Goal: Task Accomplishment & Management: Manage account settings

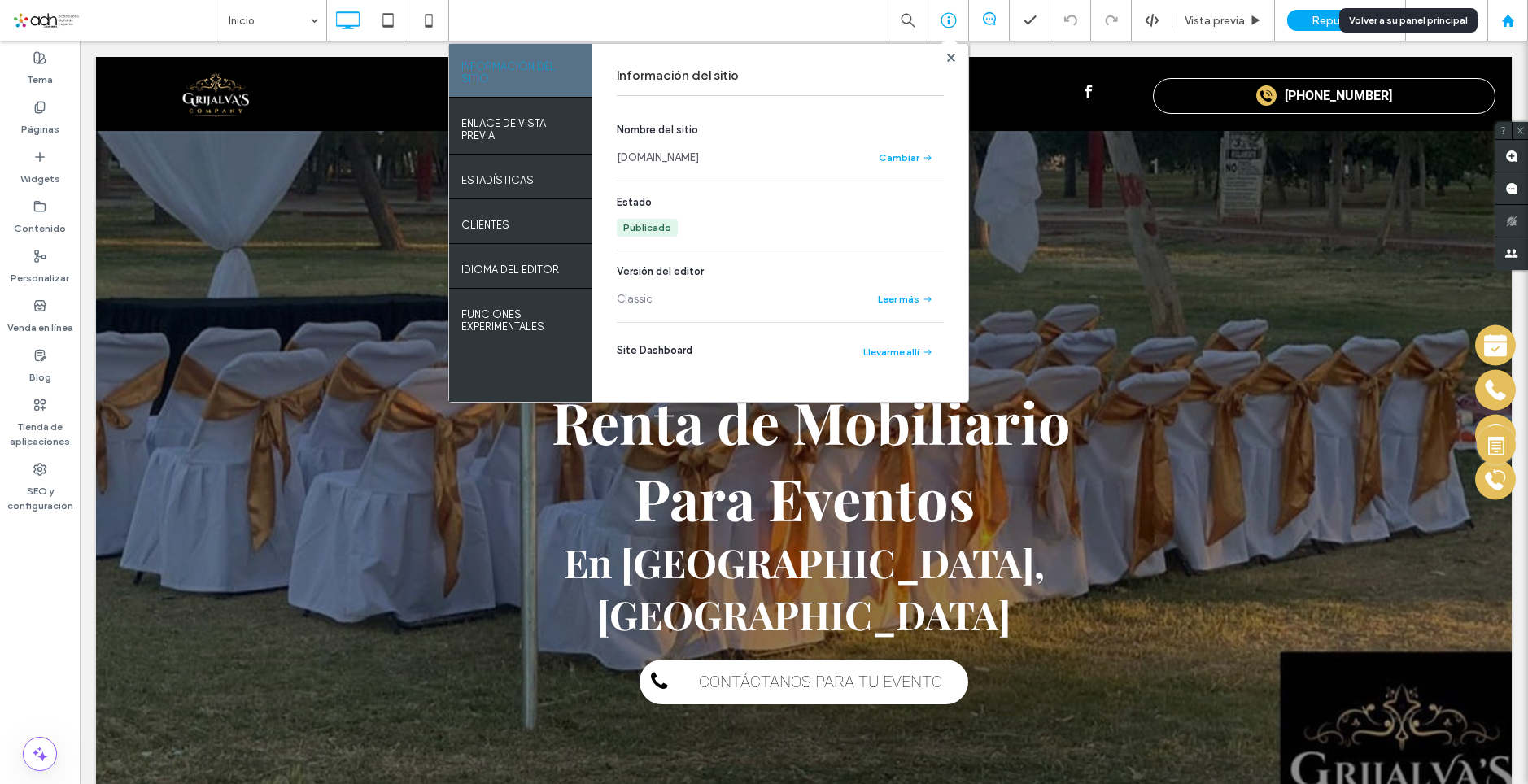
click at [1504, 34] on div at bounding box center [1508, 20] width 41 height 41
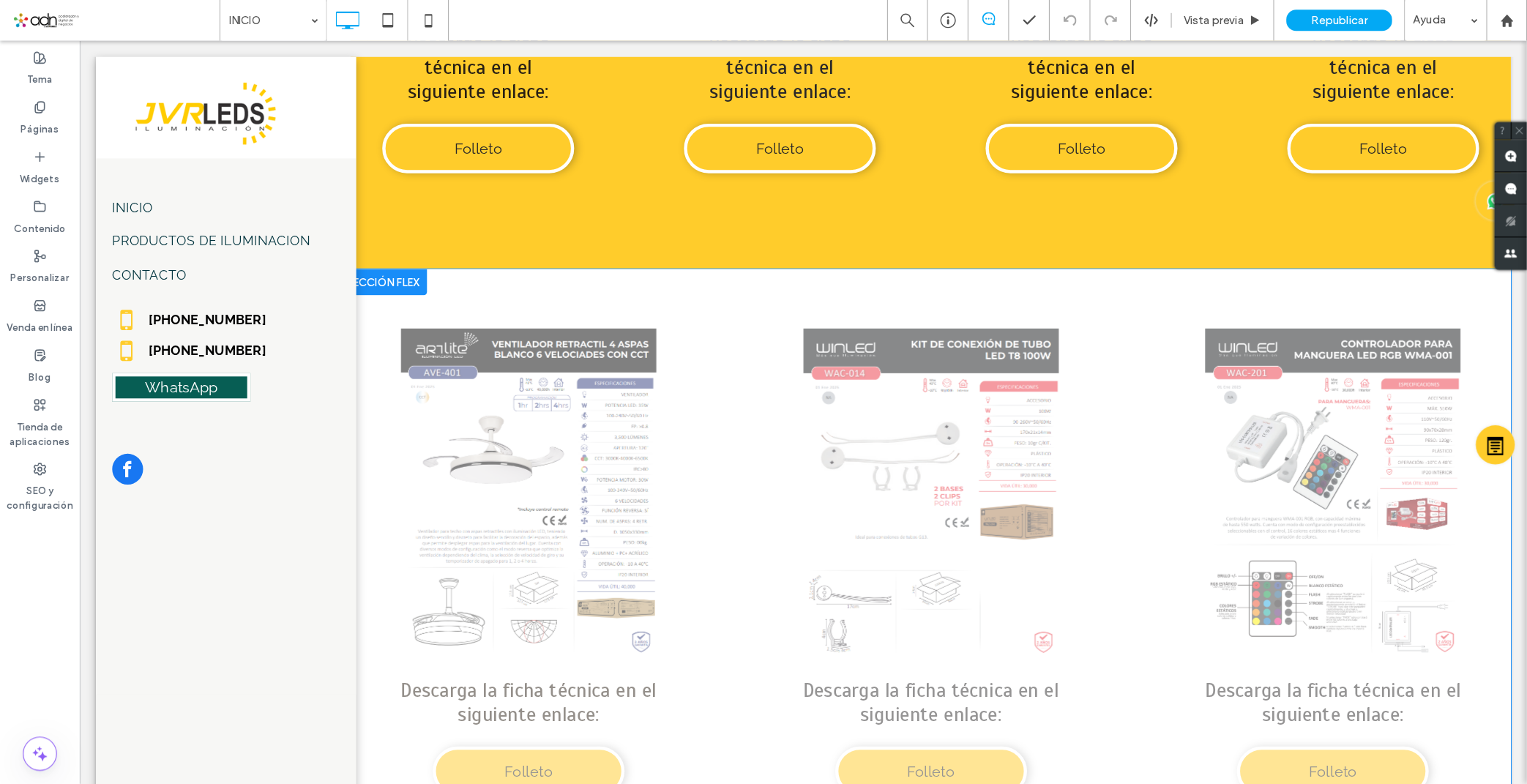
scroll to position [5707, 0]
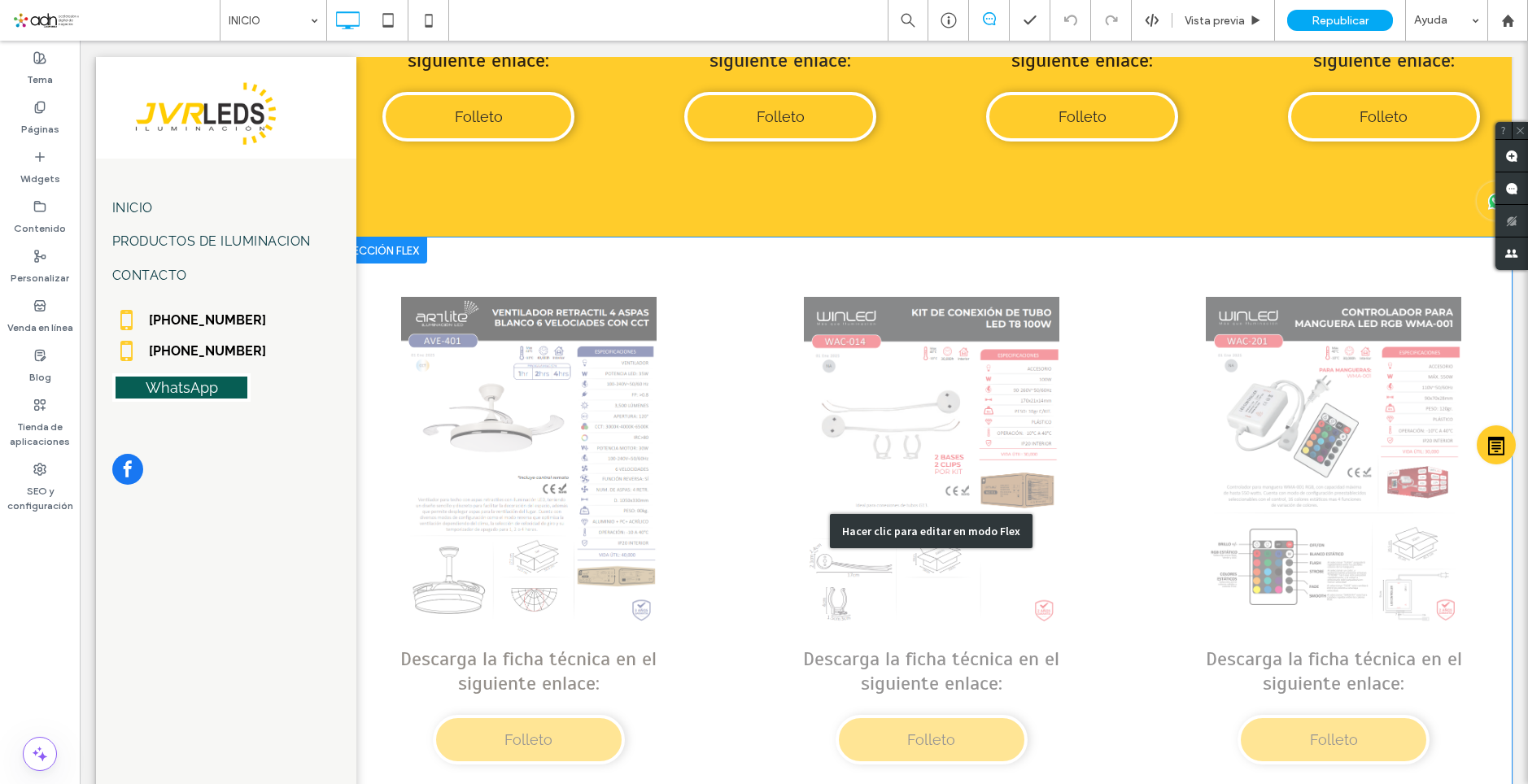
click at [707, 448] on div "Hacer clic para editar en modo Flex" at bounding box center [931, 531] width 1161 height 586
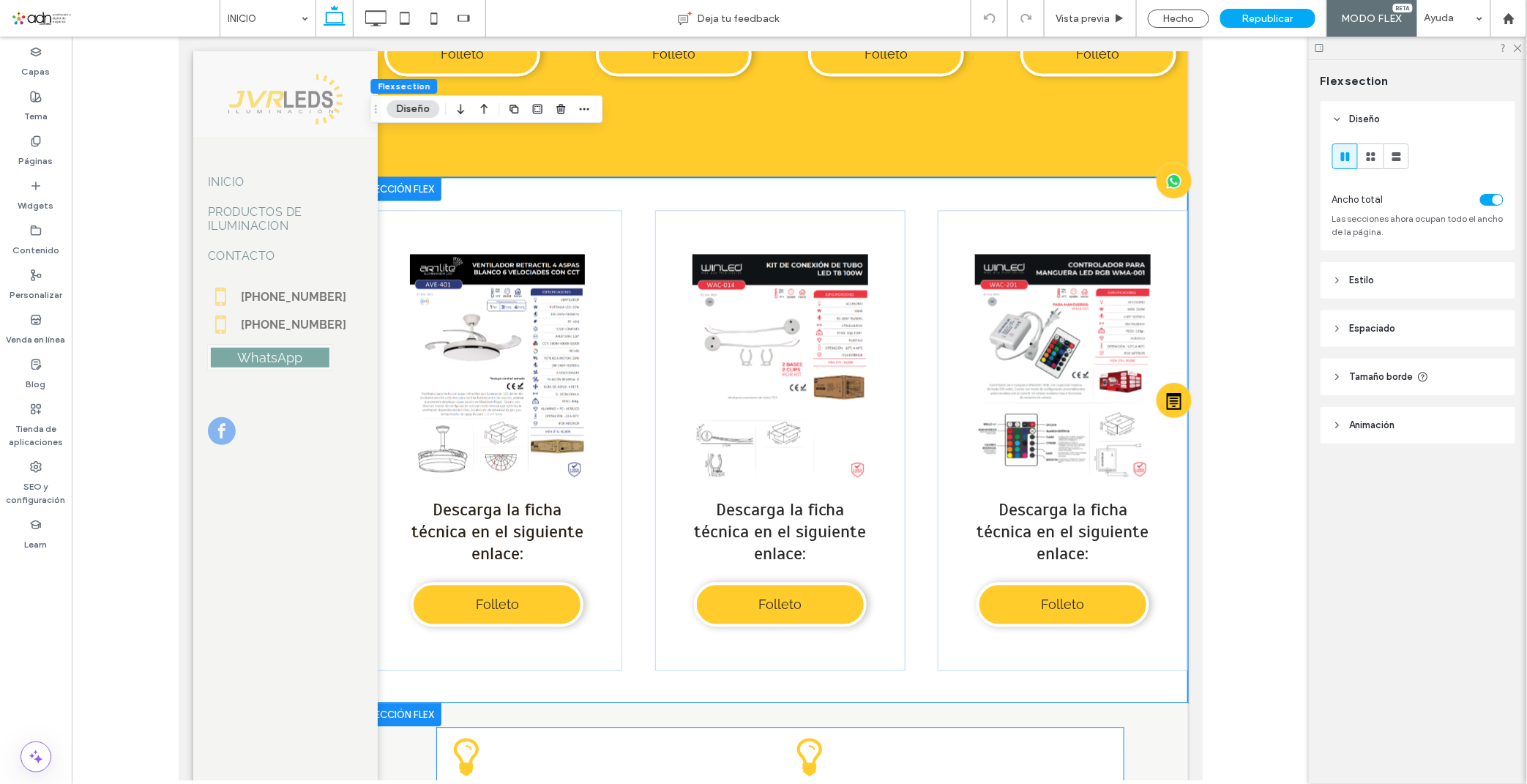
scroll to position [5870, 0]
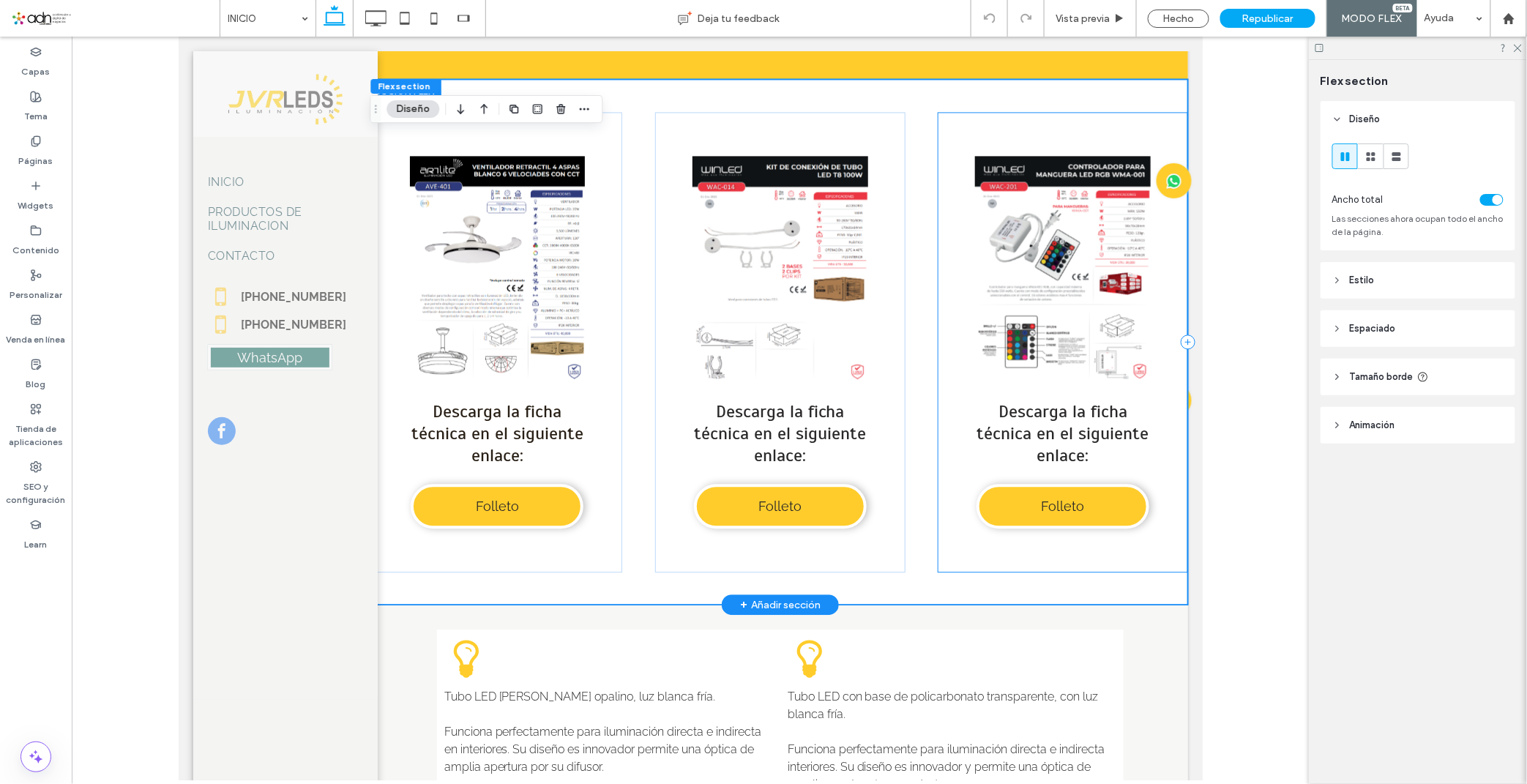
click at [937, 356] on div "Button Ver más Descarga la ficha técnica en el siguiente enlace: Folleto" at bounding box center [1061, 341] width 250 height 460
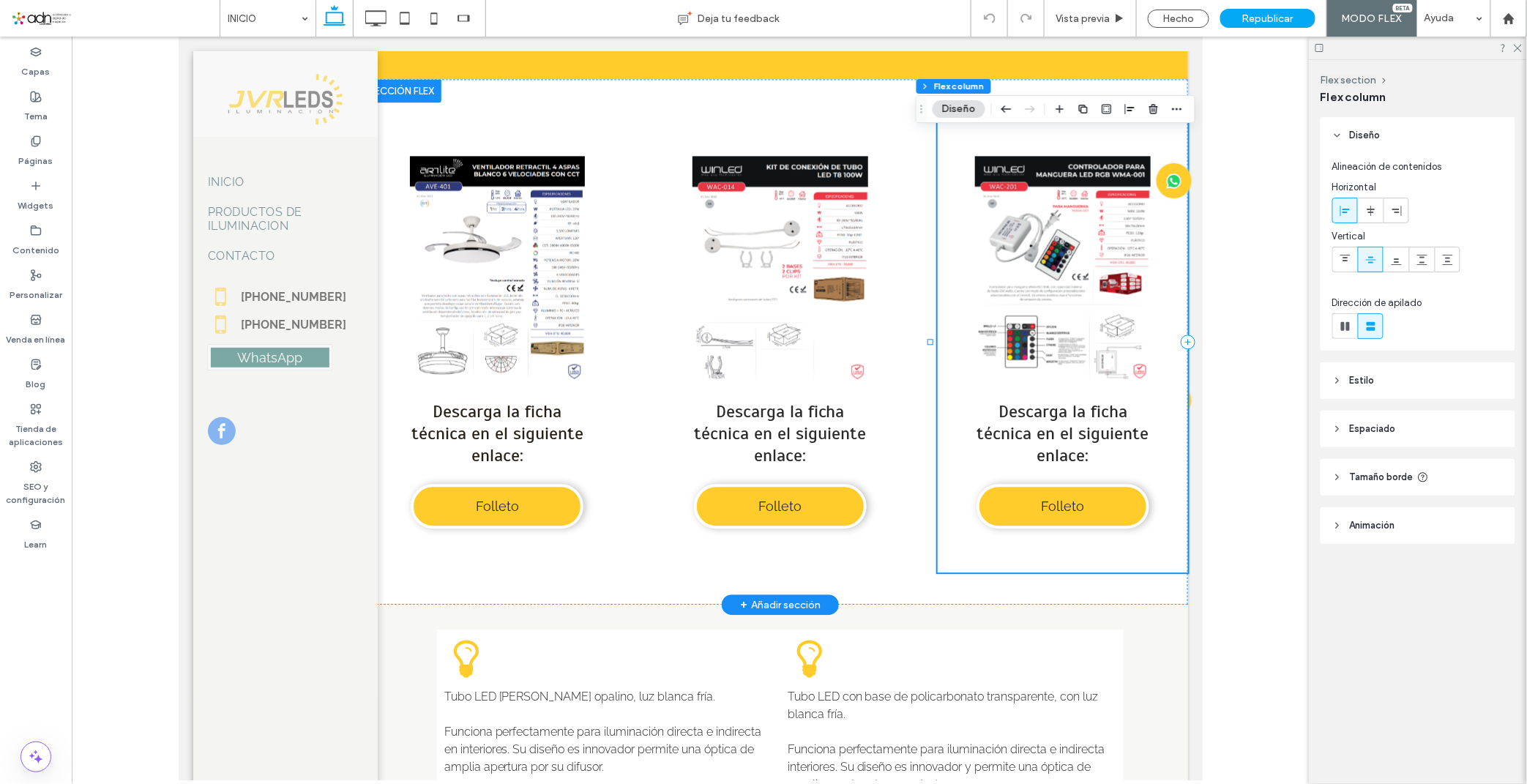
click at [1171, 346] on div "Button Ver más Descarga la ficha técnica en el siguiente enlace: Folleto" at bounding box center [1061, 341] width 250 height 460
click at [1180, 343] on icon at bounding box center [1187, 341] width 14 height 14
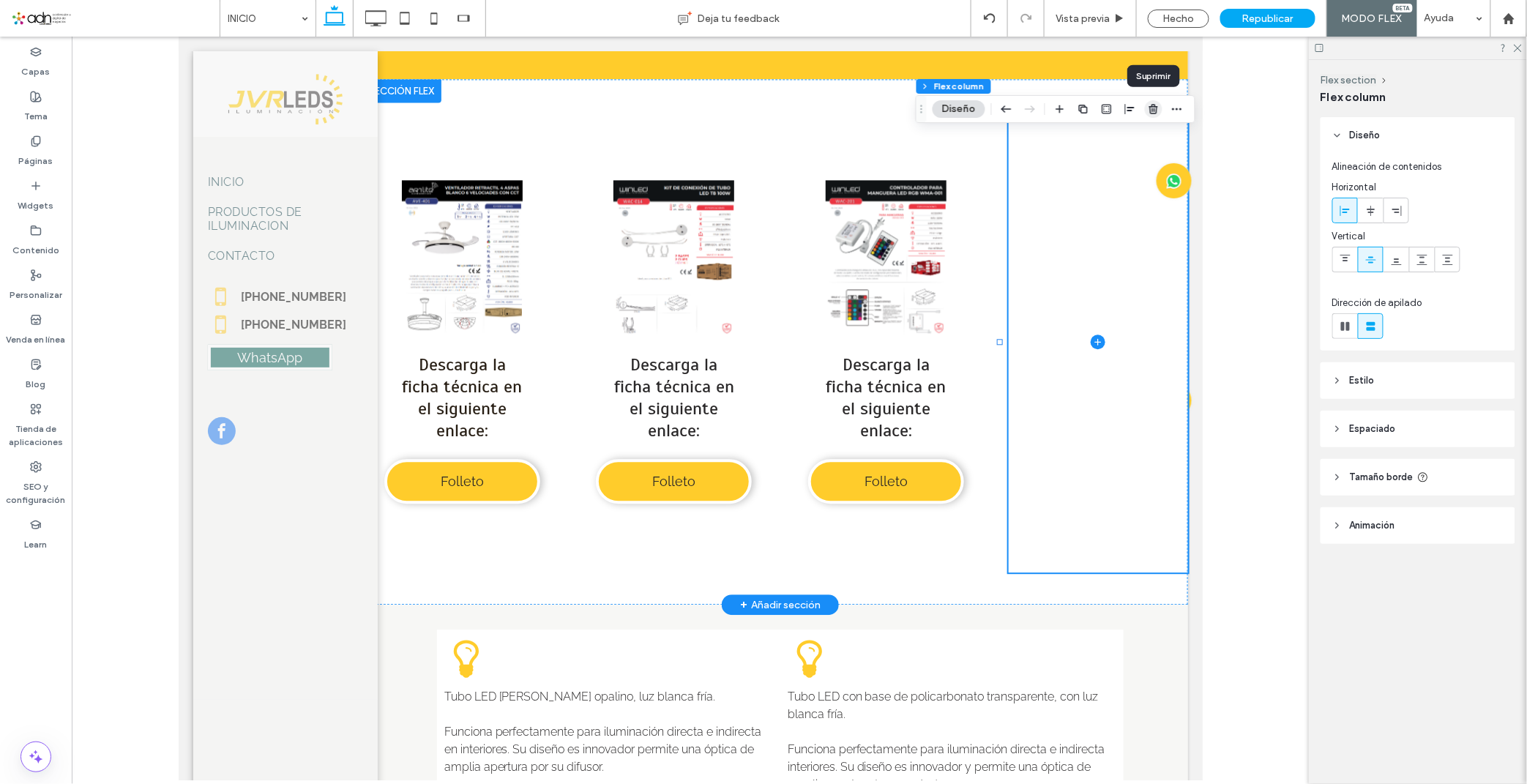
click at [1149, 111] on icon "button" at bounding box center [1153, 109] width 12 height 12
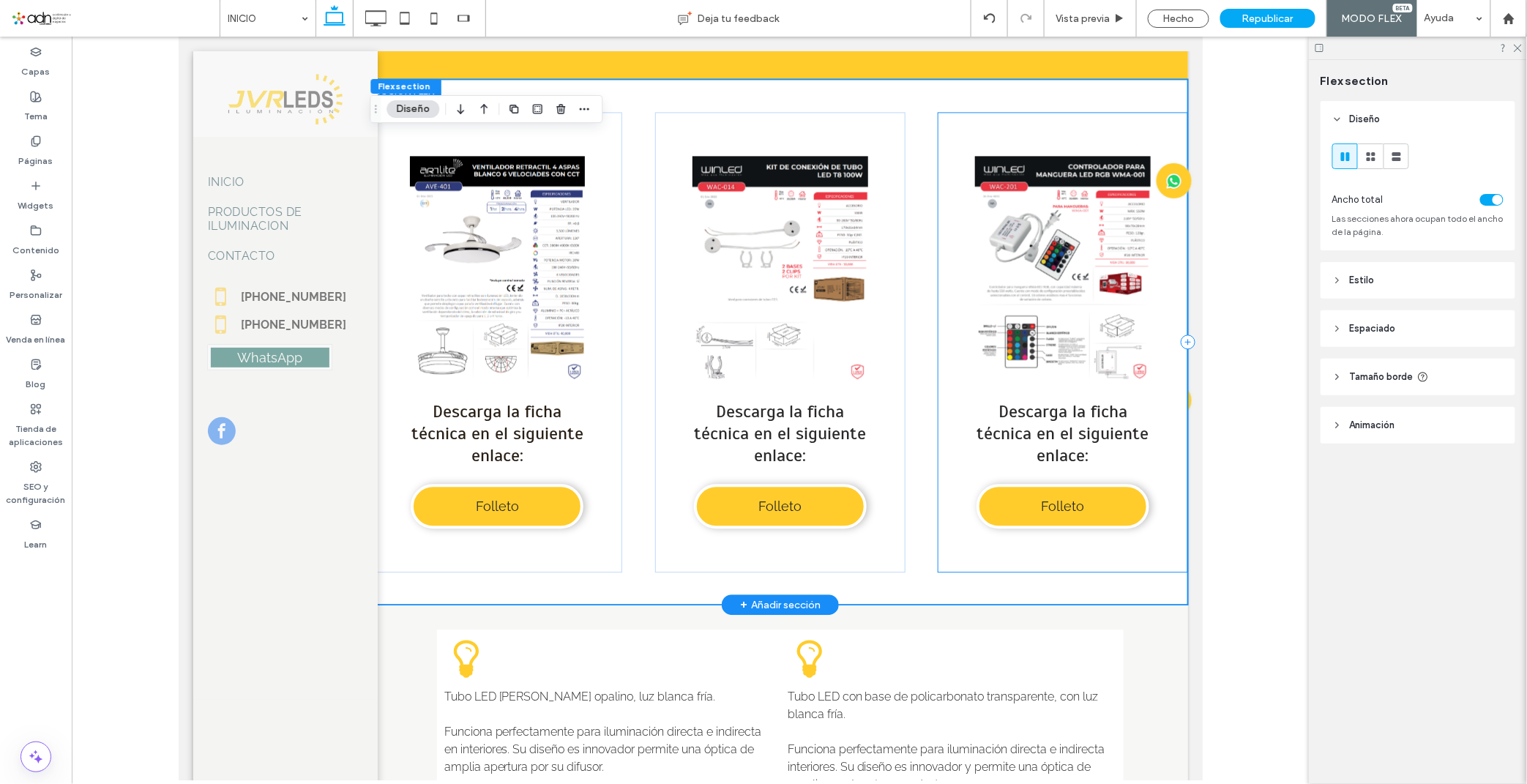
click at [937, 230] on div "Button Ver más Descarga la ficha técnica en el siguiente enlace: Folleto" at bounding box center [1061, 341] width 250 height 460
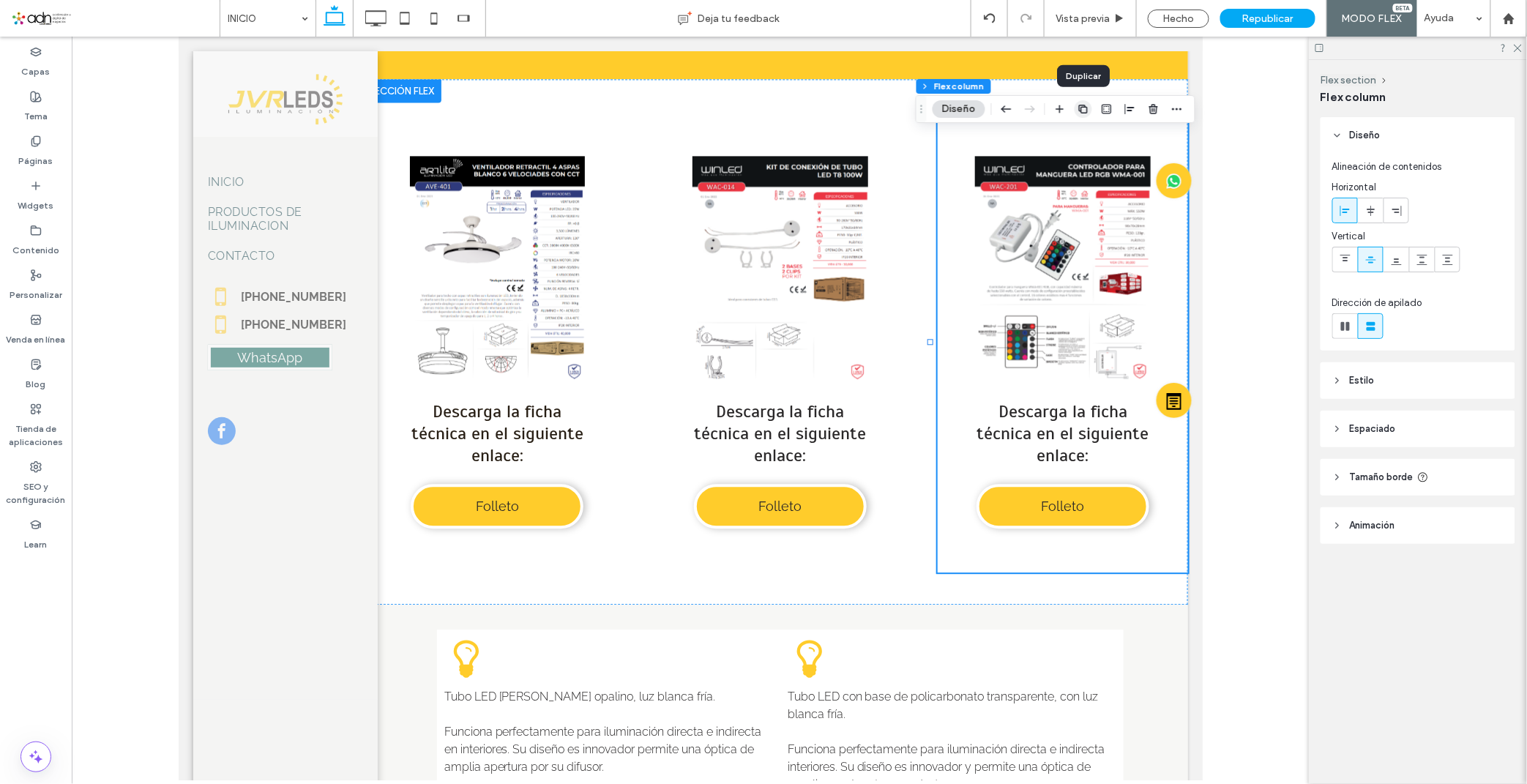
click at [1085, 108] on icon "button" at bounding box center [1083, 109] width 12 height 12
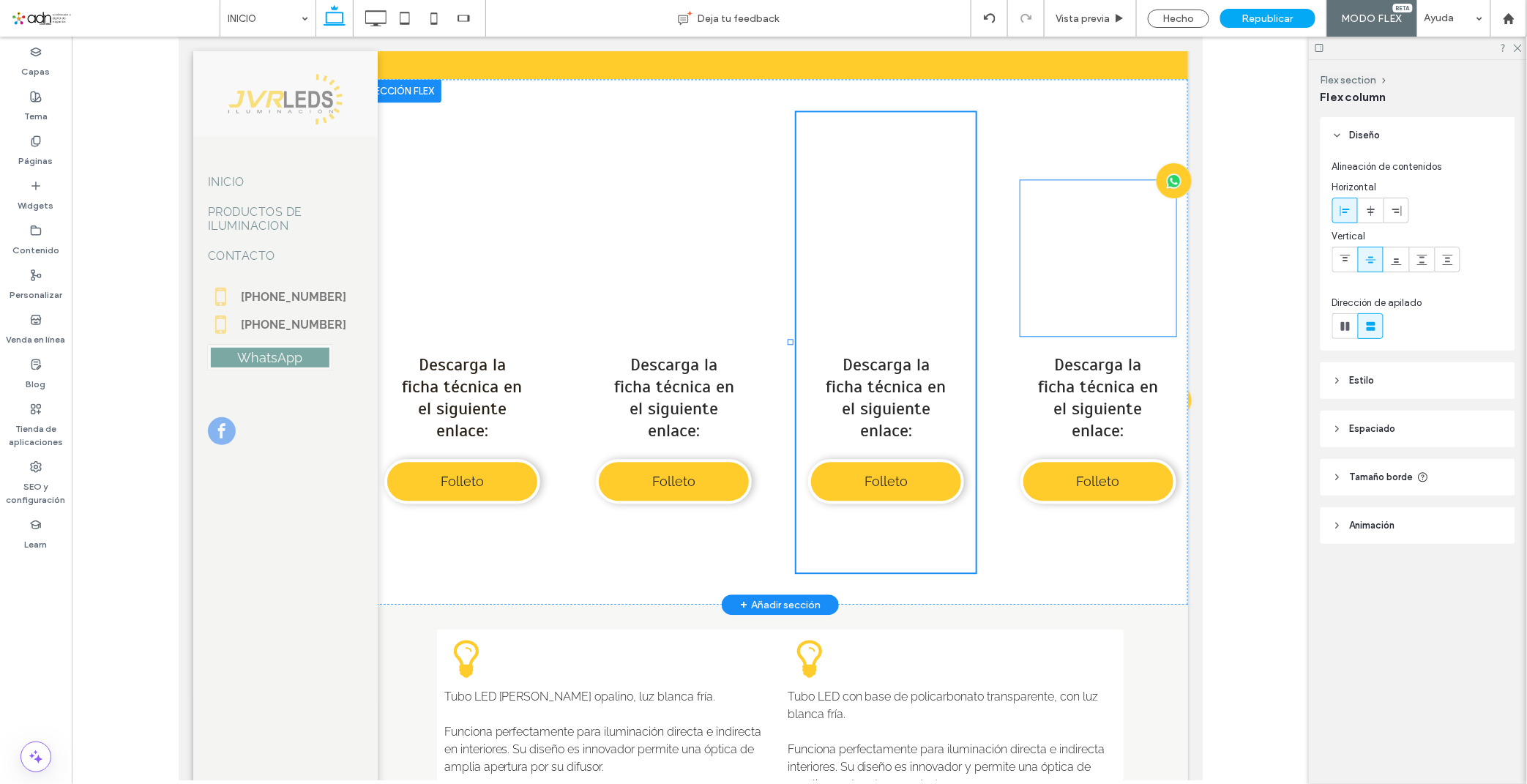
click at [1056, 301] on link at bounding box center [1097, 257] width 156 height 156
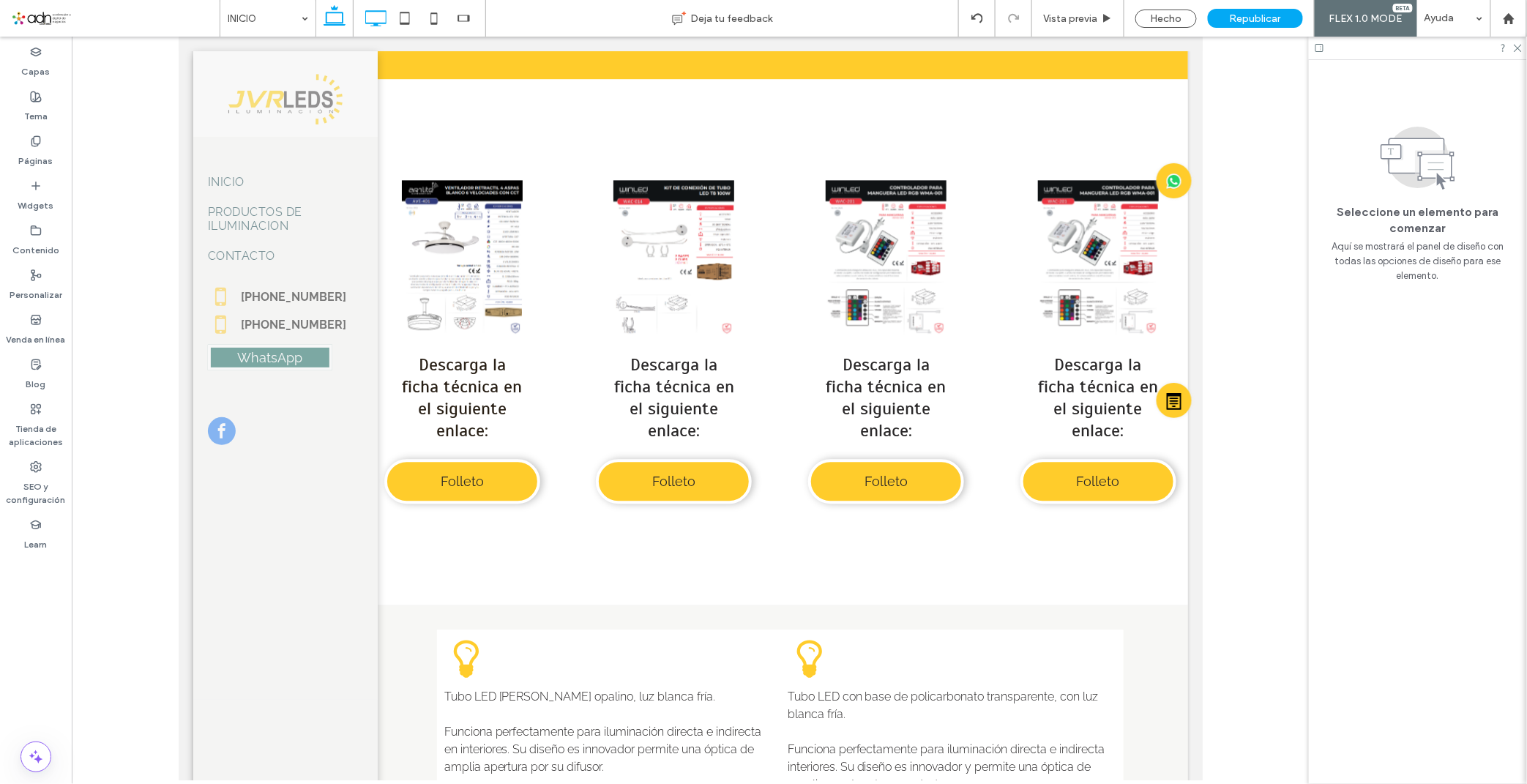
click at [377, 18] on icon at bounding box center [375, 18] width 29 height 29
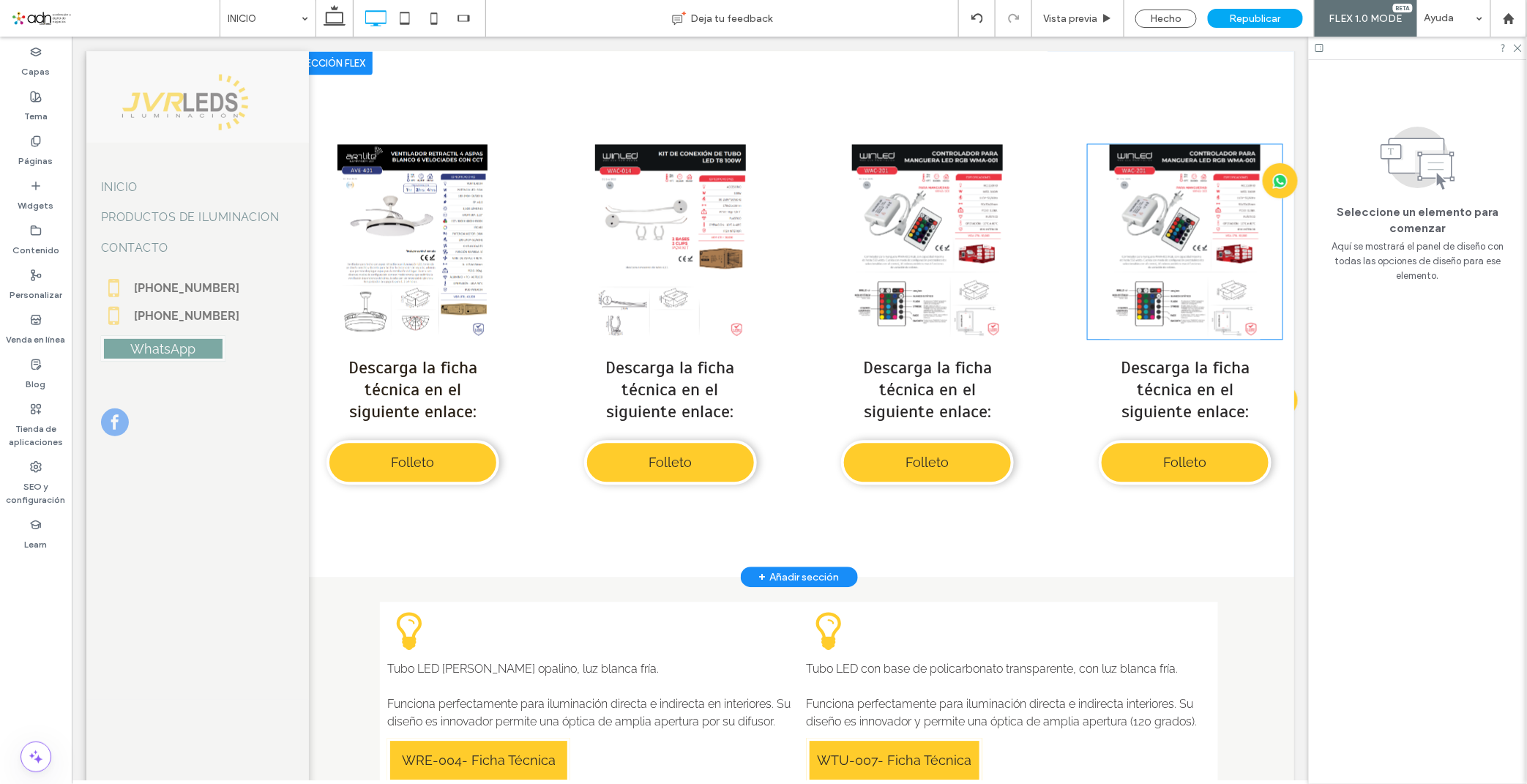
click at [1127, 263] on link at bounding box center [1184, 241] width 195 height 195
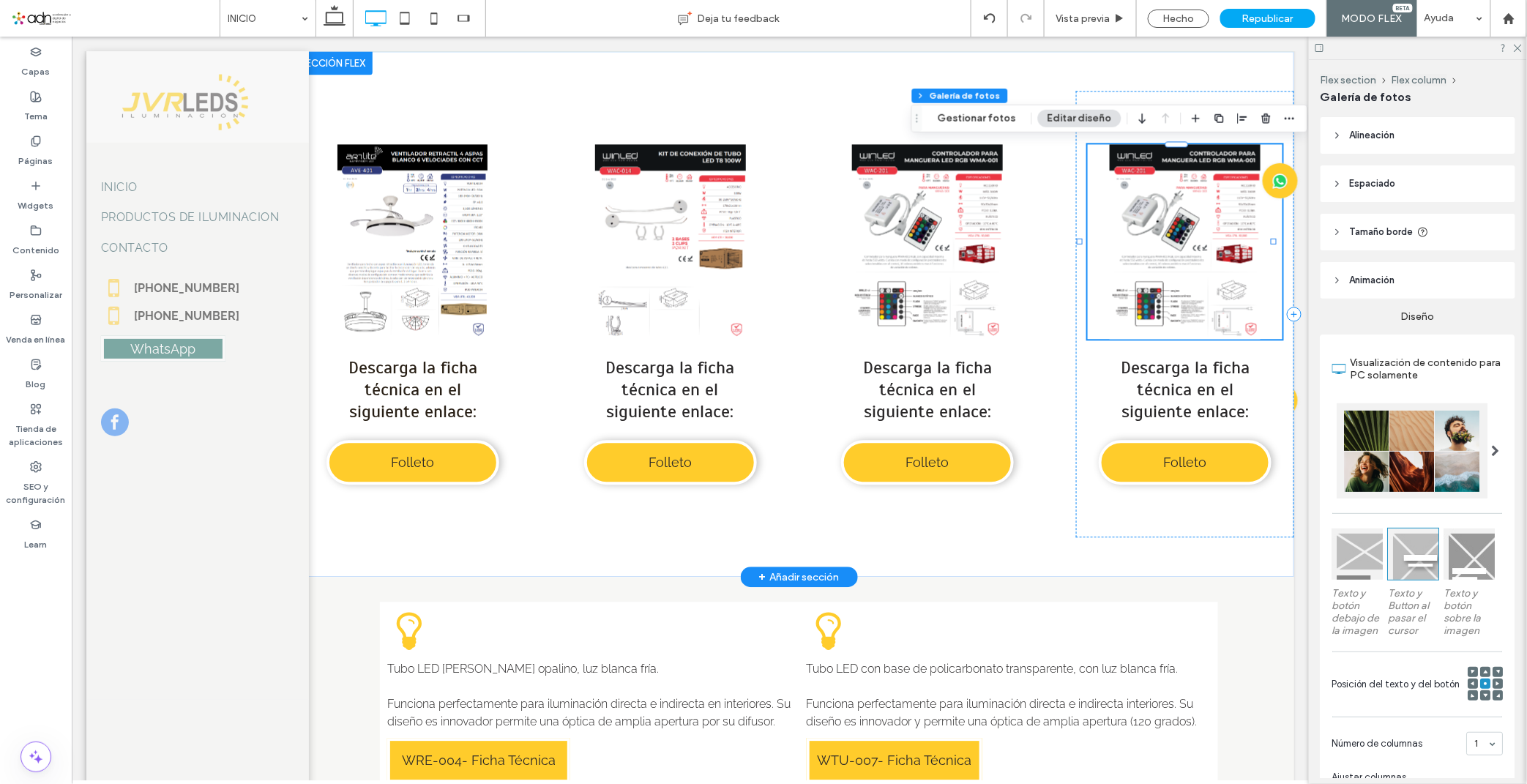
click at [1127, 263] on link at bounding box center [1184, 241] width 195 height 195
click at [988, 122] on button "Gestionar fotos" at bounding box center [976, 118] width 98 height 17
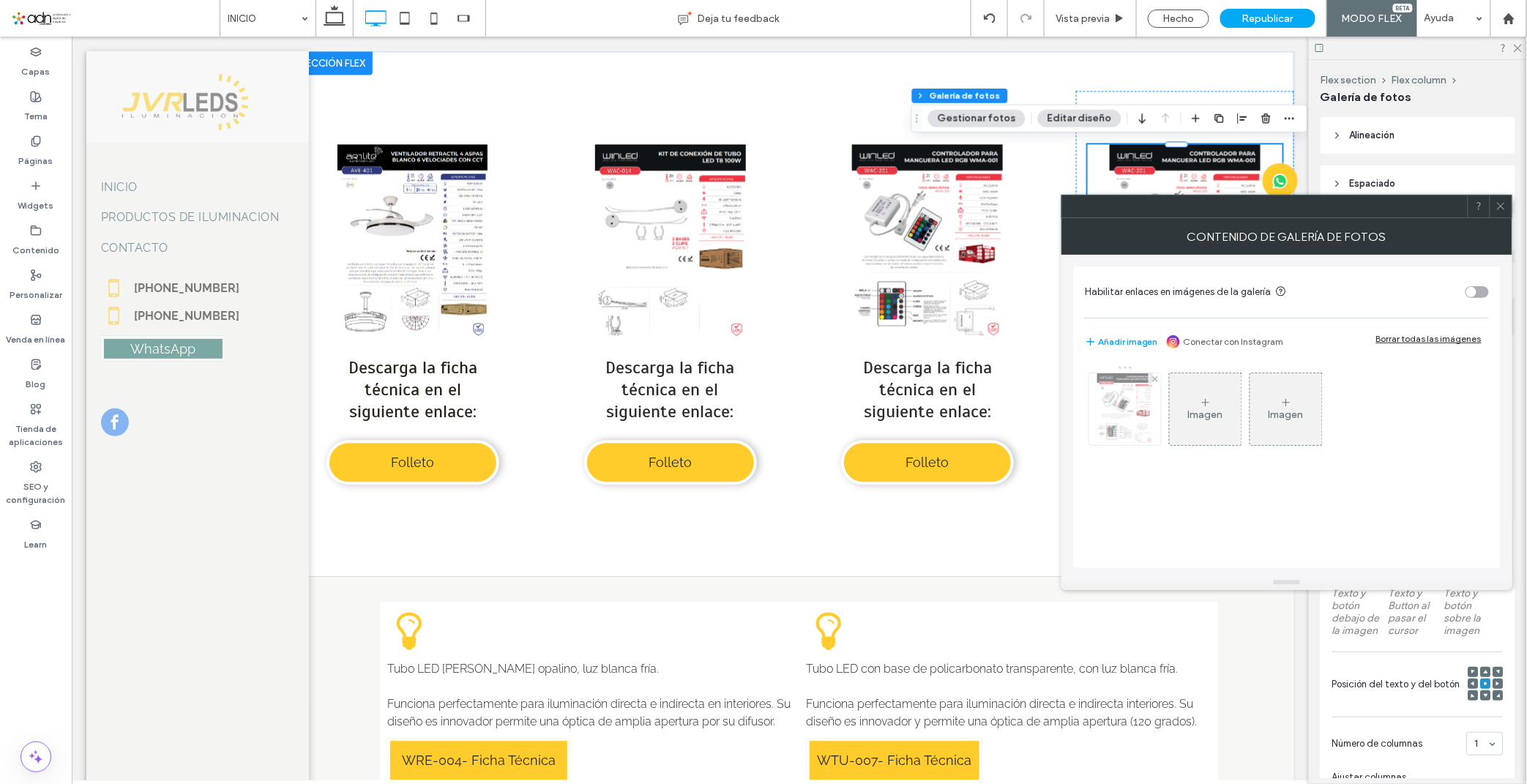
click at [1103, 404] on img at bounding box center [1125, 409] width 56 height 71
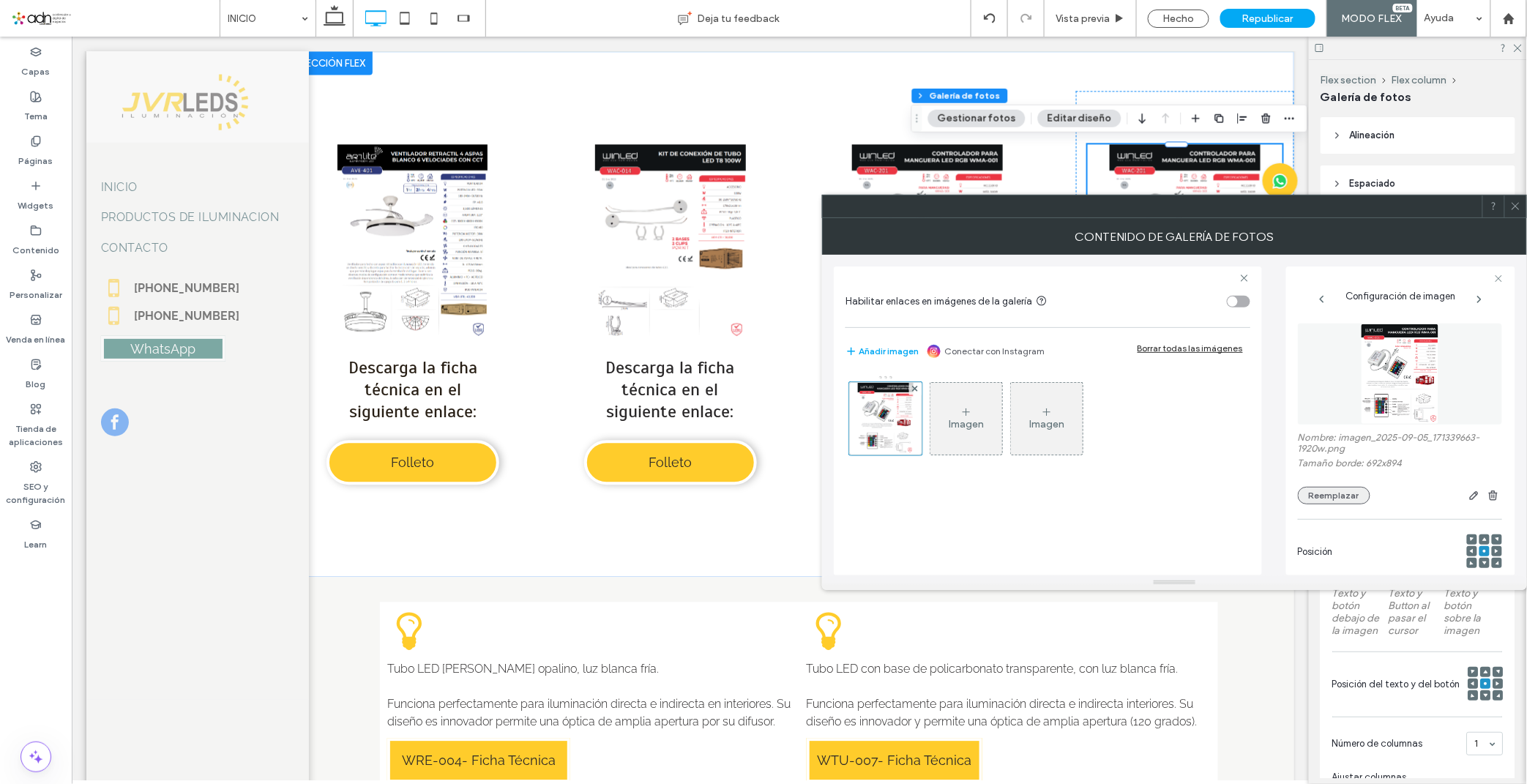
drag, startPoint x: 1321, startPoint y: 507, endPoint x: 1323, endPoint y: 497, distance: 10.2
click at [1321, 505] on div "Nombre: imagen_2025-09-05_171339663-1920w.png Tamaño borde: 692x894 Reemplazar" at bounding box center [1399, 414] width 204 height 195
click at [1324, 496] on button "Reemplazar" at bounding box center [1333, 496] width 72 height 17
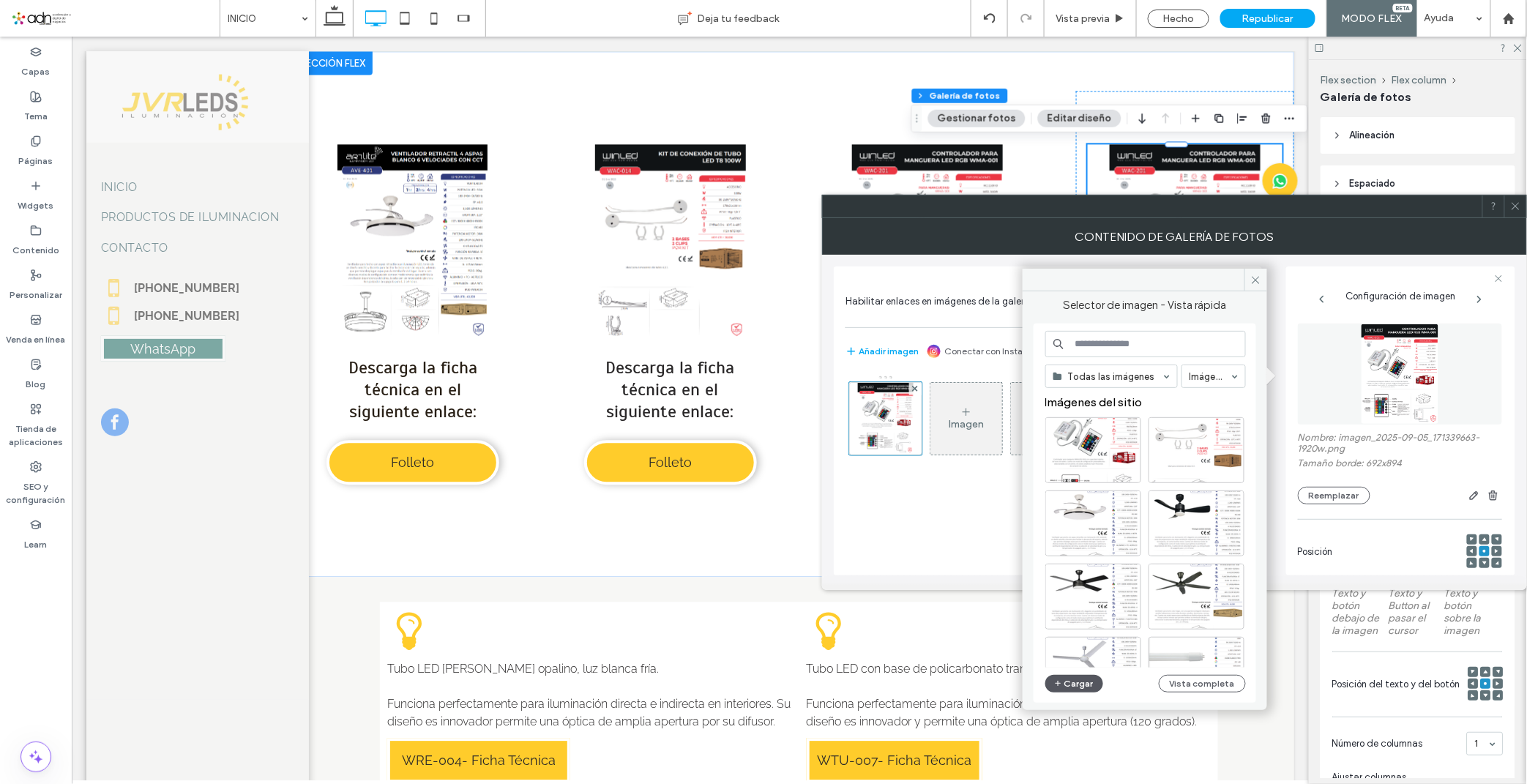
click at [1058, 690] on span "button" at bounding box center [1059, 683] width 10 height 16
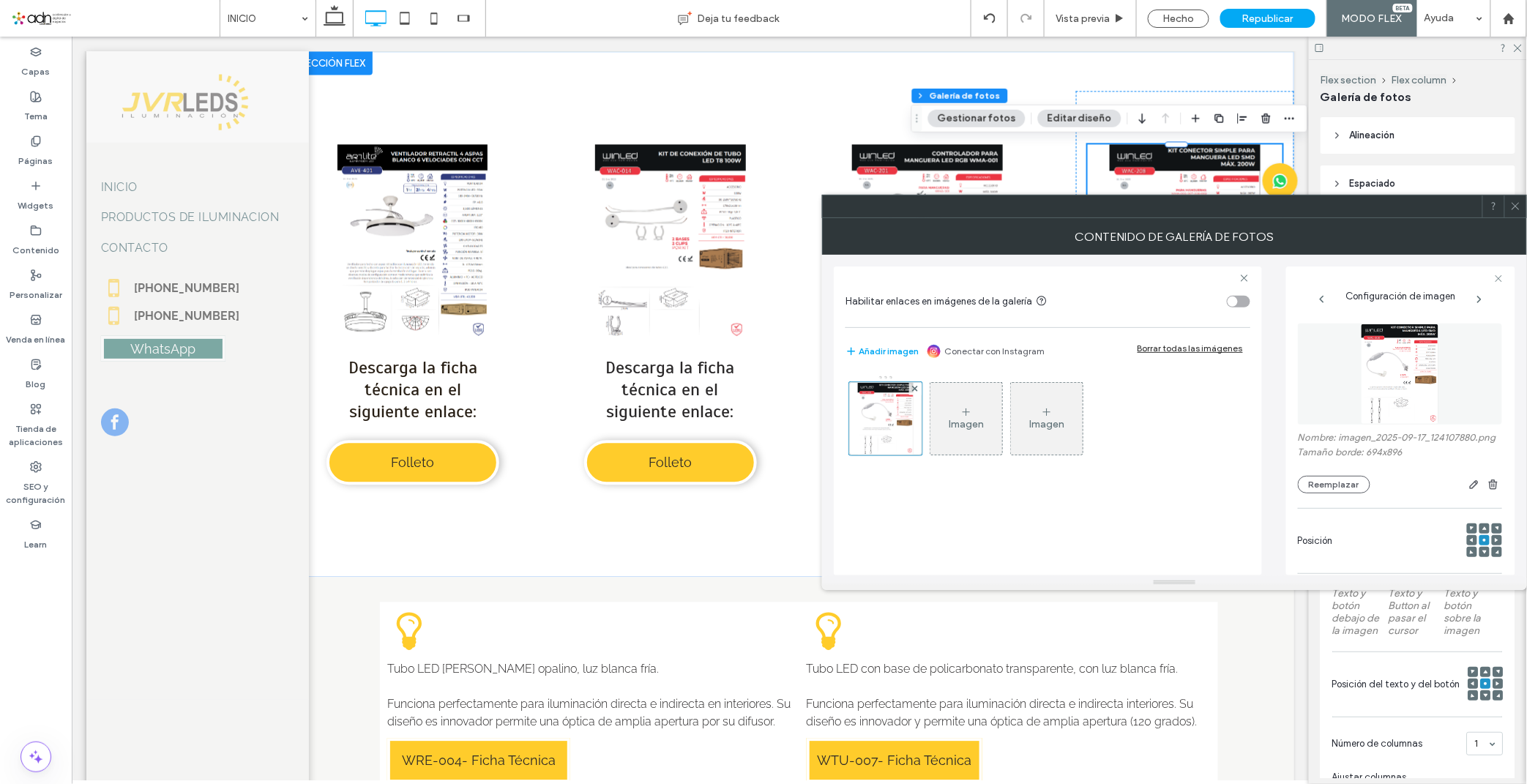
click at [1374, 213] on span at bounding box center [1515, 207] width 11 height 22
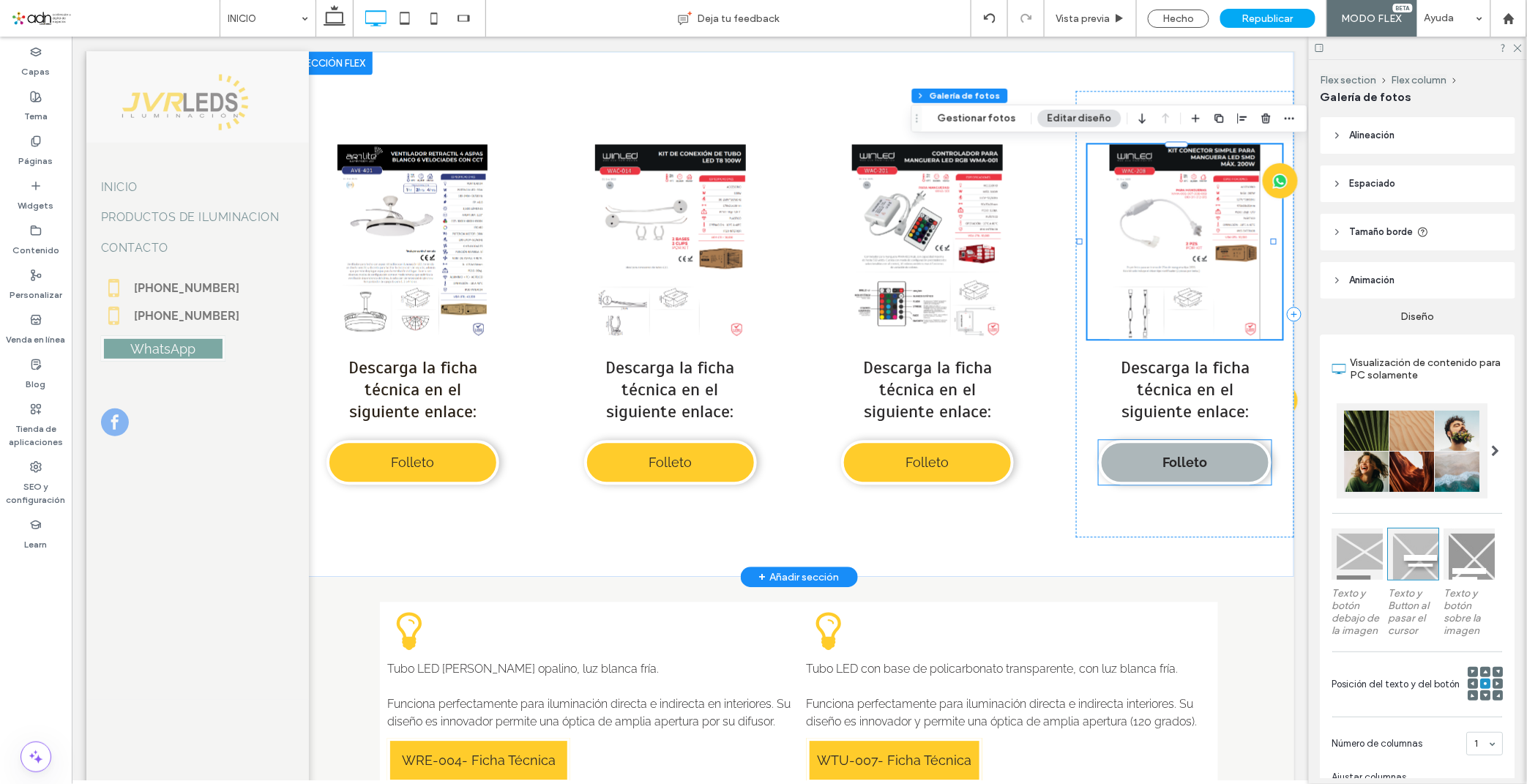
click at [1165, 449] on link "Folleto" at bounding box center [1184, 462] width 172 height 44
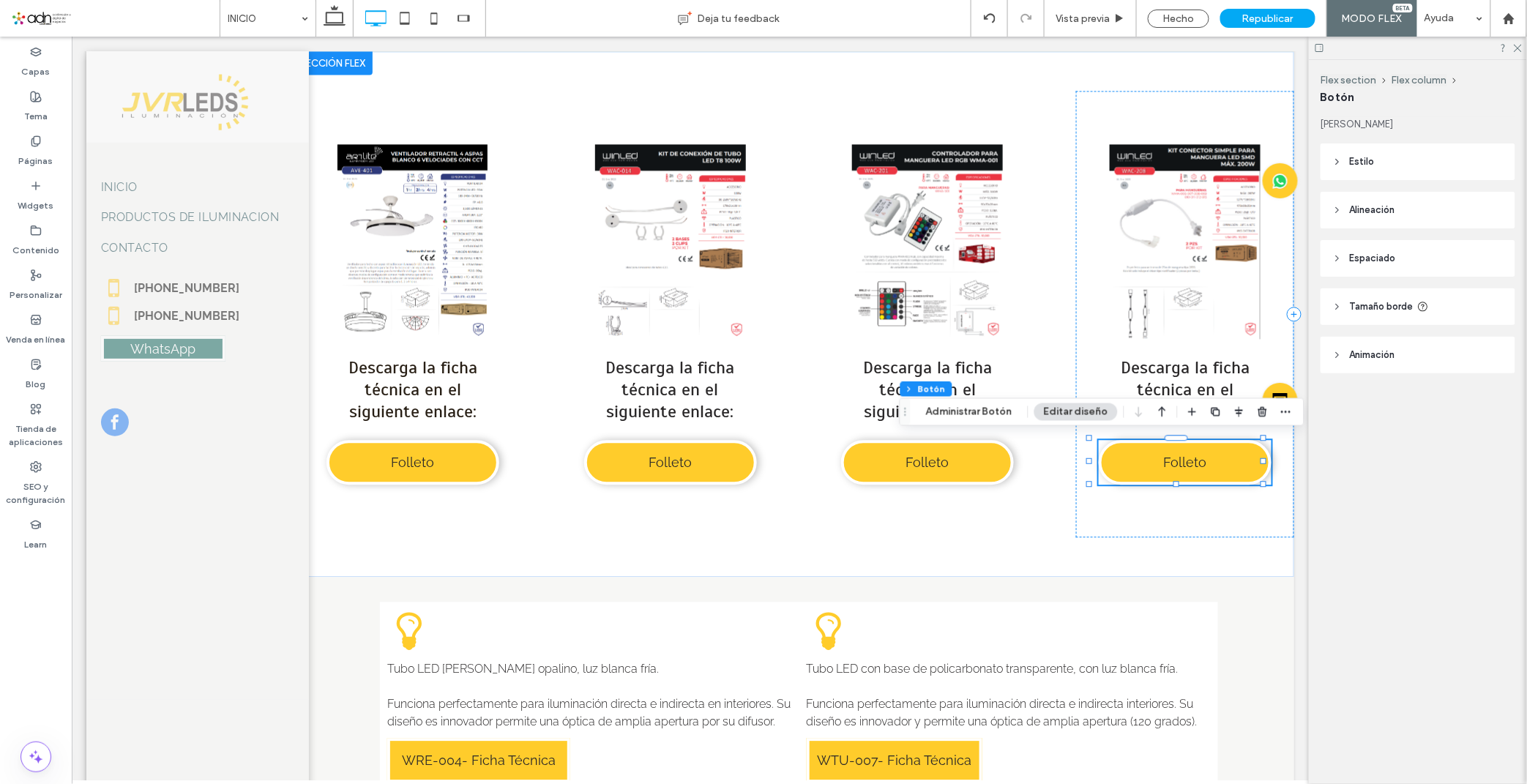
type input "**"
click at [1003, 399] on div "Flex section Flex column Botón Administrar Botón Editar diseño" at bounding box center [1101, 411] width 404 height 28
click at [994, 401] on div "Flex section Flex column Botón Administrar Botón Editar diseño" at bounding box center [1101, 411] width 404 height 28
click at [981, 411] on button "Administrar Botón" at bounding box center [968, 412] width 106 height 17
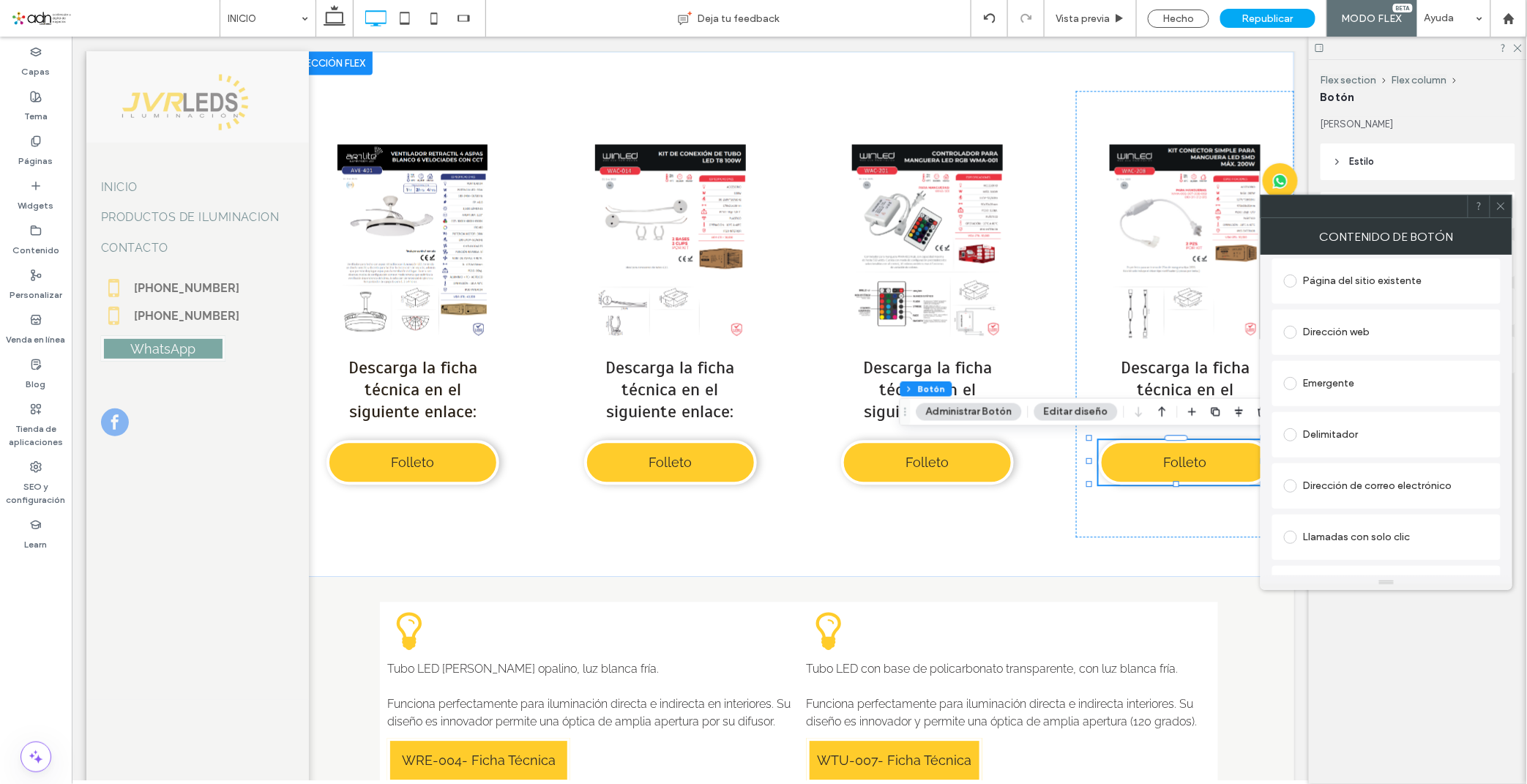
scroll to position [245, 0]
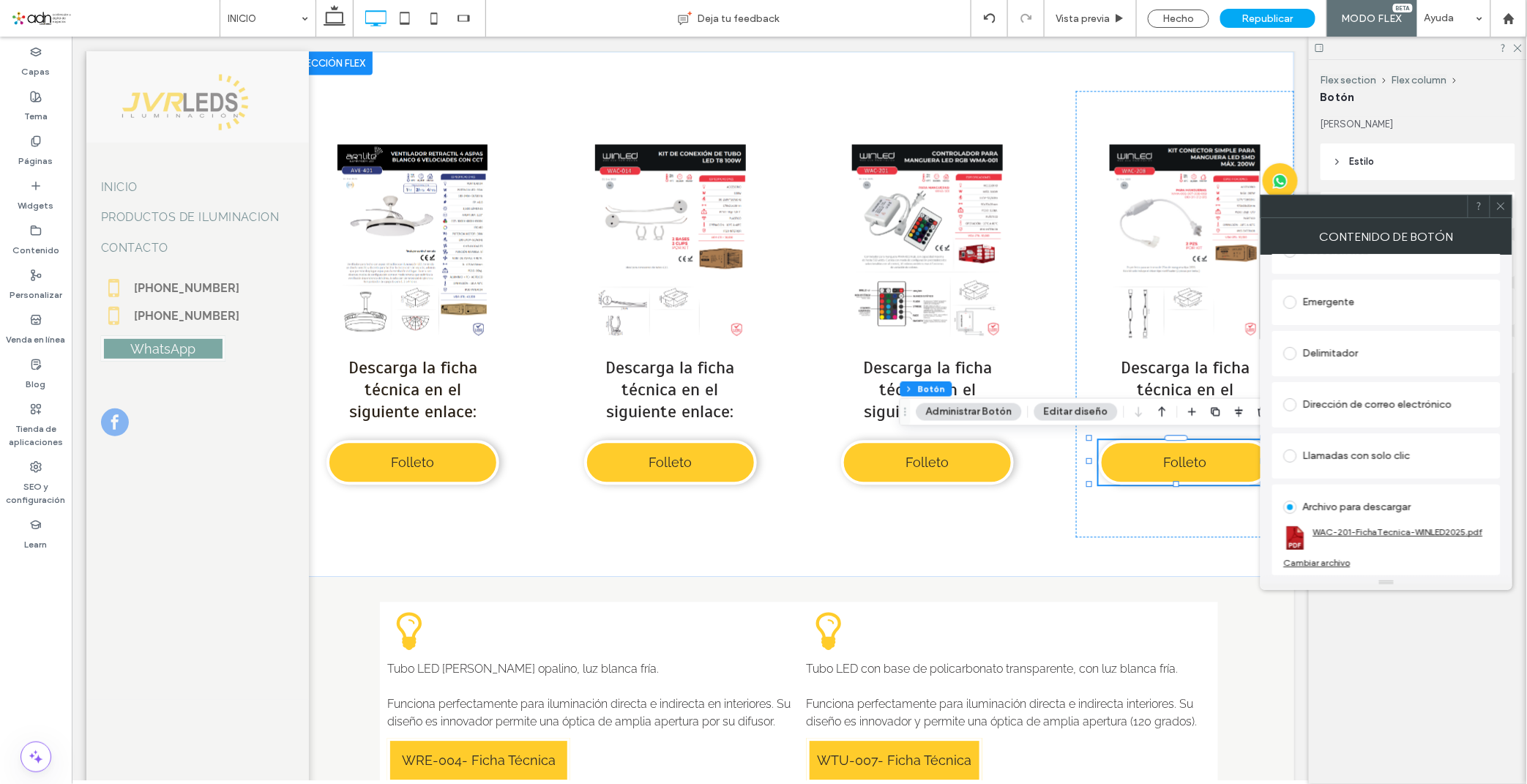
click at [1370, 535] on link "WAC-201-FichaTecnica-WINLED2025.pdf" at bounding box center [1398, 531] width 170 height 11
click at [1310, 562] on div "Cambiar archivo" at bounding box center [1317, 562] width 67 height 11
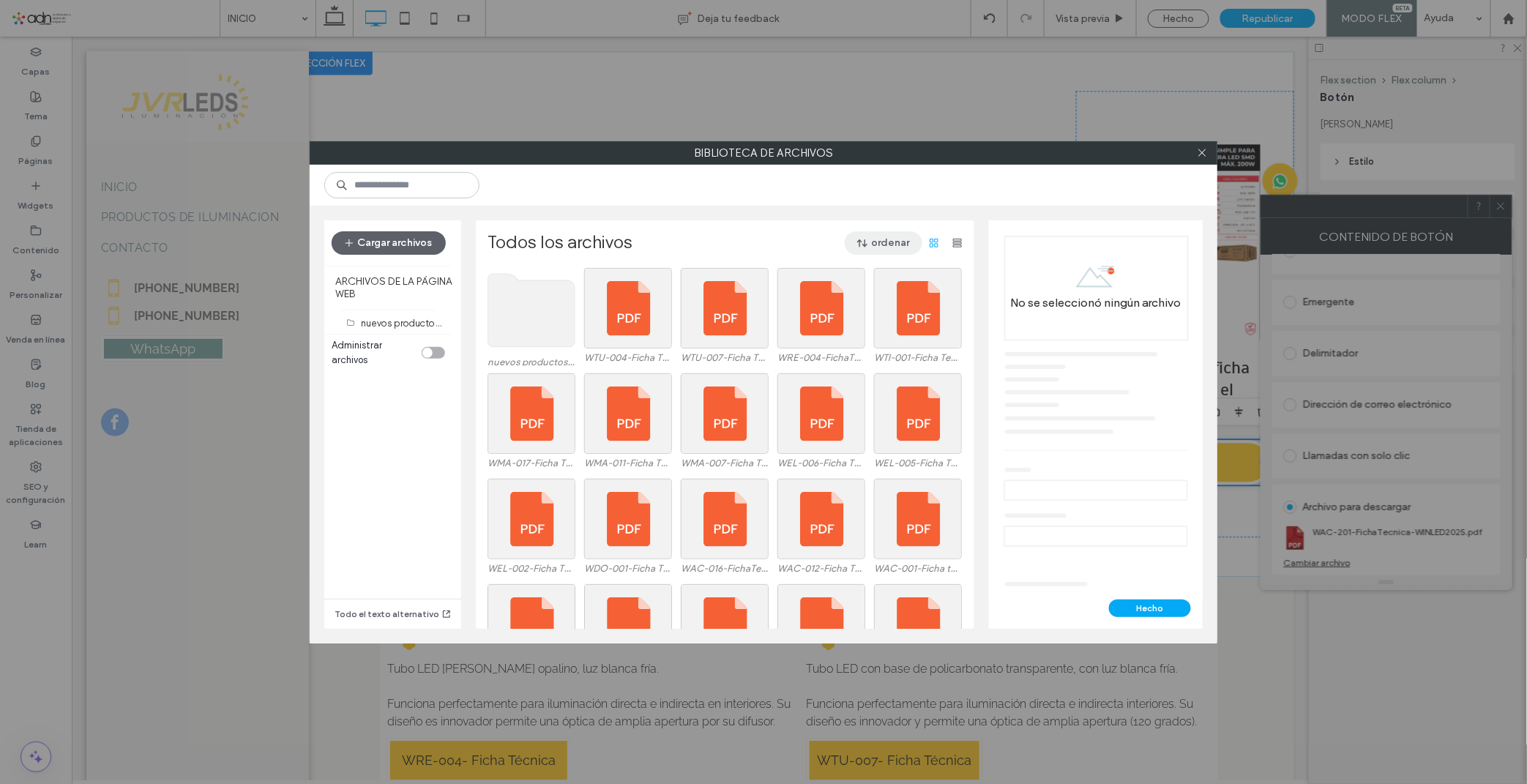
click at [887, 238] on button "ordenar" at bounding box center [883, 242] width 78 height 23
click at [839, 330] on span "Nombre (A-Z)" at bounding box center [816, 337] width 59 height 14
click at [522, 302] on use at bounding box center [532, 311] width 87 height 73
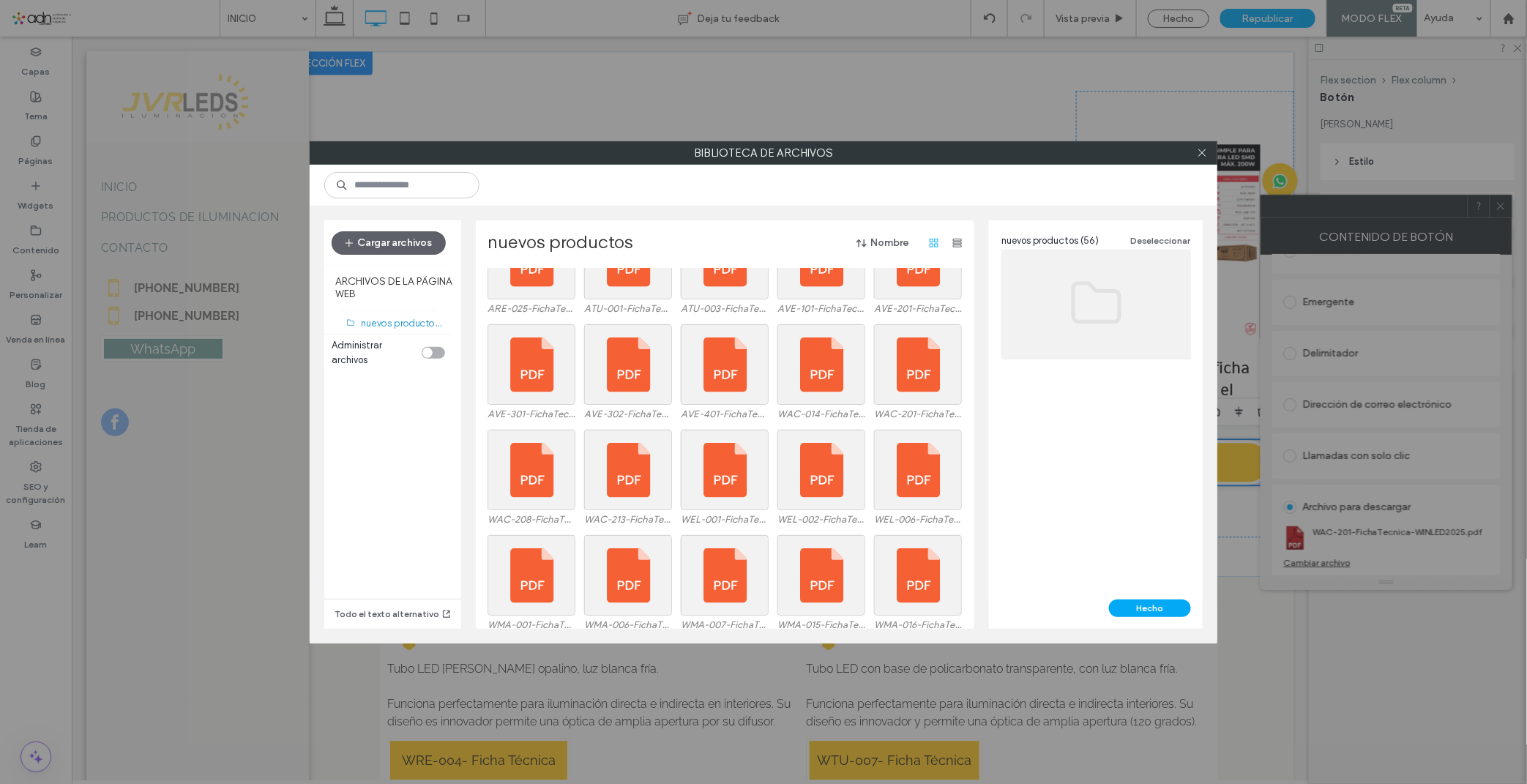
scroll to position [588, 0]
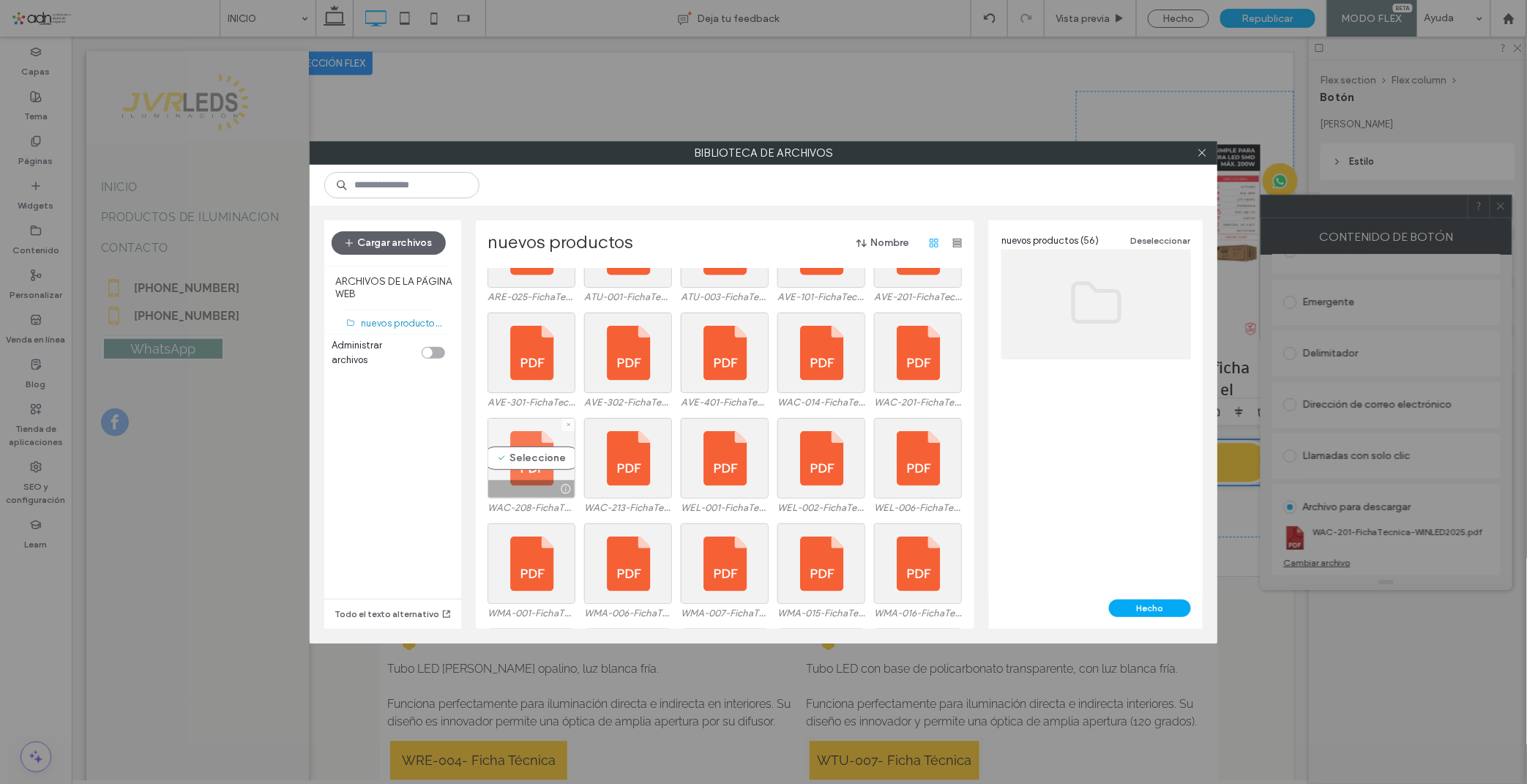
click at [540, 458] on div "Seleccione" at bounding box center [532, 458] width 88 height 80
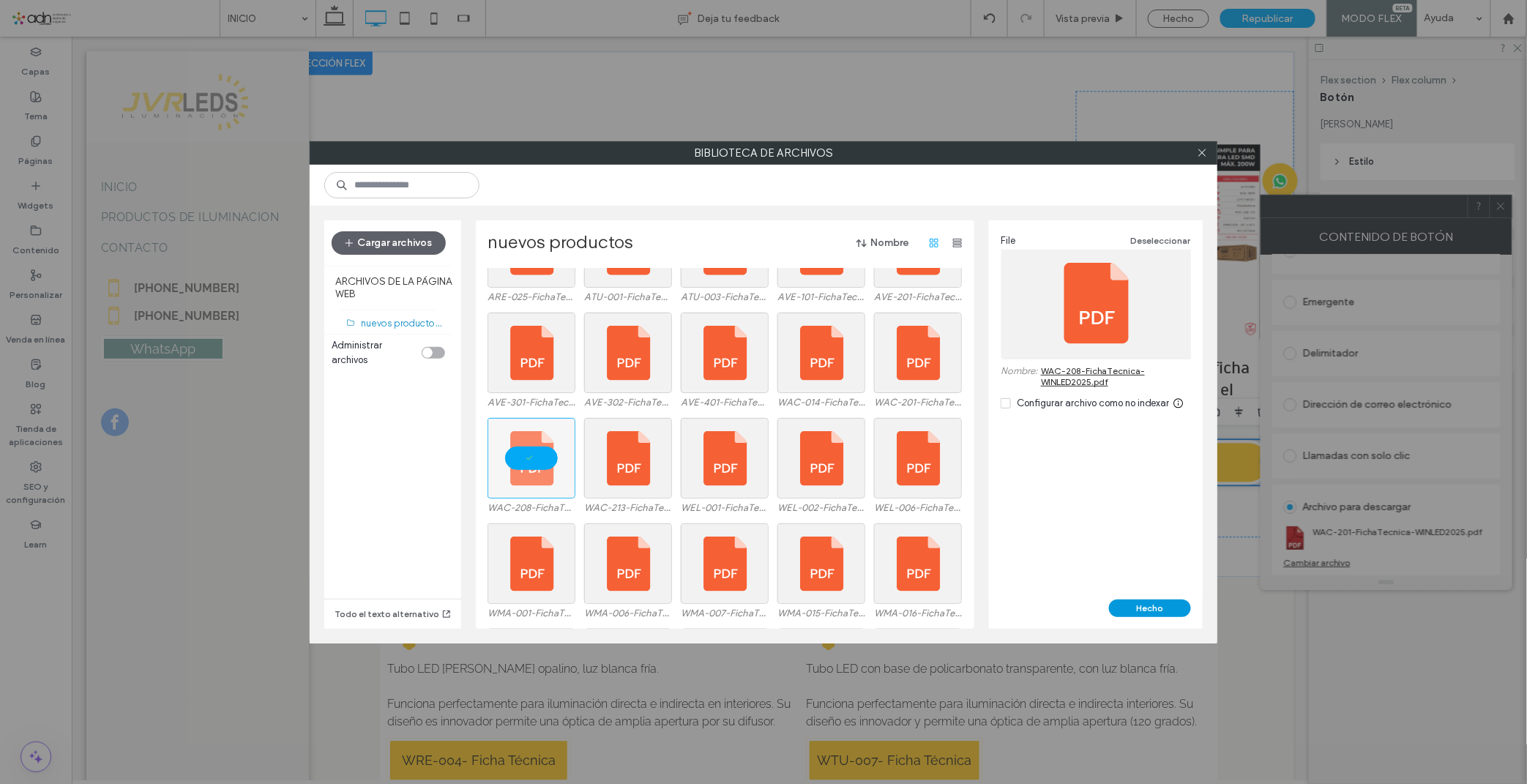
click at [1142, 602] on button "Hecho" at bounding box center [1150, 608] width 82 height 17
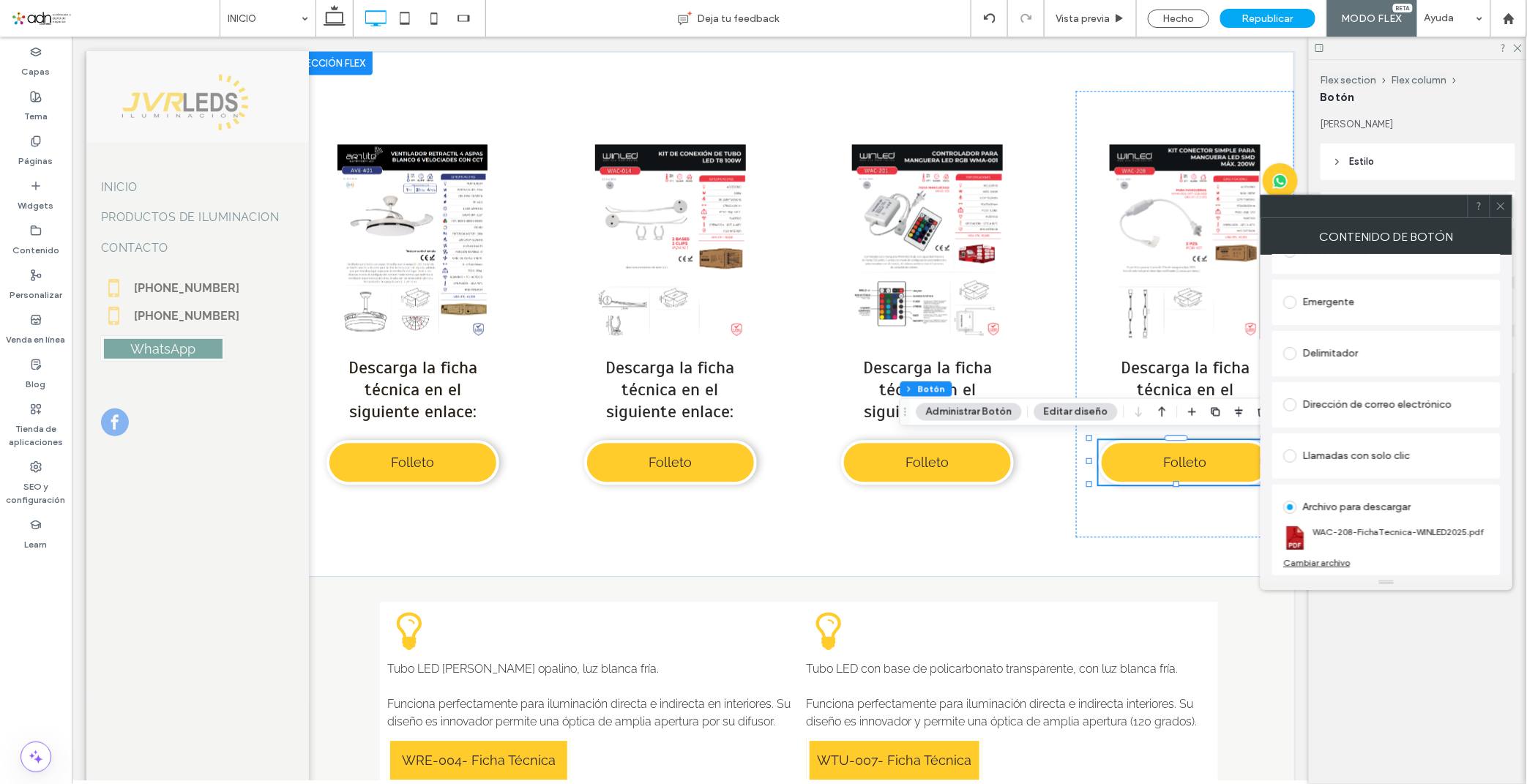
click at [1374, 208] on icon at bounding box center [1501, 206] width 11 height 11
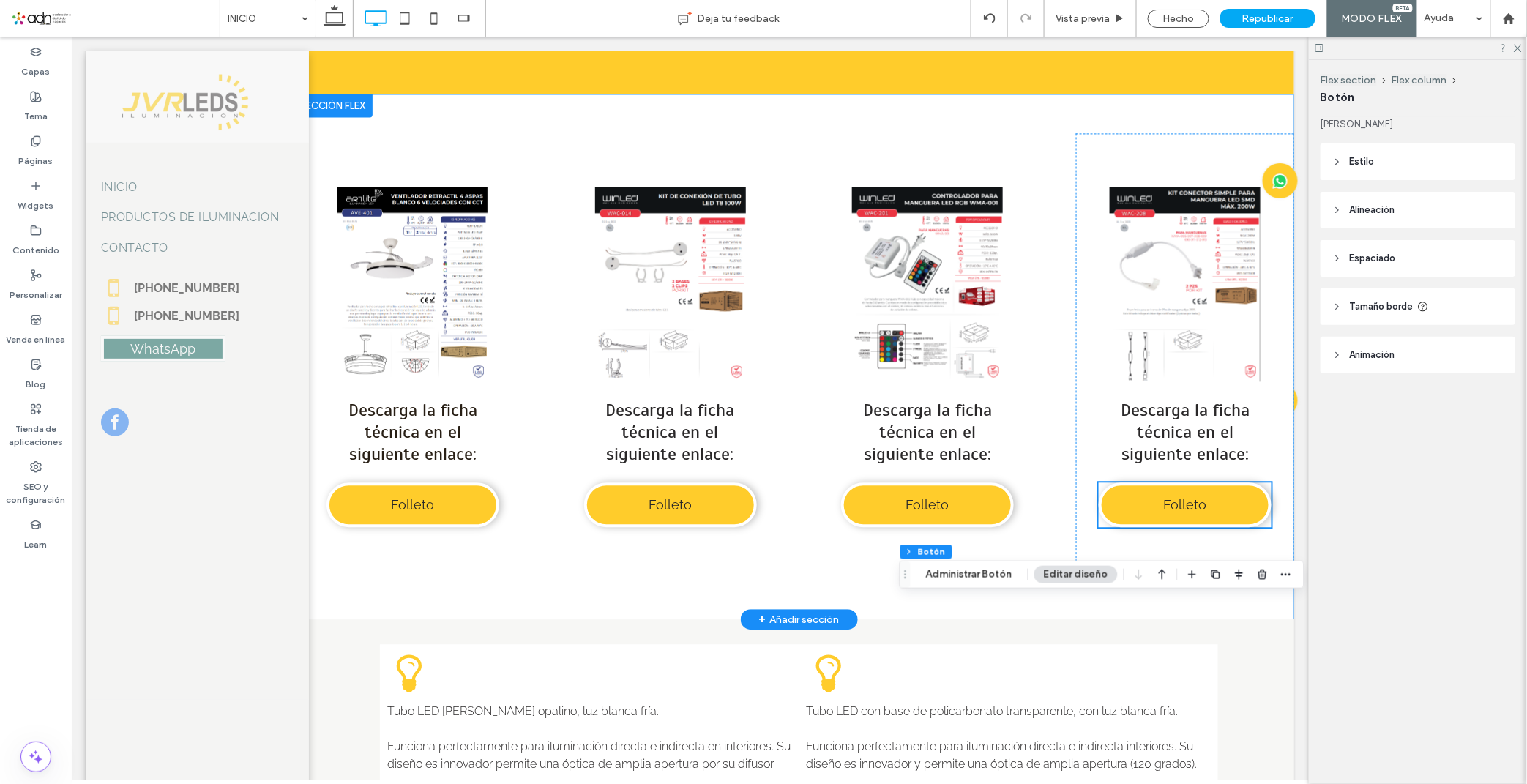
scroll to position [5707, 0]
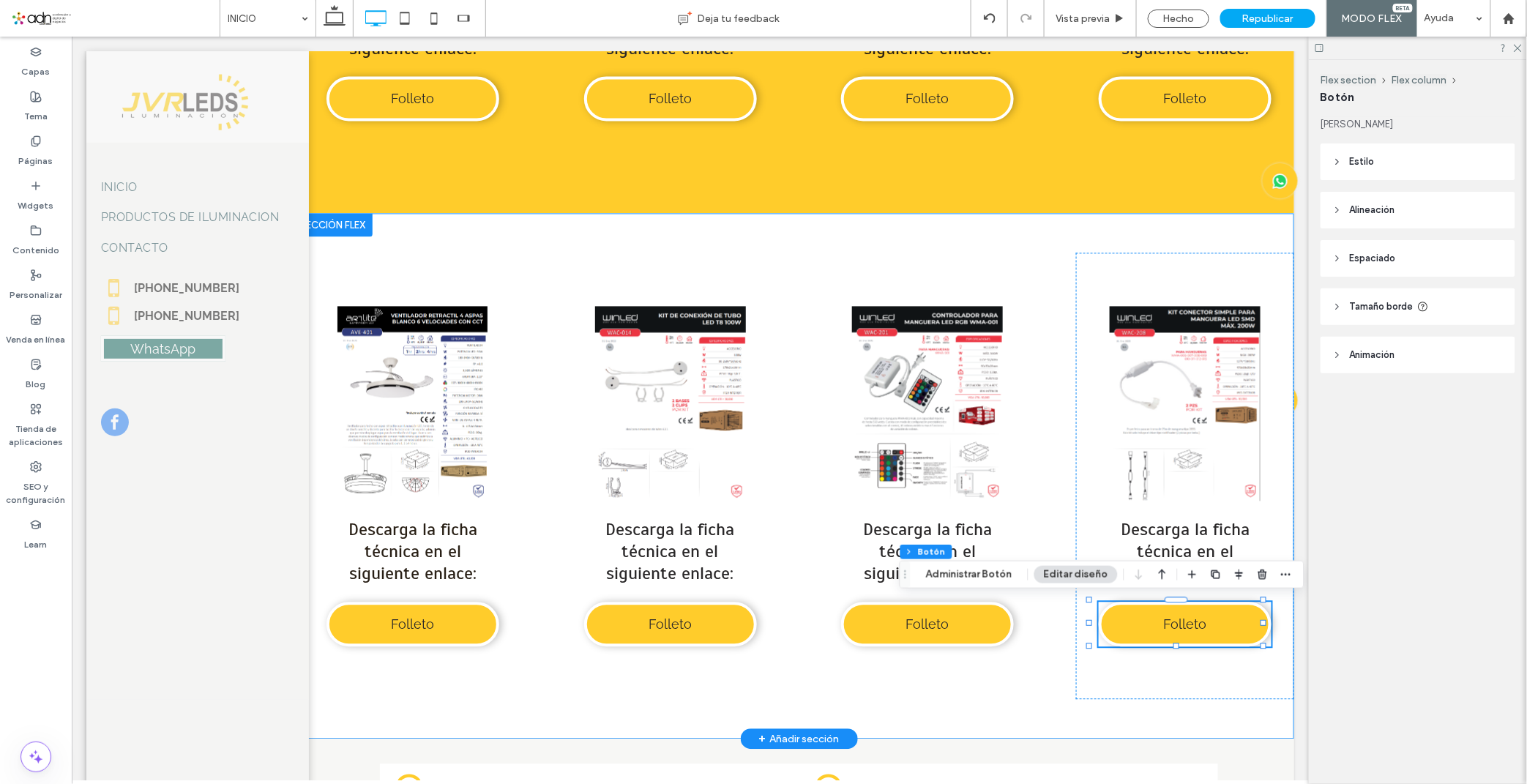
click at [787, 253] on div "Button Ver más Descarga la ficha técnica en el siguiente enlace: Folleto Button…" at bounding box center [798, 475] width 990 height 525
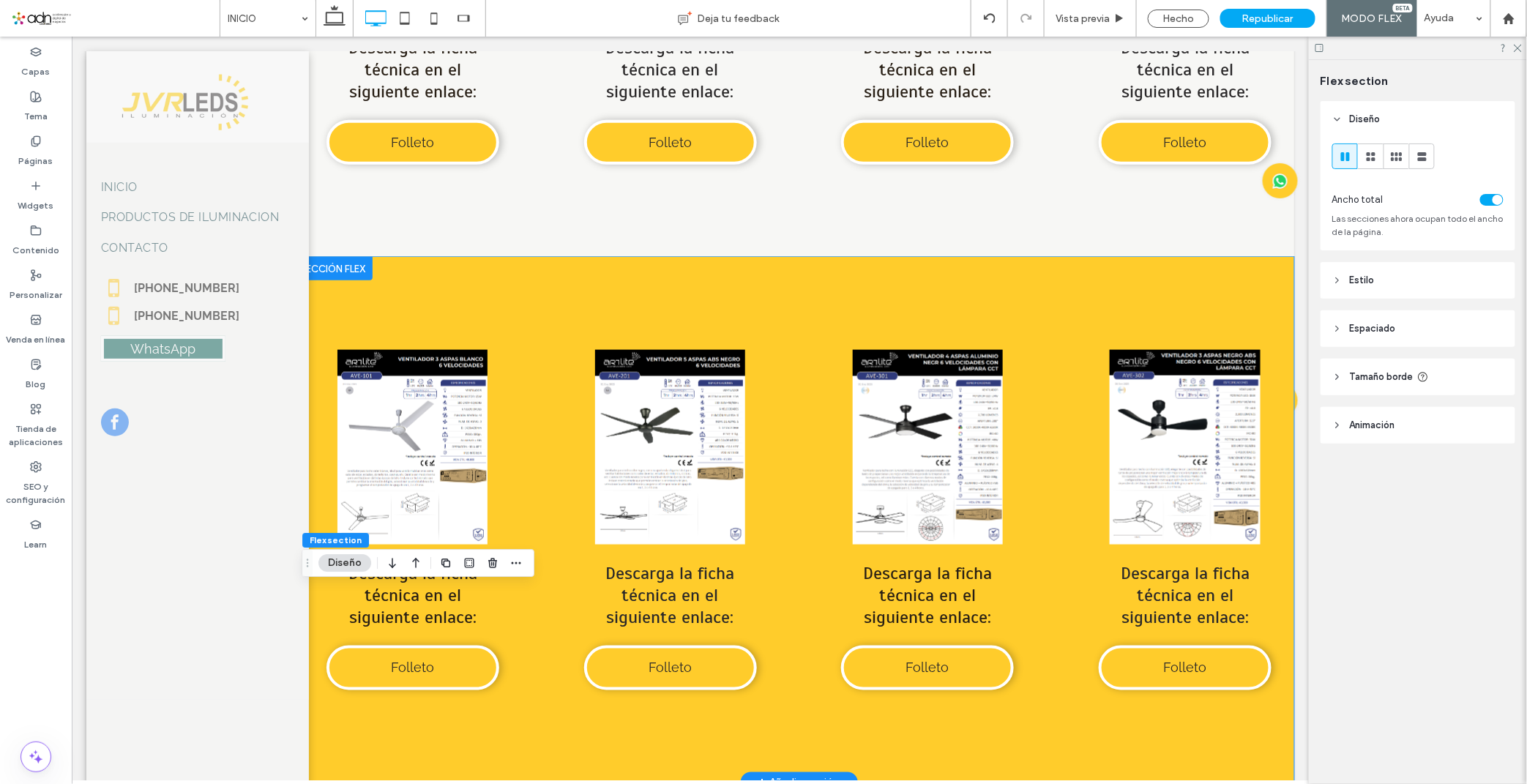
click at [581, 275] on div "Button Ver más Descarga la ficha técnica en el siguiente enlace: Folleto Button…" at bounding box center [798, 518] width 990 height 525
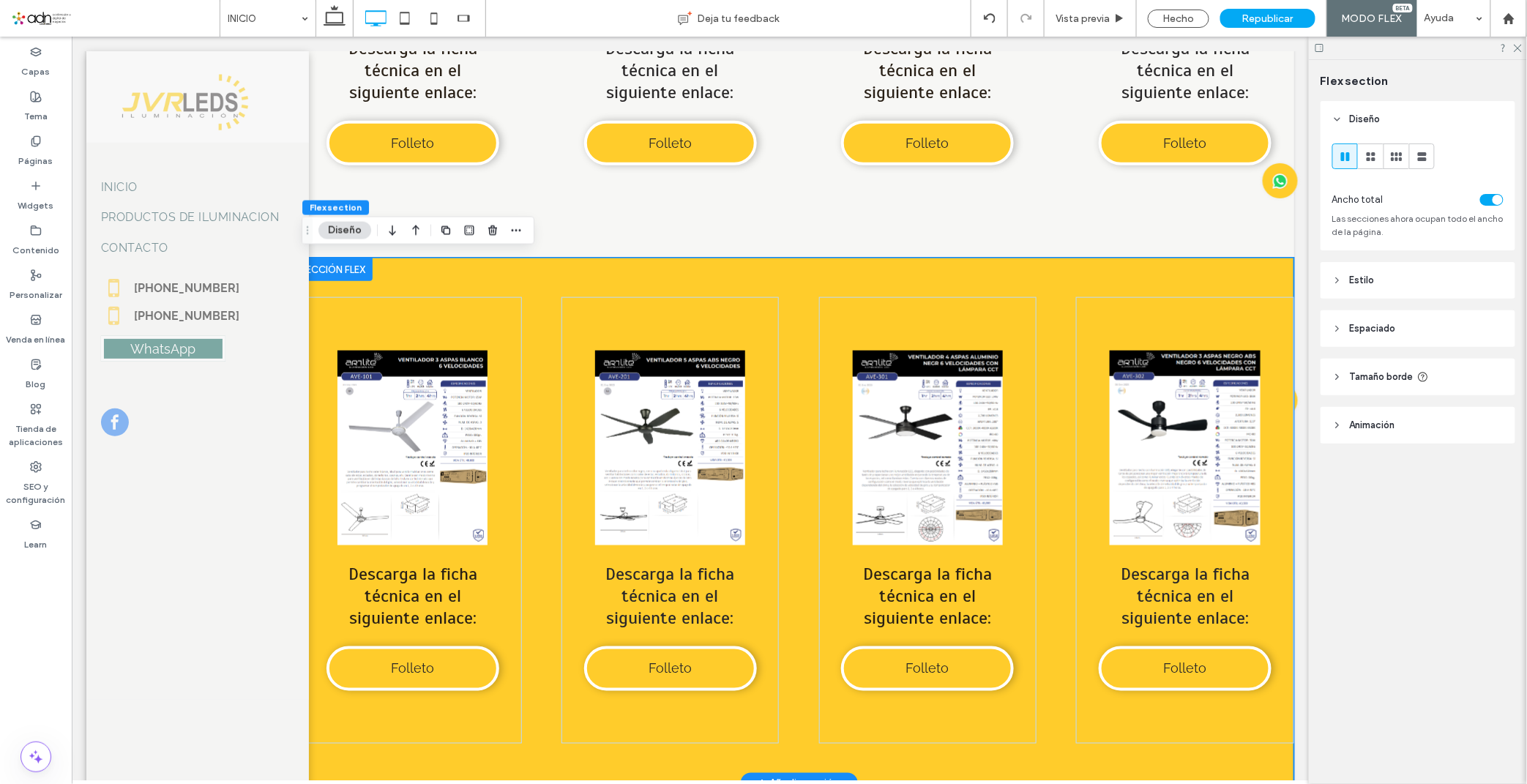
scroll to position [5139, 0]
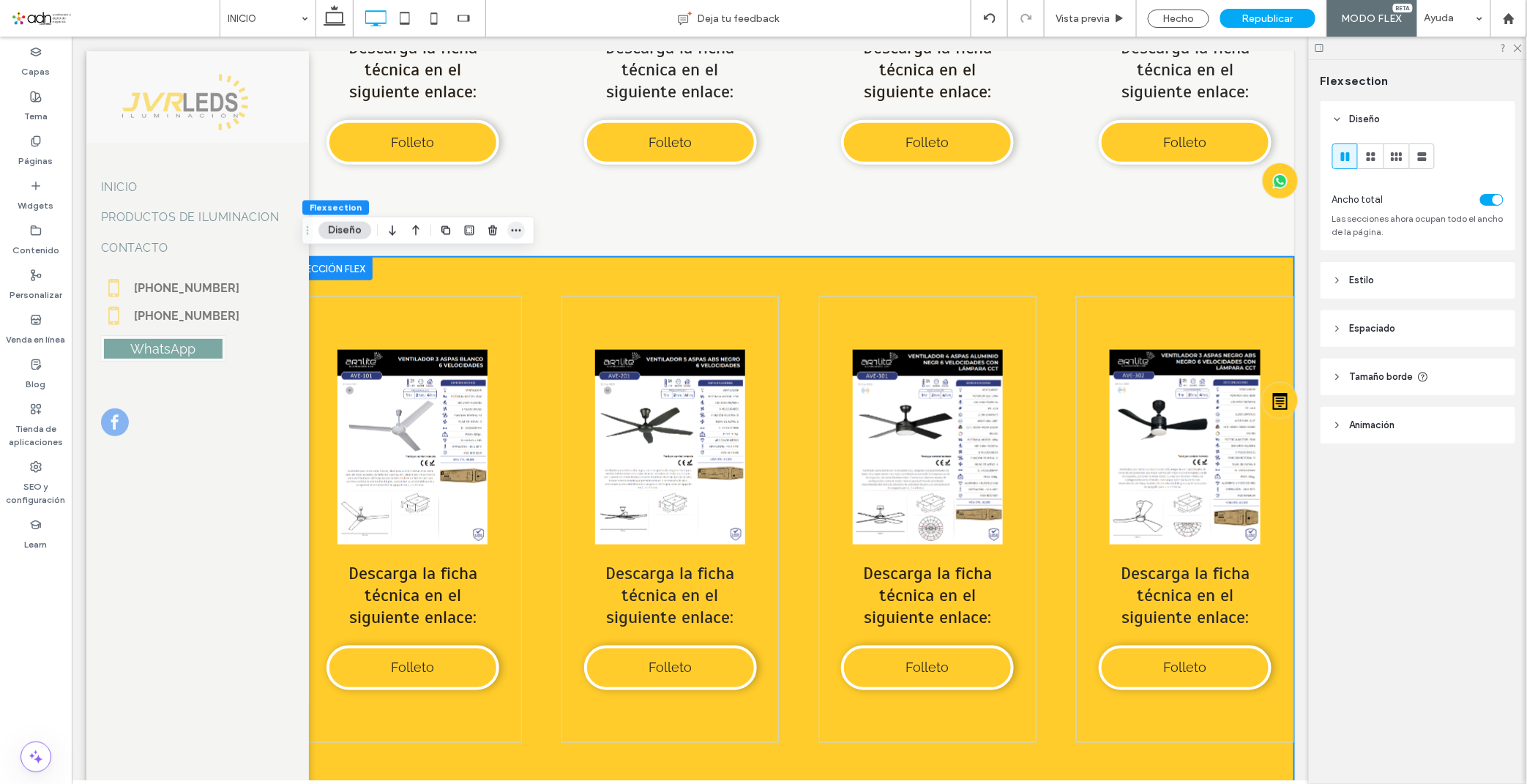
click at [524, 230] on span "button" at bounding box center [516, 230] width 17 height 17
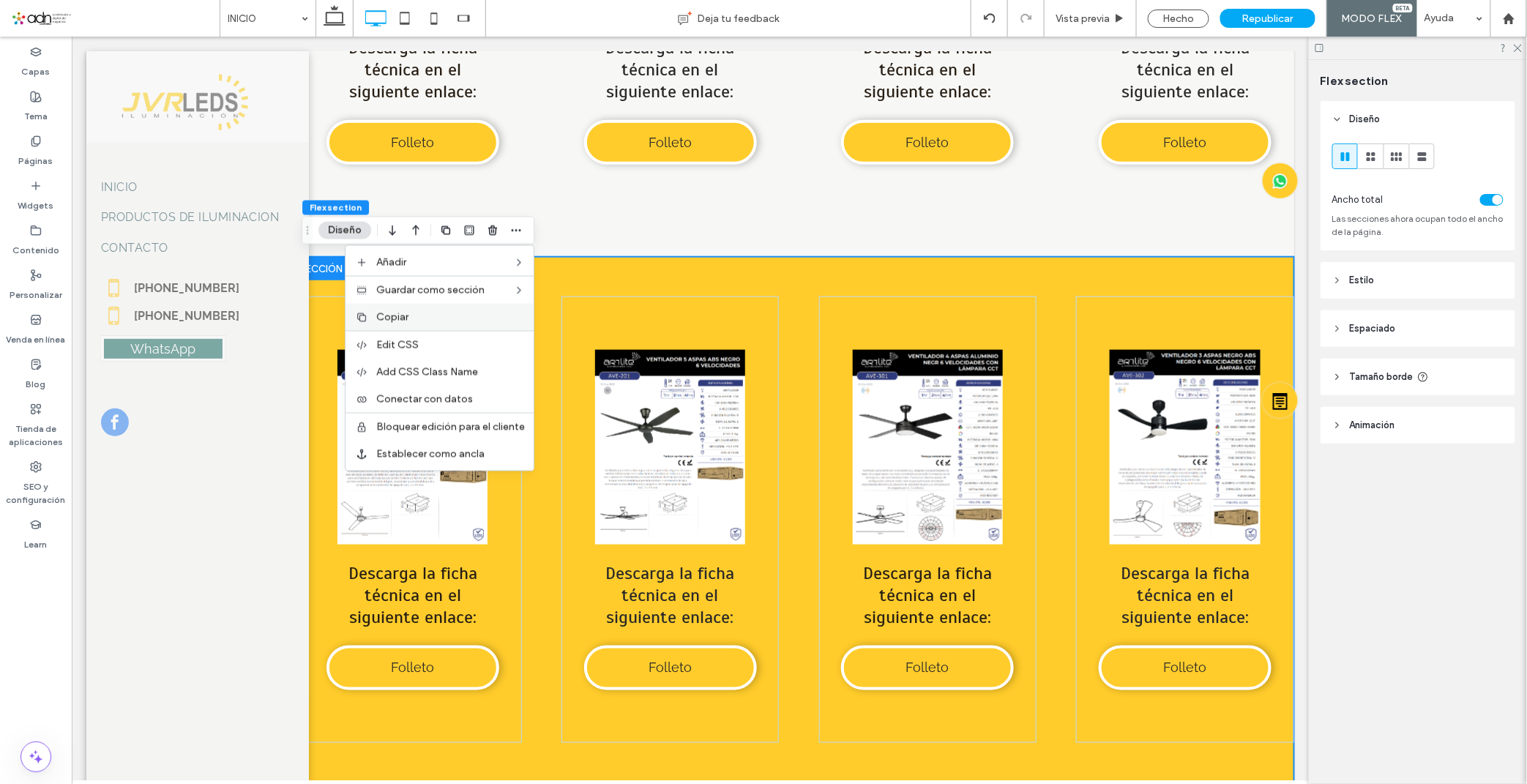
click at [447, 319] on label "Copiar" at bounding box center [450, 318] width 149 height 13
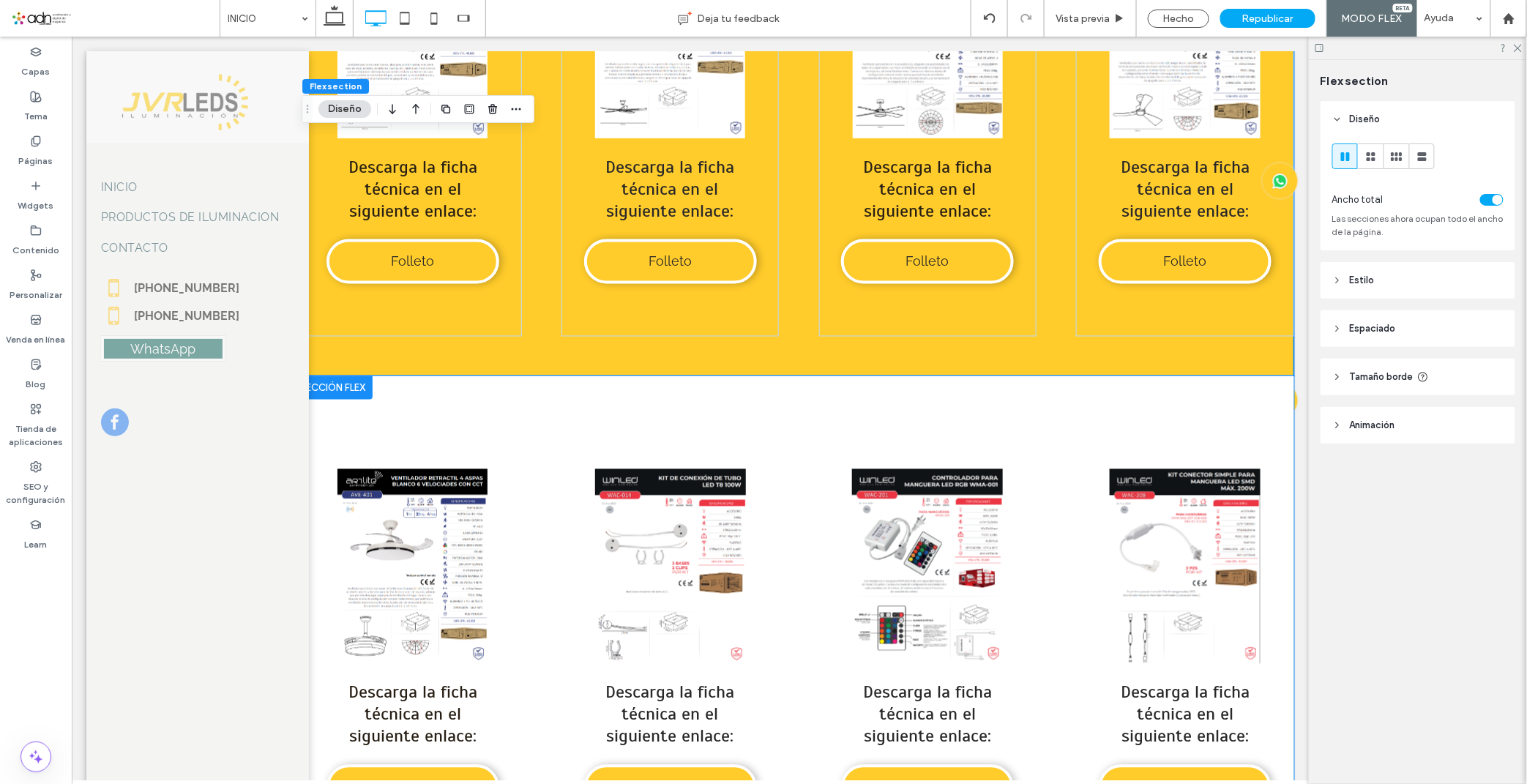
scroll to position [6033, 0]
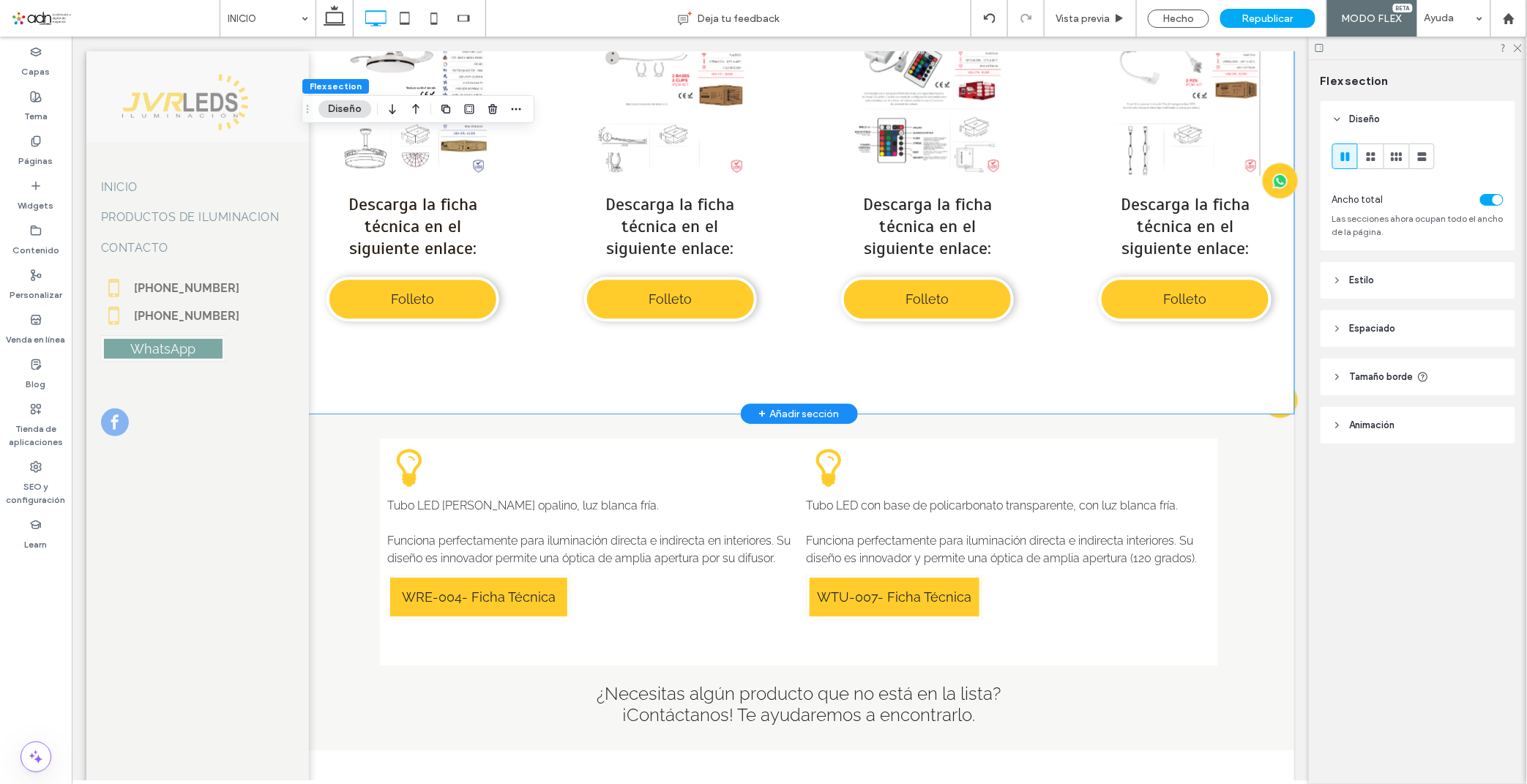
click at [651, 404] on div "Button Ver más Descarga la ficha técnica en el siguiente enlace: Folleto Button…" at bounding box center [798, 149] width 990 height 525
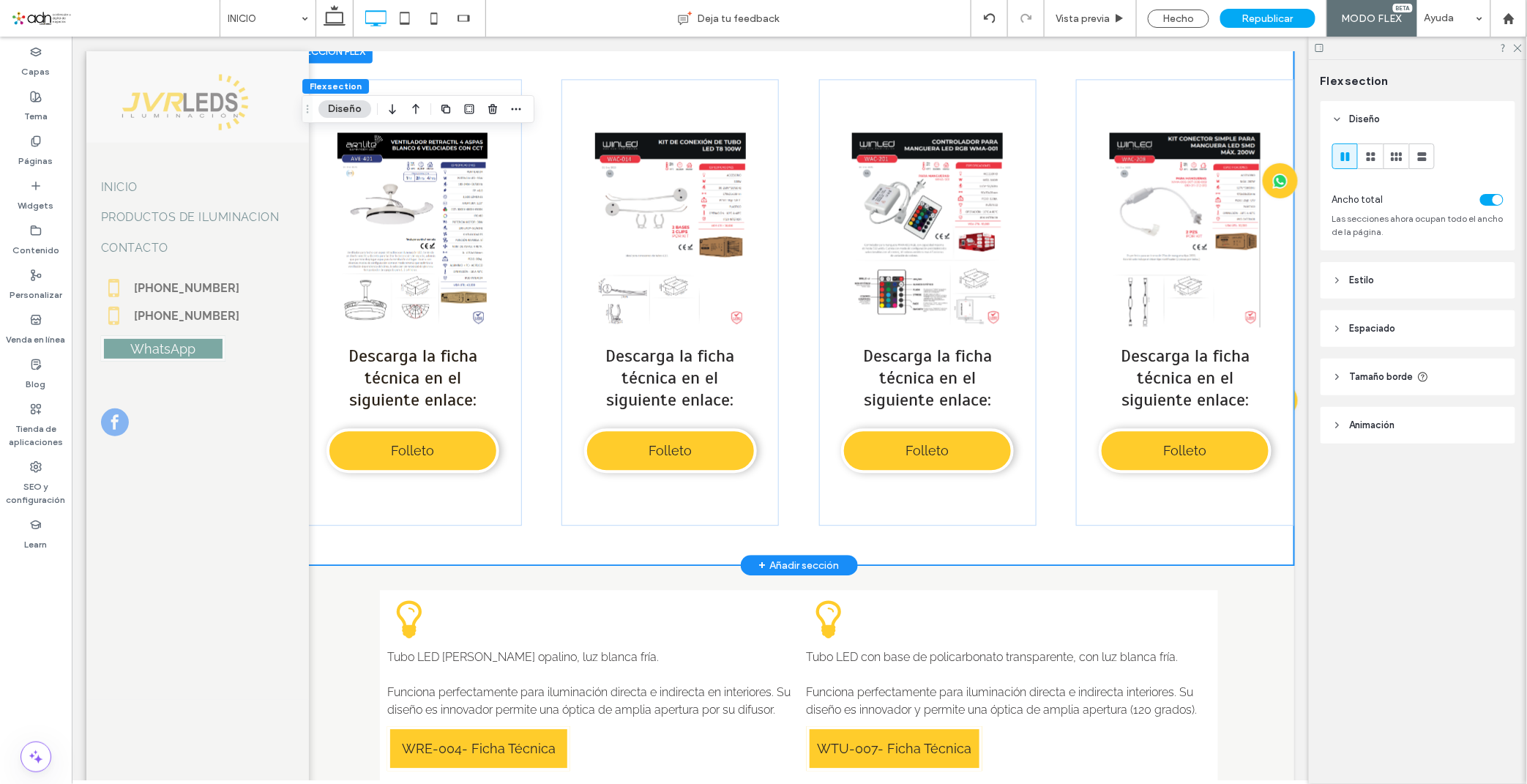
click at [748, 554] on div "+ Añadir sección" at bounding box center [798, 564] width 117 height 21
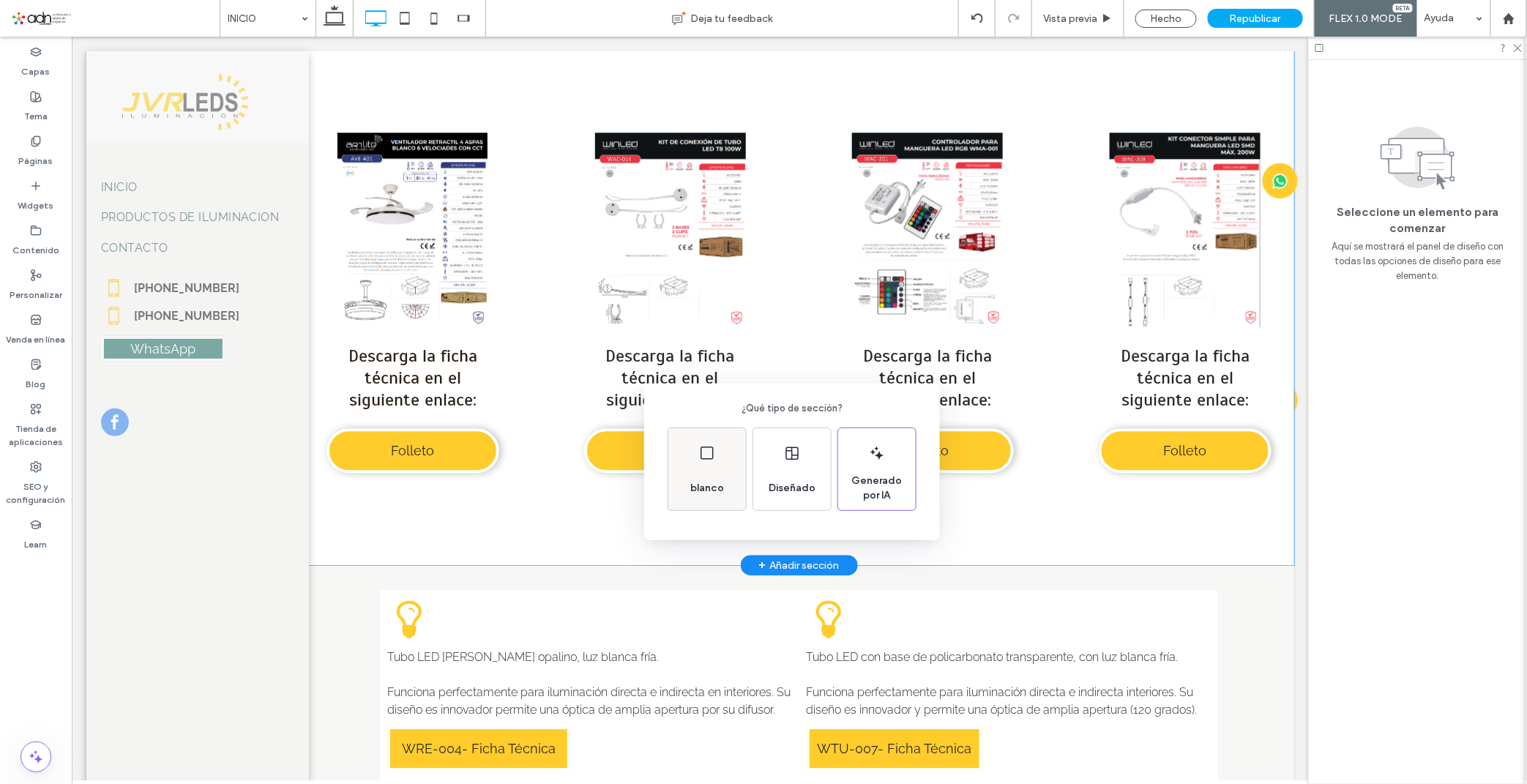
click at [703, 504] on div "blanco" at bounding box center [706, 488] width 45 height 33
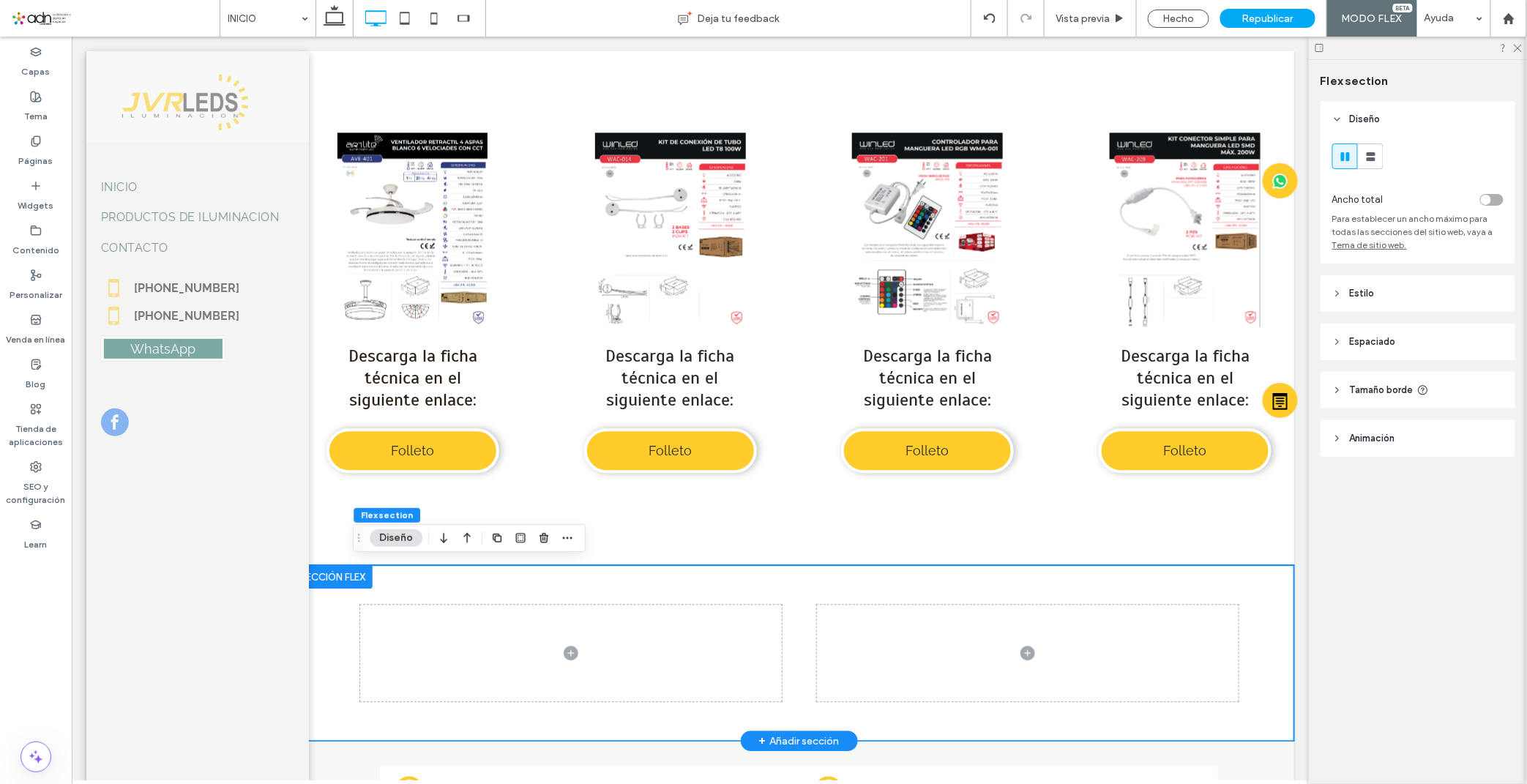
click at [424, 574] on div at bounding box center [798, 651] width 878 height 176
click at [568, 539] on icon "button" at bounding box center [567, 538] width 12 height 12
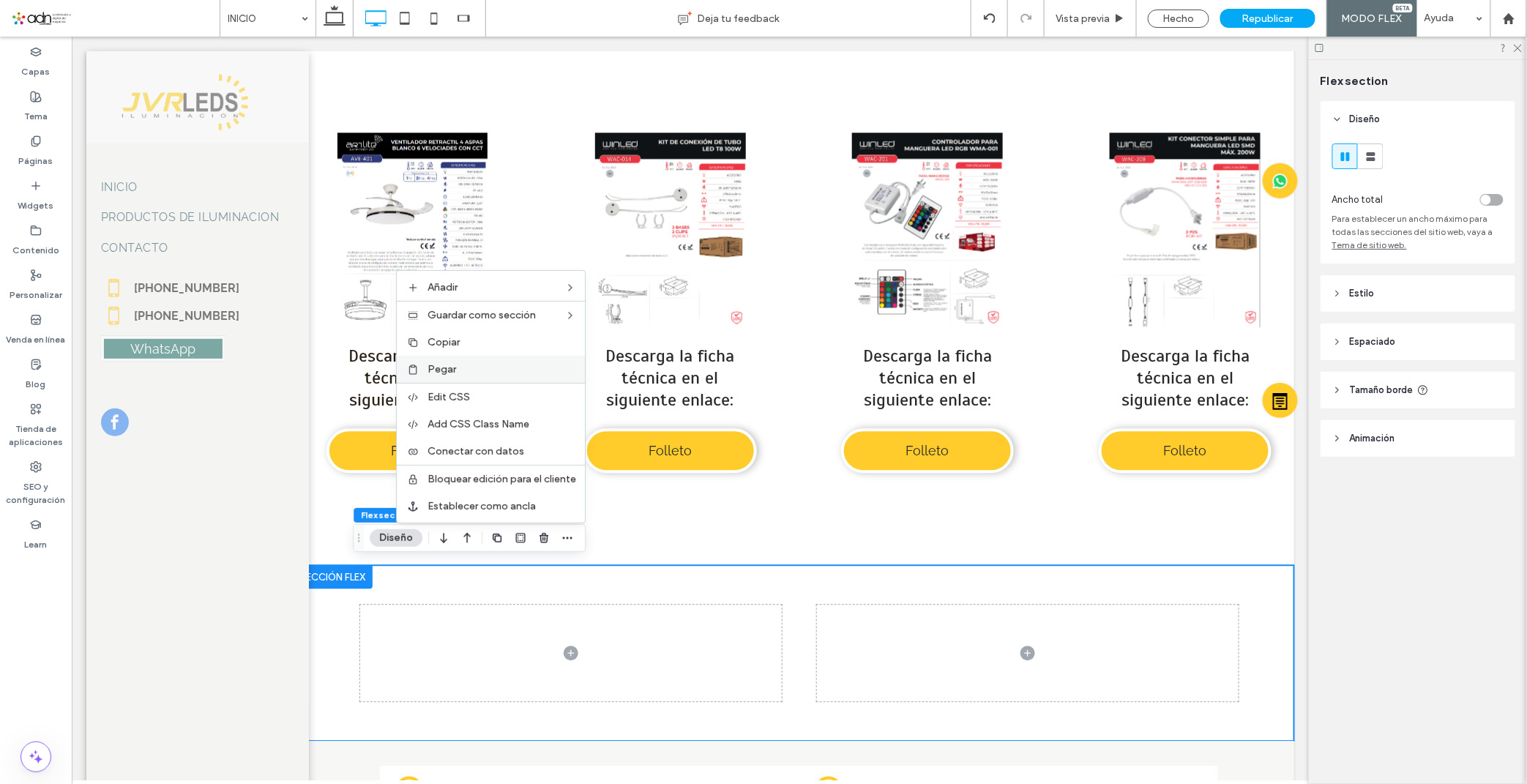
click at [448, 369] on span "Pegar" at bounding box center [442, 369] width 29 height 13
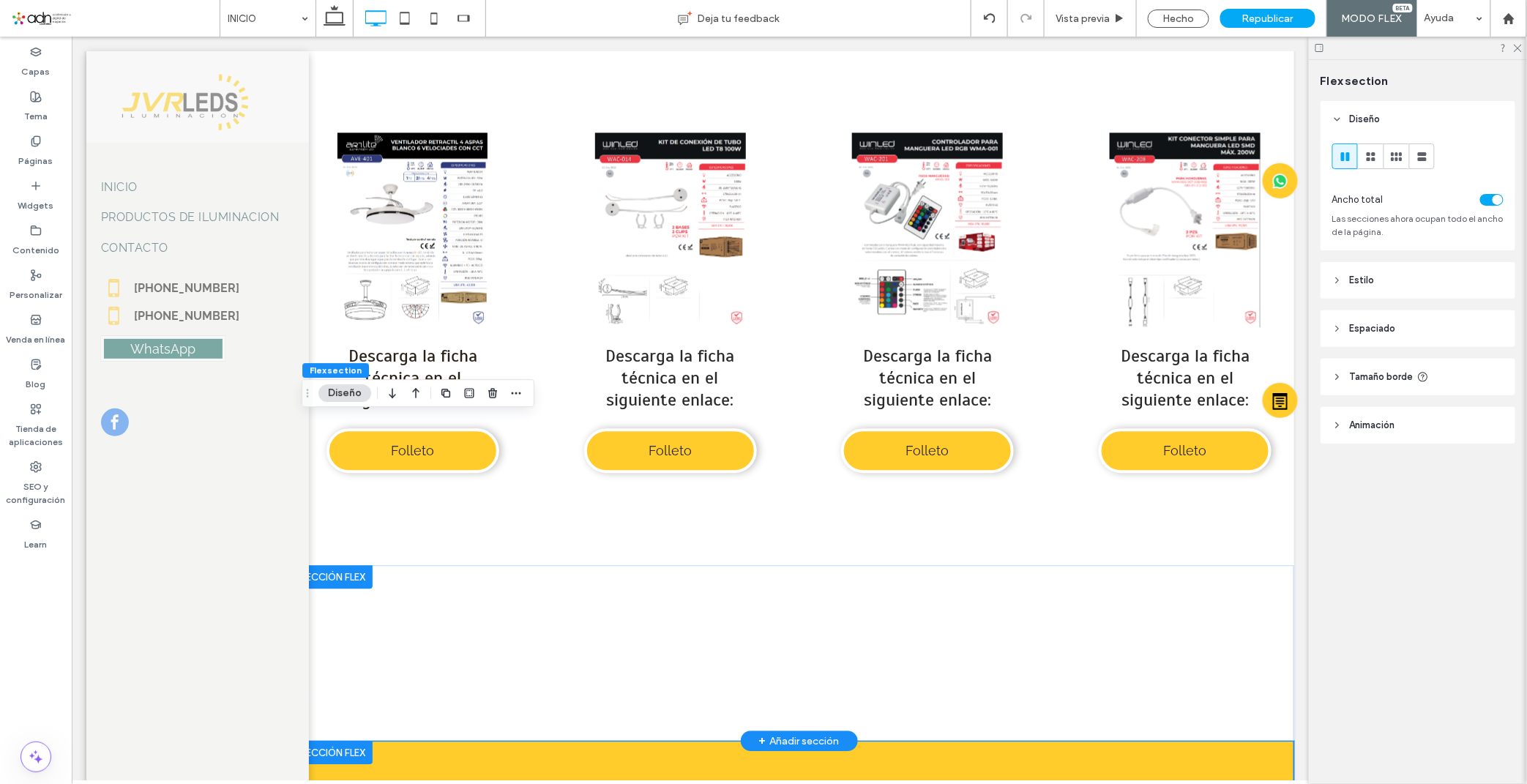
scroll to position [6202, 0]
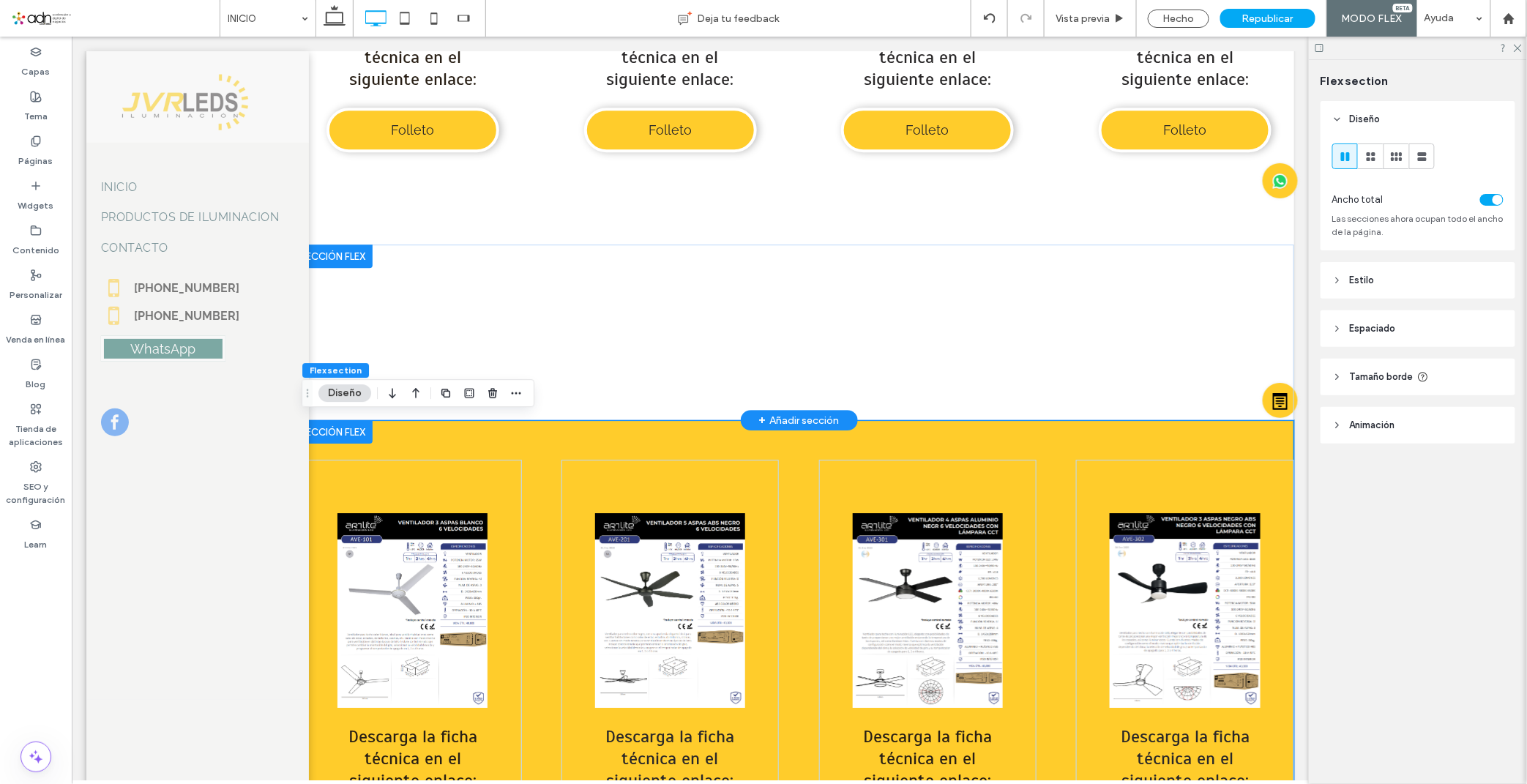
click at [330, 246] on div at bounding box center [332, 255] width 79 height 23
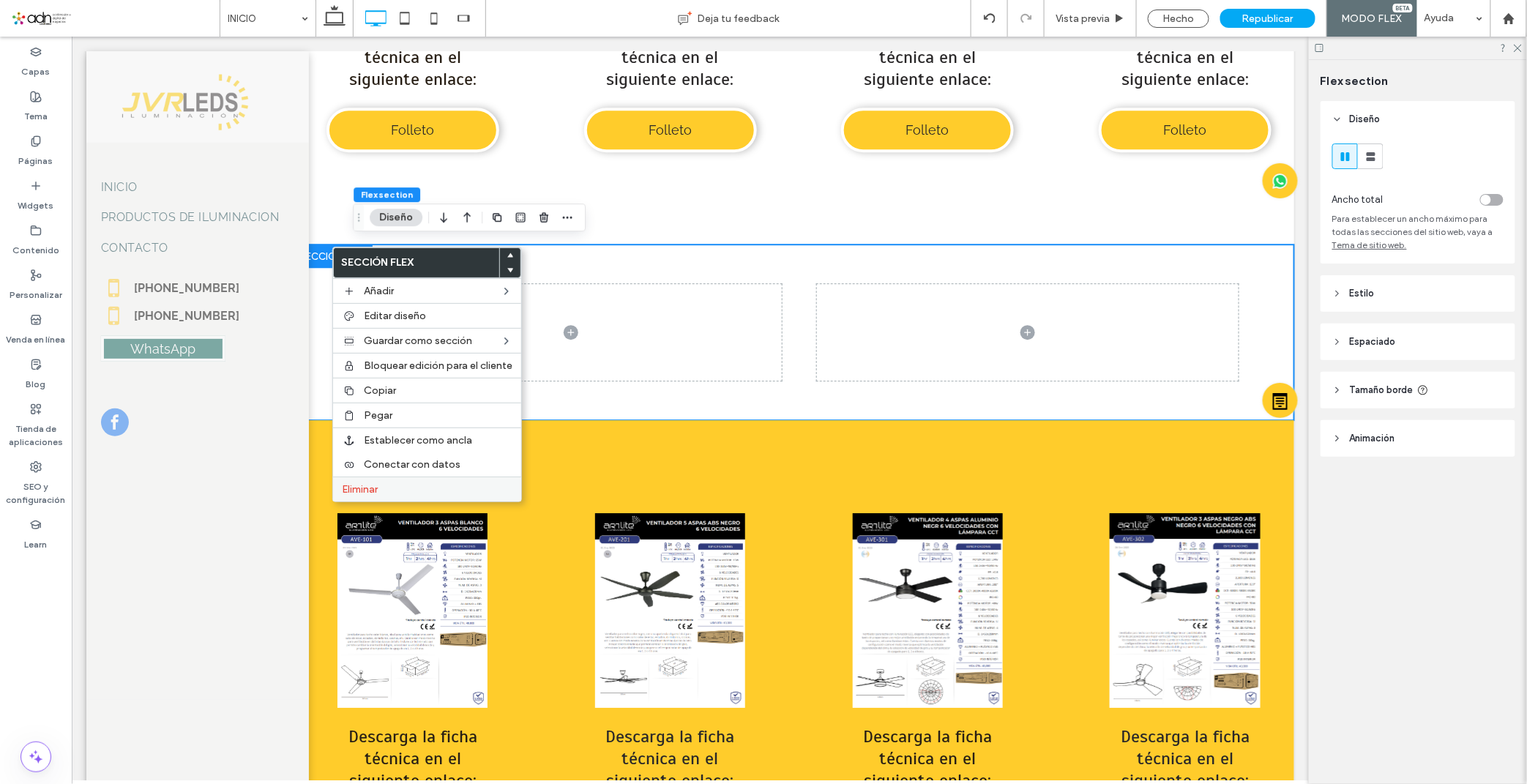
click at [419, 485] on label "Eliminar" at bounding box center [427, 489] width 171 height 13
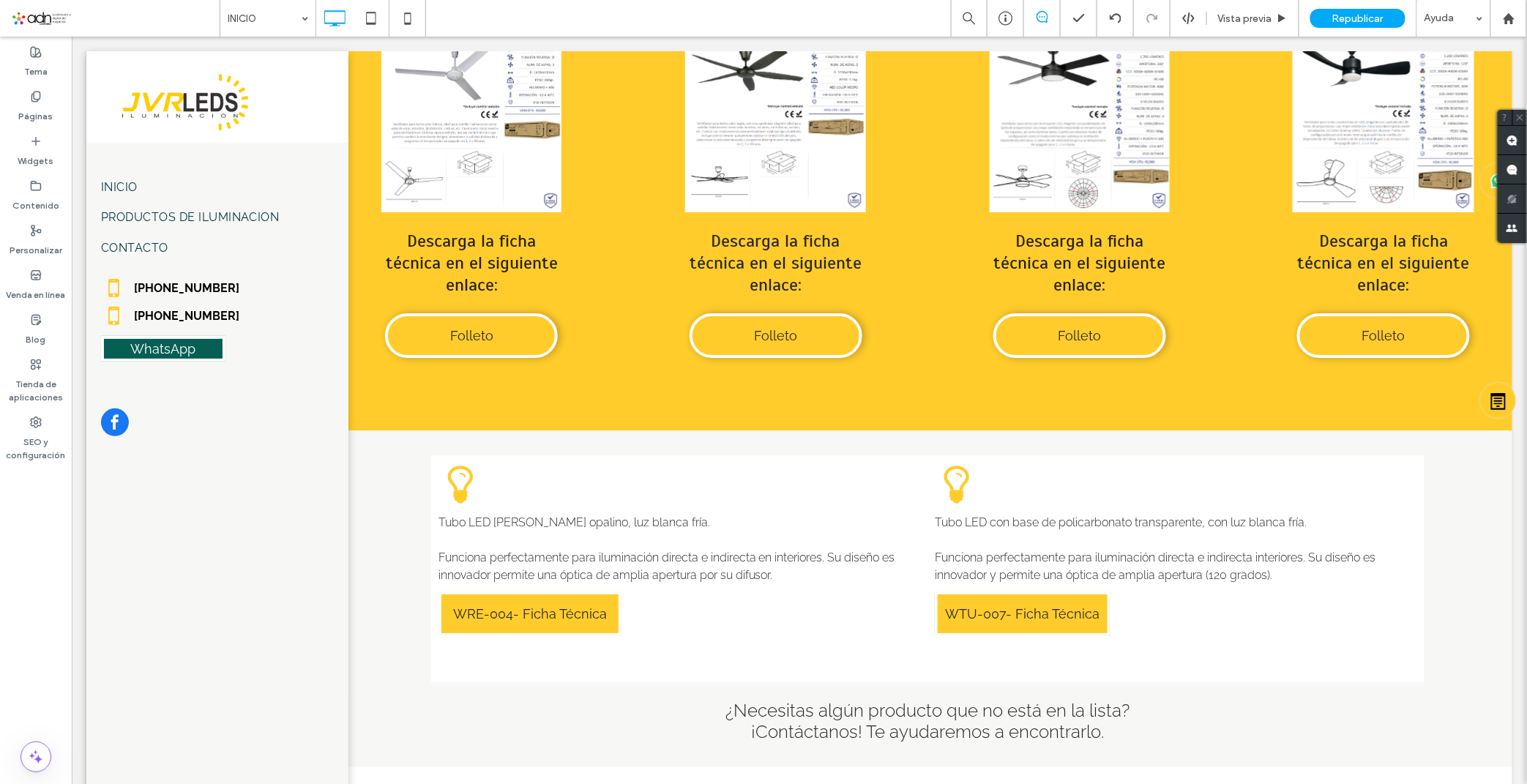
scroll to position [6283, 0]
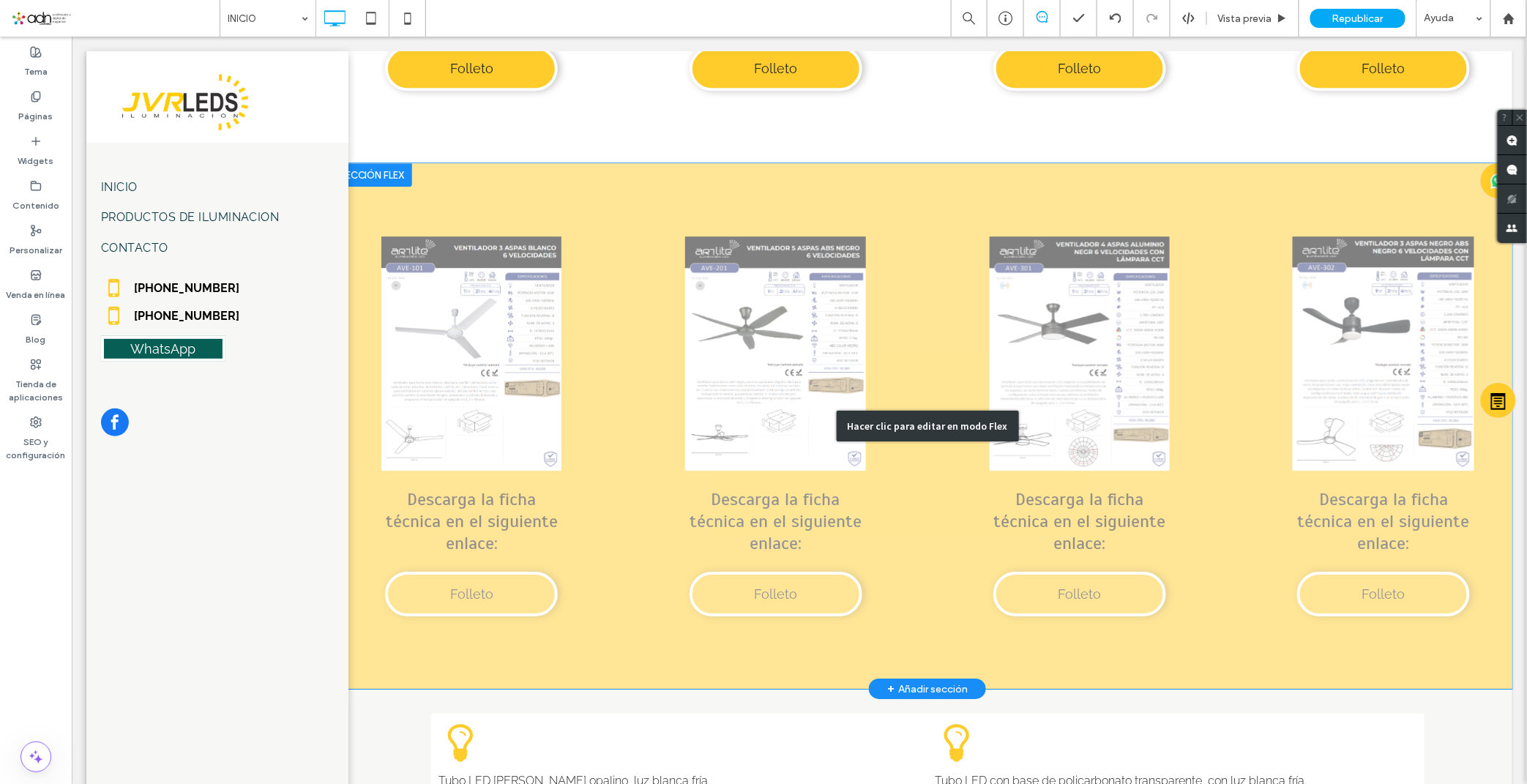
click at [489, 450] on div "Hacer clic para editar en modo Flex" at bounding box center [926, 425] width 1169 height 525
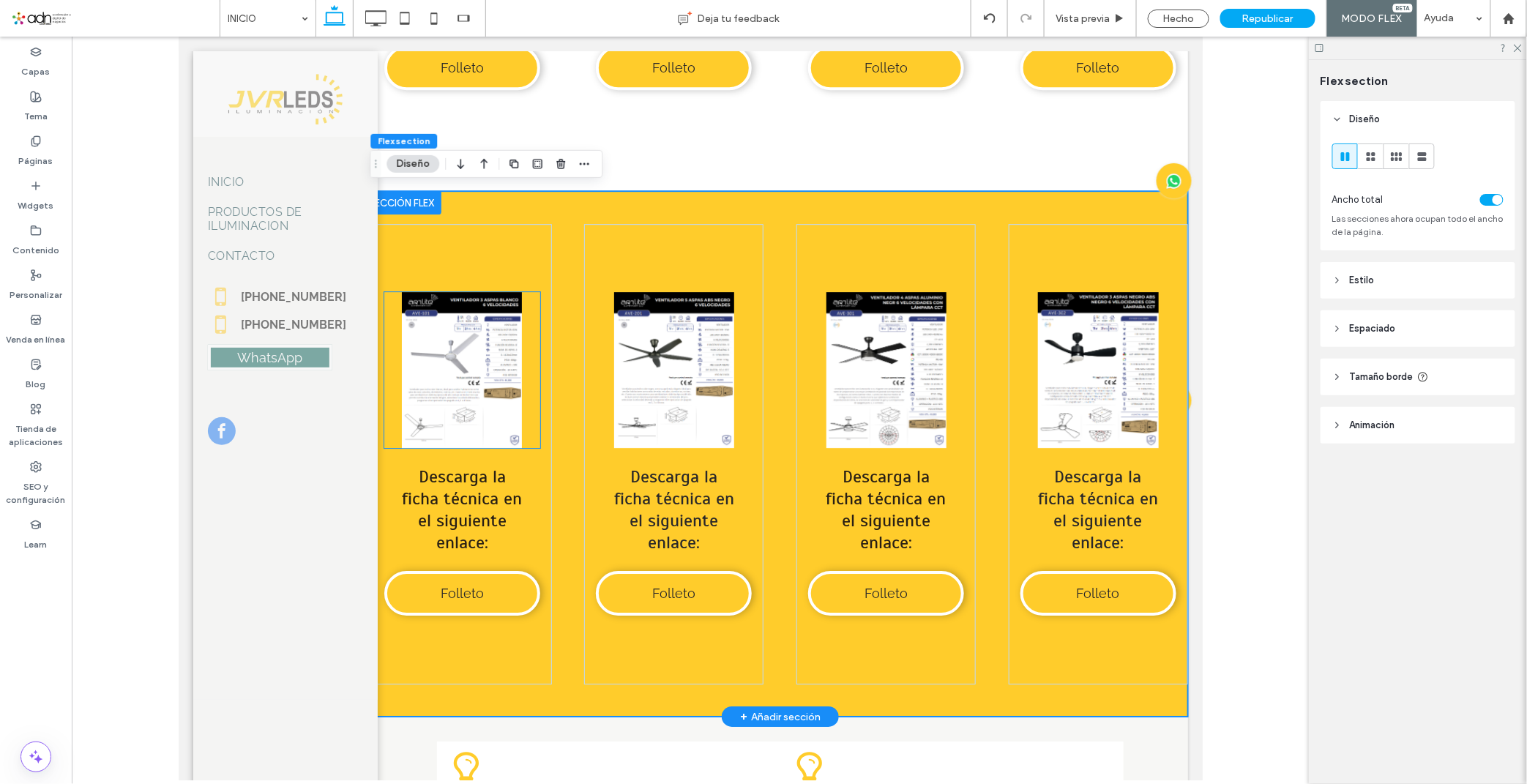
click at [485, 359] on link at bounding box center [462, 369] width 156 height 156
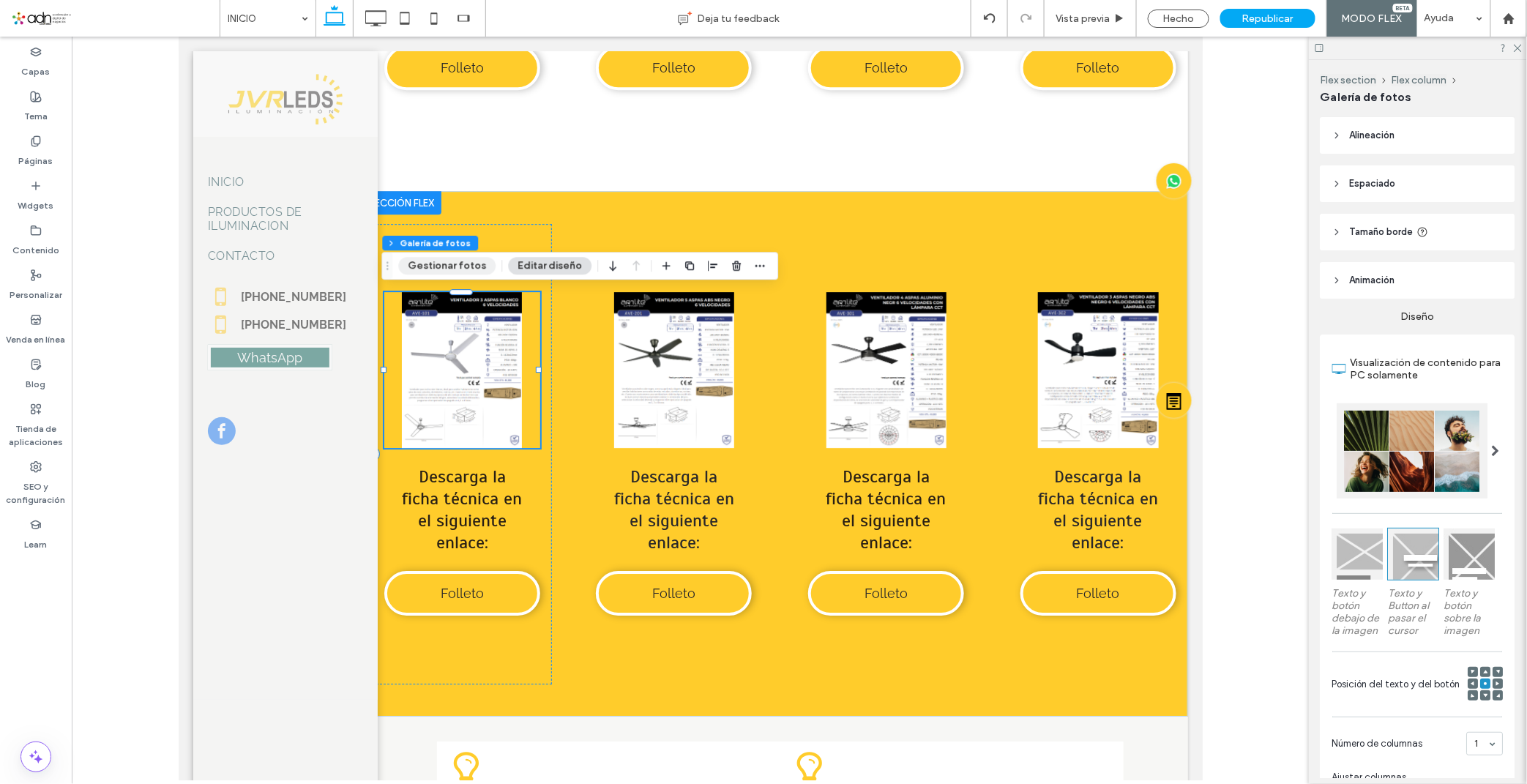
click at [440, 268] on button "Gestionar fotos" at bounding box center [447, 265] width 98 height 17
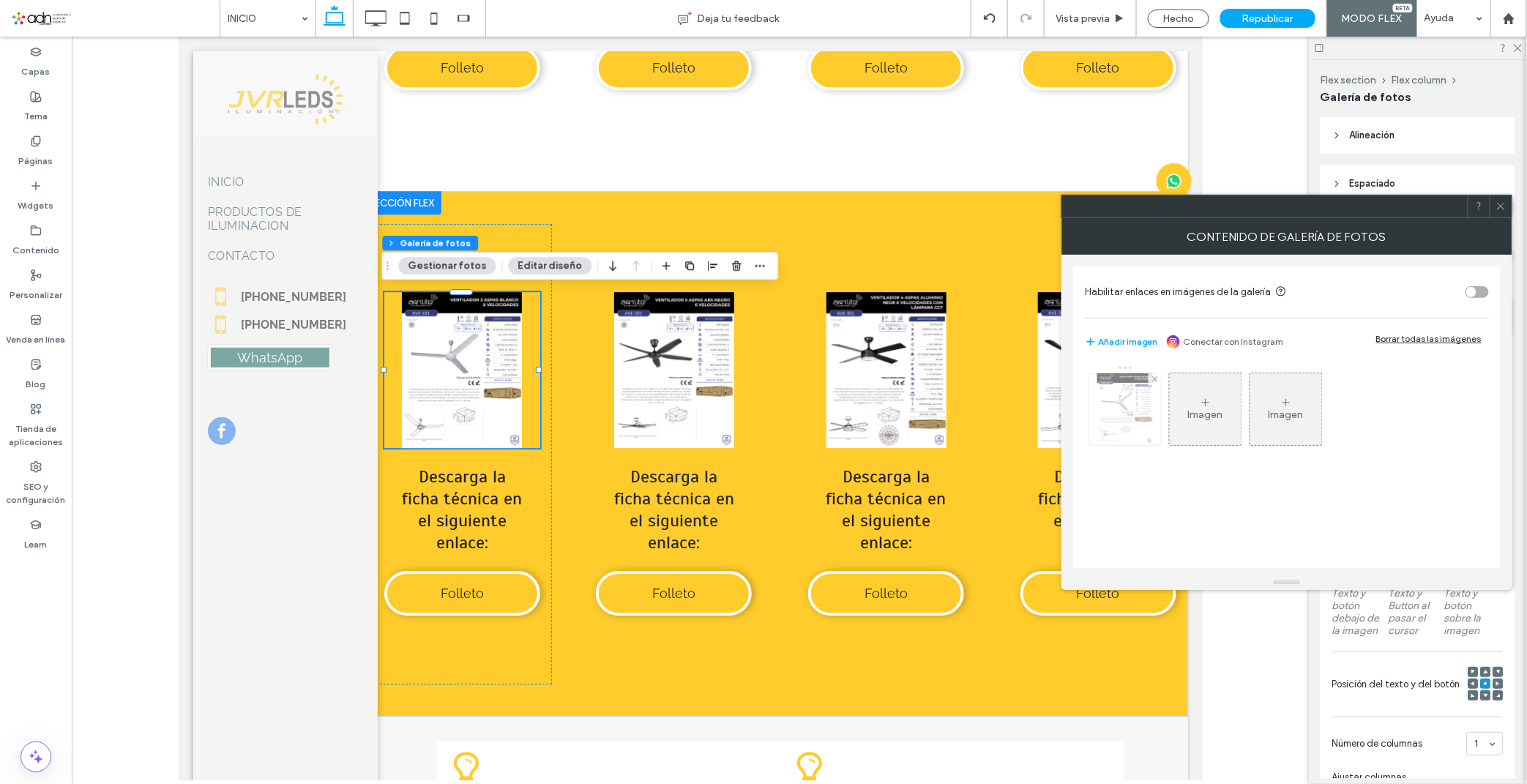
click at [1133, 410] on img at bounding box center [1124, 409] width 55 height 71
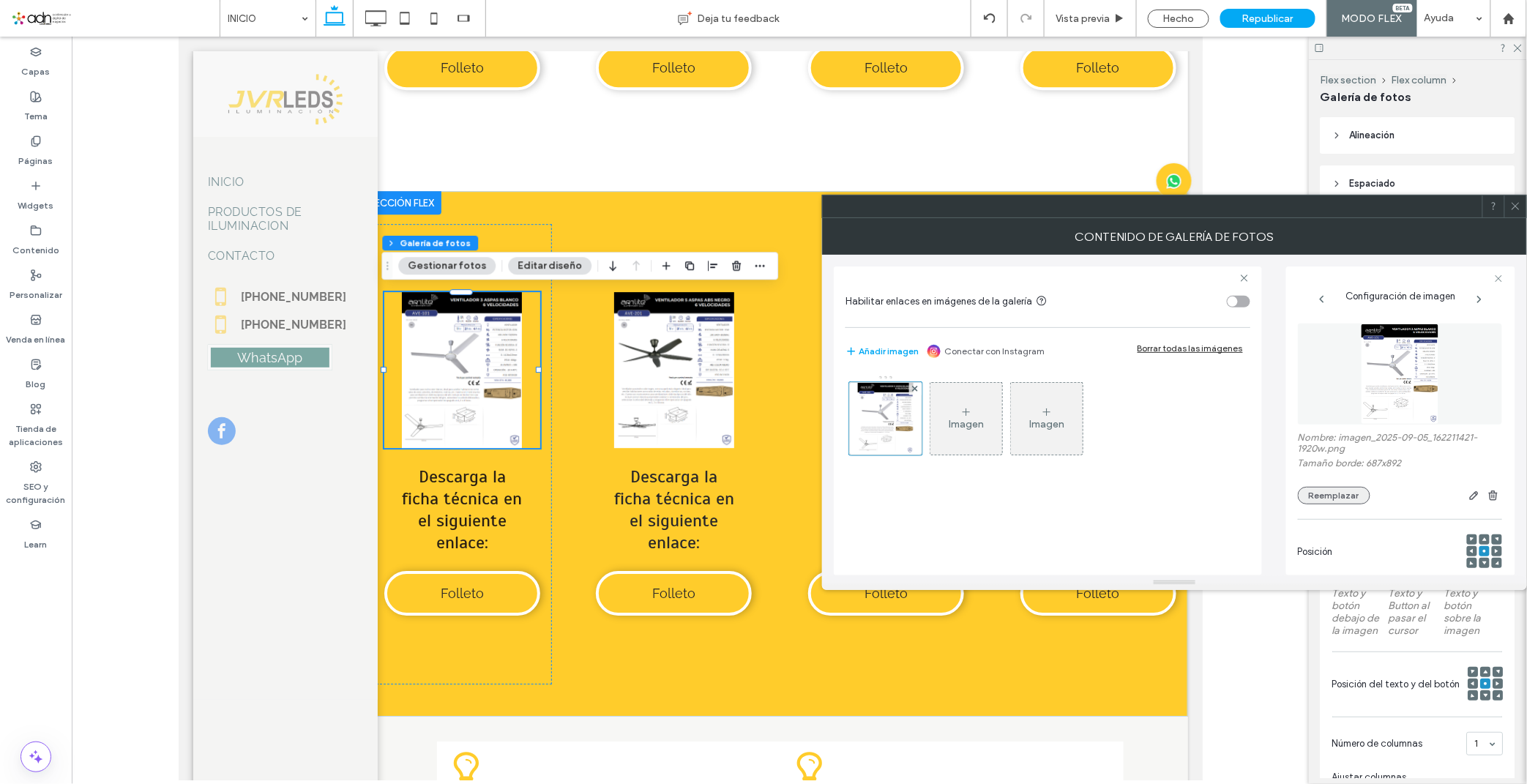
click at [1334, 500] on button "Reemplazar" at bounding box center [1333, 496] width 72 height 17
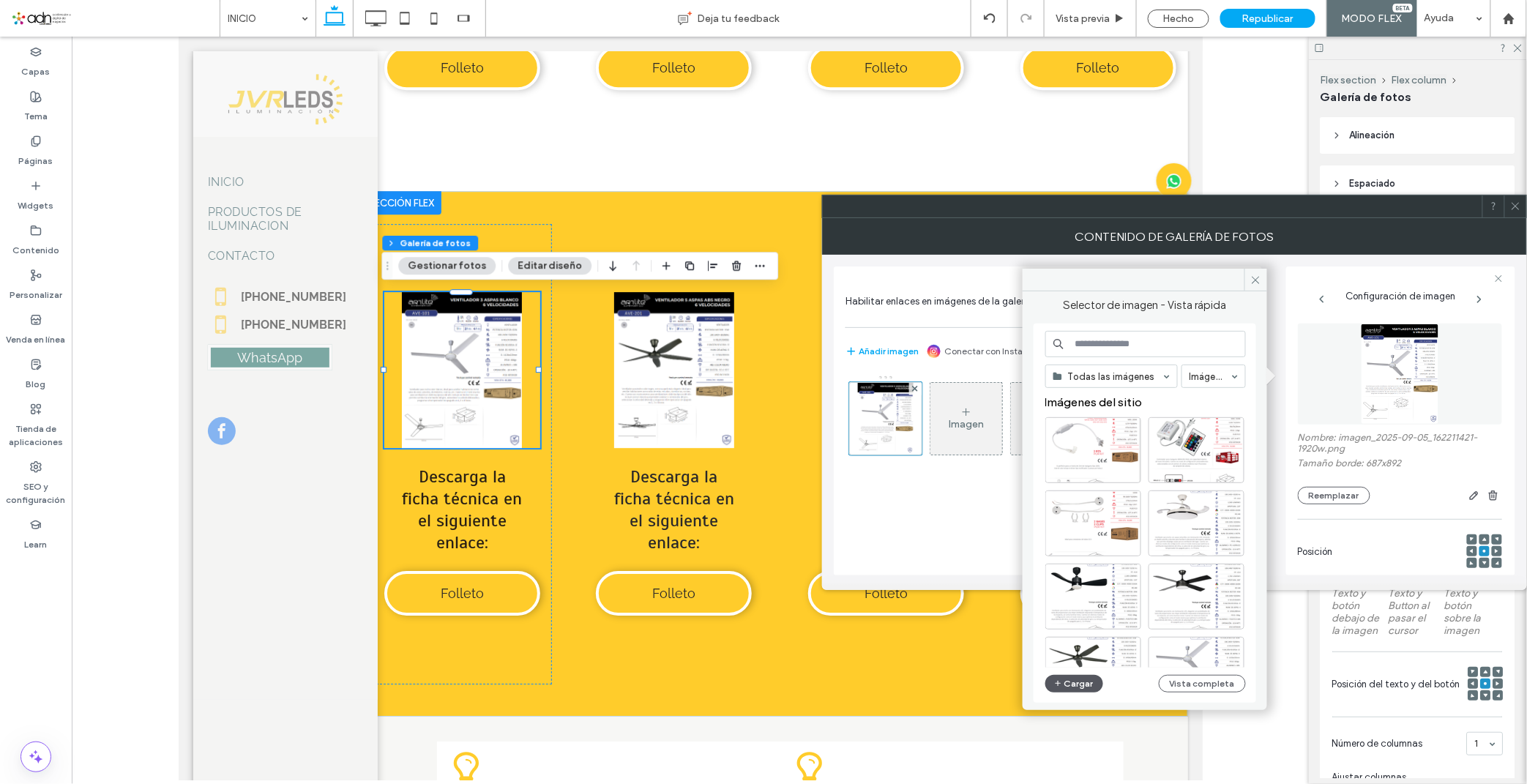
click at [1073, 682] on button "Cargar" at bounding box center [1074, 683] width 59 height 17
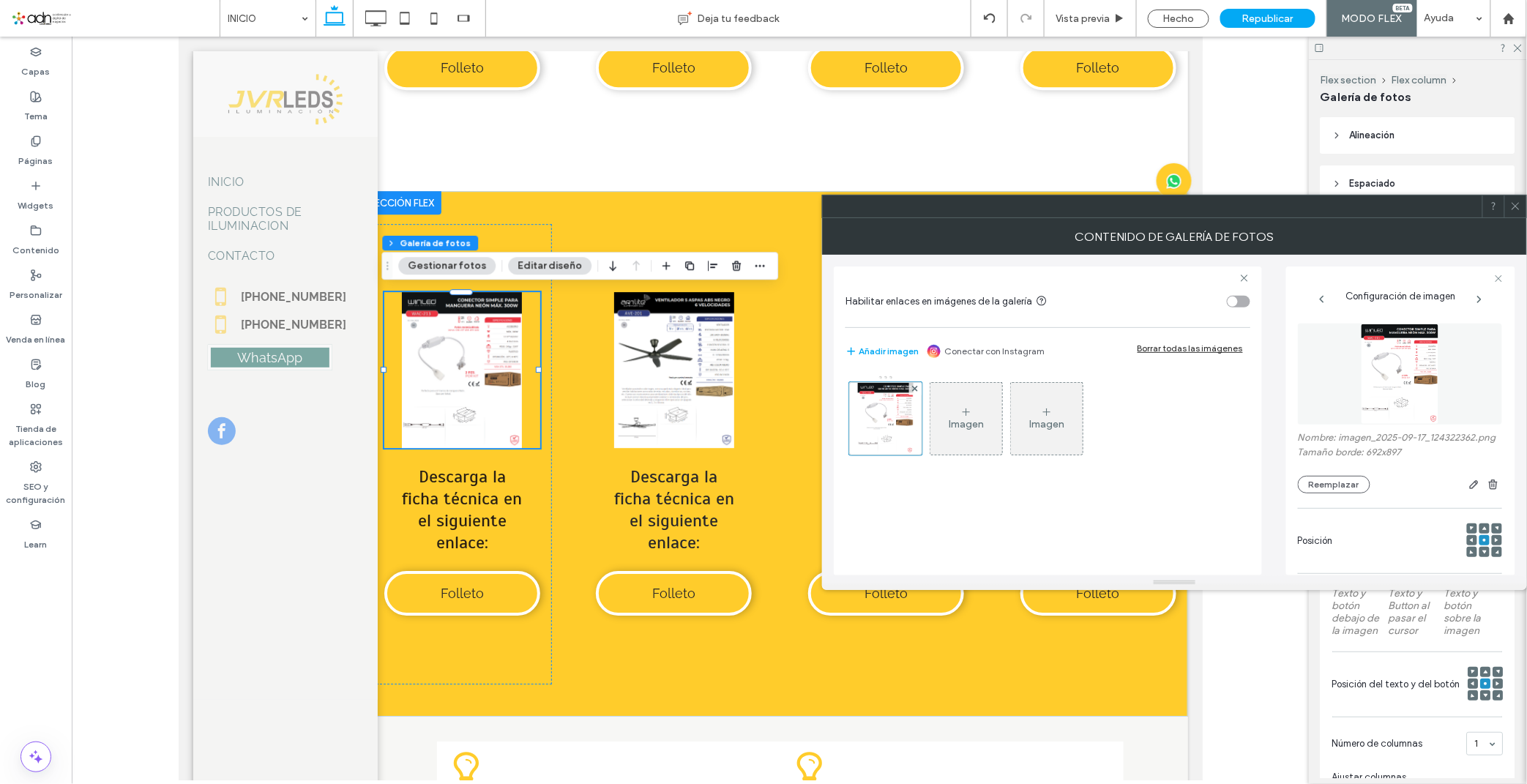
click at [1374, 210] on icon at bounding box center [1515, 206] width 11 height 11
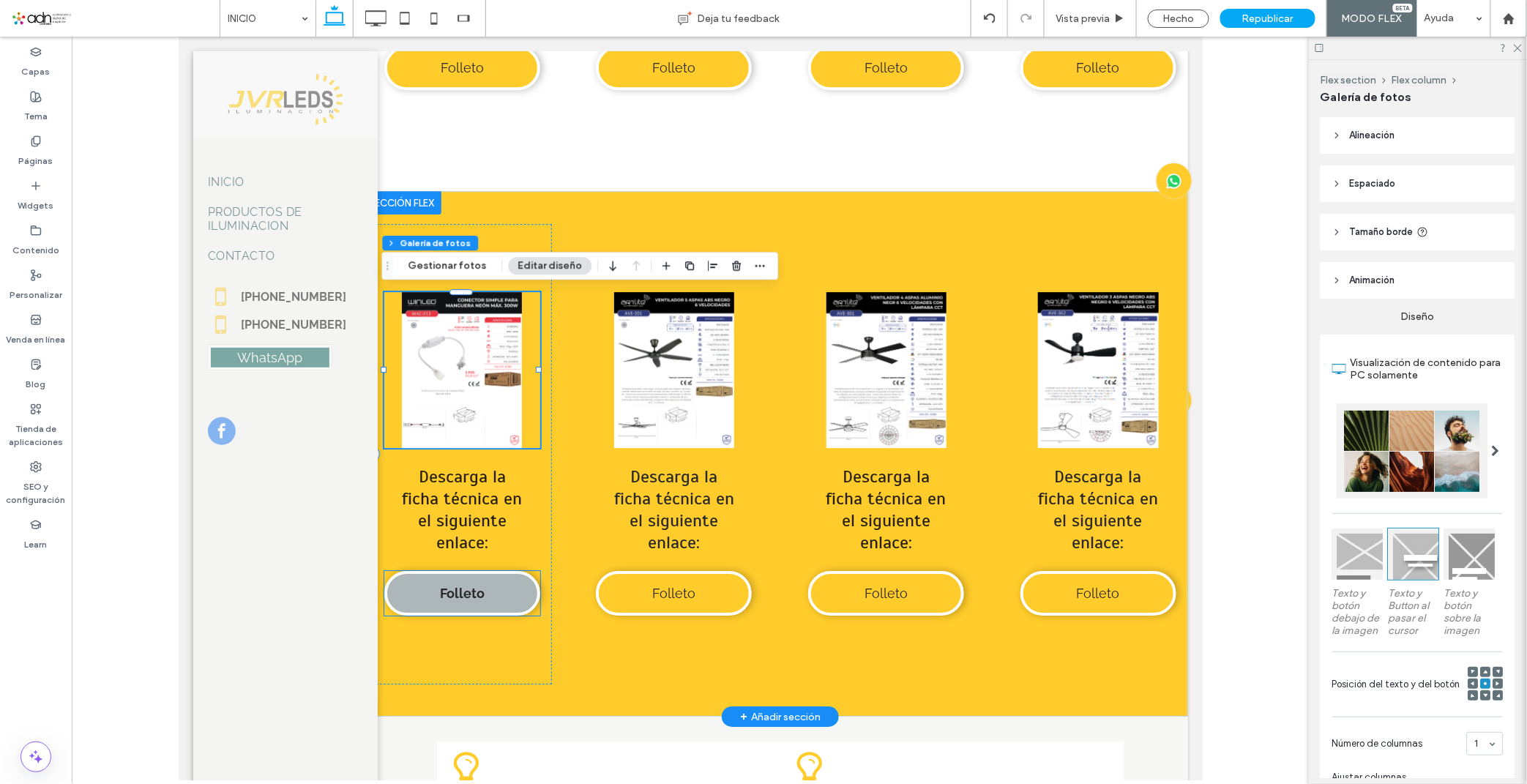
click at [465, 585] on span "Folleto" at bounding box center [462, 592] width 44 height 15
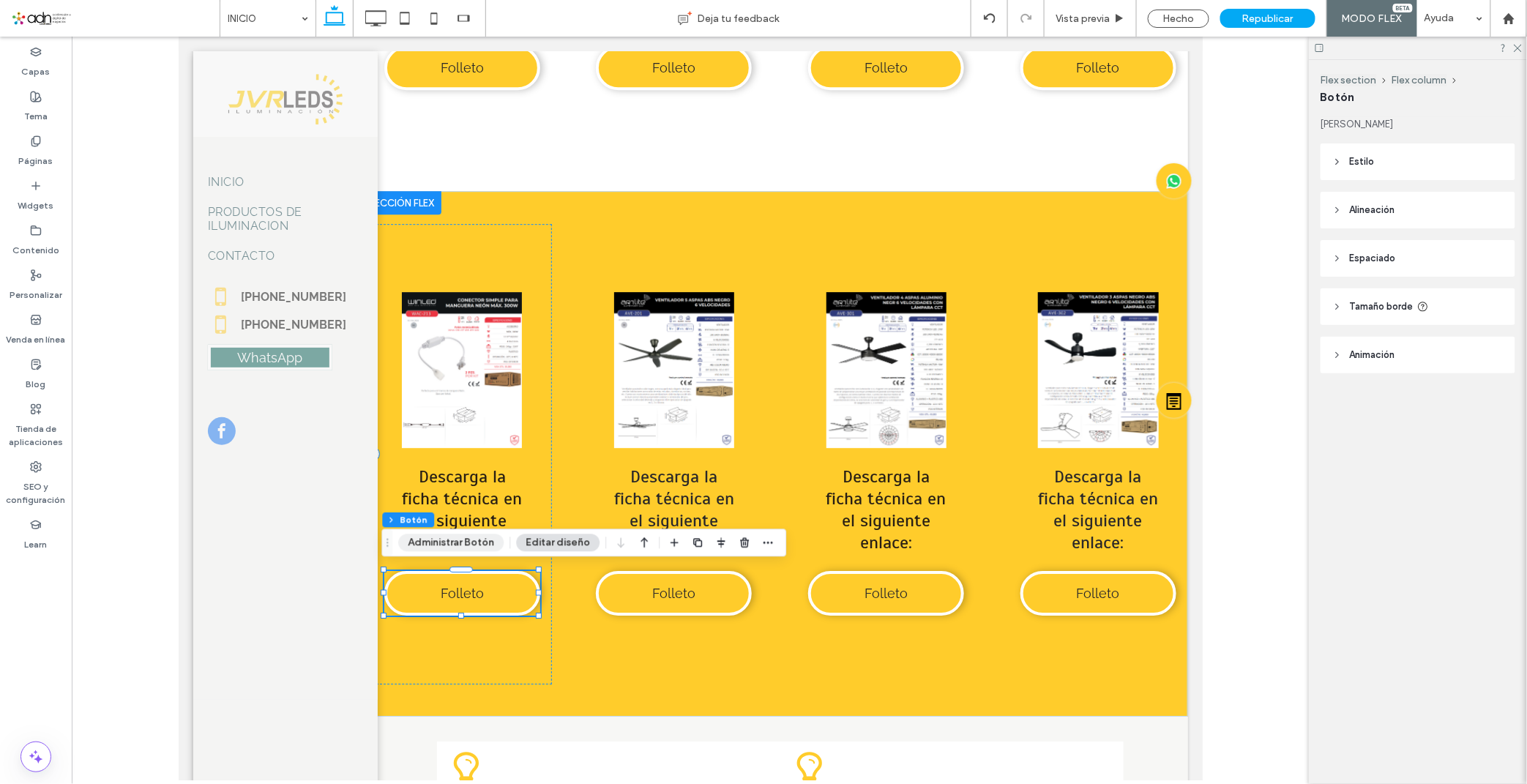
type input "**"
click at [456, 550] on button "Administrar Botón" at bounding box center [450, 543] width 106 height 17
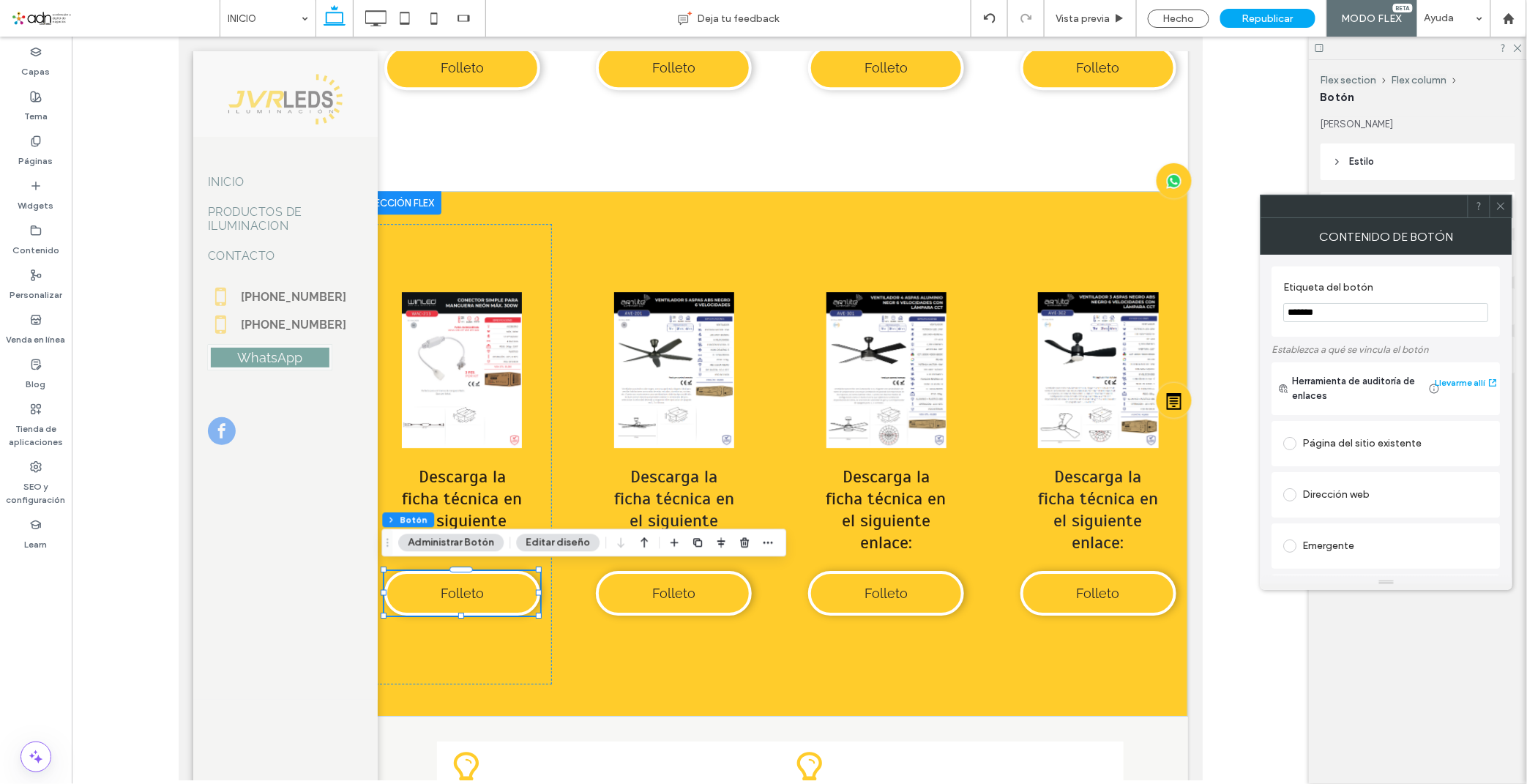
scroll to position [245, 0]
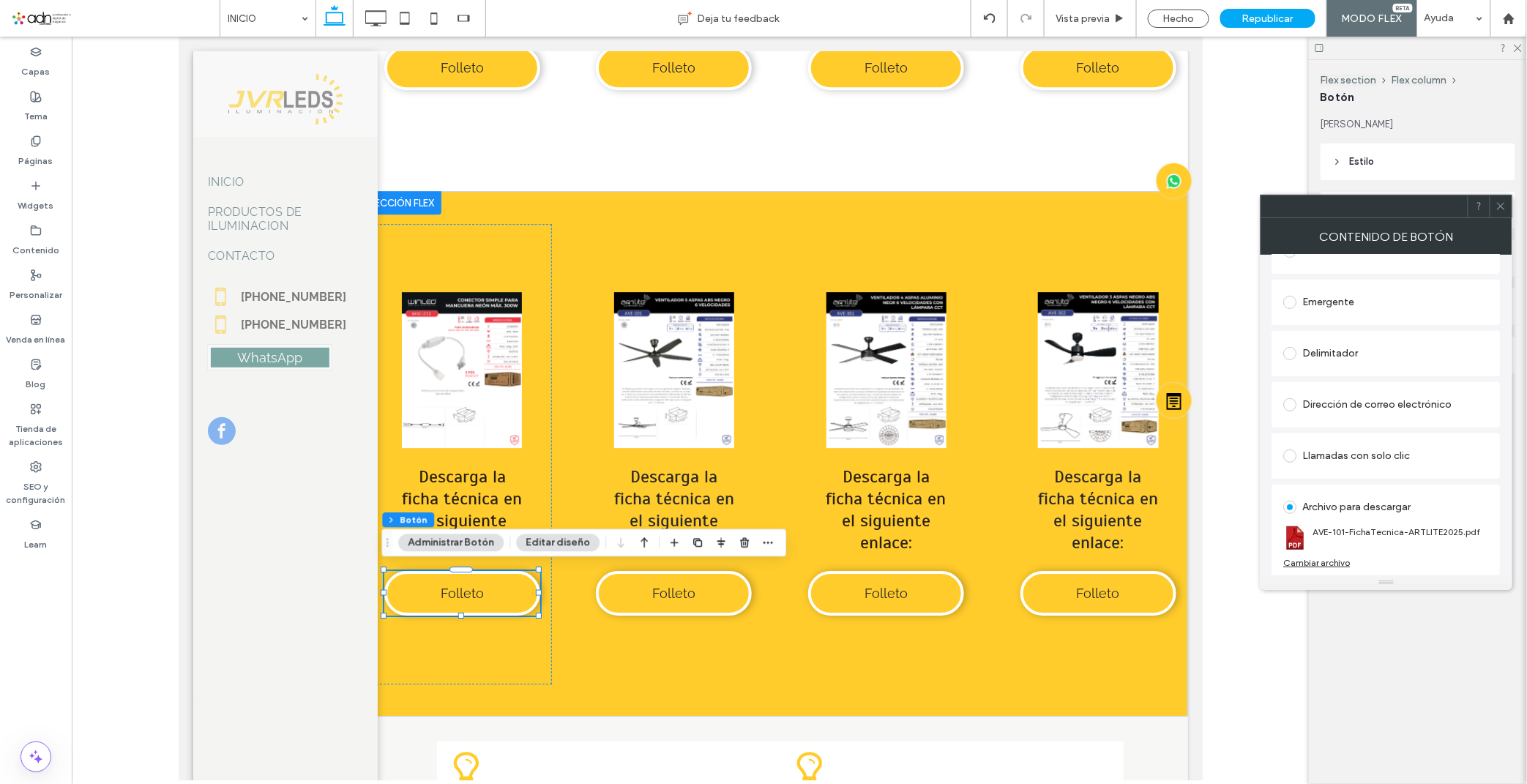
click at [1336, 560] on div "Cambiar archivo" at bounding box center [1317, 562] width 67 height 11
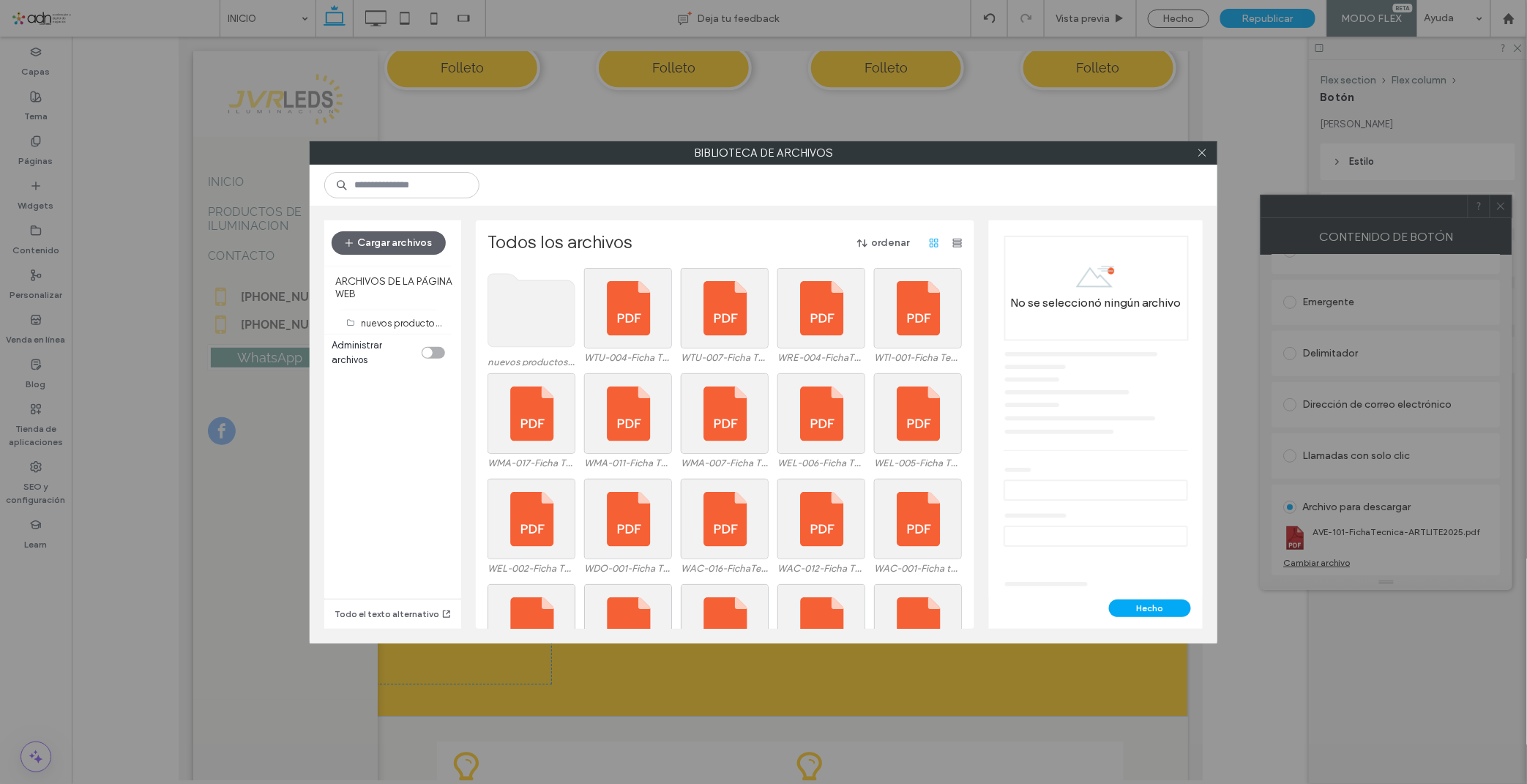
click at [532, 313] on use at bounding box center [532, 311] width 87 height 73
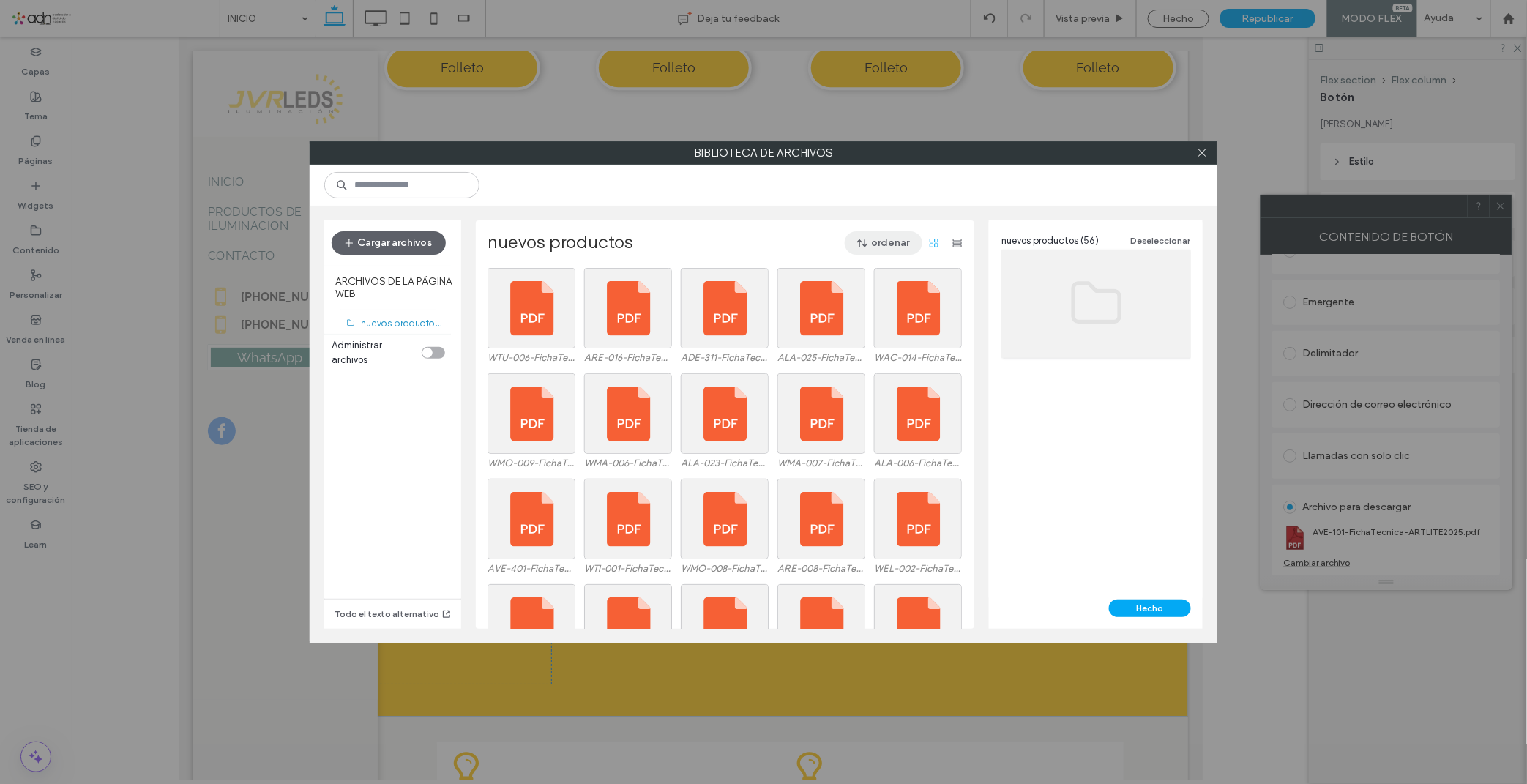
click at [880, 233] on button "ordenar" at bounding box center [883, 242] width 78 height 23
click at [829, 342] on span "Nombre (A-Z)" at bounding box center [816, 337] width 59 height 14
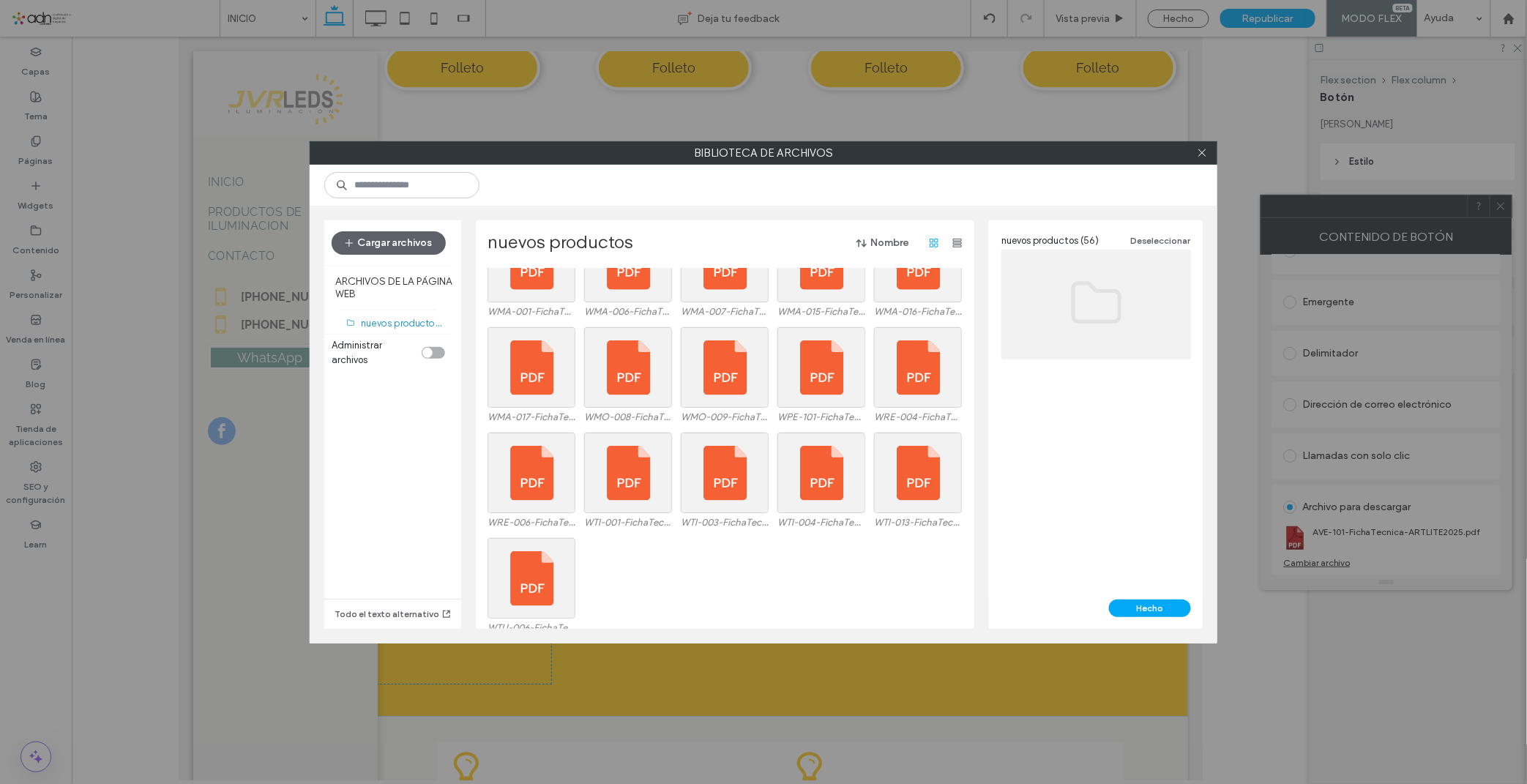
scroll to position [578, 0]
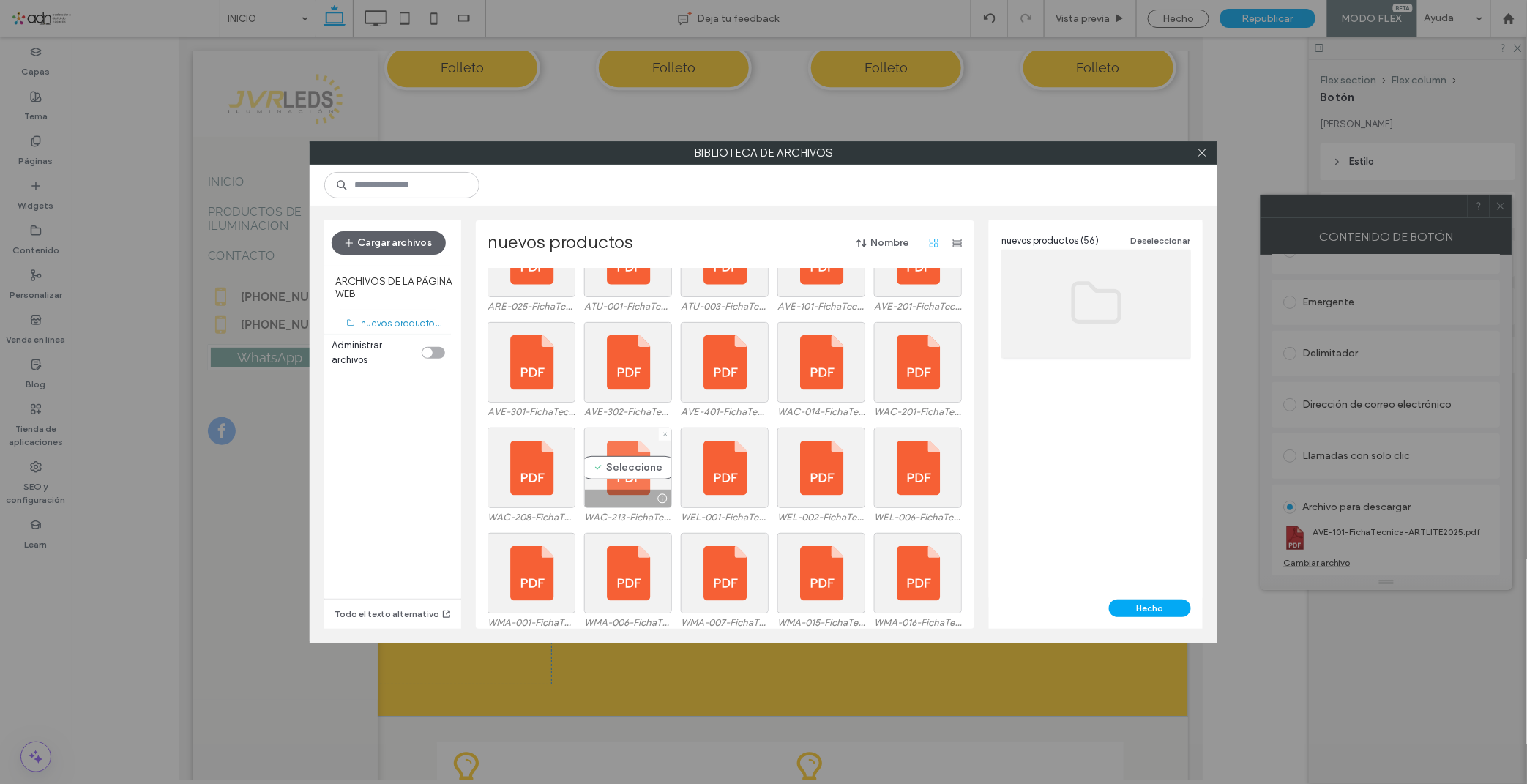
click at [613, 471] on div "Seleccione" at bounding box center [628, 467] width 88 height 80
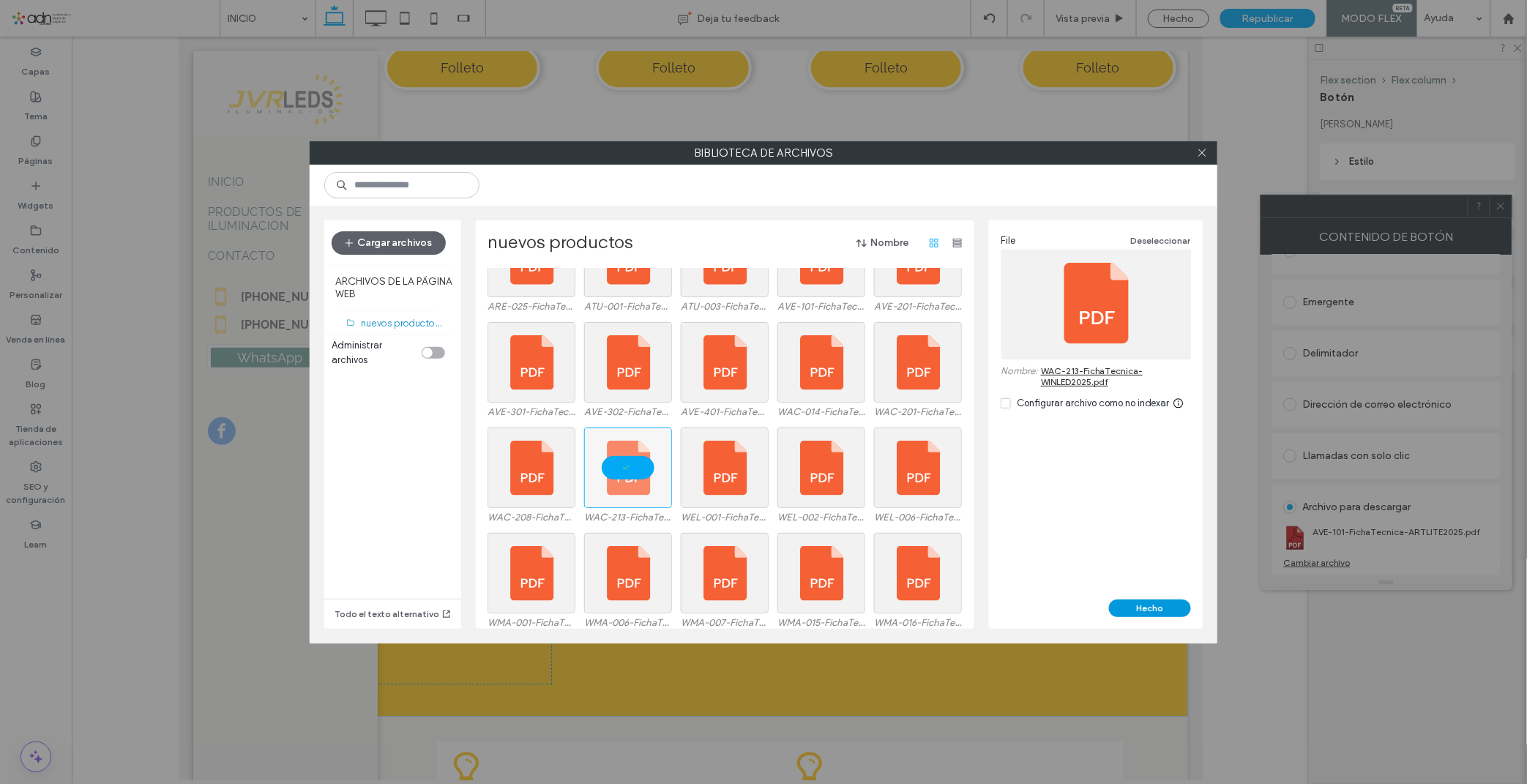
click at [1130, 615] on button "Hecho" at bounding box center [1150, 608] width 82 height 17
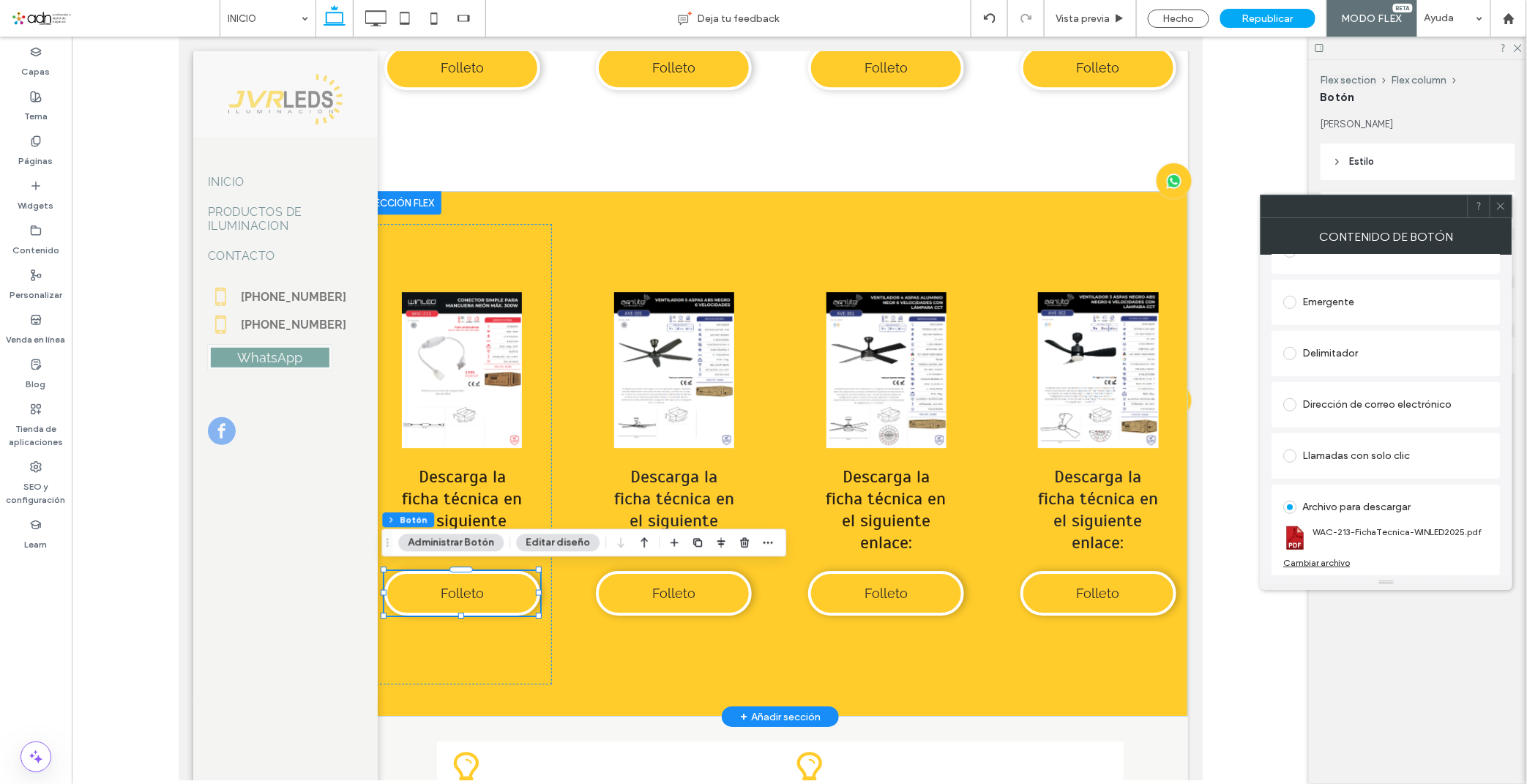
click at [671, 387] on link at bounding box center [673, 369] width 156 height 156
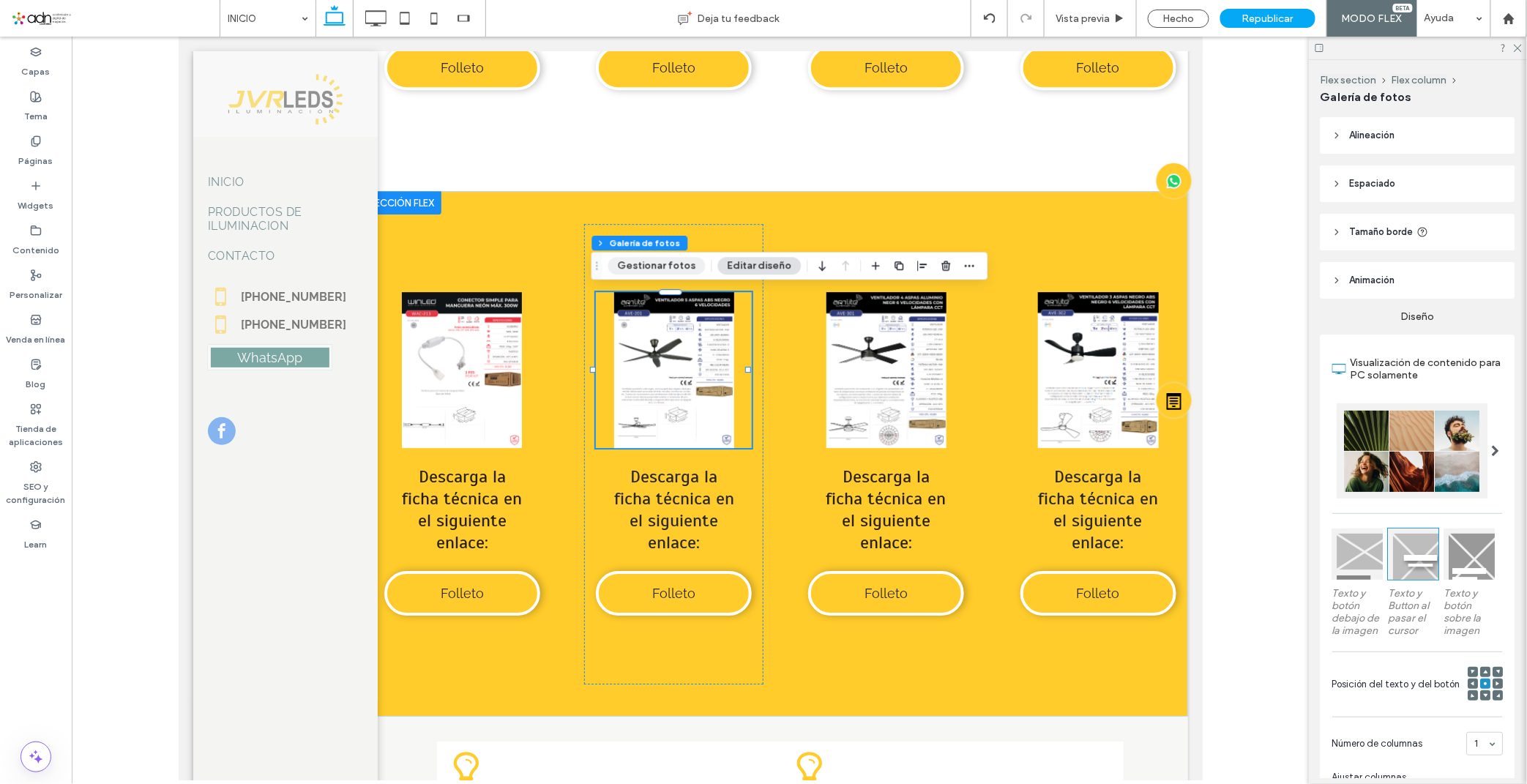
click at [653, 268] on button "Gestionar fotos" at bounding box center [657, 265] width 98 height 17
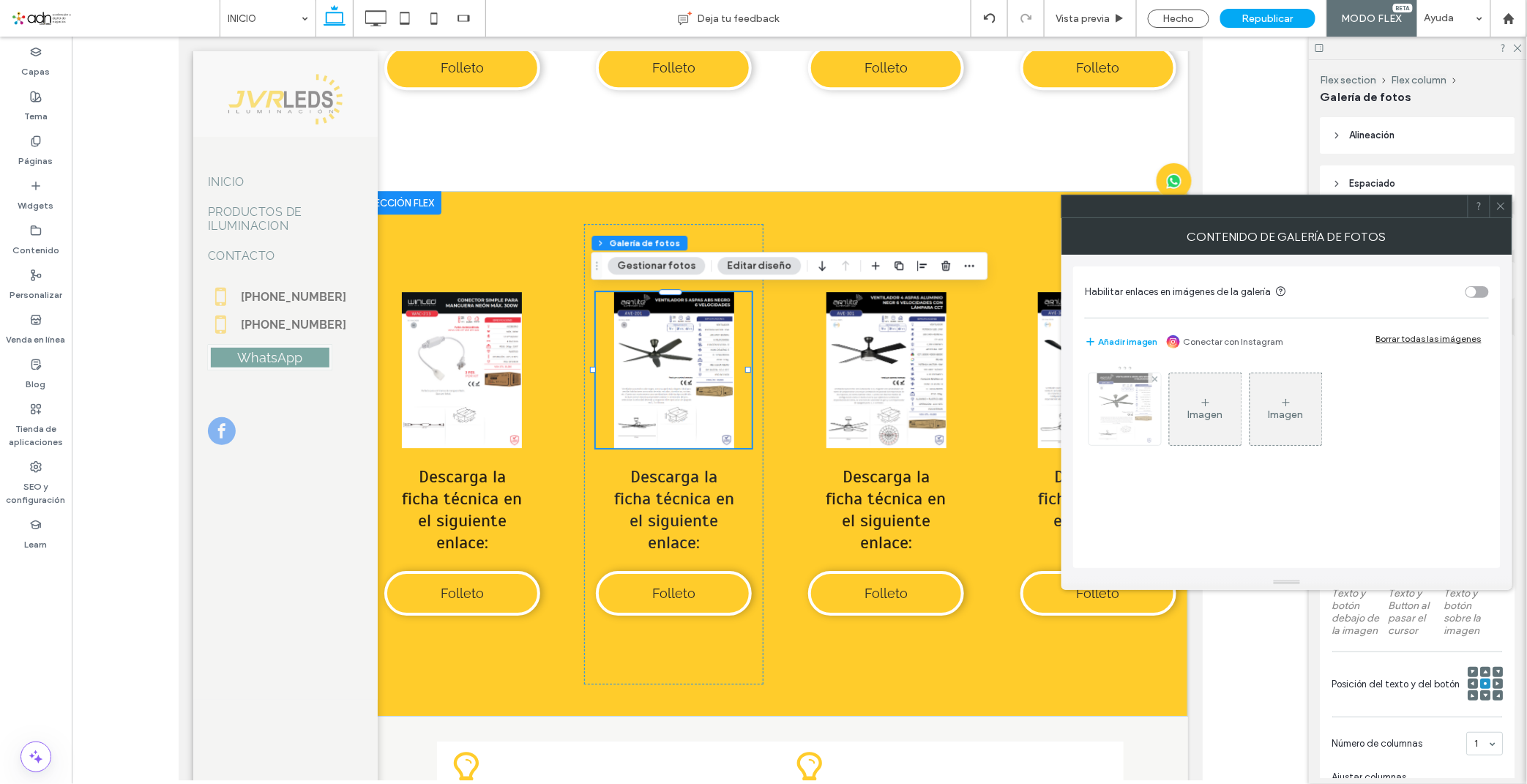
click at [1155, 423] on div at bounding box center [1125, 409] width 72 height 71
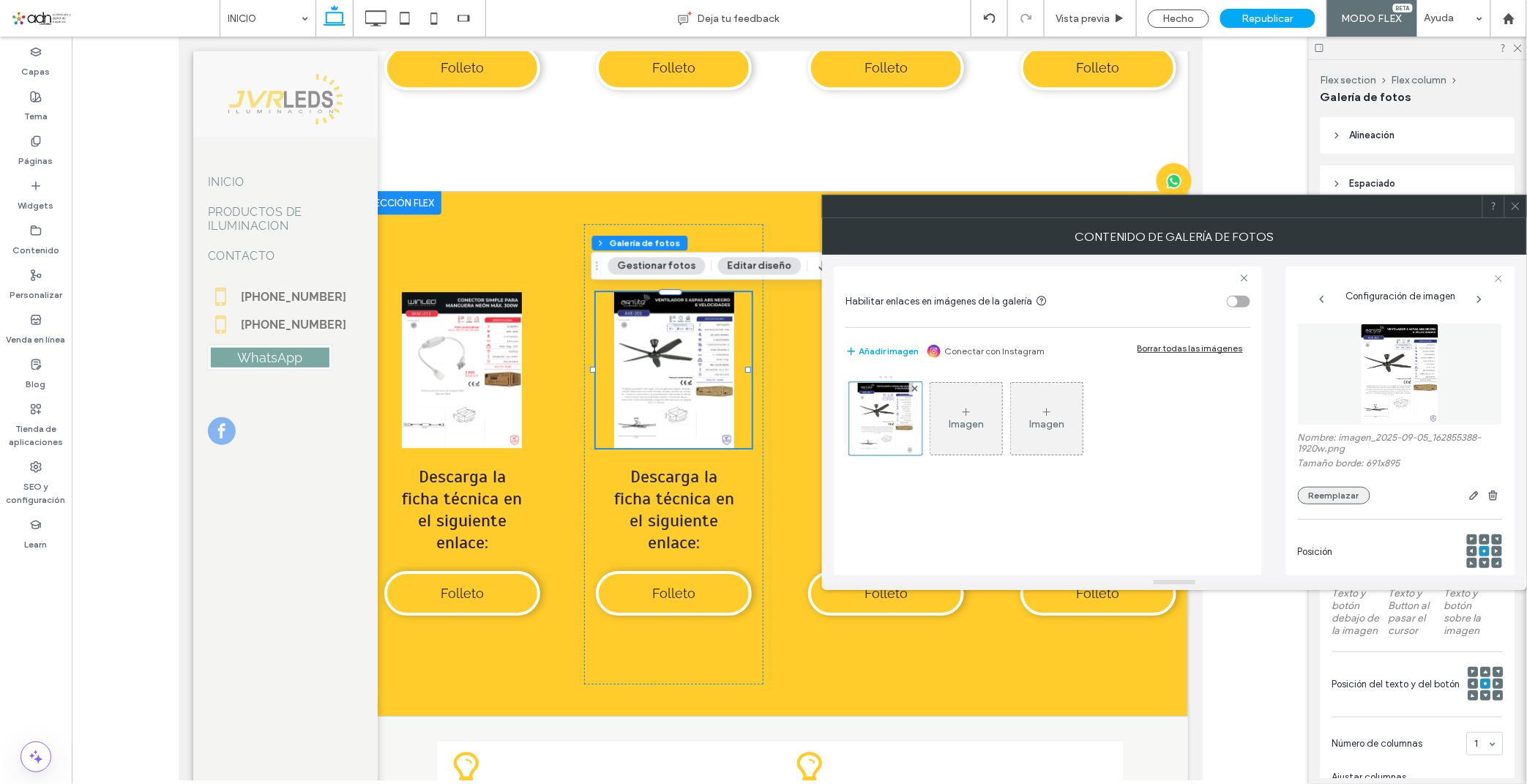
click at [1320, 500] on button "Reemplazar" at bounding box center [1333, 496] width 72 height 17
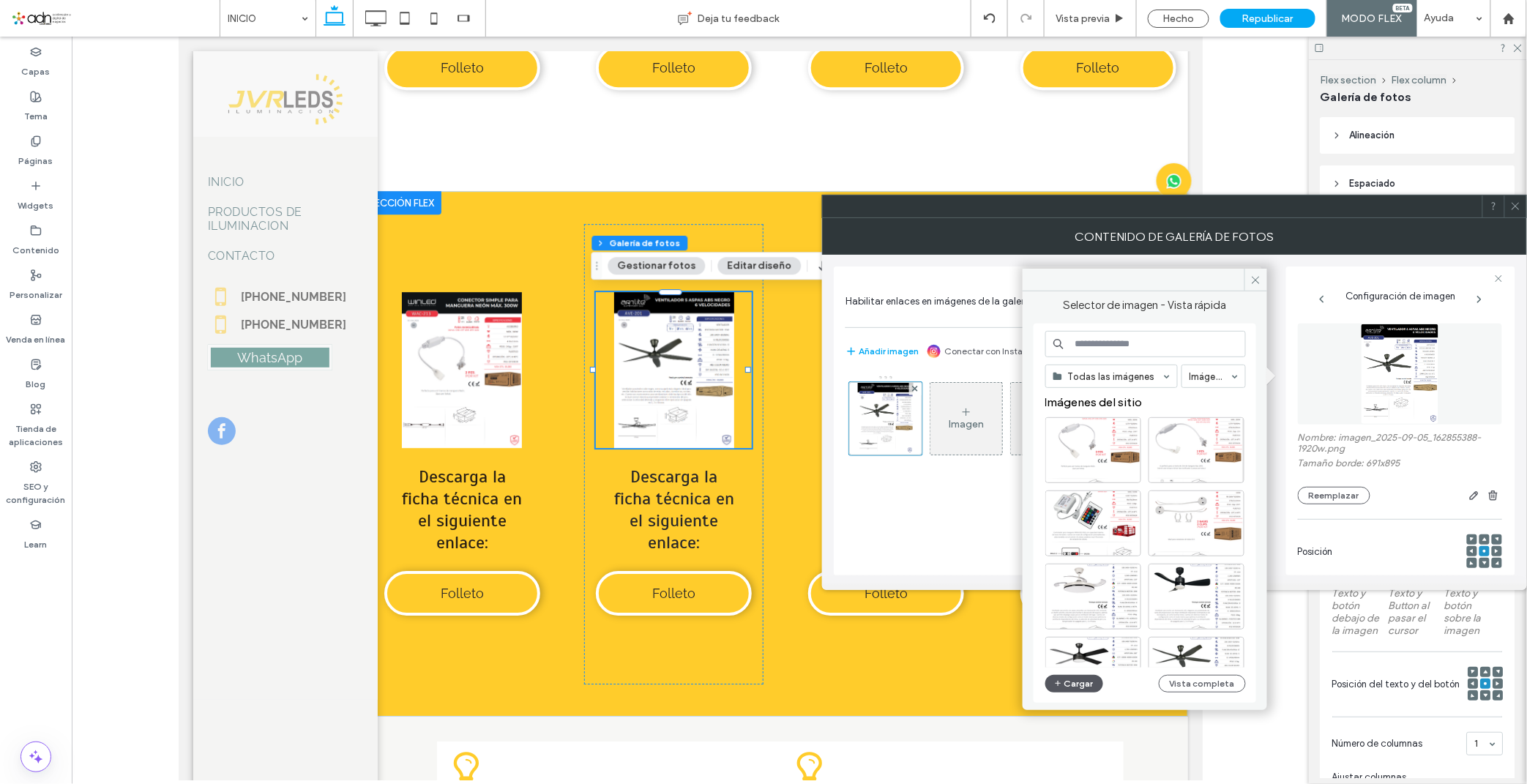
click at [1070, 682] on button "Cargar" at bounding box center [1074, 683] width 59 height 17
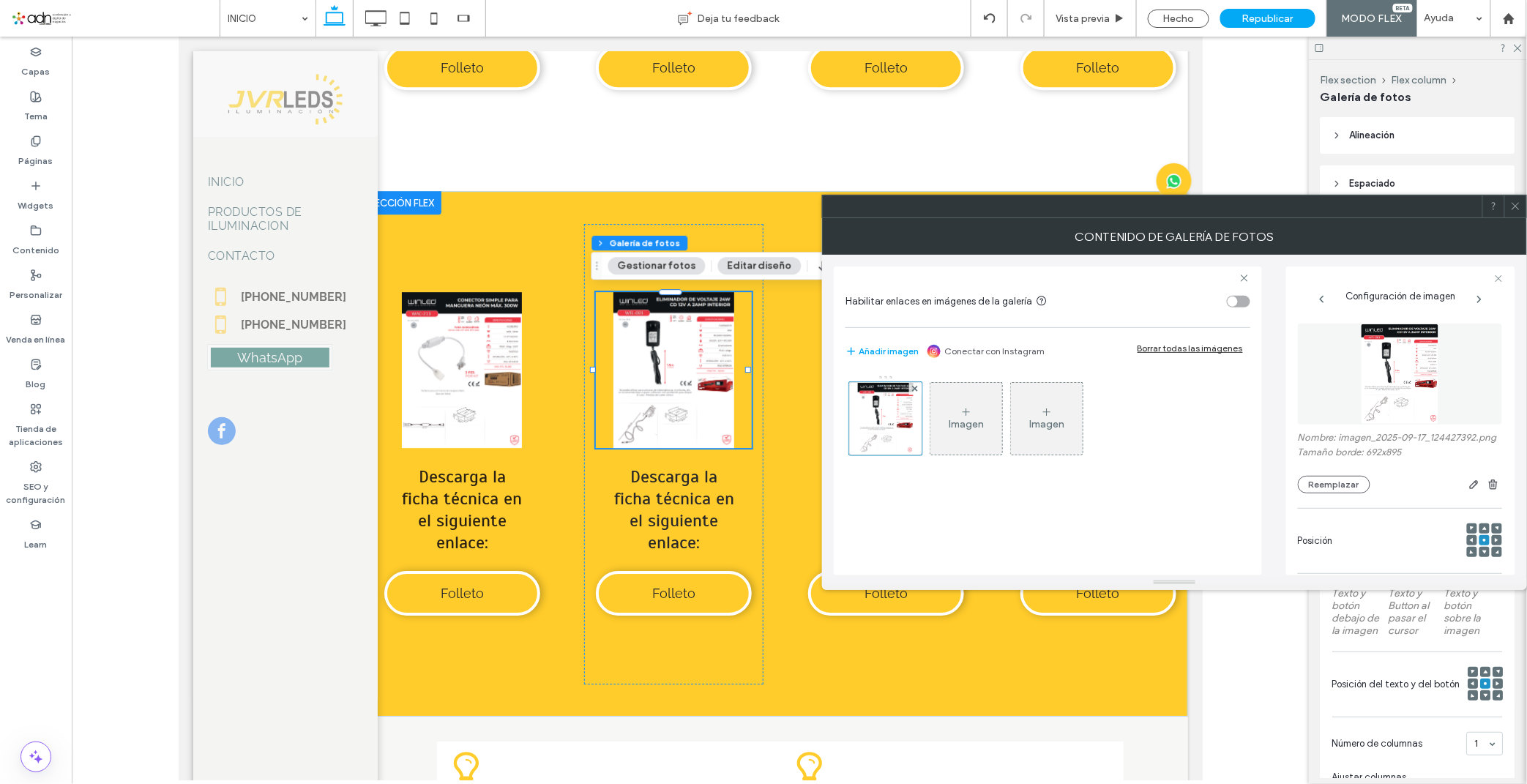
click at [1374, 210] on icon at bounding box center [1515, 206] width 11 height 11
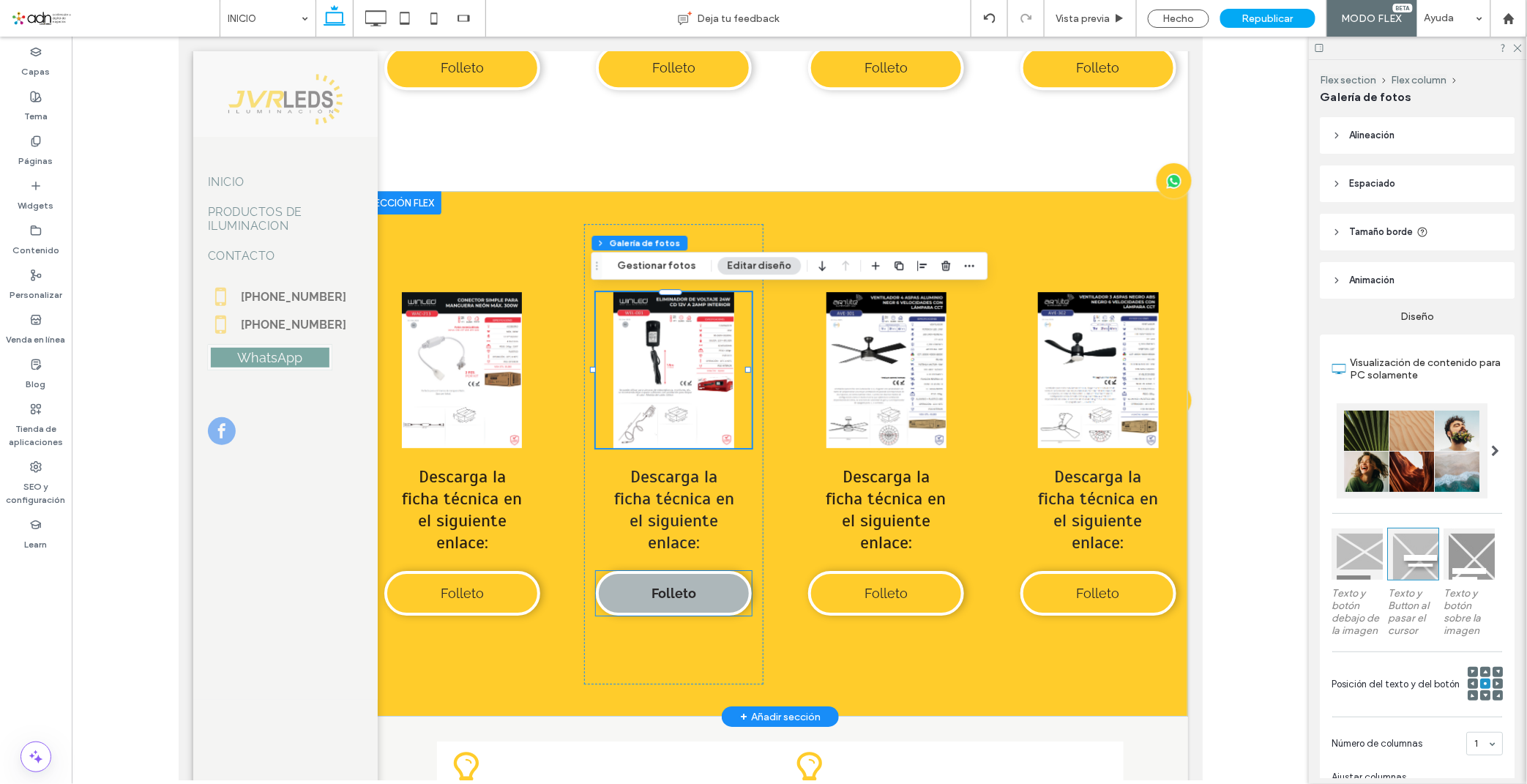
click at [629, 582] on link "Folleto" at bounding box center [673, 593] width 156 height 44
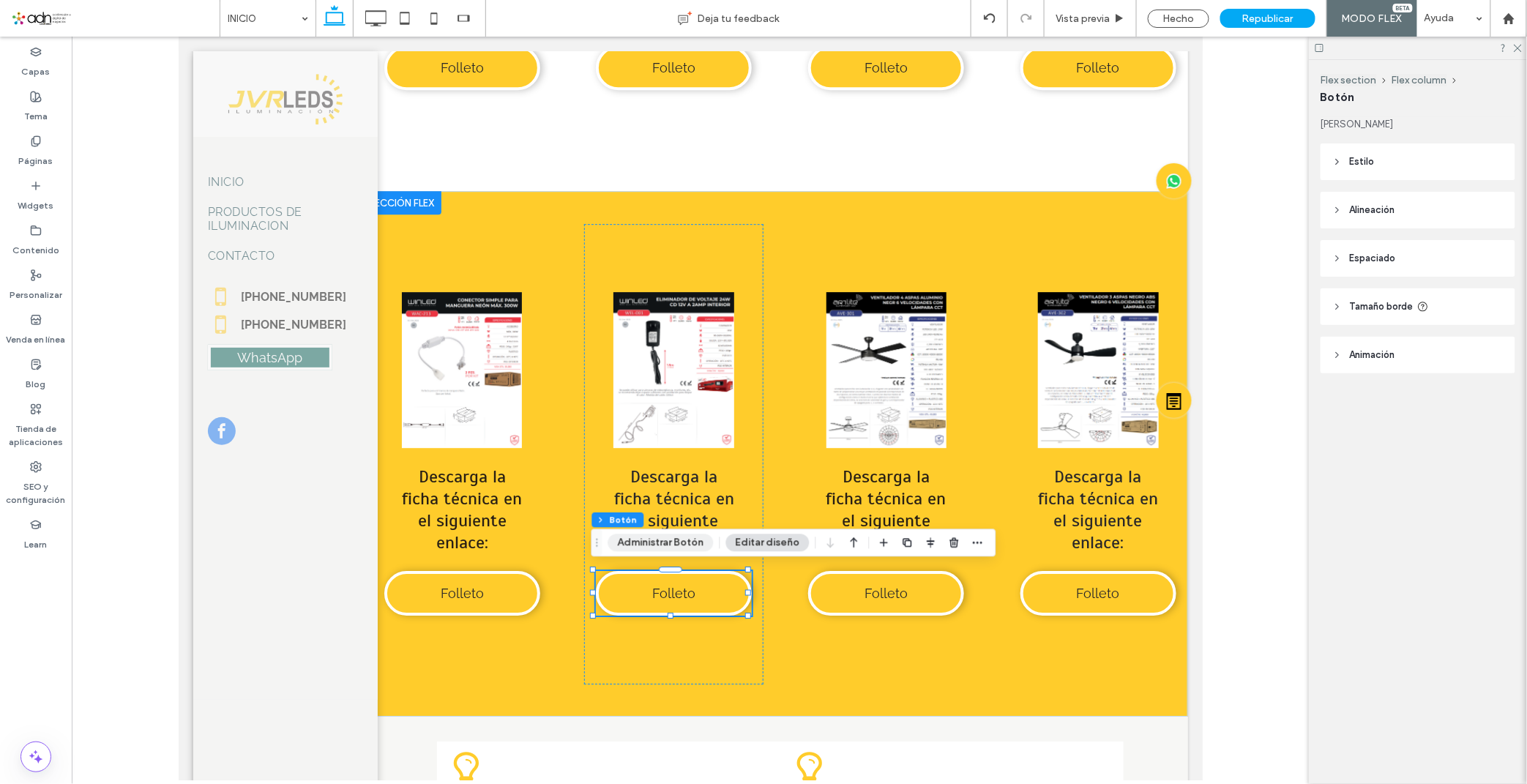
type input "**"
click at [648, 549] on button "Administrar Botón" at bounding box center [661, 543] width 106 height 17
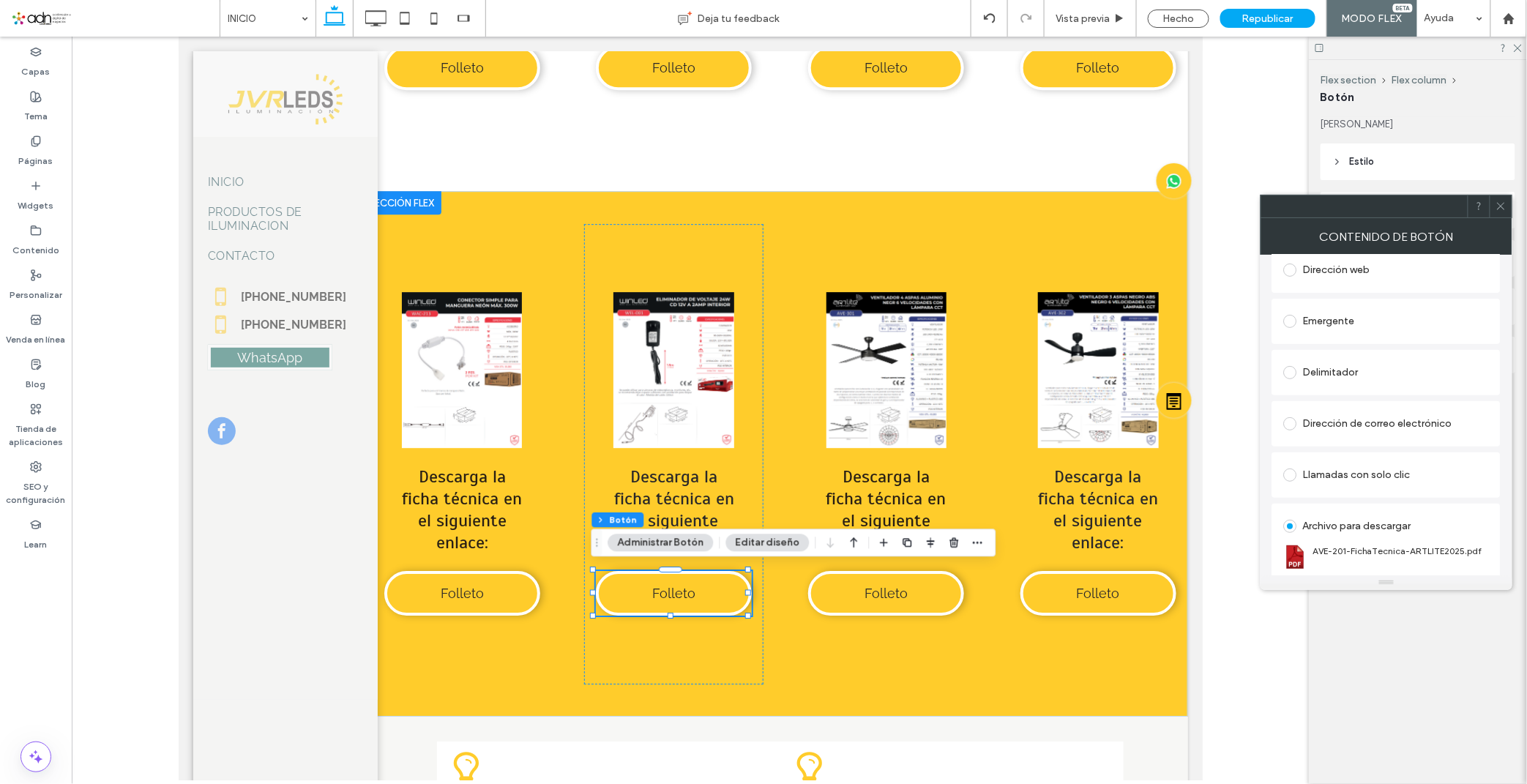
scroll to position [245, 0]
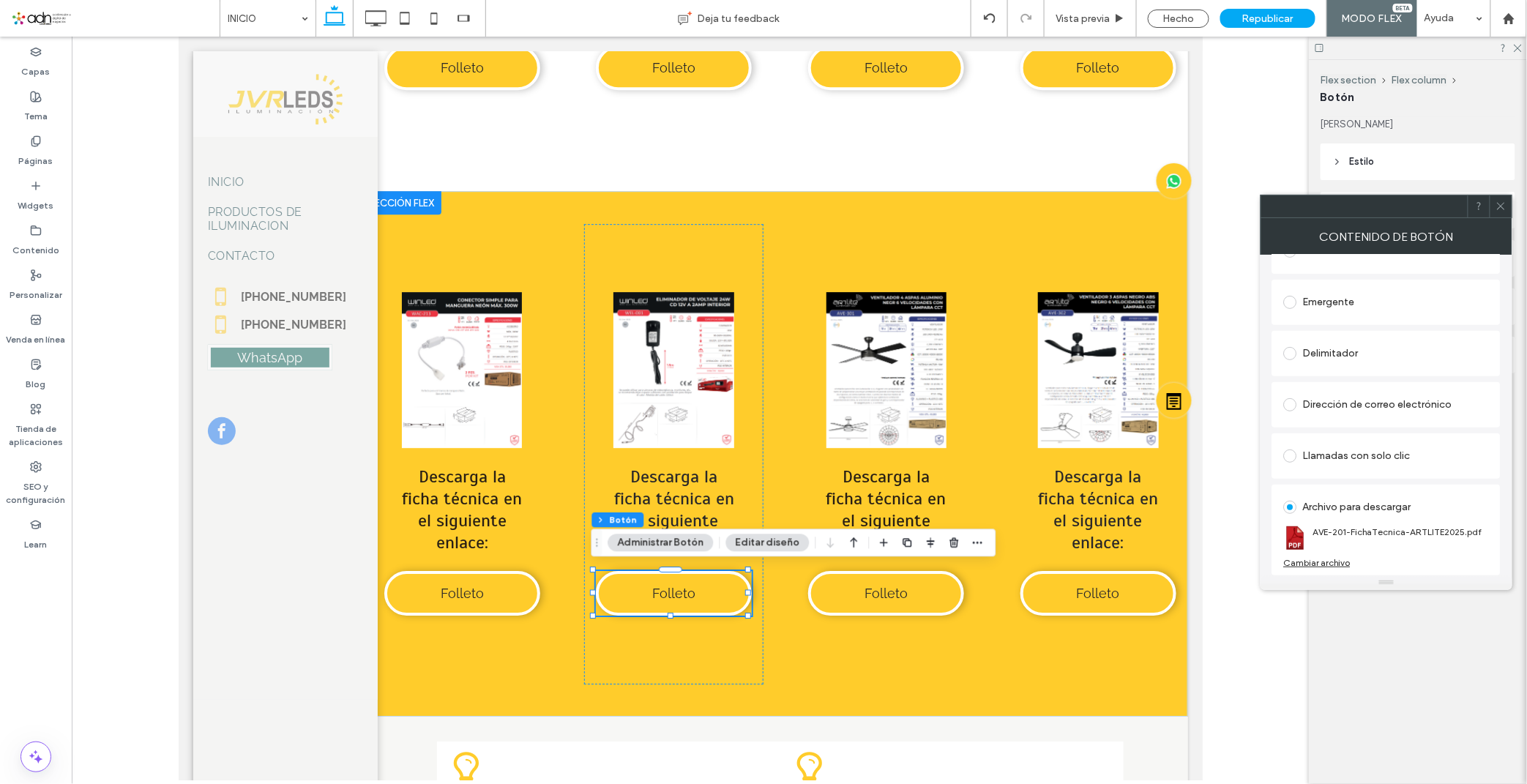
click at [1332, 554] on section "AVE-201-FichaTecnica-ARTLITE2025.pdf" at bounding box center [1386, 538] width 205 height 38
click at [1327, 558] on div "Cambiar archivo" at bounding box center [1317, 562] width 67 height 11
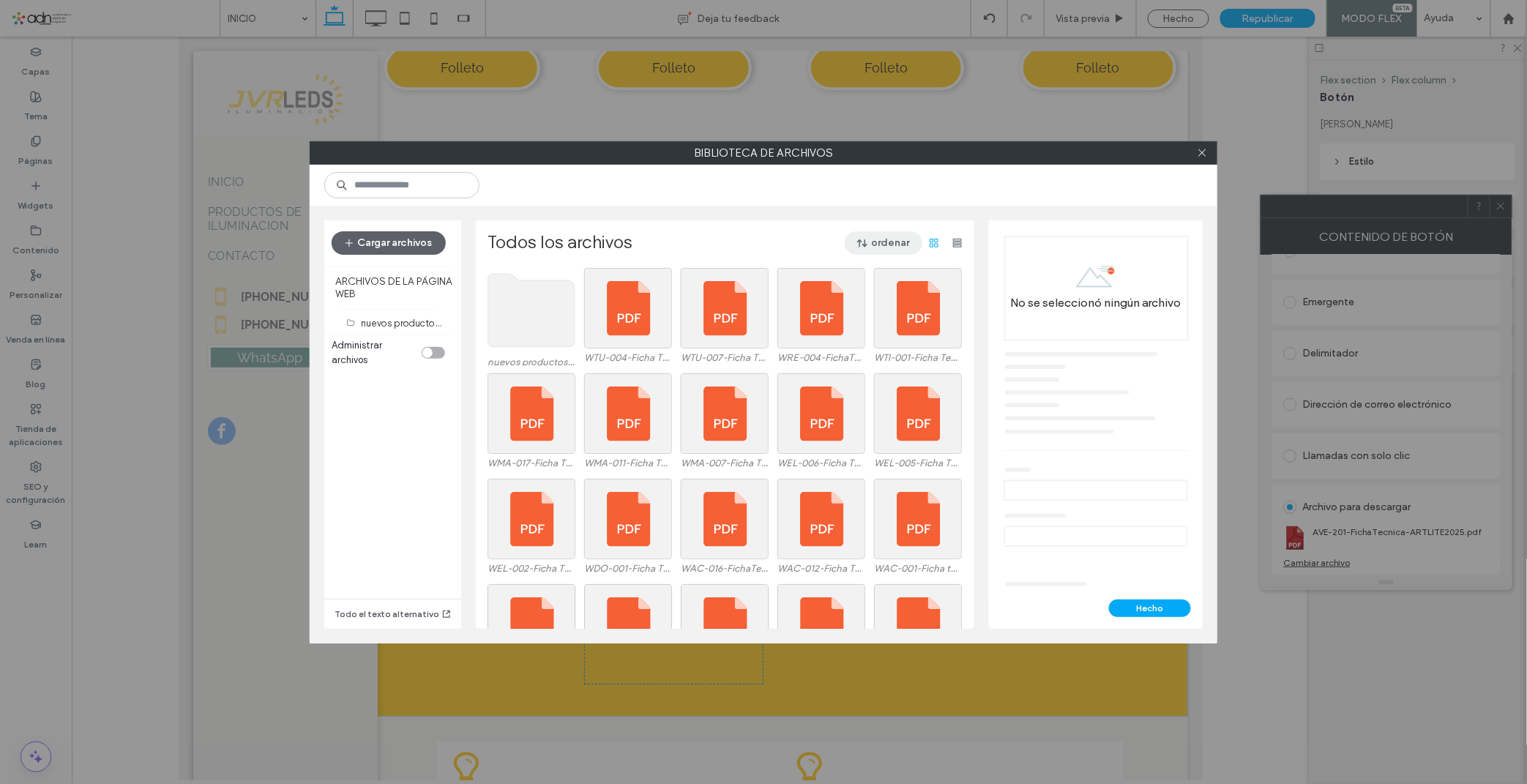
click at [864, 251] on span "button" at bounding box center [864, 243] width 14 height 22
click at [844, 342] on span "Nombre (A-Z)" at bounding box center [816, 337] width 59 height 14
click at [506, 312] on use at bounding box center [532, 311] width 87 height 73
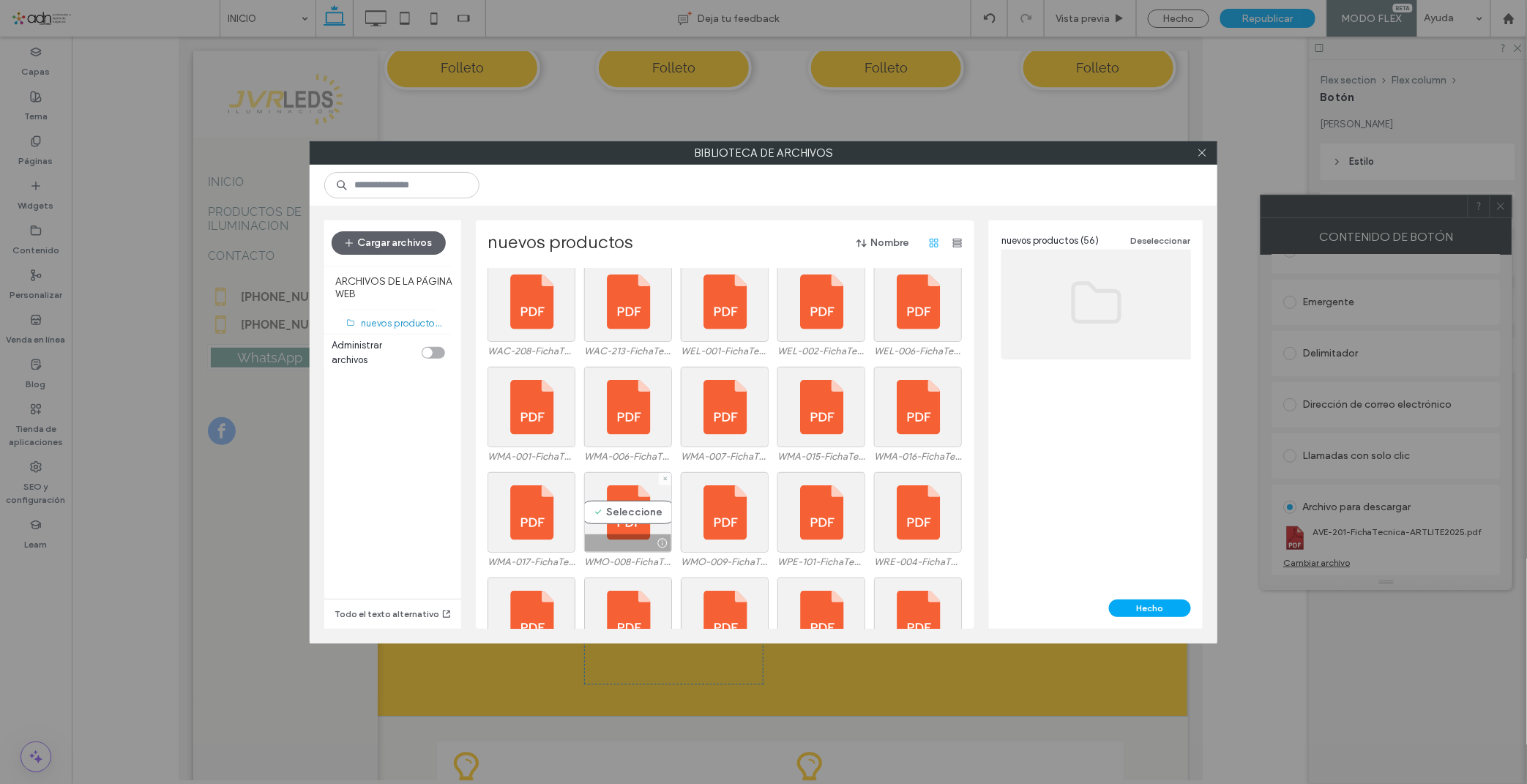
scroll to position [659, 0]
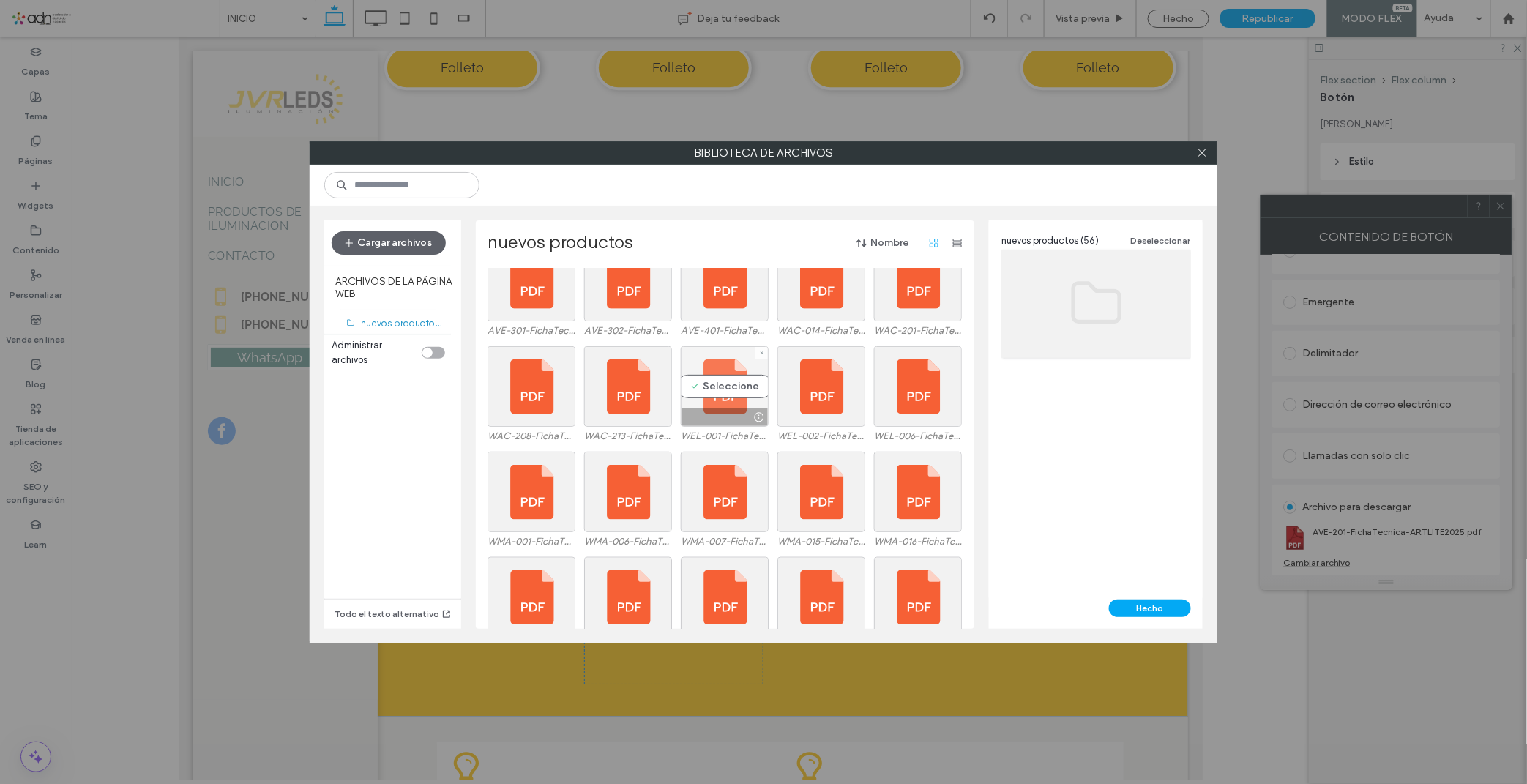
click at [726, 389] on div "Seleccione" at bounding box center [725, 386] width 88 height 80
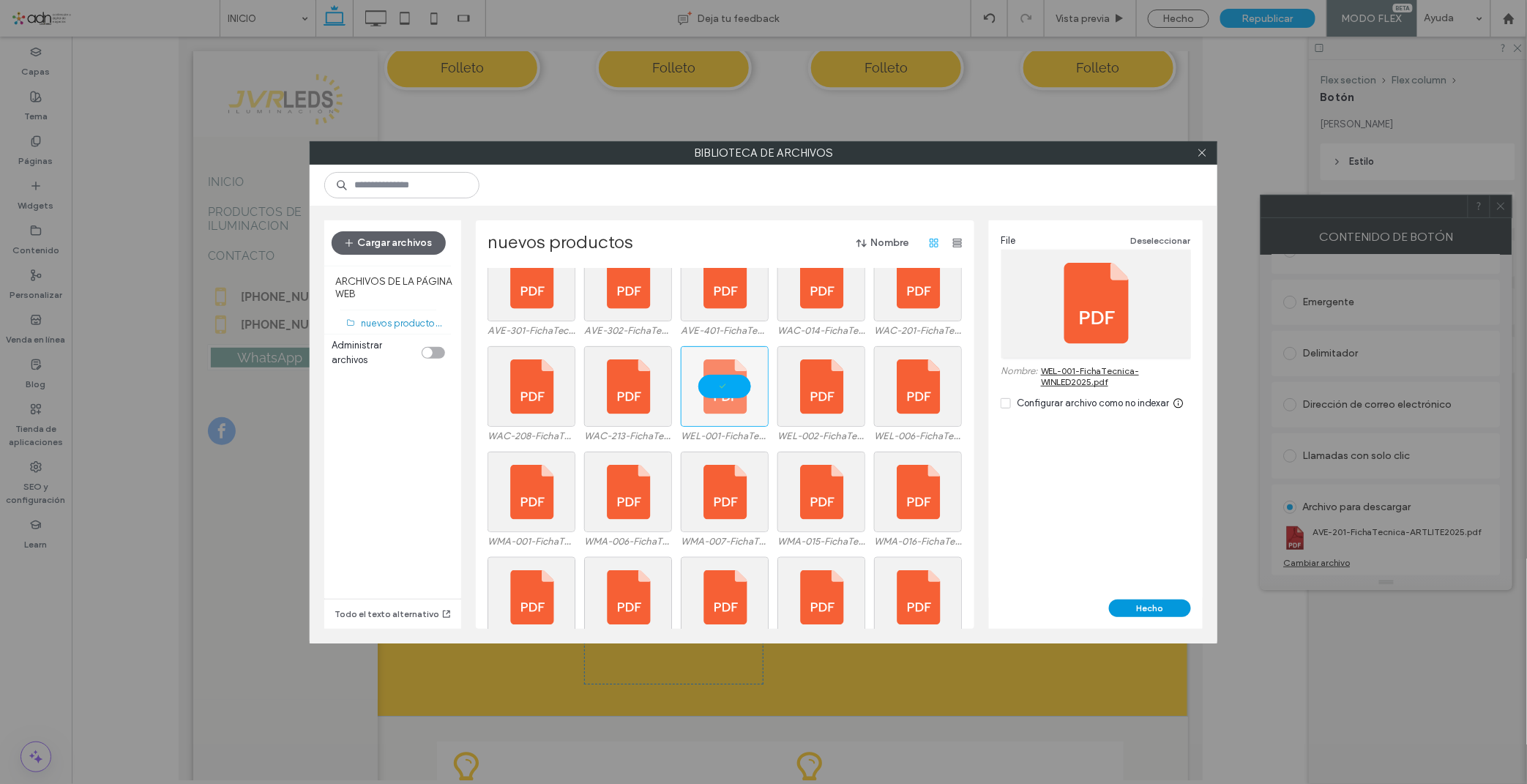
click at [1125, 608] on button "Hecho" at bounding box center [1150, 608] width 82 height 17
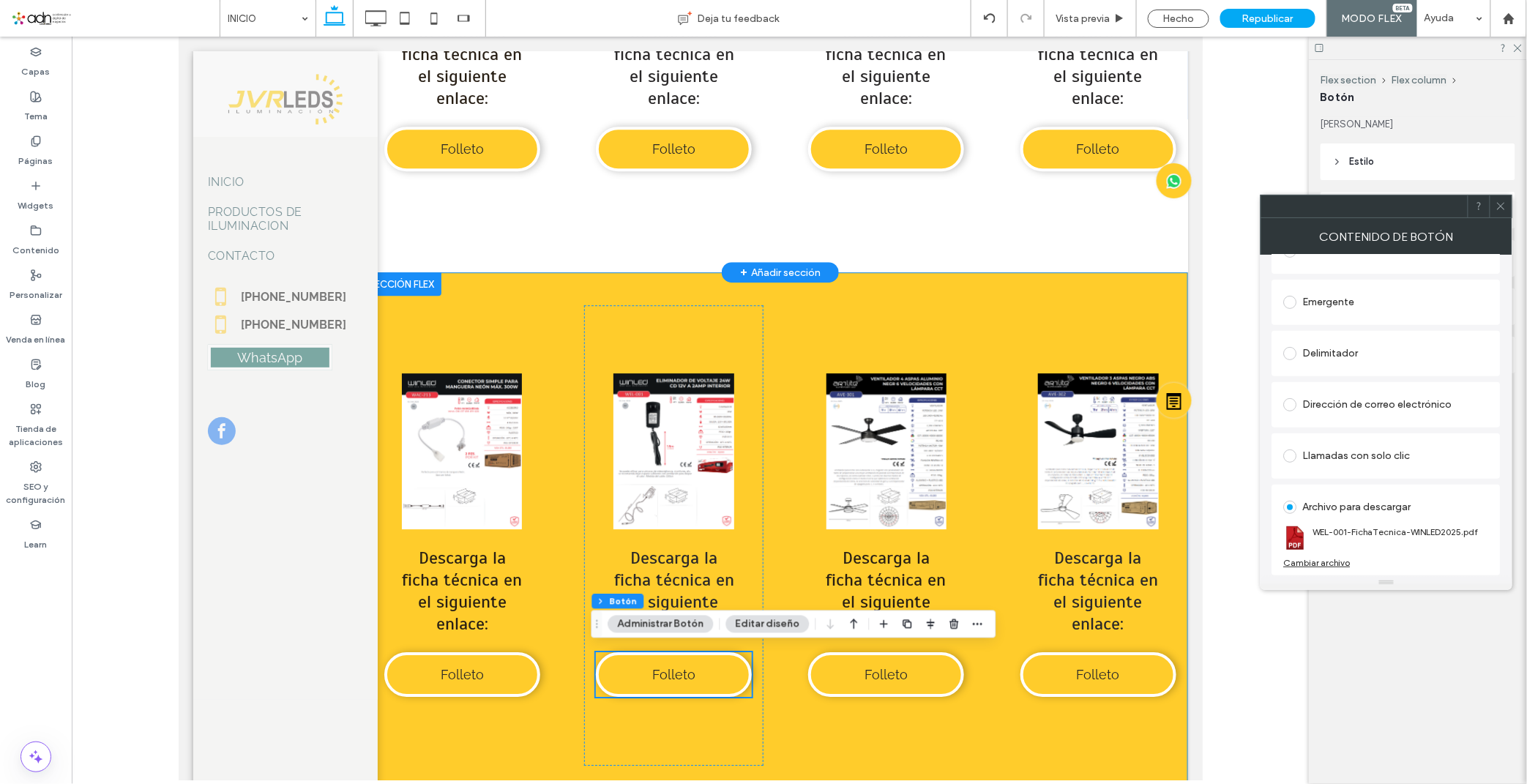
scroll to position [6365, 0]
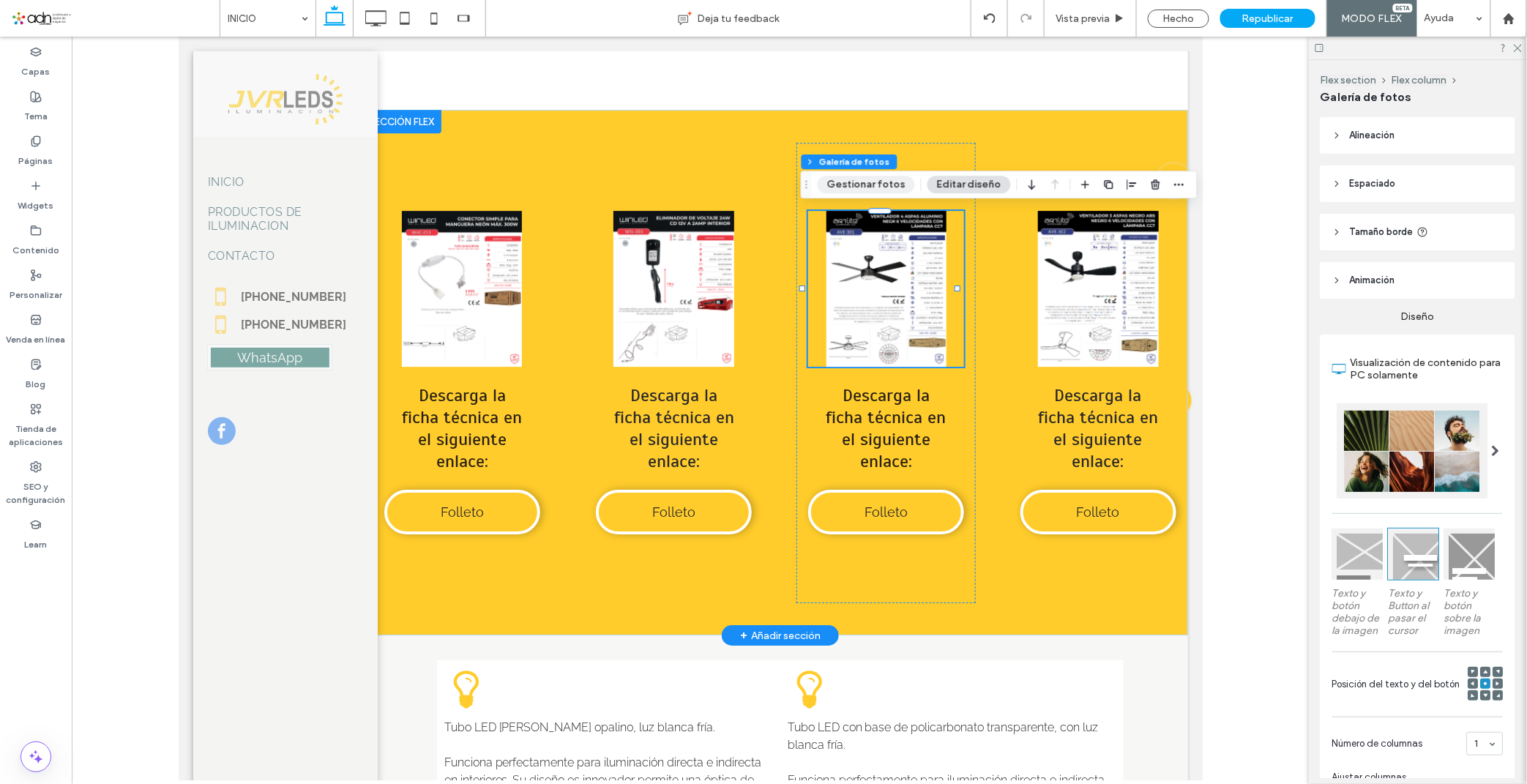
click at [851, 191] on button "Gestionar fotos" at bounding box center [866, 184] width 98 height 17
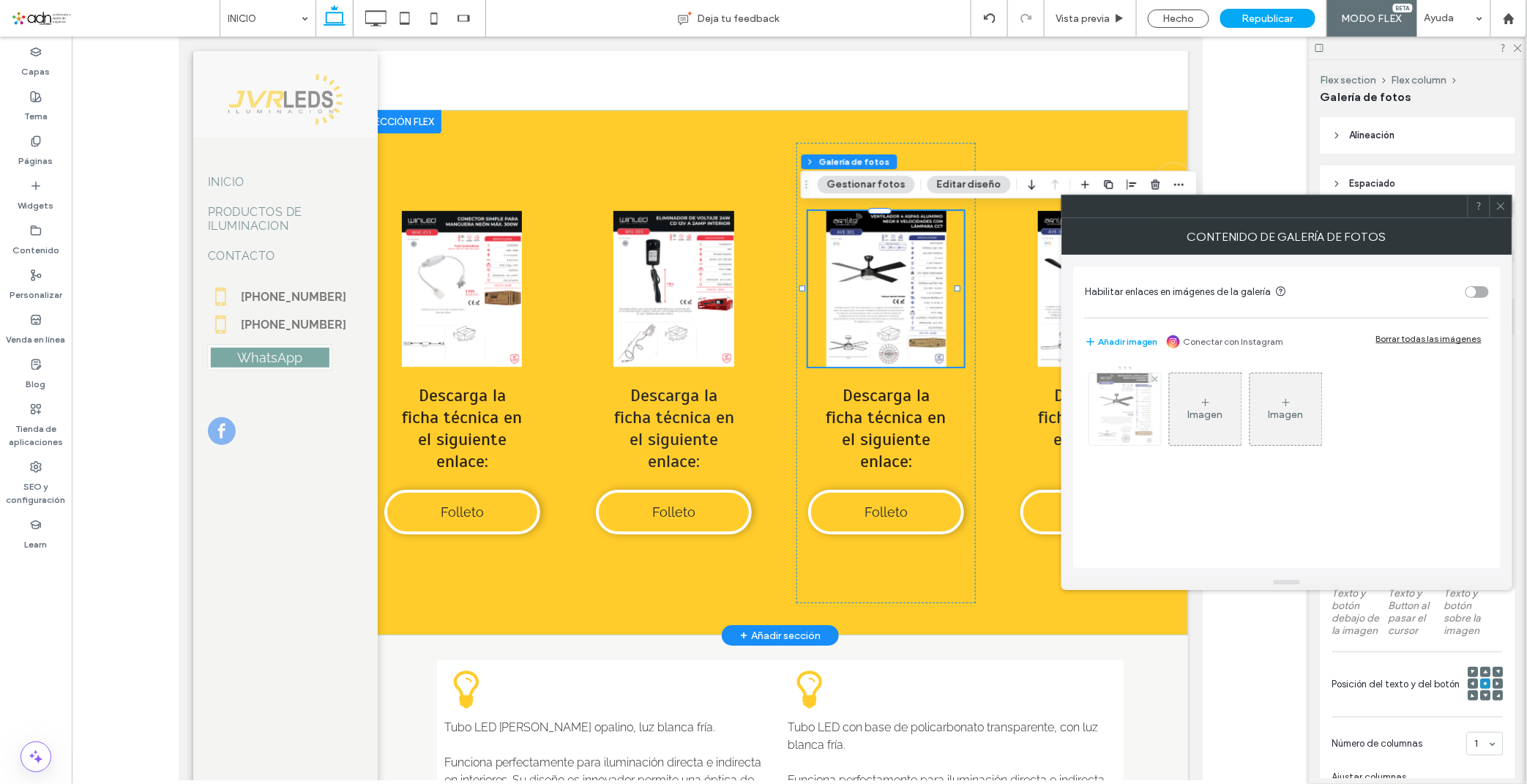
click at [1138, 418] on img at bounding box center [1124, 409] width 55 height 71
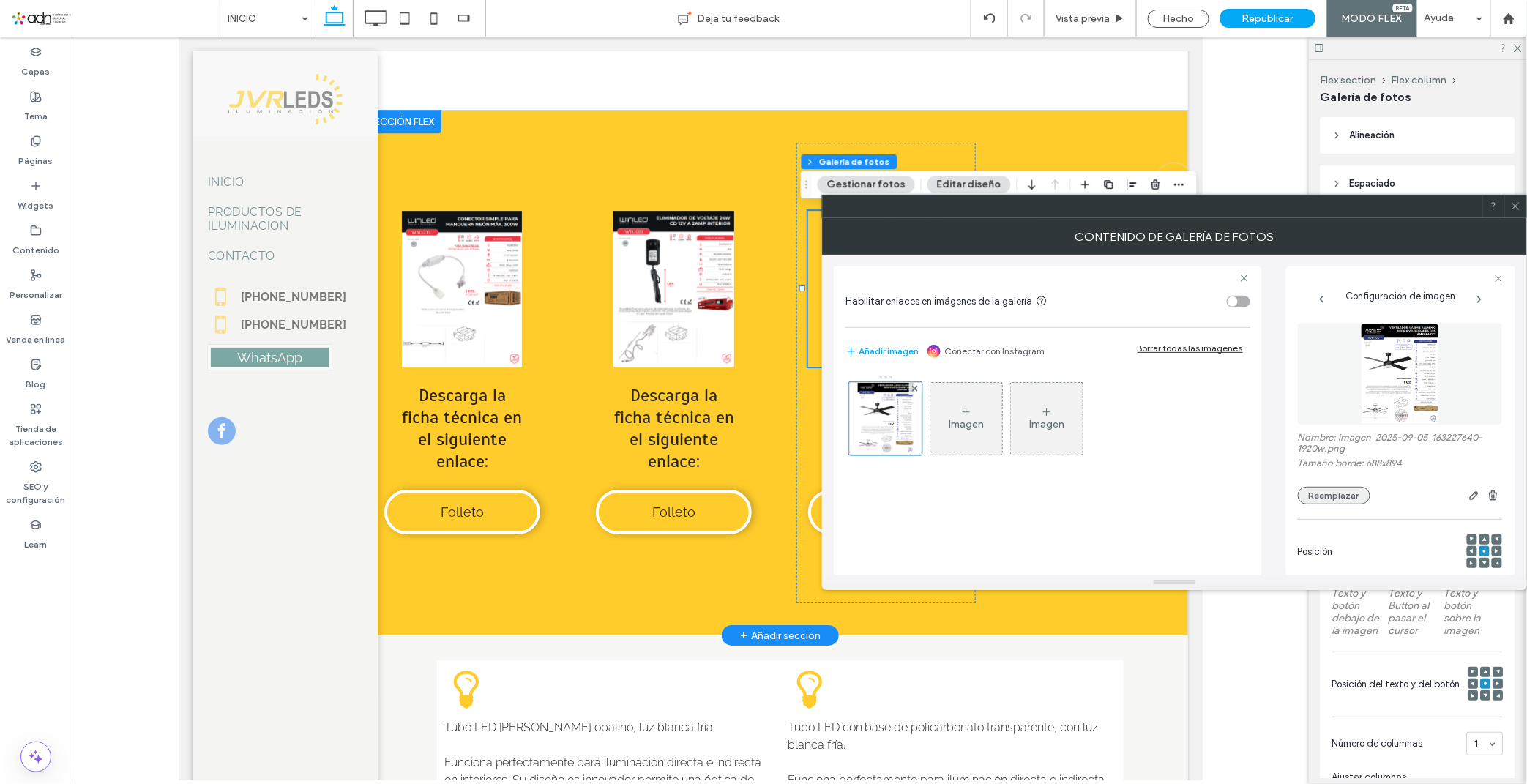
click at [1336, 490] on button "Reemplazar" at bounding box center [1333, 496] width 72 height 17
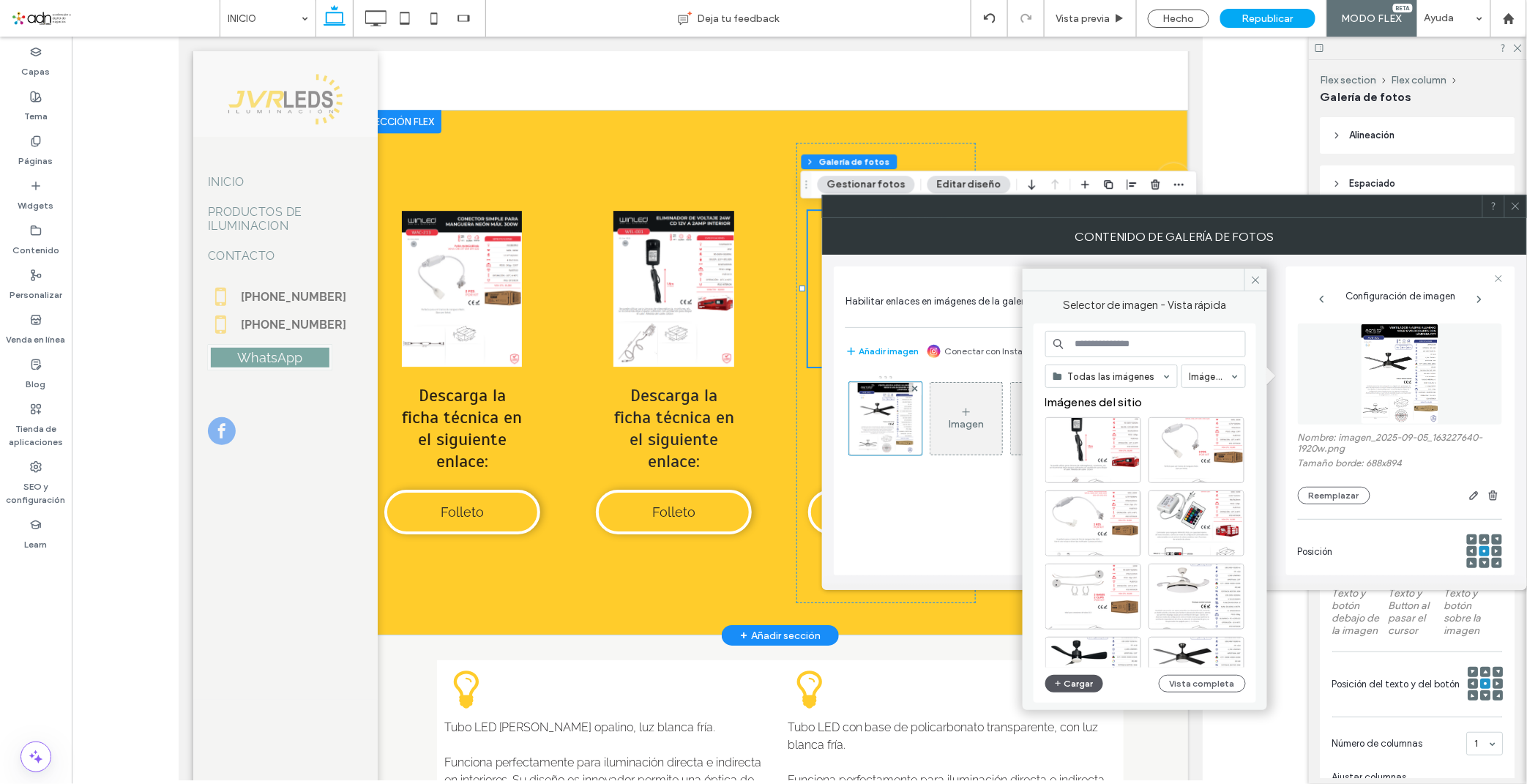
click at [1069, 682] on button "Cargar" at bounding box center [1074, 683] width 59 height 17
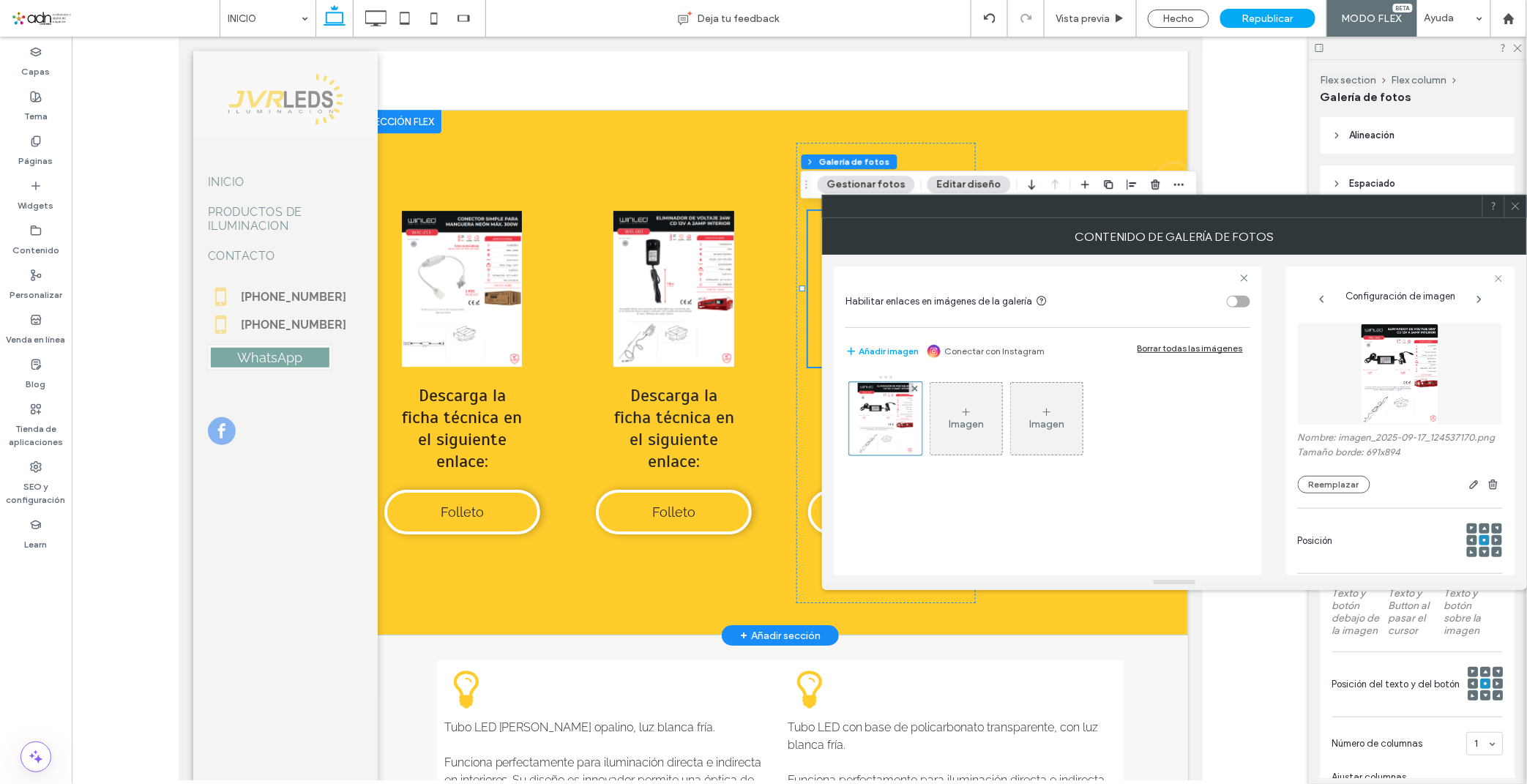
click at [1374, 200] on icon at bounding box center [1515, 206] width 11 height 11
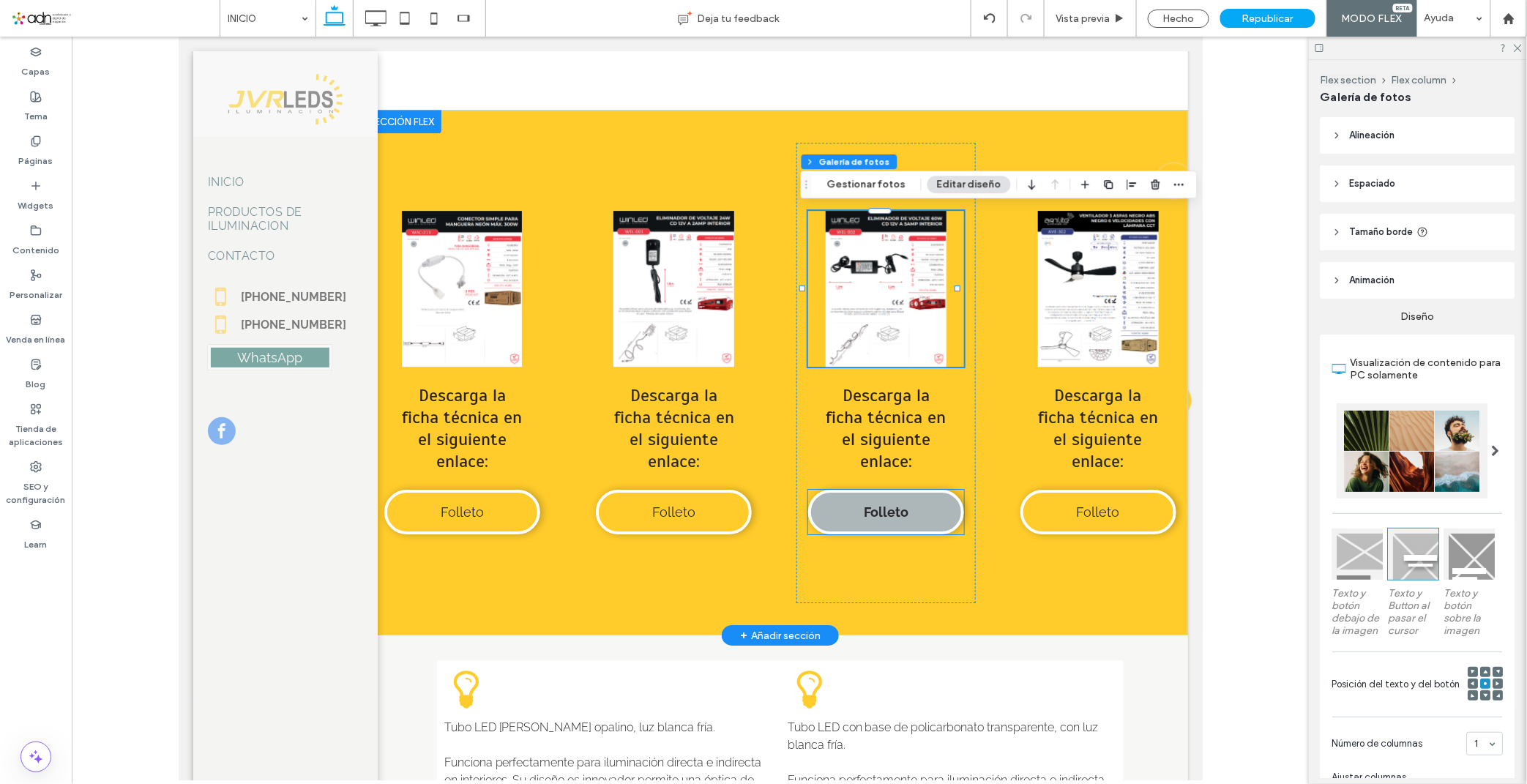
click at [836, 491] on link "Folleto" at bounding box center [885, 511] width 156 height 44
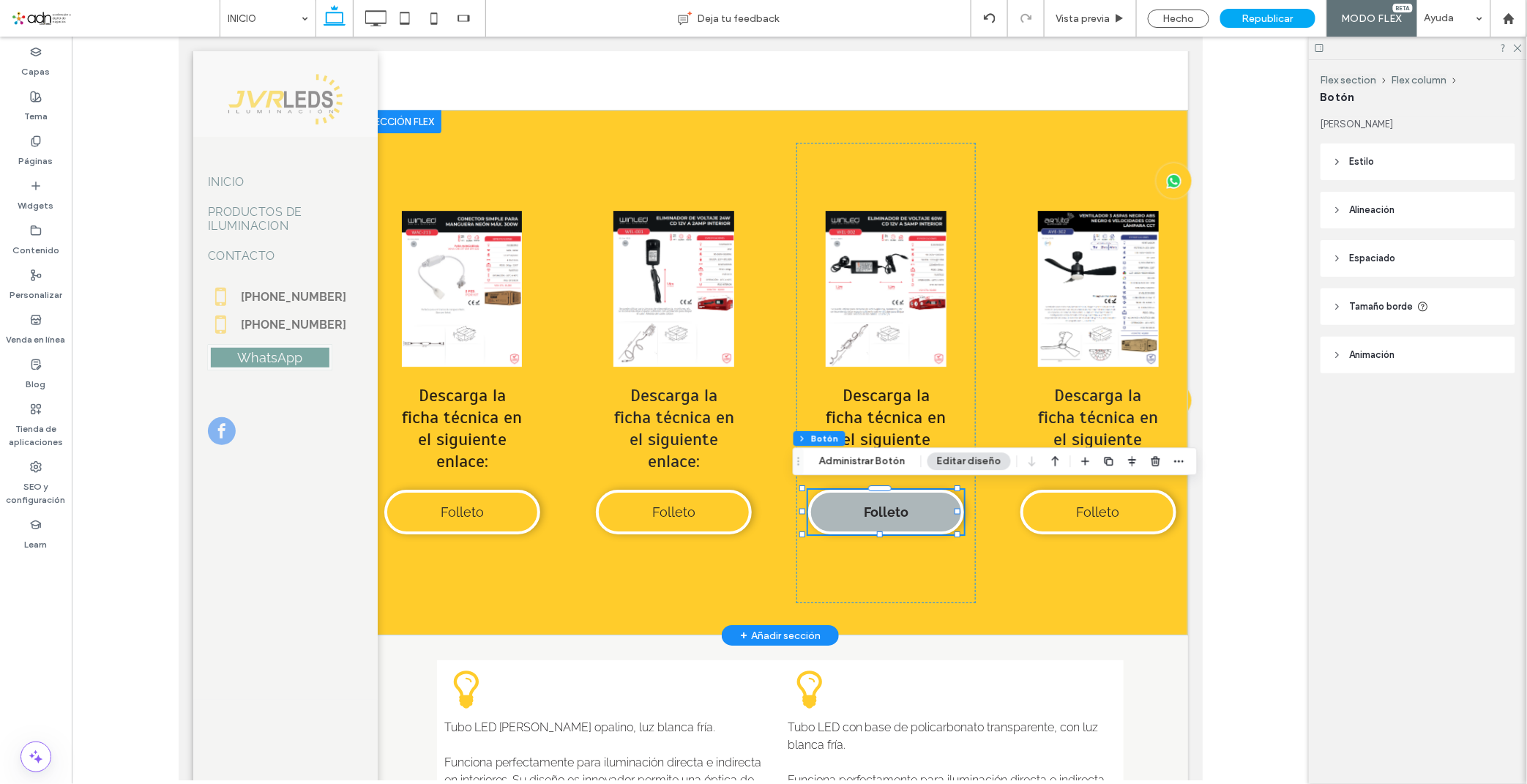
type input "**"
click at [860, 483] on div "Button Ver más Descarga la ficha técnica en el siguiente enlace: Folleto" at bounding box center [885, 372] width 180 height 460
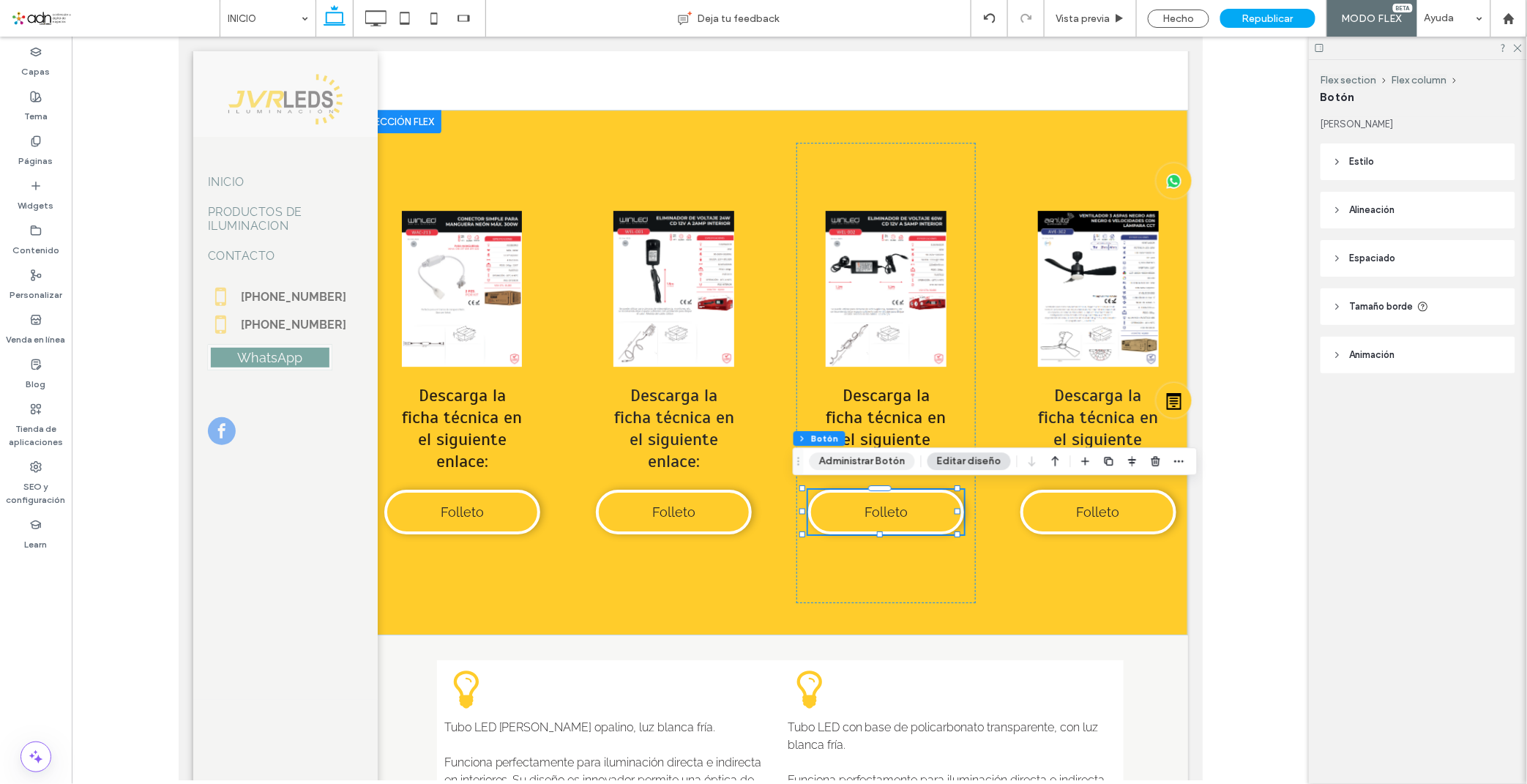
click at [860, 464] on button "Administrar Botón" at bounding box center [862, 461] width 106 height 17
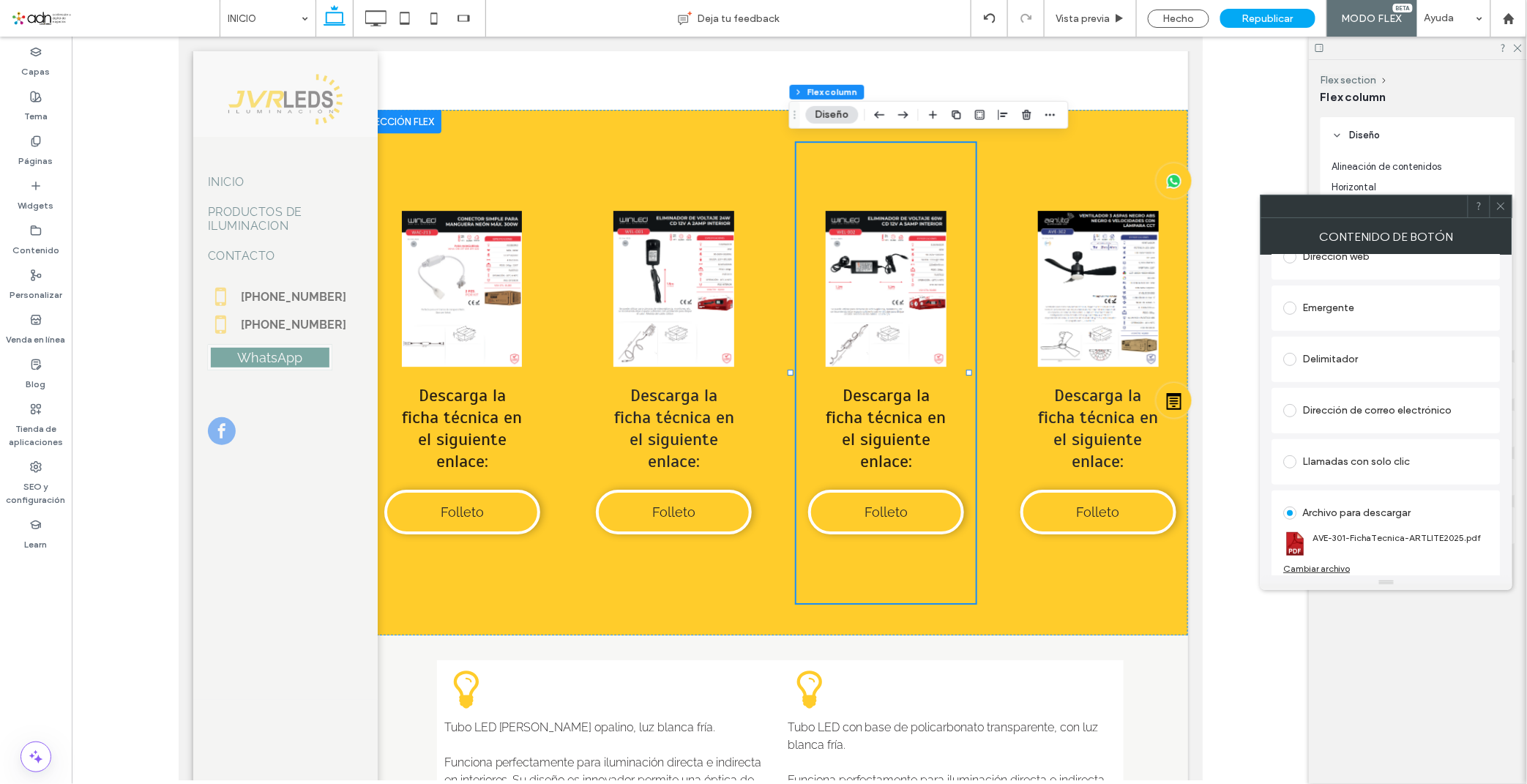
scroll to position [245, 0]
click at [1355, 535] on link "AVE-301-FichaTecnica-ARTLITE2025.pdf" at bounding box center [1397, 531] width 168 height 11
click at [1316, 561] on div "Cambiar archivo" at bounding box center [1317, 562] width 67 height 11
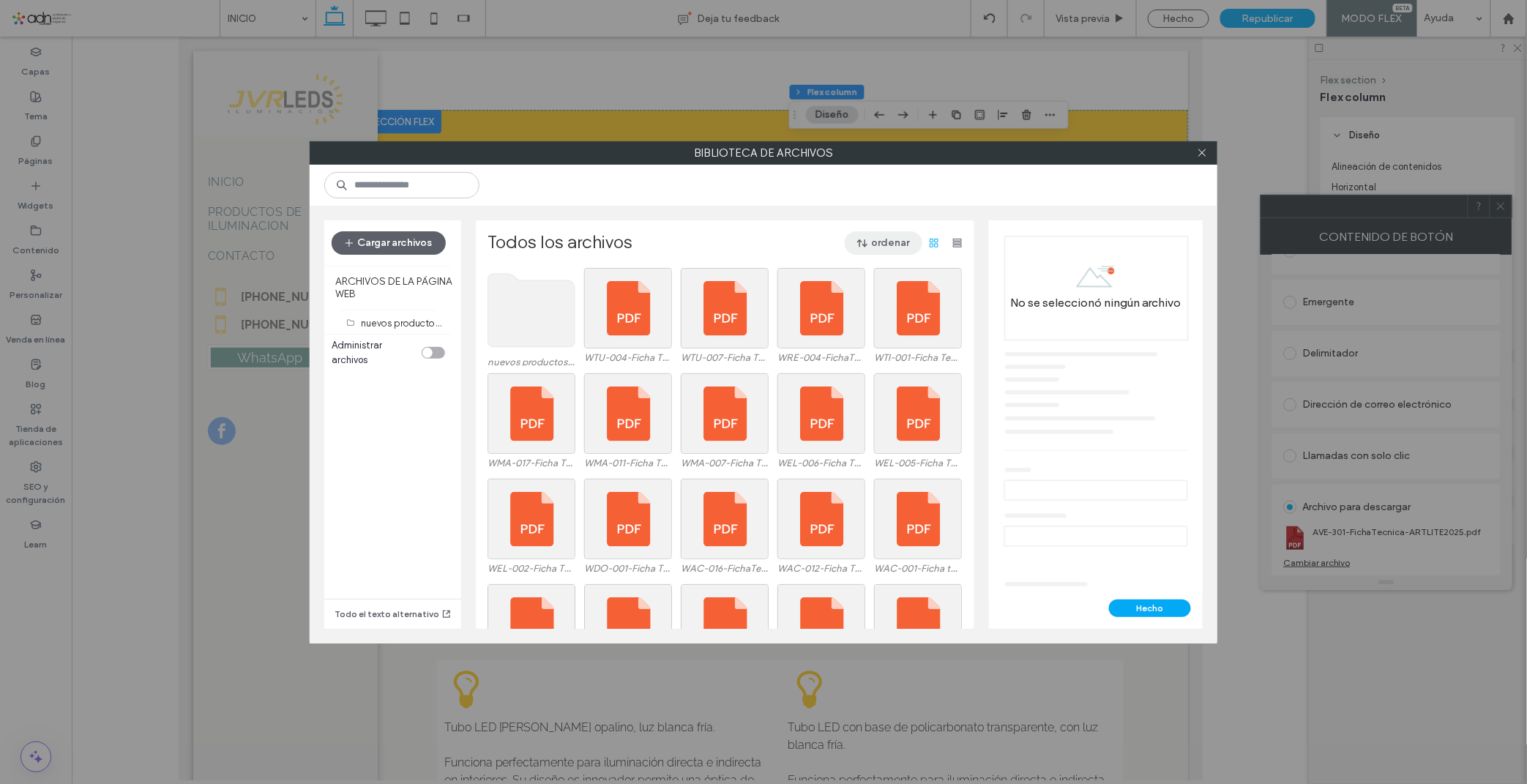
click at [864, 249] on span "button" at bounding box center [864, 243] width 14 height 22
click at [827, 338] on span "Nombre (A-Z)" at bounding box center [816, 337] width 59 height 14
click at [488, 330] on use at bounding box center [532, 311] width 87 height 73
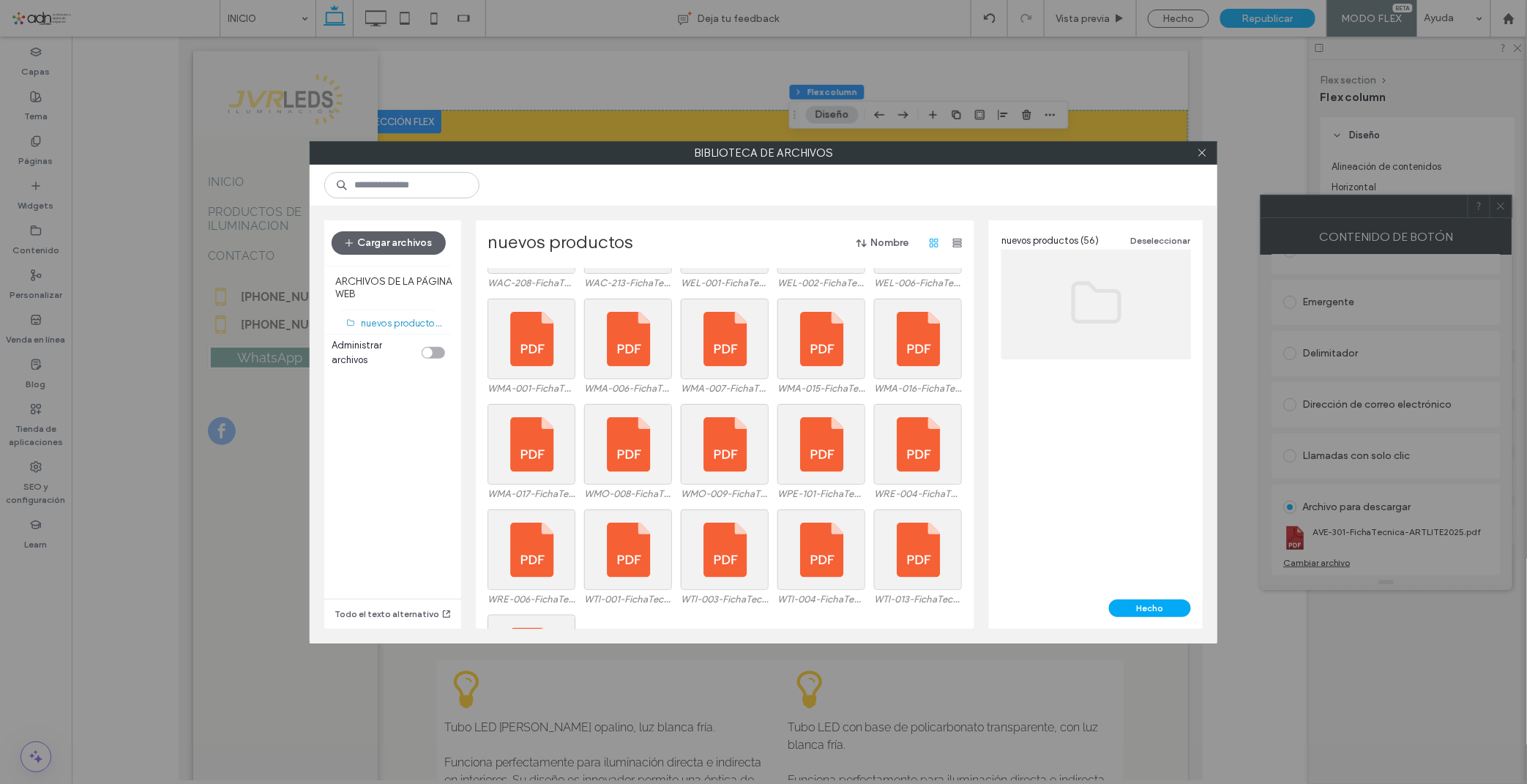
scroll to position [740, 0]
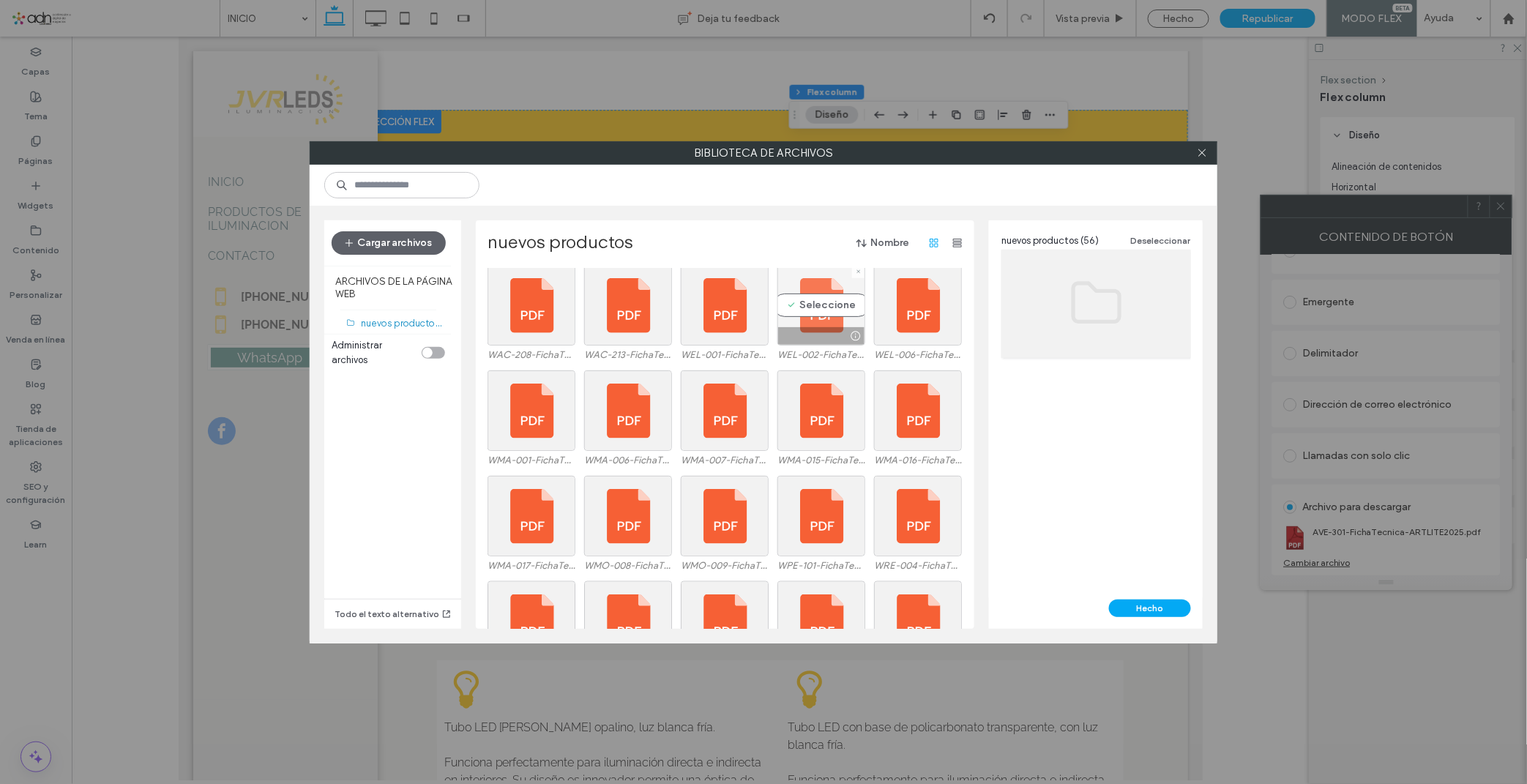
click at [807, 306] on div "Seleccione" at bounding box center [821, 304] width 88 height 80
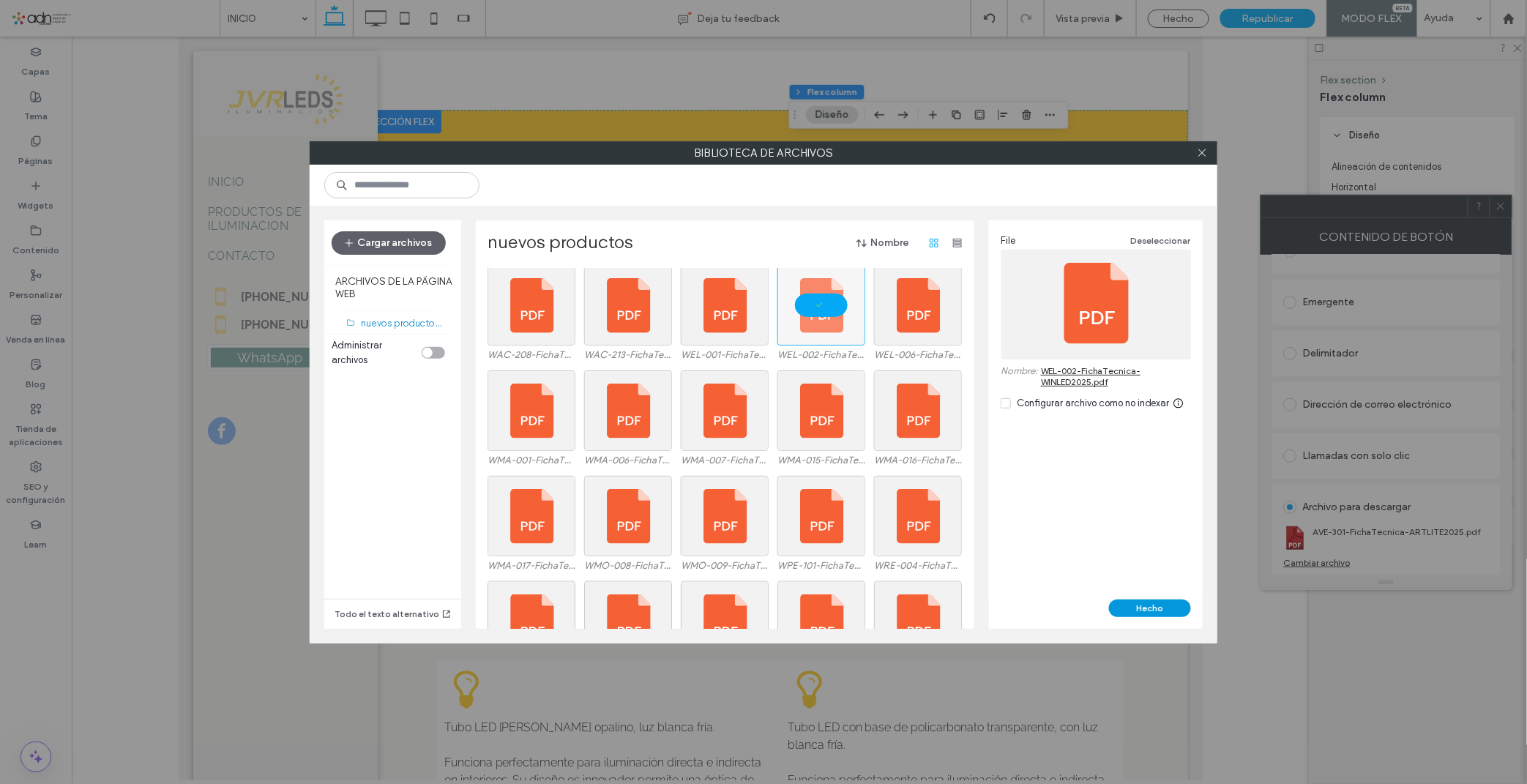
click at [1123, 612] on button "Hecho" at bounding box center [1150, 608] width 82 height 17
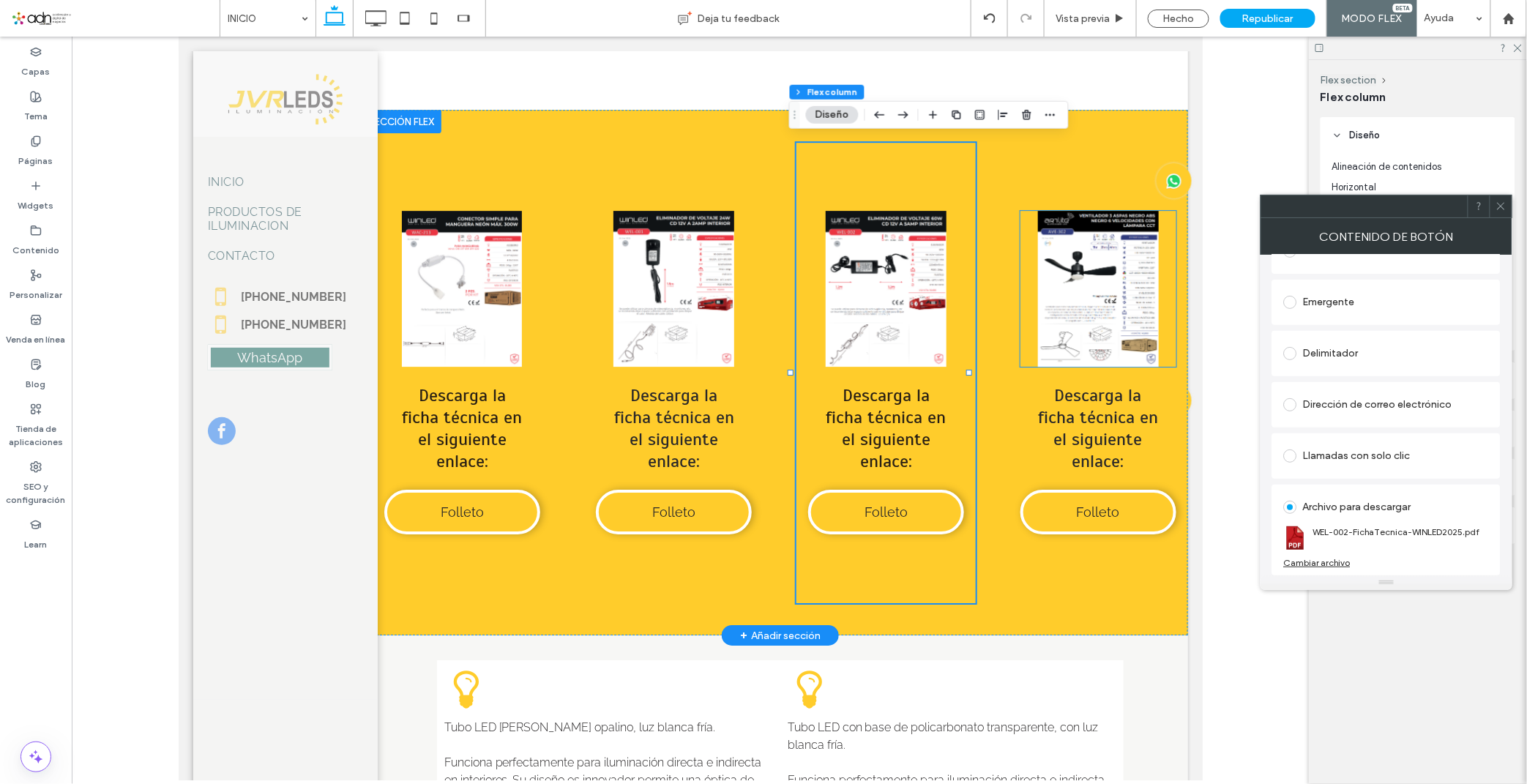
click at [1038, 333] on link at bounding box center [1097, 288] width 156 height 156
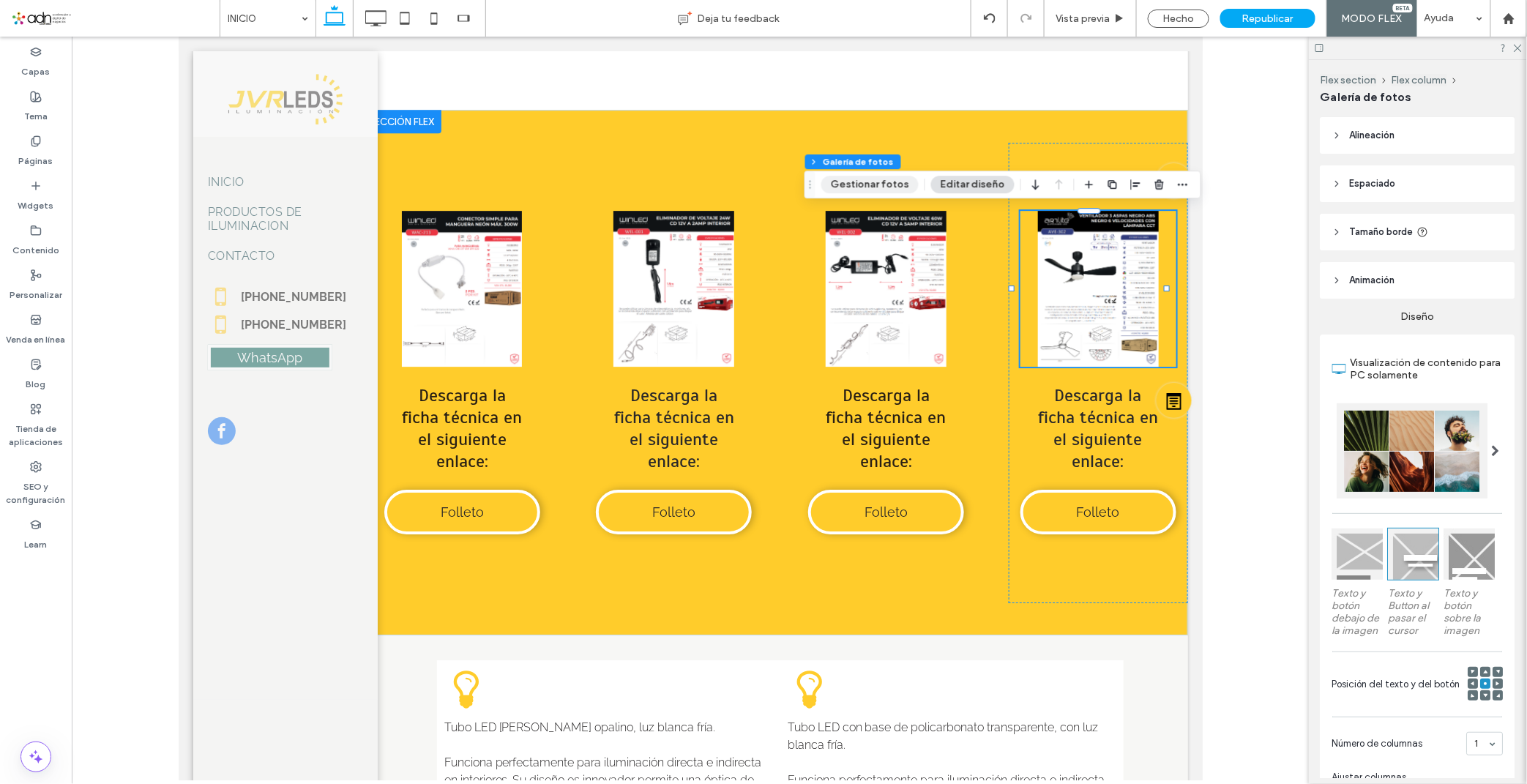
click at [848, 183] on button "Gestionar fotos" at bounding box center [870, 184] width 98 height 17
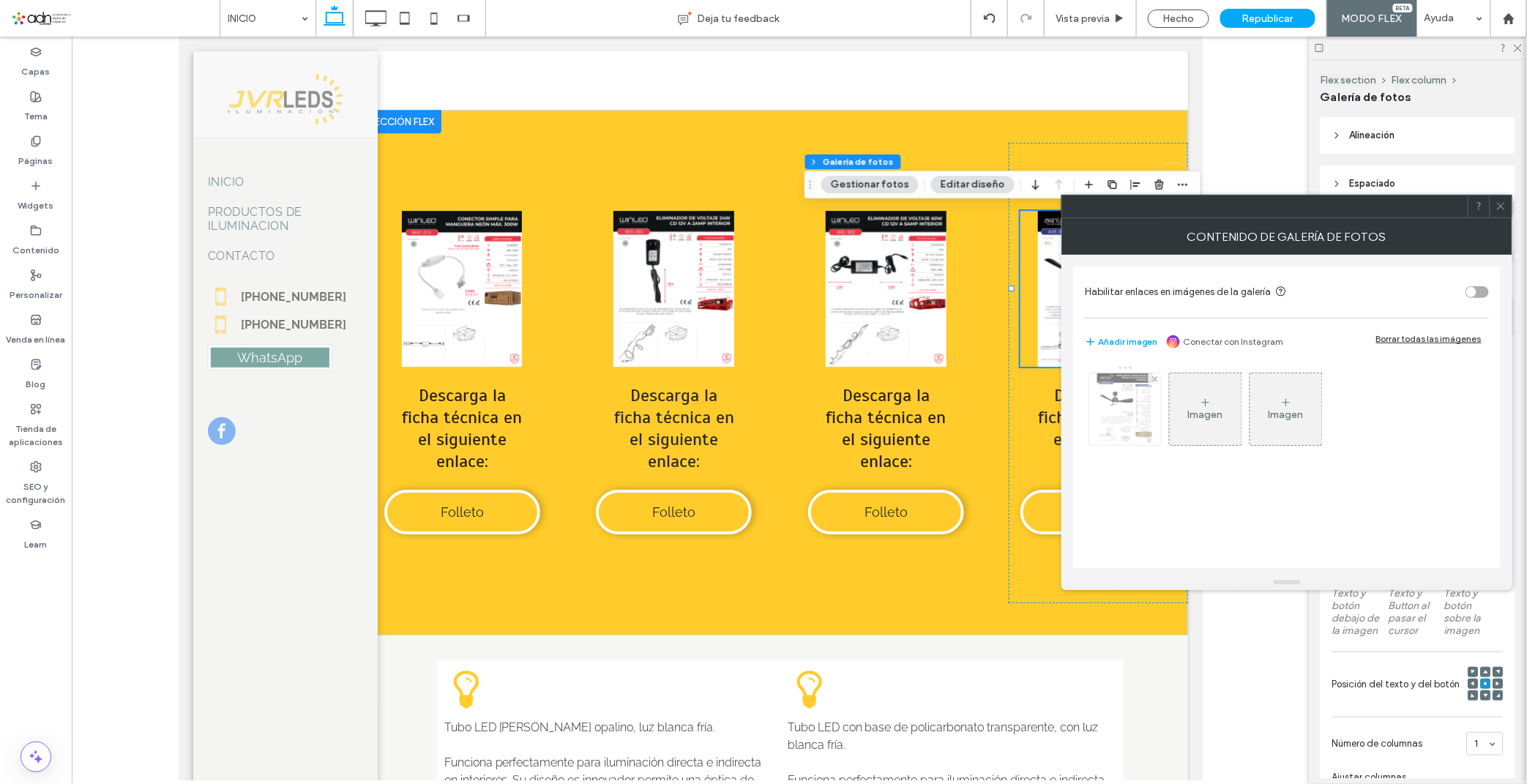
click at [1135, 400] on img at bounding box center [1125, 409] width 56 height 71
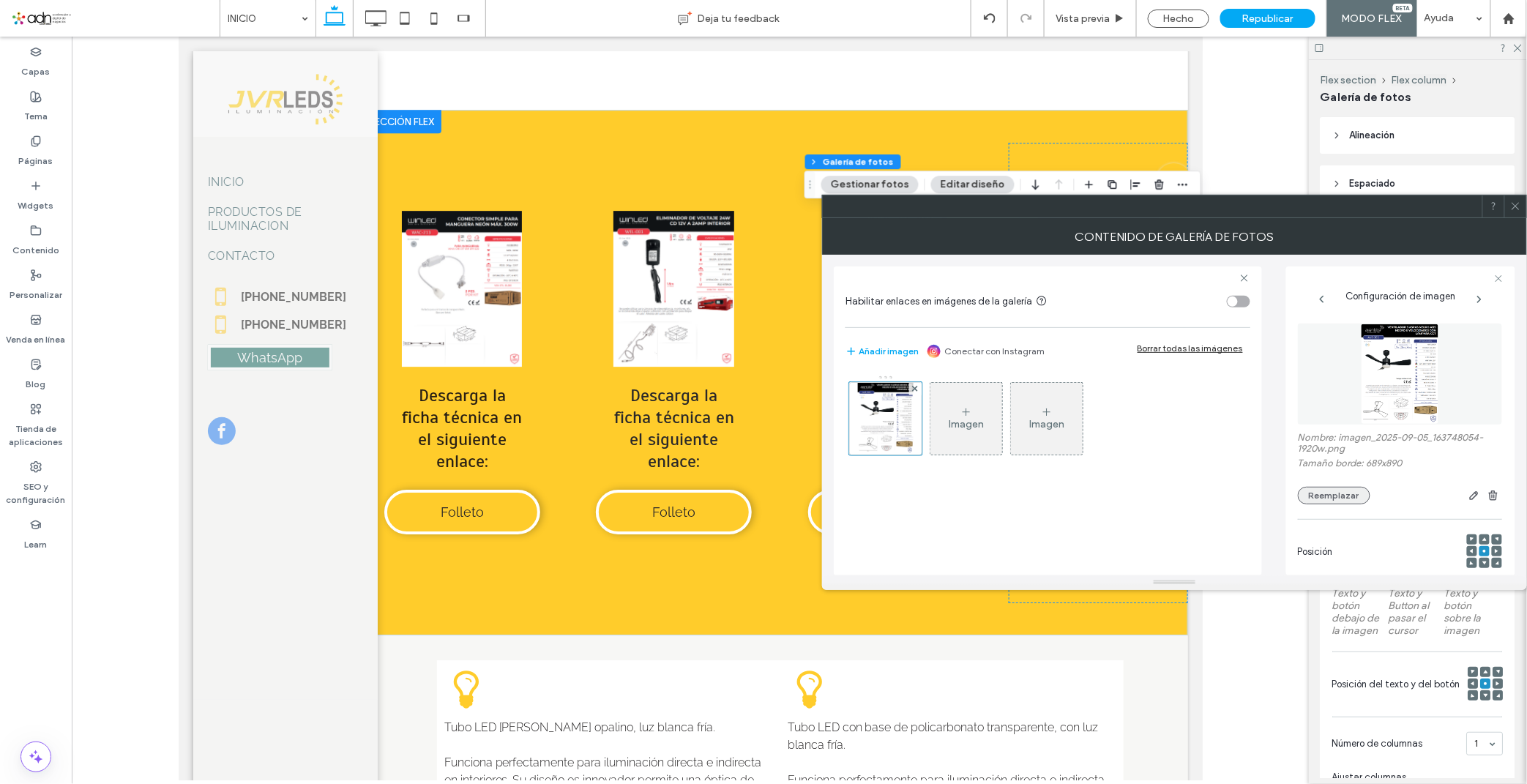
click at [1351, 494] on button "Reemplazar" at bounding box center [1333, 496] width 72 height 17
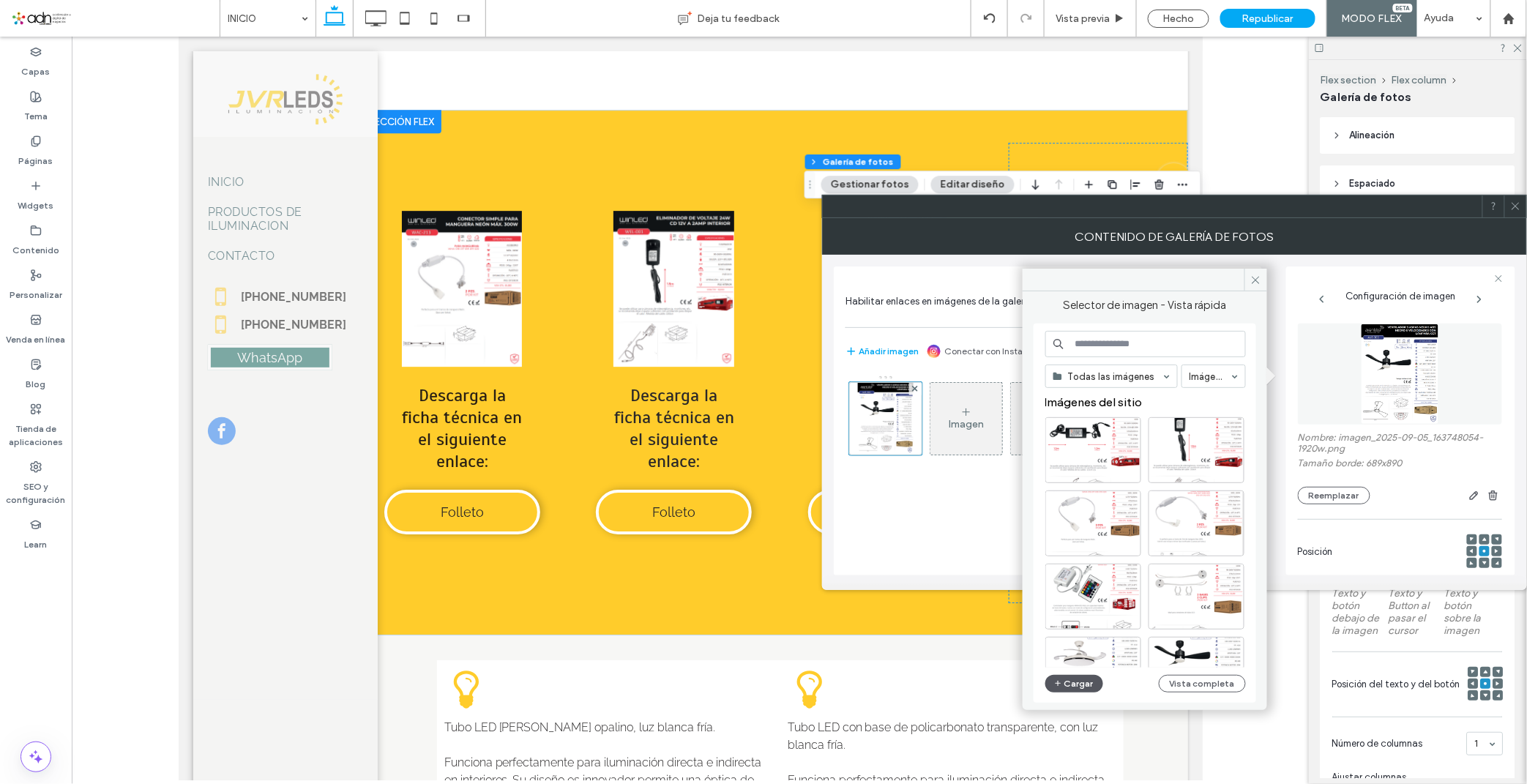
click at [1065, 676] on button "Cargar" at bounding box center [1074, 683] width 59 height 17
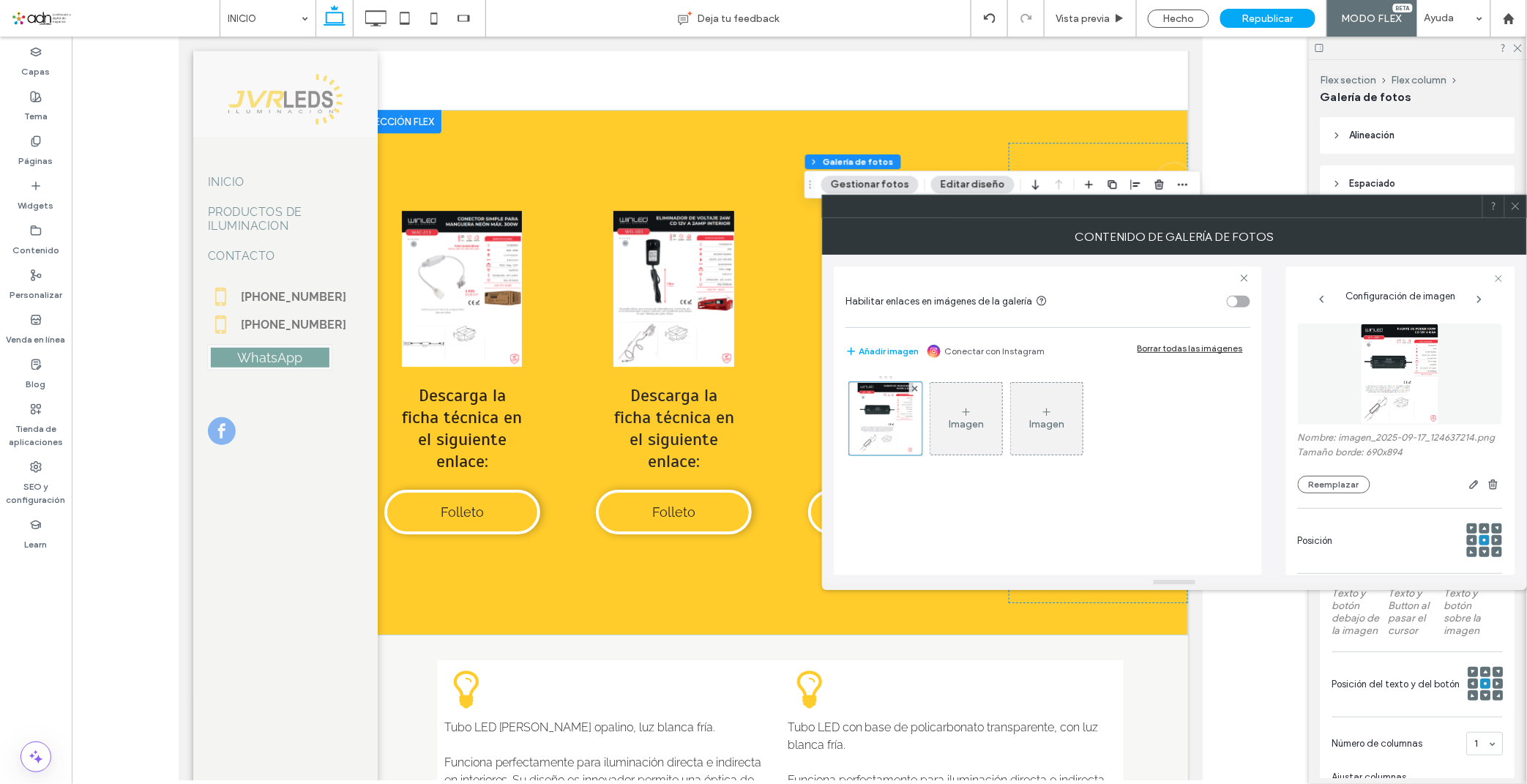
click at [1374, 207] on icon at bounding box center [1515, 206] width 11 height 11
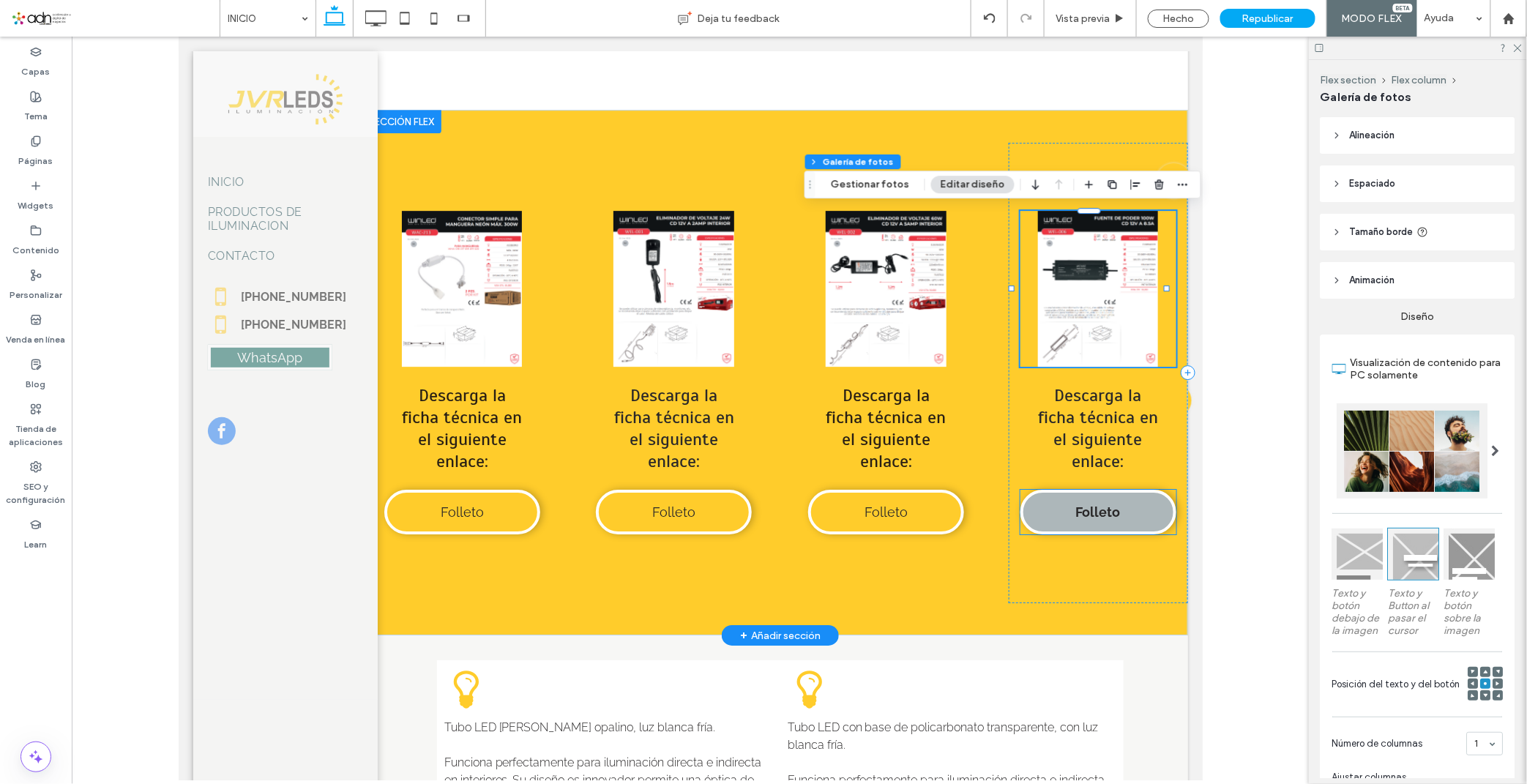
click at [1092, 494] on link "Folleto" at bounding box center [1097, 511] width 156 height 44
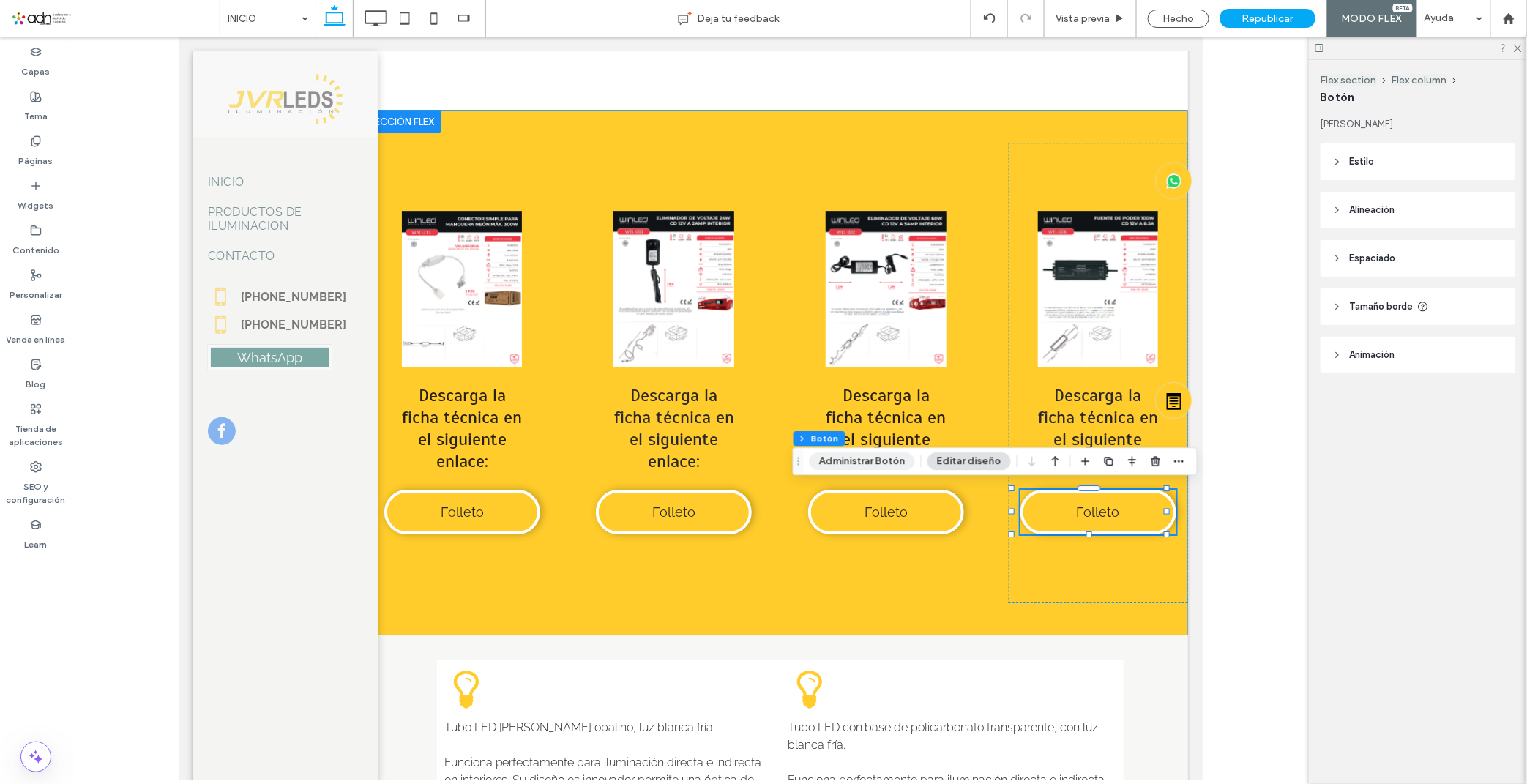
click at [843, 466] on button "Administrar Botón" at bounding box center [862, 461] width 106 height 17
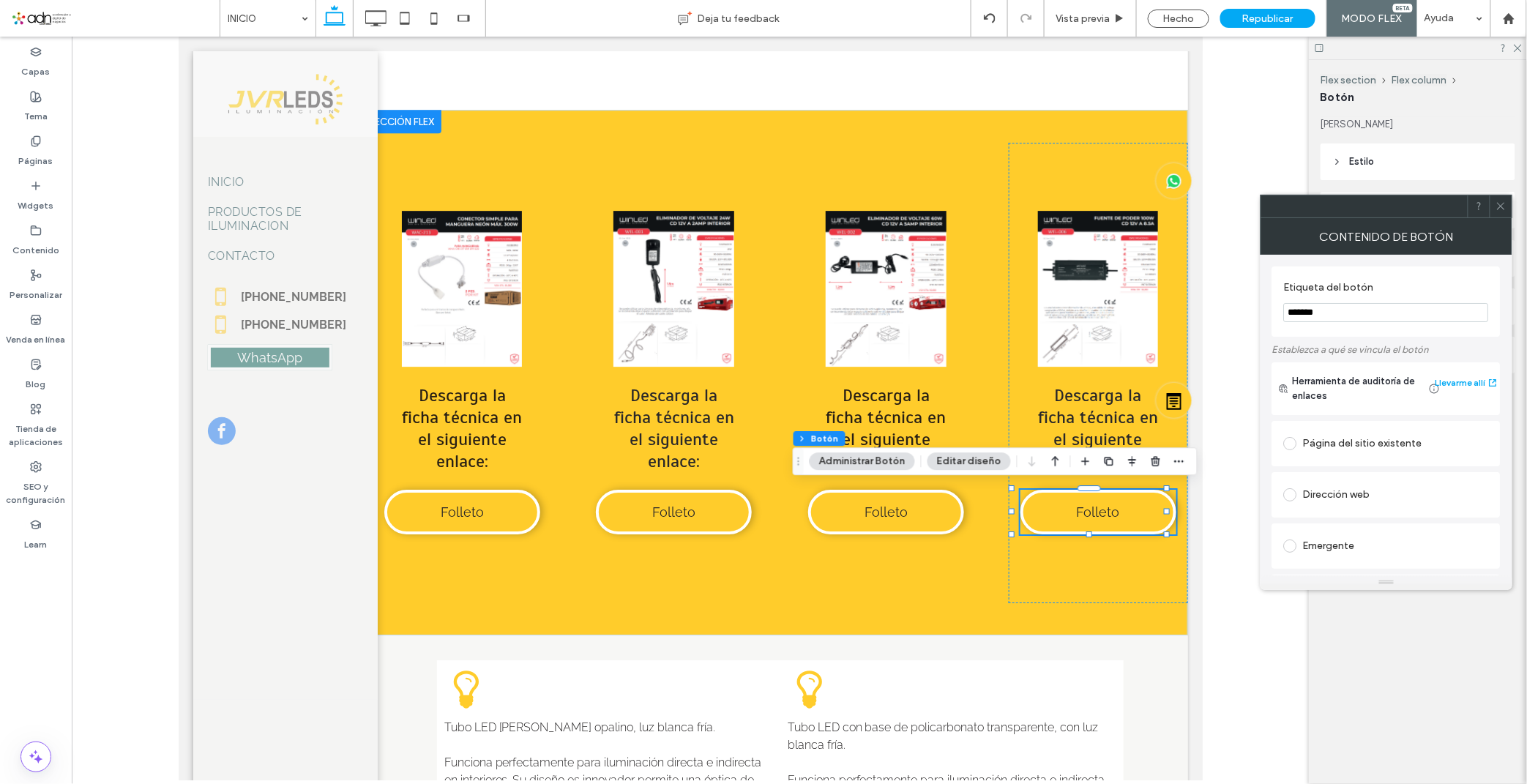
type input "**"
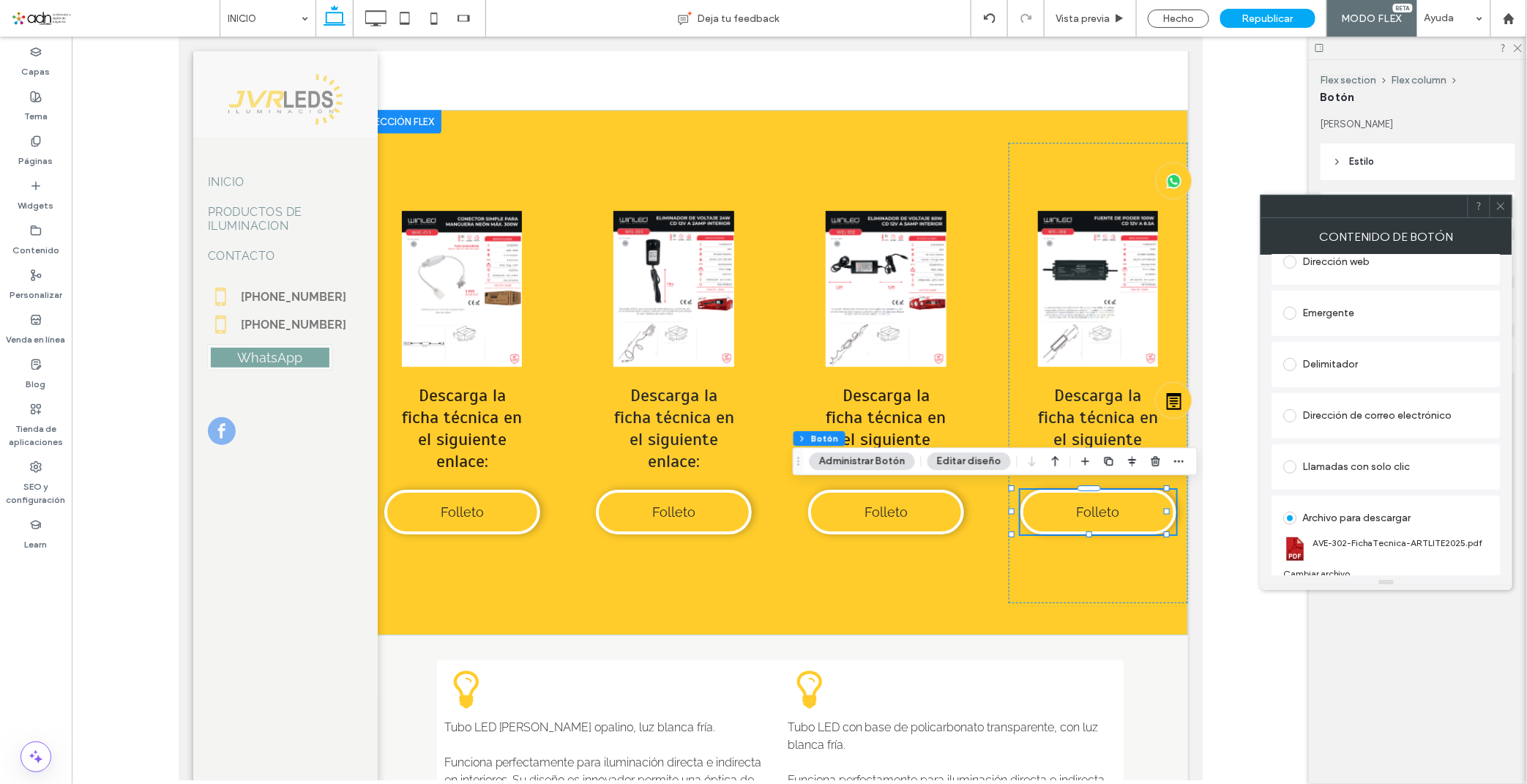
scroll to position [245, 0]
click at [1331, 562] on div "Cambiar archivo" at bounding box center [1317, 562] width 67 height 11
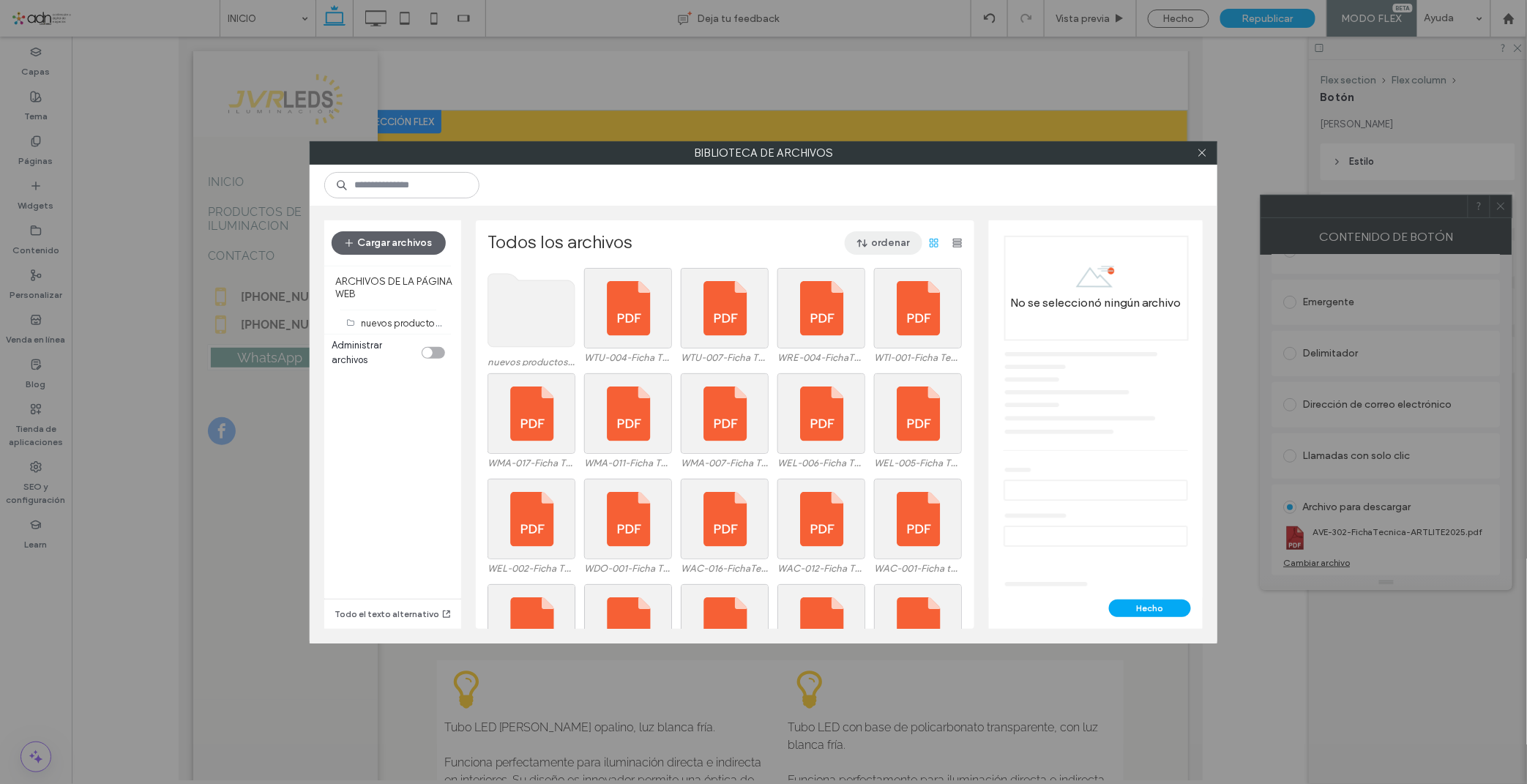
click at [896, 250] on button "ordenar" at bounding box center [883, 242] width 78 height 23
click at [845, 330] on span "Nombre (A-Z)" at bounding box center [816, 337] width 59 height 14
click at [529, 305] on use at bounding box center [532, 311] width 87 height 73
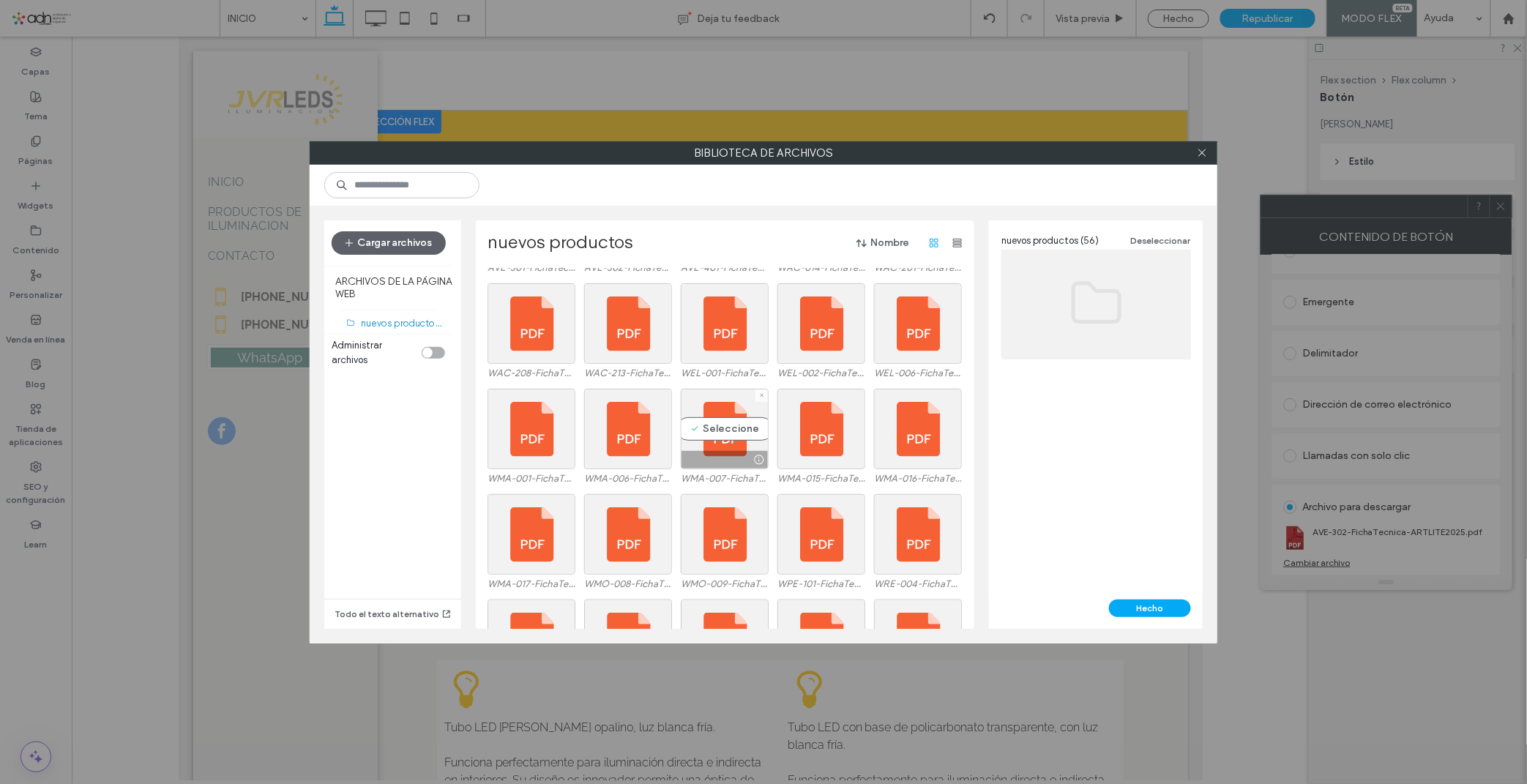
scroll to position [750, 0]
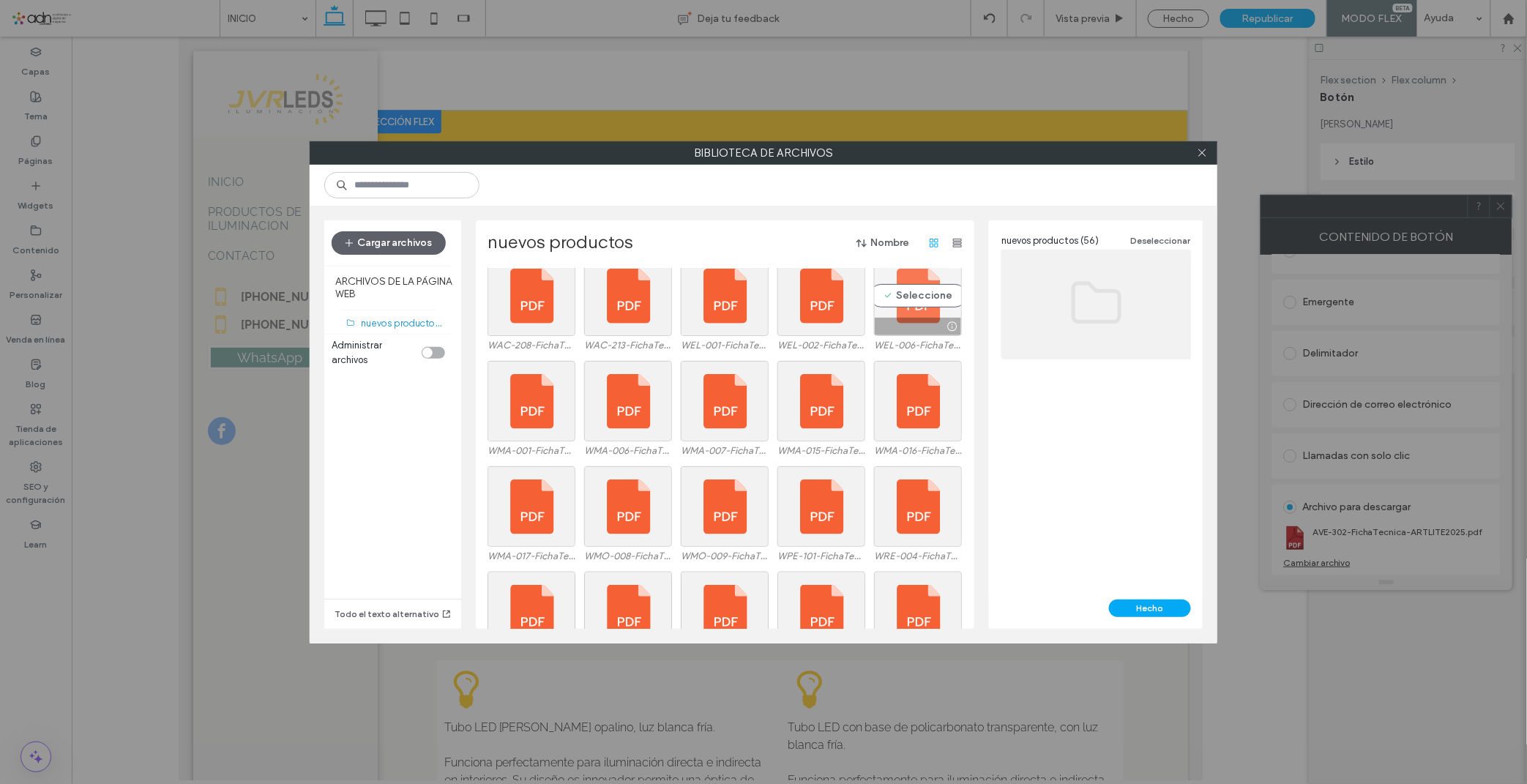
click at [913, 296] on div "Seleccione" at bounding box center [918, 295] width 88 height 80
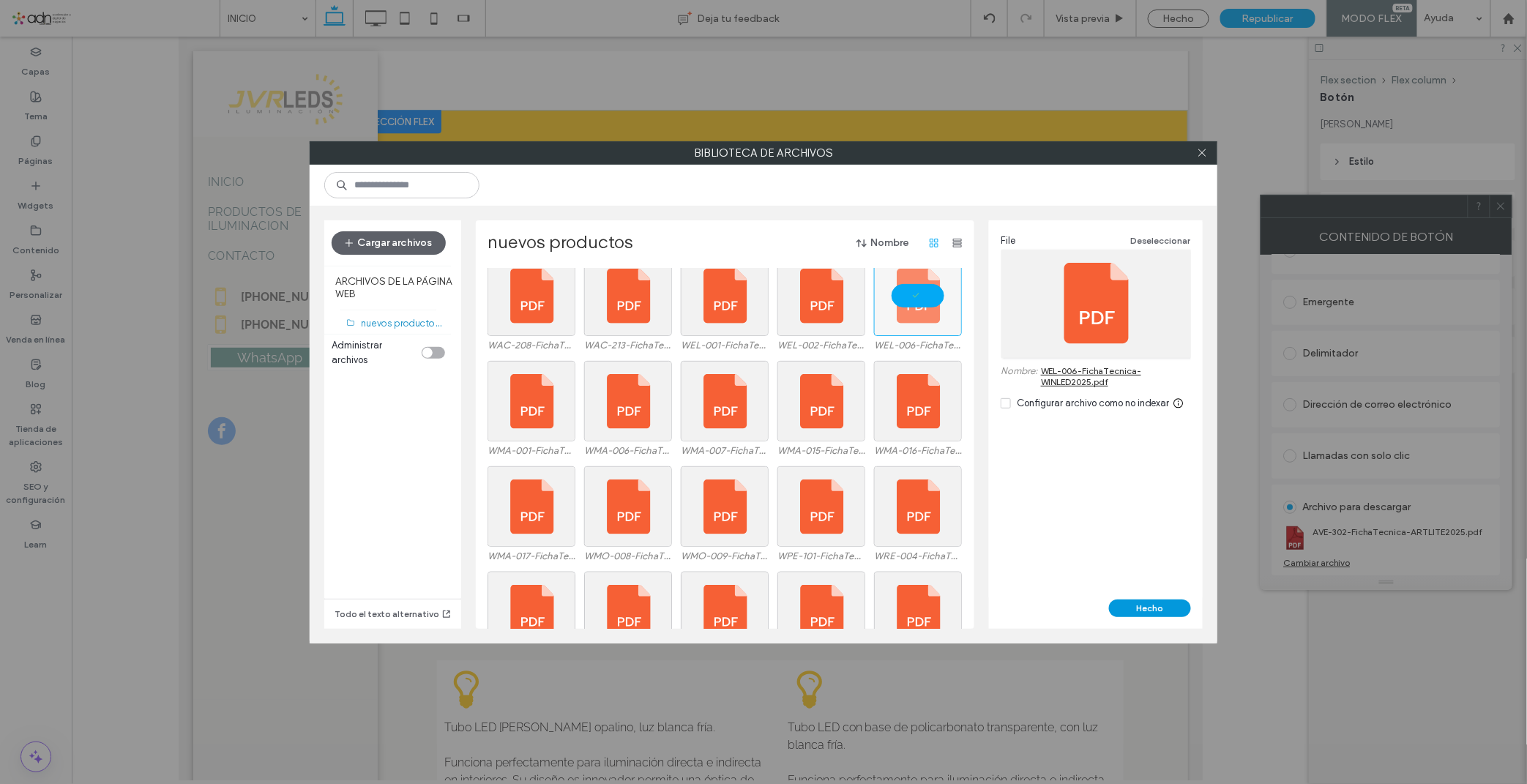
drag, startPoint x: 1166, startPoint y: 601, endPoint x: 935, endPoint y: 511, distance: 247.9
click at [1166, 601] on button "Hecho" at bounding box center [1150, 608] width 82 height 17
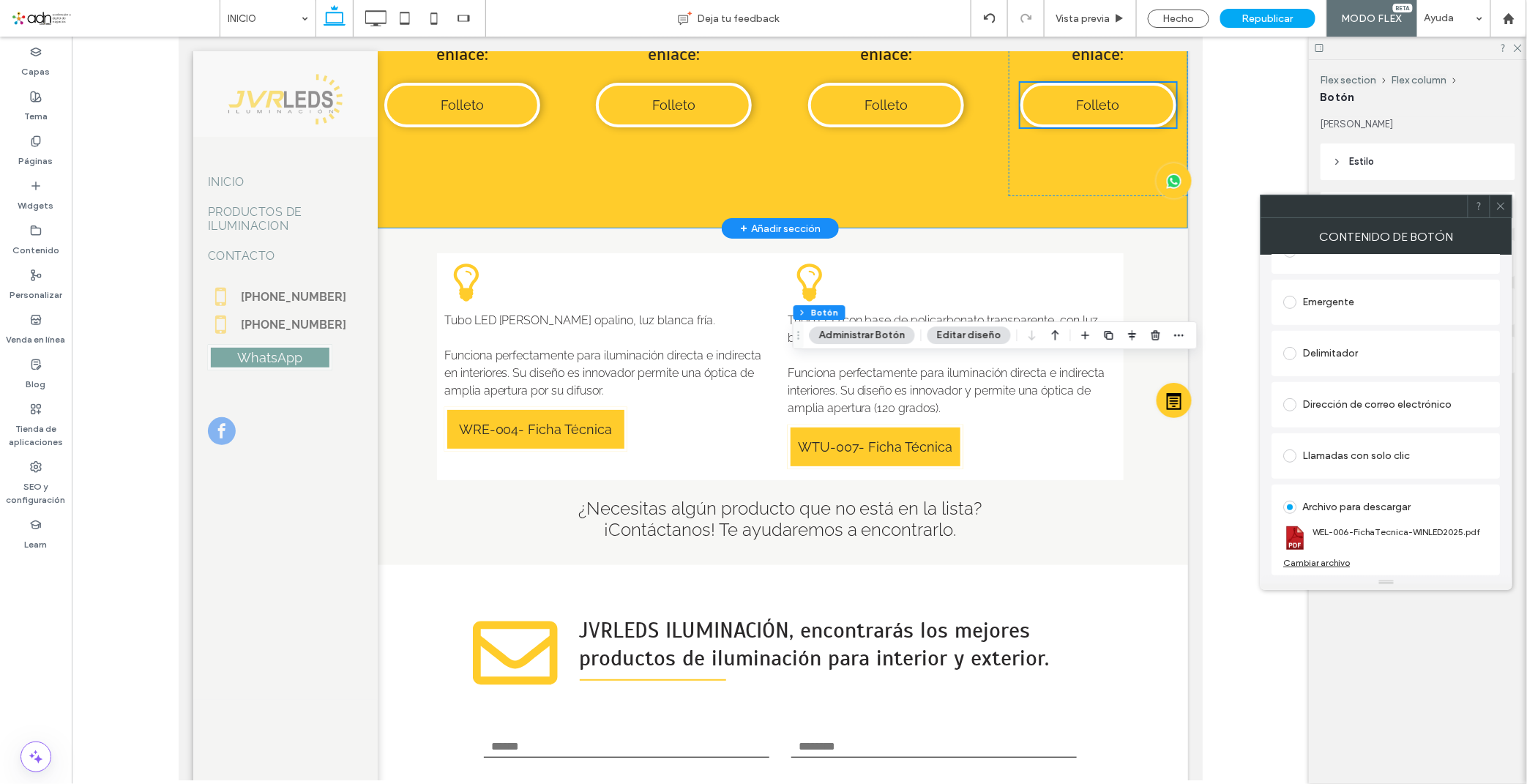
scroll to position [6365, 0]
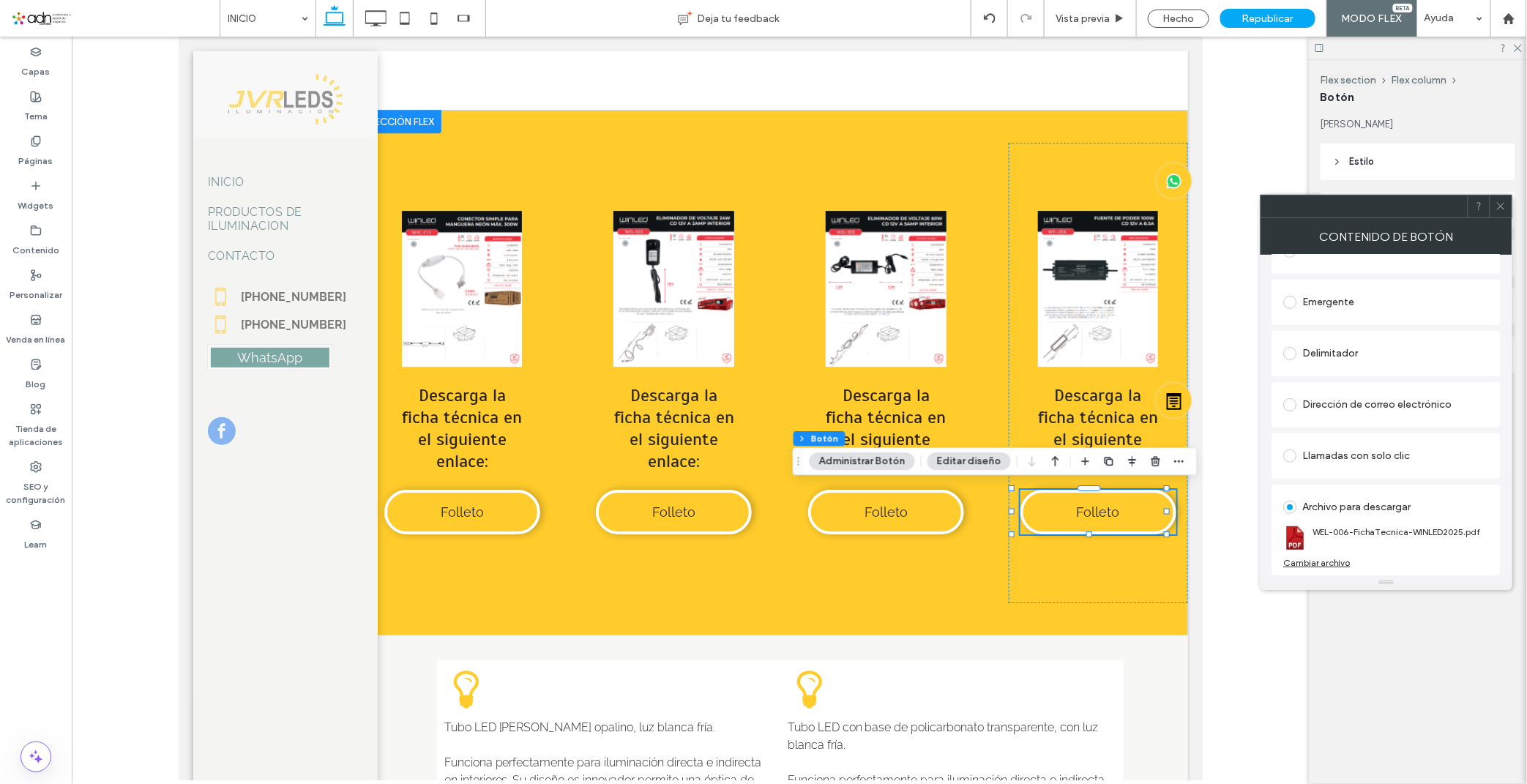
click at [1374, 224] on div "Contenido de botón" at bounding box center [1386, 237] width 252 height 37
click at [1374, 216] on span at bounding box center [1501, 207] width 11 height 22
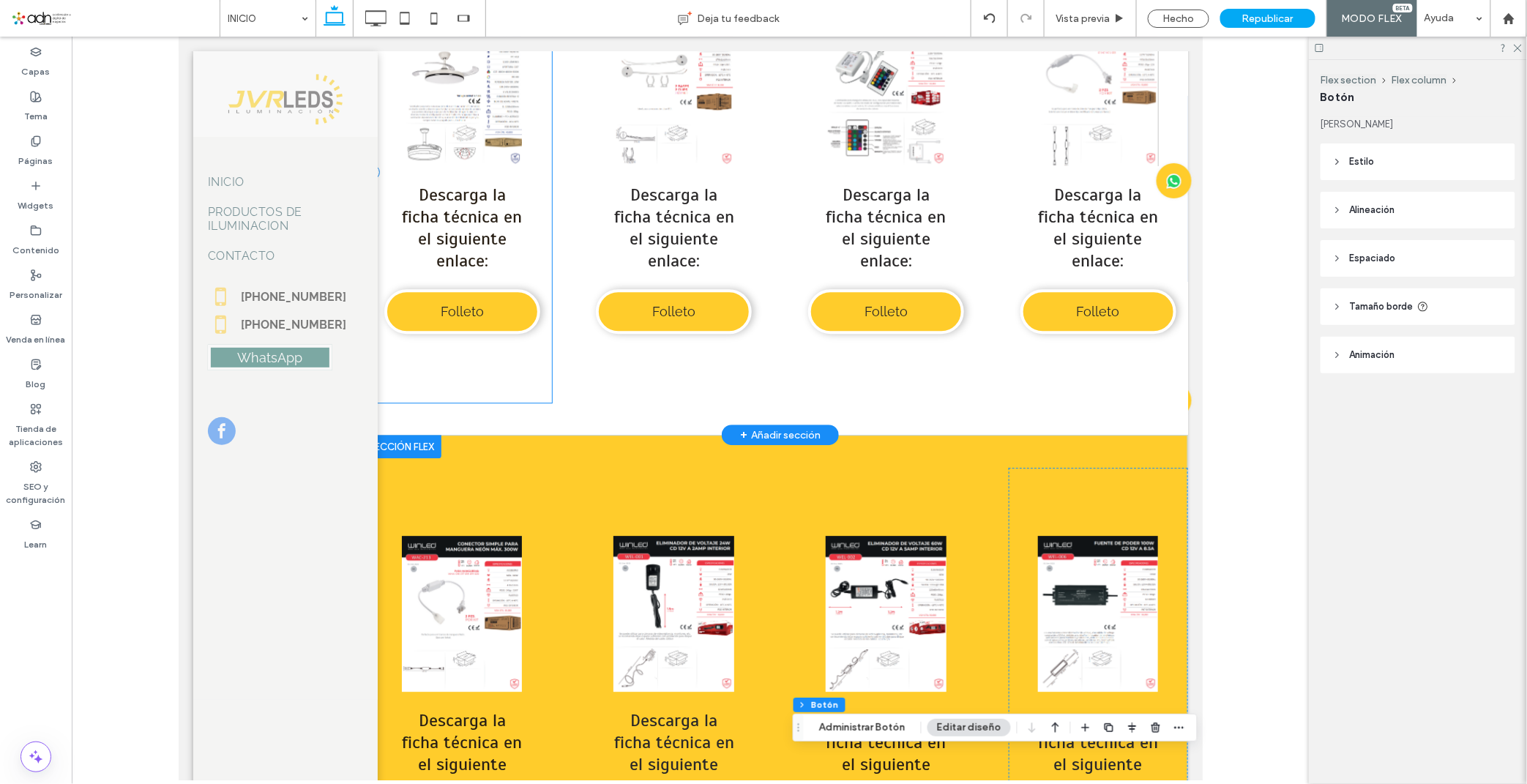
scroll to position [5877, 0]
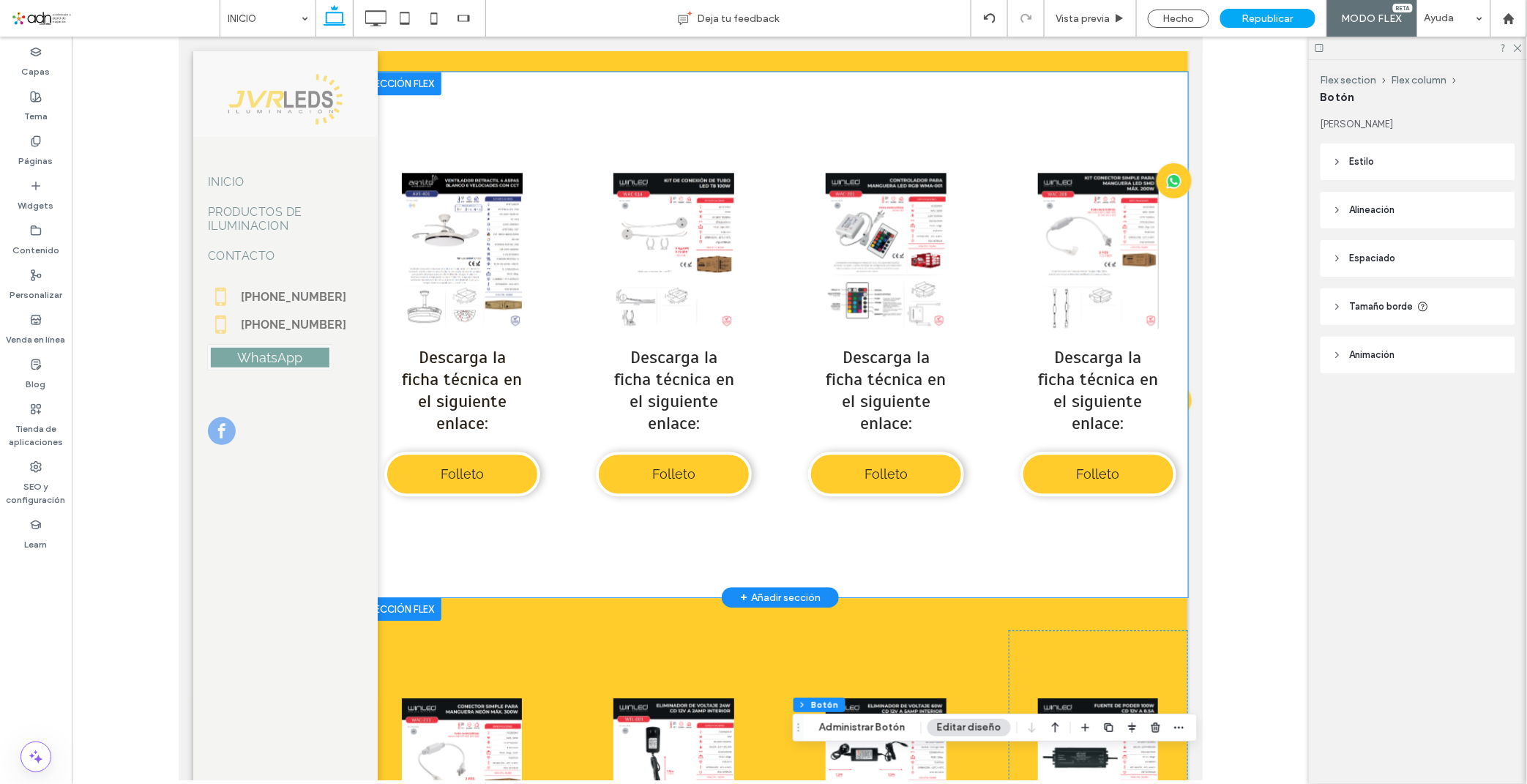
click at [488, 83] on div "Button Ver más Descarga la ficha técnica en el siguiente enlace: Folleto Button…" at bounding box center [779, 333] width 815 height 525
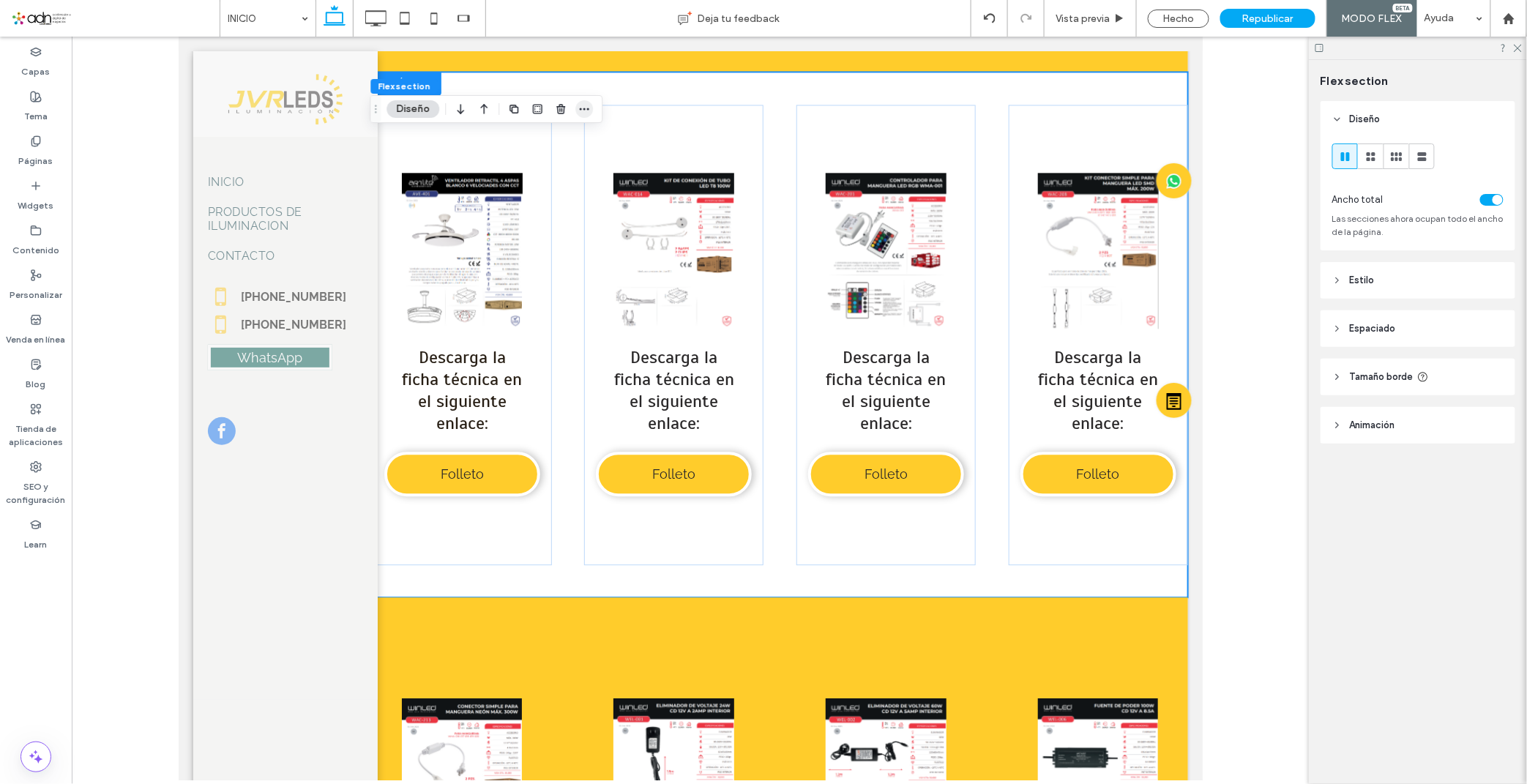
click at [582, 111] on icon "button" at bounding box center [584, 109] width 12 height 12
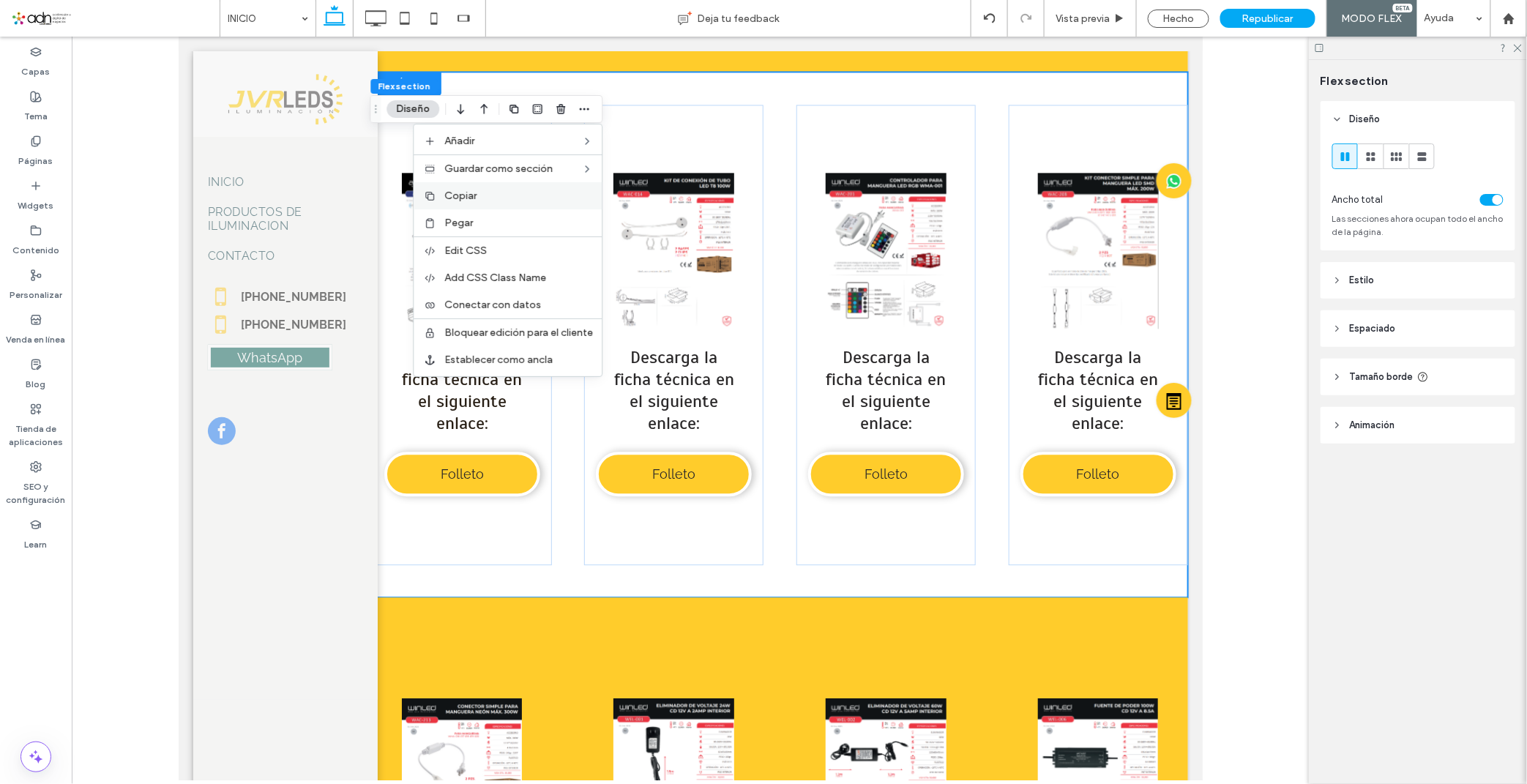
click at [504, 195] on label "Copiar" at bounding box center [518, 196] width 149 height 13
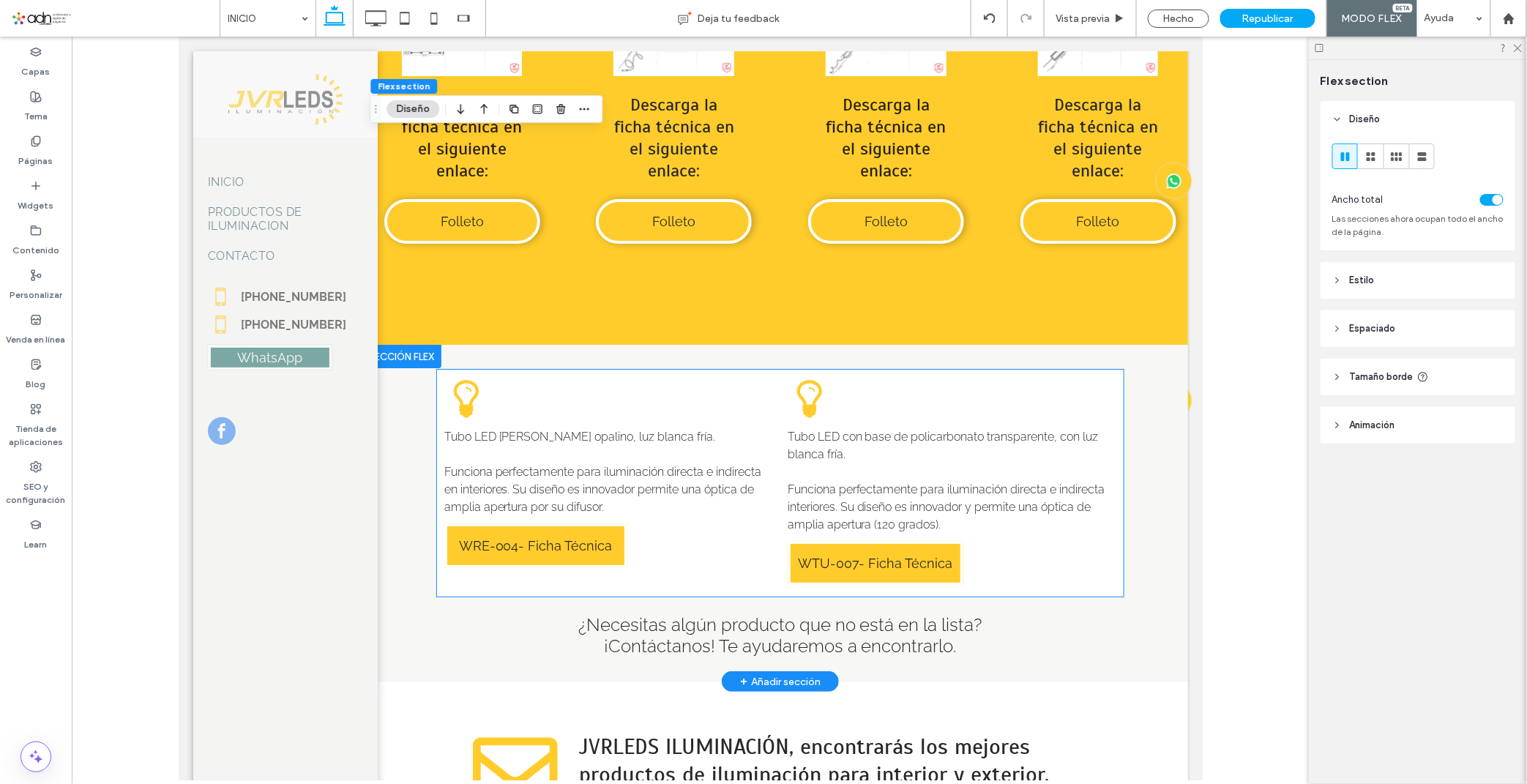
scroll to position [6772, 0]
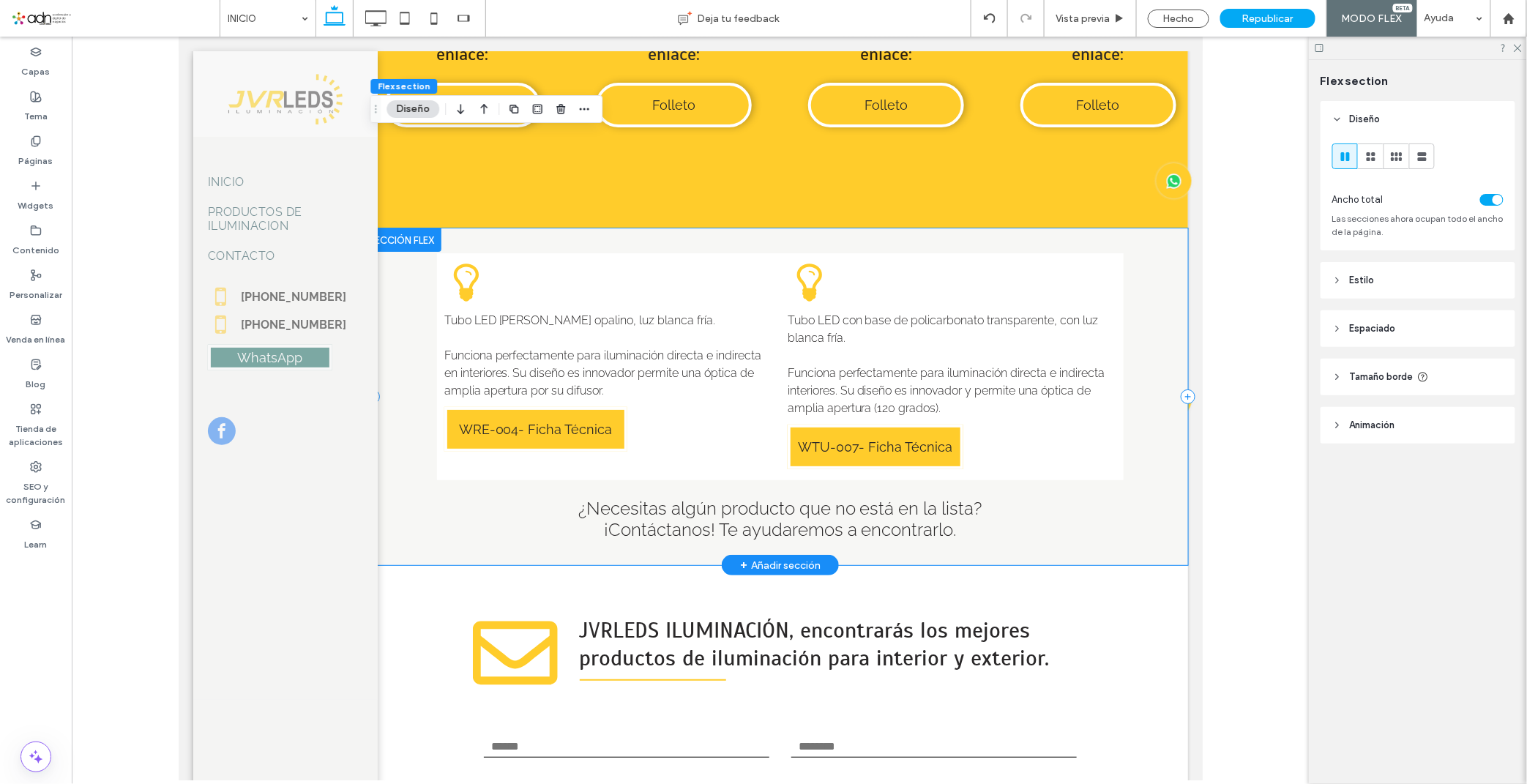
click at [478, 237] on div "Tubo LED de vidrio opalino, luz blanca fría. Funciona perfectamente para ilumin…" at bounding box center [779, 396] width 815 height 337
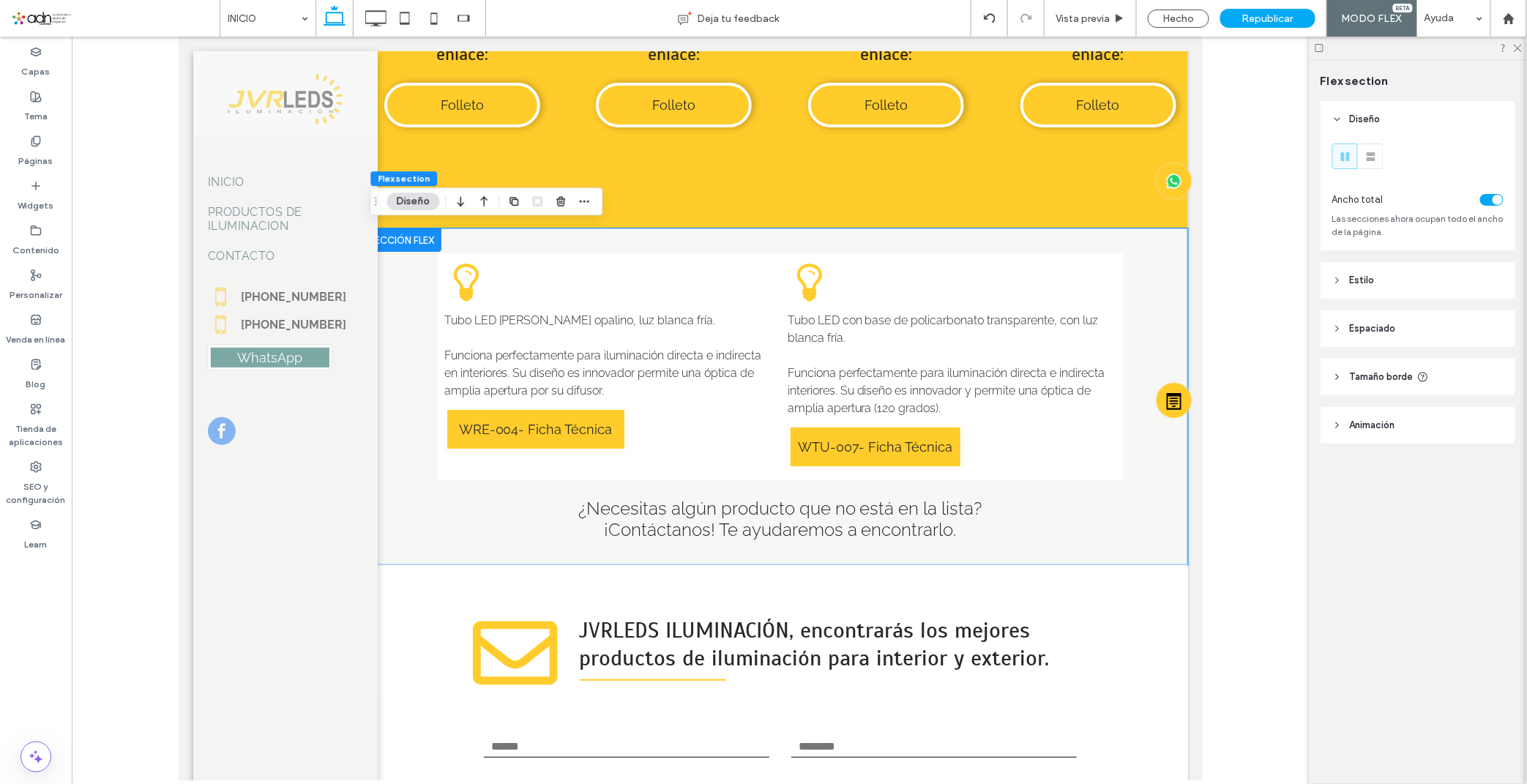
click at [595, 199] on div "Flex section Diseño" at bounding box center [485, 201] width 233 height 28
click at [589, 199] on icon "button" at bounding box center [584, 201] width 12 height 12
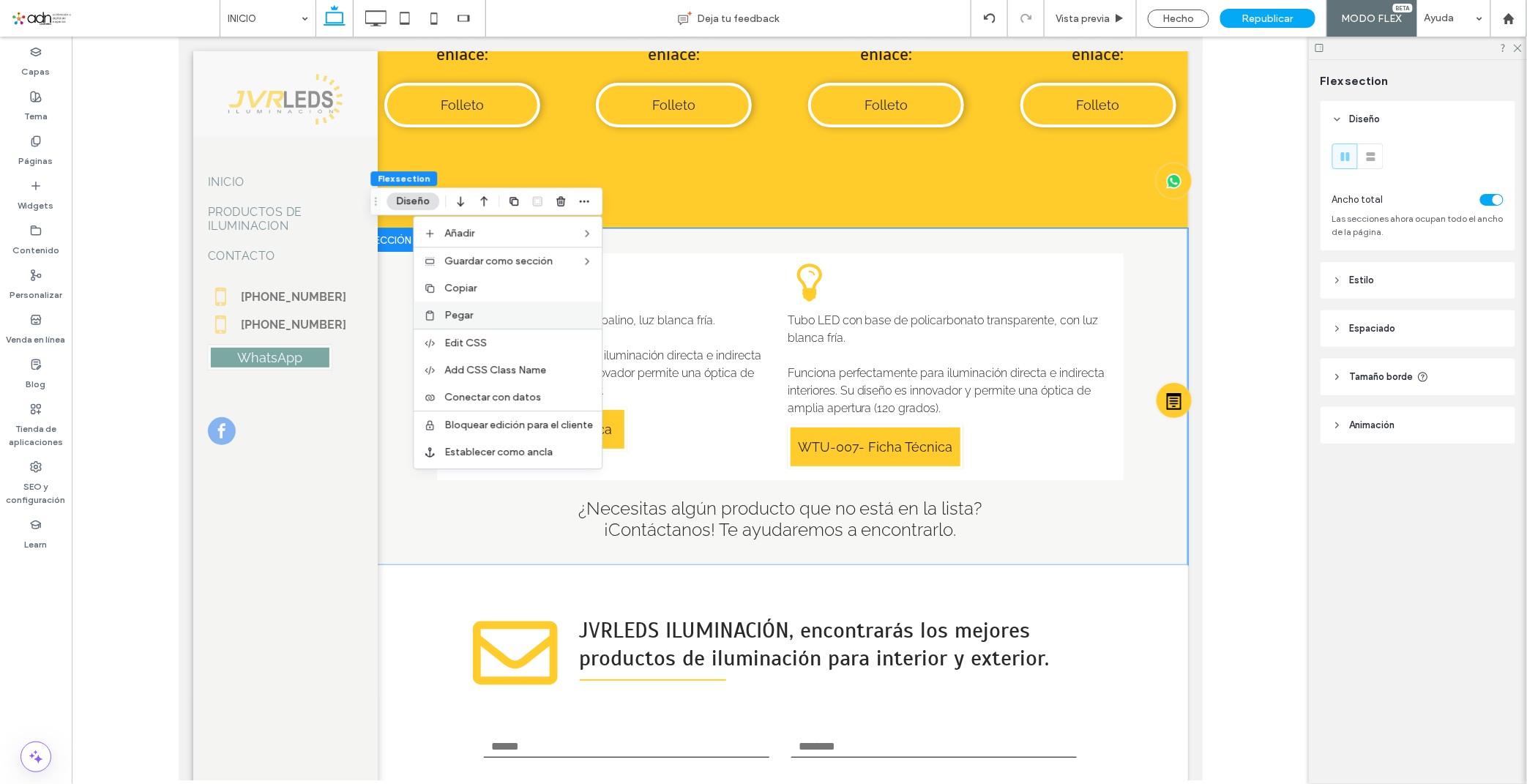
click at [486, 307] on div "Pegar" at bounding box center [507, 315] width 188 height 27
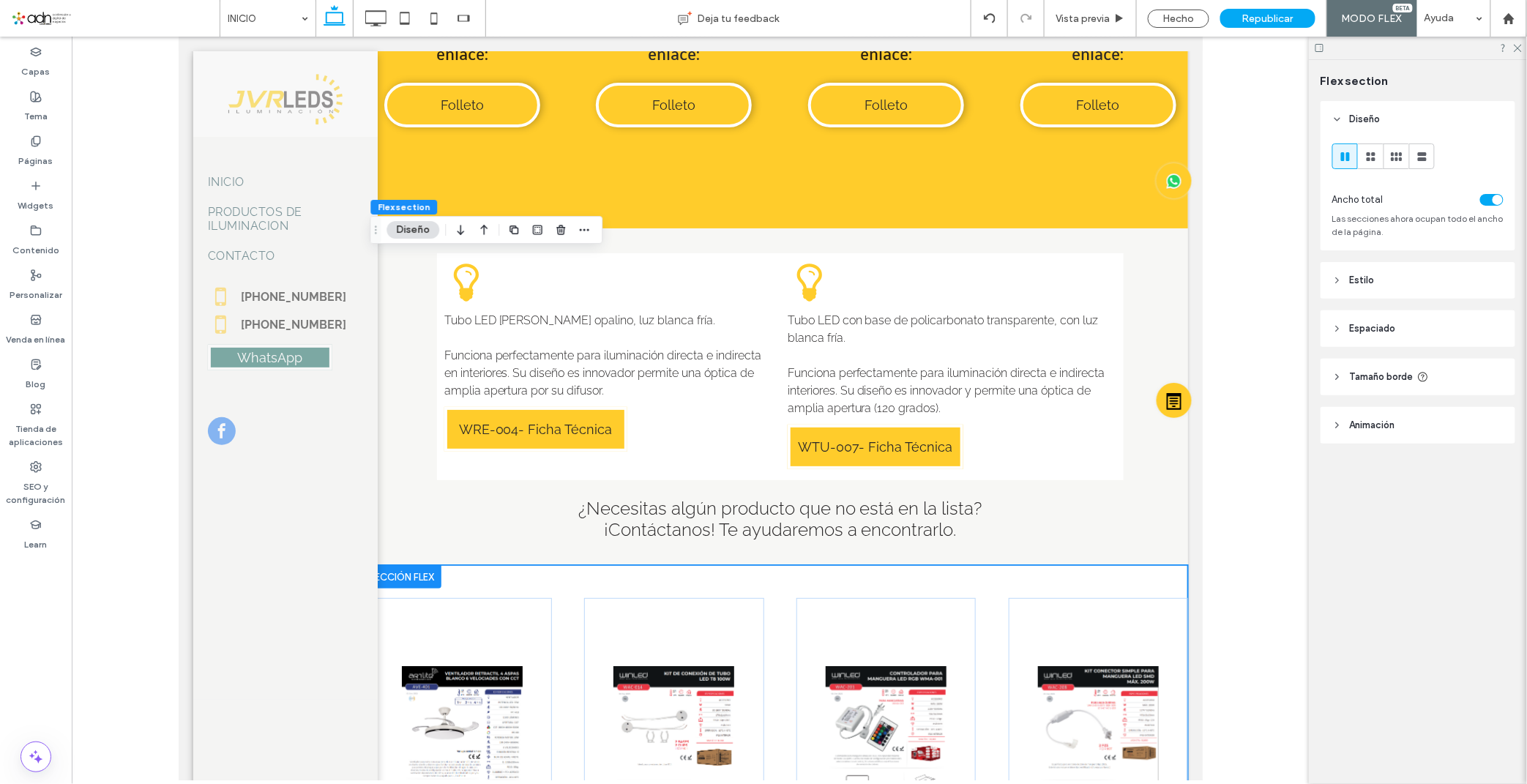
scroll to position [7080, 0]
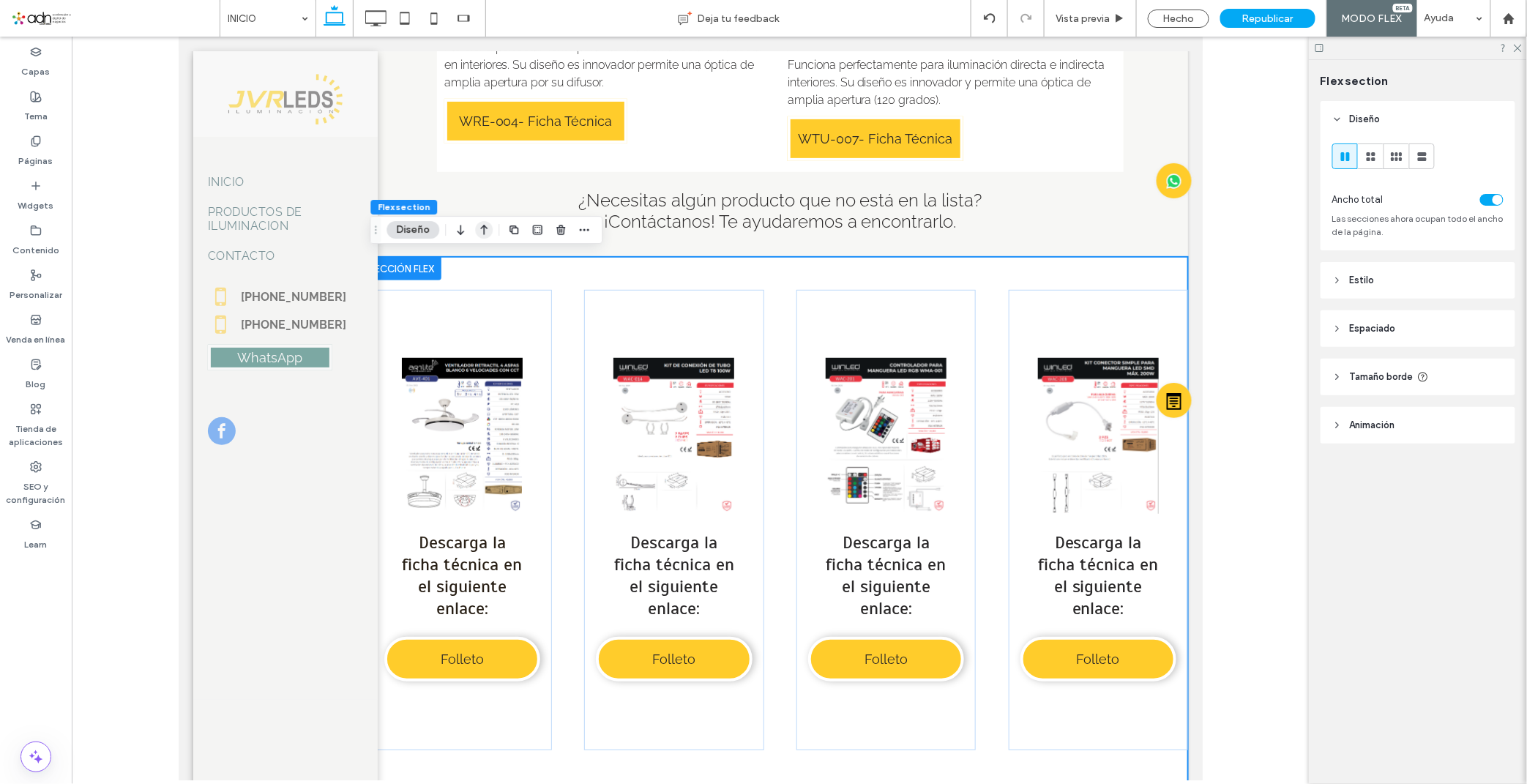
click at [483, 233] on icon "button" at bounding box center [484, 230] width 17 height 26
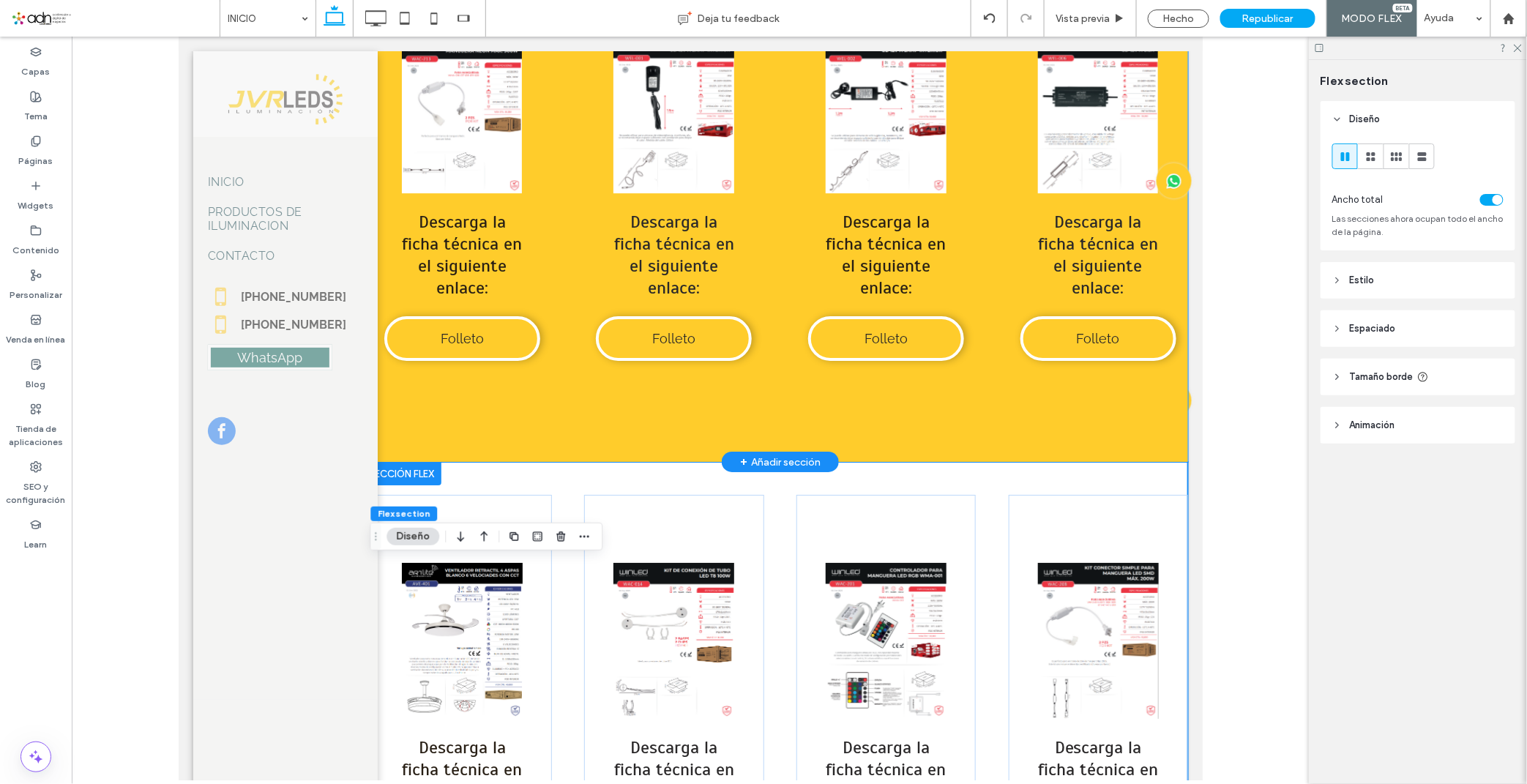
scroll to position [6429, 0]
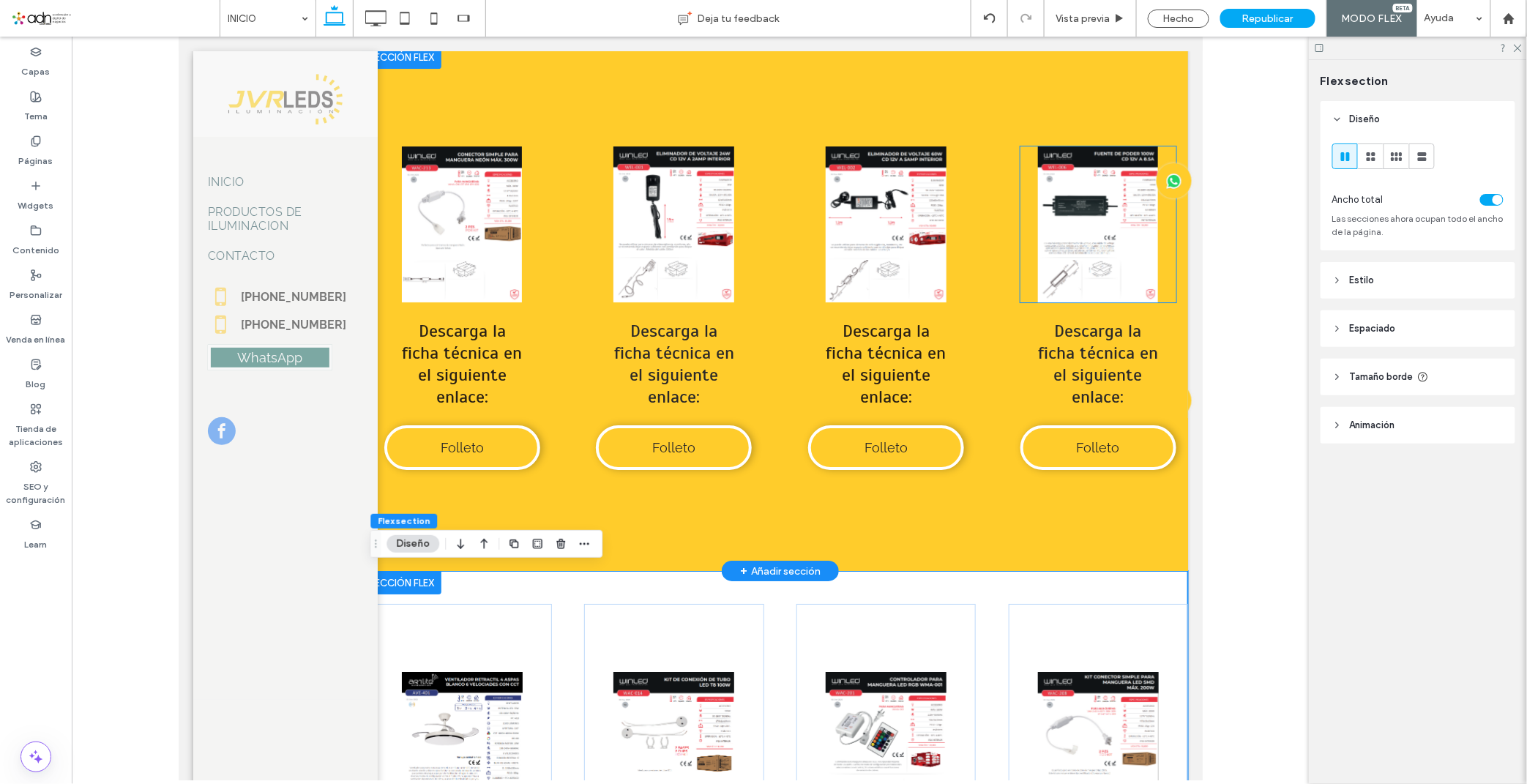
click at [1065, 261] on link at bounding box center [1097, 223] width 156 height 156
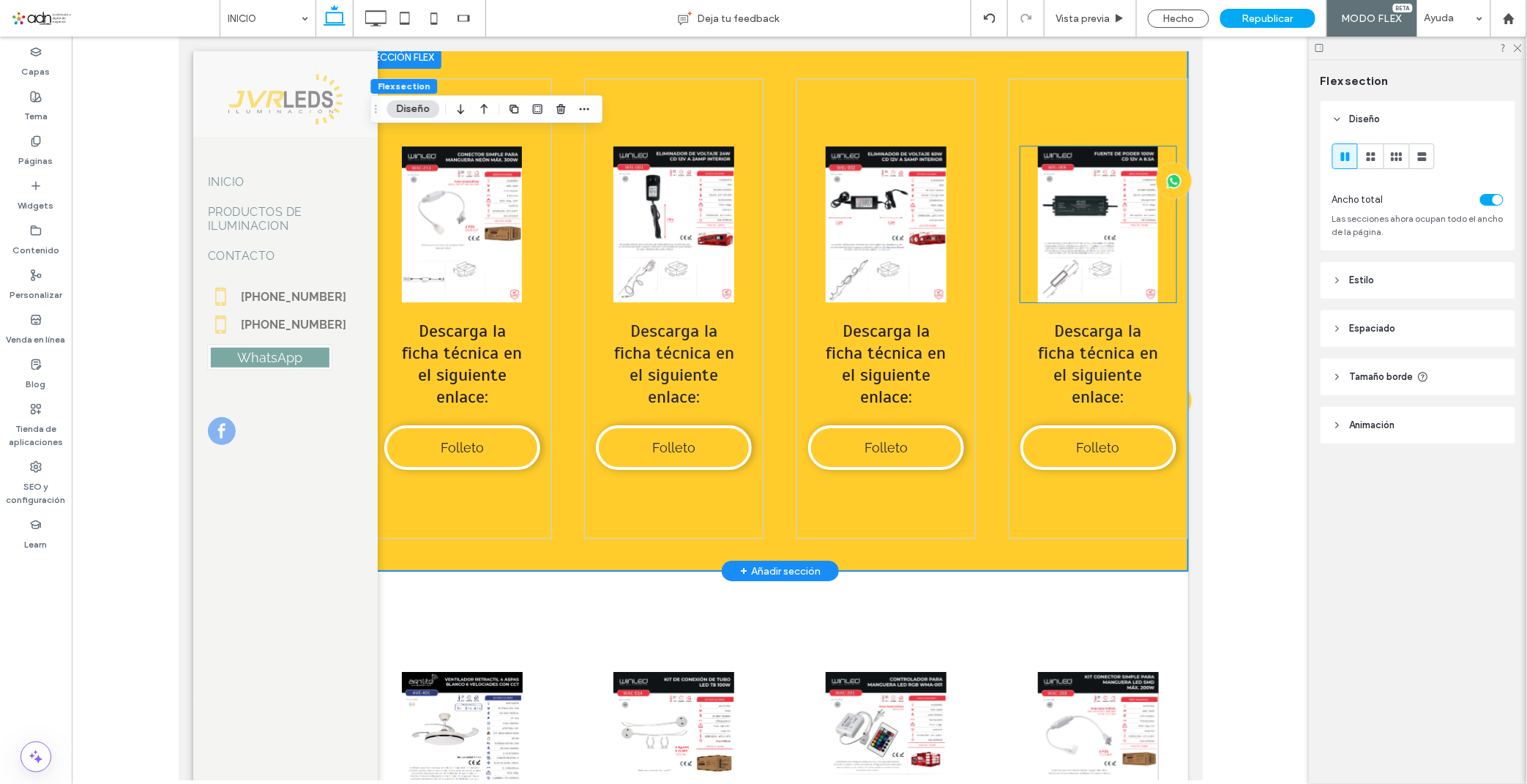
click at [1102, 254] on link at bounding box center [1097, 223] width 156 height 156
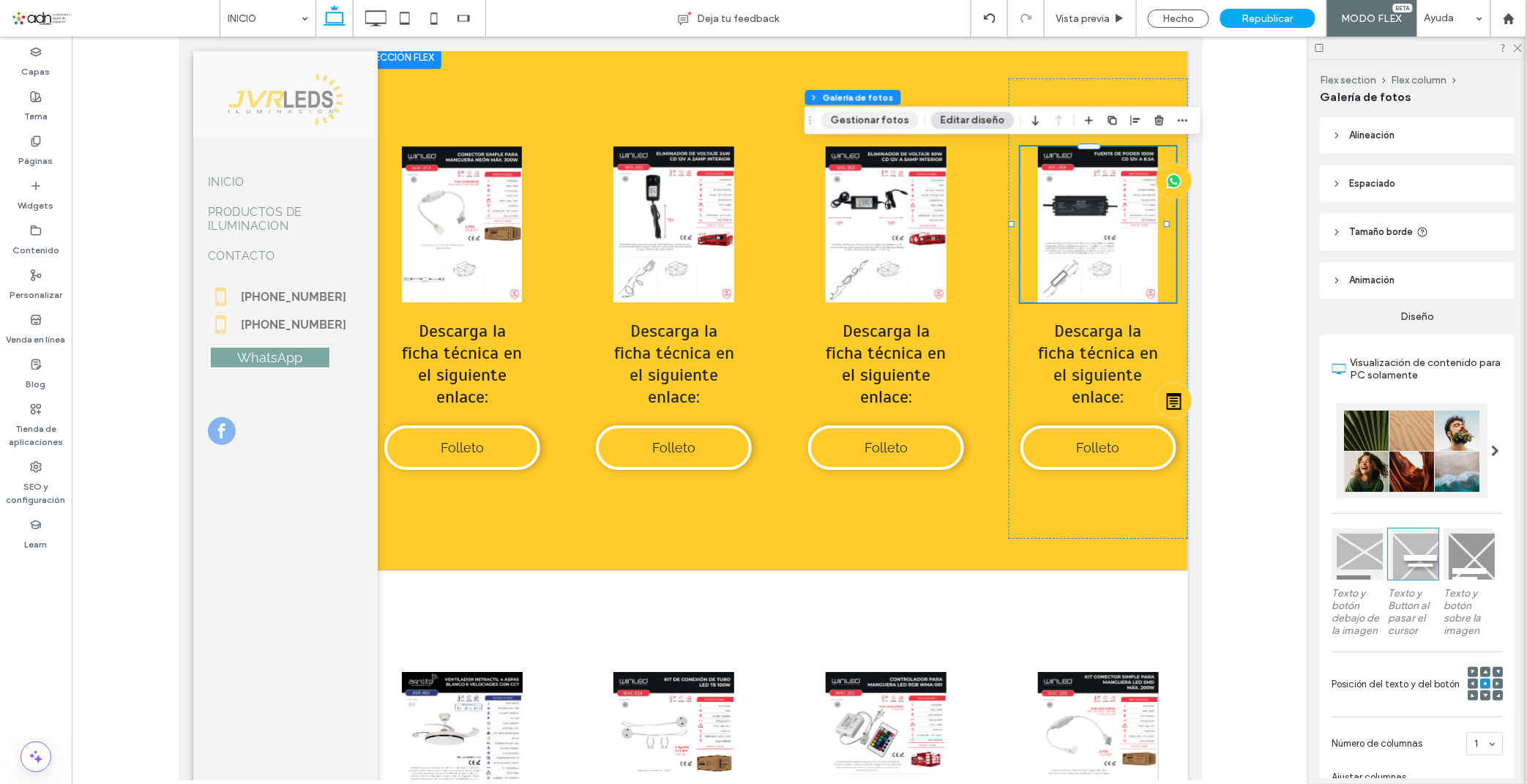
click at [874, 125] on button "Gestionar fotos" at bounding box center [870, 120] width 98 height 17
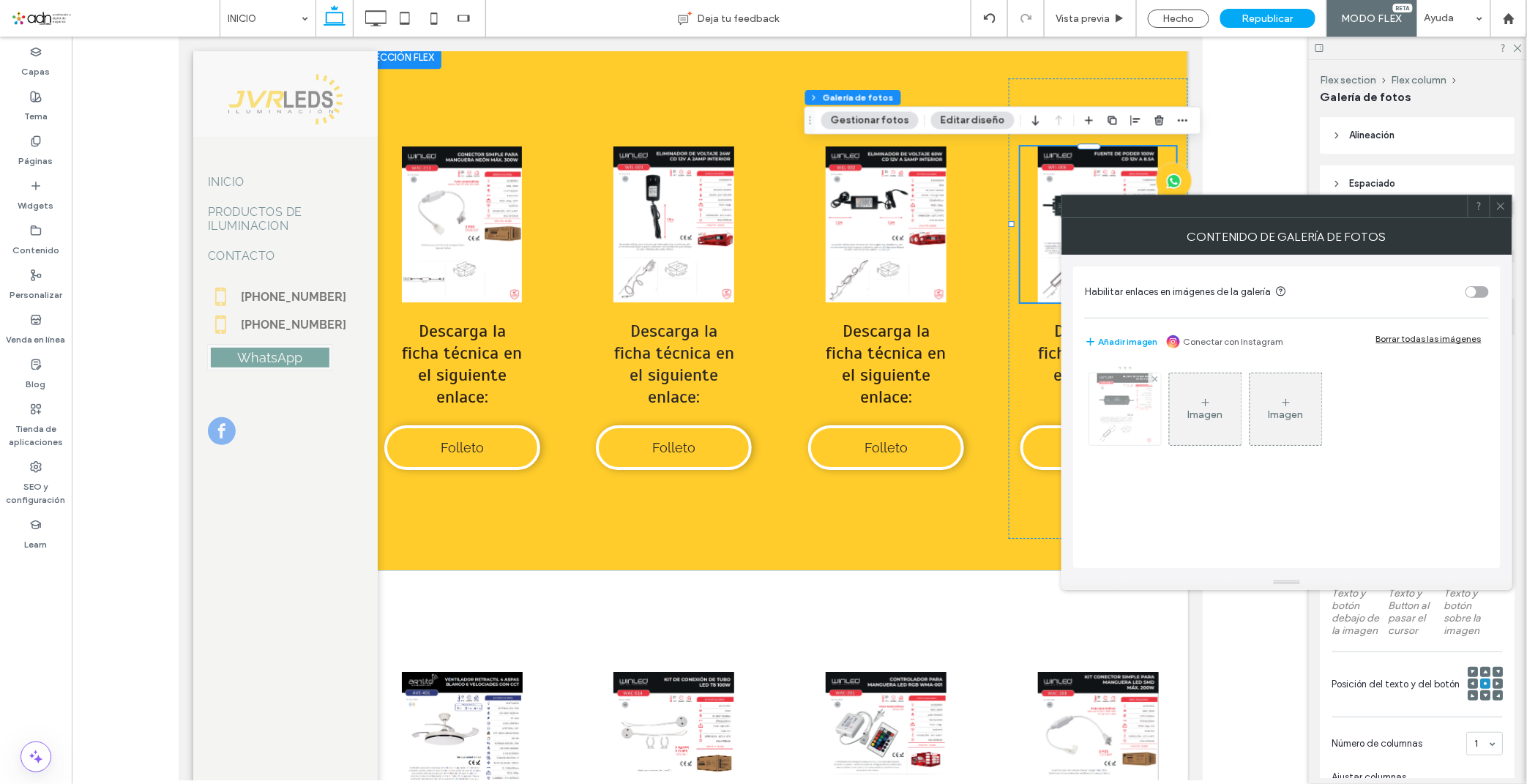
click at [1110, 395] on img at bounding box center [1125, 409] width 56 height 71
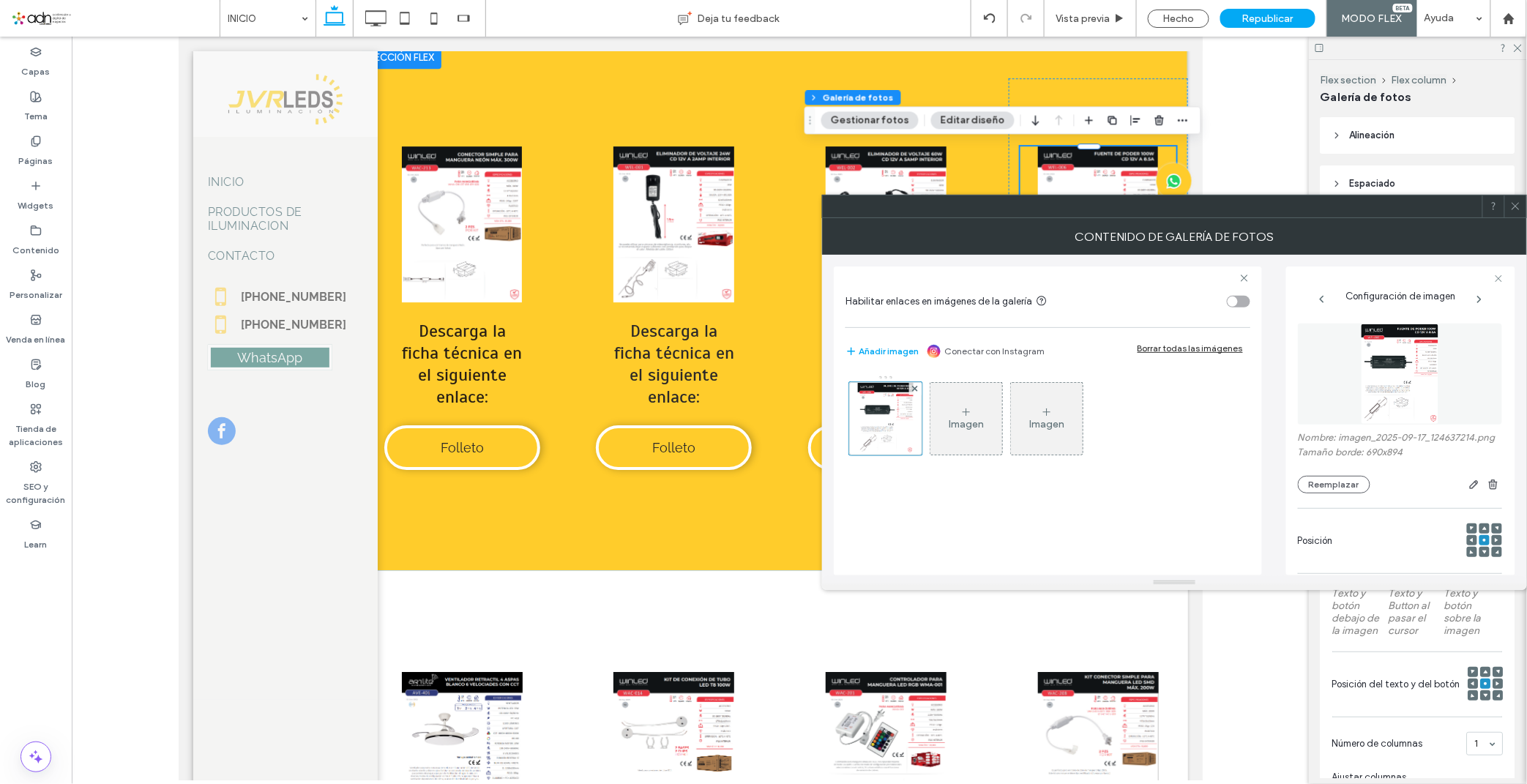
click at [1367, 379] on img at bounding box center [1399, 373] width 79 height 101
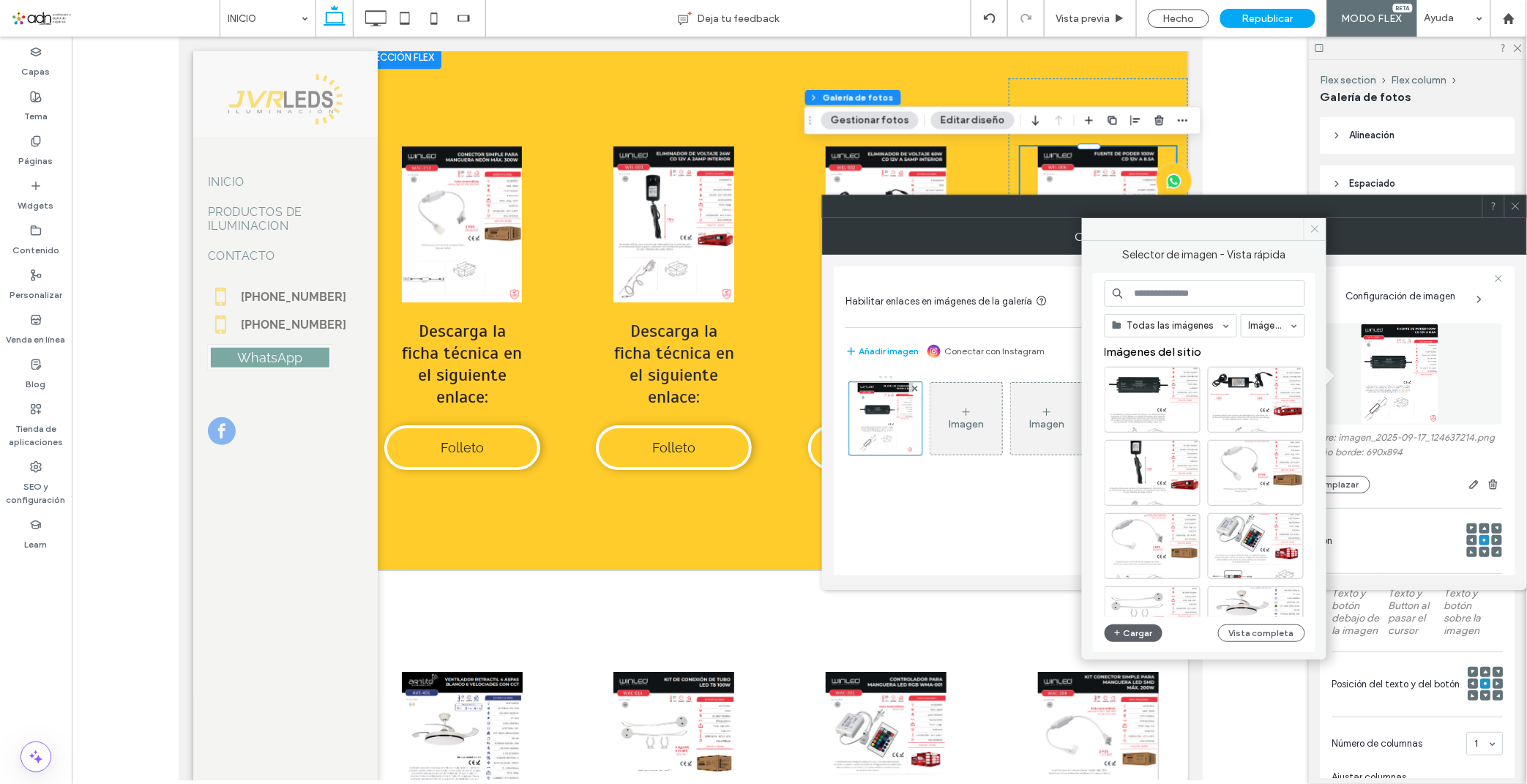
click at [1319, 230] on icon at bounding box center [1315, 229] width 11 height 11
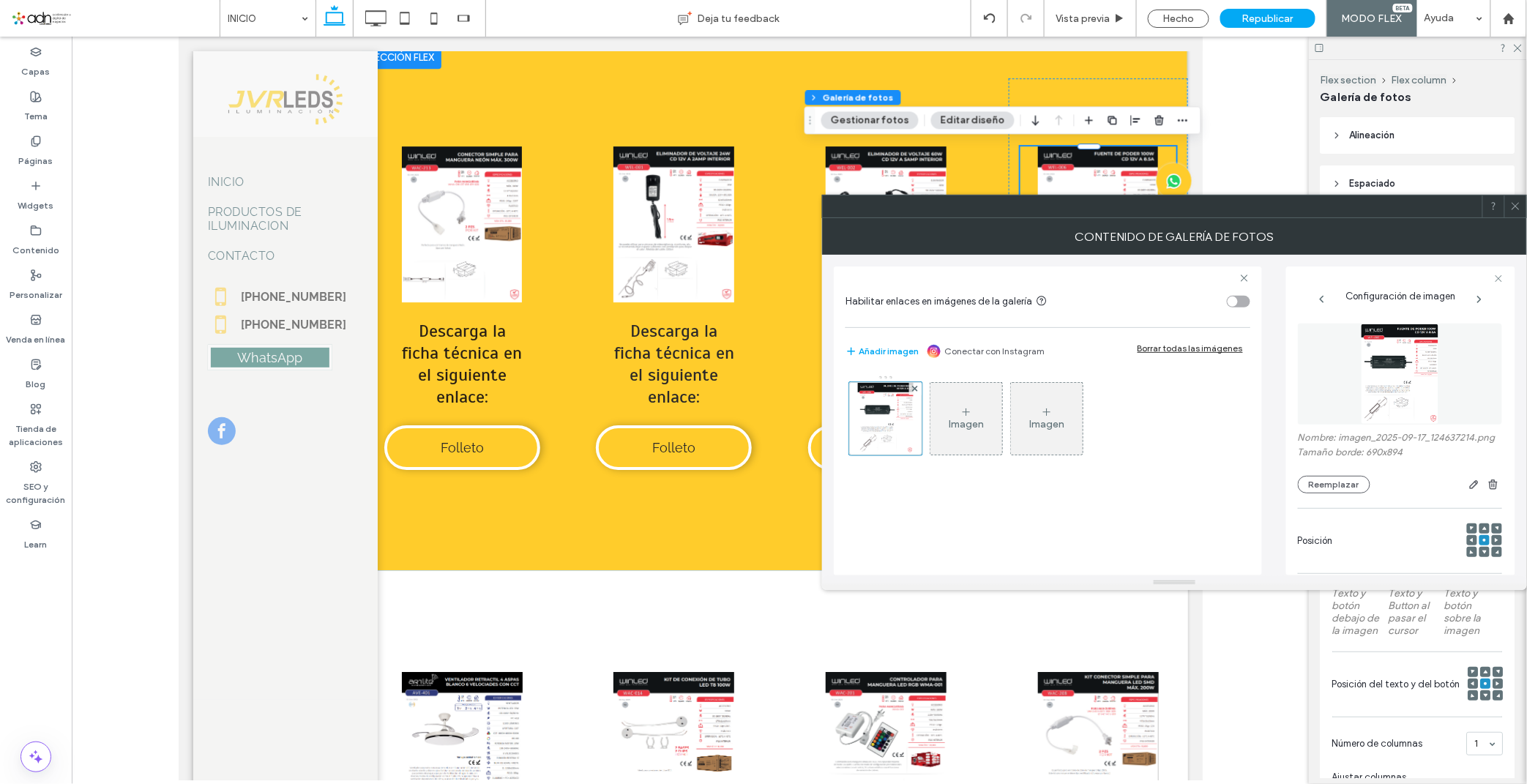
click at [1374, 213] on span at bounding box center [1515, 207] width 11 height 22
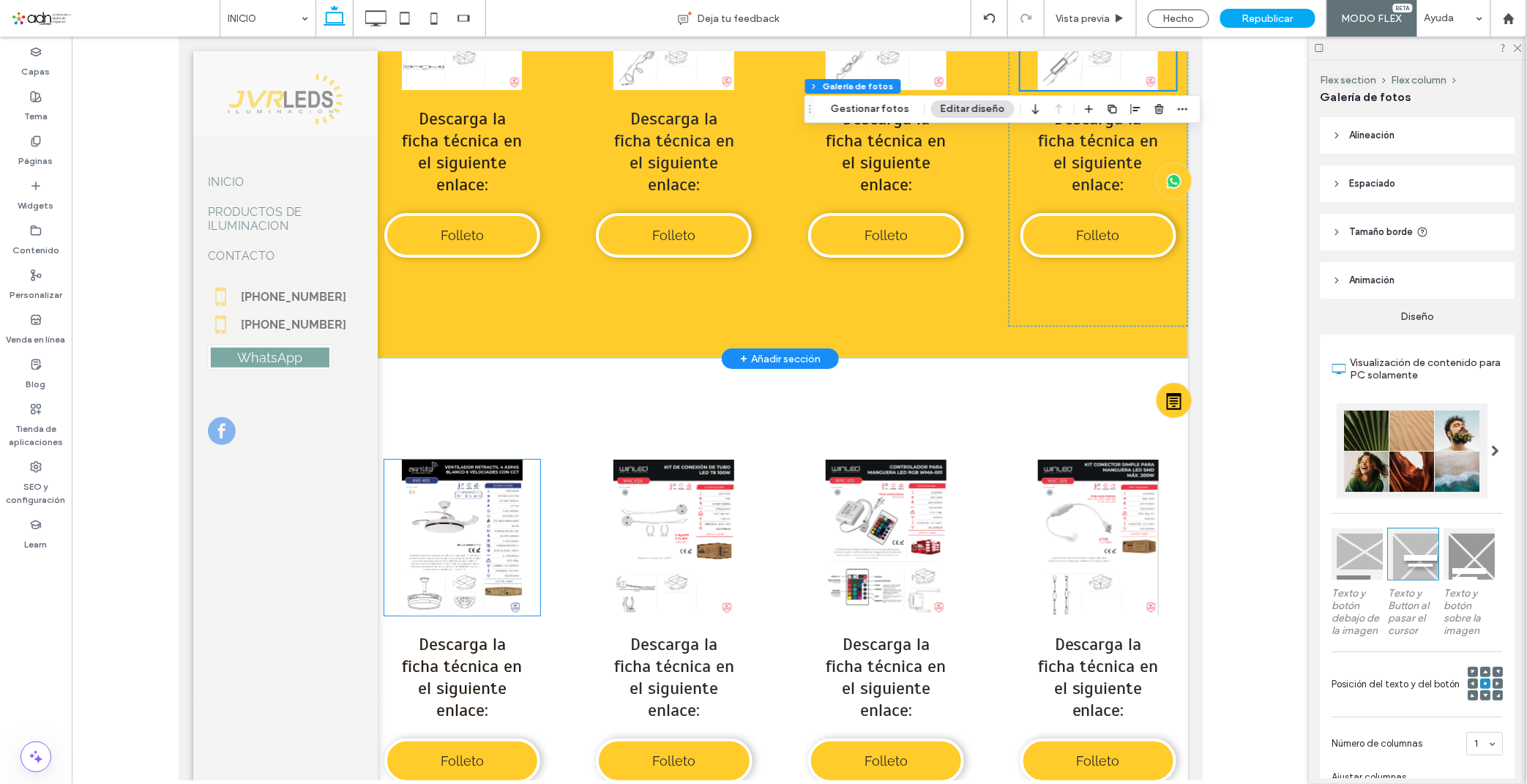
scroll to position [6755, 0]
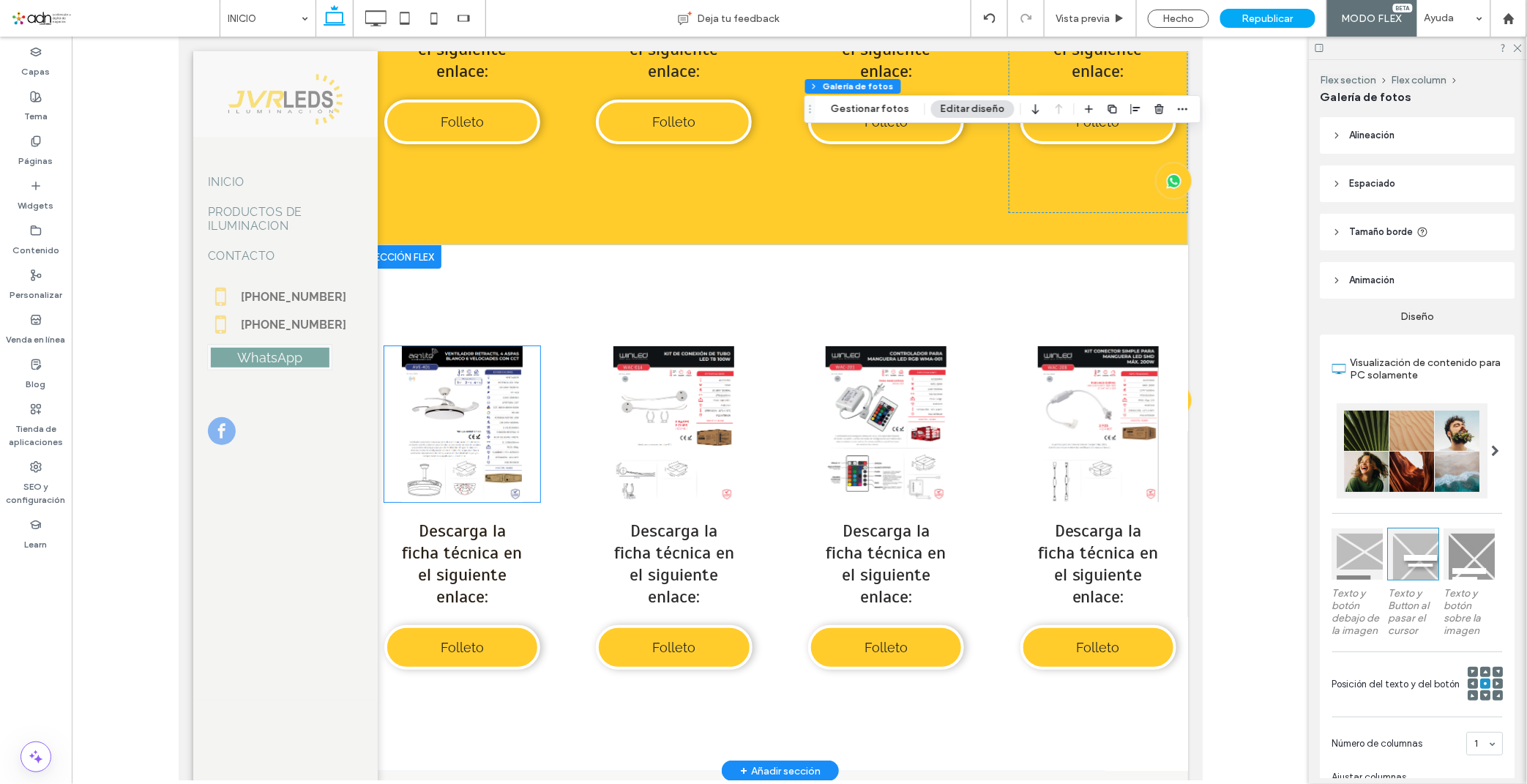
click at [488, 419] on link at bounding box center [462, 423] width 156 height 156
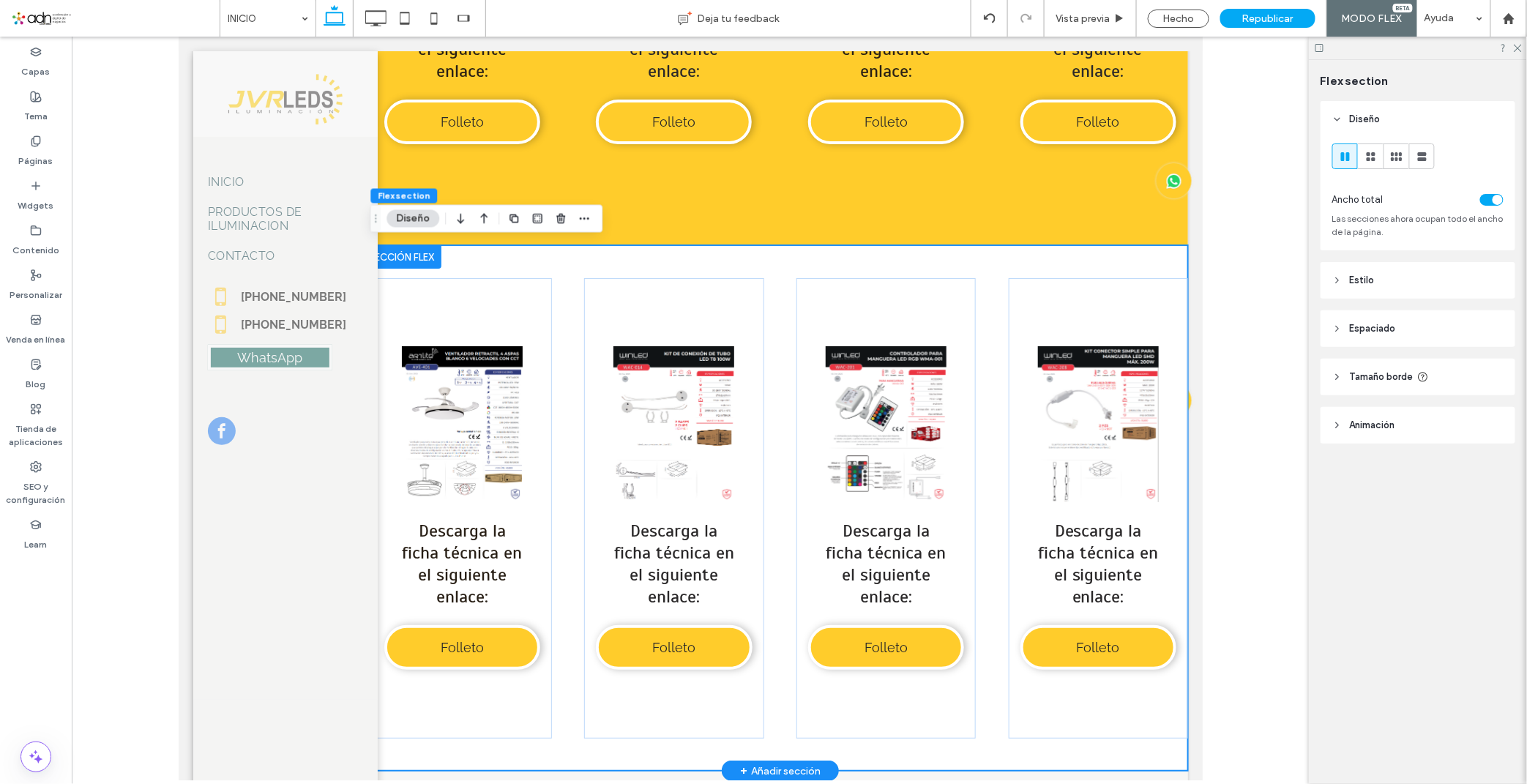
click at [488, 390] on link at bounding box center [462, 423] width 156 height 156
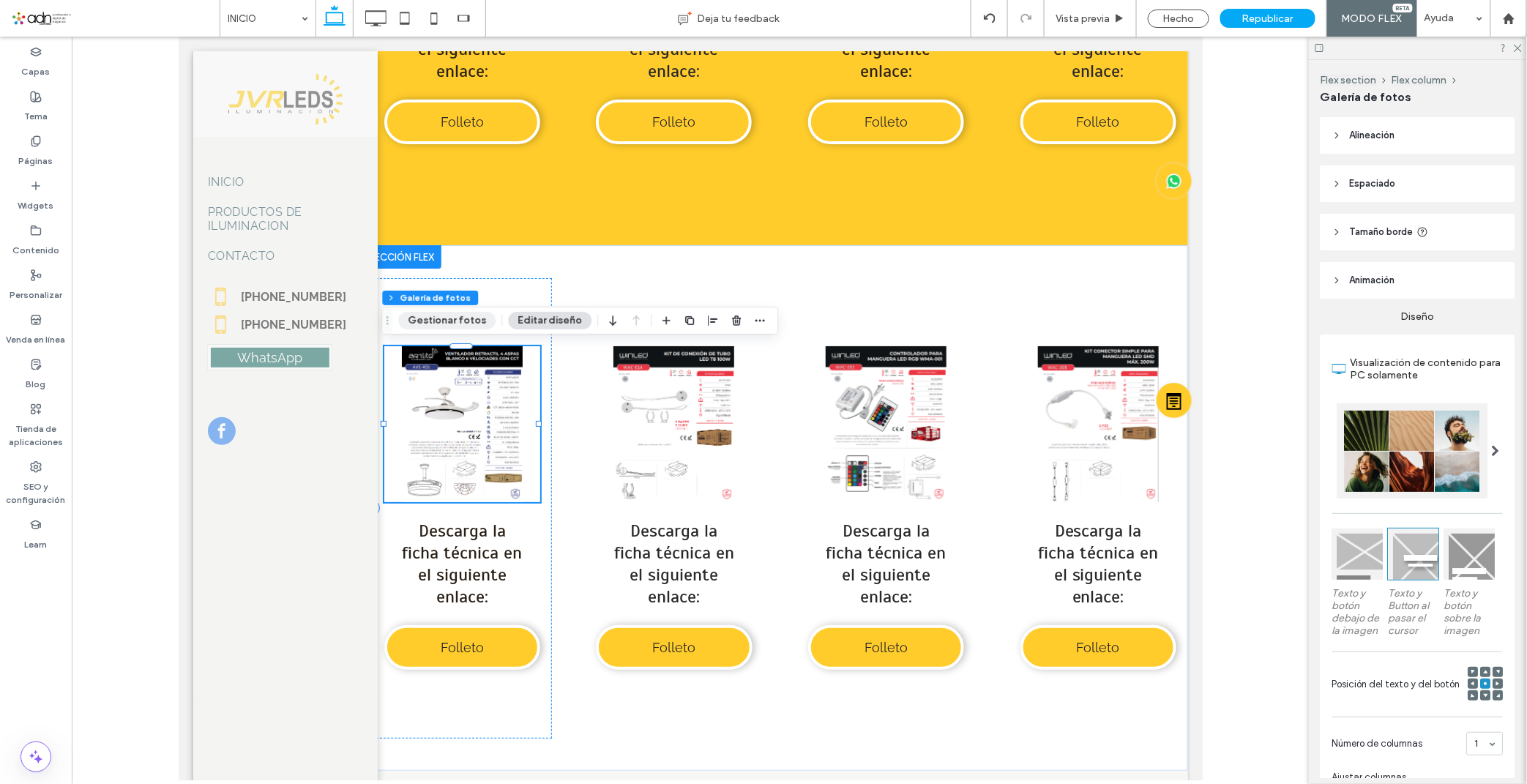
click at [464, 319] on button "Gestionar fotos" at bounding box center [447, 320] width 98 height 17
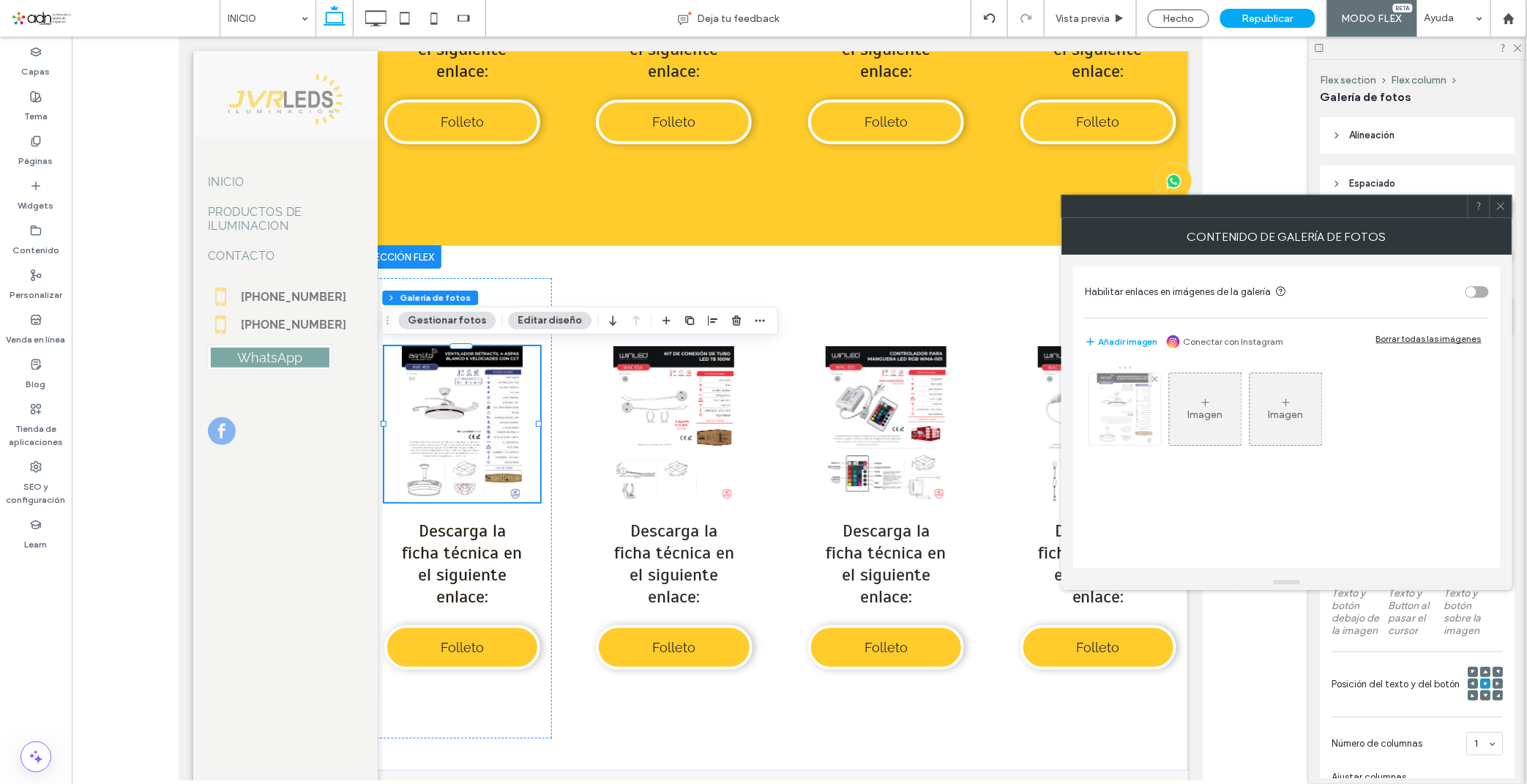
click at [1118, 414] on img at bounding box center [1125, 409] width 56 height 71
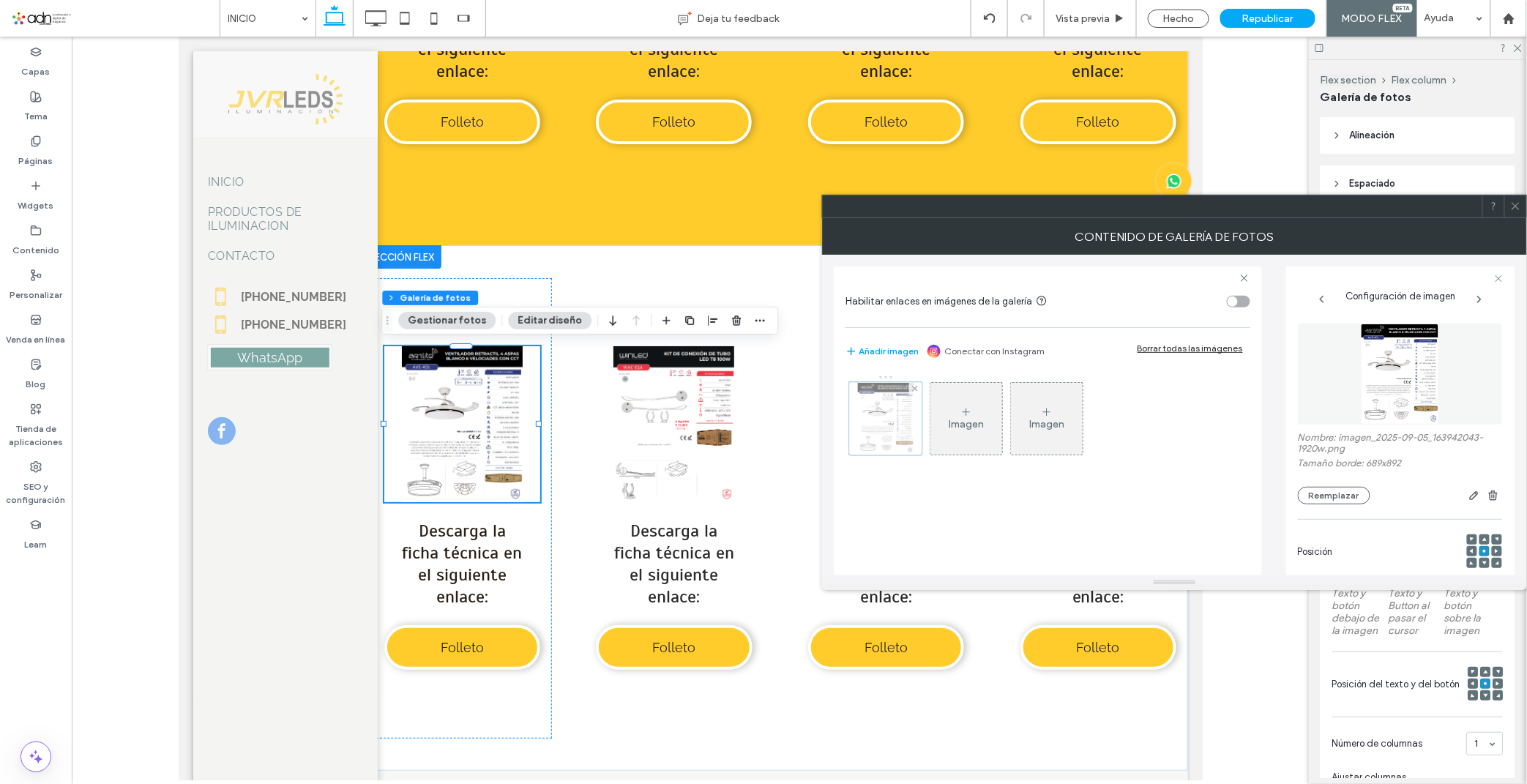
click at [910, 424] on div at bounding box center [886, 419] width 73 height 73
click at [1313, 495] on button "Reemplazar" at bounding box center [1333, 496] width 72 height 17
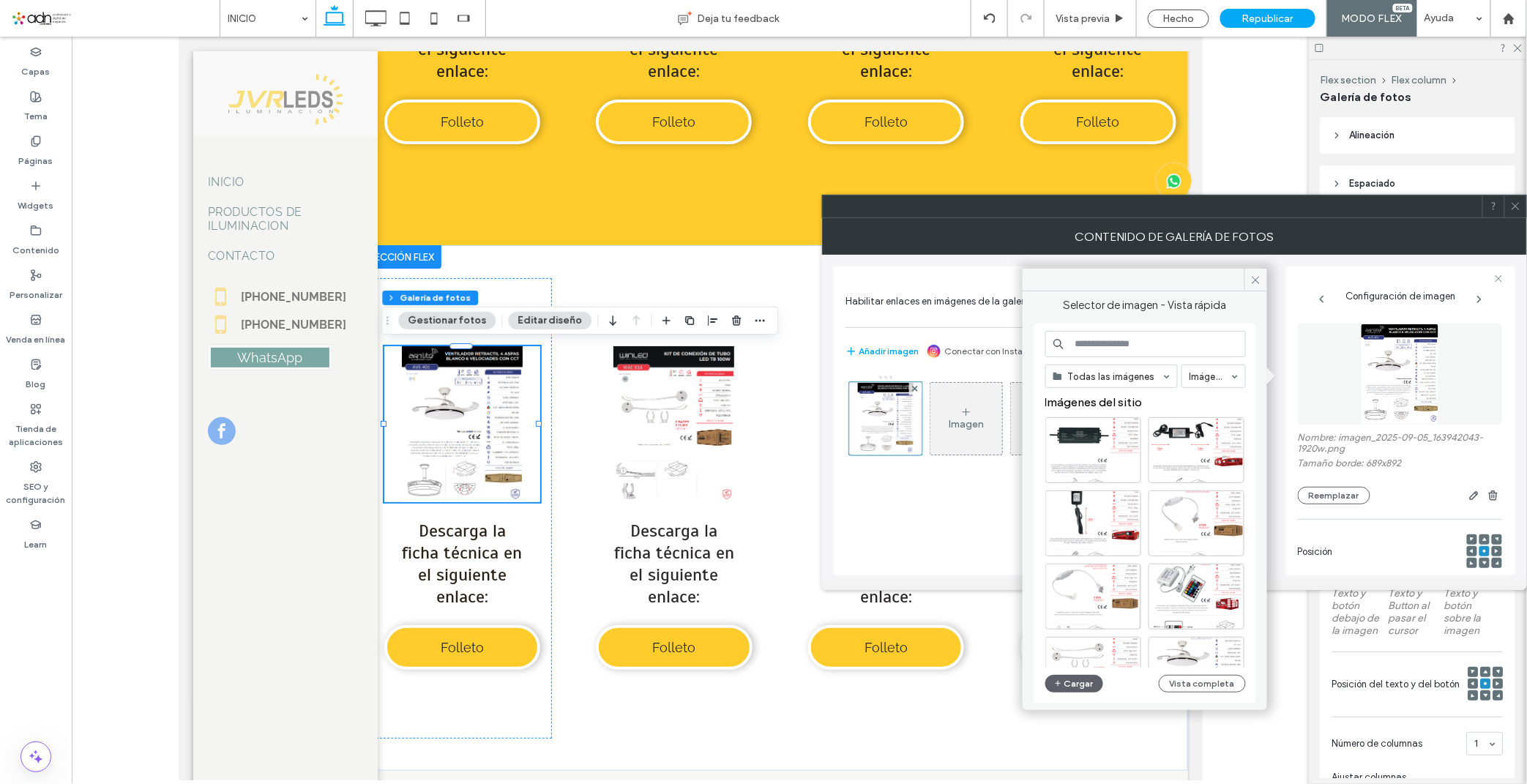
click at [1082, 692] on div "Todas las imágenes Imágenes Imágenes del sitio Cargar Vista completa" at bounding box center [1145, 513] width 200 height 365
click at [1080, 689] on button "Cargar" at bounding box center [1074, 683] width 59 height 17
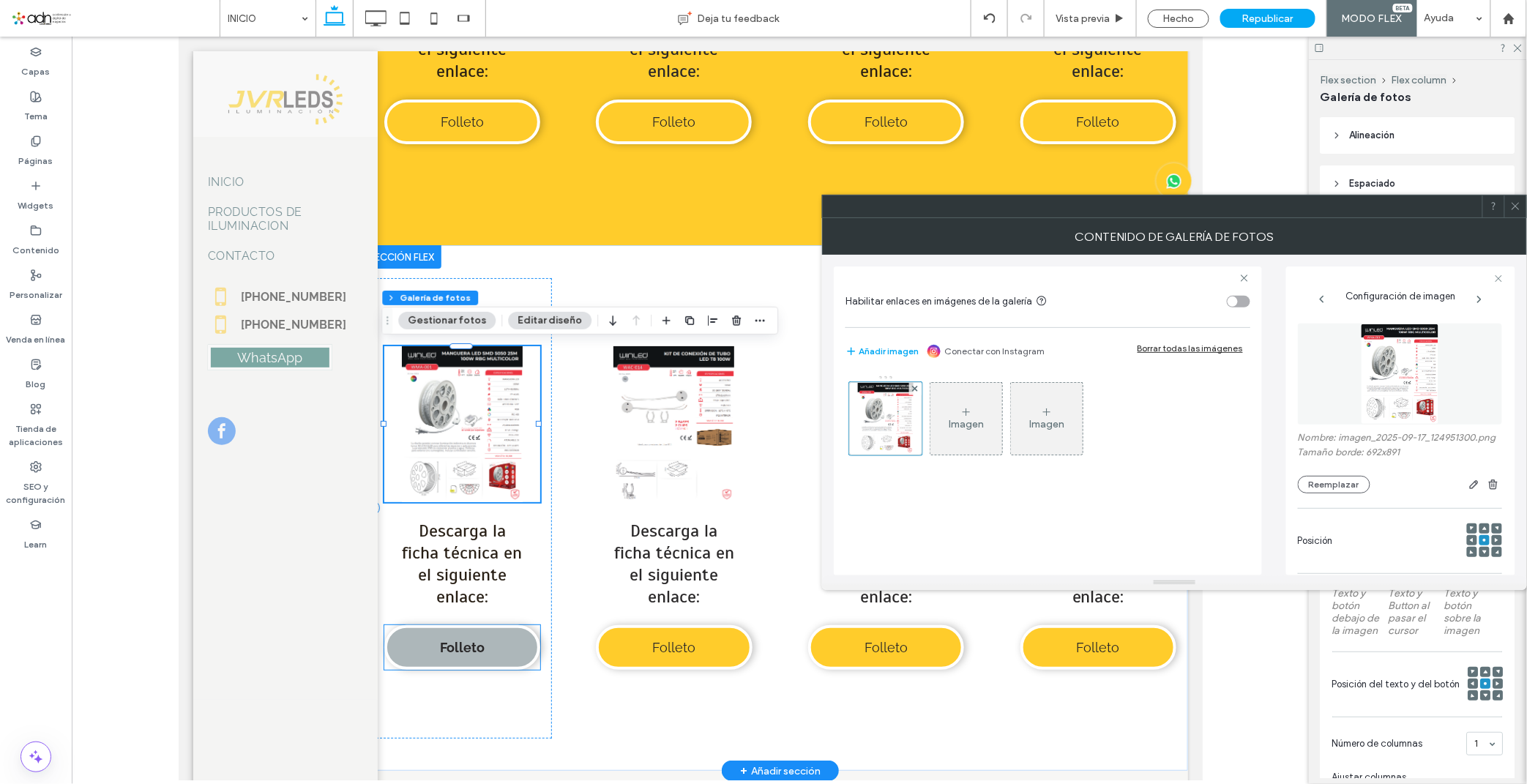
click at [465, 634] on link "Folleto" at bounding box center [462, 647] width 156 height 44
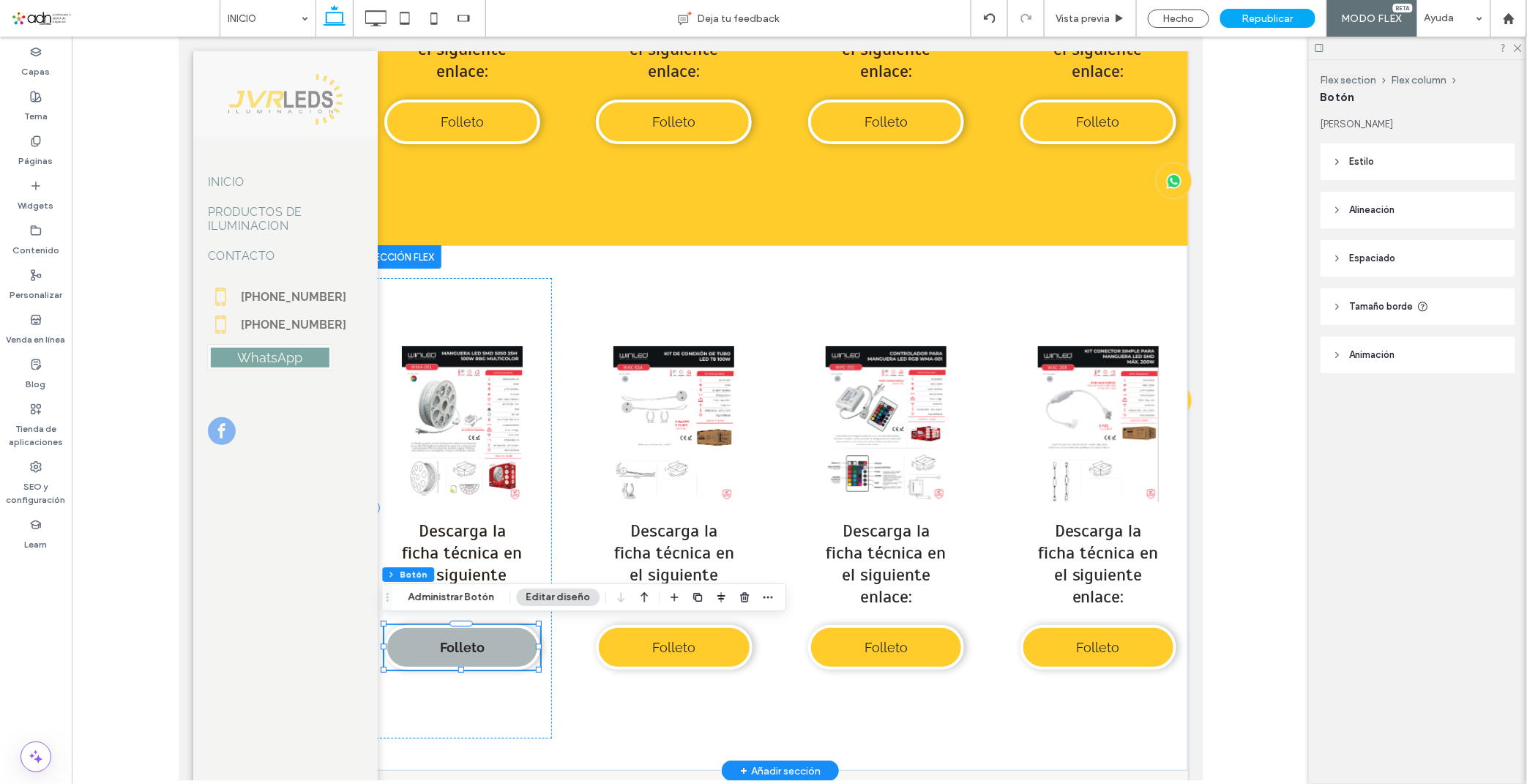
type input "**"
click at [465, 600] on button "Administrar Botón" at bounding box center [450, 597] width 106 height 17
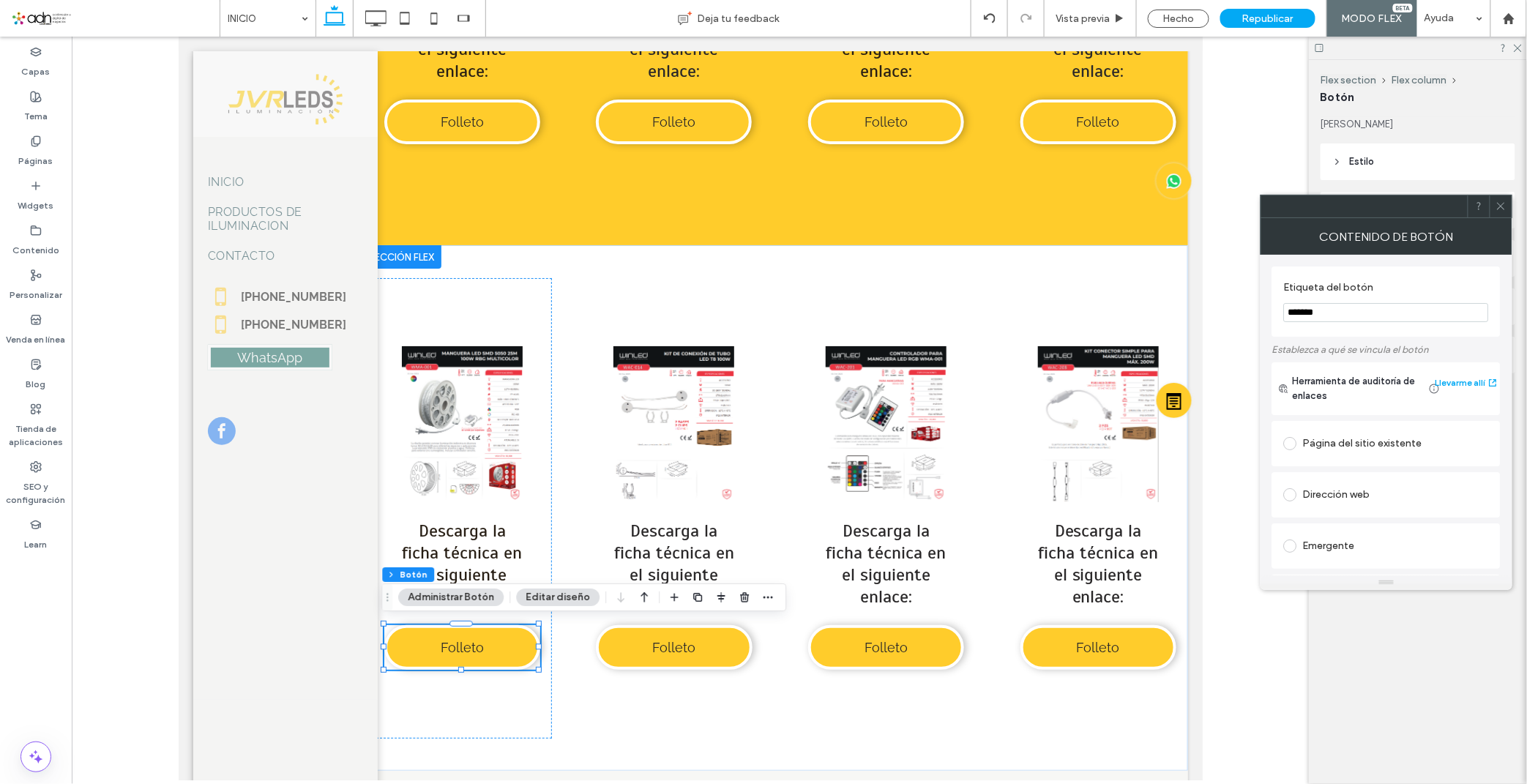
scroll to position [245, 0]
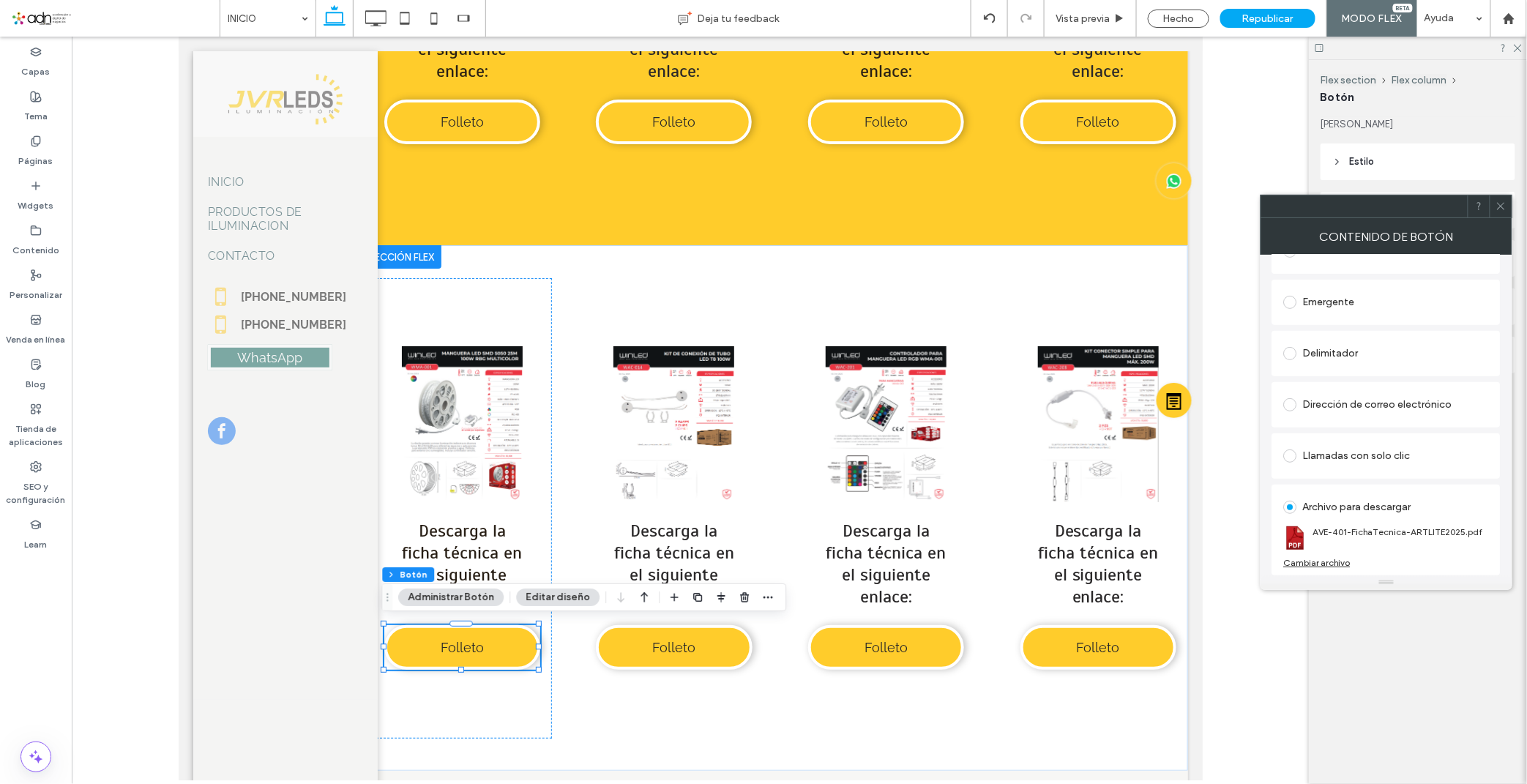
click at [1327, 565] on div "Cambiar archivo" at bounding box center [1317, 562] width 67 height 11
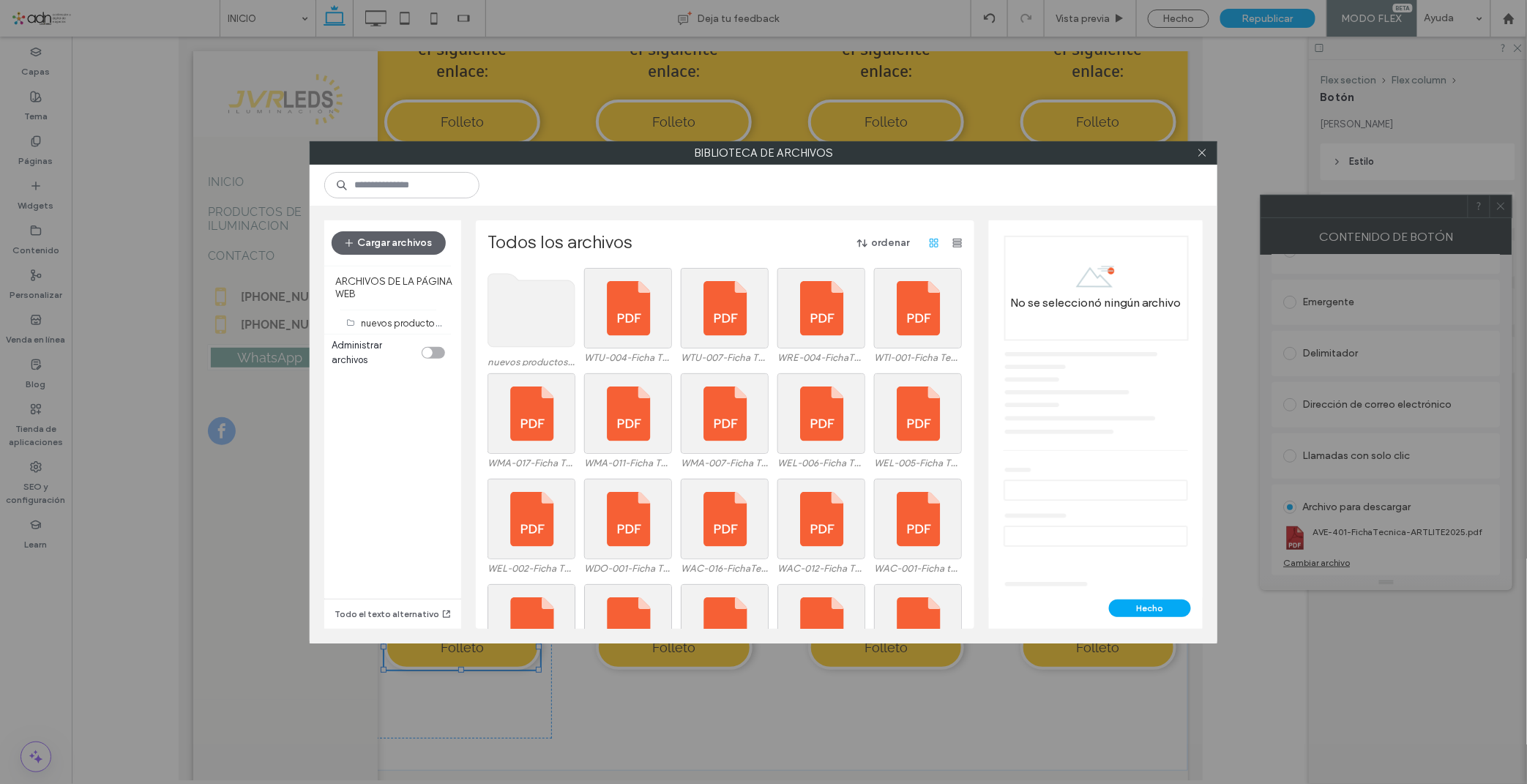
click at [516, 292] on use at bounding box center [532, 311] width 87 height 73
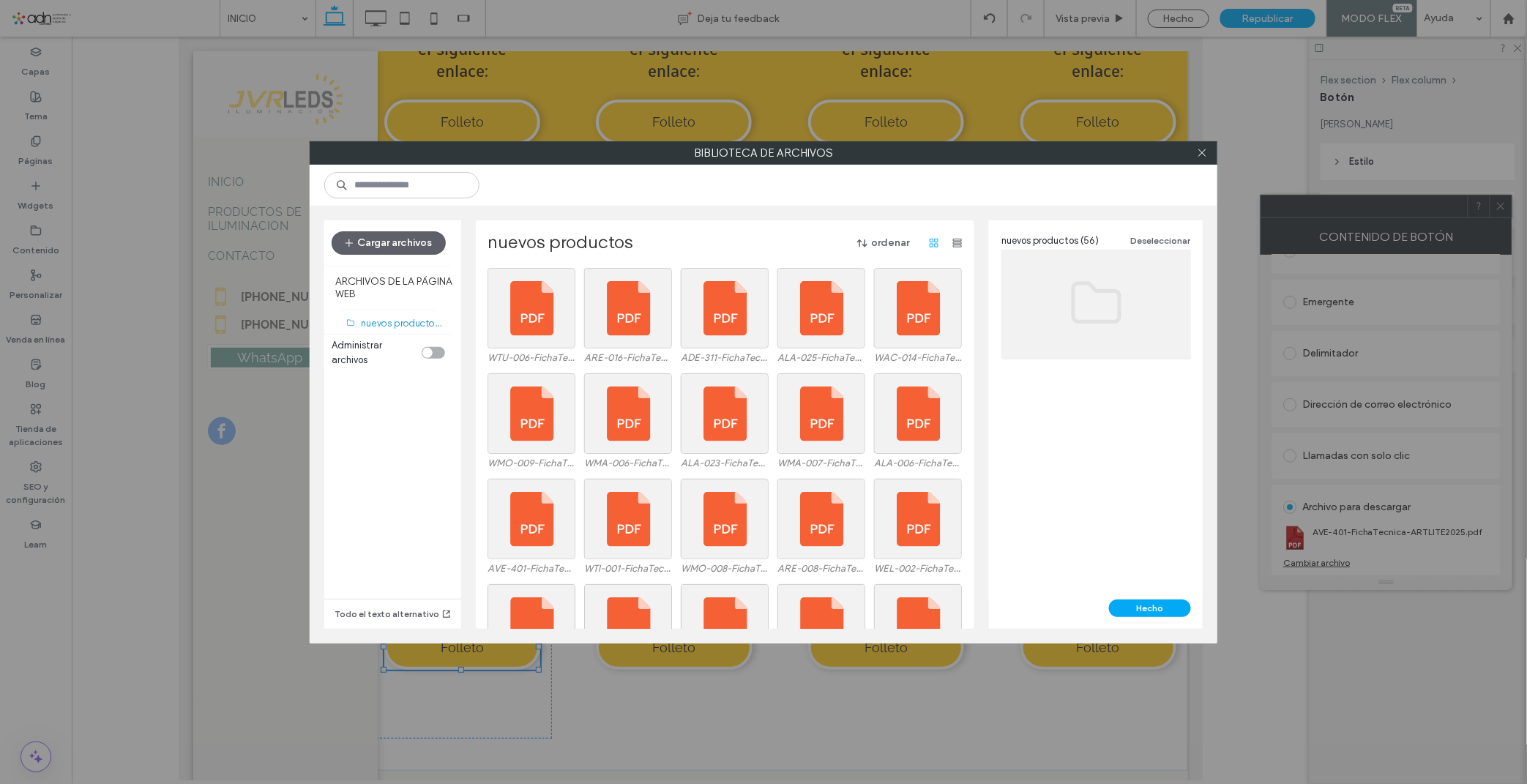
click at [906, 230] on div "nuevos productos ordenar WTU-006-FichaTecnica-WINLED2025.pdf ARE-016-FichaTecni…" at bounding box center [725, 424] width 498 height 408
click at [895, 247] on button "ordenar" at bounding box center [883, 242] width 78 height 23
click at [837, 338] on span "Nombre (A-Z)" at bounding box center [816, 337] width 59 height 14
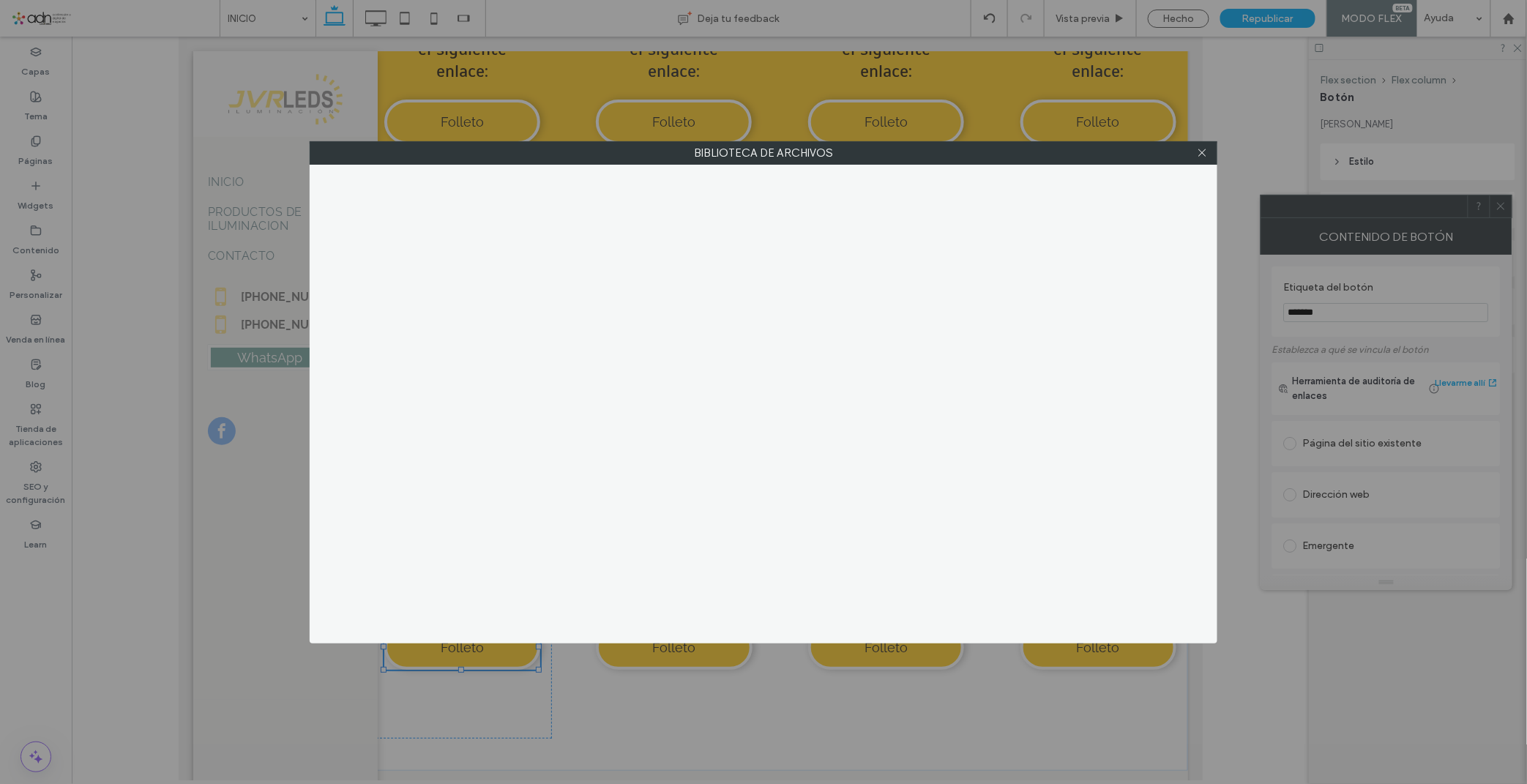
scroll to position [245, 0]
click at [1201, 155] on icon at bounding box center [1202, 153] width 11 height 11
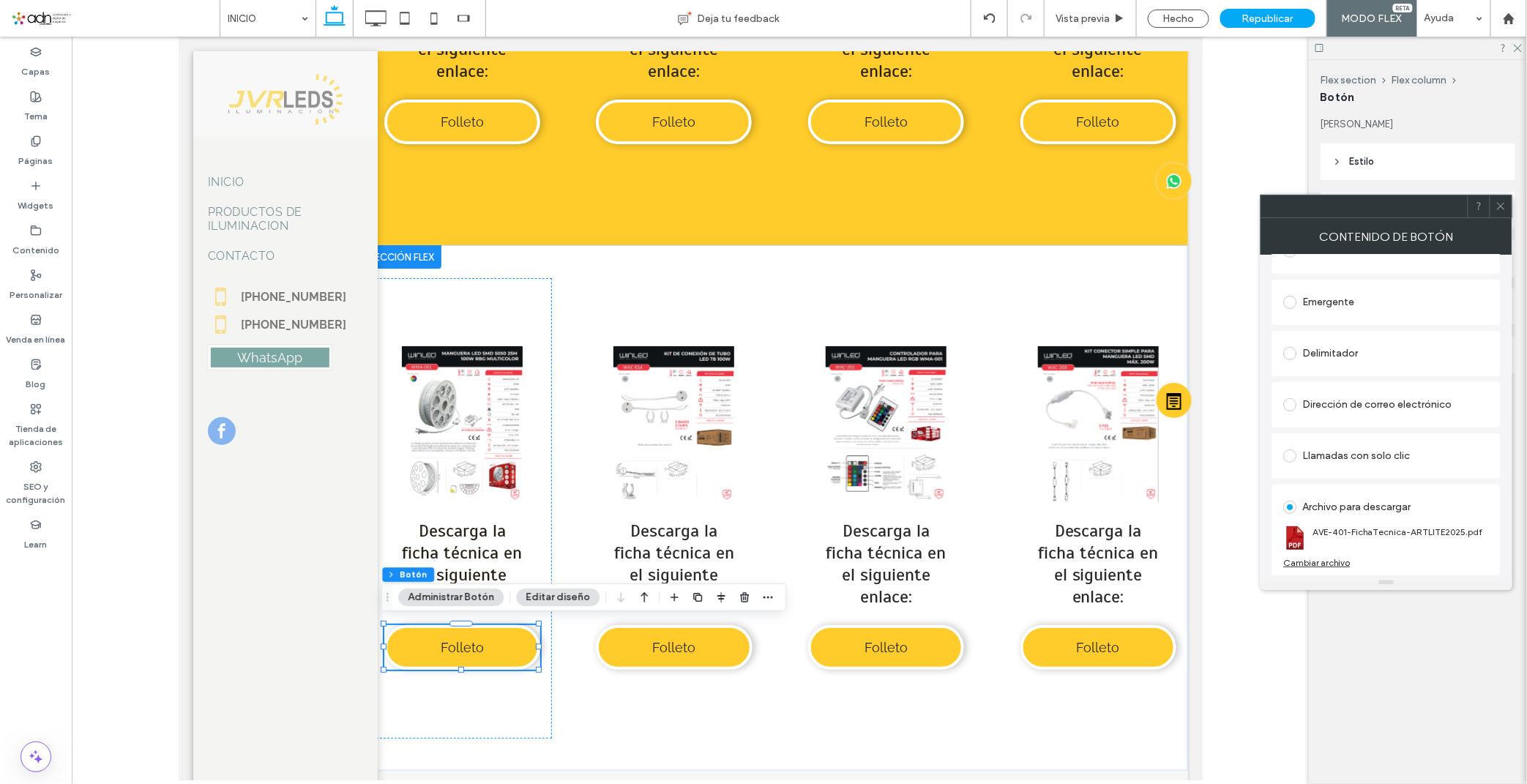
click at [1314, 557] on div "Cambiar archivo" at bounding box center [1317, 562] width 67 height 11
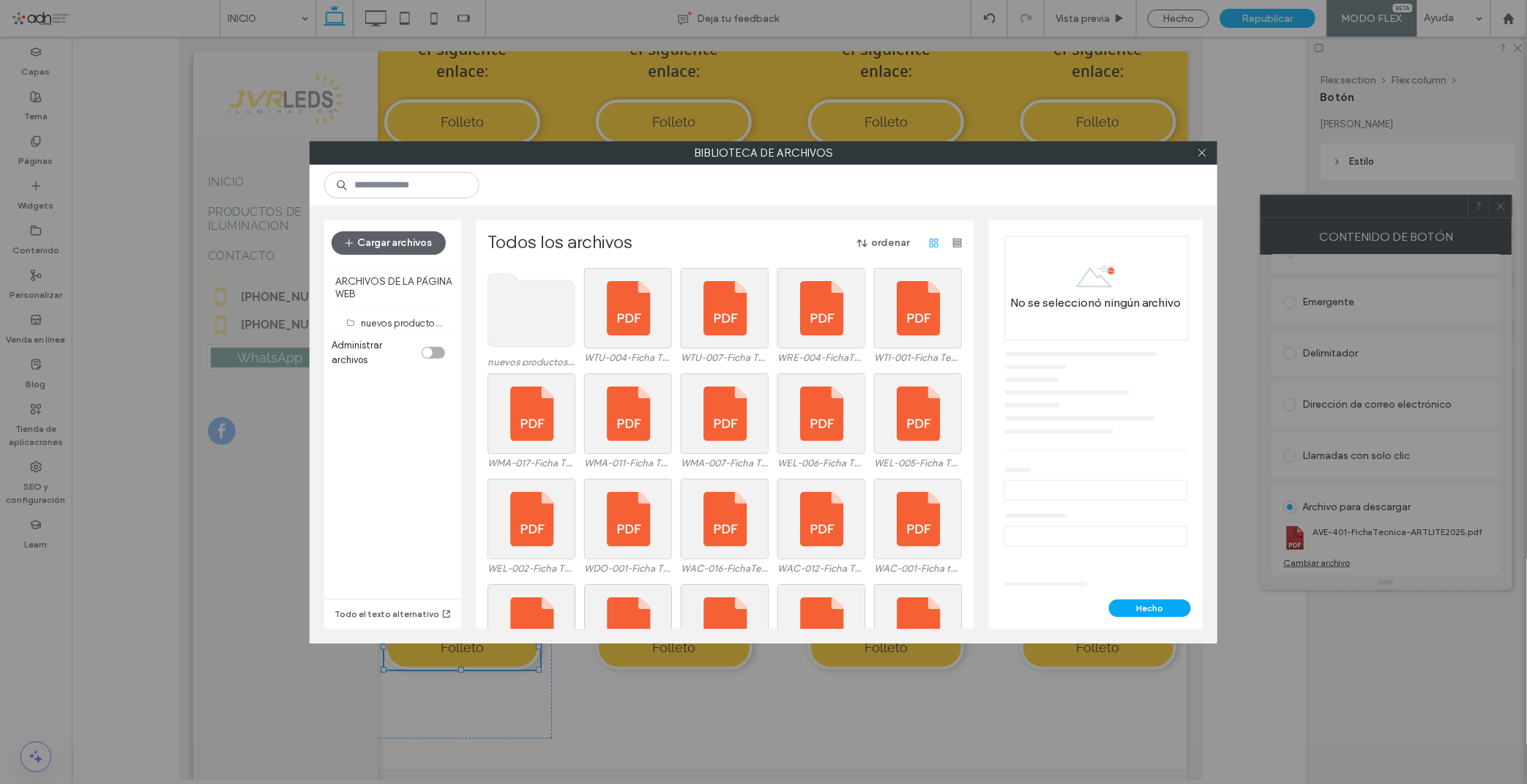
click at [501, 284] on use at bounding box center [532, 311] width 87 height 73
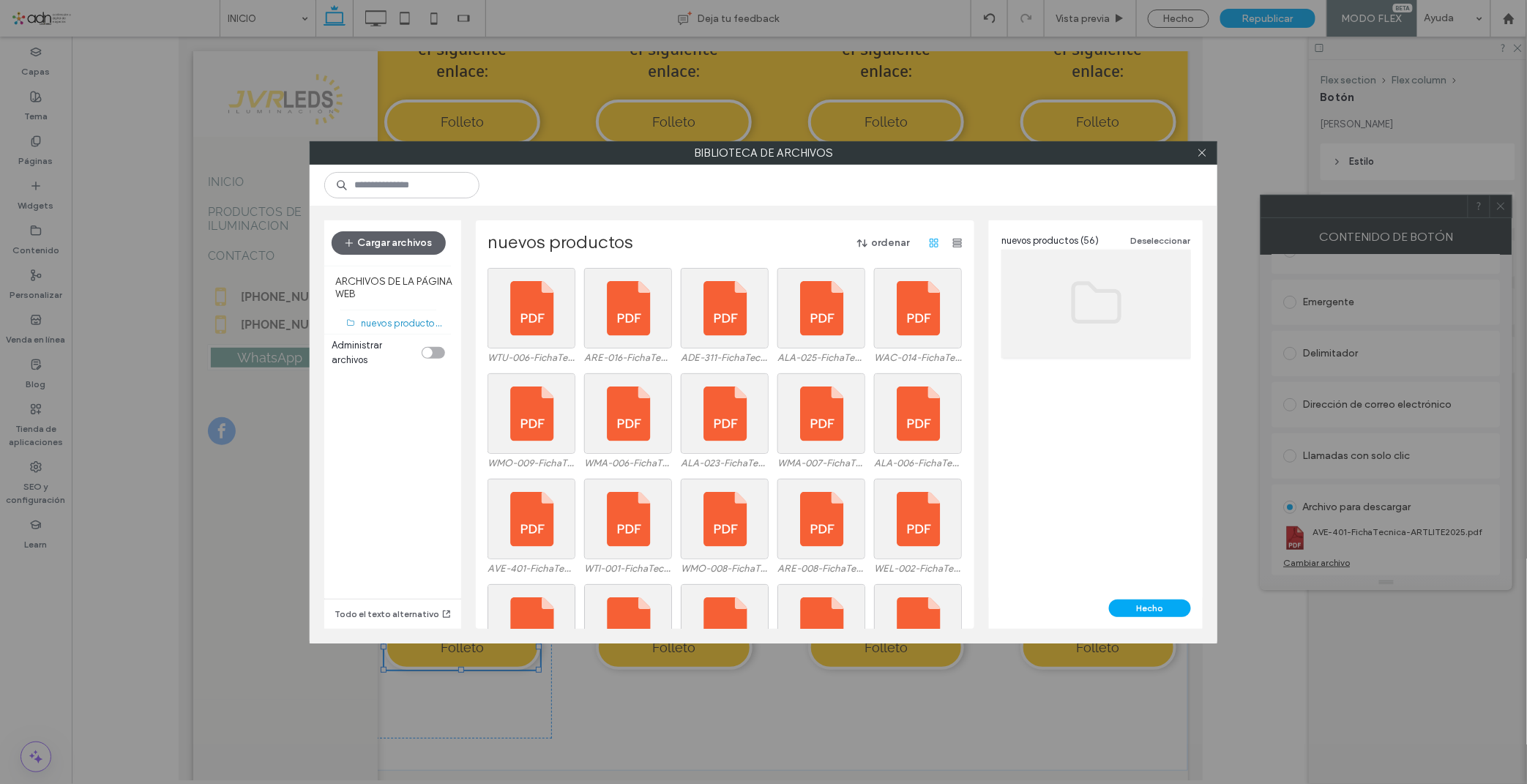
click at [880, 228] on div "nuevos productos ordenar WTU-006-FichaTecnica-WINLED2025.pdf ARE-016-FichaTecni…" at bounding box center [725, 424] width 498 height 408
click at [879, 236] on button "ordenar" at bounding box center [883, 242] width 78 height 23
click at [836, 339] on span "Nombre (A-Z)" at bounding box center [816, 337] width 59 height 14
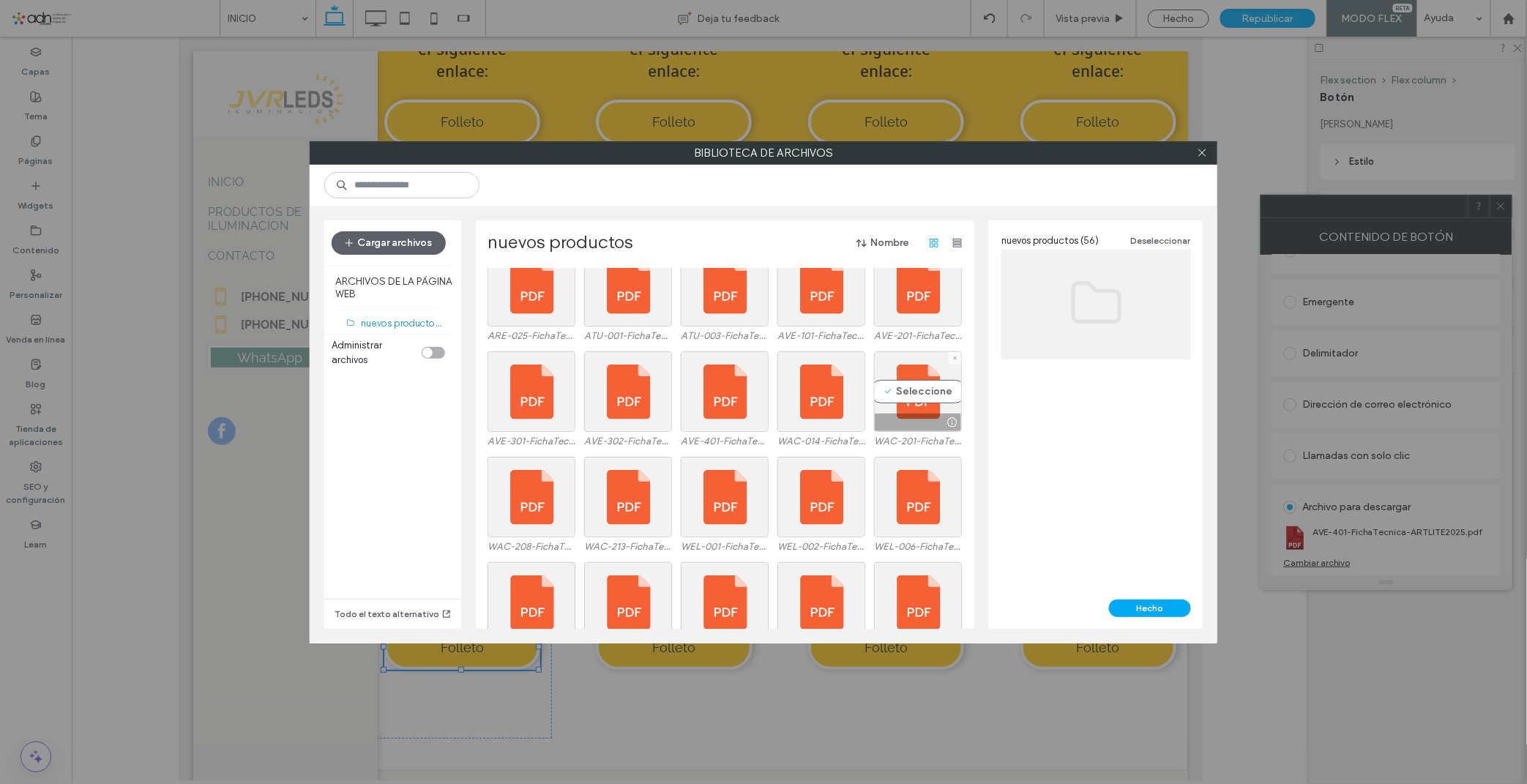
scroll to position [630, 0]
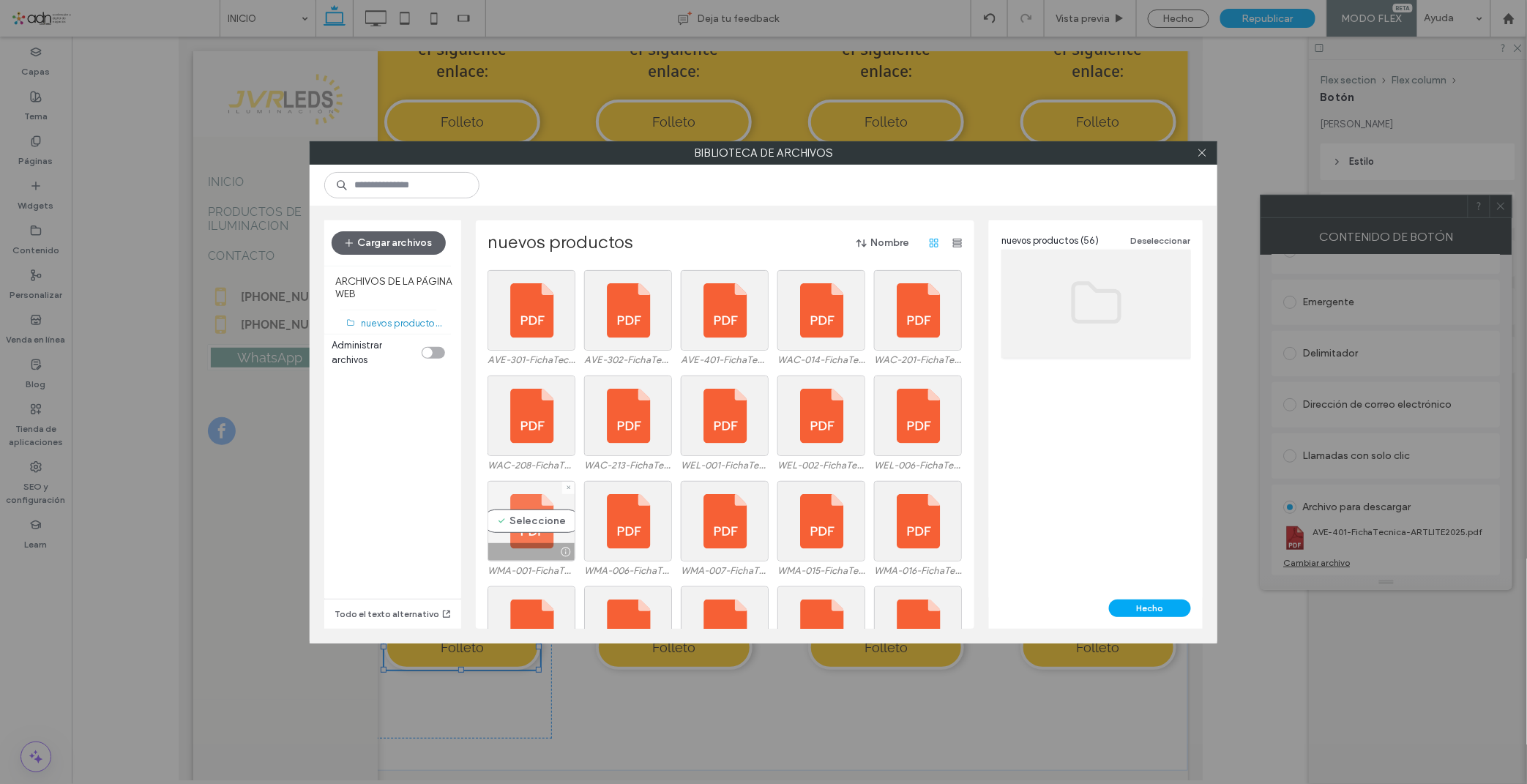
click at [529, 517] on div "Seleccione" at bounding box center [532, 520] width 88 height 80
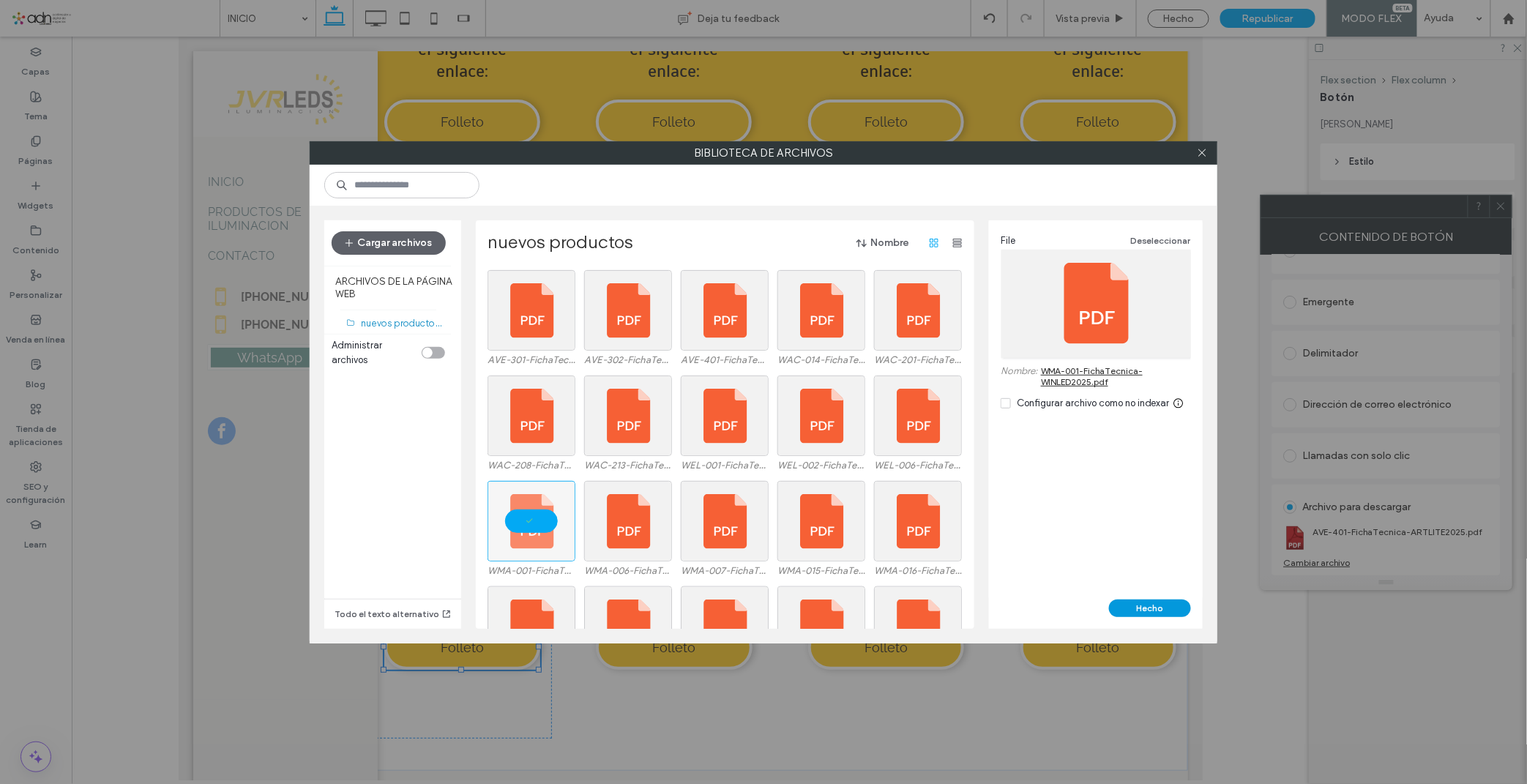
click at [1137, 599] on button "Hecho" at bounding box center [1150, 608] width 82 height 17
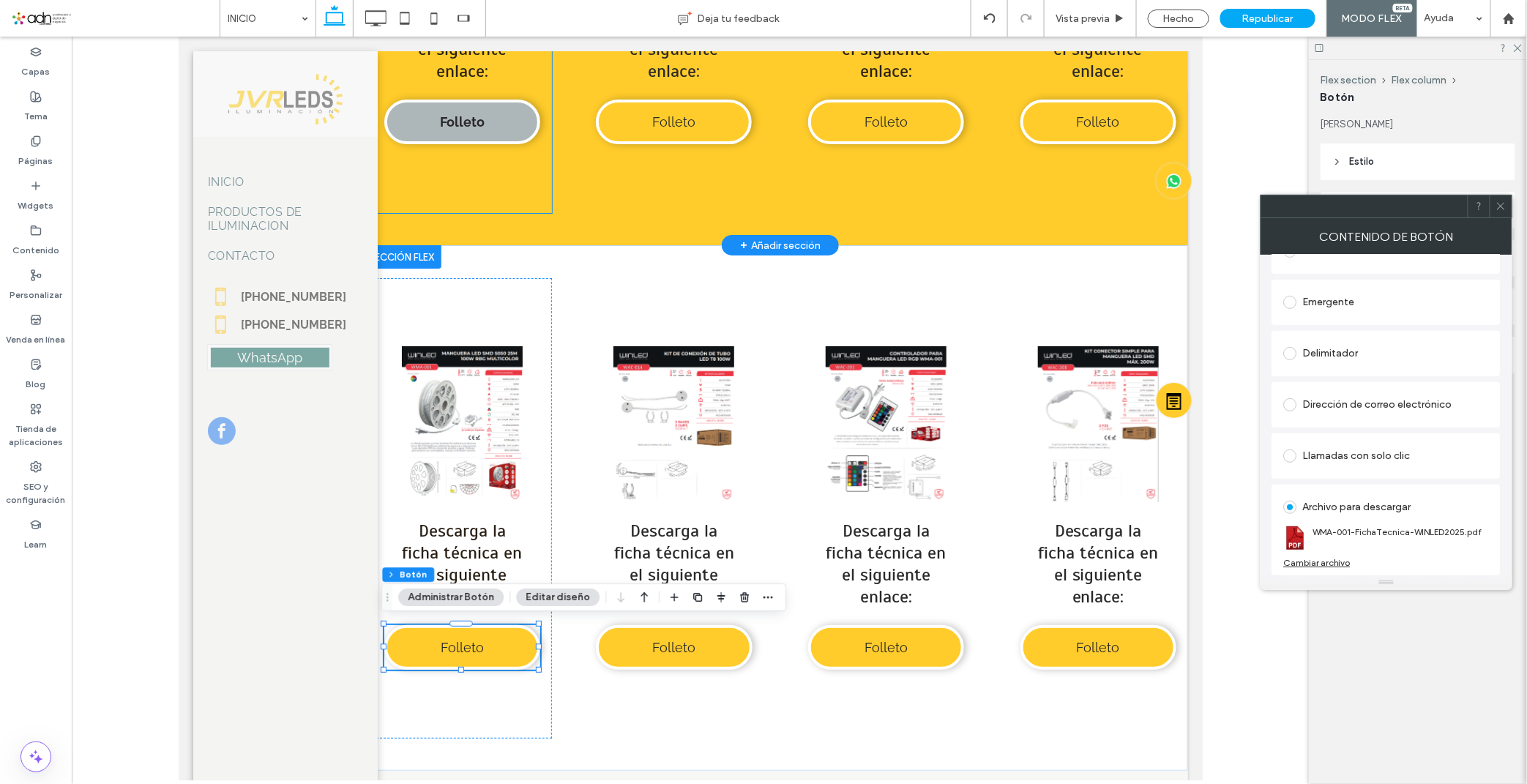
click at [661, 435] on link at bounding box center [673, 423] width 156 height 156
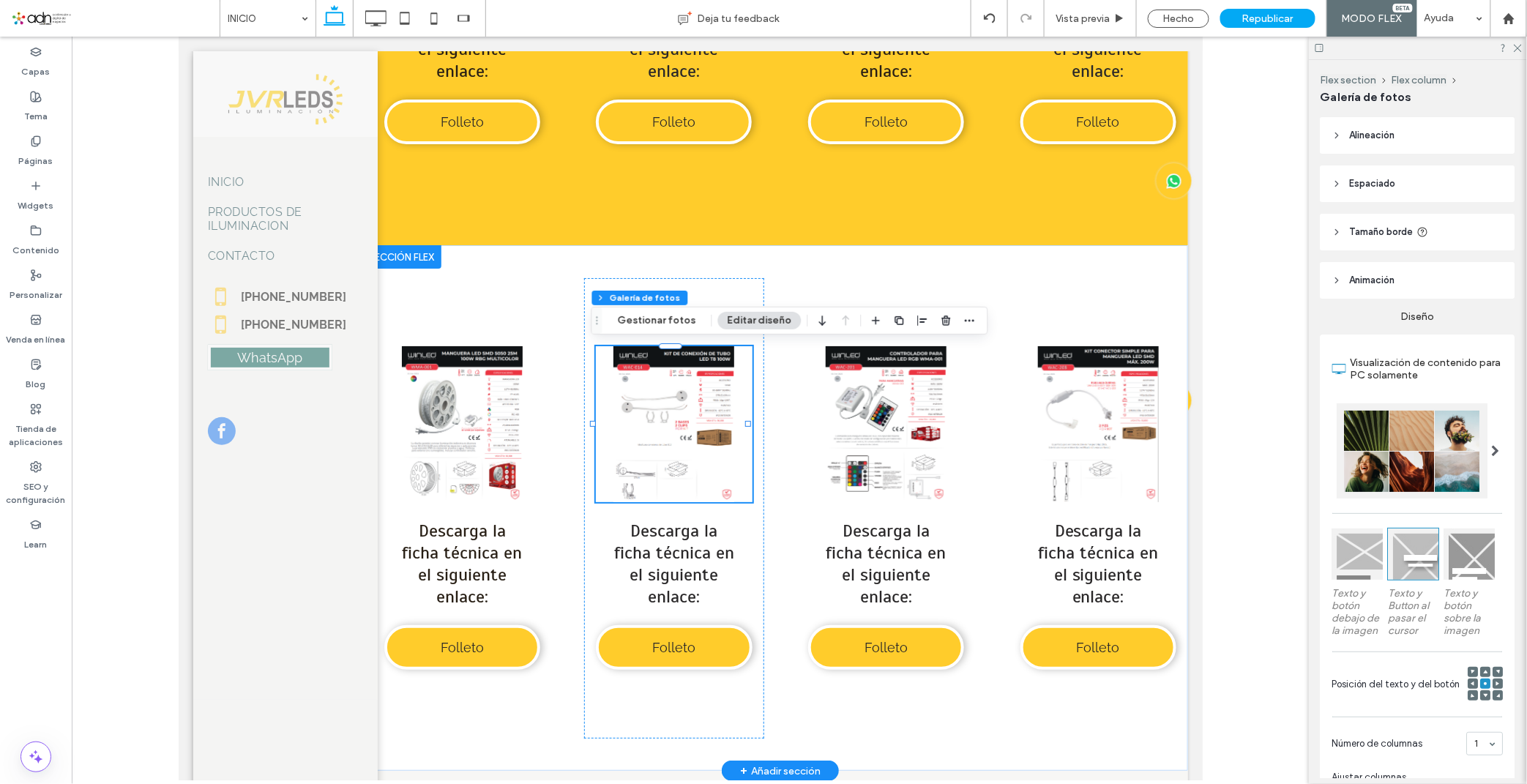
click at [712, 423] on link at bounding box center [673, 423] width 156 height 156
click at [661, 320] on button "Gestionar fotos" at bounding box center [657, 320] width 98 height 17
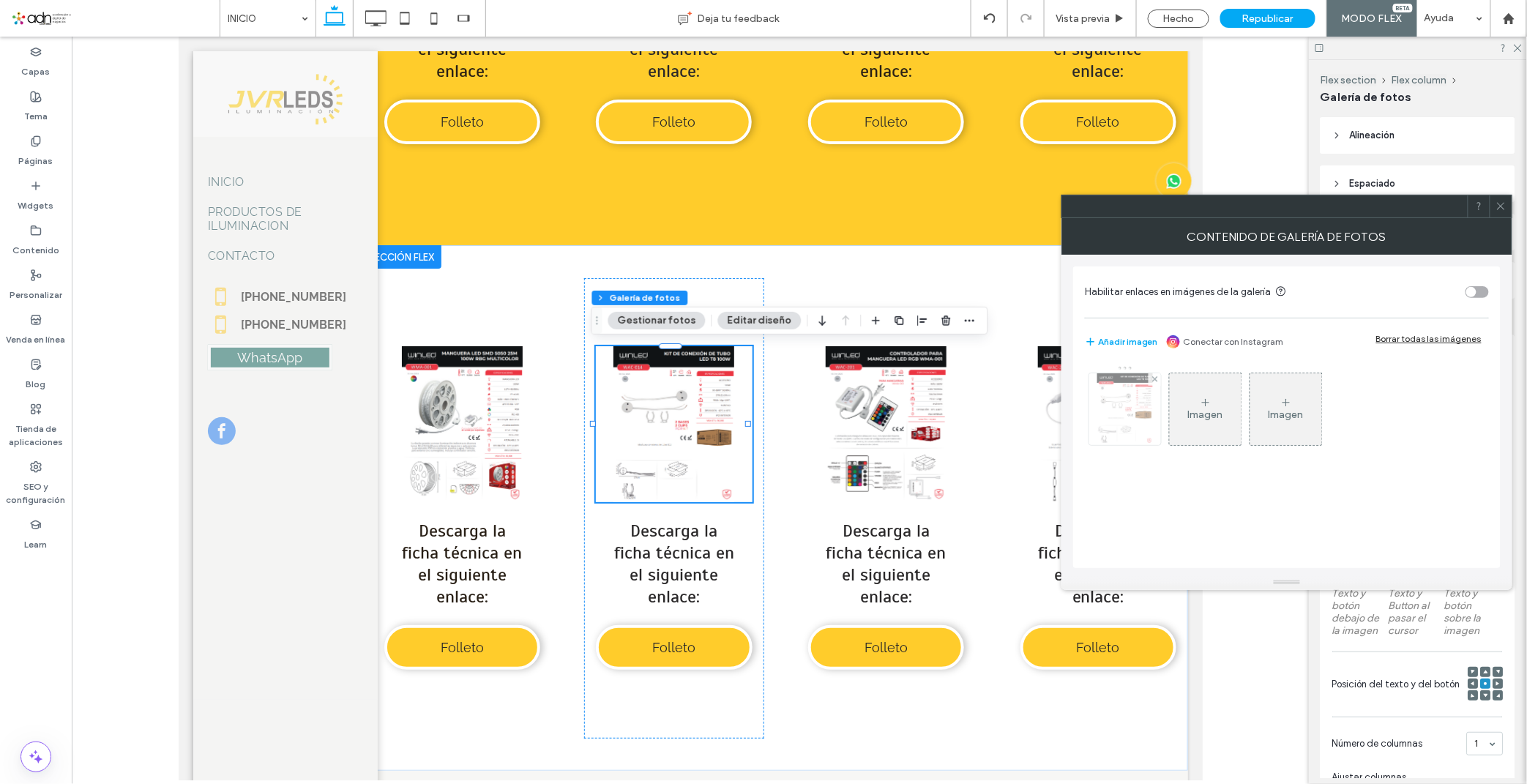
click at [1135, 413] on img at bounding box center [1125, 409] width 56 height 71
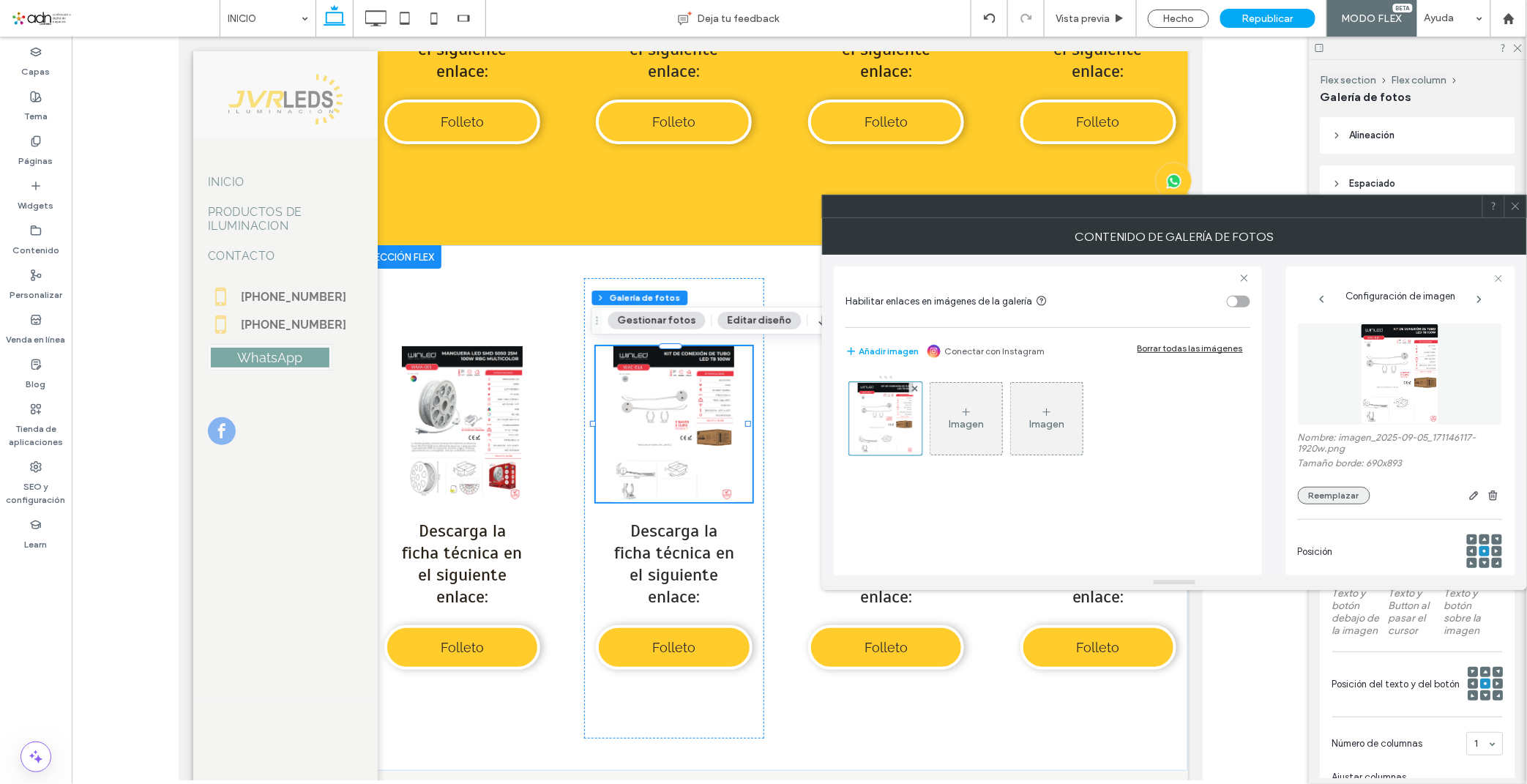
click at [1338, 491] on button "Reemplazar" at bounding box center [1333, 496] width 72 height 17
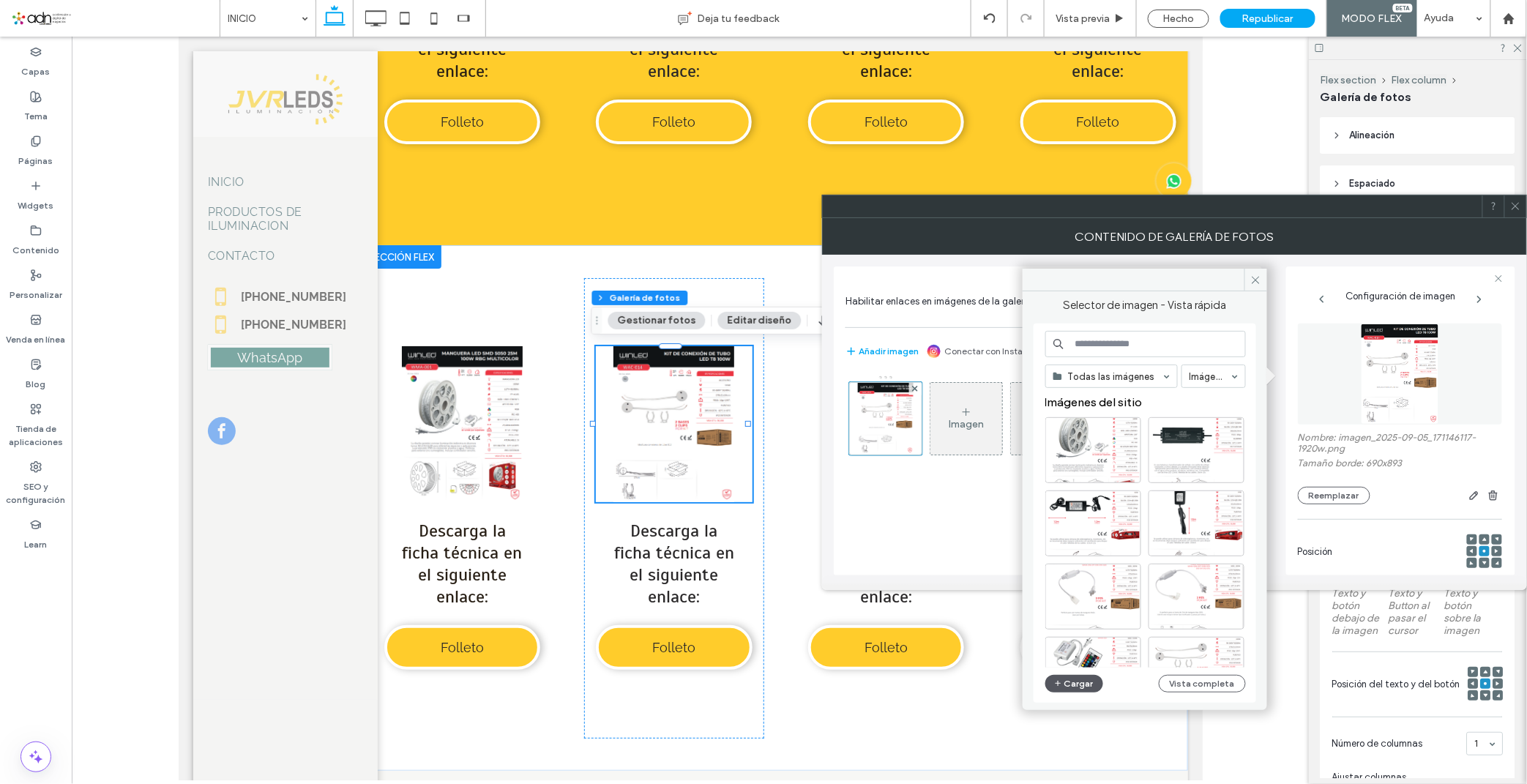
click at [1062, 675] on span "button" at bounding box center [1059, 683] width 10 height 16
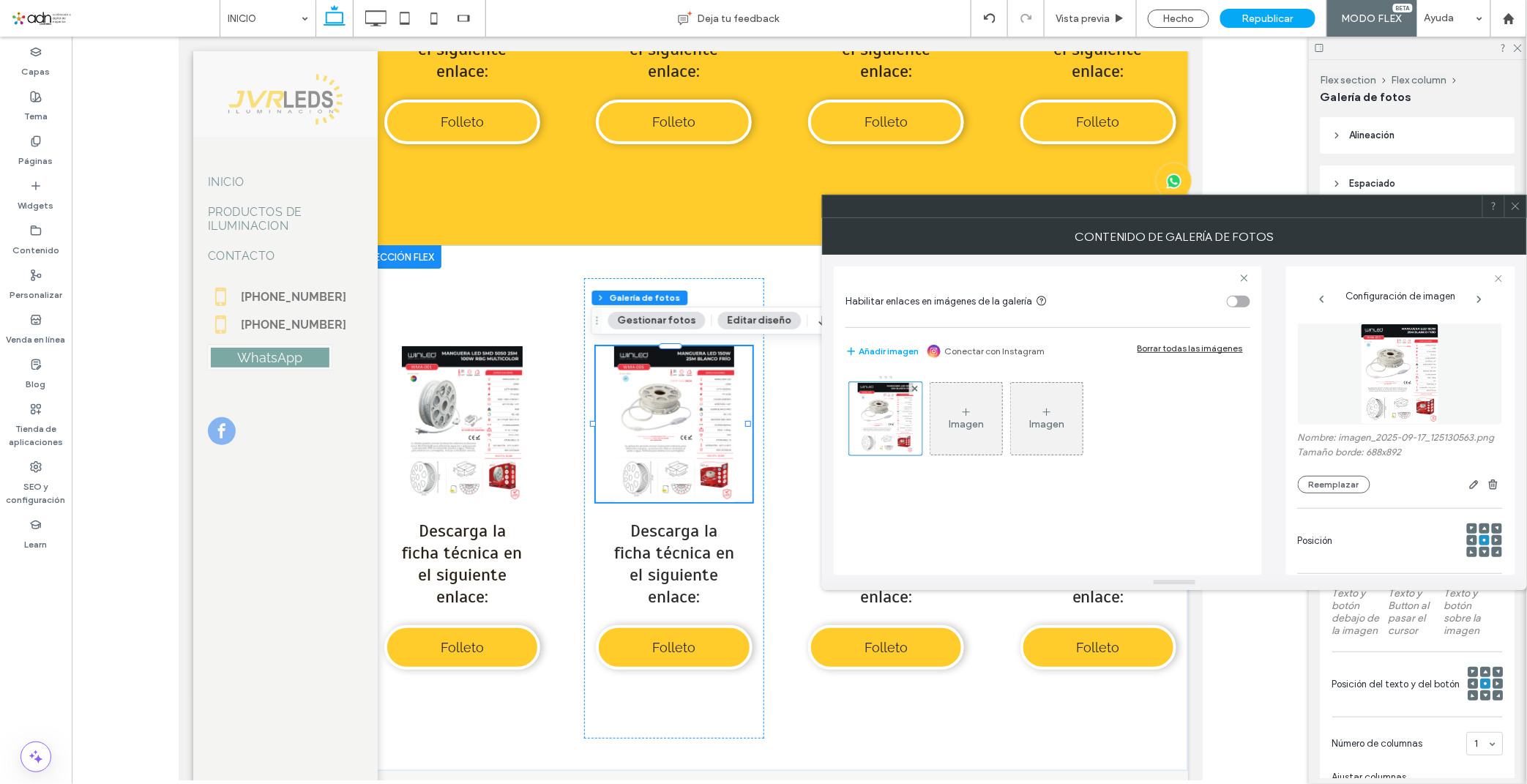
click at [1518, 210] on icon at bounding box center [1515, 206] width 11 height 11
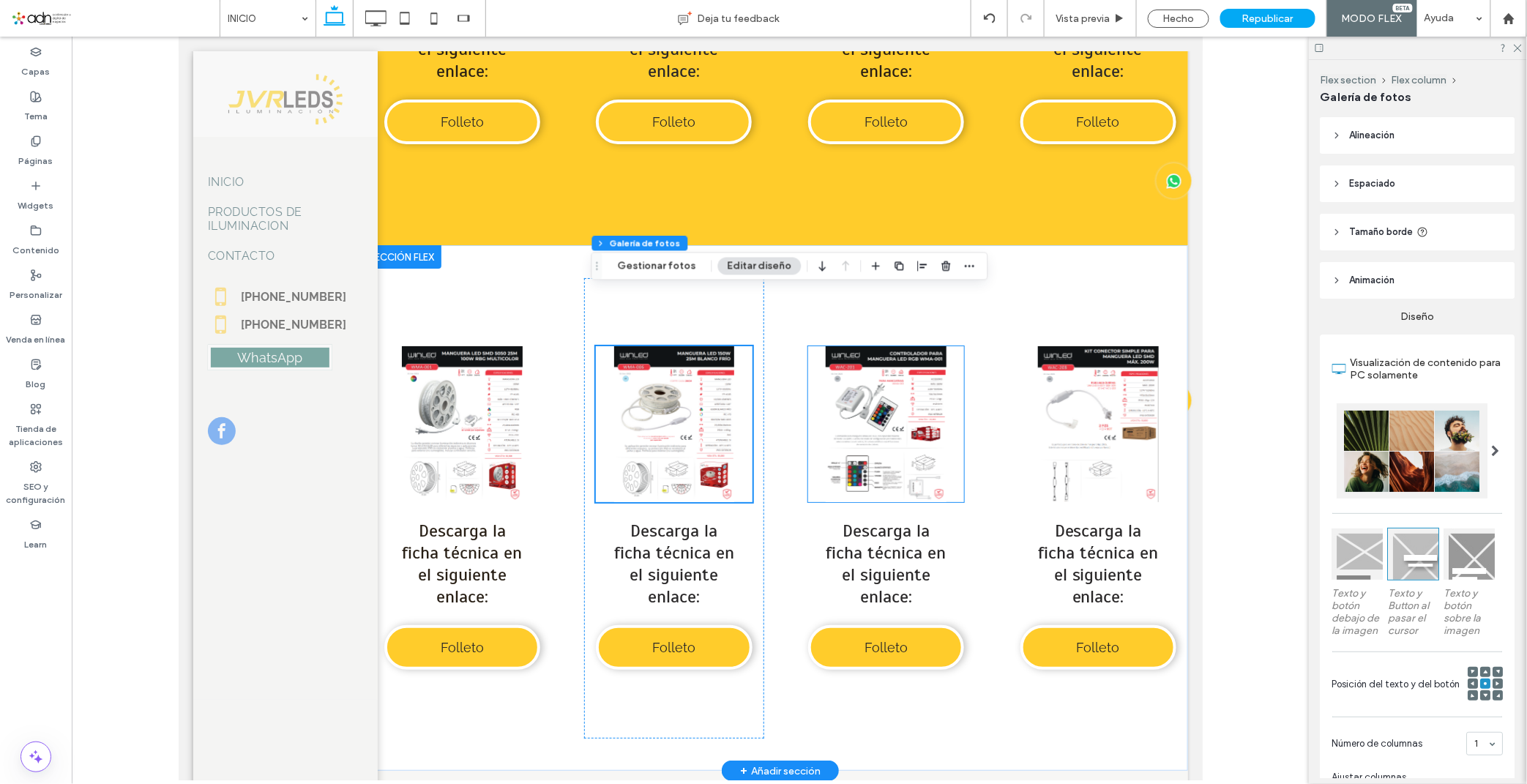
scroll to position [6836, 0]
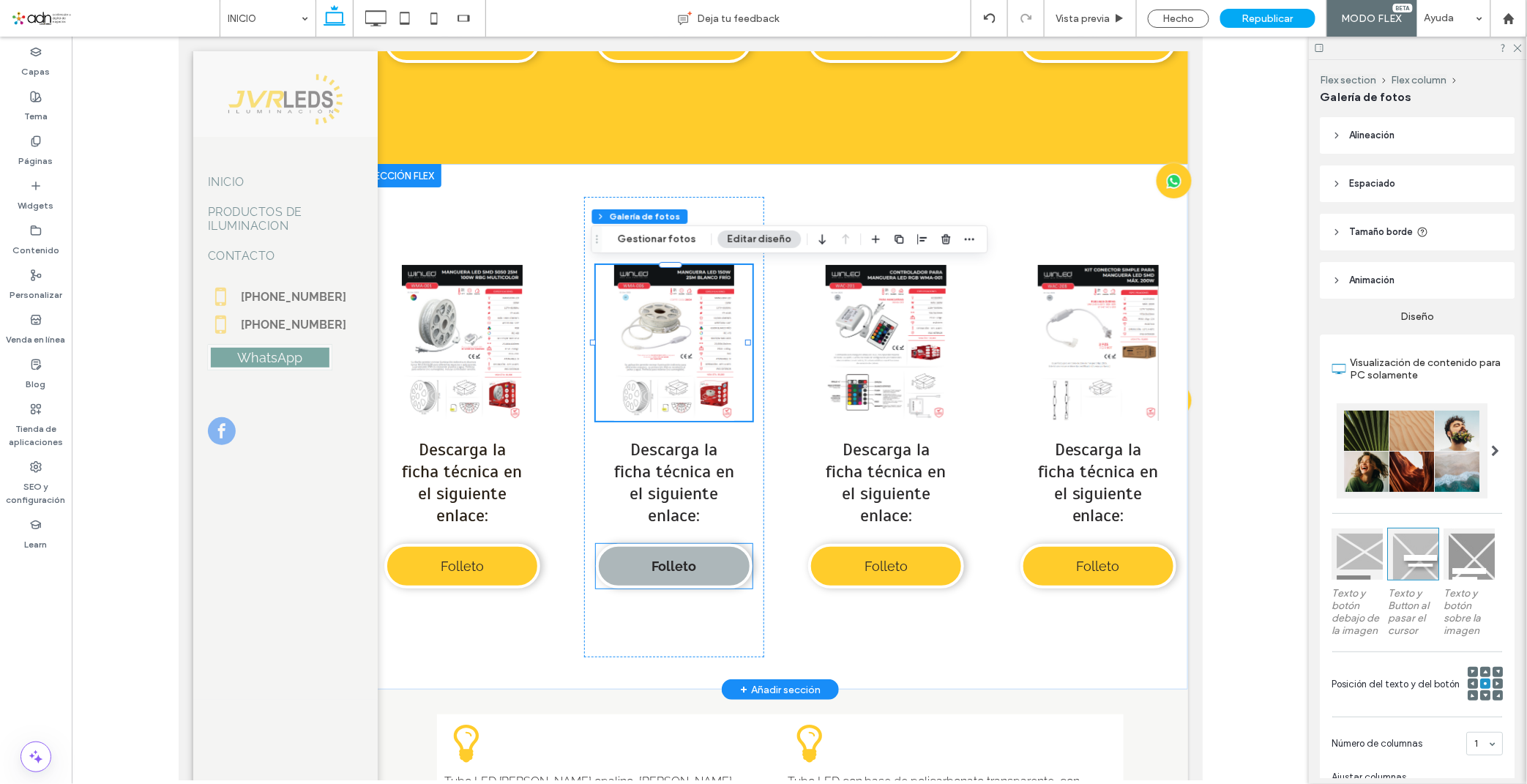
click at [658, 565] on span "Folleto" at bounding box center [673, 565] width 44 height 15
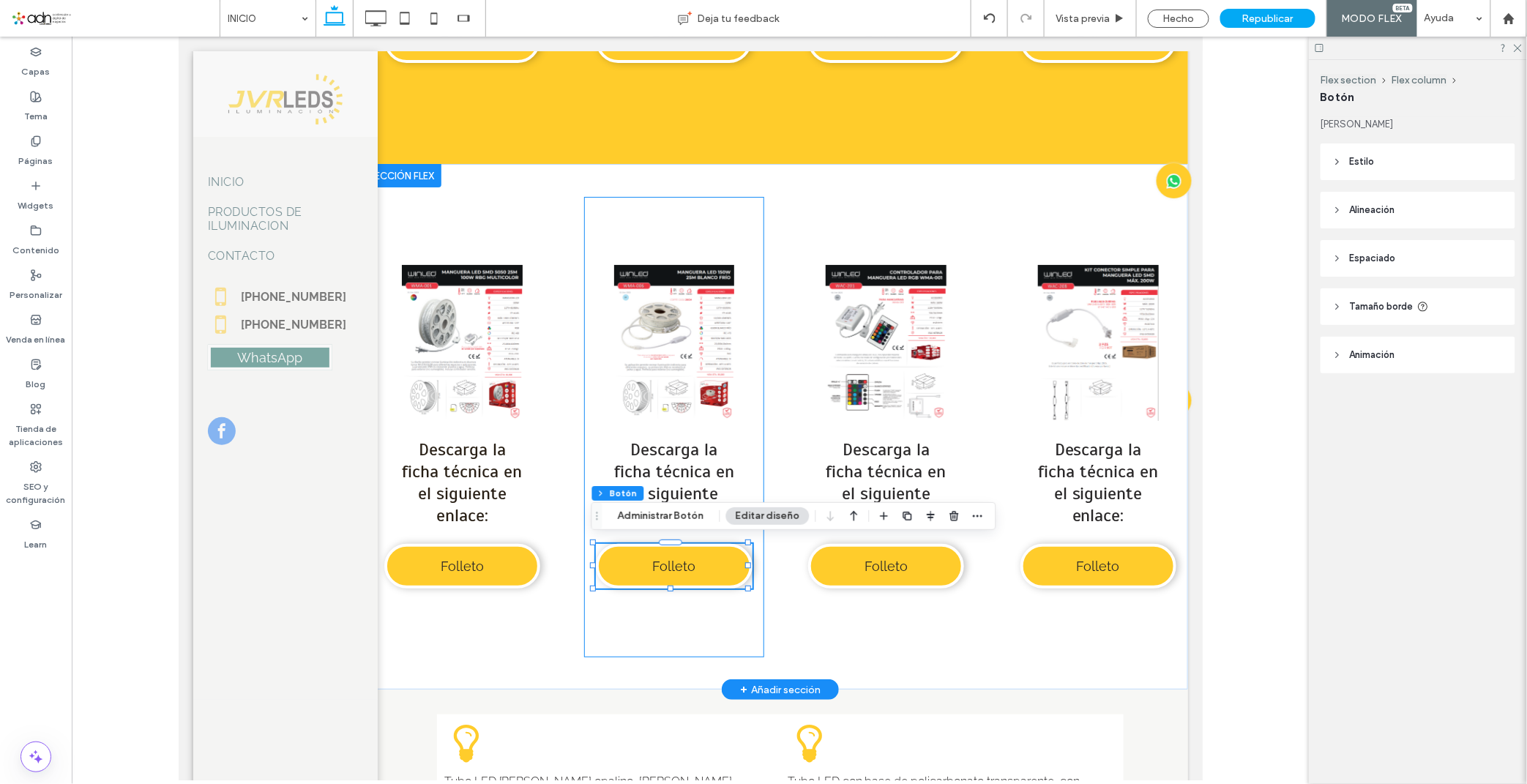
type input "**"
click at [655, 522] on button "Administrar Botón" at bounding box center [661, 516] width 106 height 17
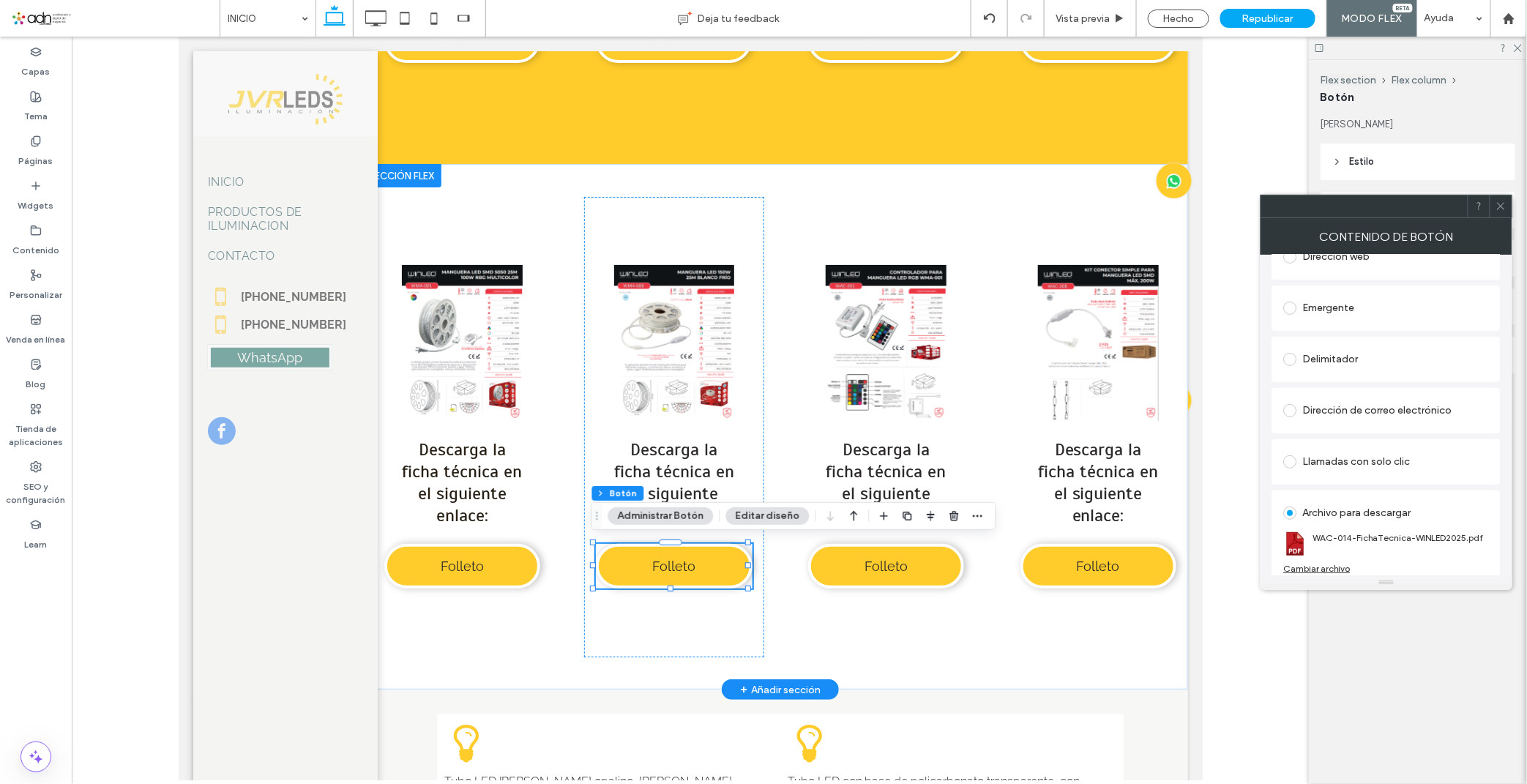
scroll to position [245, 0]
click at [1348, 562] on div "Cambiar archivo" at bounding box center [1317, 562] width 67 height 11
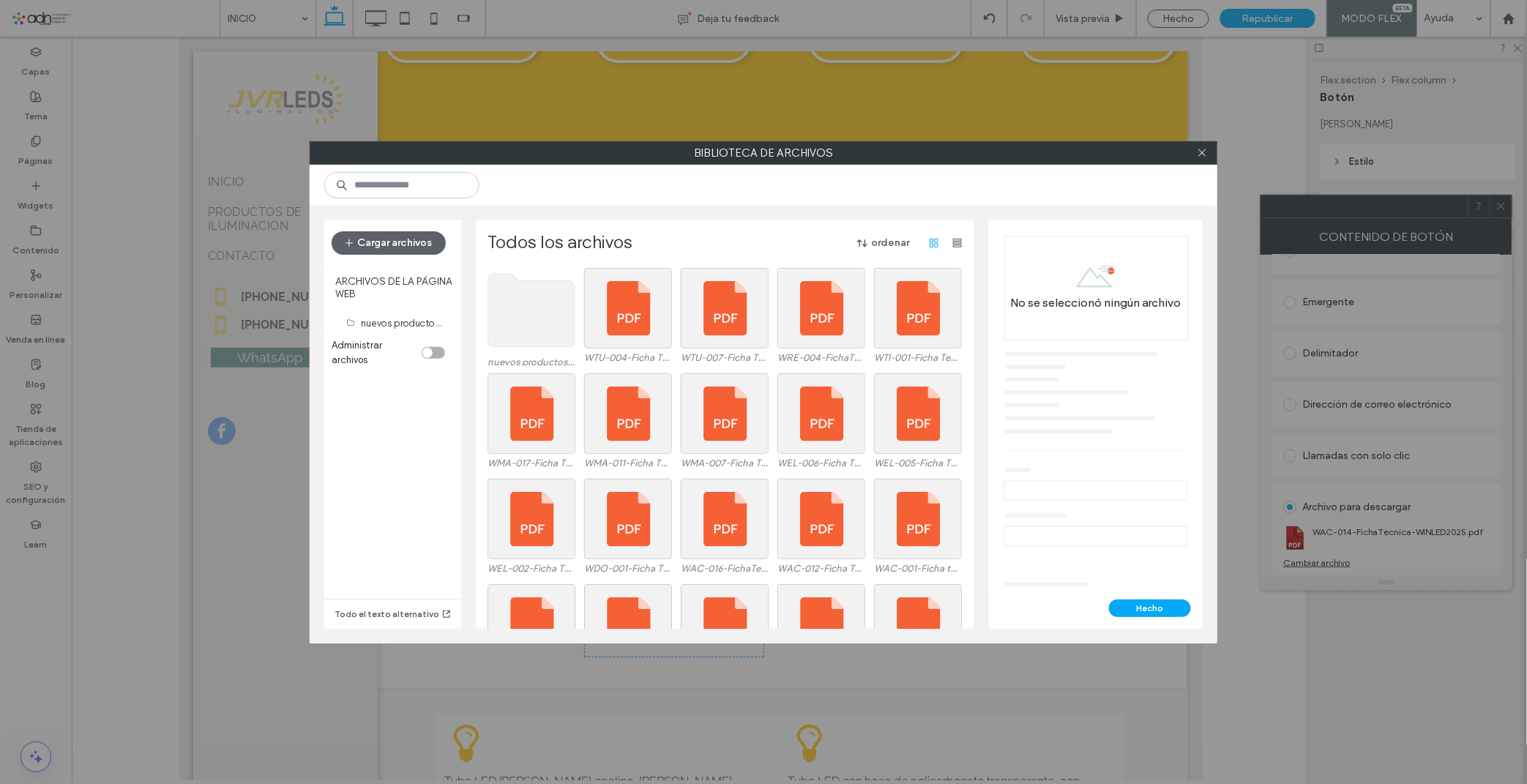
click at [525, 311] on use at bounding box center [532, 311] width 87 height 73
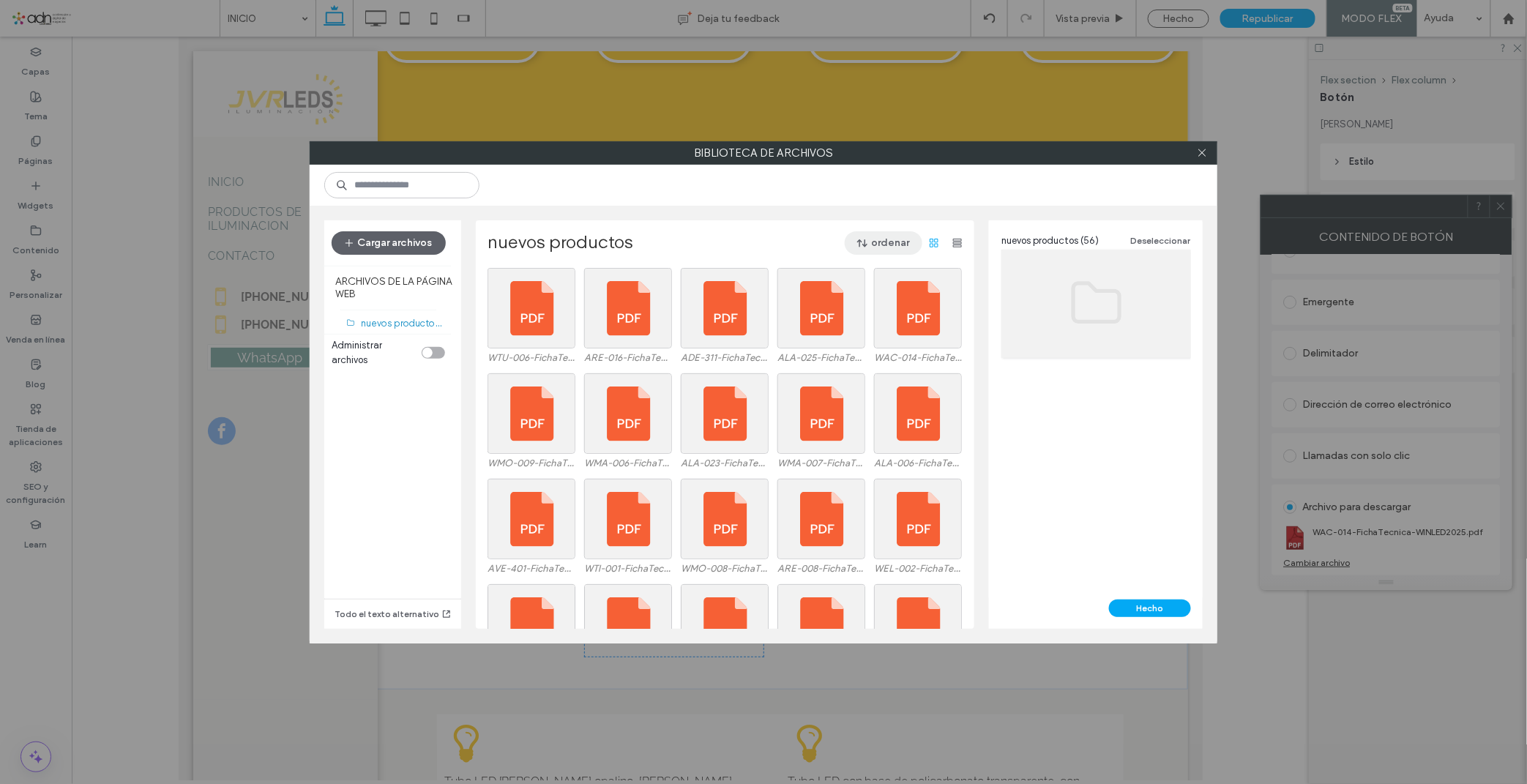
click at [880, 238] on button "ordenar" at bounding box center [883, 242] width 78 height 23
click at [841, 333] on span "Nombre (A-Z)" at bounding box center [816, 337] width 59 height 14
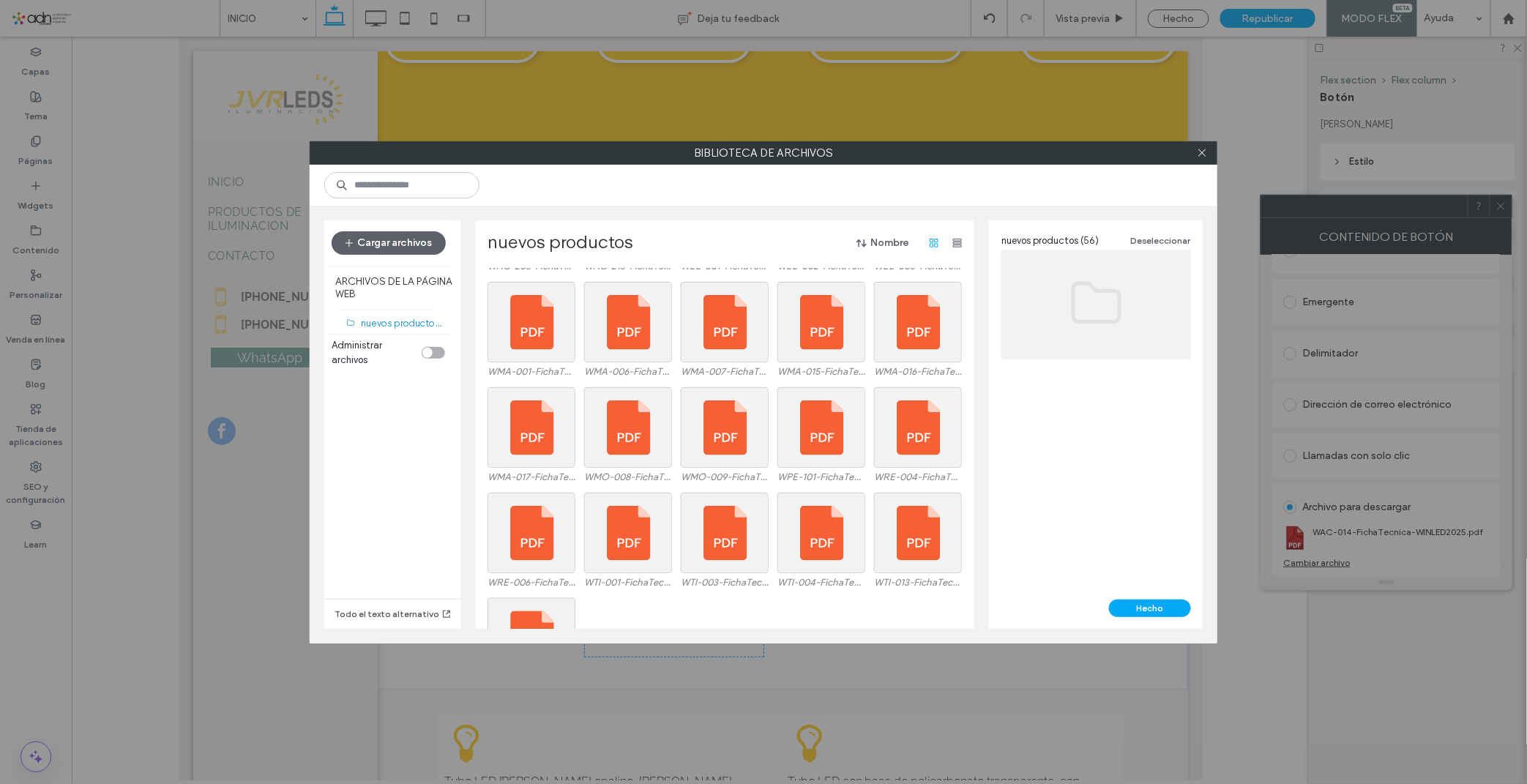
scroll to position [821, 0]
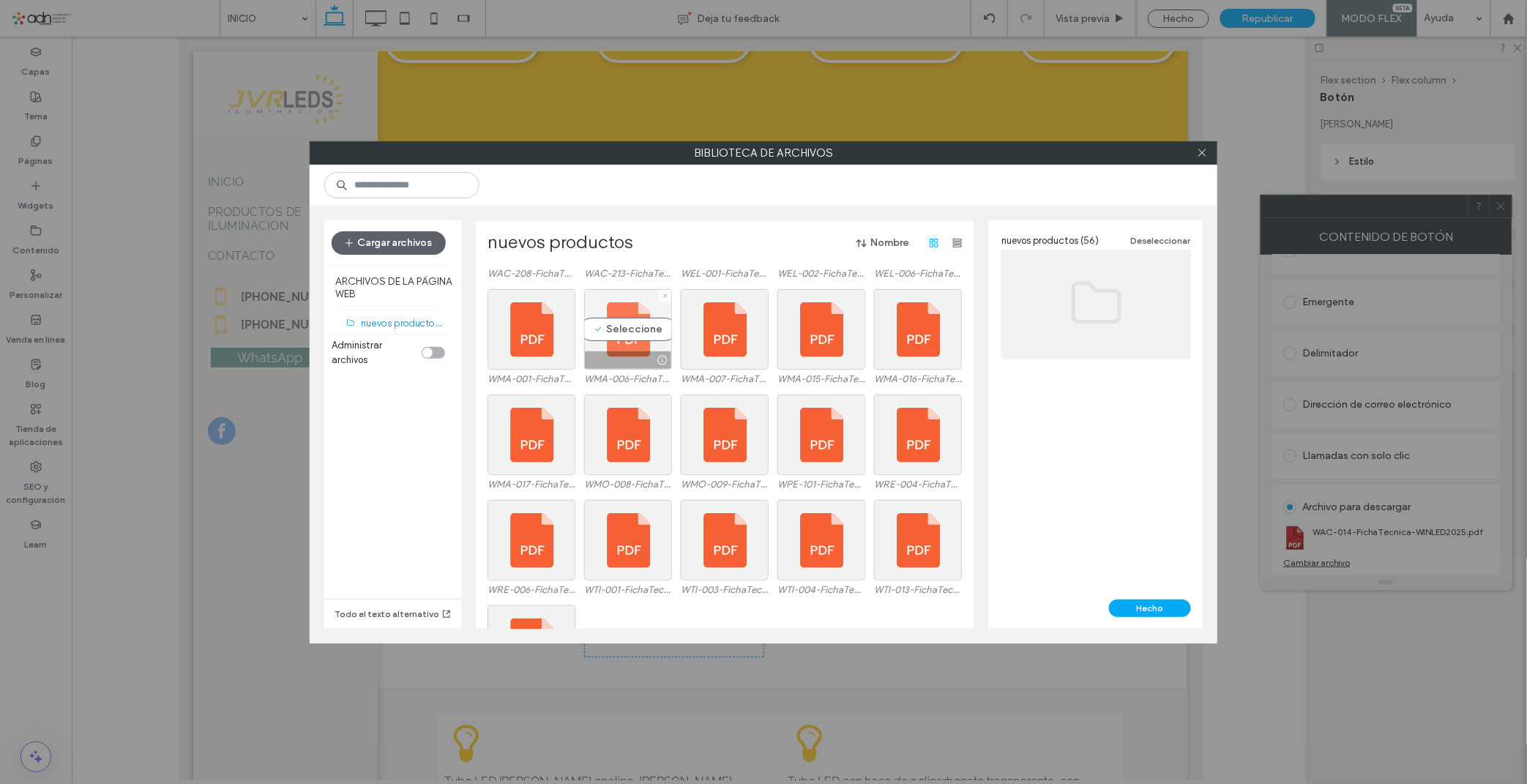
click at [635, 326] on div "Seleccione" at bounding box center [628, 329] width 88 height 80
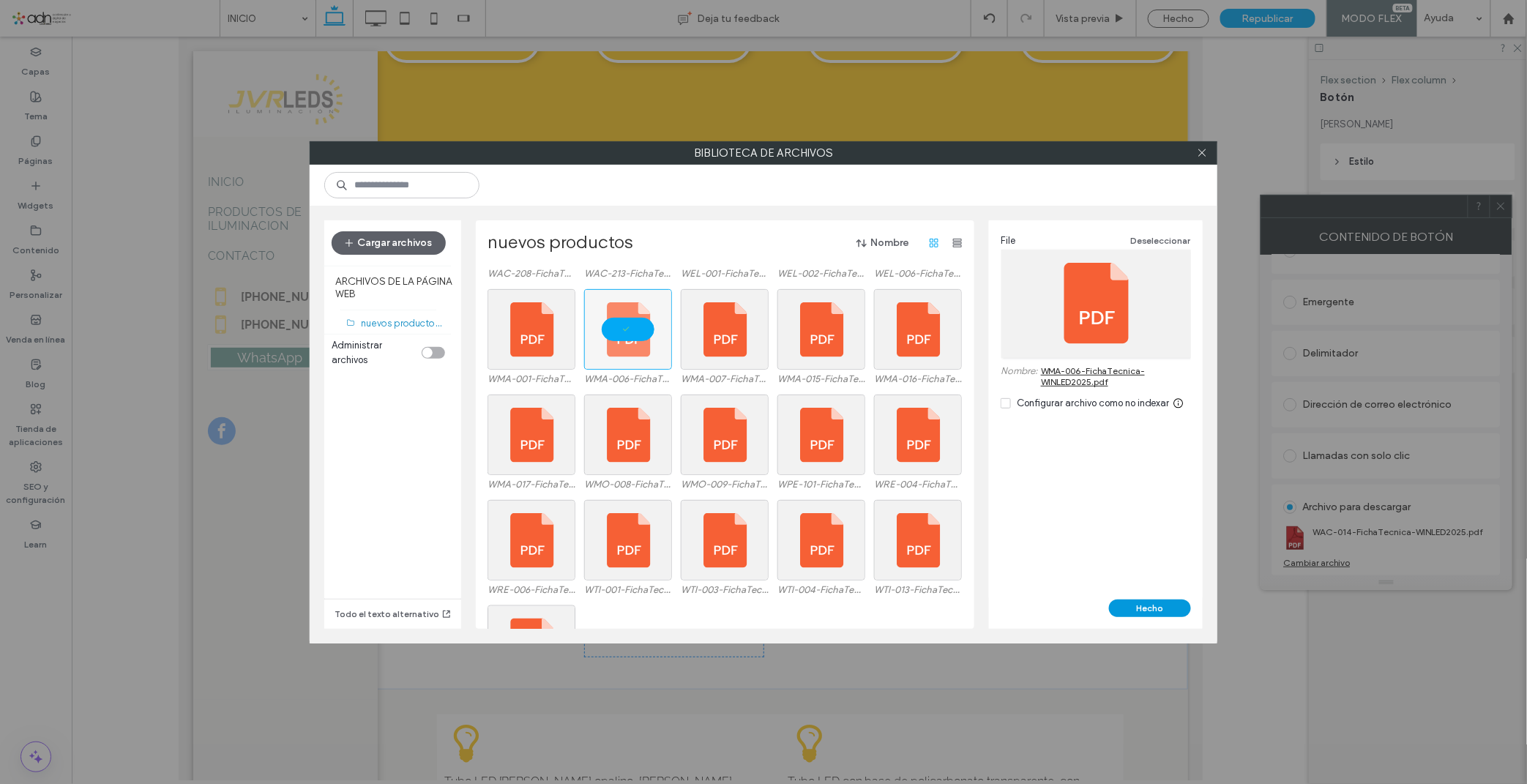
click at [1169, 606] on button "Hecho" at bounding box center [1150, 608] width 82 height 17
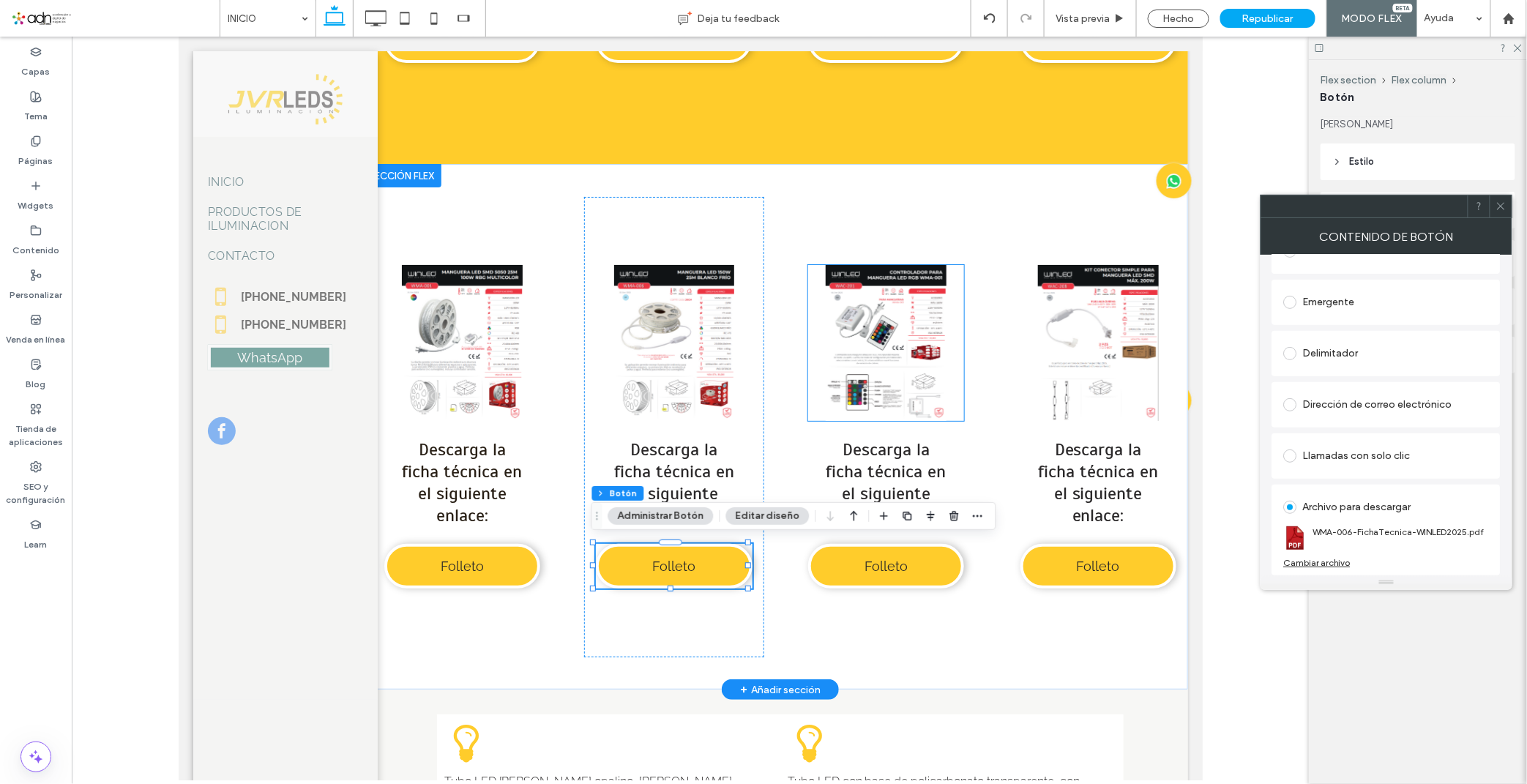
click at [807, 352] on link at bounding box center [885, 342] width 156 height 156
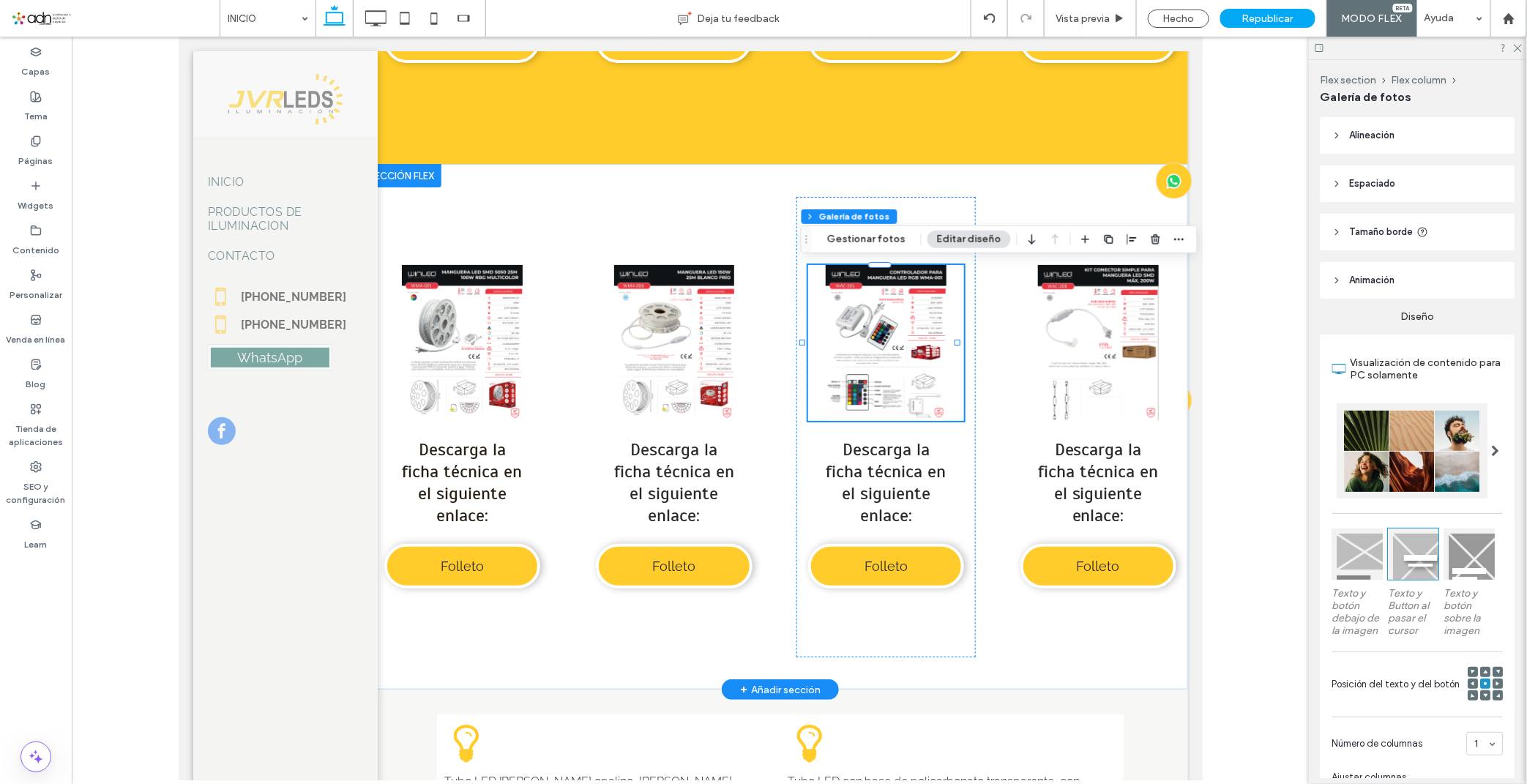
click at [850, 367] on link at bounding box center [885, 342] width 156 height 156
click at [864, 252] on div "Flex section Flex column Galería de fotos Gestionar fotos Editar diseño" at bounding box center [999, 239] width 396 height 28
click at [864, 244] on button "Gestionar fotos" at bounding box center [866, 239] width 98 height 17
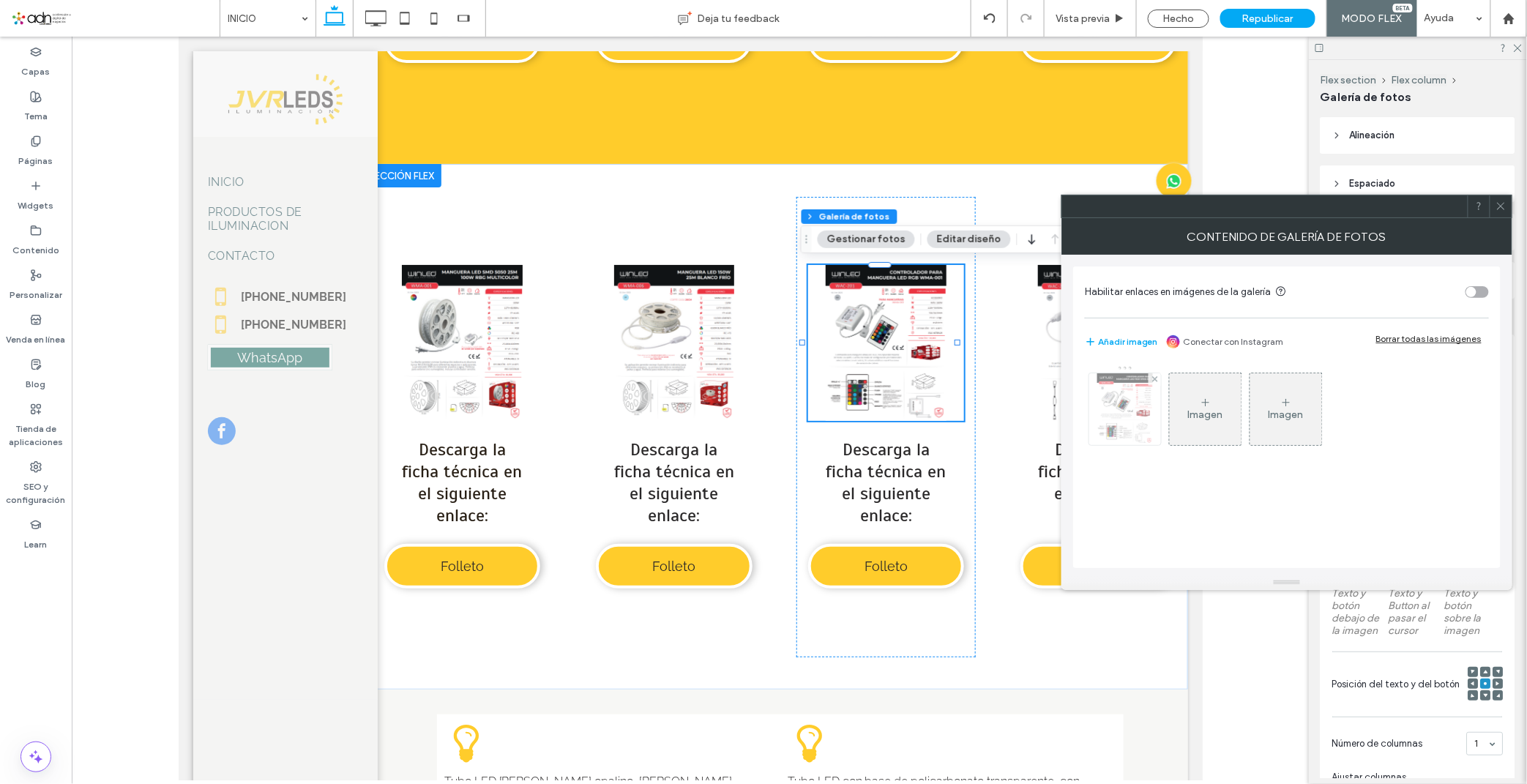
click at [1130, 419] on img at bounding box center [1125, 409] width 56 height 71
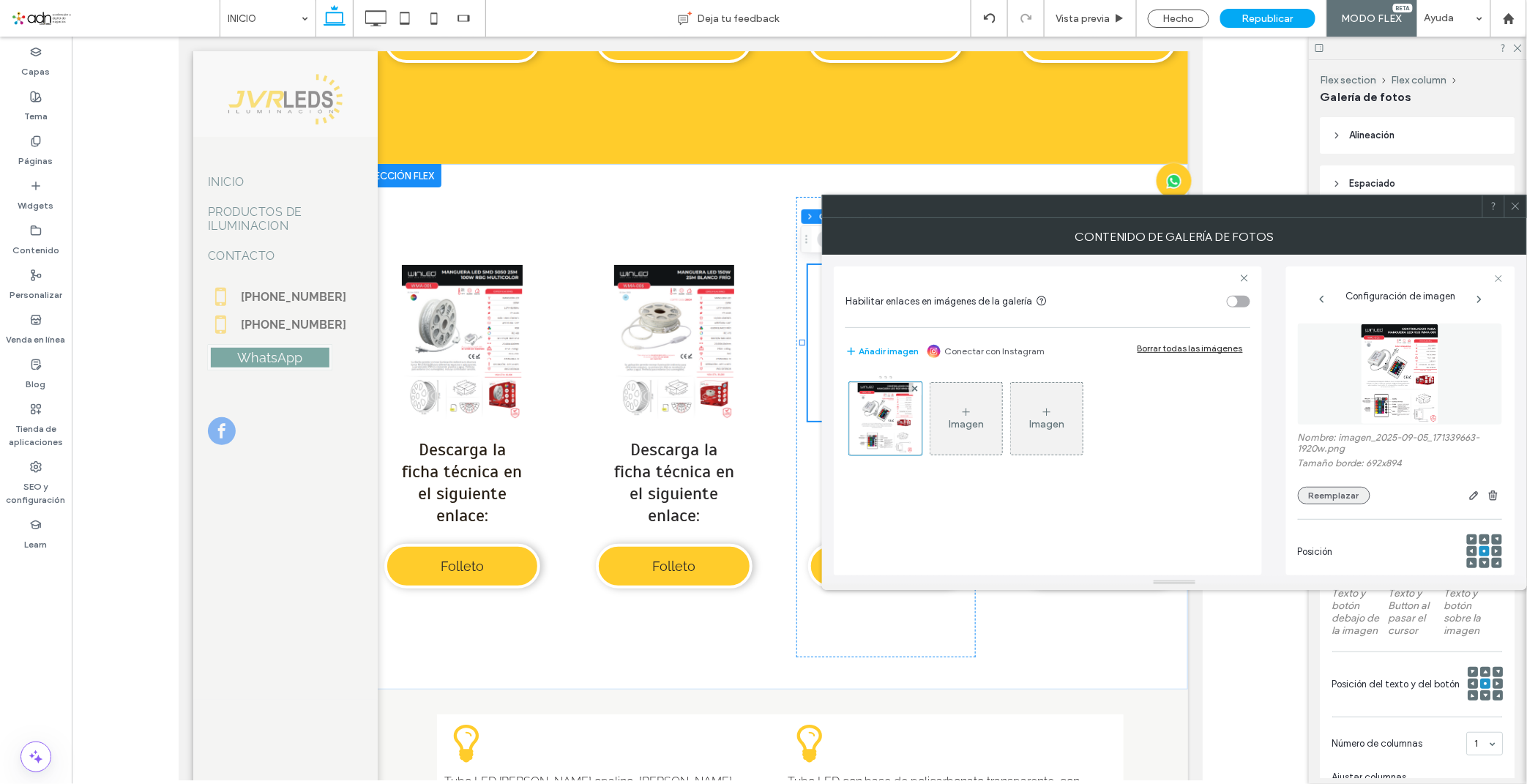
click at [1334, 502] on button "Reemplazar" at bounding box center [1333, 496] width 72 height 17
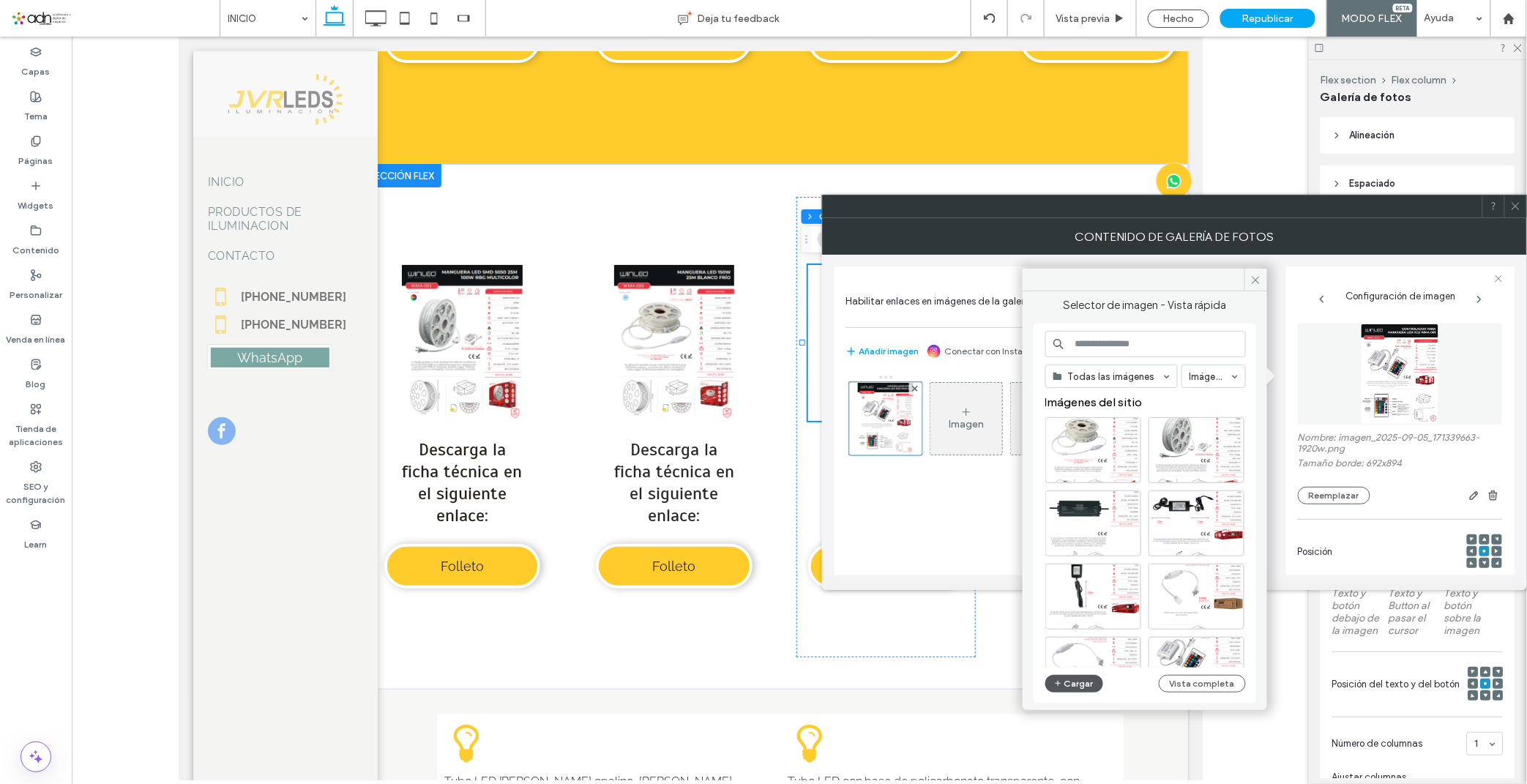
click at [1060, 683] on use "button" at bounding box center [1057, 683] width 6 height 6
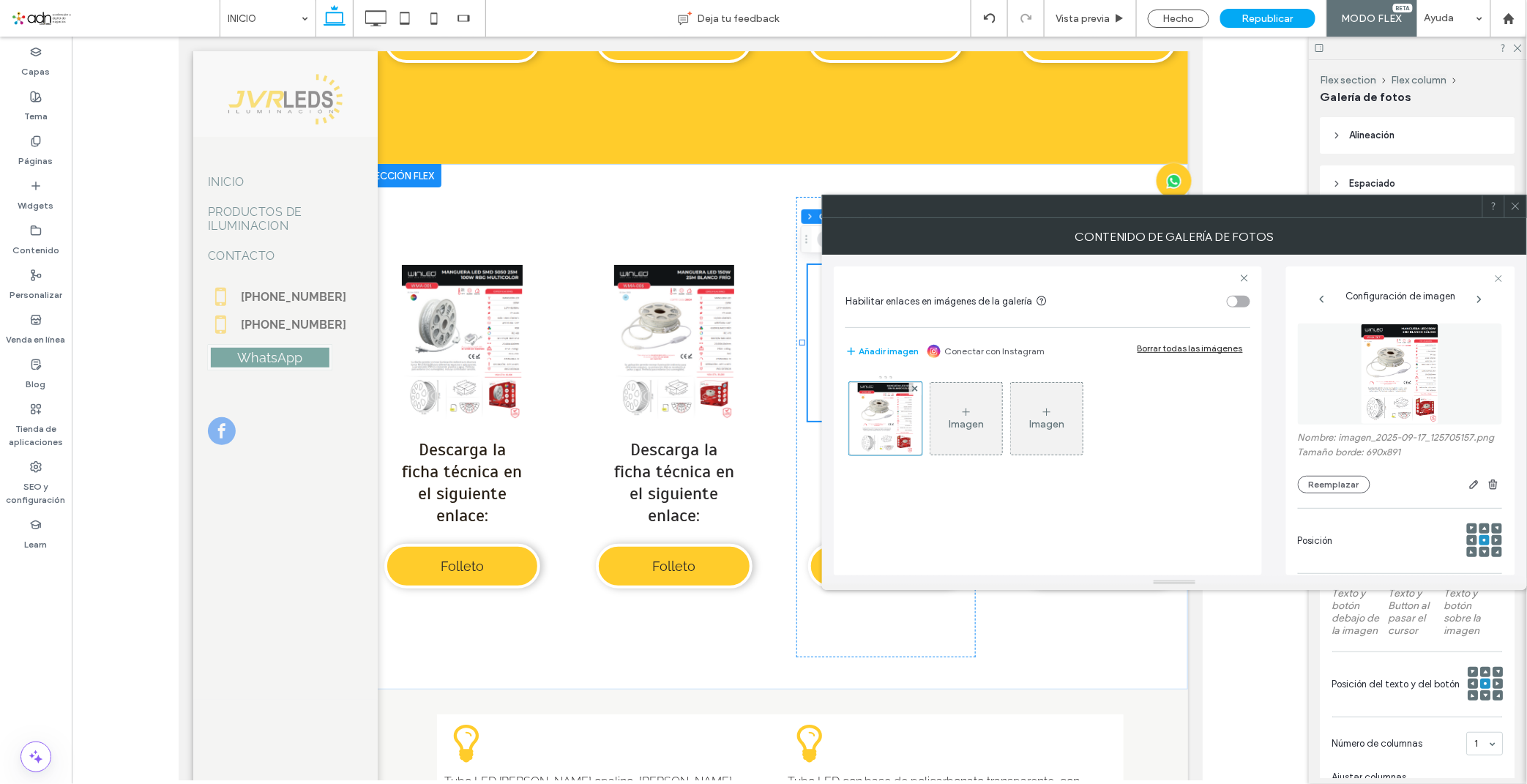
click at [1521, 213] on div at bounding box center [1515, 207] width 22 height 22
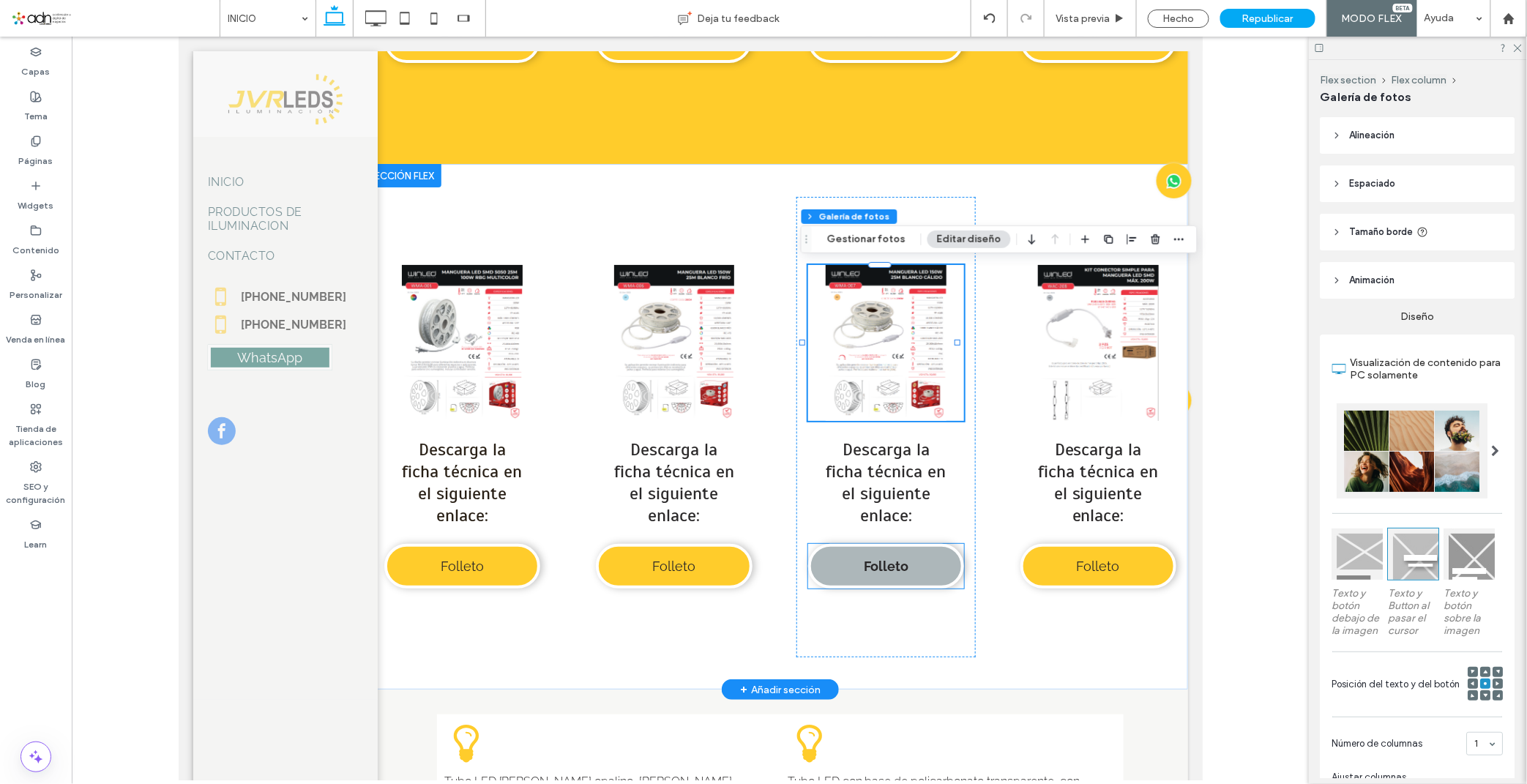
click at [881, 549] on link "Folleto" at bounding box center [885, 566] width 156 height 44
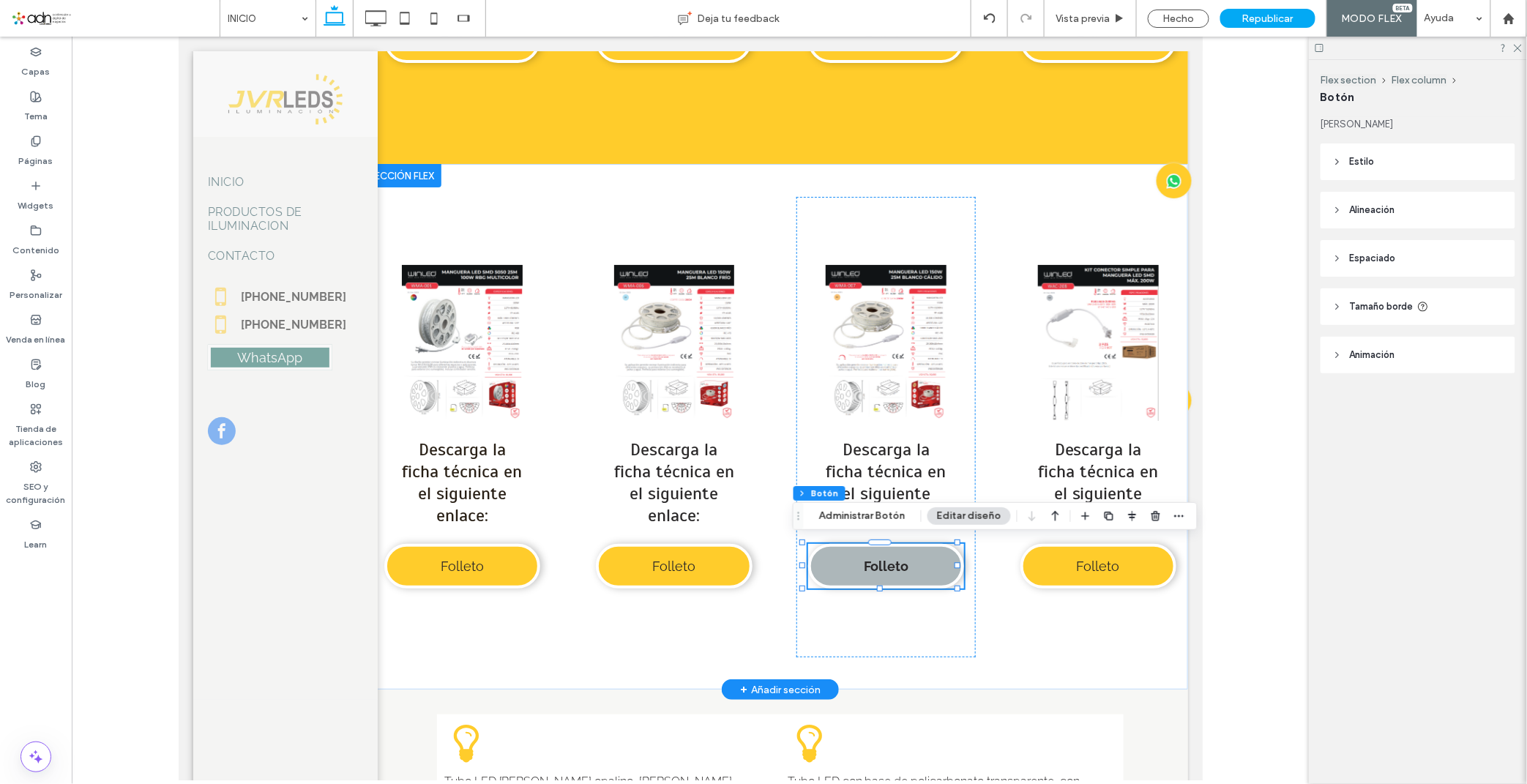
type input "**"
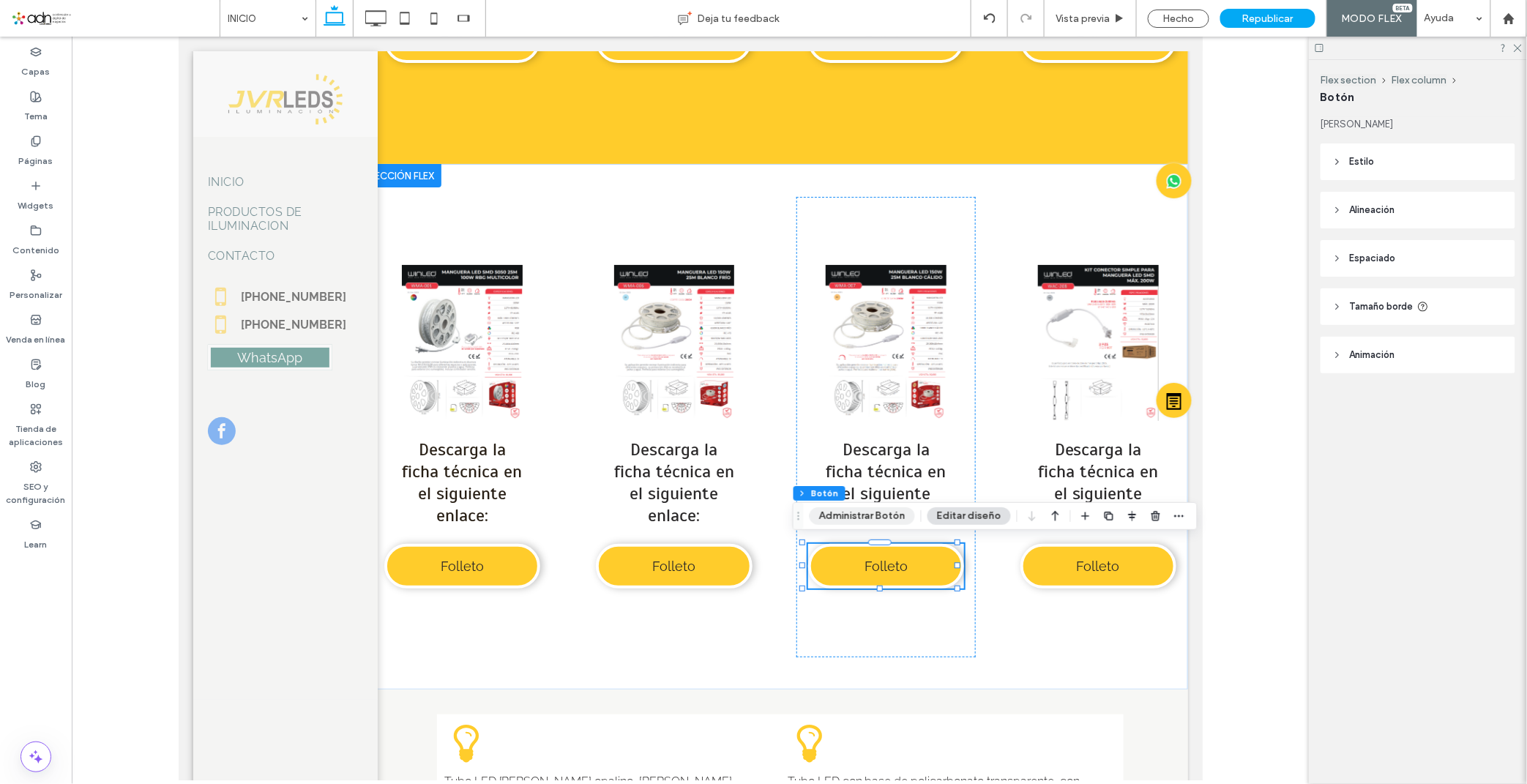
click at [841, 521] on button "Administrar Botón" at bounding box center [862, 516] width 106 height 17
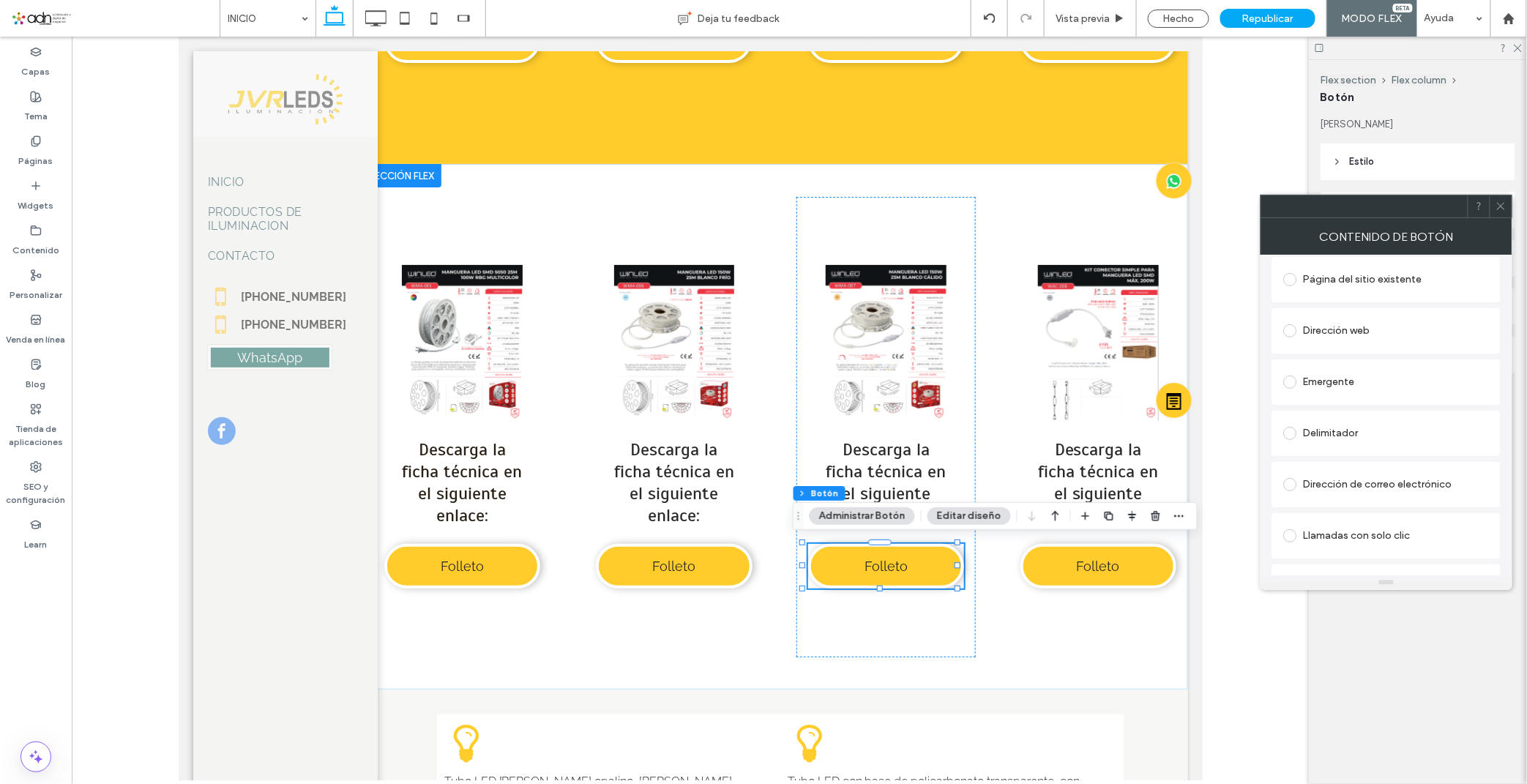
scroll to position [245, 0]
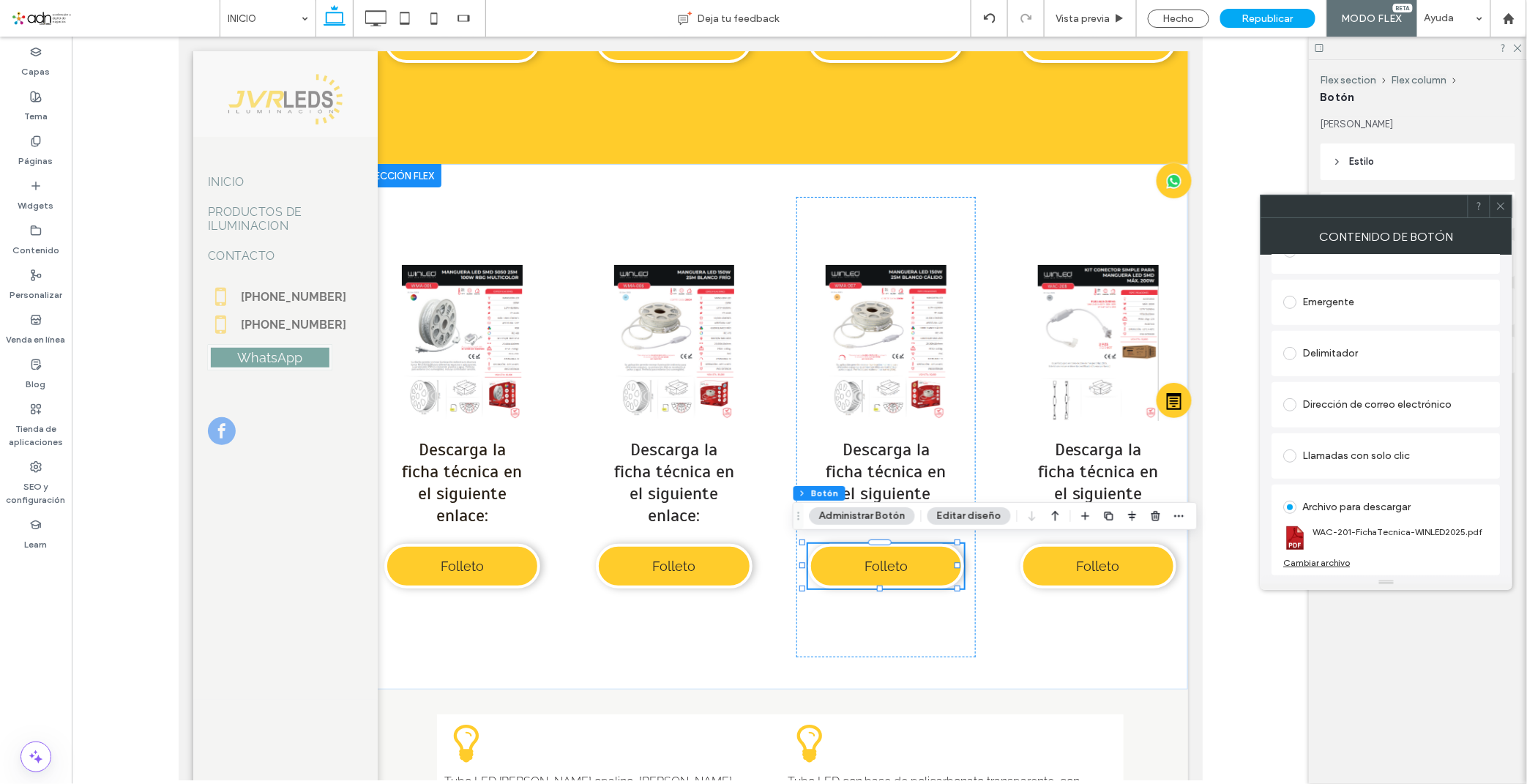
click at [1332, 565] on div "Cambiar archivo" at bounding box center [1317, 562] width 67 height 11
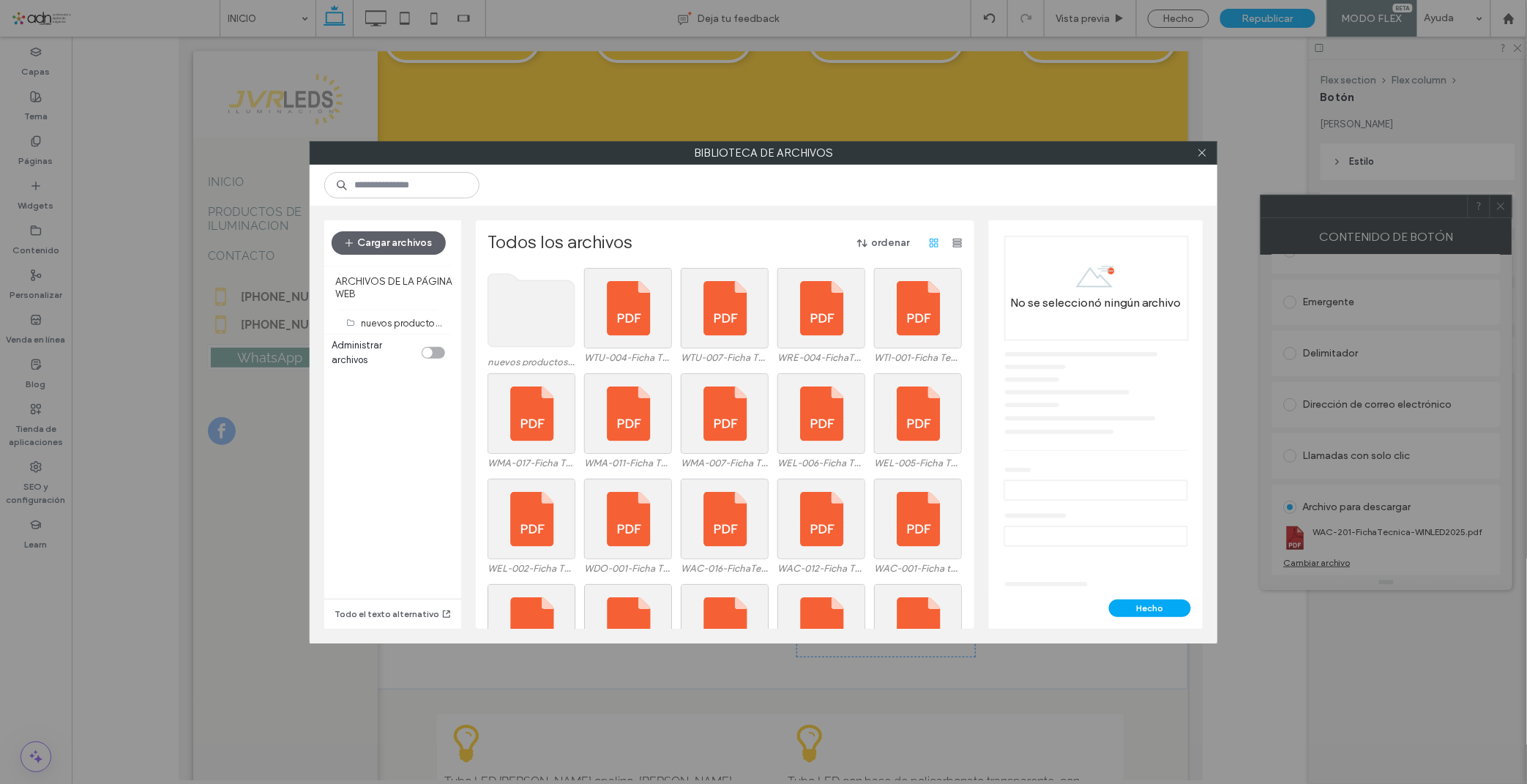
click at [514, 287] on use at bounding box center [532, 311] width 87 height 73
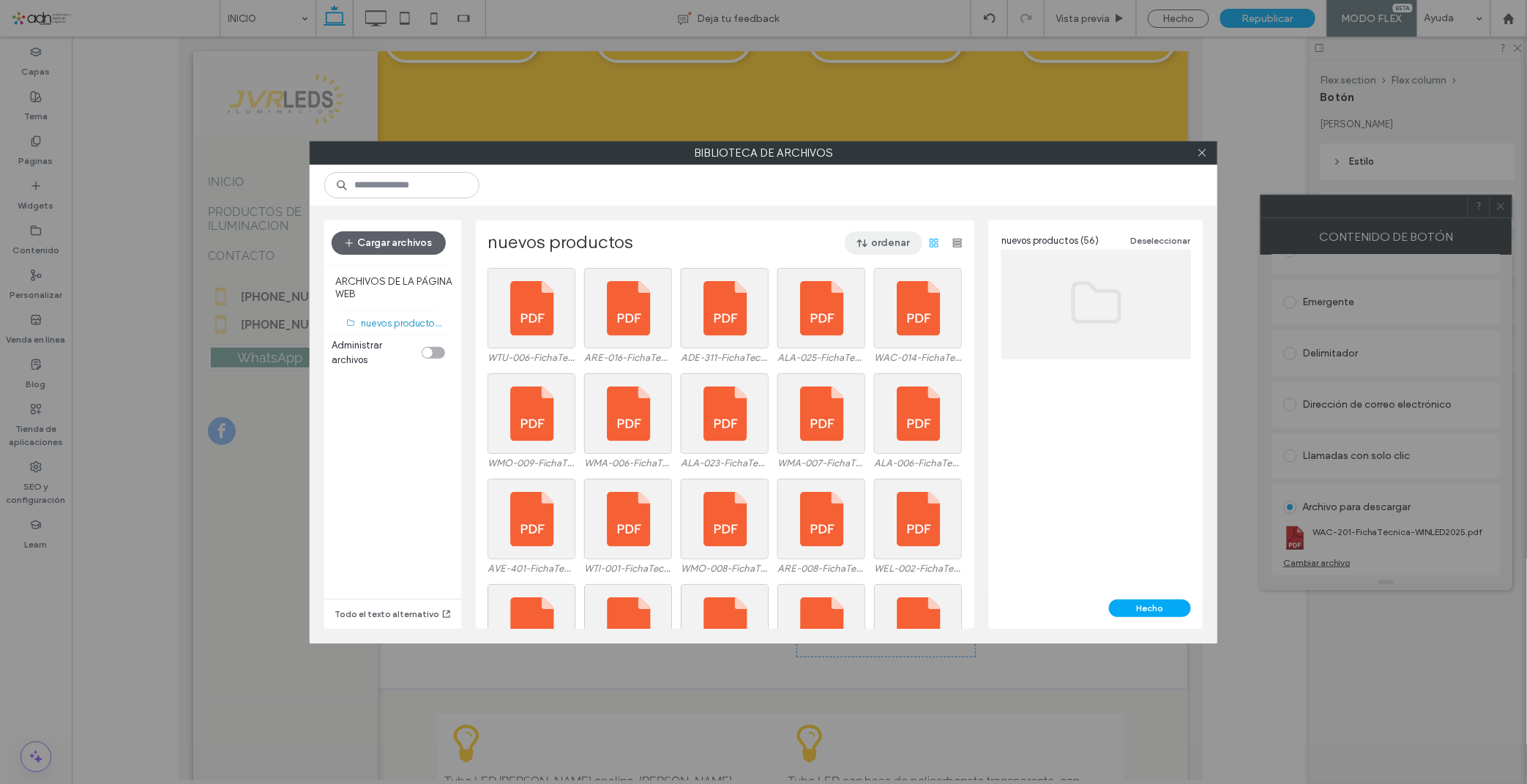
click at [902, 231] on button "ordenar" at bounding box center [883, 242] width 78 height 23
click at [827, 325] on div "Nombre (A-Z)" at bounding box center [836, 336] width 158 height 28
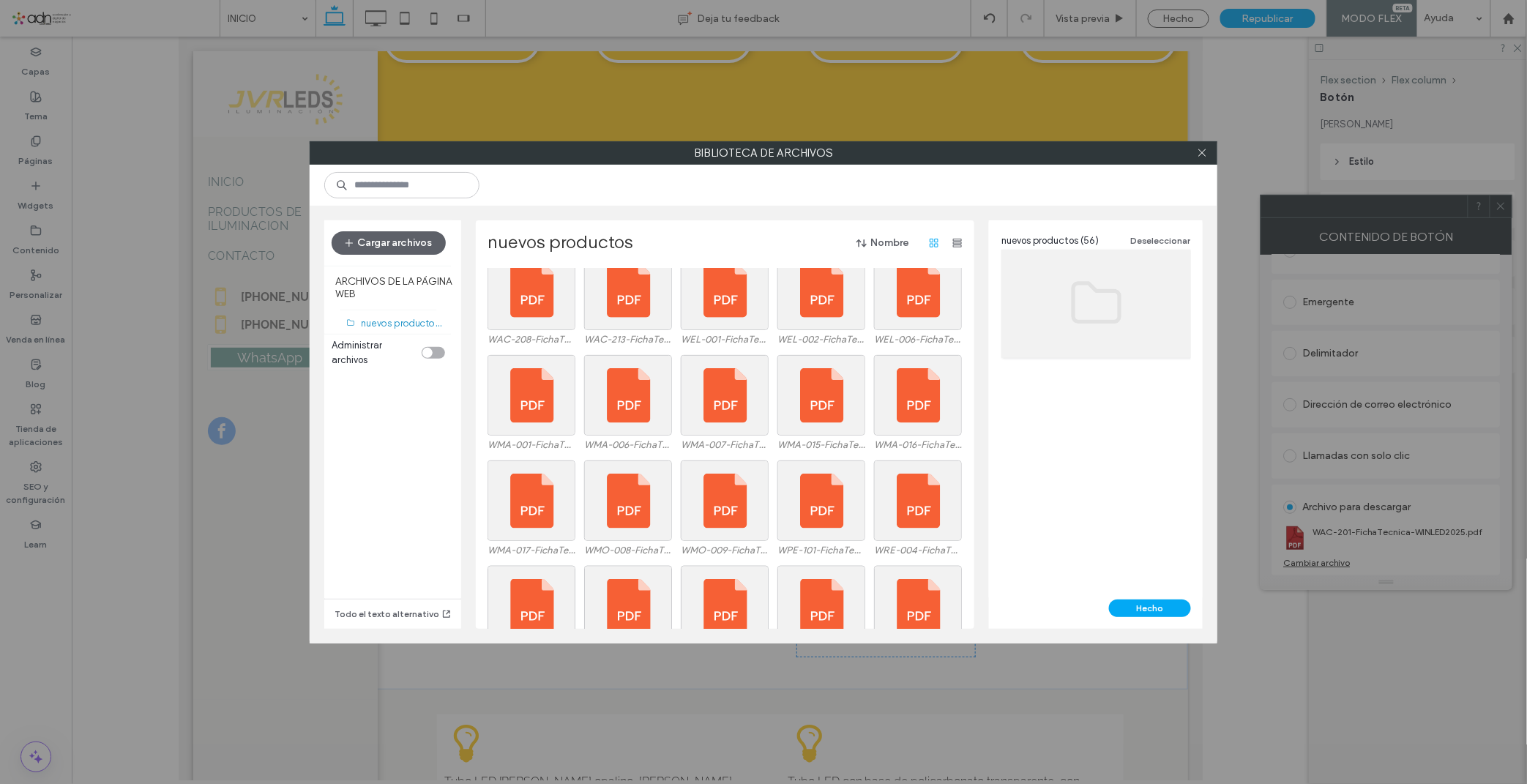
scroll to position [740, 0]
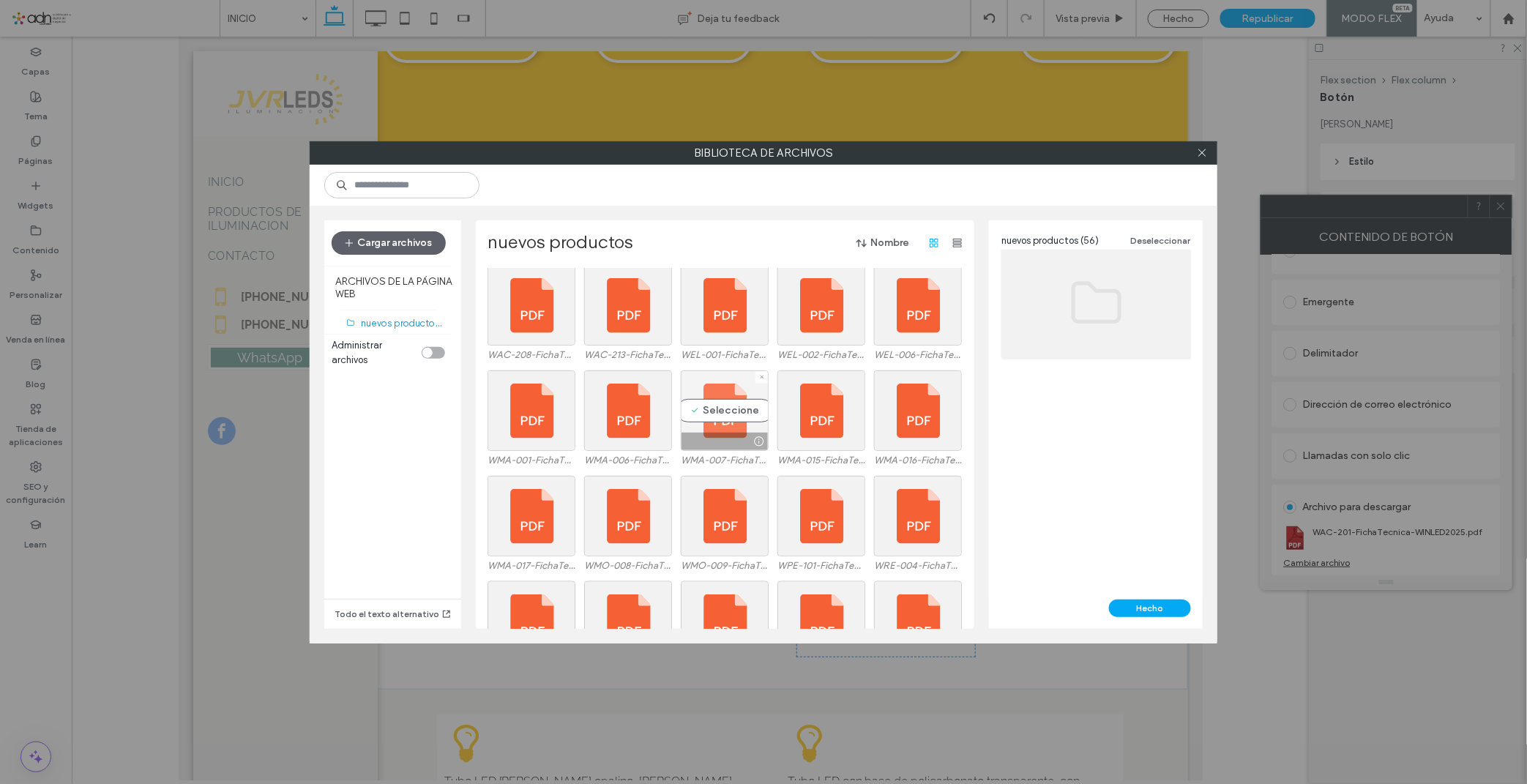
click at [719, 411] on div "Seleccione" at bounding box center [725, 410] width 88 height 80
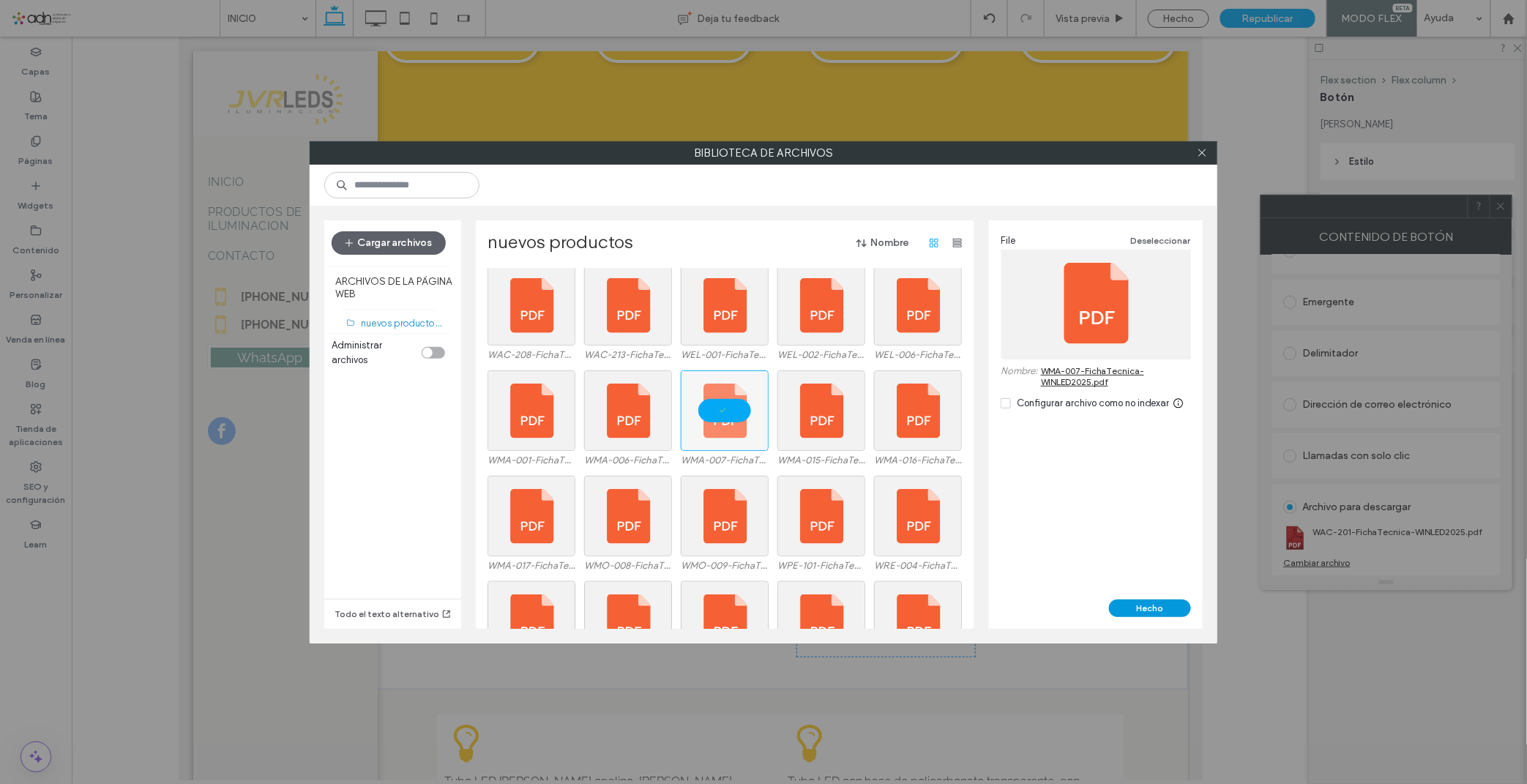
click at [1129, 605] on button "Hecho" at bounding box center [1150, 608] width 82 height 17
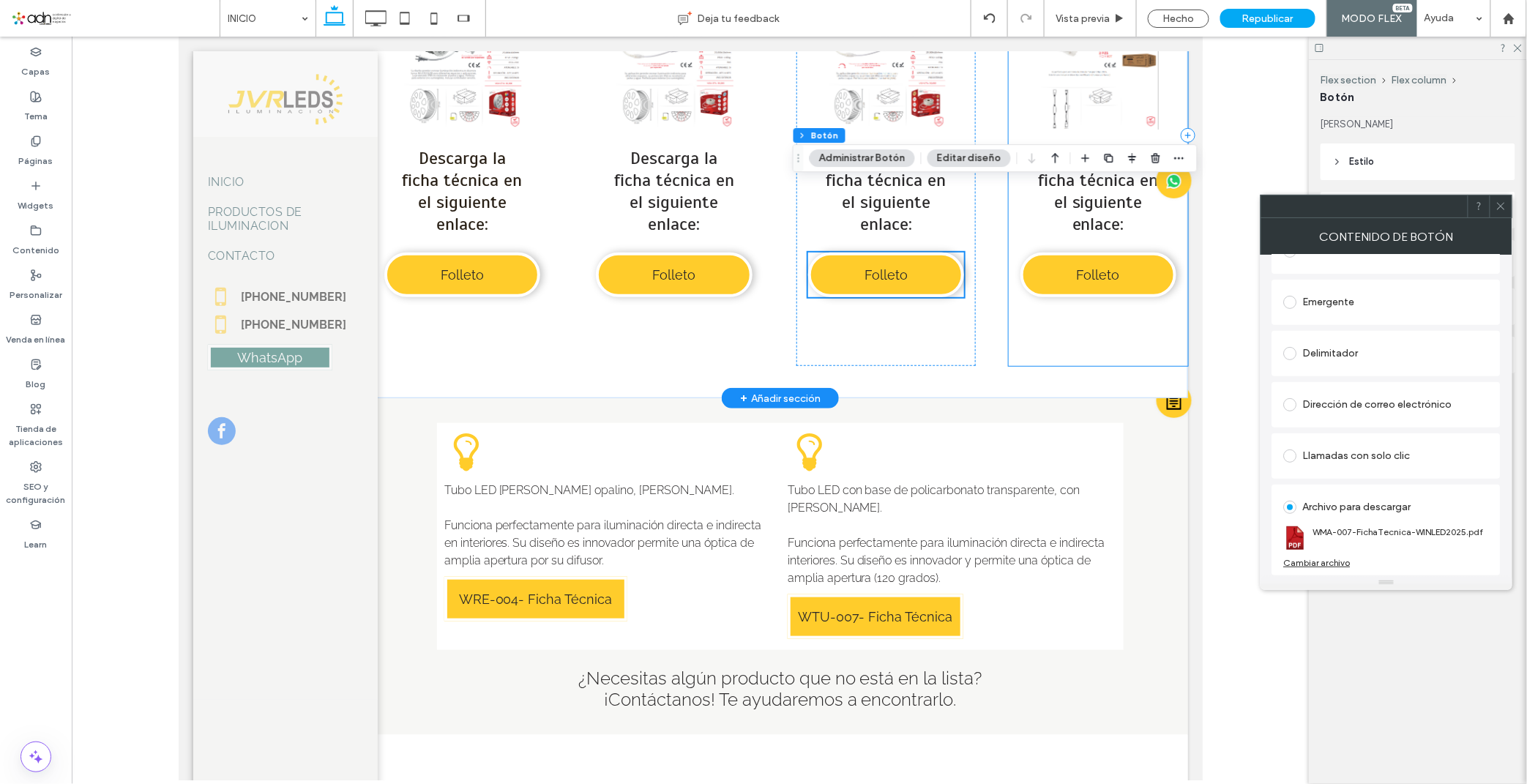
scroll to position [7242, 0]
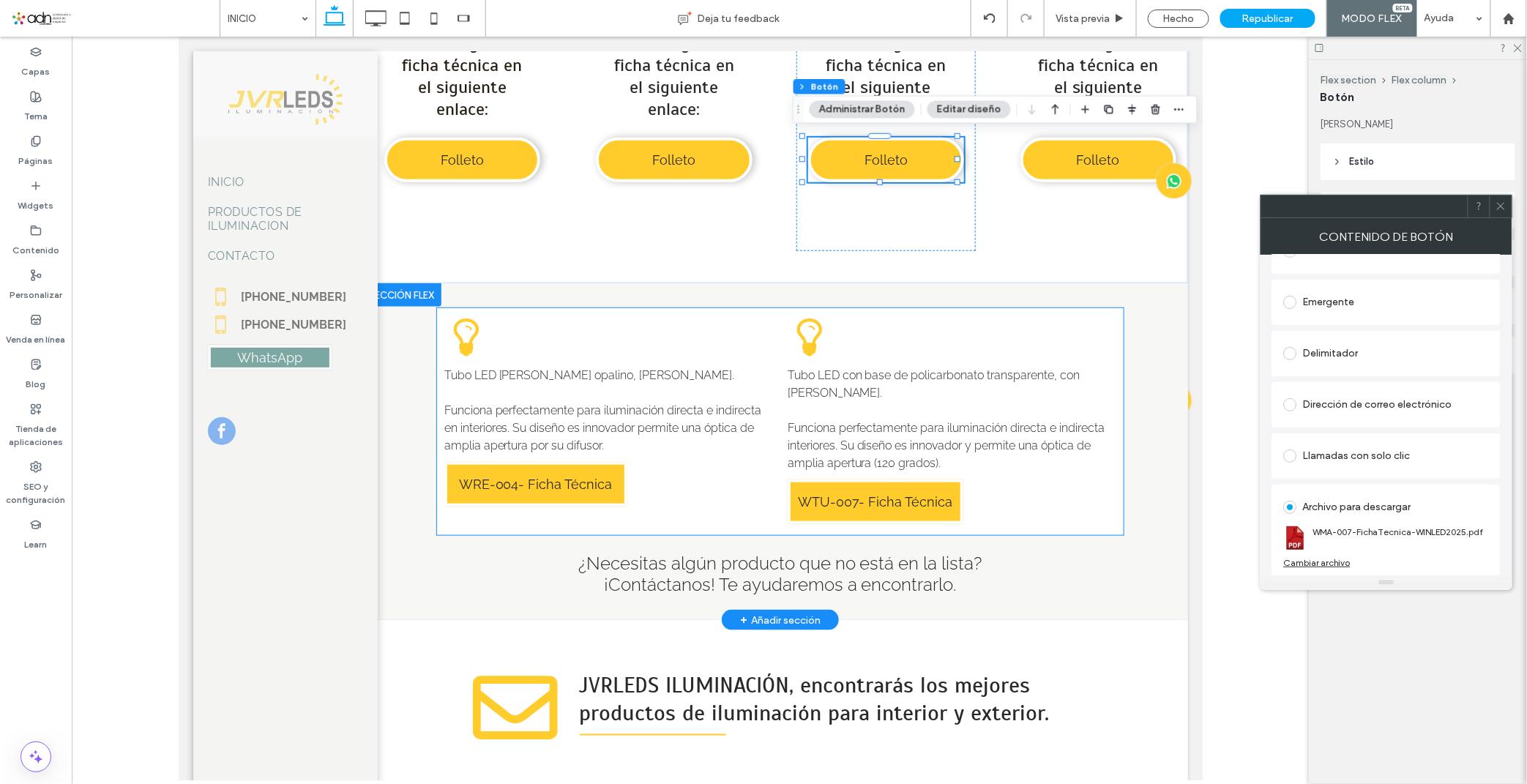
click at [736, 378] on p "Tubo LED de vidrio opalino, luz blanca fría." at bounding box center [608, 375] width 329 height 17
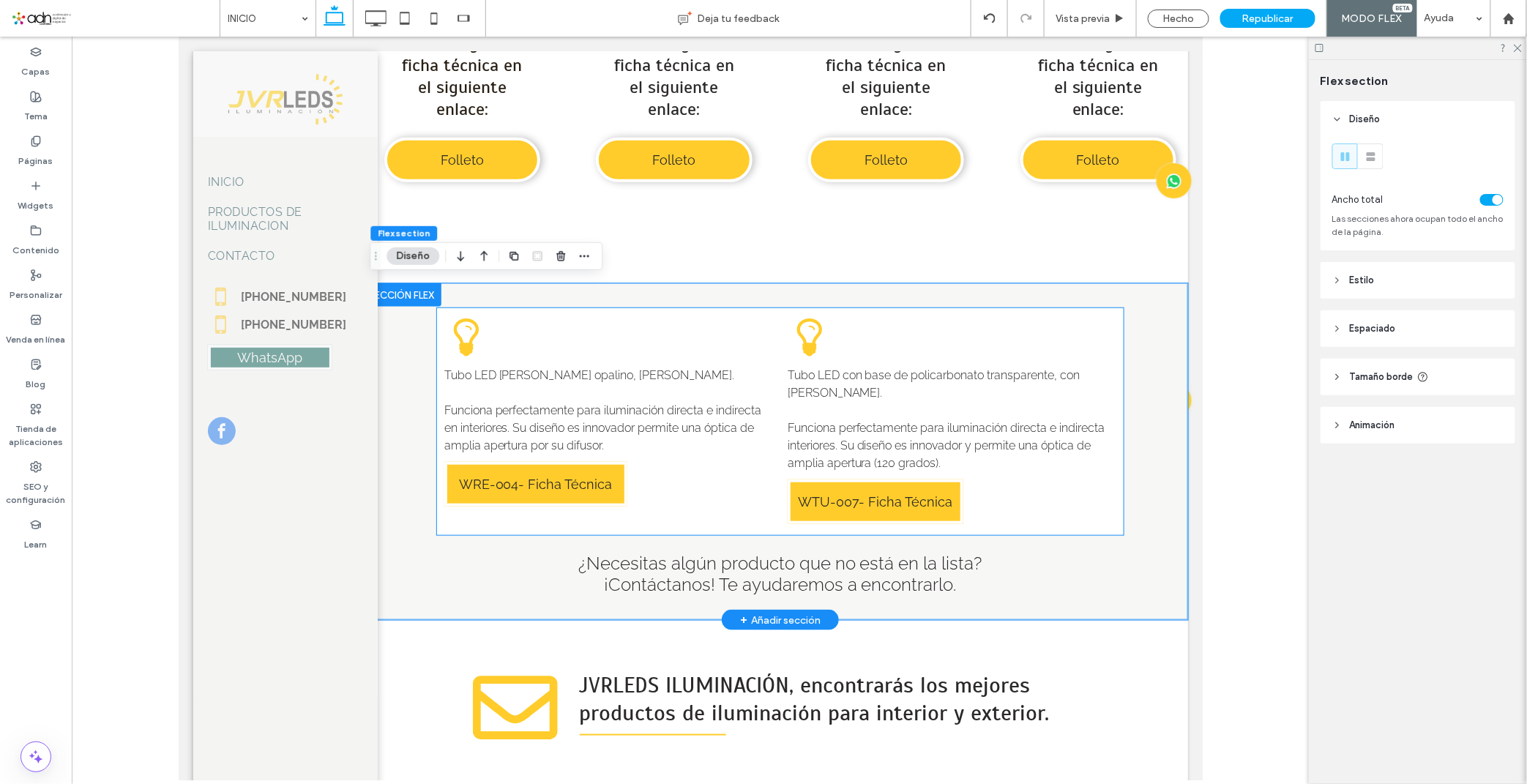
click at [580, 327] on div "Tubo LED de vidrio opalino, luz blanca fría. Funciona perfectamente para ilumin…" at bounding box center [608, 421] width 343 height 227
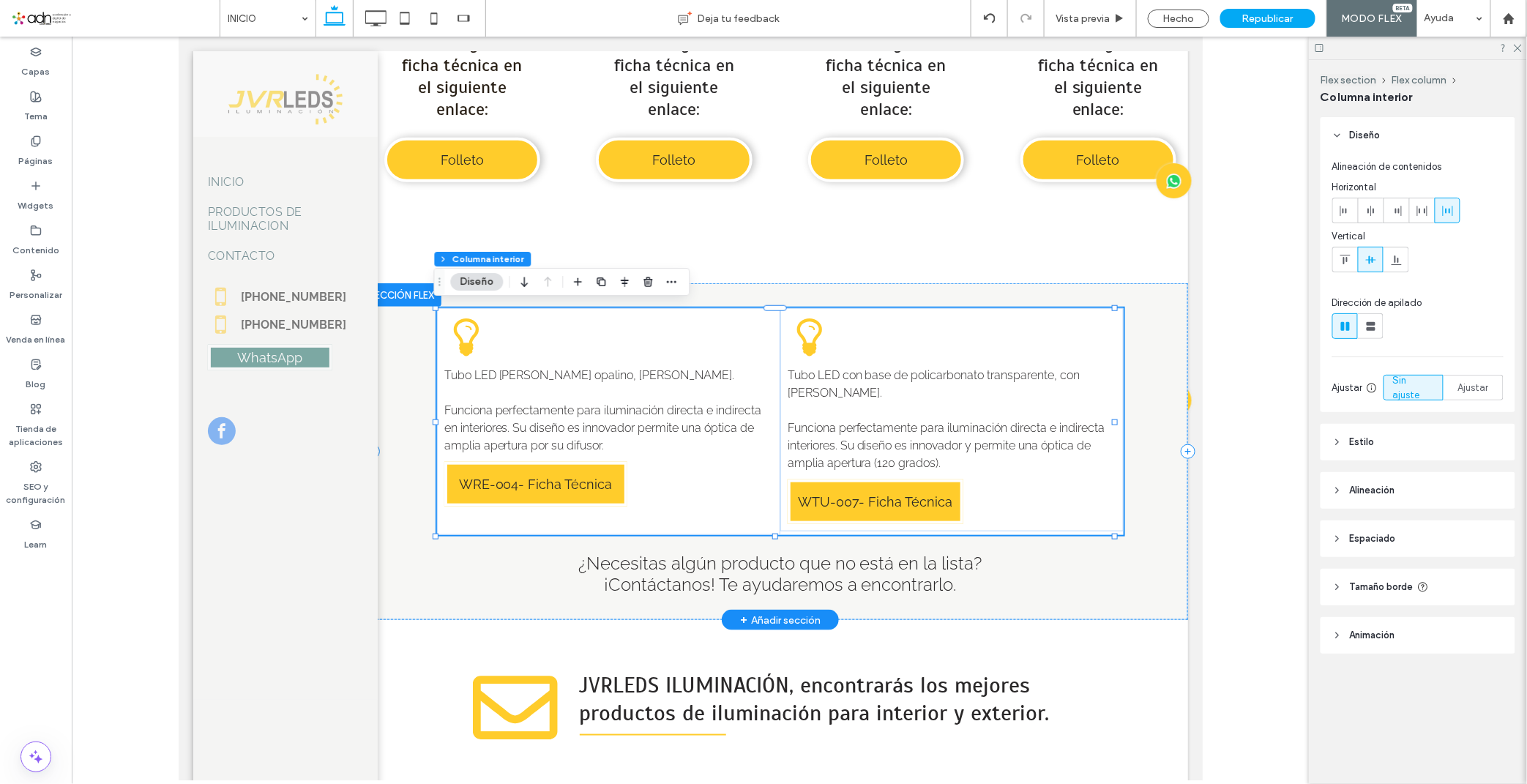
type input "**"
click at [648, 284] on use "button" at bounding box center [648, 281] width 9 height 10
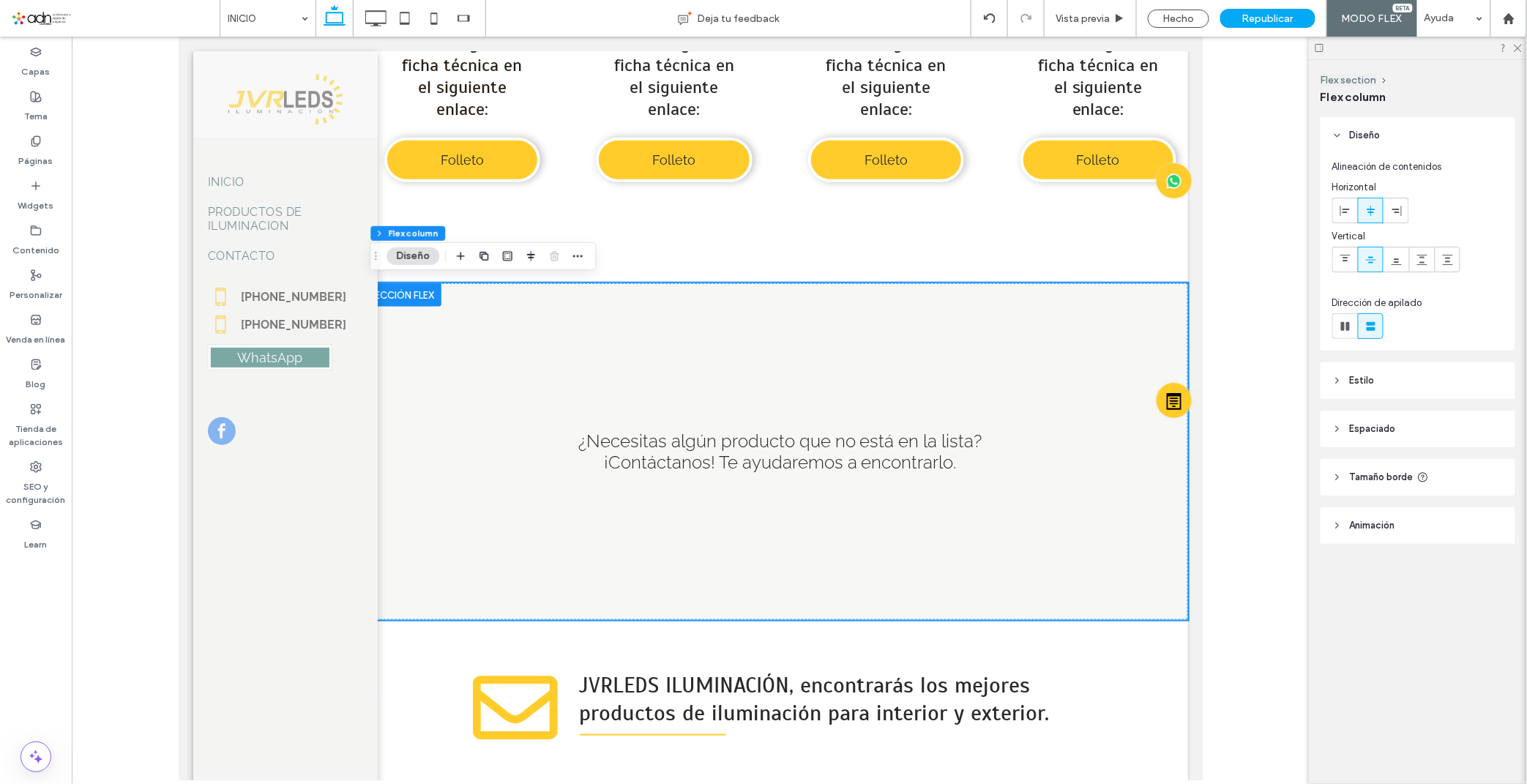
click at [1391, 385] on header "Estilo" at bounding box center [1417, 380] width 195 height 37
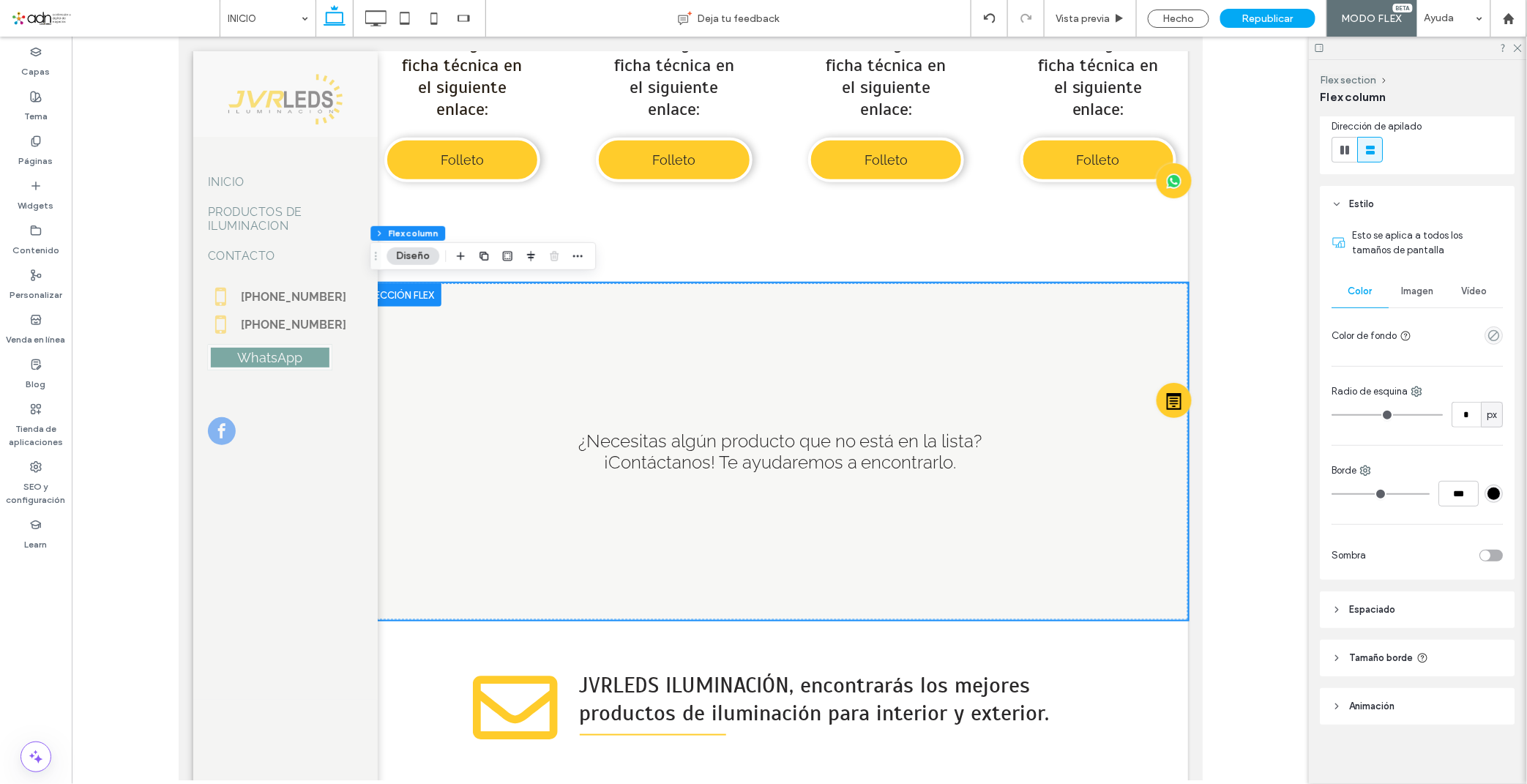
scroll to position [181, 0]
click at [1391, 618] on header "Espaciado" at bounding box center [1417, 605] width 195 height 37
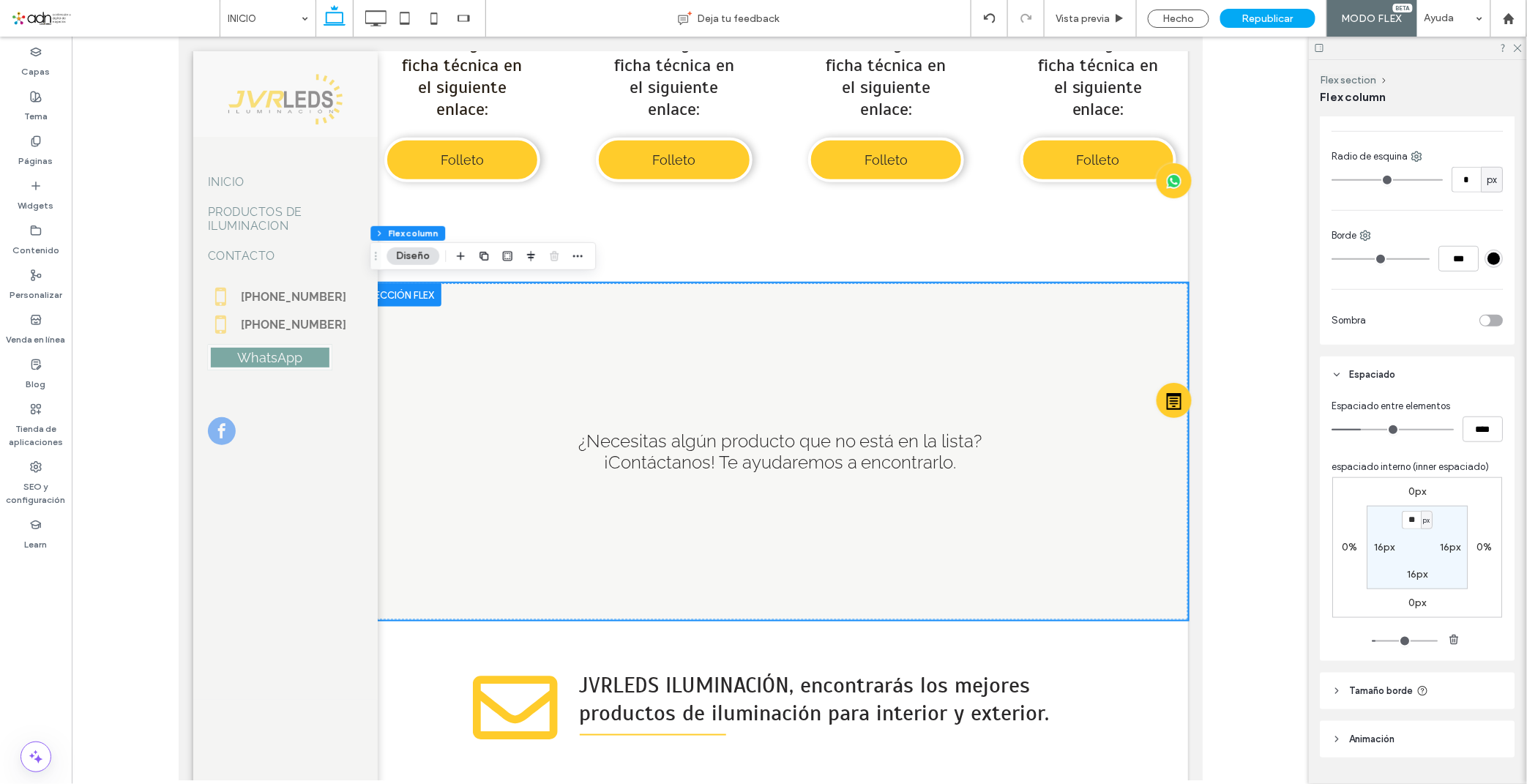
scroll to position [425, 0]
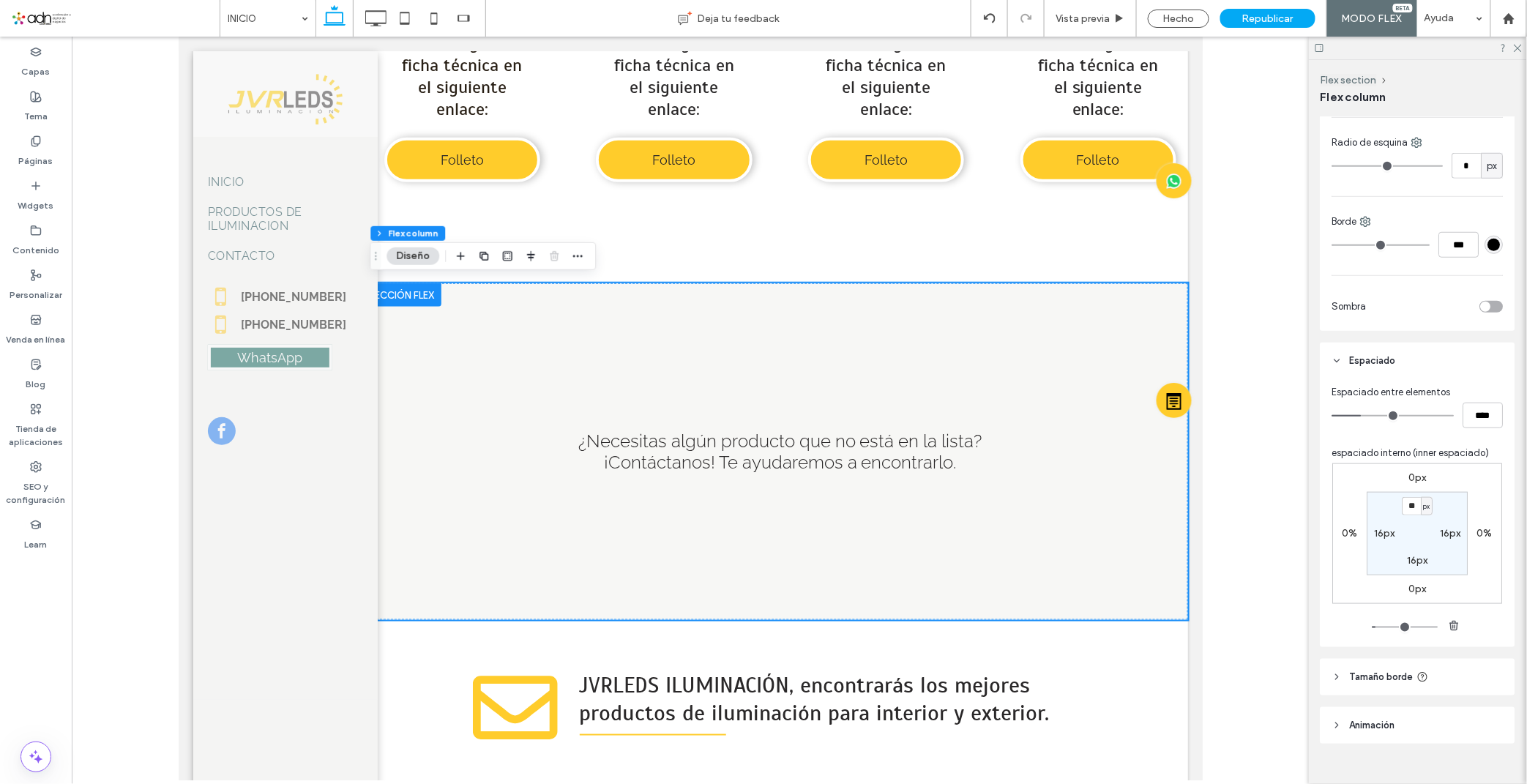
click at [1411, 560] on label "16px" at bounding box center [1417, 560] width 21 height 13
type input "*"
drag, startPoint x: 1378, startPoint y: 626, endPoint x: 1360, endPoint y: 626, distance: 18.0
click at [1372, 627] on input "range" at bounding box center [1405, 628] width 66 height 2
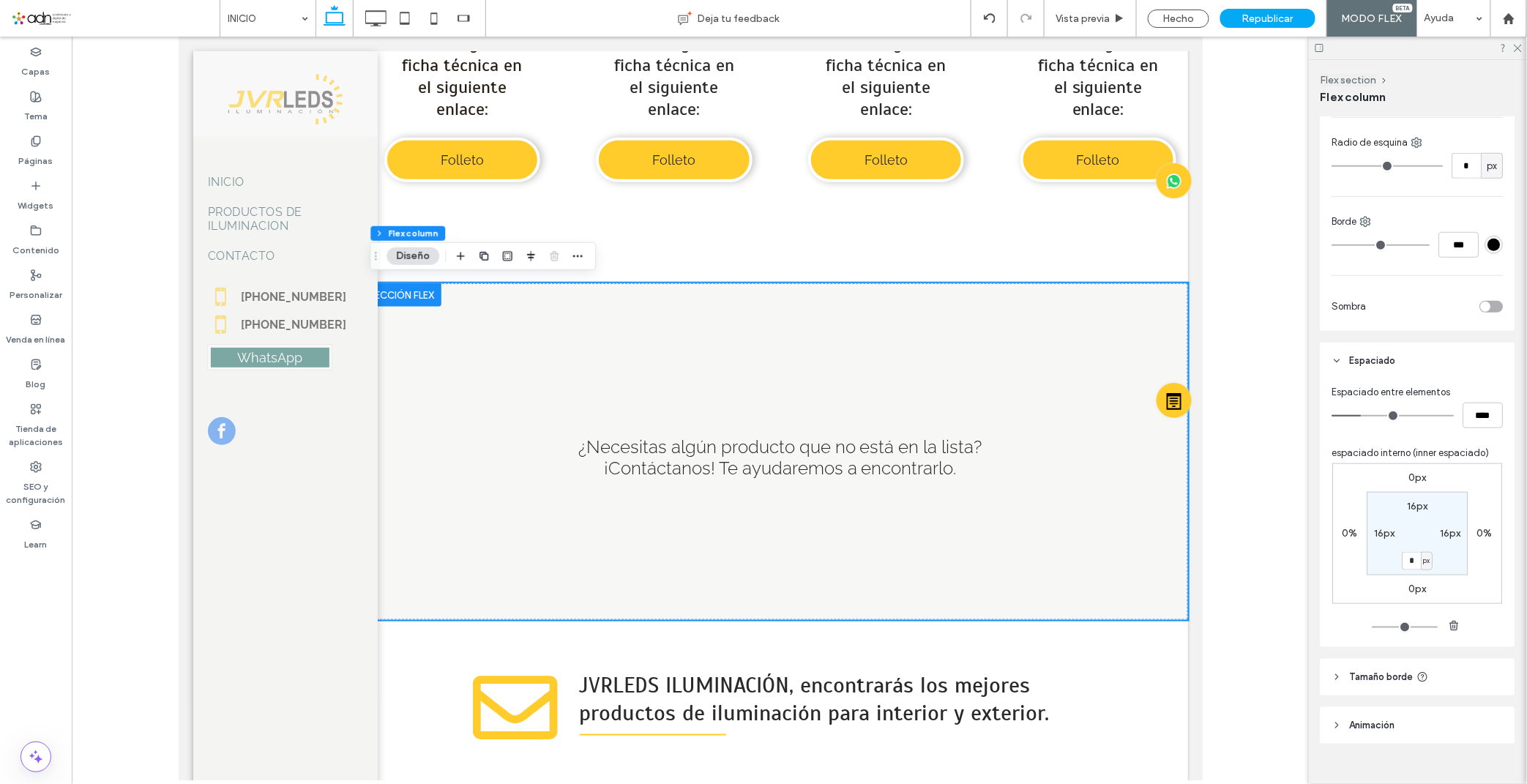
click at [1417, 503] on label "16px" at bounding box center [1417, 506] width 21 height 13
type input "*"
drag, startPoint x: 1379, startPoint y: 627, endPoint x: 1309, endPoint y: 610, distance: 72.0
type input "*"
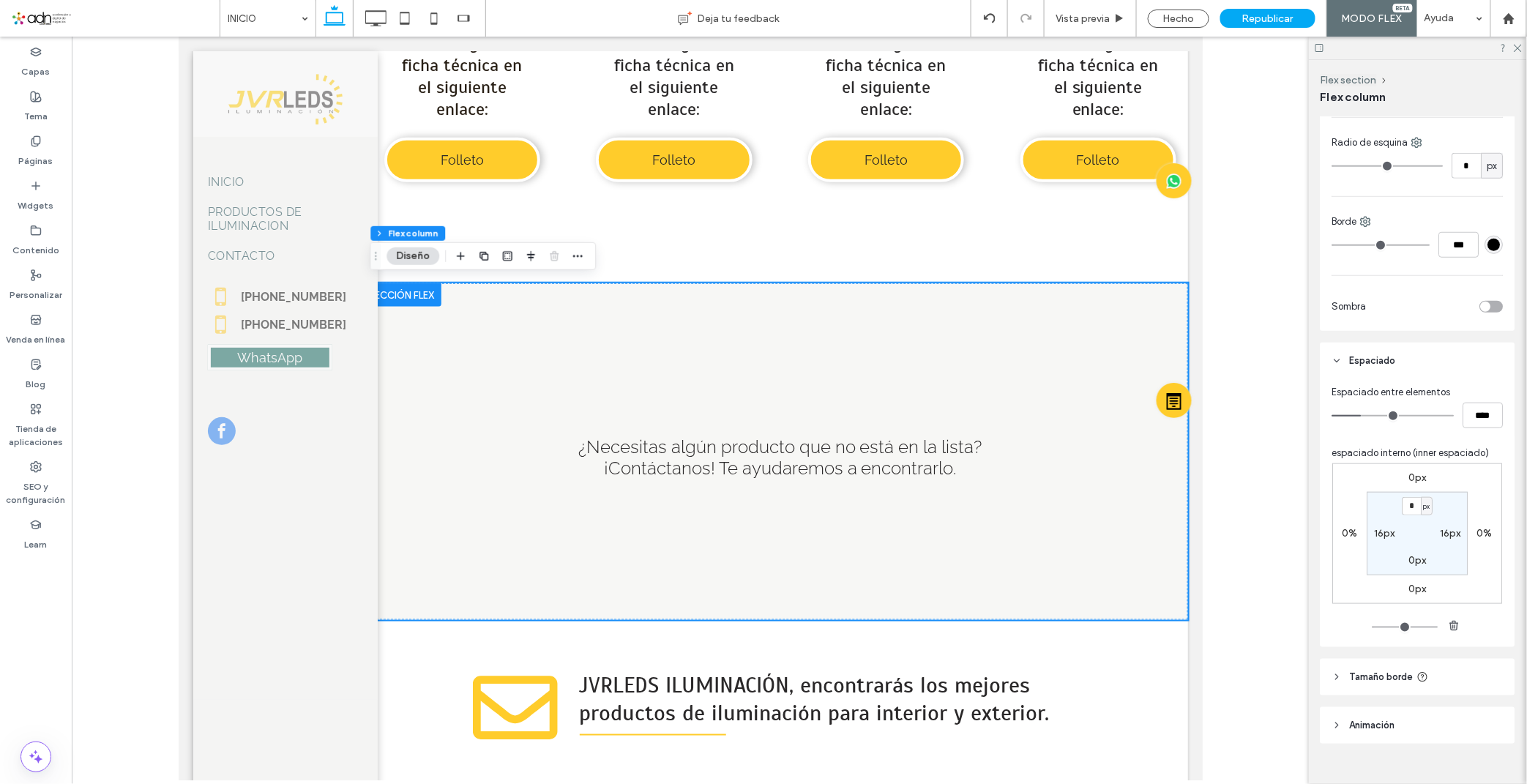
click at [1372, 627] on input "range" at bounding box center [1405, 628] width 66 height 2
click at [932, 319] on div "¿Necesitas algún producto que no está en la lista? ¡Contáctanos! Te ayudaremos …" at bounding box center [779, 451] width 815 height 337
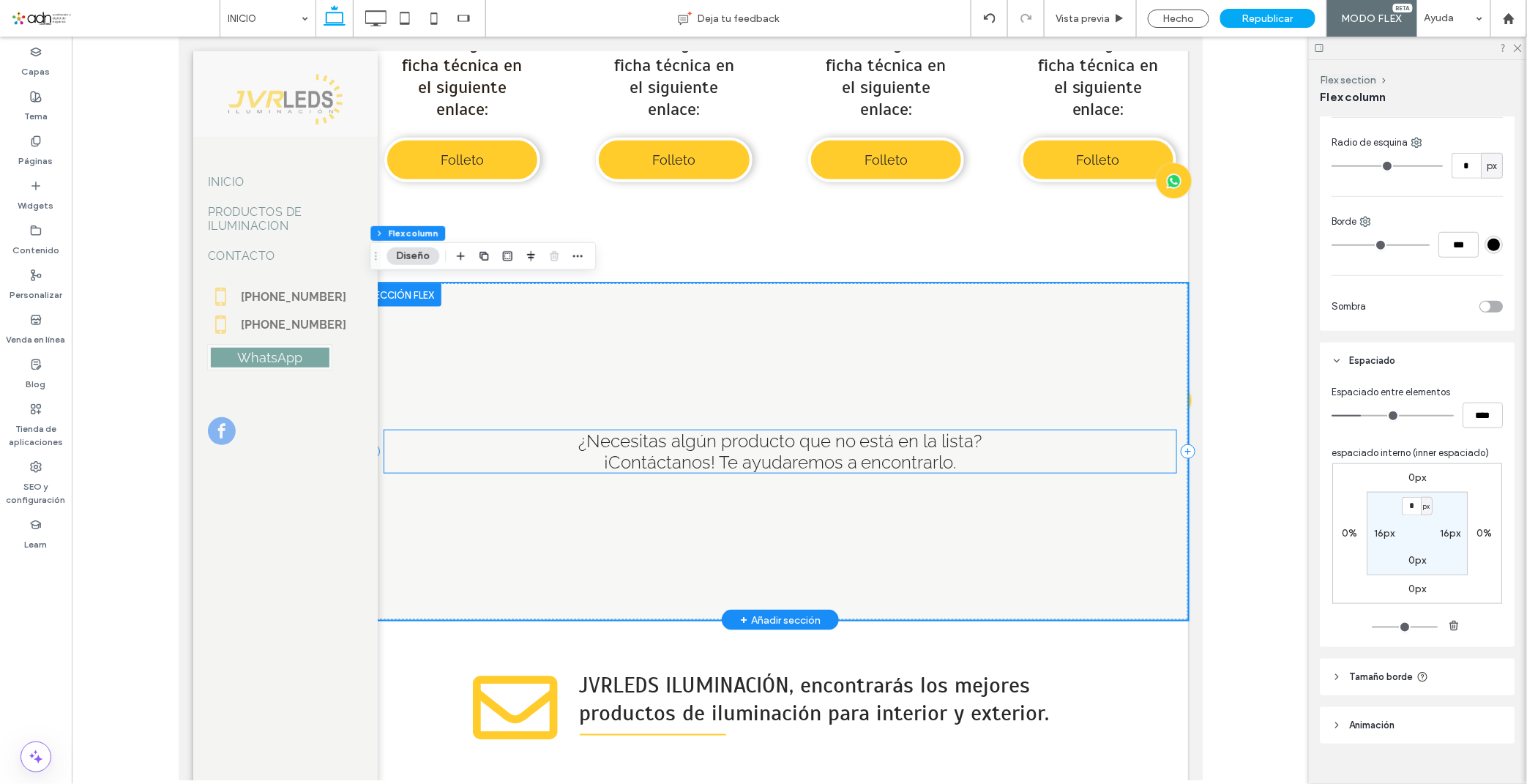
click at [651, 437] on span "¿Necesitas algún producto que no está en la lista?" at bounding box center [779, 440] width 404 height 21
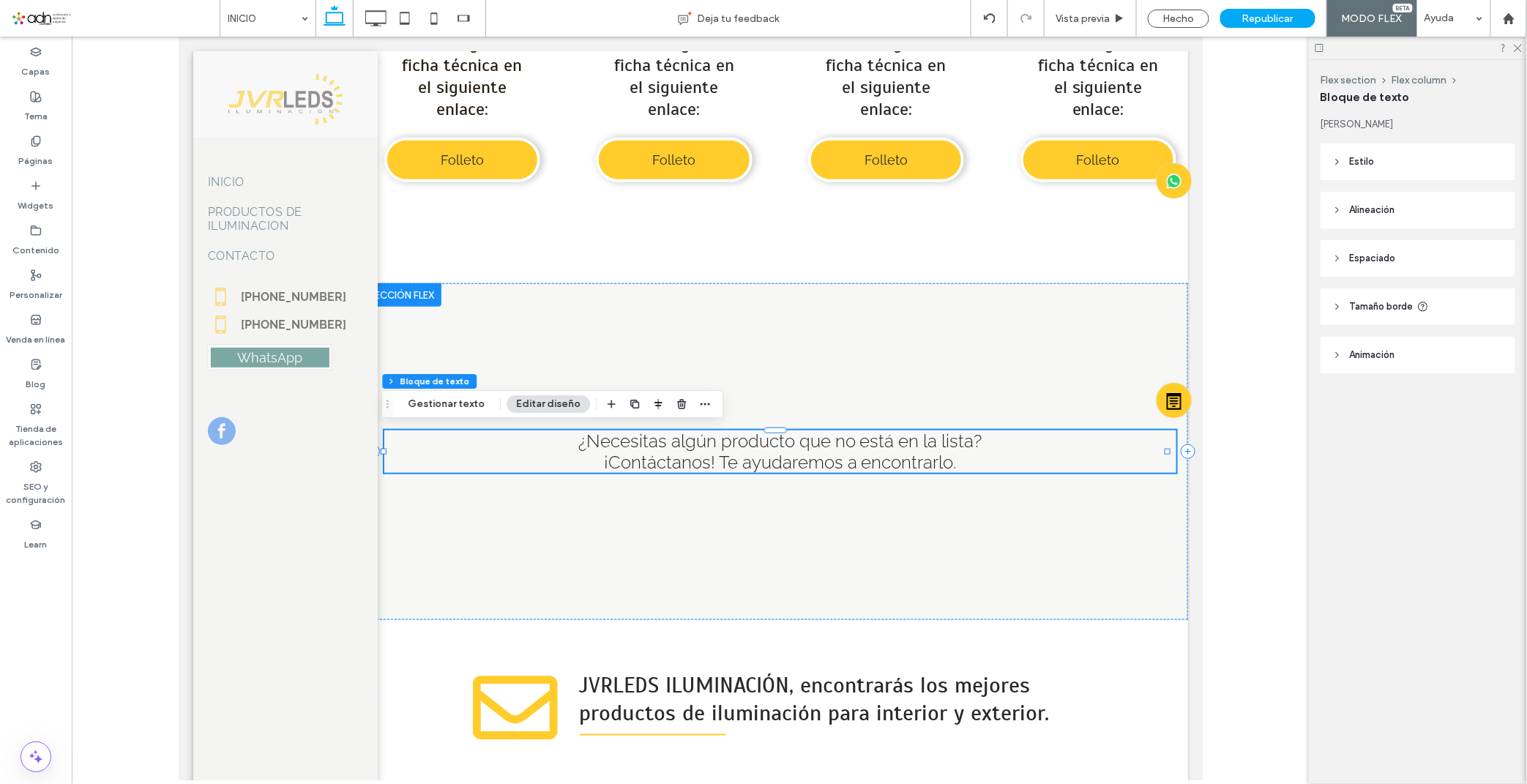
click at [1371, 256] on span "Espaciado" at bounding box center [1373, 258] width 46 height 14
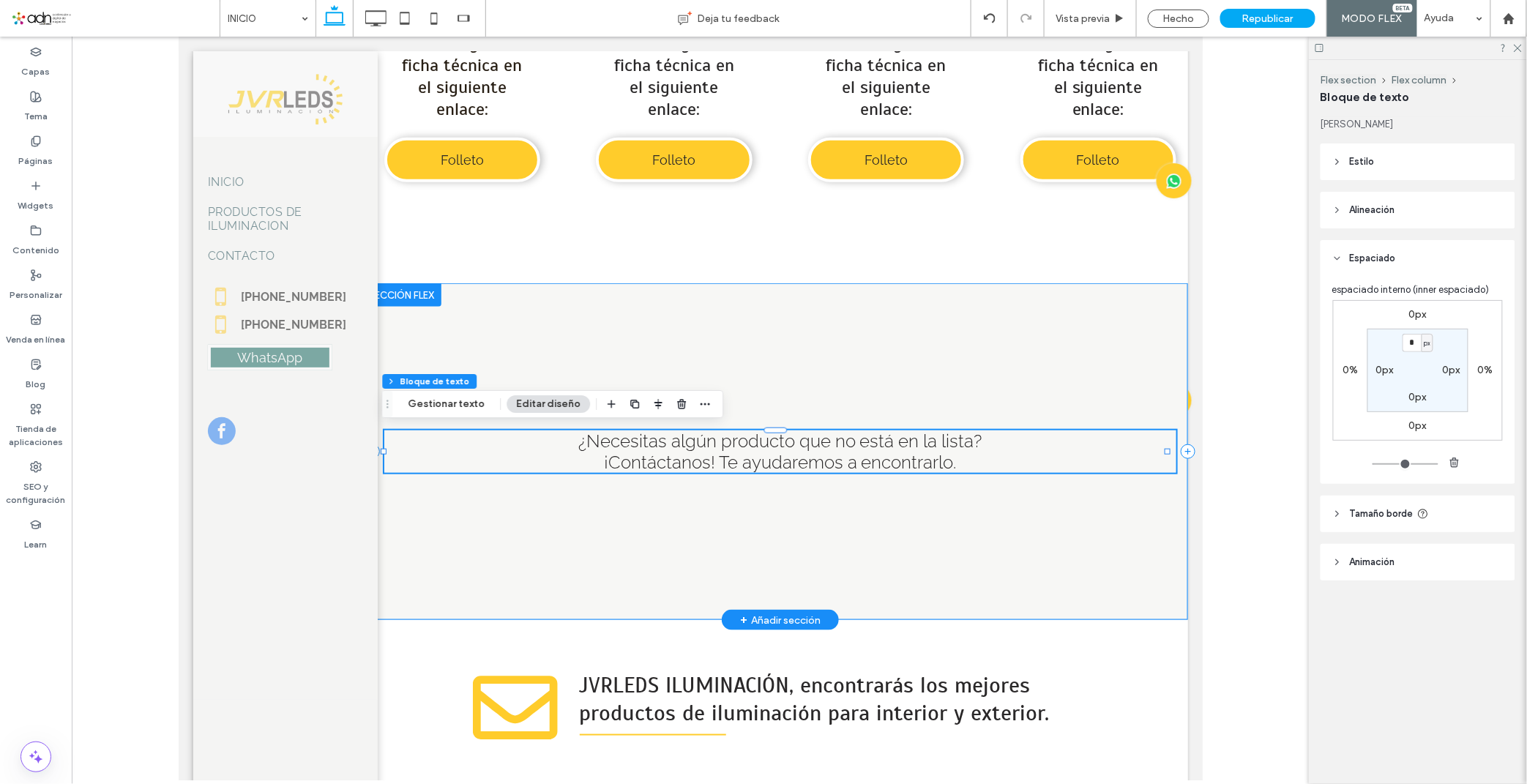
click at [938, 310] on div "¿Necesitas algún producto que no está en la lista? ¡Contáctanos! Te ayudaremos …" at bounding box center [779, 451] width 815 height 337
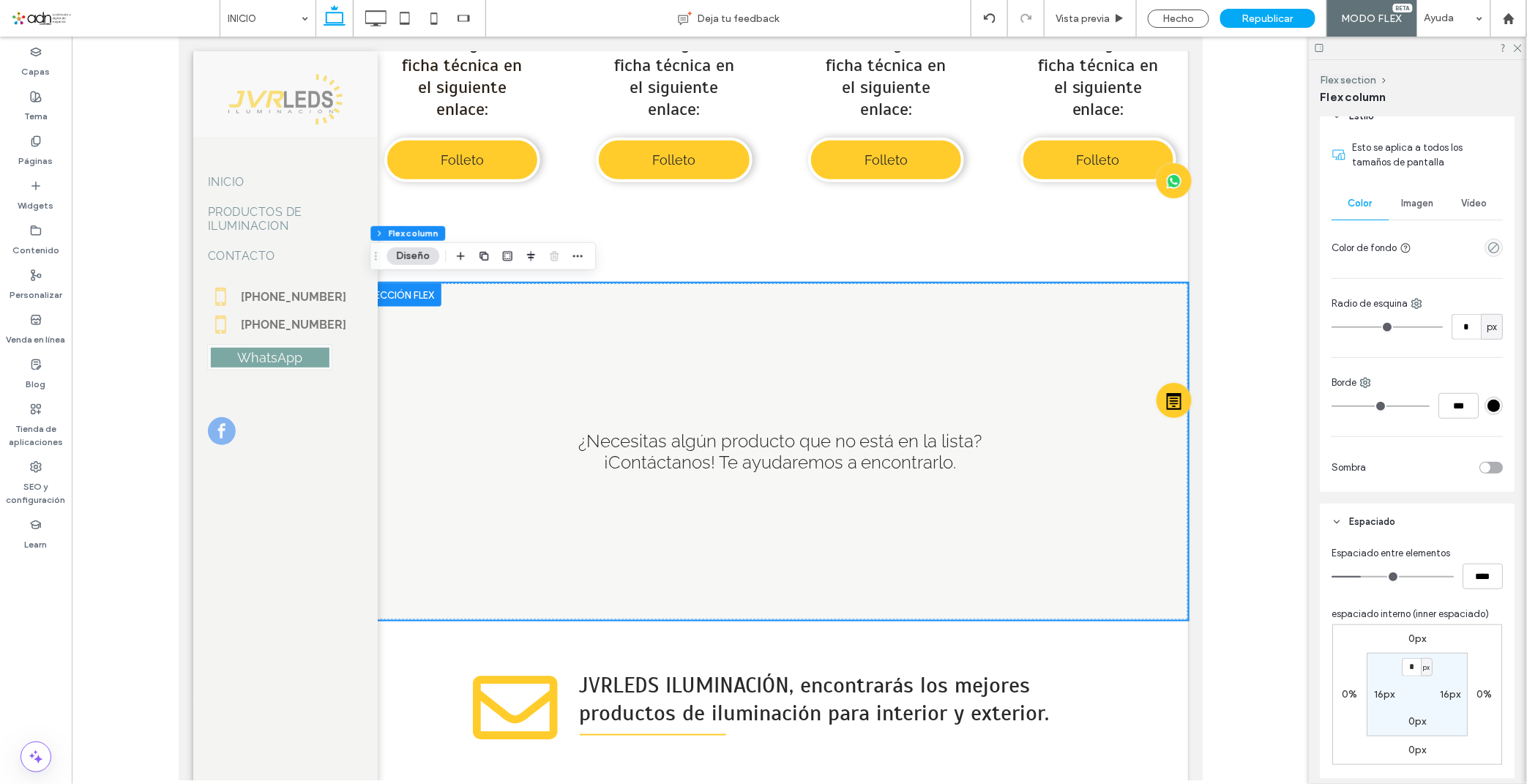
scroll to position [406, 0]
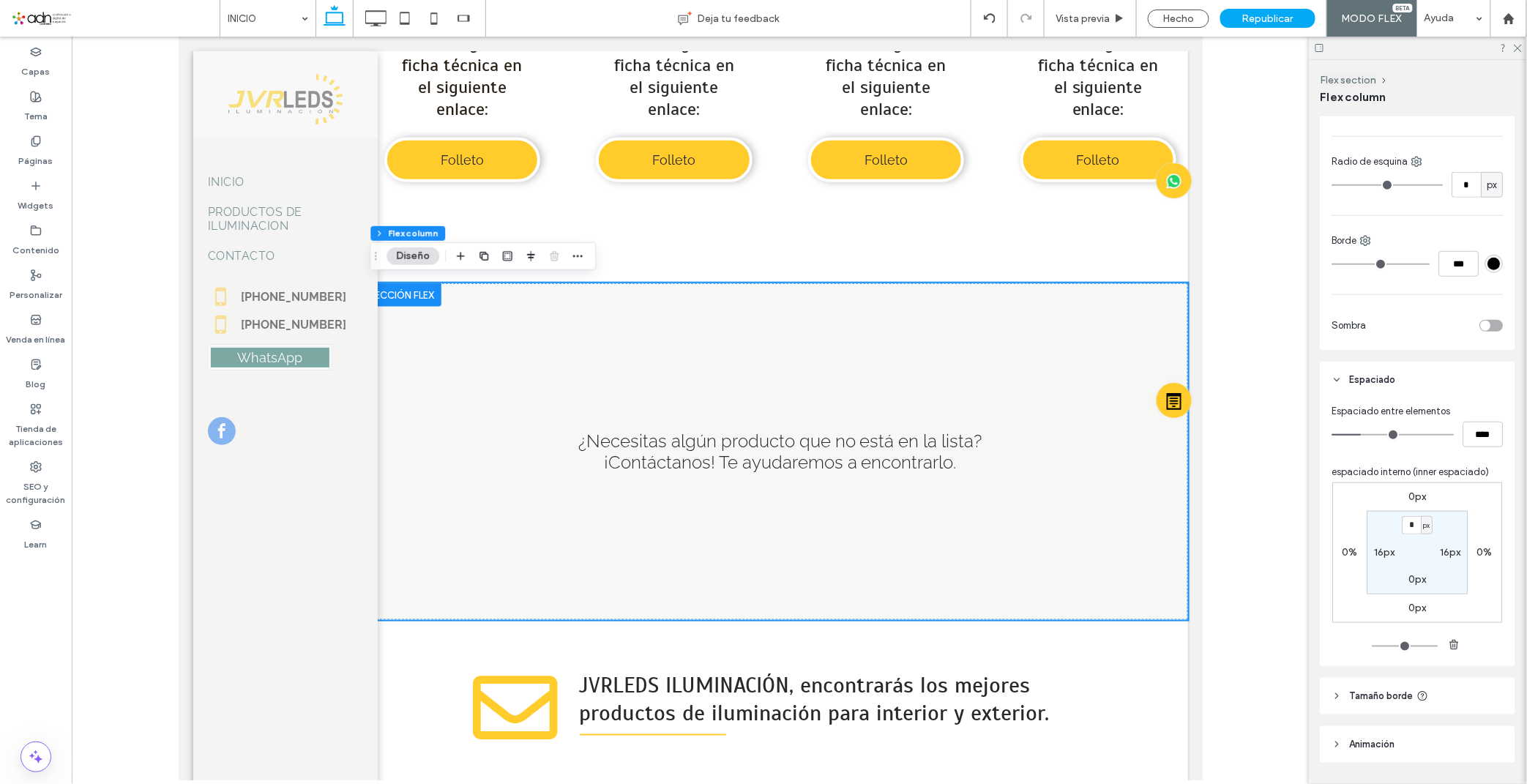
type input "**"
type input "****"
type input "**"
type input "****"
type input "**"
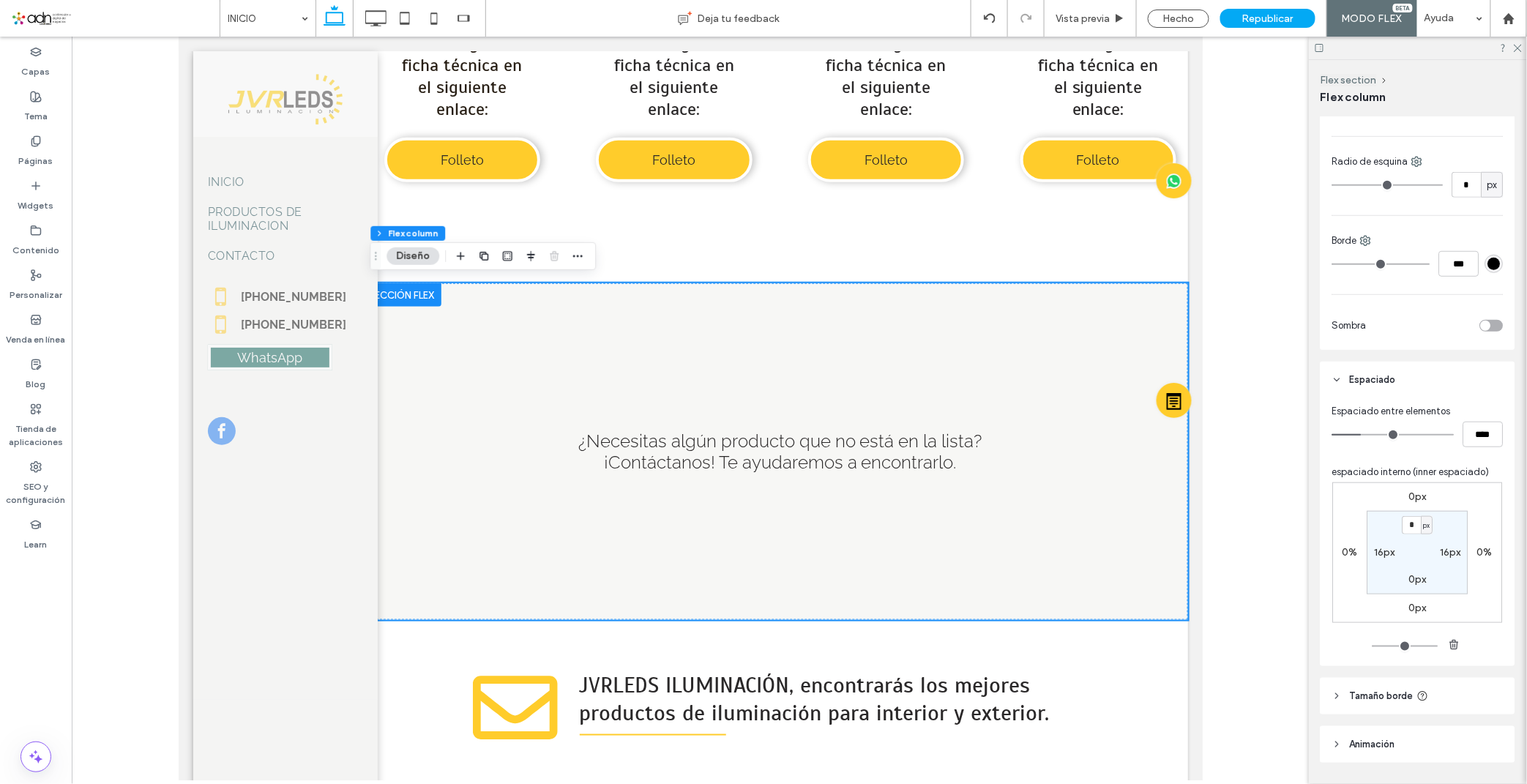
type input "****"
drag, startPoint x: 1362, startPoint y: 431, endPoint x: 1351, endPoint y: 432, distance: 11.0
click at [1351, 434] on input "range" at bounding box center [1394, 434] width 122 height 2
type input "*"
type input "***"
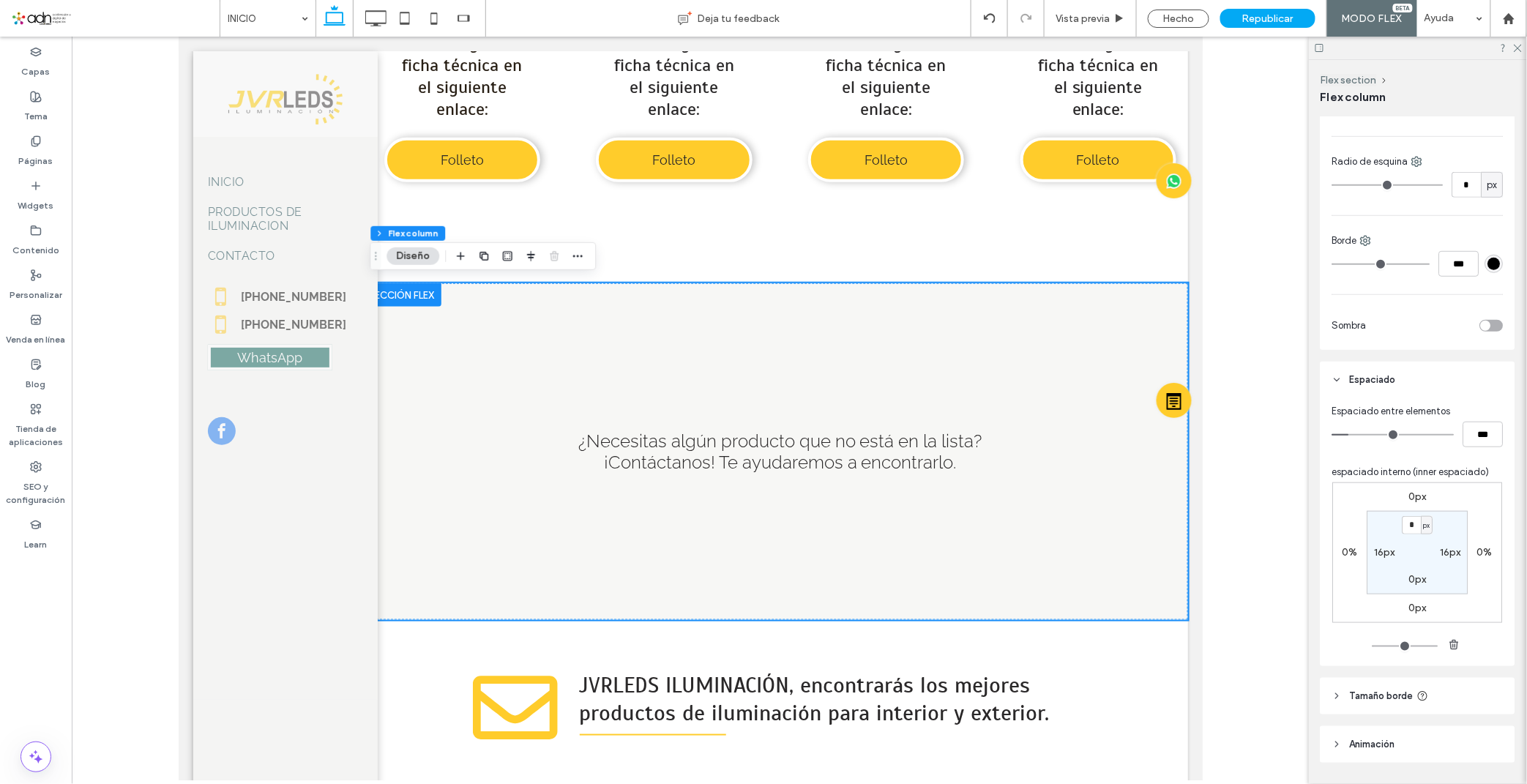
type input "*"
type input "***"
type input "*"
type input "***"
type input "*"
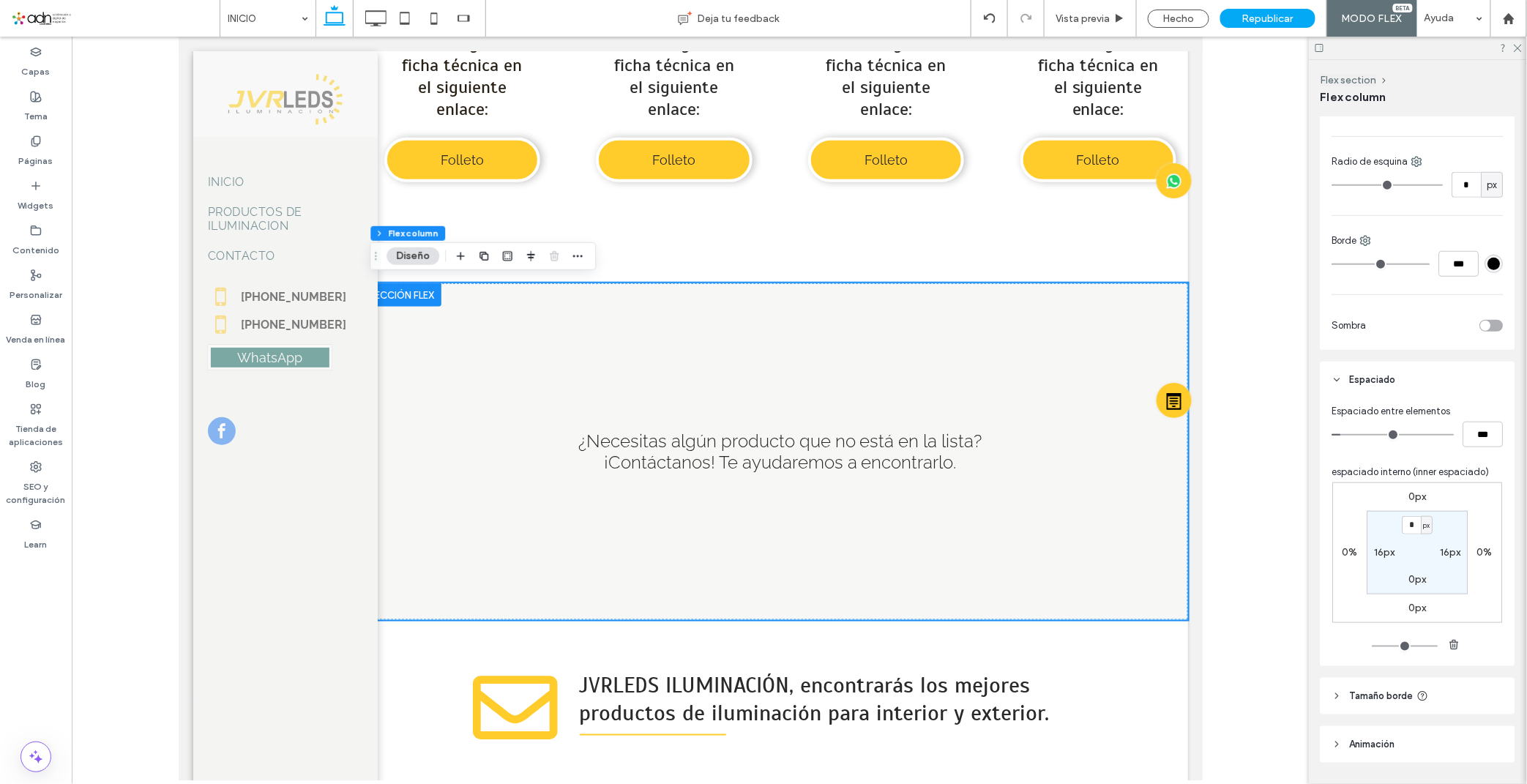
type input "***"
type input "*"
click at [1343, 434] on input "range" at bounding box center [1394, 434] width 122 height 2
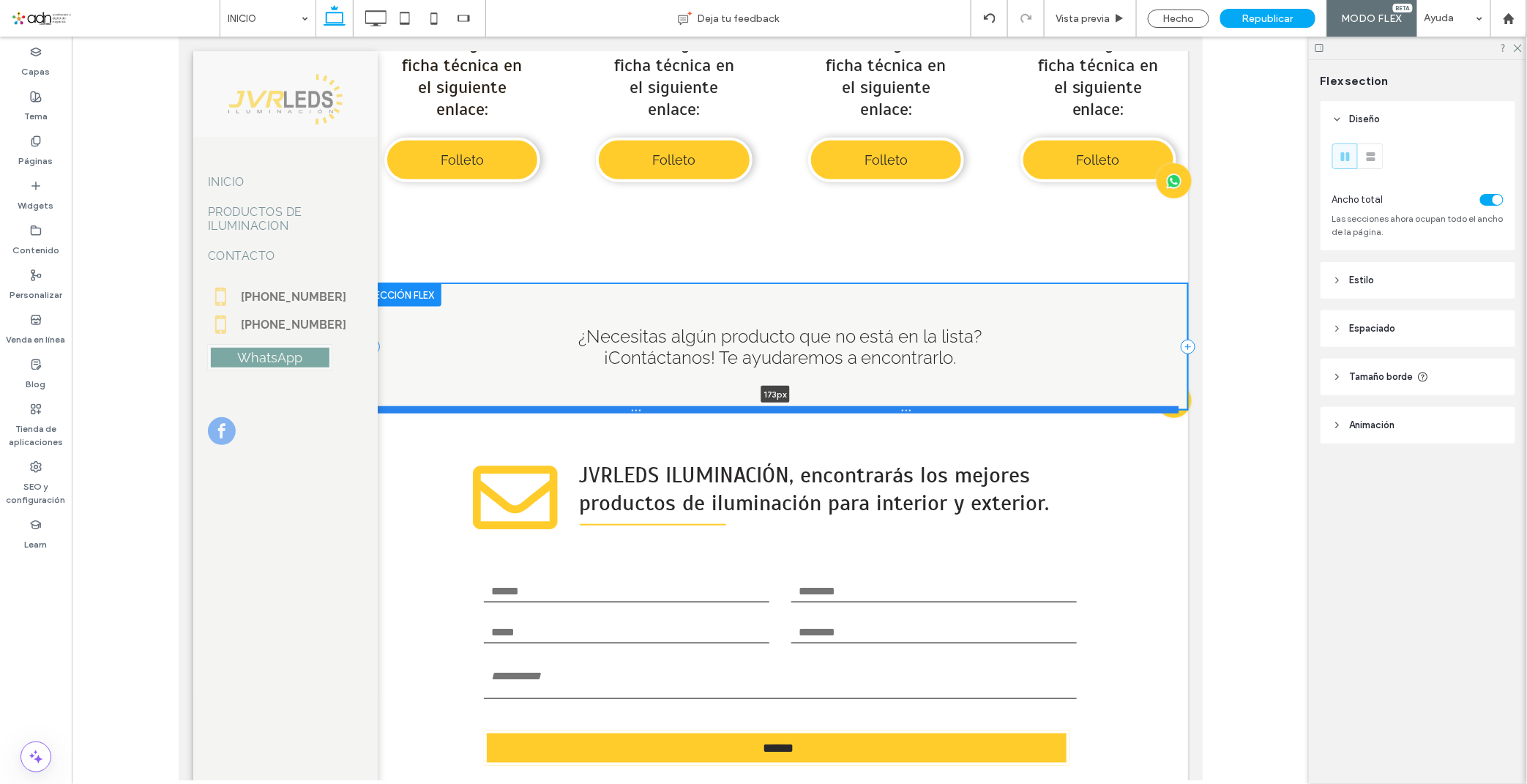
drag, startPoint x: 923, startPoint y: 617, endPoint x: 961, endPoint y: 407, distance: 213.4
click at [961, 407] on div at bounding box center [775, 408] width 806 height 7
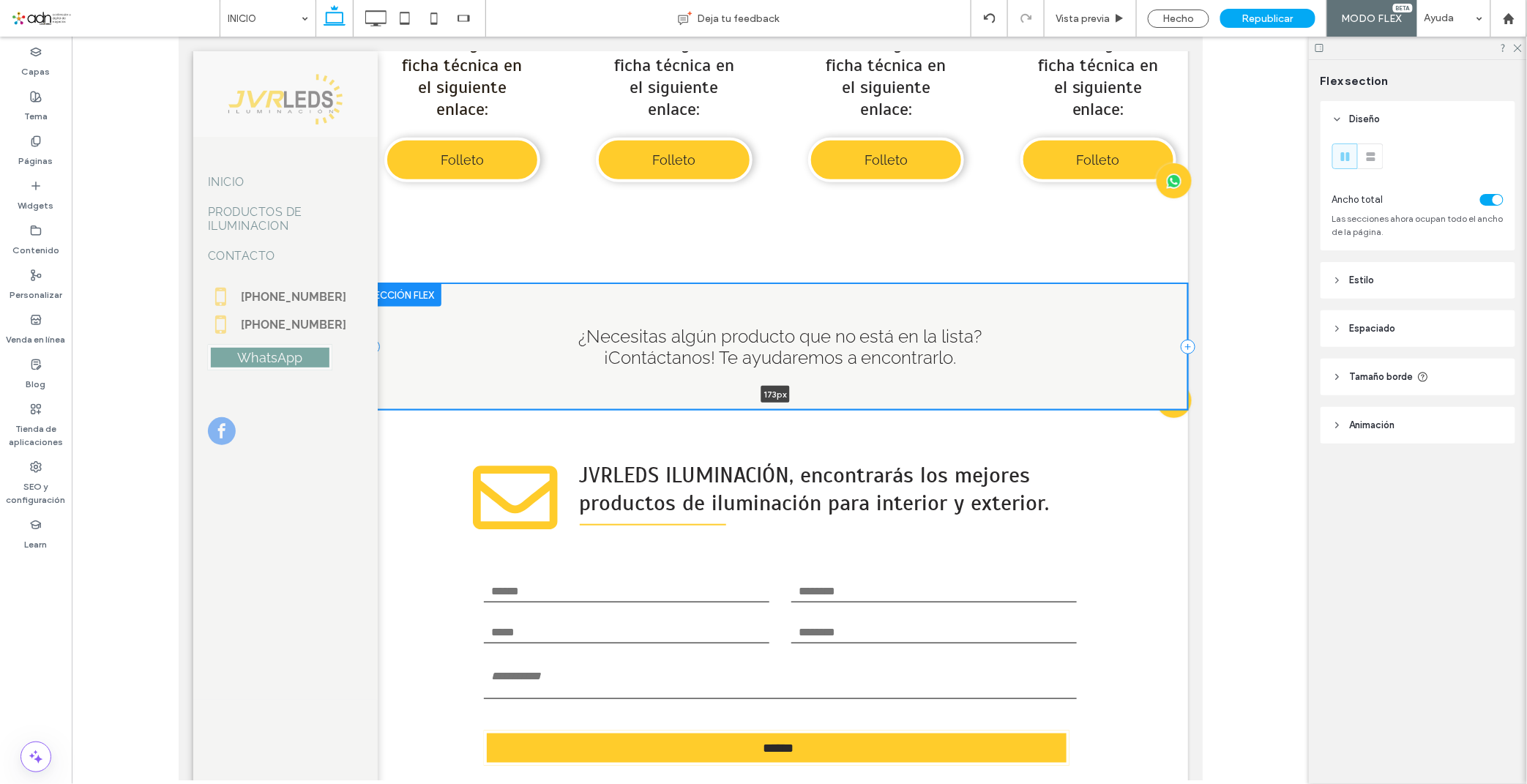
type input "***"
click at [827, 380] on div "¿Necesitas algún producto que no está en la lista? ¡Contáctanos! Te ayudaremos …" at bounding box center [779, 346] width 815 height 126
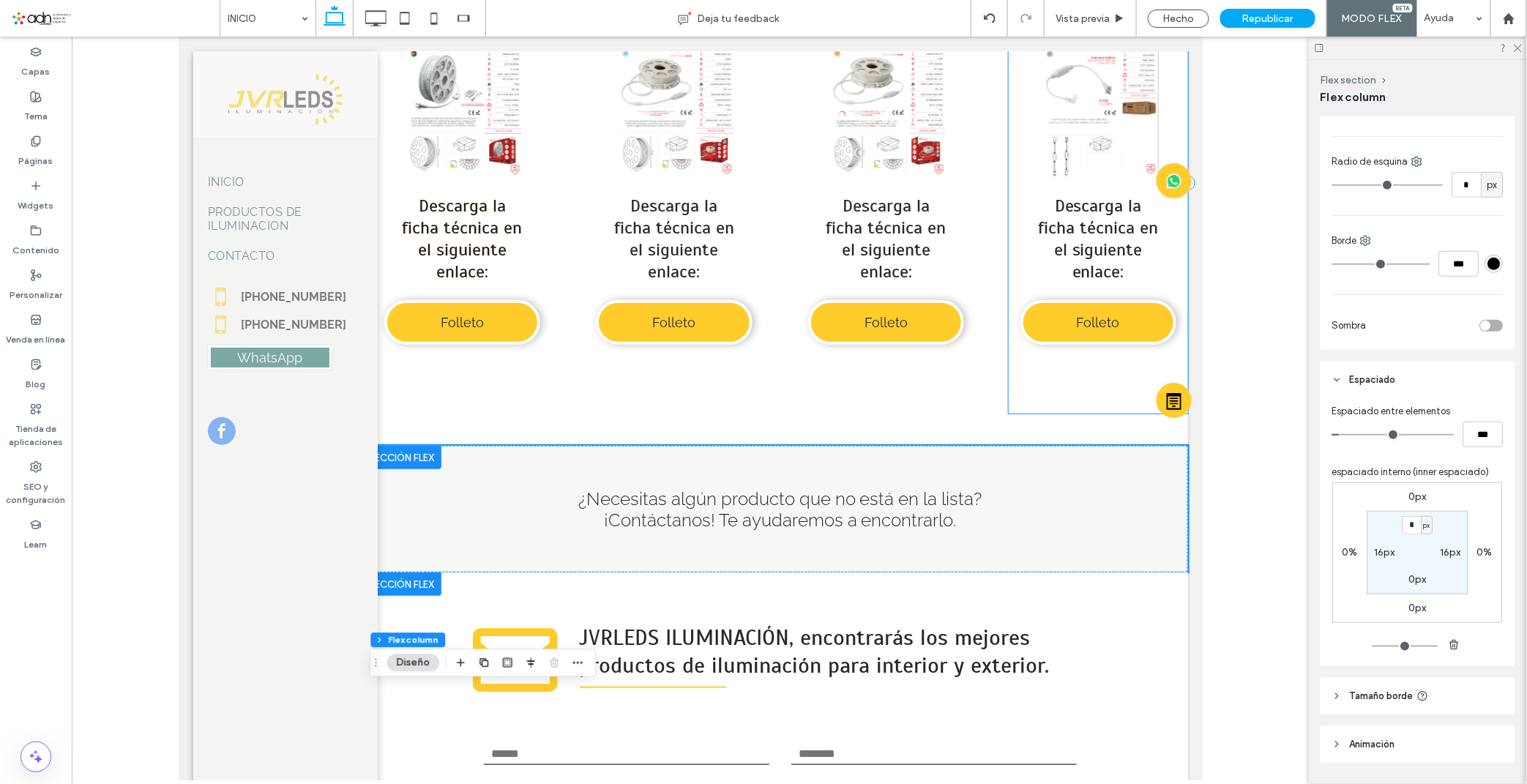
scroll to position [6836, 0]
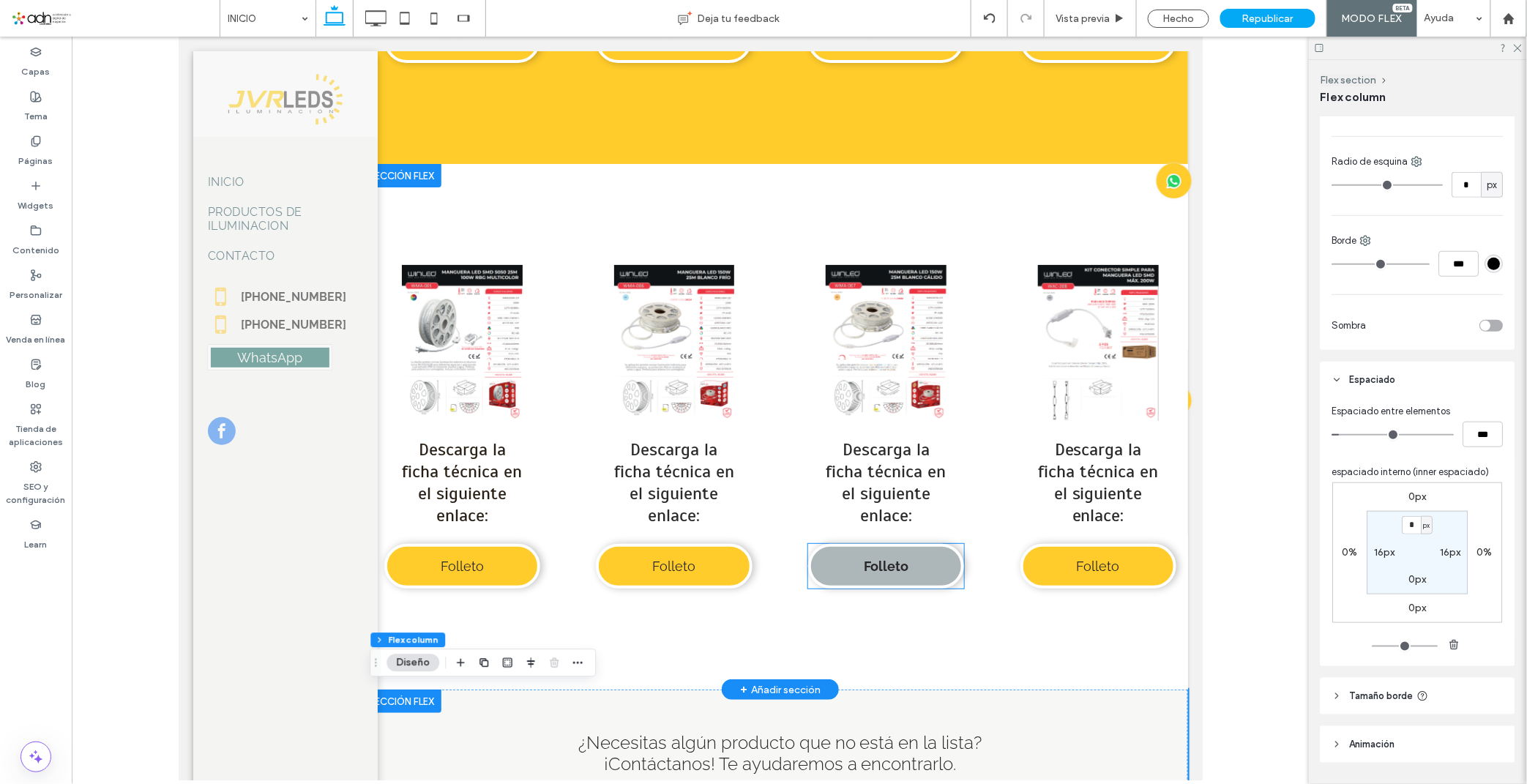
click at [857, 545] on link "Folleto" at bounding box center [885, 566] width 156 height 44
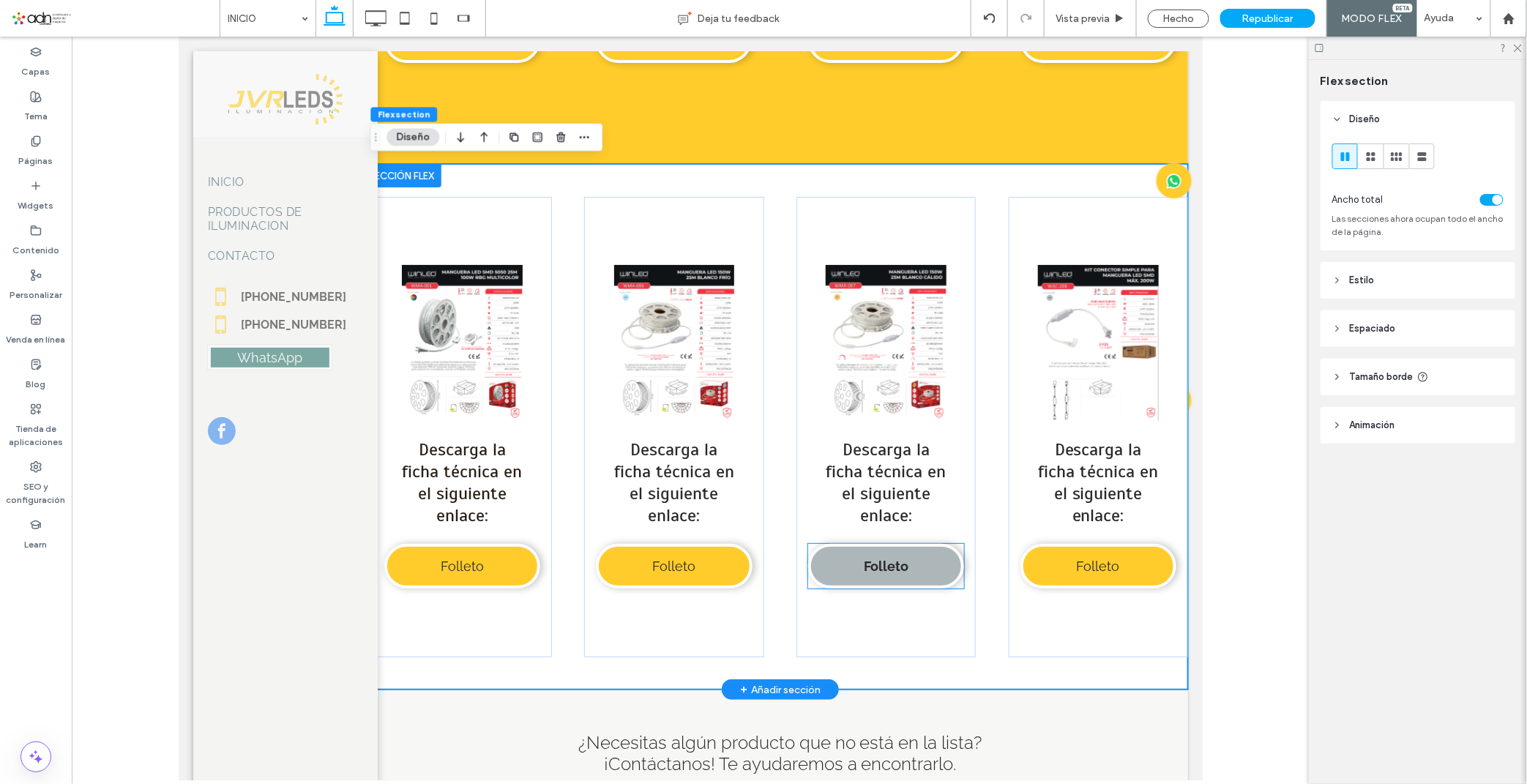
click at [908, 558] on link "Folleto" at bounding box center [885, 566] width 156 height 44
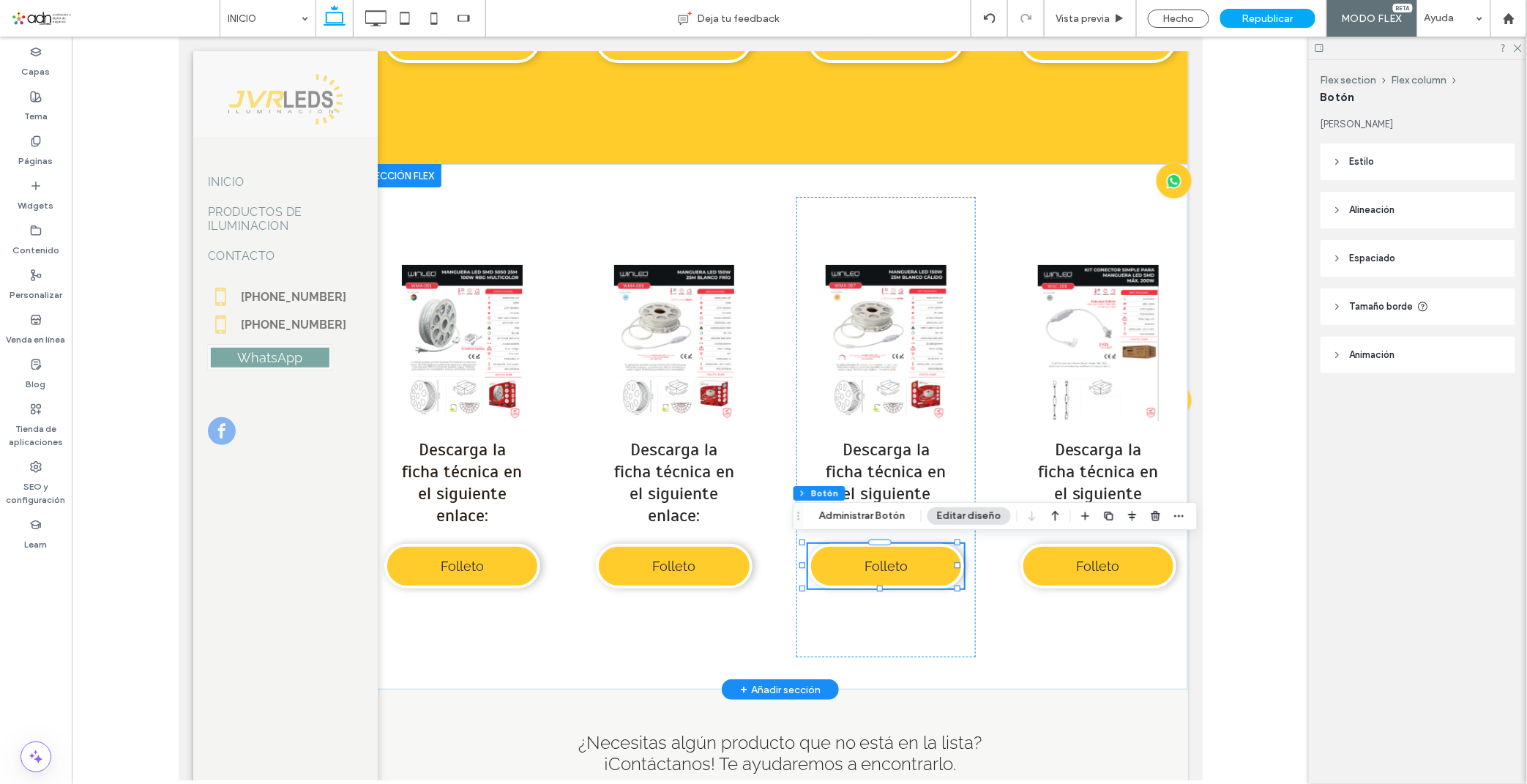
type input "**"
click at [884, 516] on button "Administrar Botón" at bounding box center [862, 516] width 106 height 17
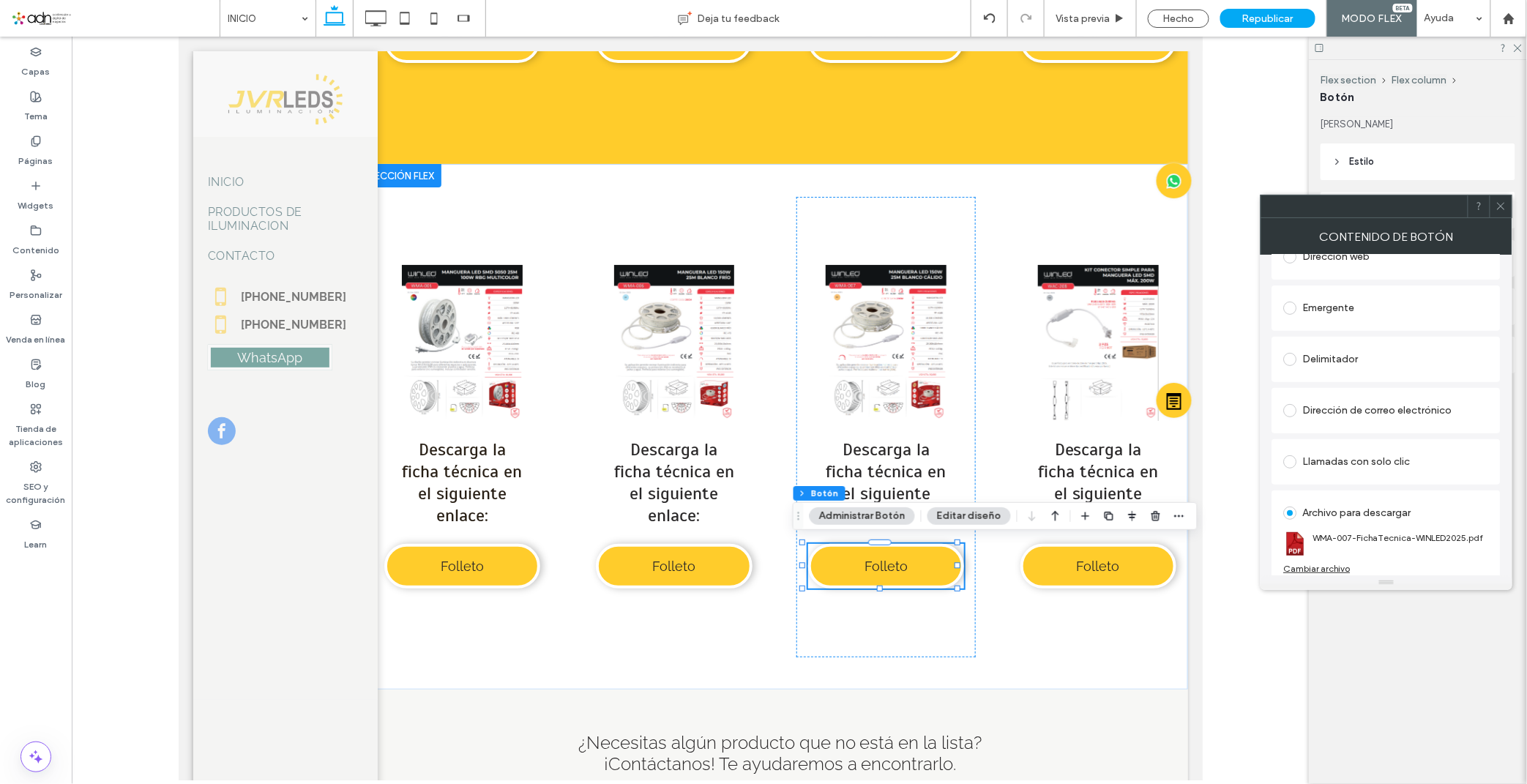
scroll to position [245, 0]
click at [1498, 214] on span at bounding box center [1501, 207] width 11 height 22
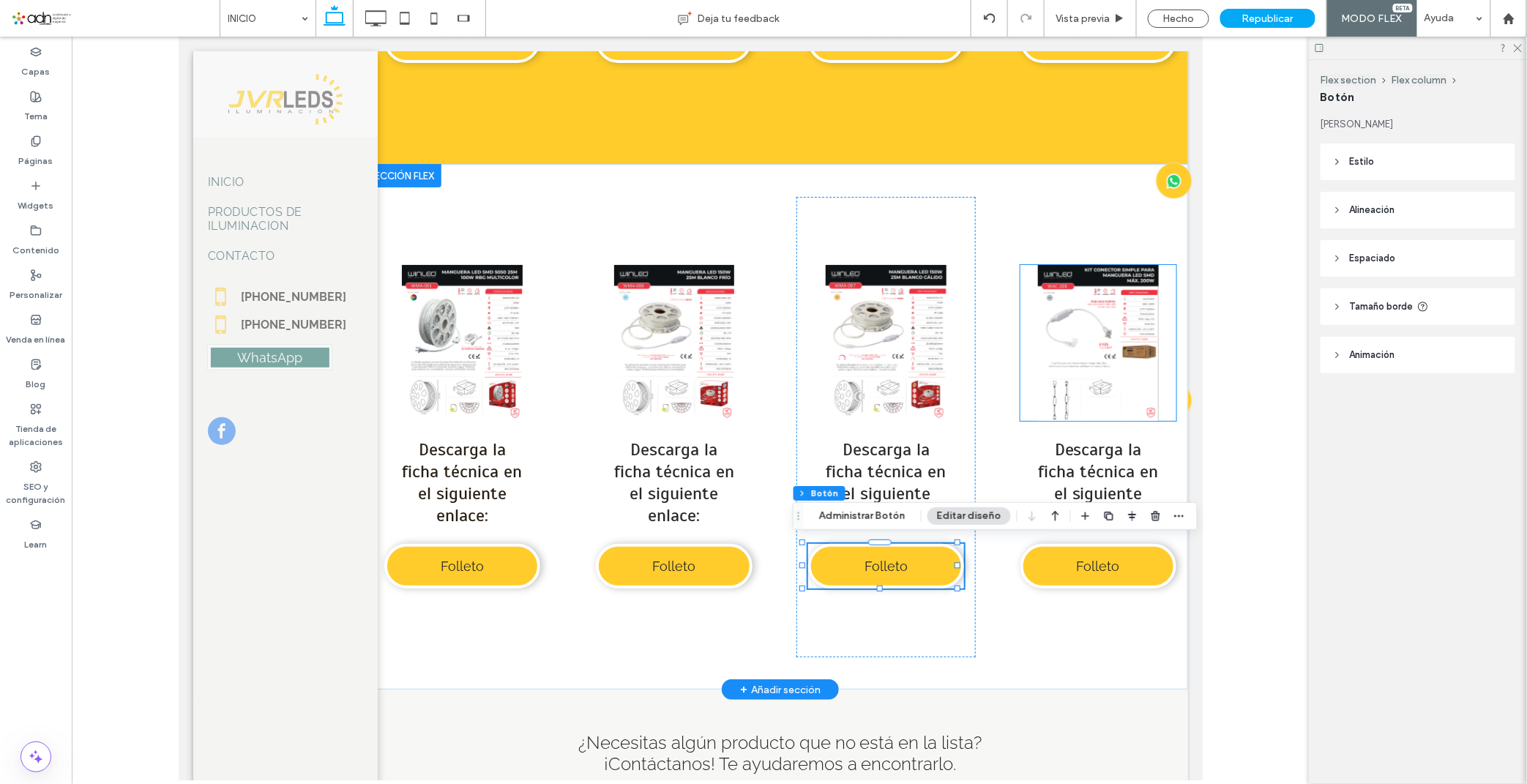
click at [1054, 353] on link at bounding box center [1097, 342] width 156 height 156
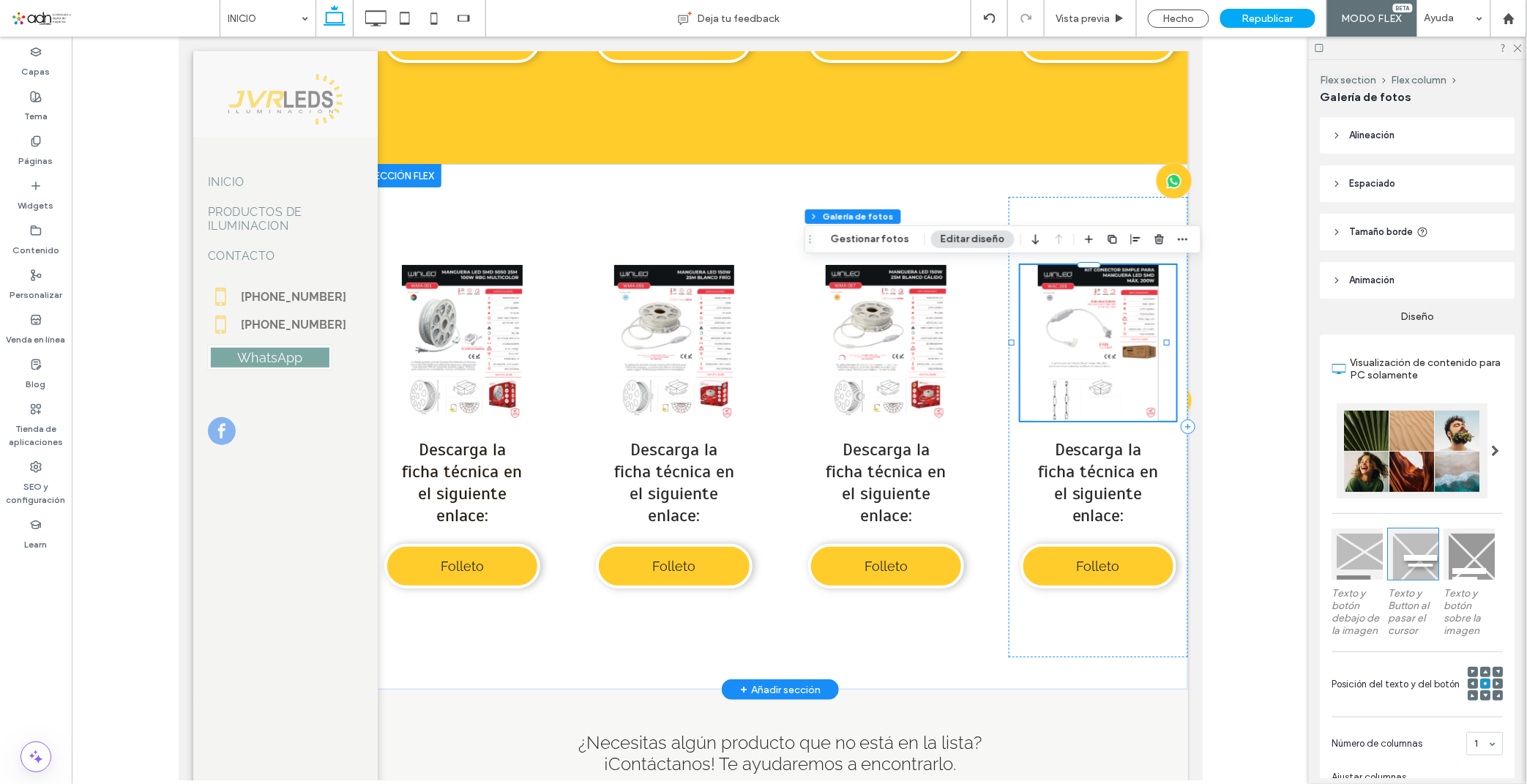
click at [1068, 357] on link at bounding box center [1097, 342] width 156 height 156
click at [1048, 331] on link at bounding box center [1097, 342] width 156 height 156
click at [887, 234] on button "Gestionar fotos" at bounding box center [870, 239] width 98 height 17
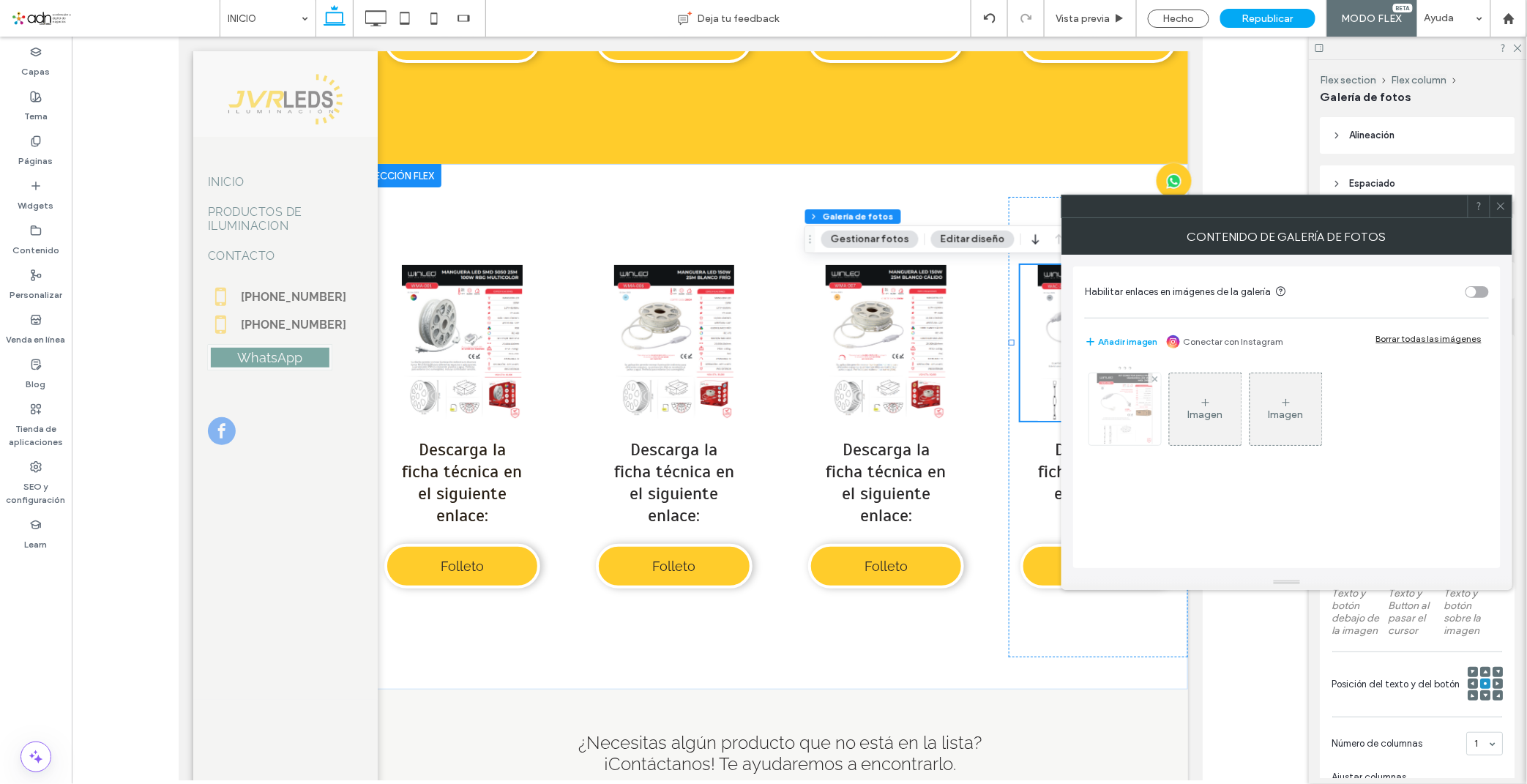
click at [1147, 415] on img at bounding box center [1125, 409] width 56 height 71
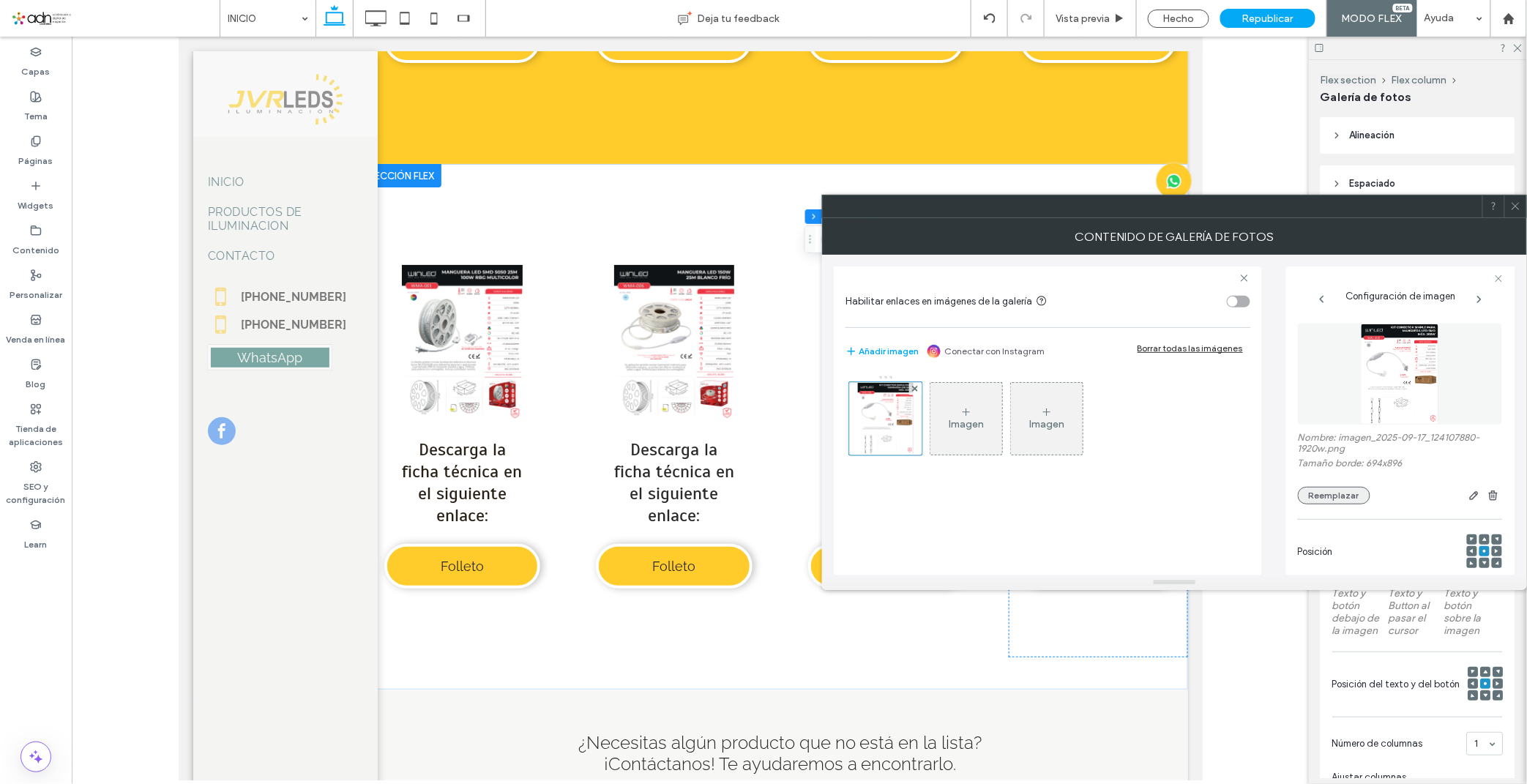
click at [1341, 492] on button "Reemplazar" at bounding box center [1333, 496] width 72 height 17
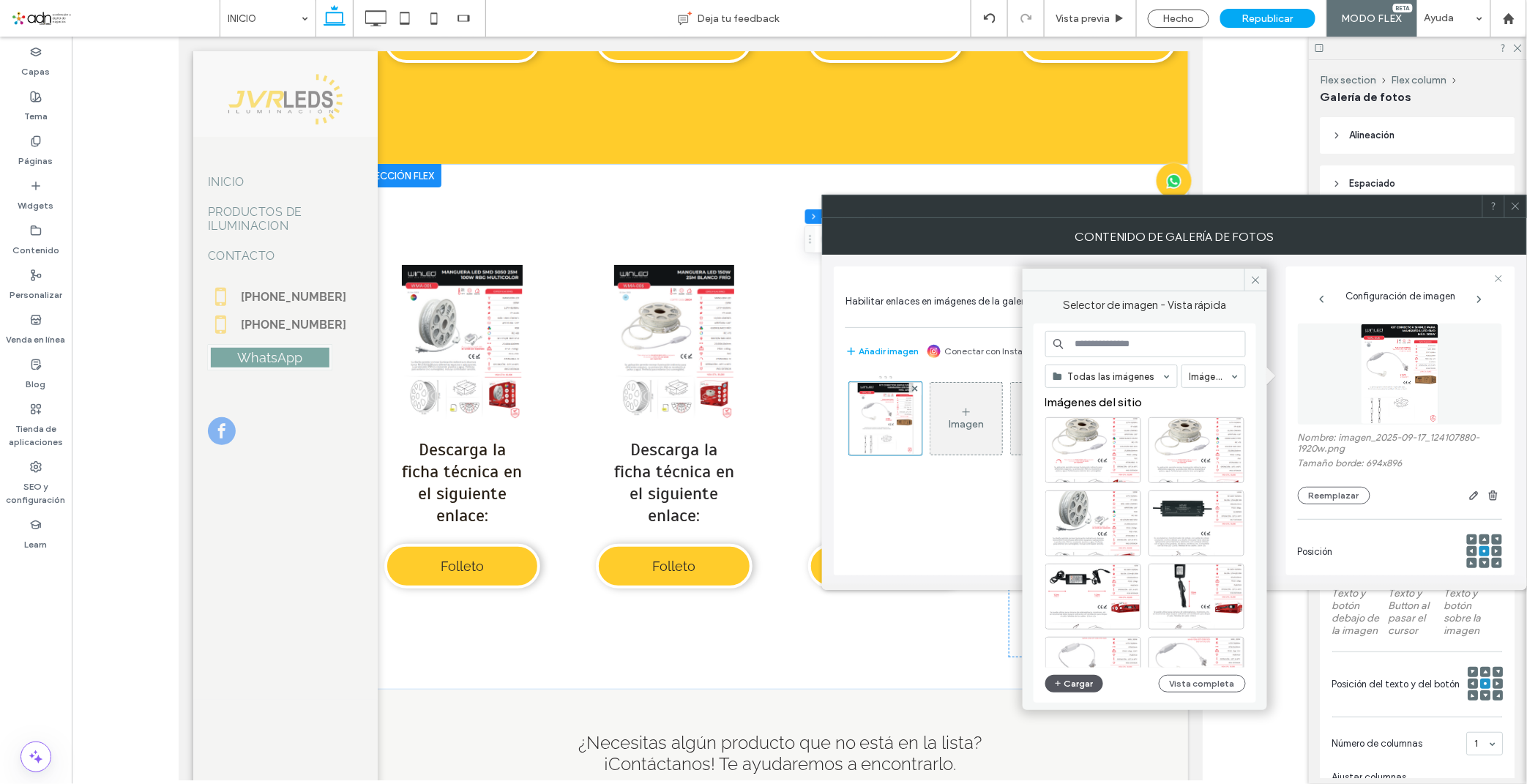
click at [1054, 686] on icon "button" at bounding box center [1058, 683] width 9 height 12
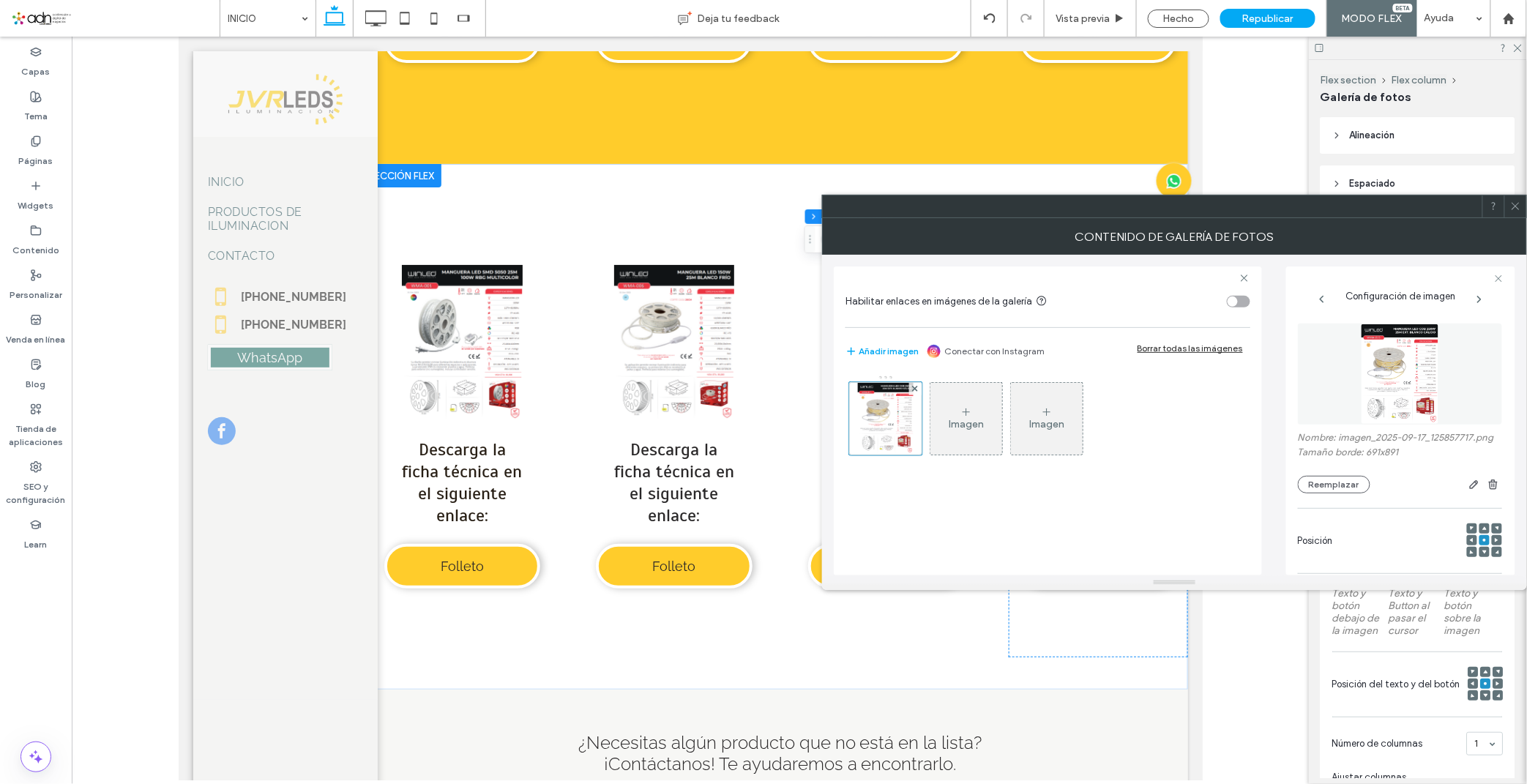
click at [1512, 206] on icon at bounding box center [1515, 206] width 11 height 11
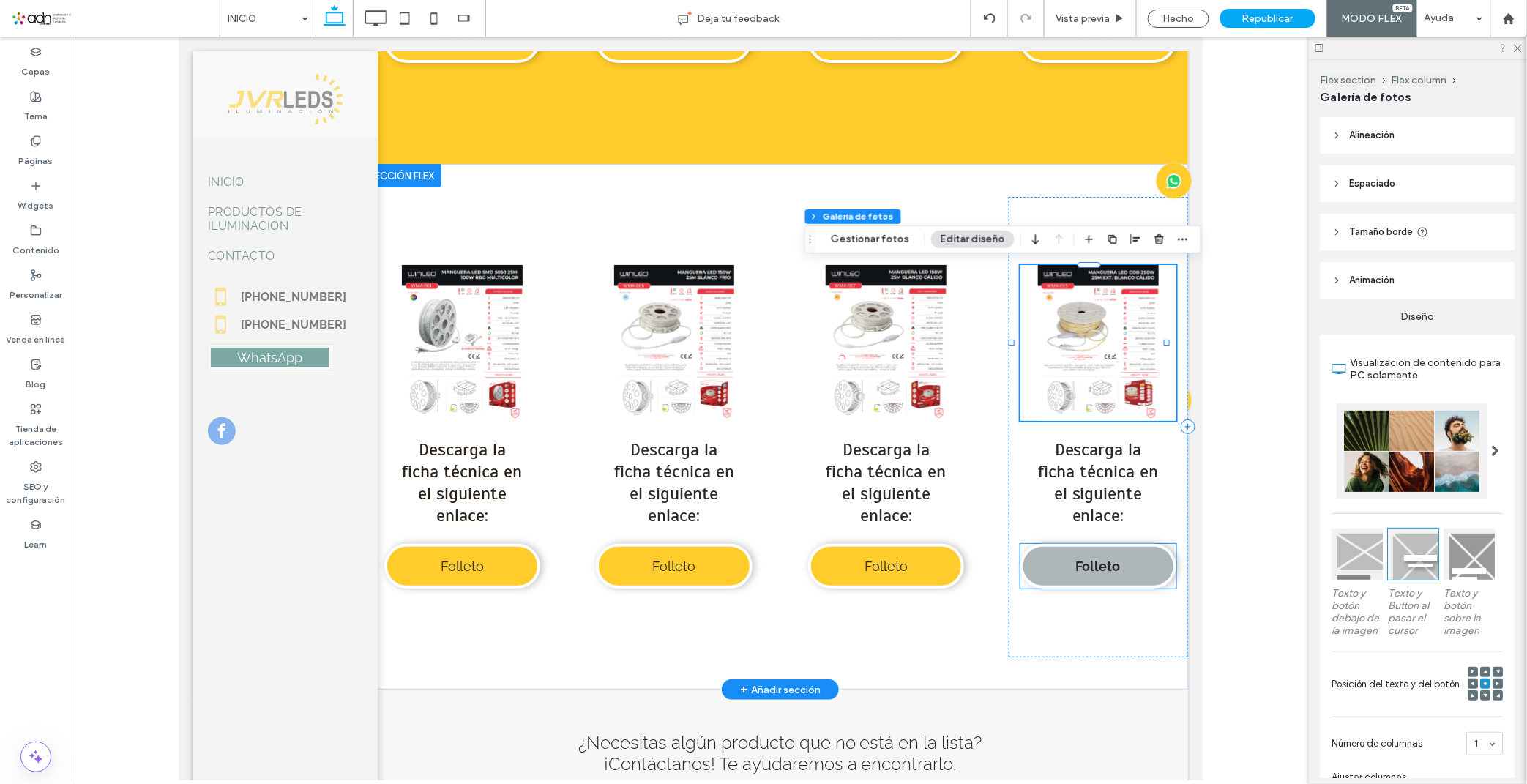
click at [1045, 577] on link "Folleto" at bounding box center [1097, 566] width 156 height 44
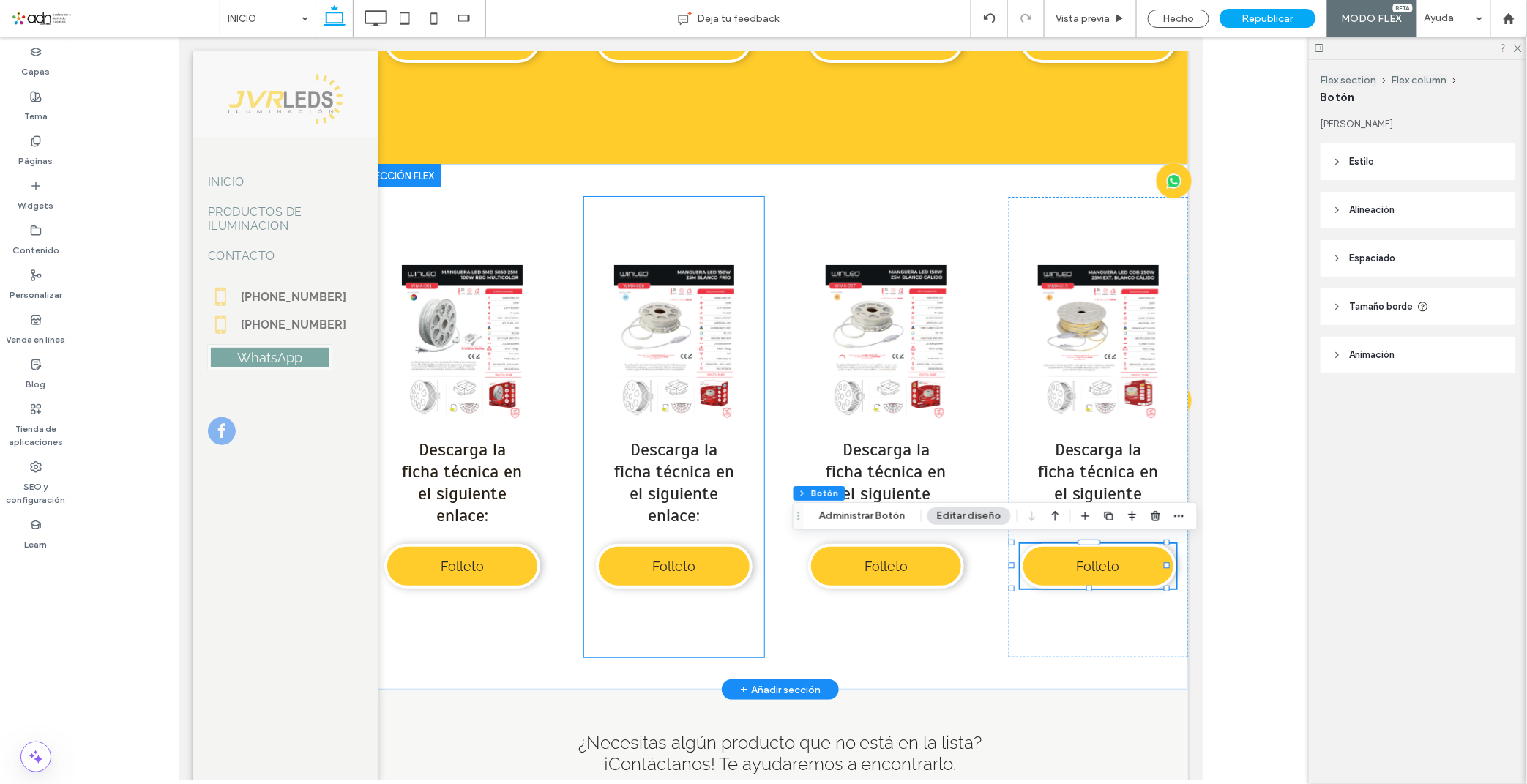
type input "**"
click at [1050, 574] on link "Folleto" at bounding box center [1097, 566] width 156 height 44
type input "*"
click at [840, 515] on button "Administrar Botón" at bounding box center [862, 516] width 106 height 17
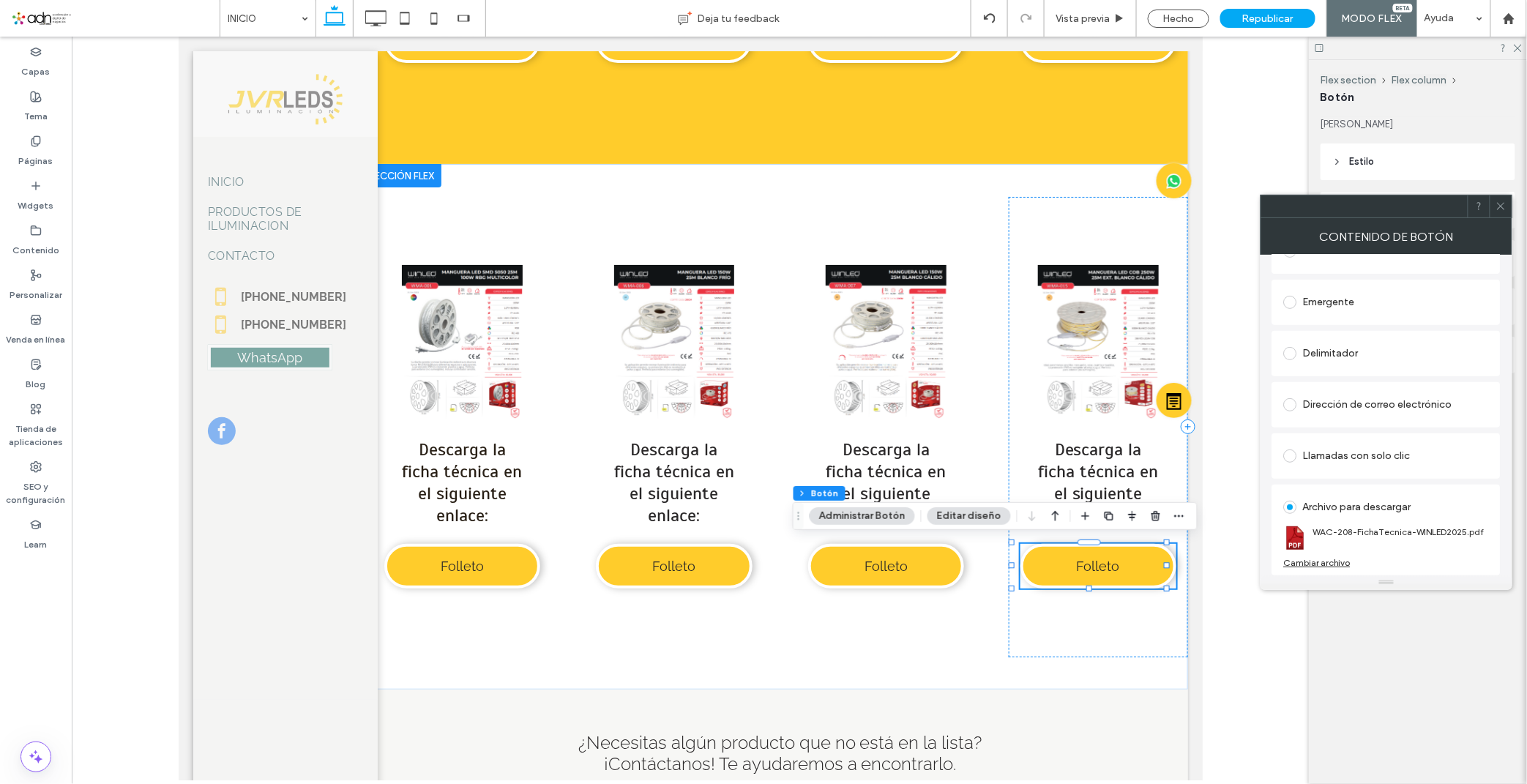
click at [1323, 560] on div "Cambiar archivo" at bounding box center [1317, 562] width 67 height 11
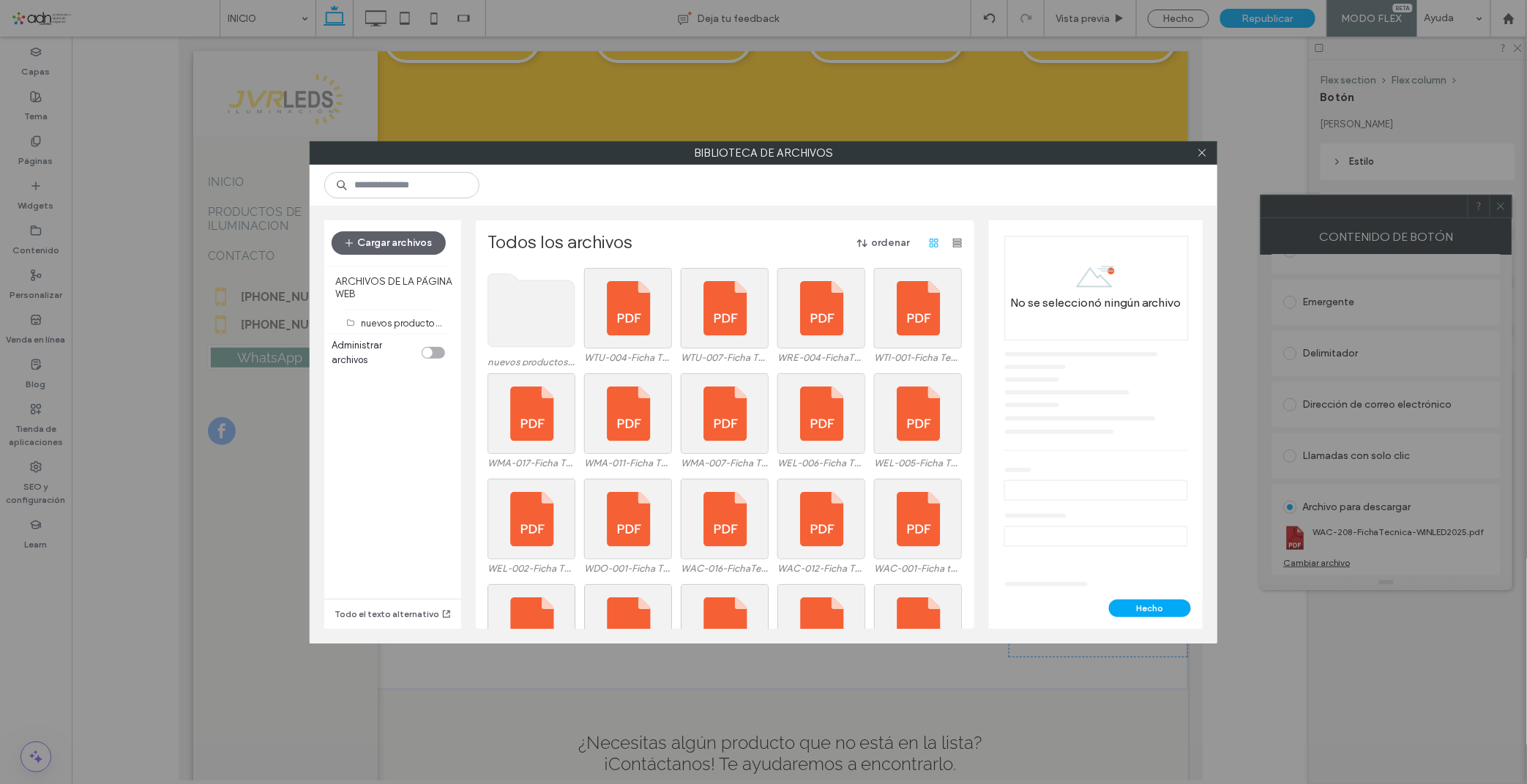
click at [539, 319] on use at bounding box center [532, 311] width 87 height 73
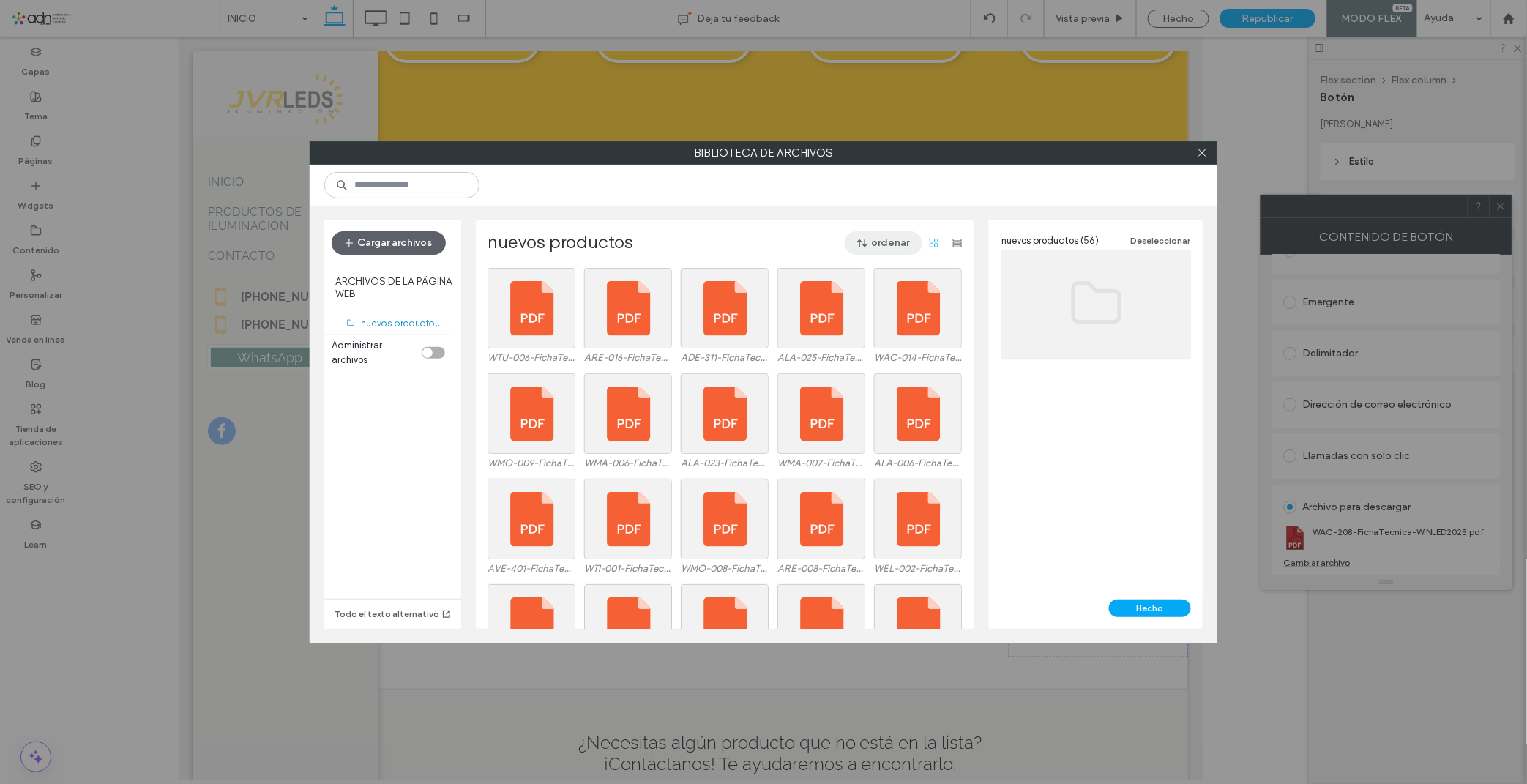
click at [872, 239] on button "ordenar" at bounding box center [883, 242] width 78 height 23
click at [837, 335] on span "Nombre (A-Z)" at bounding box center [816, 337] width 59 height 14
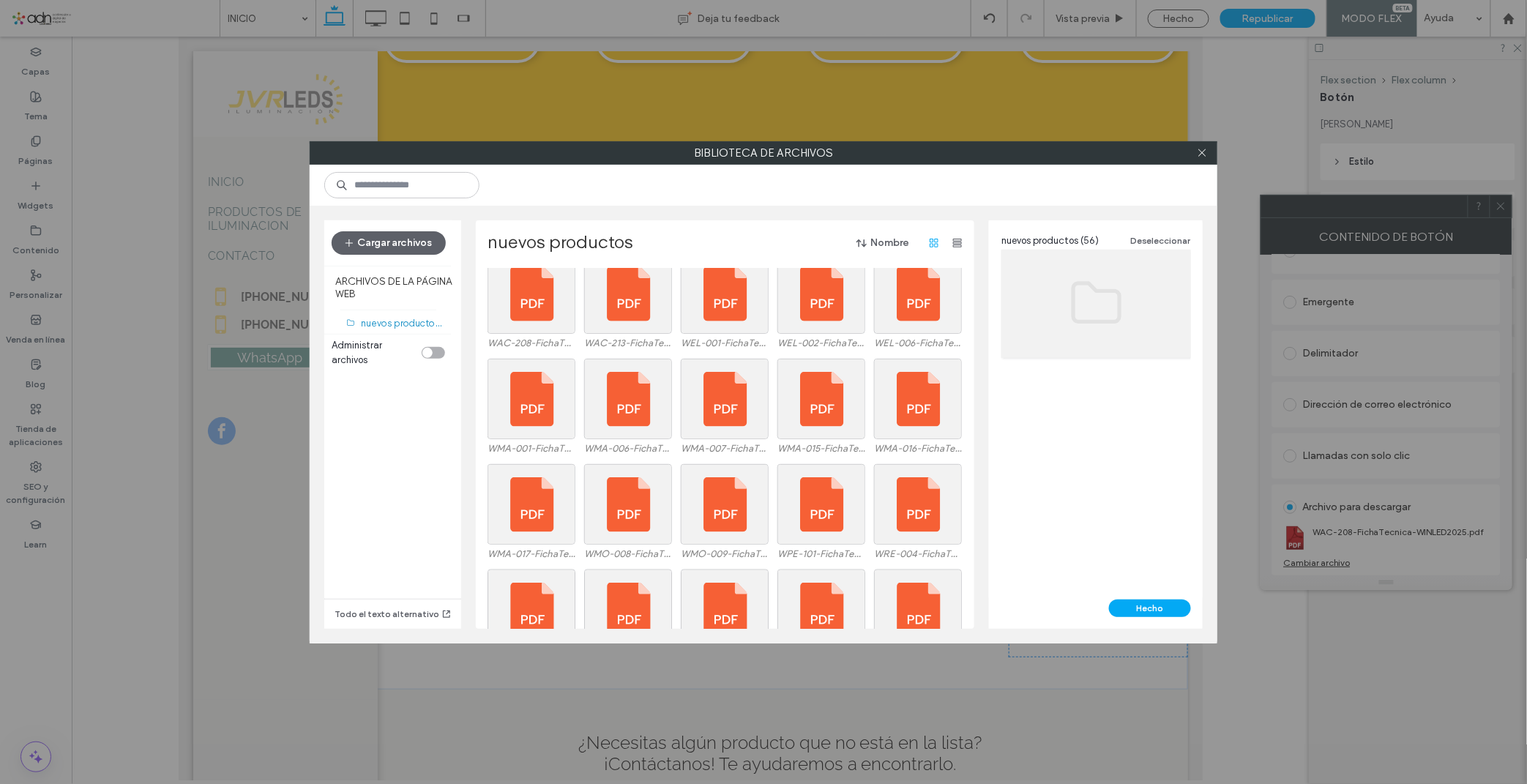
scroll to position [765, 0]
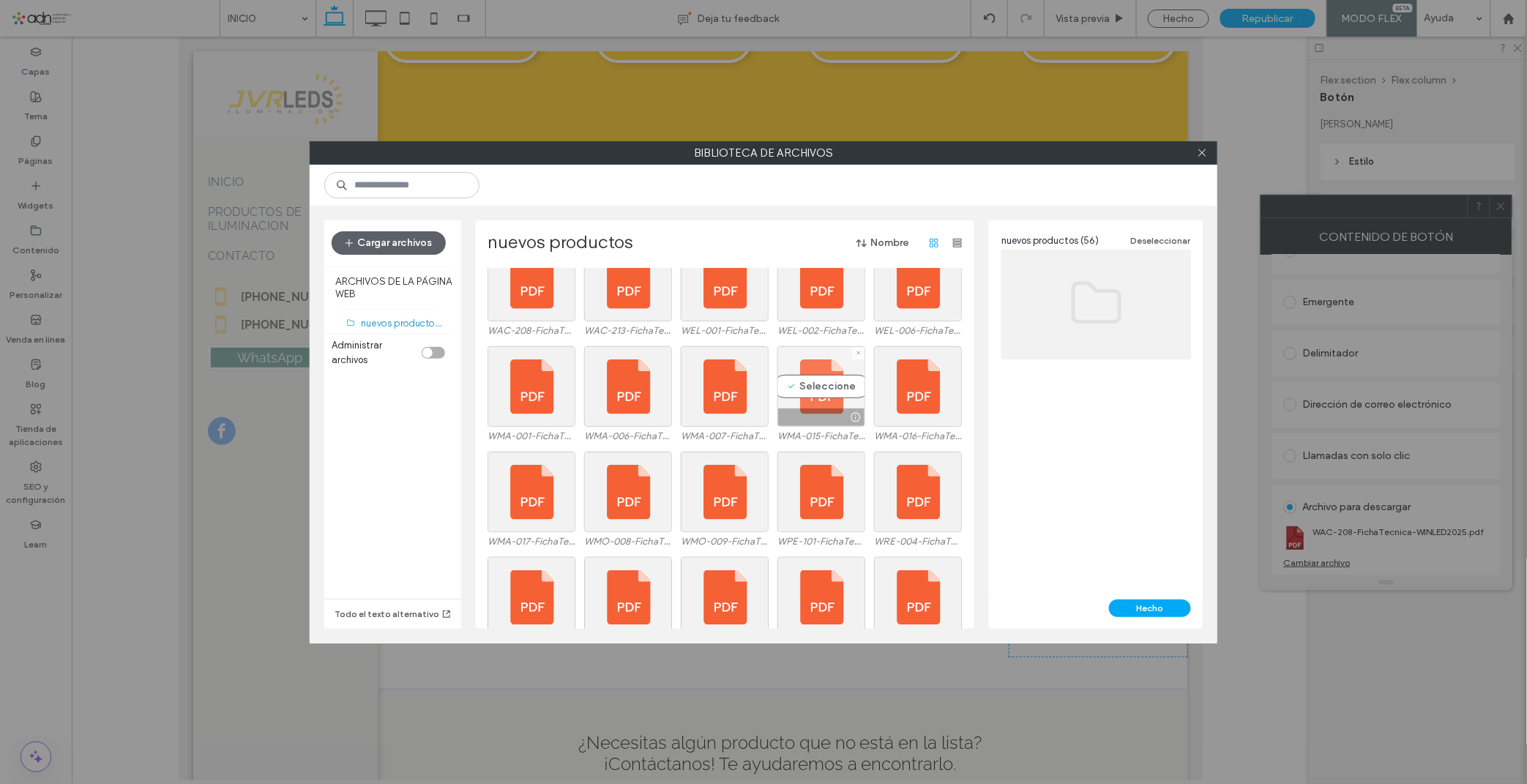
click at [811, 388] on div "Seleccione" at bounding box center [821, 386] width 88 height 80
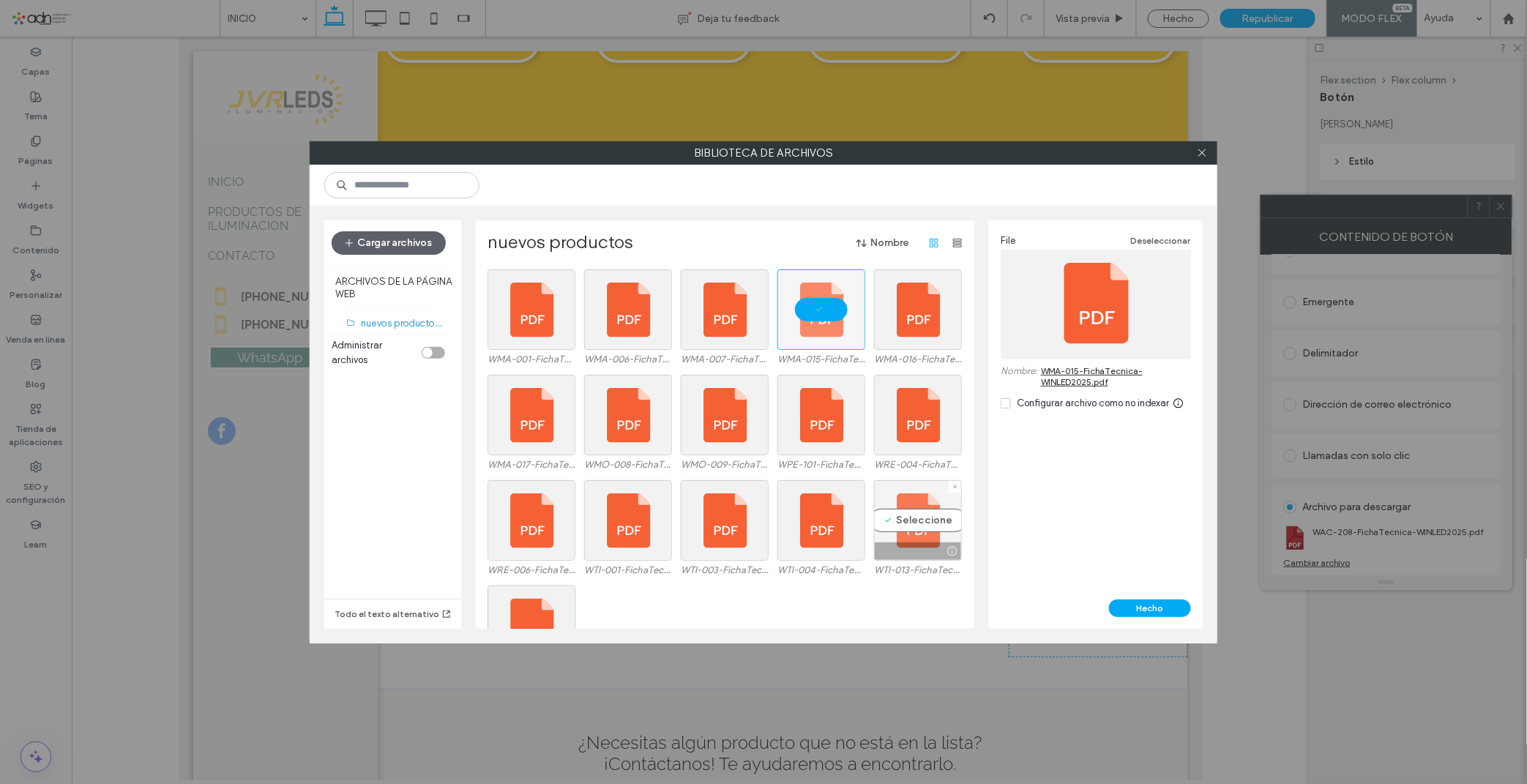
scroll to position [903, 0]
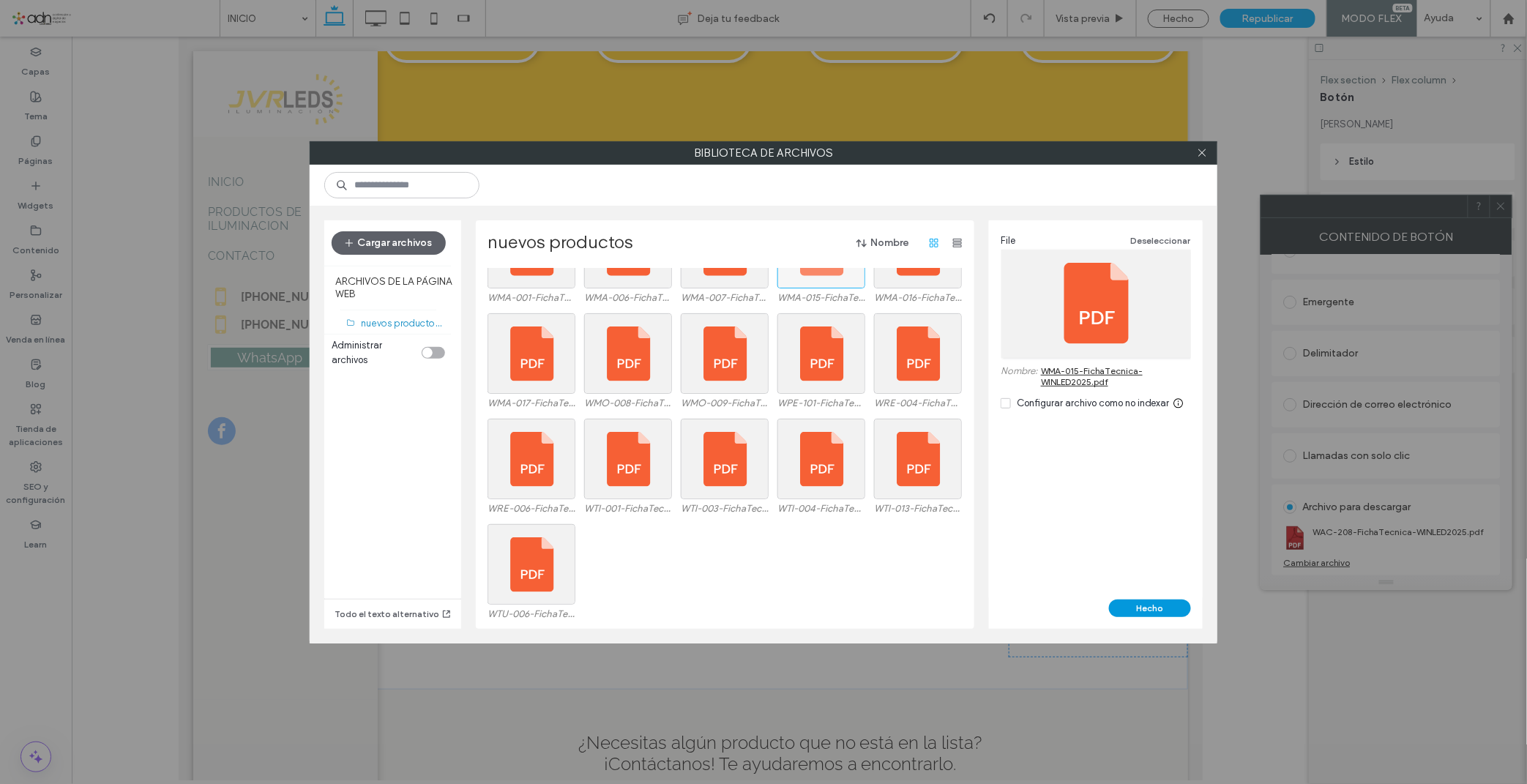
click at [1127, 616] on button "Hecho" at bounding box center [1150, 608] width 82 height 17
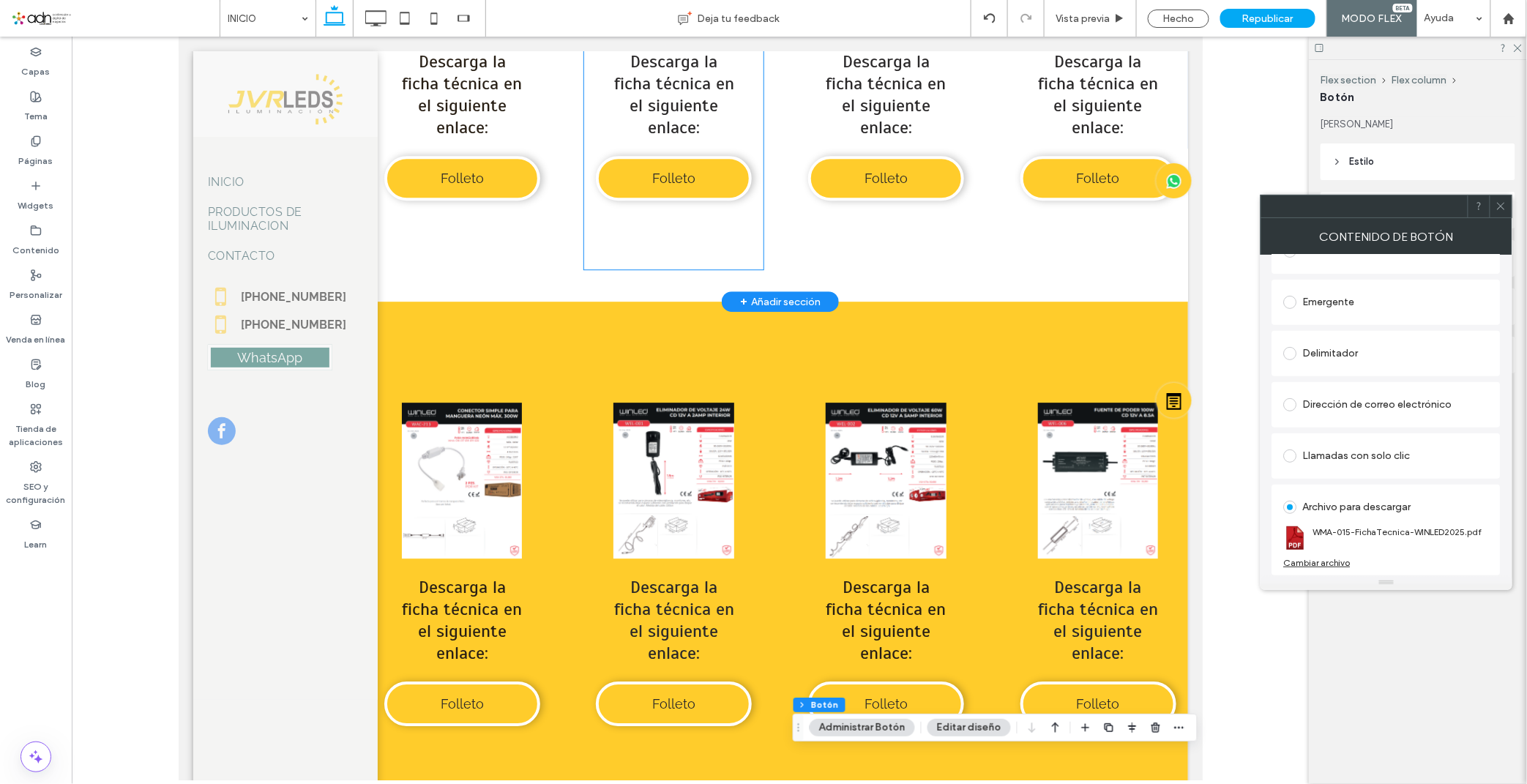
scroll to position [6185, 0]
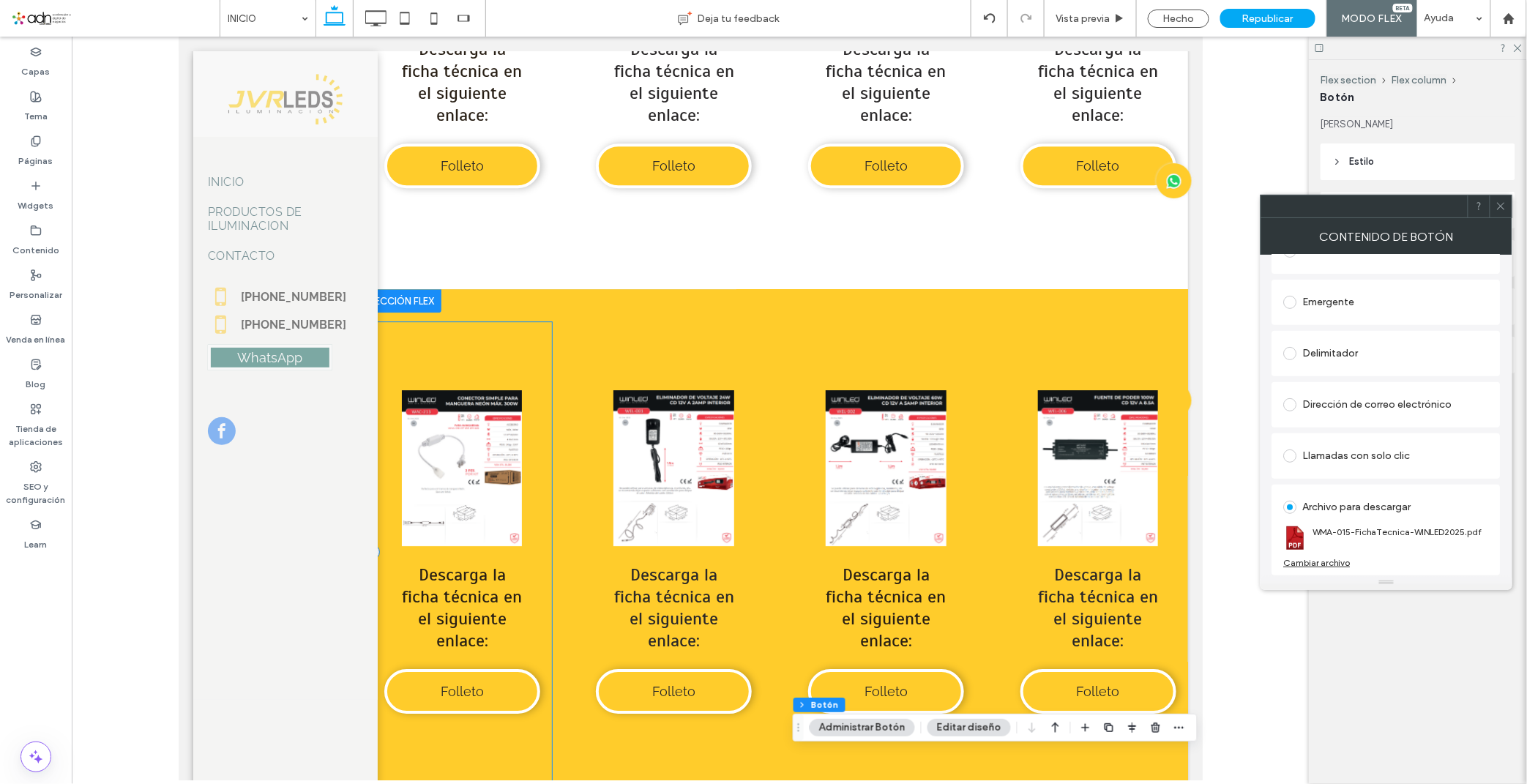
click at [456, 321] on div "Button Ver más Descarga la ficha técnica en el siguiente enlace: Folleto" at bounding box center [462, 550] width 180 height 460
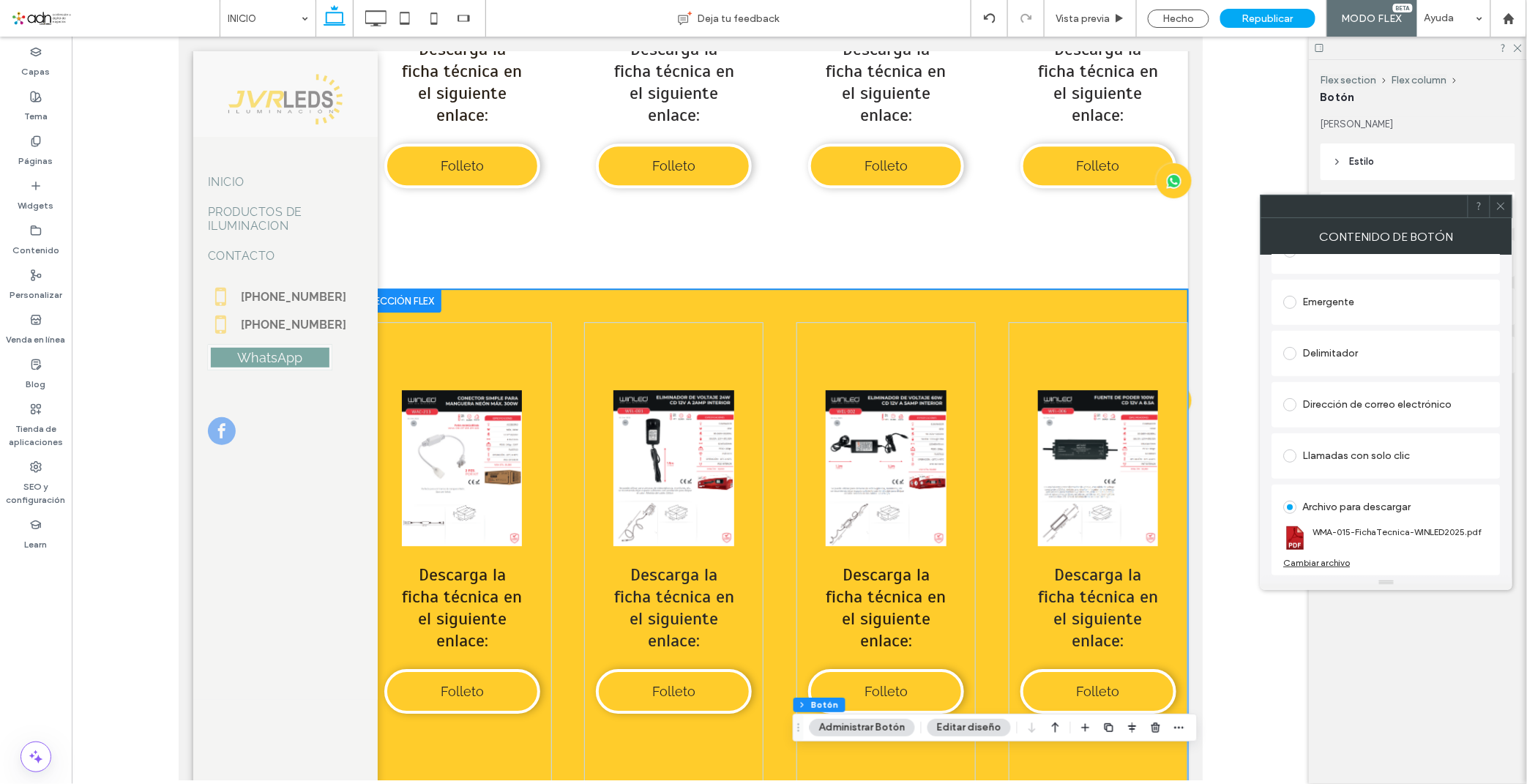
click at [512, 310] on div "Button Ver más Descarga la ficha técnica en el siguiente enlace: Folleto Button…" at bounding box center [779, 550] width 815 height 525
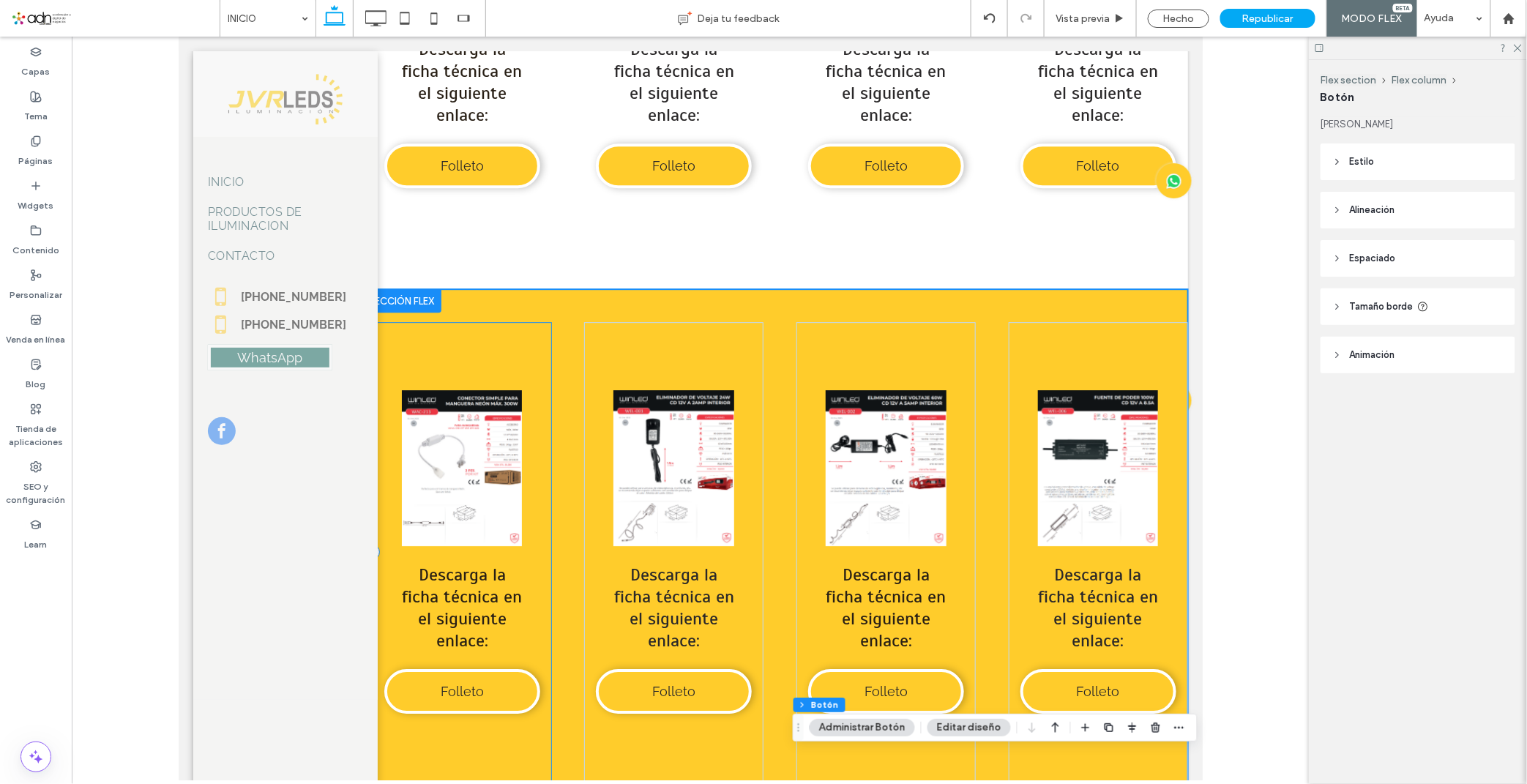
click at [587, 288] on div "Button Ver más Descarga la ficha técnica en el siguiente enlace: Folleto Button…" at bounding box center [779, 550] width 815 height 525
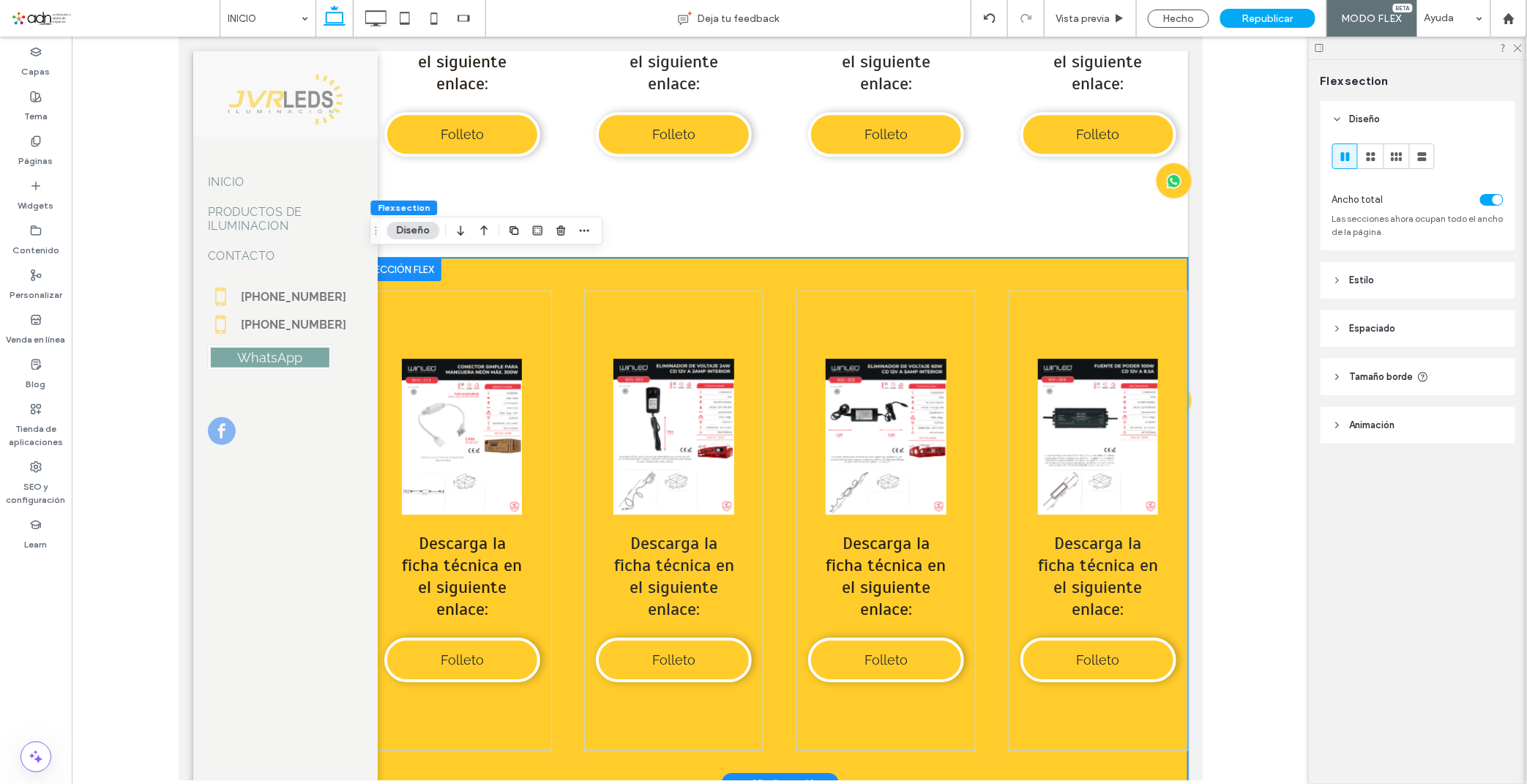
click at [580, 273] on div "Button Ver más Descarga la ficha técnica en el siguiente enlace: Folleto Button…" at bounding box center [779, 519] width 815 height 525
click at [584, 232] on icon "button" at bounding box center [584, 230] width 12 height 12
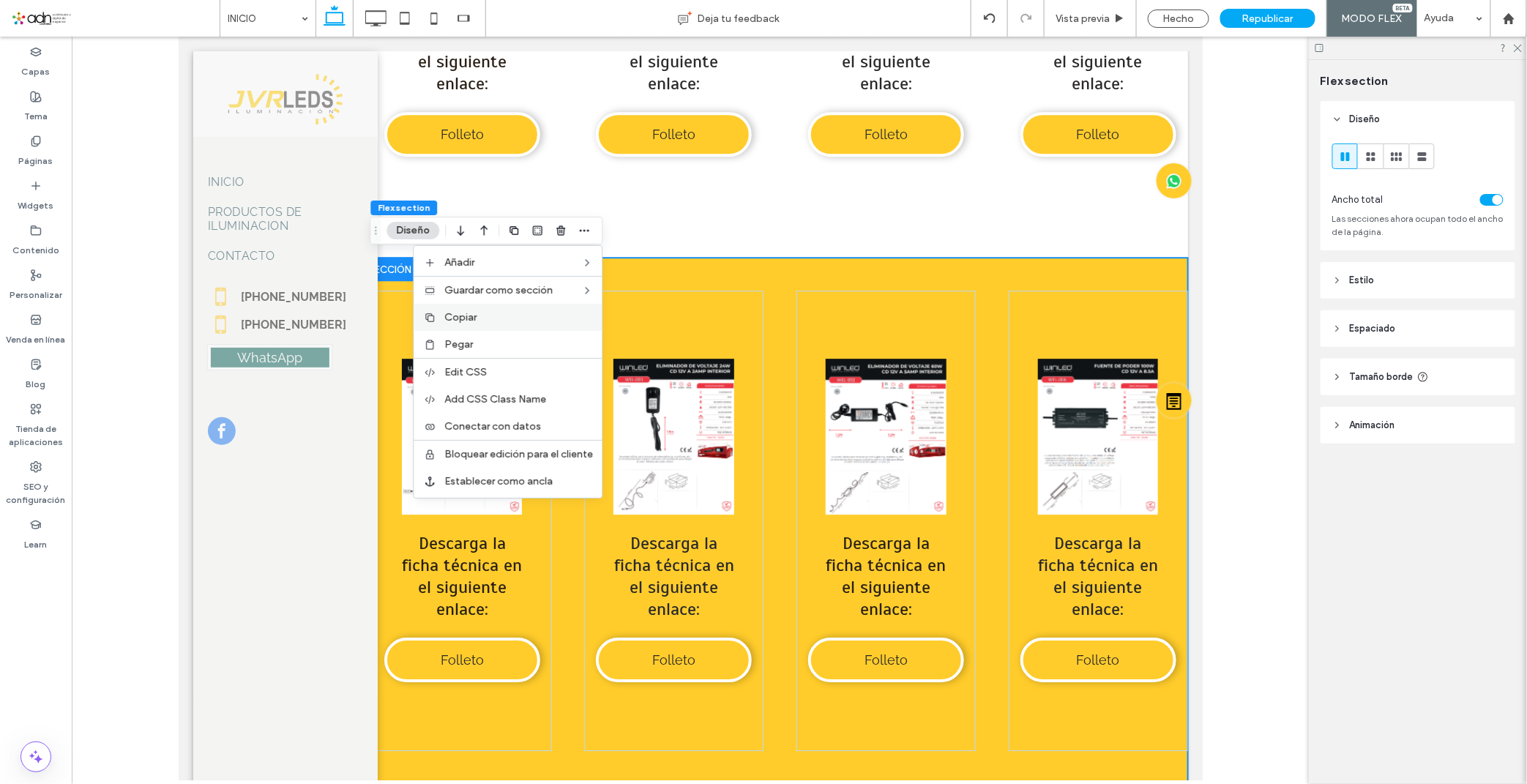
click at [491, 317] on label "Copiar" at bounding box center [518, 318] width 149 height 13
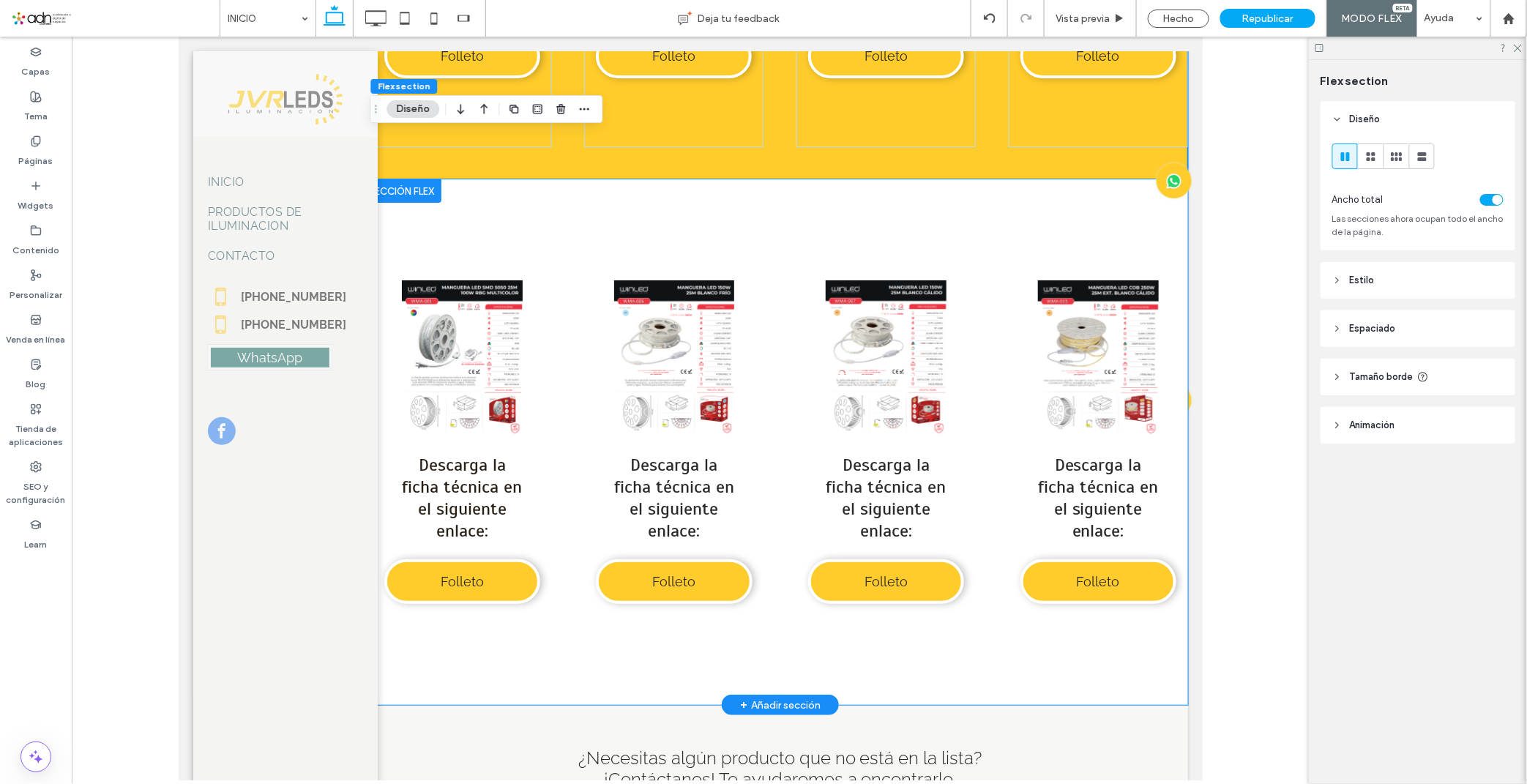
scroll to position [6949, 0]
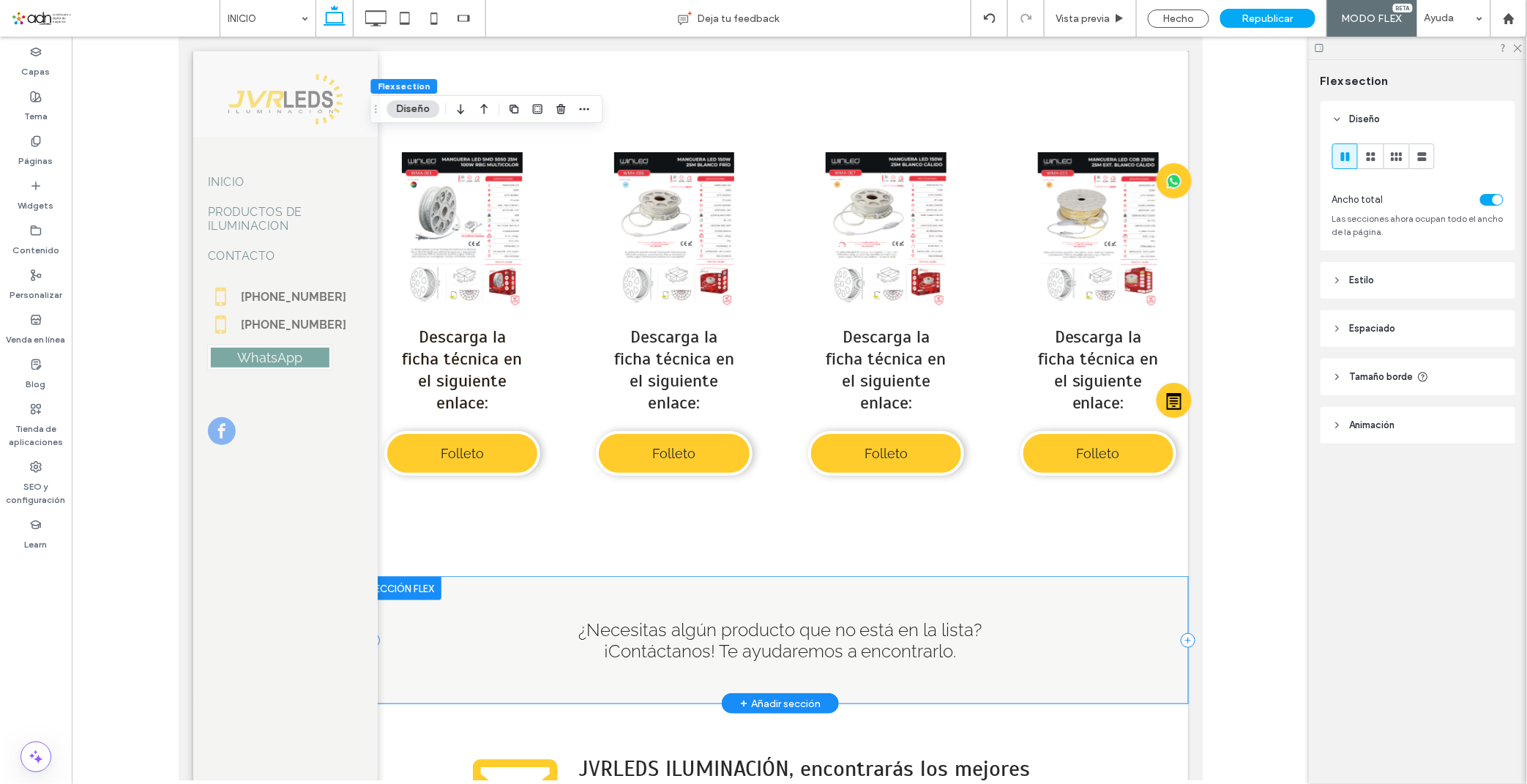
click at [478, 582] on div "¿Necesitas algún producto que no está en la lista? ¡Contáctanos! Te ayudaremos …" at bounding box center [779, 639] width 815 height 126
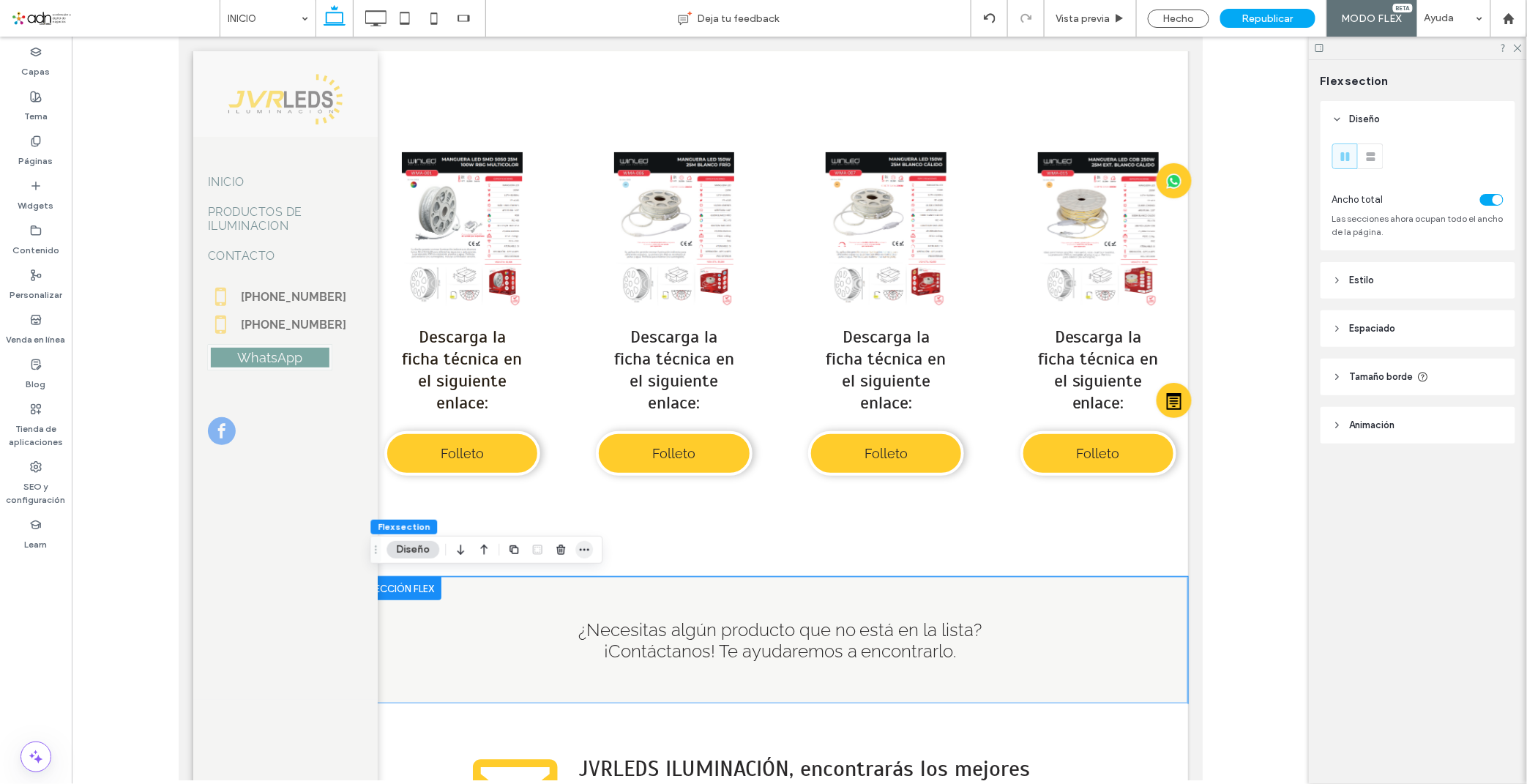
click at [588, 549] on use "button" at bounding box center [585, 550] width 10 height 2
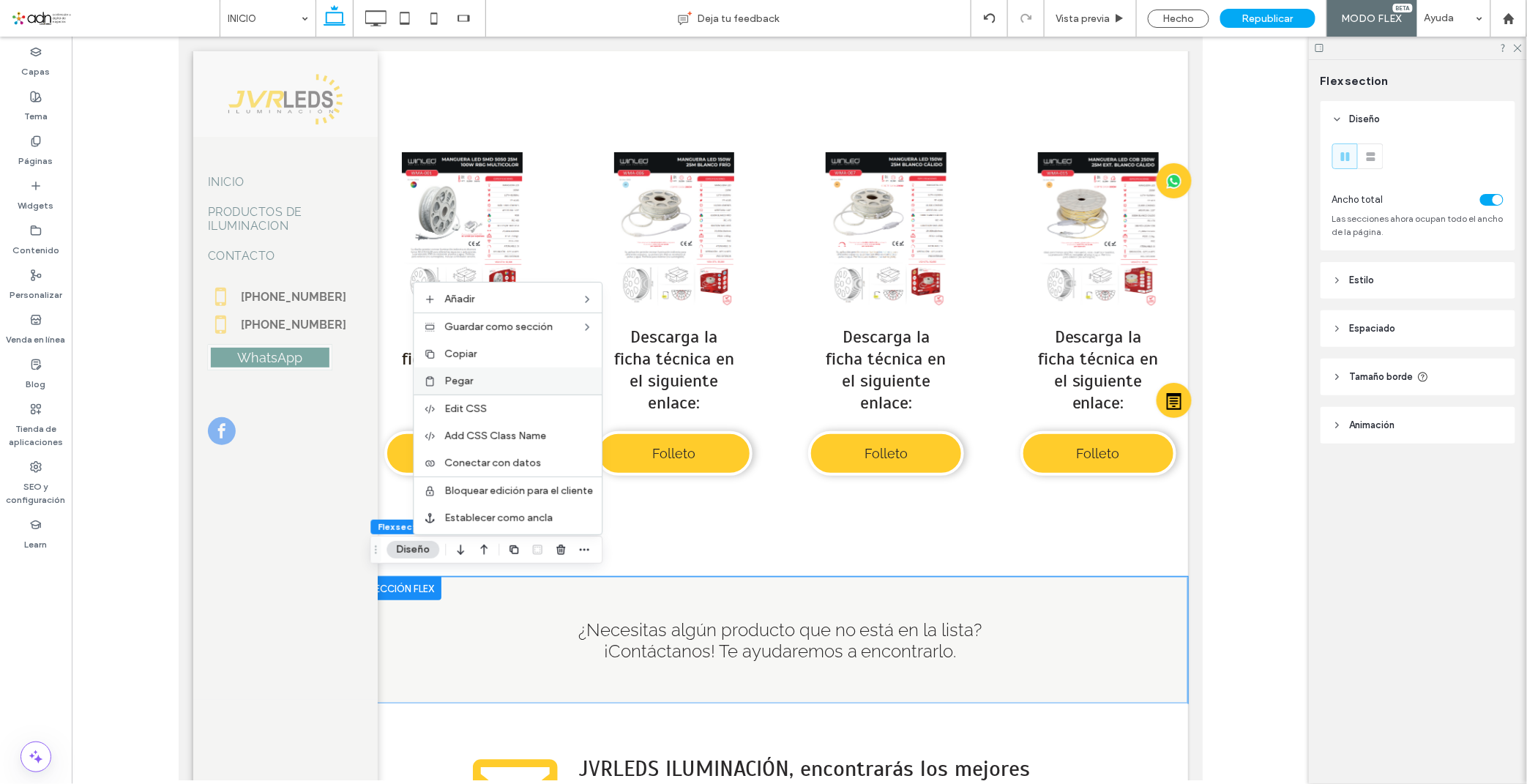
click at [481, 390] on div "Pegar" at bounding box center [507, 380] width 188 height 27
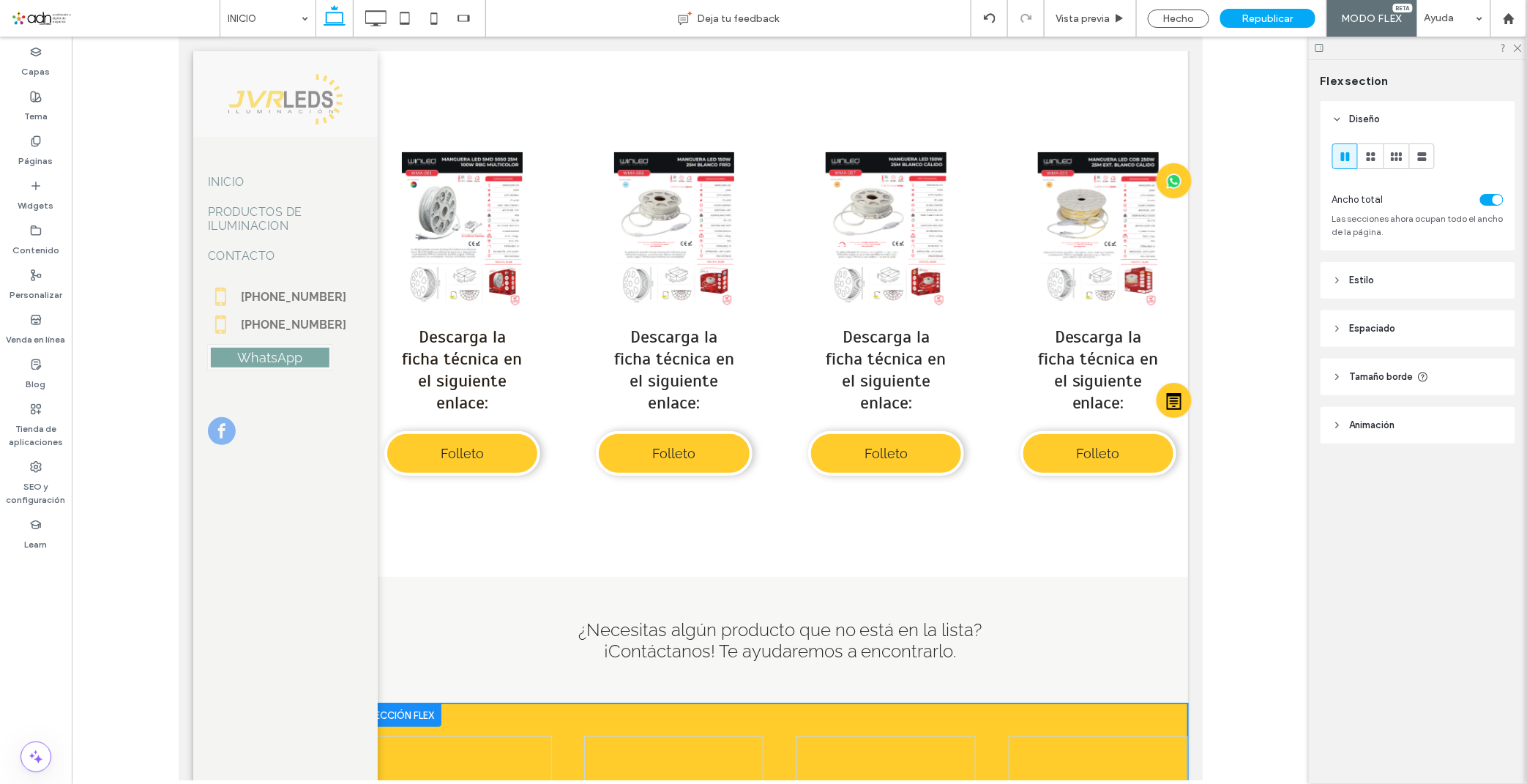
scroll to position [7394, 0]
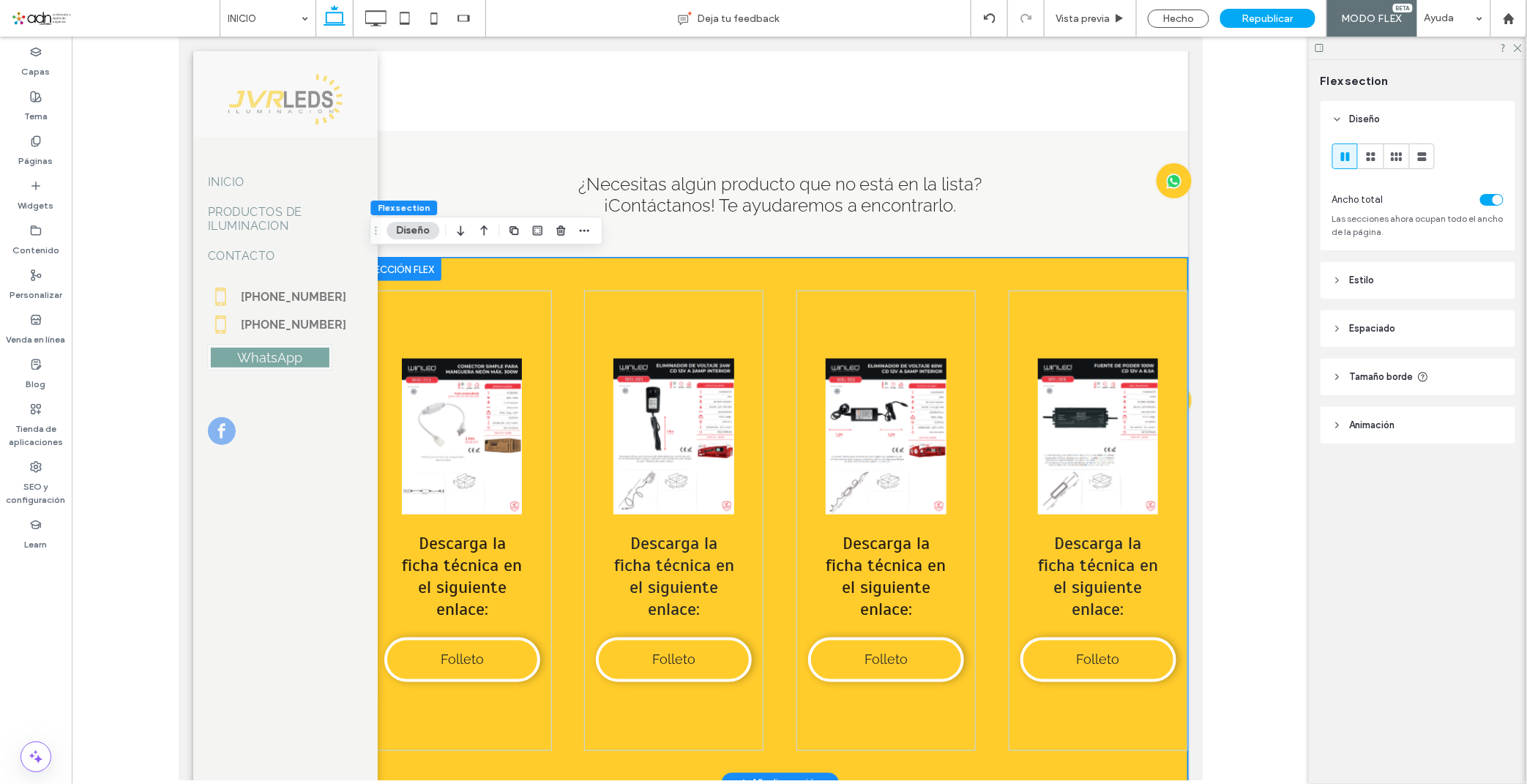
click at [556, 268] on div "Button Ver más Descarga la ficha técnica en el siguiente enlace: Folleto Button…" at bounding box center [779, 519] width 815 height 525
click at [485, 230] on icon "button" at bounding box center [484, 230] width 17 height 26
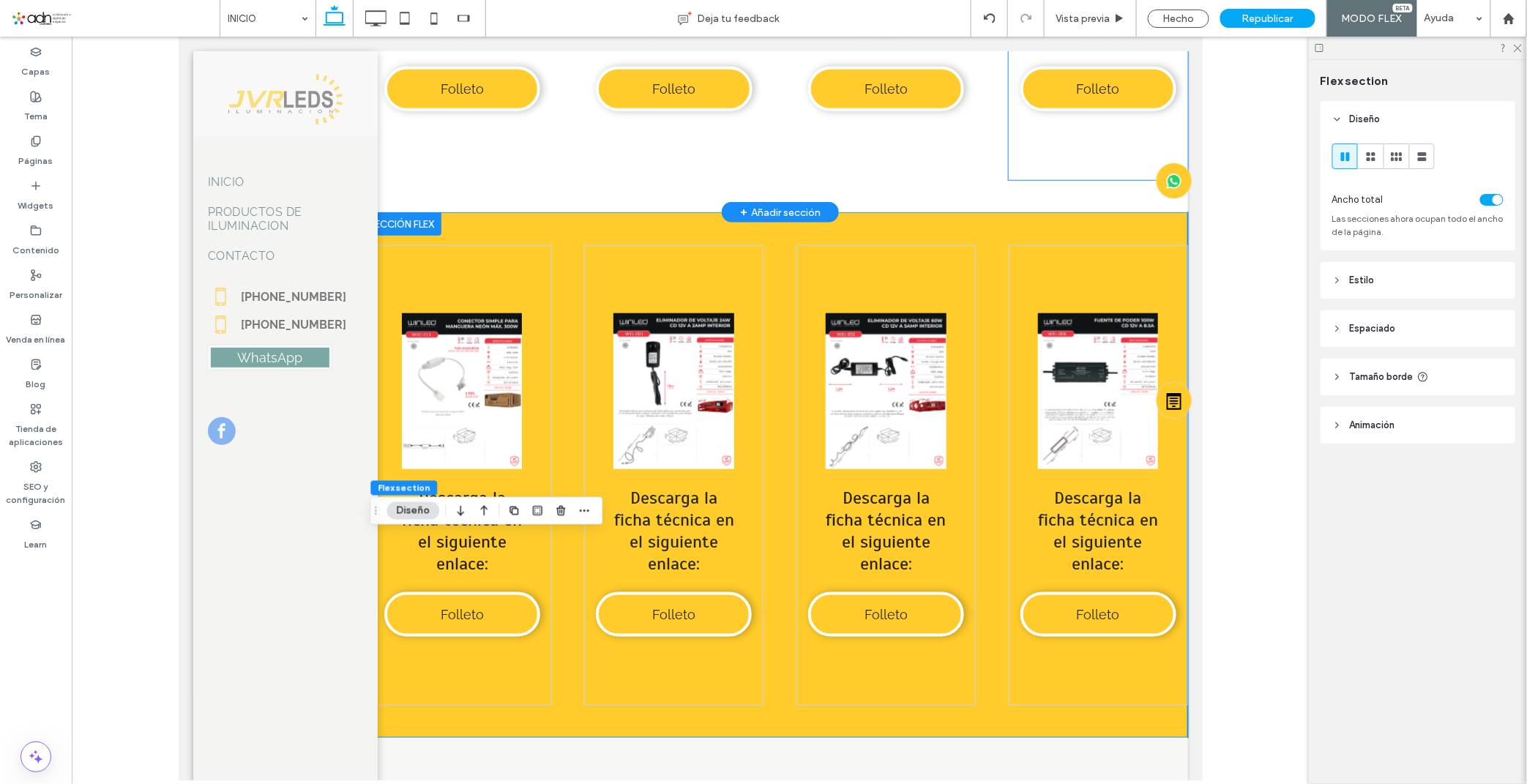
scroll to position [6988, 0]
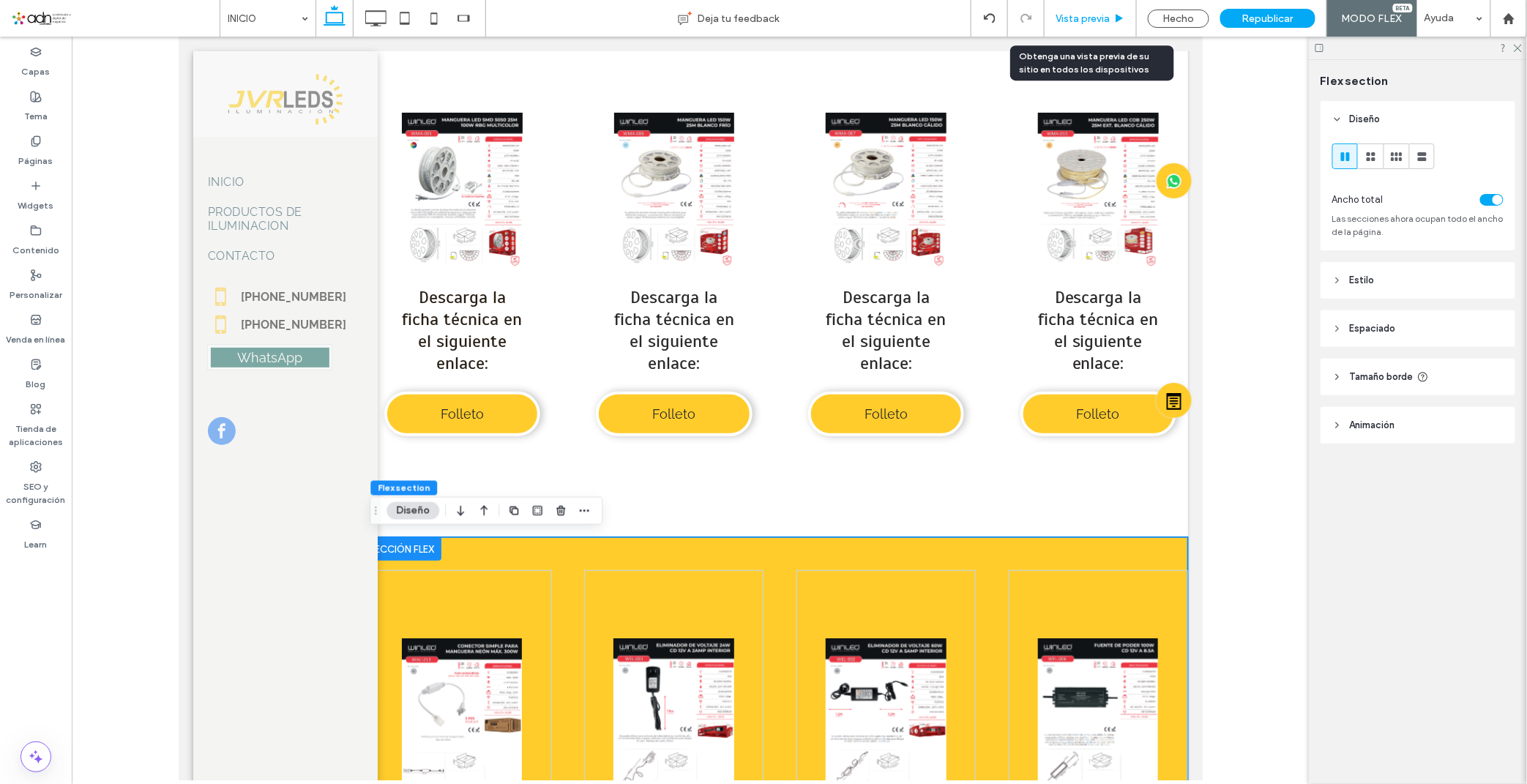
click at [1099, 22] on span "Vista previa" at bounding box center [1082, 19] width 54 height 13
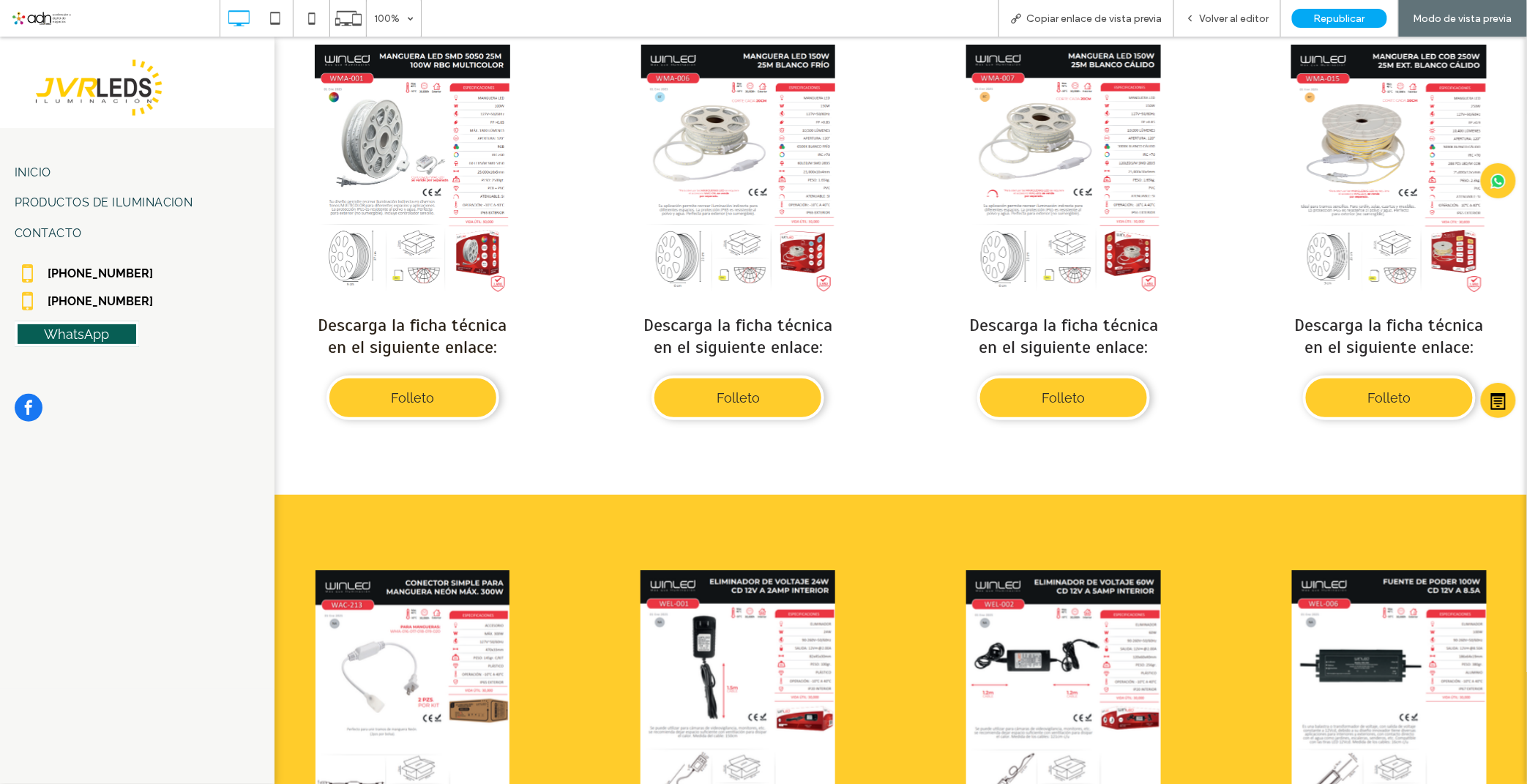
scroll to position [7070, 0]
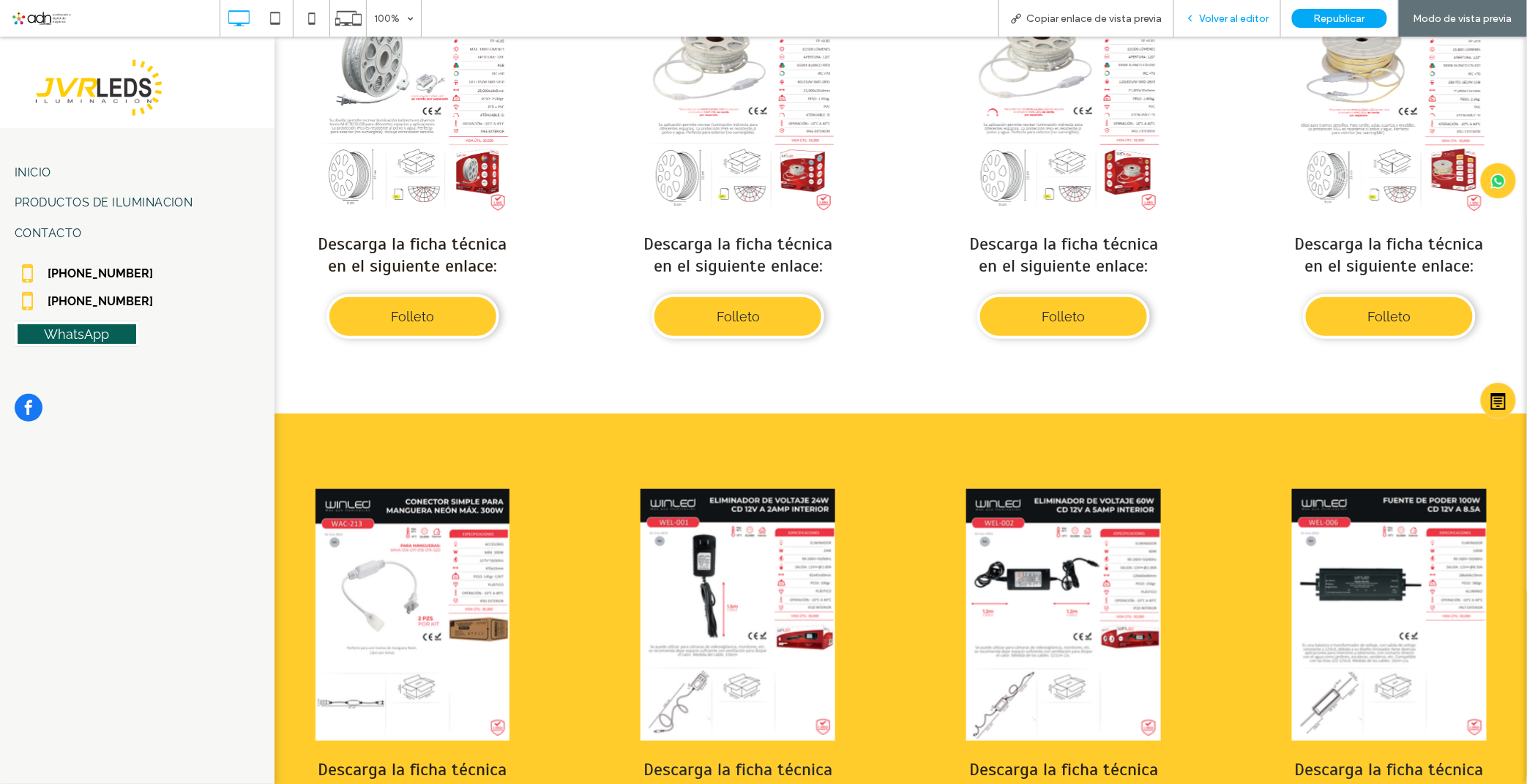
drag, startPoint x: 1219, startPoint y: 18, endPoint x: 601, endPoint y: 442, distance: 749.5
click at [1219, 18] on span "Volver al editor" at bounding box center [1235, 19] width 70 height 13
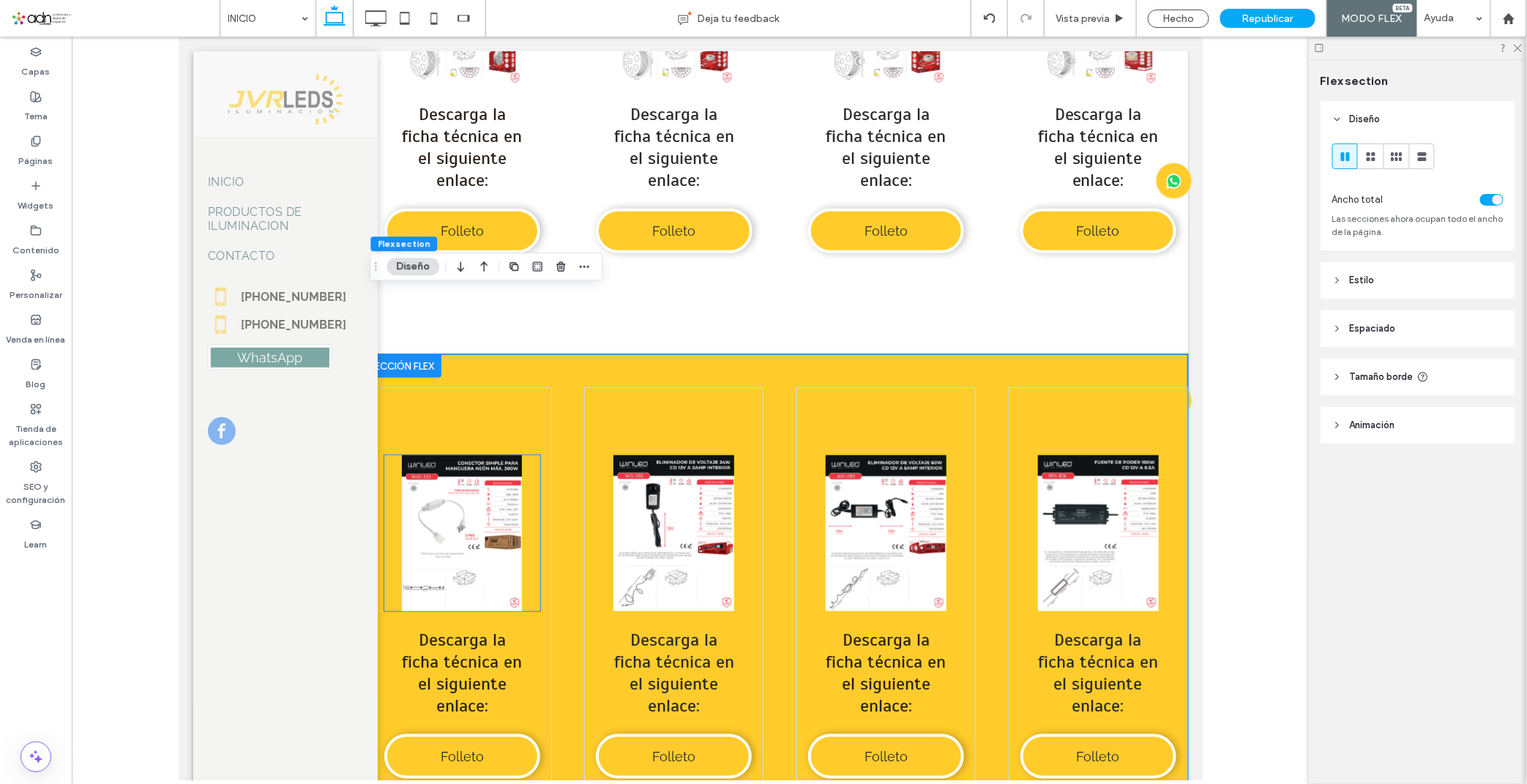
scroll to position [7232, 0]
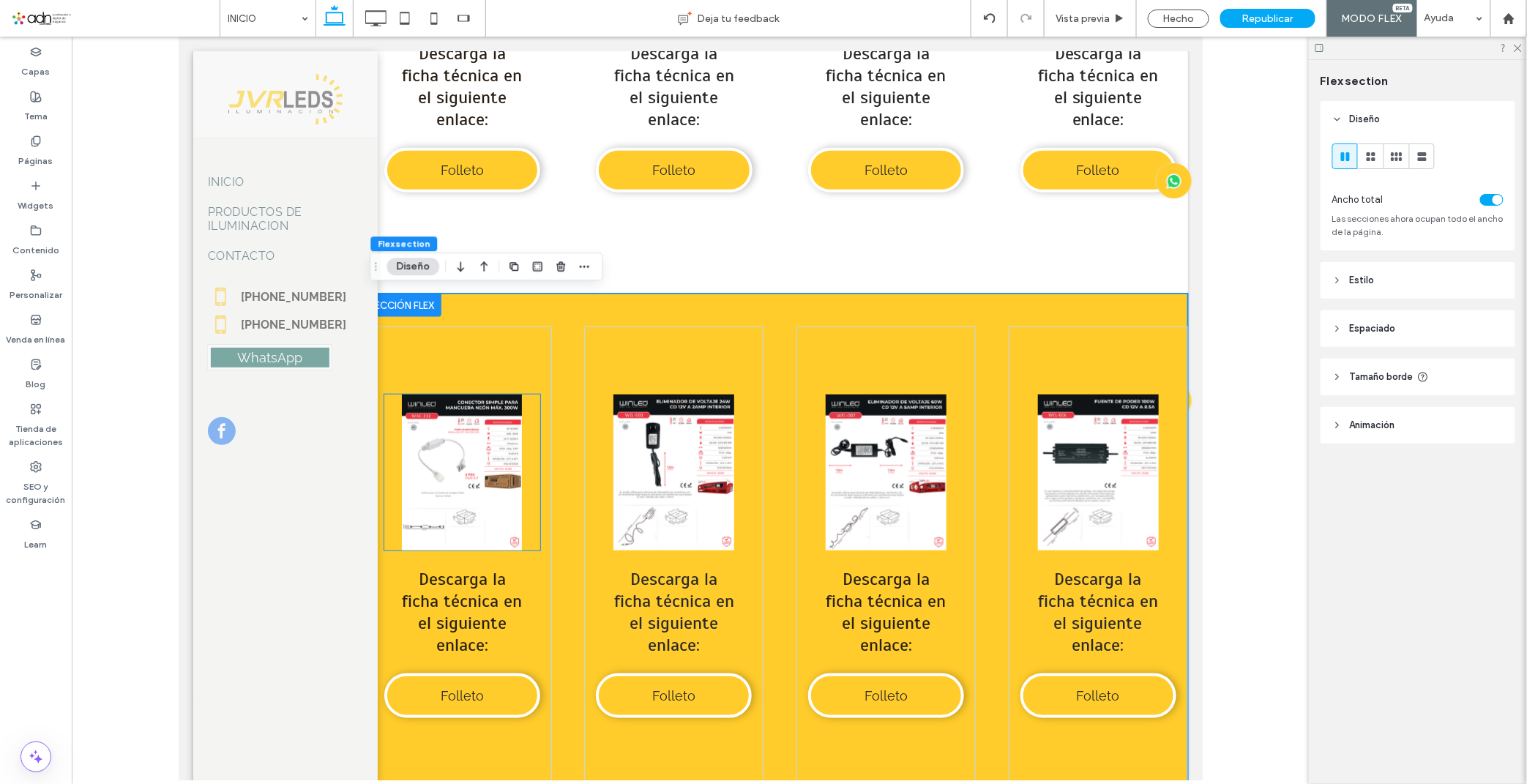
click at [434, 469] on link at bounding box center [462, 472] width 156 height 156
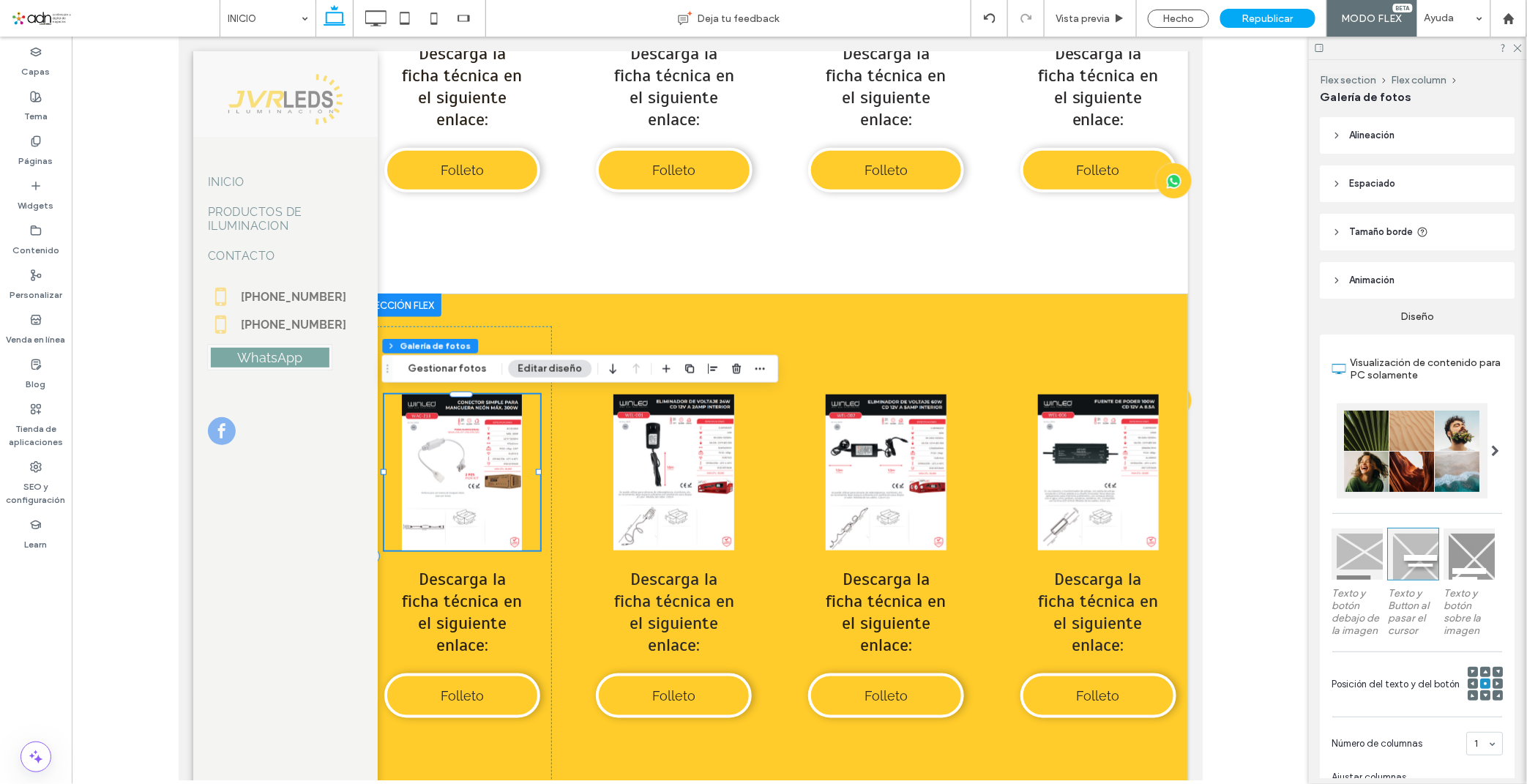
click at [434, 469] on link at bounding box center [462, 472] width 156 height 156
click at [447, 367] on button "Gestionar fotos" at bounding box center [447, 369] width 98 height 17
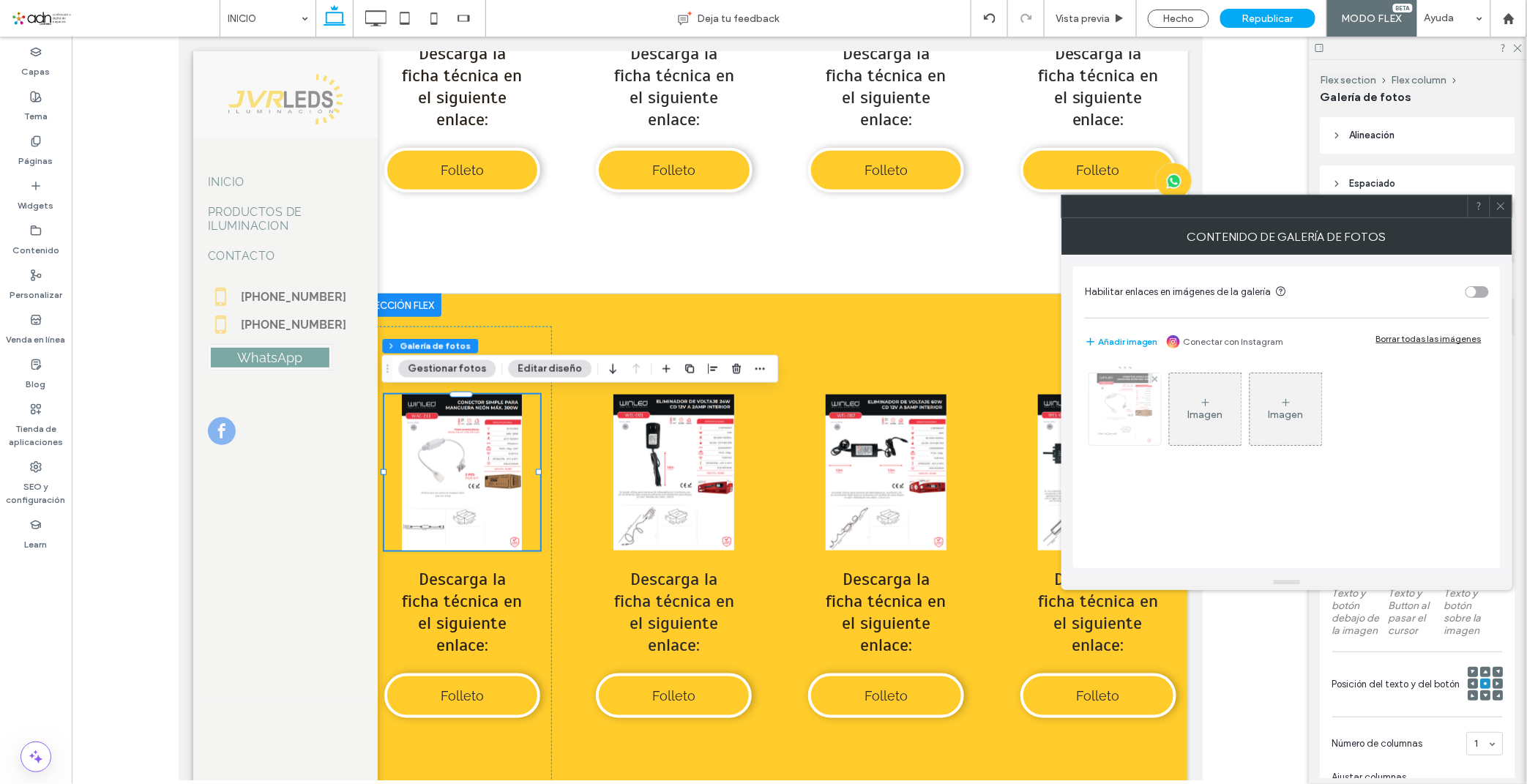
click at [1131, 423] on img at bounding box center [1125, 409] width 56 height 71
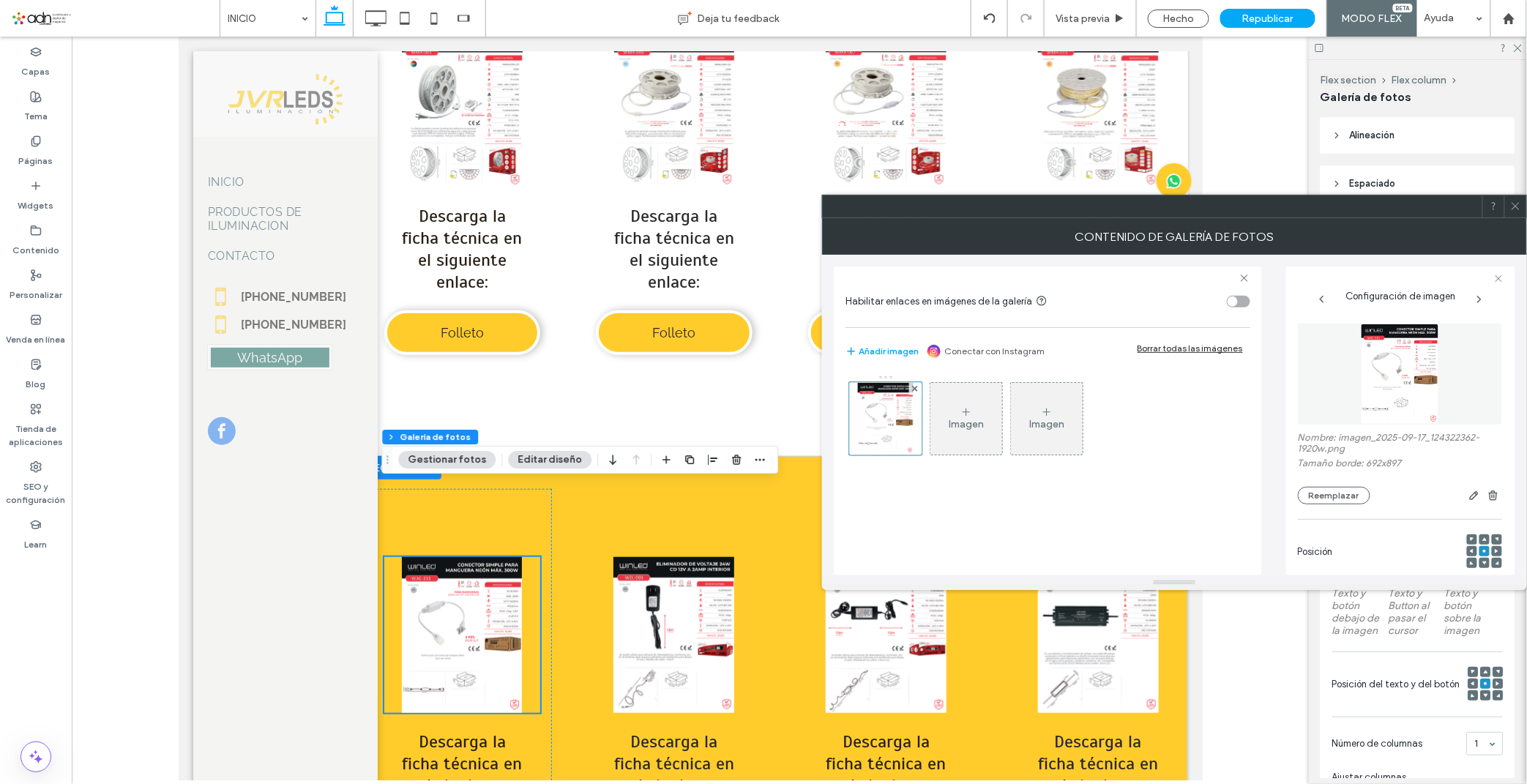
scroll to position [7151, 0]
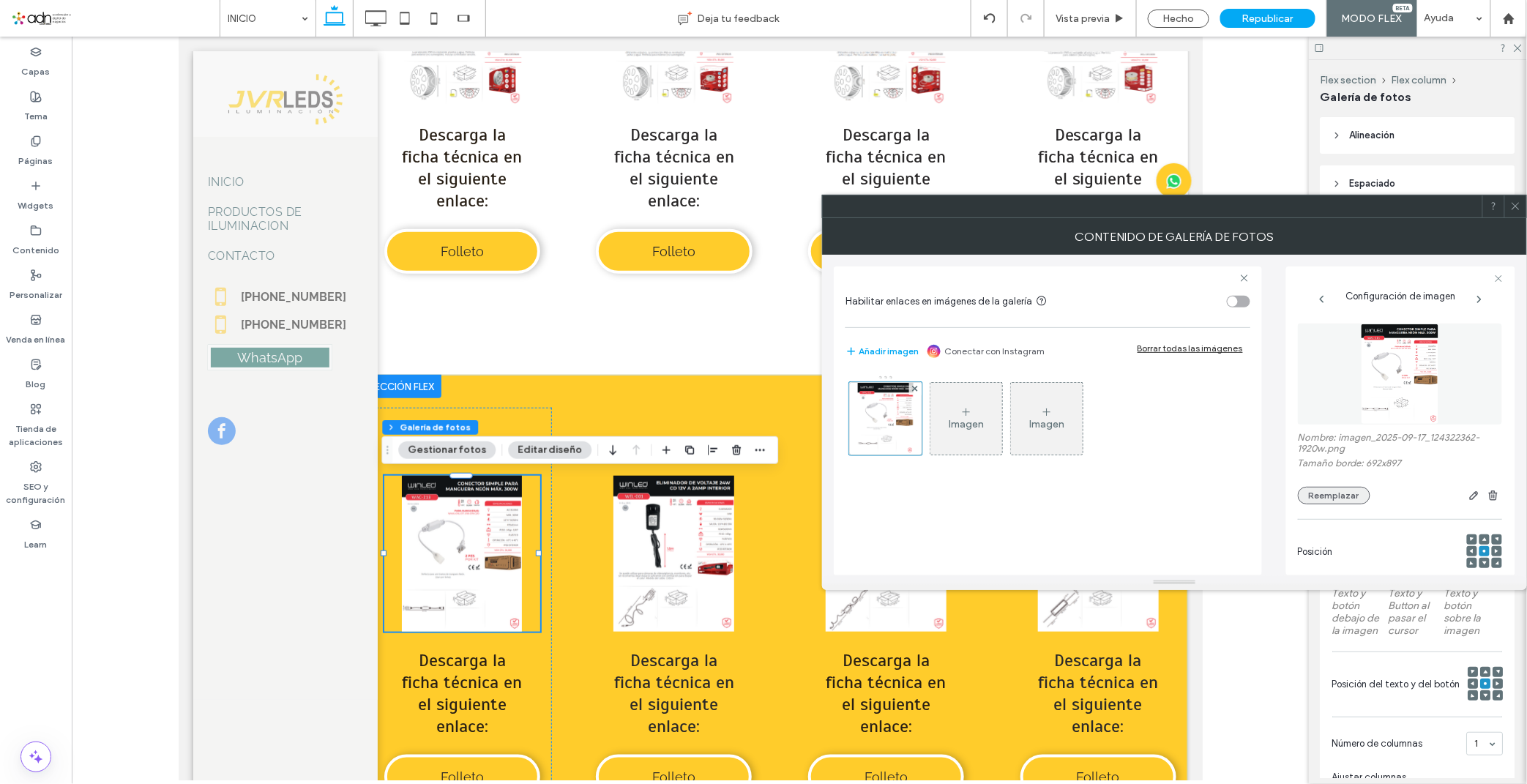
click at [1328, 498] on button "Reemplazar" at bounding box center [1333, 496] width 72 height 17
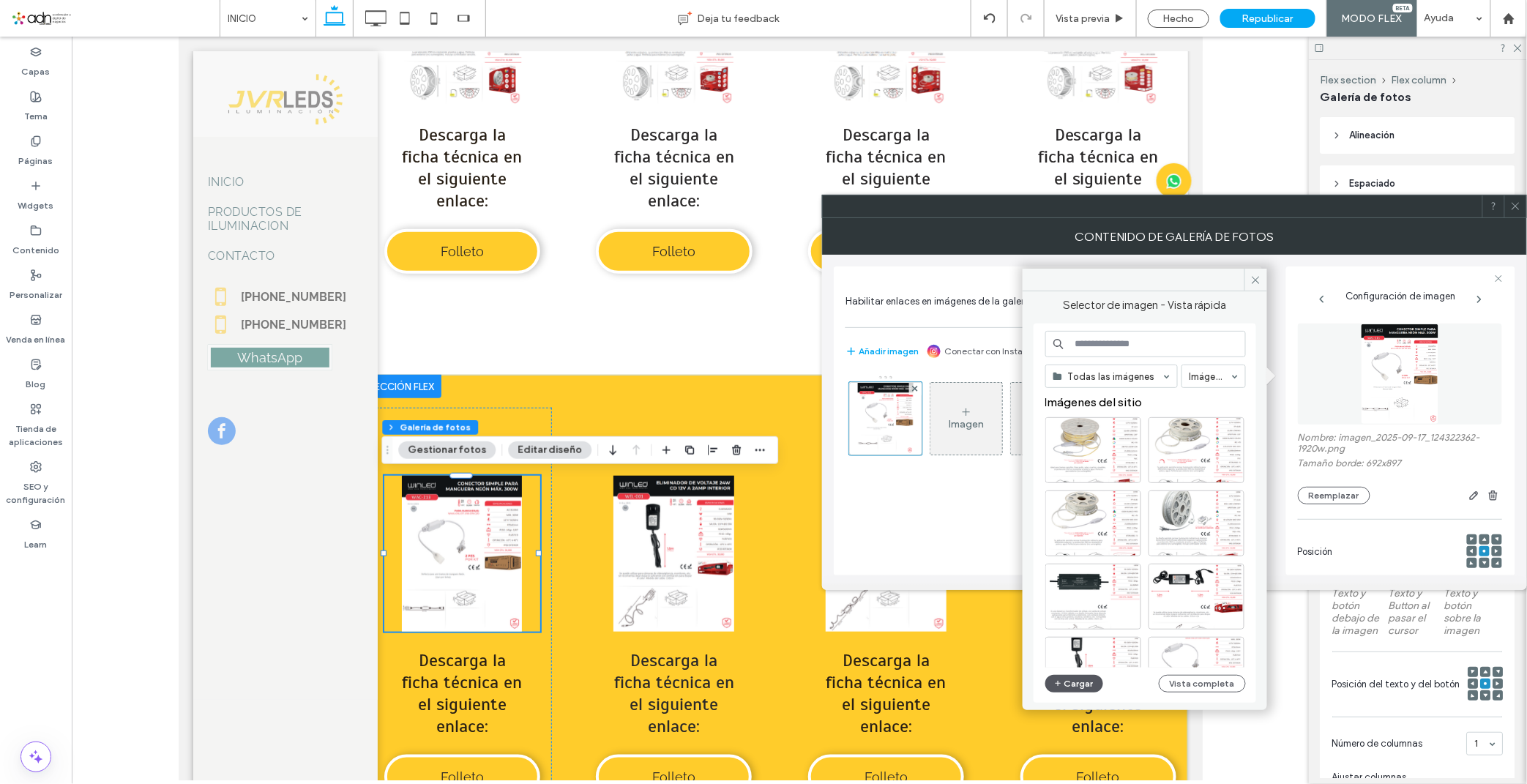
click at [1058, 674] on button "Cargar" at bounding box center [1074, 683] width 59 height 17
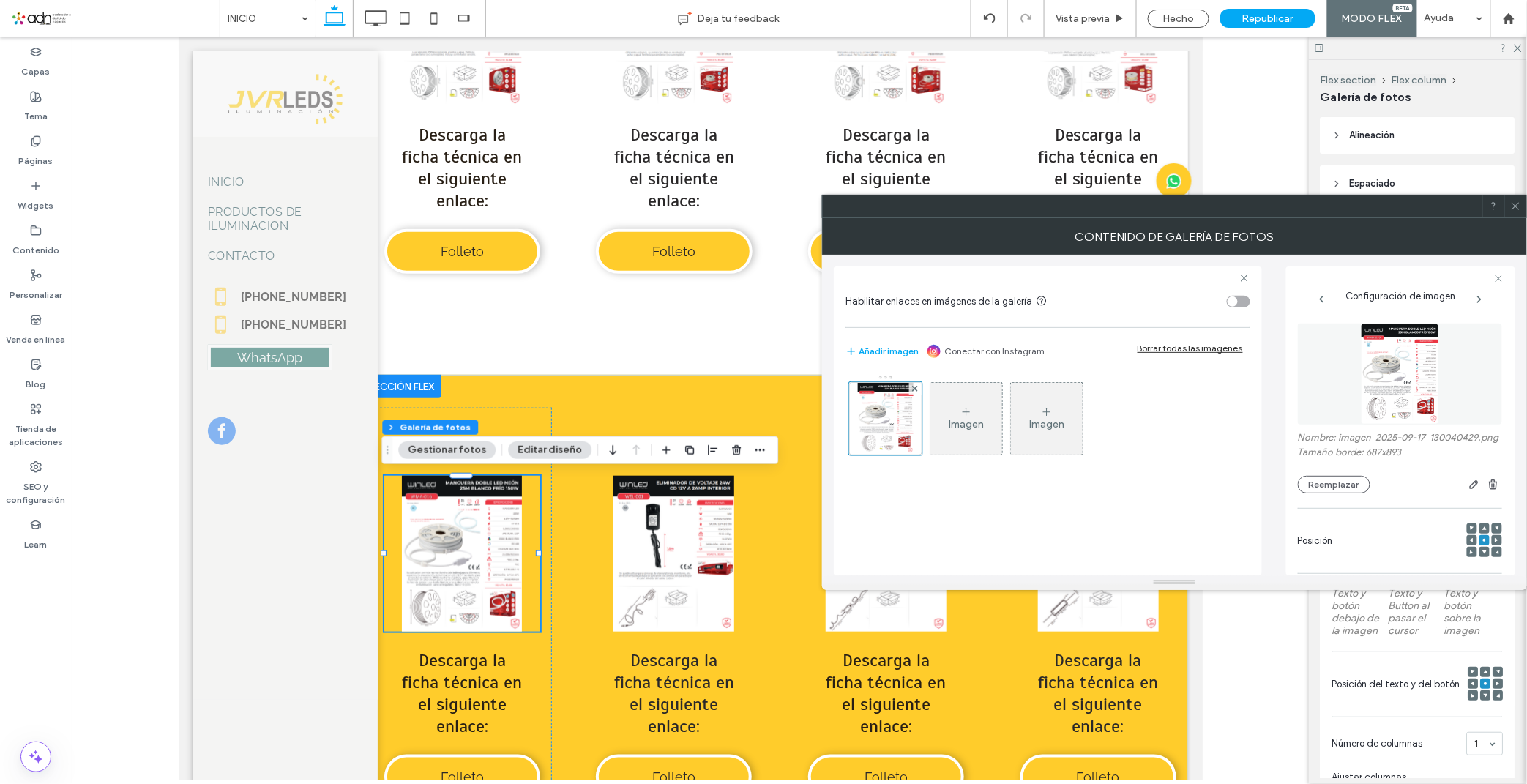
click at [1523, 209] on div at bounding box center [1515, 207] width 22 height 22
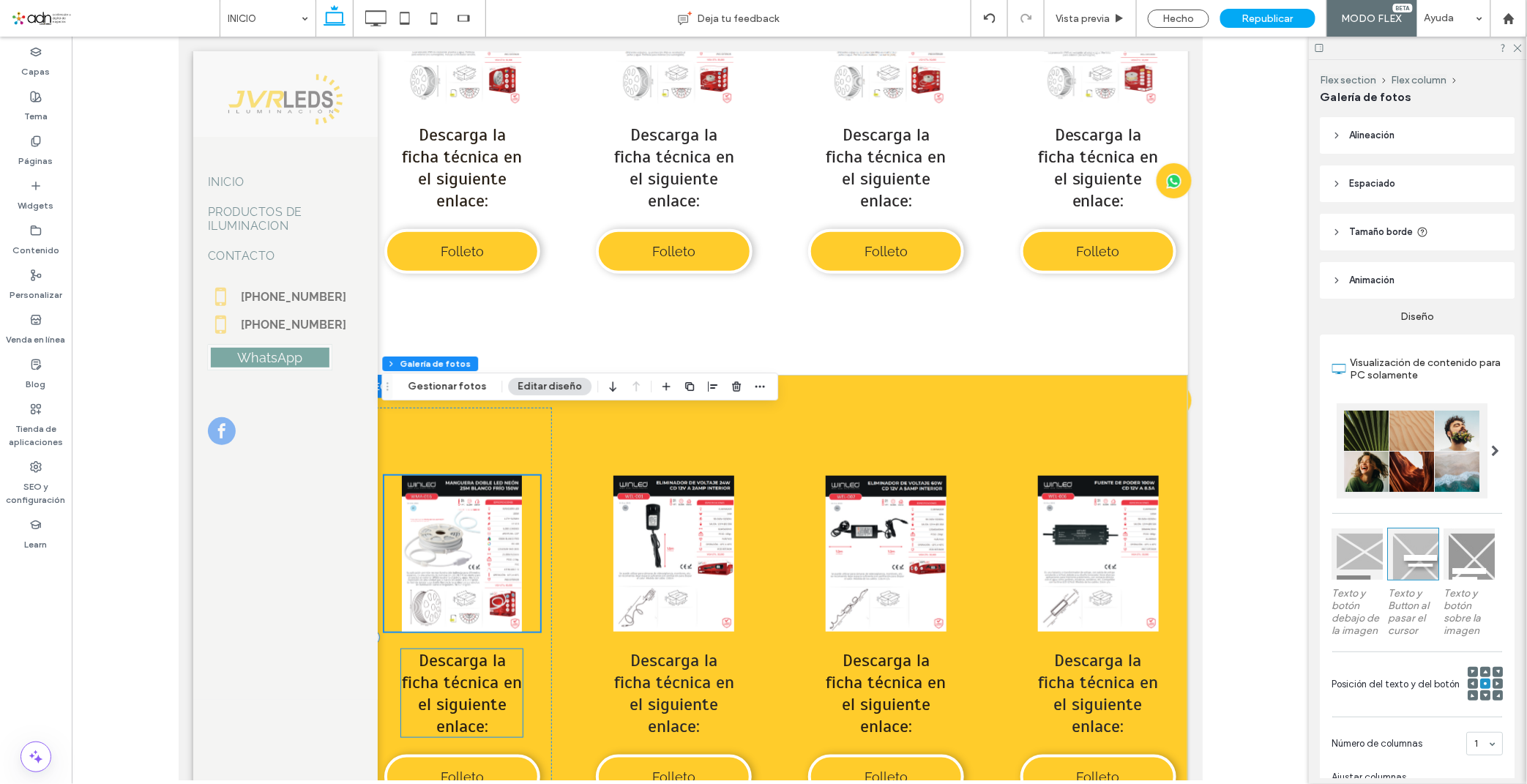
scroll to position [7232, 0]
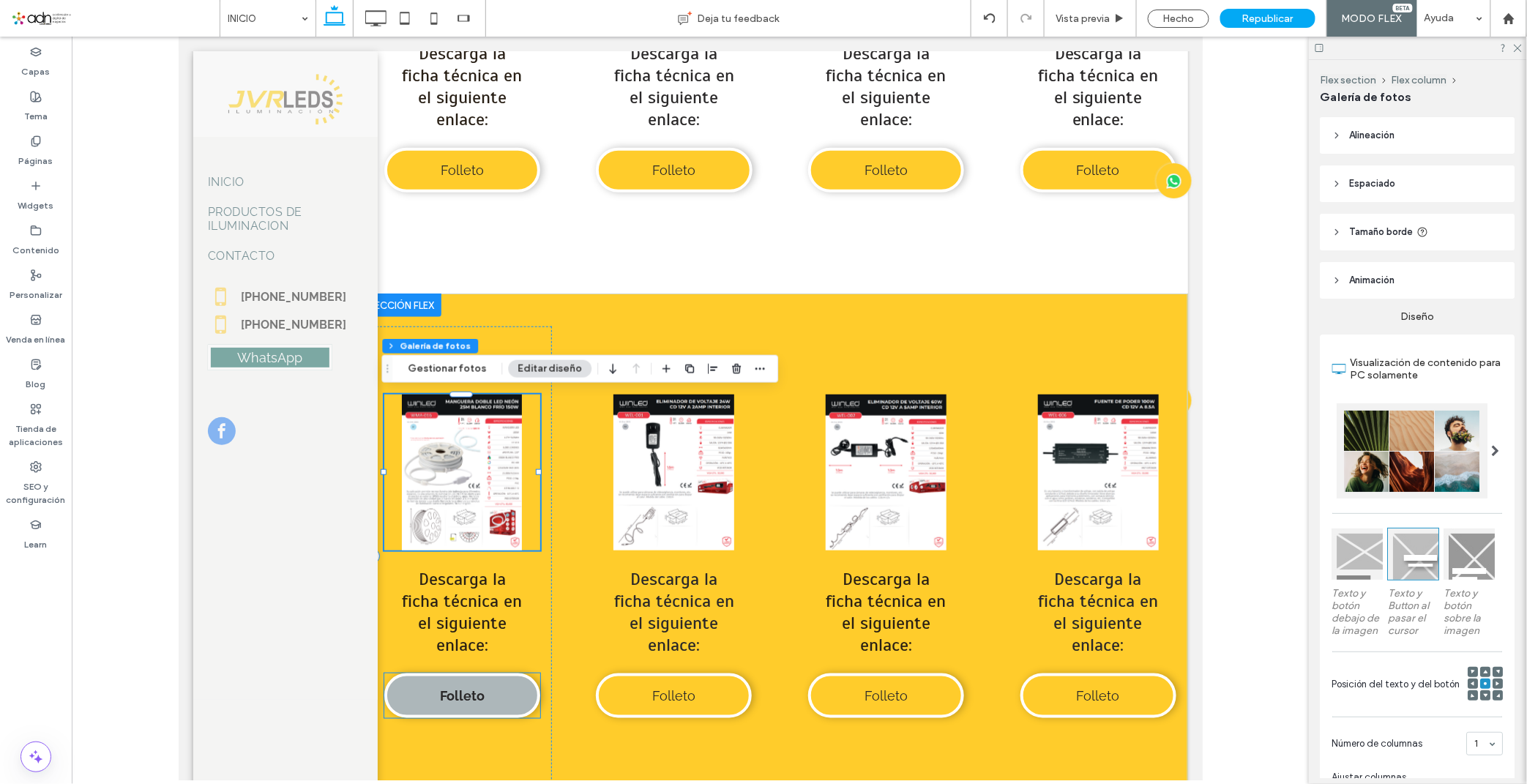
click at [445, 678] on link "Folleto" at bounding box center [462, 695] width 156 height 44
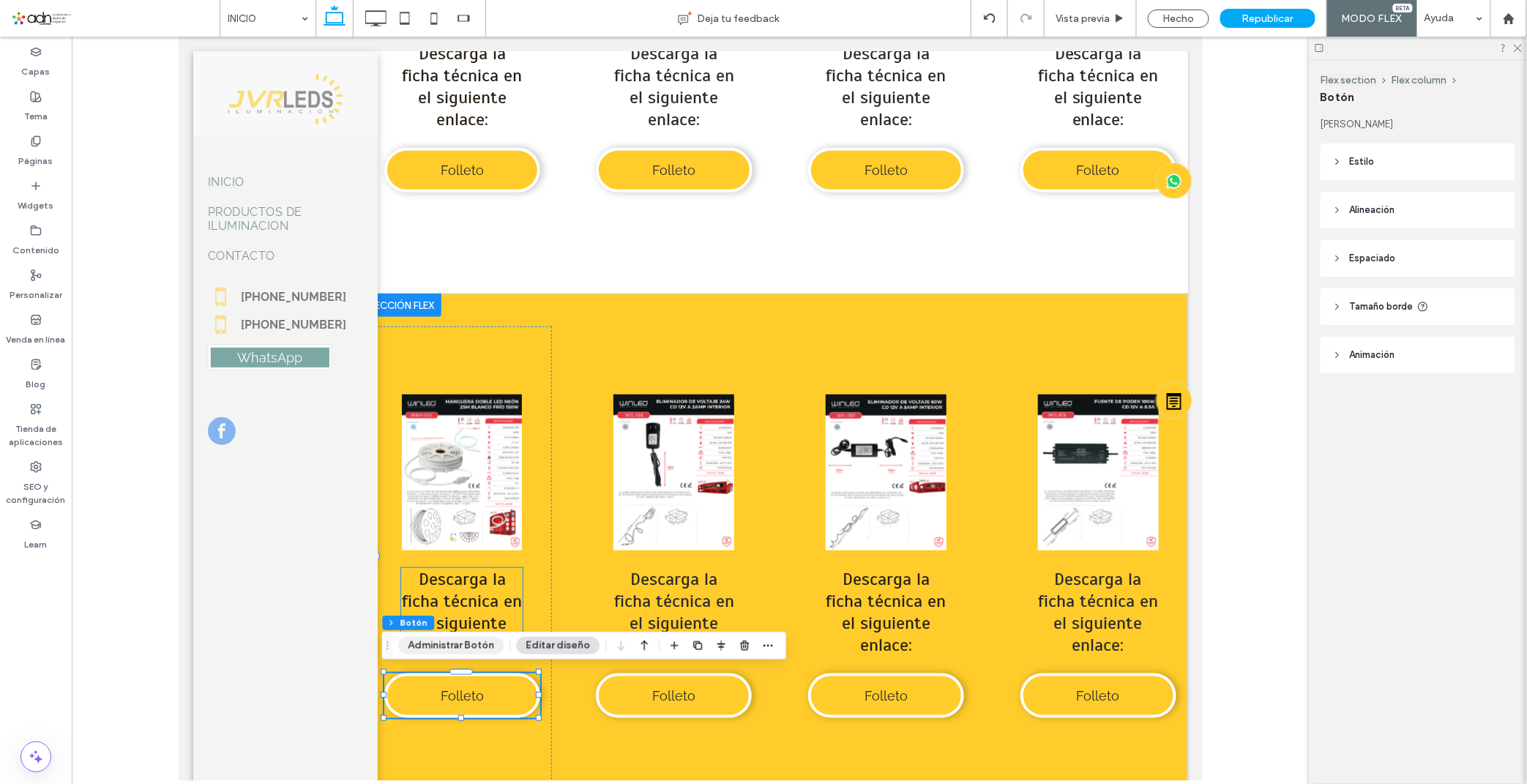
click at [465, 652] on button "Administrar Botón" at bounding box center [450, 645] width 106 height 17
type input "**"
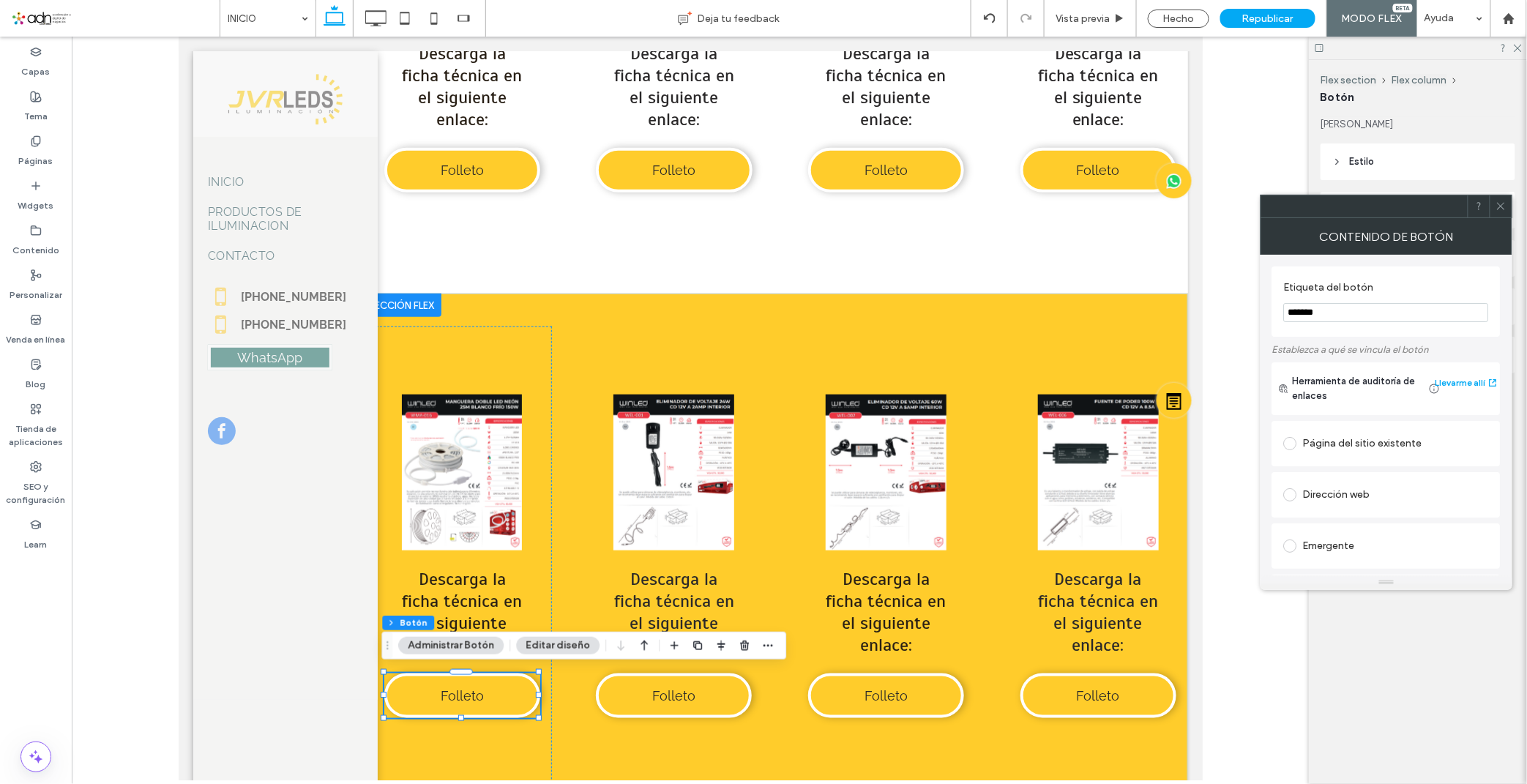
scroll to position [245, 0]
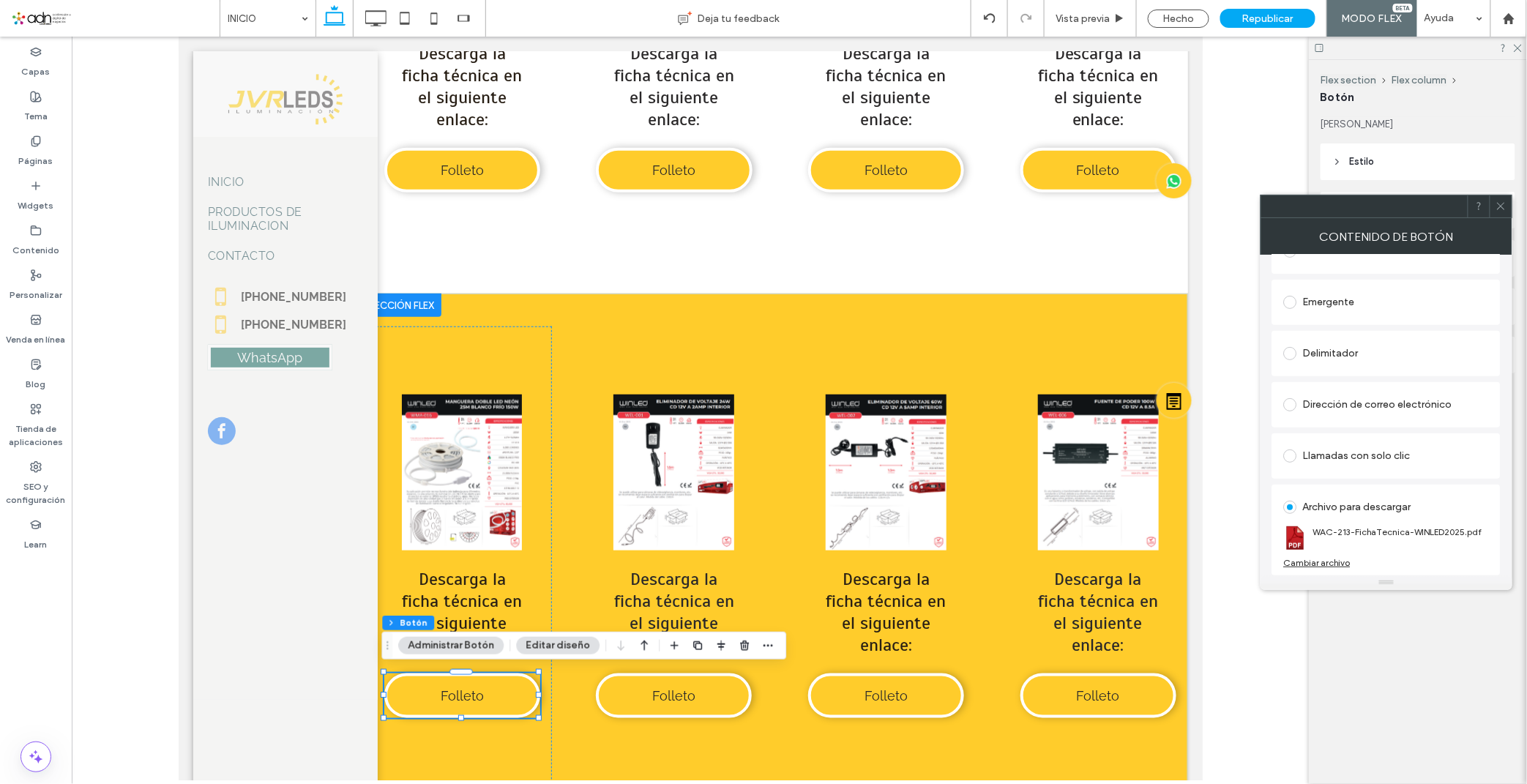
click at [1328, 563] on div "Cambiar archivo" at bounding box center [1317, 562] width 67 height 11
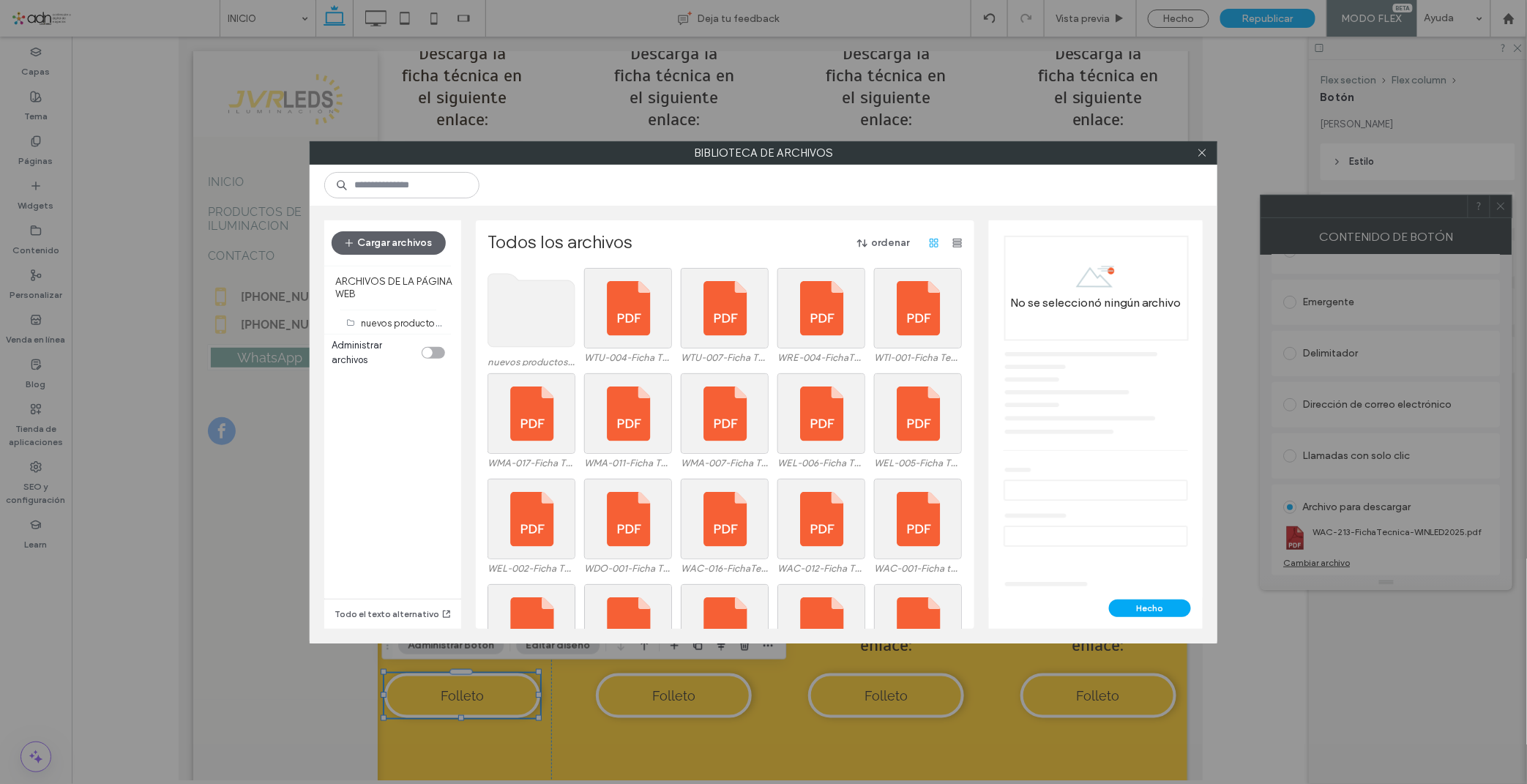
click at [469, 274] on div "Cargar archivos ARCHIVOS DE LA PÁGINA WEB nuevos productos (56) Administrar arc…" at bounding box center [764, 424] width 907 height 438
click at [508, 292] on use at bounding box center [532, 311] width 87 height 73
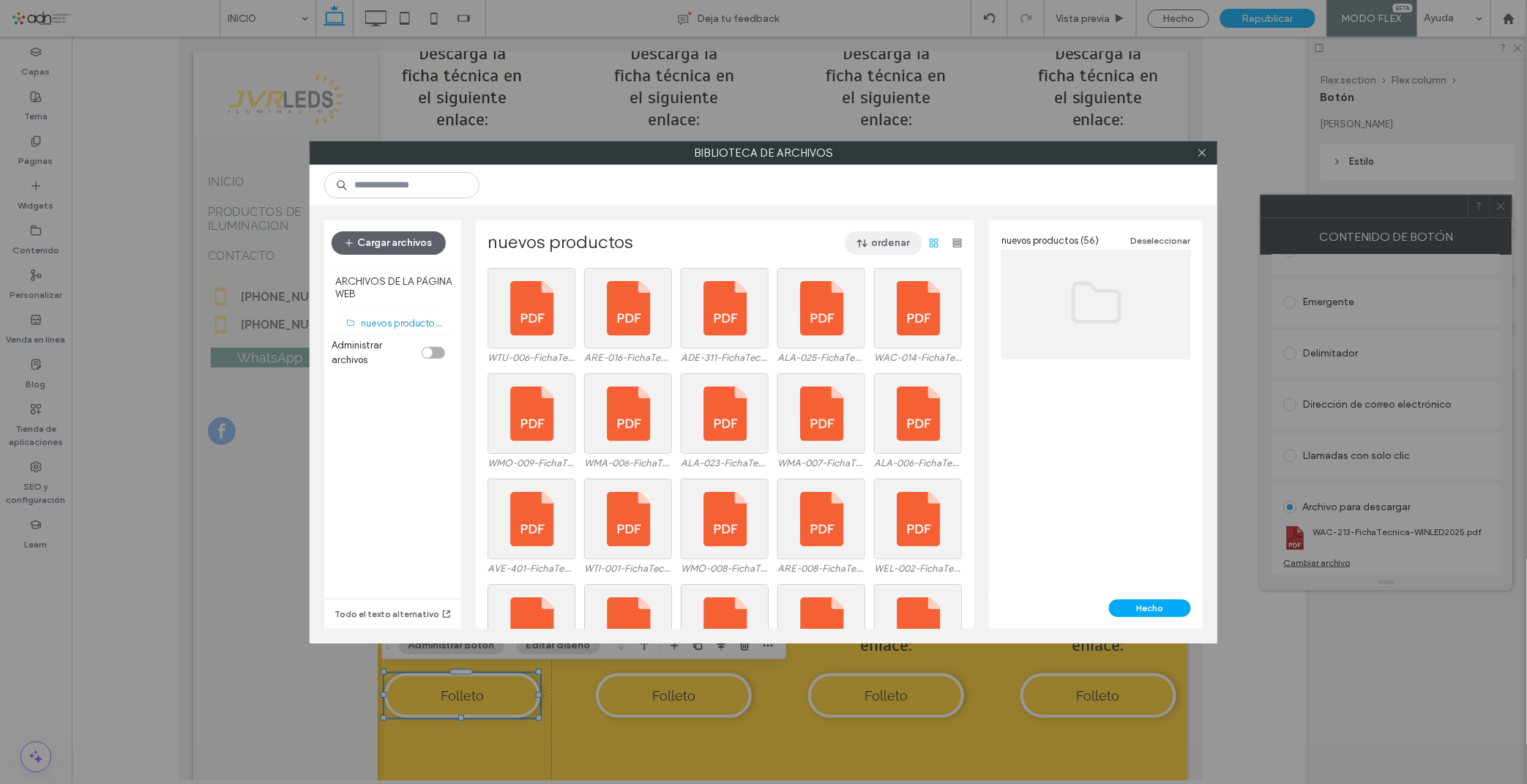
click at [876, 240] on button "ordenar" at bounding box center [883, 242] width 78 height 23
click at [823, 361] on span "Nombre (Z-A)" at bounding box center [816, 365] width 59 height 14
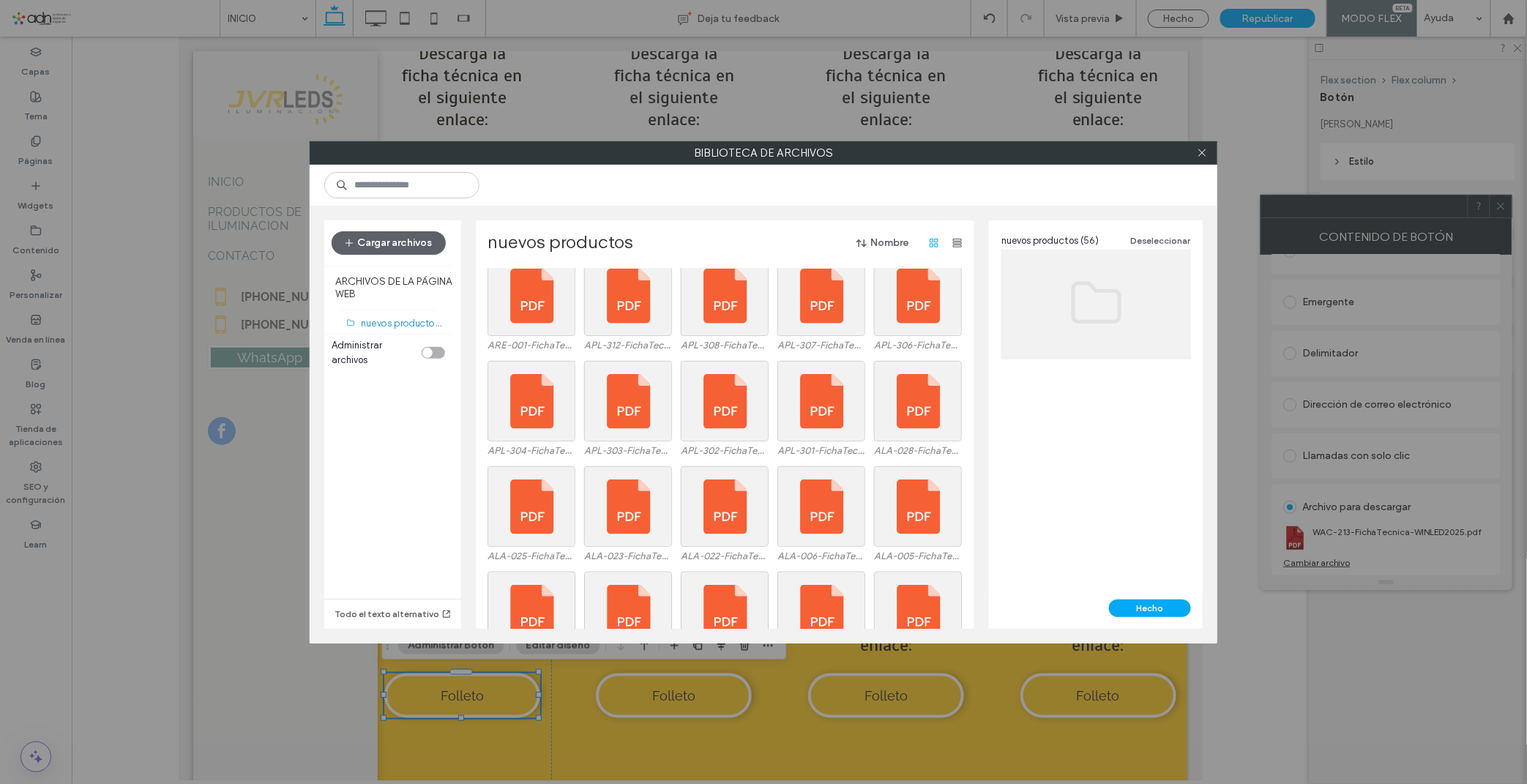
scroll to position [903, 0]
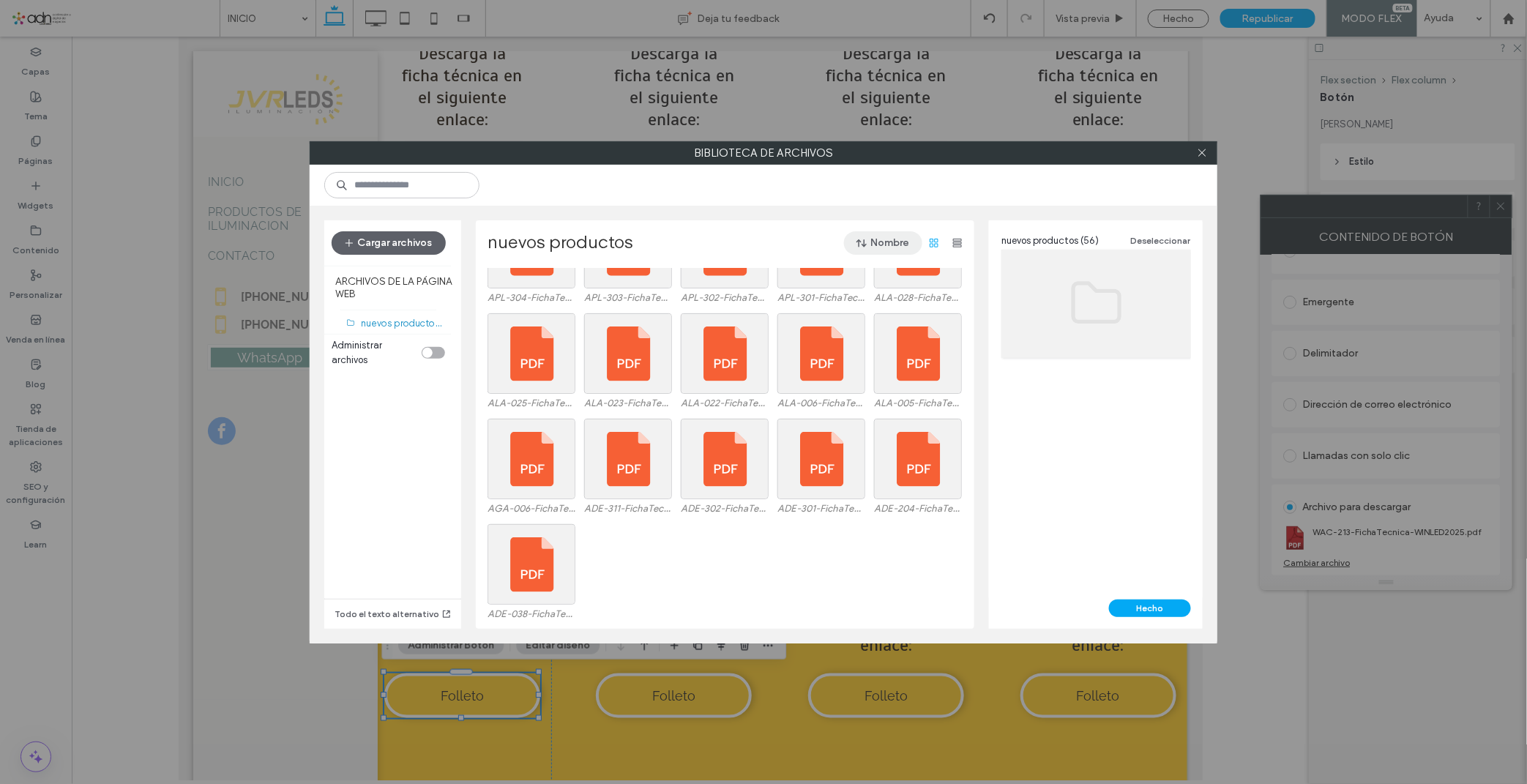
click at [865, 244] on button "Nombre" at bounding box center [883, 242] width 79 height 23
click at [838, 334] on span "Nombre (A-Z)" at bounding box center [816, 337] width 59 height 14
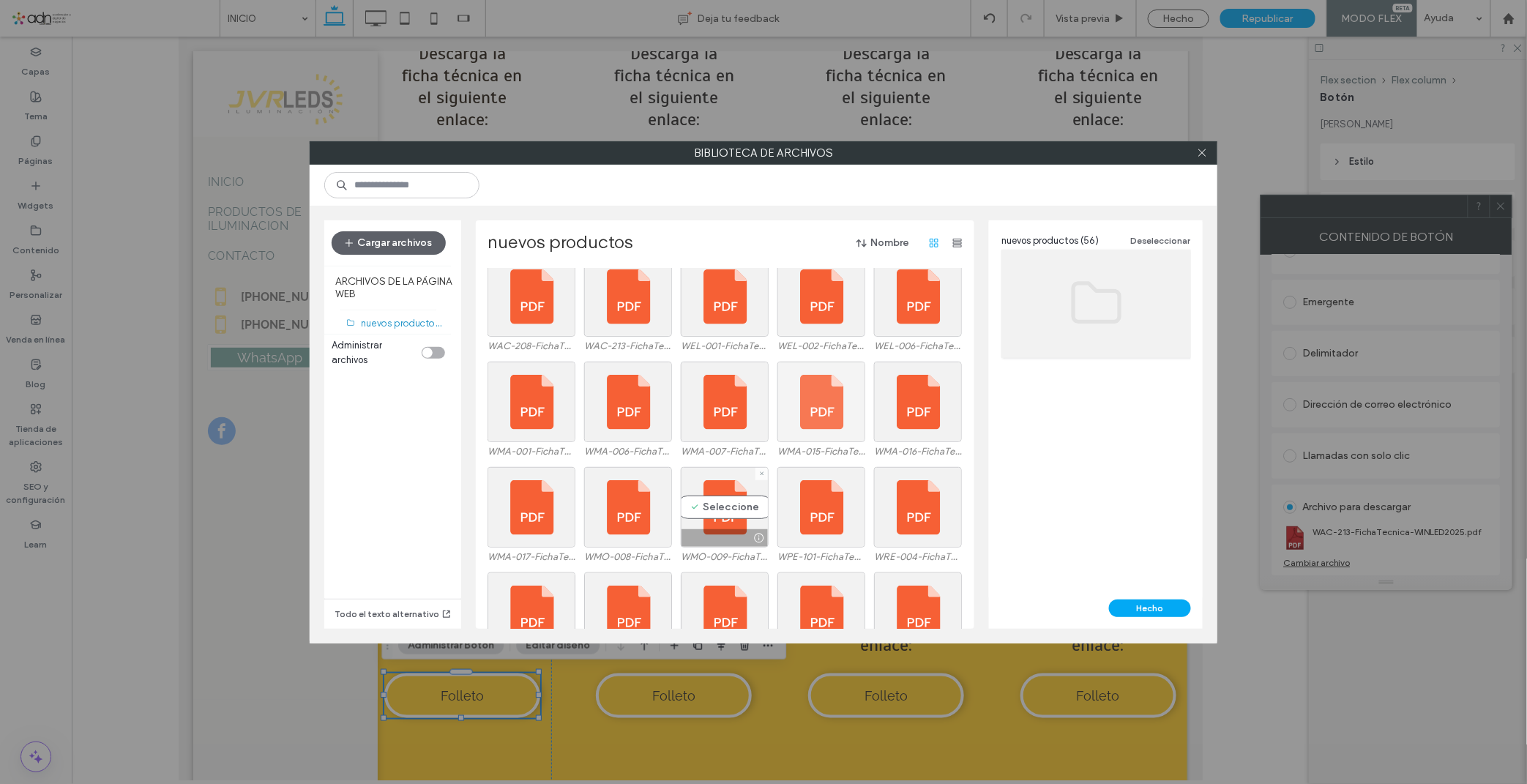
scroll to position [740, 0]
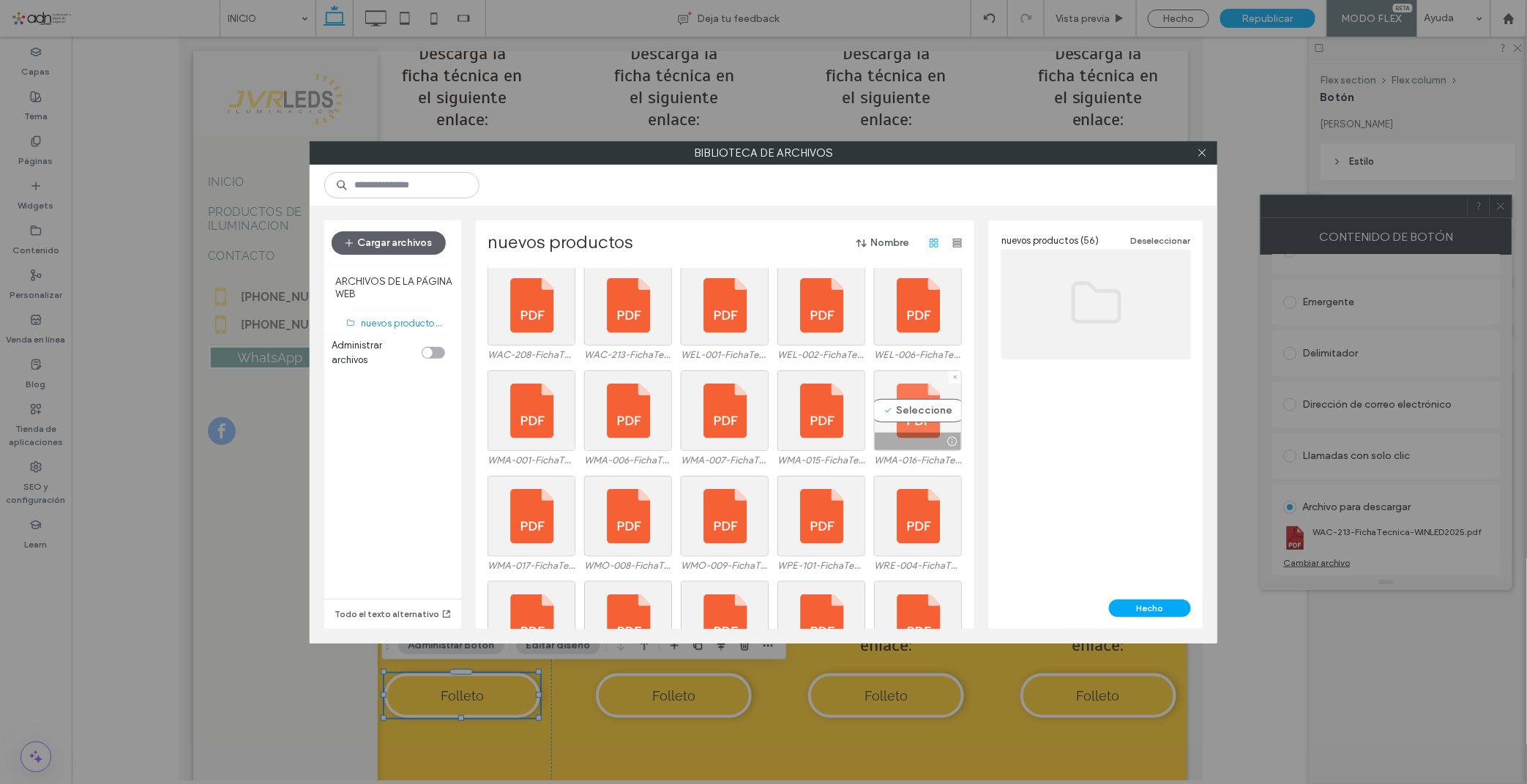
click at [914, 407] on div "Seleccione" at bounding box center [918, 410] width 88 height 80
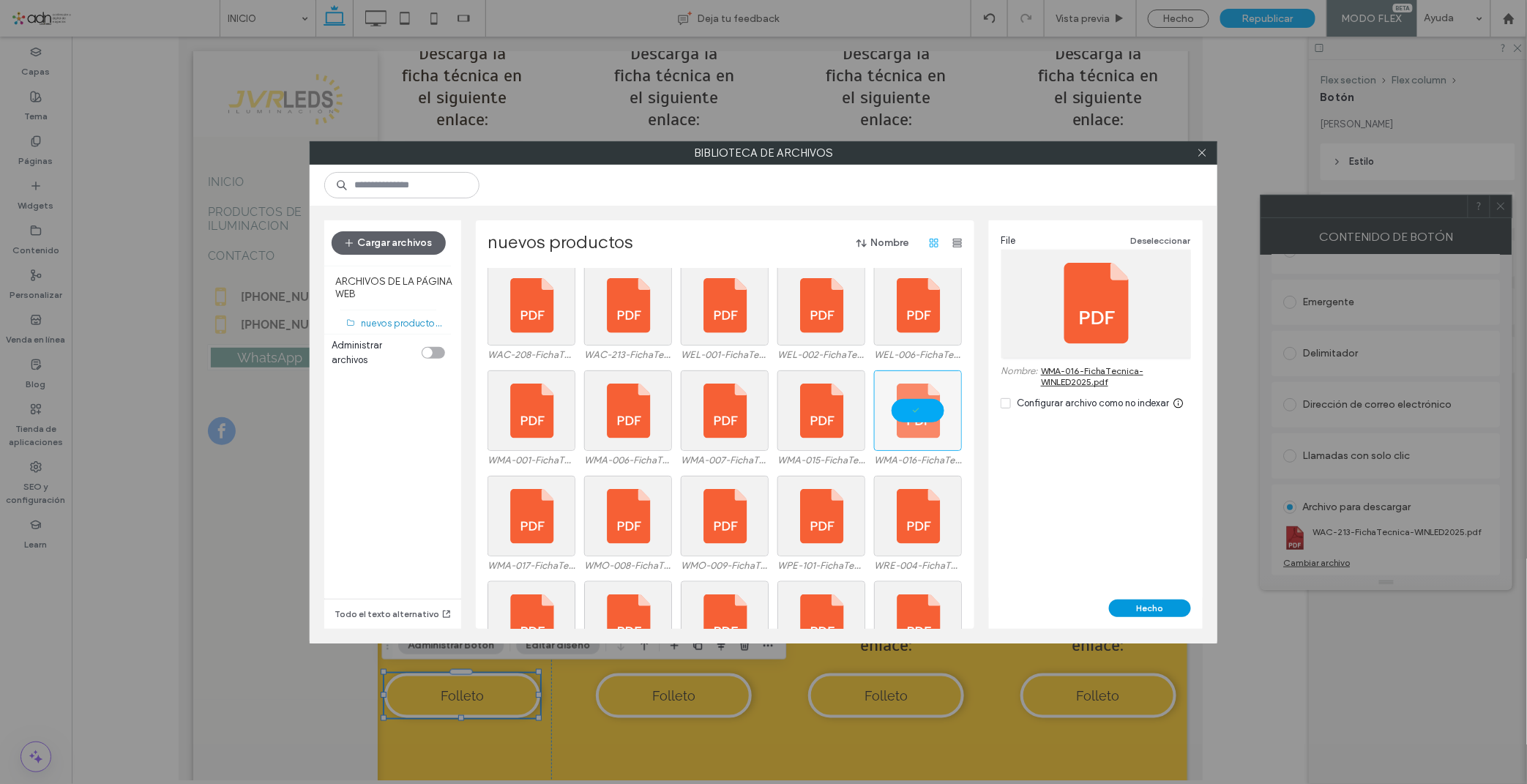
click at [1181, 616] on button "Hecho" at bounding box center [1150, 608] width 82 height 17
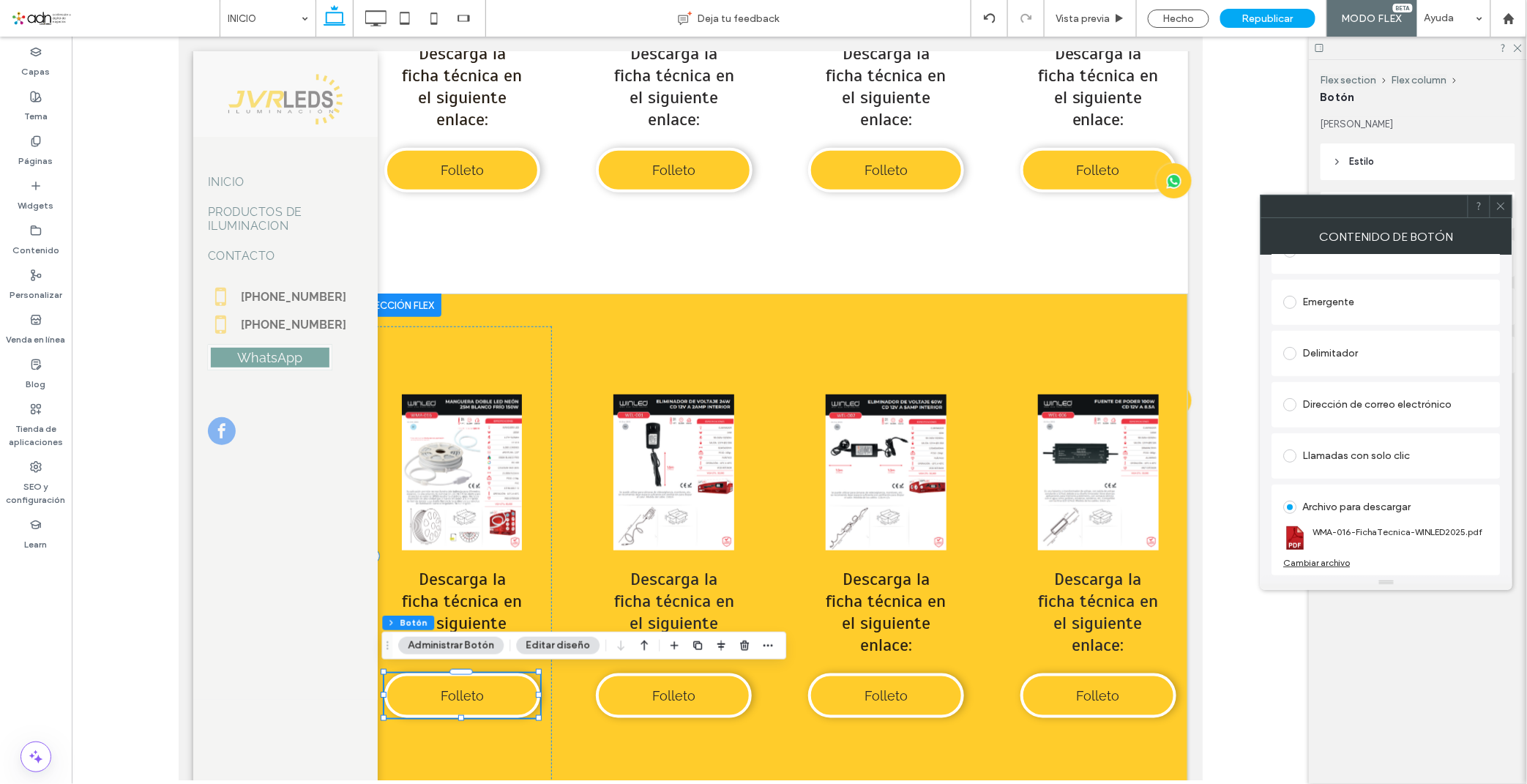
click at [661, 514] on link at bounding box center [673, 472] width 156 height 156
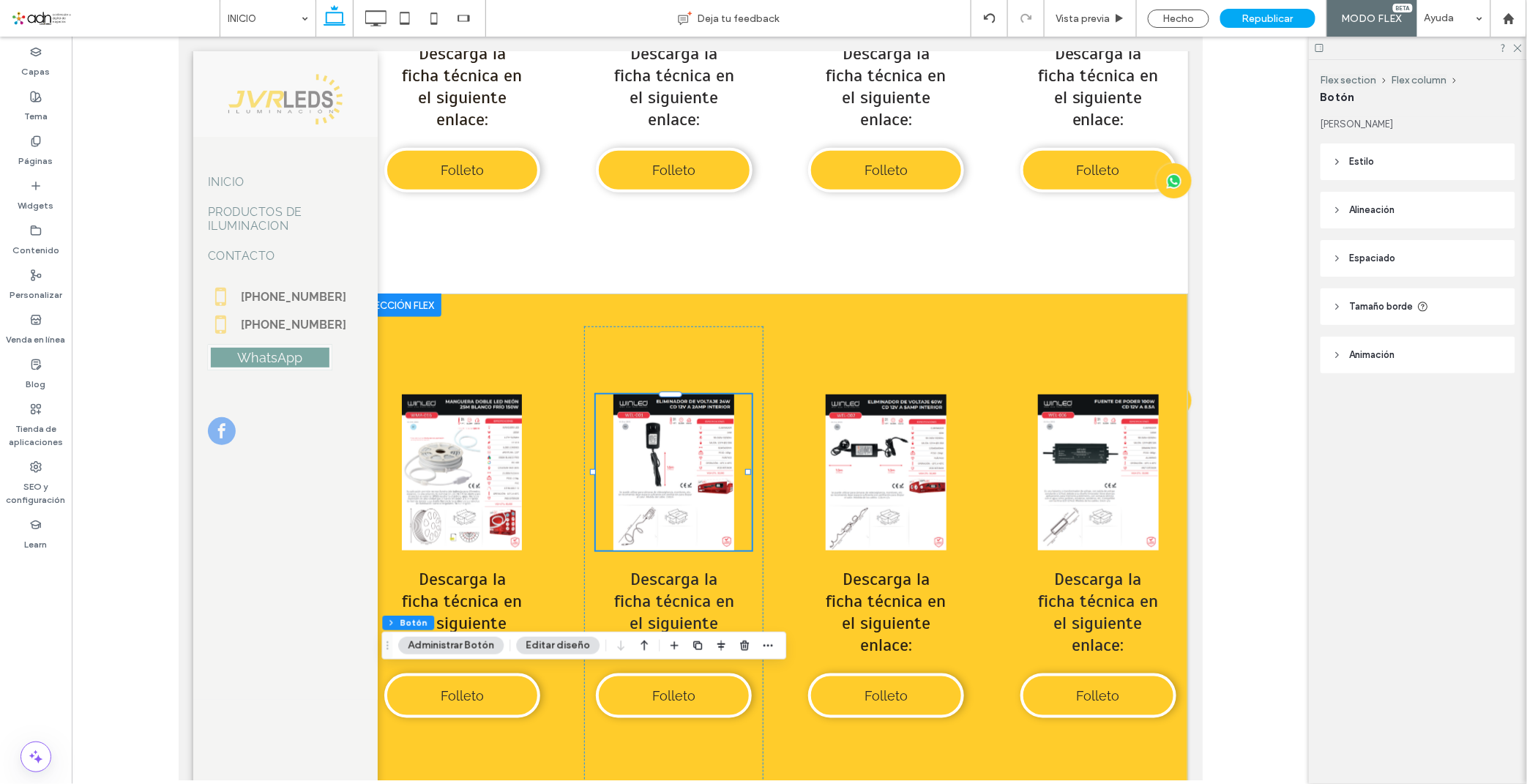
click at [661, 475] on link at bounding box center [673, 472] width 156 height 156
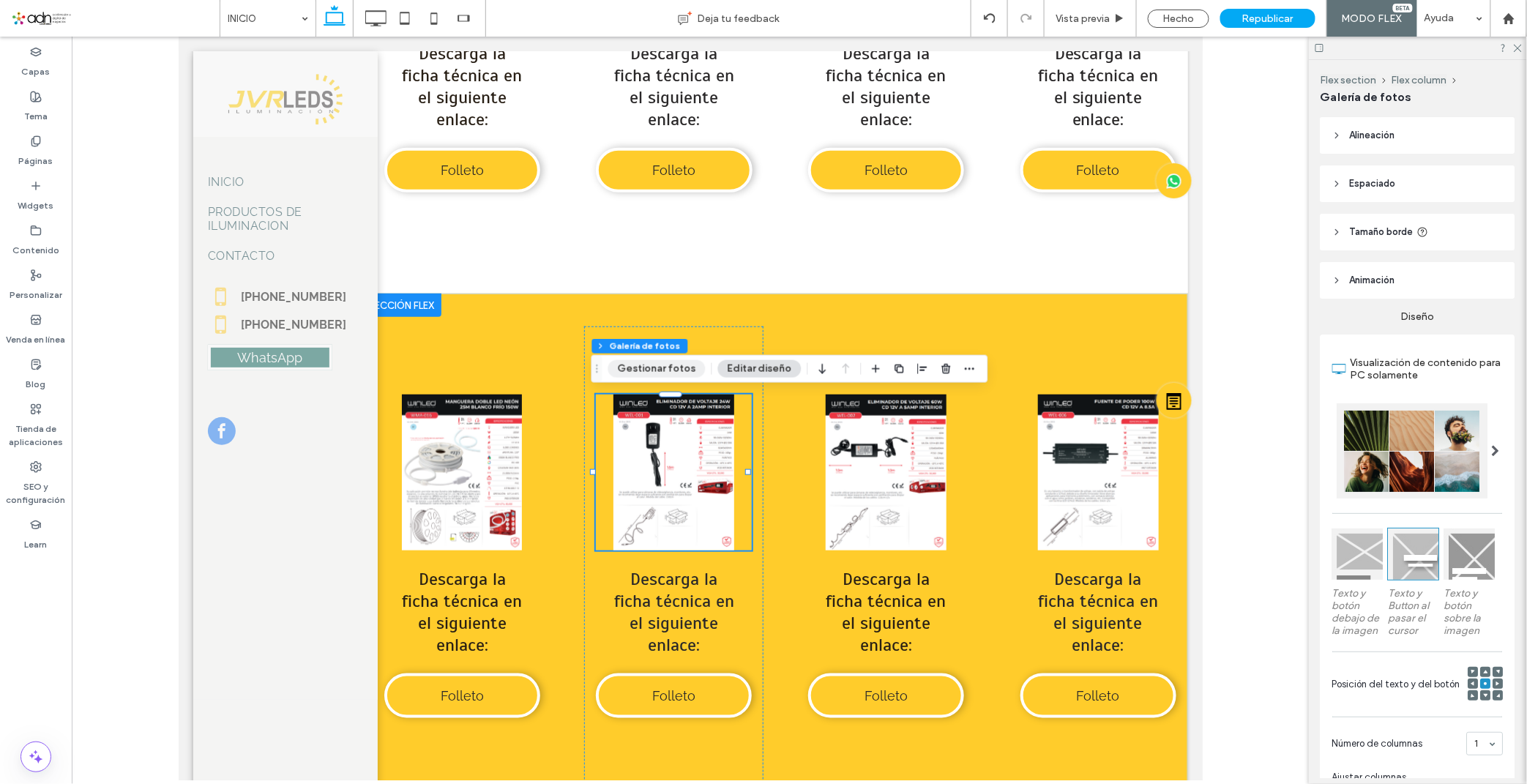
drag, startPoint x: 656, startPoint y: 369, endPoint x: 488, endPoint y: 351, distance: 169.0
click at [656, 369] on button "Gestionar fotos" at bounding box center [657, 369] width 98 height 17
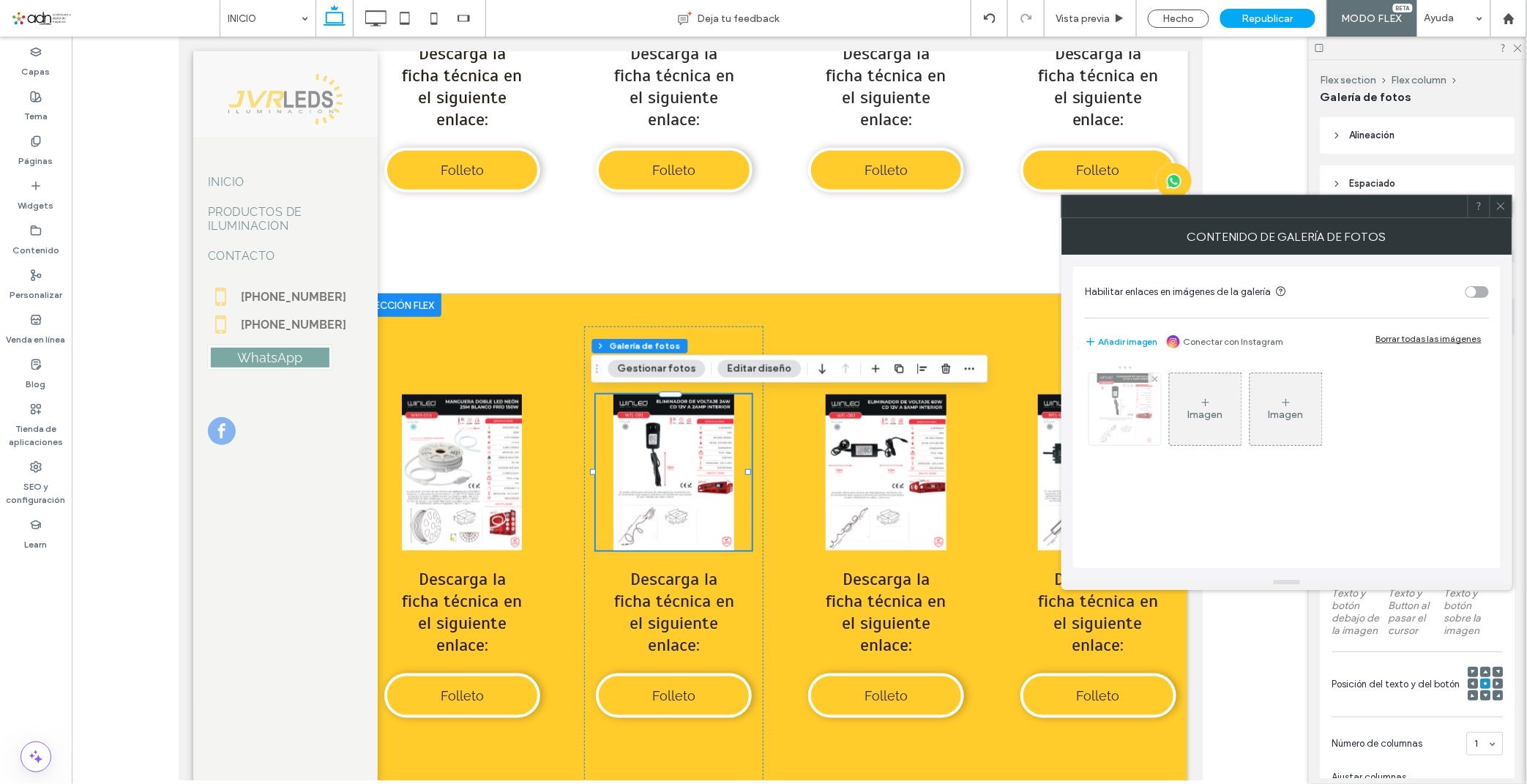
drag, startPoint x: 831, startPoint y: 344, endPoint x: 1107, endPoint y: 405, distance: 282.7
click at [1107, 405] on img at bounding box center [1125, 409] width 56 height 71
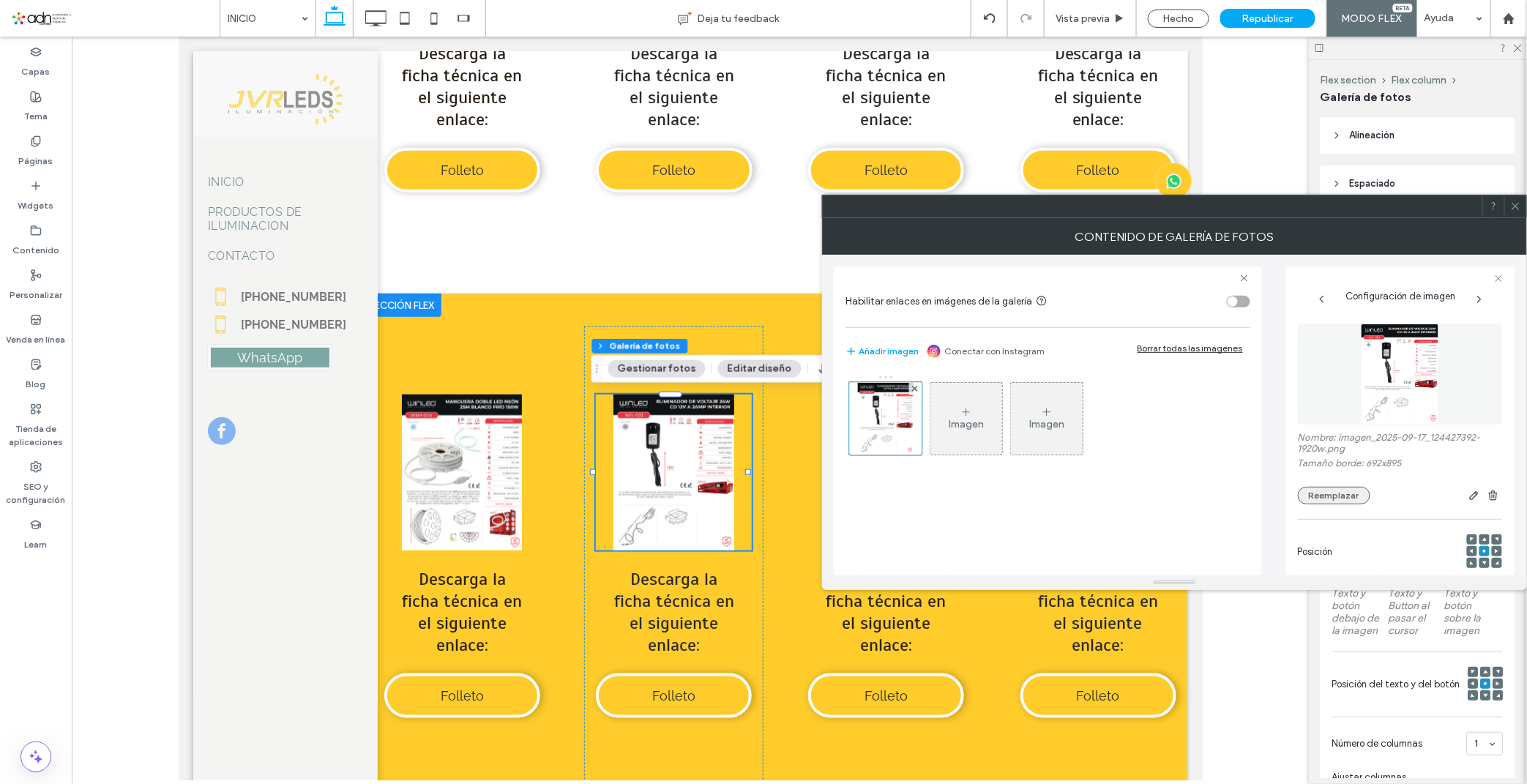
click at [1327, 495] on button "Reemplazar" at bounding box center [1333, 496] width 72 height 17
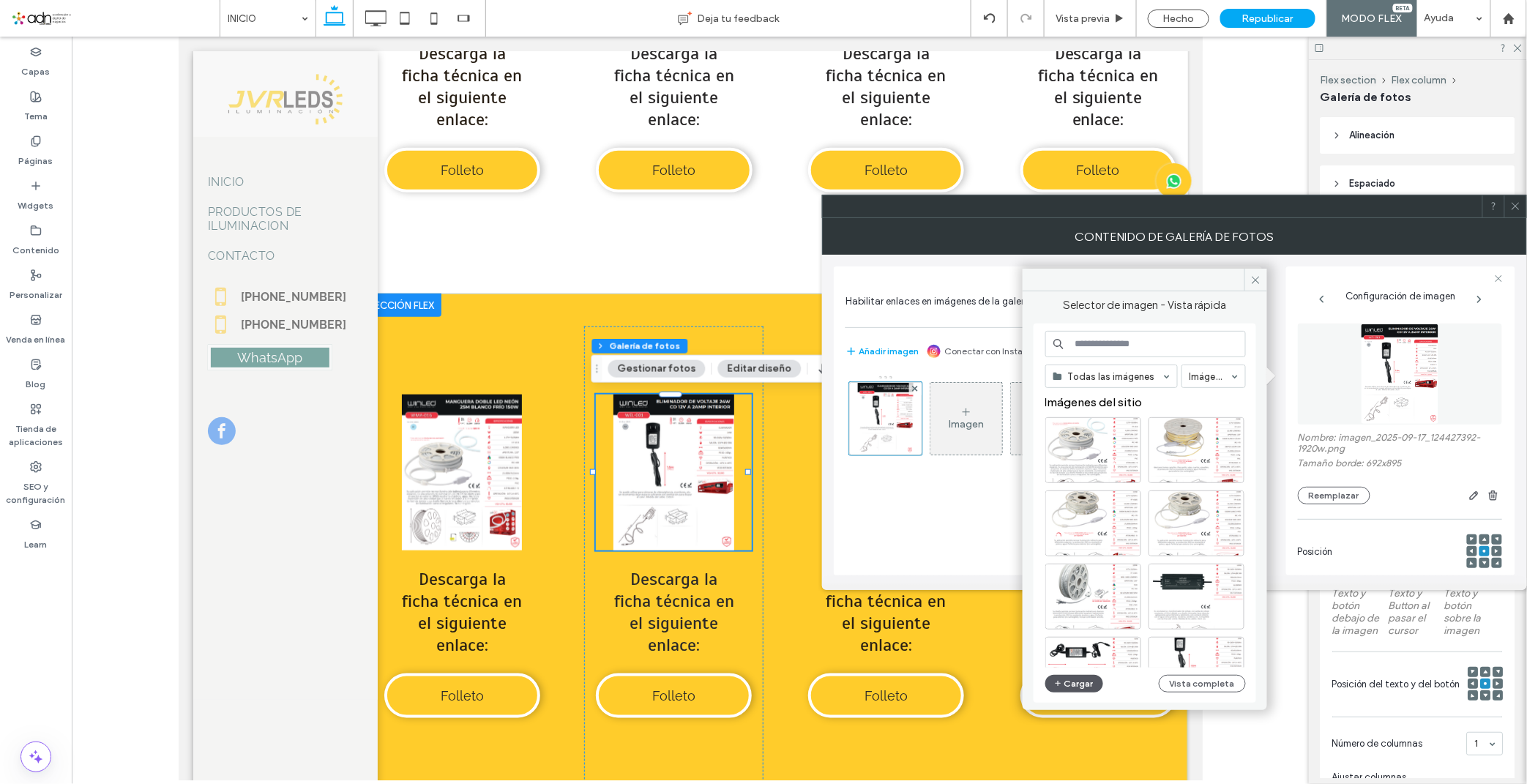
click at [1056, 676] on span "button" at bounding box center [1059, 683] width 10 height 16
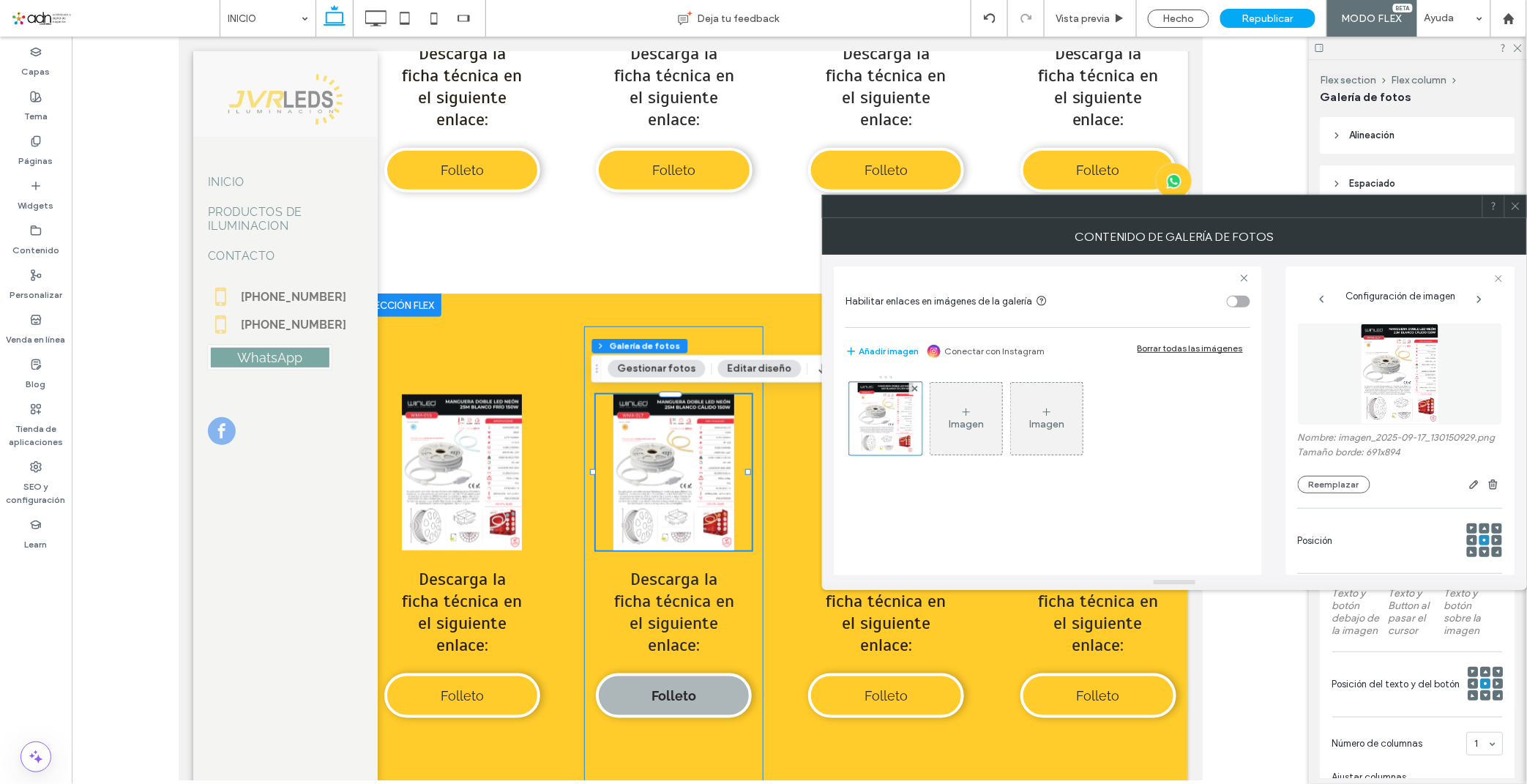
click at [679, 673] on link "Folleto" at bounding box center [673, 695] width 156 height 44
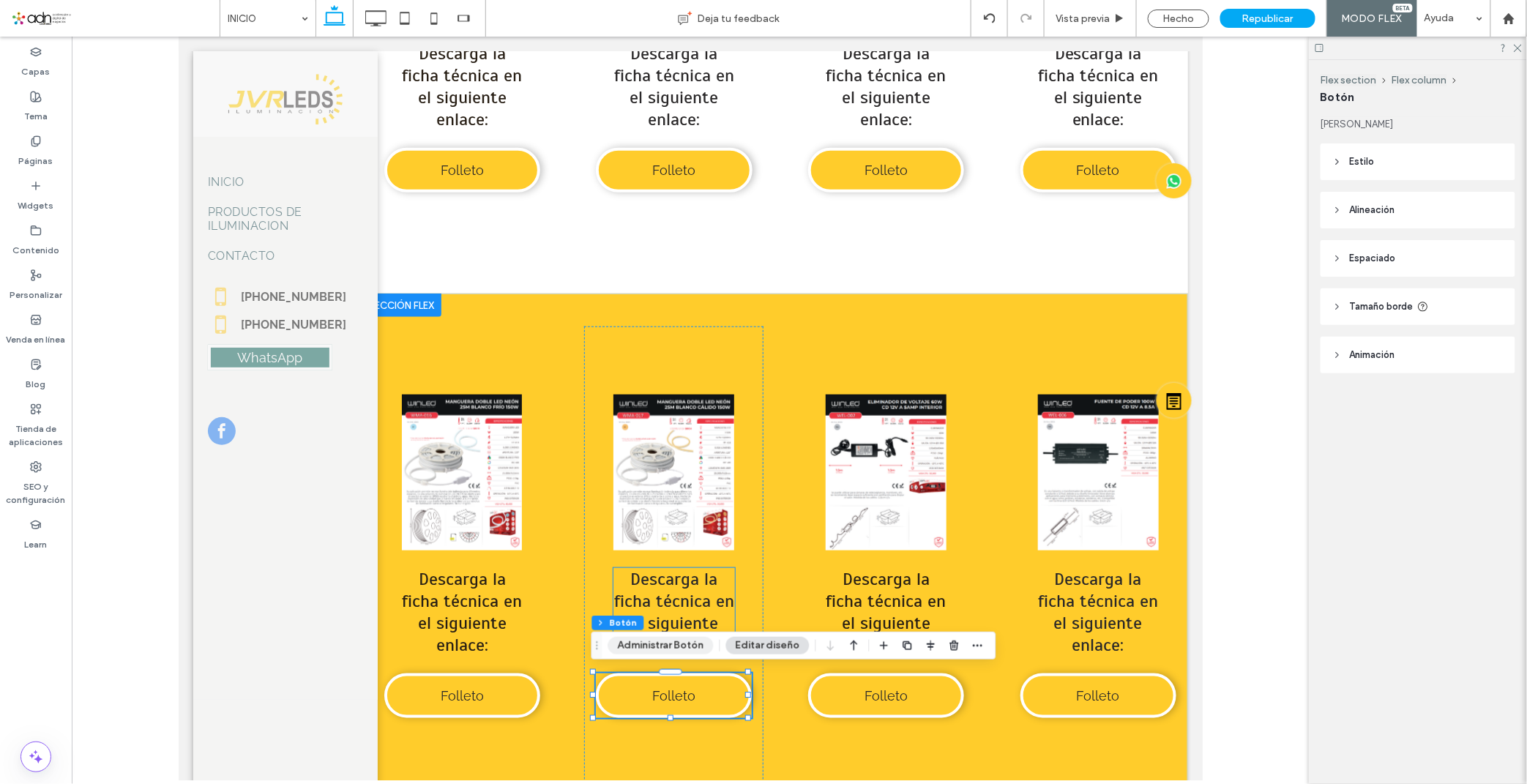
click at [645, 647] on button "Administrar Botón" at bounding box center [661, 645] width 106 height 17
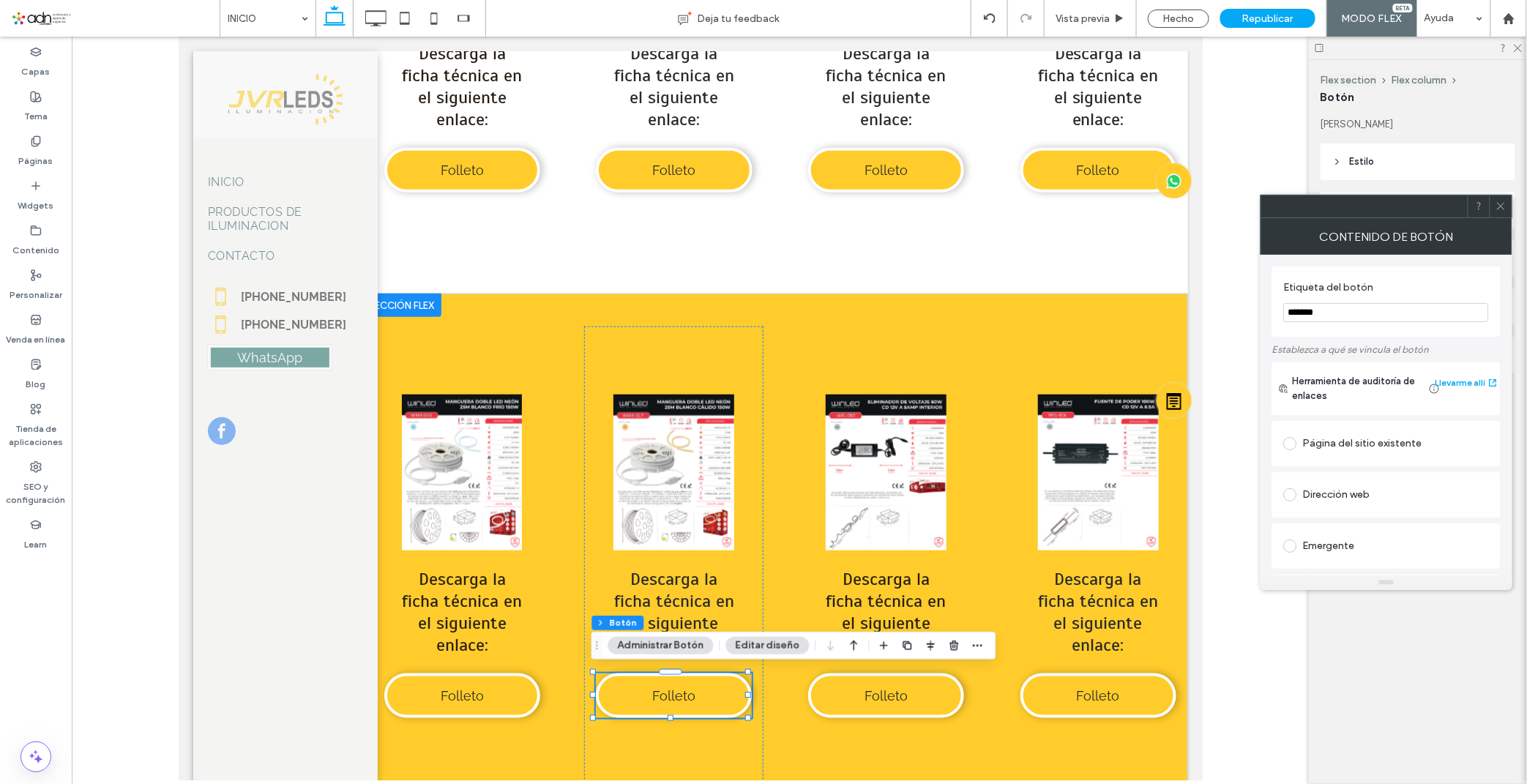
type input "**"
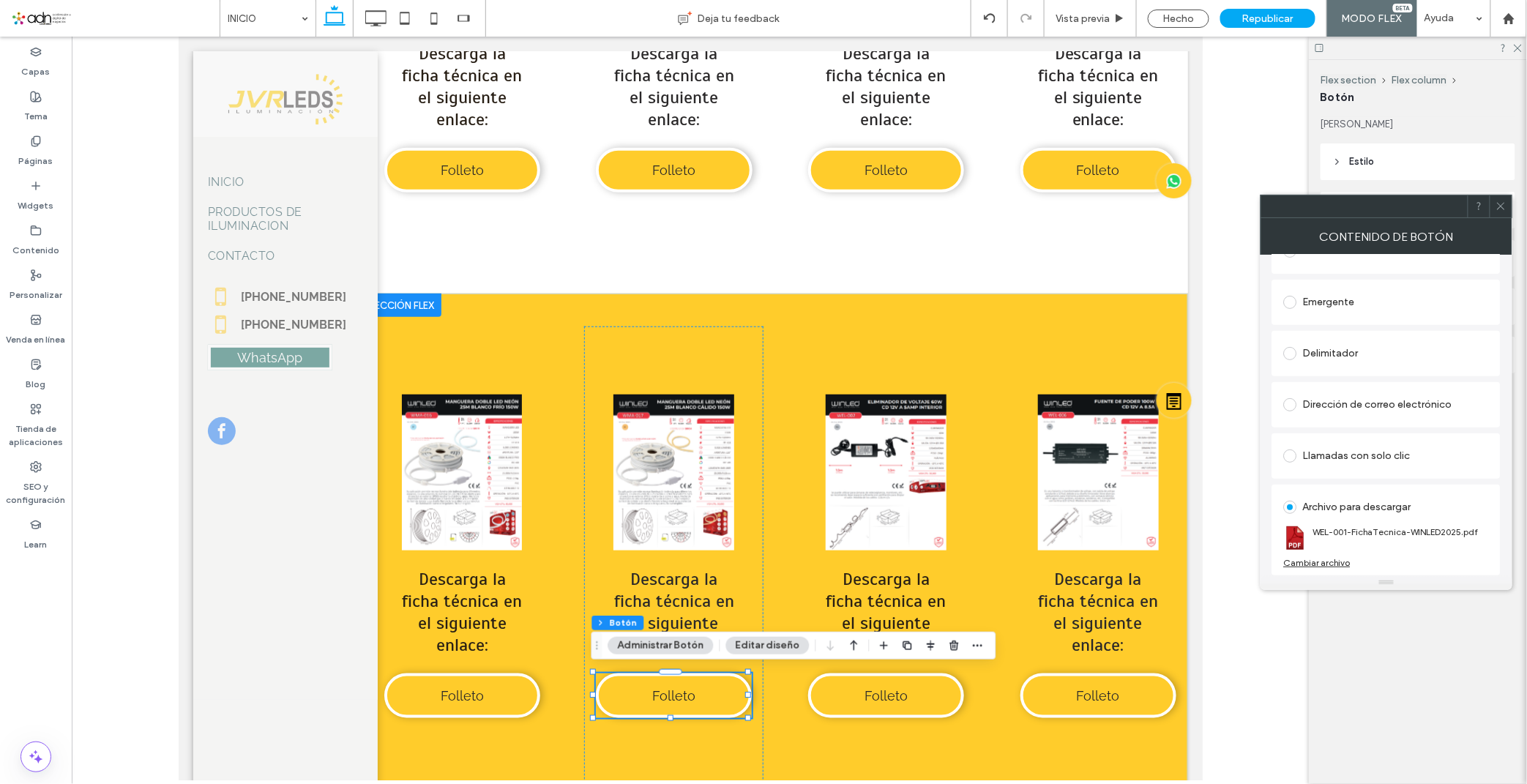
click at [1328, 558] on div "Cambiar archivo" at bounding box center [1317, 562] width 67 height 11
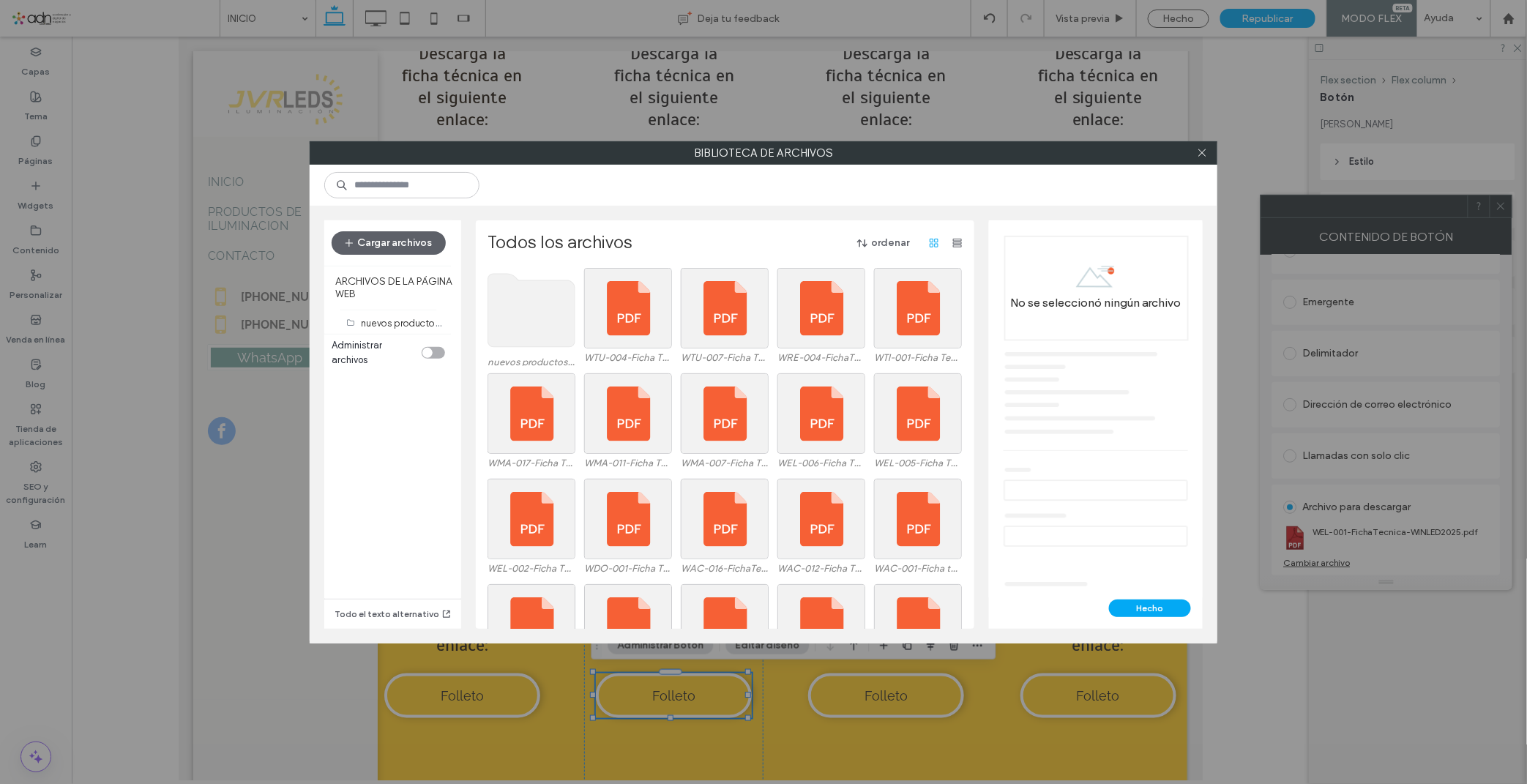
click at [538, 325] on use at bounding box center [532, 311] width 87 height 73
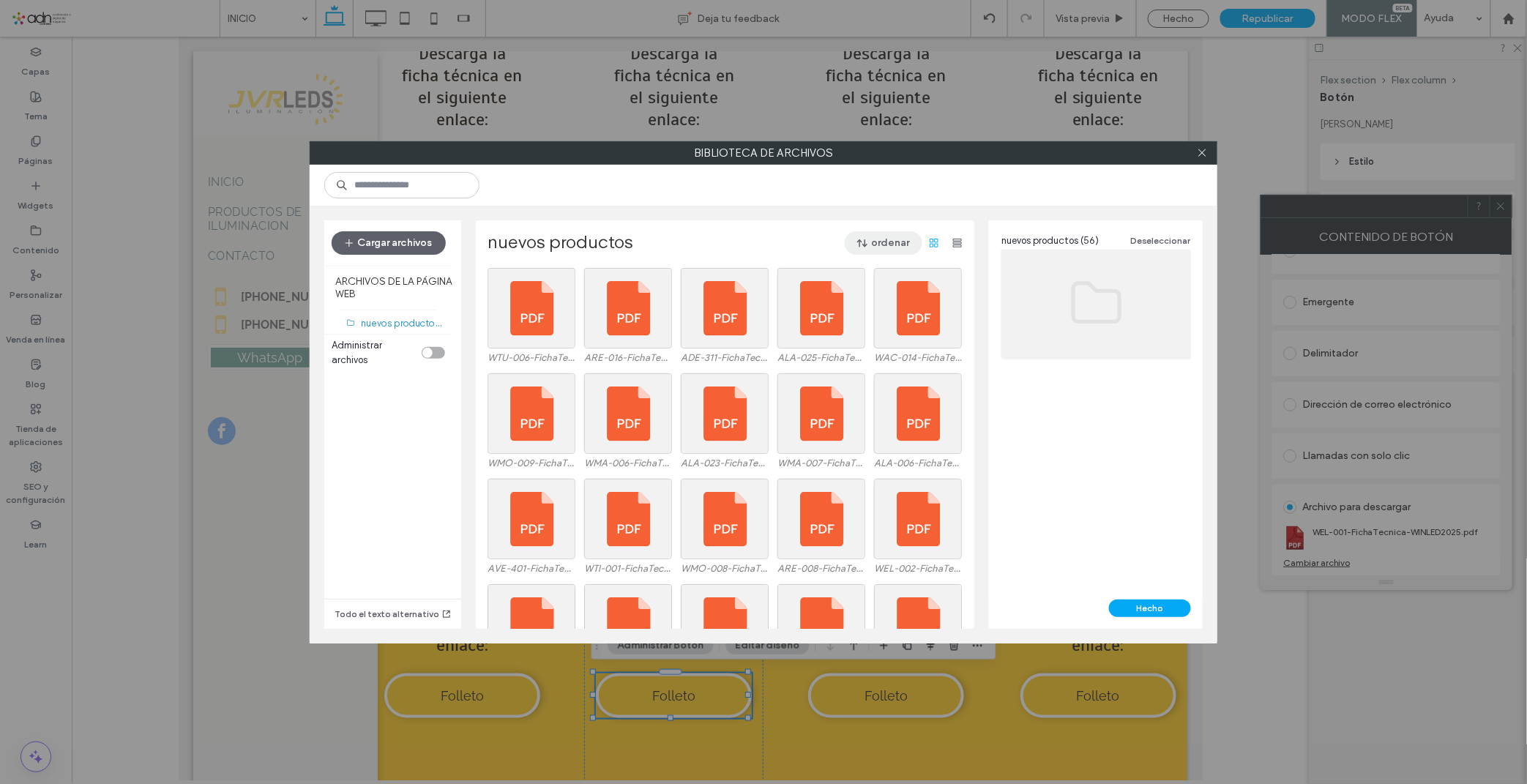
click at [868, 239] on button "ordenar" at bounding box center [883, 242] width 78 height 23
click at [858, 330] on div "Nombre (A-Z)" at bounding box center [836, 336] width 158 height 28
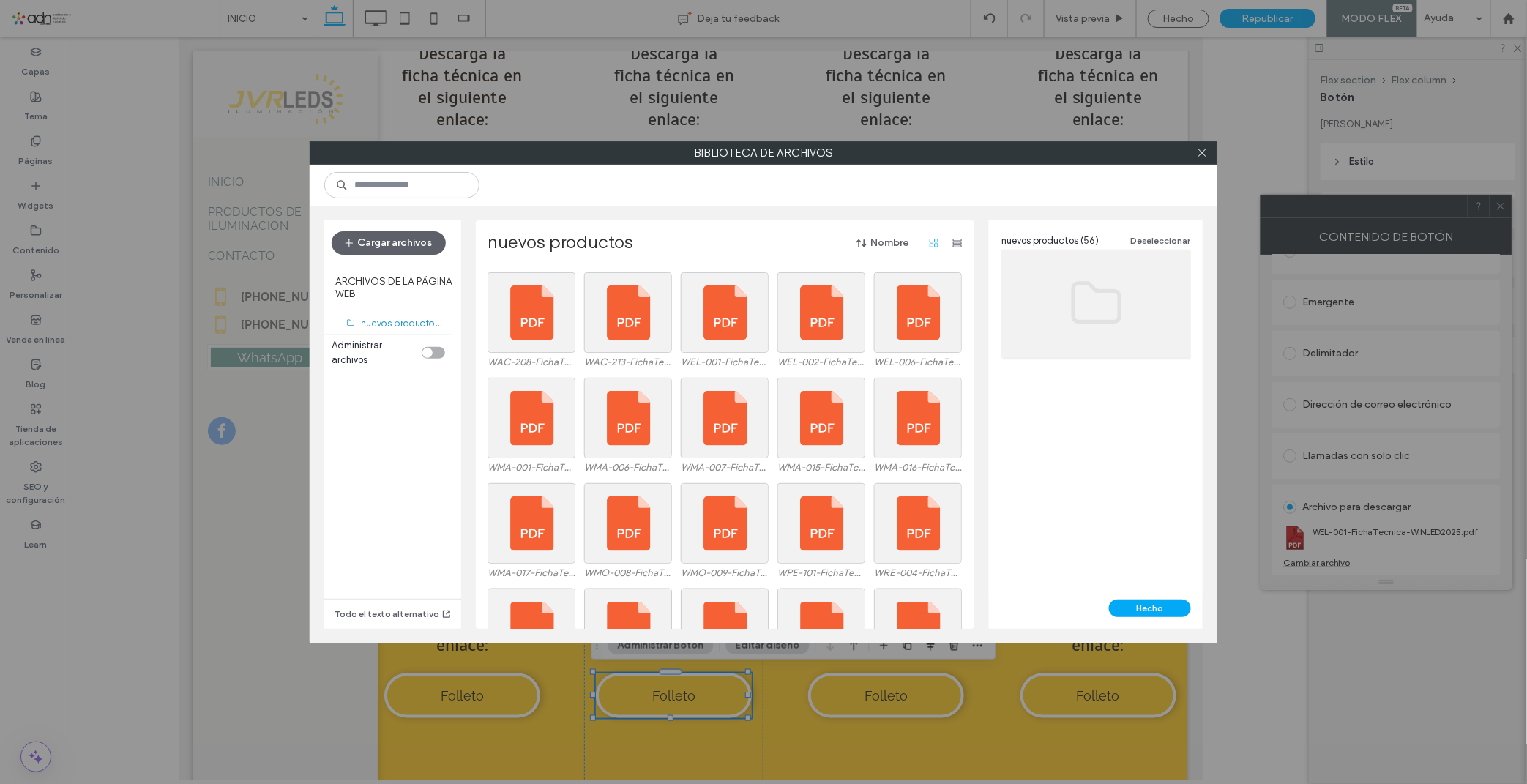
scroll to position [888, 0]
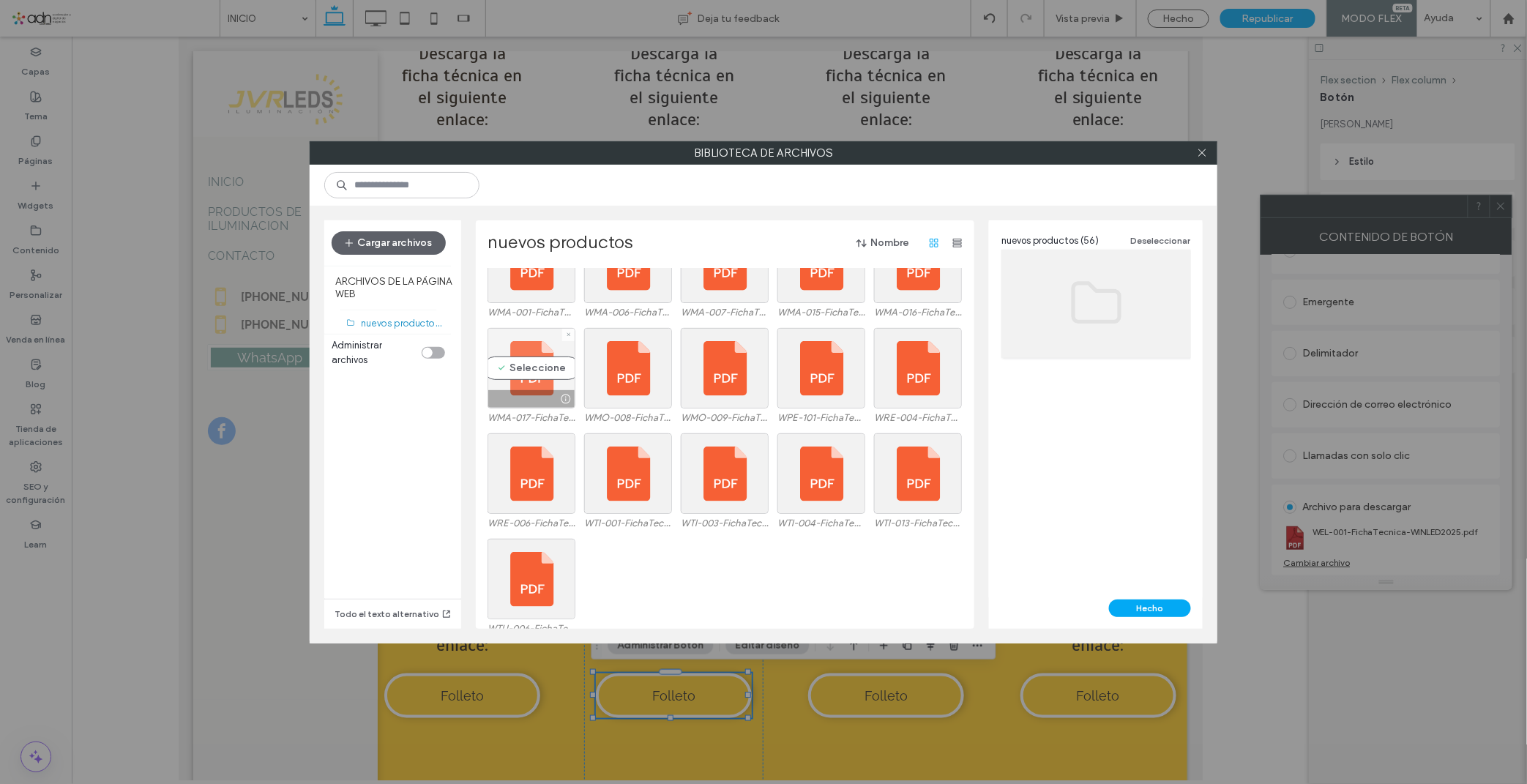
click at [518, 362] on div "Seleccione" at bounding box center [532, 368] width 88 height 80
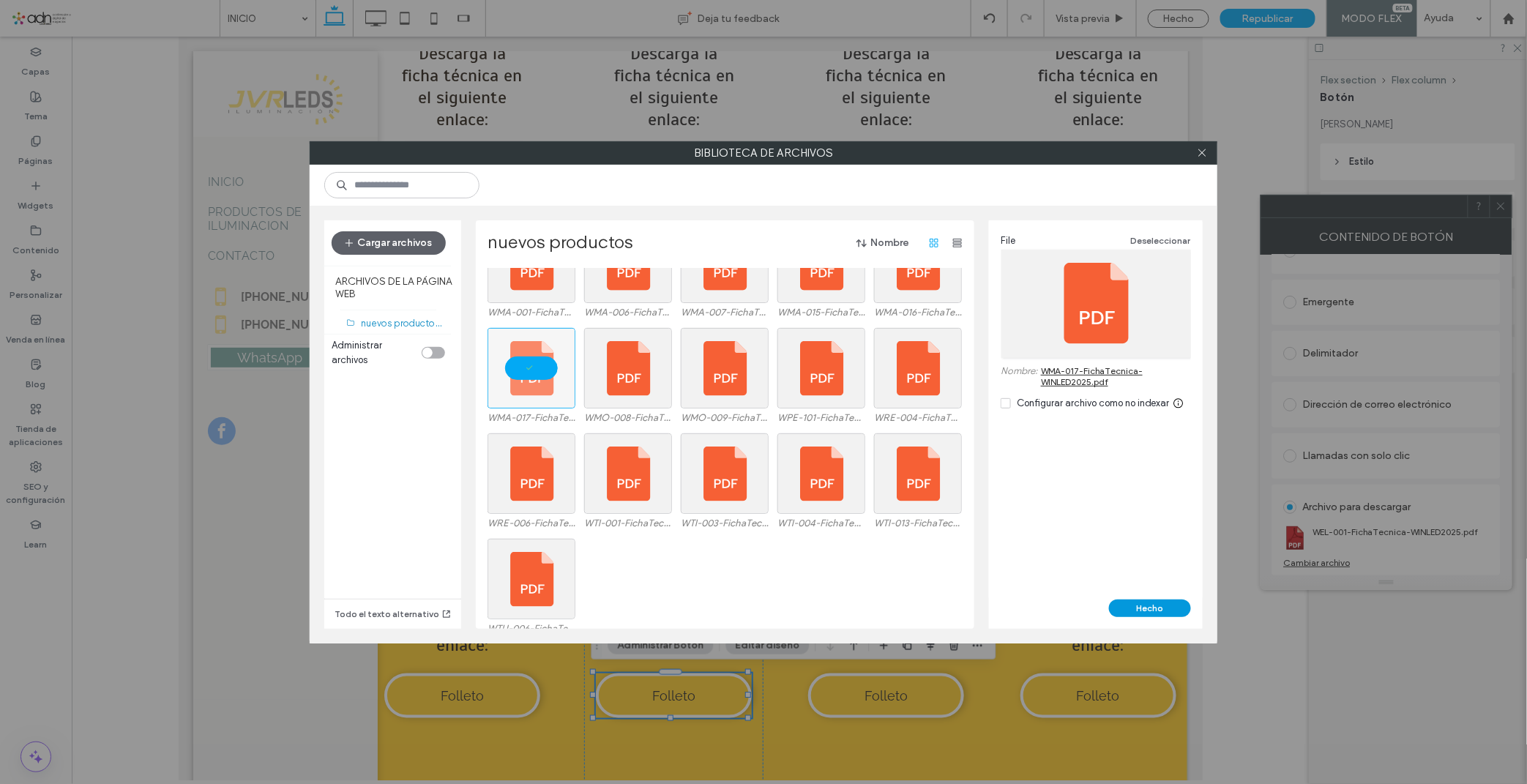
click at [1147, 612] on button "Hecho" at bounding box center [1150, 608] width 82 height 17
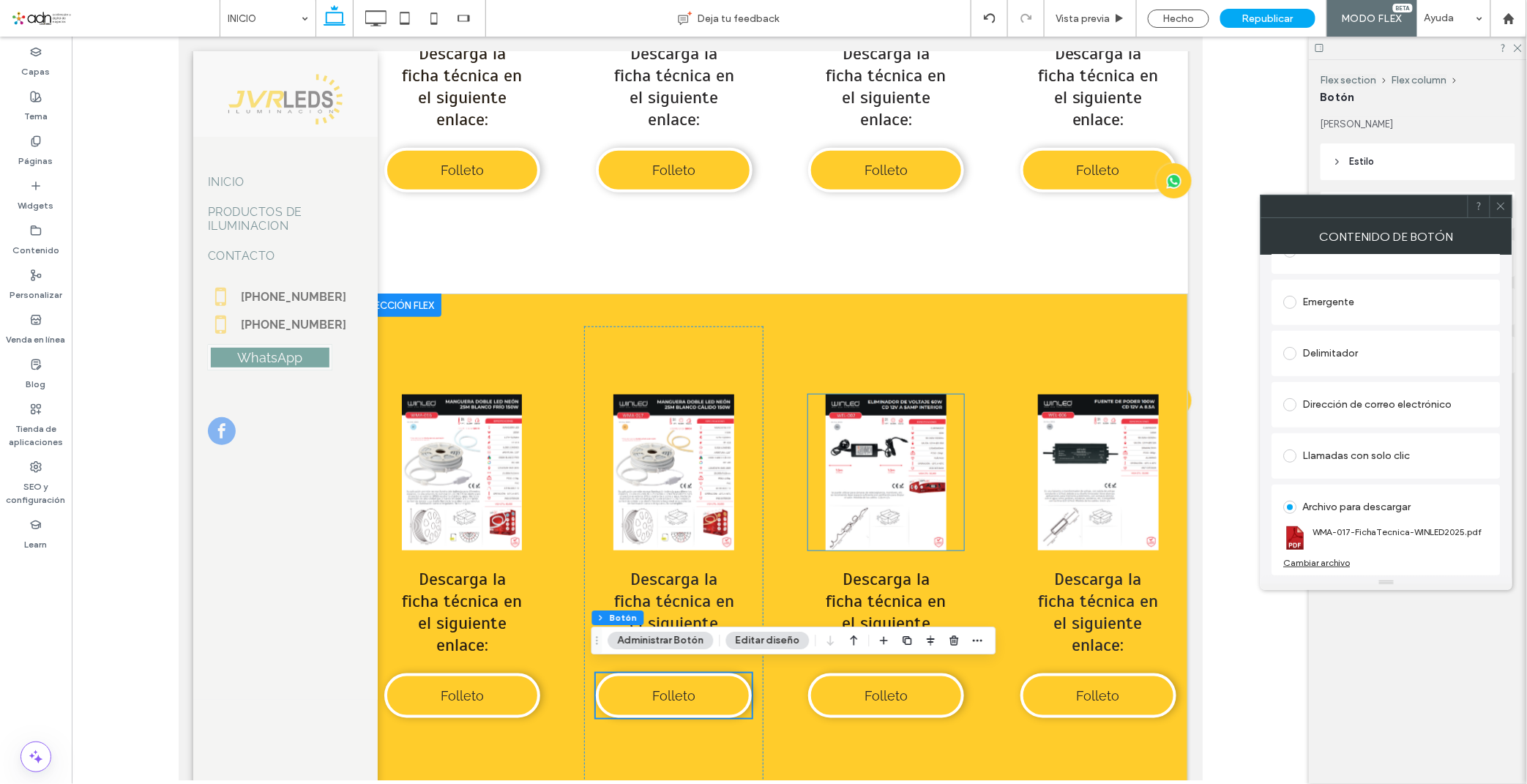
scroll to position [7313, 0]
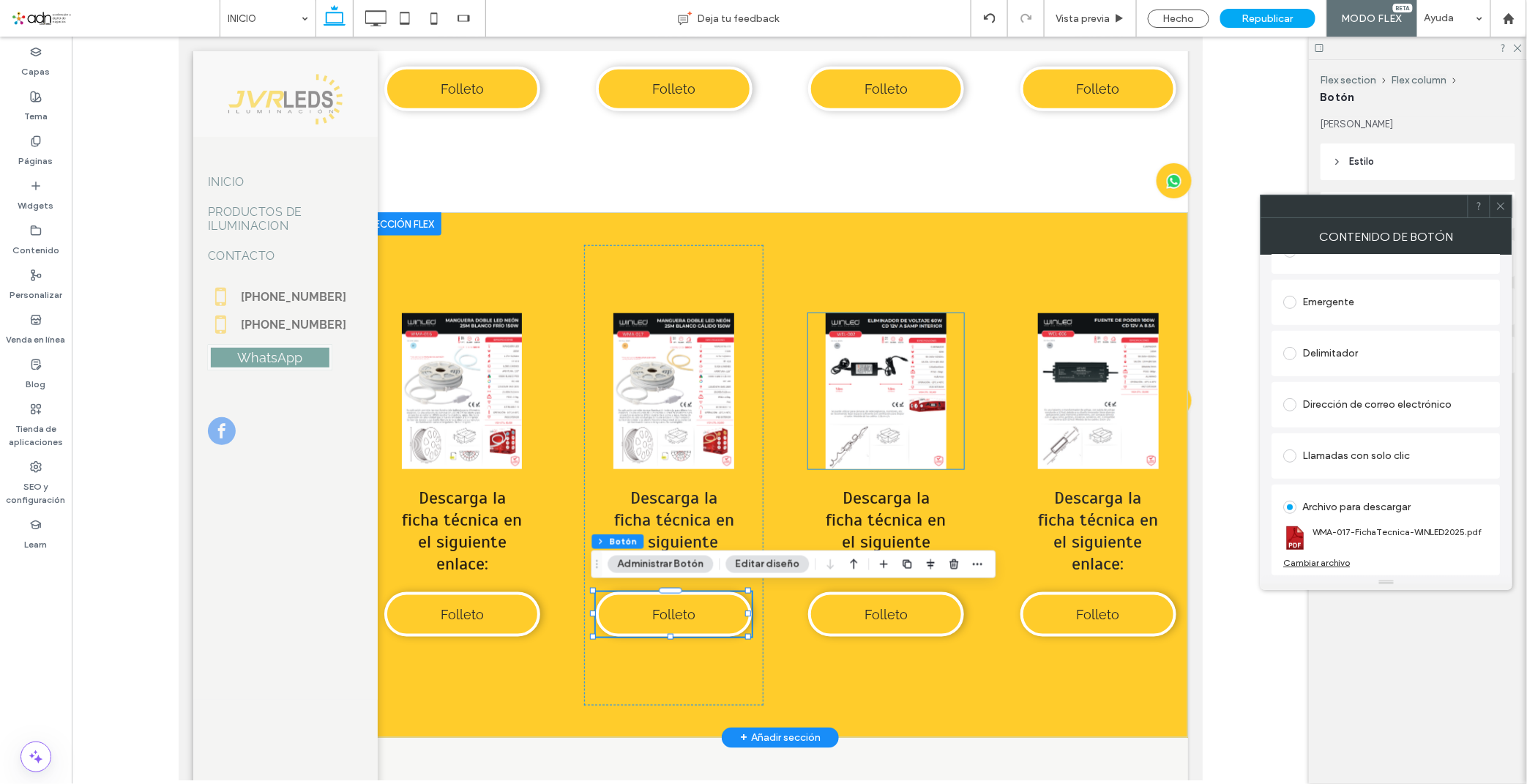
click at [879, 410] on link at bounding box center [885, 390] width 156 height 156
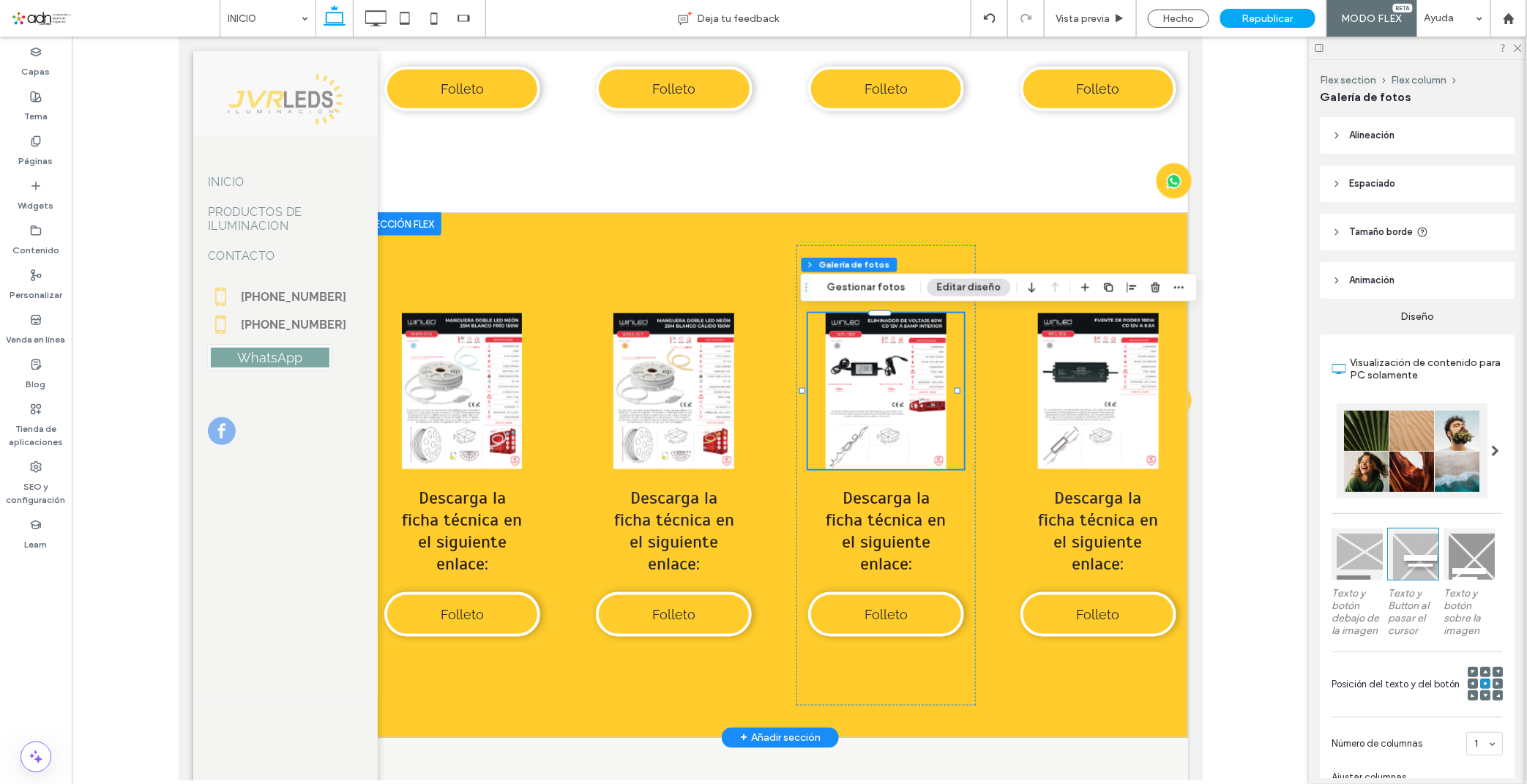
click at [889, 389] on link at bounding box center [885, 390] width 156 height 156
click at [851, 289] on button "Gestionar fotos" at bounding box center [866, 288] width 98 height 17
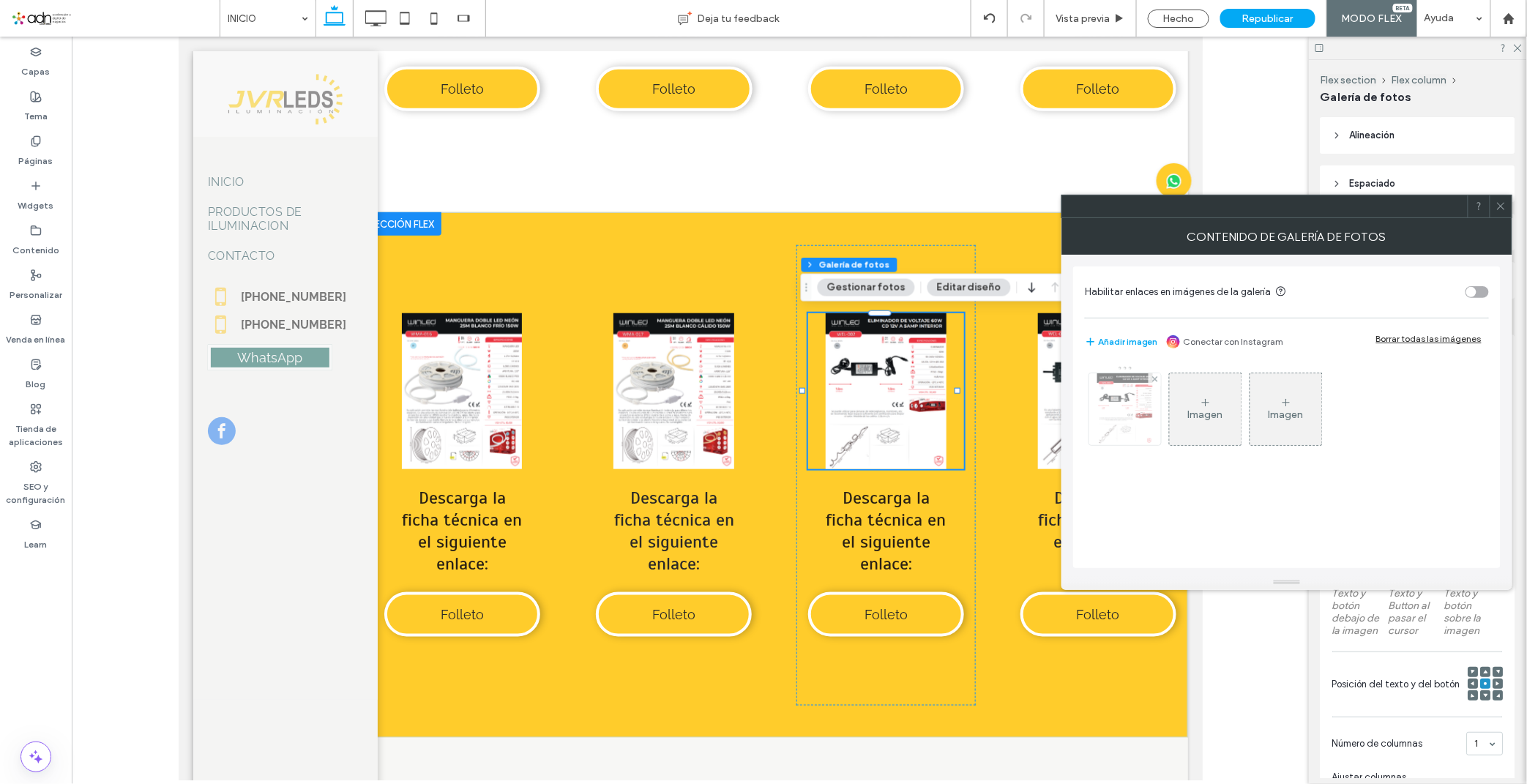
click at [1108, 384] on img at bounding box center [1125, 409] width 56 height 71
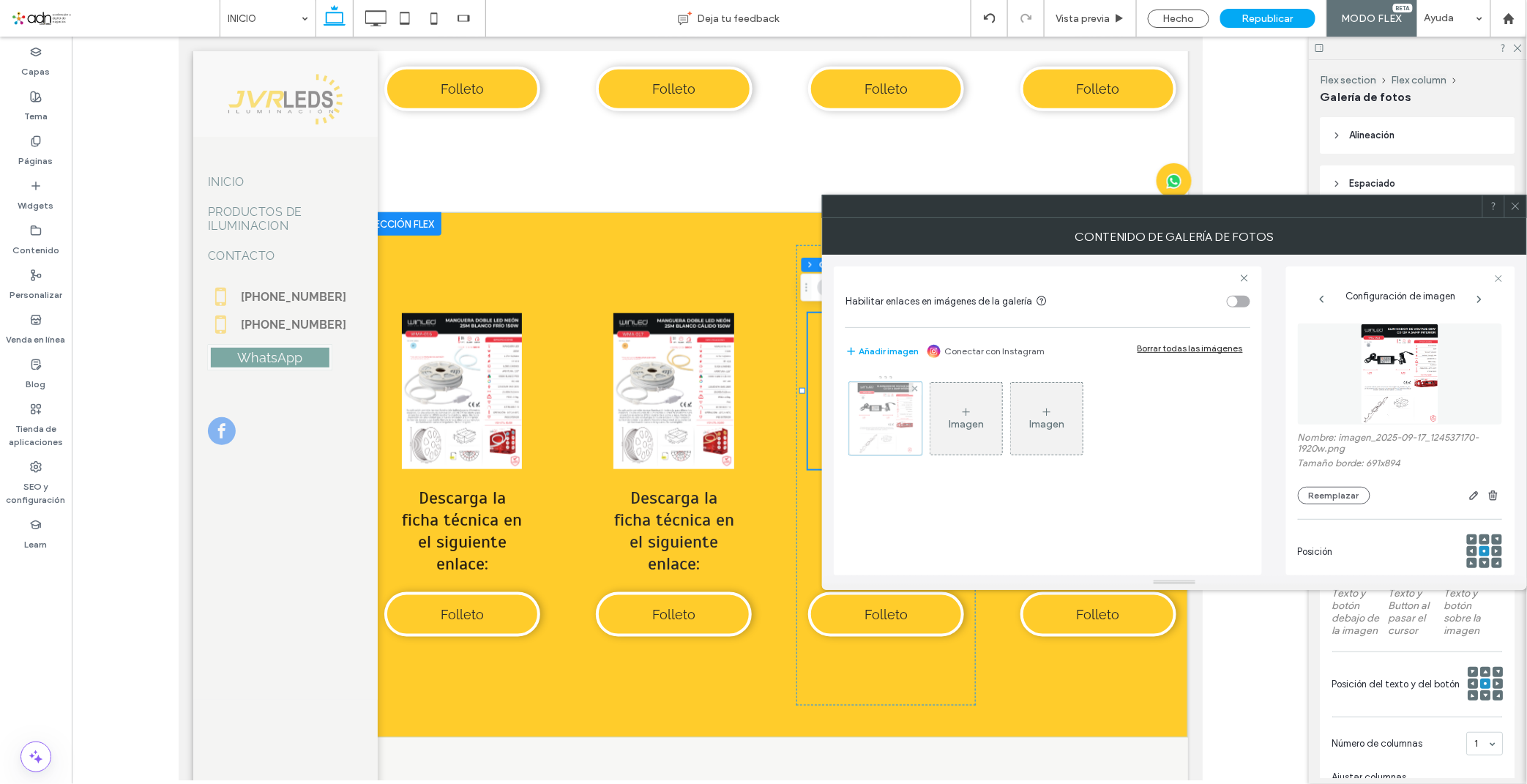
click at [887, 414] on div at bounding box center [886, 419] width 73 height 73
click at [1342, 501] on button "Reemplazar" at bounding box center [1333, 496] width 72 height 17
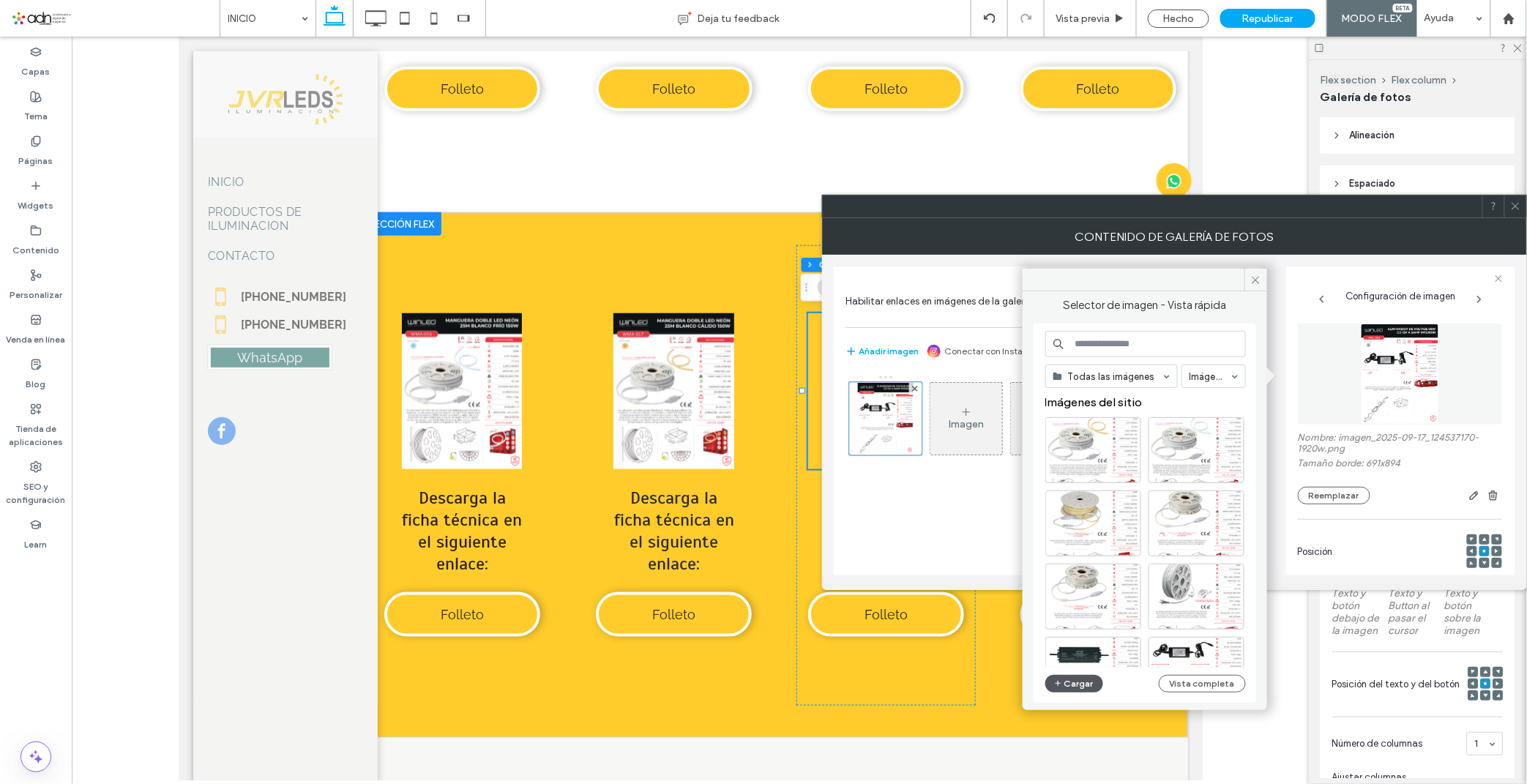
click at [1057, 686] on use "button" at bounding box center [1057, 683] width 6 height 6
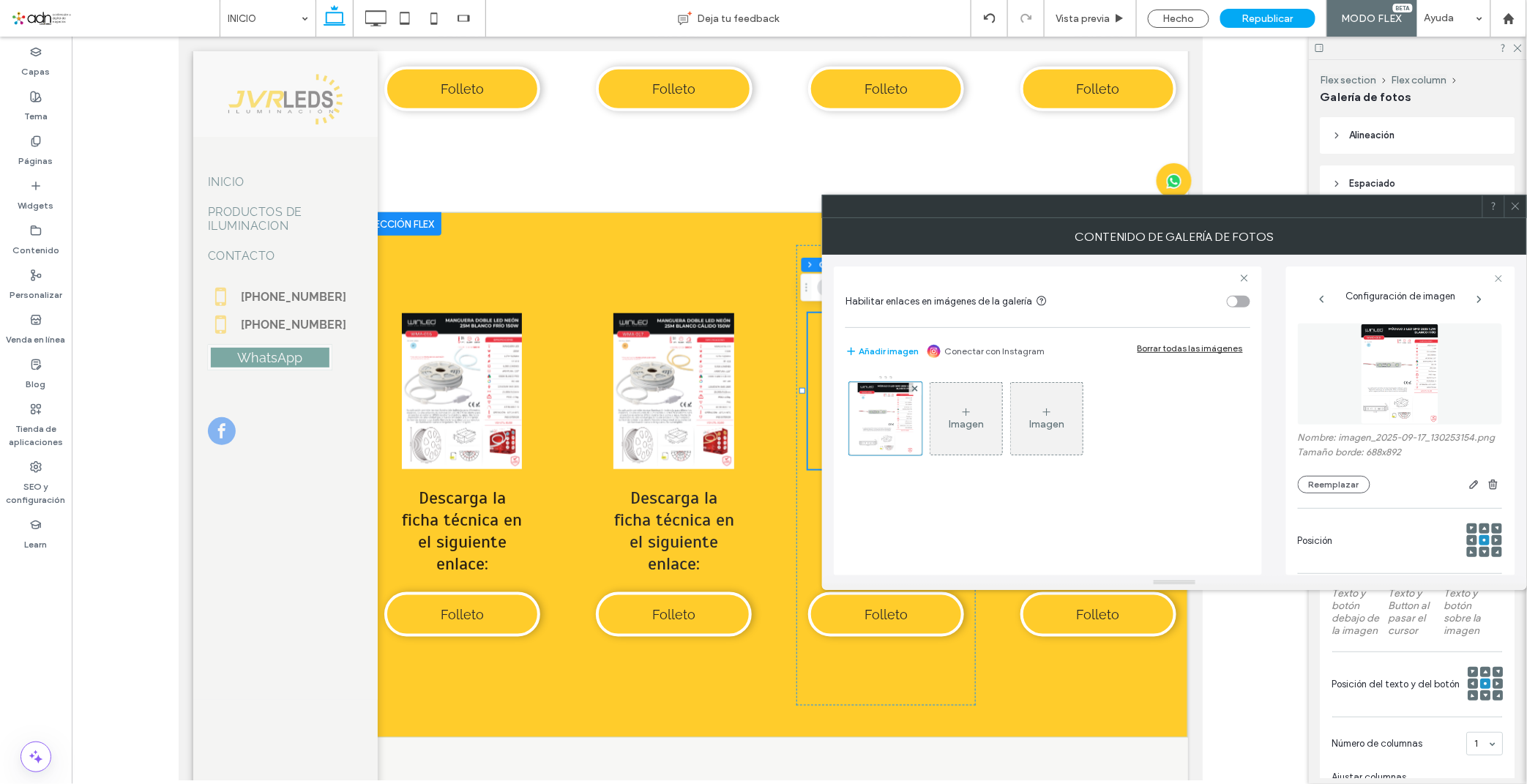
click at [1517, 214] on span at bounding box center [1515, 207] width 11 height 22
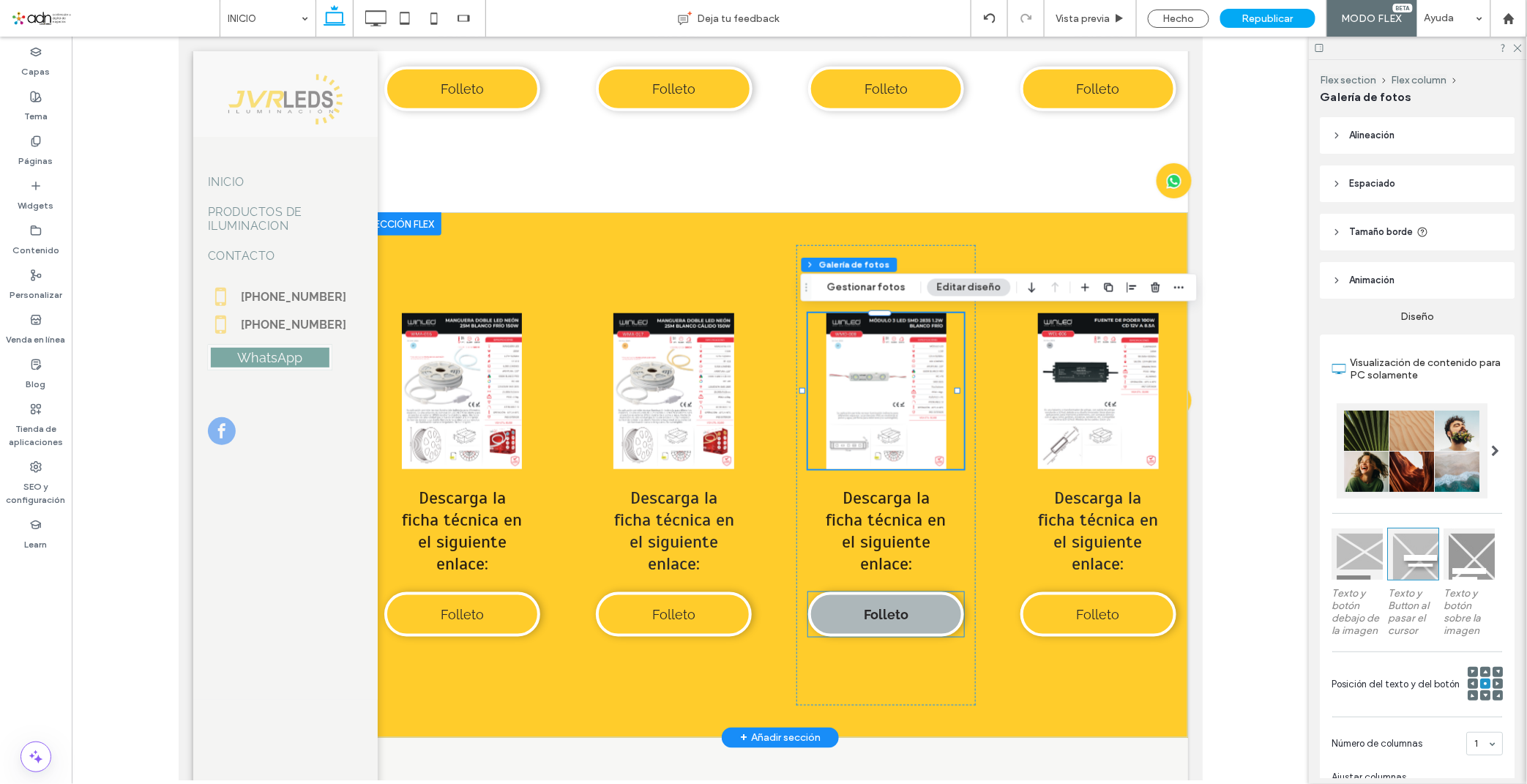
click at [878, 609] on span "Folleto" at bounding box center [885, 613] width 44 height 15
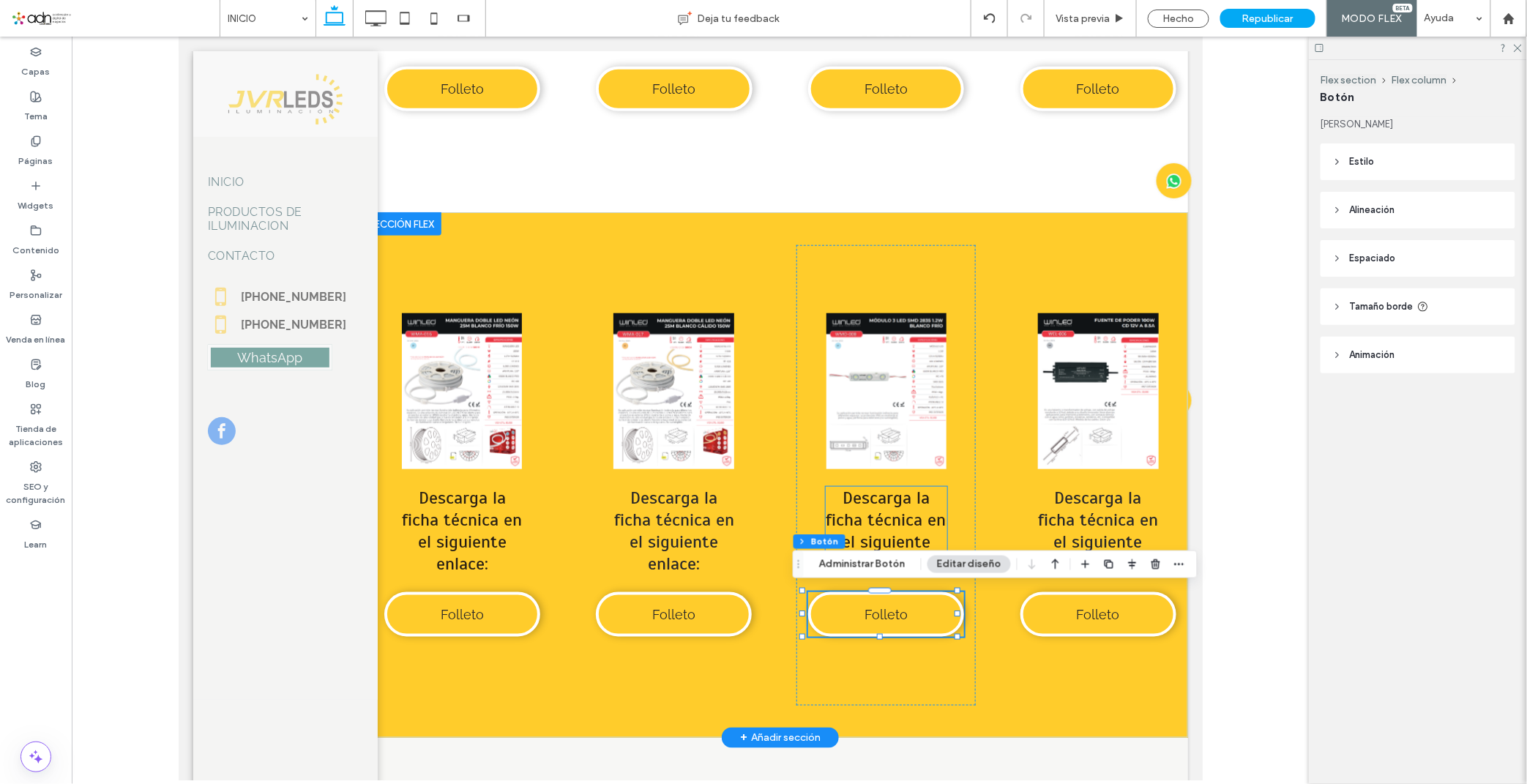
type input "**"
click at [849, 566] on button "Administrar Botón" at bounding box center [862, 564] width 106 height 17
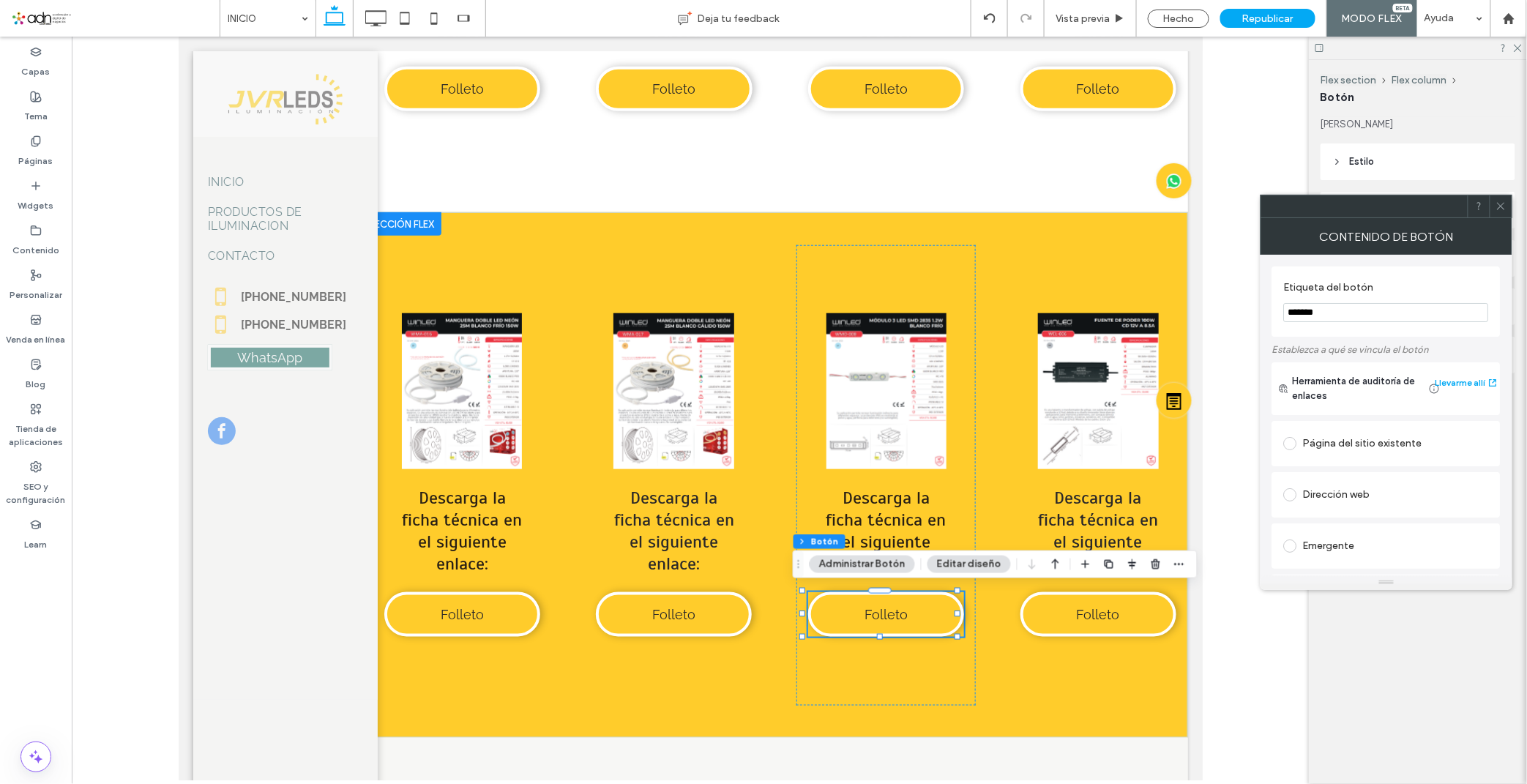
scroll to position [245, 0]
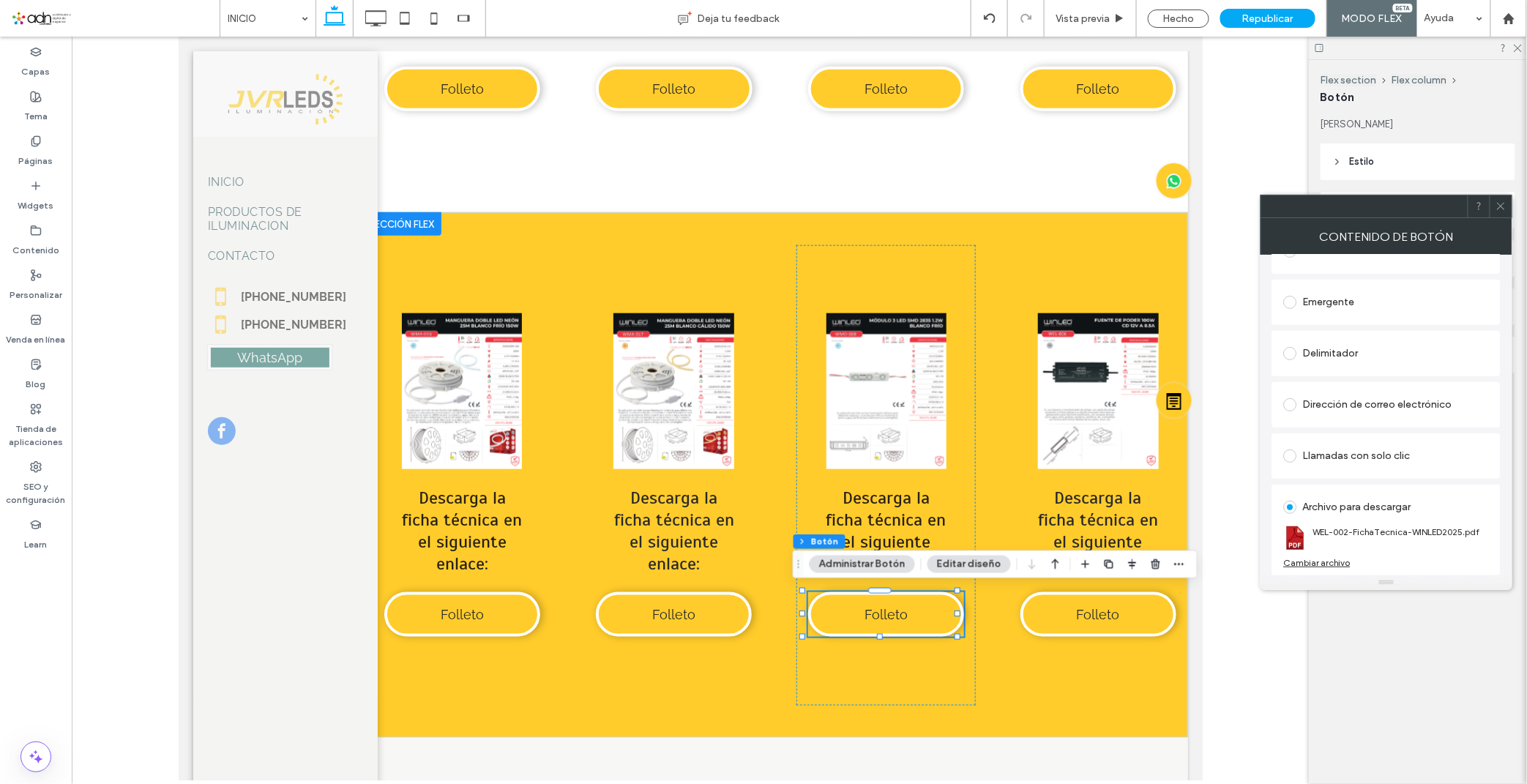
click at [1328, 566] on div "Cambiar archivo" at bounding box center [1317, 562] width 67 height 11
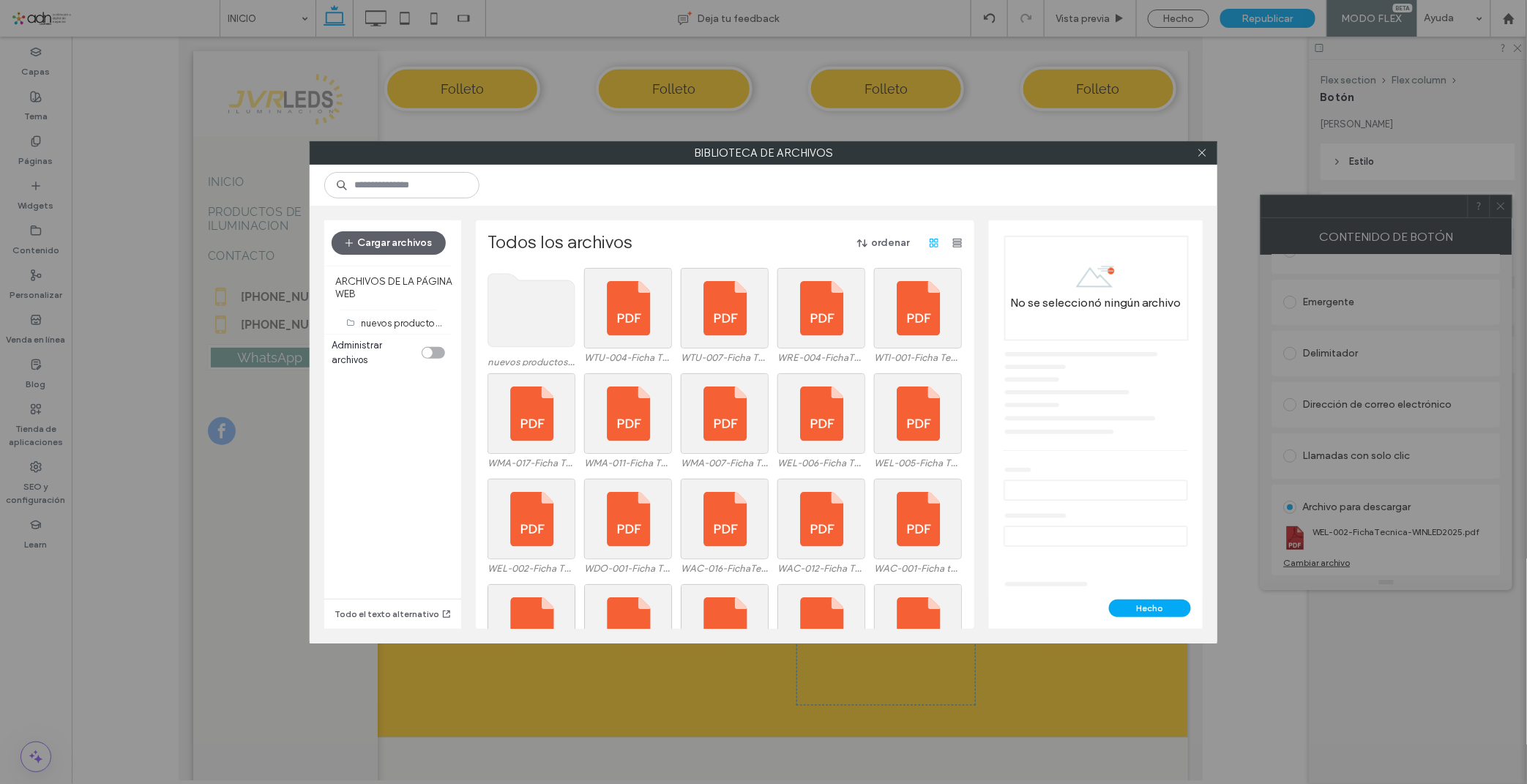
click at [531, 320] on use at bounding box center [532, 311] width 87 height 73
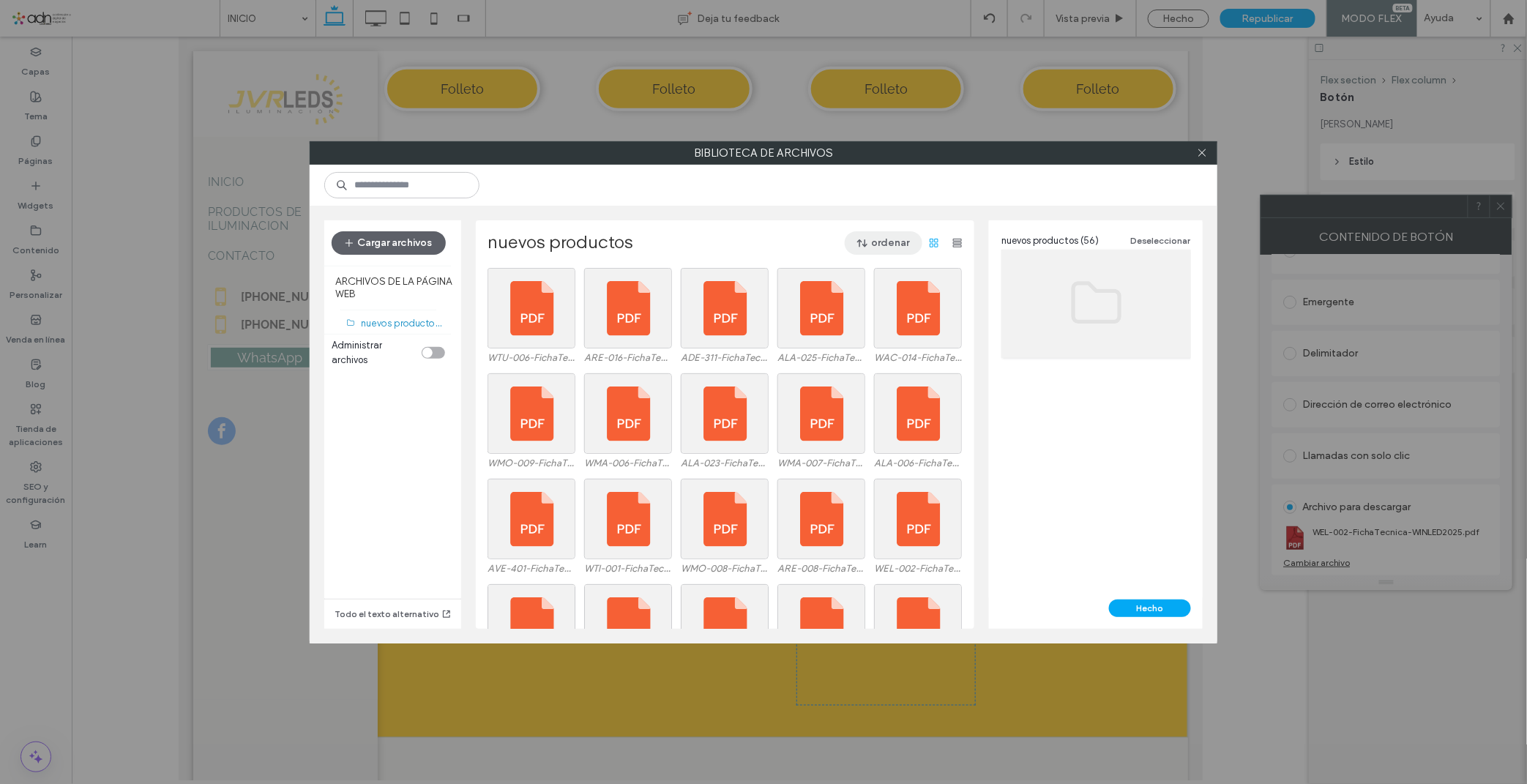
click at [890, 237] on button "ordenar" at bounding box center [883, 242] width 78 height 23
click at [834, 332] on span "Nombre (A-Z)" at bounding box center [816, 337] width 59 height 14
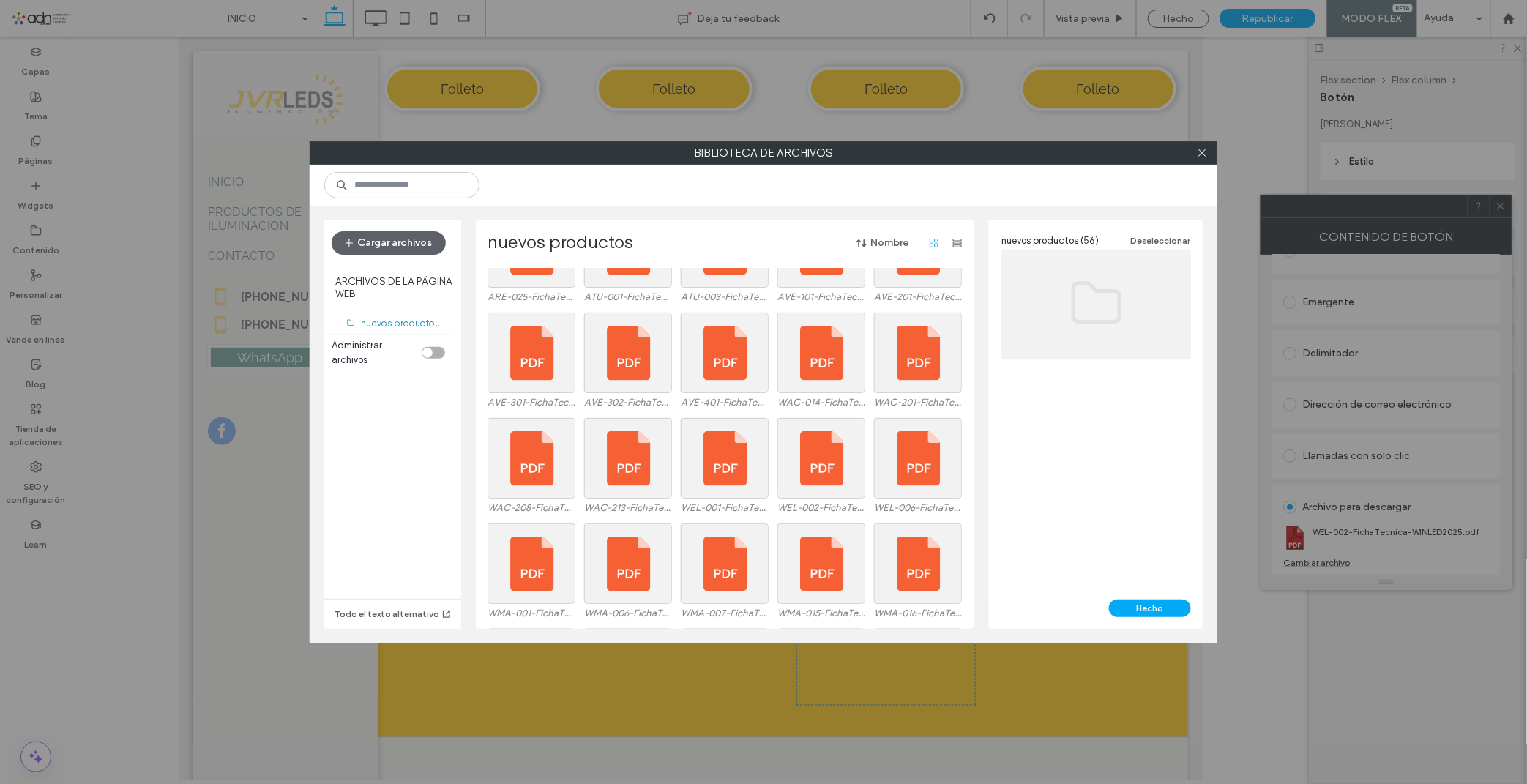
scroll to position [903, 0]
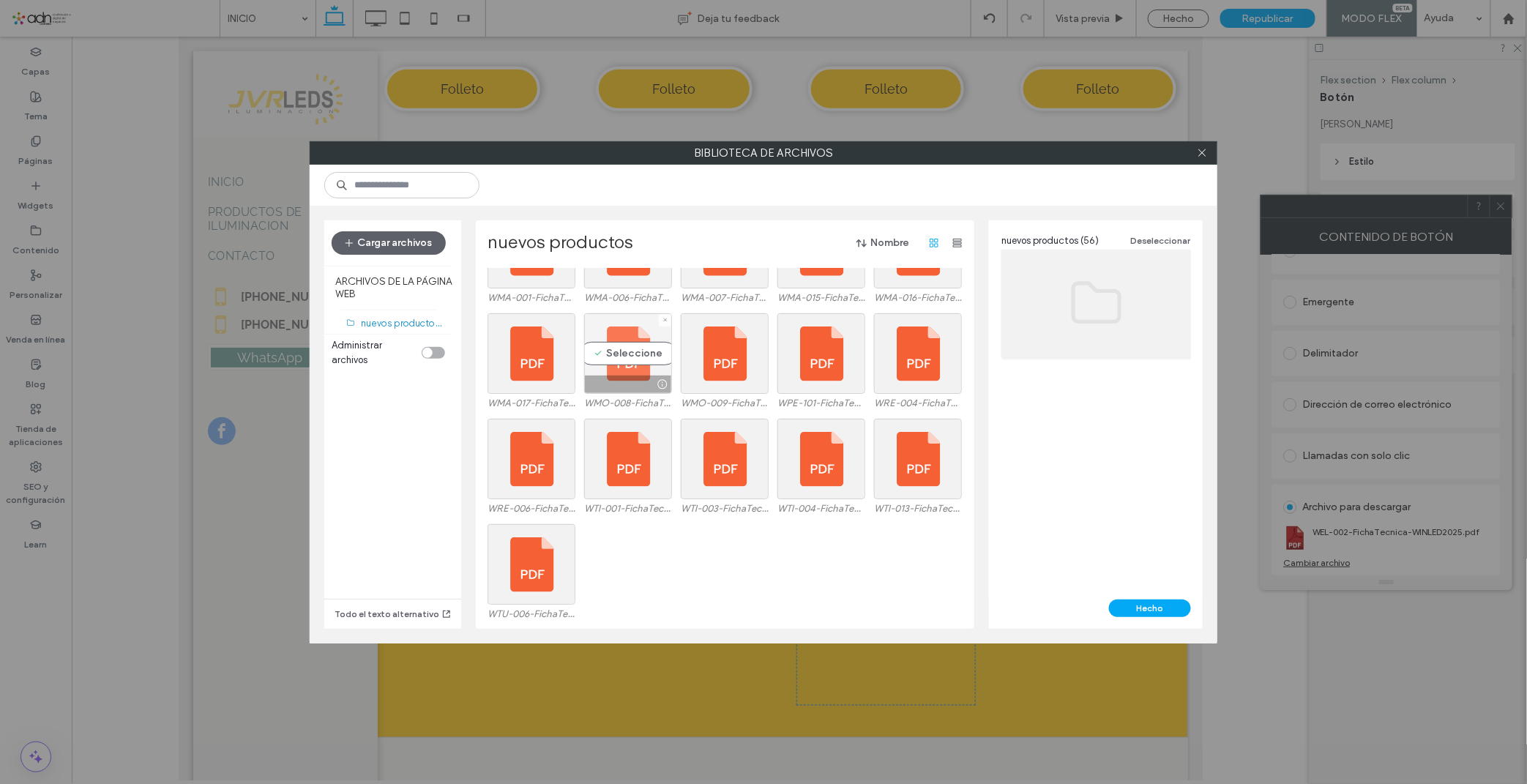
click at [627, 348] on div "Seleccione" at bounding box center [628, 353] width 88 height 80
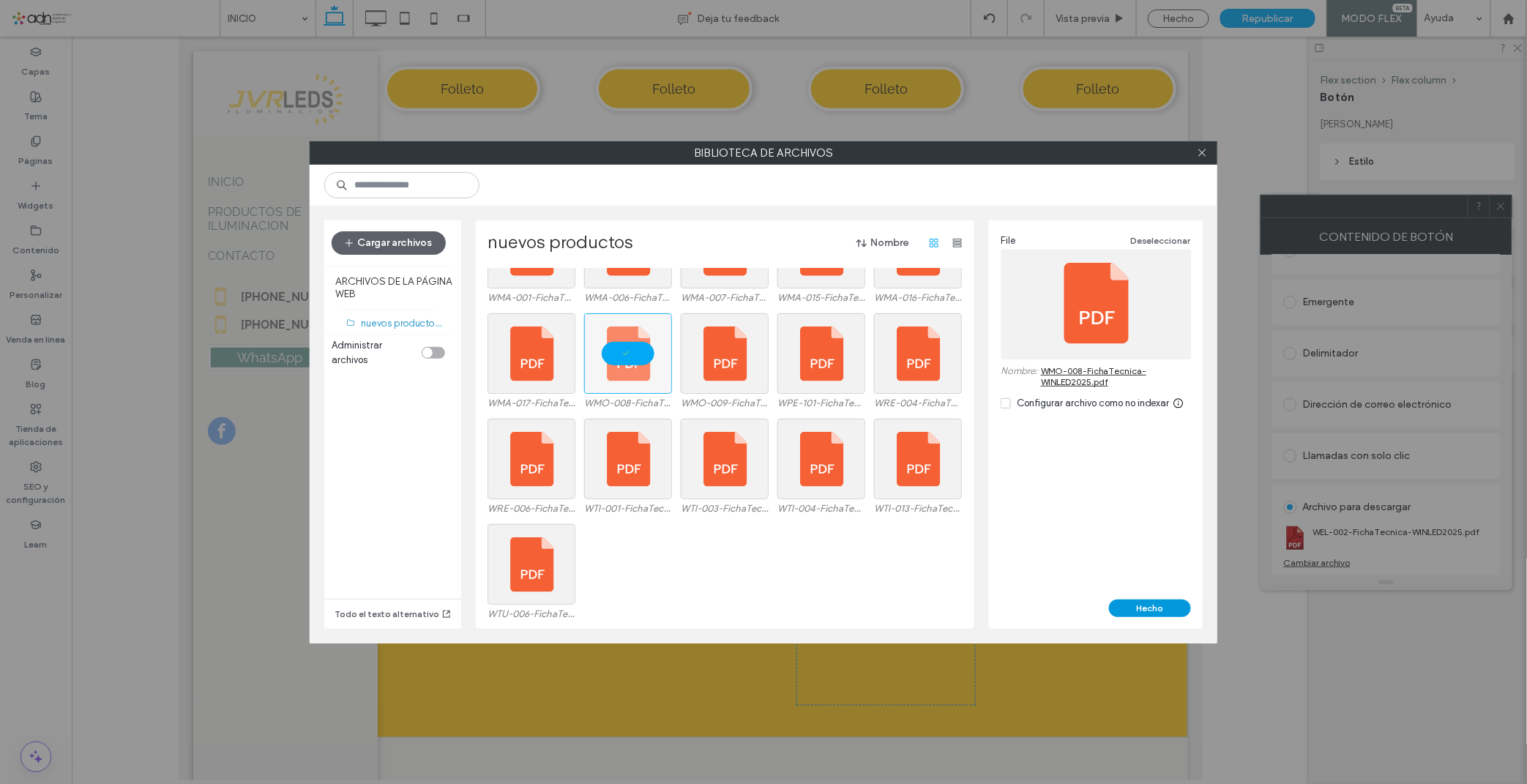
click at [1119, 605] on button "Hecho" at bounding box center [1150, 608] width 82 height 17
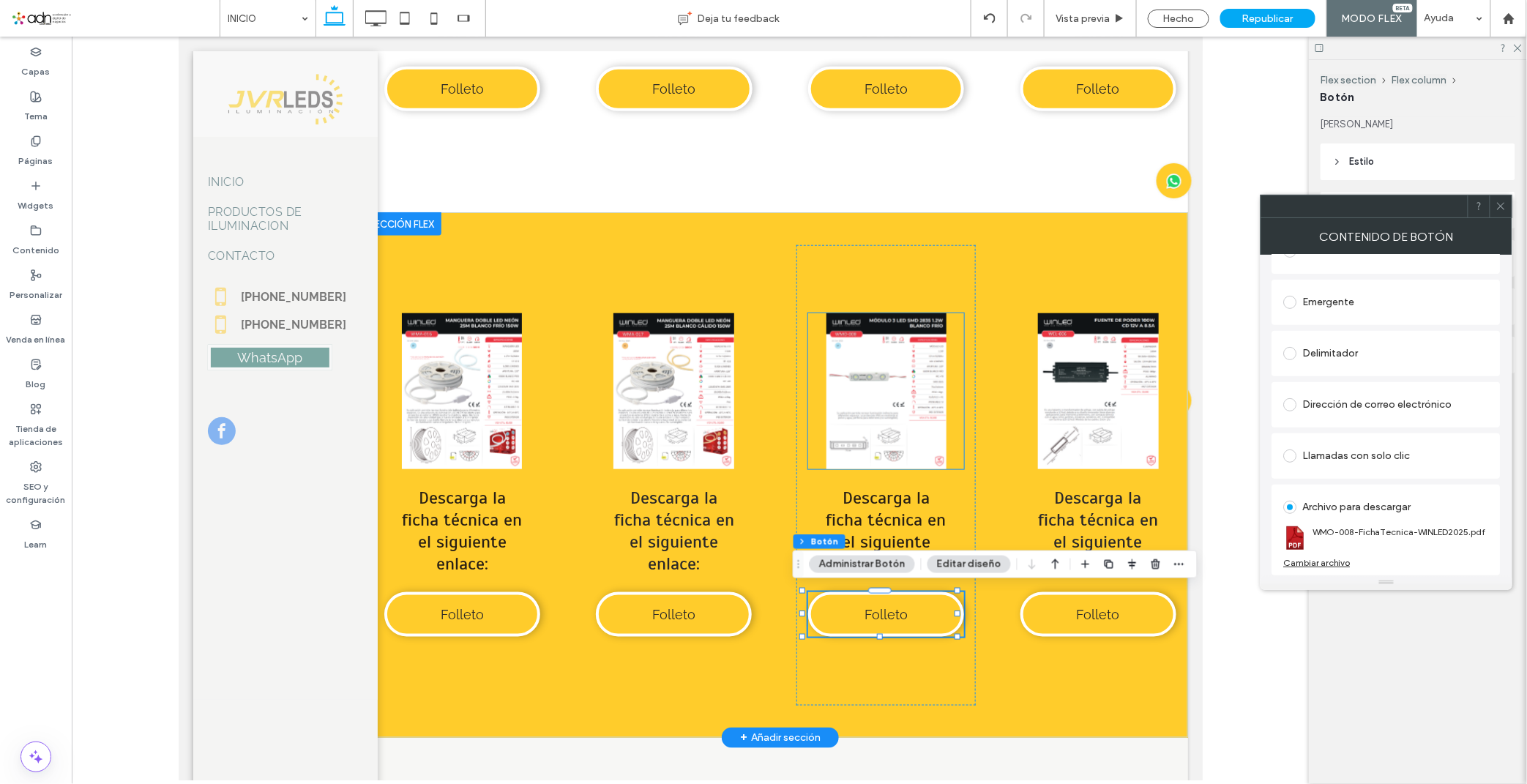
click at [896, 367] on link at bounding box center [885, 390] width 156 height 156
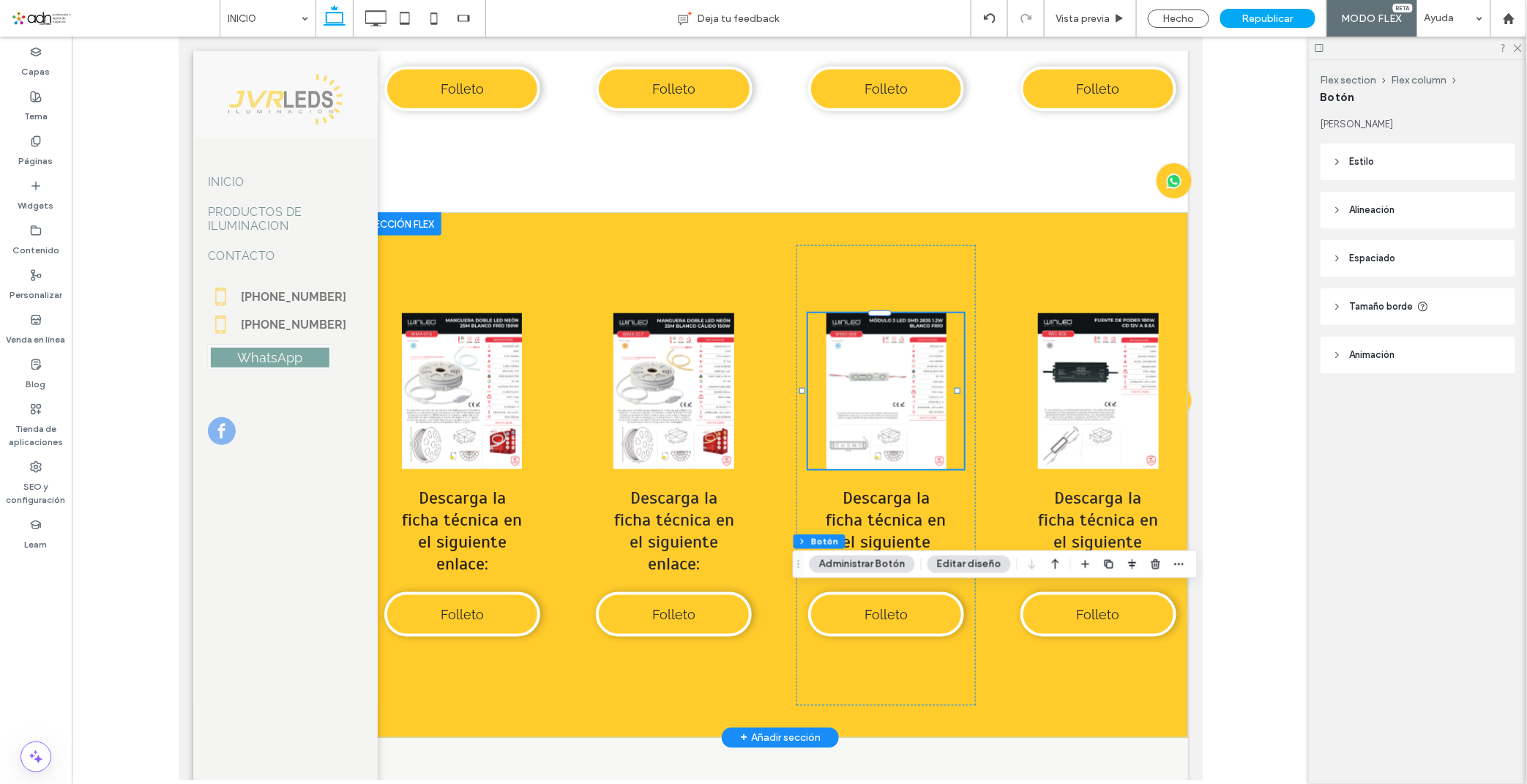
click at [1092, 395] on link at bounding box center [1097, 390] width 156 height 156
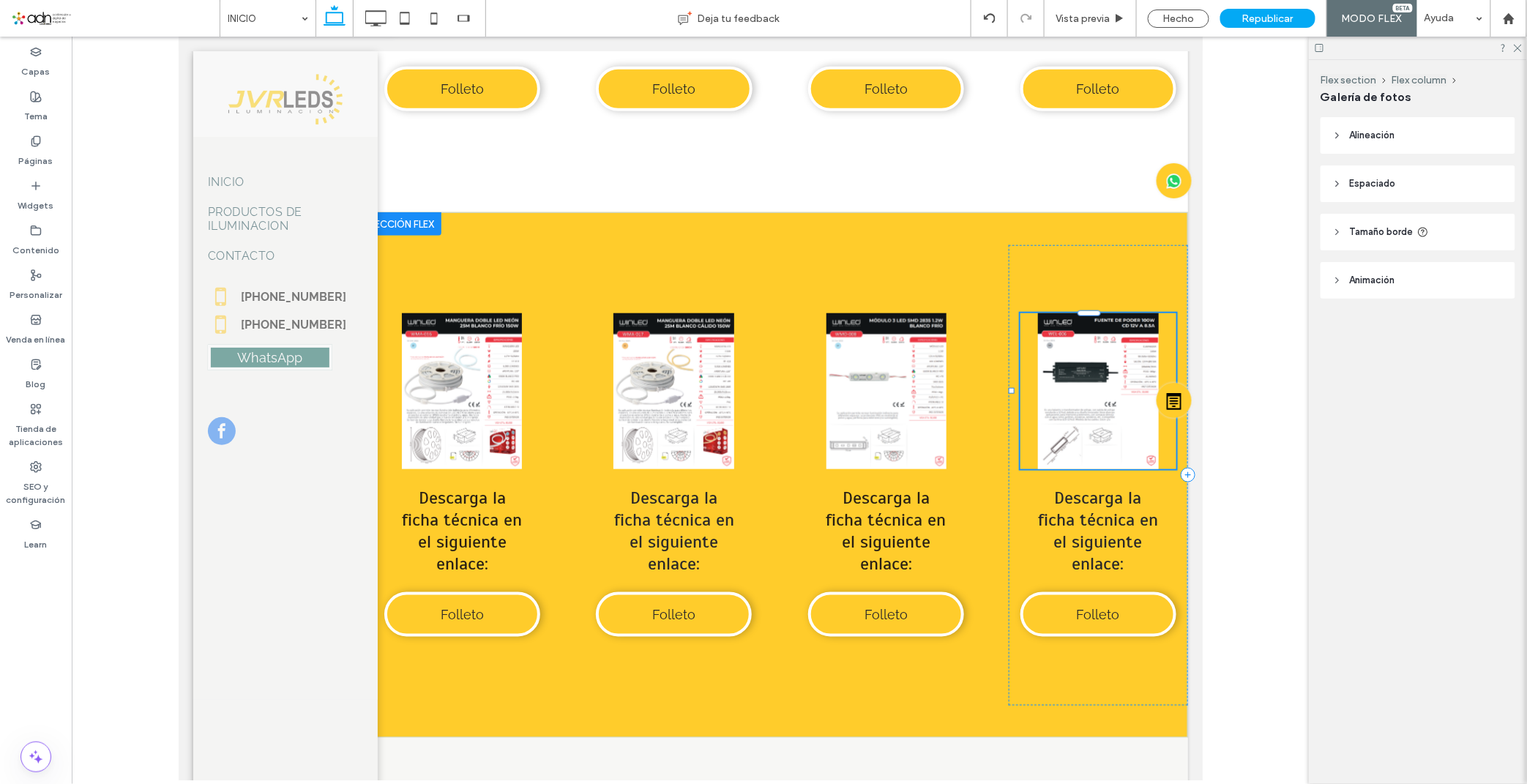
click at [114, 23] on button "Gestionar fotos" at bounding box center [65, 14] width 98 height 17
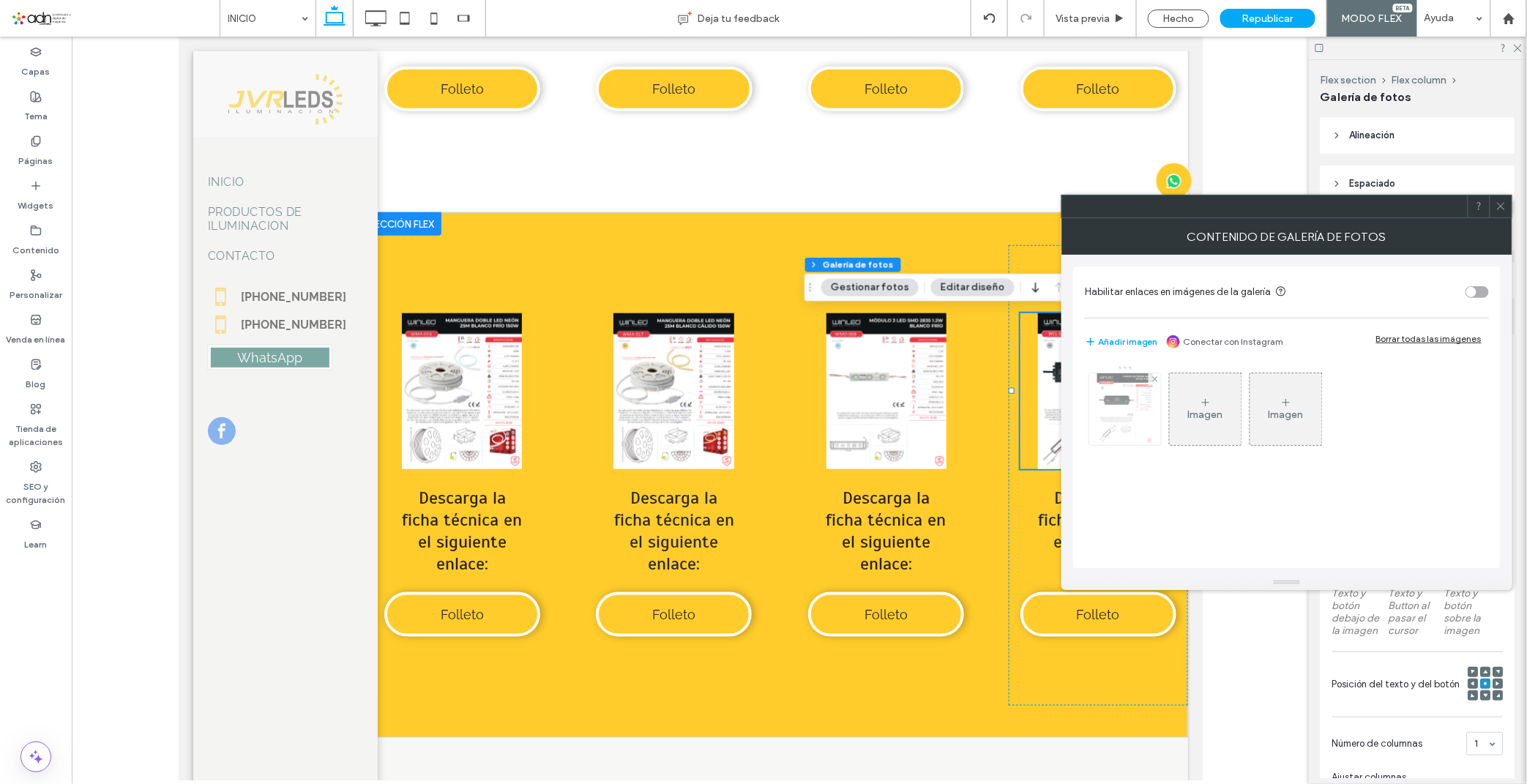
click at [1139, 394] on img at bounding box center [1125, 409] width 56 height 71
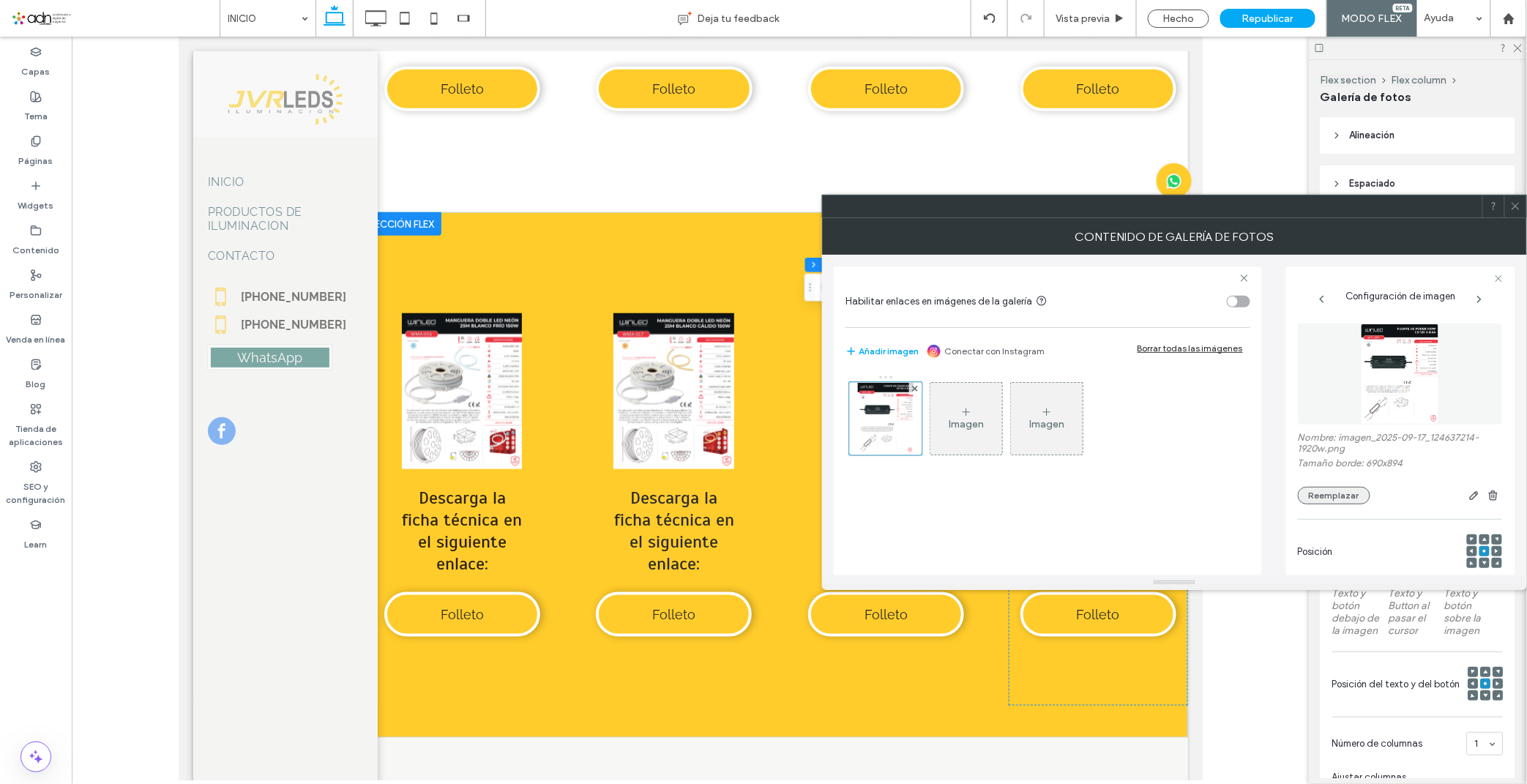
click at [1345, 488] on button "Reemplazar" at bounding box center [1333, 496] width 72 height 17
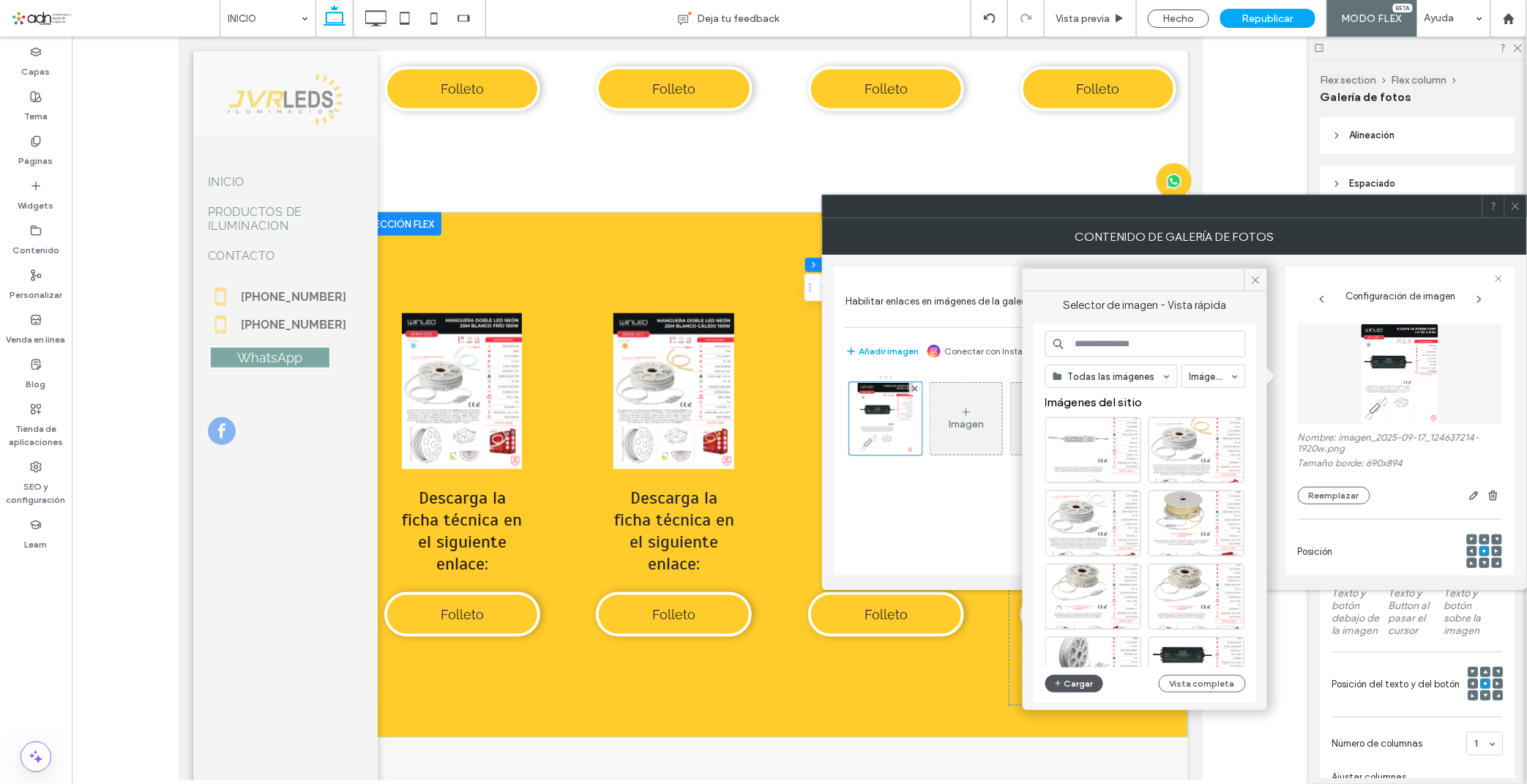
click at [1071, 681] on button "Cargar" at bounding box center [1074, 683] width 59 height 17
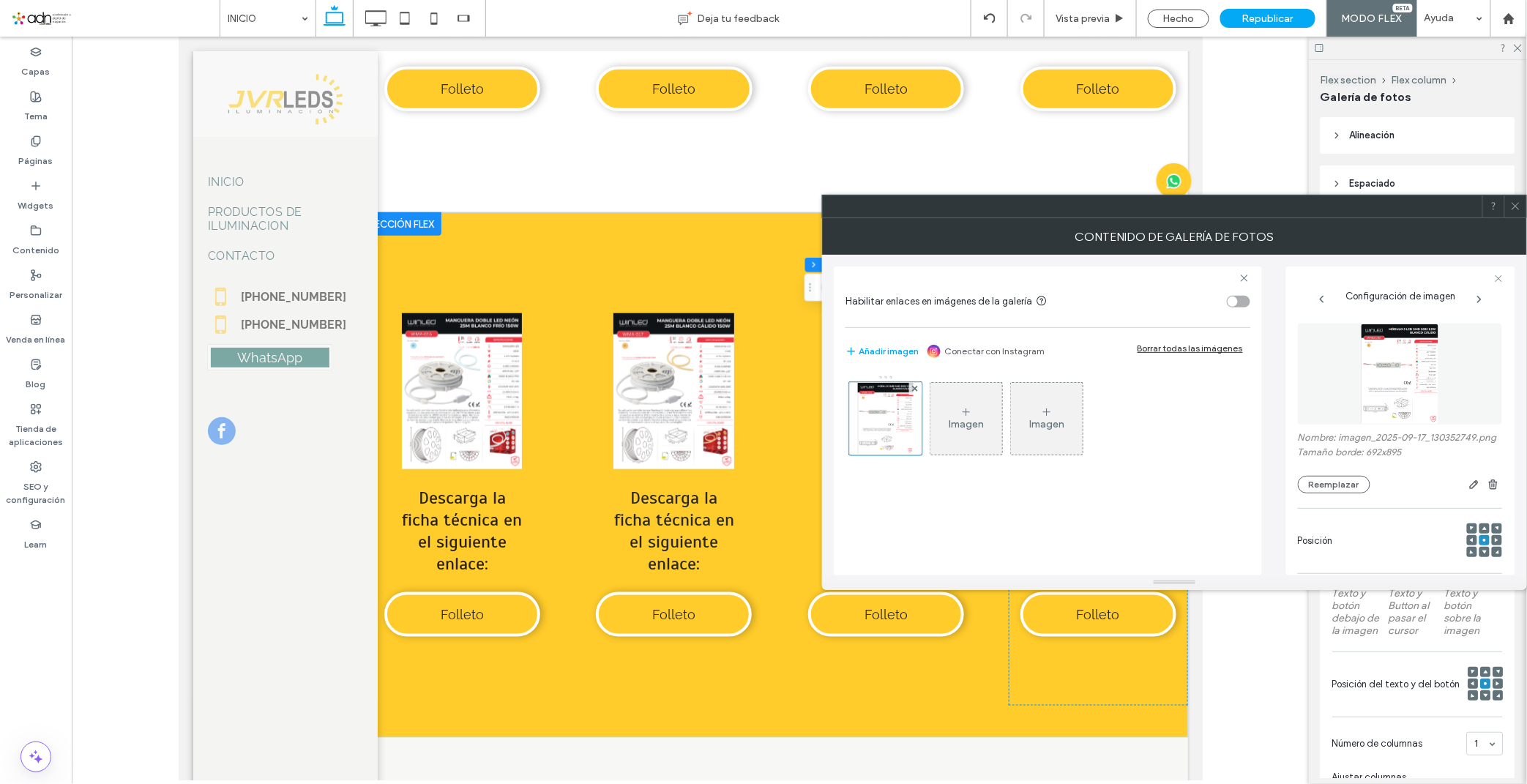
click at [1523, 206] on div at bounding box center [1515, 207] width 22 height 22
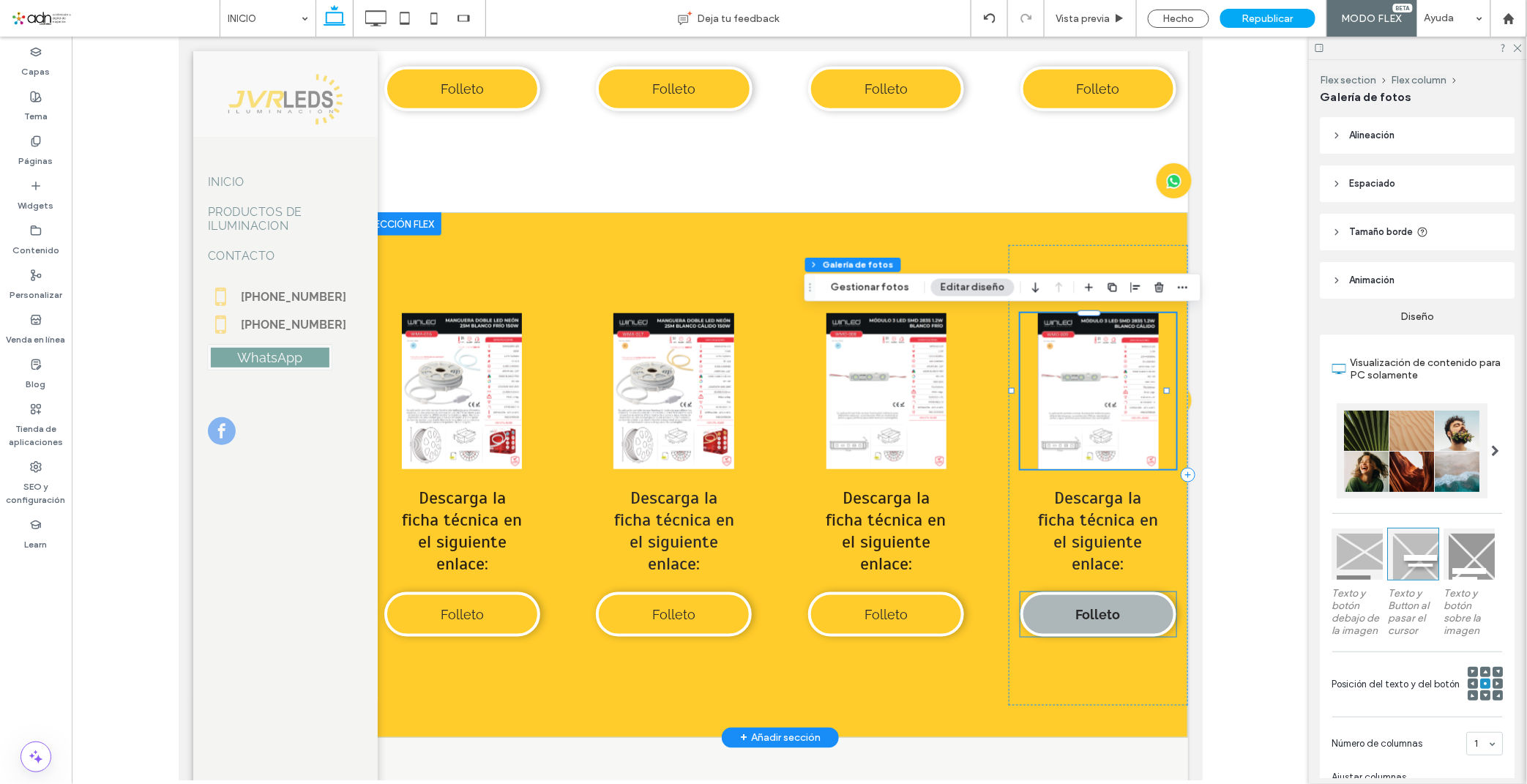
click at [1069, 594] on link "Folleto" at bounding box center [1097, 613] width 156 height 44
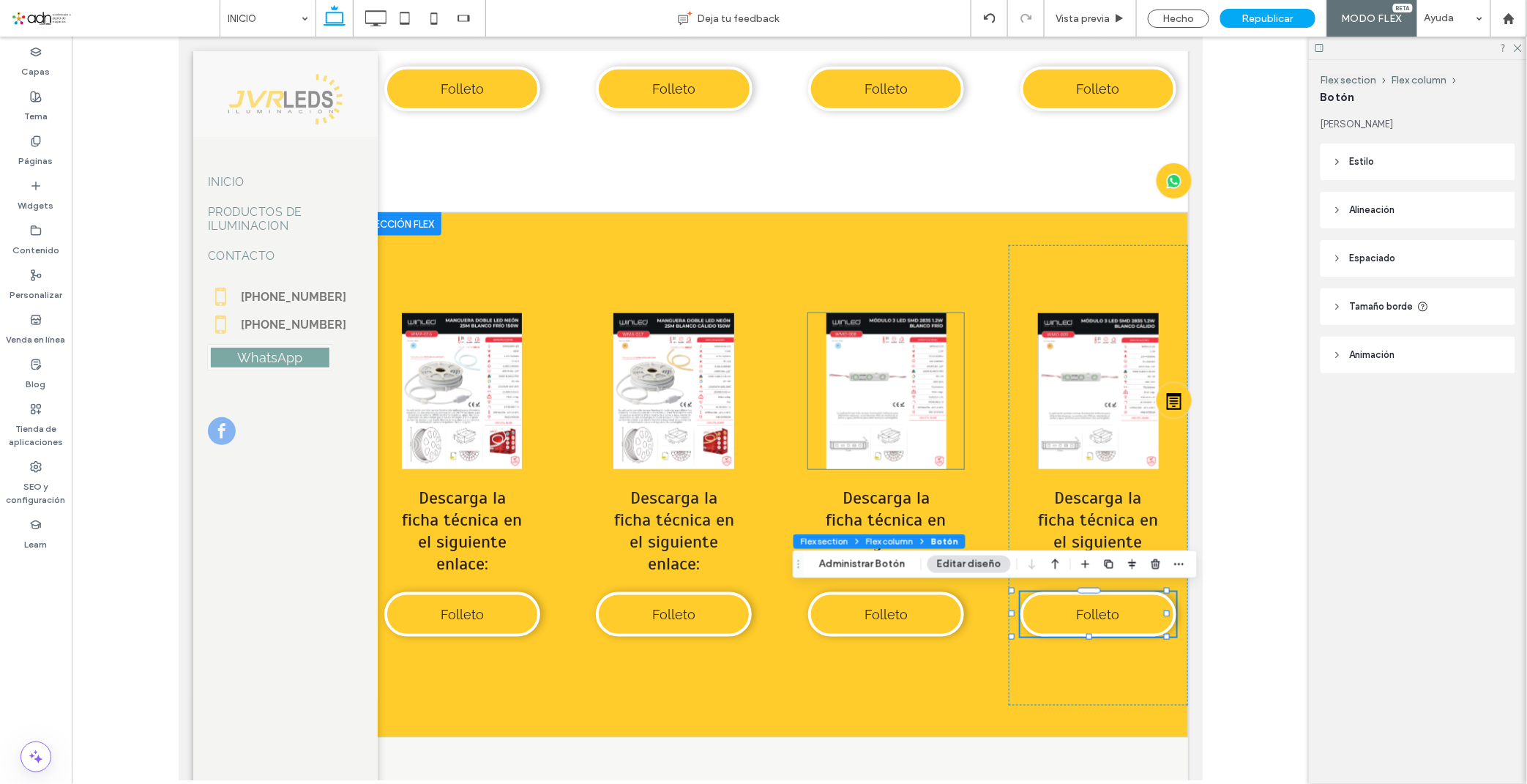
type input "**"
click at [850, 571] on button "Administrar Botón" at bounding box center [862, 564] width 106 height 17
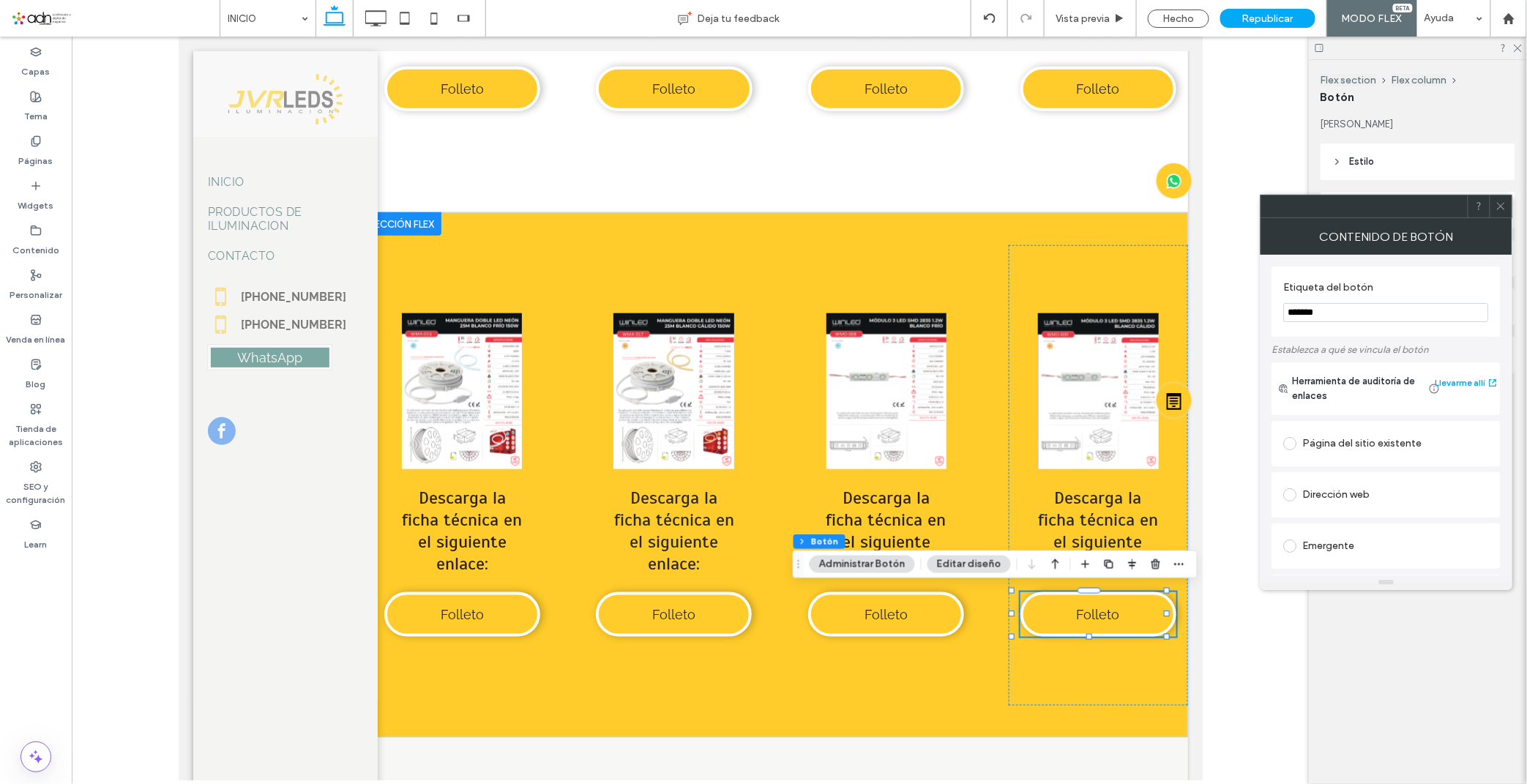
scroll to position [245, 0]
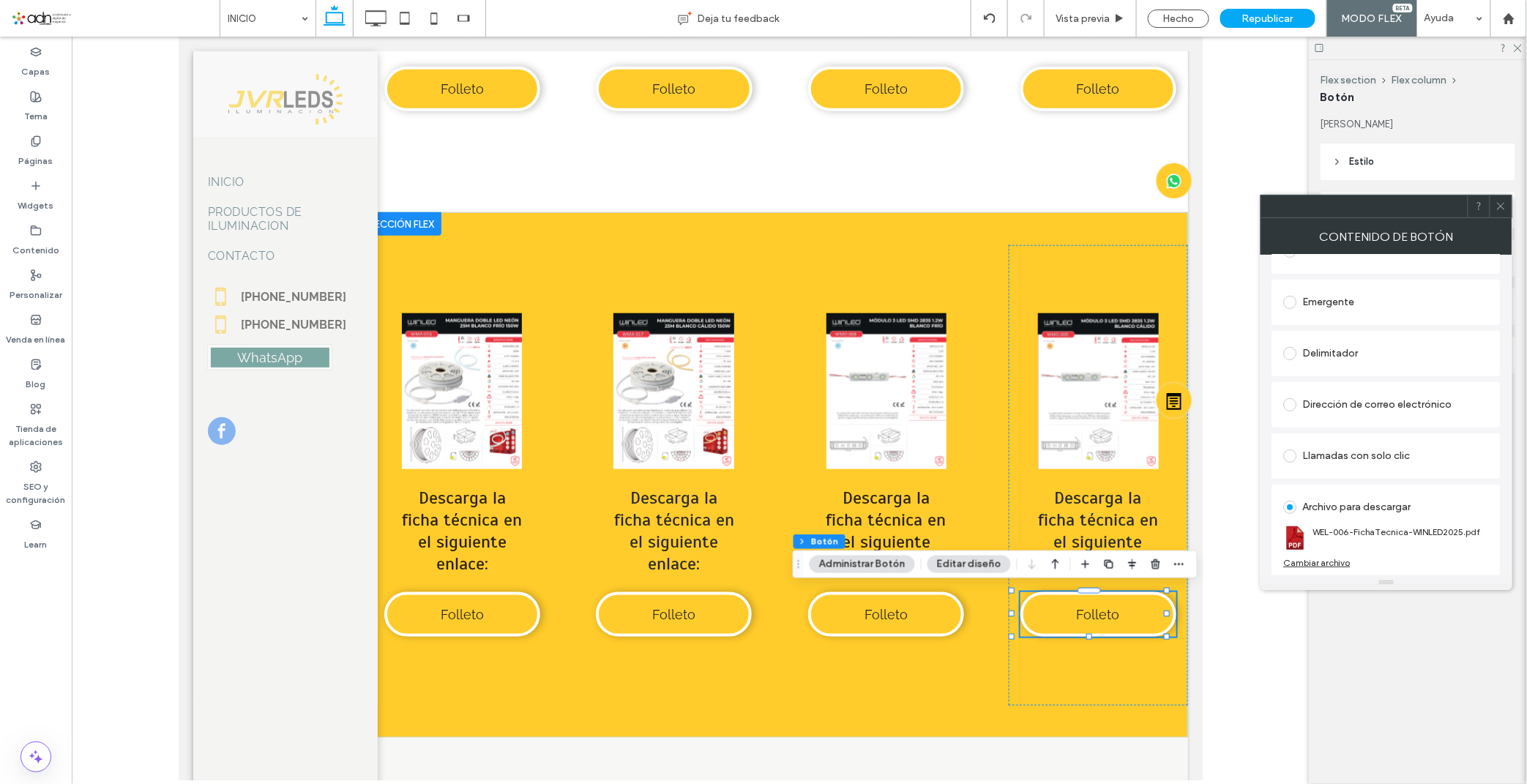
click at [1313, 564] on div "Cambiar archivo" at bounding box center [1317, 562] width 67 height 11
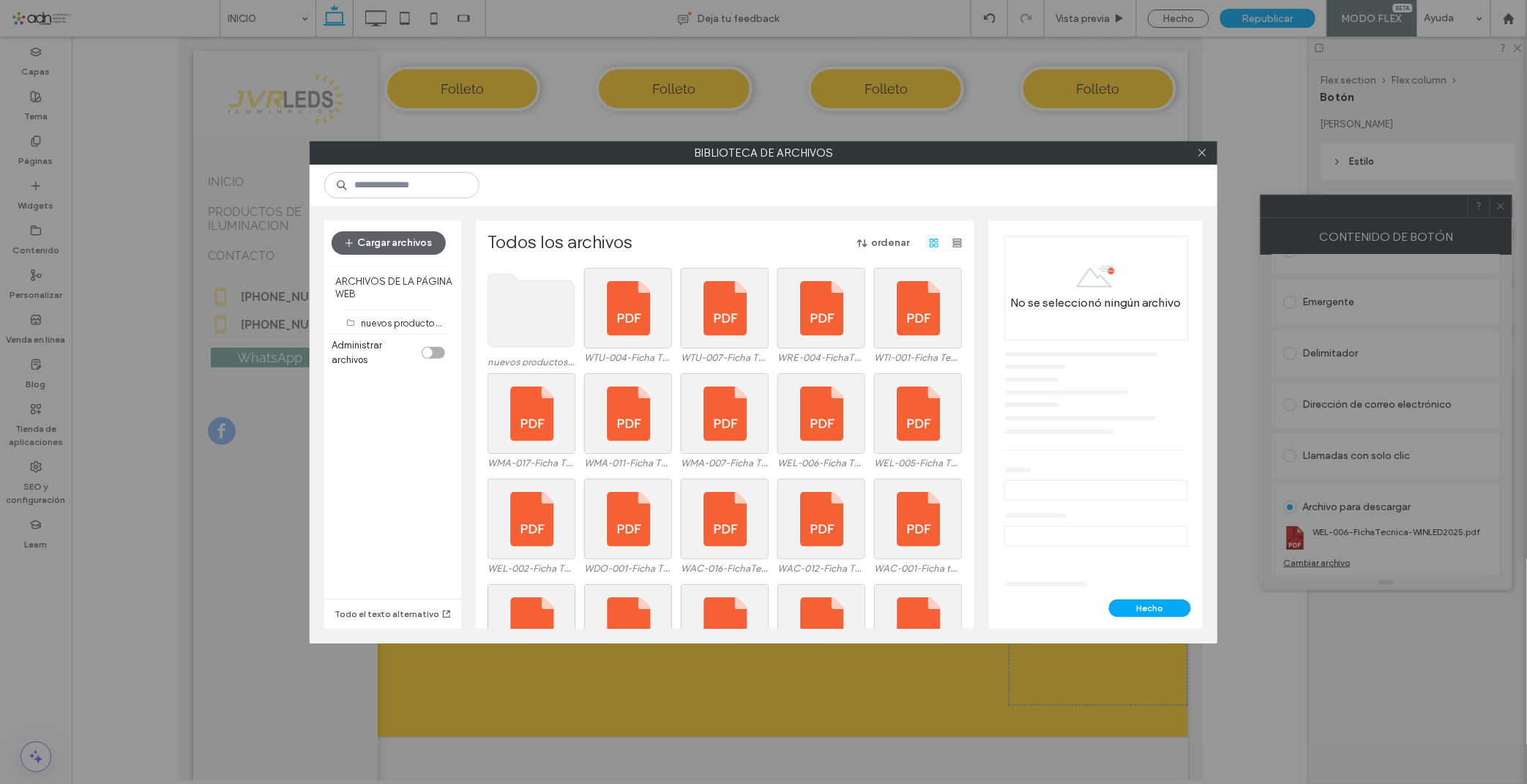
click at [549, 327] on use at bounding box center [532, 311] width 87 height 73
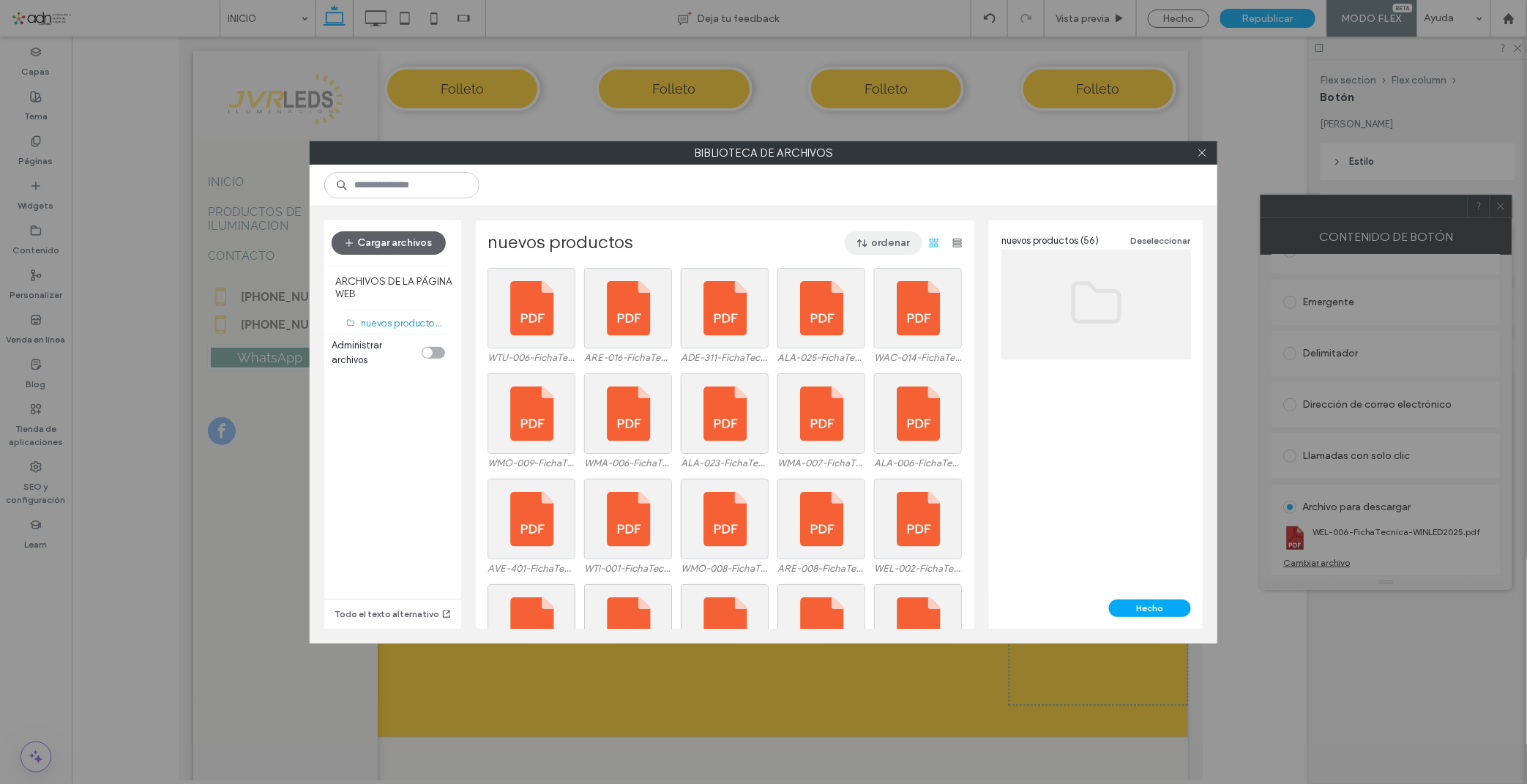
click at [872, 253] on button "ordenar" at bounding box center [883, 242] width 78 height 23
click at [831, 330] on span "Nombre (A-Z)" at bounding box center [816, 337] width 59 height 14
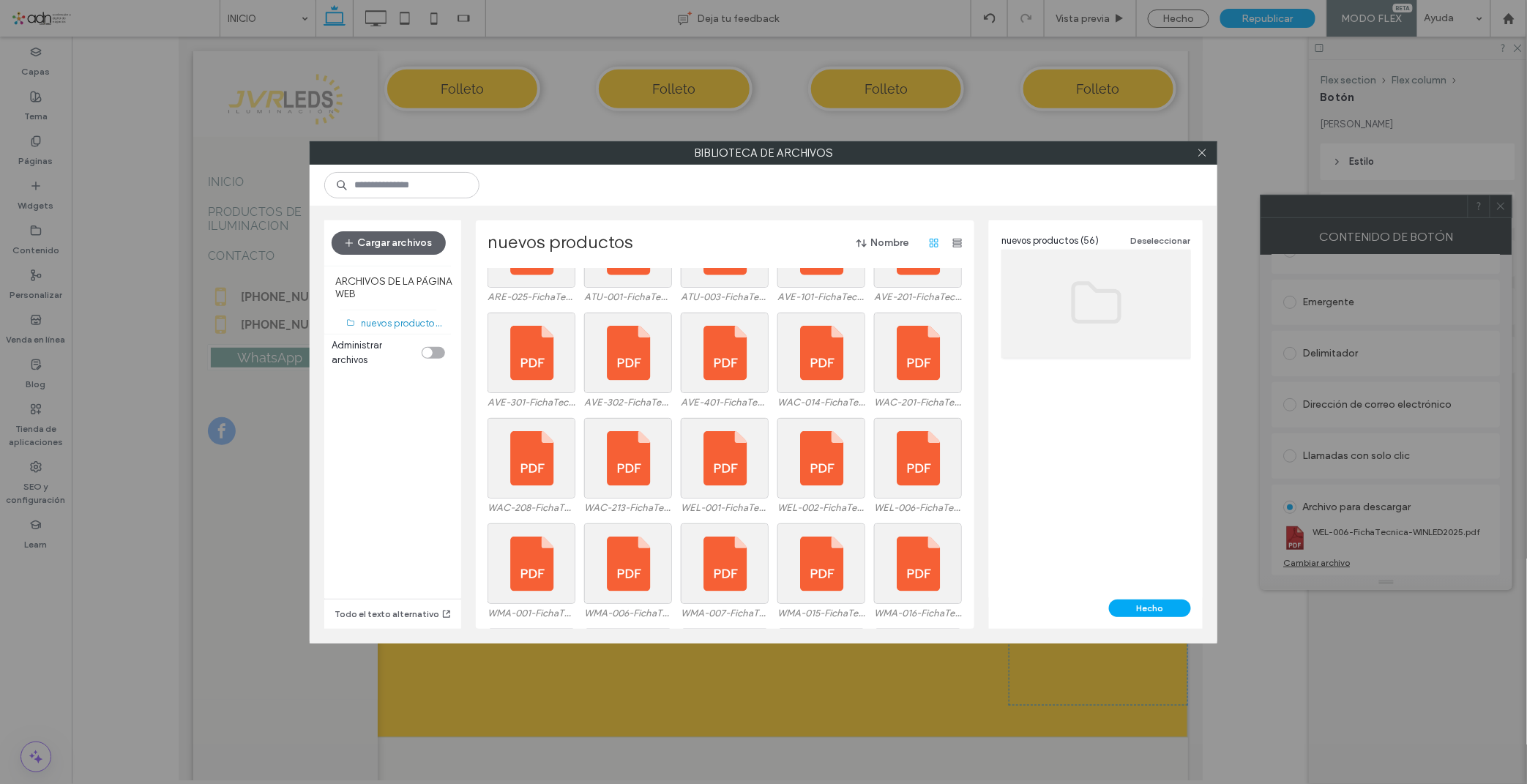
scroll to position [903, 0]
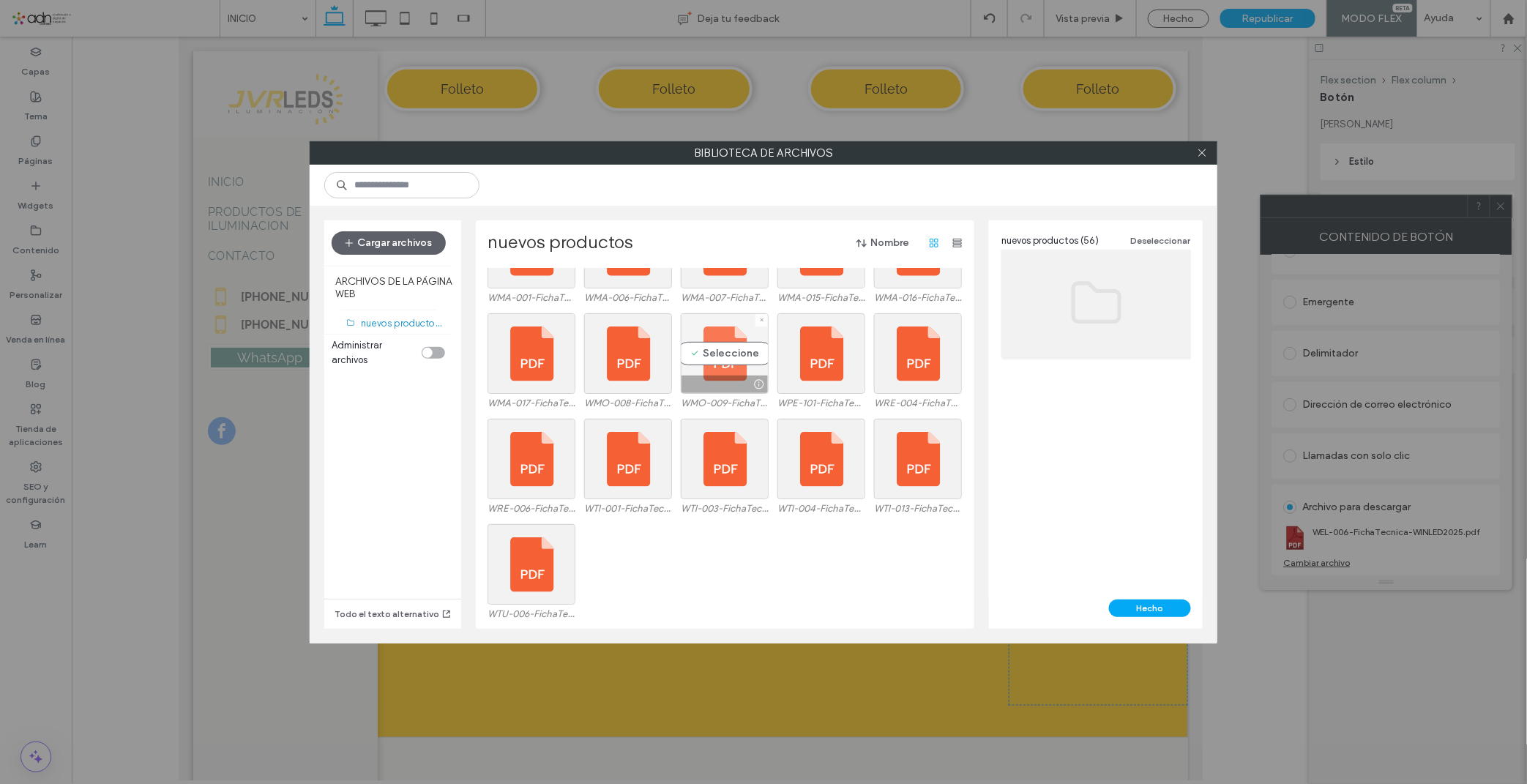
click at [729, 357] on div "Seleccione" at bounding box center [725, 353] width 88 height 80
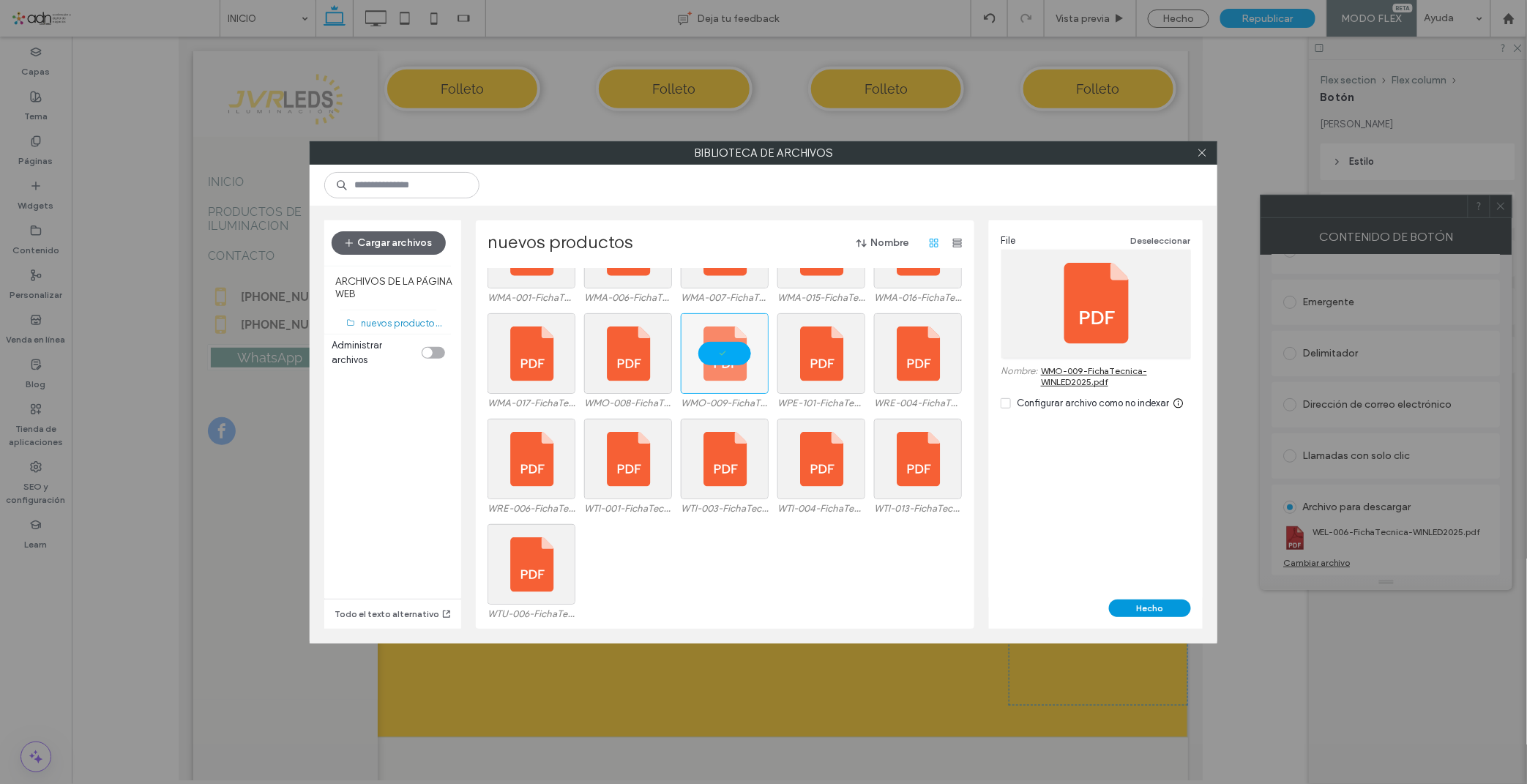
click at [1155, 609] on button "Hecho" at bounding box center [1150, 608] width 82 height 17
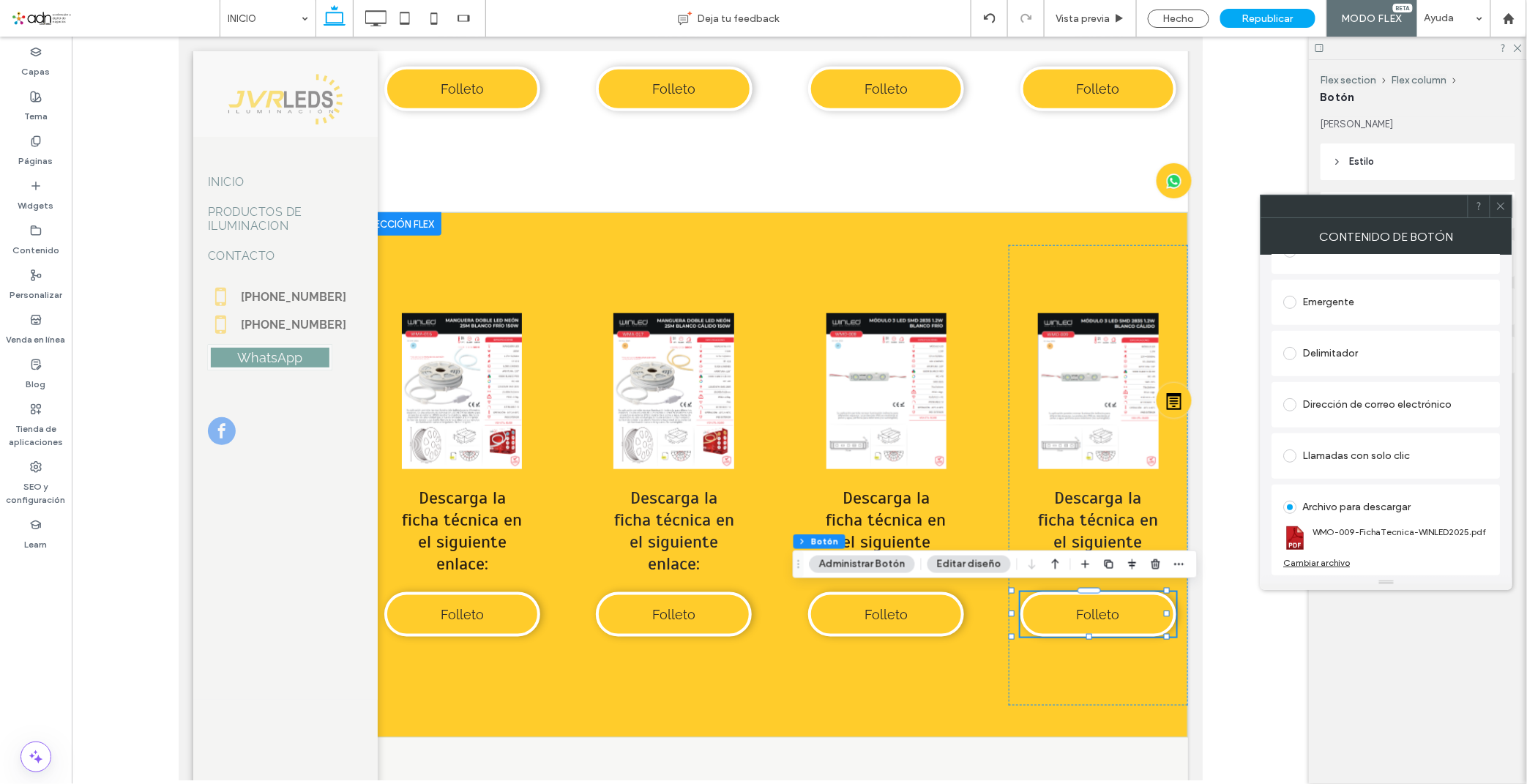
click at [1495, 207] on icon at bounding box center [1501, 206] width 11 height 11
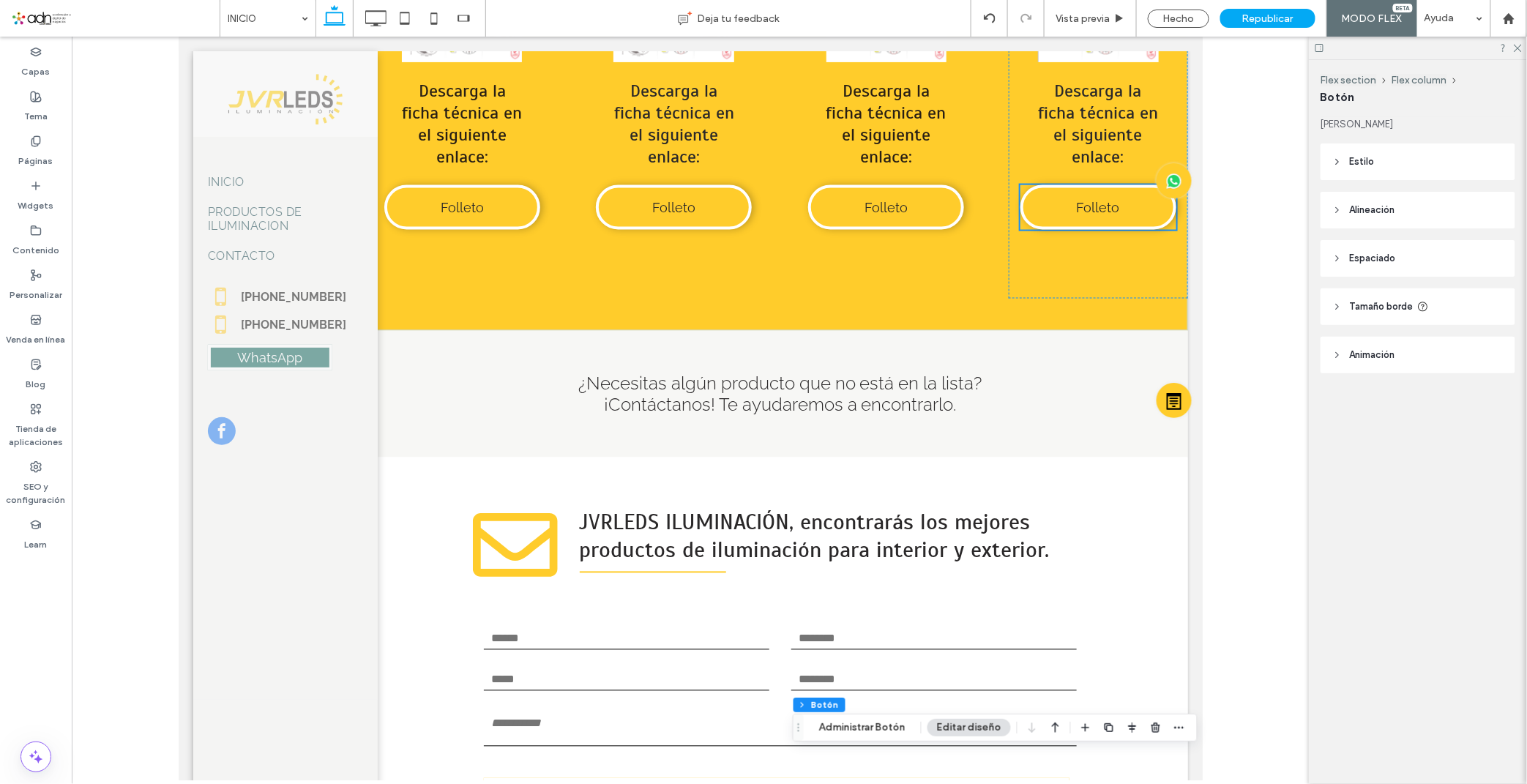
scroll to position [6906, 0]
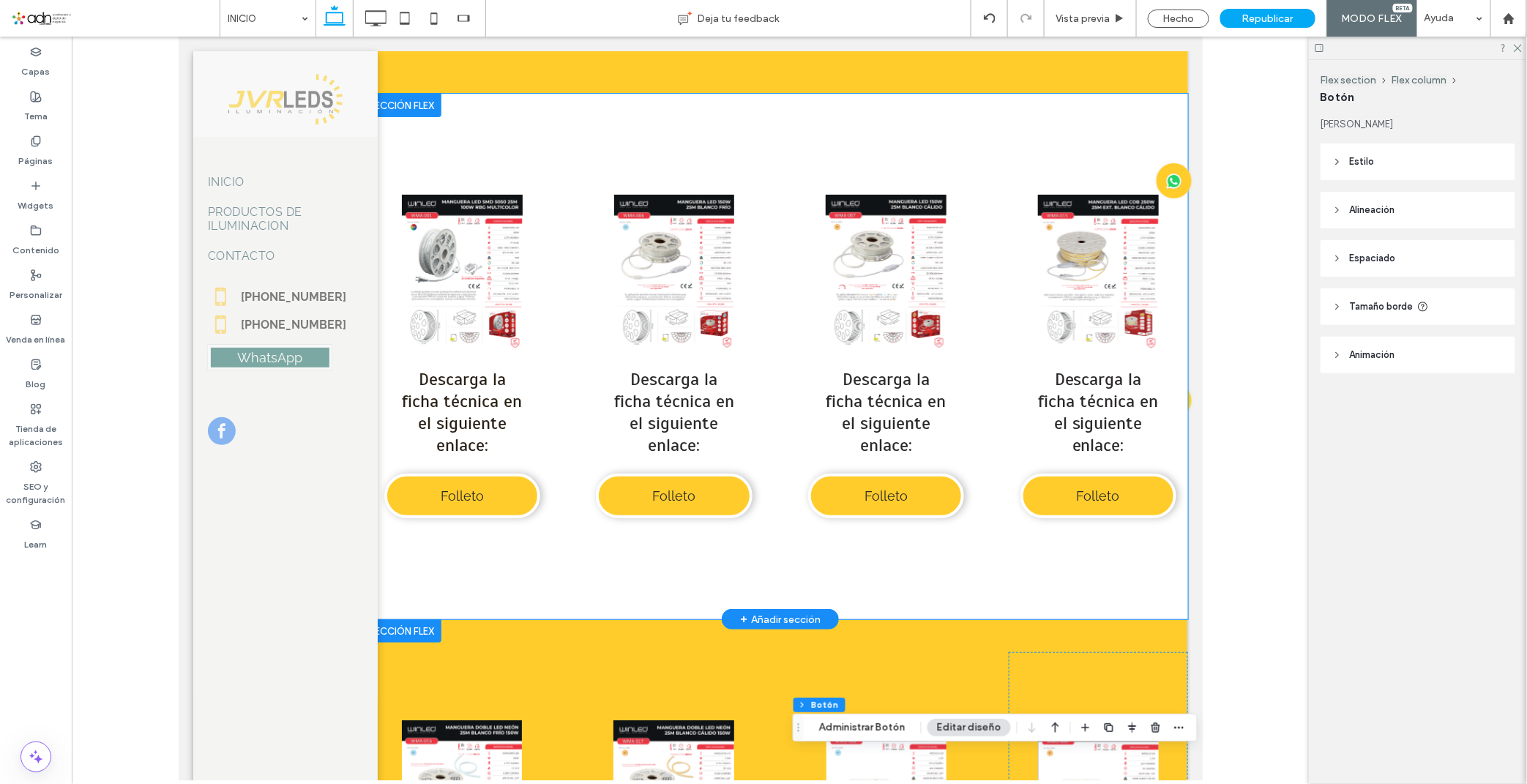
click at [768, 146] on div "Button Ver más Descarga la ficha técnica en el siguiente enlace: Folleto Button…" at bounding box center [779, 355] width 815 height 525
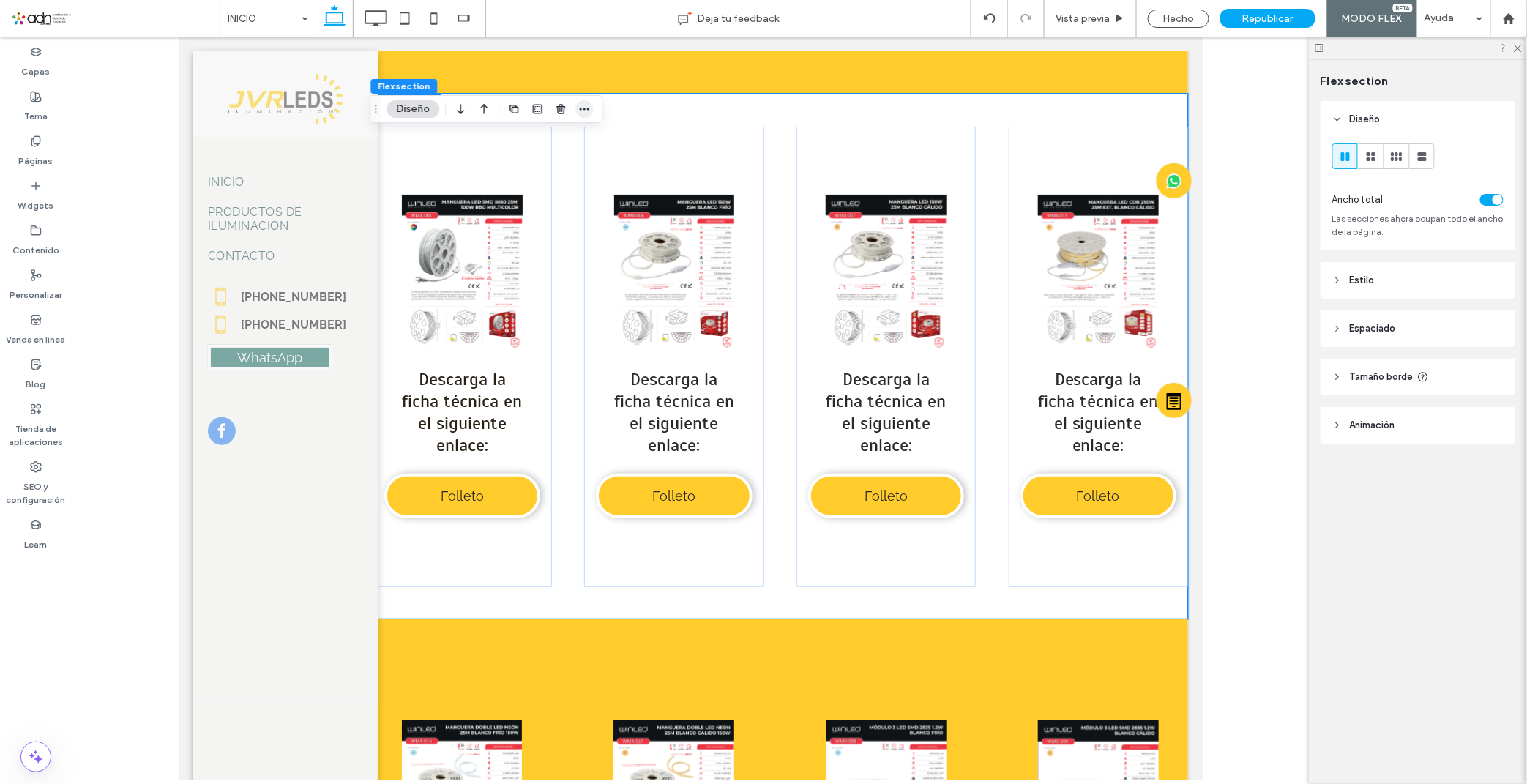
click at [582, 105] on icon "button" at bounding box center [584, 109] width 12 height 12
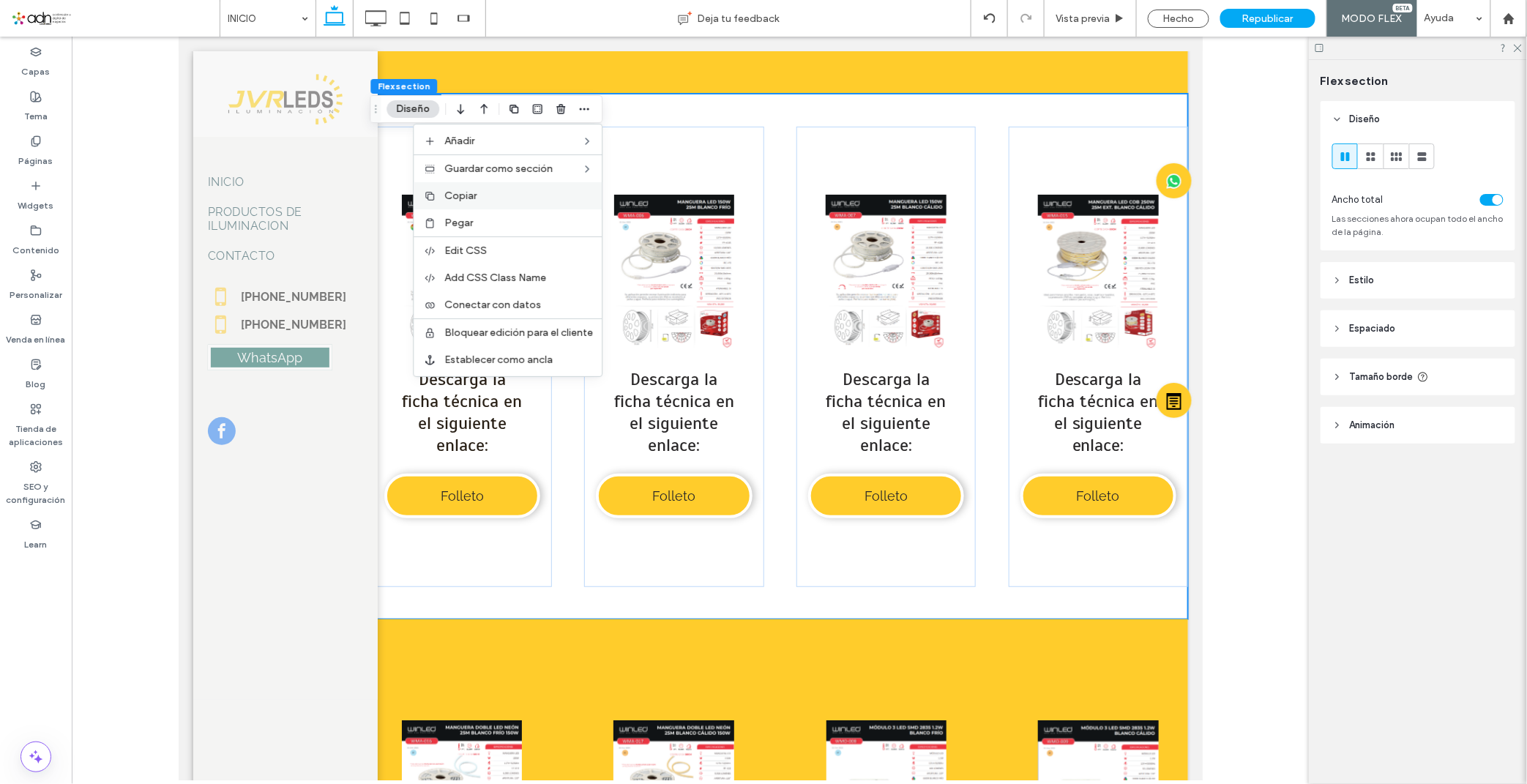
click at [506, 191] on label "Copiar" at bounding box center [518, 196] width 149 height 13
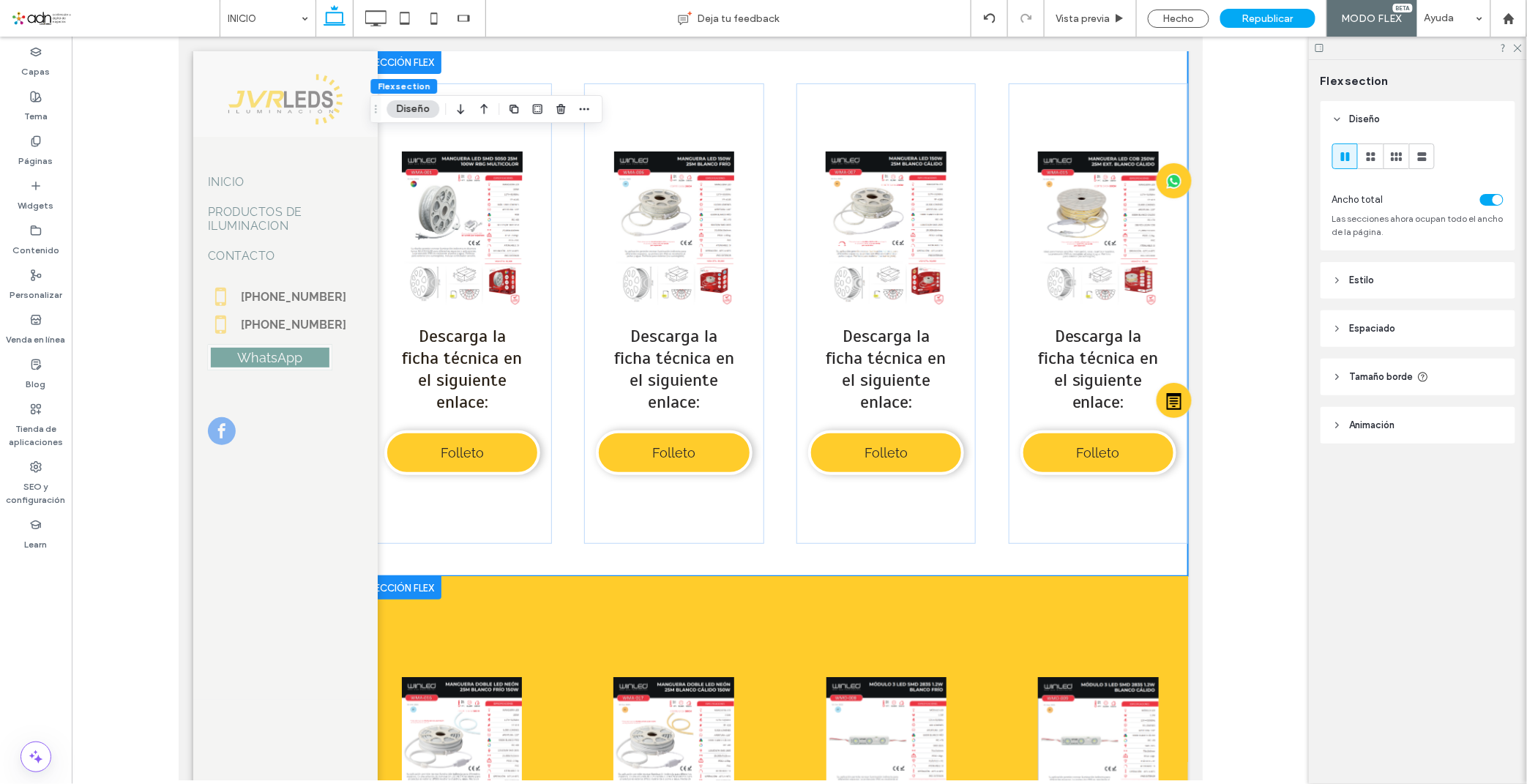
scroll to position [7637, 0]
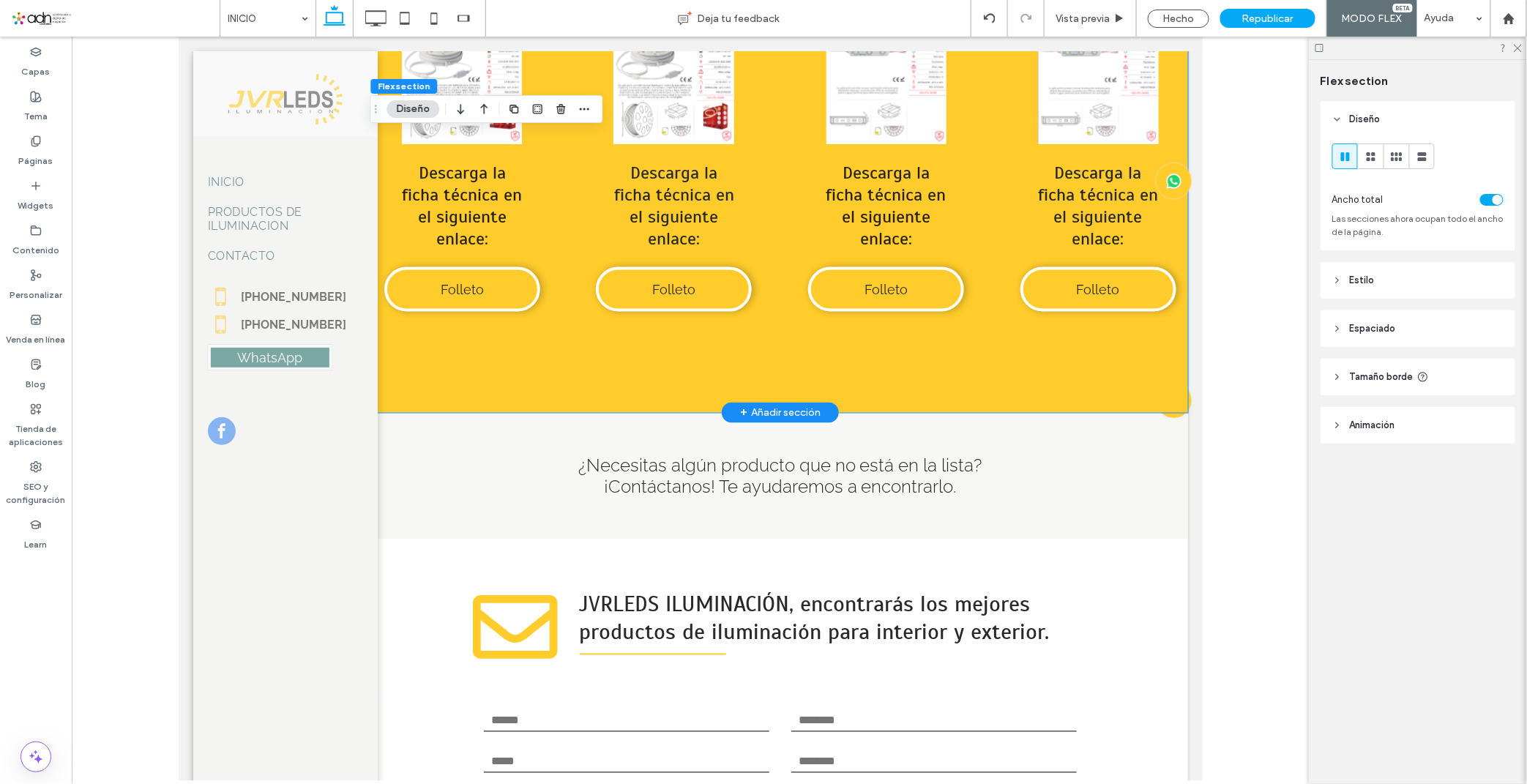
click at [505, 404] on div "Button Ver más Descarga la ficha técnica en el siguiente enlace: Folleto Button…" at bounding box center [779, 149] width 815 height 525
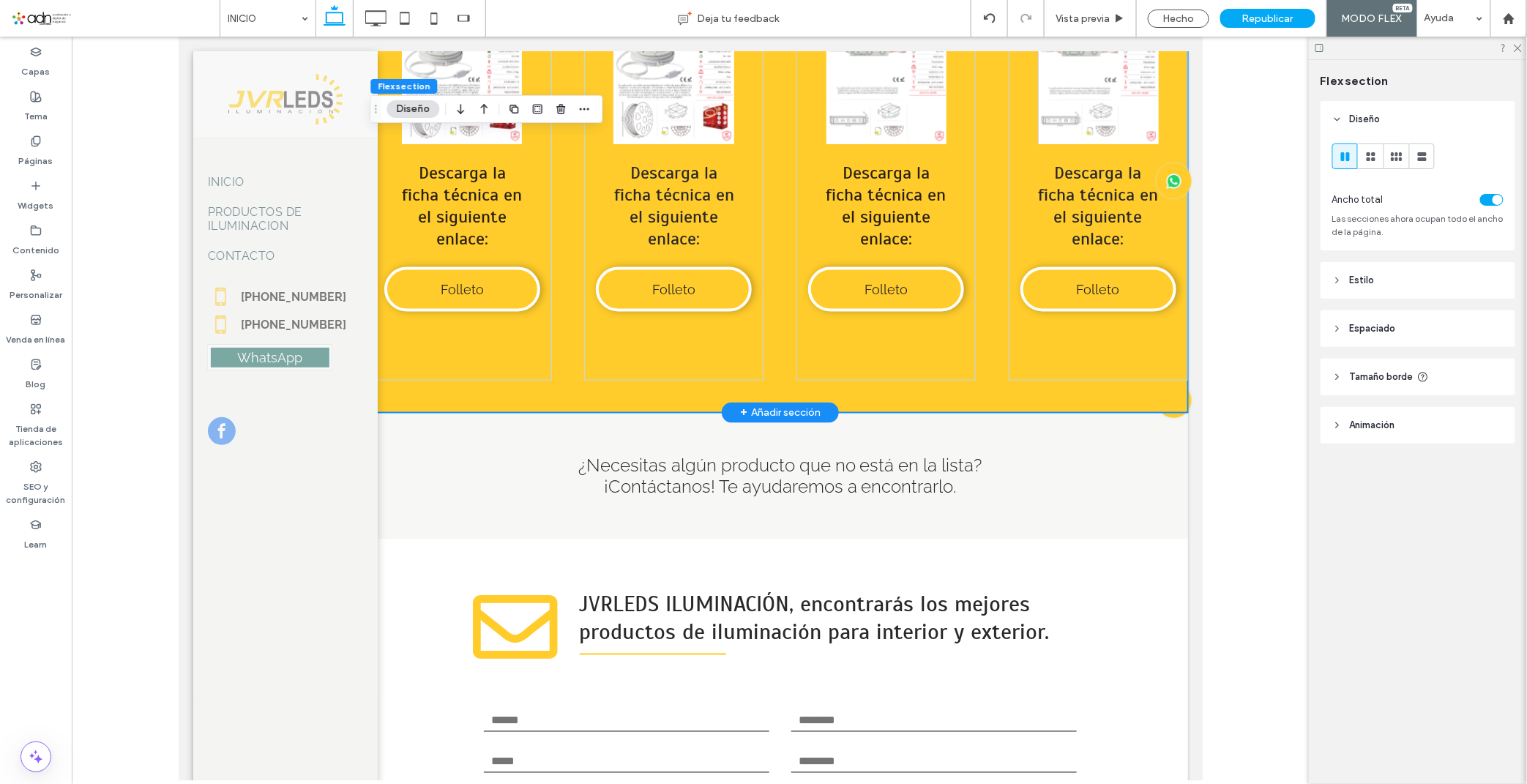
scroll to position [7487, 0]
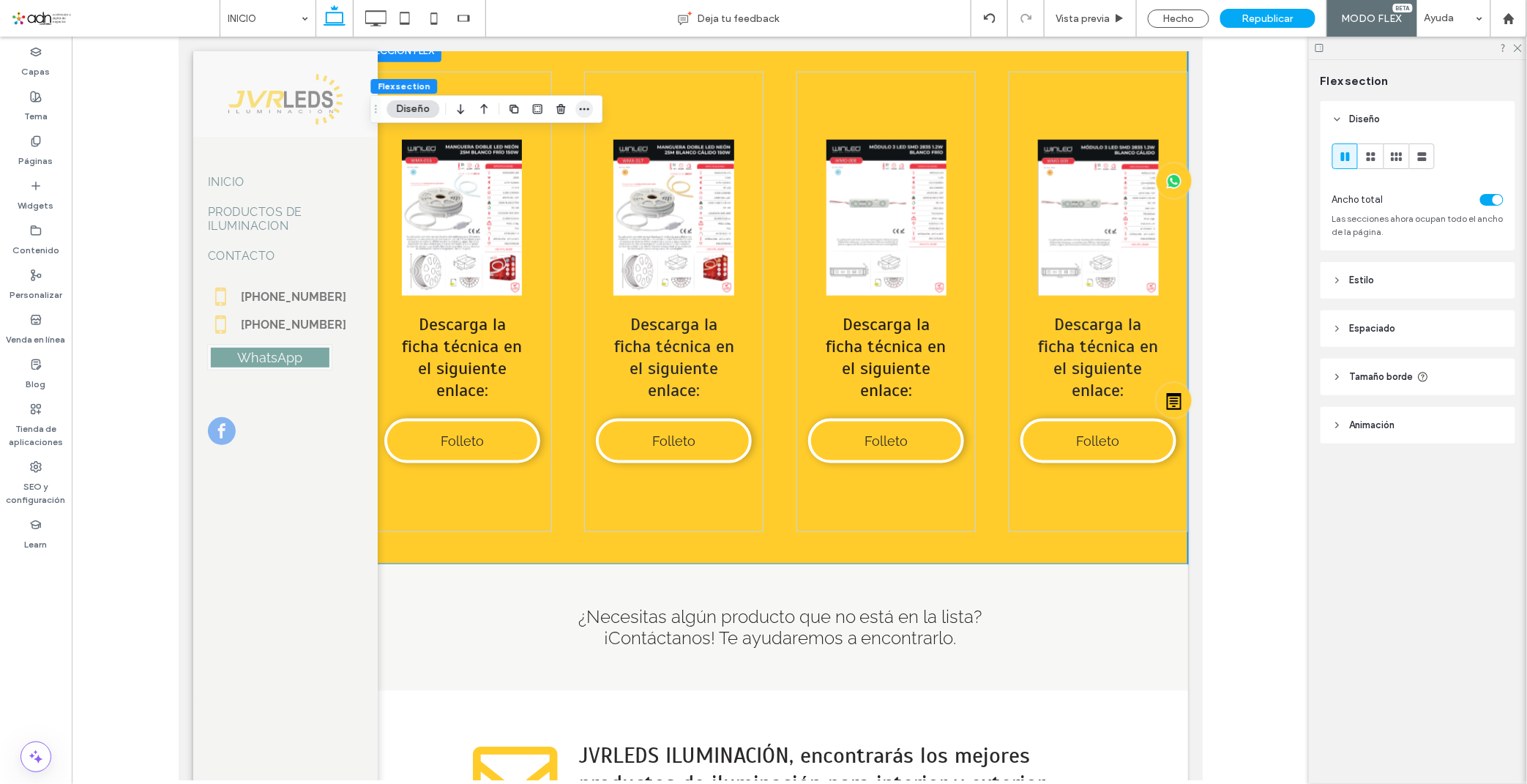
click at [576, 111] on span "button" at bounding box center [584, 109] width 17 height 17
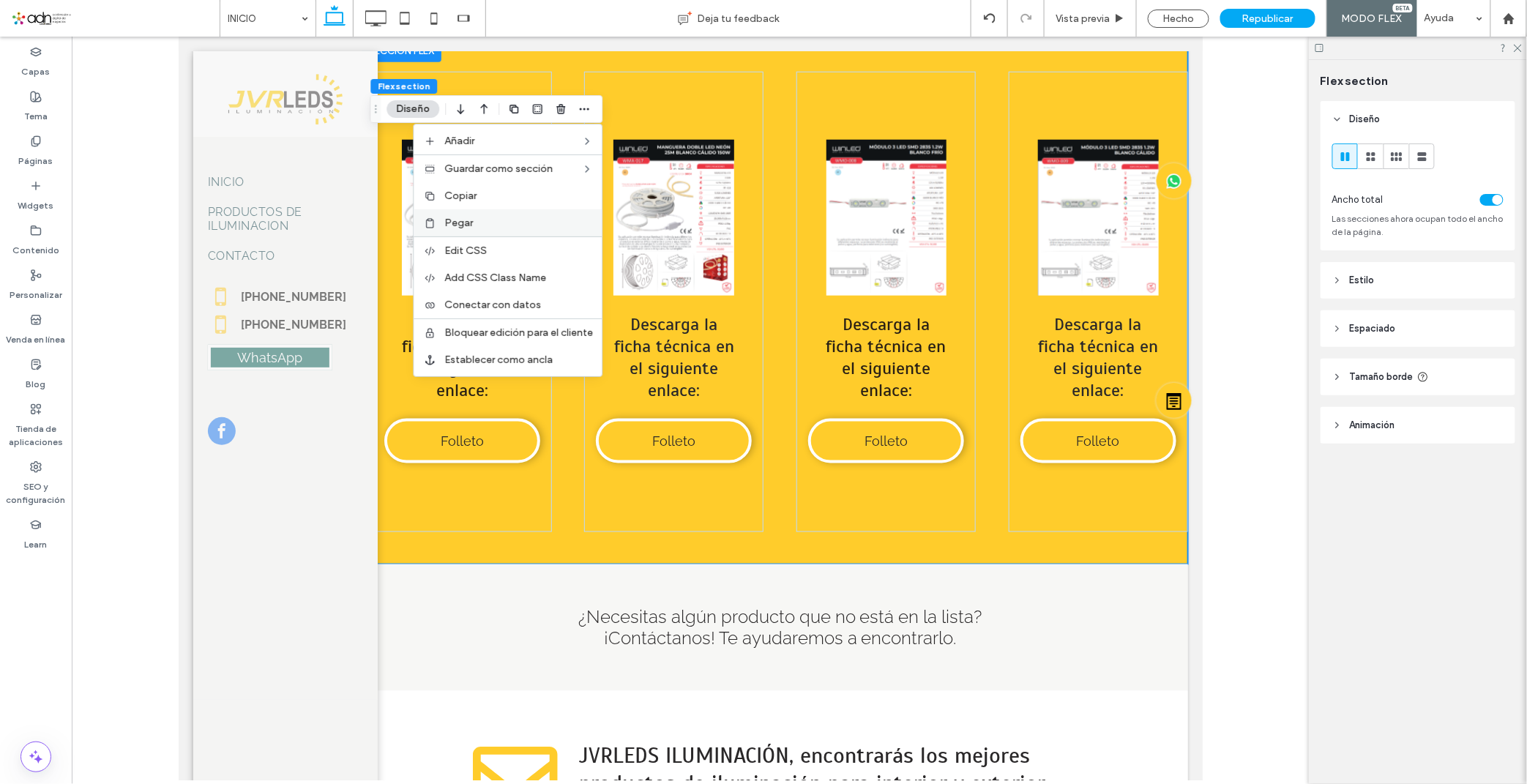
click at [491, 223] on label "Pegar" at bounding box center [518, 223] width 149 height 13
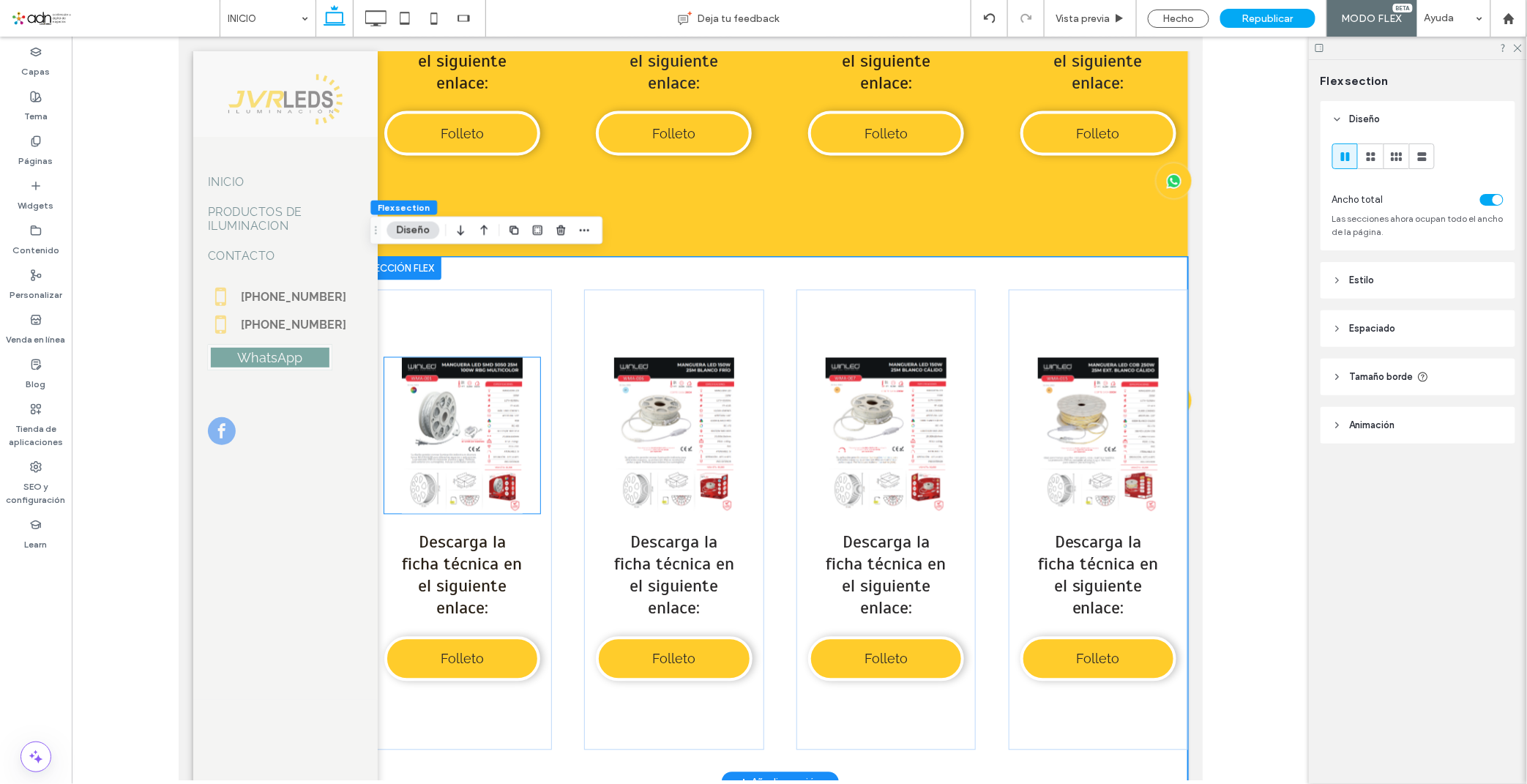
click at [454, 436] on link at bounding box center [462, 435] width 156 height 156
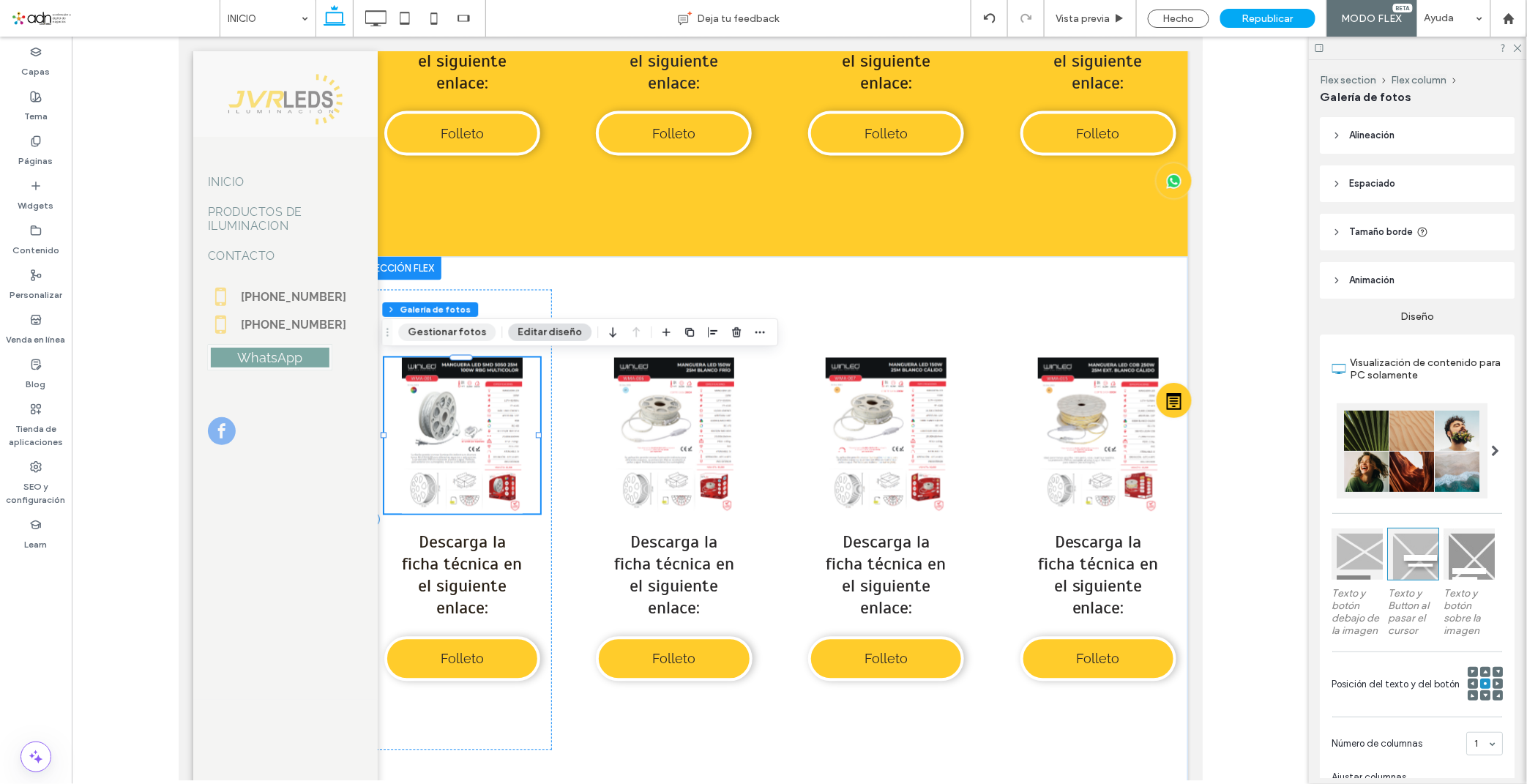
click at [452, 333] on button "Gestionar fotos" at bounding box center [447, 332] width 98 height 17
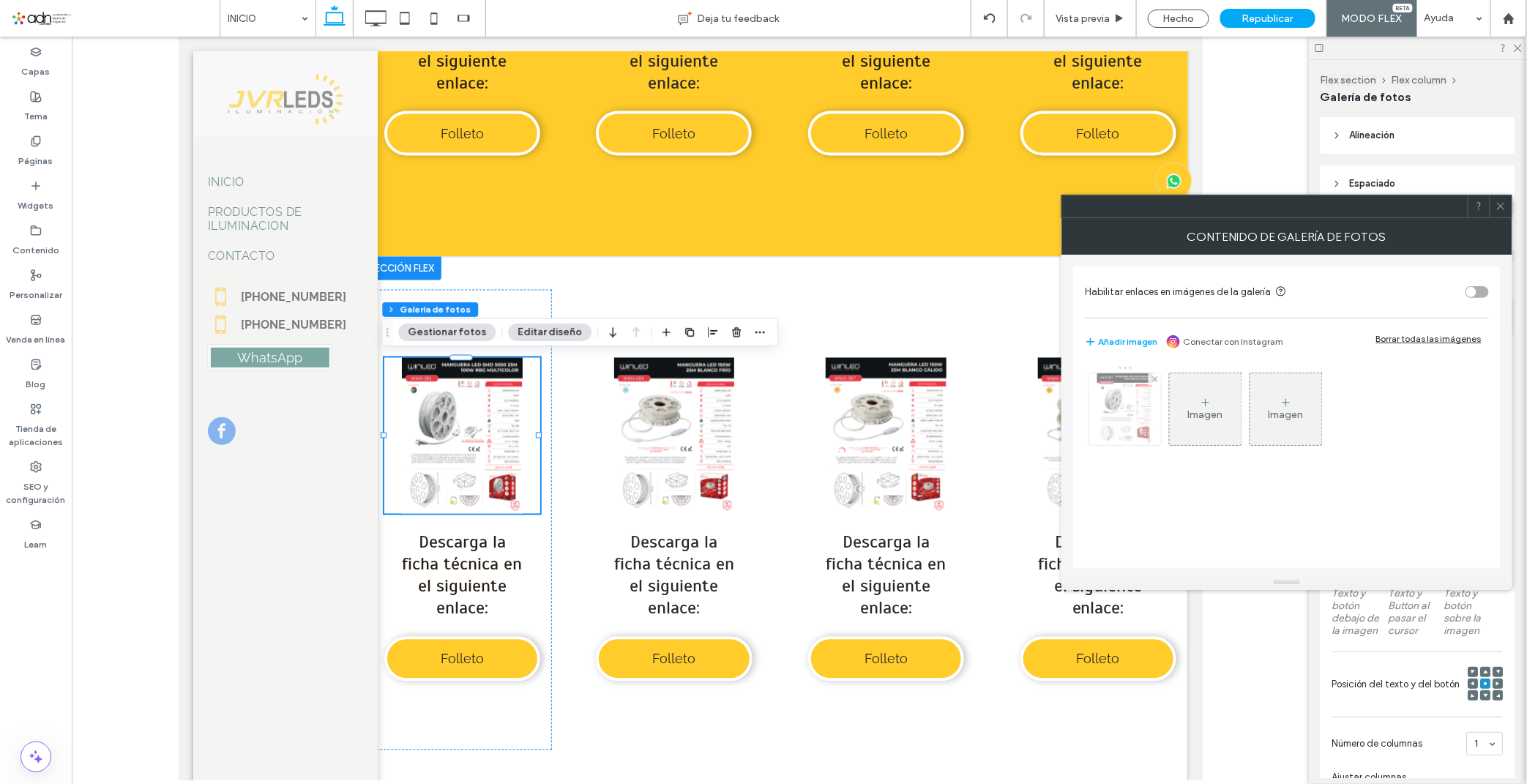
click at [1138, 419] on img at bounding box center [1125, 409] width 56 height 71
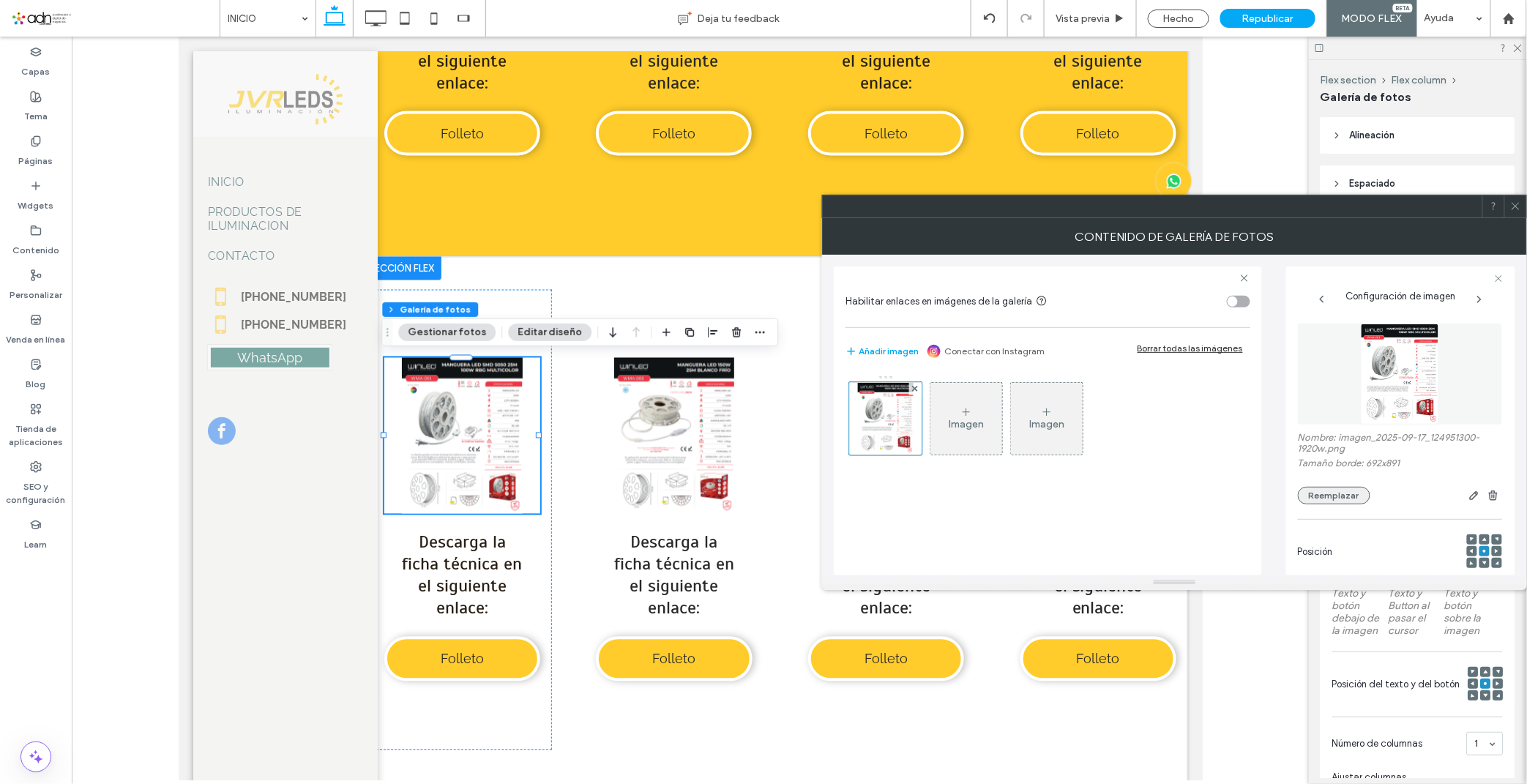
click at [1313, 492] on button "Reemplazar" at bounding box center [1333, 496] width 72 height 17
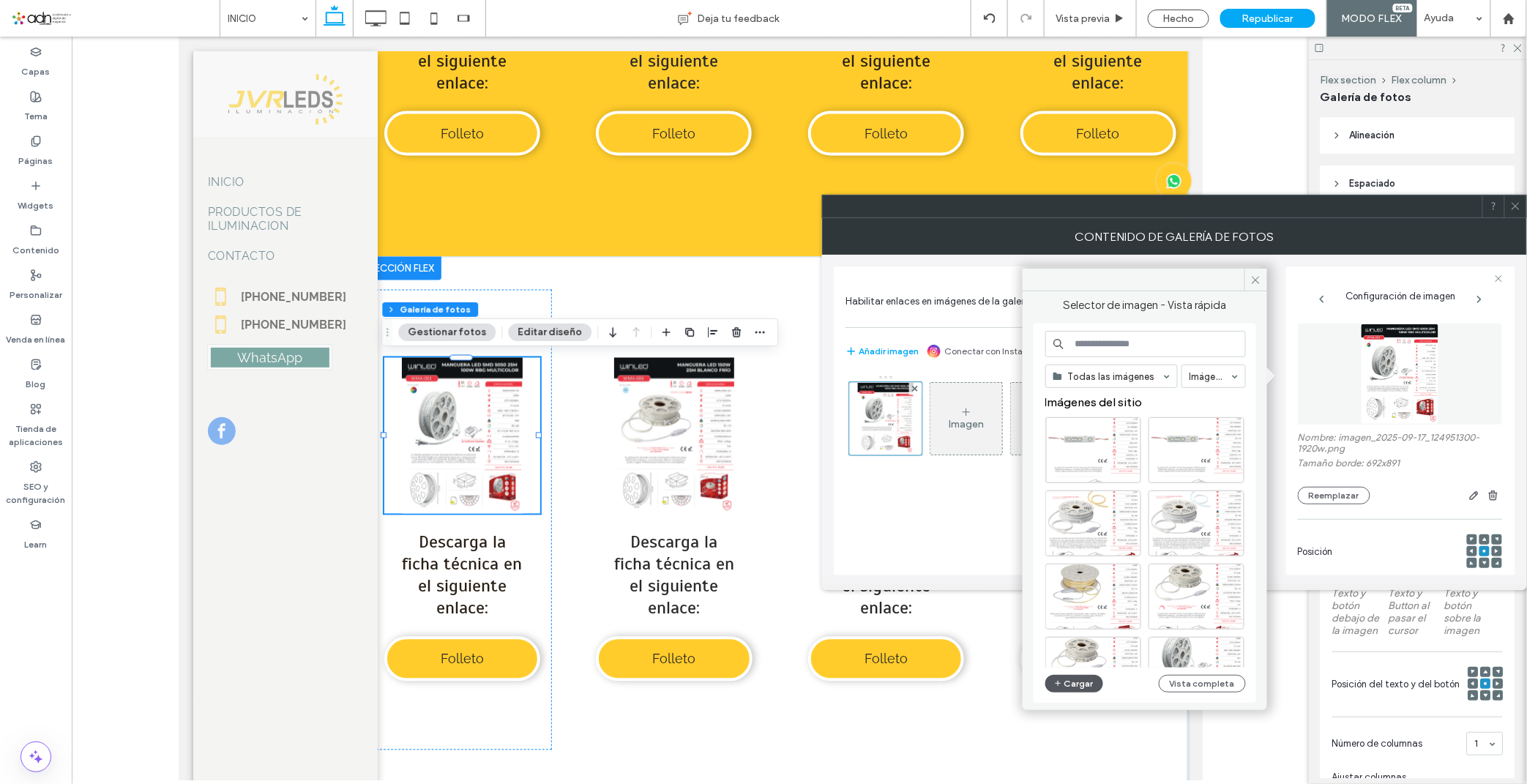
click at [1072, 678] on button "Cargar" at bounding box center [1074, 683] width 59 height 17
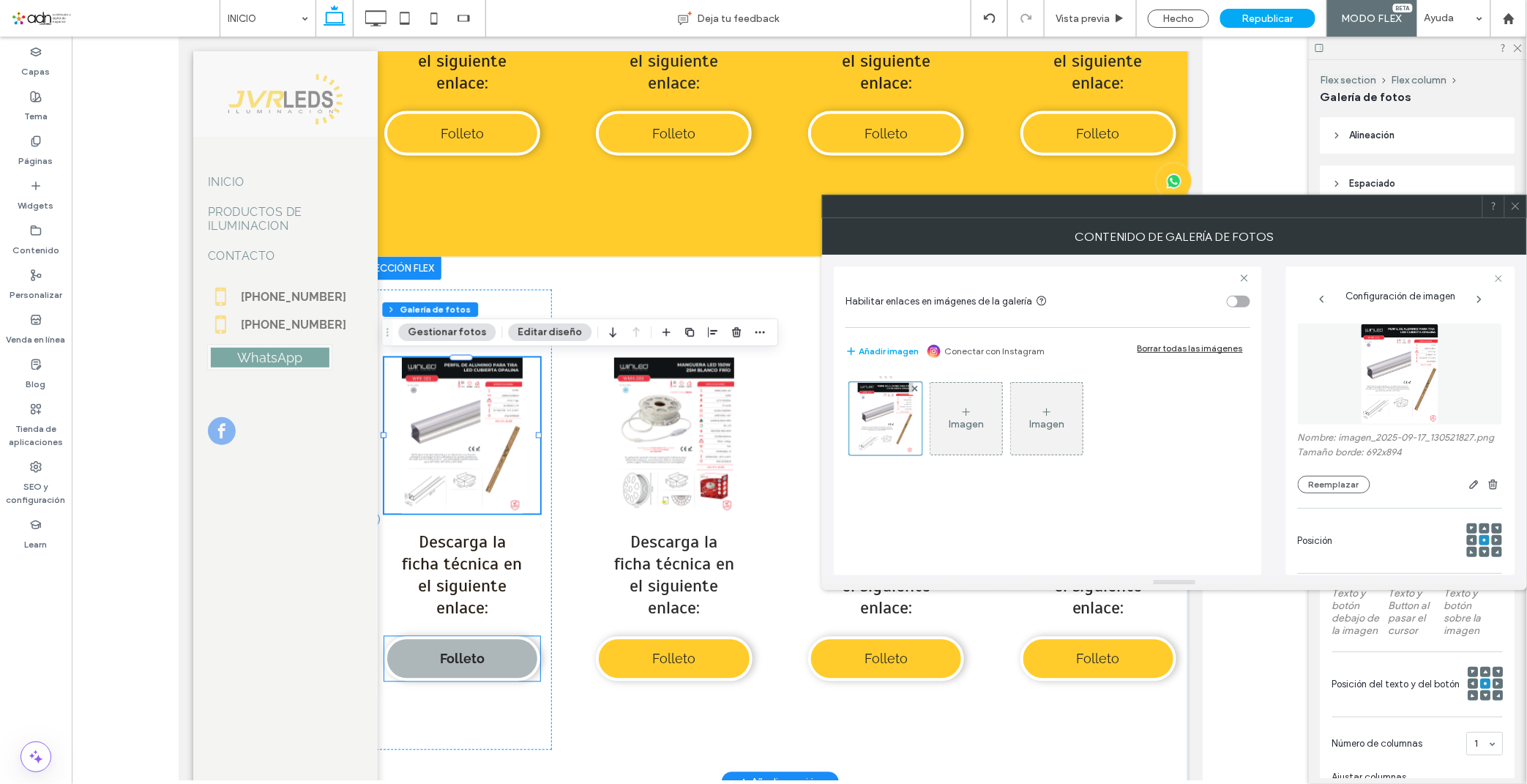
click at [472, 655] on span "Folleto" at bounding box center [462, 658] width 44 height 15
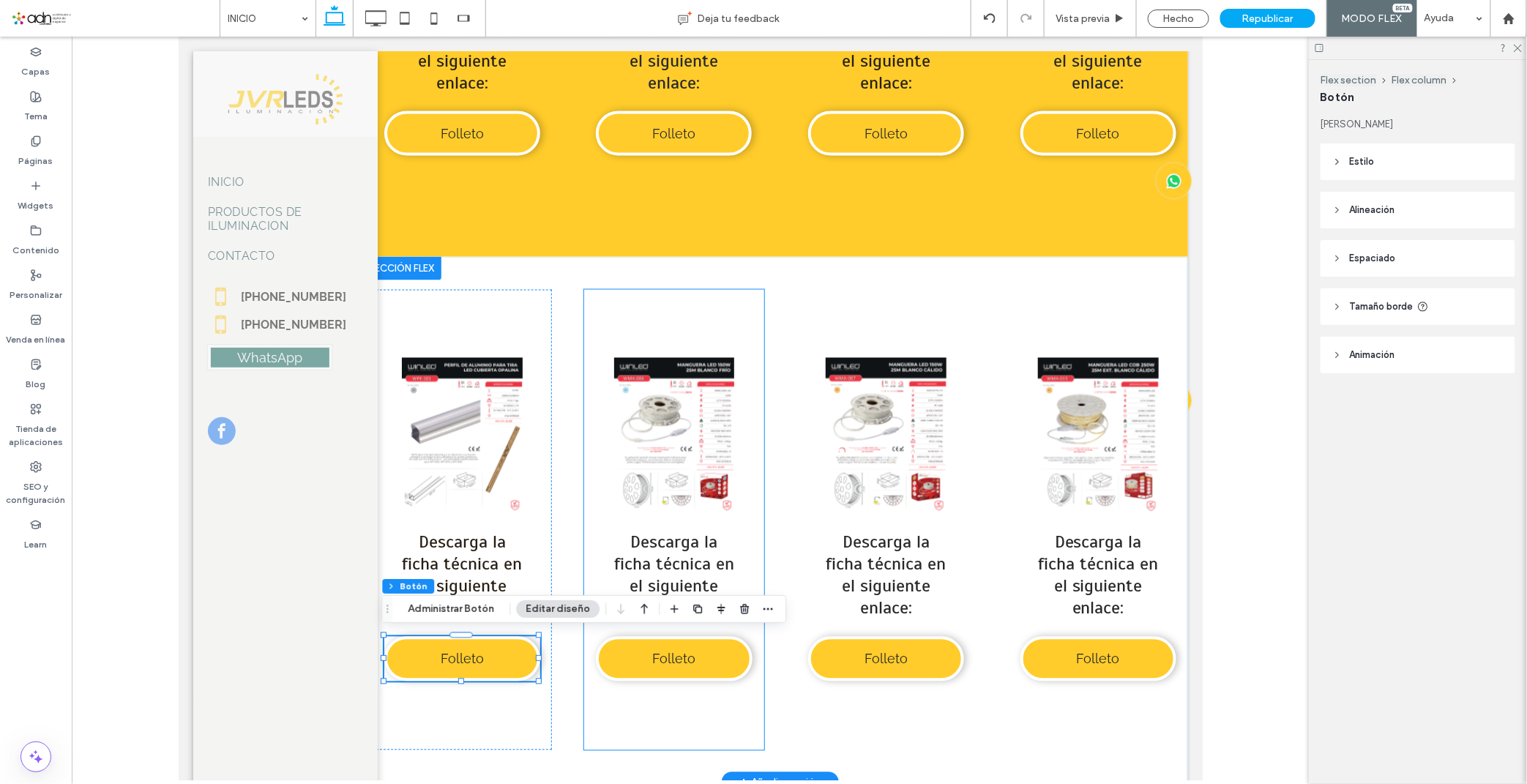
type input "**"
click at [427, 605] on button "Administrar Botón" at bounding box center [450, 608] width 106 height 17
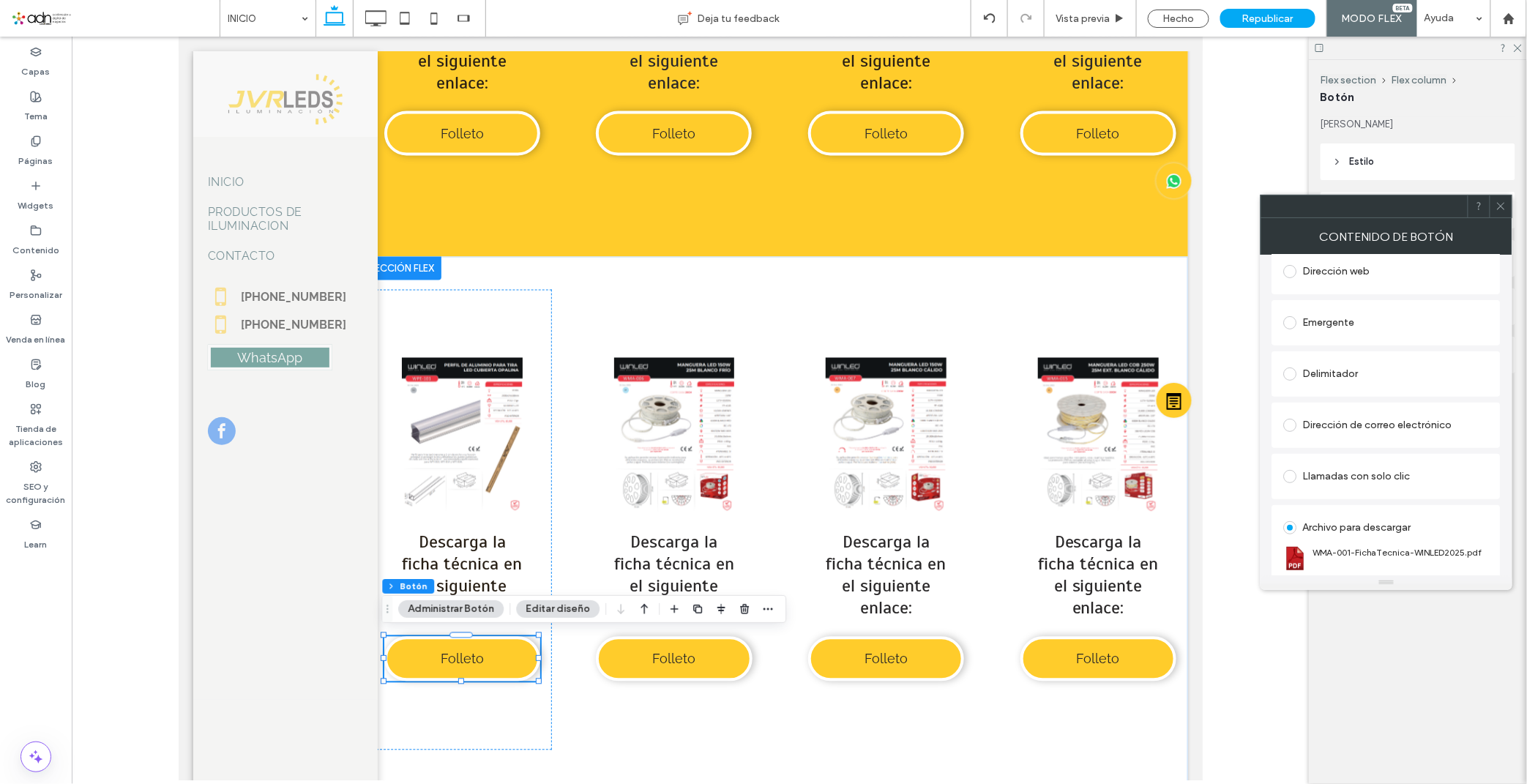
scroll to position [245, 0]
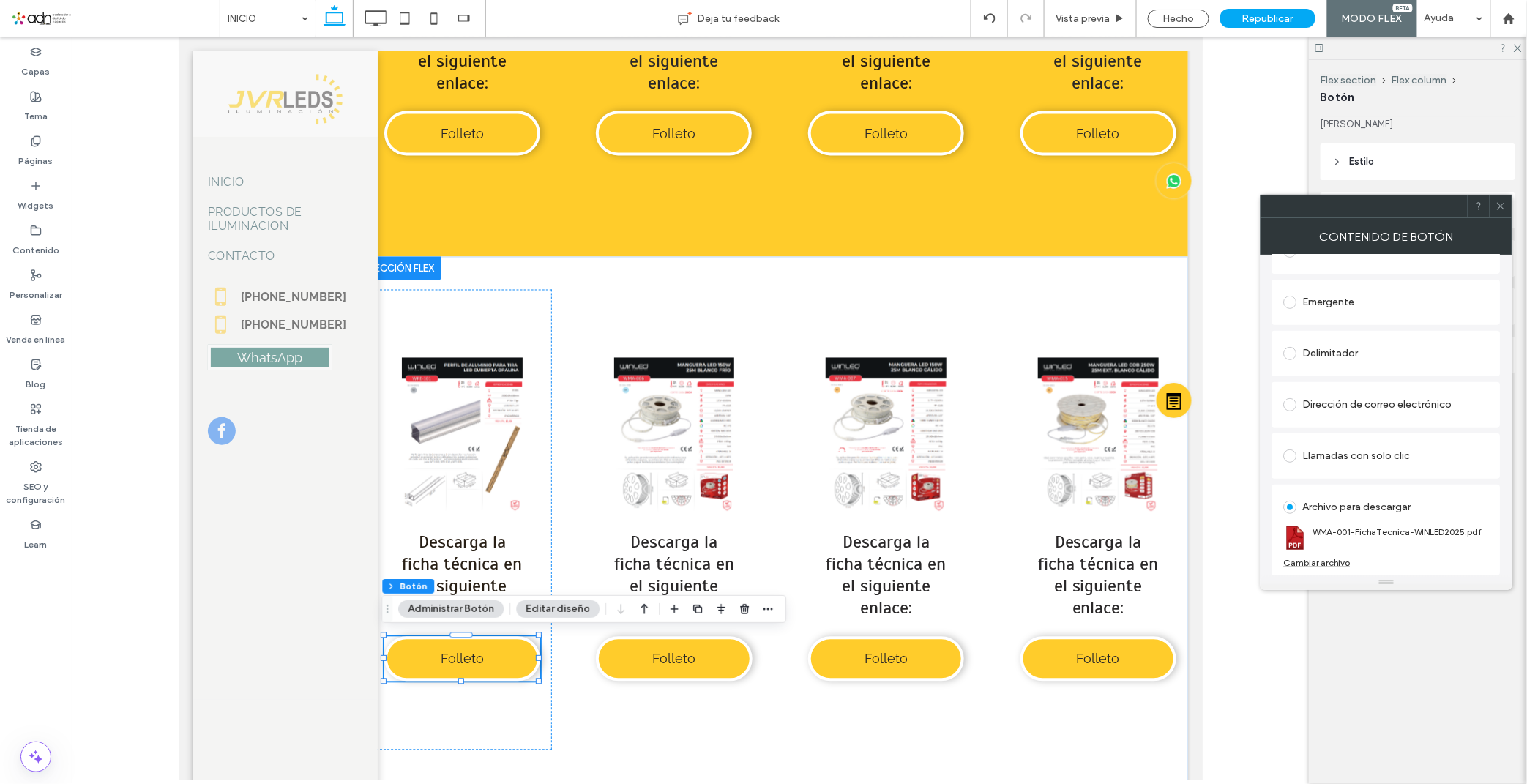
click at [1324, 558] on div "Cambiar archivo" at bounding box center [1317, 562] width 67 height 11
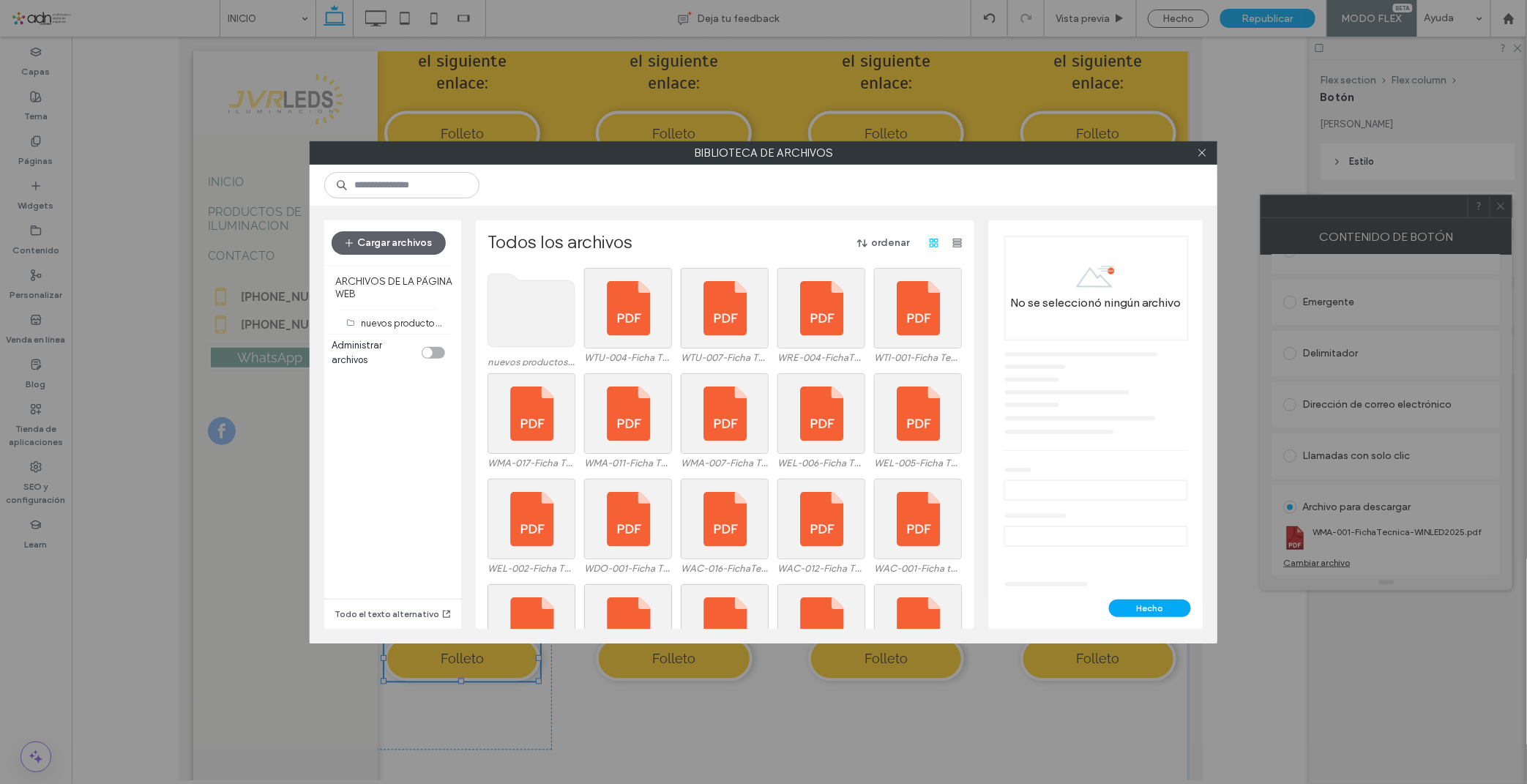
click at [535, 295] on use at bounding box center [532, 311] width 87 height 73
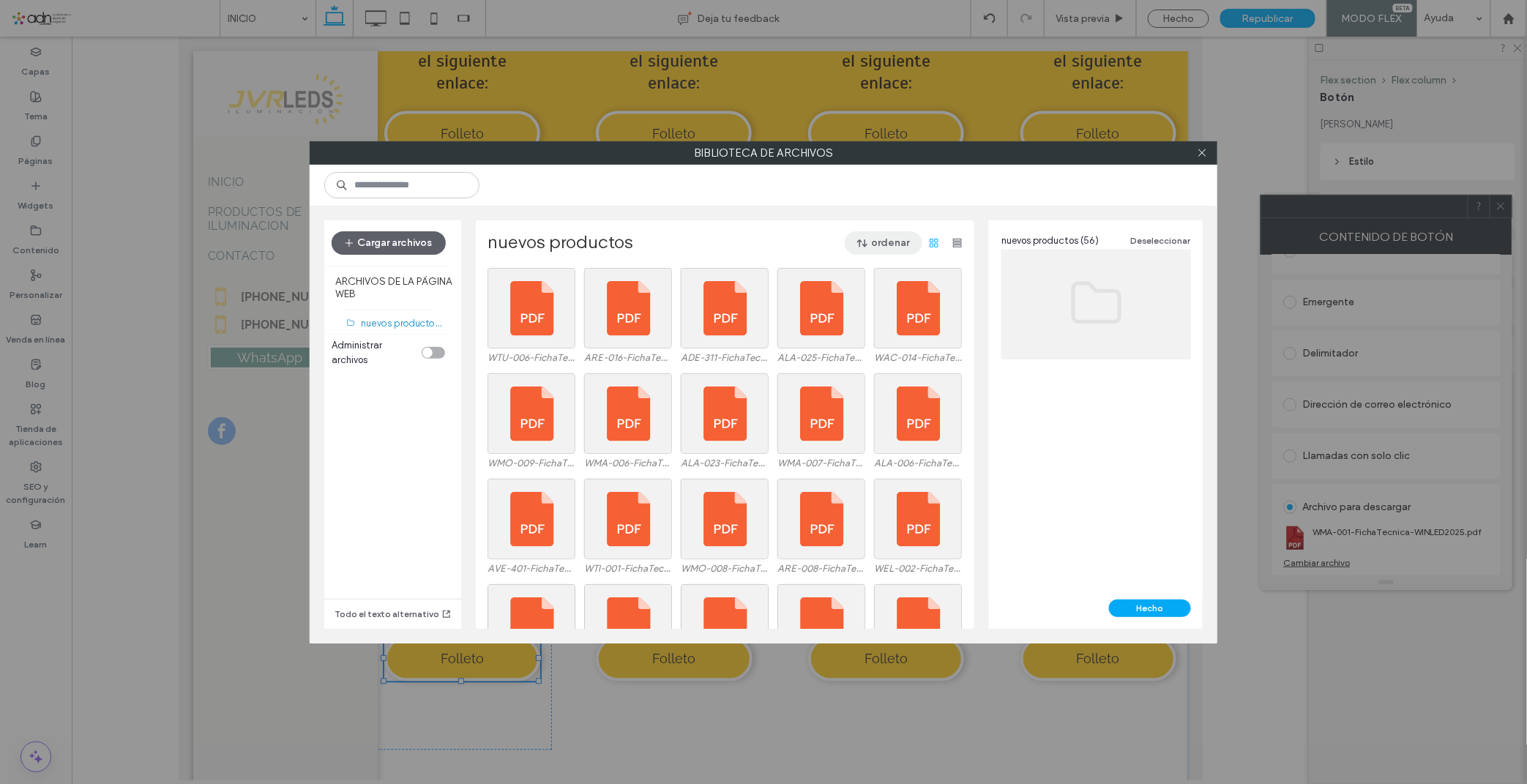
click at [868, 245] on button "ordenar" at bounding box center [883, 242] width 78 height 23
click at [841, 334] on span "Nombre (A-Z)" at bounding box center [816, 337] width 59 height 14
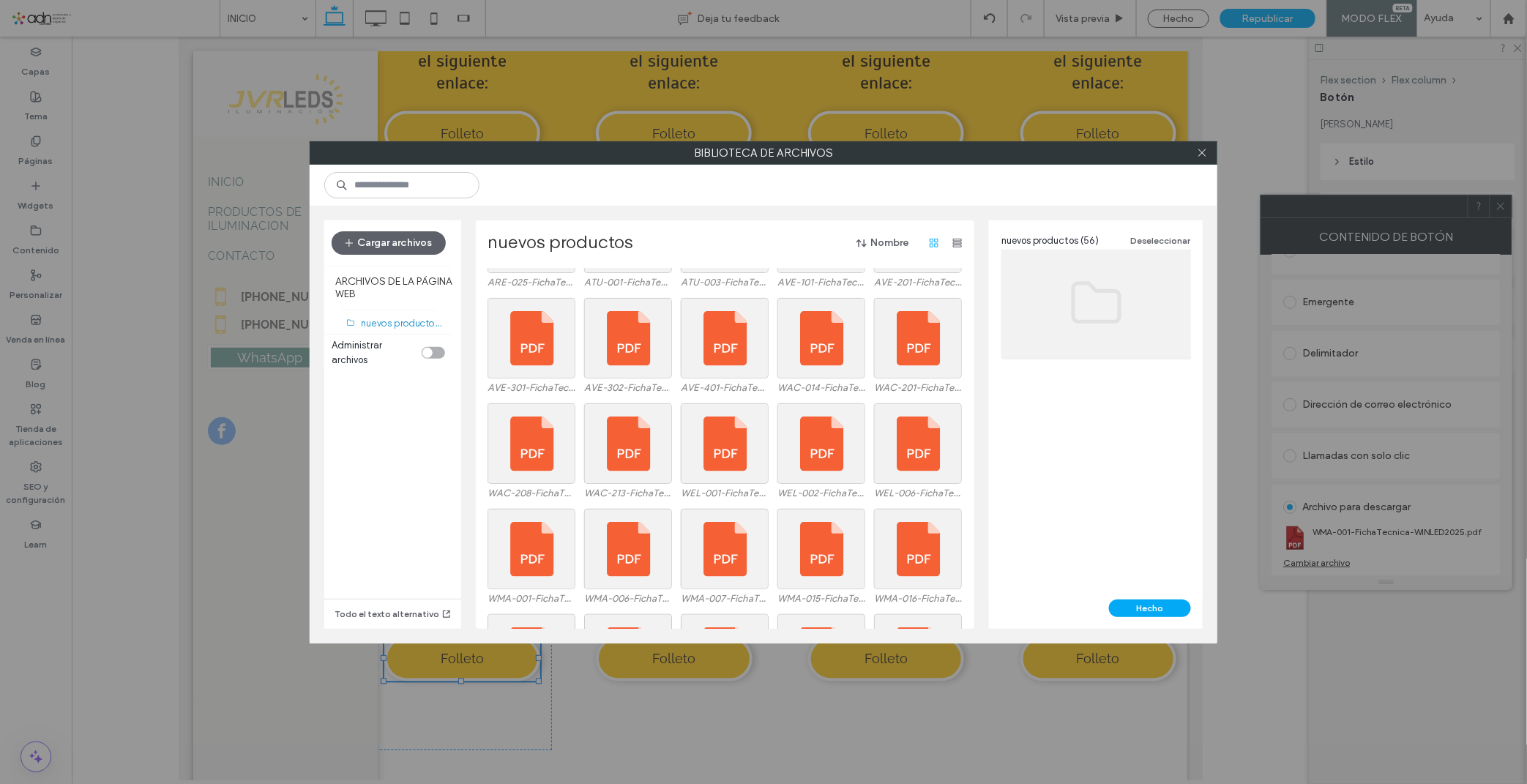
scroll to position [903, 0]
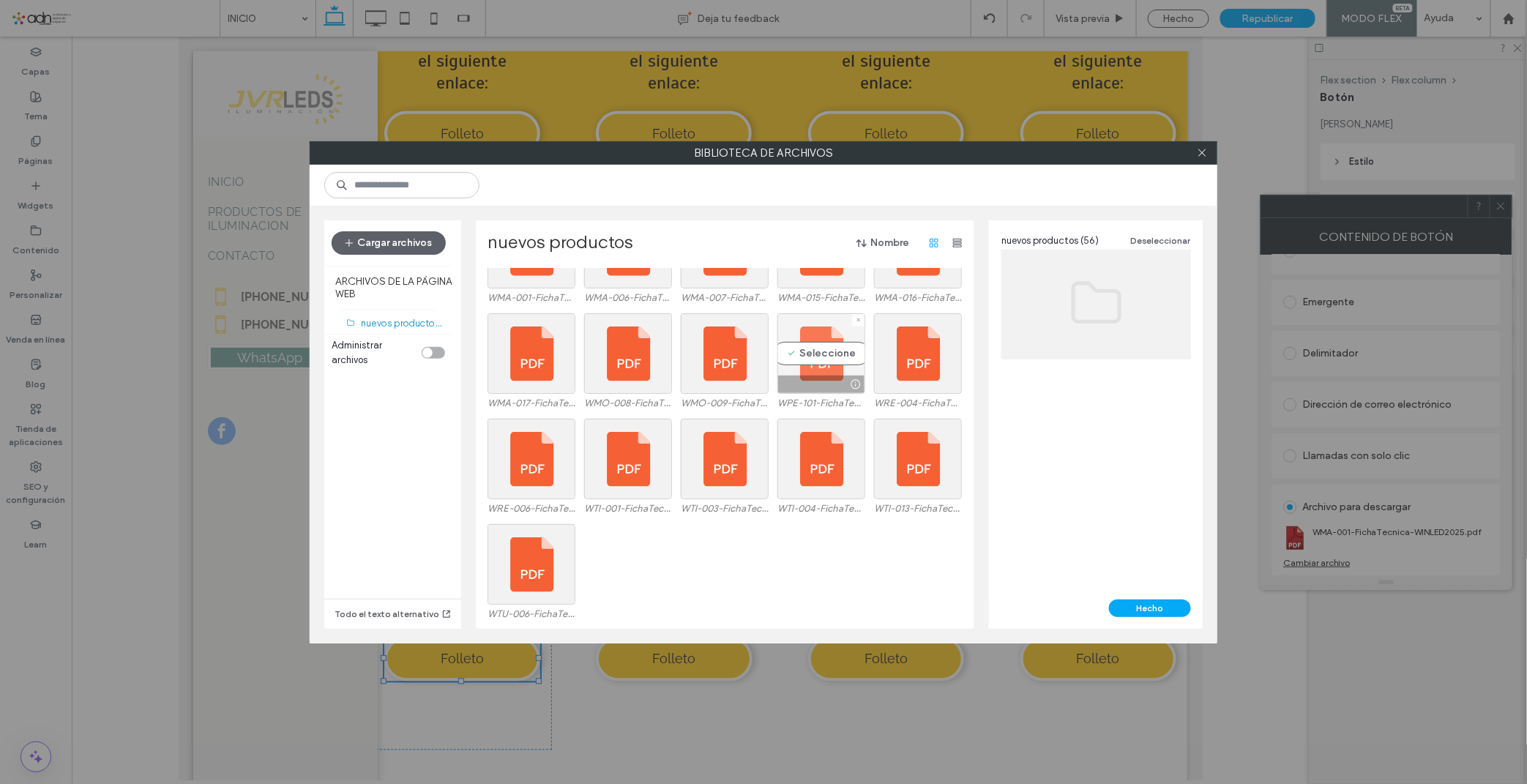
click at [811, 351] on div "Seleccione" at bounding box center [821, 353] width 88 height 80
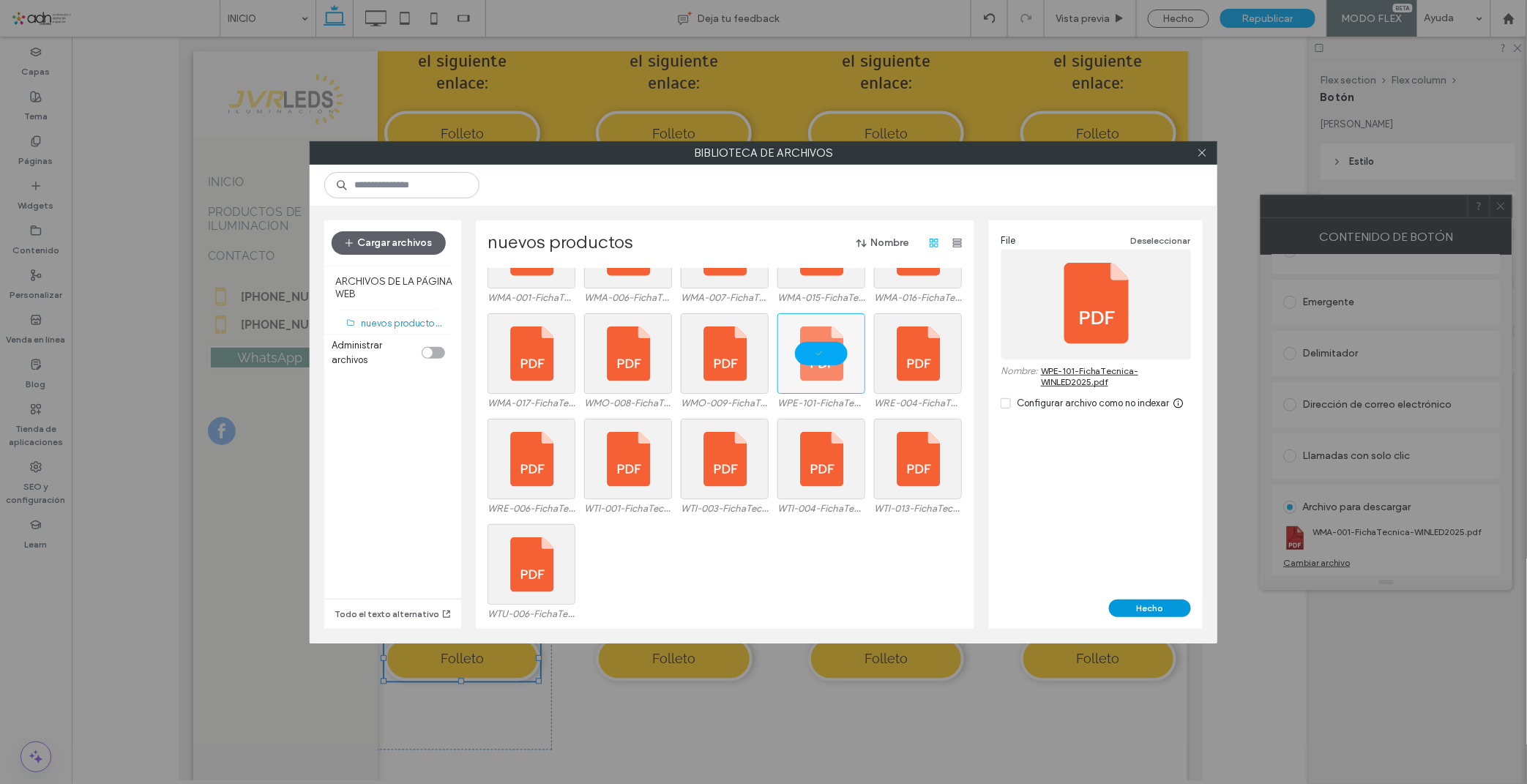
click at [1143, 609] on button "Hecho" at bounding box center [1150, 608] width 82 height 17
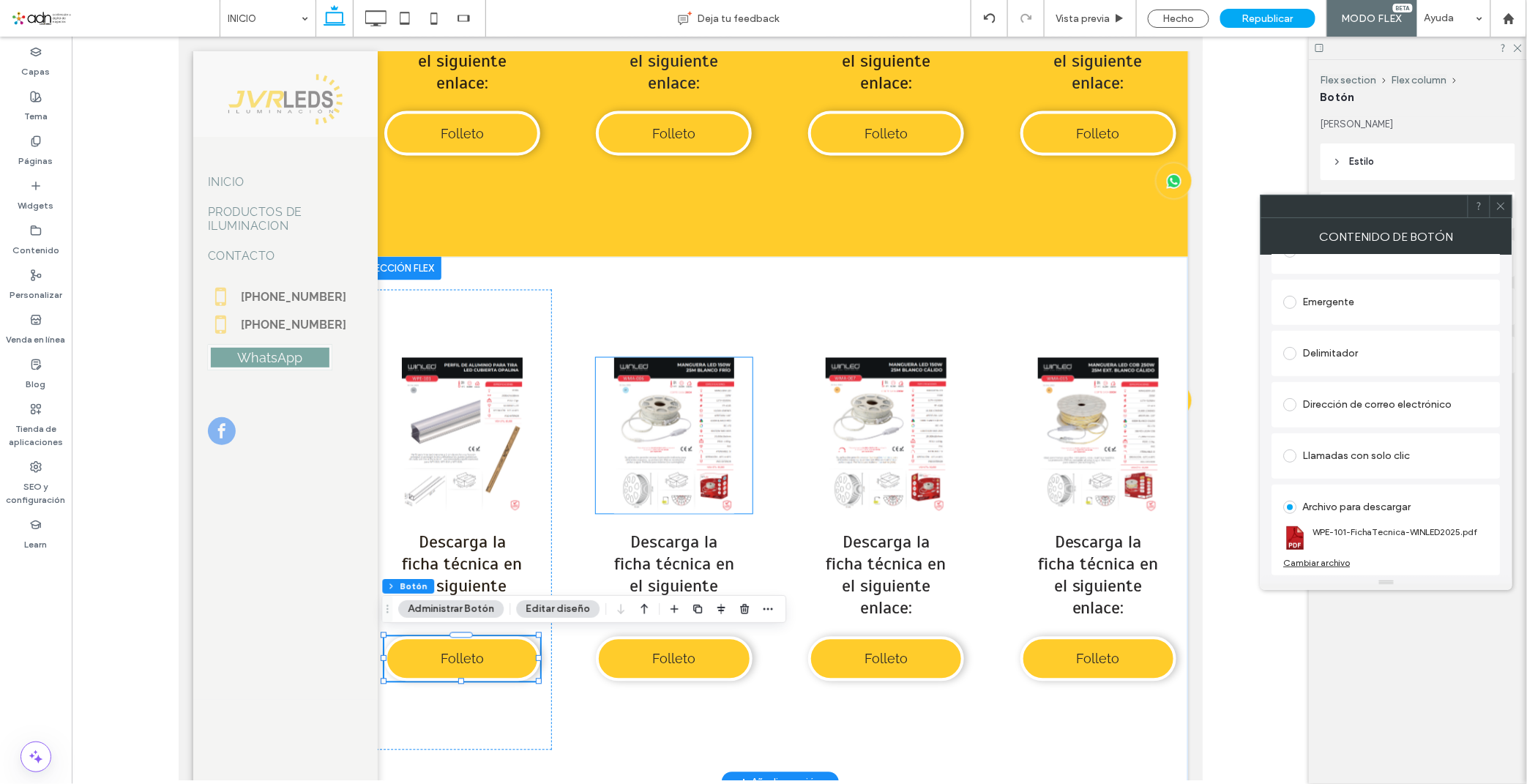
click at [636, 407] on link at bounding box center [673, 435] width 156 height 156
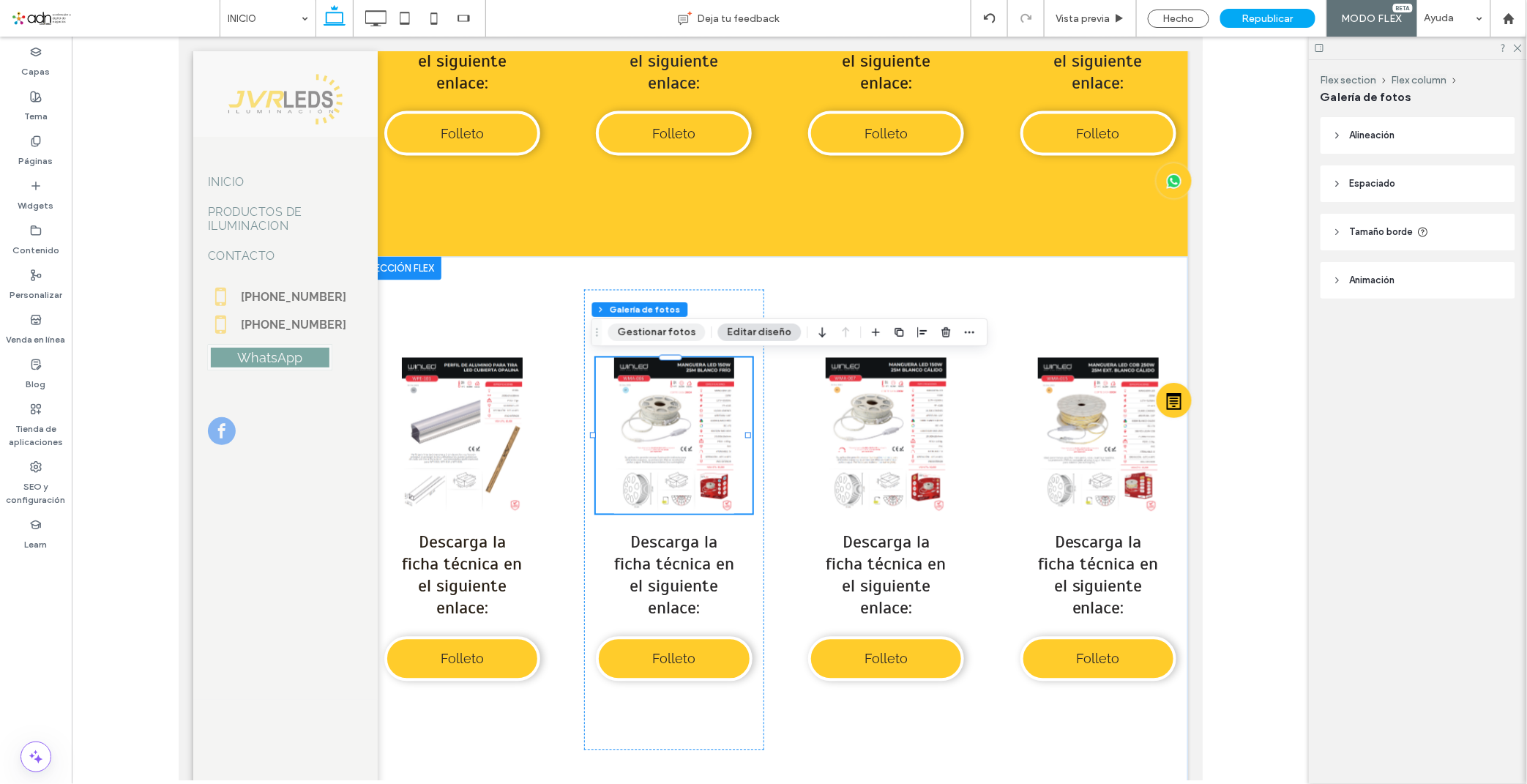
click at [660, 332] on button "Gestionar fotos" at bounding box center [657, 332] width 98 height 17
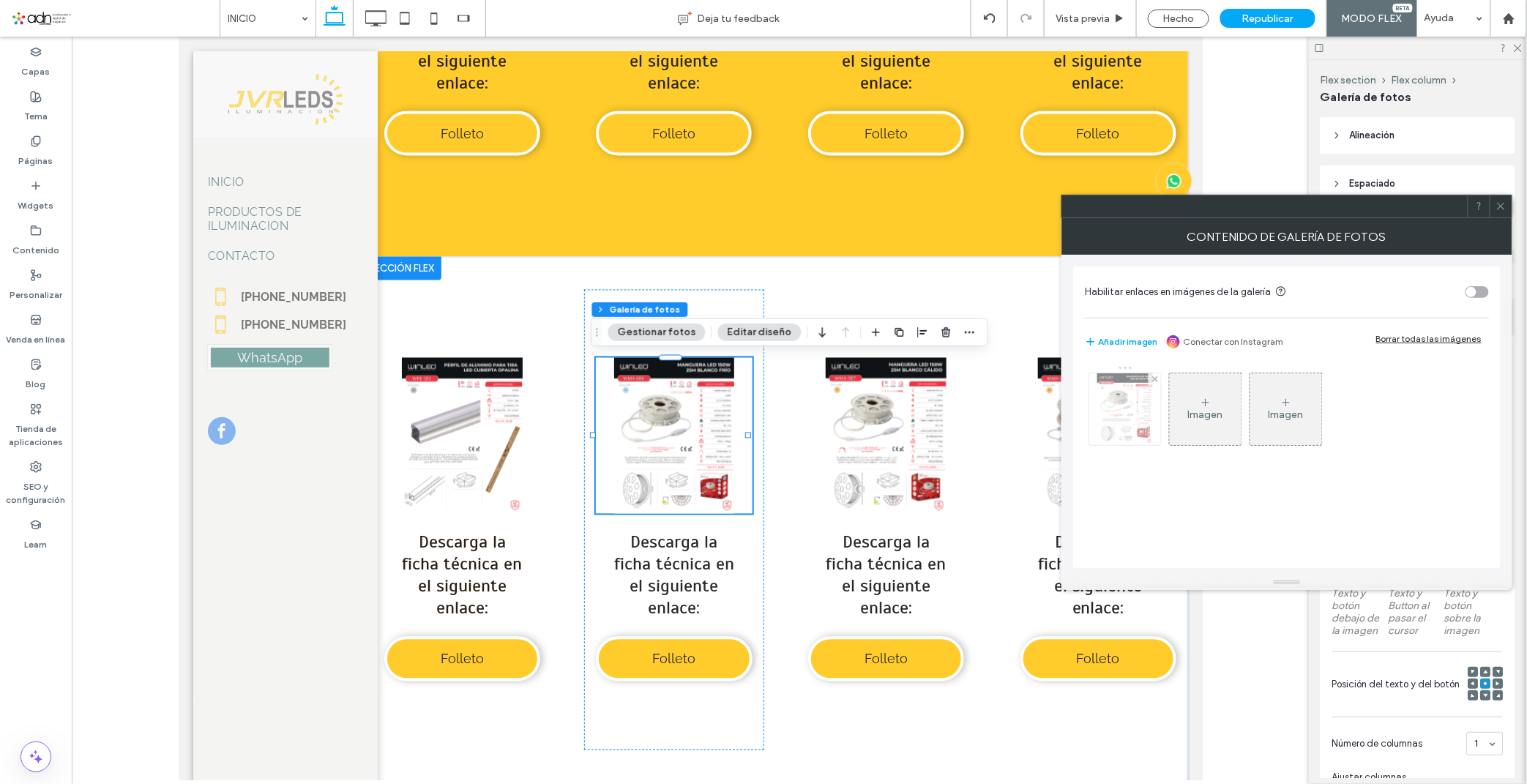
click at [1138, 412] on img at bounding box center [1125, 409] width 56 height 71
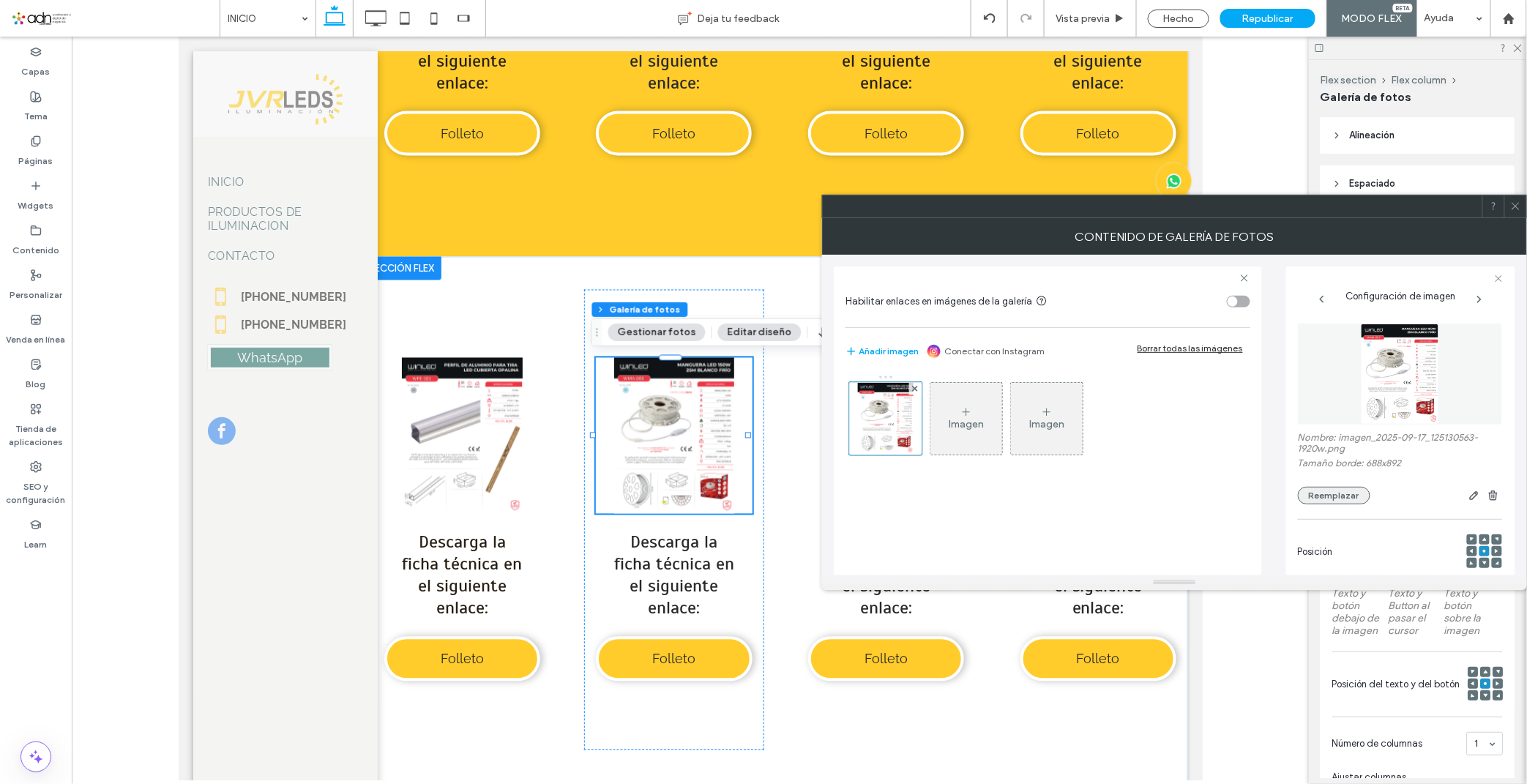
click at [1326, 495] on button "Reemplazar" at bounding box center [1333, 496] width 72 height 17
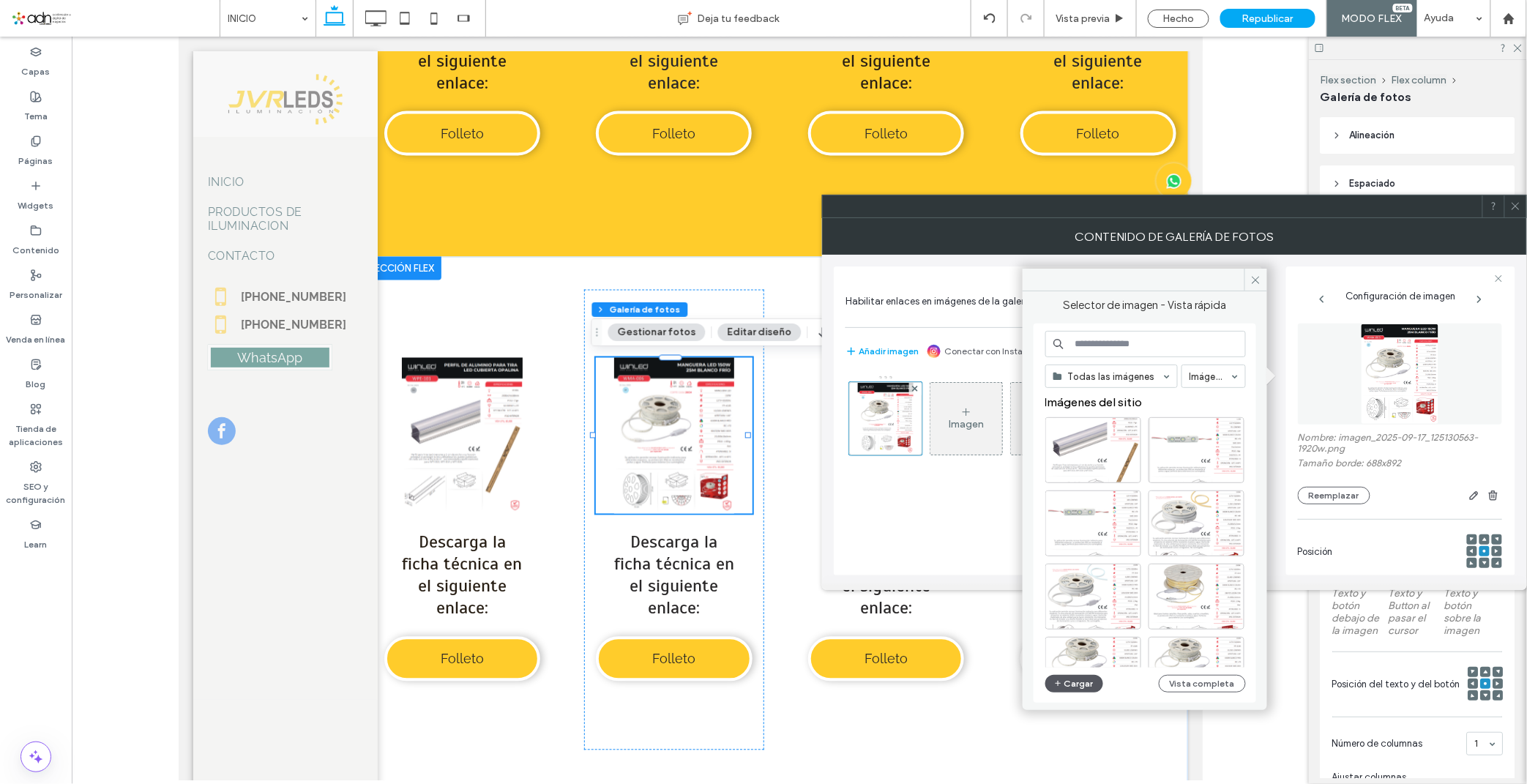
click at [1071, 681] on button "Cargar" at bounding box center [1074, 683] width 59 height 17
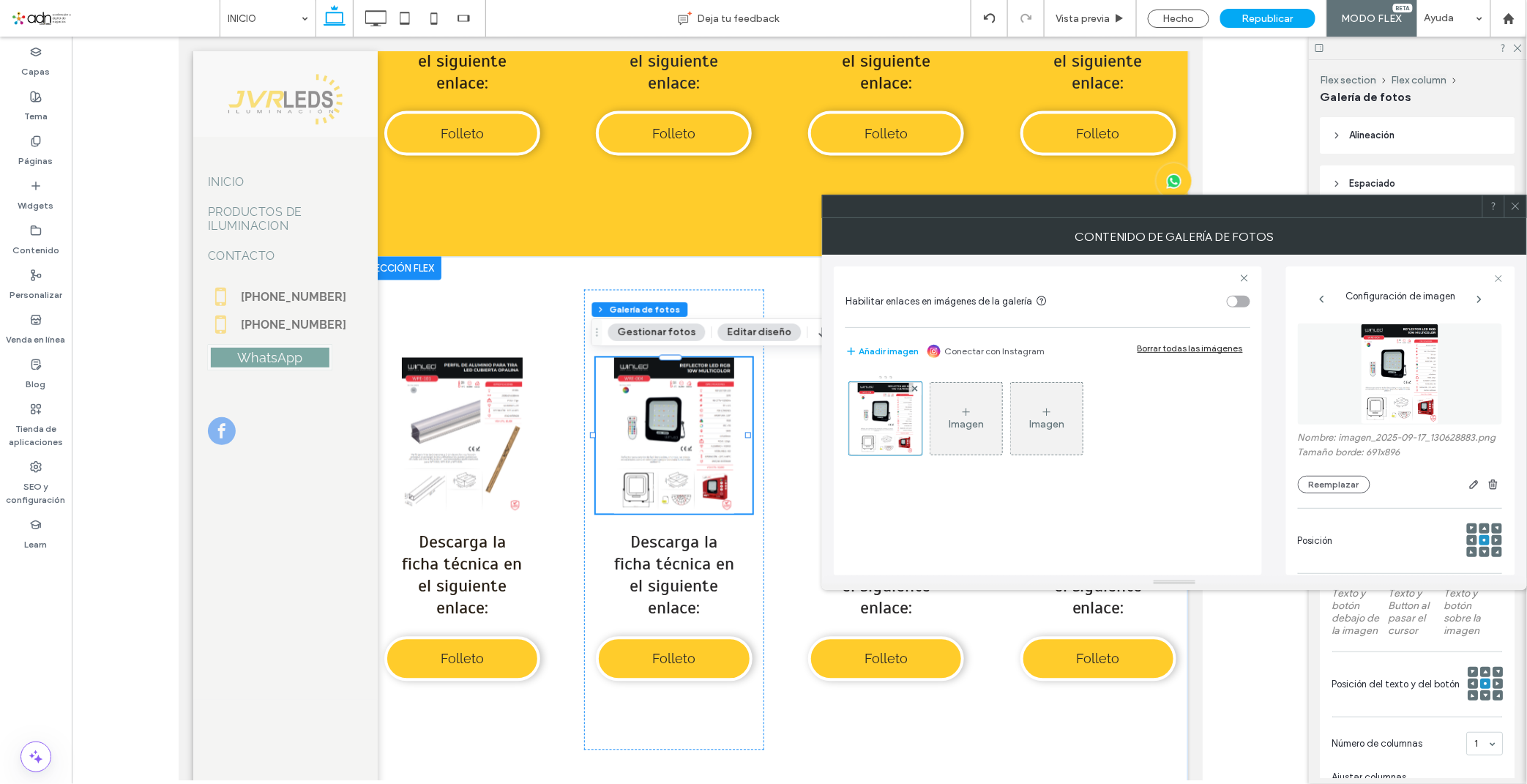
click at [1519, 214] on span at bounding box center [1515, 207] width 11 height 22
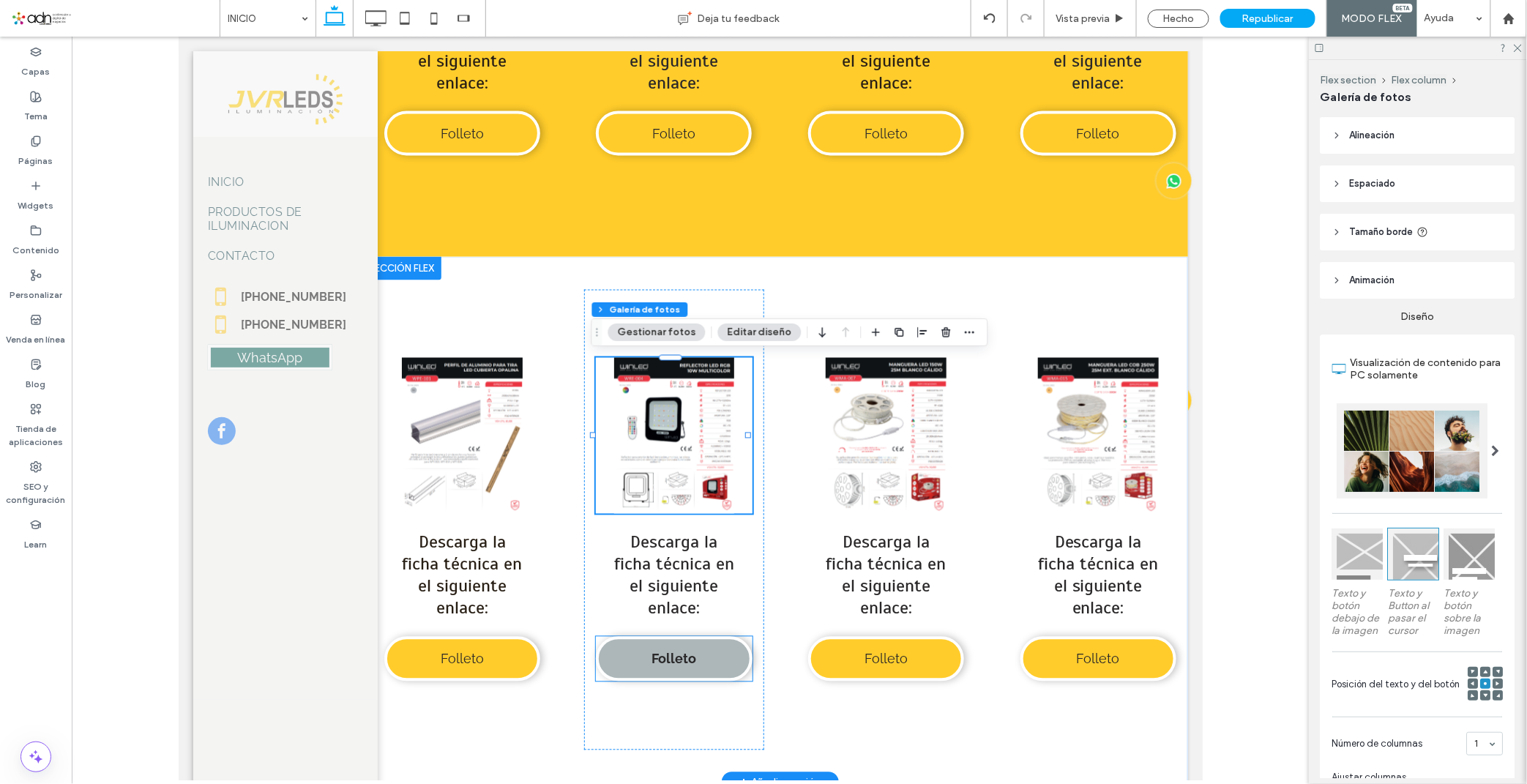
drag, startPoint x: 705, startPoint y: 662, endPoint x: 1161, endPoint y: 373, distance: 539.9
click at [705, 662] on link "Folleto" at bounding box center [673, 658] width 156 height 44
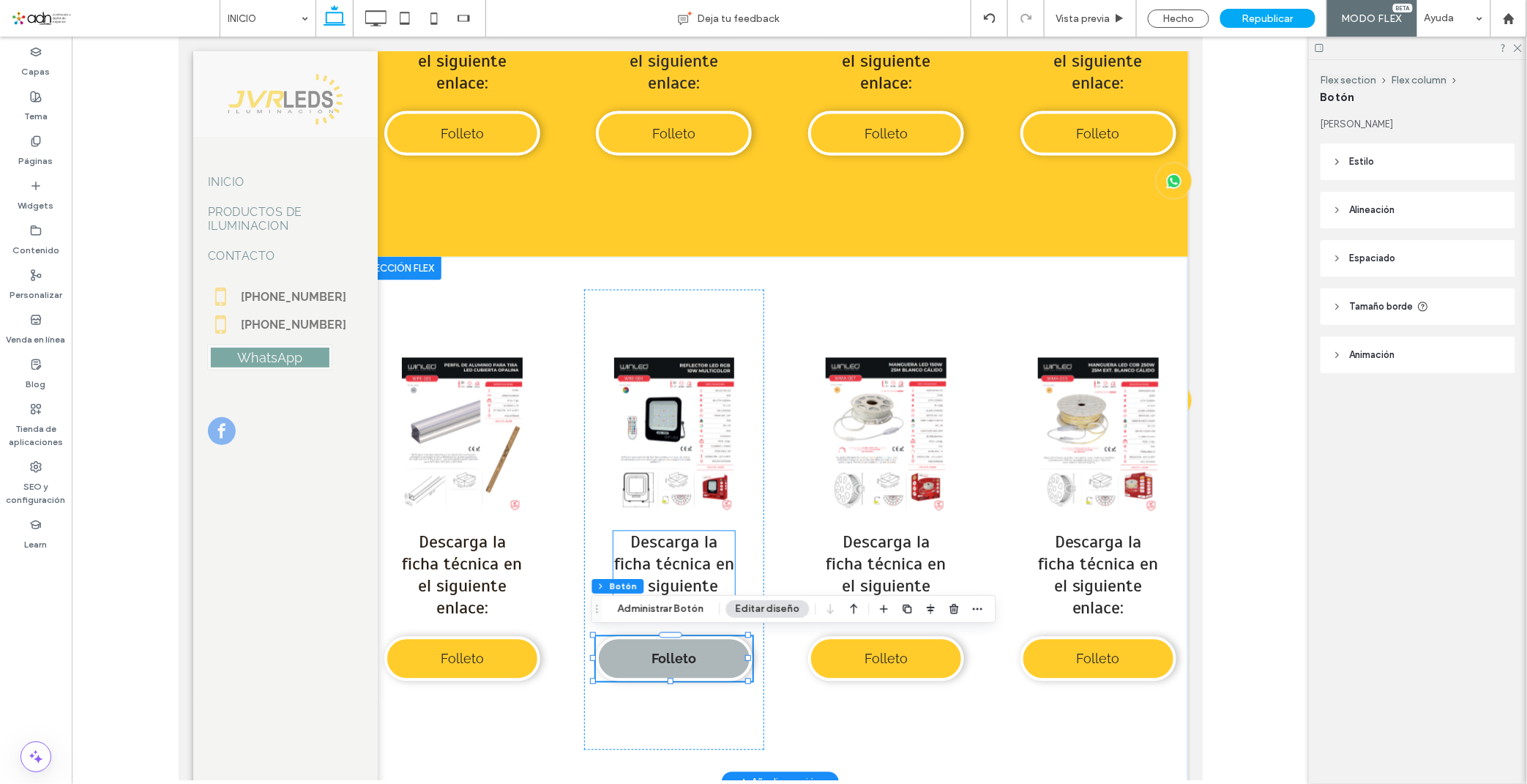
type input "**"
click at [652, 616] on button "Administrar Botón" at bounding box center [661, 608] width 106 height 17
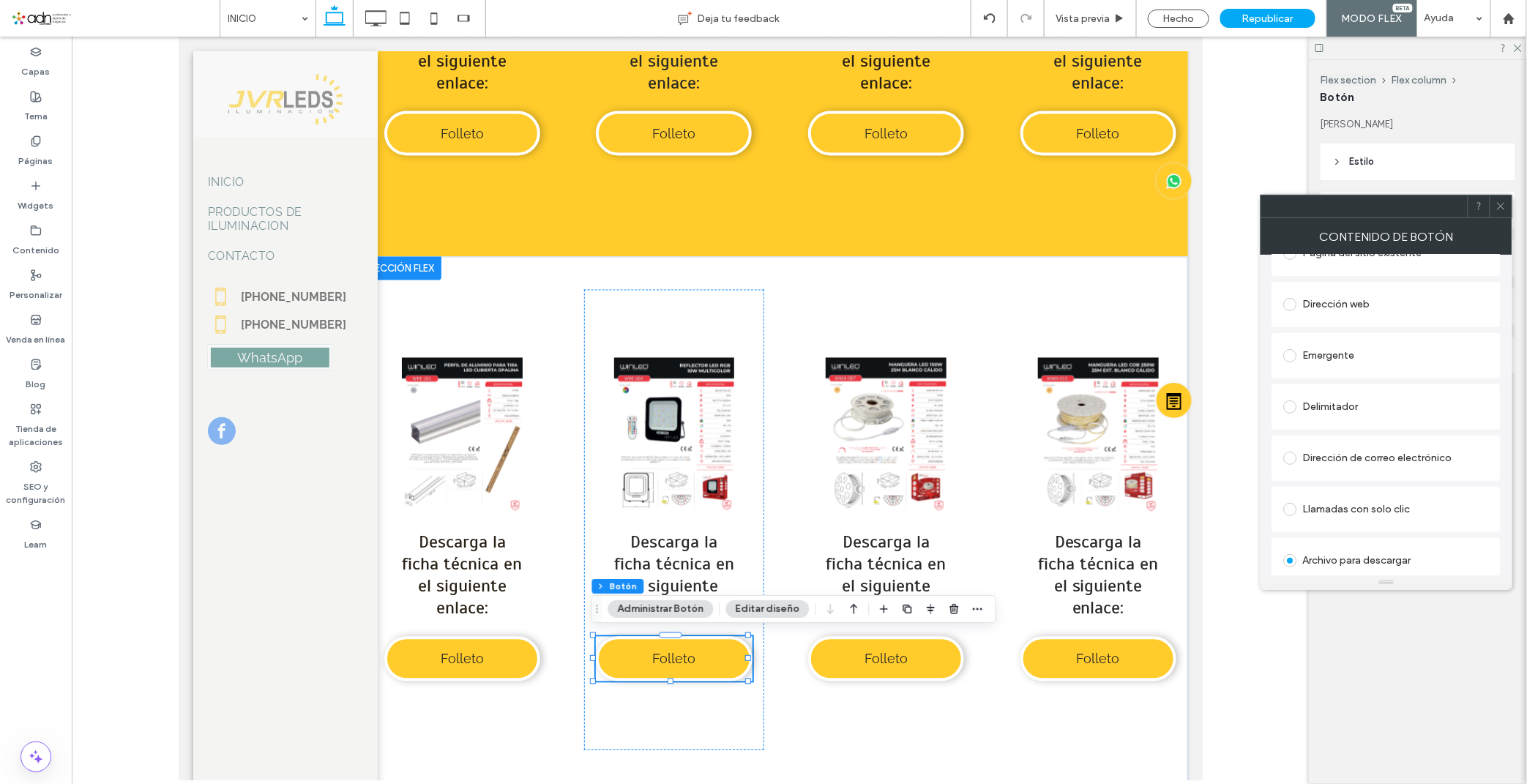
scroll to position [245, 0]
click at [1331, 558] on div "Cambiar archivo" at bounding box center [1317, 562] width 67 height 11
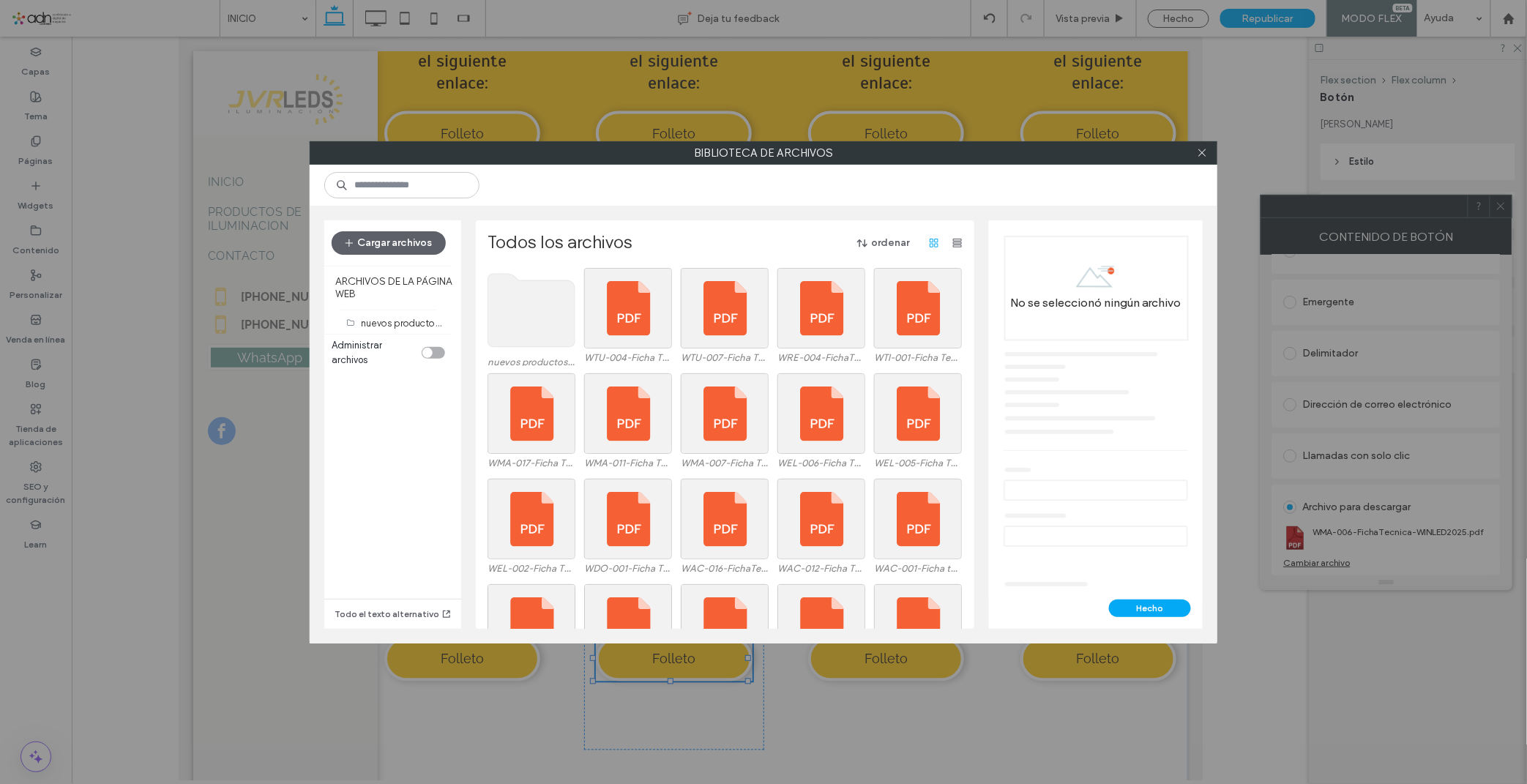
click at [530, 331] on use at bounding box center [532, 311] width 87 height 73
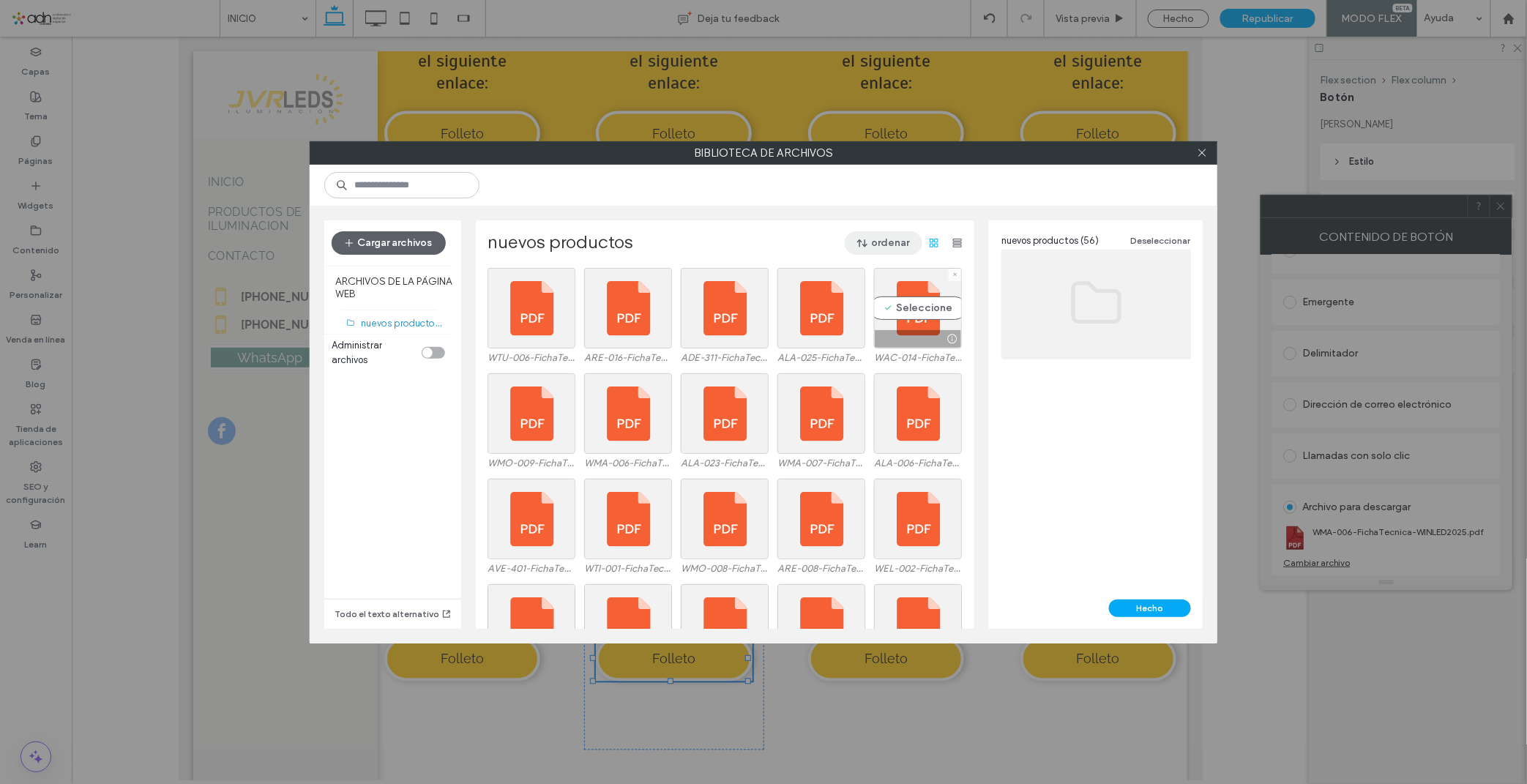
click at [873, 242] on button "ordenar" at bounding box center [883, 242] width 78 height 23
click at [845, 334] on span "Nombre (A-Z)" at bounding box center [816, 337] width 59 height 14
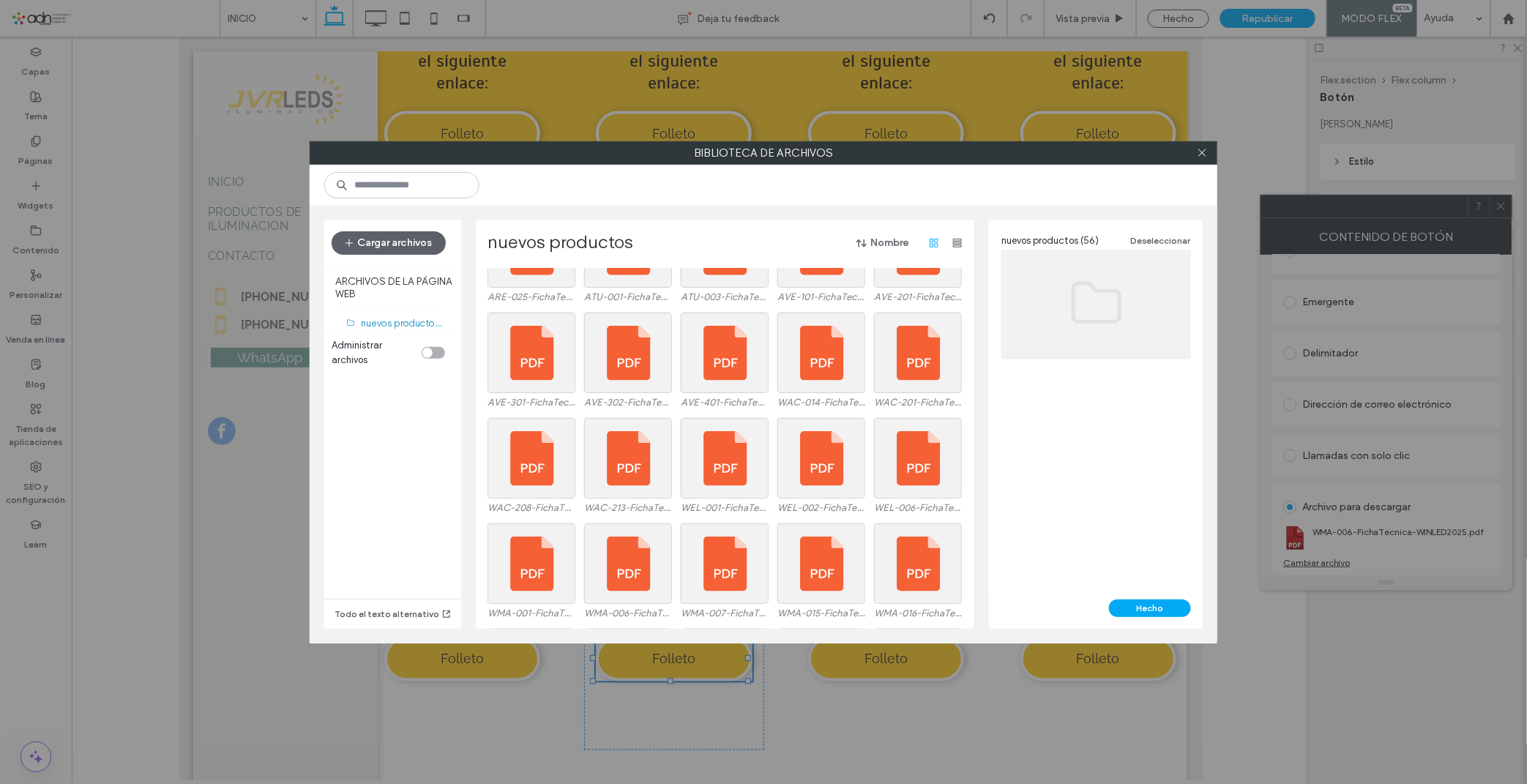
scroll to position [903, 0]
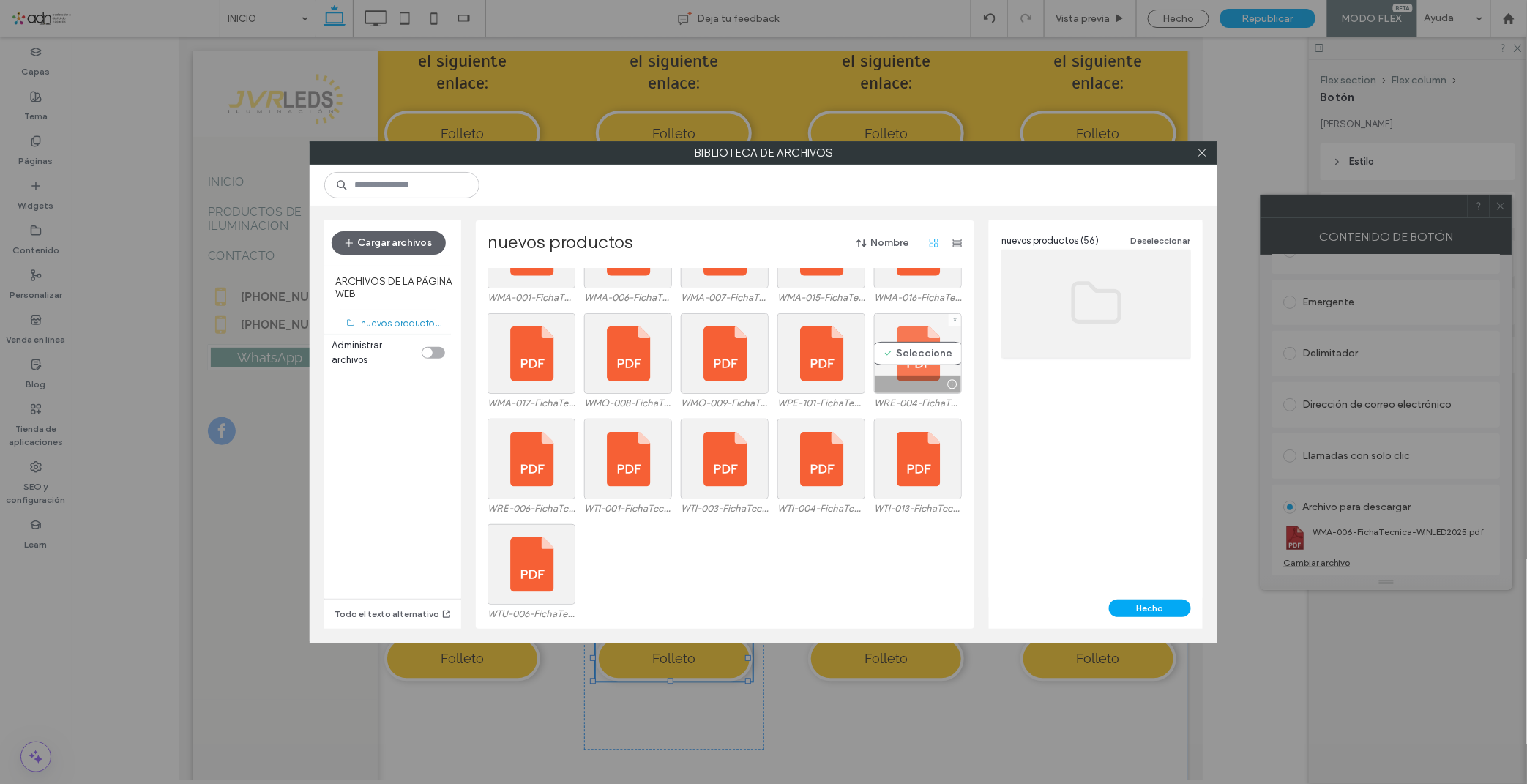
click at [918, 353] on div "Seleccione" at bounding box center [918, 353] width 88 height 80
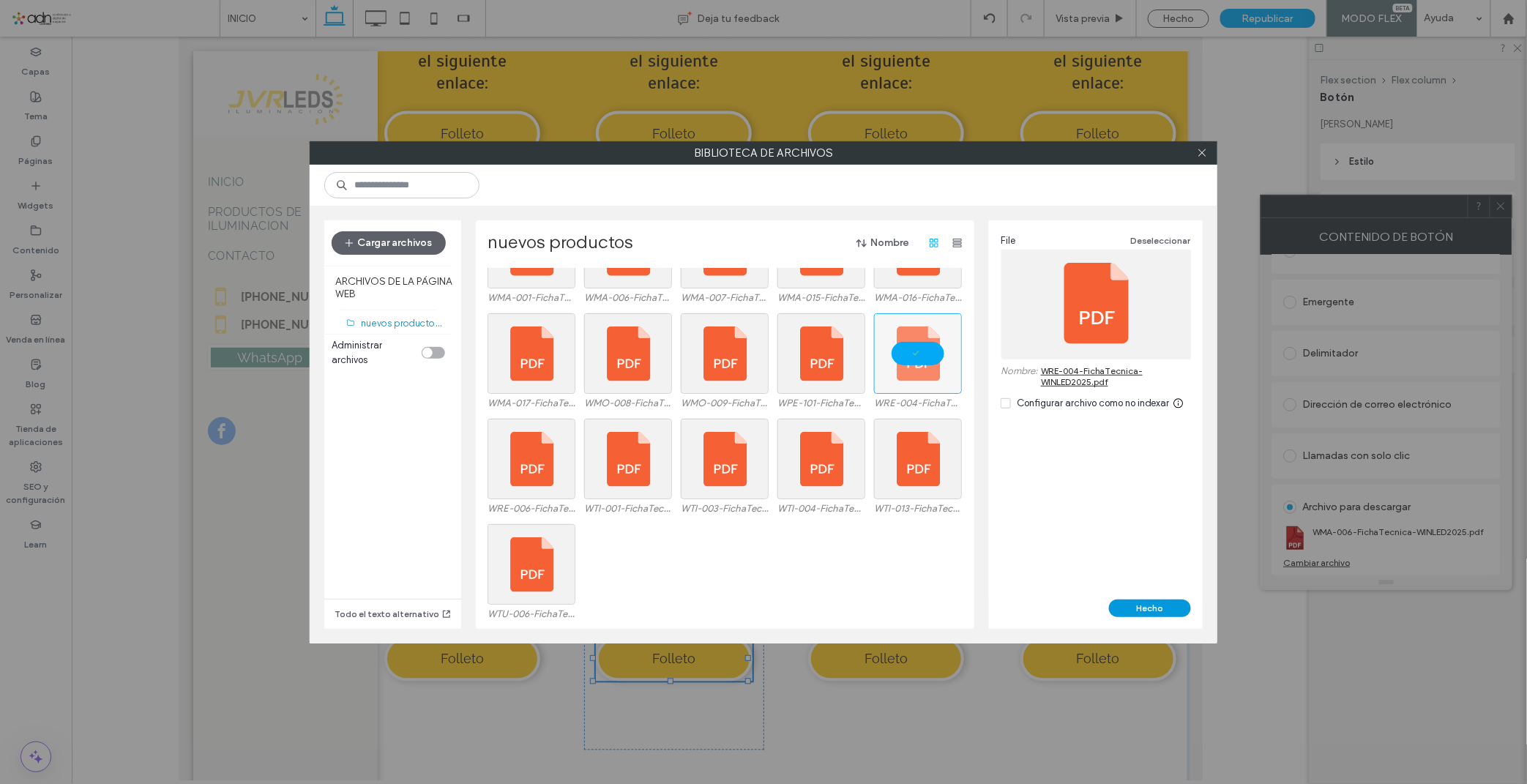
drag, startPoint x: 1136, startPoint y: 608, endPoint x: 922, endPoint y: 557, distance: 220.0
click at [1136, 608] on button "Hecho" at bounding box center [1150, 608] width 82 height 17
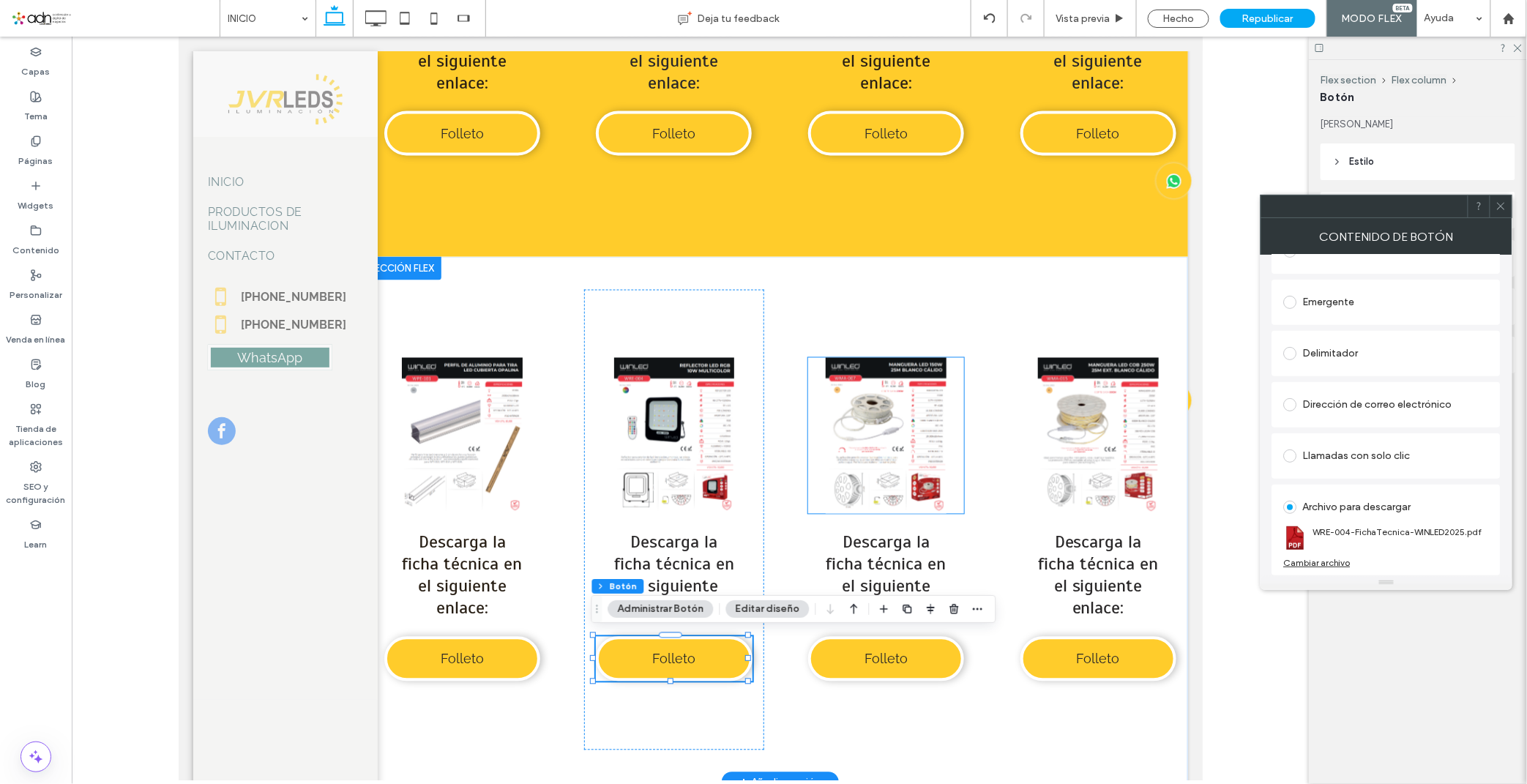
click at [852, 469] on link at bounding box center [885, 435] width 156 height 156
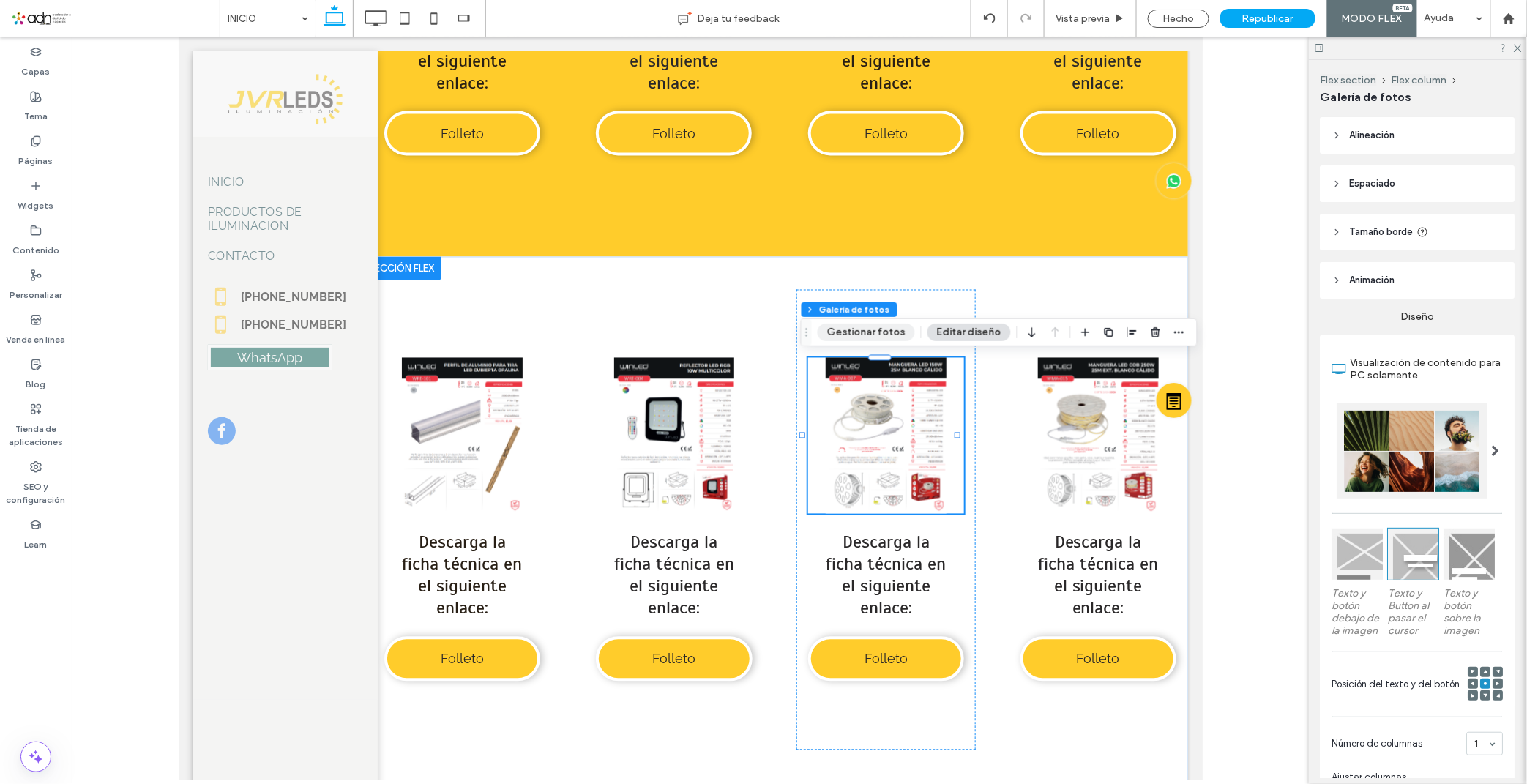
click at [868, 330] on button "Gestionar fotos" at bounding box center [866, 332] width 98 height 17
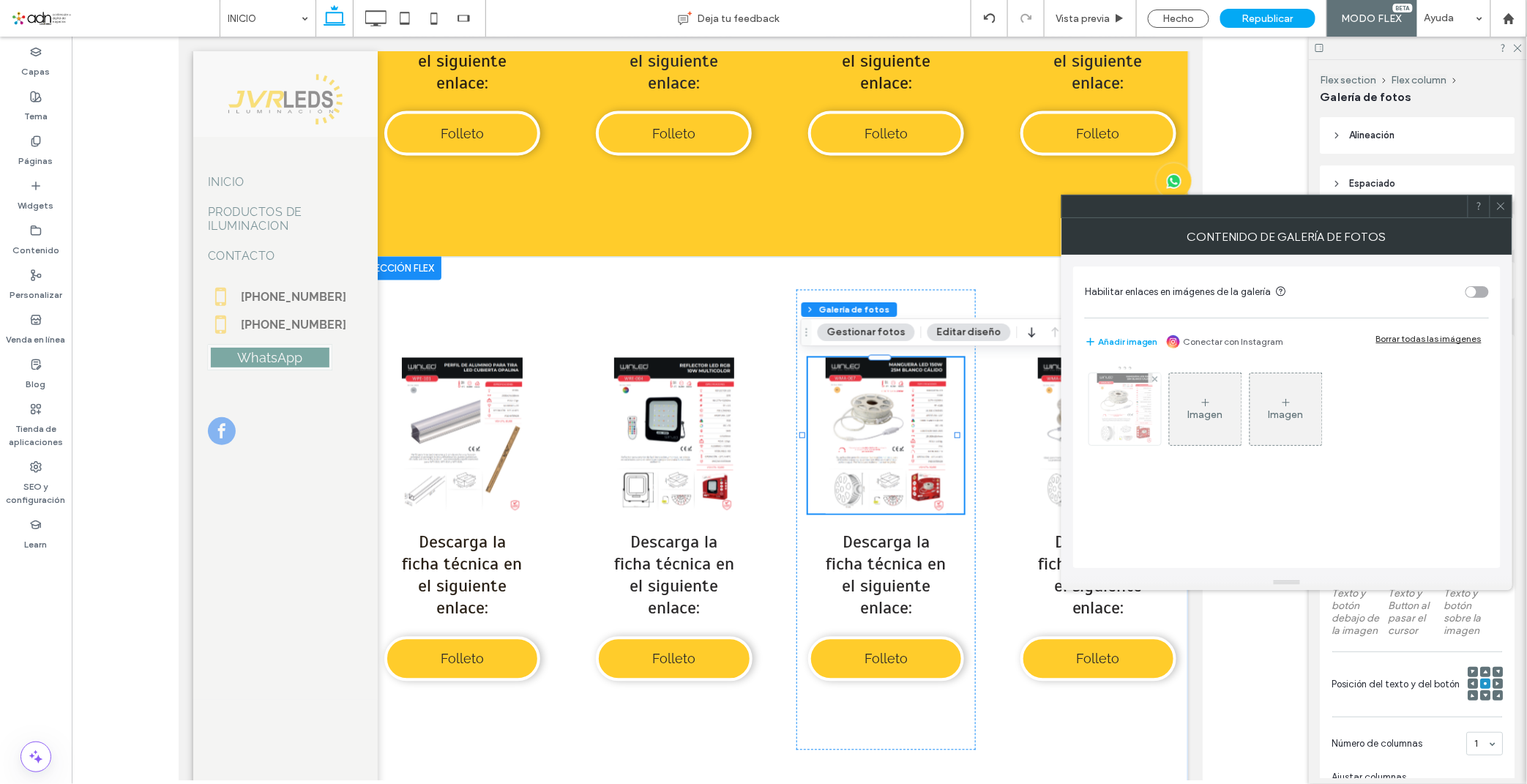
click at [1123, 401] on img at bounding box center [1125, 409] width 56 height 71
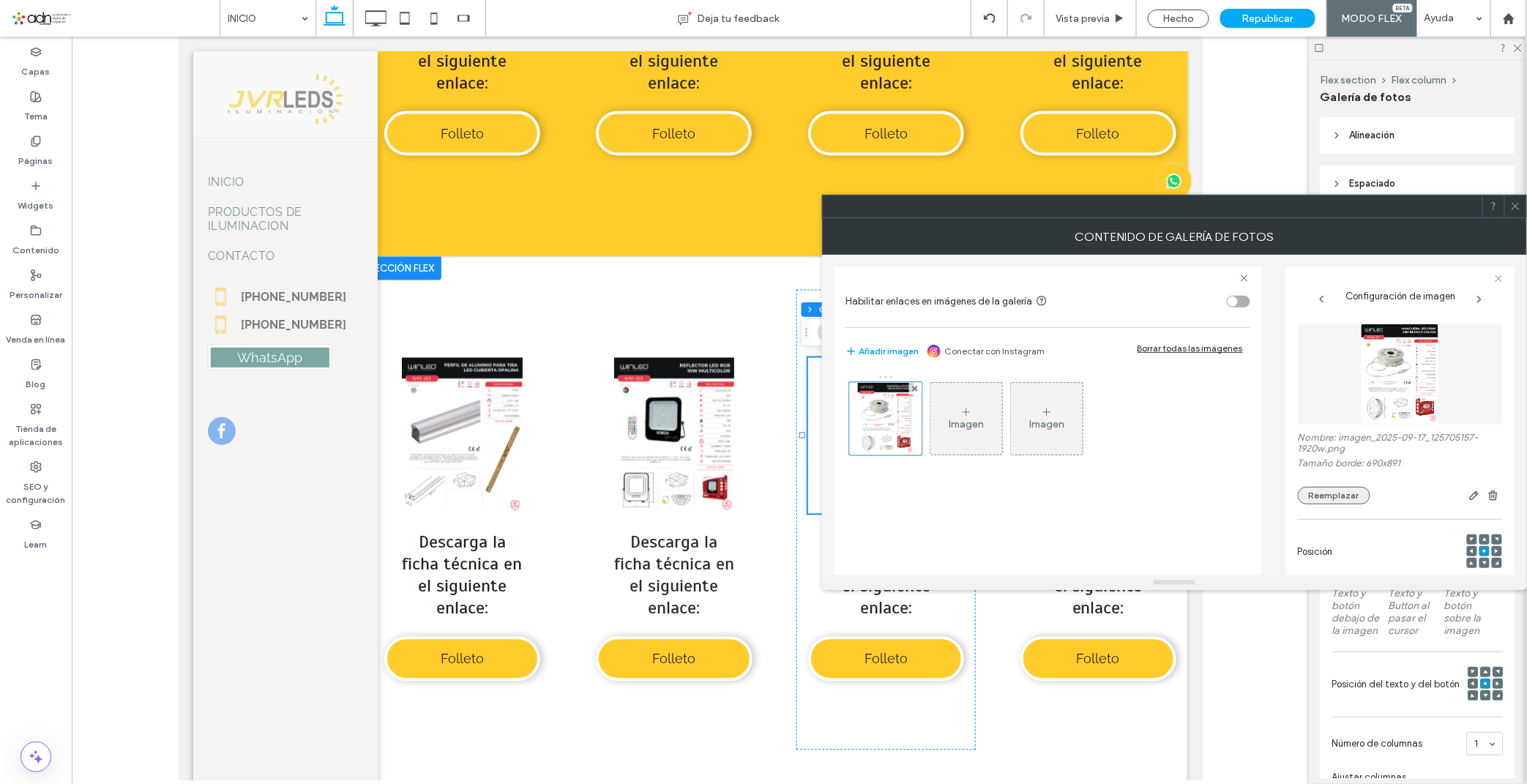
click at [1333, 488] on button "Reemplazar" at bounding box center [1333, 496] width 72 height 17
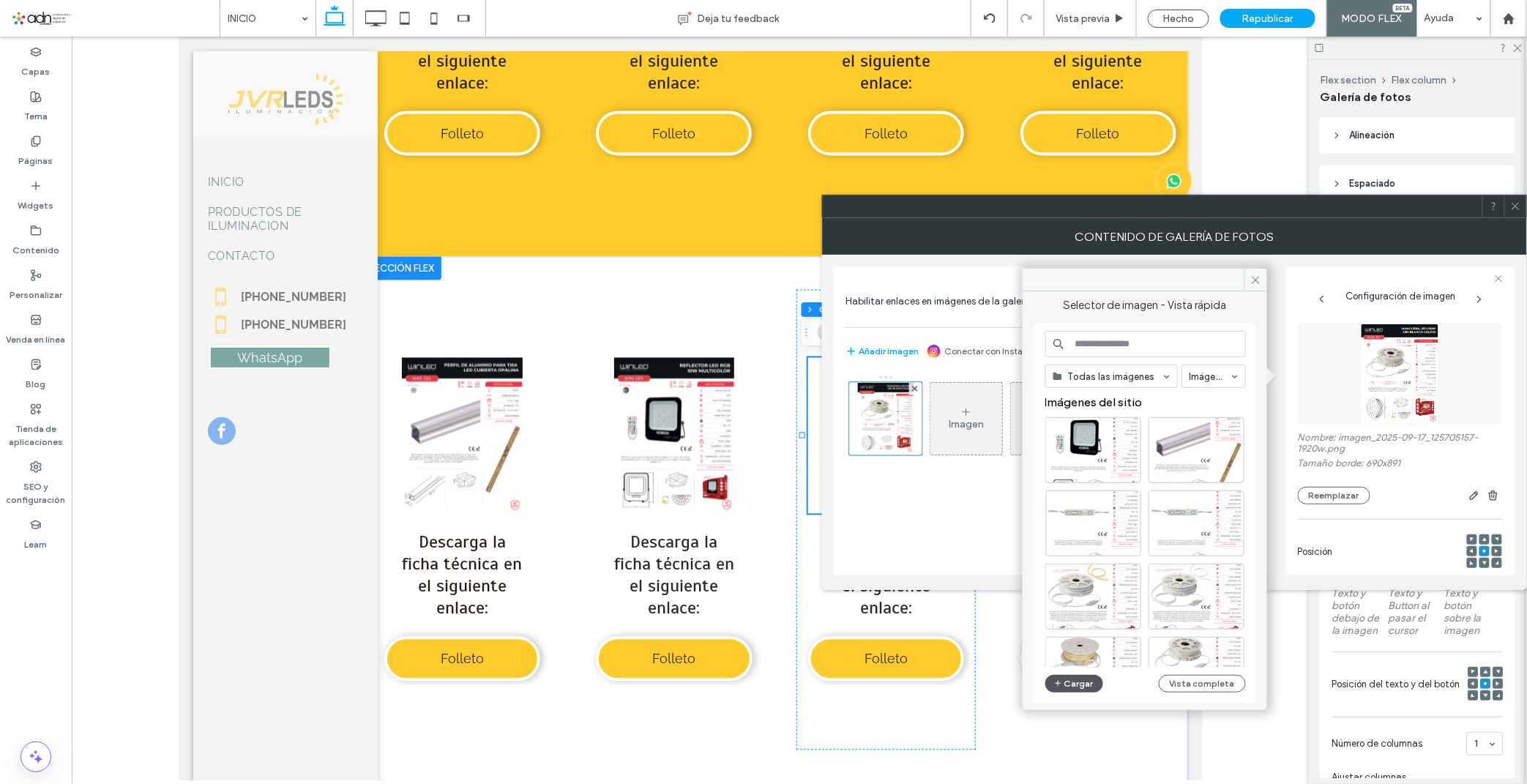
click at [1058, 678] on icon "button" at bounding box center [1058, 683] width 9 height 12
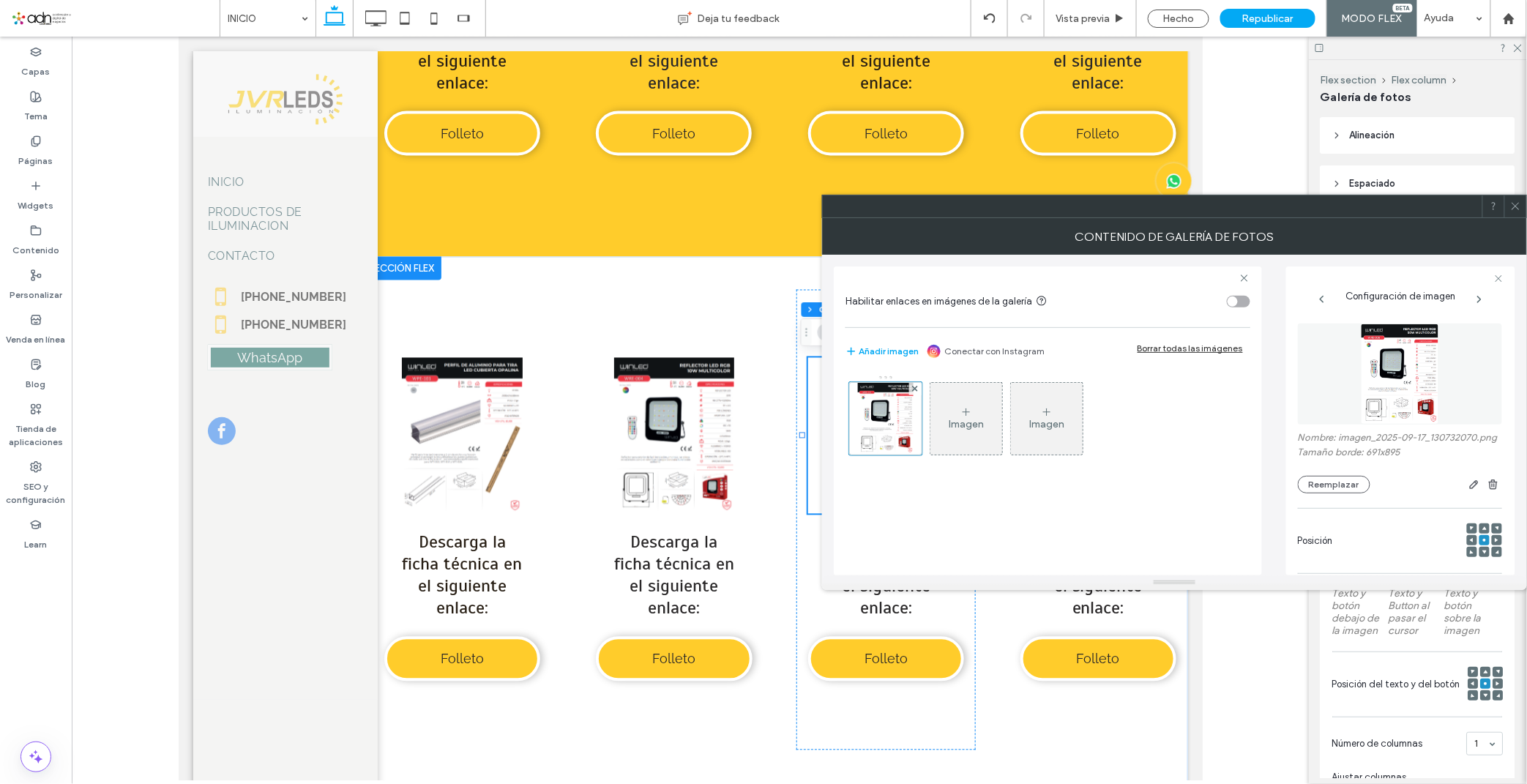
click at [1519, 203] on icon at bounding box center [1515, 206] width 11 height 11
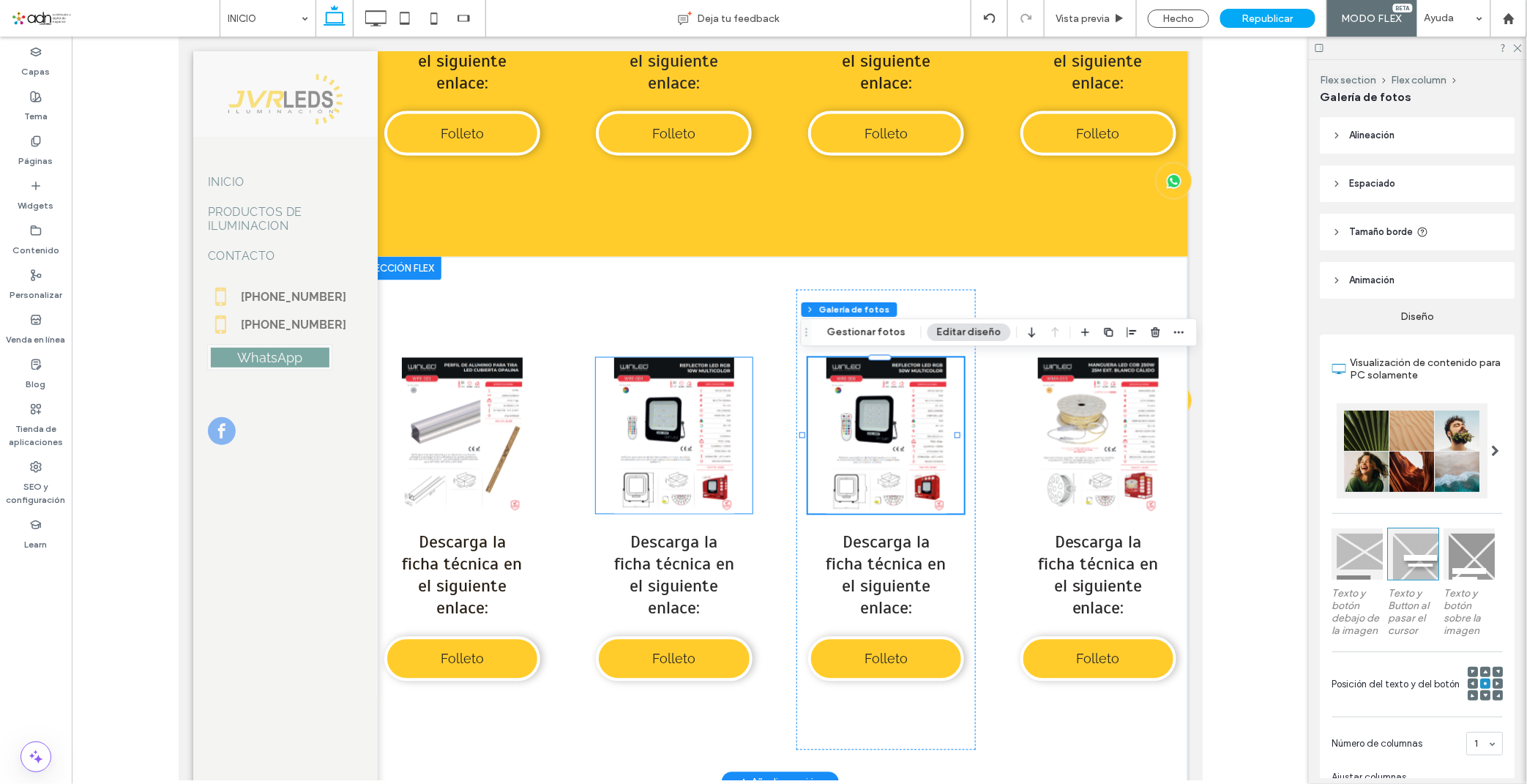
click at [681, 442] on link at bounding box center [673, 435] width 156 height 156
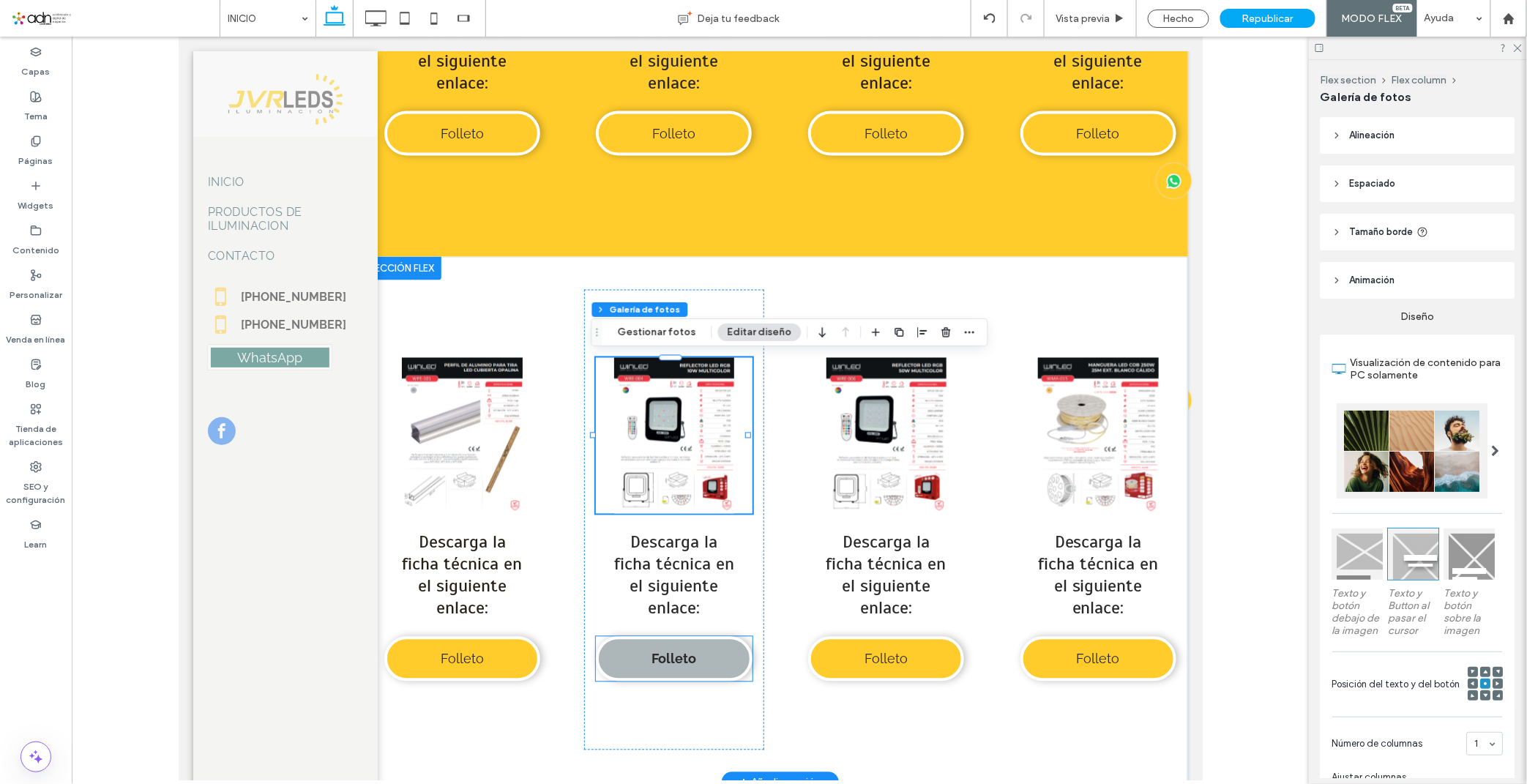
click at [660, 673] on link "Folleto" at bounding box center [673, 658] width 156 height 44
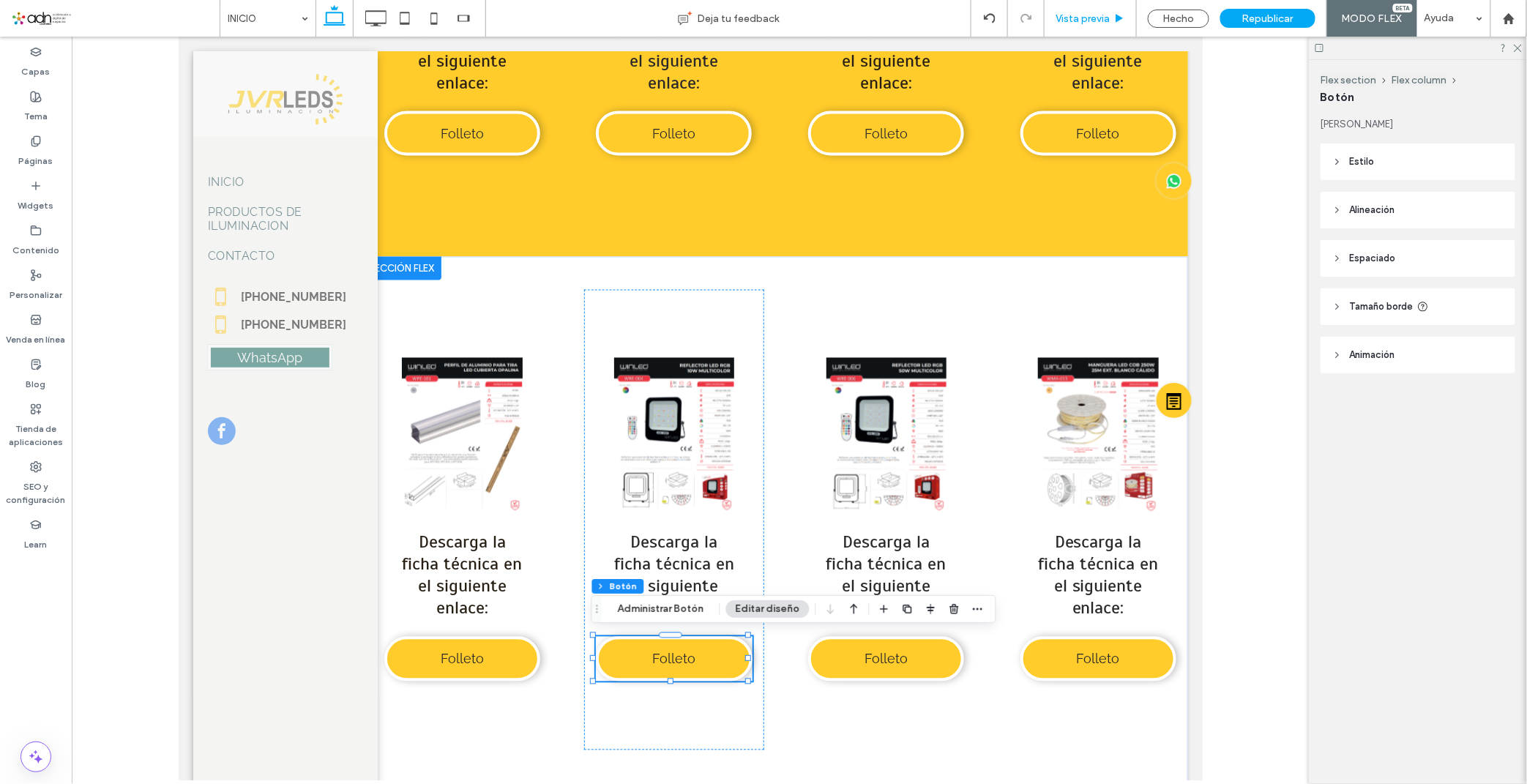
type input "**"
click at [1067, 8] on div "Vista previa" at bounding box center [1091, 18] width 92 height 37
click at [1092, 20] on span "Vista previa" at bounding box center [1082, 19] width 54 height 13
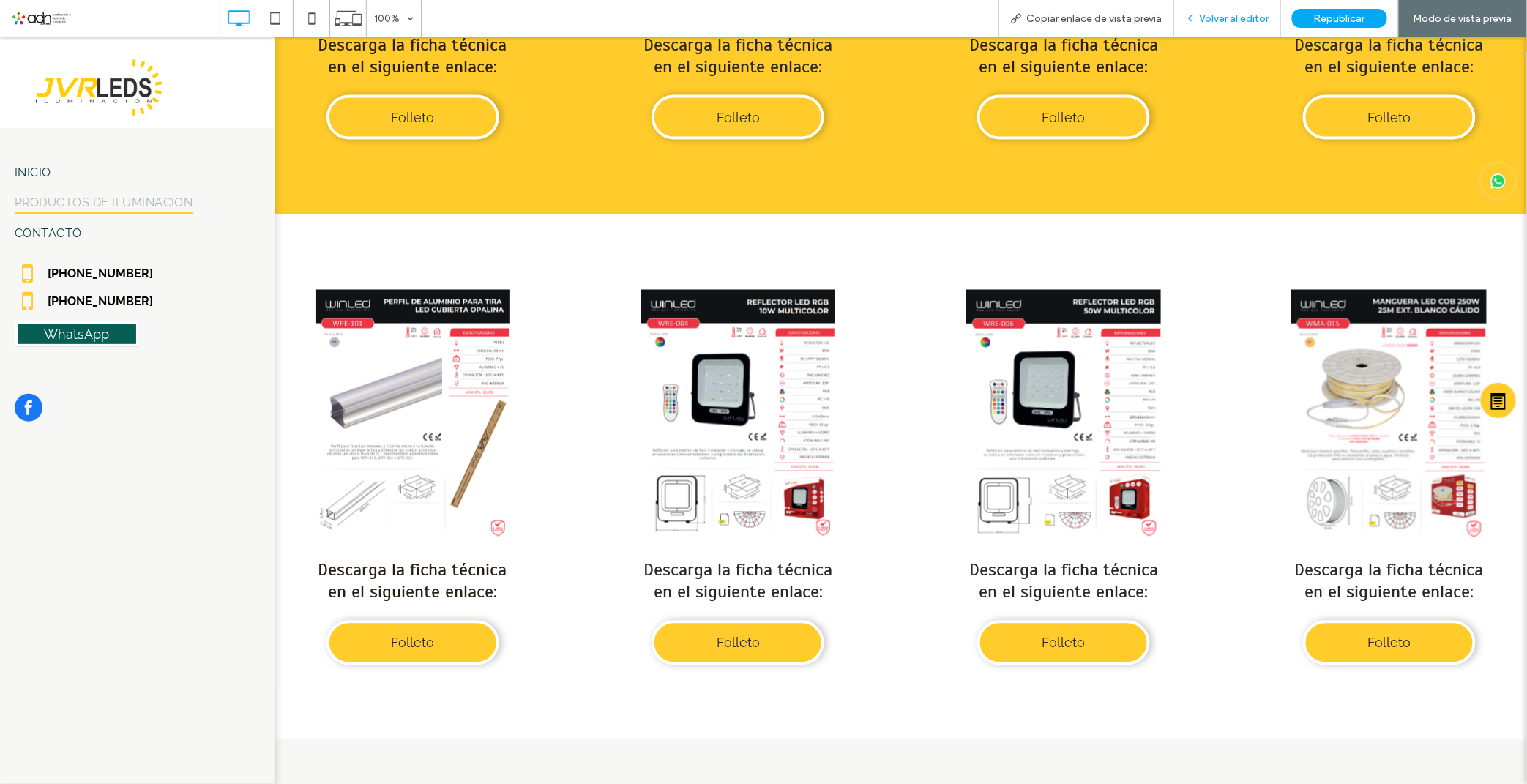
click at [1217, 25] on div "Volver al editor" at bounding box center [1227, 18] width 106 height 37
click at [1326, 420] on link at bounding box center [1389, 415] width 252 height 252
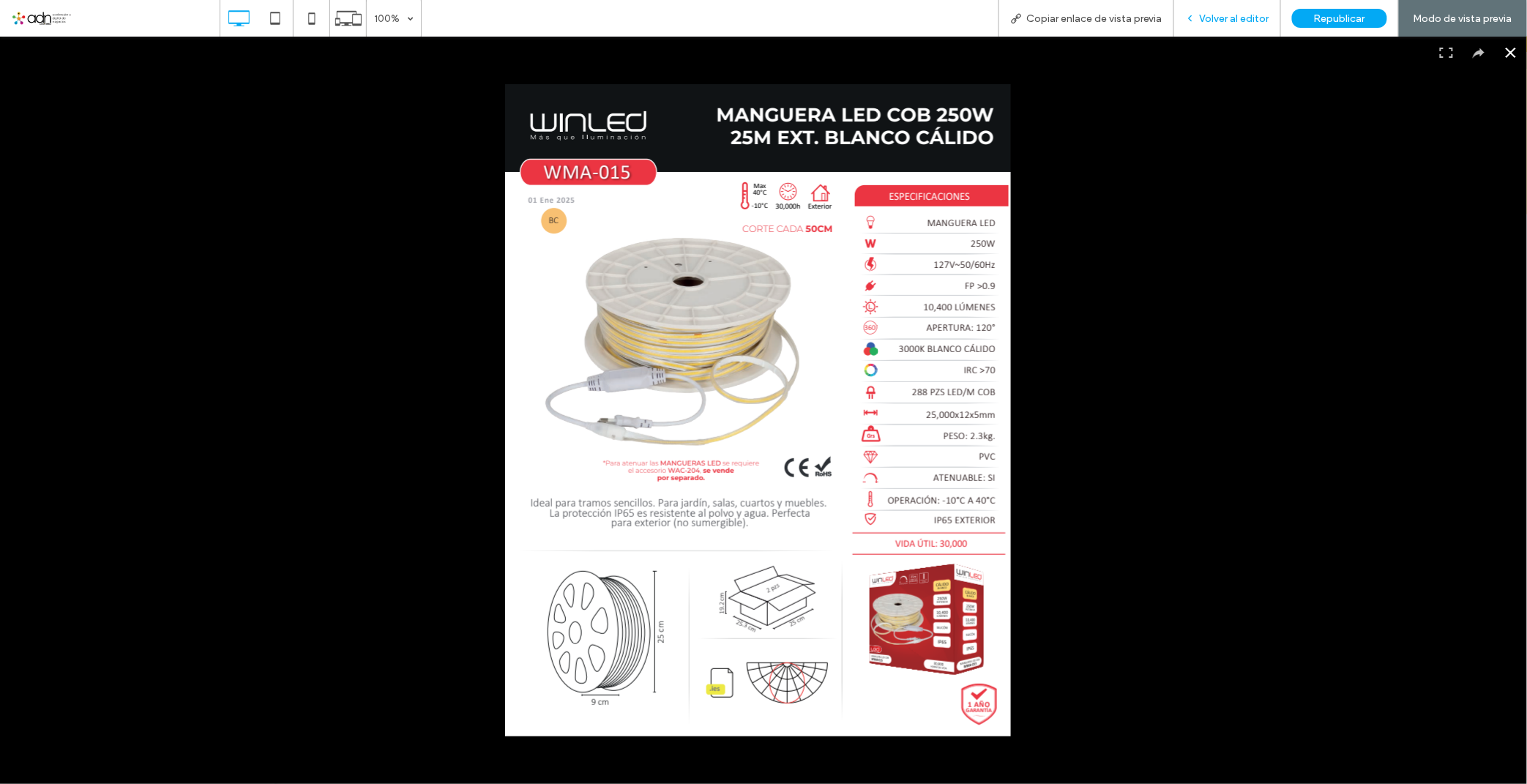
click at [1197, 28] on div "Volver al editor" at bounding box center [1227, 18] width 106 height 37
click at [1216, 19] on span "Volver al editor" at bounding box center [1235, 19] width 70 height 13
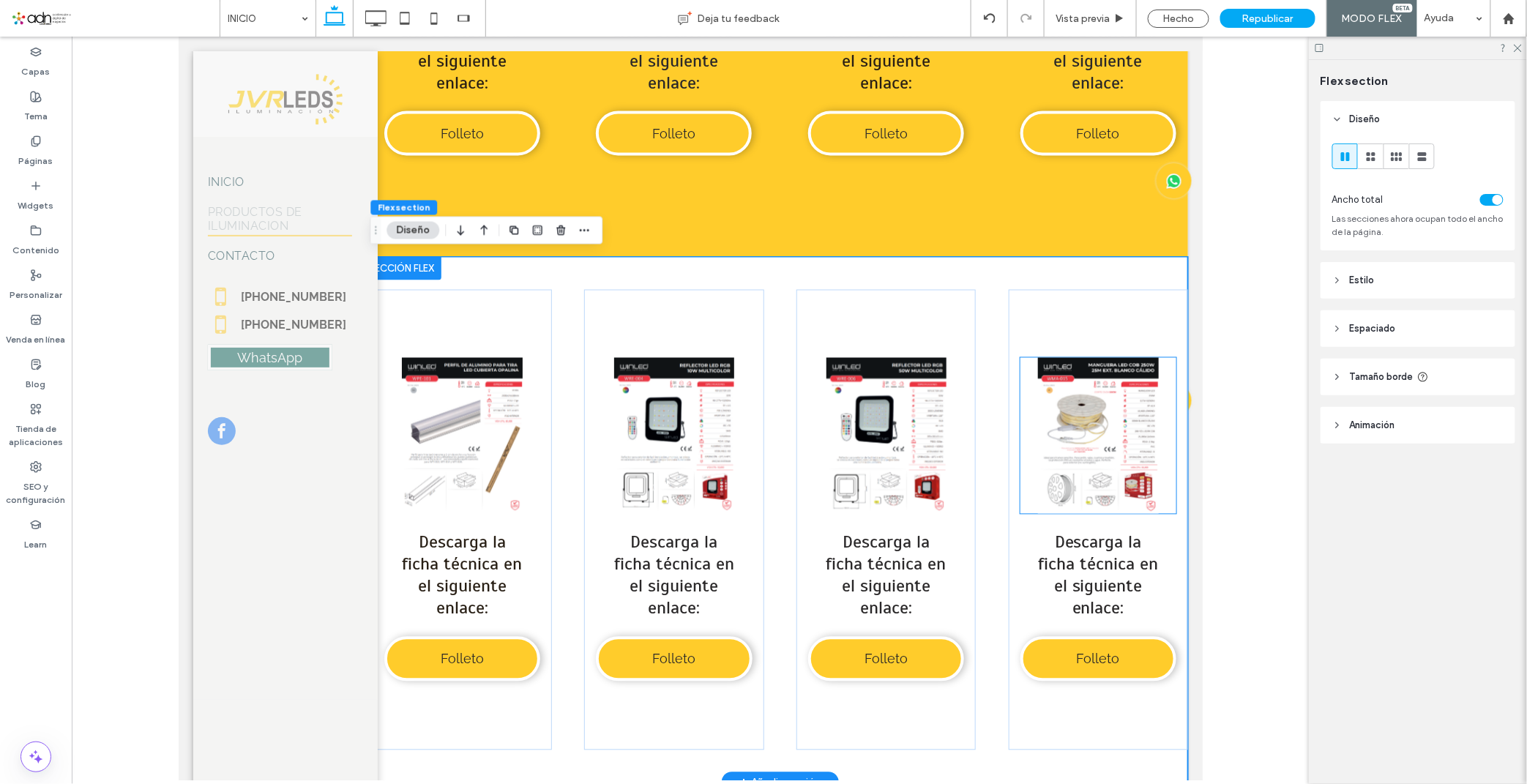
click at [1074, 406] on link at bounding box center [1097, 435] width 156 height 156
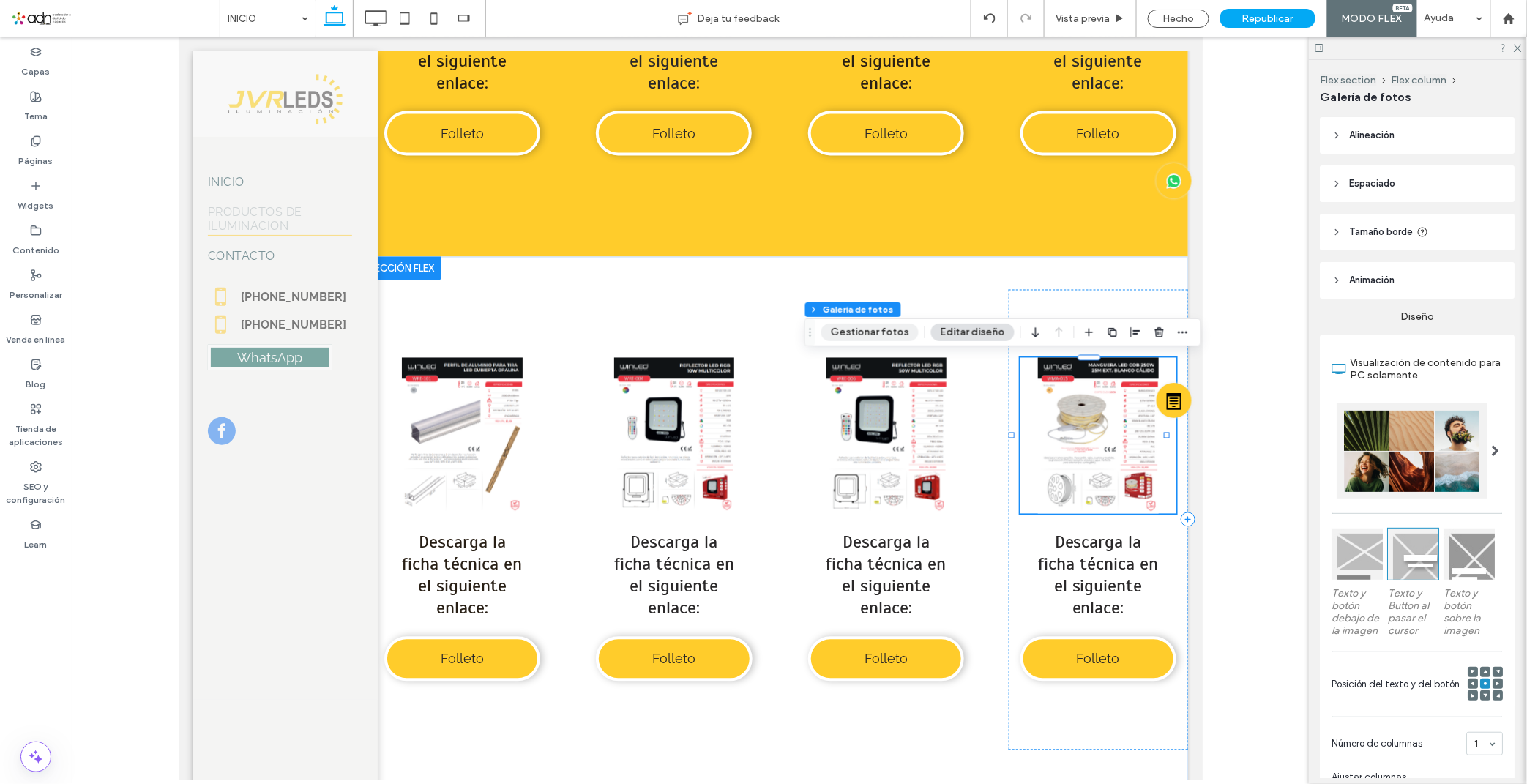
click at [904, 333] on button "Gestionar fotos" at bounding box center [870, 332] width 98 height 17
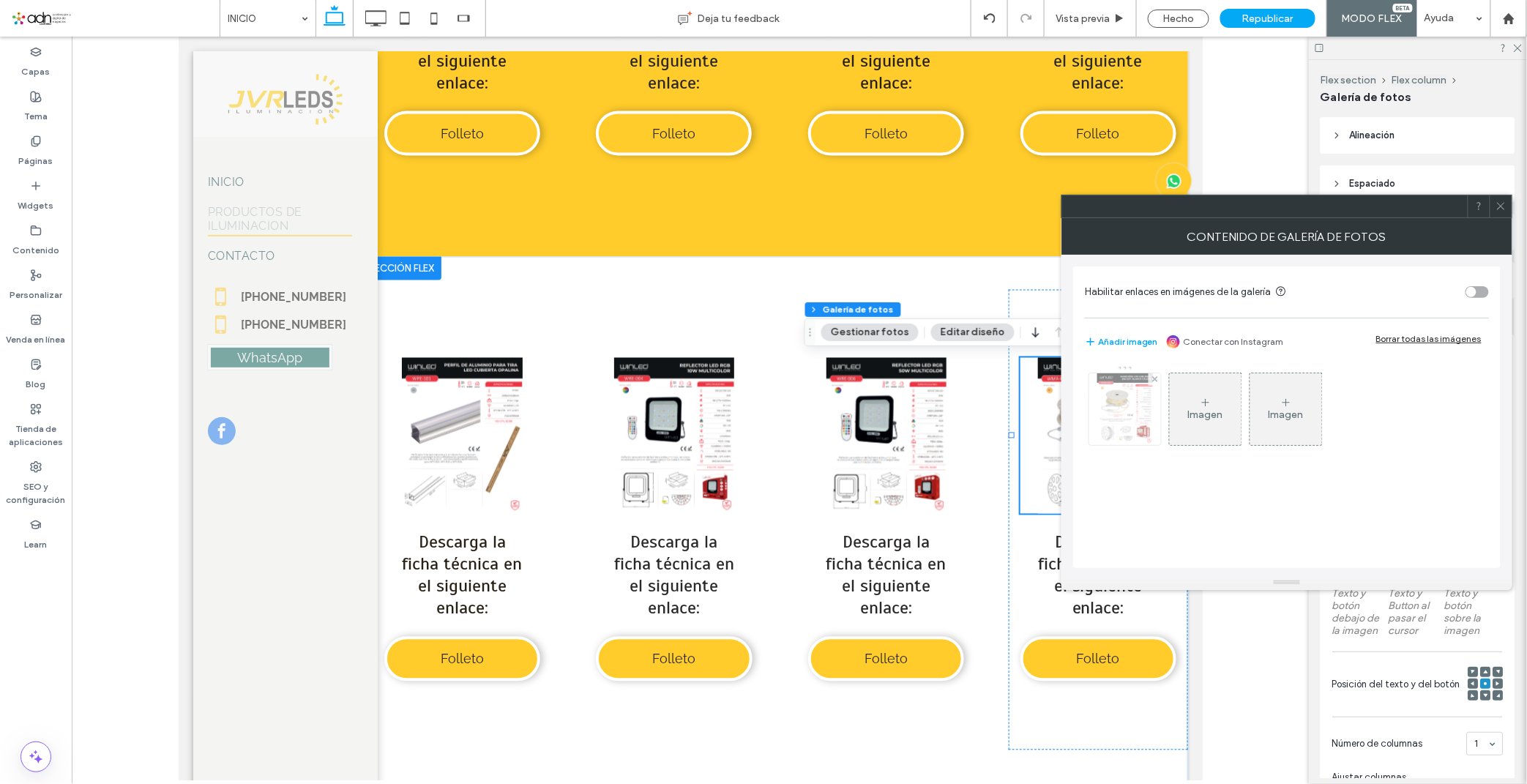
click at [1138, 425] on img at bounding box center [1125, 409] width 56 height 71
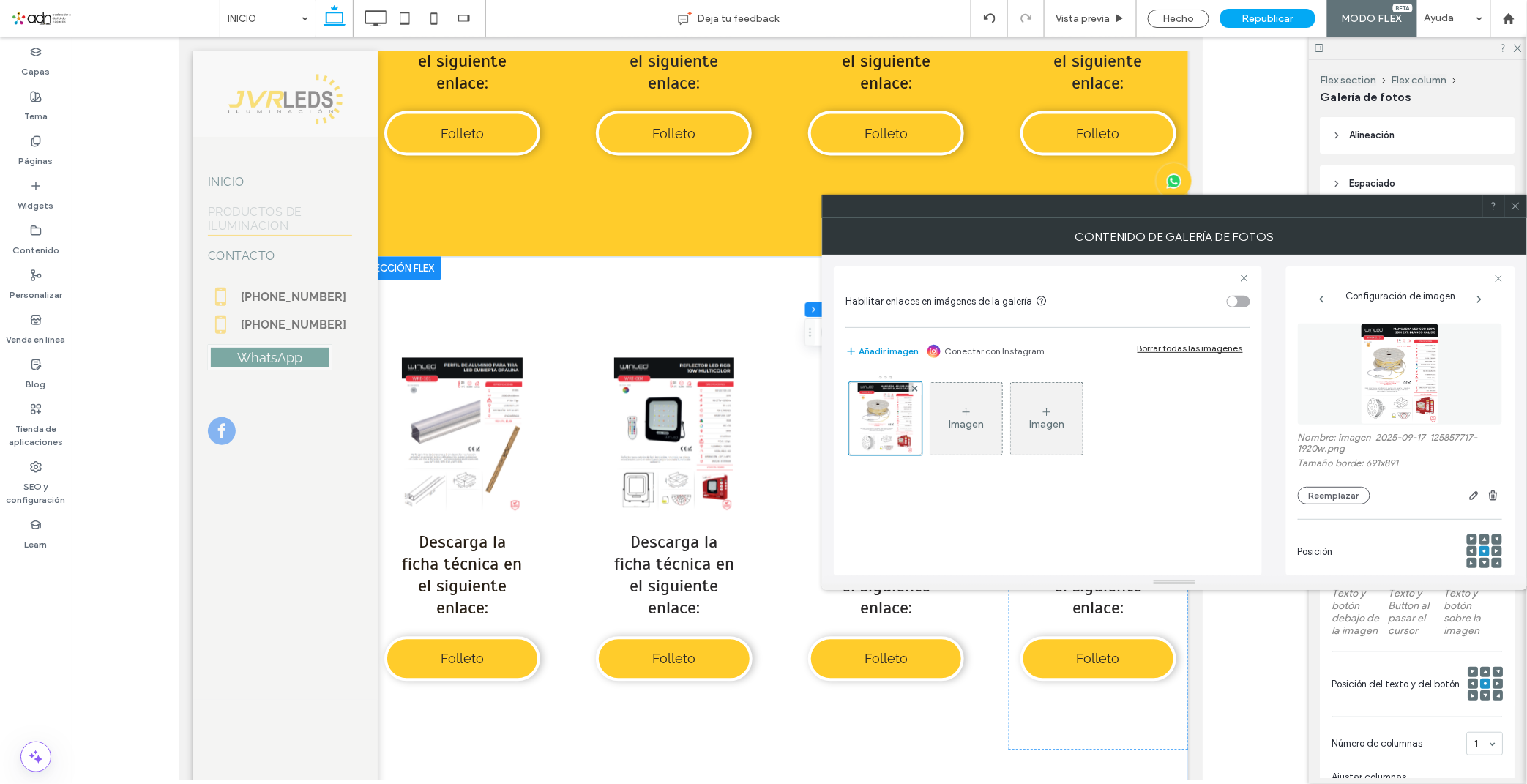
click at [872, 357] on button "Añadir imagen" at bounding box center [882, 351] width 73 height 17
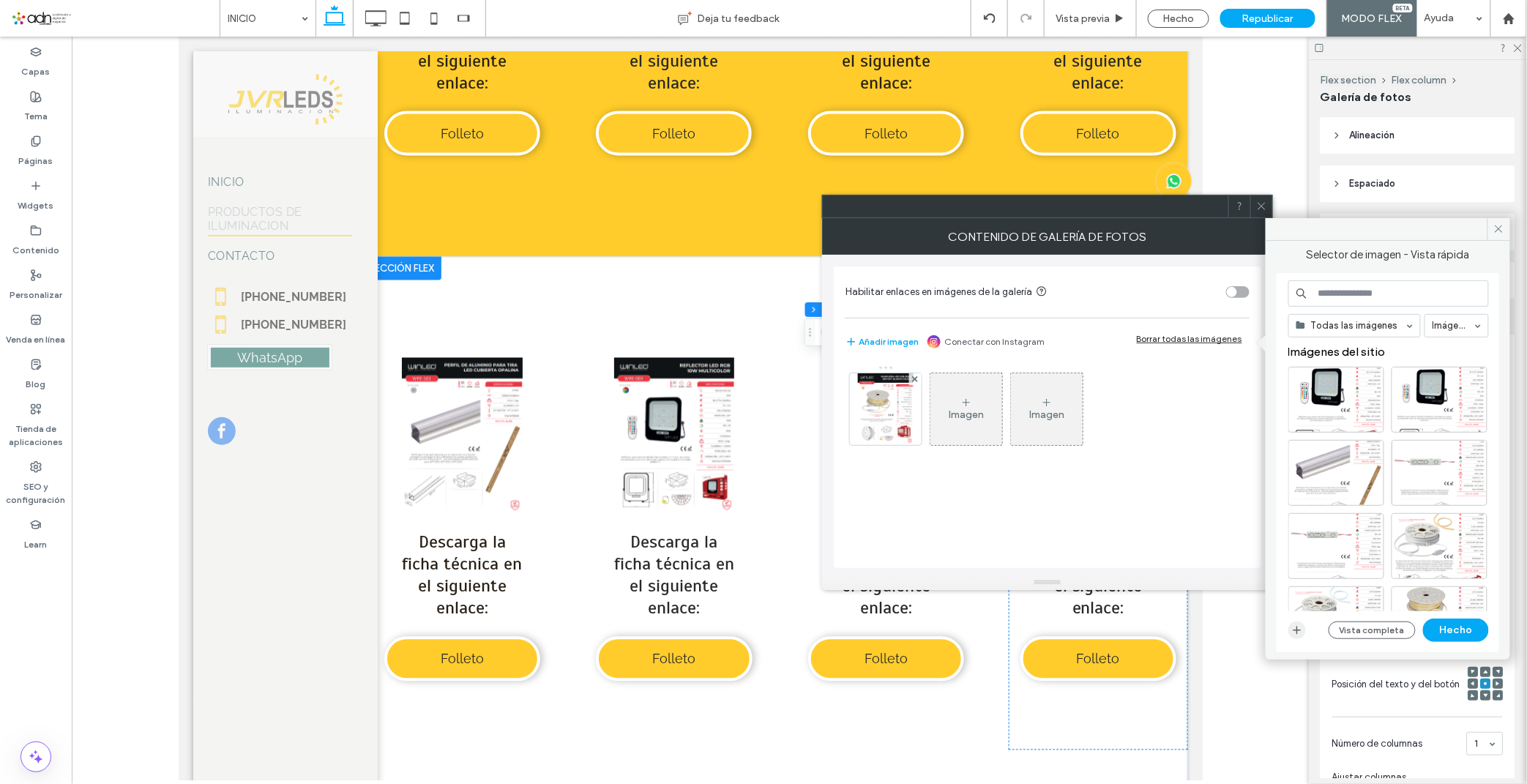
click at [1297, 632] on use "button" at bounding box center [1297, 630] width 8 height 8
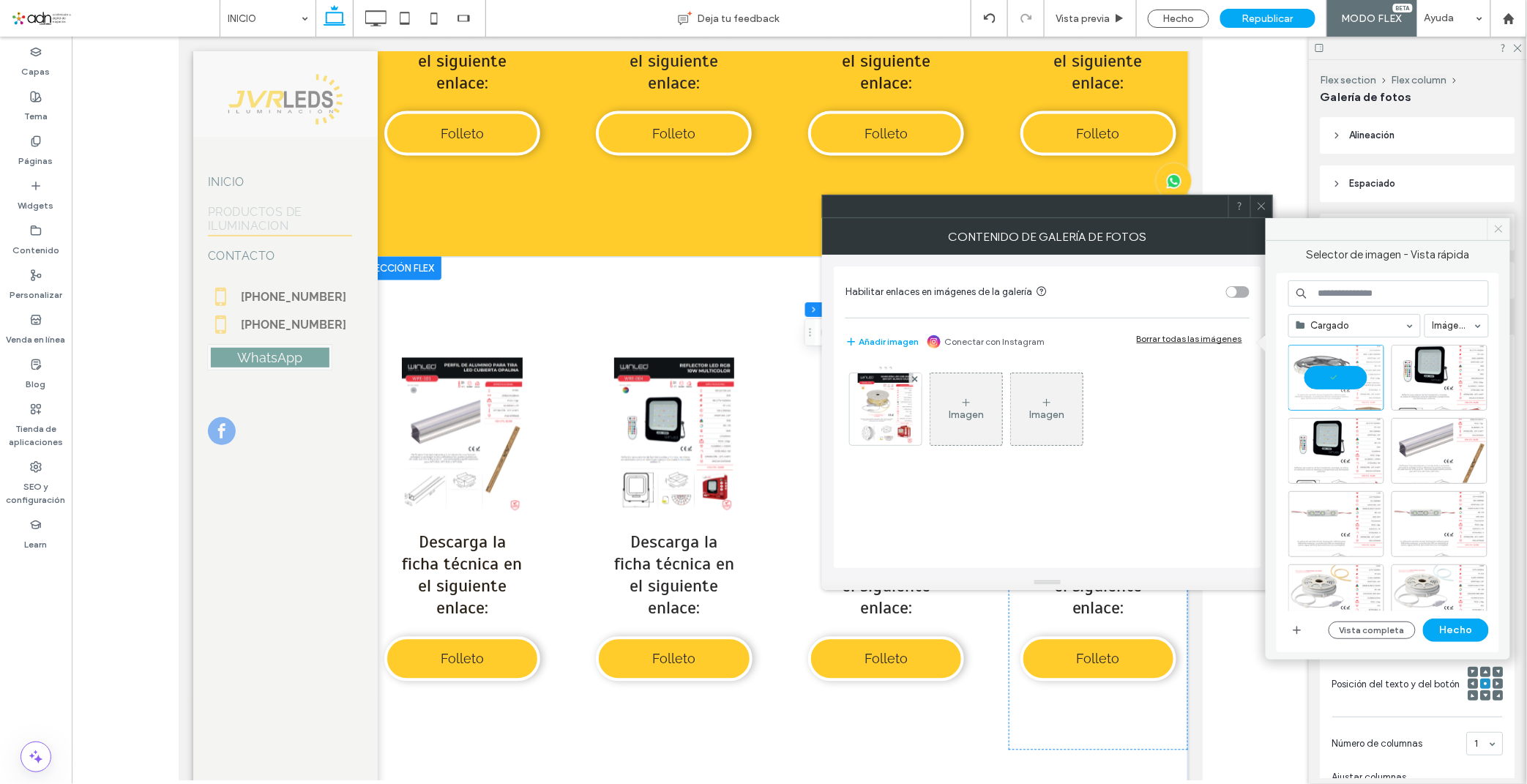
click at [1498, 233] on icon at bounding box center [1498, 229] width 11 height 11
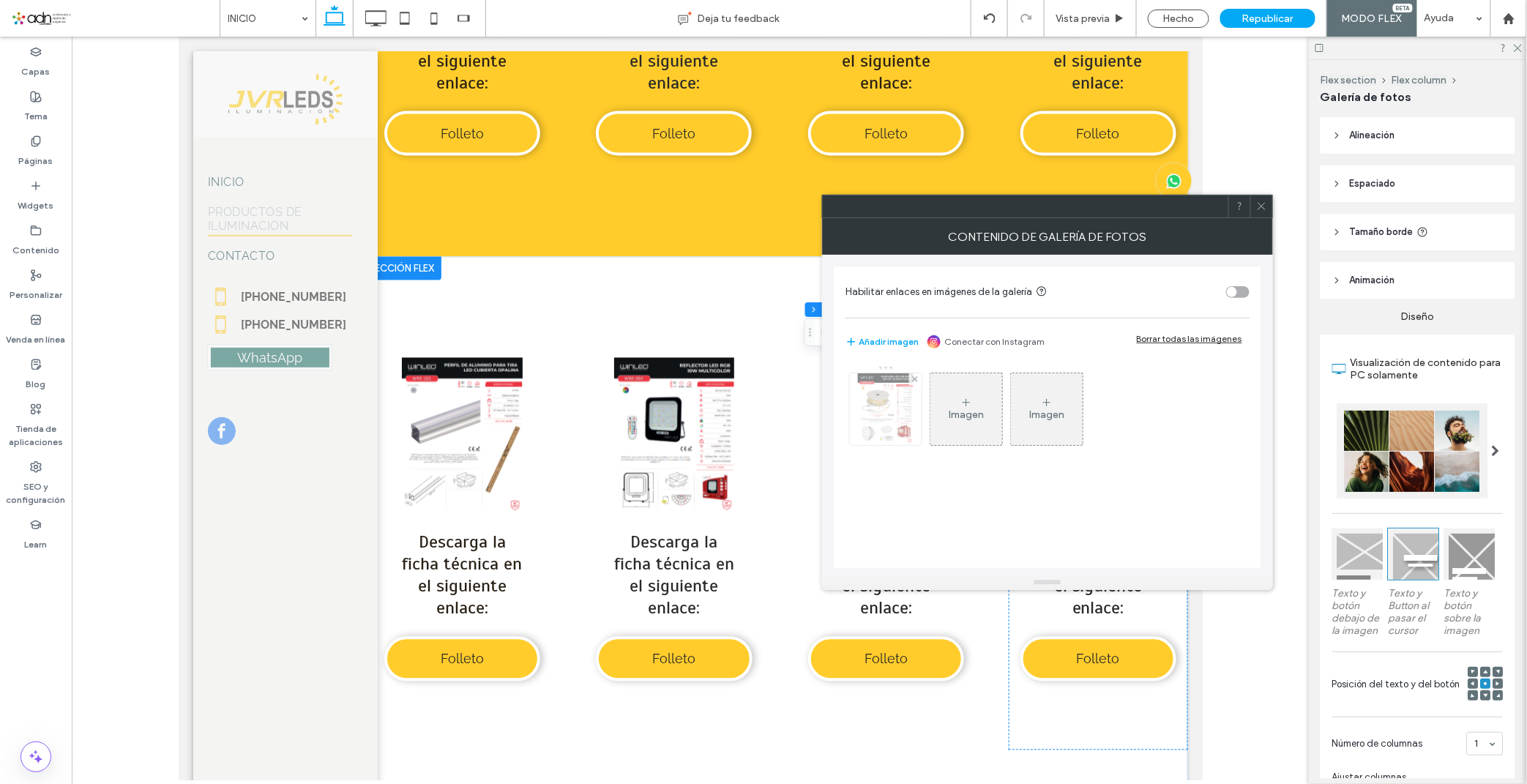
click at [883, 389] on img at bounding box center [886, 409] width 56 height 71
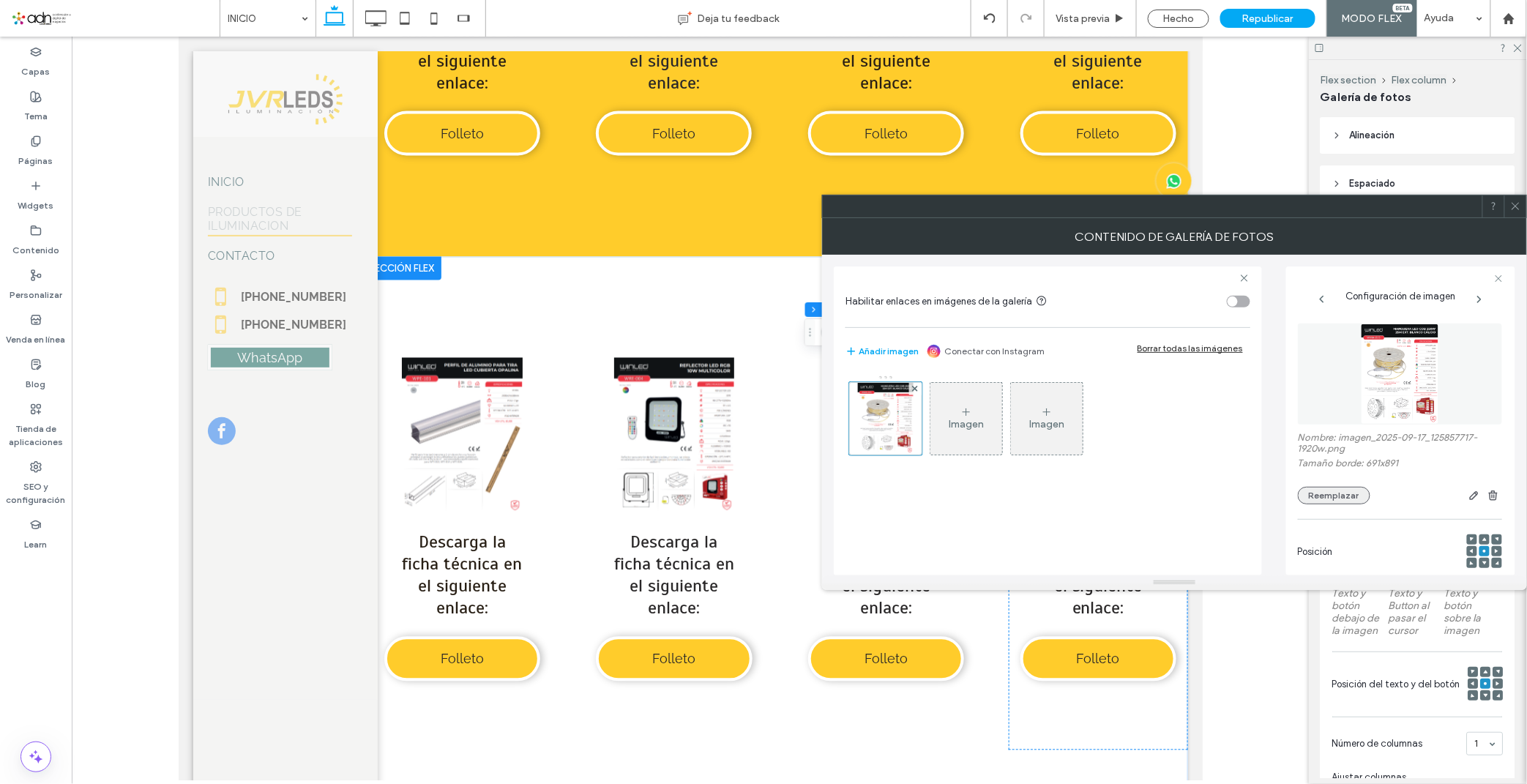
click at [1317, 495] on button "Reemplazar" at bounding box center [1333, 496] width 72 height 17
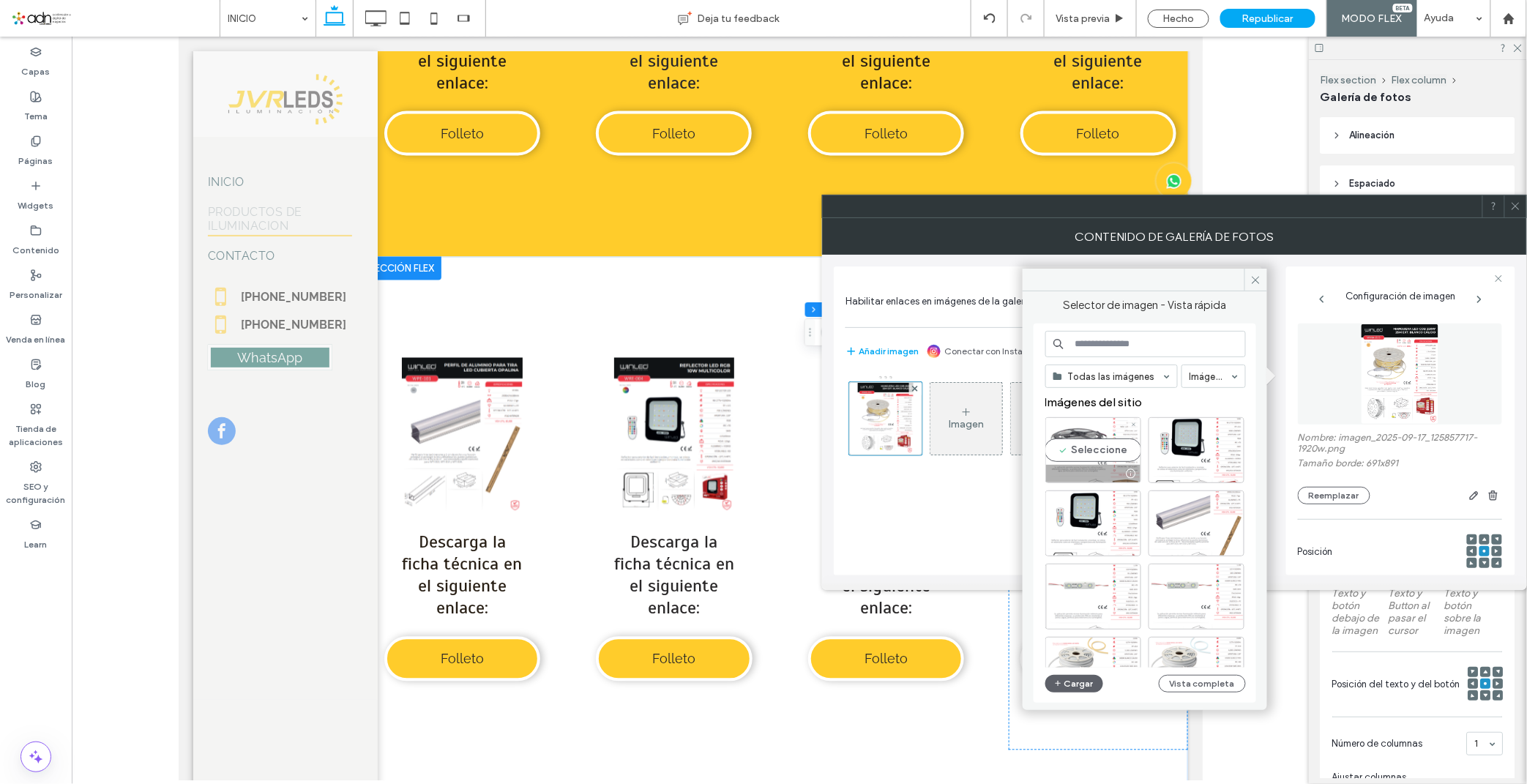
click at [1072, 450] on div "Seleccione" at bounding box center [1092, 450] width 96 height 66
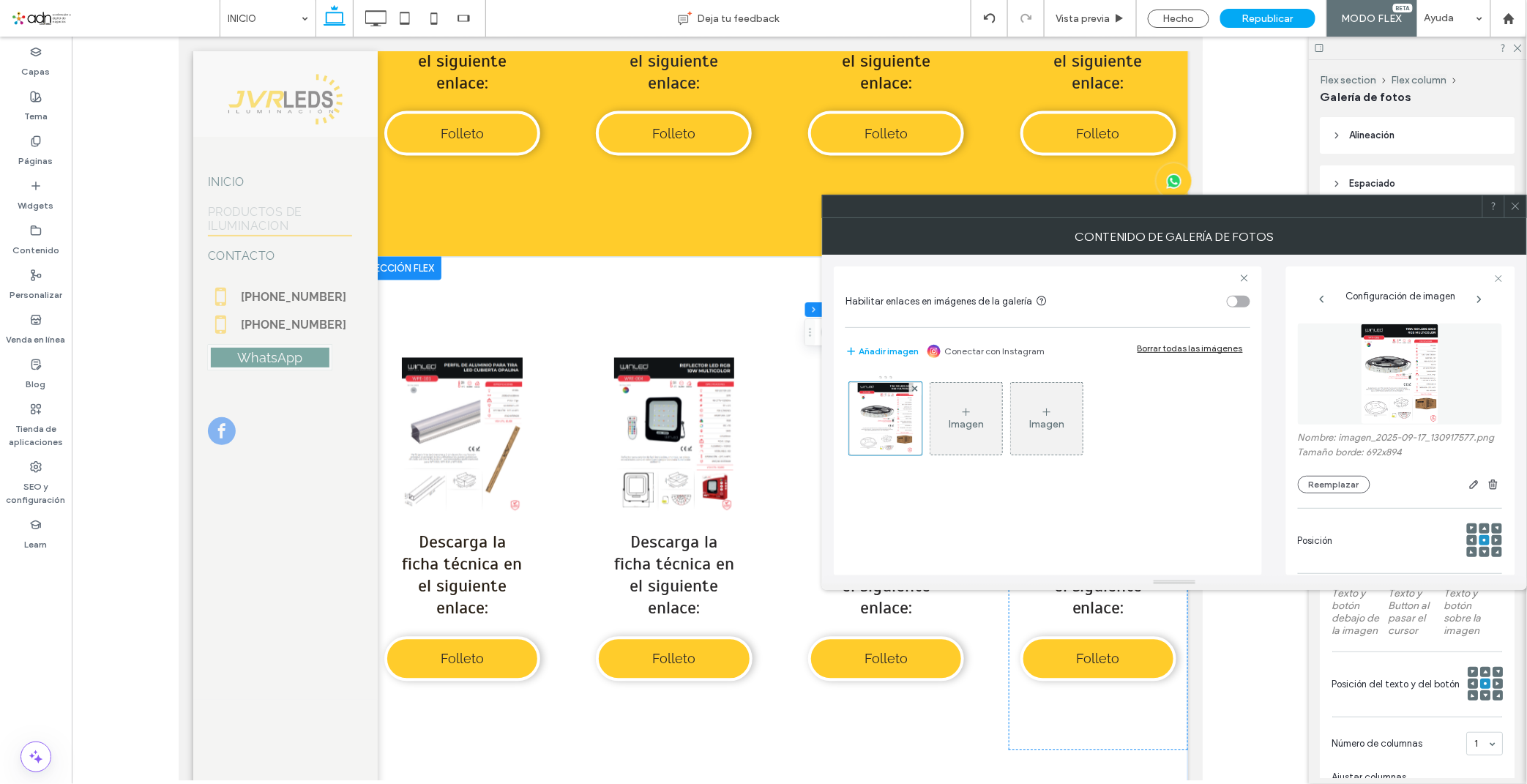
click at [1518, 212] on span at bounding box center [1515, 207] width 11 height 22
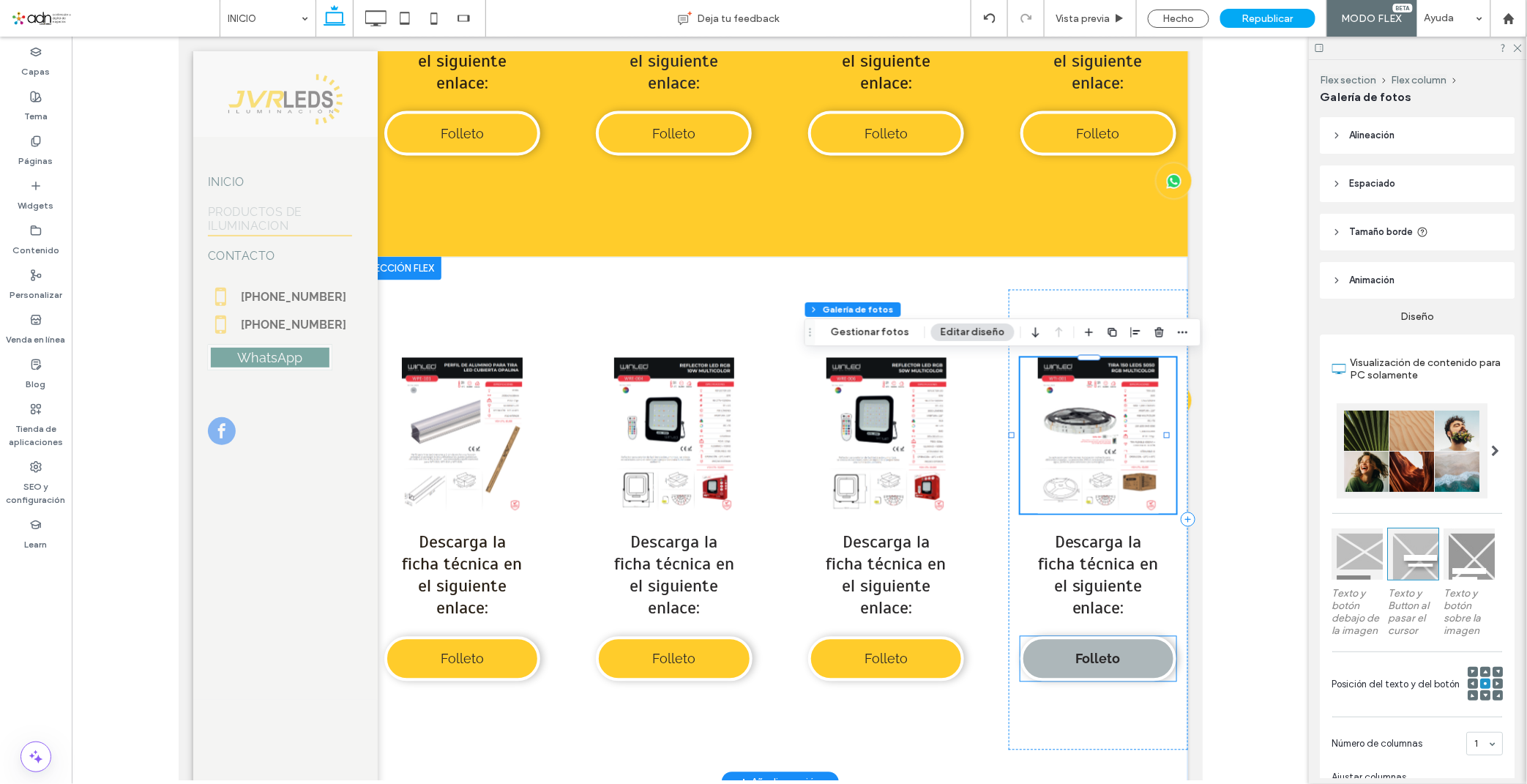
click at [1085, 655] on span "Folleto" at bounding box center [1097, 658] width 44 height 15
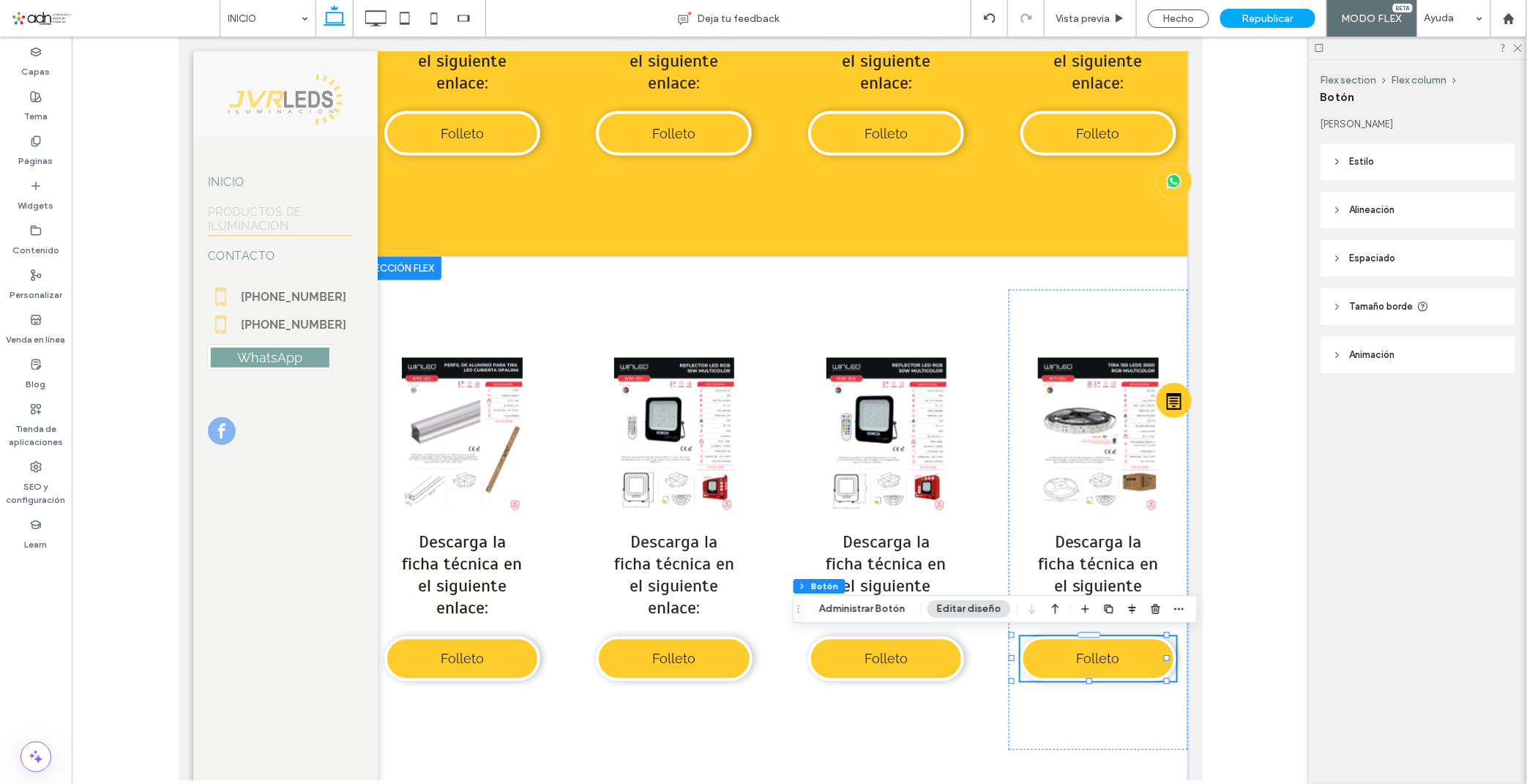
type input "**"
click at [993, 608] on button "Editar diseño" at bounding box center [968, 608] width 83 height 17
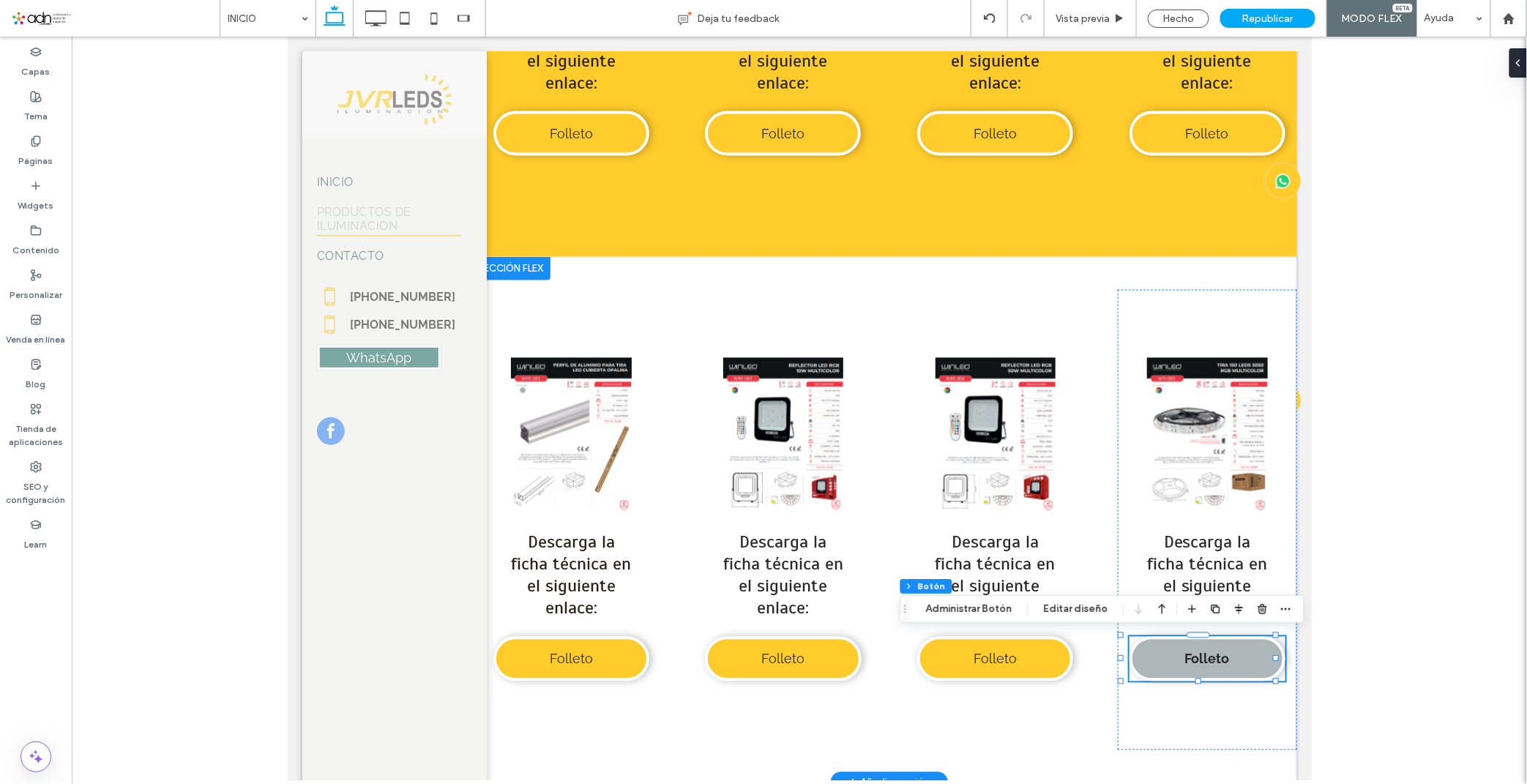
click at [1163, 653] on link "Folleto" at bounding box center [1206, 658] width 156 height 44
type input "*"
click at [961, 609] on button "Administrar Botón" at bounding box center [968, 608] width 106 height 17
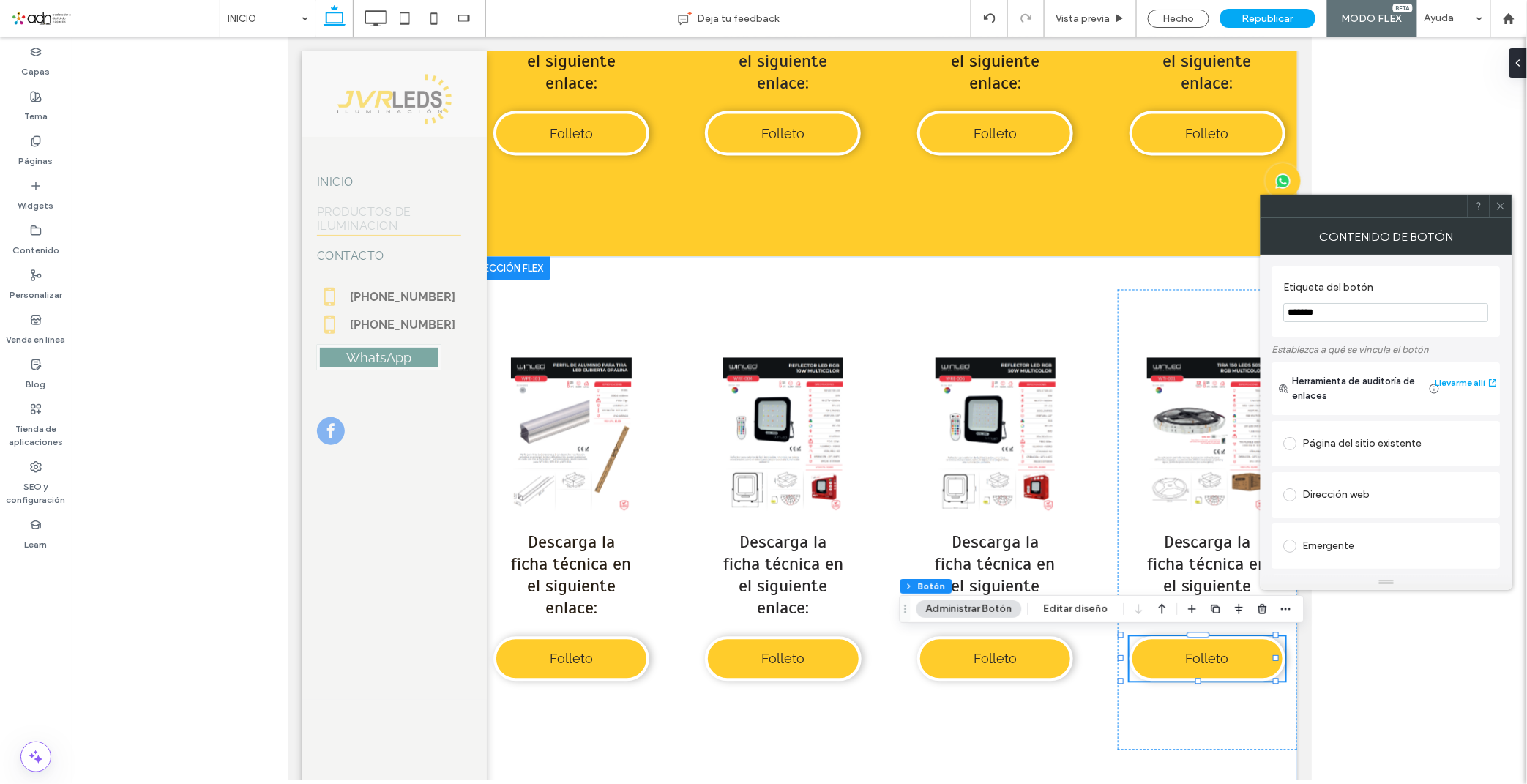
scroll to position [245, 0]
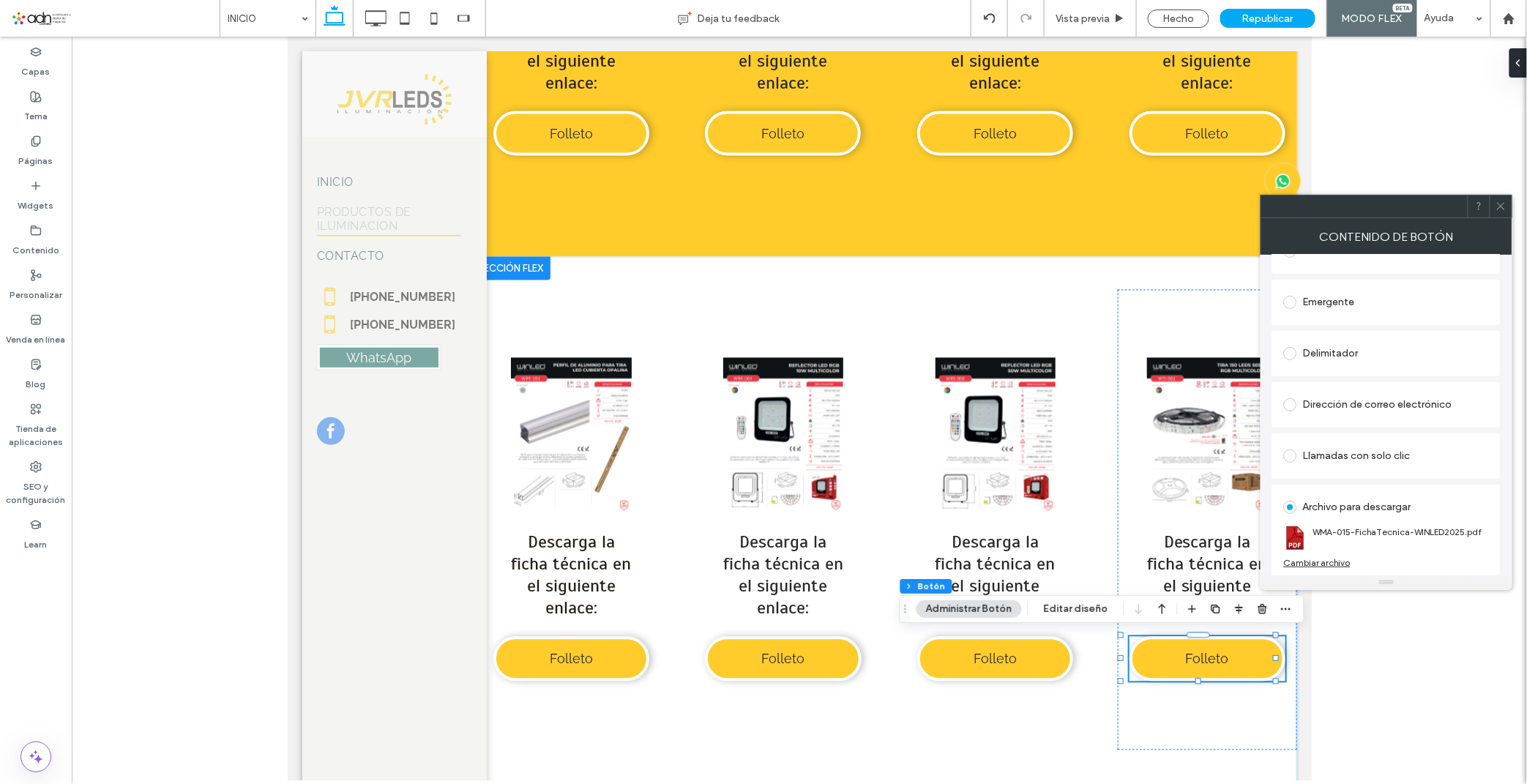
click at [1336, 562] on div "Cambiar archivo" at bounding box center [1317, 562] width 67 height 11
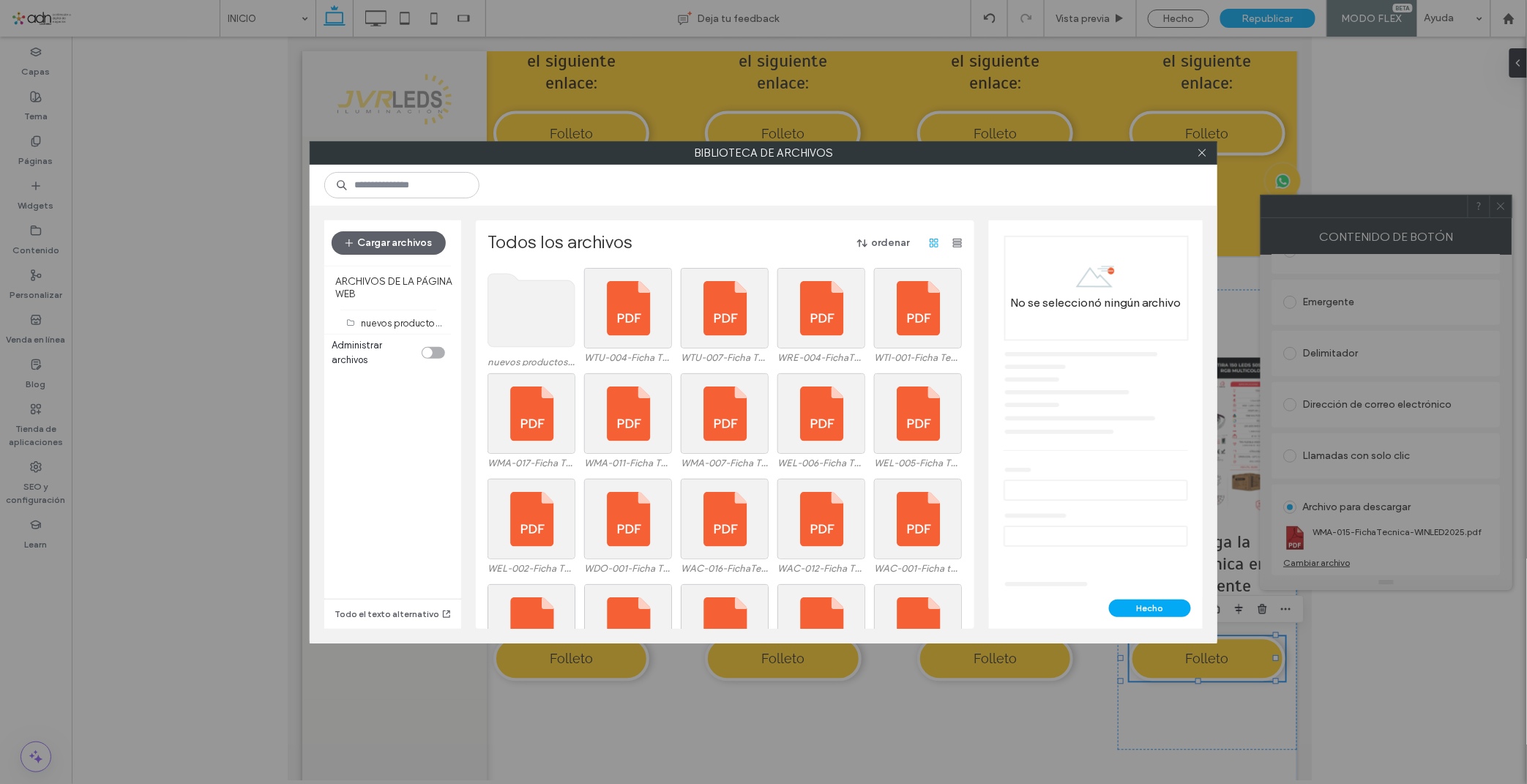
click at [544, 332] on use at bounding box center [532, 311] width 87 height 73
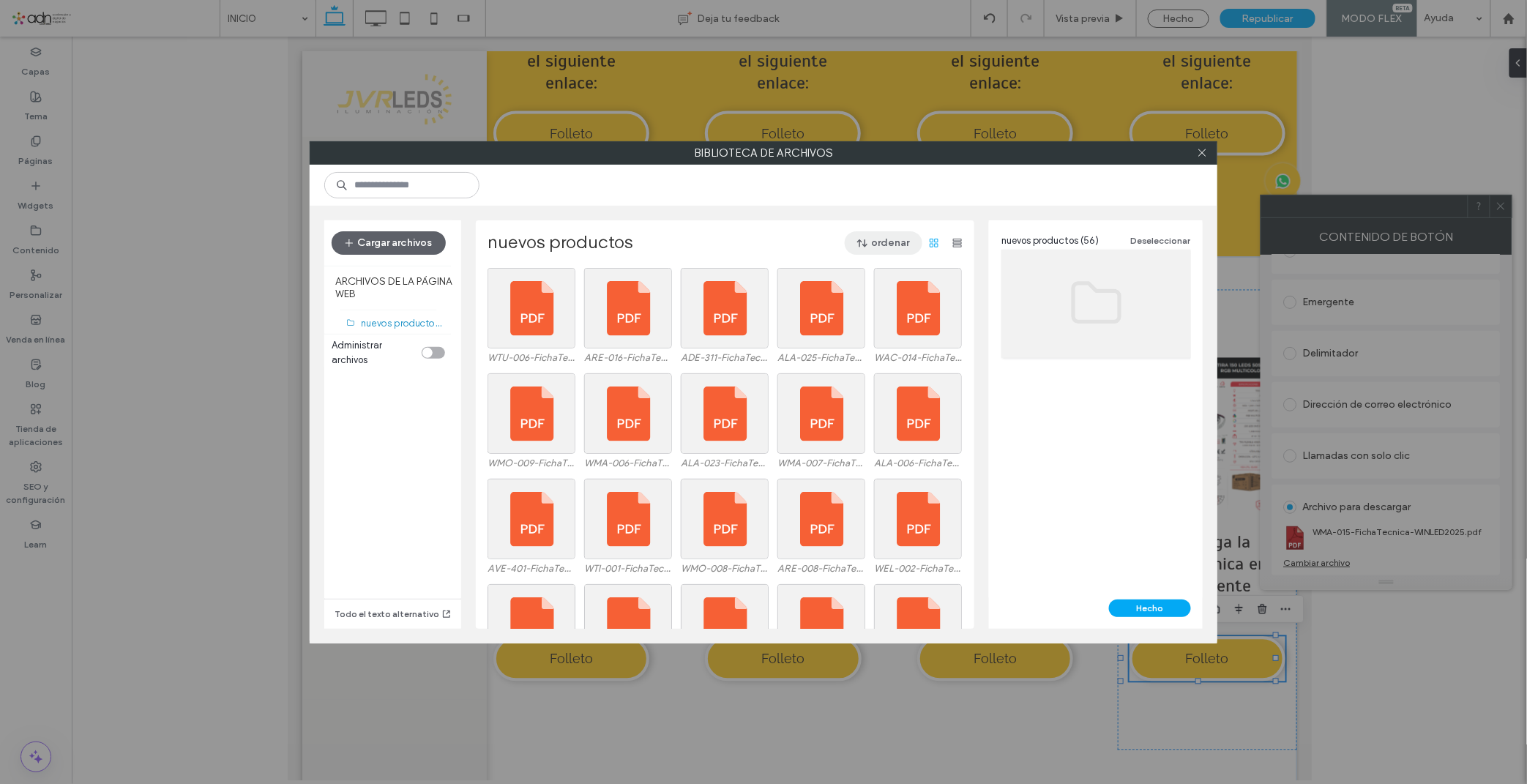
click at [872, 235] on button "ordenar" at bounding box center [883, 242] width 78 height 23
click at [849, 332] on div "Nombre (A-Z)" at bounding box center [836, 336] width 158 height 28
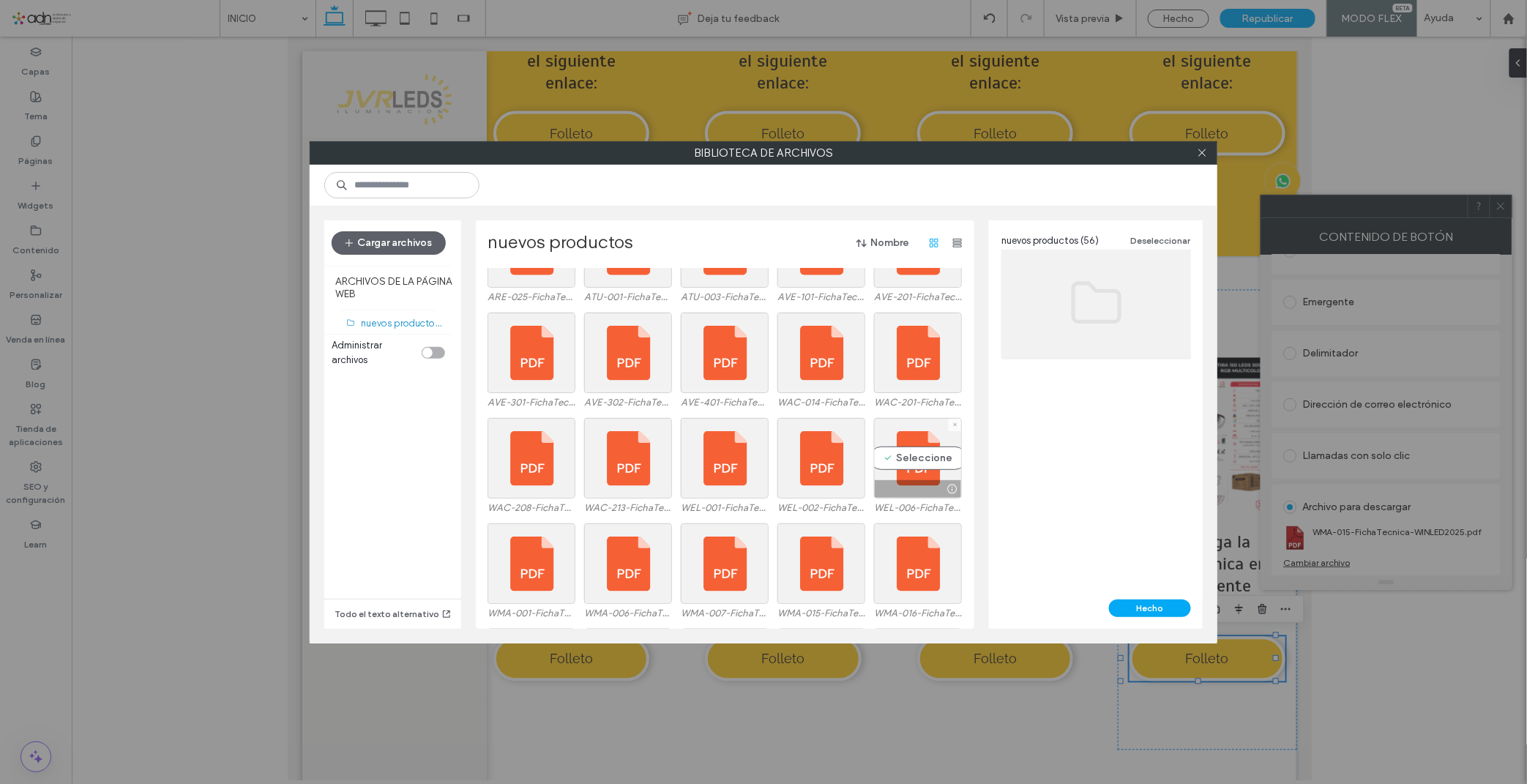
scroll to position [903, 0]
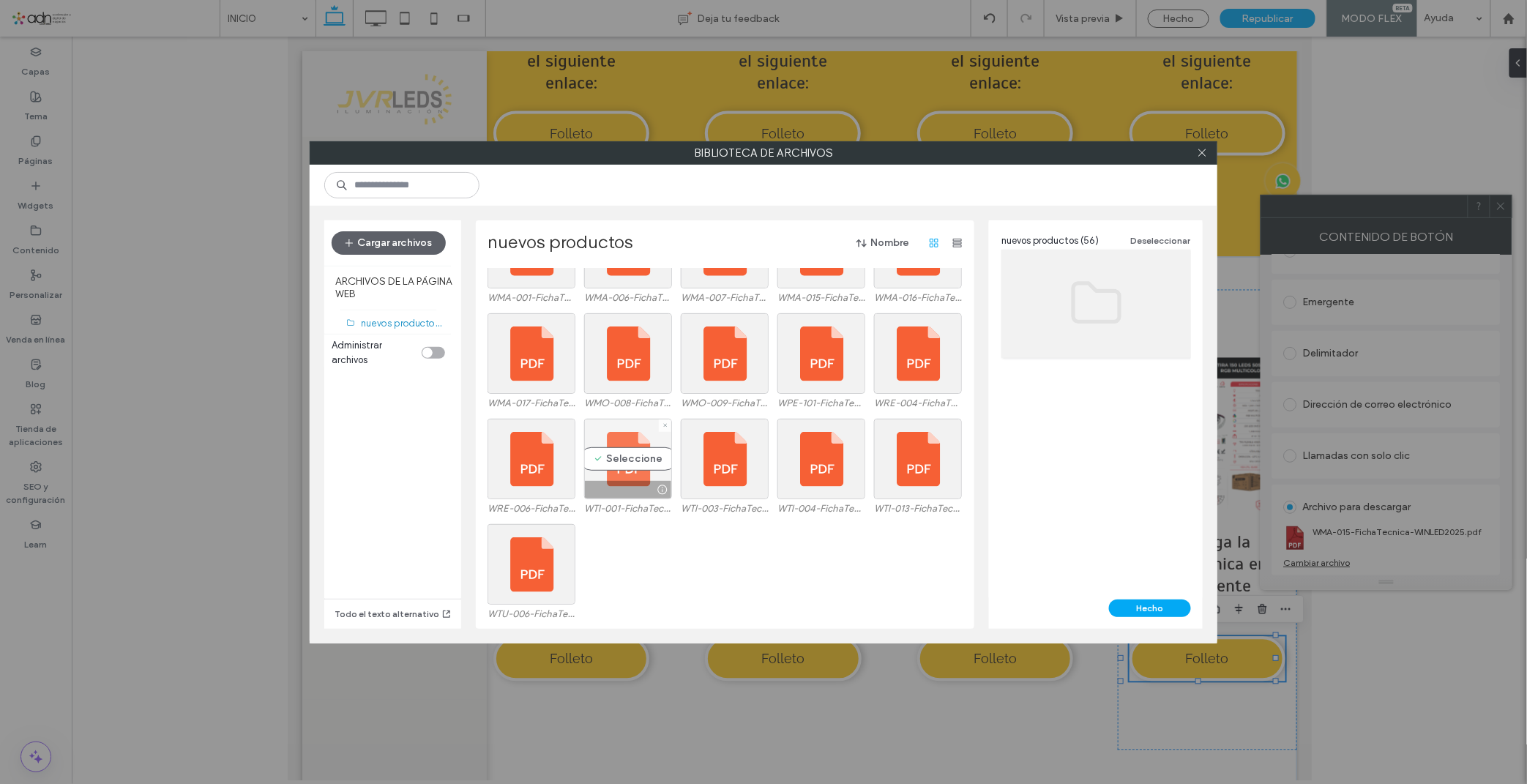
click at [620, 455] on div "Seleccione" at bounding box center [628, 458] width 88 height 80
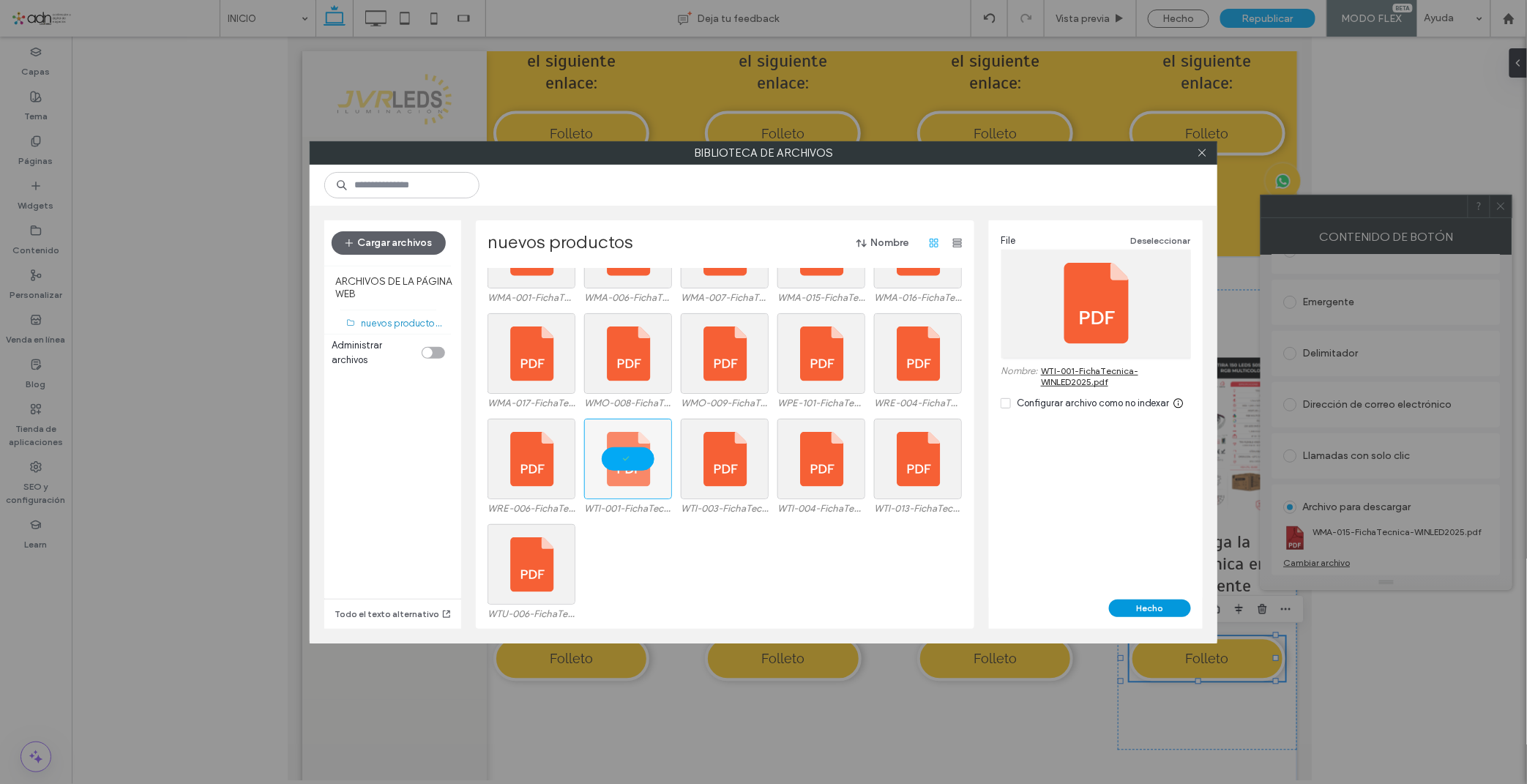
click at [1160, 612] on button "Hecho" at bounding box center [1150, 608] width 82 height 17
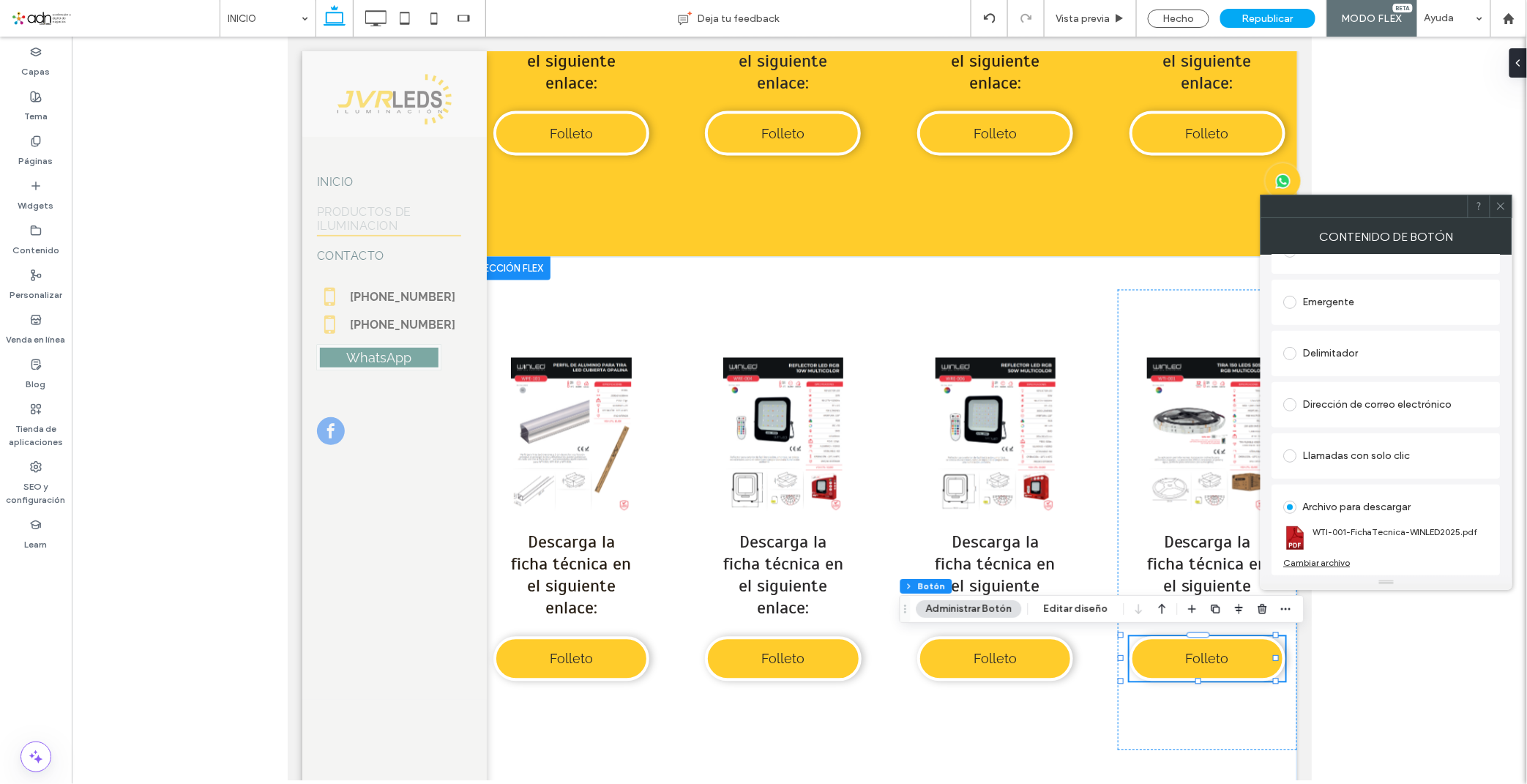
click at [1502, 205] on use at bounding box center [1500, 206] width 7 height 7
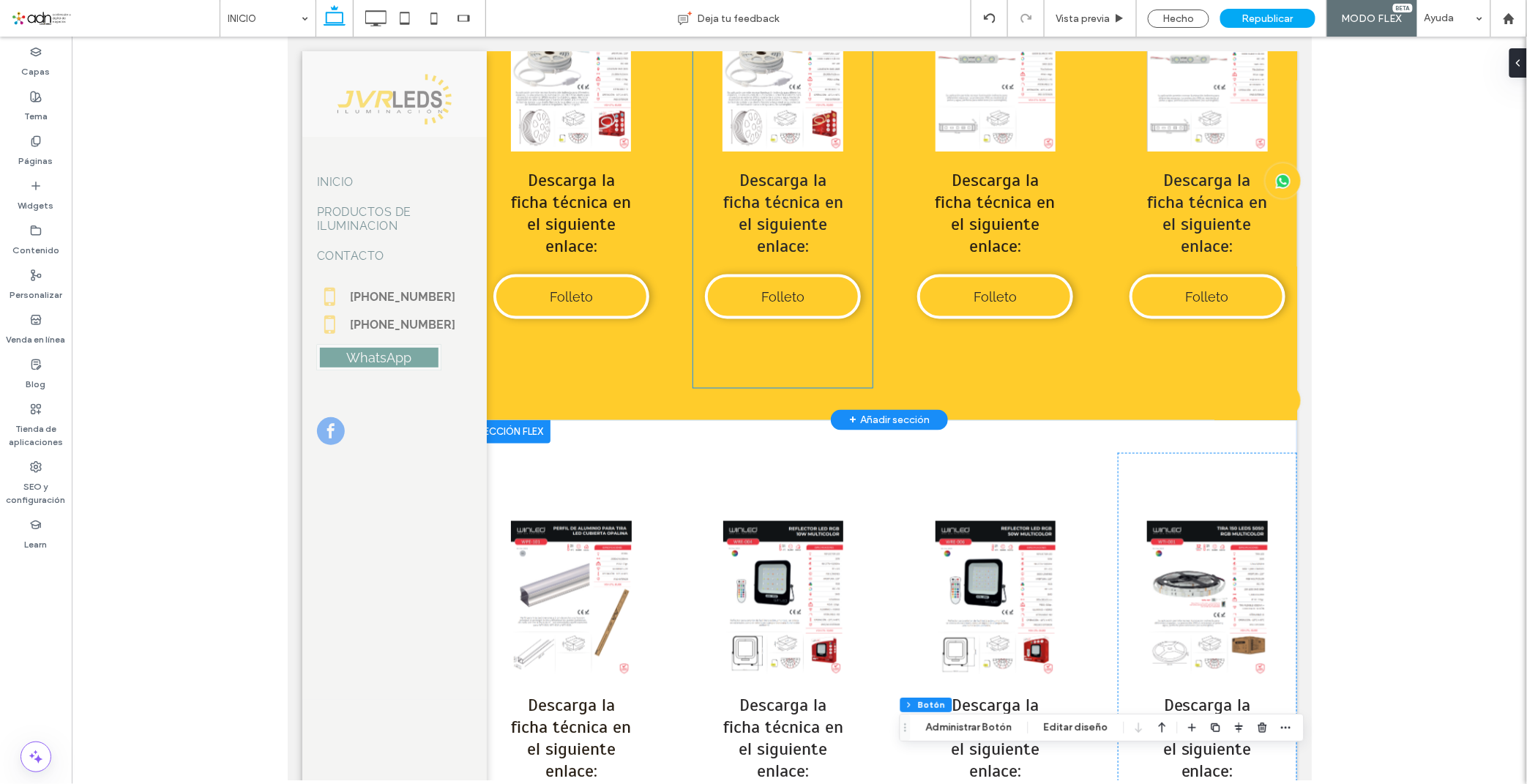
scroll to position [7305, 0]
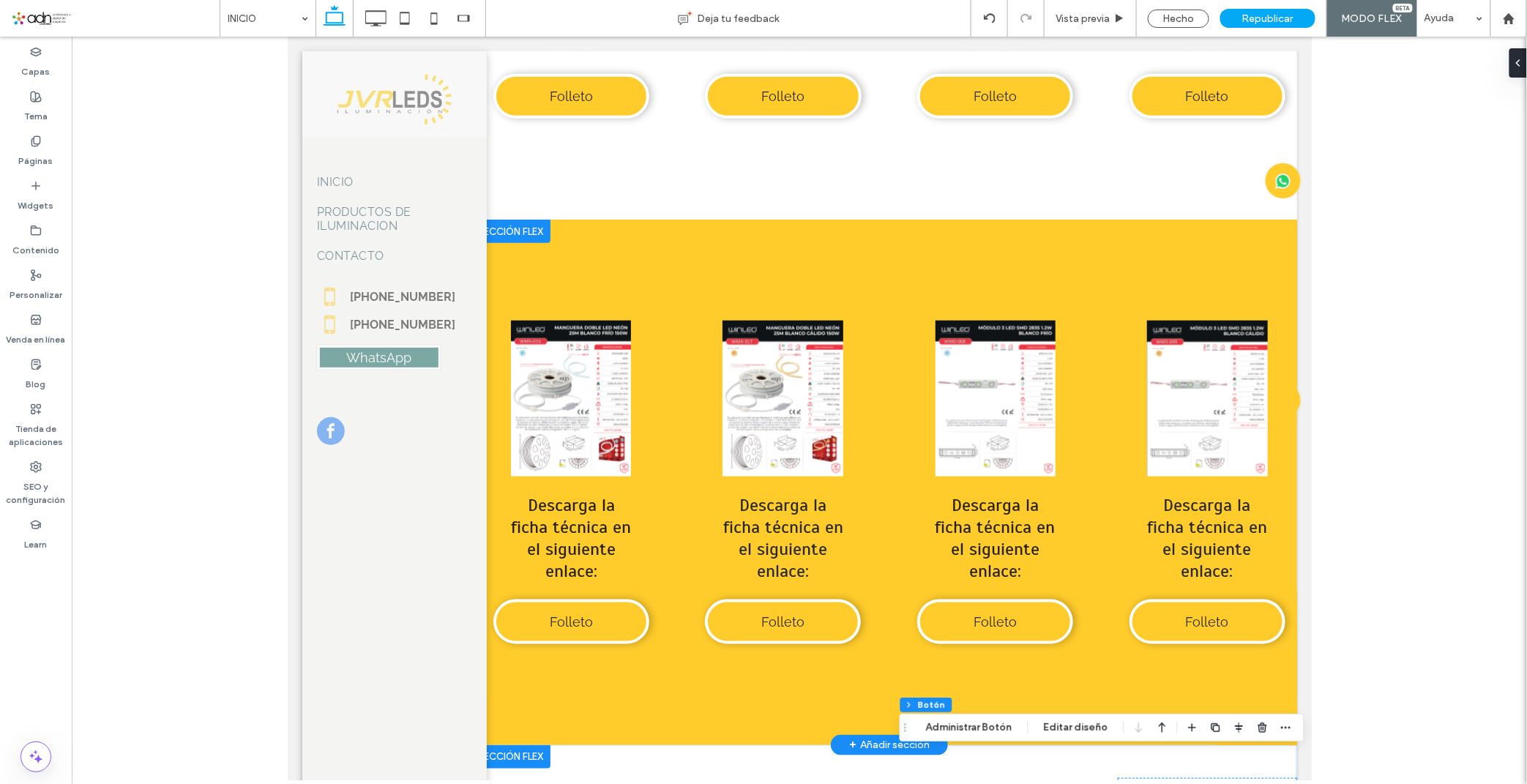
click at [521, 228] on div at bounding box center [509, 230] width 79 height 23
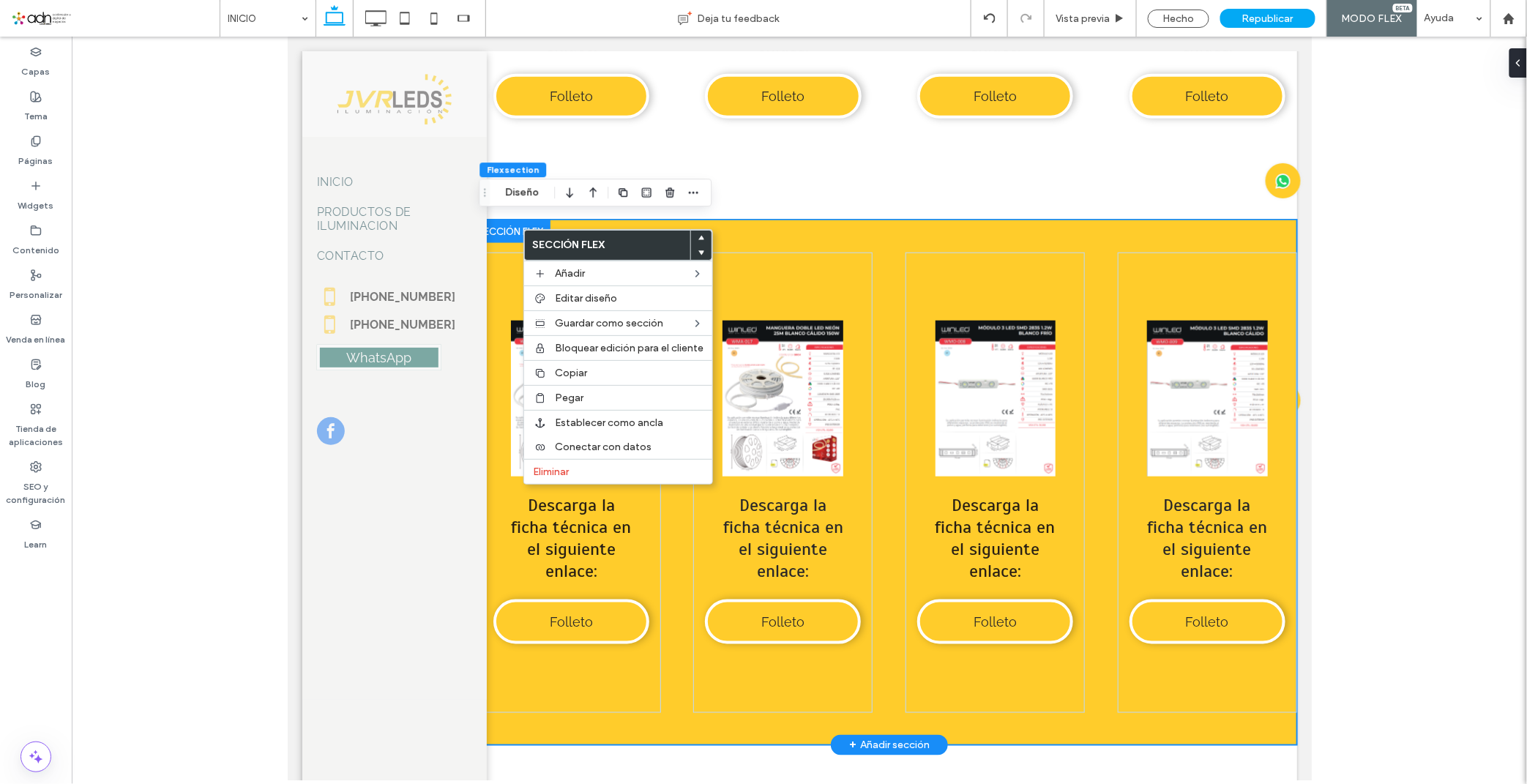
click at [829, 241] on div "Button Ver más Descarga la ficha técnica en el siguiente enlace: Folleto Button…" at bounding box center [888, 481] width 815 height 525
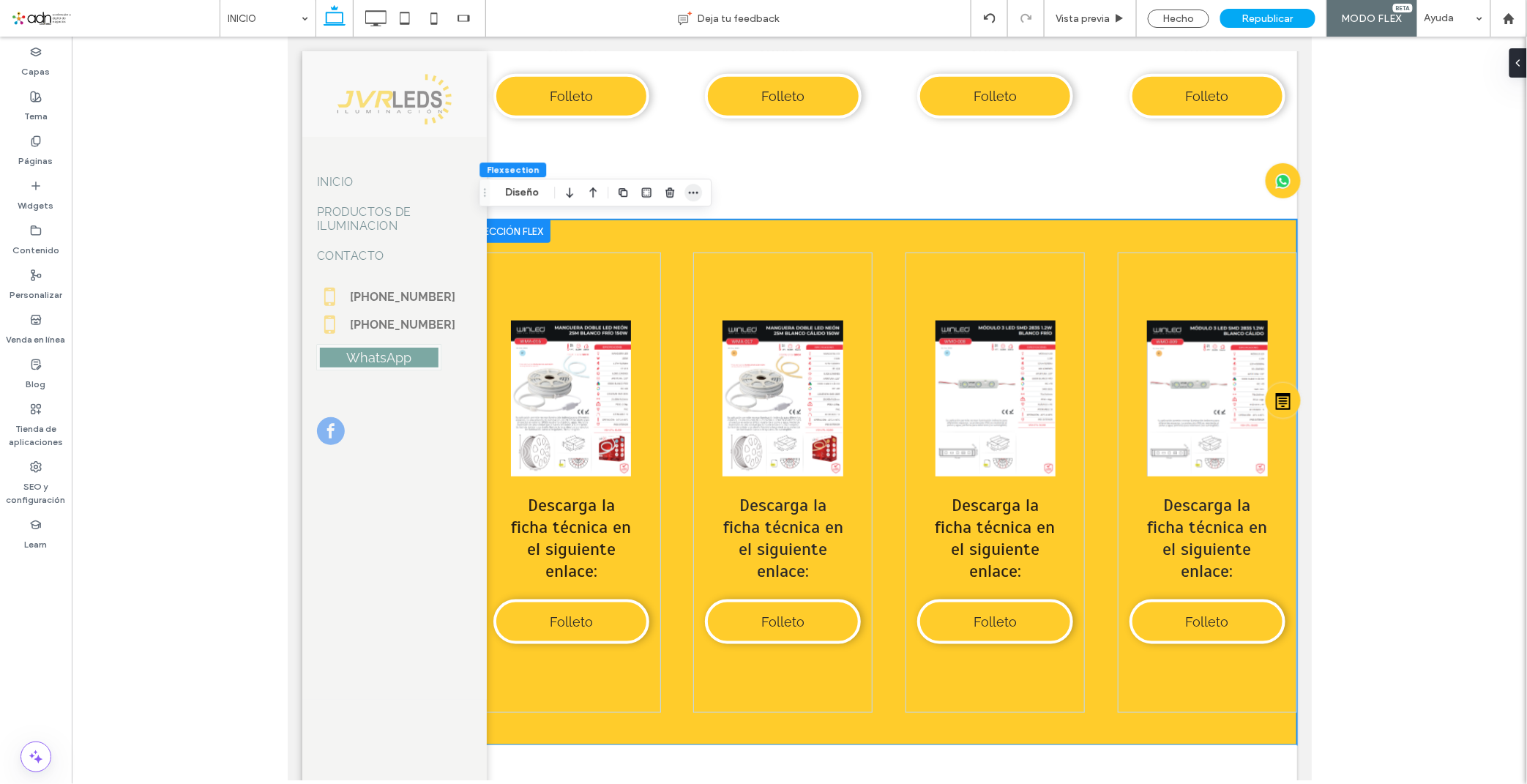
click at [692, 195] on icon "button" at bounding box center [693, 192] width 12 height 12
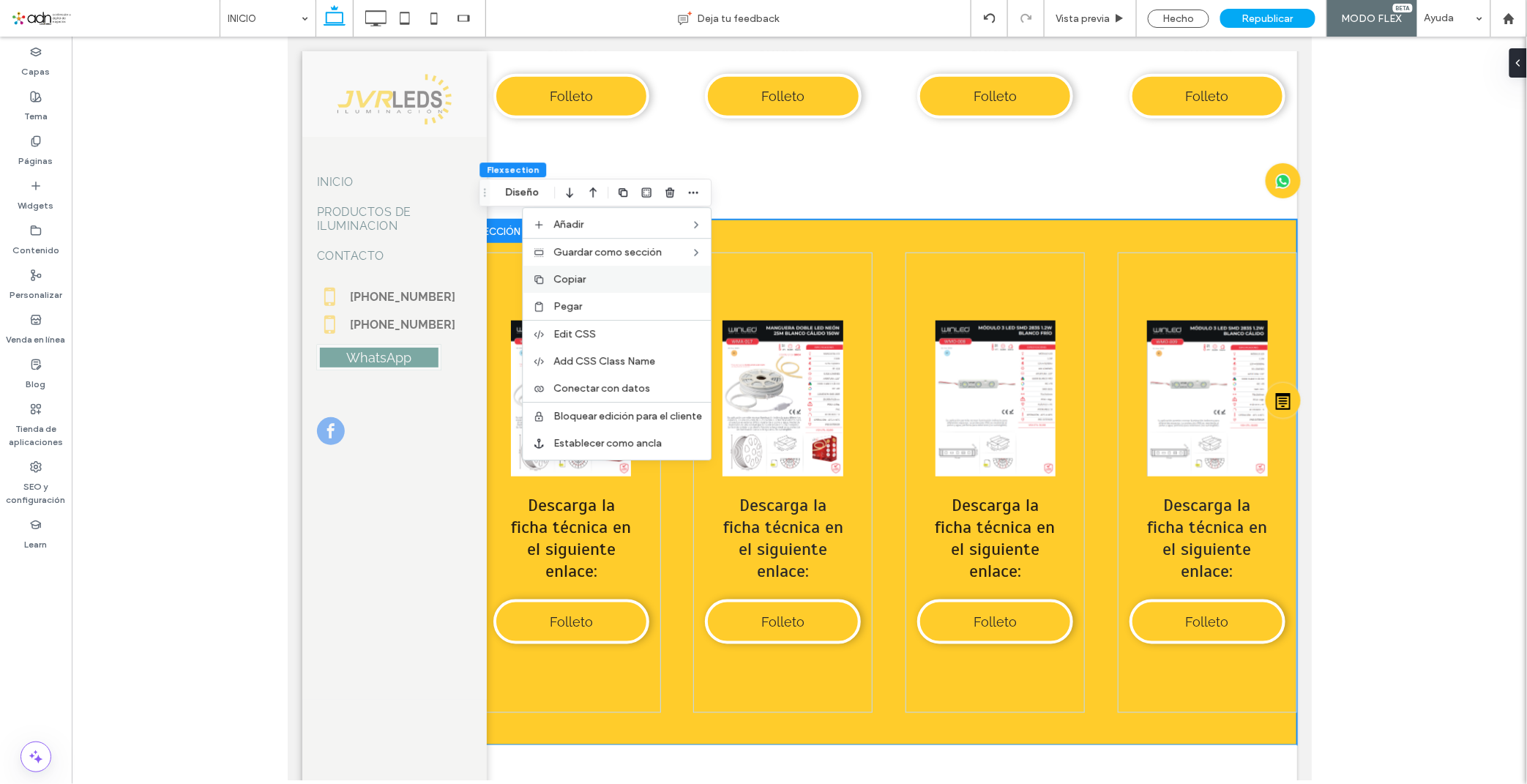
click at [617, 283] on label "Copiar" at bounding box center [627, 280] width 149 height 13
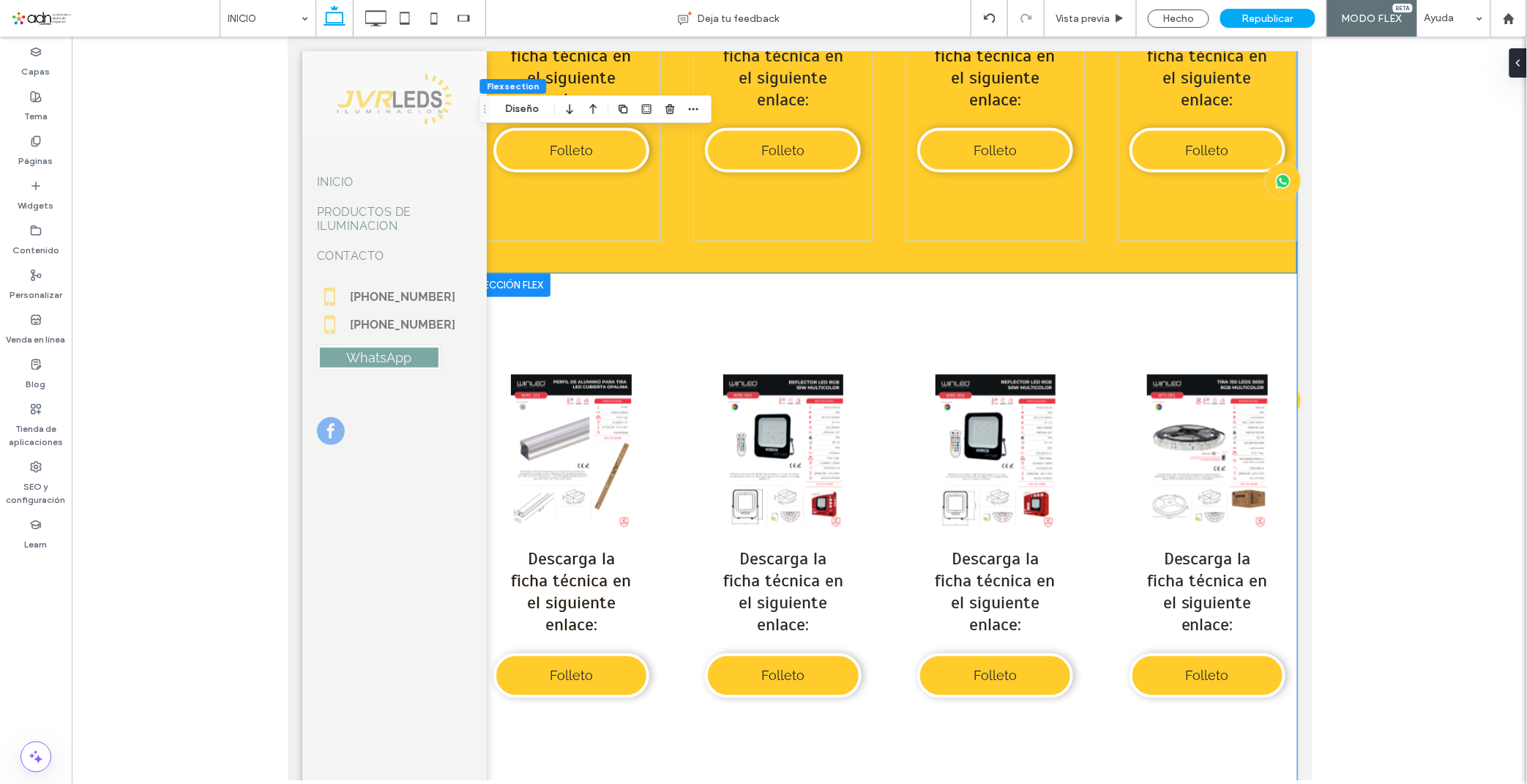
scroll to position [7875, 0]
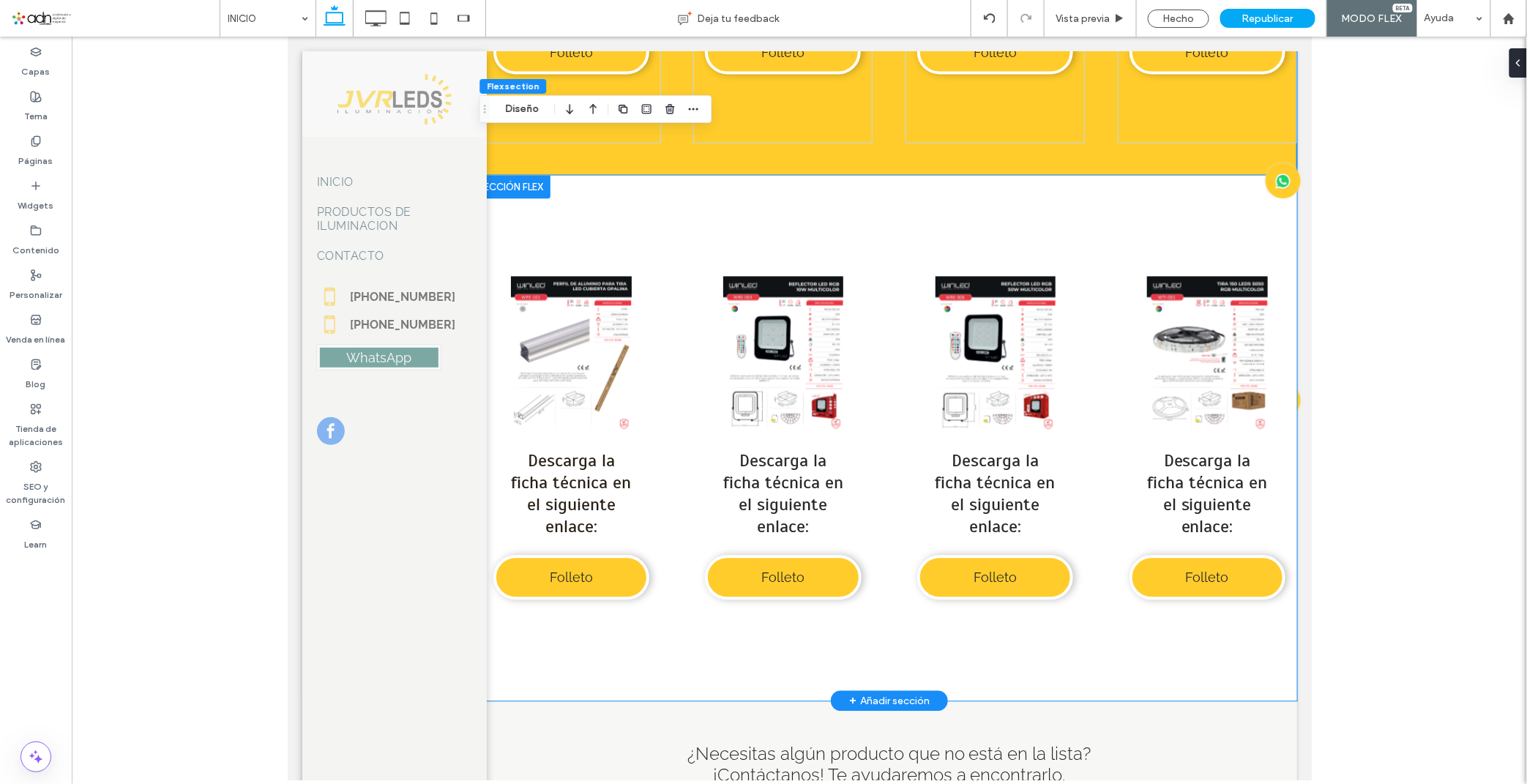
click at [692, 662] on div "Button Ver más Descarga la ficha técnica en el siguiente enlace: Folleto" at bounding box center [782, 438] width 180 height 460
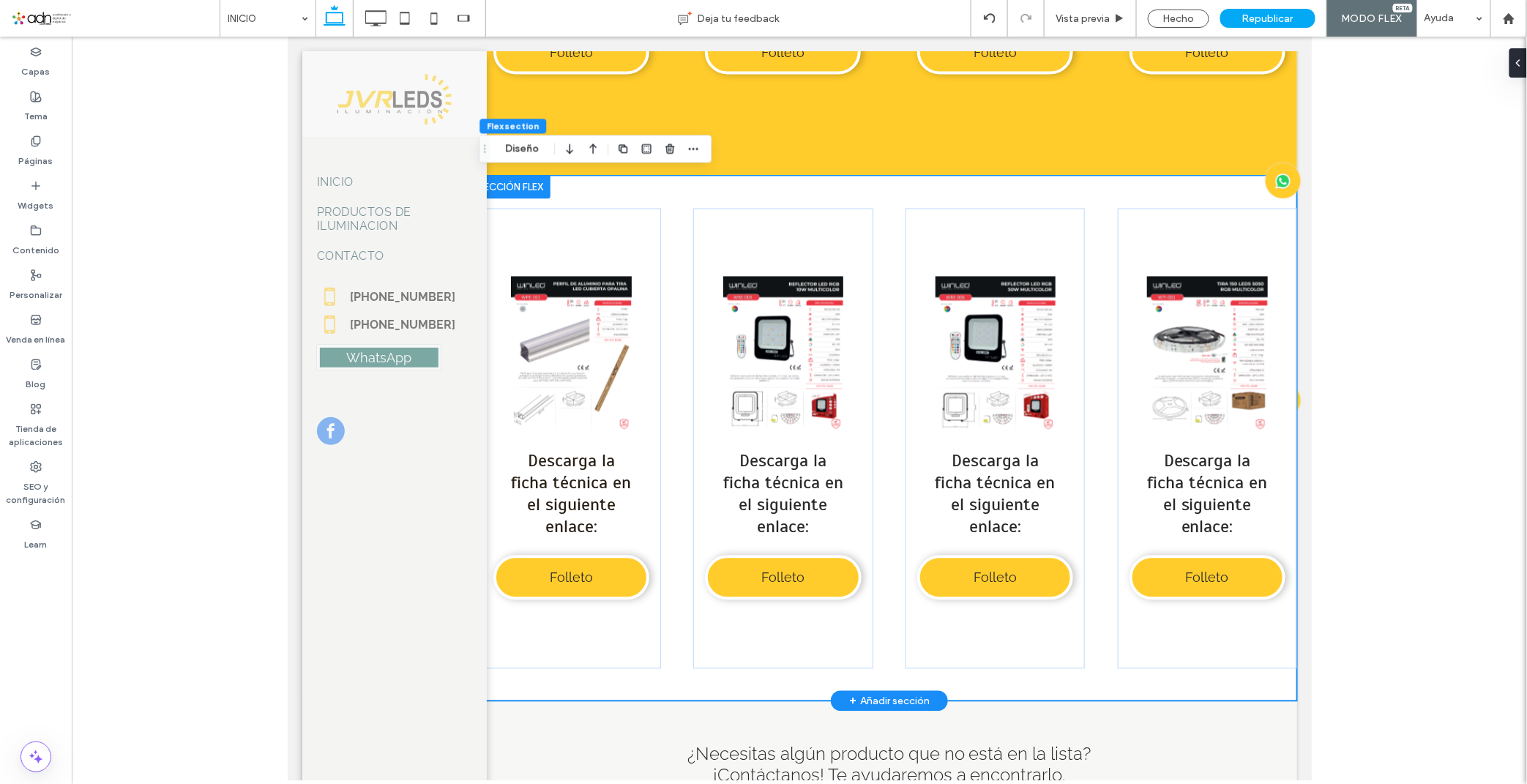
click at [657, 666] on div "Button Ver más Descarga la ficha técnica en el siguiente enlace: Folleto Button…" at bounding box center [888, 437] width 815 height 525
click at [690, 154] on icon "button" at bounding box center [693, 149] width 12 height 12
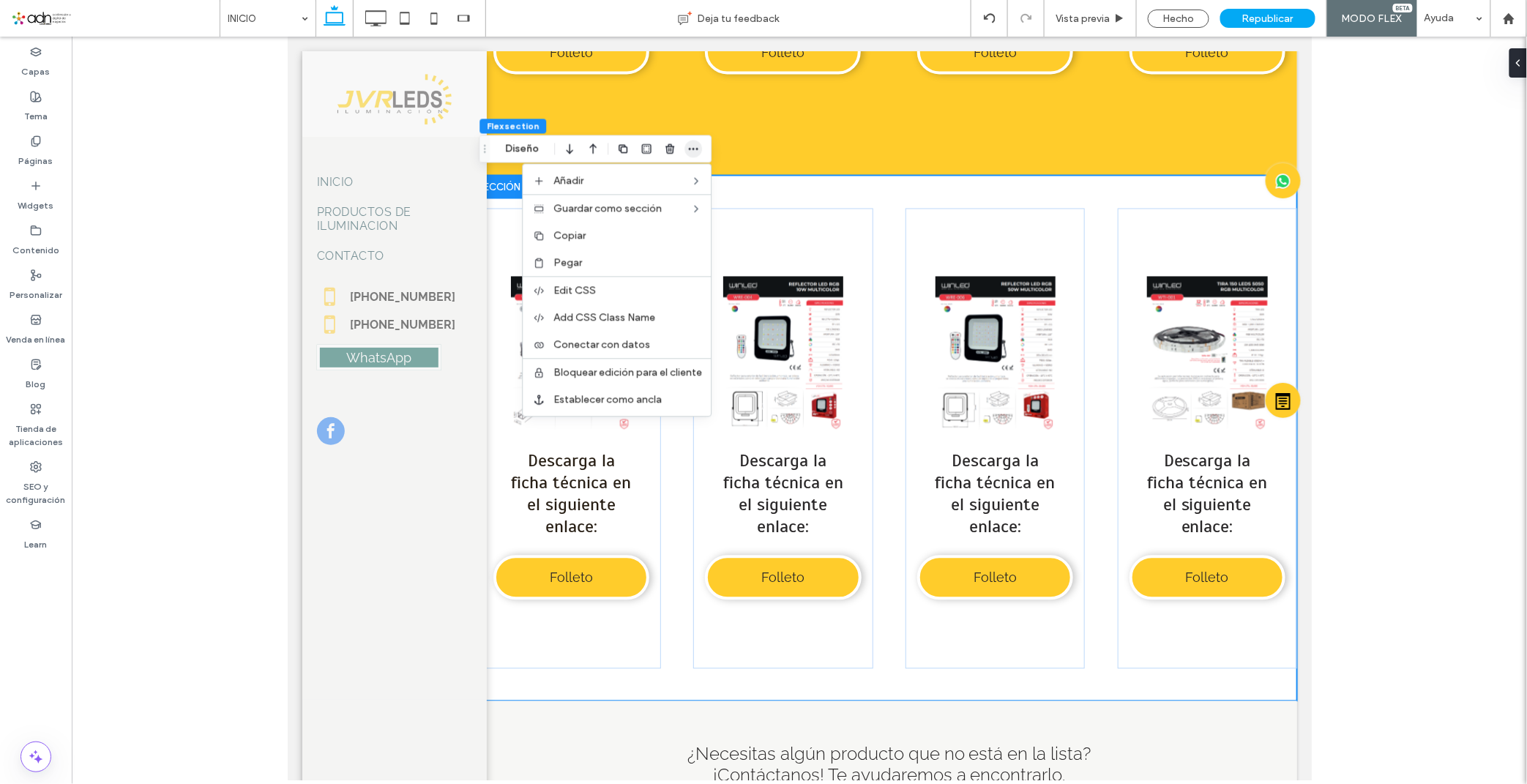
click at [692, 146] on icon "button" at bounding box center [693, 149] width 12 height 12
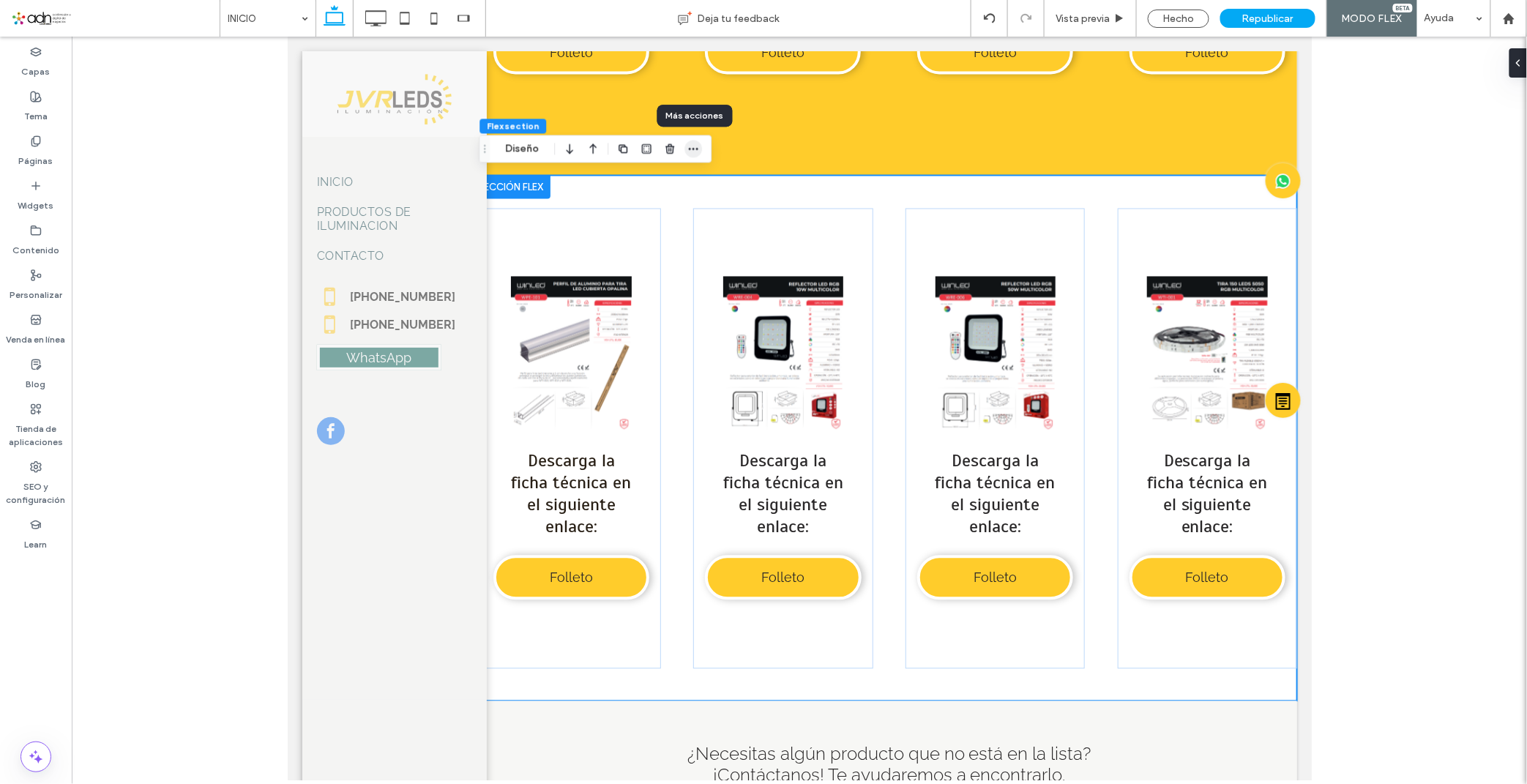
click at [690, 151] on icon "button" at bounding box center [693, 149] width 12 height 12
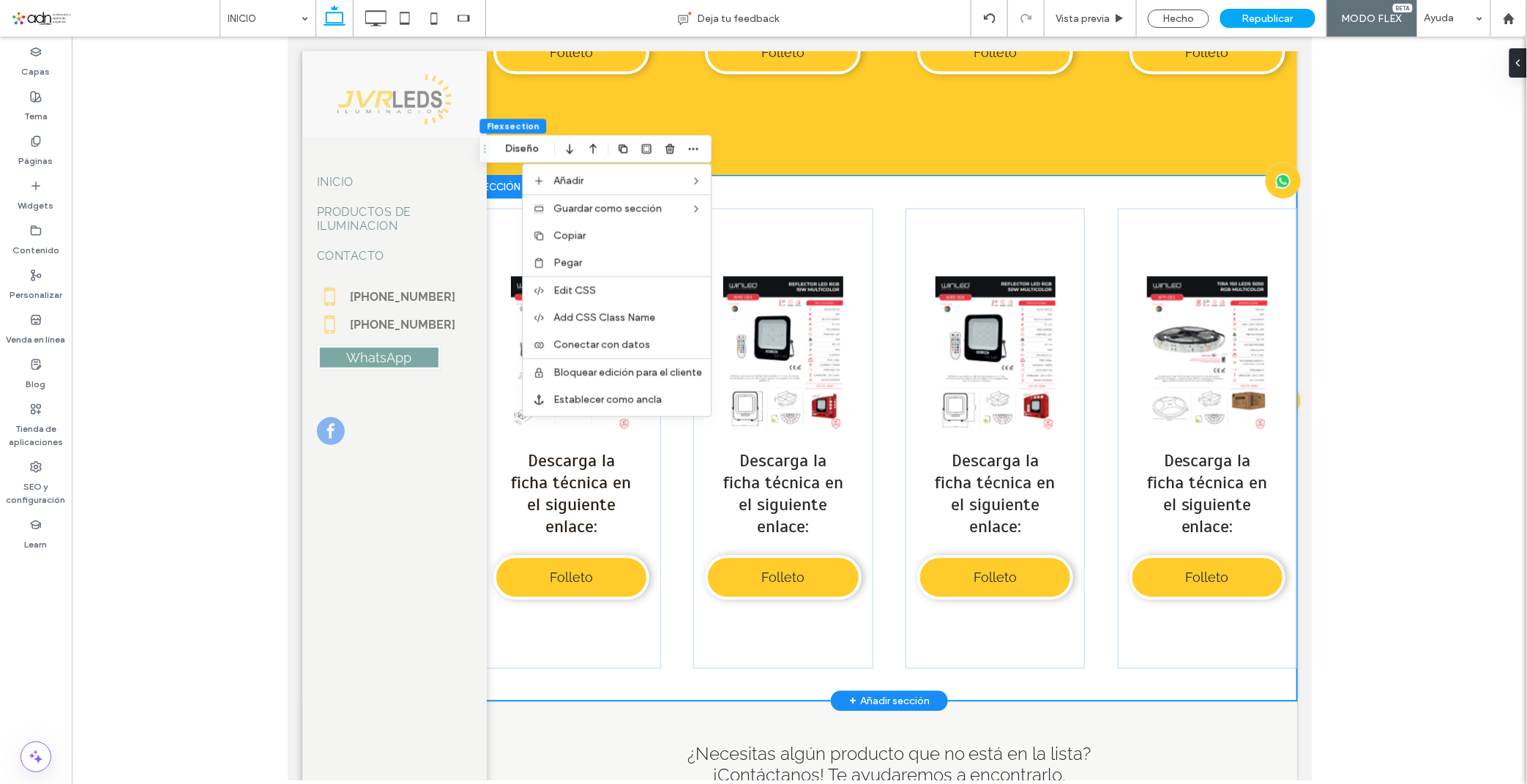
click at [625, 691] on div "Button Ver más Descarga la ficha técnica en el siguiente enlace: Folleto Button…" at bounding box center [888, 437] width 815 height 525
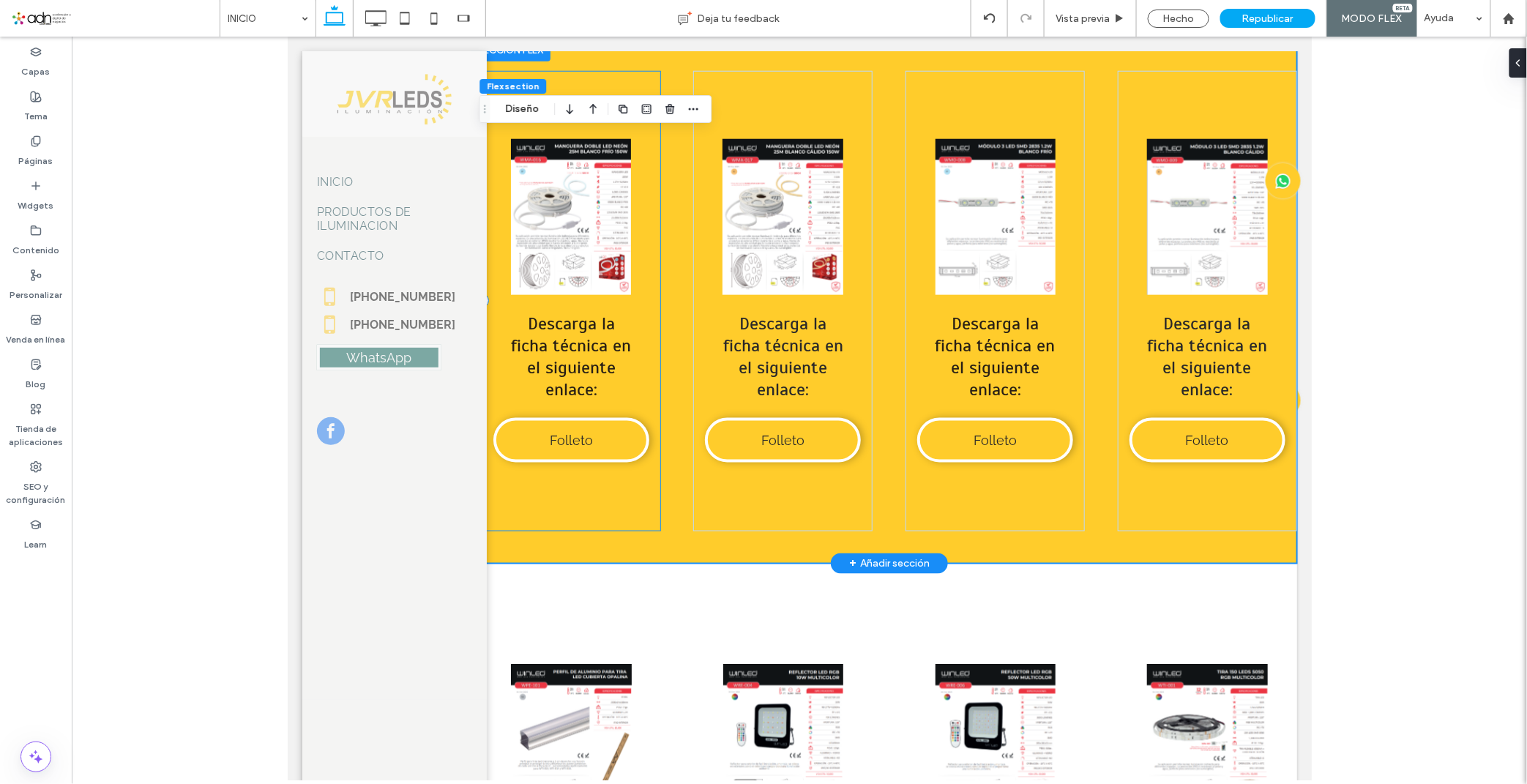
scroll to position [7487, 0]
click at [676, 539] on div "Button Ver más Descarga la ficha técnica en el siguiente enlace: Folleto Button…" at bounding box center [888, 300] width 815 height 525
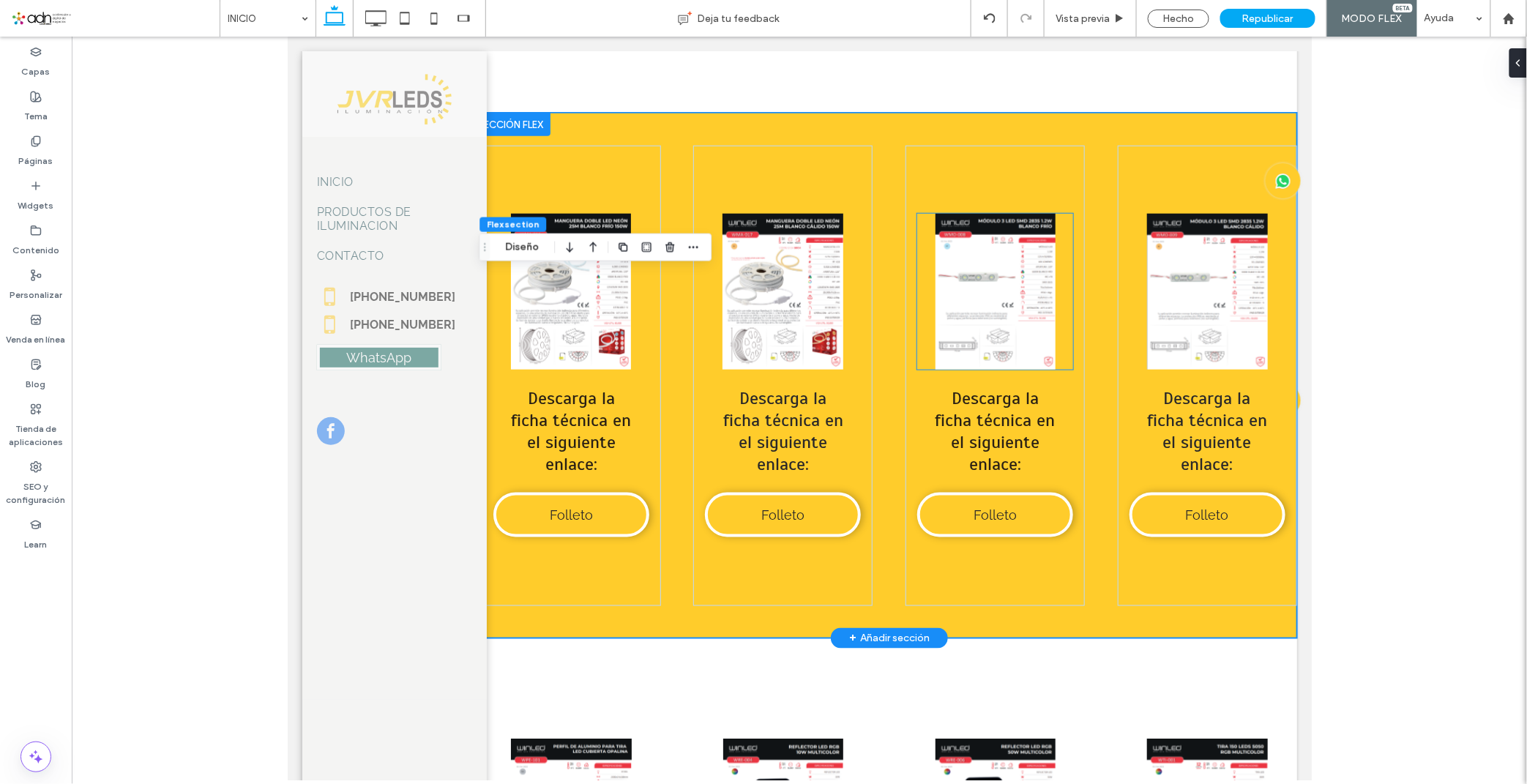
scroll to position [7242, 0]
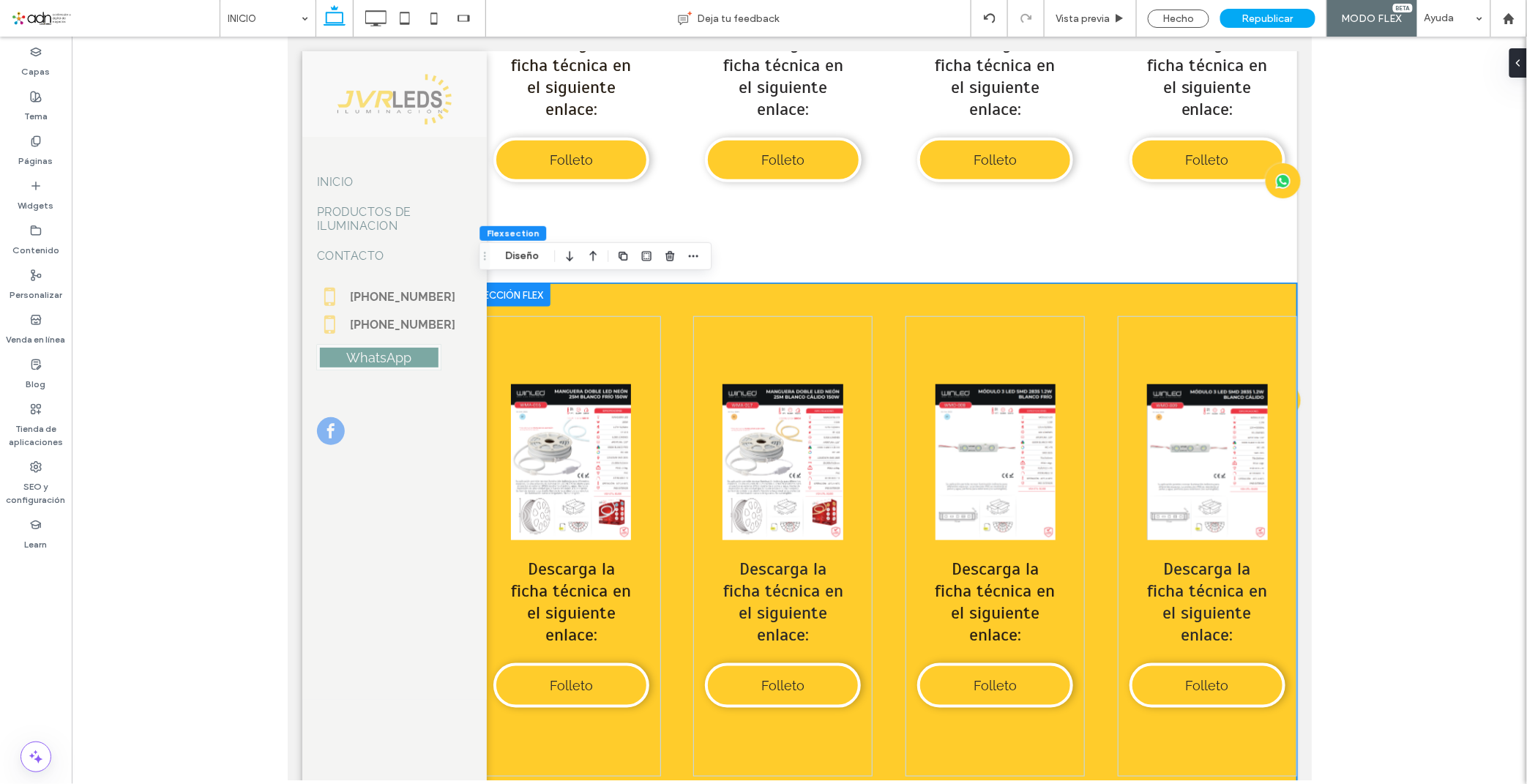
click at [669, 285] on div "Button Ver más Descarga la ficha técnica en el siguiente enlace: Folleto Button…" at bounding box center [888, 545] width 815 height 525
click at [688, 260] on icon "button" at bounding box center [693, 256] width 12 height 12
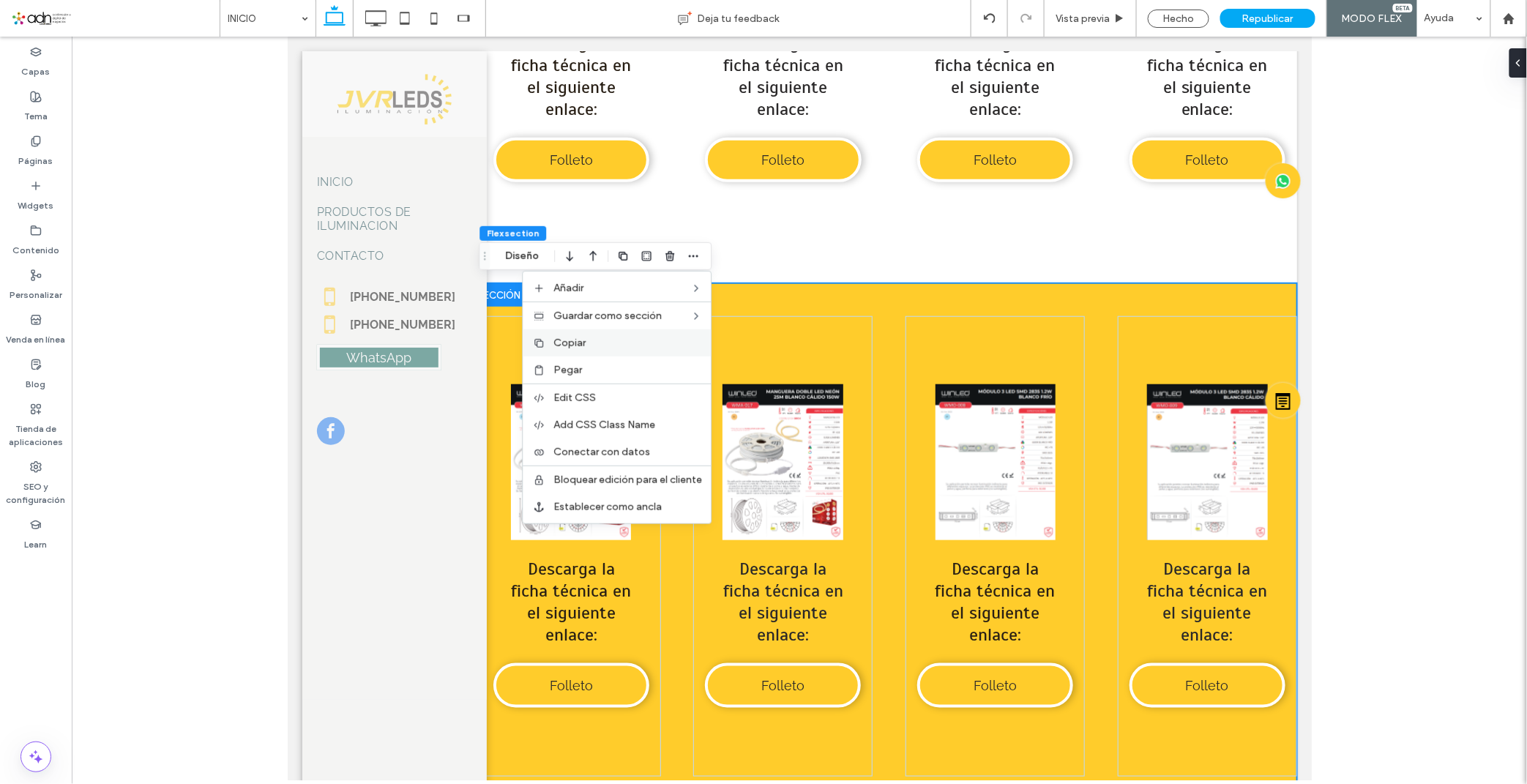
click at [605, 342] on label "Copiar" at bounding box center [627, 343] width 149 height 13
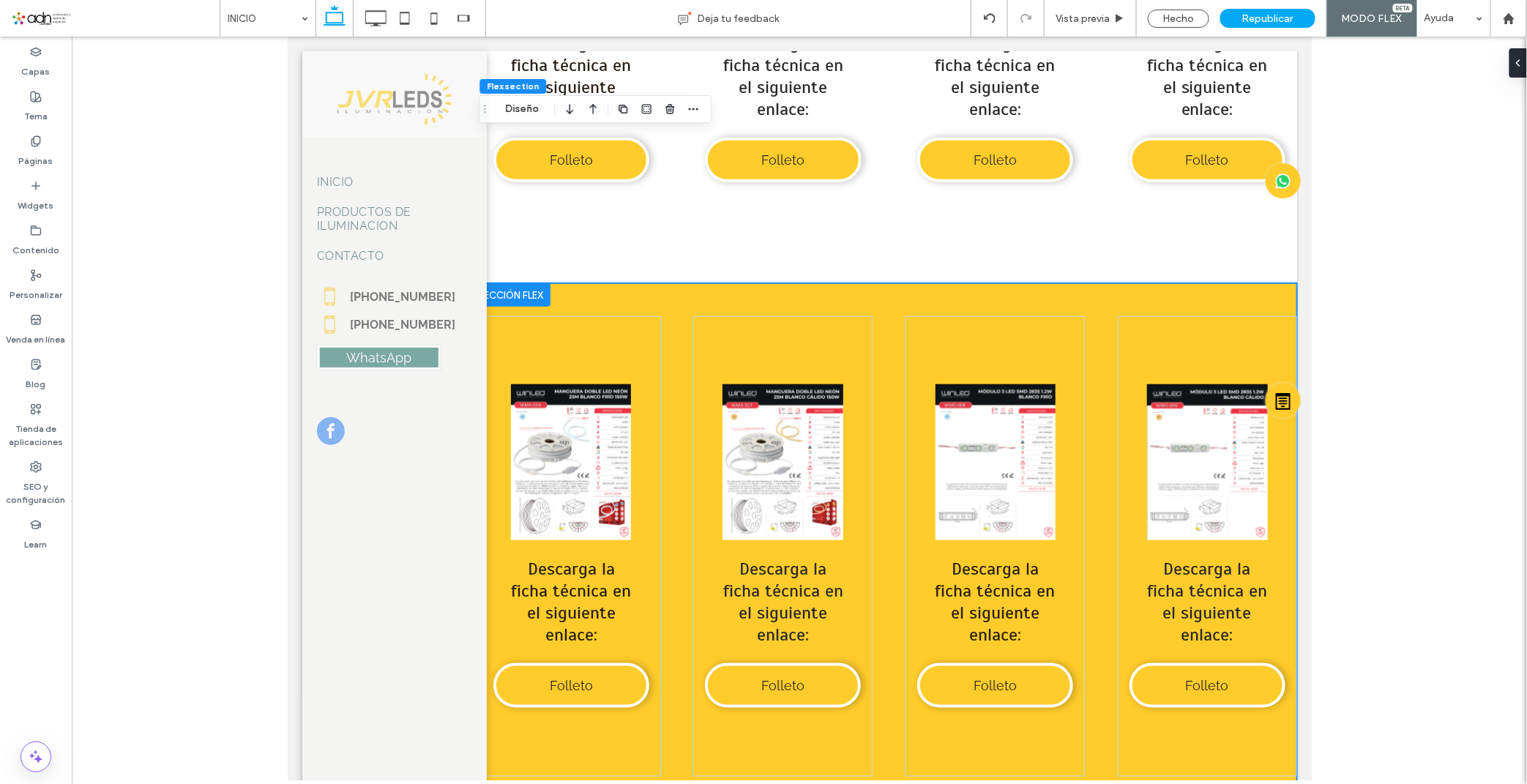
scroll to position [8137, 0]
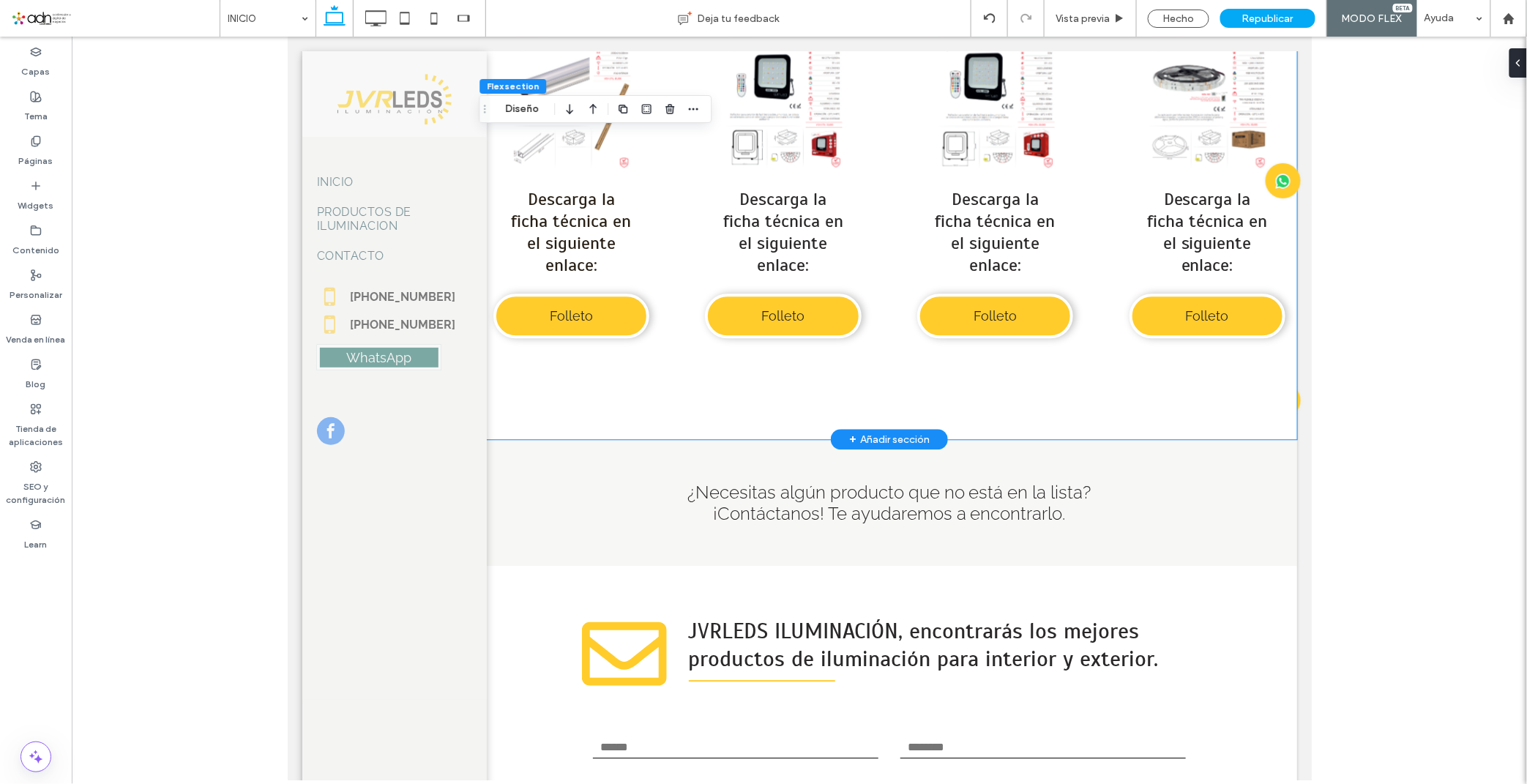
click at [571, 423] on div "Button Ver más Descarga la ficha técnica en el siguiente enlace: Folleto Button…" at bounding box center [888, 175] width 815 height 525
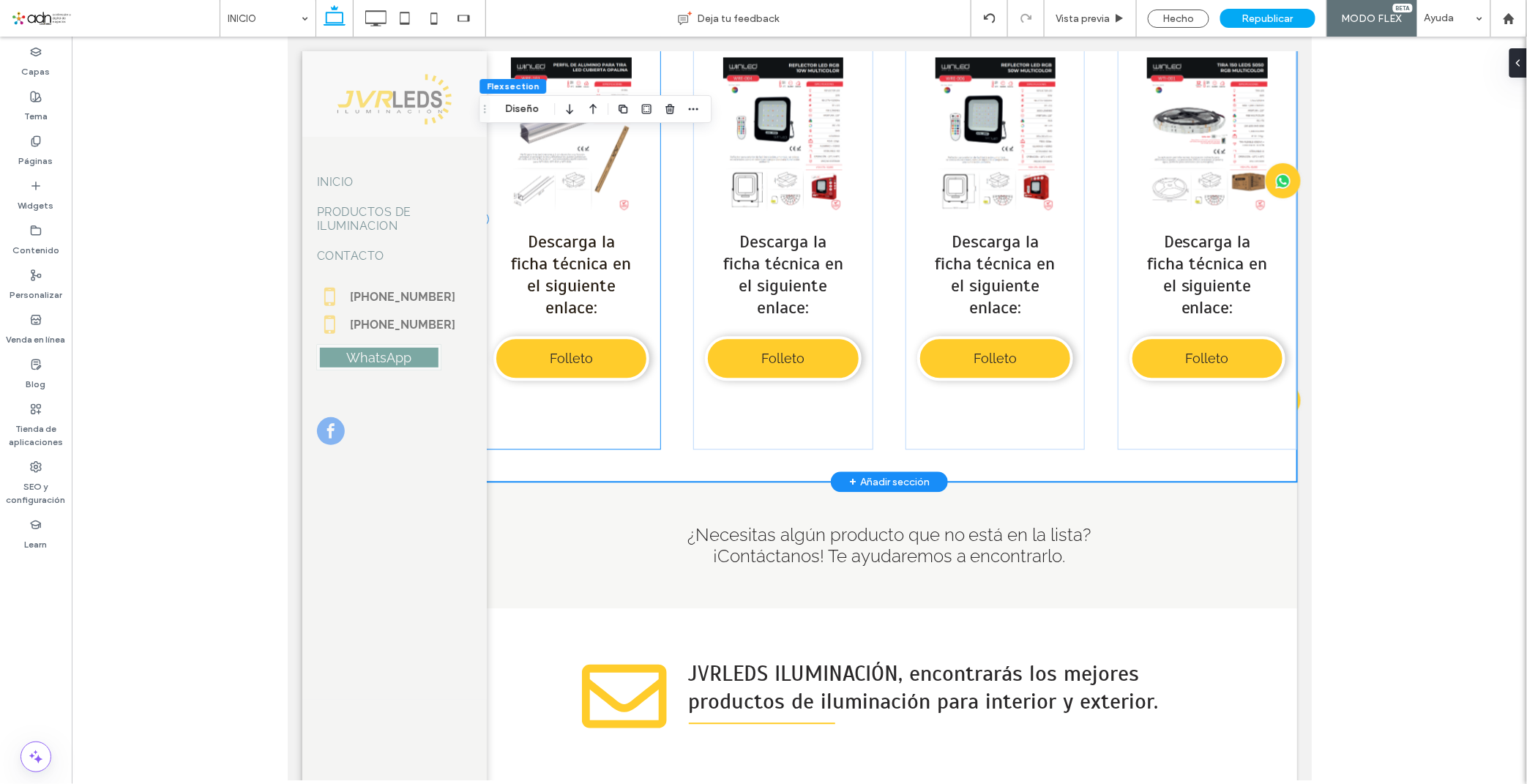
scroll to position [8011, 0]
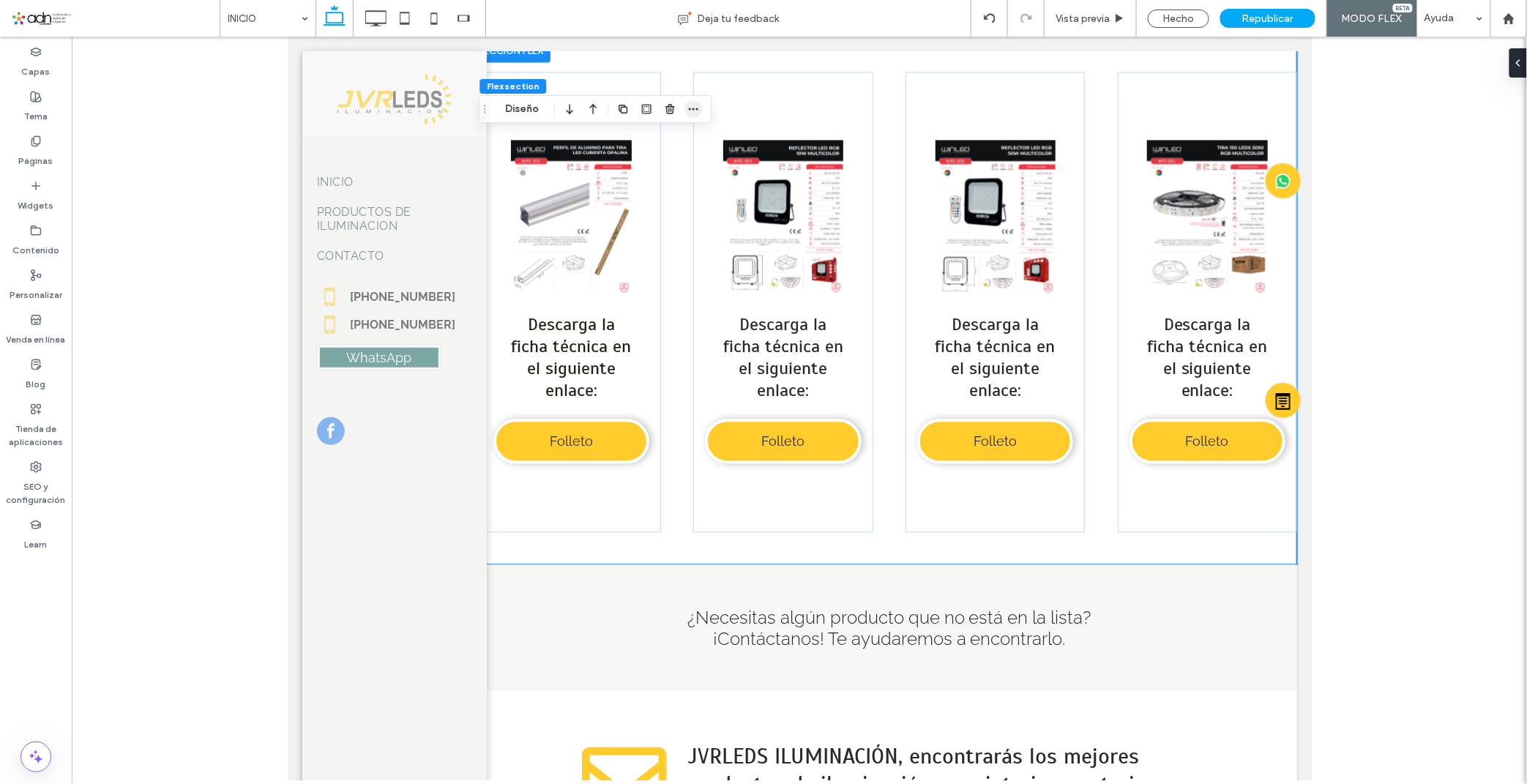
click at [695, 106] on icon "button" at bounding box center [693, 109] width 12 height 12
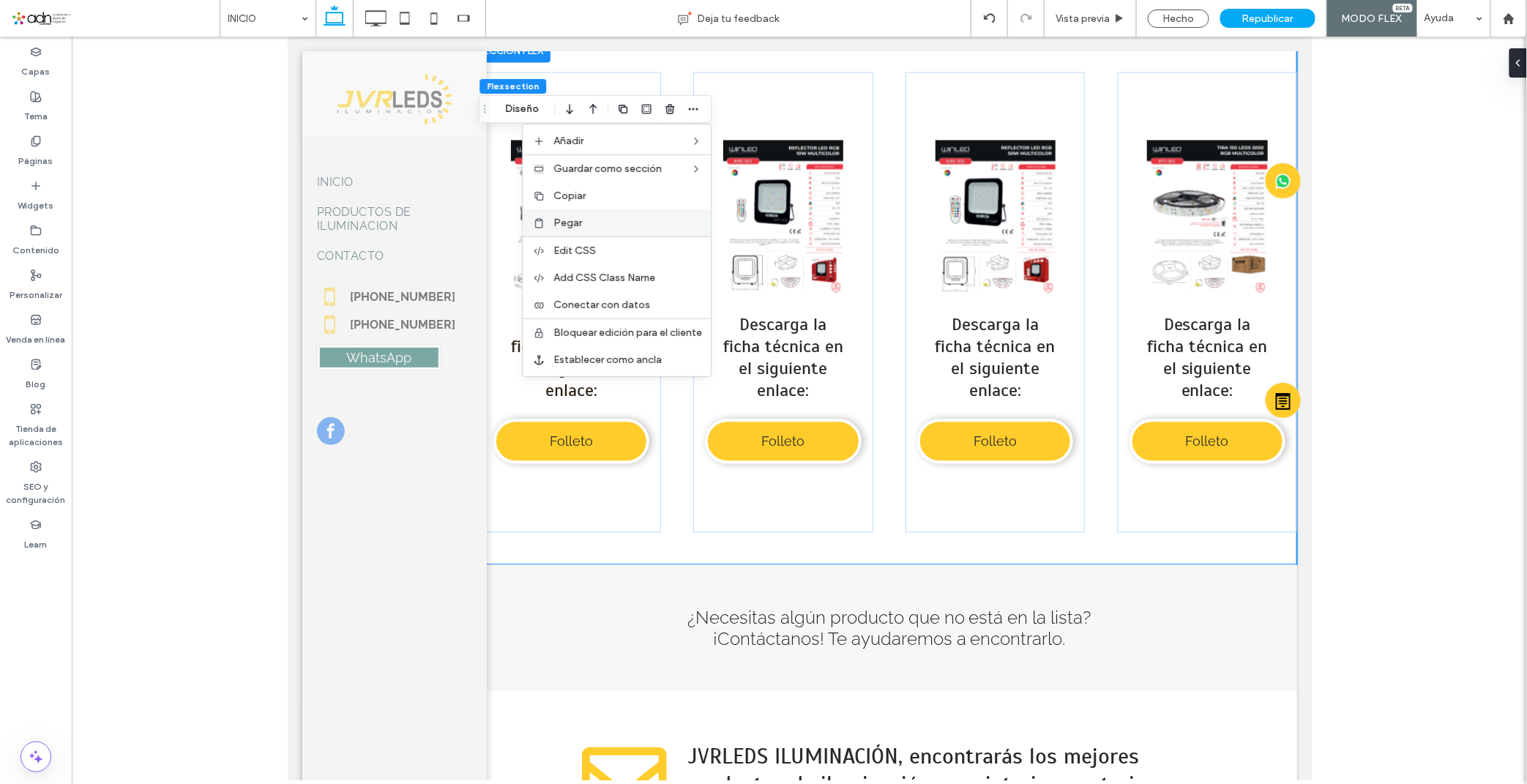
click at [620, 218] on label "Pegar" at bounding box center [627, 223] width 149 height 13
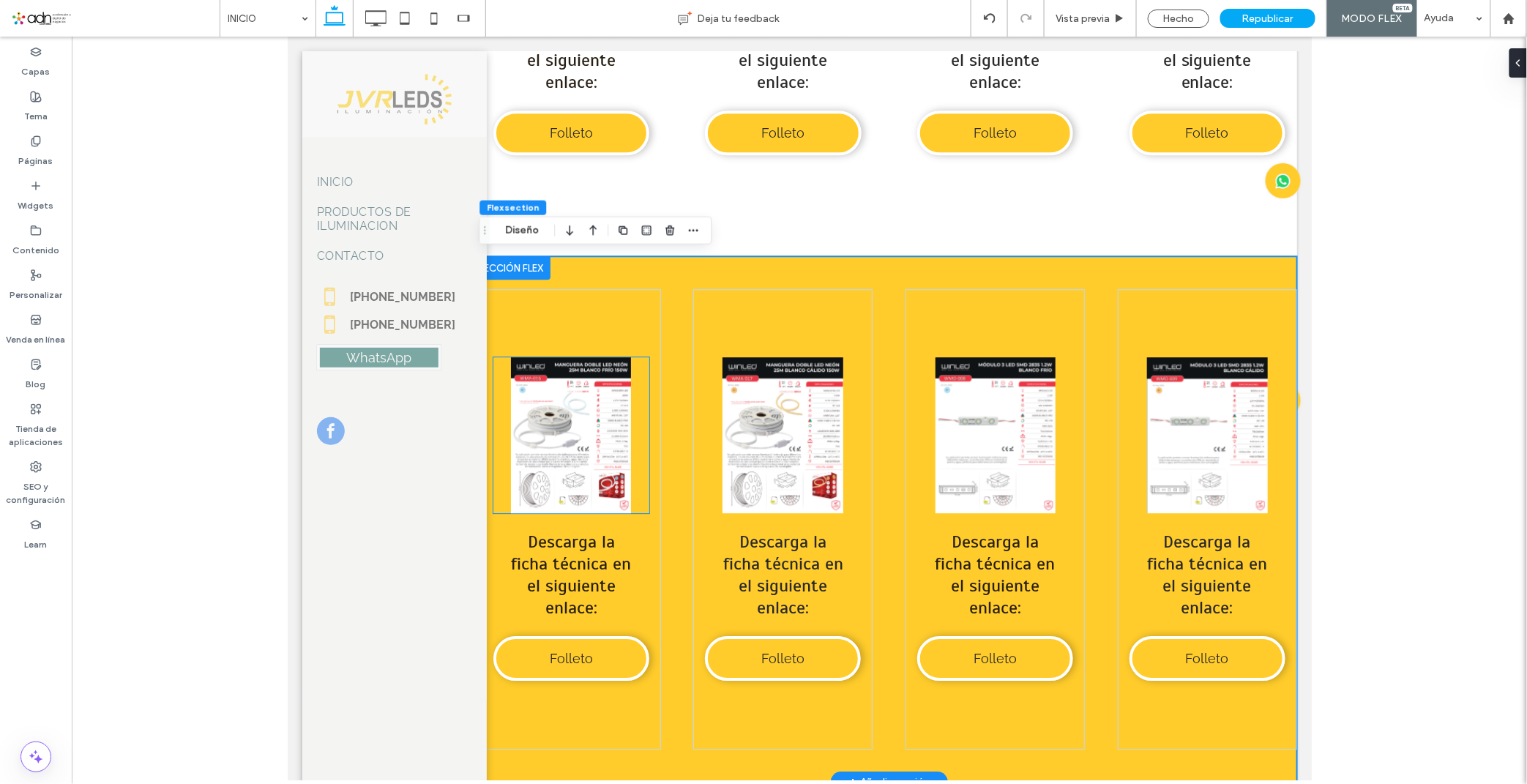
scroll to position [8318, 0]
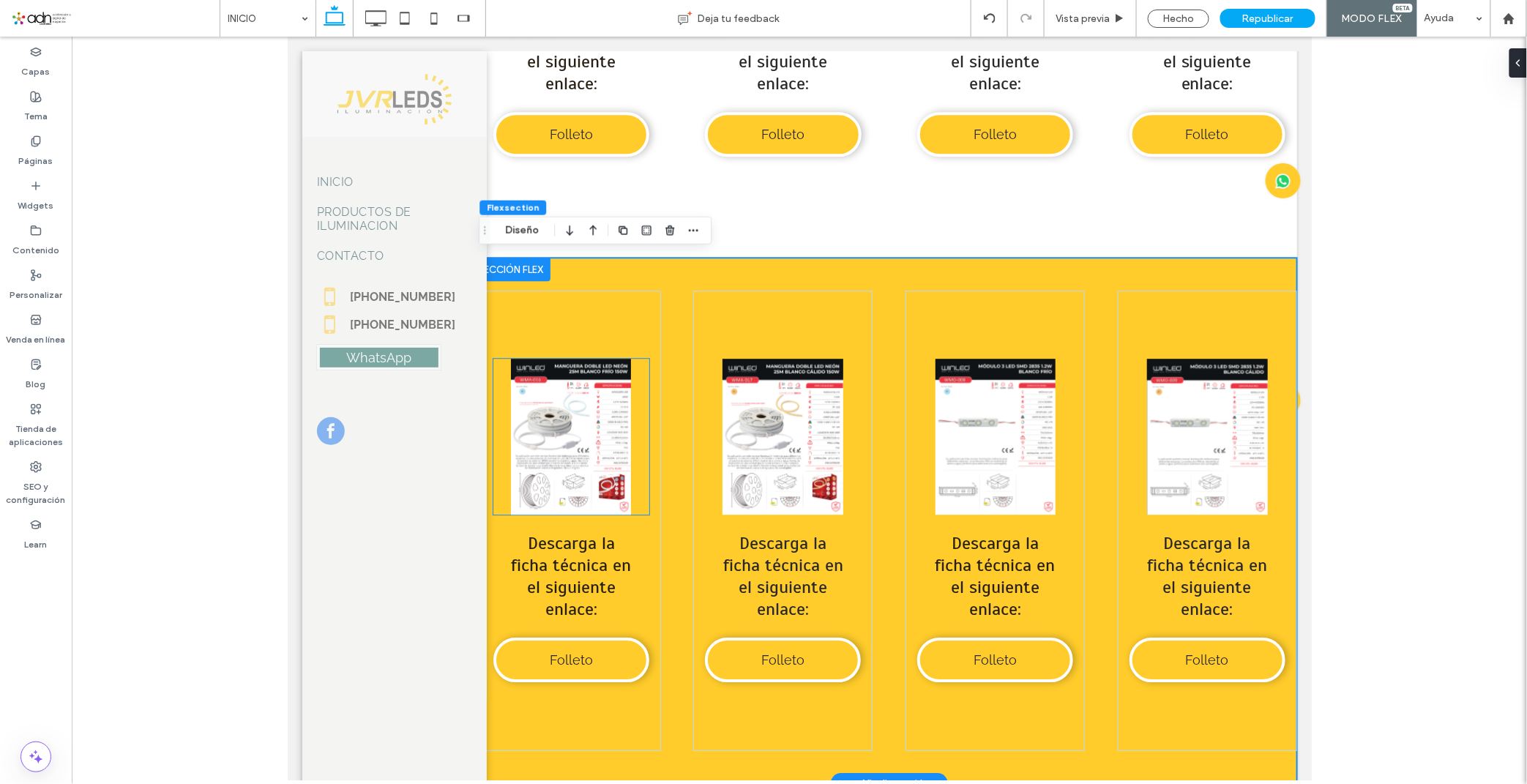
click at [609, 486] on link at bounding box center [570, 435] width 156 height 156
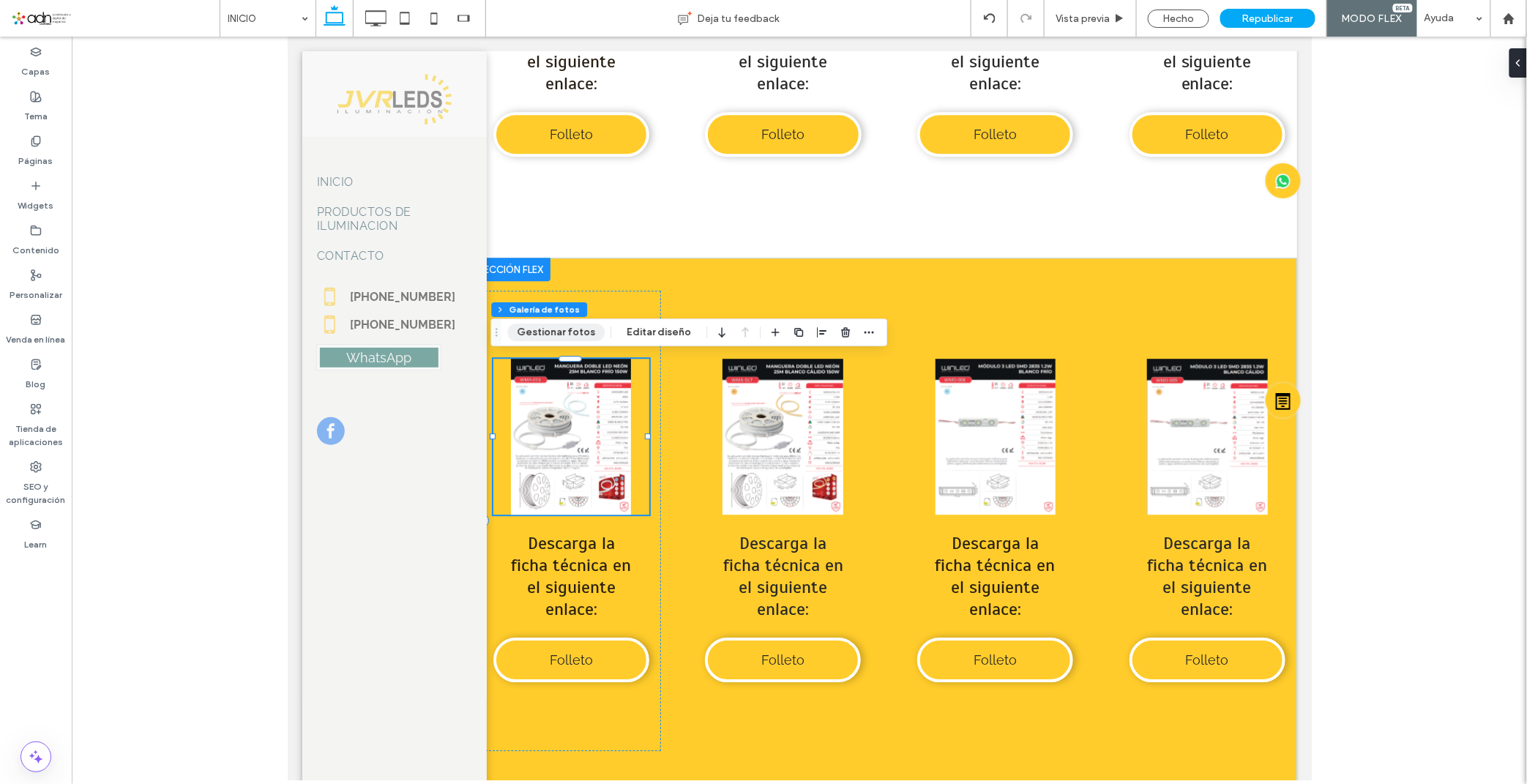
click at [547, 332] on button "Gestionar fotos" at bounding box center [555, 332] width 98 height 17
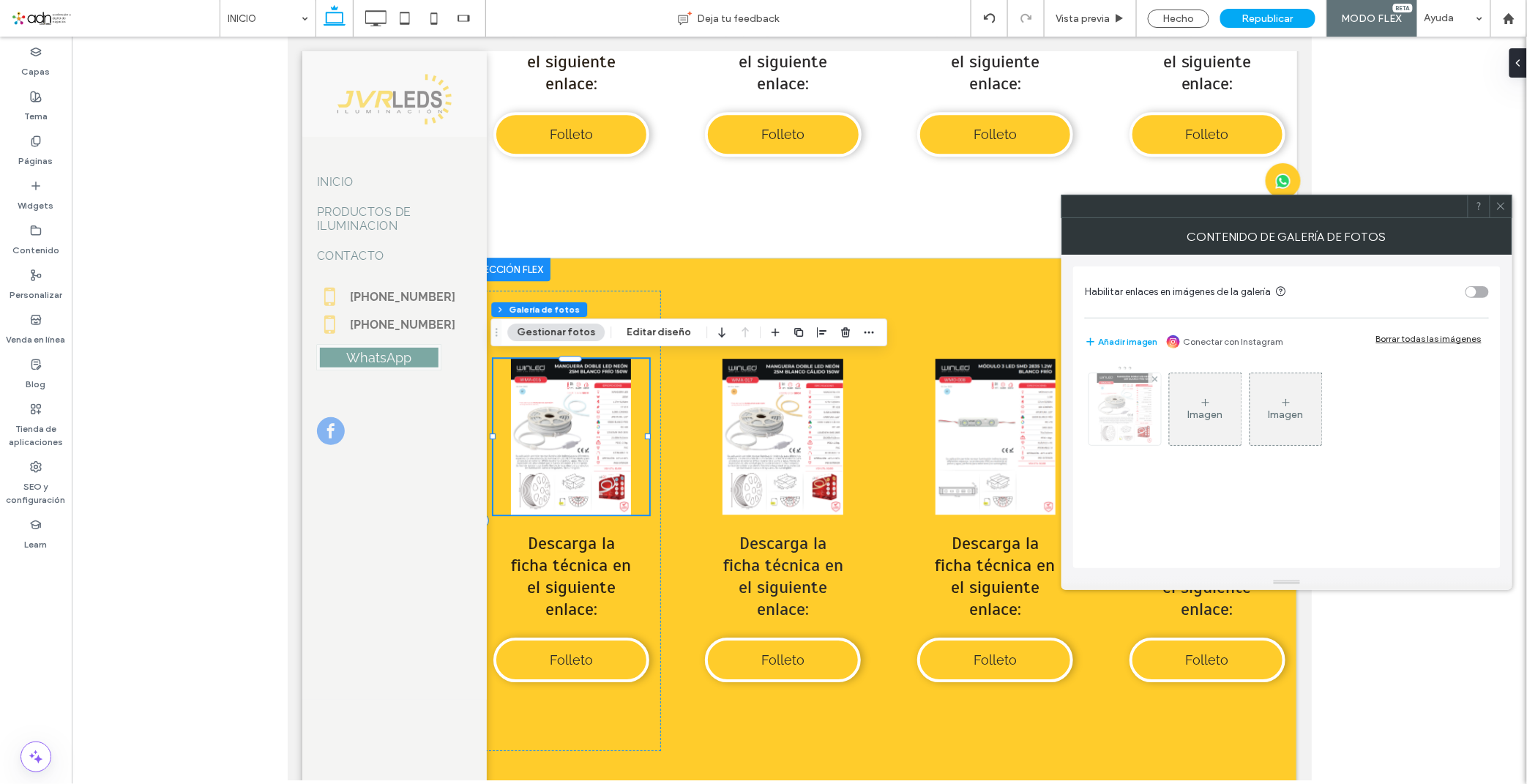
click at [1125, 398] on img at bounding box center [1124, 409] width 55 height 71
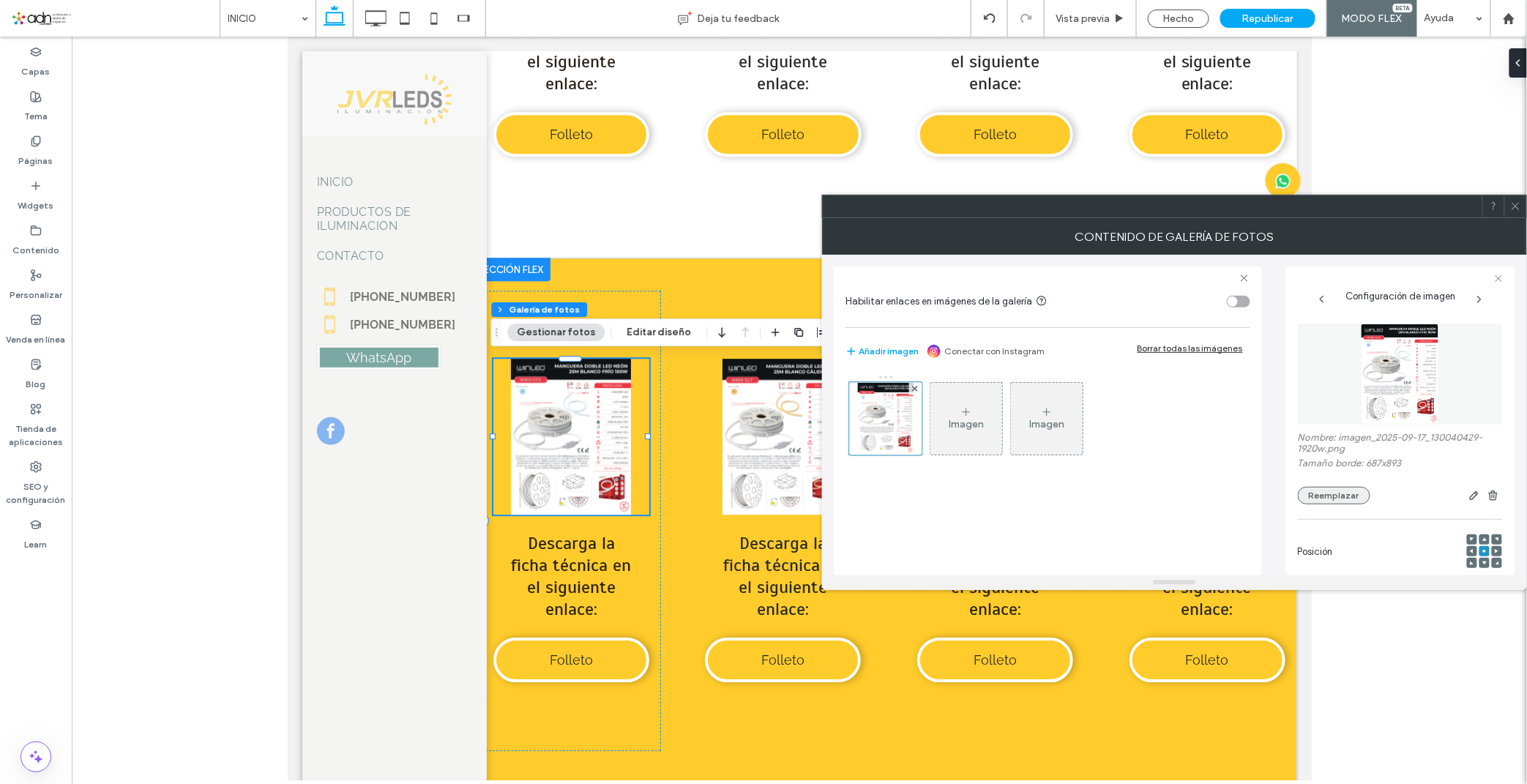
click at [1335, 497] on button "Reemplazar" at bounding box center [1333, 496] width 72 height 17
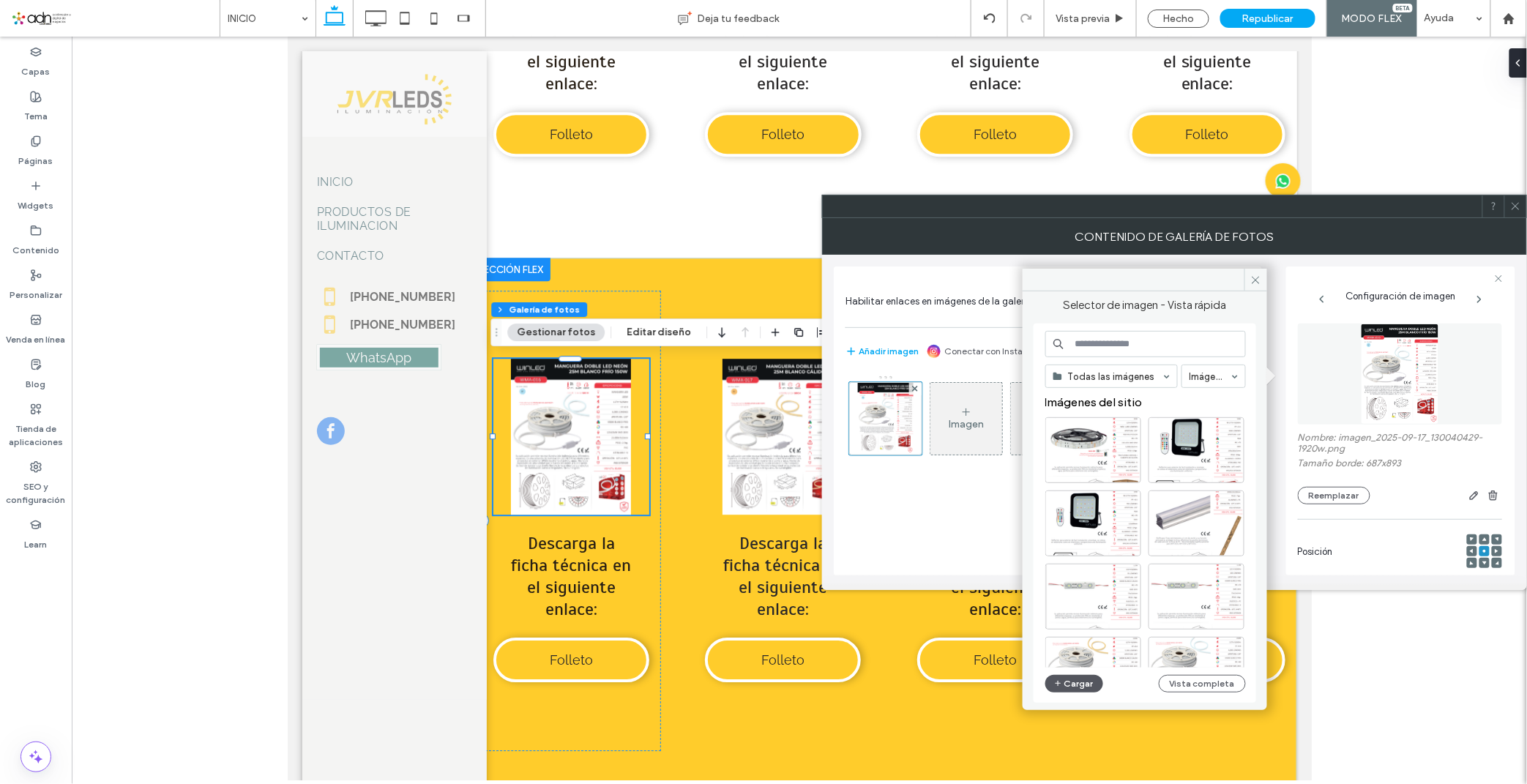
click at [1059, 682] on icon "button" at bounding box center [1058, 683] width 9 height 12
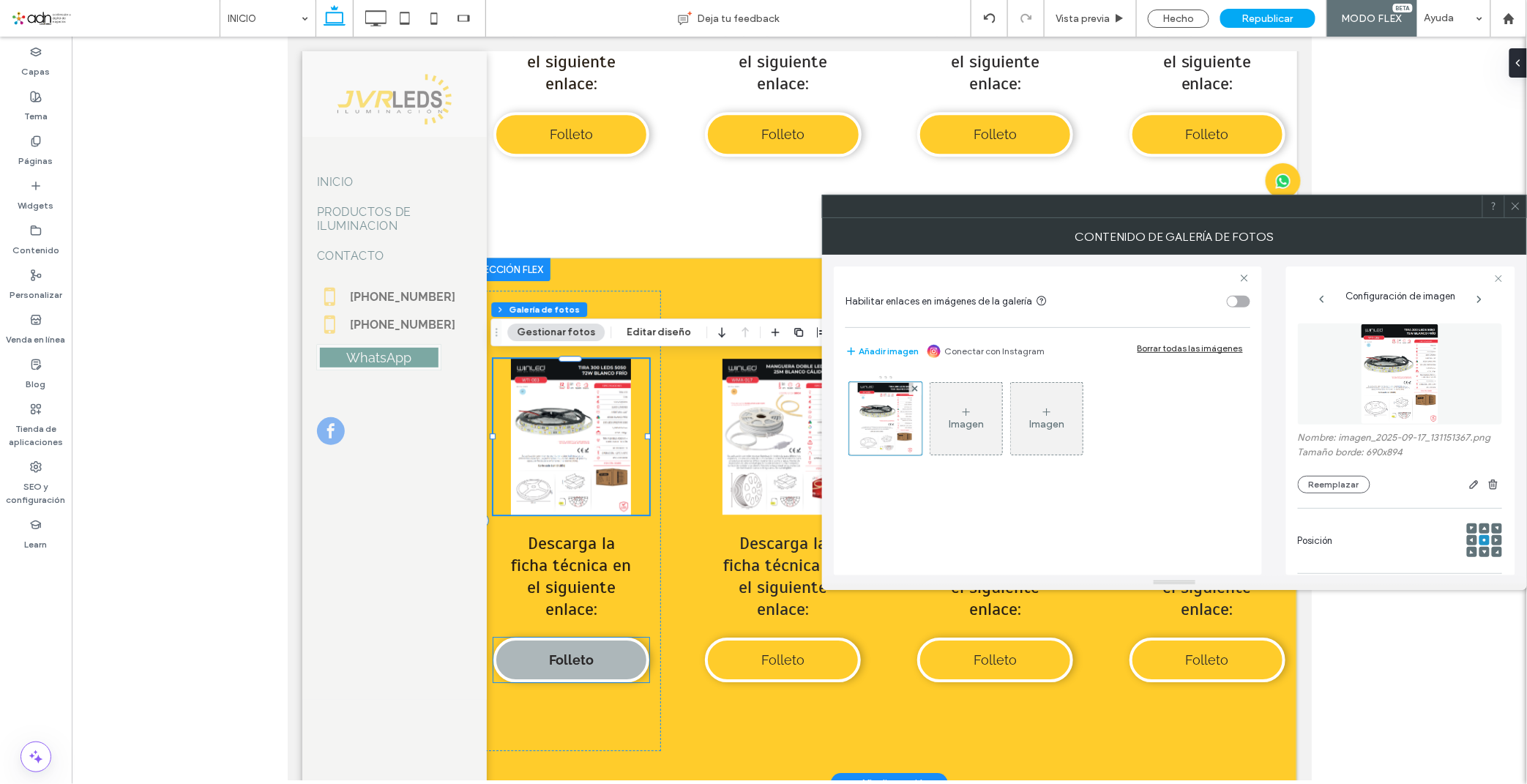
click at [555, 651] on span "Folleto" at bounding box center [570, 658] width 44 height 15
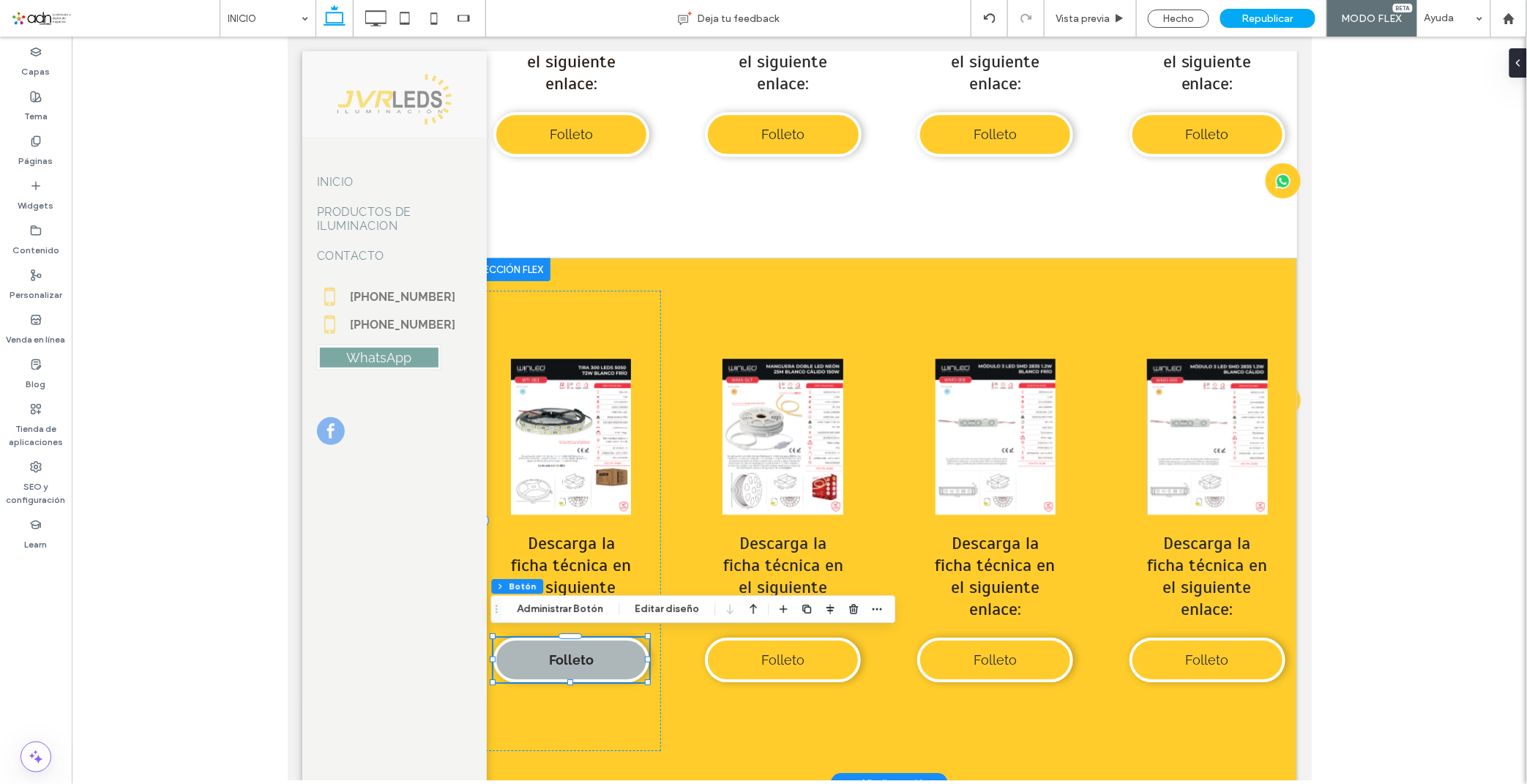
type input "**"
click at [563, 617] on button "Administrar Botón" at bounding box center [559, 608] width 106 height 17
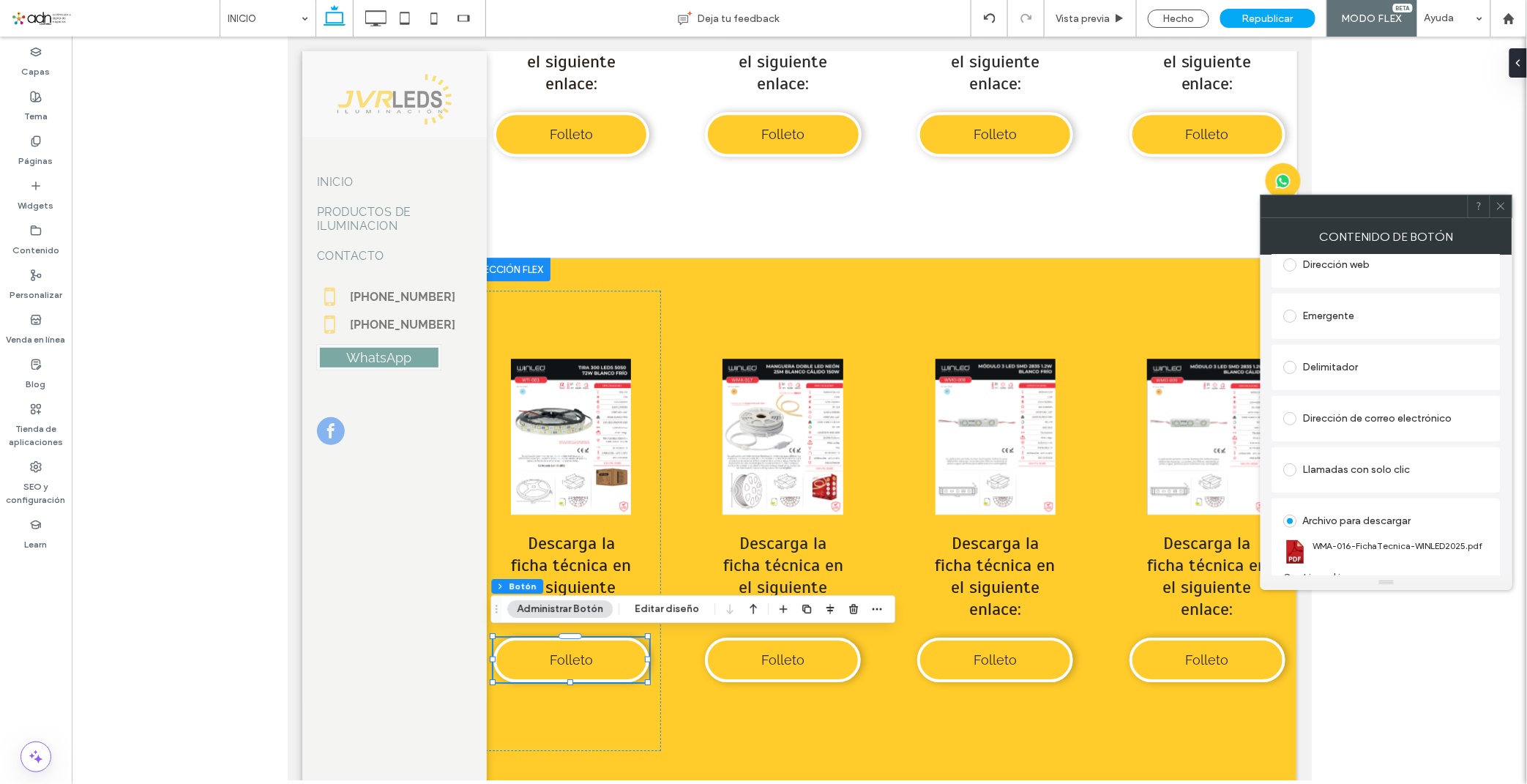
scroll to position [245, 0]
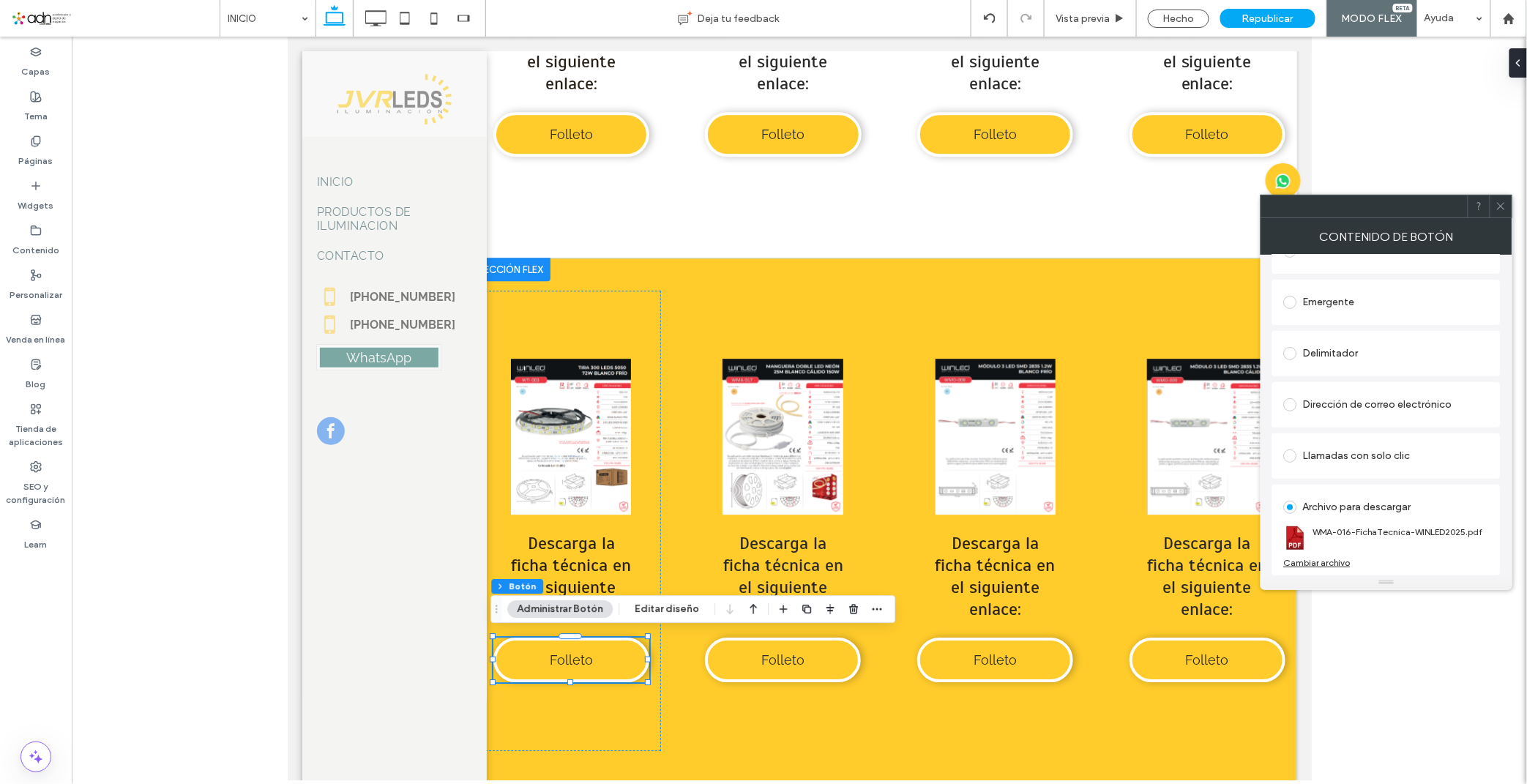
click at [1321, 559] on div "Cambiar archivo" at bounding box center [1317, 562] width 67 height 11
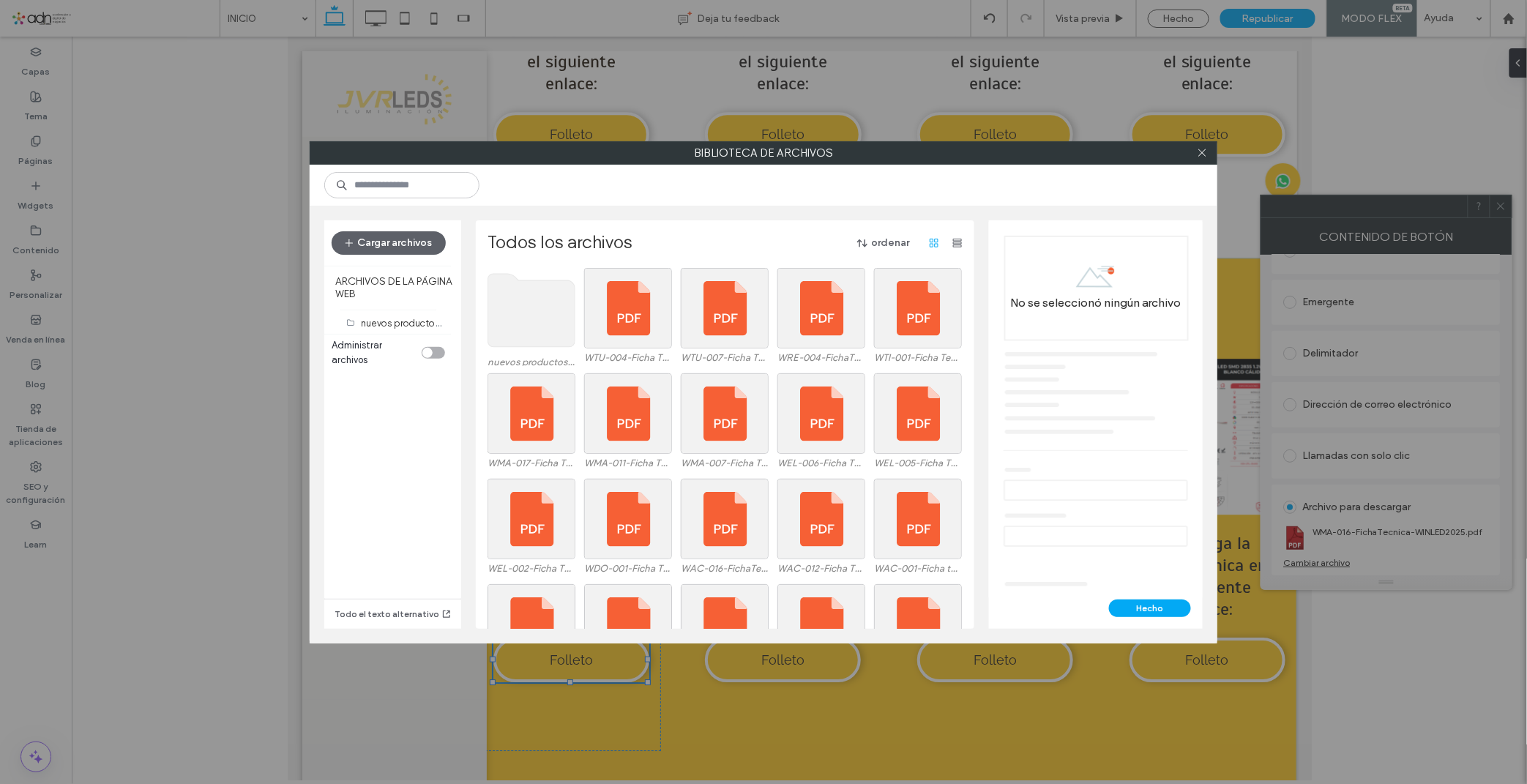
click at [522, 318] on use at bounding box center [532, 311] width 87 height 73
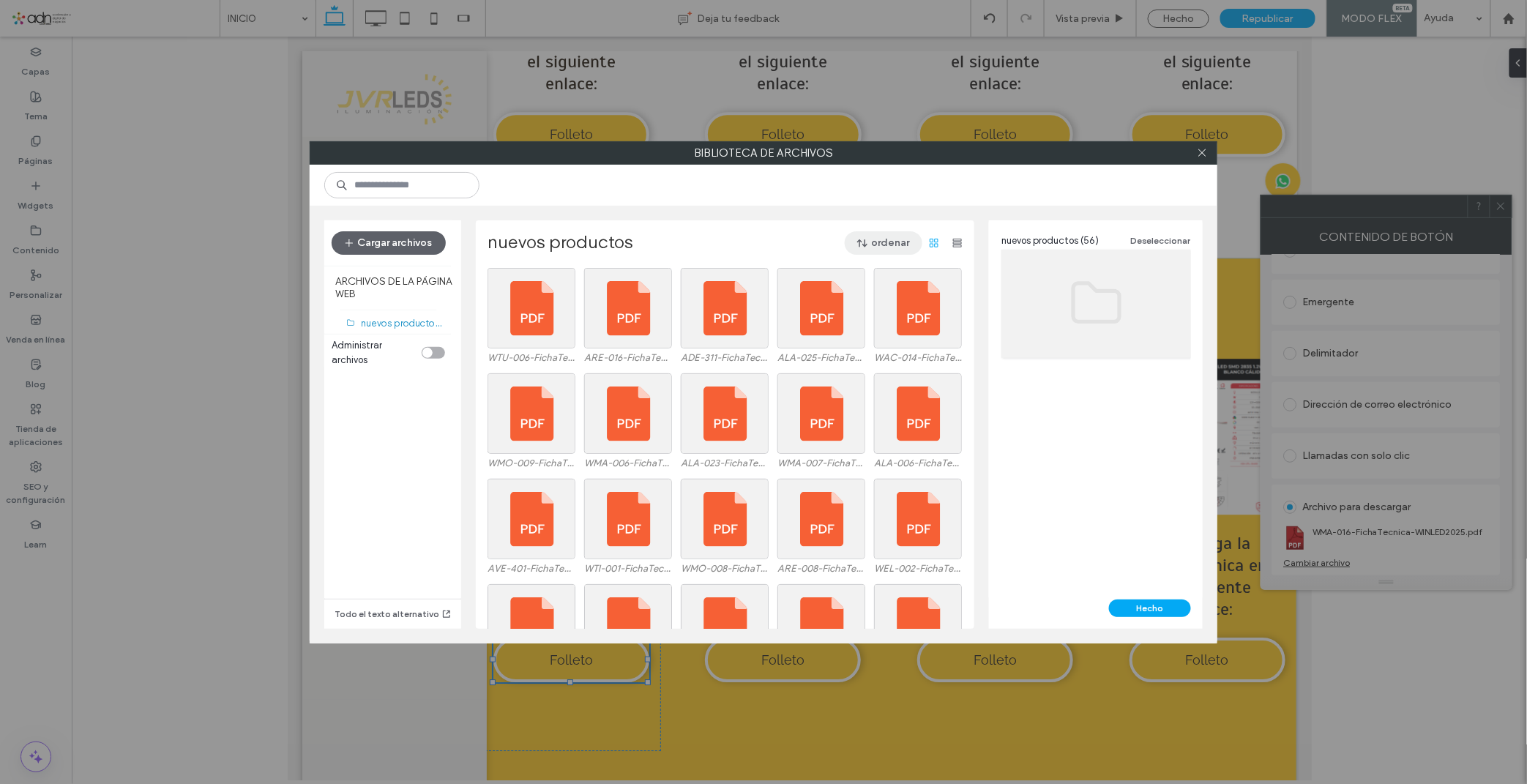
click at [874, 245] on button "ordenar" at bounding box center [883, 242] width 78 height 23
click at [850, 334] on div "Nombre (A-Z)" at bounding box center [836, 336] width 158 height 28
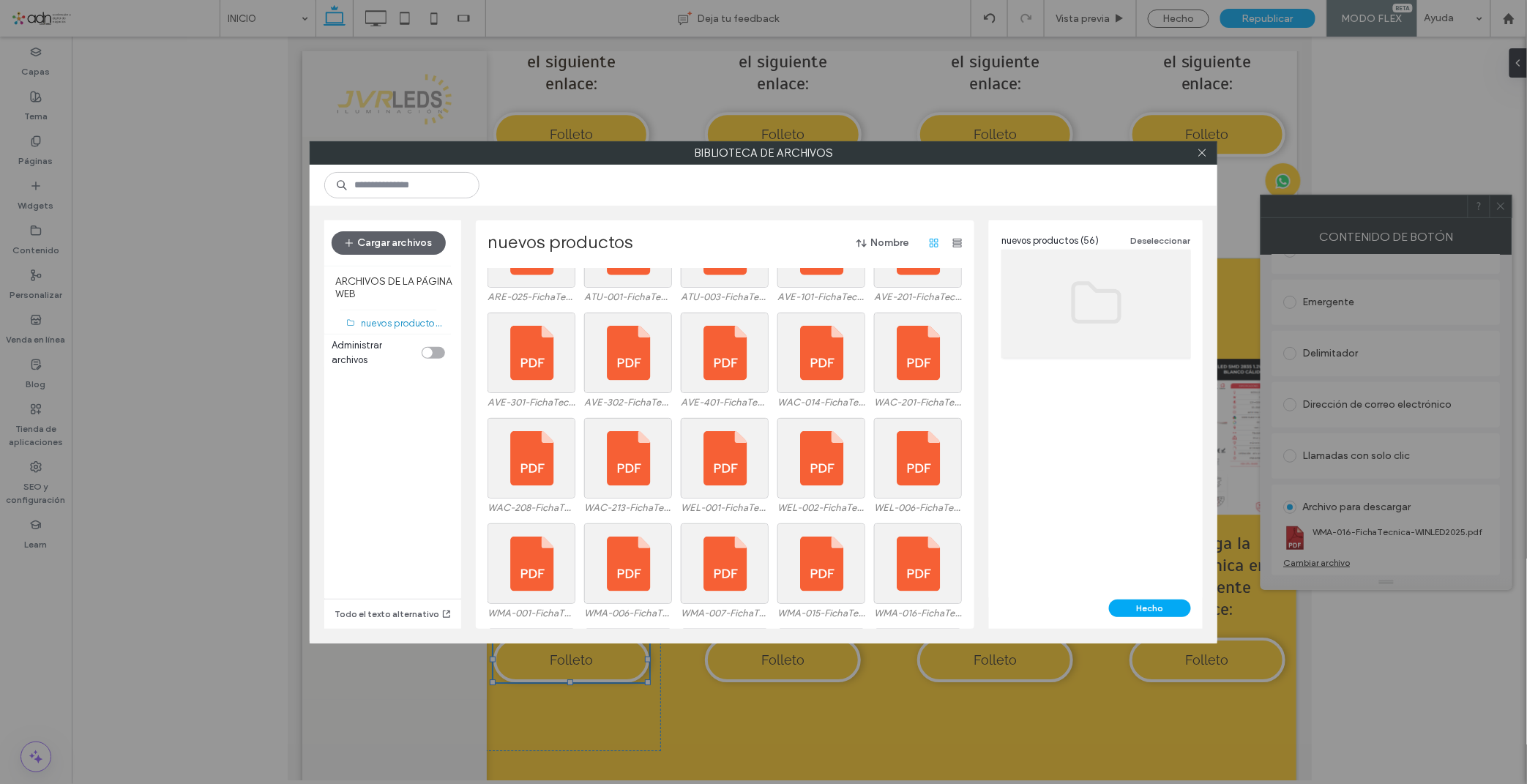
scroll to position [903, 0]
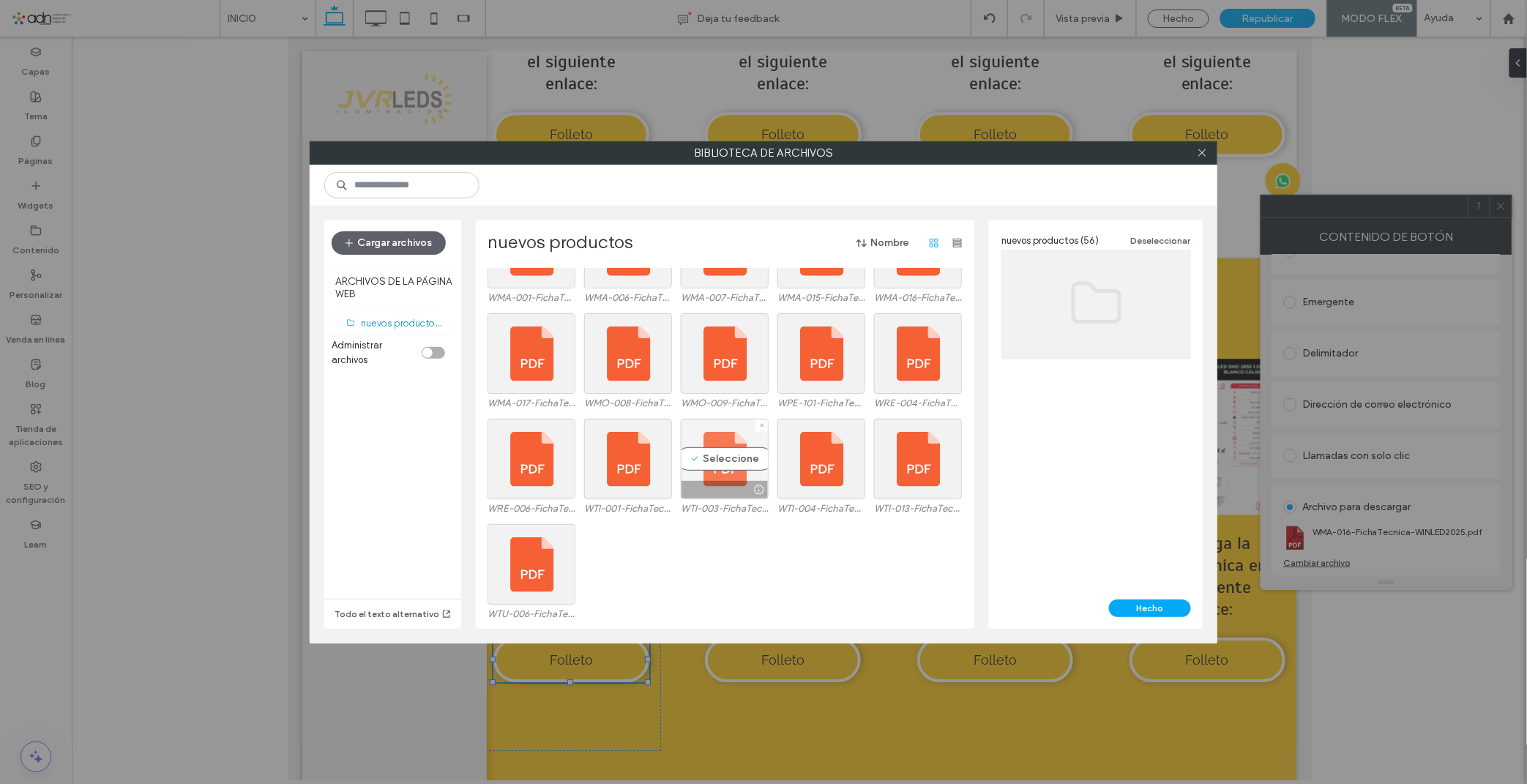
click at [730, 452] on div "Seleccione" at bounding box center [725, 458] width 88 height 80
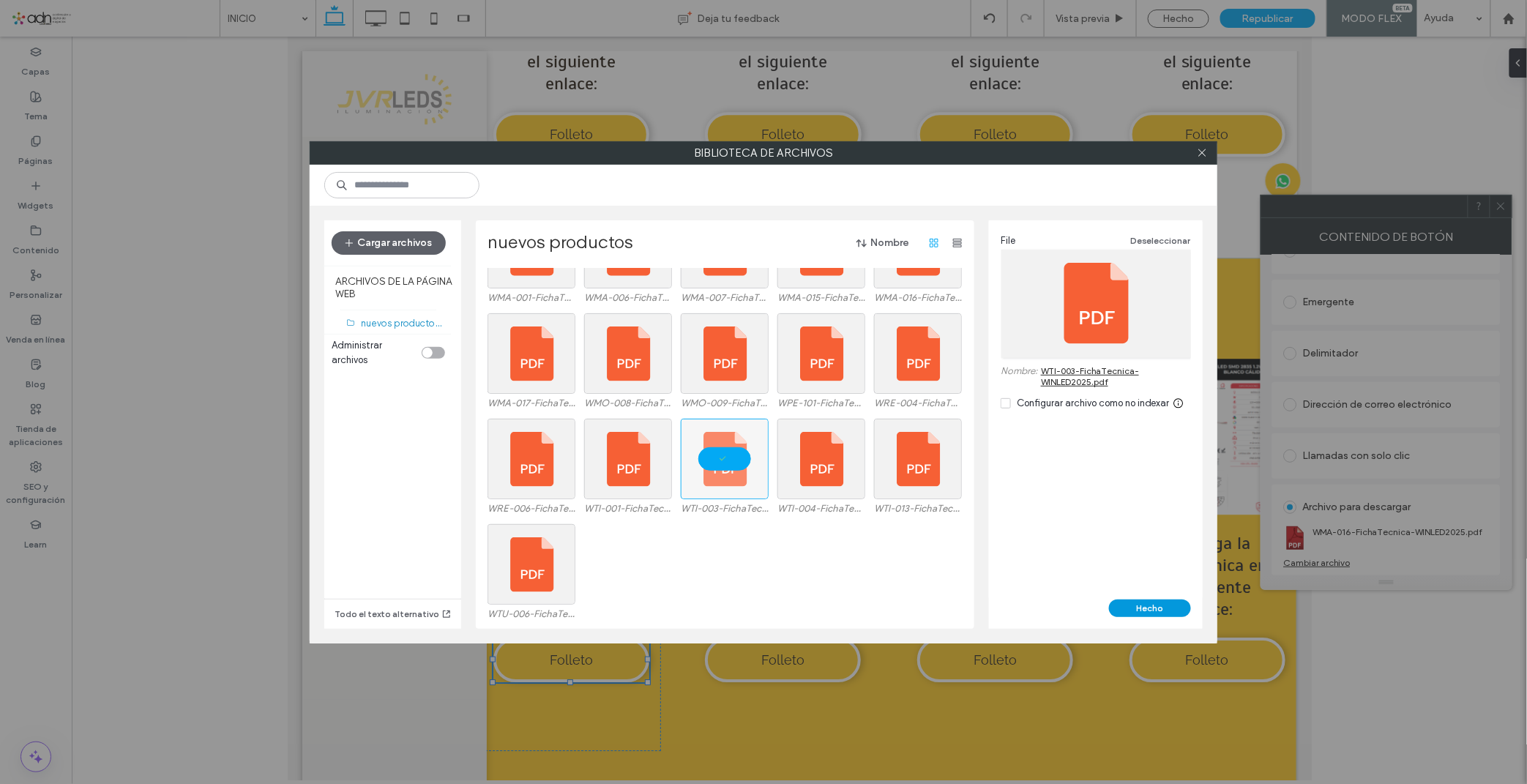
click at [1151, 608] on button "Hecho" at bounding box center [1150, 608] width 82 height 17
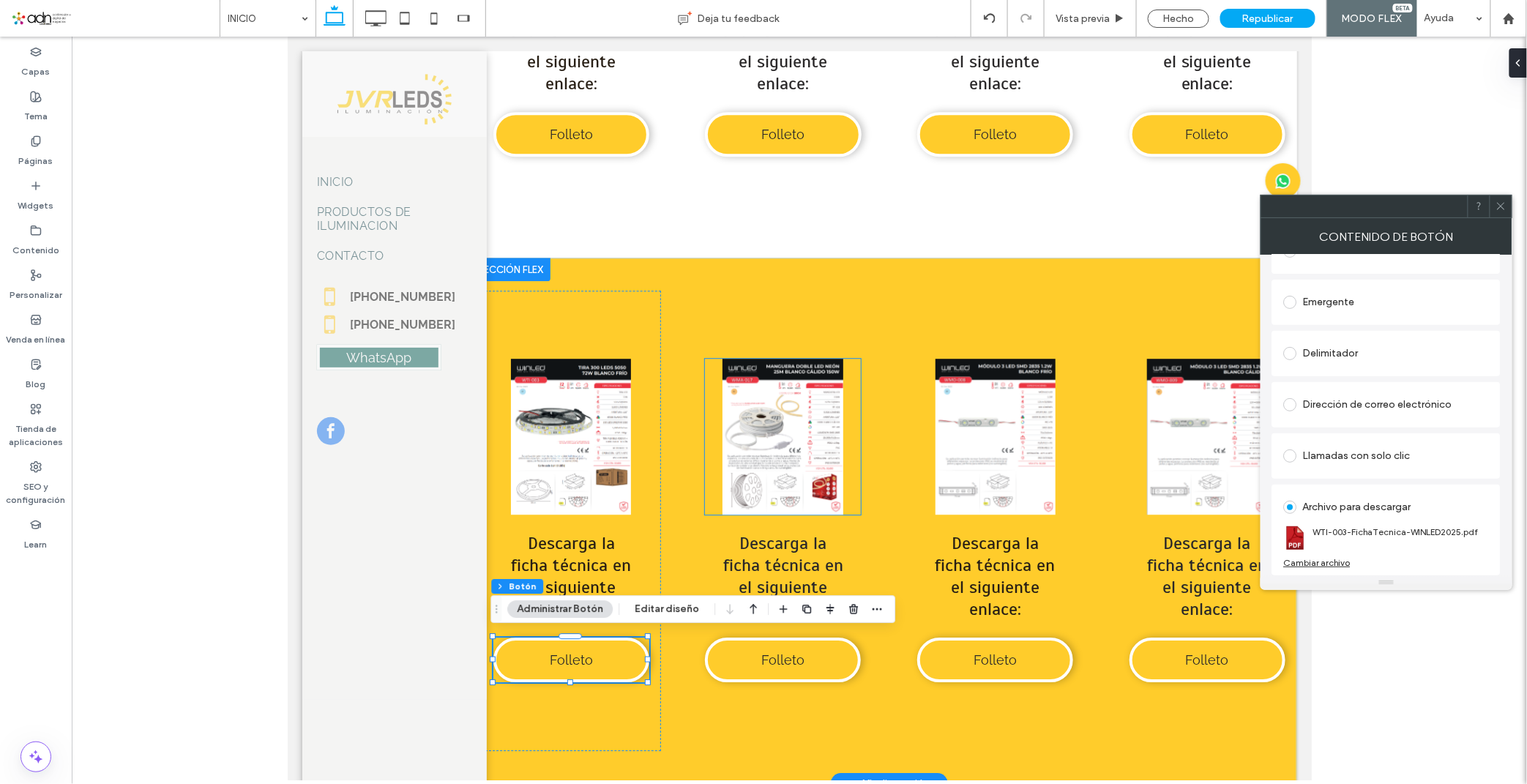
click at [791, 468] on link at bounding box center [782, 435] width 156 height 156
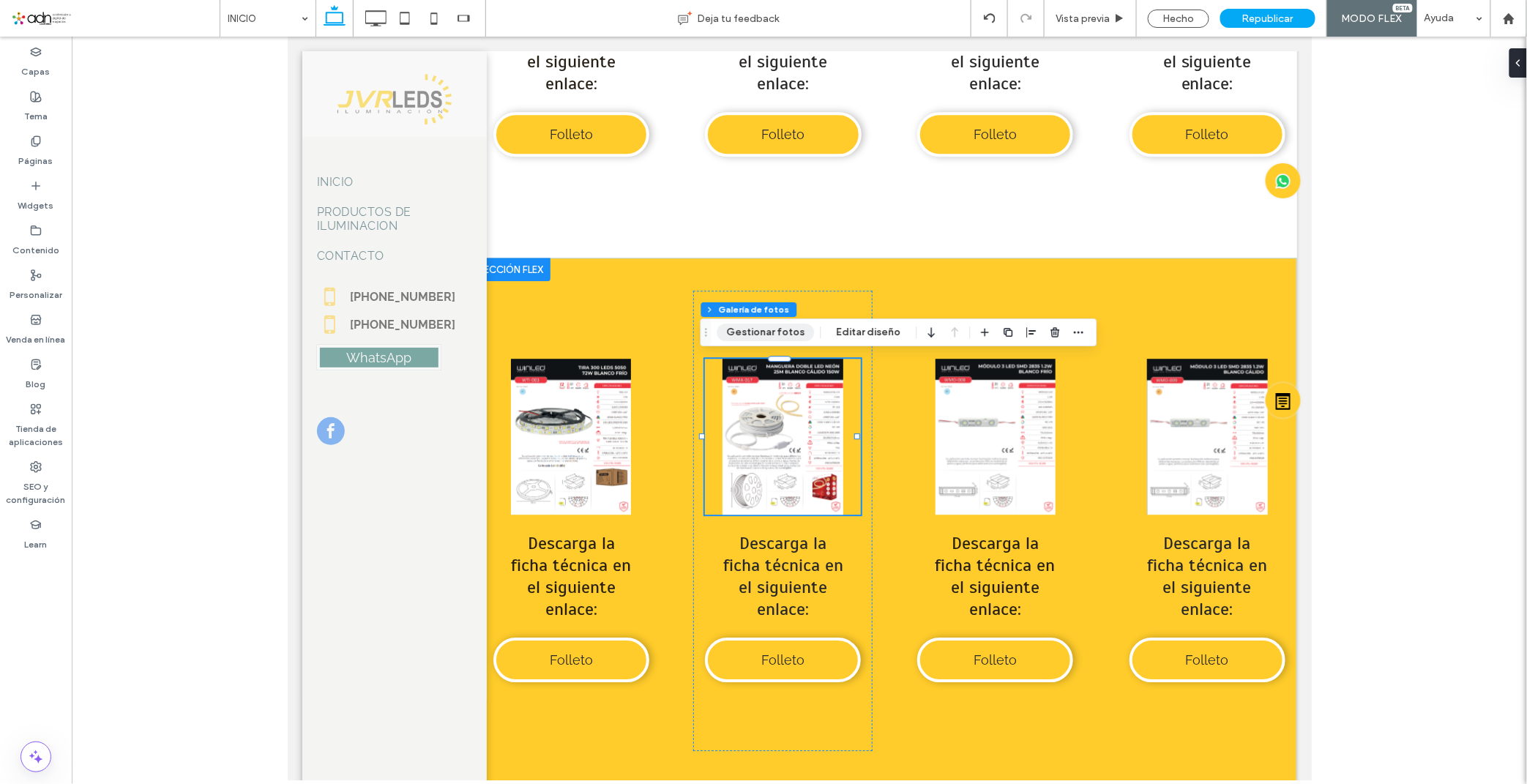
click at [749, 332] on button "Gestionar fotos" at bounding box center [766, 332] width 98 height 17
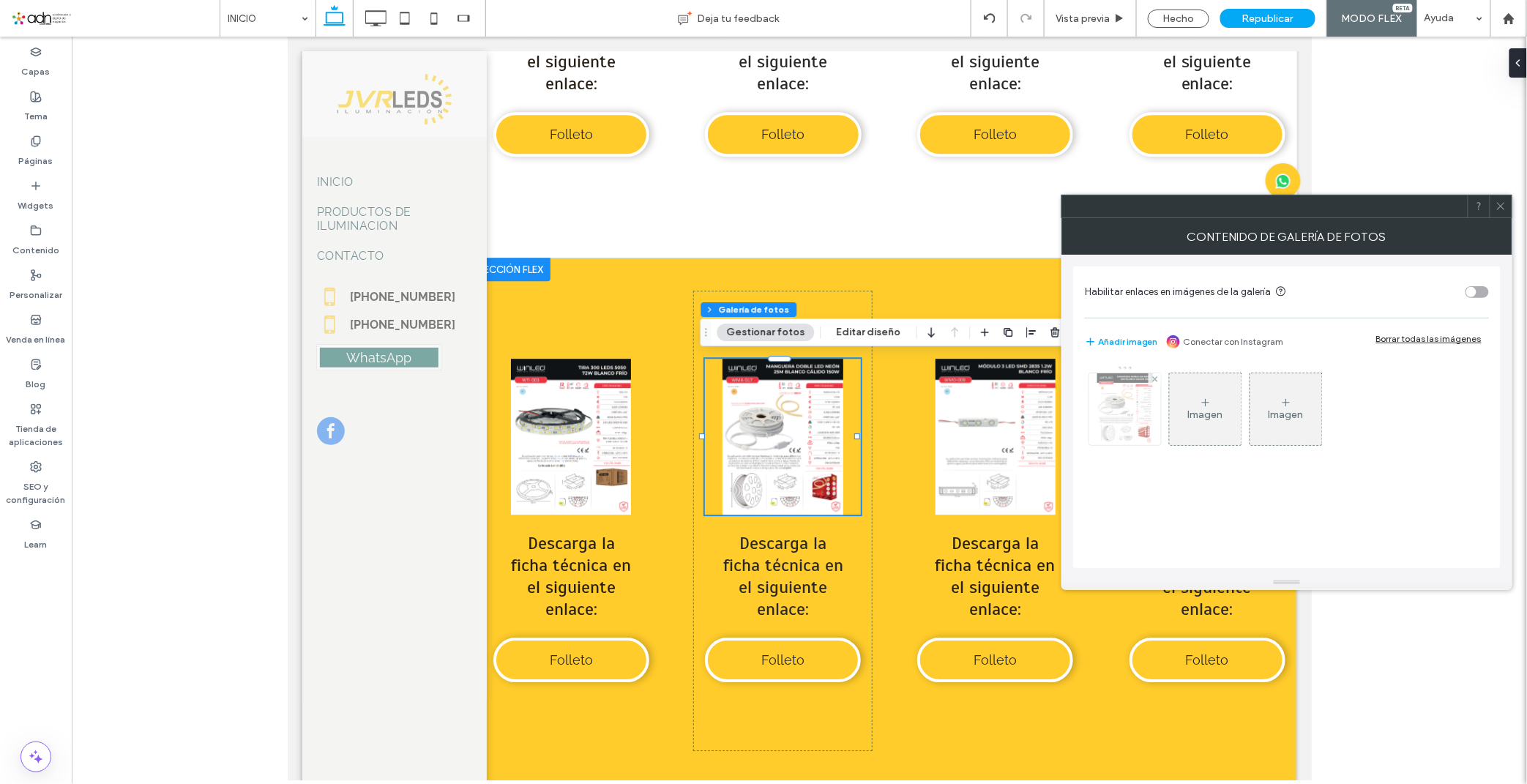
click at [1111, 430] on img at bounding box center [1125, 409] width 56 height 71
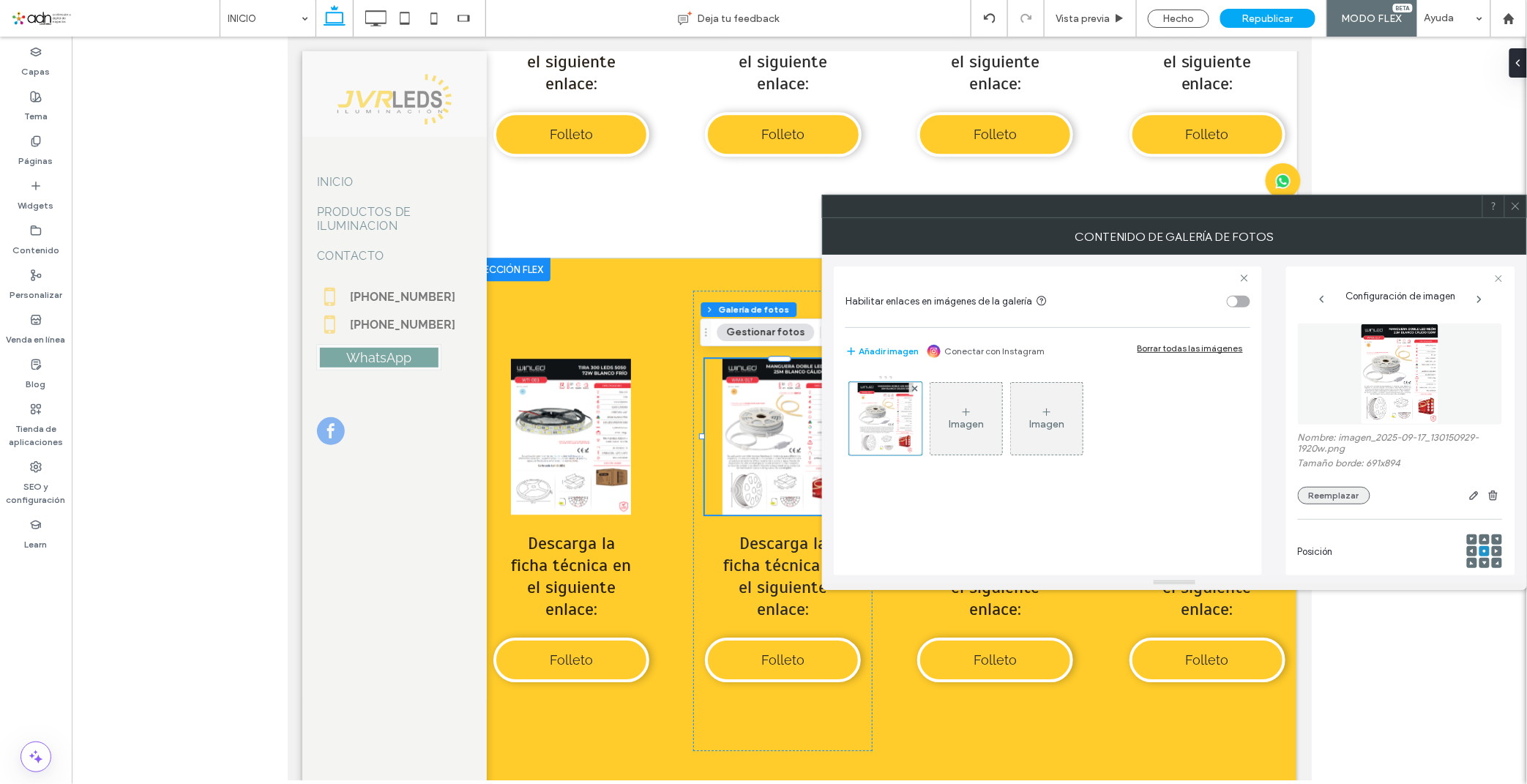
click at [1342, 500] on button "Reemplazar" at bounding box center [1333, 496] width 72 height 17
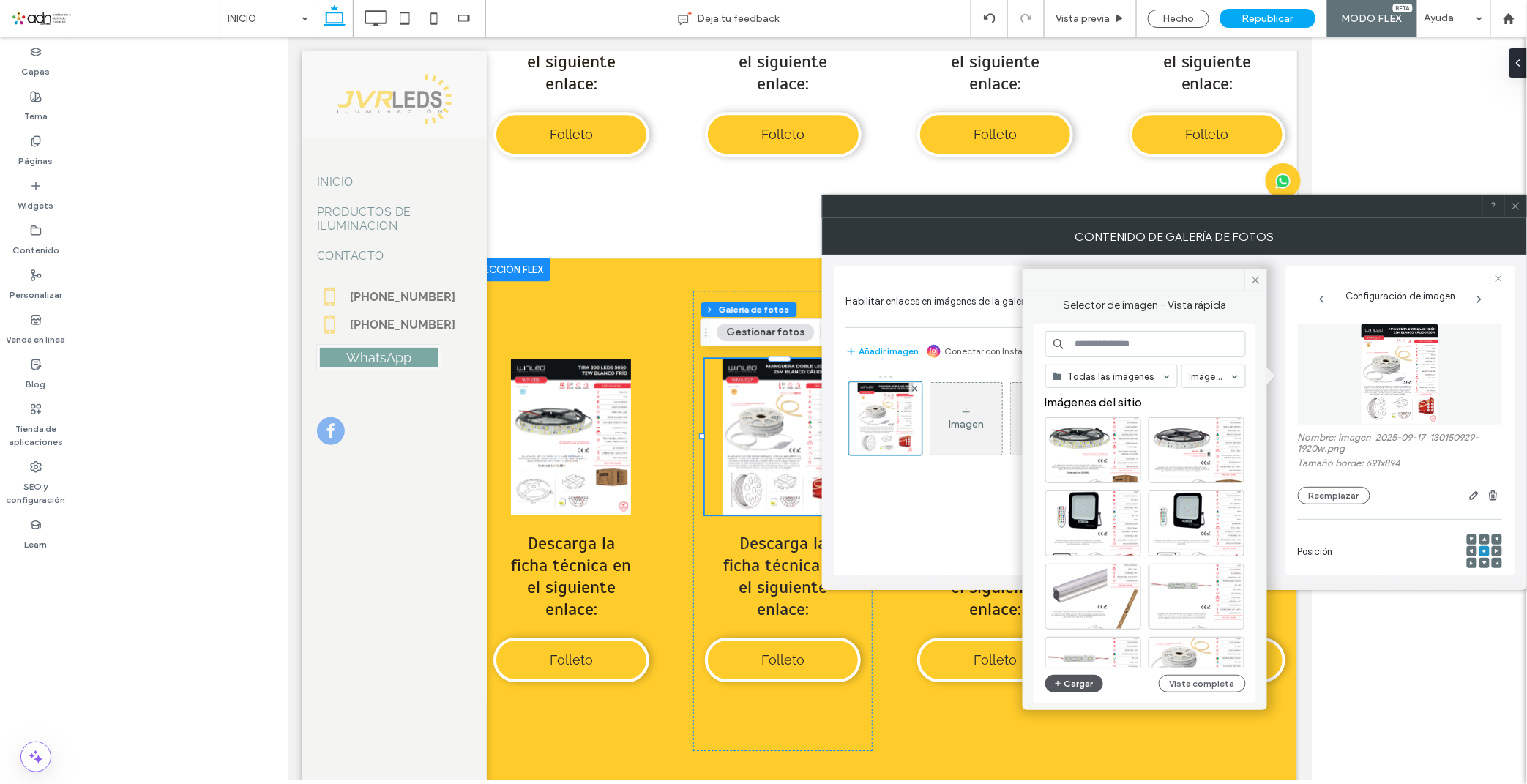
click at [1064, 684] on button "Cargar" at bounding box center [1074, 683] width 59 height 17
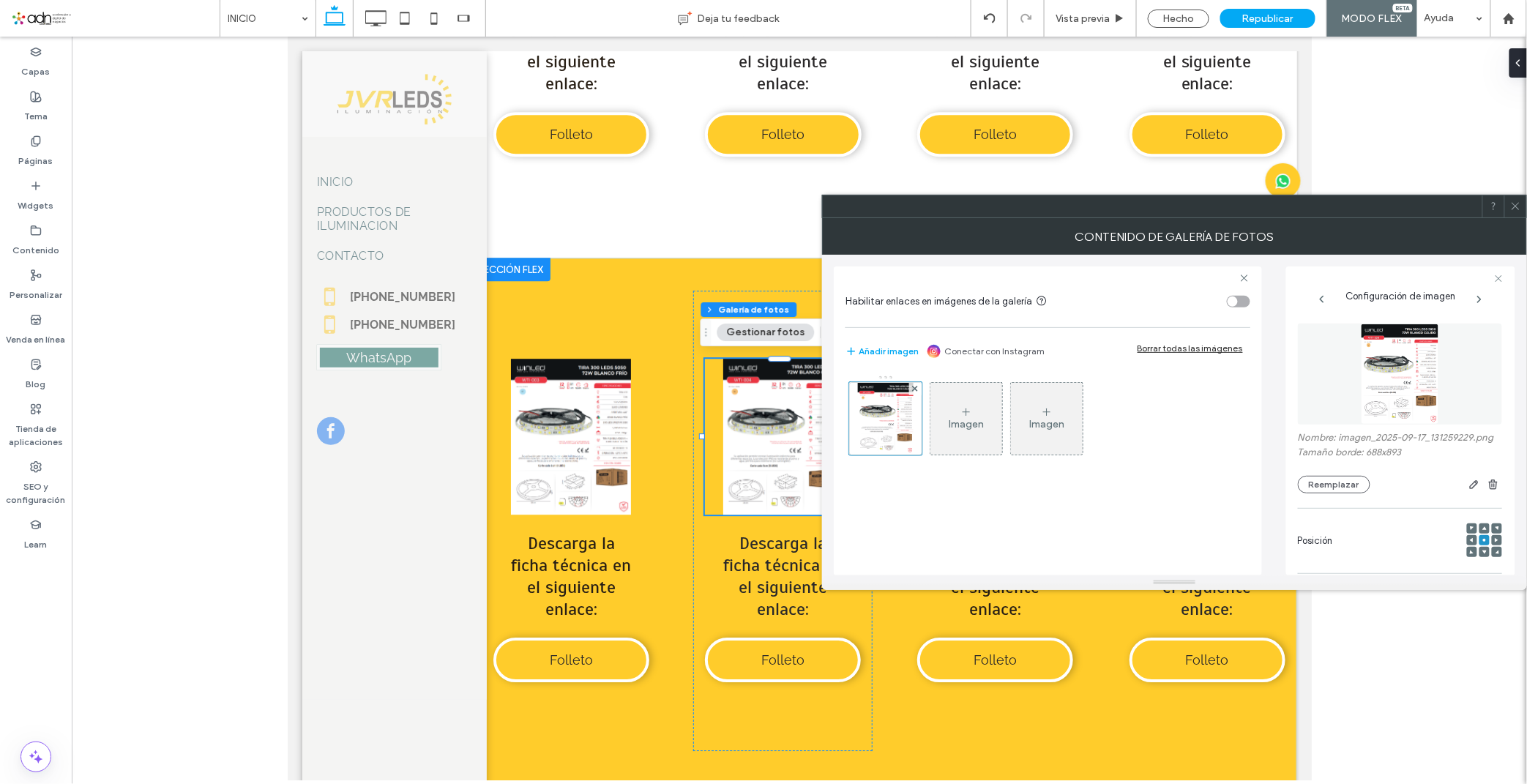
click at [1512, 210] on icon at bounding box center [1515, 206] width 11 height 11
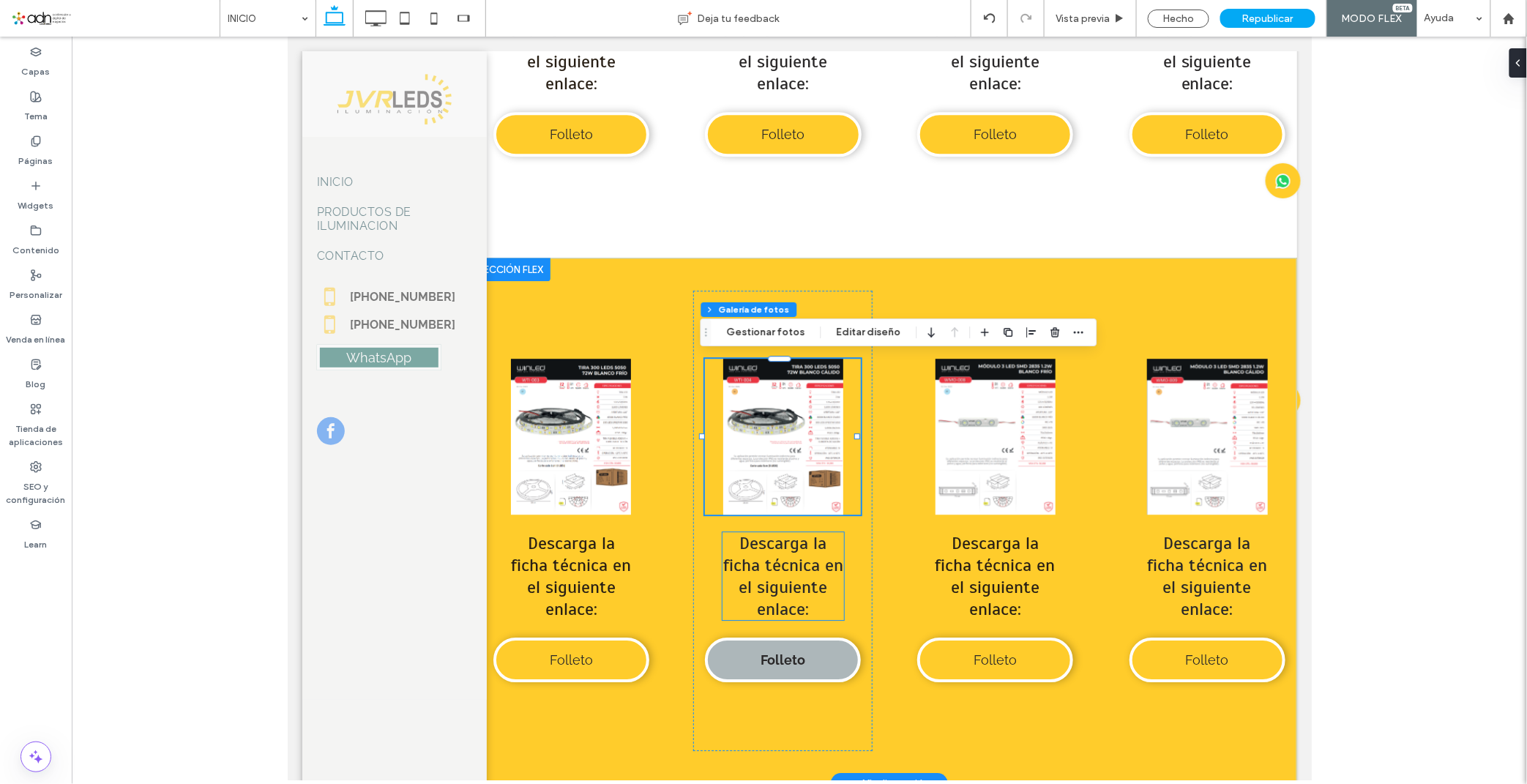
click at [812, 667] on link "Folleto" at bounding box center [782, 658] width 156 height 44
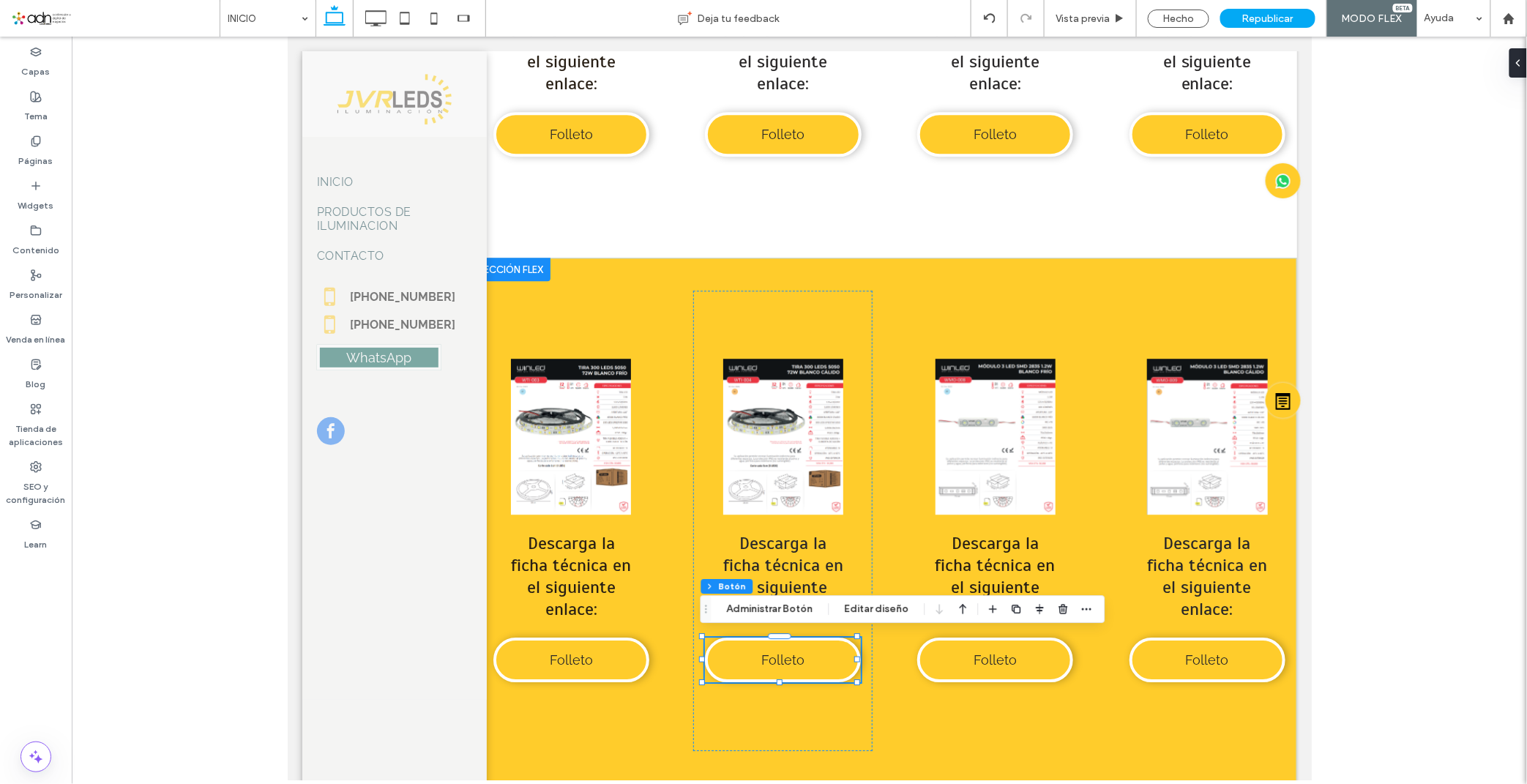
type input "**"
click at [769, 622] on div "Flex section Flex column Botón Administrar Botón Editar diseño" at bounding box center [903, 608] width 404 height 28
click at [776, 610] on button "Administrar Botón" at bounding box center [770, 608] width 106 height 17
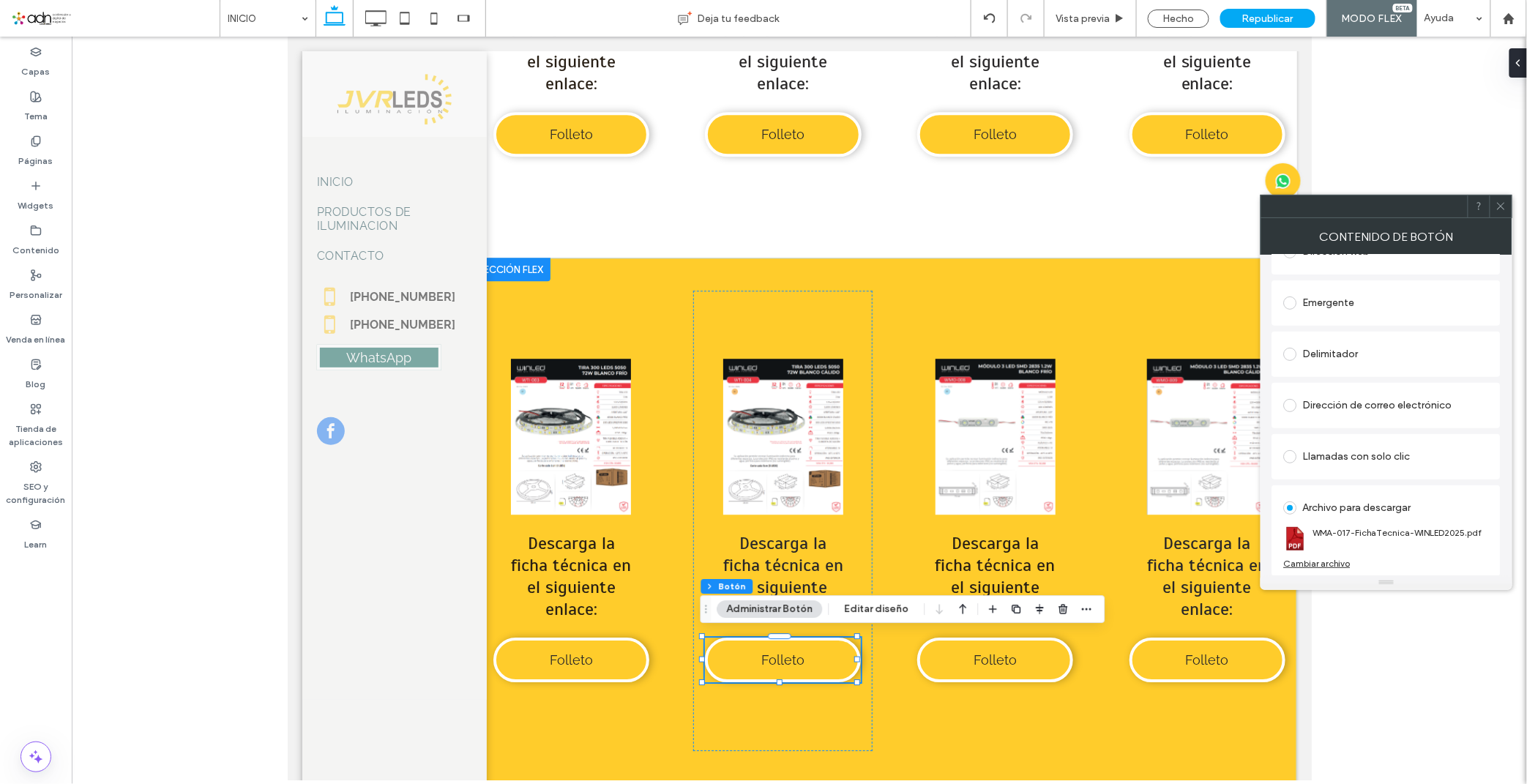
scroll to position [245, 0]
click at [1330, 561] on div "Cambiar archivo" at bounding box center [1317, 562] width 67 height 11
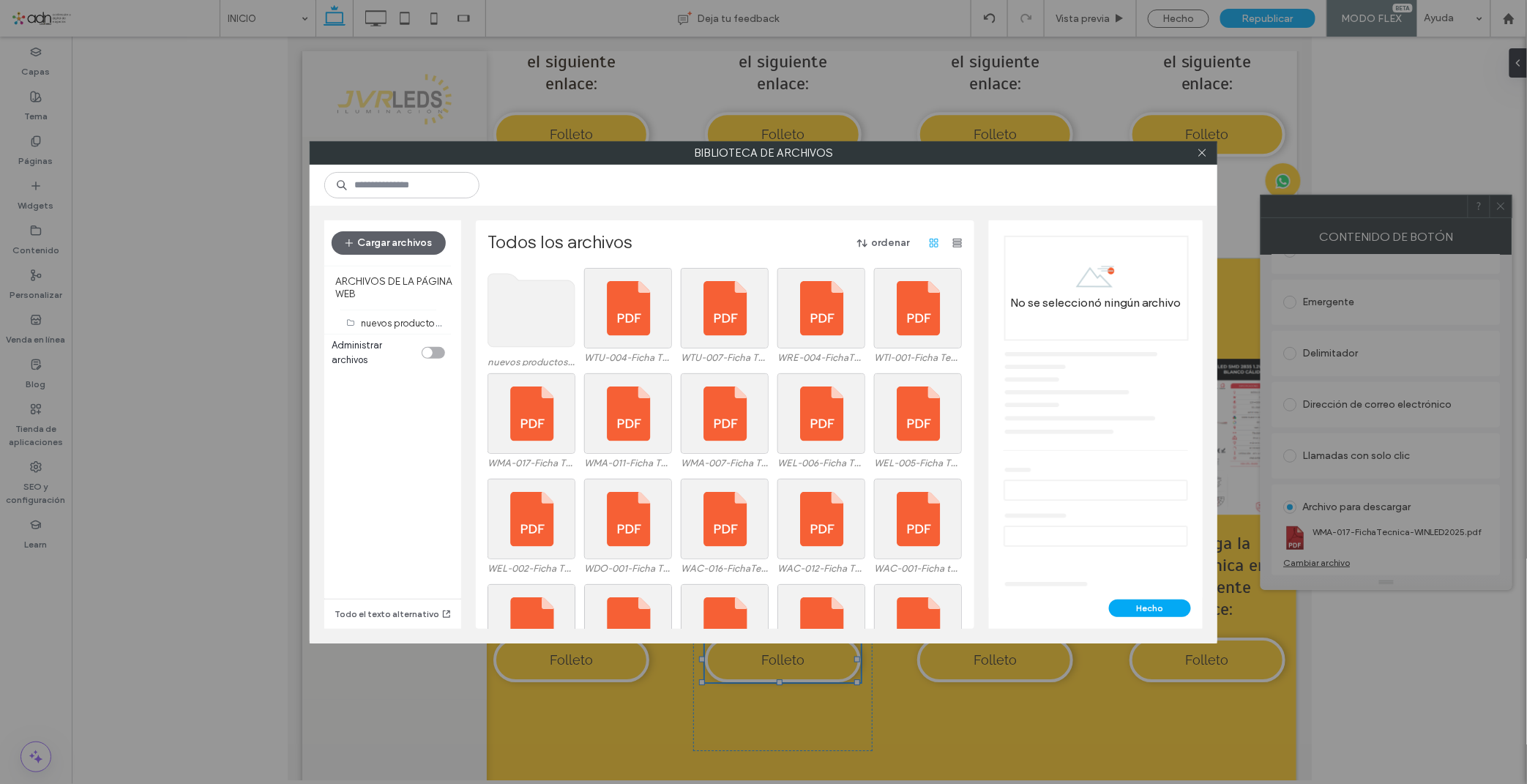
click at [543, 315] on use at bounding box center [532, 311] width 87 height 73
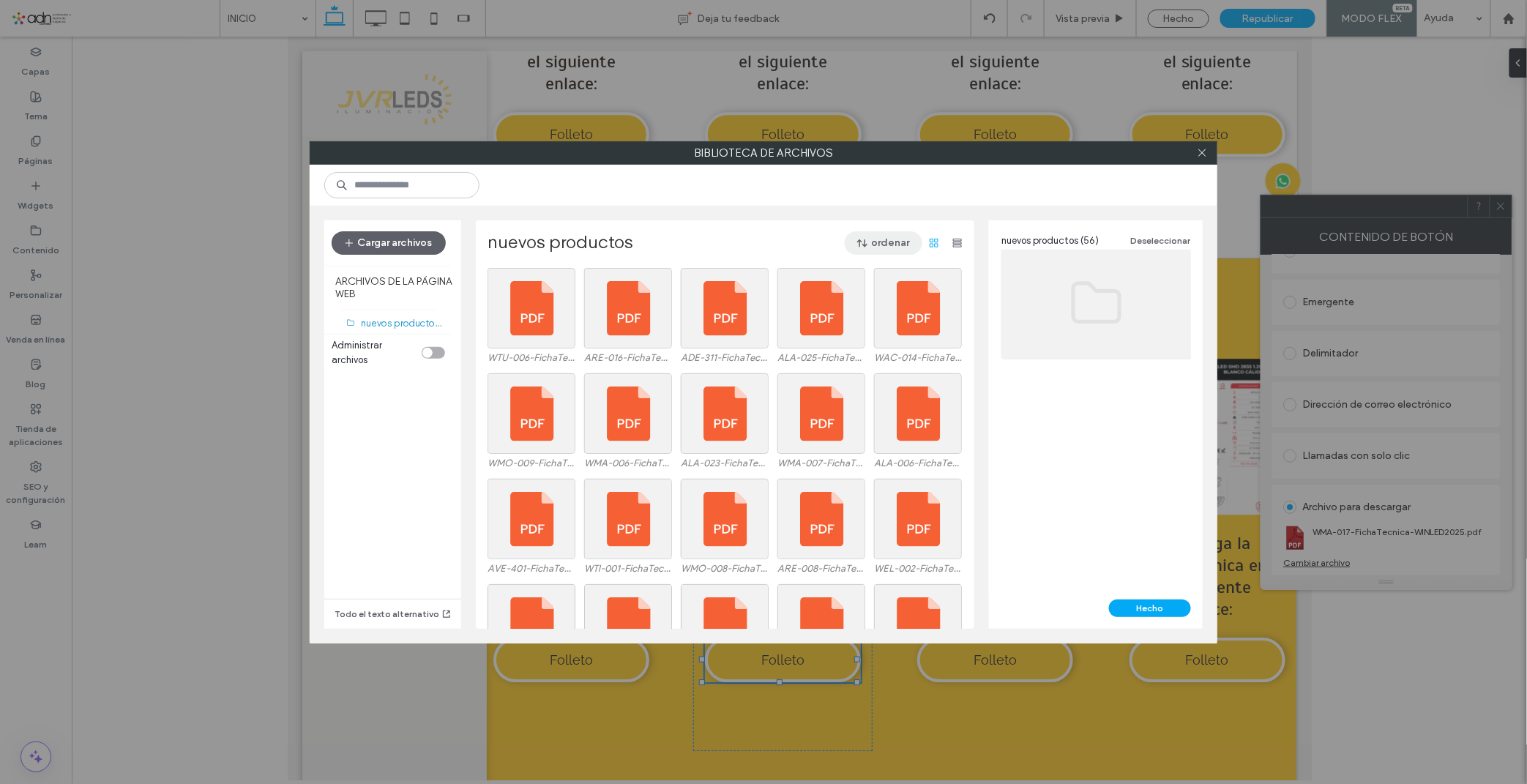
click at [883, 233] on button "ordenar" at bounding box center [883, 242] width 78 height 23
click at [860, 341] on div "Nombre (A-Z)" at bounding box center [836, 336] width 158 height 28
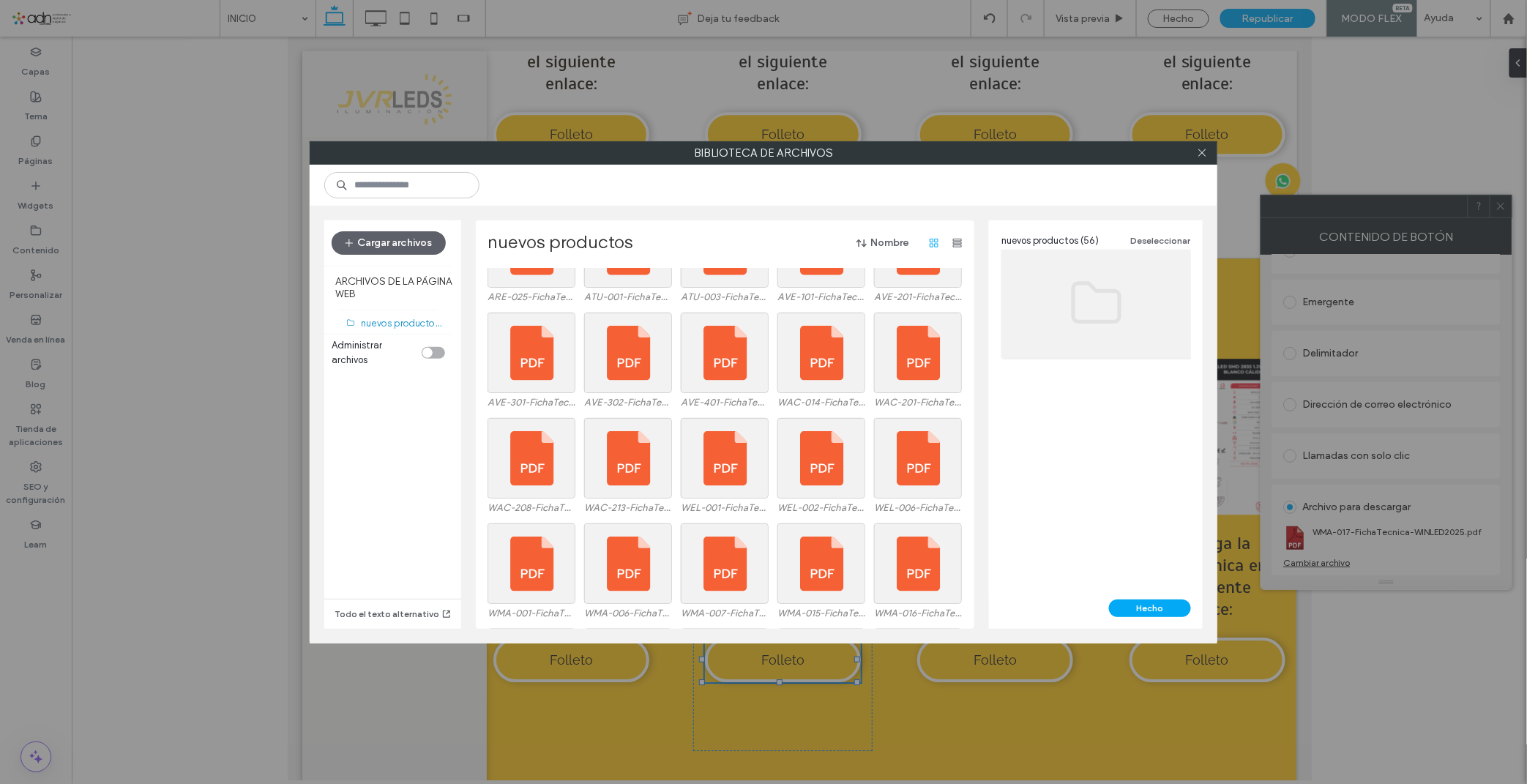
scroll to position [903, 0]
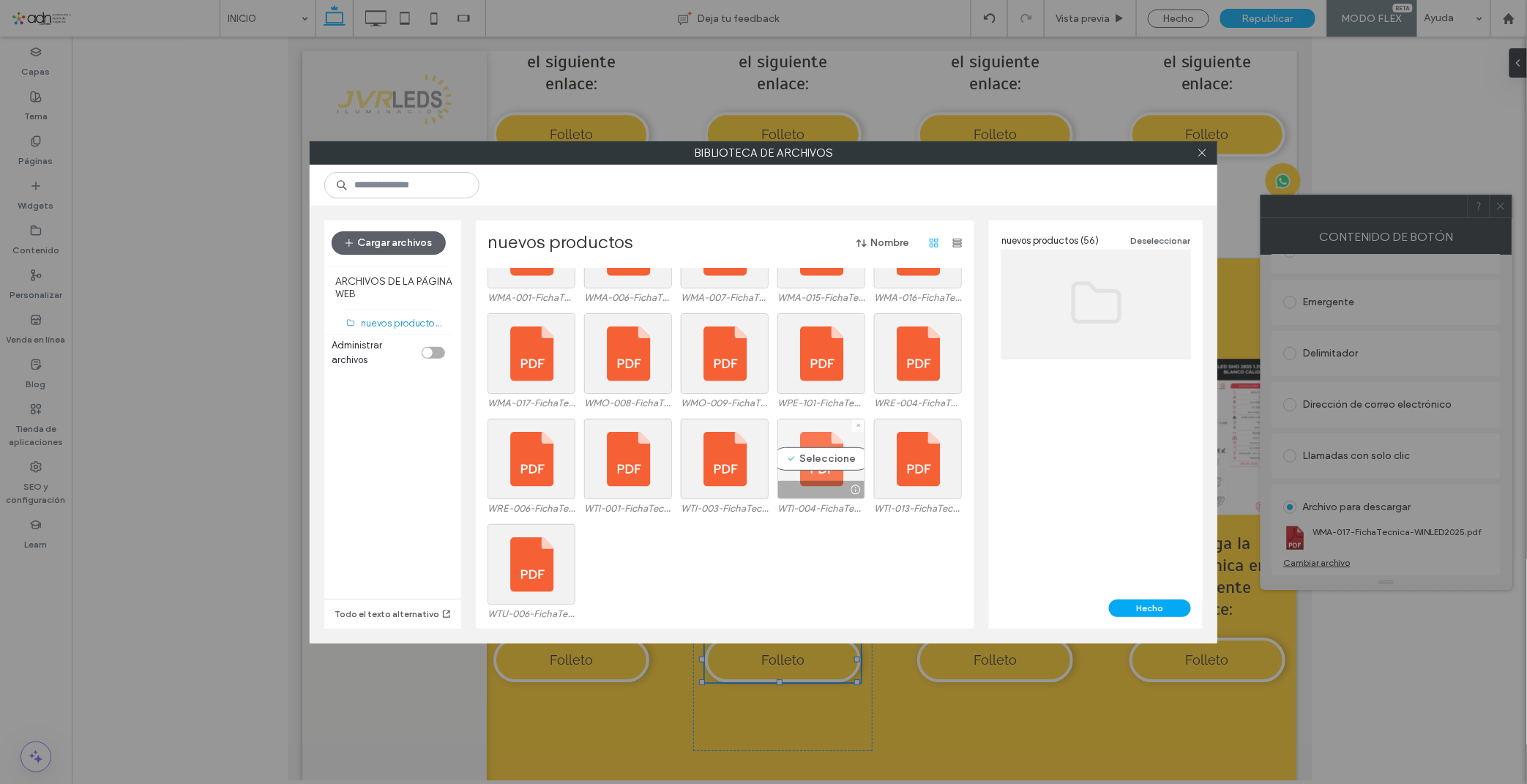
click at [816, 457] on div "Seleccione" at bounding box center [821, 458] width 88 height 80
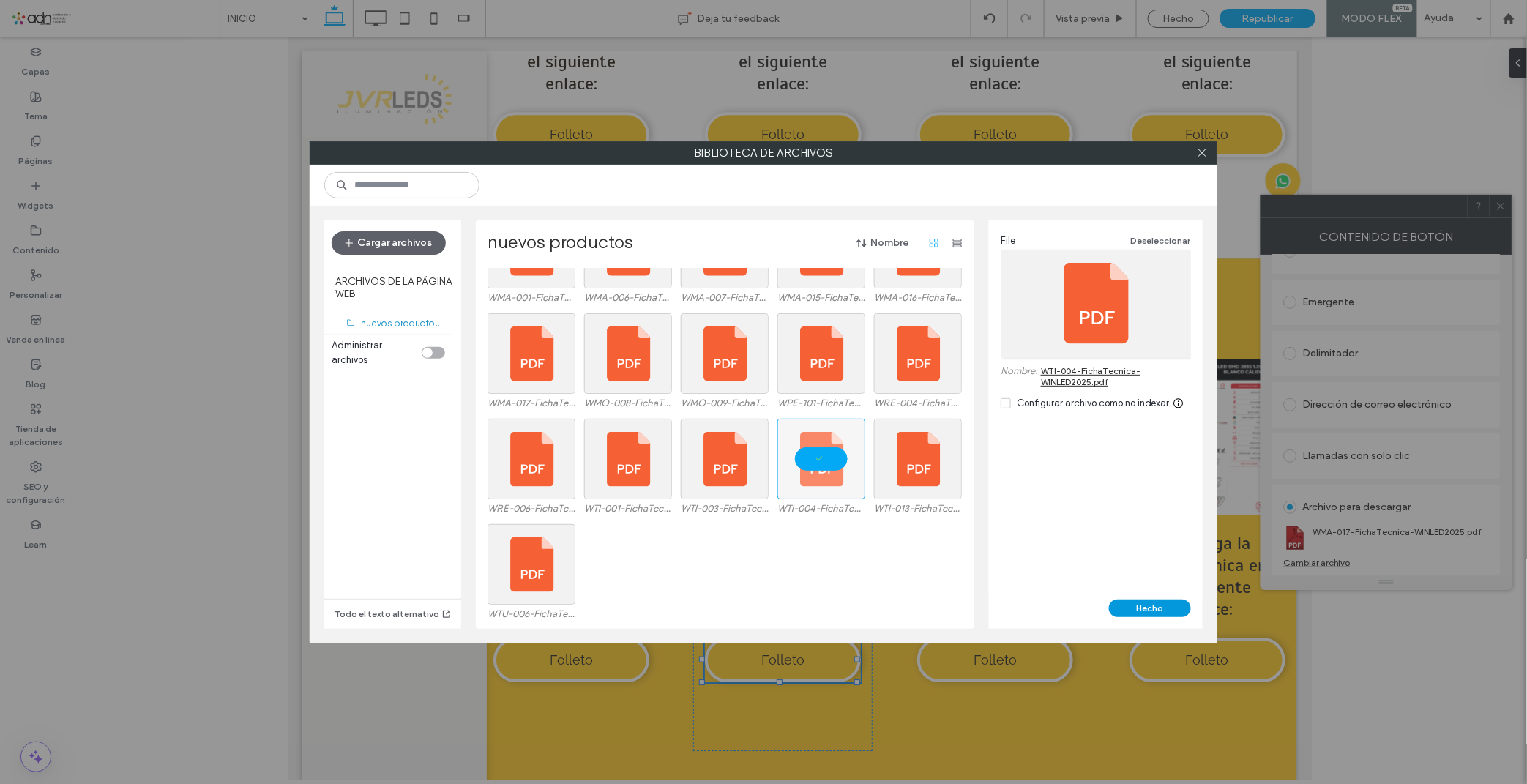
click at [1131, 609] on button "Hecho" at bounding box center [1150, 608] width 82 height 17
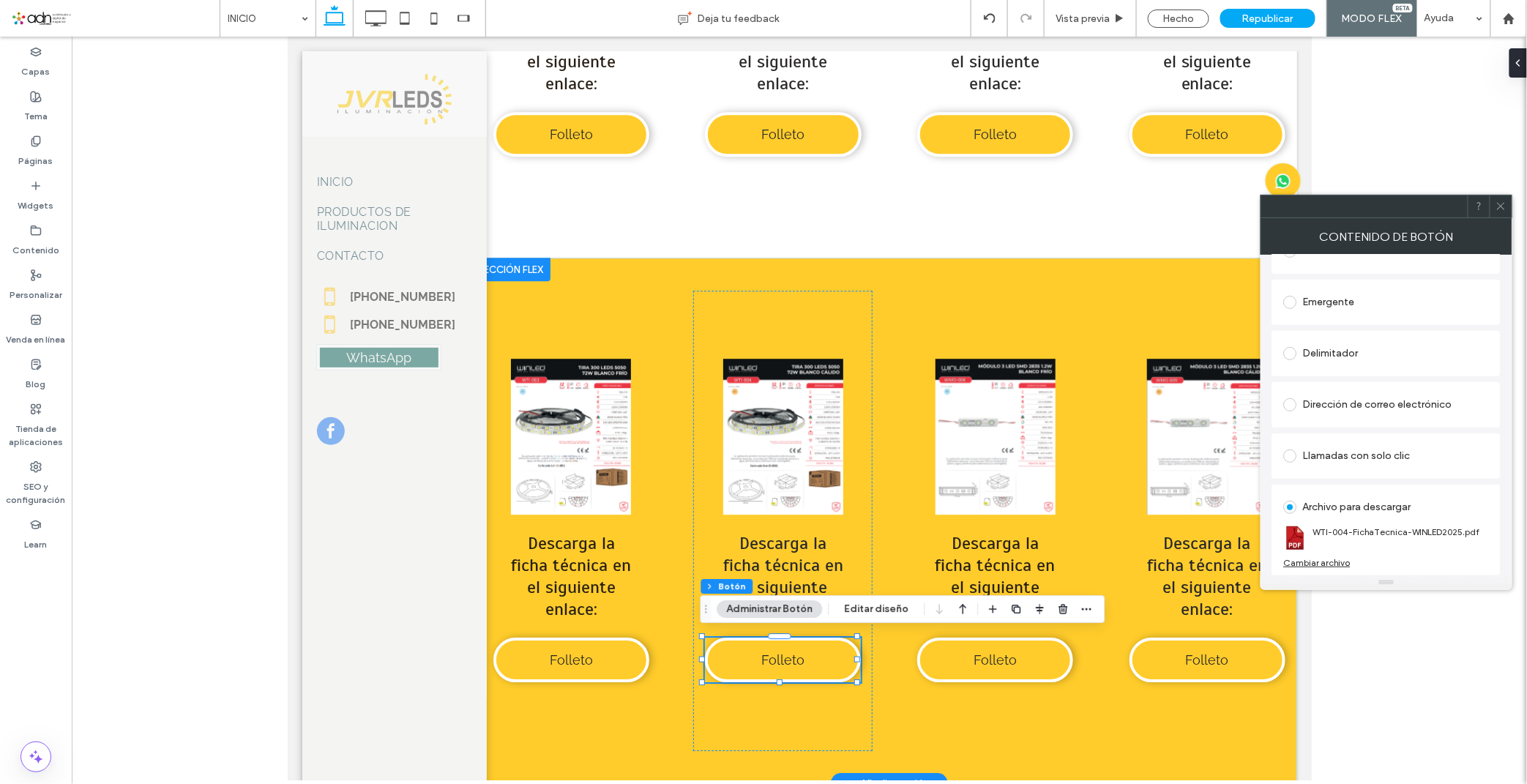
click at [989, 446] on link at bounding box center [994, 435] width 156 height 156
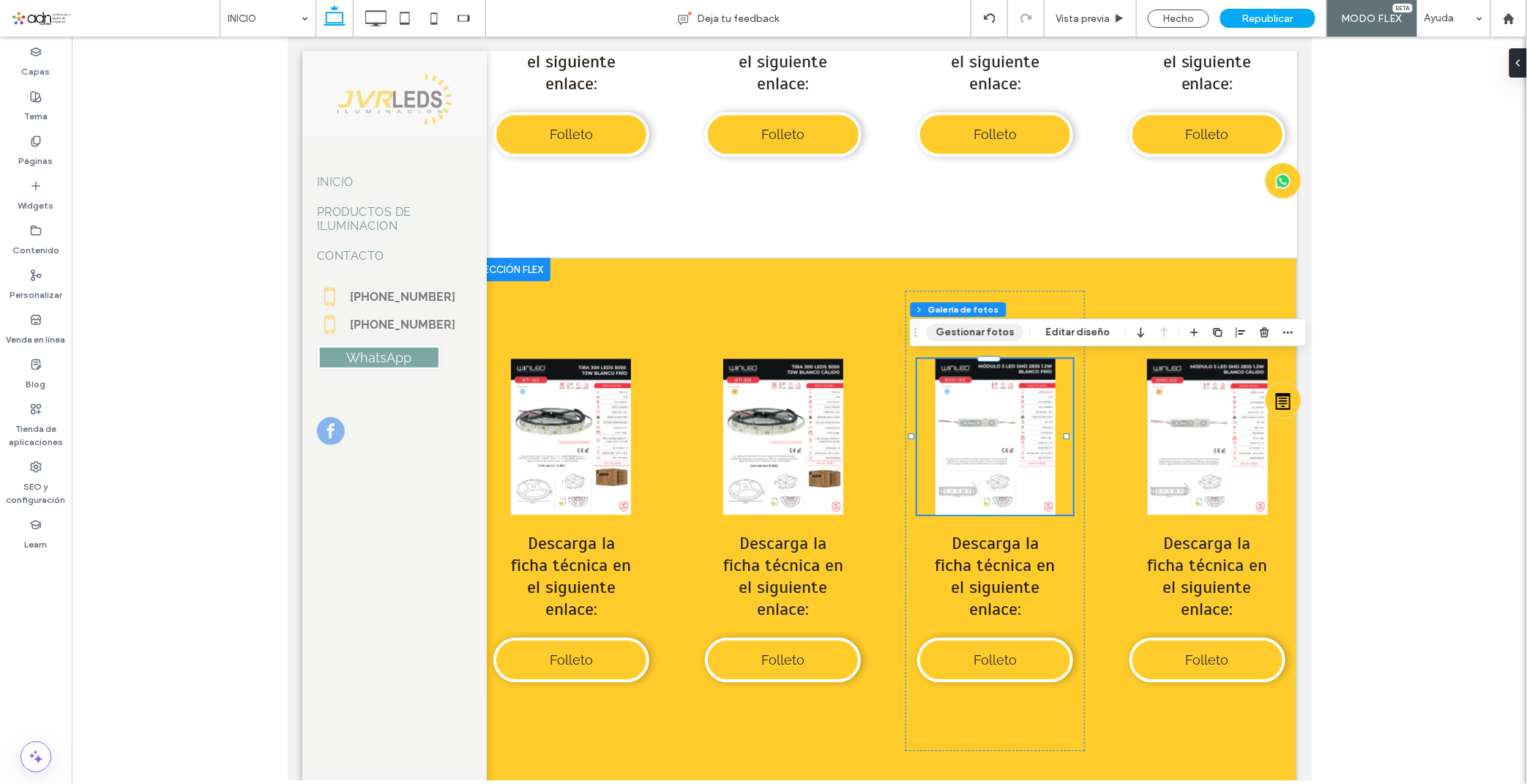
click at [982, 331] on button "Gestionar fotos" at bounding box center [975, 332] width 98 height 17
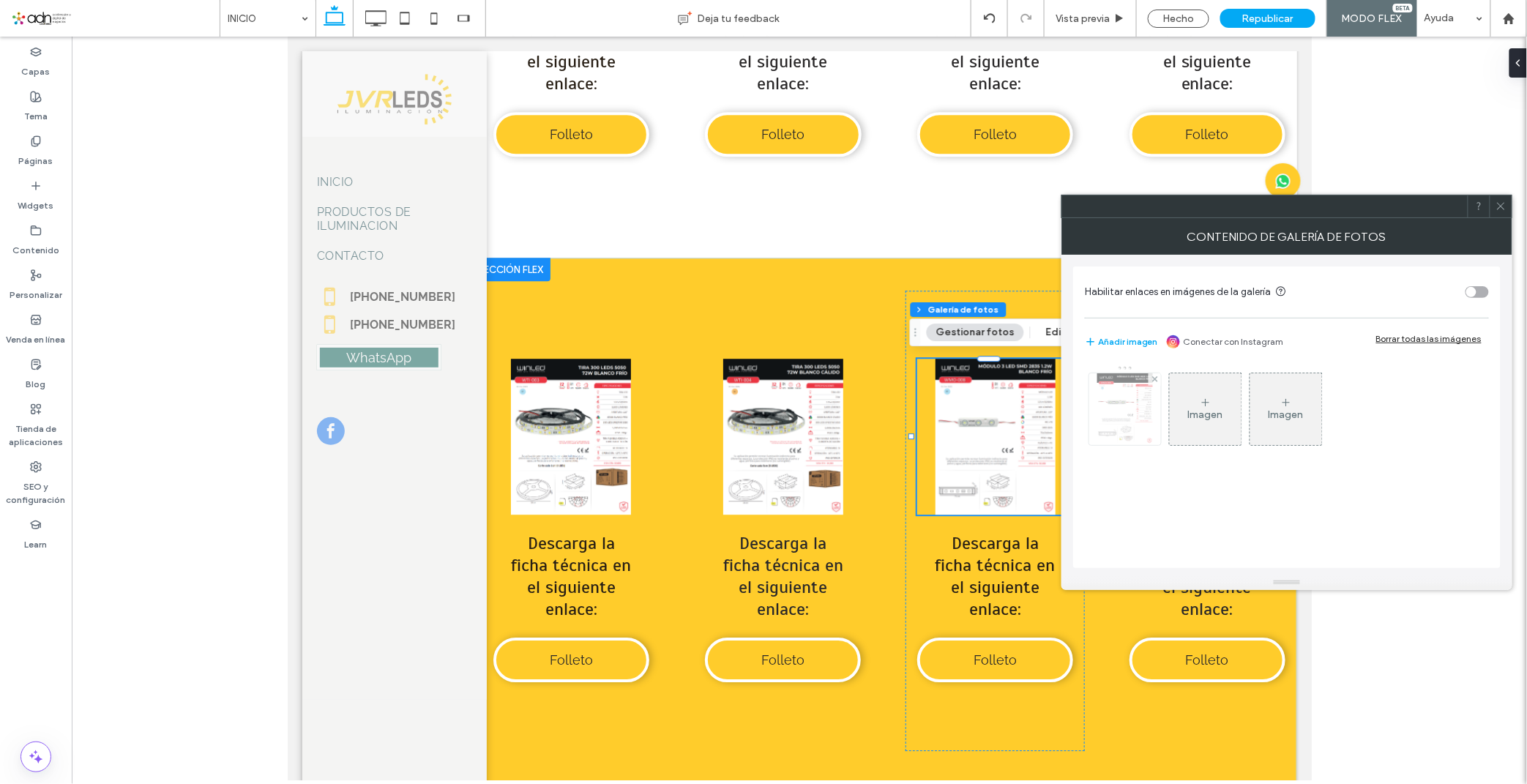
click at [1107, 388] on img at bounding box center [1125, 409] width 56 height 71
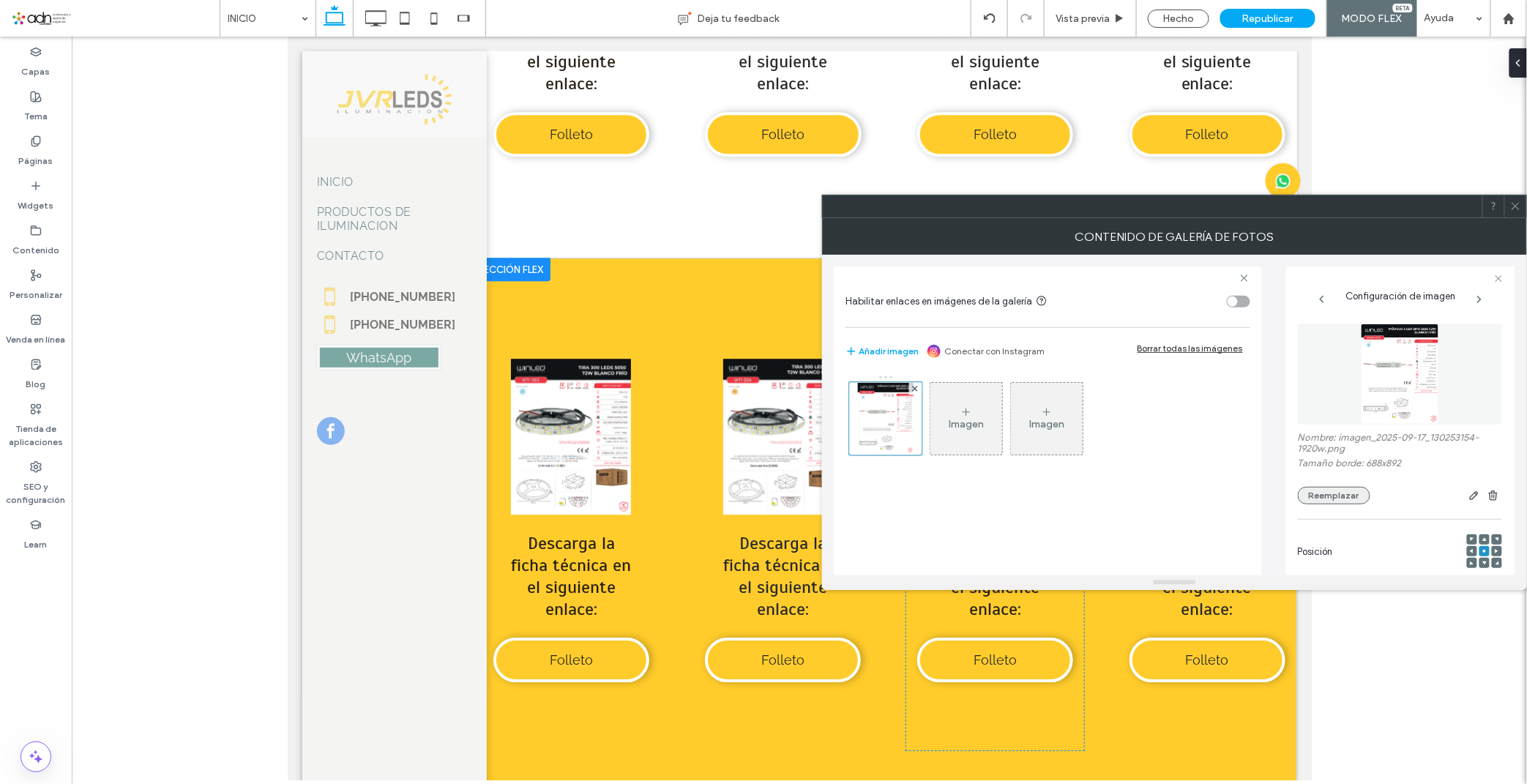
click at [1332, 500] on button "Reemplazar" at bounding box center [1333, 496] width 72 height 17
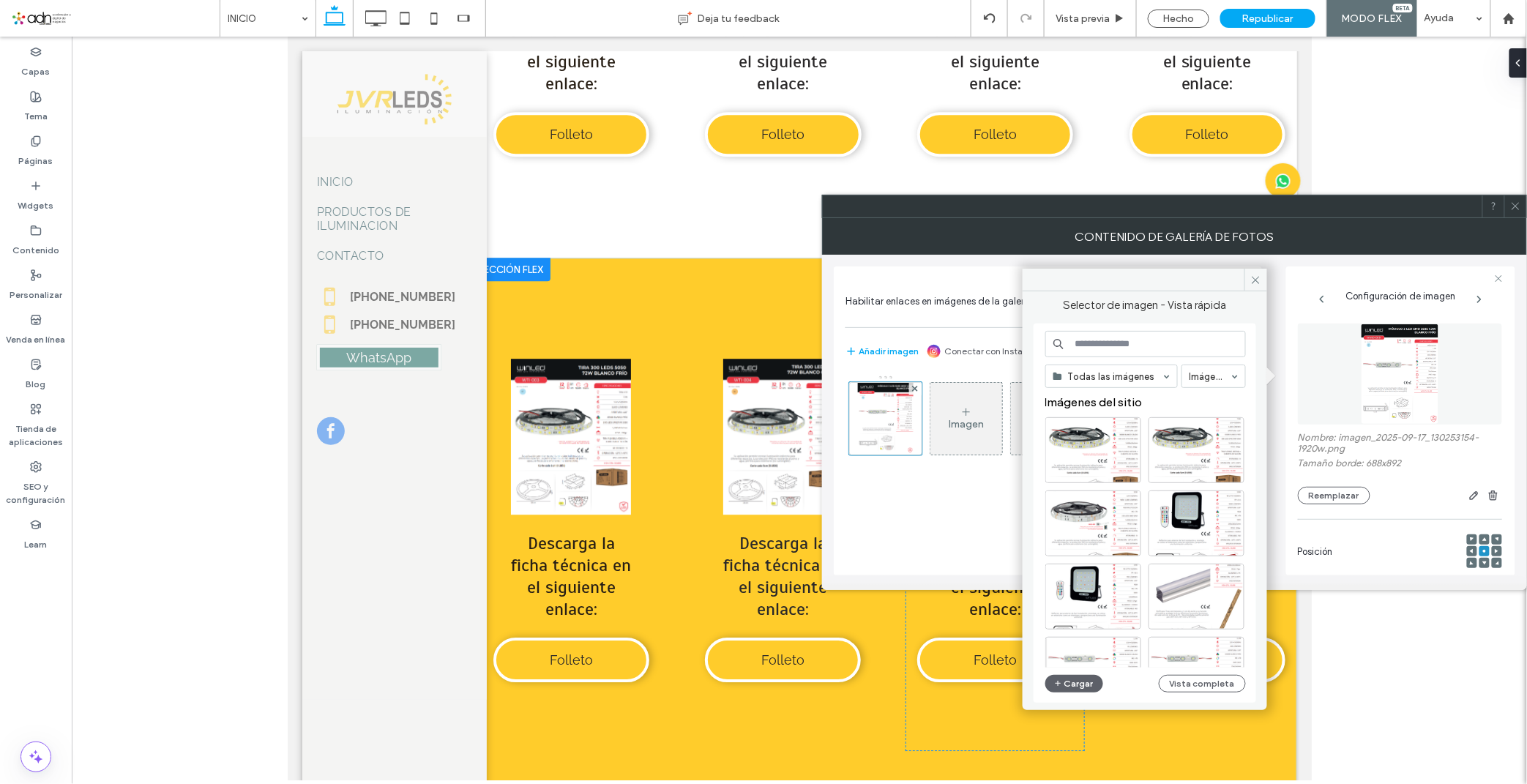
click at [1083, 672] on div "Todas las imágenes Imágenes Imágenes del sitio Cargar Vista completa" at bounding box center [1145, 513] width 200 height 365
click at [1074, 679] on button "Cargar" at bounding box center [1074, 683] width 59 height 17
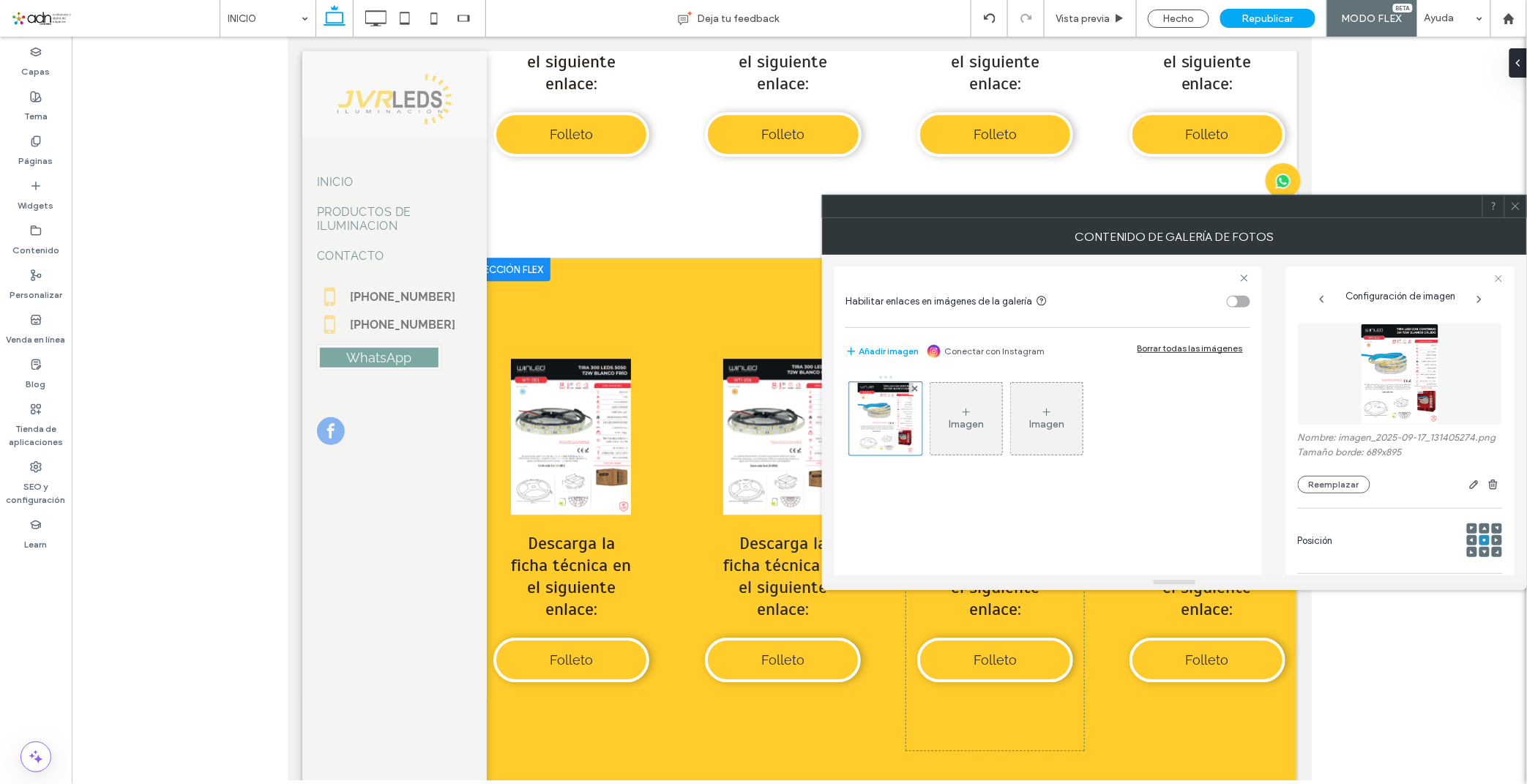
click at [1517, 216] on span at bounding box center [1515, 207] width 11 height 22
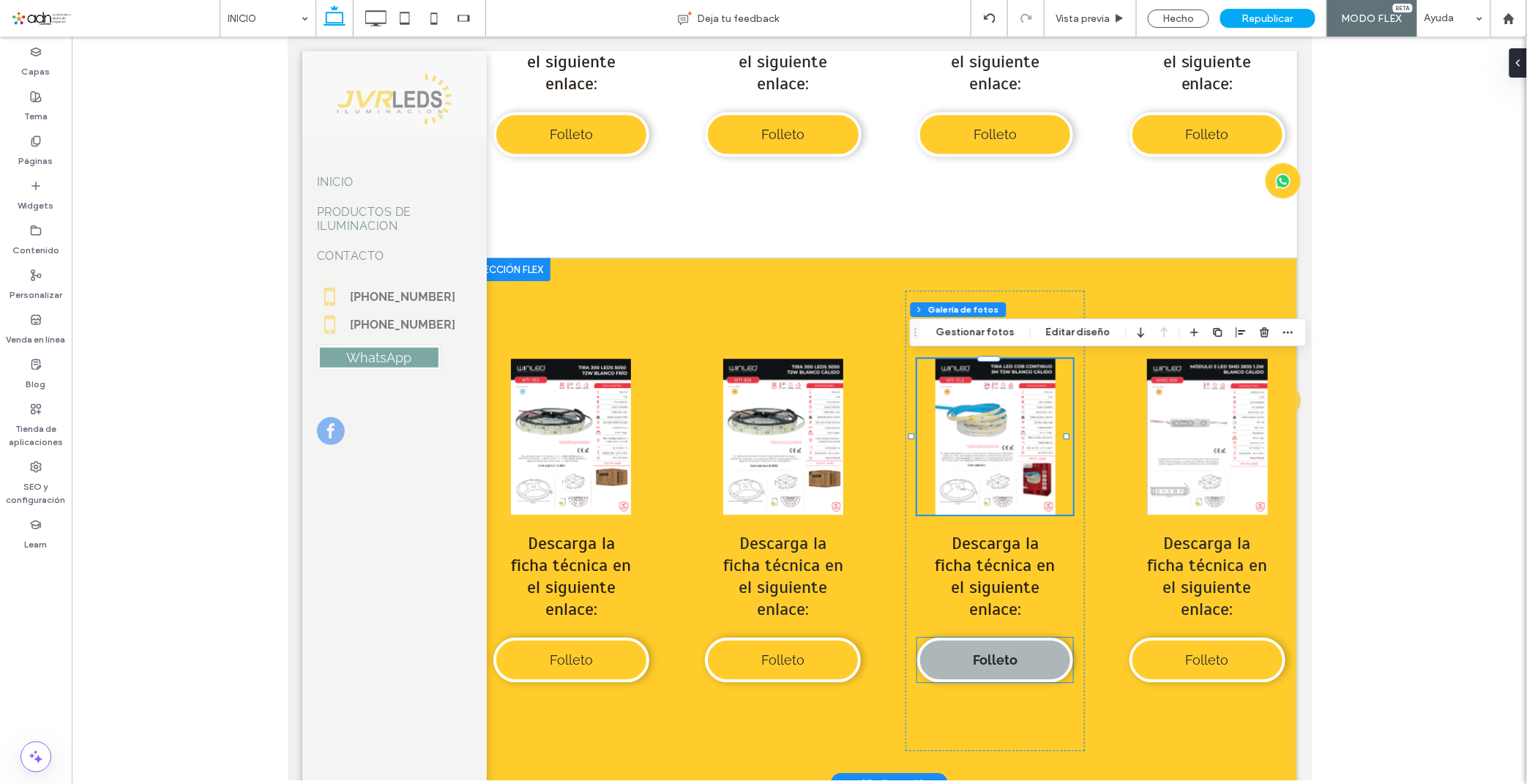
click at [976, 662] on link "Folleto" at bounding box center [994, 658] width 156 height 44
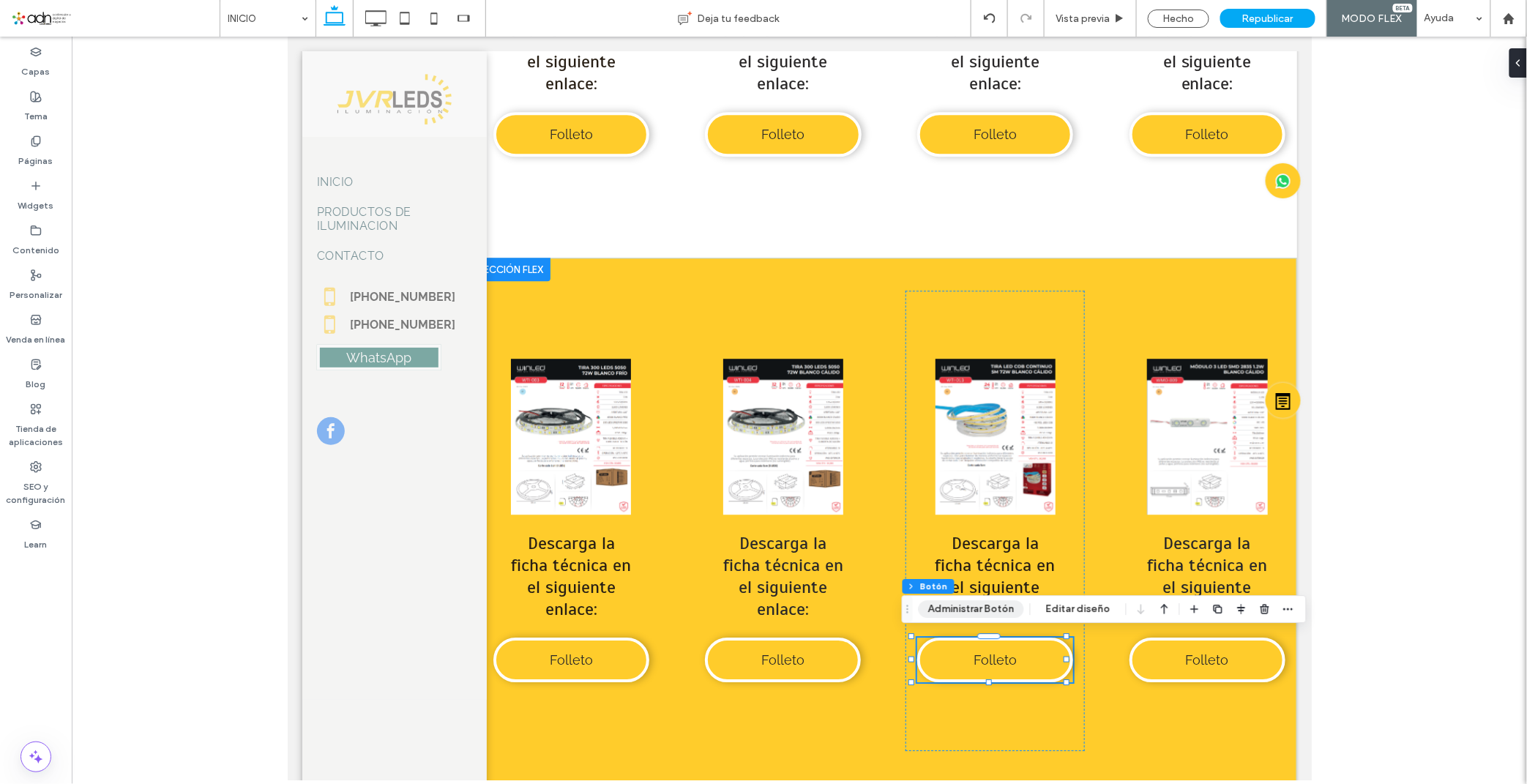
type input "**"
click at [969, 608] on button "Administrar Botón" at bounding box center [971, 608] width 106 height 17
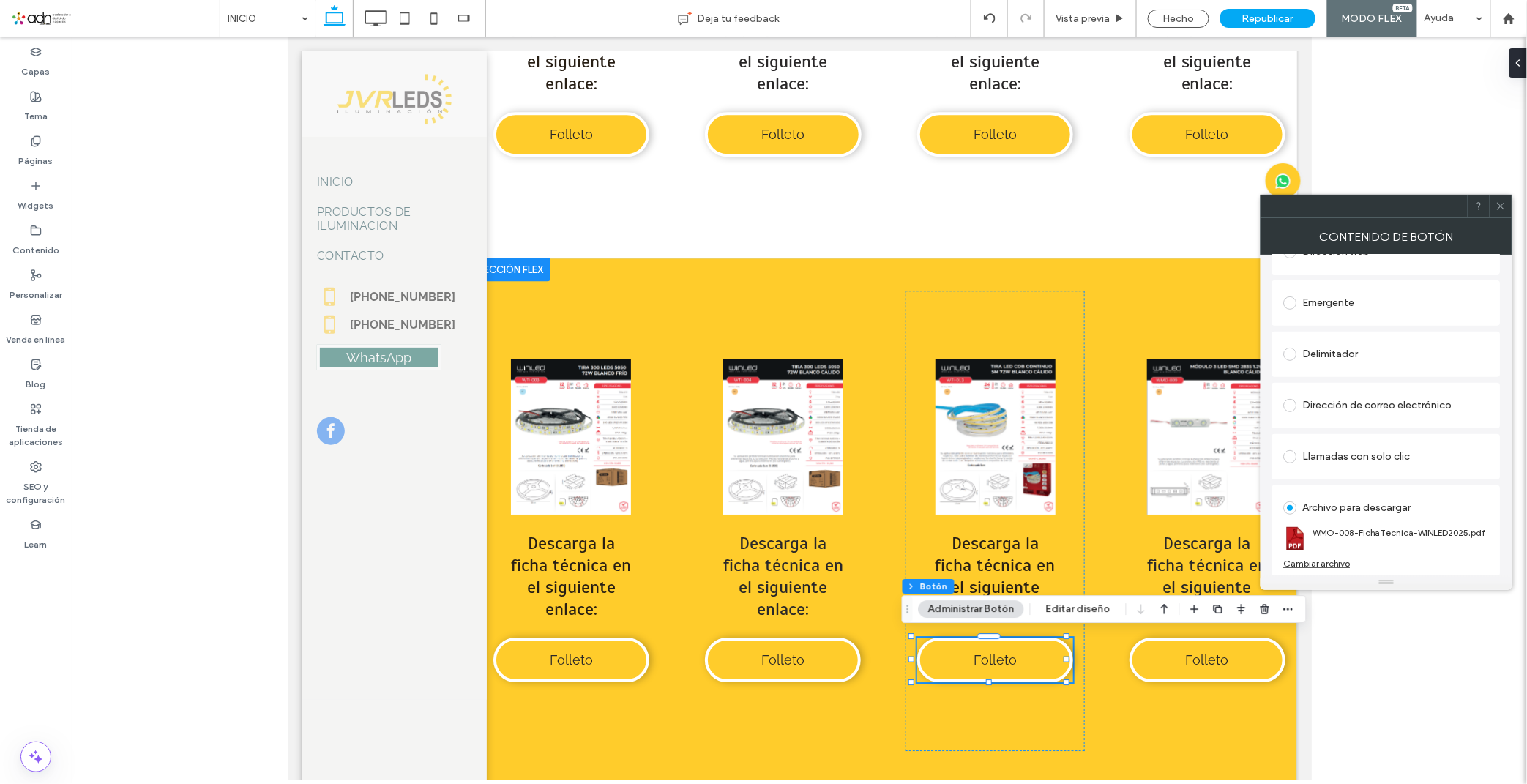
scroll to position [245, 0]
click at [1320, 566] on div "Cambiar archivo" at bounding box center [1317, 562] width 67 height 11
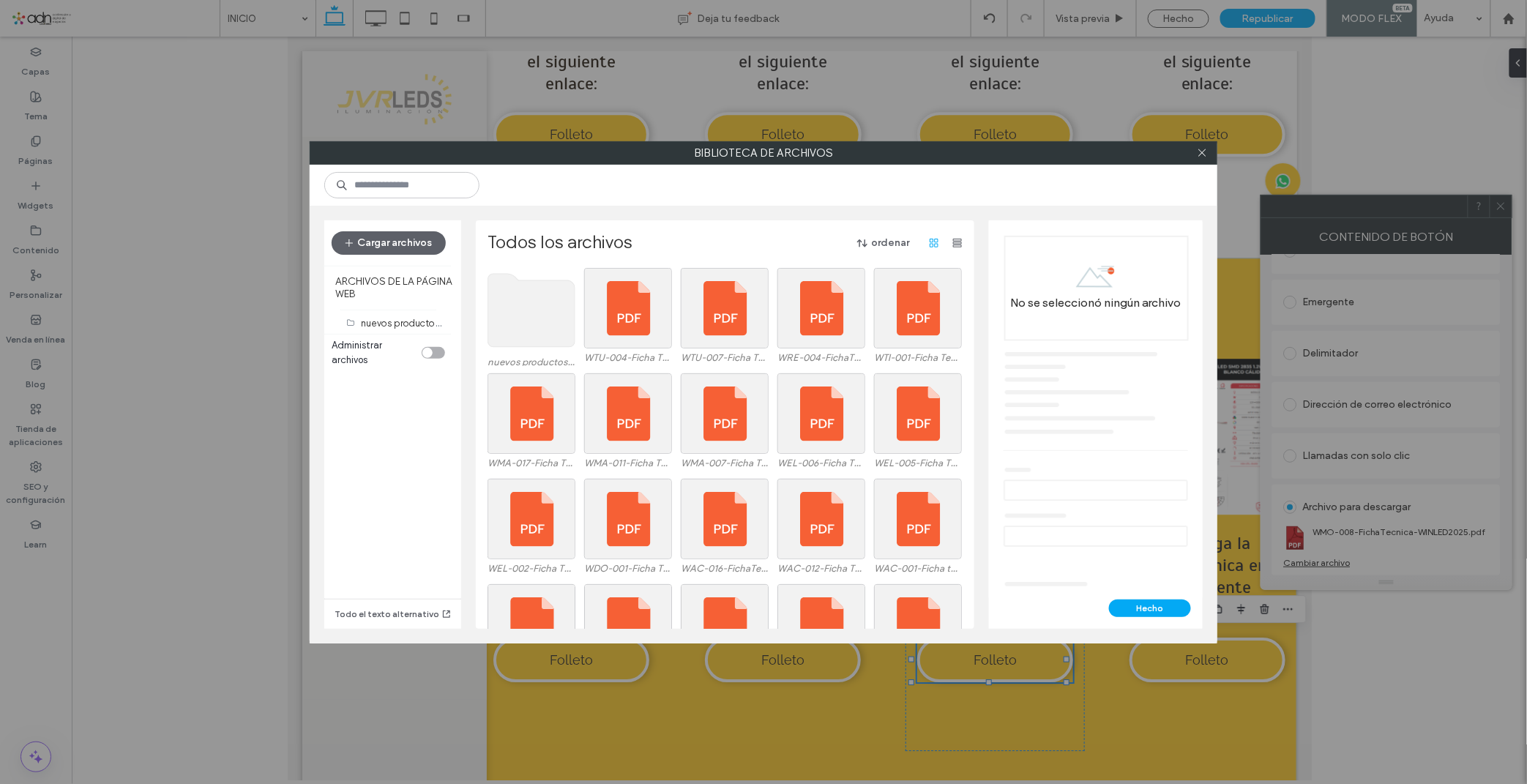
click at [538, 318] on use at bounding box center [532, 311] width 87 height 73
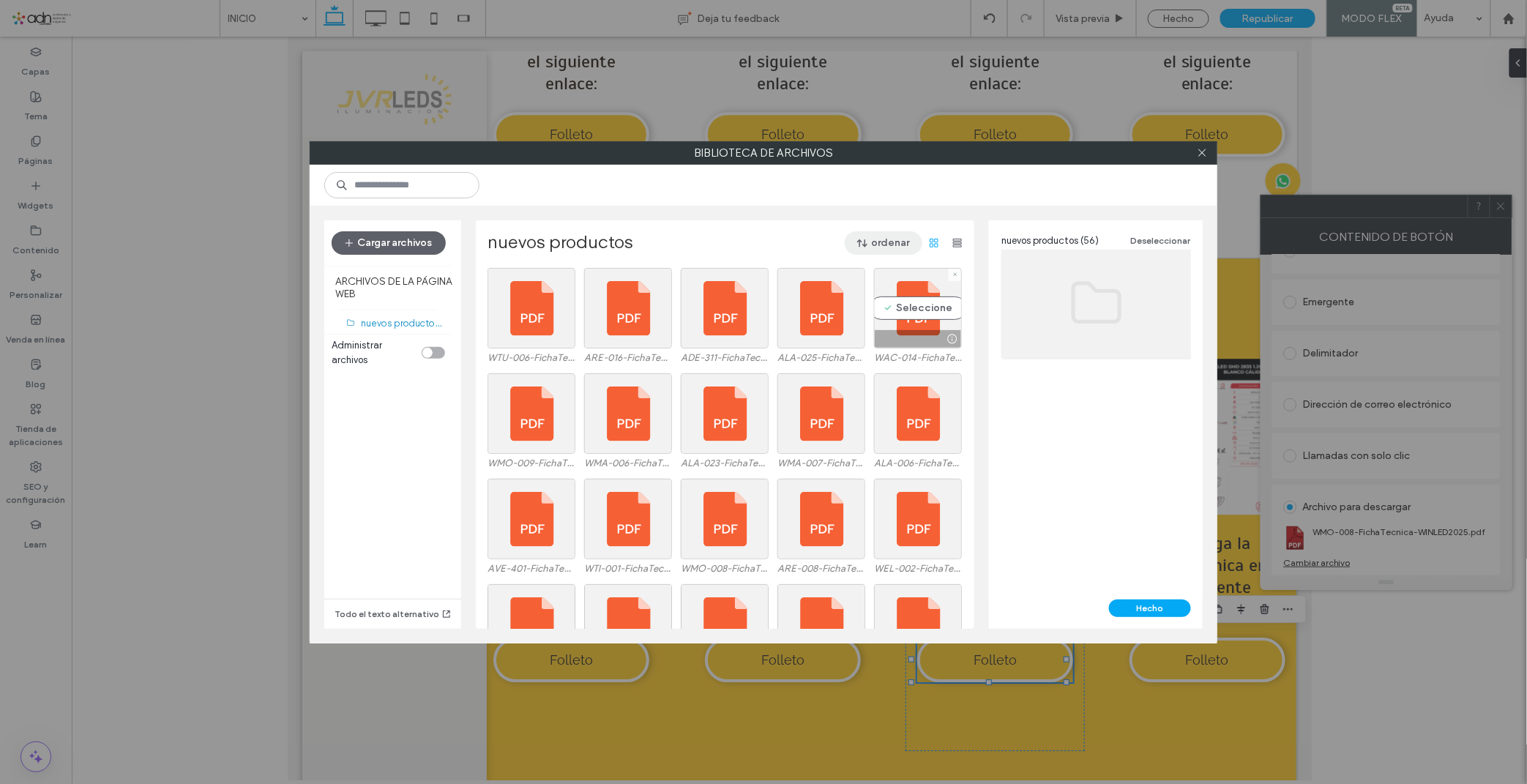
click at [871, 240] on button "ordenar" at bounding box center [883, 242] width 78 height 23
click at [845, 334] on span "Nombre (A-Z)" at bounding box center [816, 337] width 59 height 14
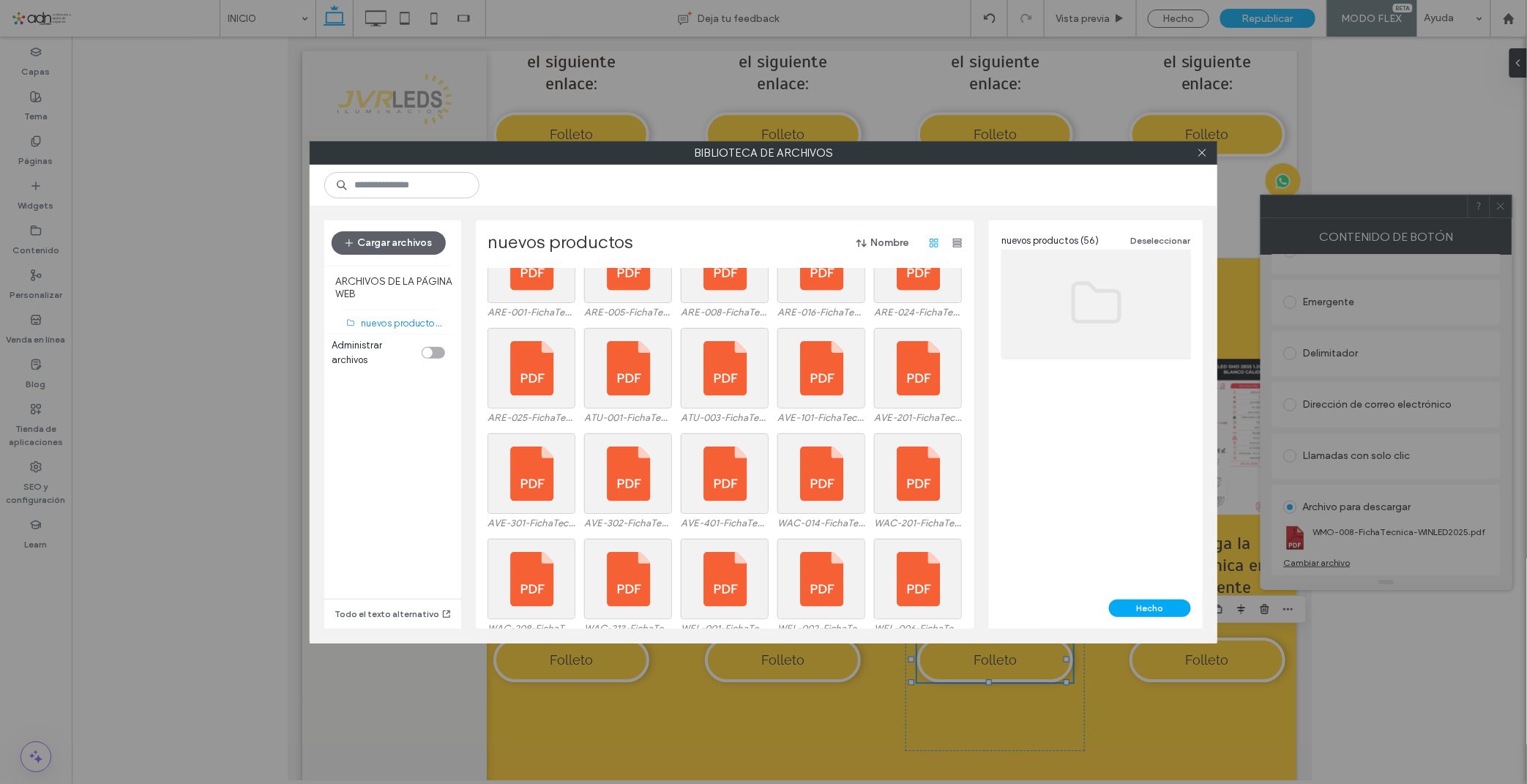
scroll to position [588, 0]
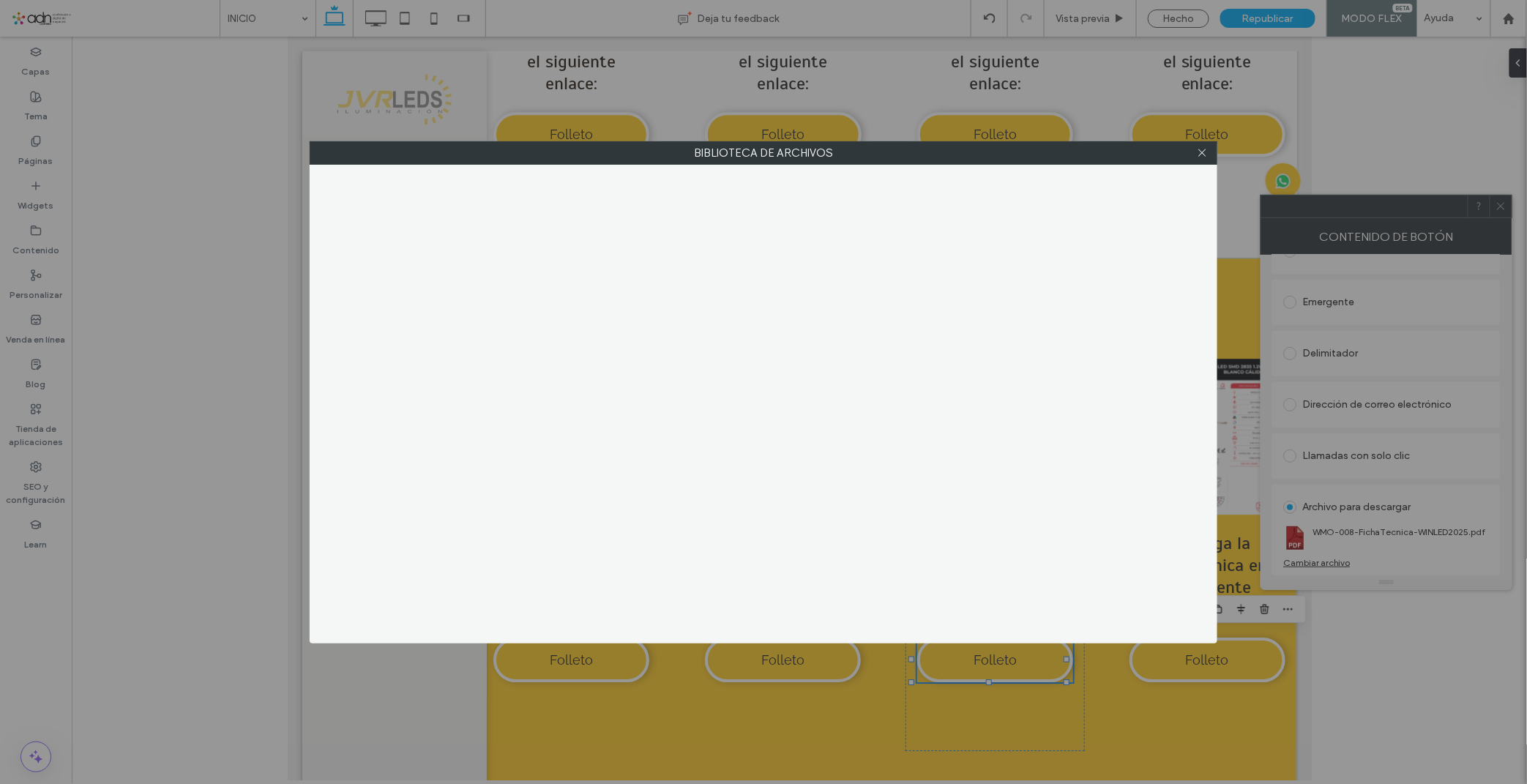
click at [1195, 144] on div at bounding box center [1202, 153] width 22 height 22
click at [1201, 151] on icon at bounding box center [1202, 153] width 11 height 11
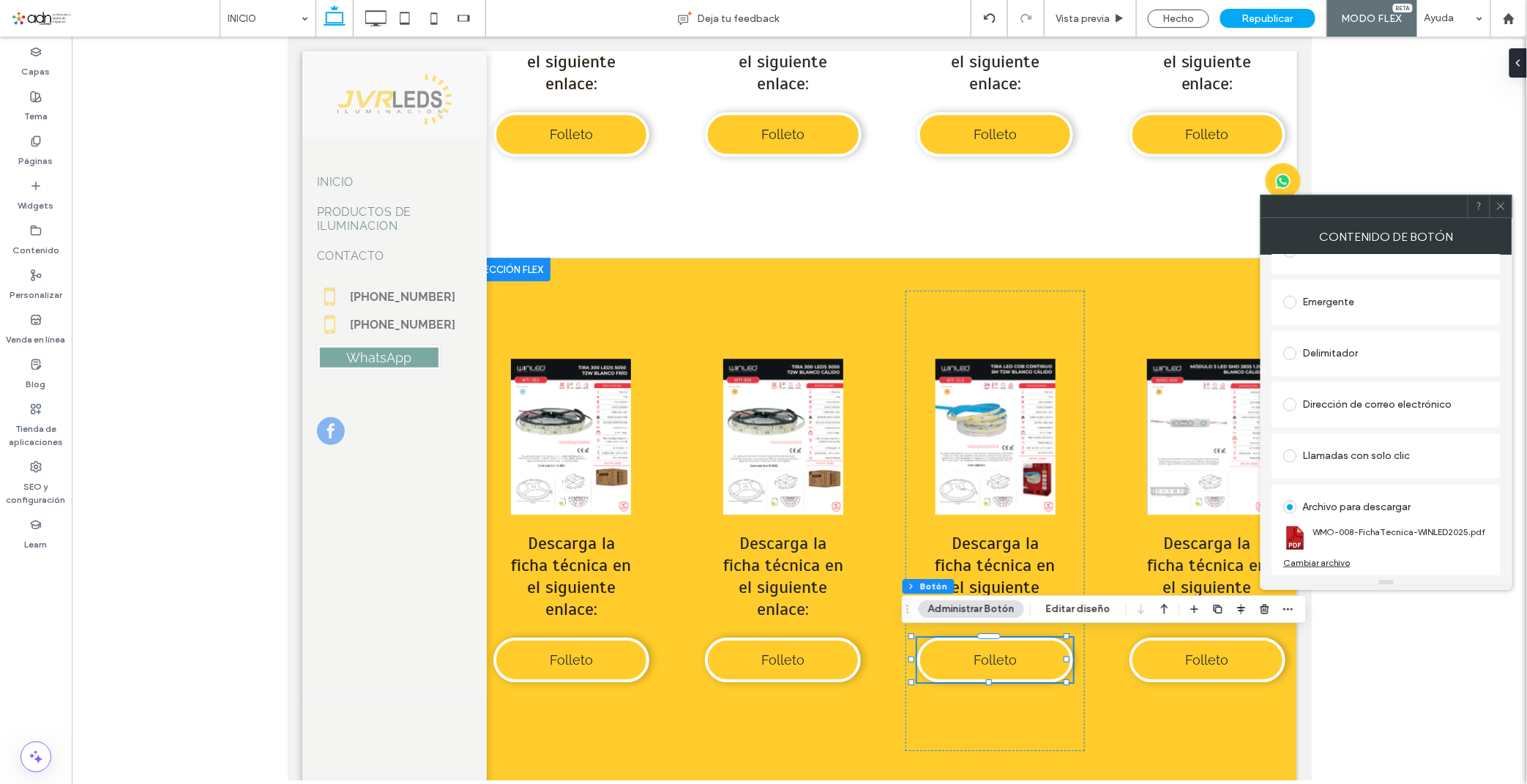
click at [1314, 561] on div "Cambiar archivo" at bounding box center [1317, 562] width 67 height 11
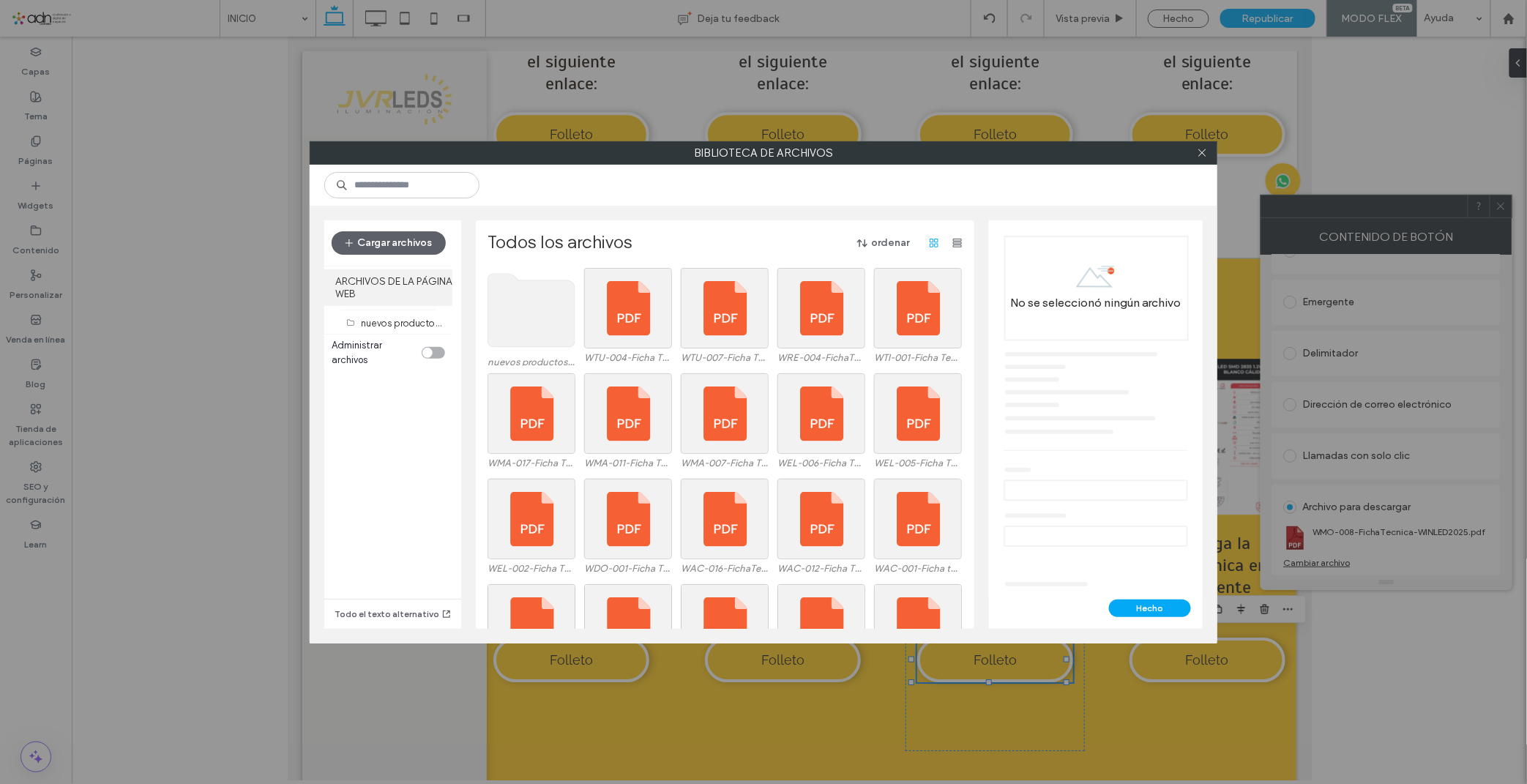
click at [443, 303] on label "ARCHIVOS DE LA PÁGINA WEB" at bounding box center [388, 288] width 128 height 37
click at [535, 311] on use at bounding box center [532, 311] width 87 height 73
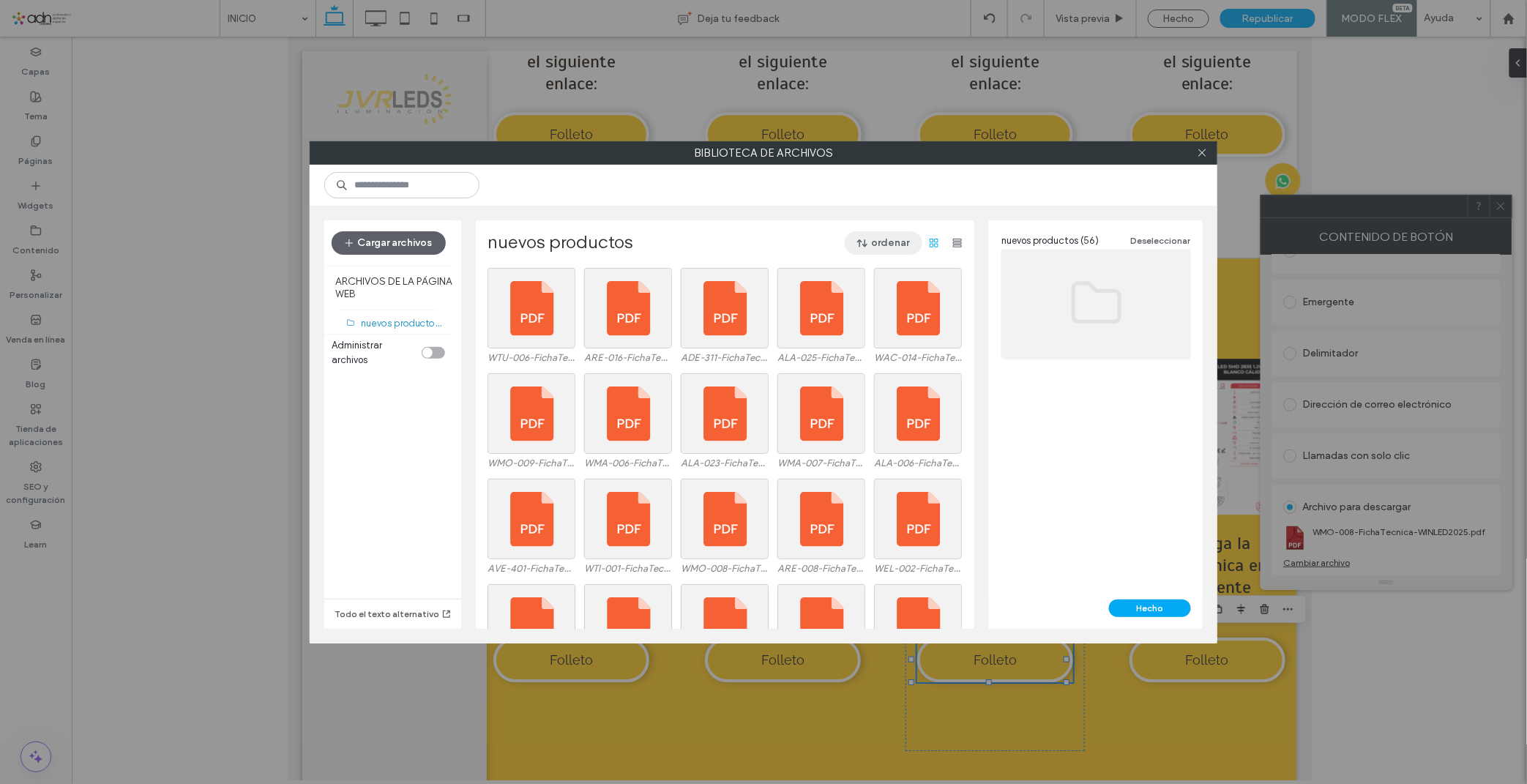
click at [893, 239] on button "ordenar" at bounding box center [883, 242] width 78 height 23
click at [840, 339] on span "Nombre (A-Z)" at bounding box center [816, 337] width 59 height 14
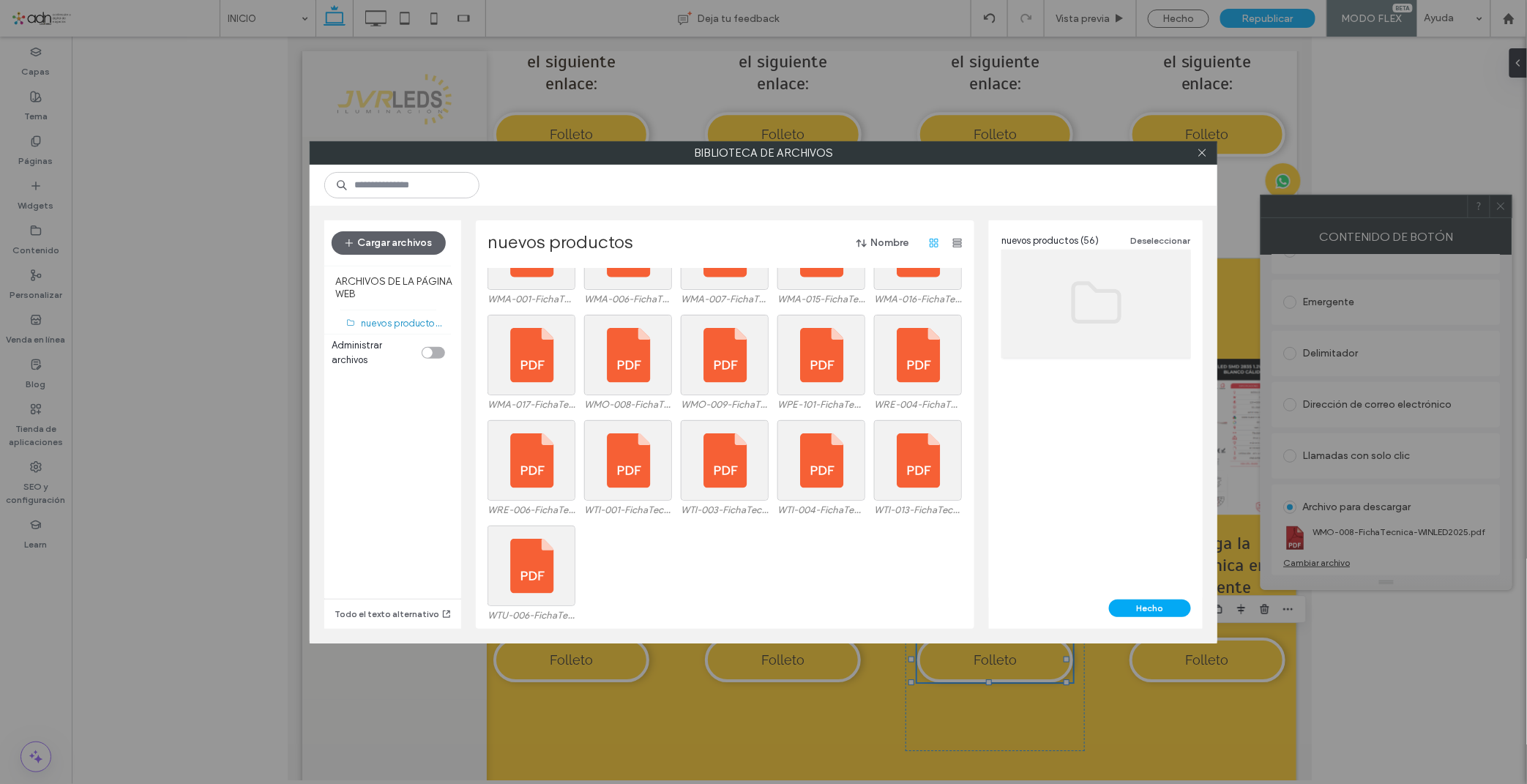
scroll to position [903, 0]
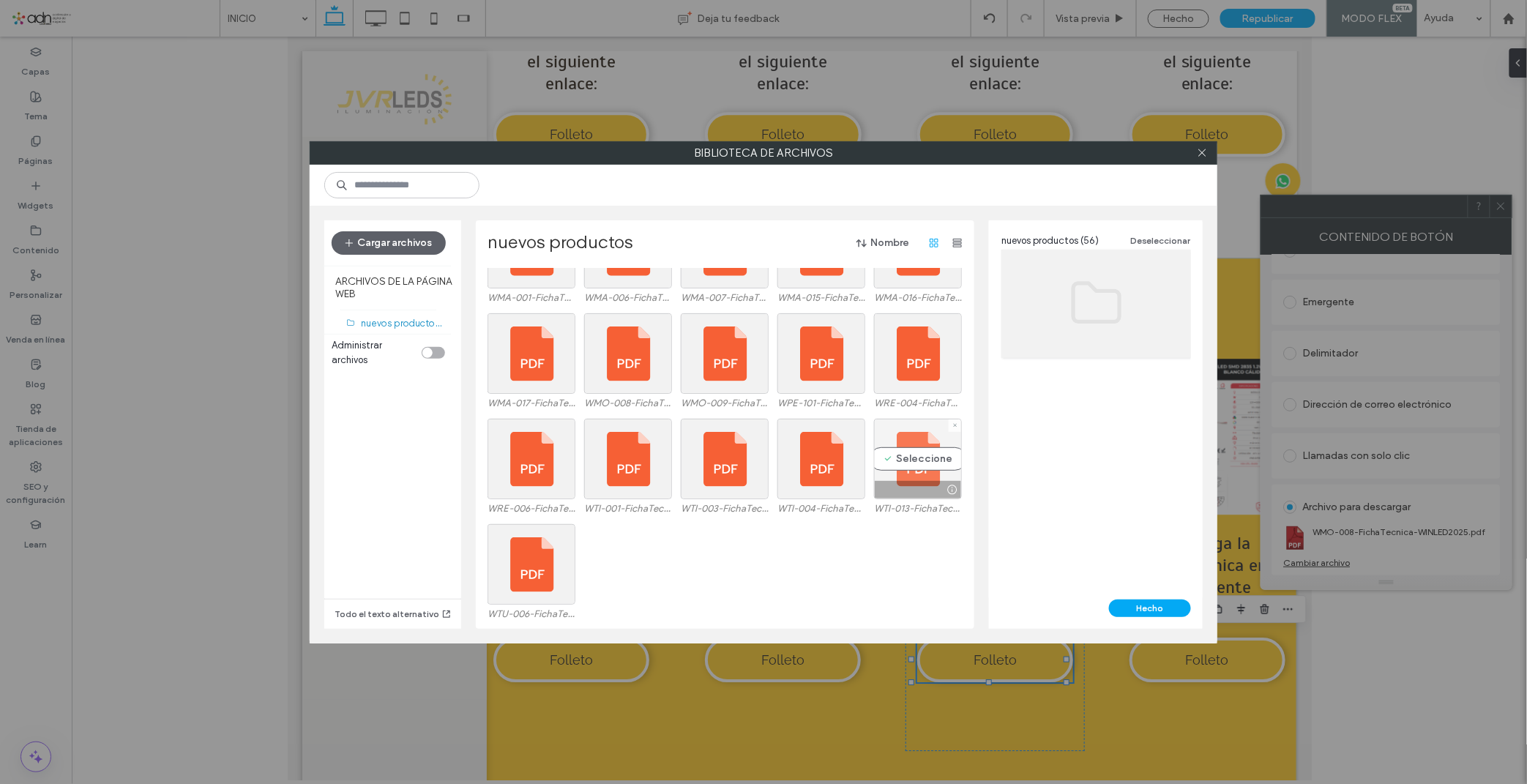
click at [920, 460] on div "Seleccione" at bounding box center [918, 458] width 88 height 80
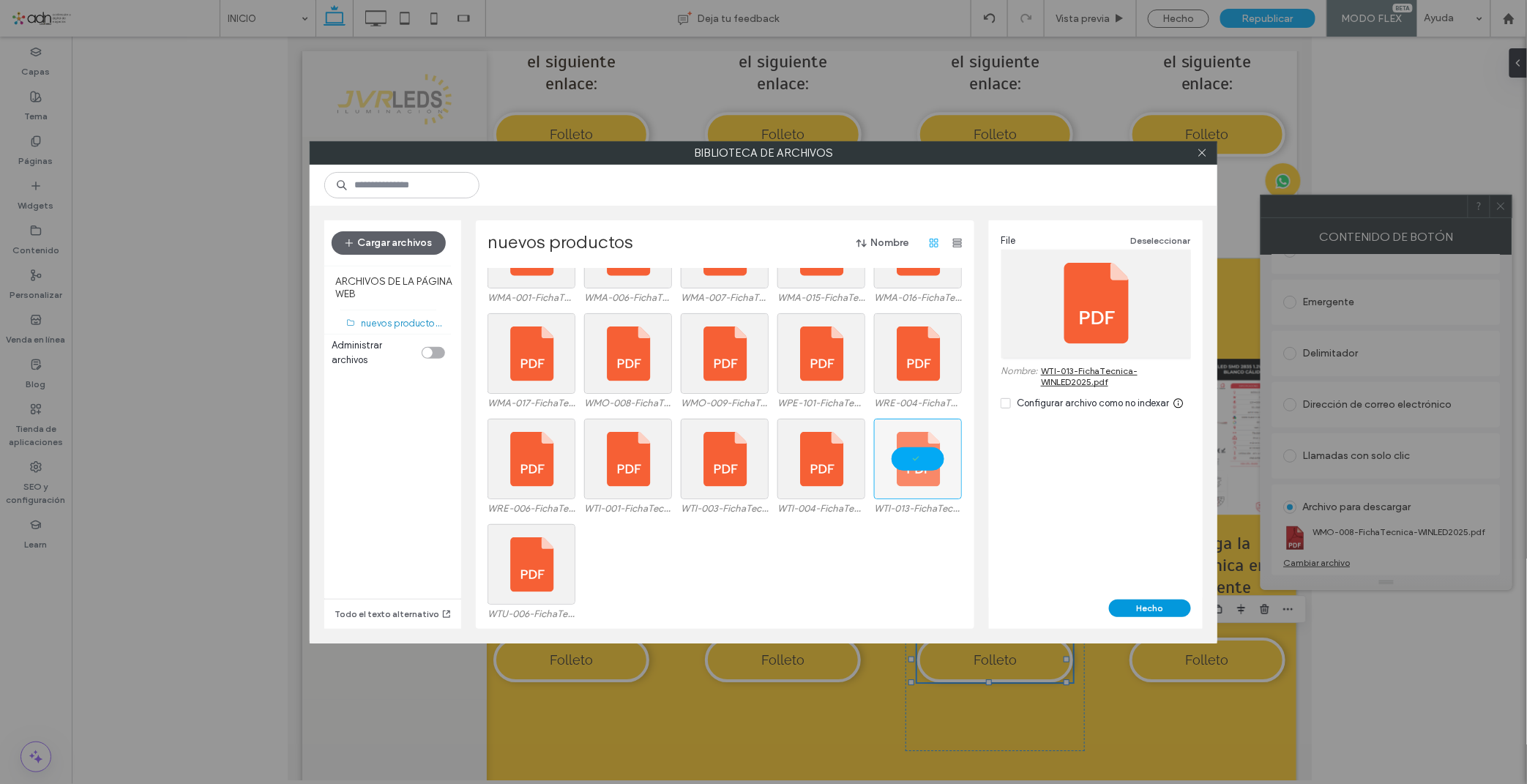
click at [1138, 608] on button "Hecho" at bounding box center [1150, 608] width 82 height 17
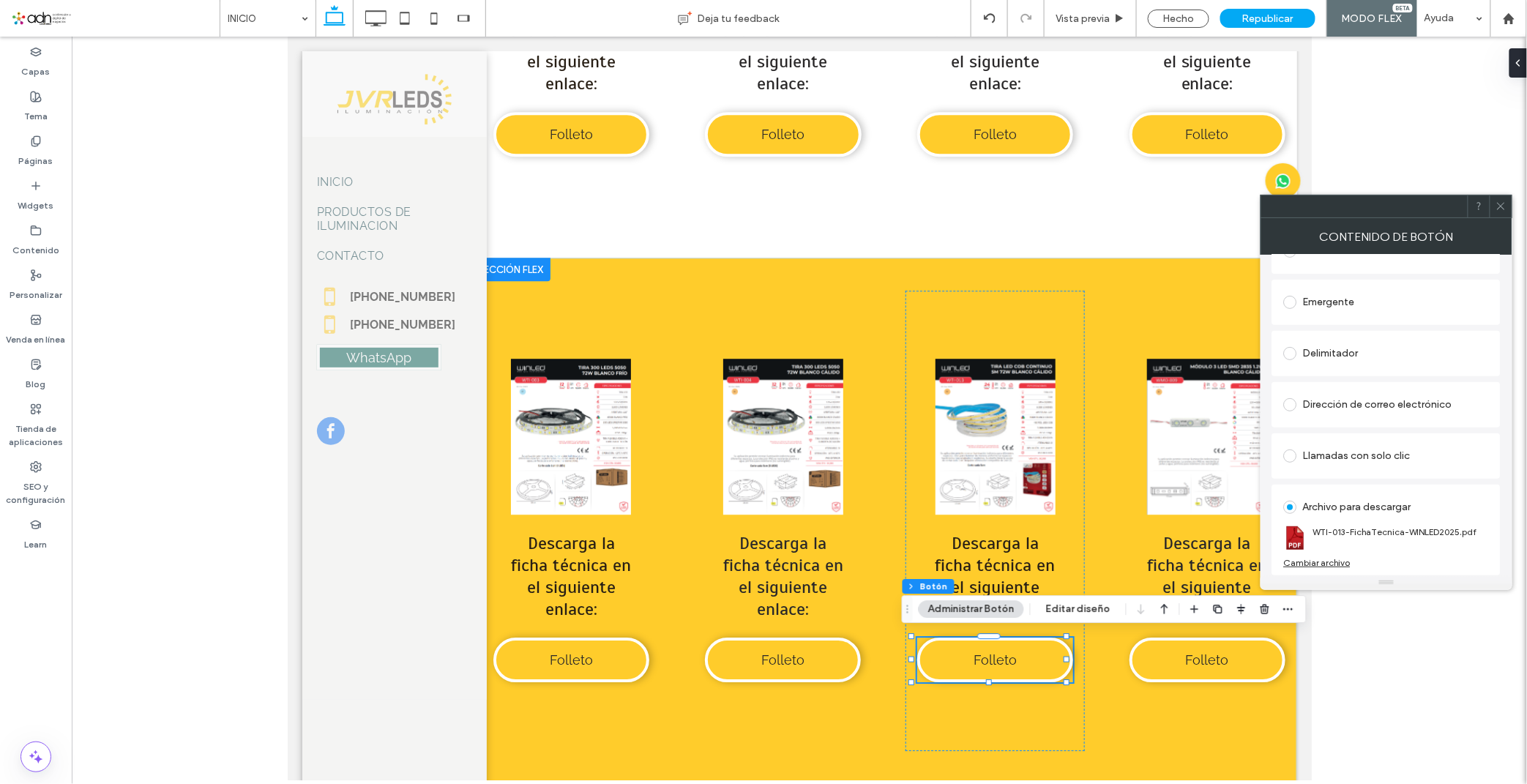
click at [1502, 209] on icon at bounding box center [1501, 206] width 11 height 11
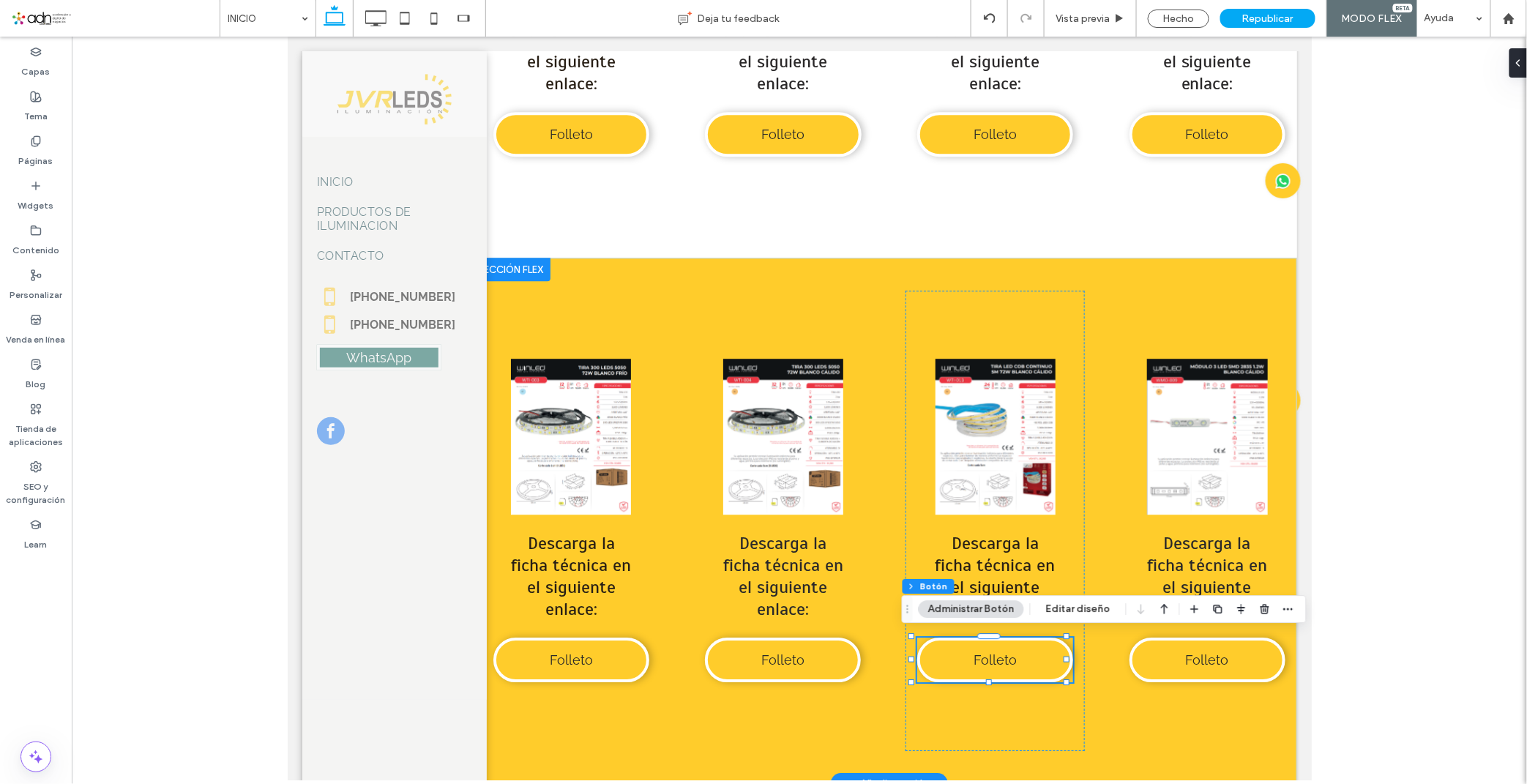
click at [1182, 425] on link at bounding box center [1206, 435] width 156 height 156
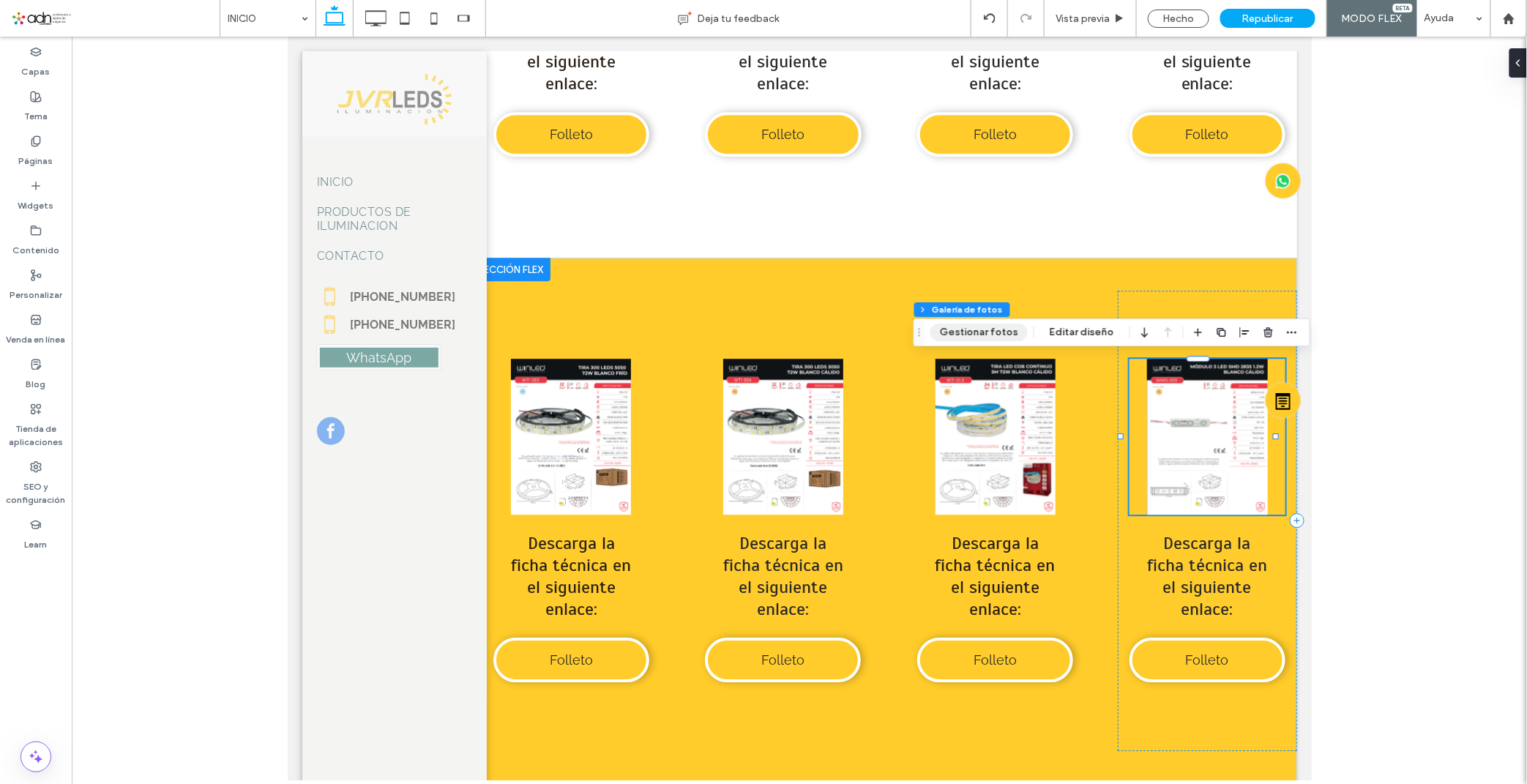
click at [986, 333] on button "Gestionar fotos" at bounding box center [979, 332] width 98 height 17
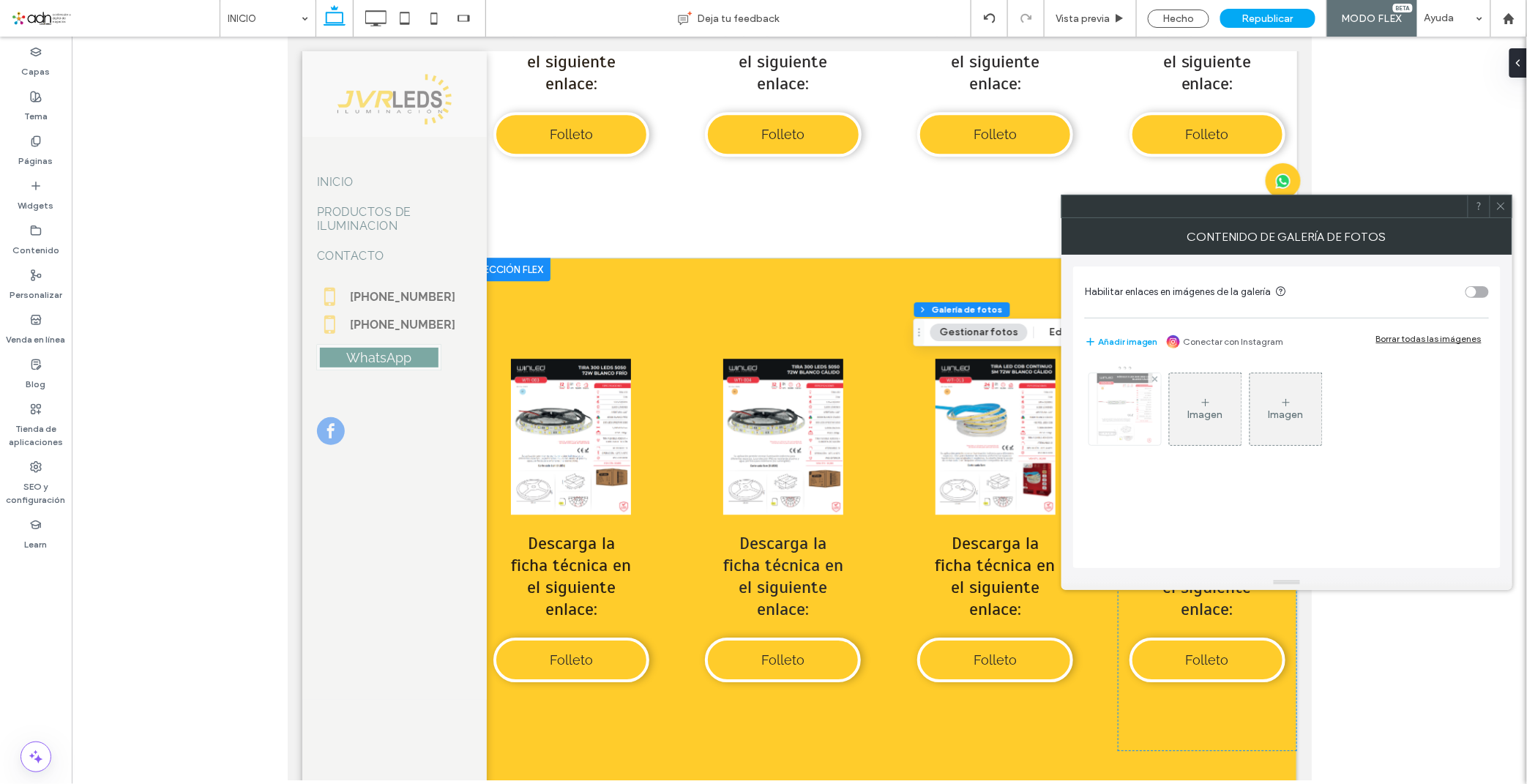
click at [1135, 414] on img at bounding box center [1125, 409] width 56 height 71
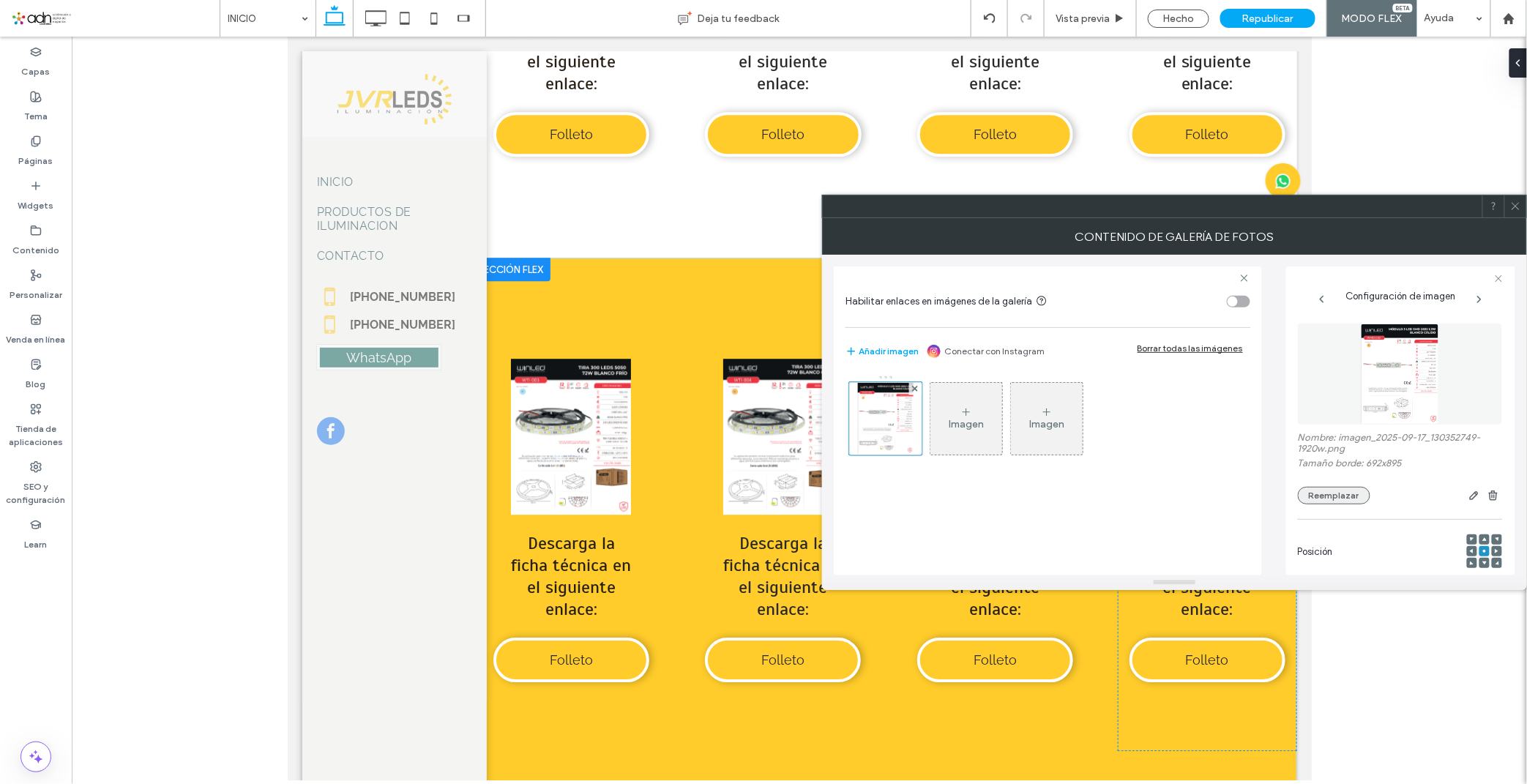
click at [1331, 489] on button "Reemplazar" at bounding box center [1333, 496] width 72 height 17
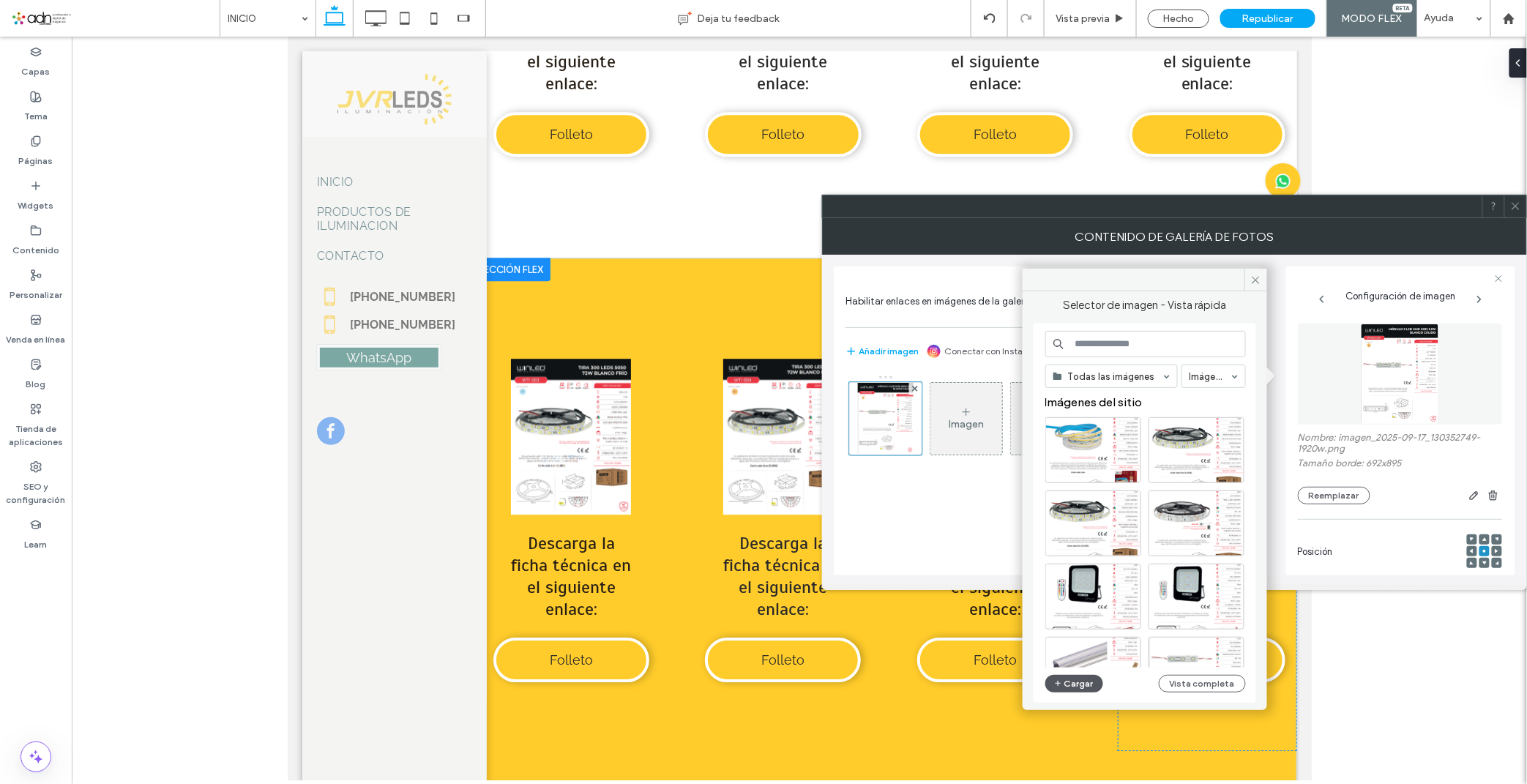
click at [1063, 690] on span "button" at bounding box center [1059, 683] width 10 height 16
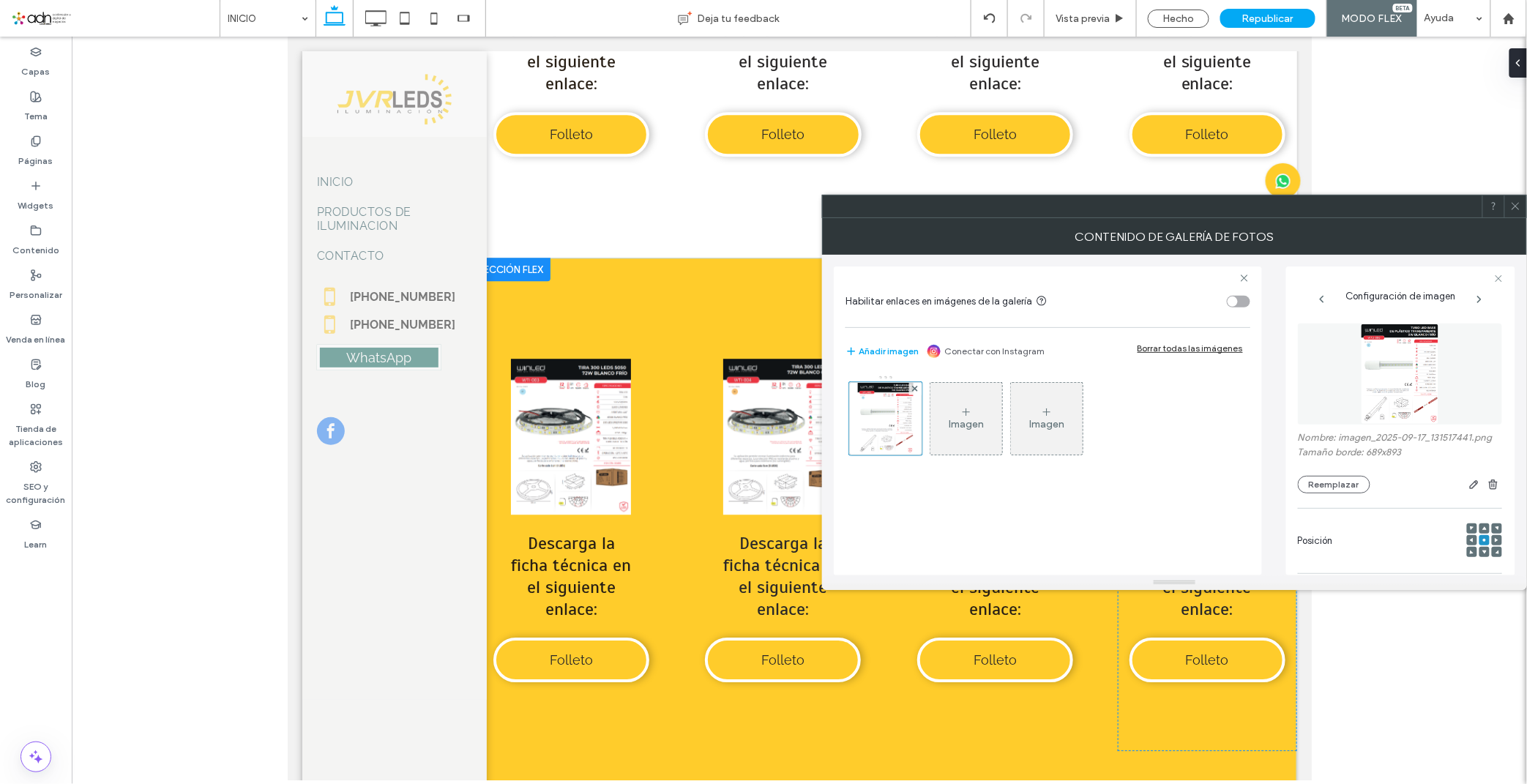
click at [1526, 209] on div at bounding box center [1173, 206] width 705 height 23
click at [1523, 210] on div at bounding box center [1515, 207] width 22 height 22
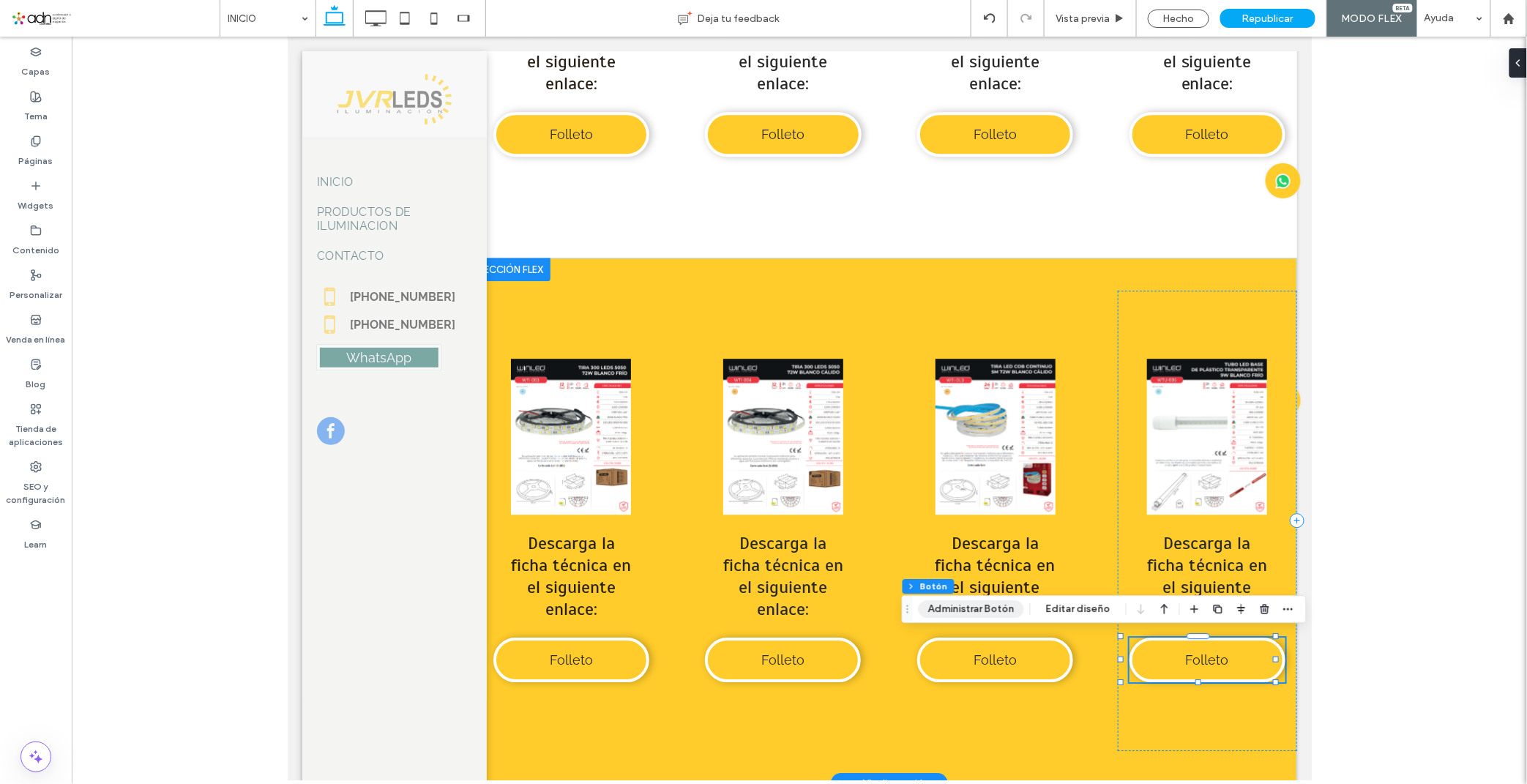
type input "**"
click at [992, 613] on button "Administrar Botón" at bounding box center [971, 608] width 106 height 17
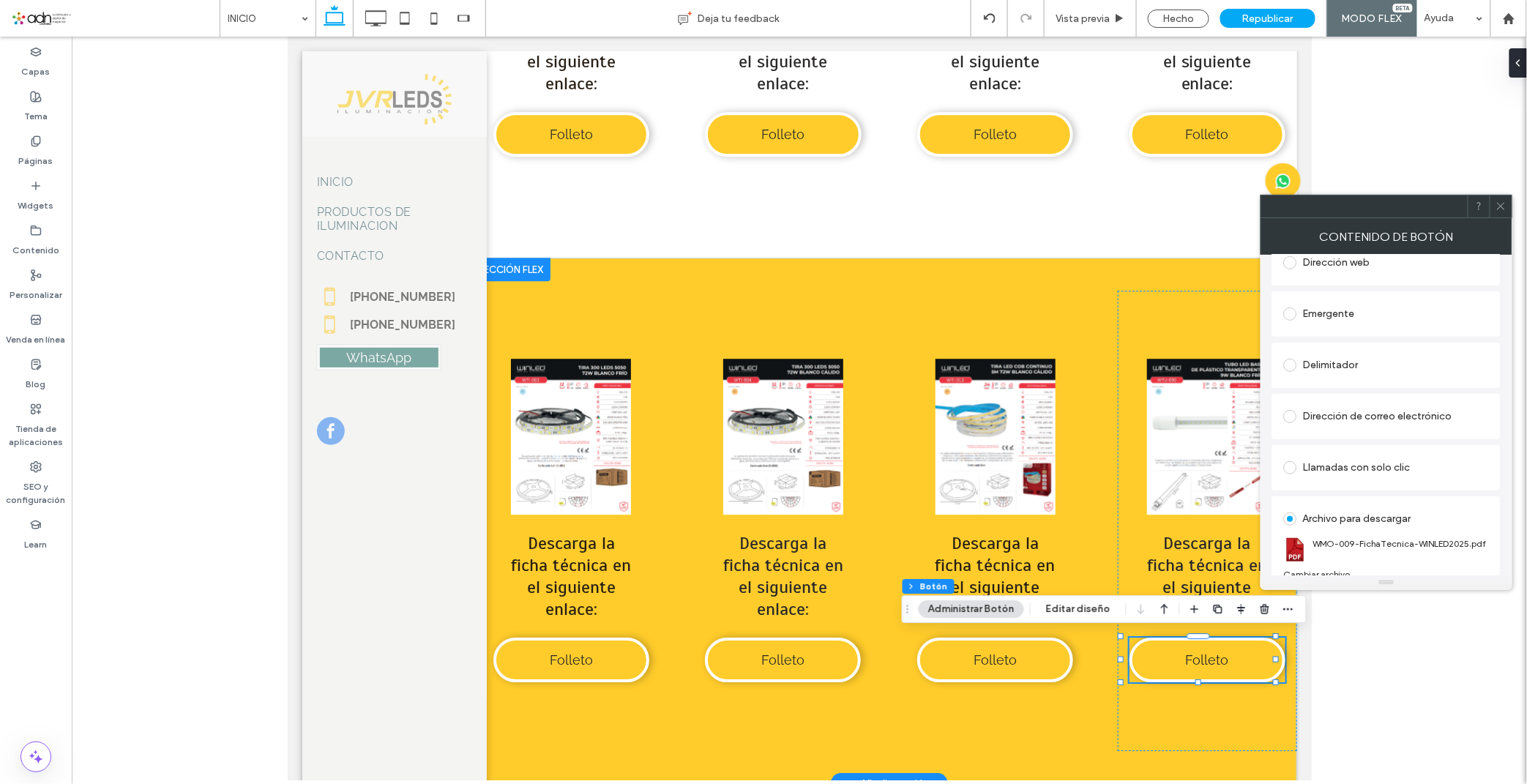
scroll to position [245, 0]
click at [1347, 566] on div "Cambiar archivo" at bounding box center [1317, 562] width 67 height 11
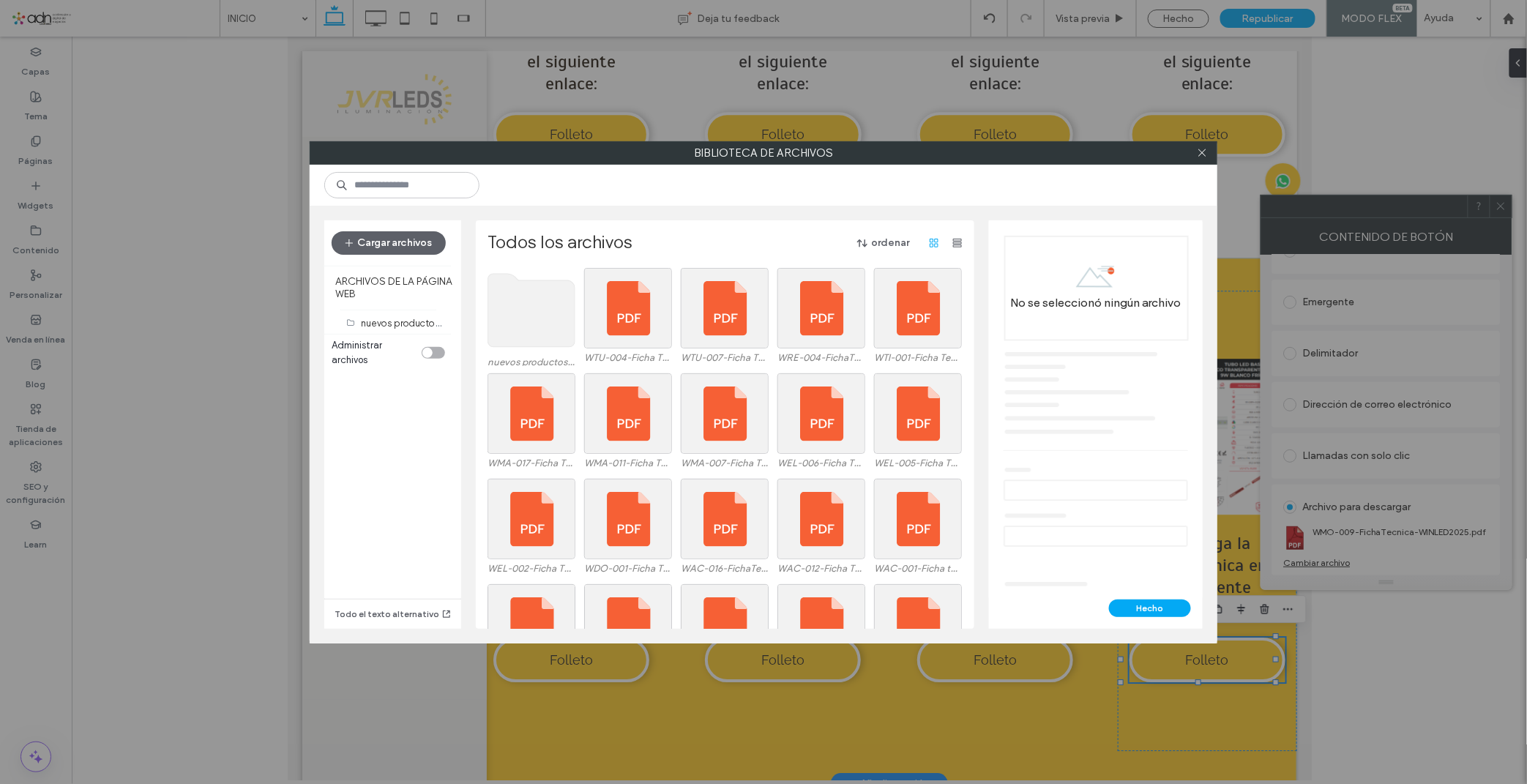
click at [535, 288] on use at bounding box center [532, 311] width 87 height 73
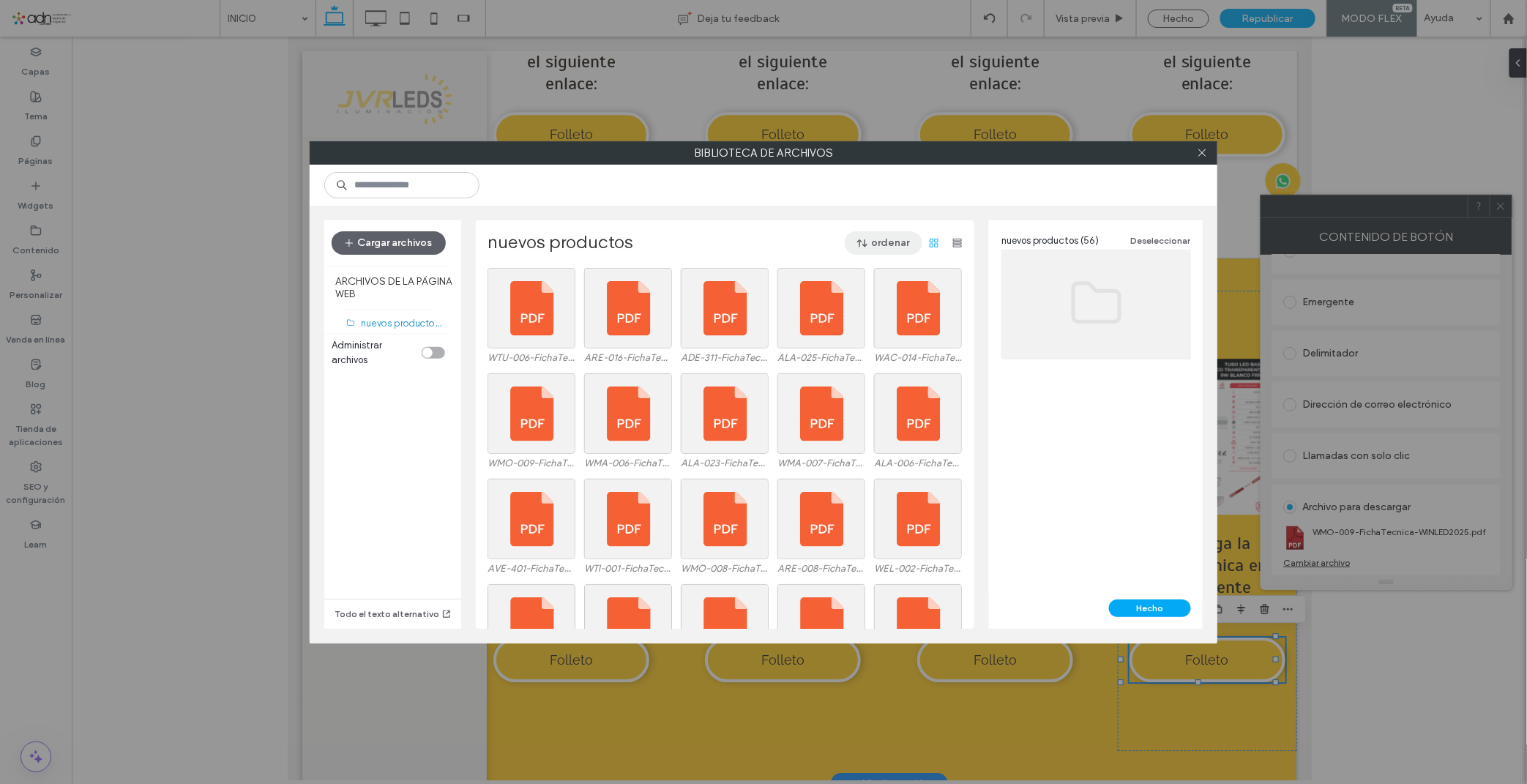
click at [893, 249] on button "ordenar" at bounding box center [883, 242] width 78 height 23
click at [840, 327] on div "Nombre (A-Z)" at bounding box center [836, 336] width 158 height 28
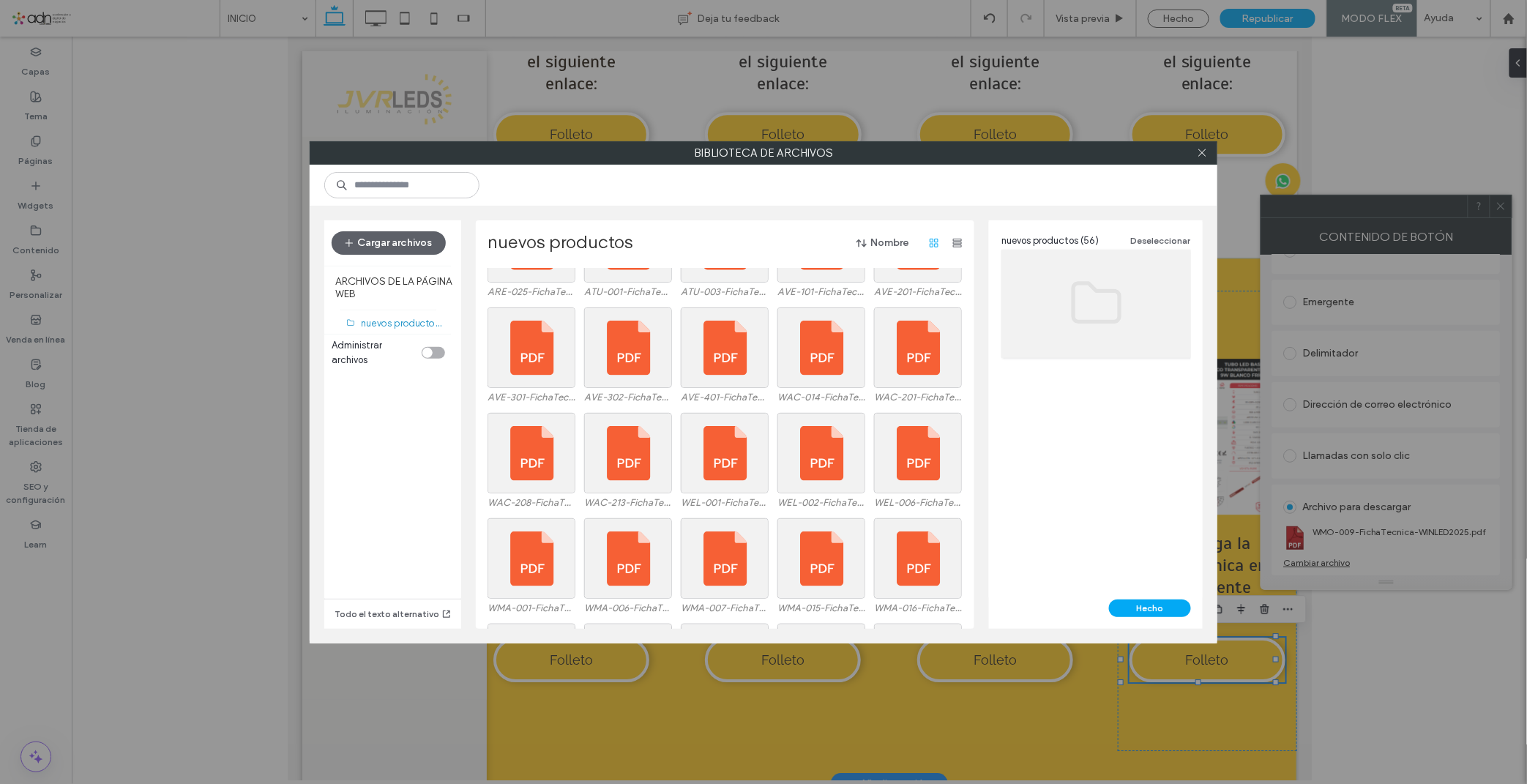
scroll to position [903, 0]
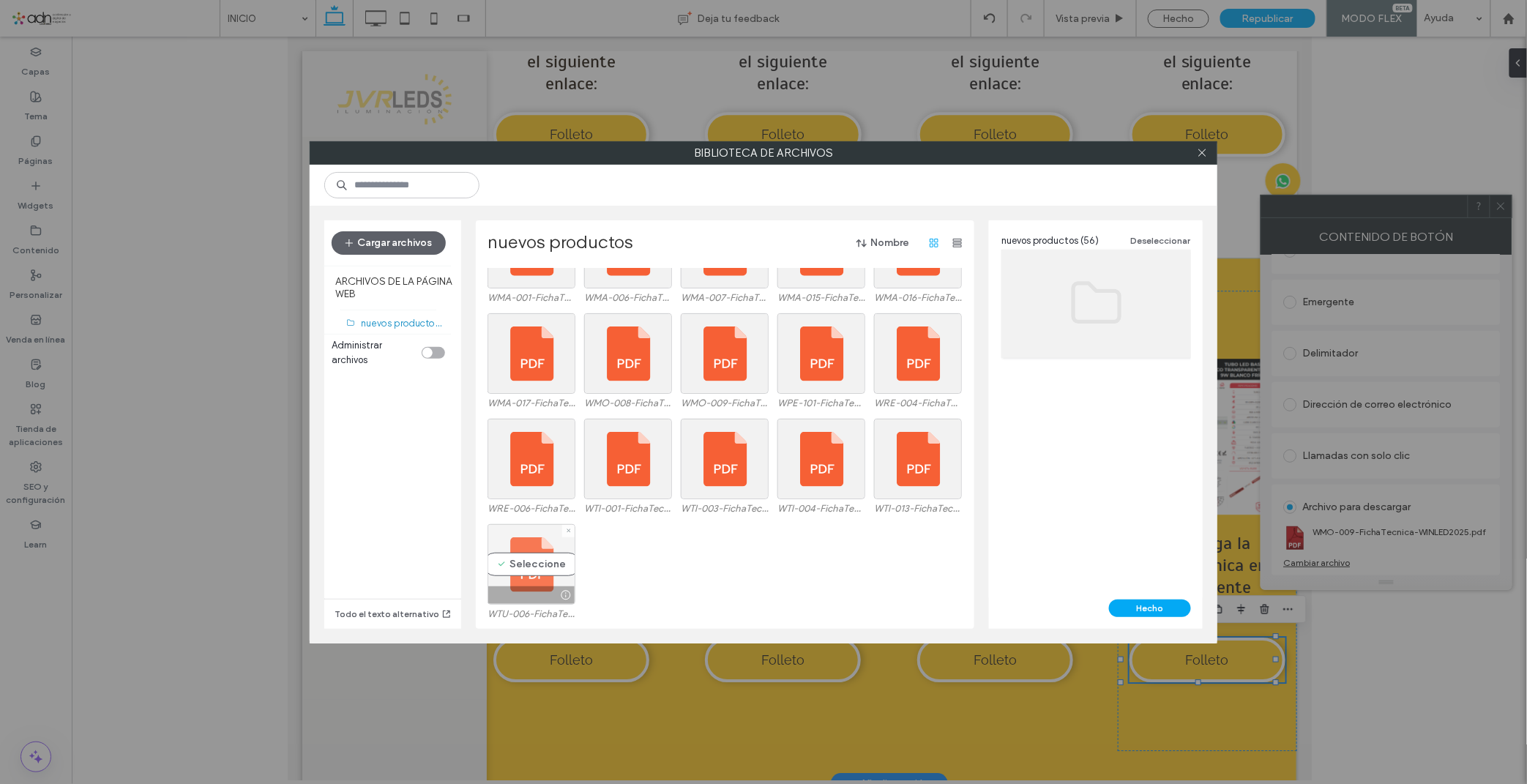
click at [521, 568] on div "Seleccione" at bounding box center [532, 564] width 88 height 80
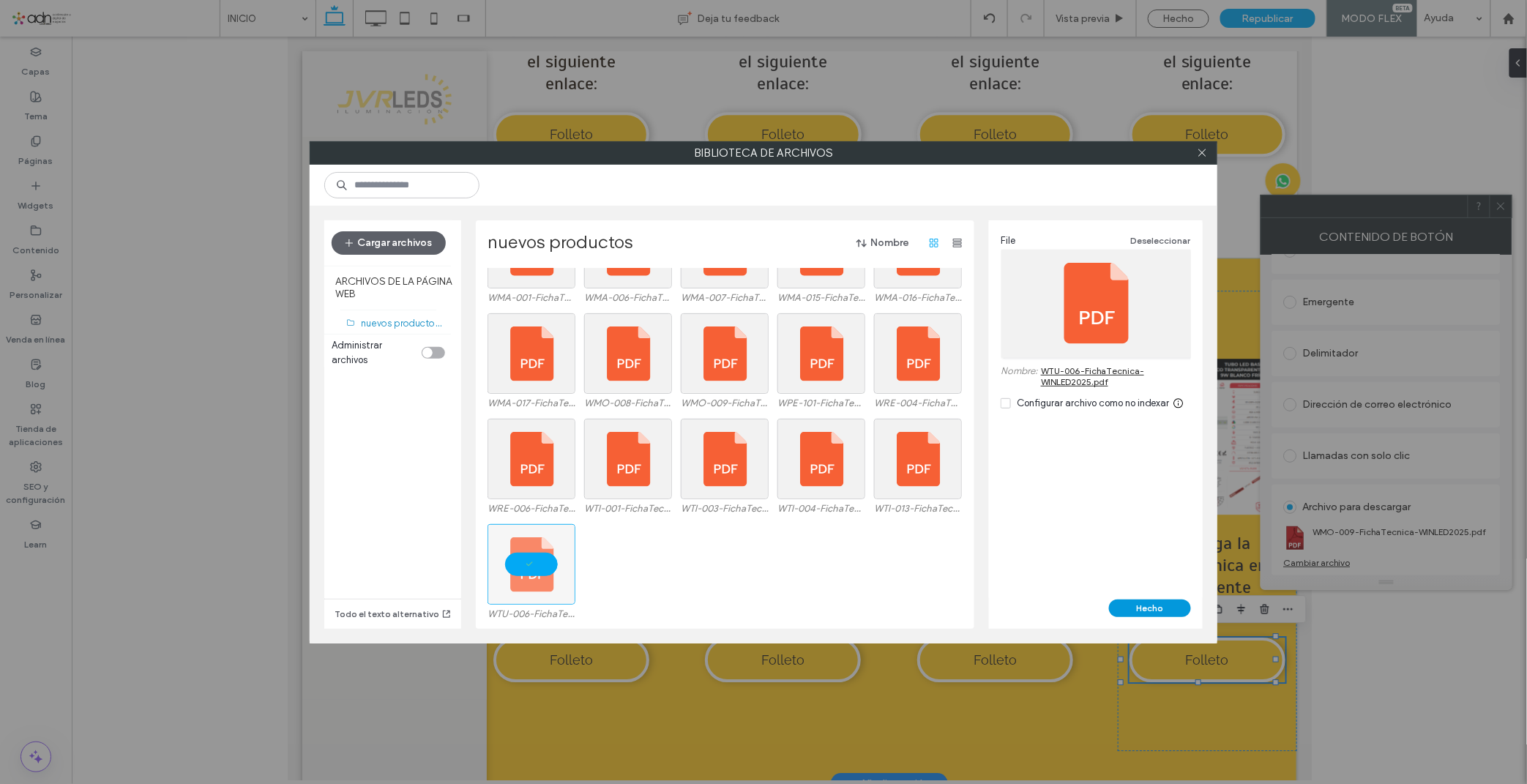
click at [1166, 603] on button "Hecho" at bounding box center [1150, 608] width 82 height 17
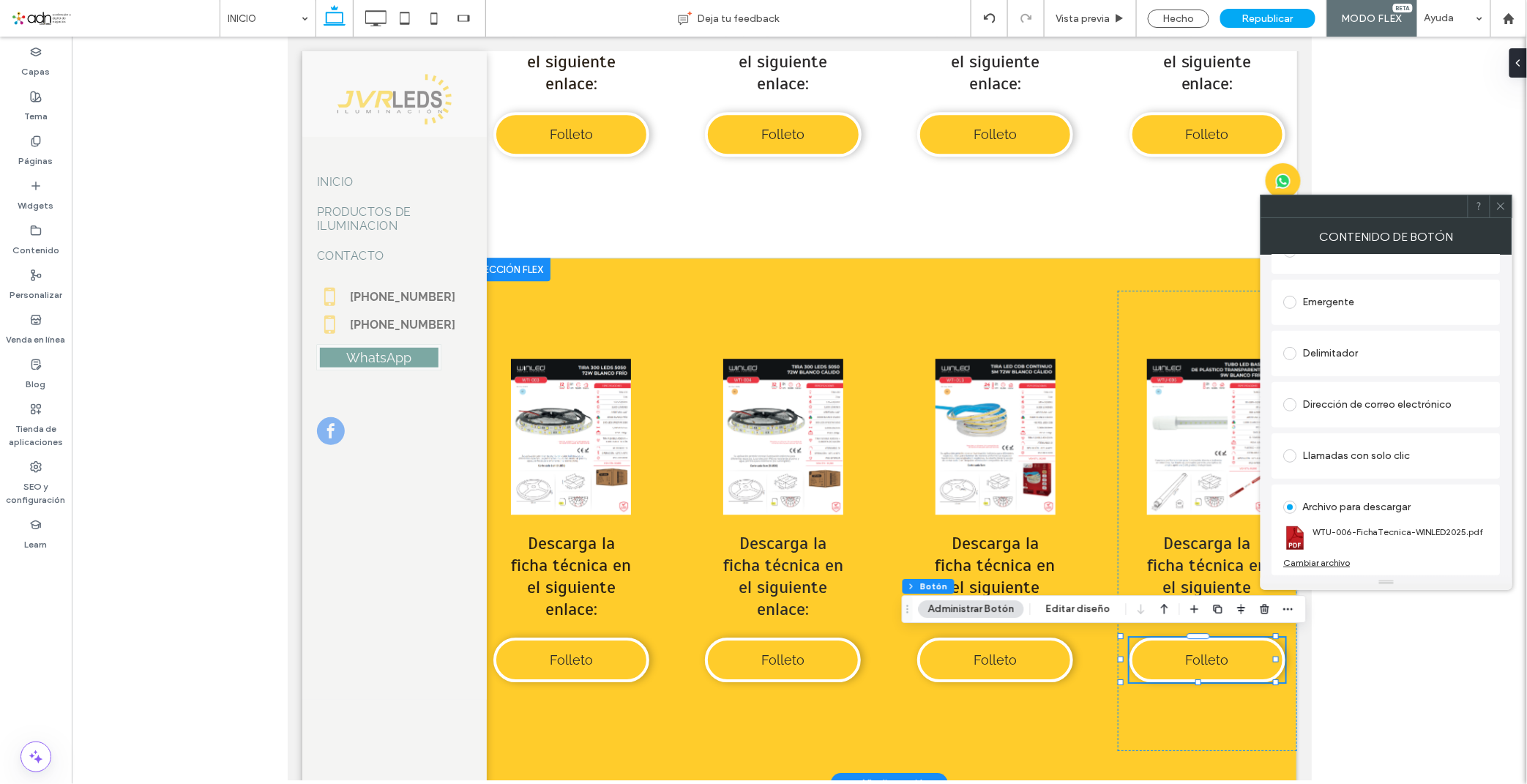
click at [1498, 210] on span at bounding box center [1501, 207] width 11 height 22
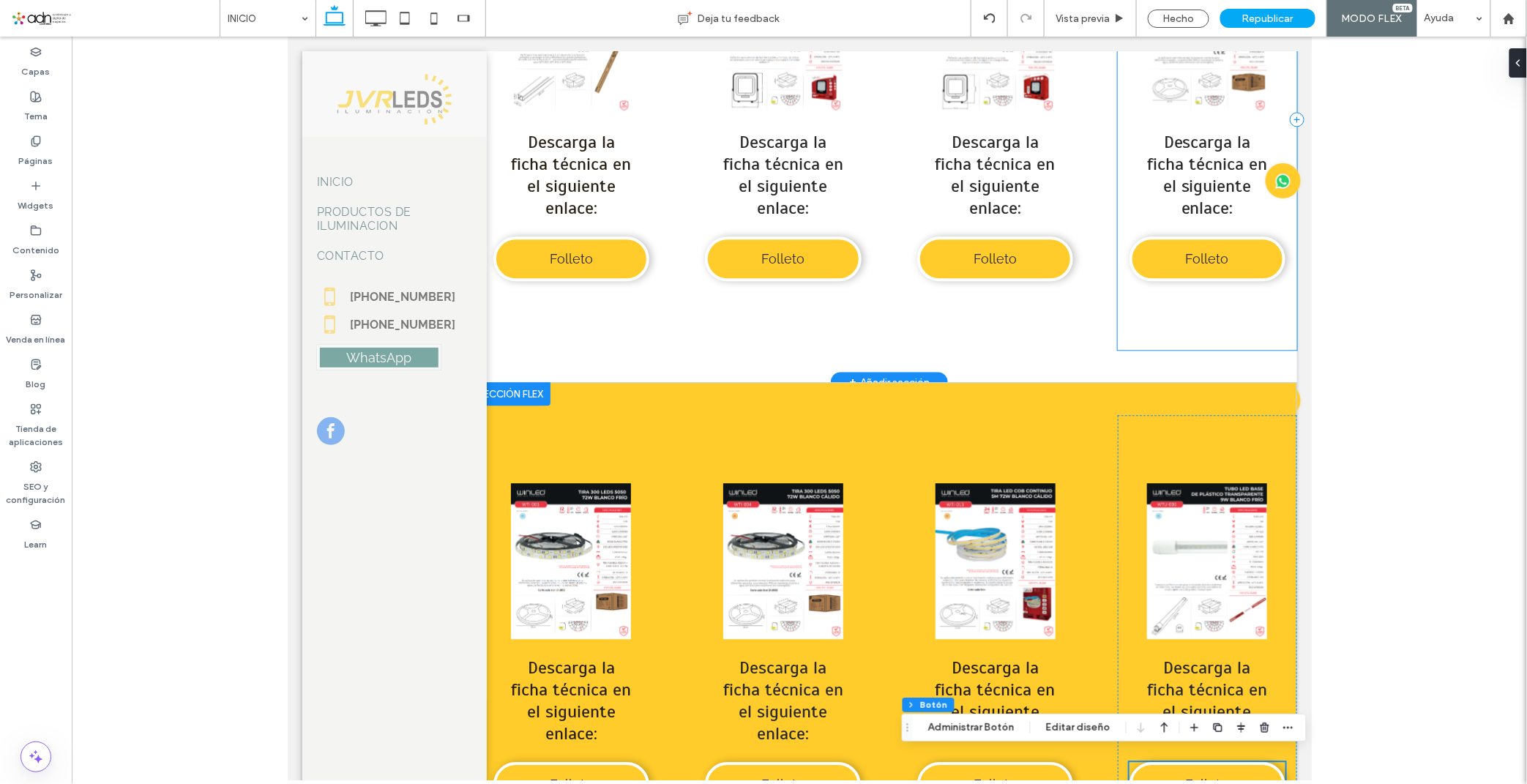
scroll to position [8074, 0]
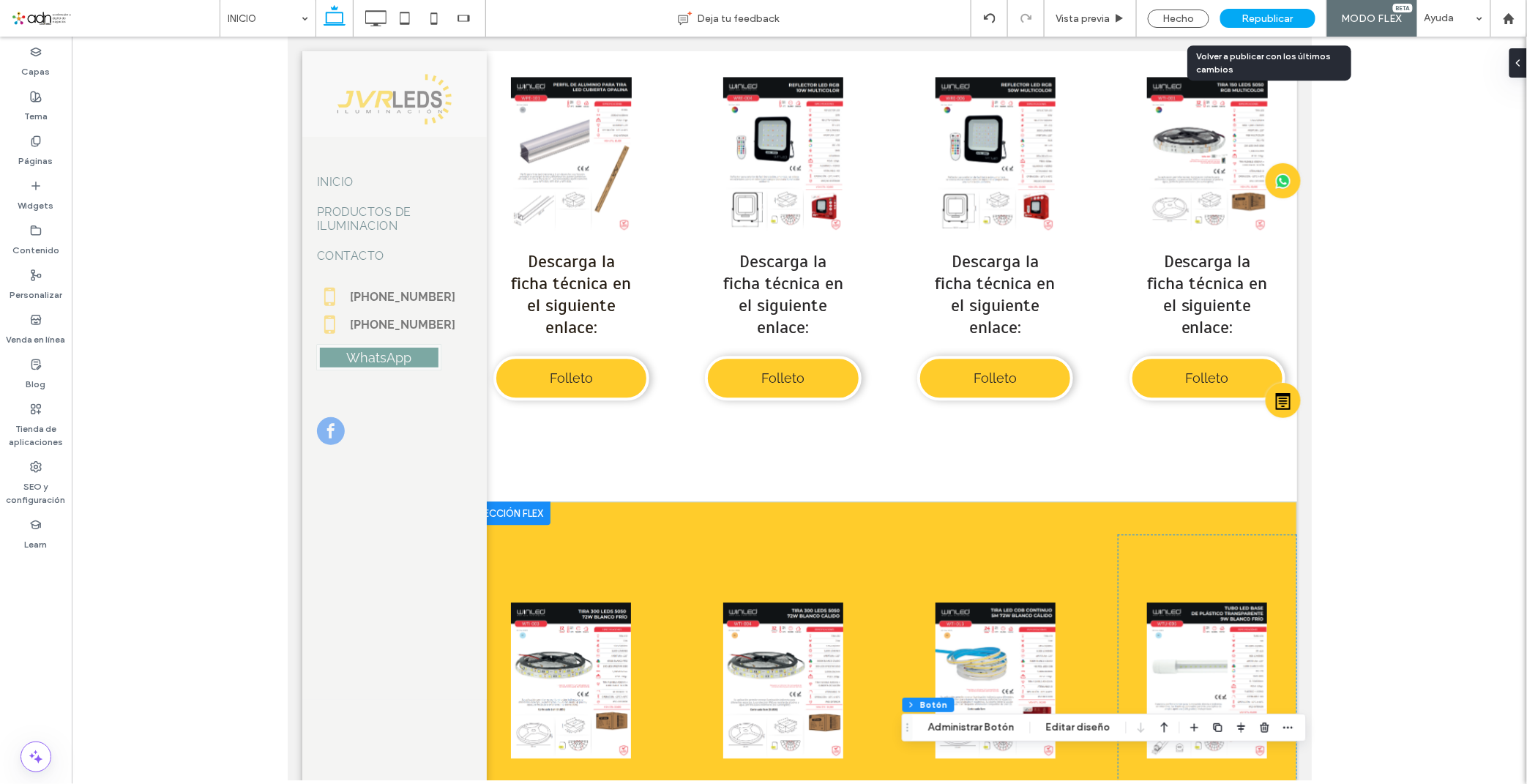
click at [1255, 25] on div "Republicar" at bounding box center [1268, 18] width 95 height 19
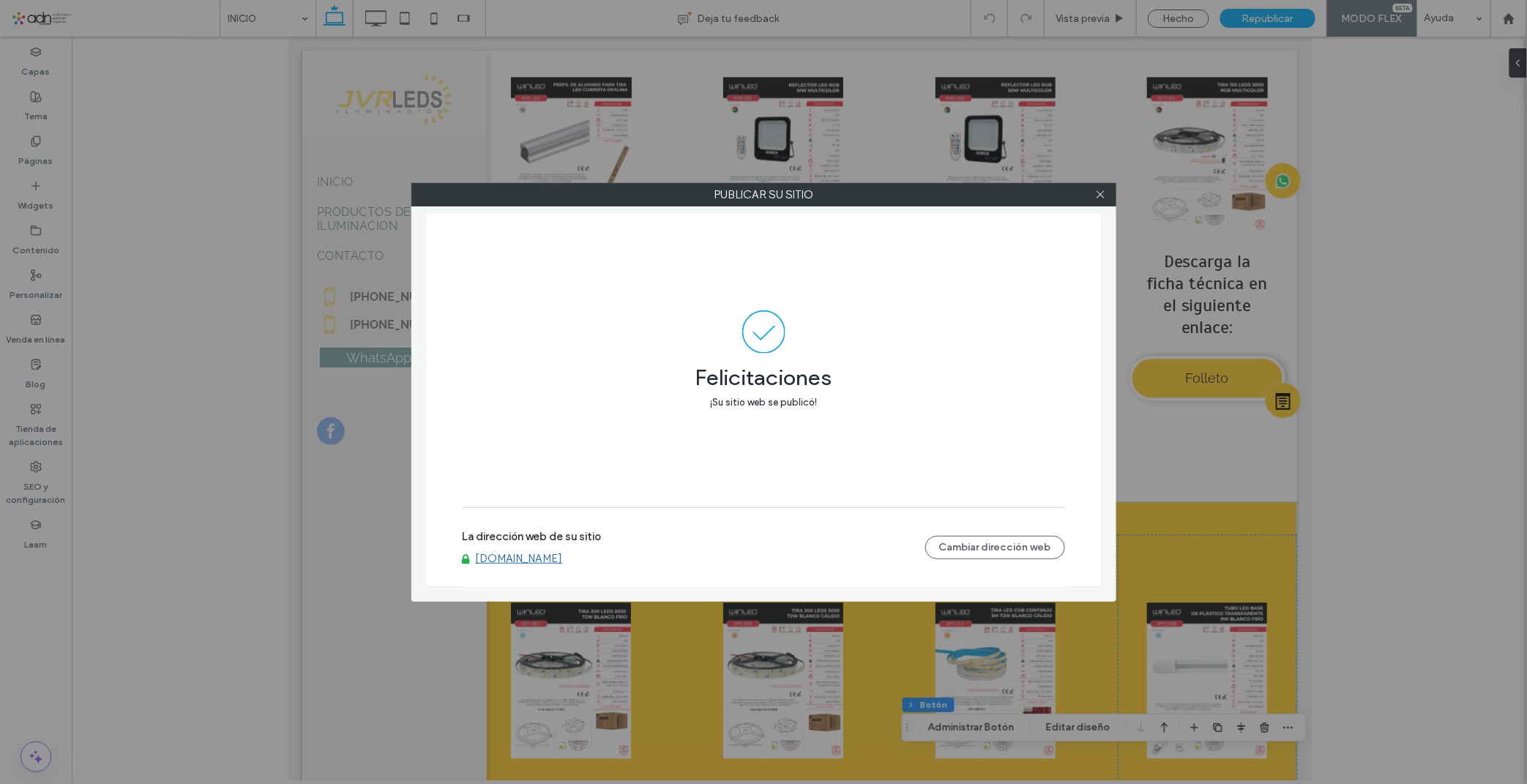
click at [562, 559] on link "www.jvrledsiluminacion.com.mx" at bounding box center [520, 558] width 87 height 14
click at [1103, 194] on icon at bounding box center [1100, 195] width 11 height 11
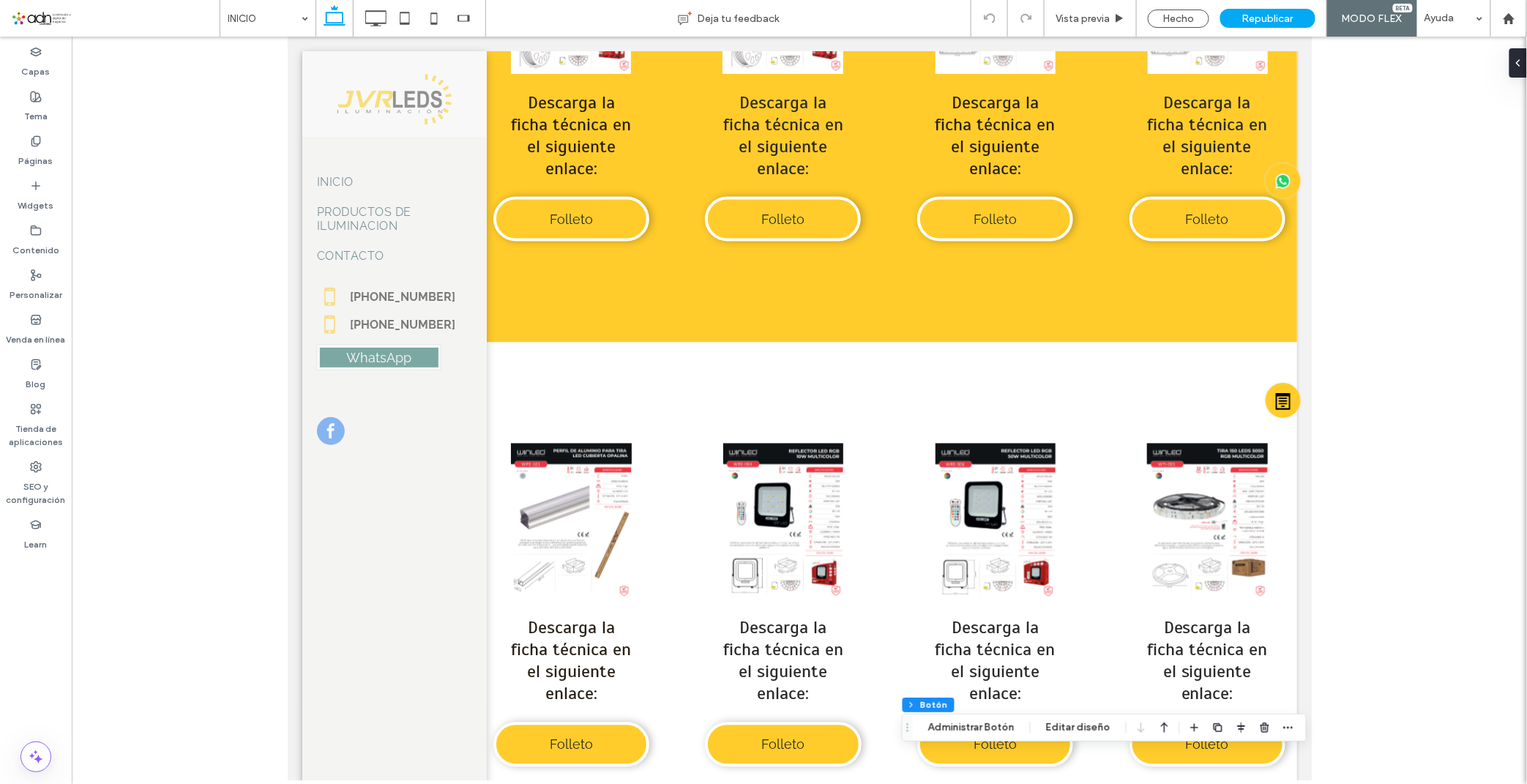
scroll to position [0, 0]
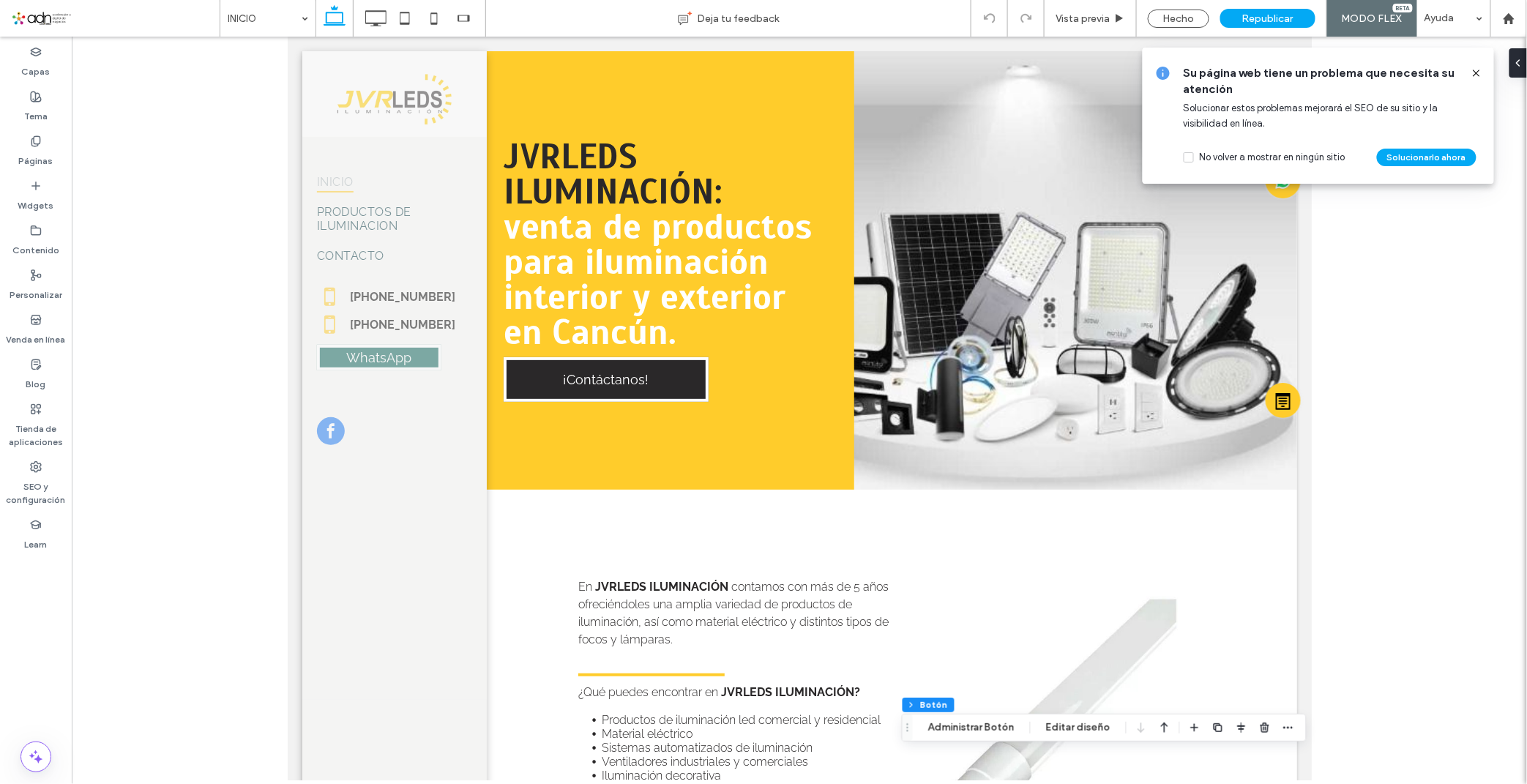
drag, startPoint x: 1307, startPoint y: 636, endPoint x: 1560, endPoint y: 573, distance: 260.7
click at [364, 16] on icon at bounding box center [375, 18] width 29 height 29
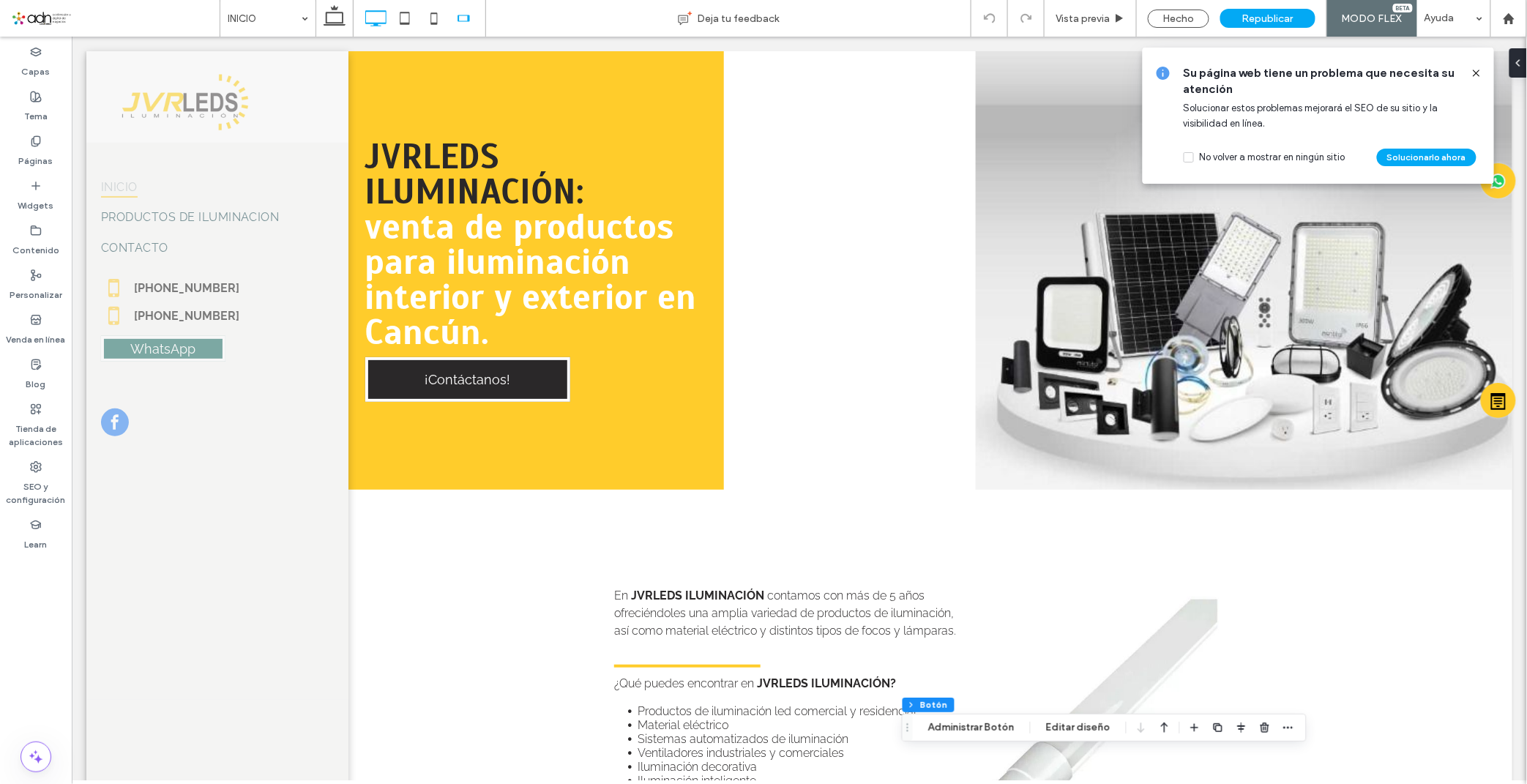
type input "*"
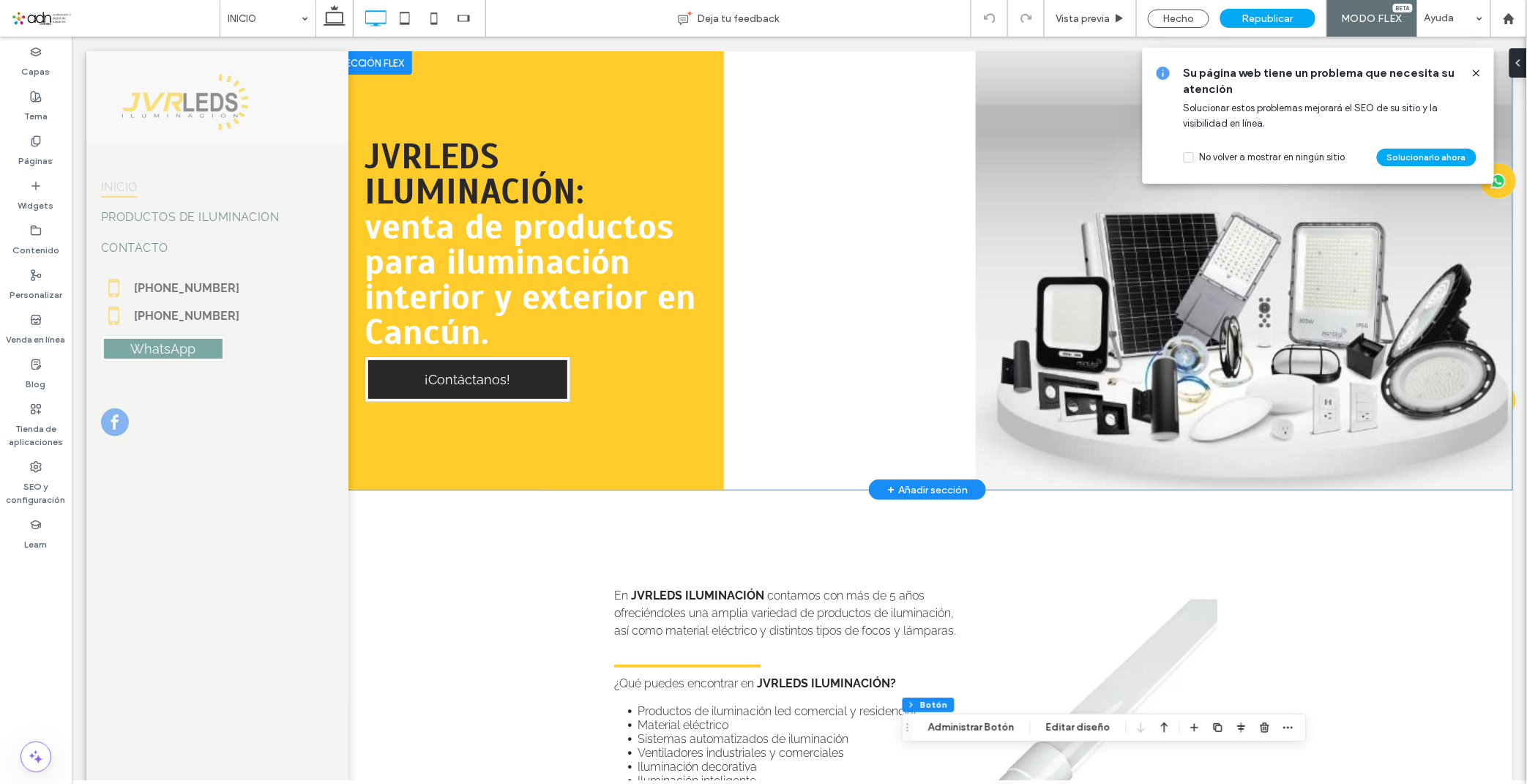
click at [800, 268] on div "JVRLEDS ILUMINACIÓN: venta de productos para iluminación interior y exterior en…" at bounding box center [926, 270] width 1169 height 438
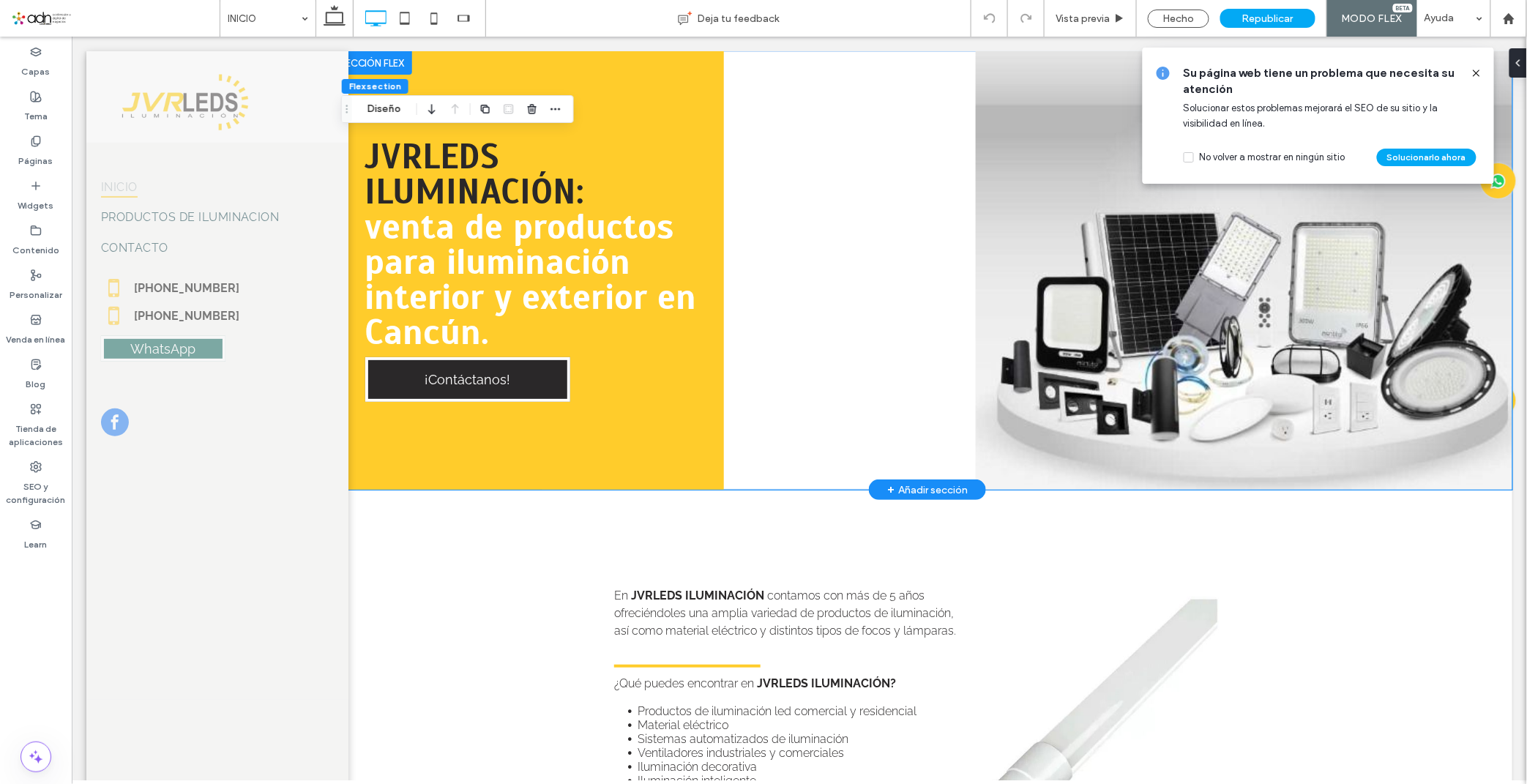
click at [939, 234] on div "JVRLEDS ILUMINACIÓN: venta de productos para iluminación interior y exterior en…" at bounding box center [926, 270] width 1169 height 438
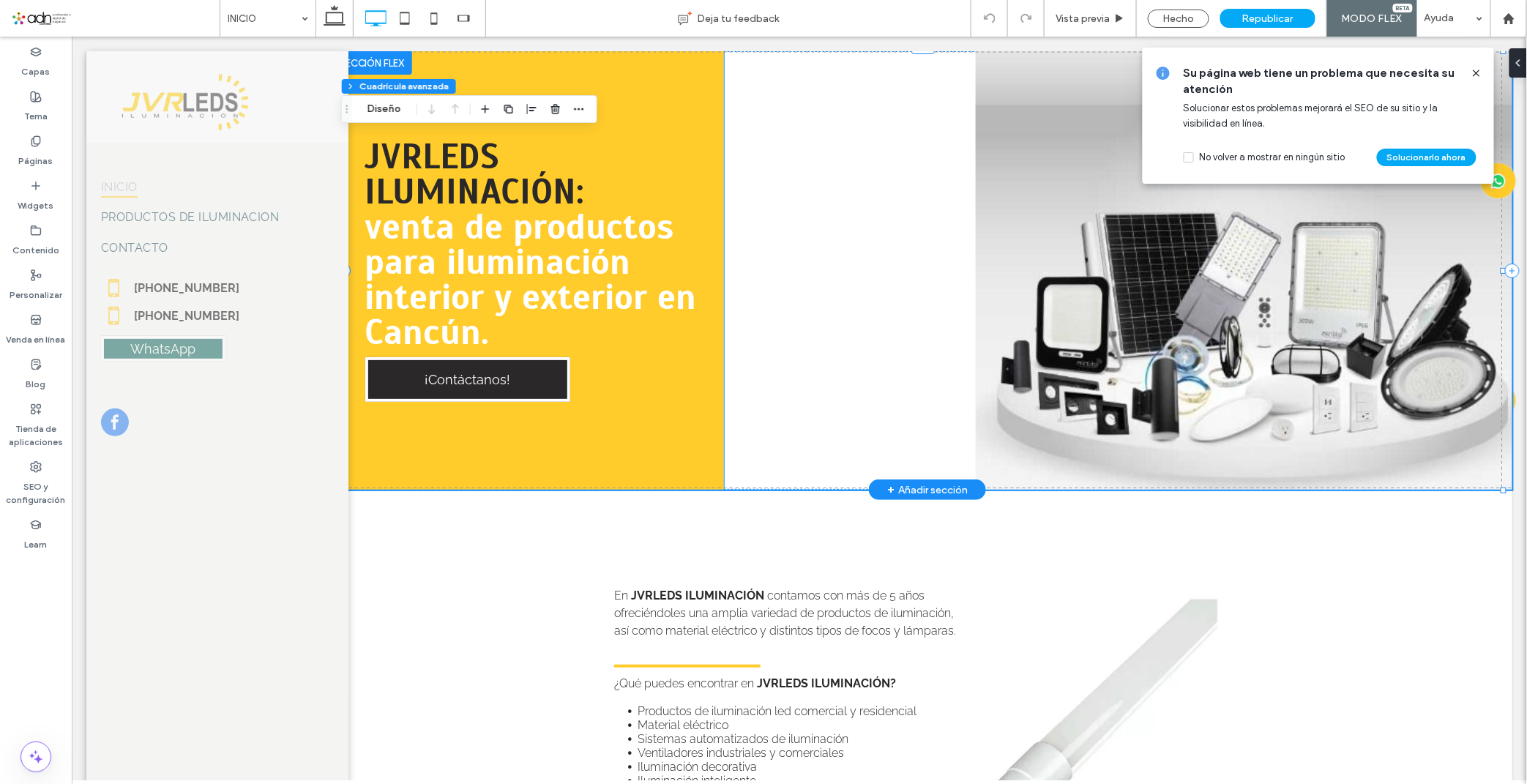
click at [713, 225] on div "JVRLEDS ILUMINACIÓN: venta de productos para iluminación interior y exterior en…" at bounding box center [532, 270] width 381 height 438
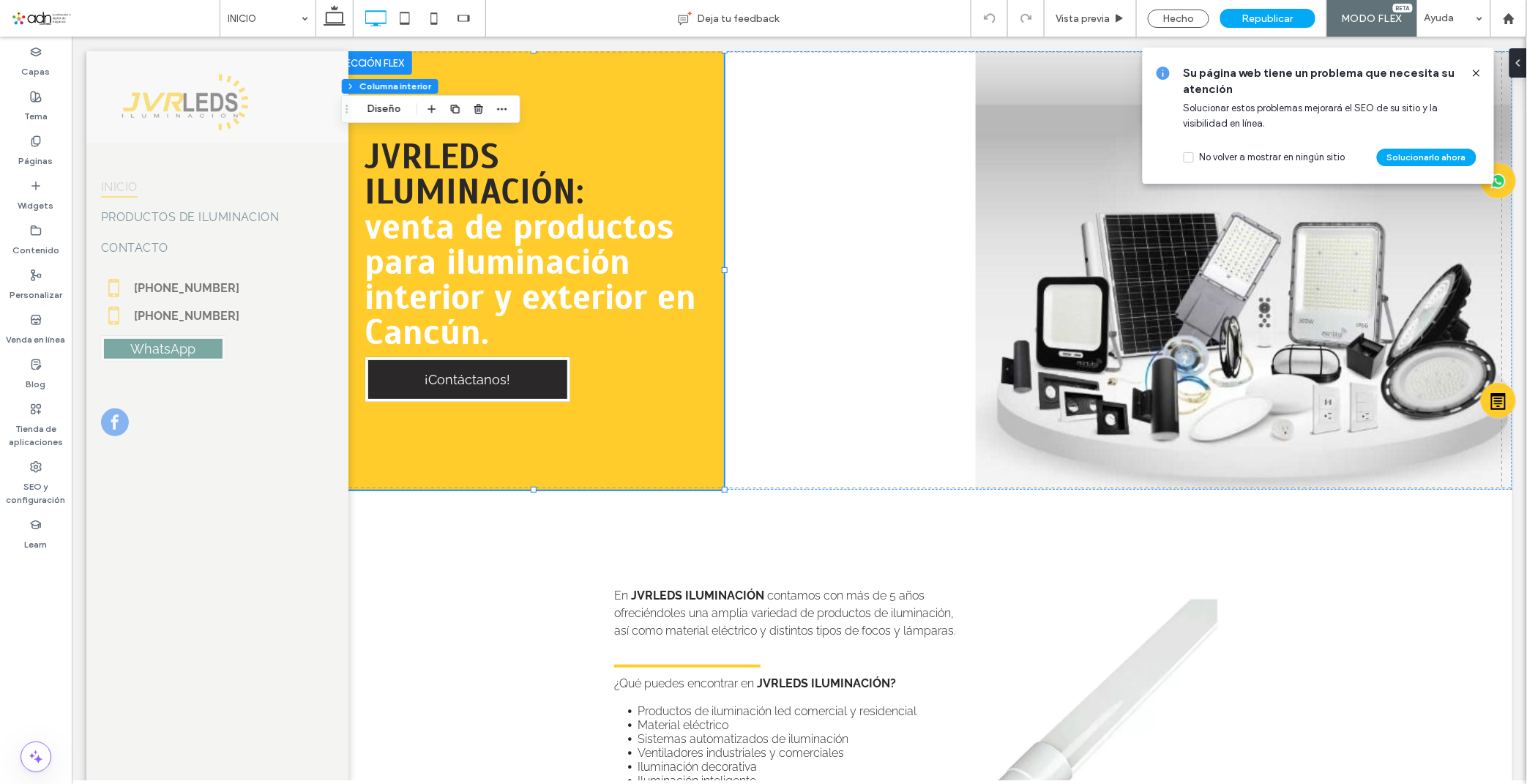
type input "**"
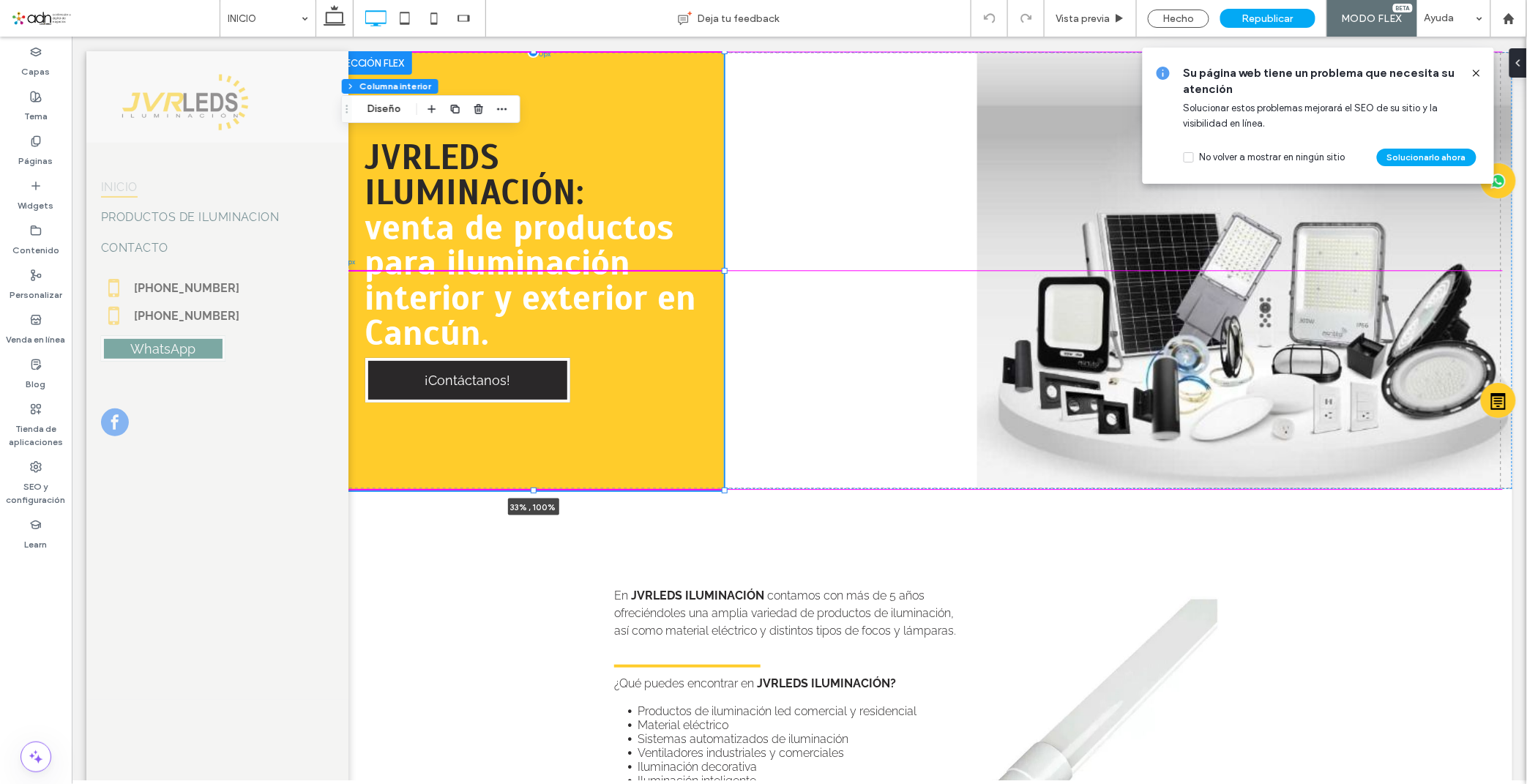
click at [856, 272] on div "JVRLEDS ILUMINACIÓN: venta de productos para iluminación interior y exterior en…" at bounding box center [926, 269] width 1169 height 438
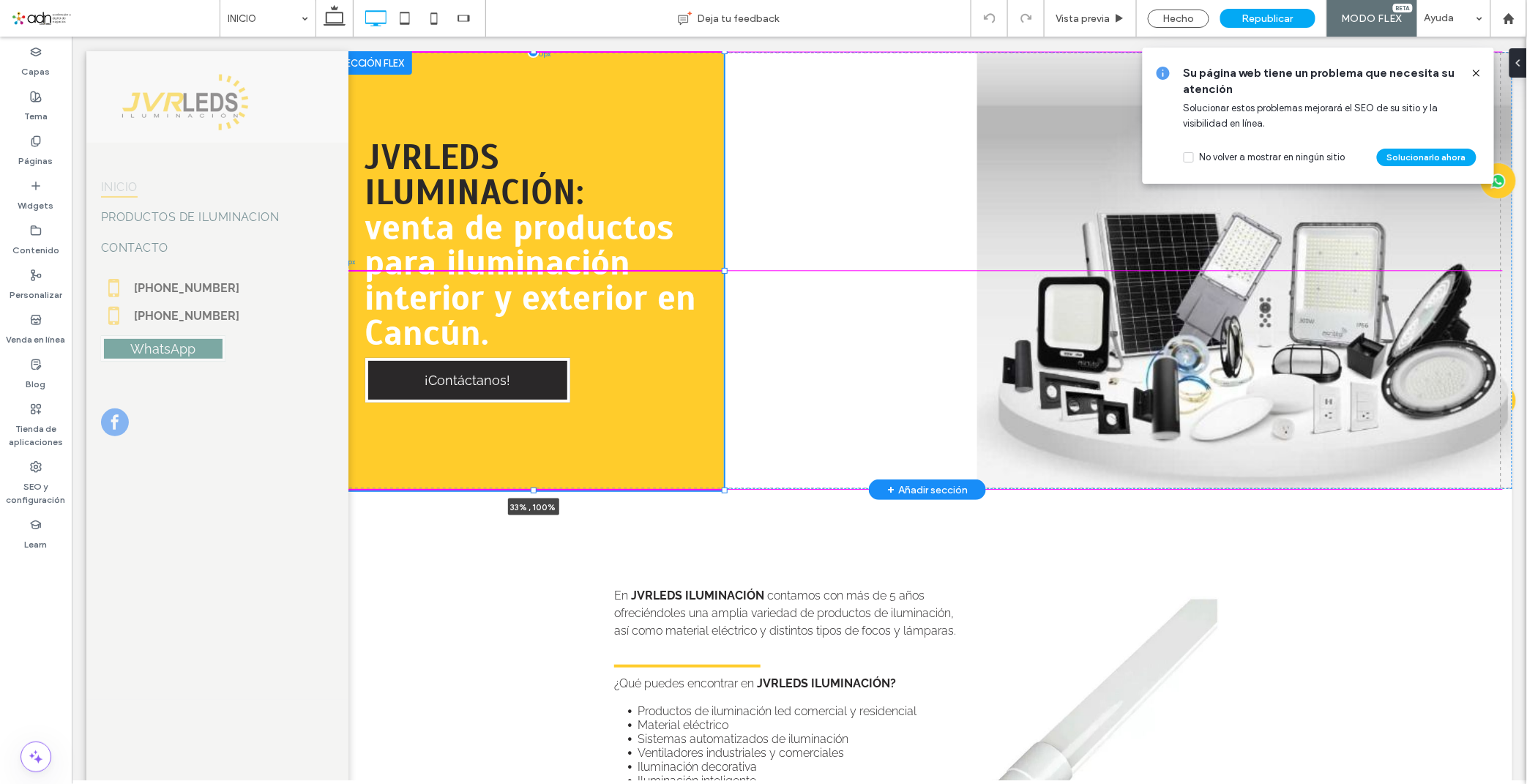
drag, startPoint x: 721, startPoint y: 267, endPoint x: 697, endPoint y: 245, distance: 32.6
click at [812, 275] on div "JVRLEDS ILUMINACIÓN: venta de productos para iluminación interior y exterior en…" at bounding box center [926, 269] width 1169 height 438
type input "**"
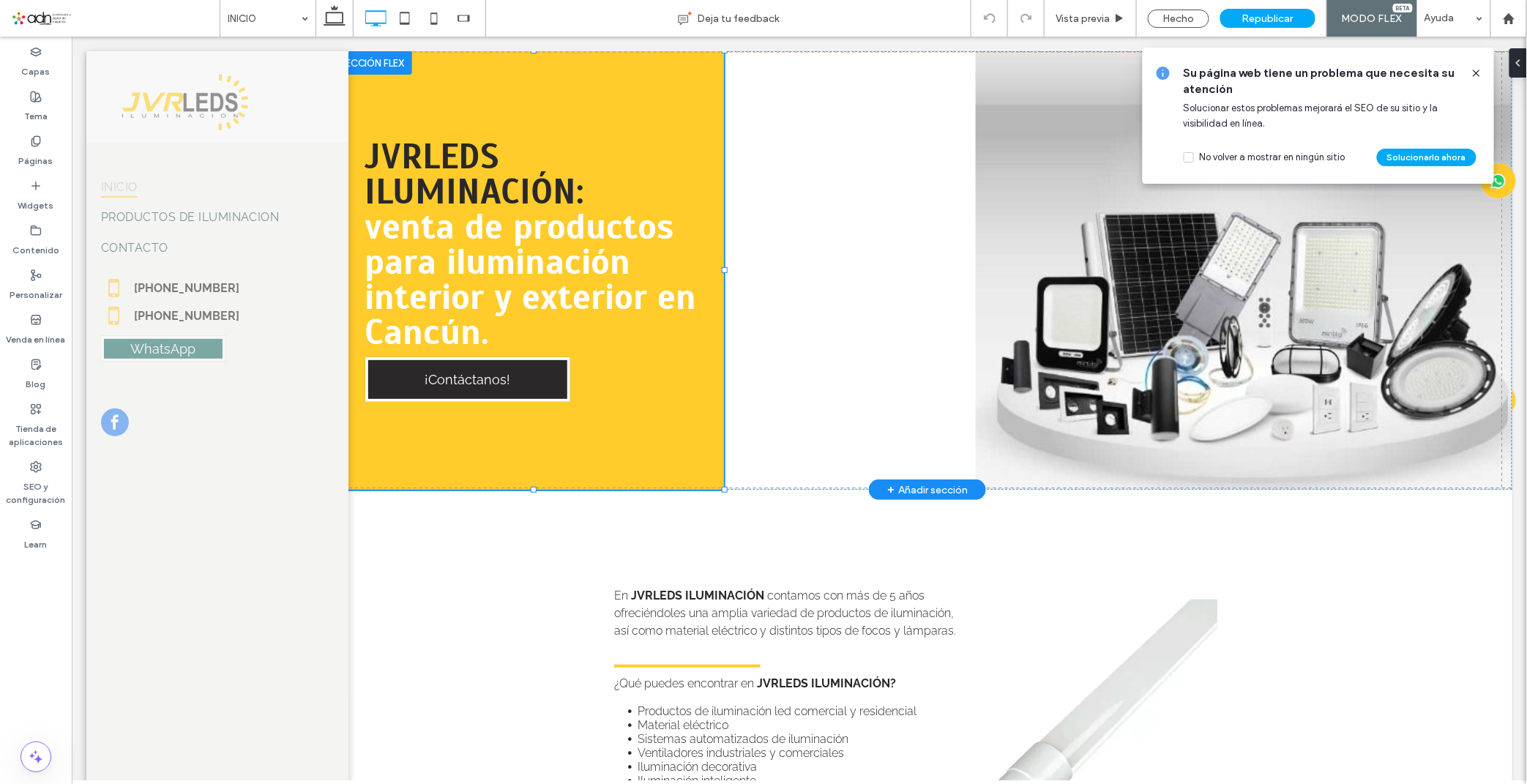
click at [984, 164] on div "JVRLEDS ILUMINACIÓN: venta de productos para iluminación interior y exterior en…" at bounding box center [926, 270] width 1169 height 438
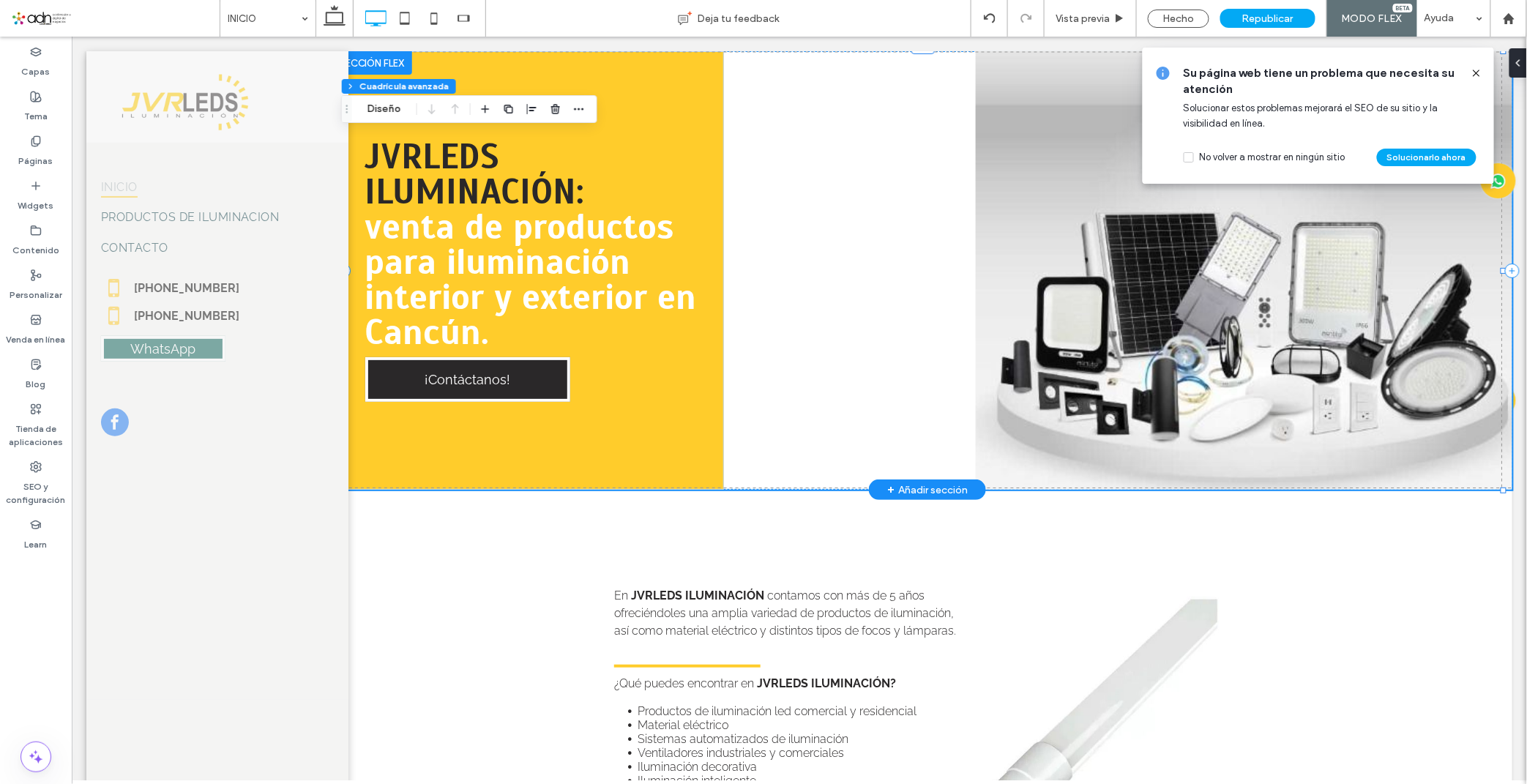
click at [997, 192] on div "JVRLEDS ILUMINACIÓN: venta de productos para iluminación interior y exterior en…" at bounding box center [926, 270] width 1169 height 438
drag, startPoint x: 1475, startPoint y: 70, endPoint x: 1425, endPoint y: 27, distance: 65.9
click at [1475, 70] on icon at bounding box center [1476, 73] width 12 height 12
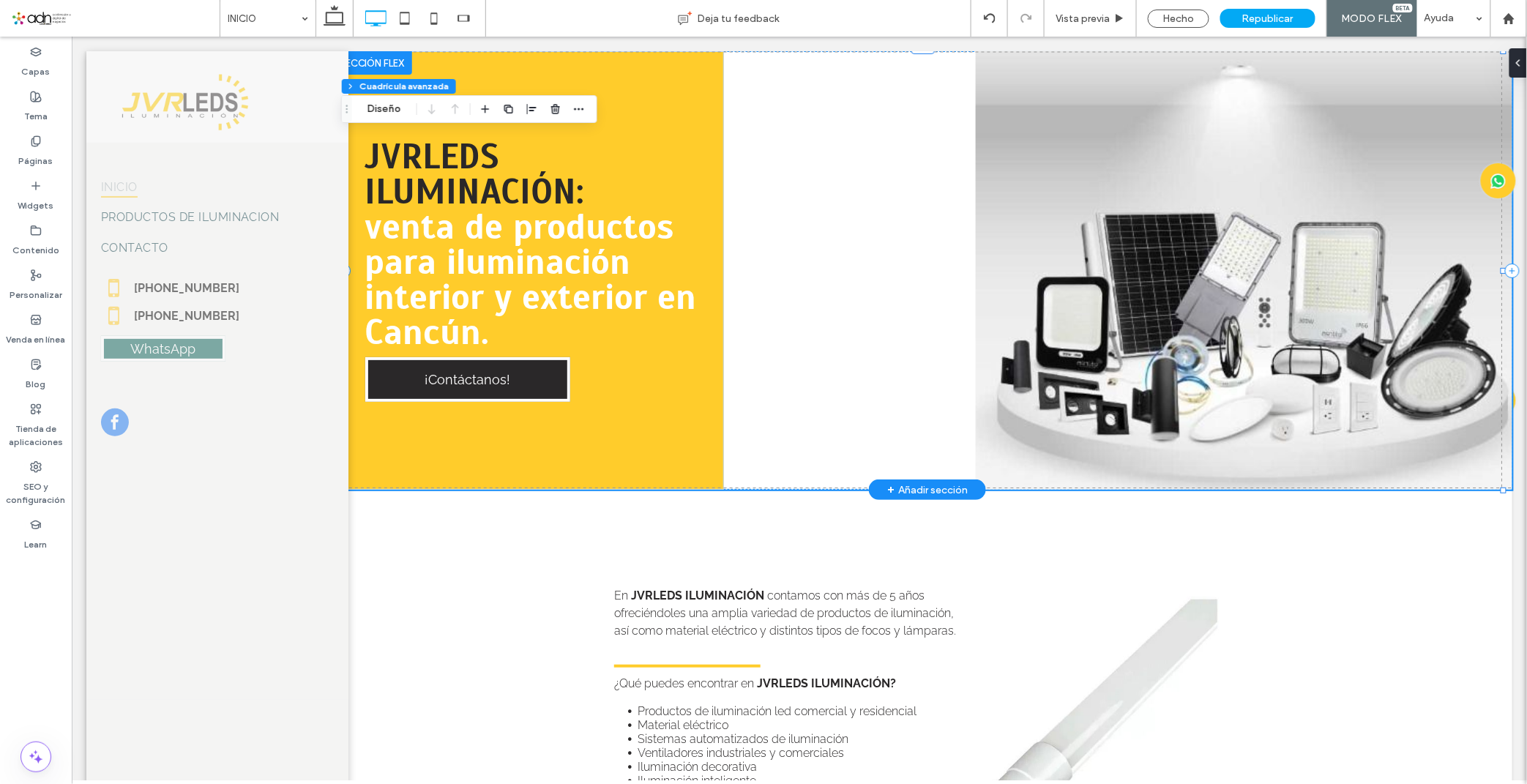
click at [1007, 172] on div "JVRLEDS ILUMINACIÓN: venta de productos para iluminación interior y exterior en…" at bounding box center [926, 270] width 1169 height 438
click at [1128, 187] on div "JVRLEDS ILUMINACIÓN: venta de productos para iluminación interior y exterior en…" at bounding box center [926, 270] width 1169 height 438
click at [386, 101] on button "Diseño" at bounding box center [384, 109] width 52 height 17
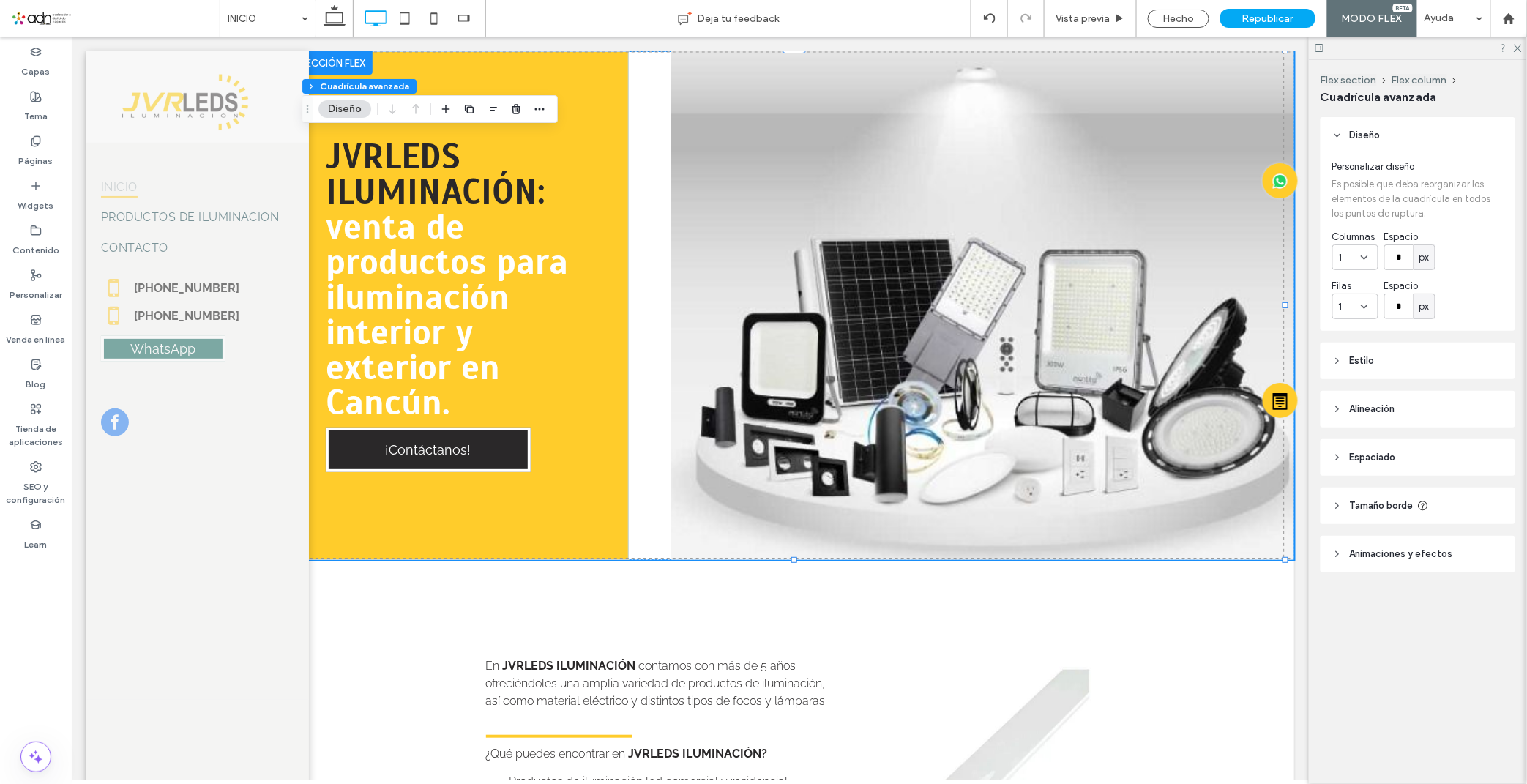
click at [1359, 355] on span "Estilo" at bounding box center [1362, 361] width 25 height 14
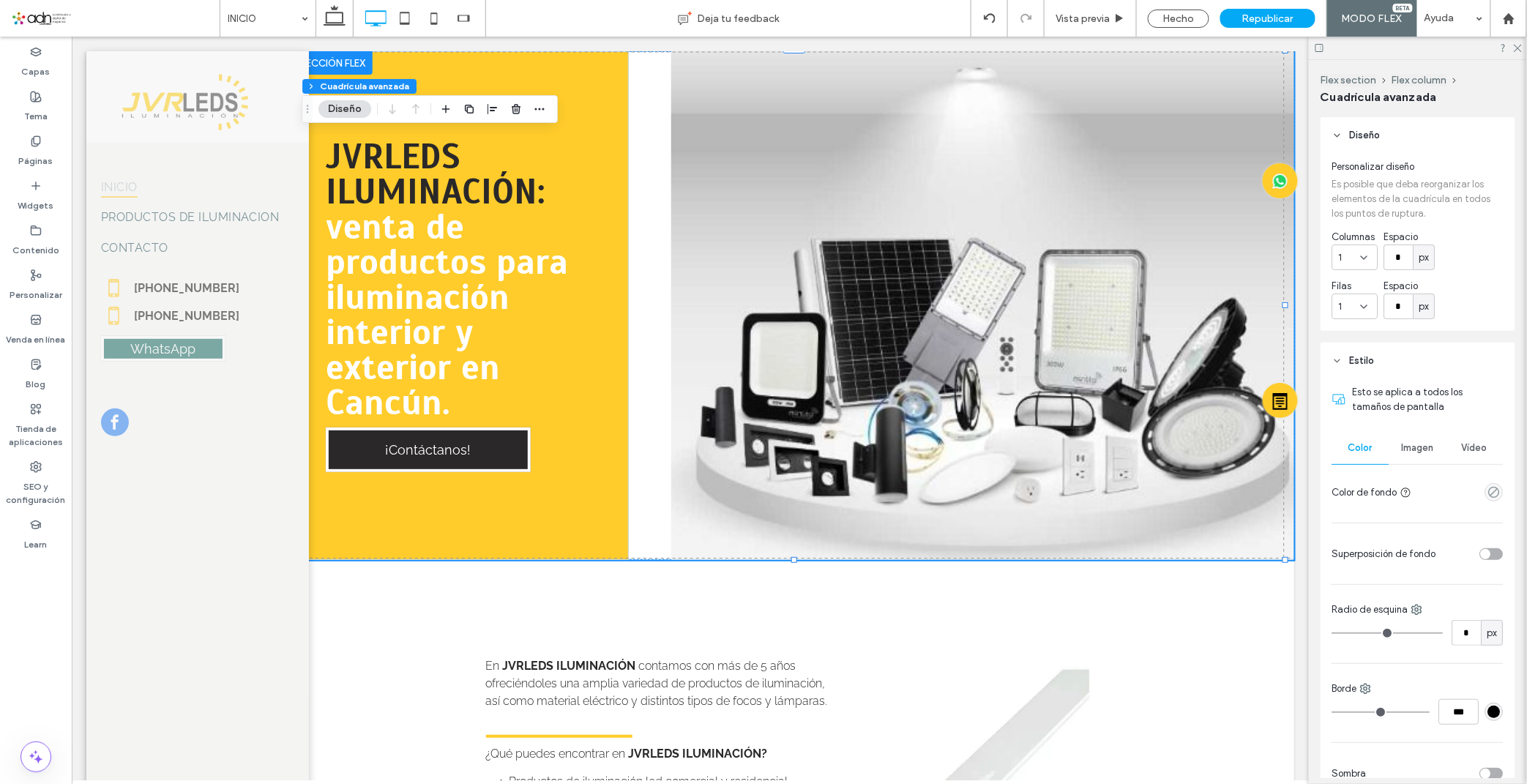
click at [1487, 554] on div "toggle" at bounding box center [1491, 554] width 23 height 12
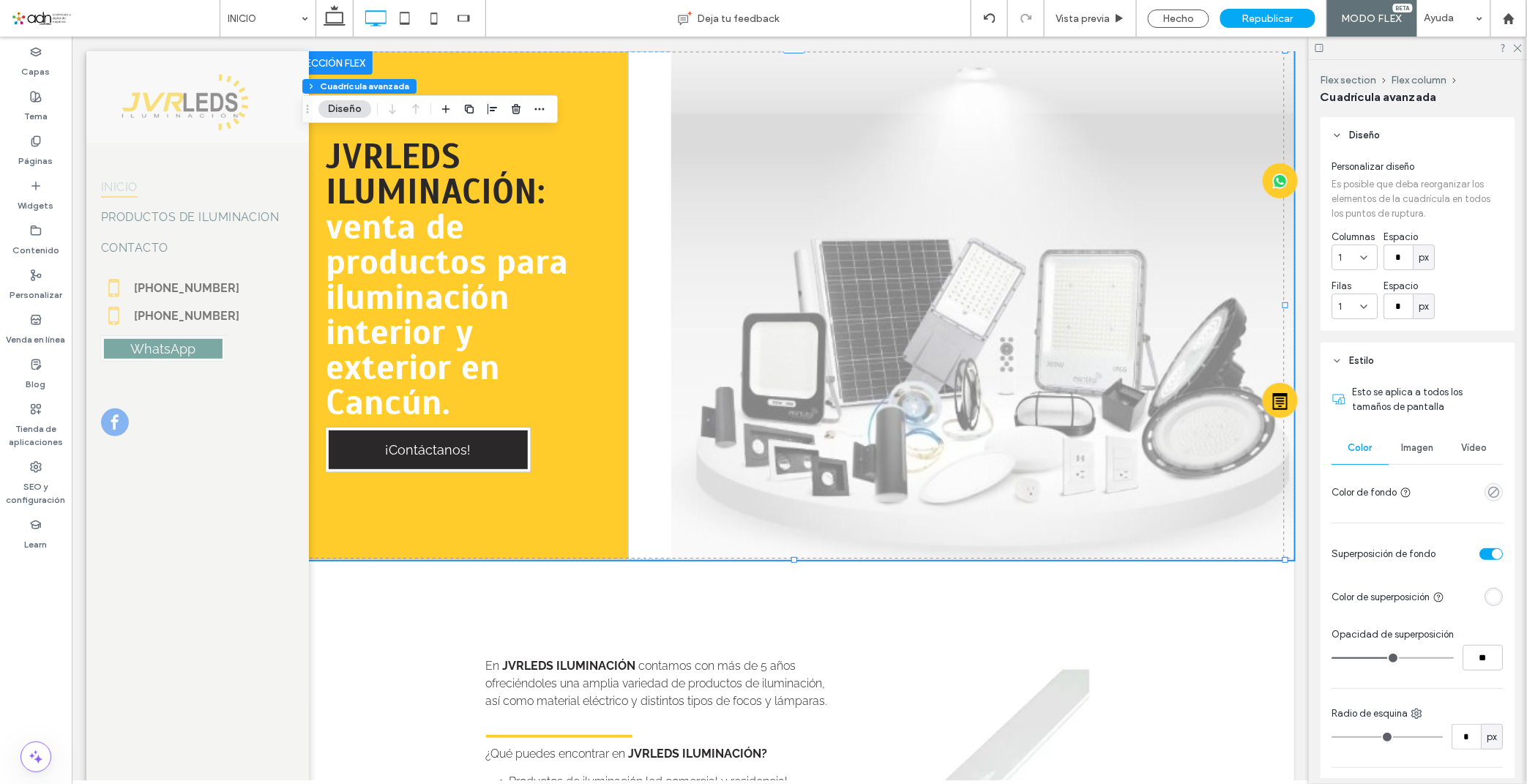
click at [1492, 554] on div "toggle" at bounding box center [1497, 554] width 10 height 10
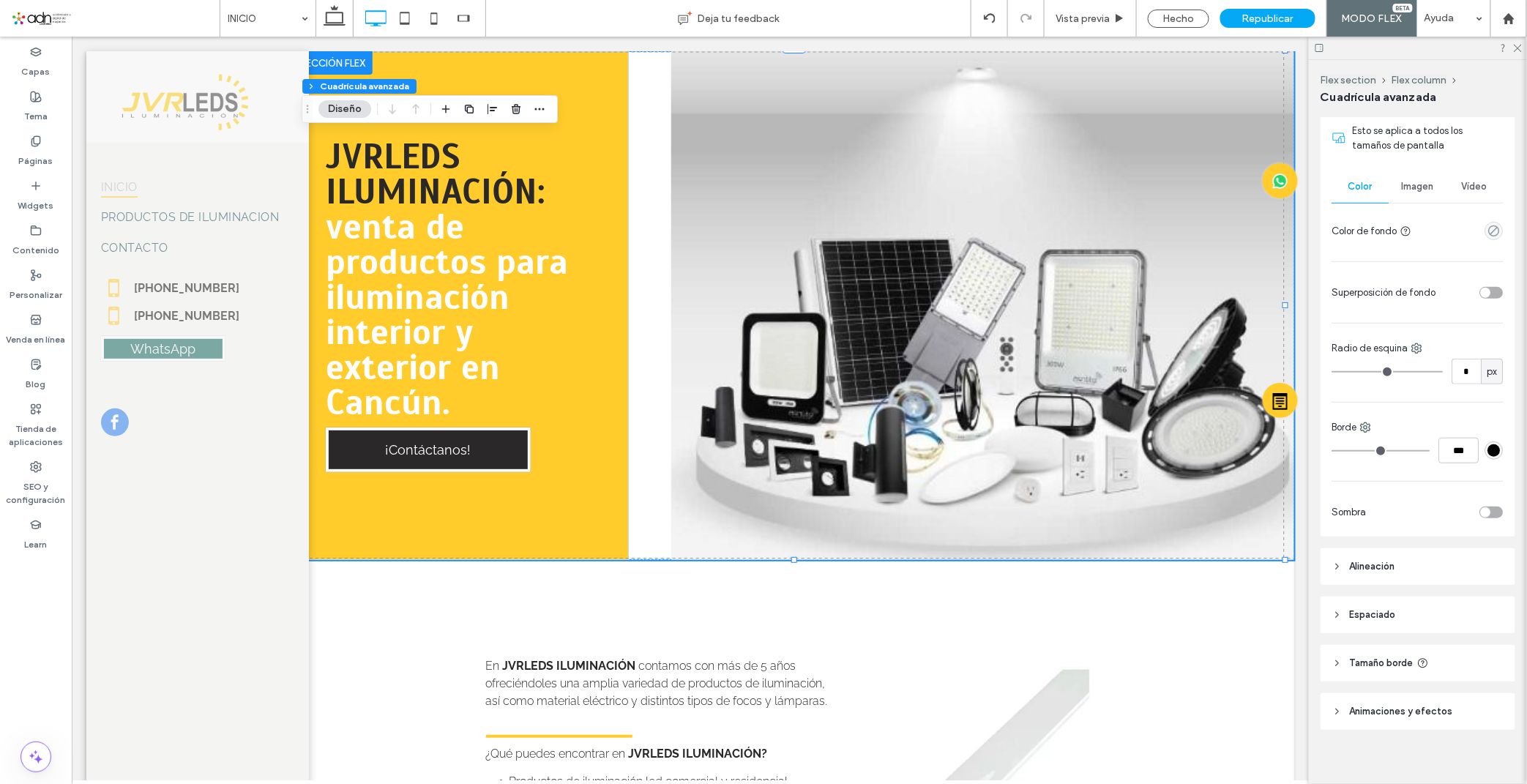
scroll to position [272, 0]
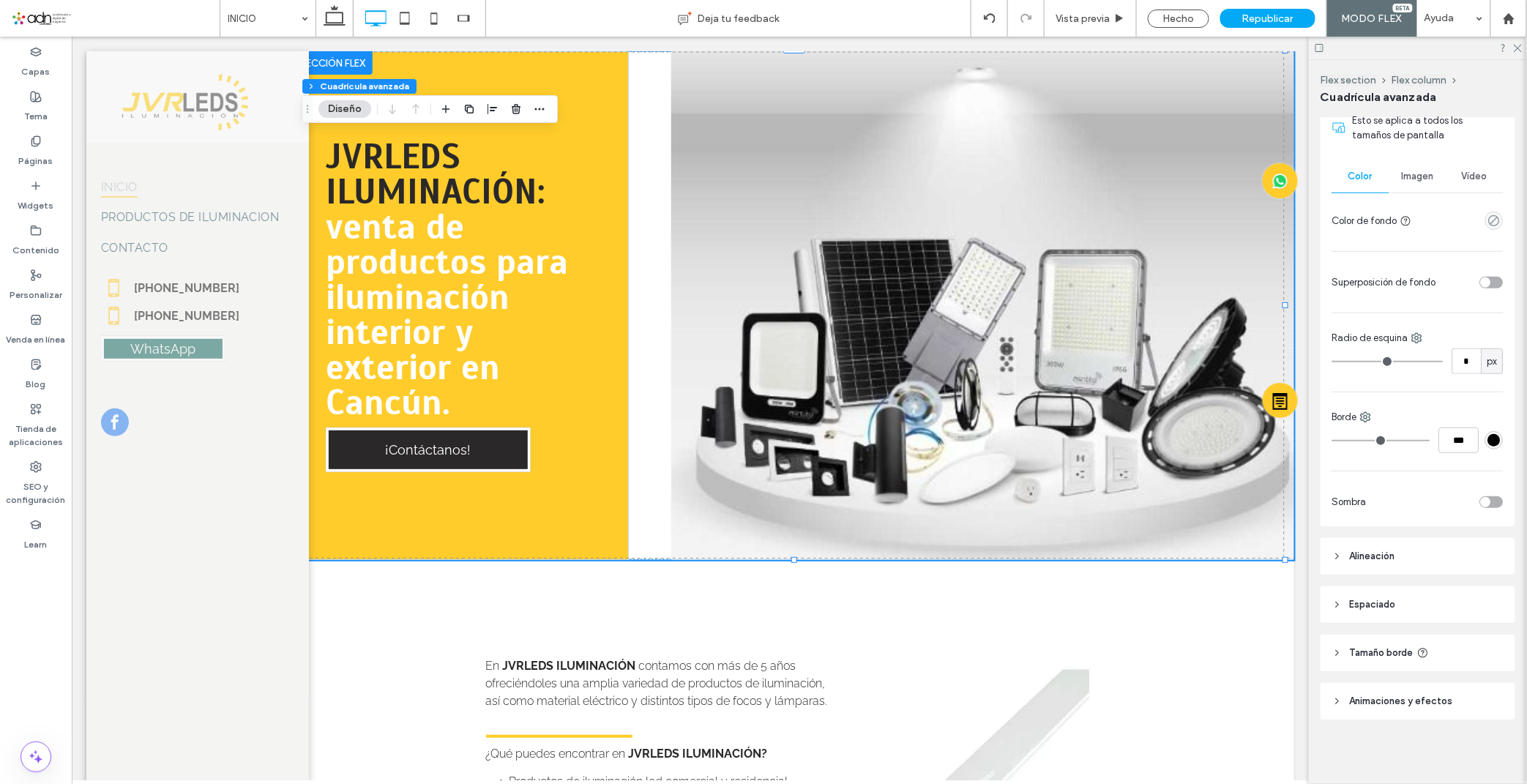
click at [1397, 551] on header "Alineación" at bounding box center [1417, 556] width 195 height 37
click at [1414, 167] on div "Imagen" at bounding box center [1417, 176] width 57 height 33
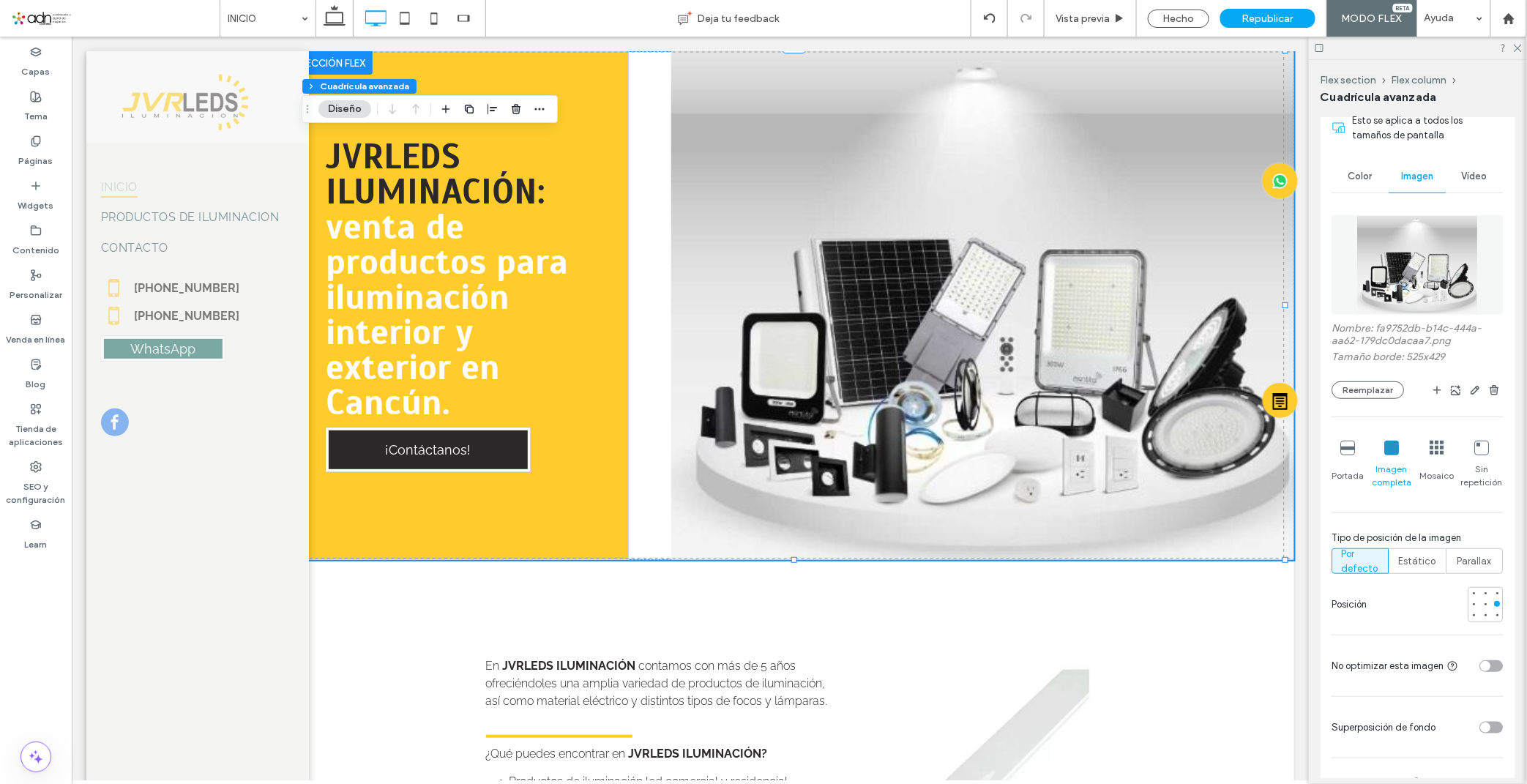
scroll to position [353, 0]
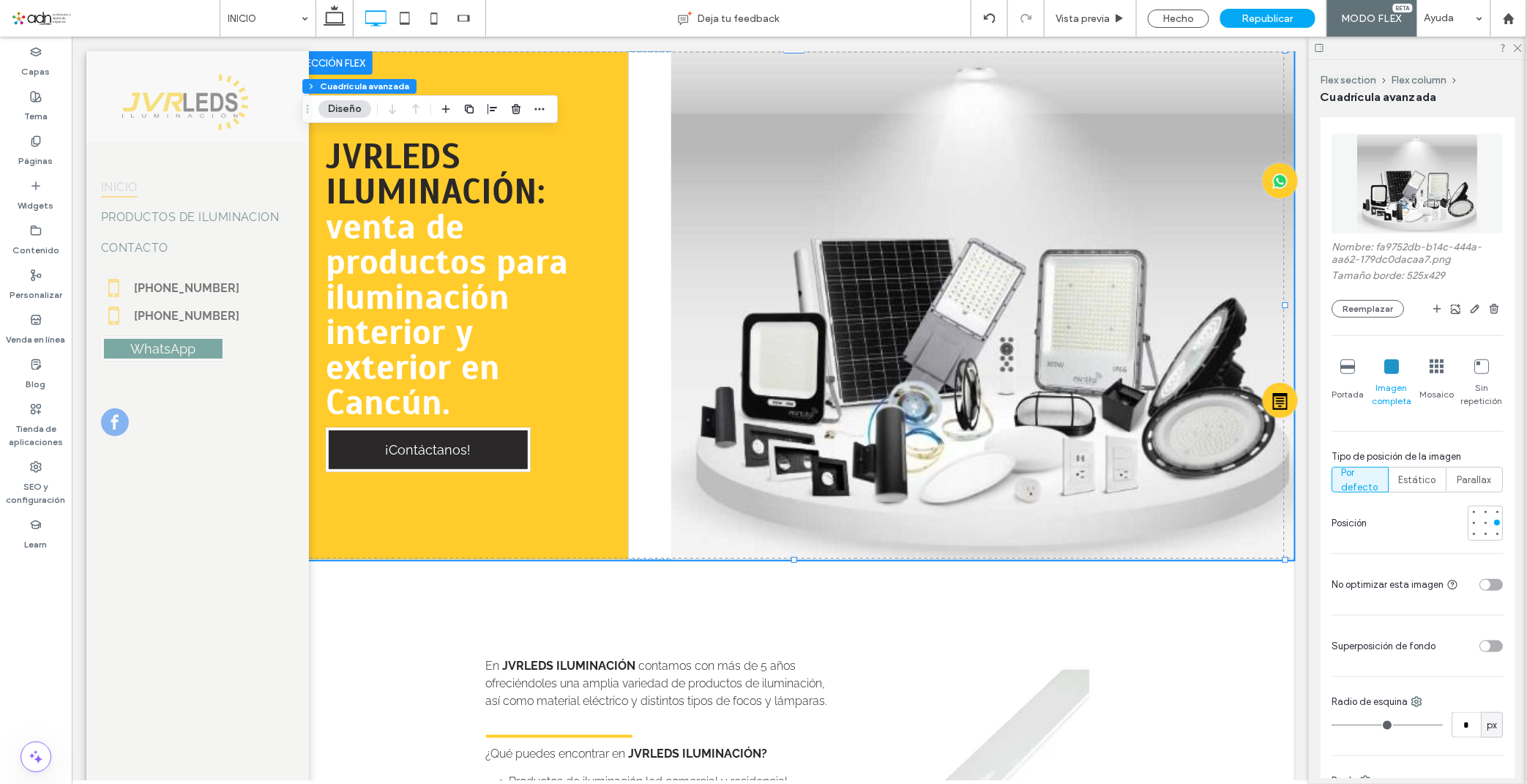
click at [1347, 371] on icon at bounding box center [1348, 366] width 14 height 14
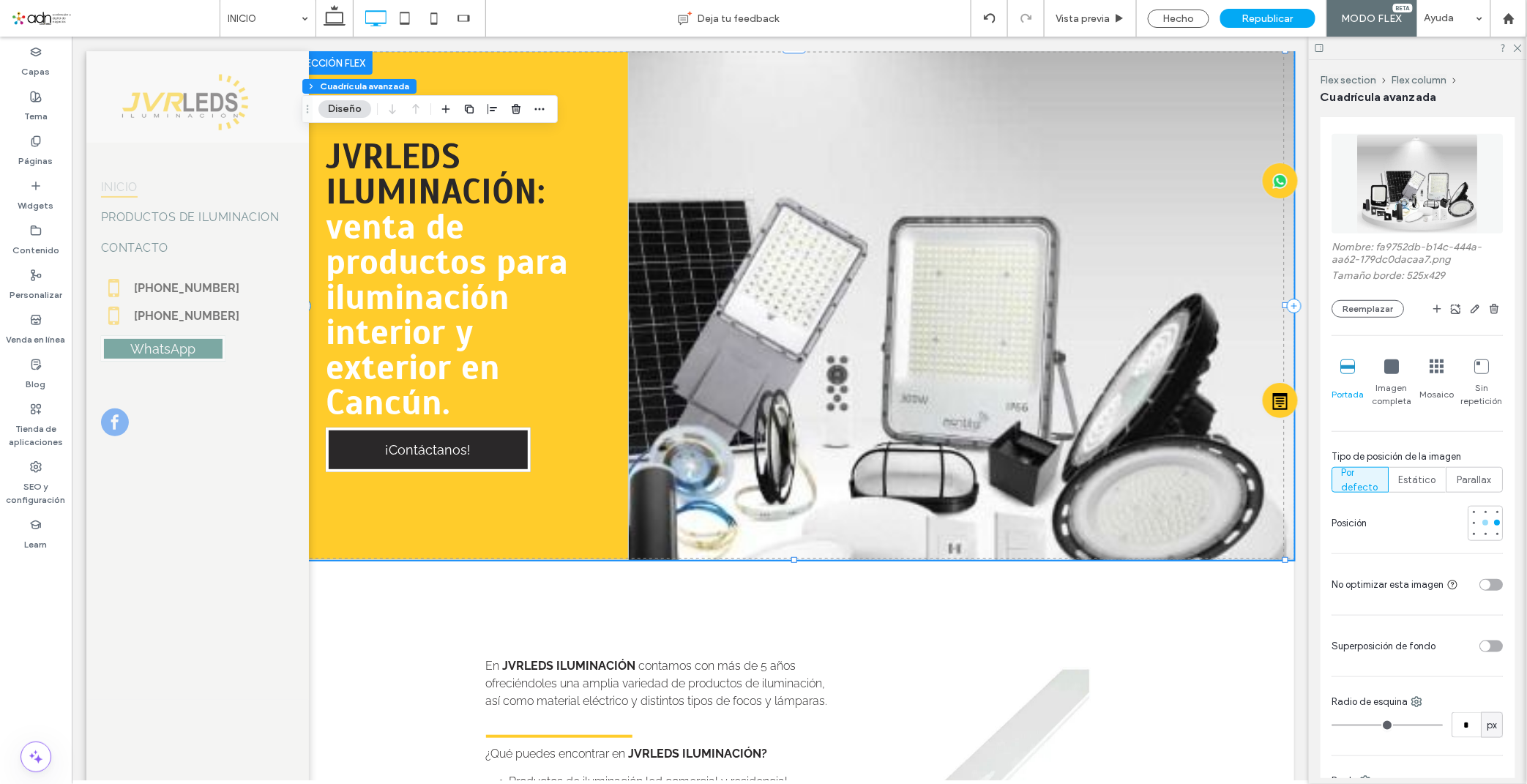
click at [1483, 520] on div at bounding box center [1485, 522] width 6 height 6
click at [1386, 368] on icon at bounding box center [1392, 366] width 14 height 14
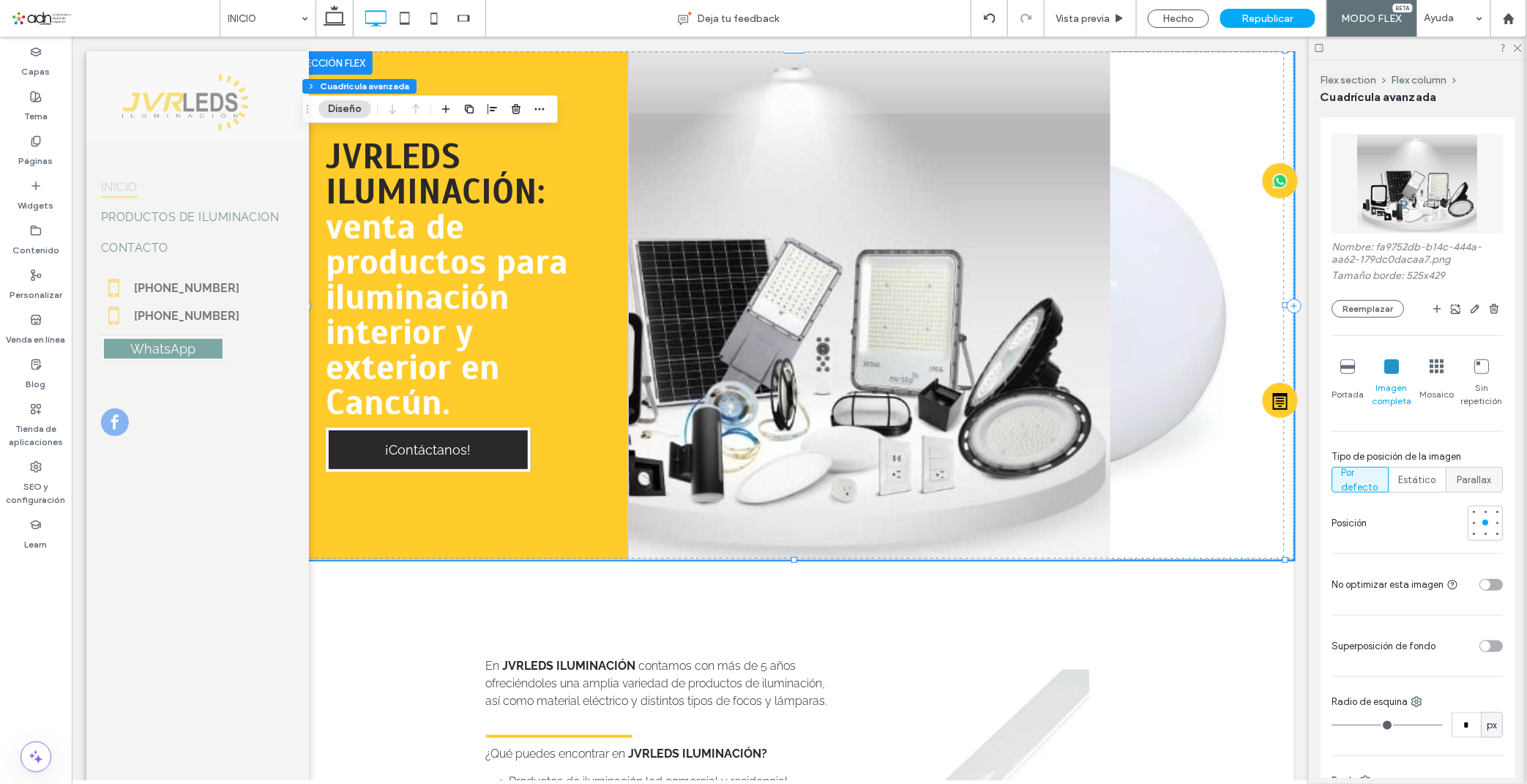
click at [1458, 473] on span "Parallax" at bounding box center [1475, 480] width 34 height 14
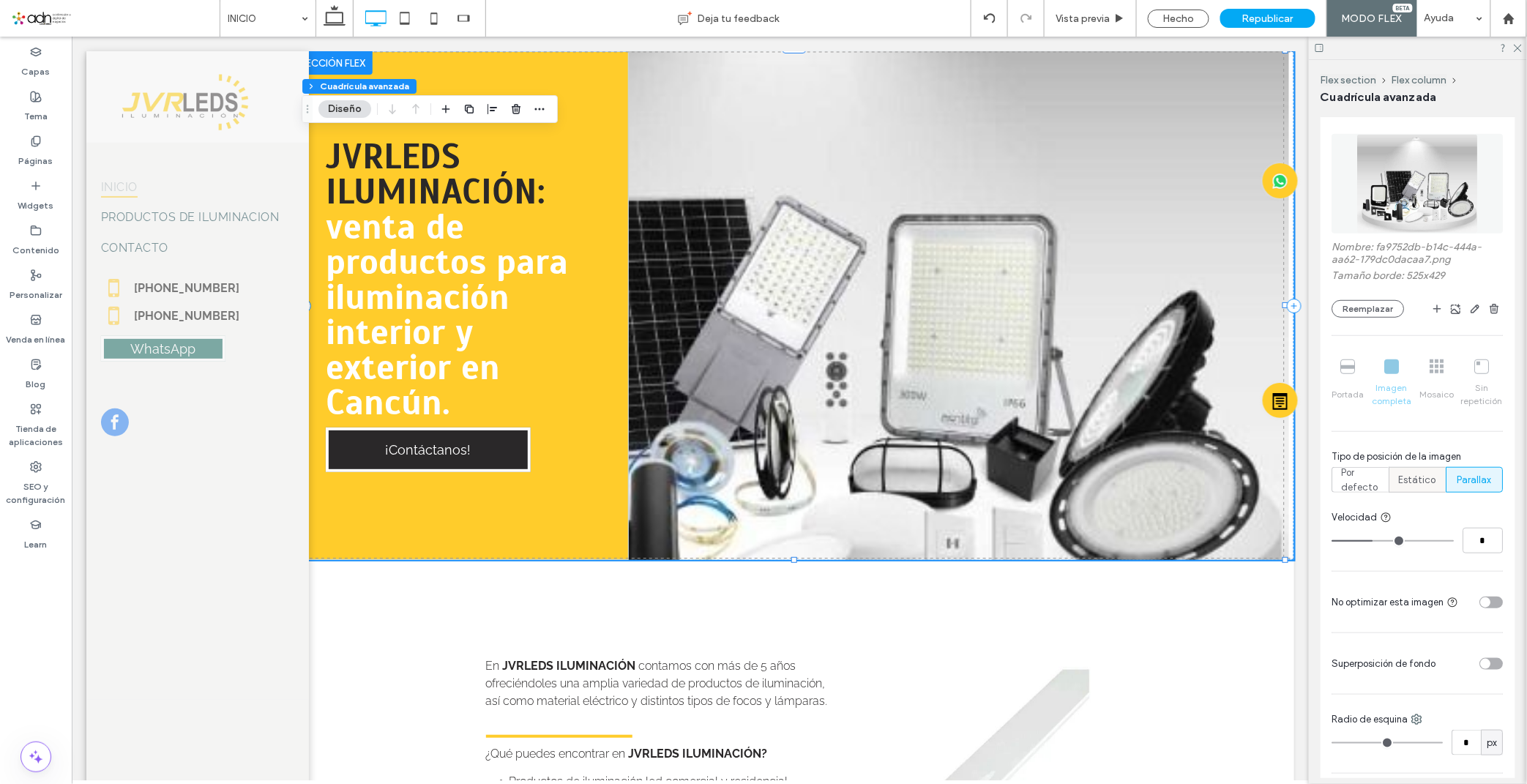
click at [1410, 484] on span "Estático" at bounding box center [1417, 480] width 37 height 14
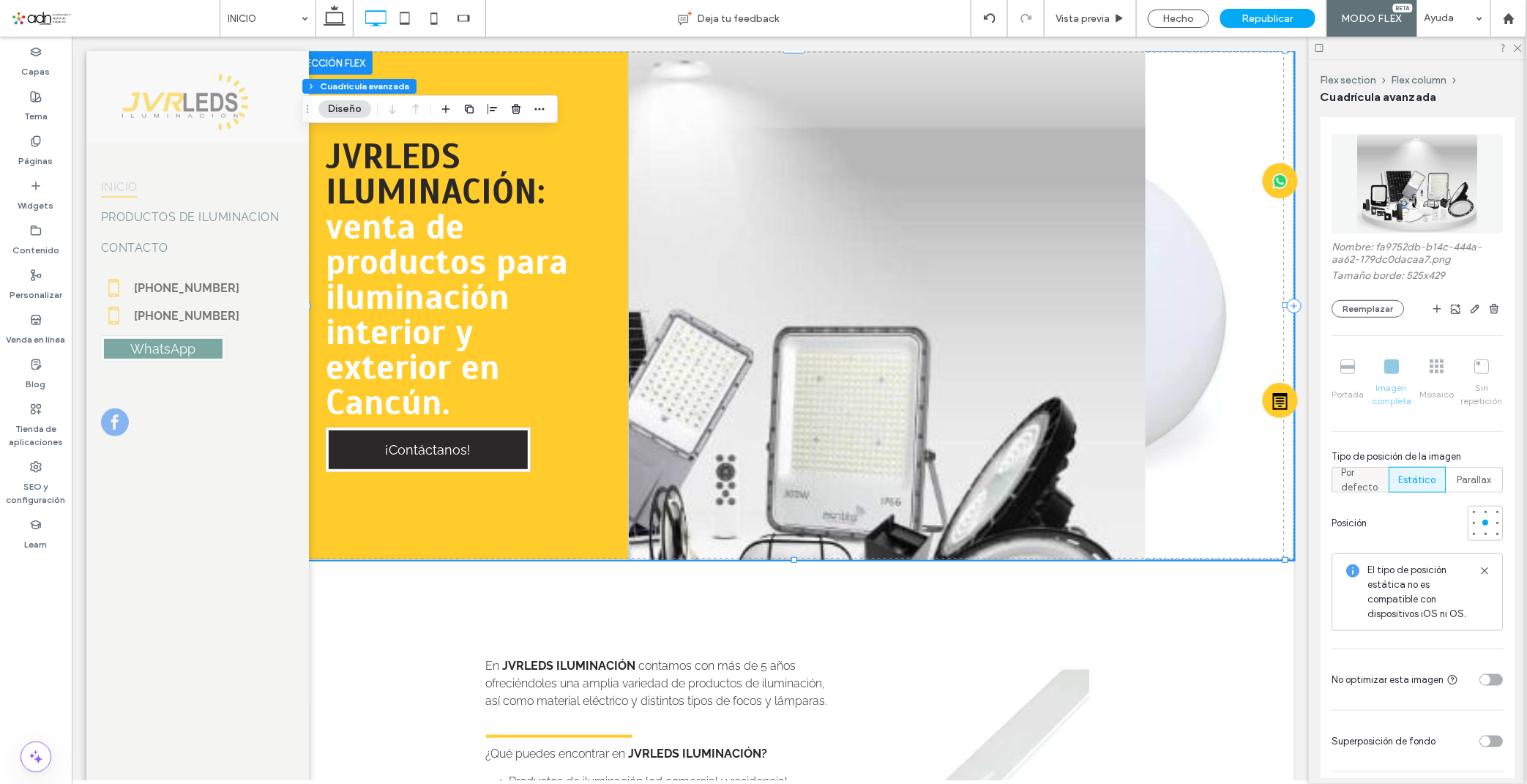
click at [1359, 478] on span "Por defecto" at bounding box center [1361, 480] width 38 height 29
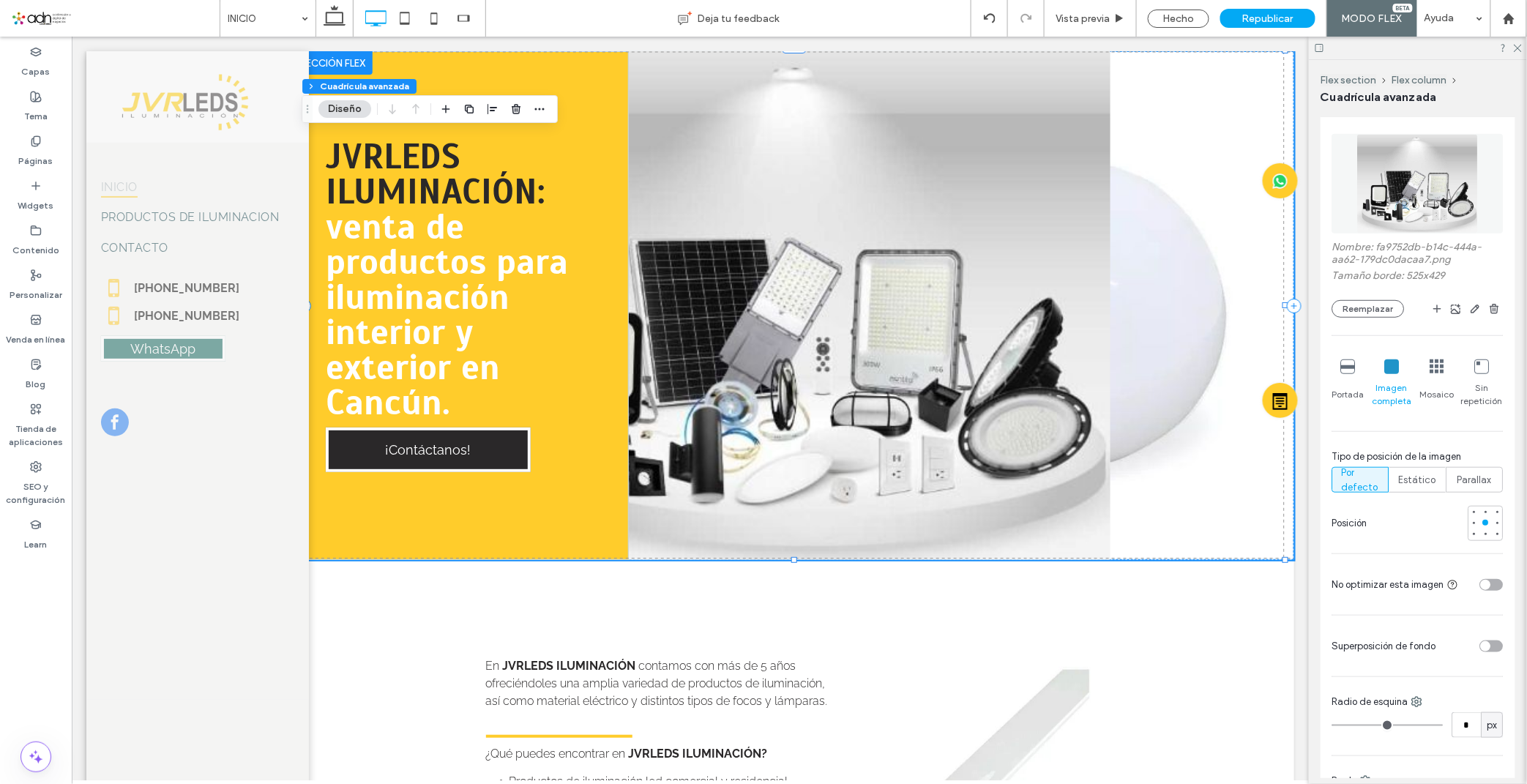
click at [1349, 369] on icon at bounding box center [1348, 366] width 14 height 14
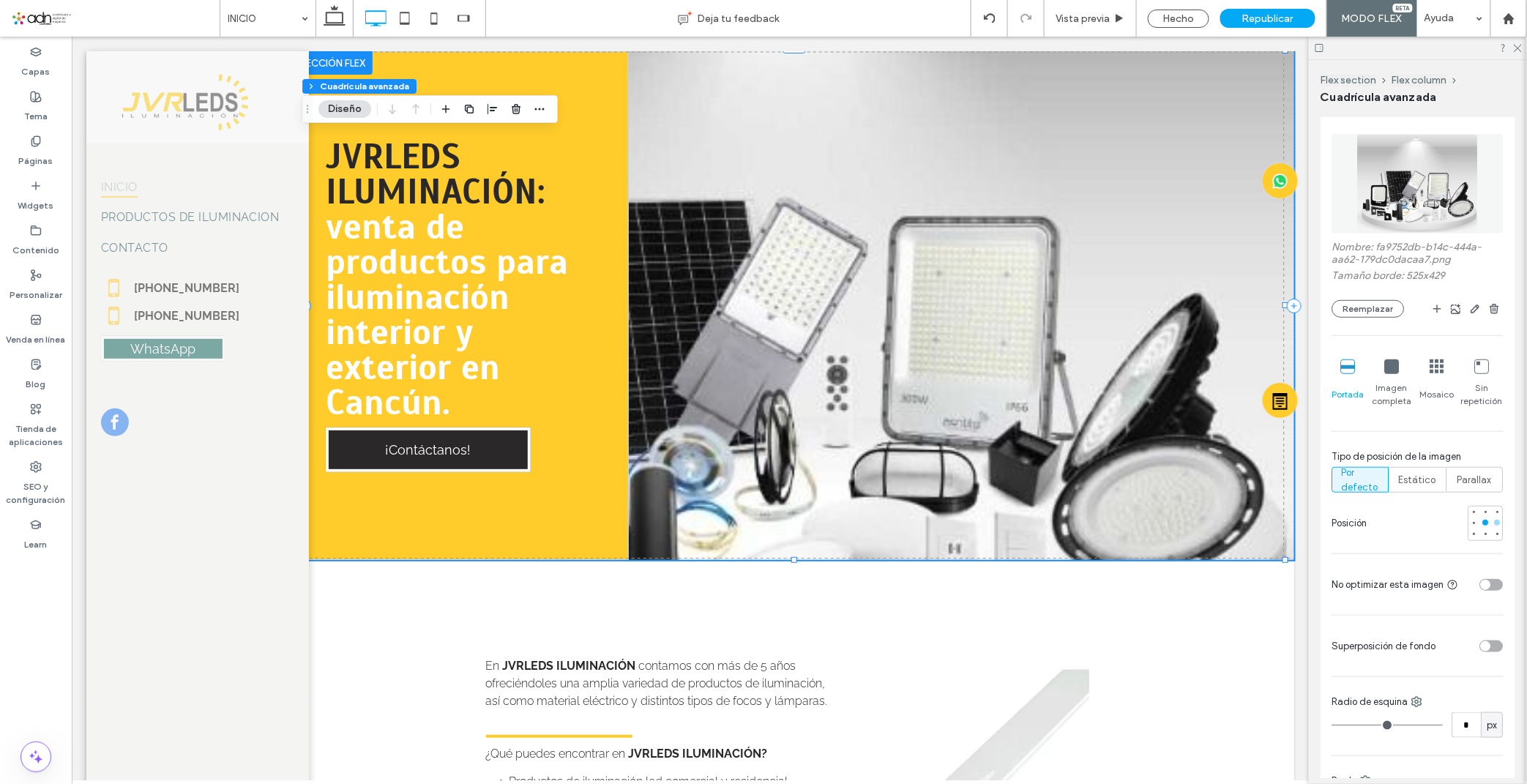
click at [1494, 523] on div at bounding box center [1497, 522] width 6 height 6
click at [1472, 524] on div at bounding box center [1486, 523] width 35 height 35
click at [1483, 521] on div at bounding box center [1485, 522] width 6 height 6
click at [1247, 10] on div "Republicar" at bounding box center [1268, 18] width 95 height 19
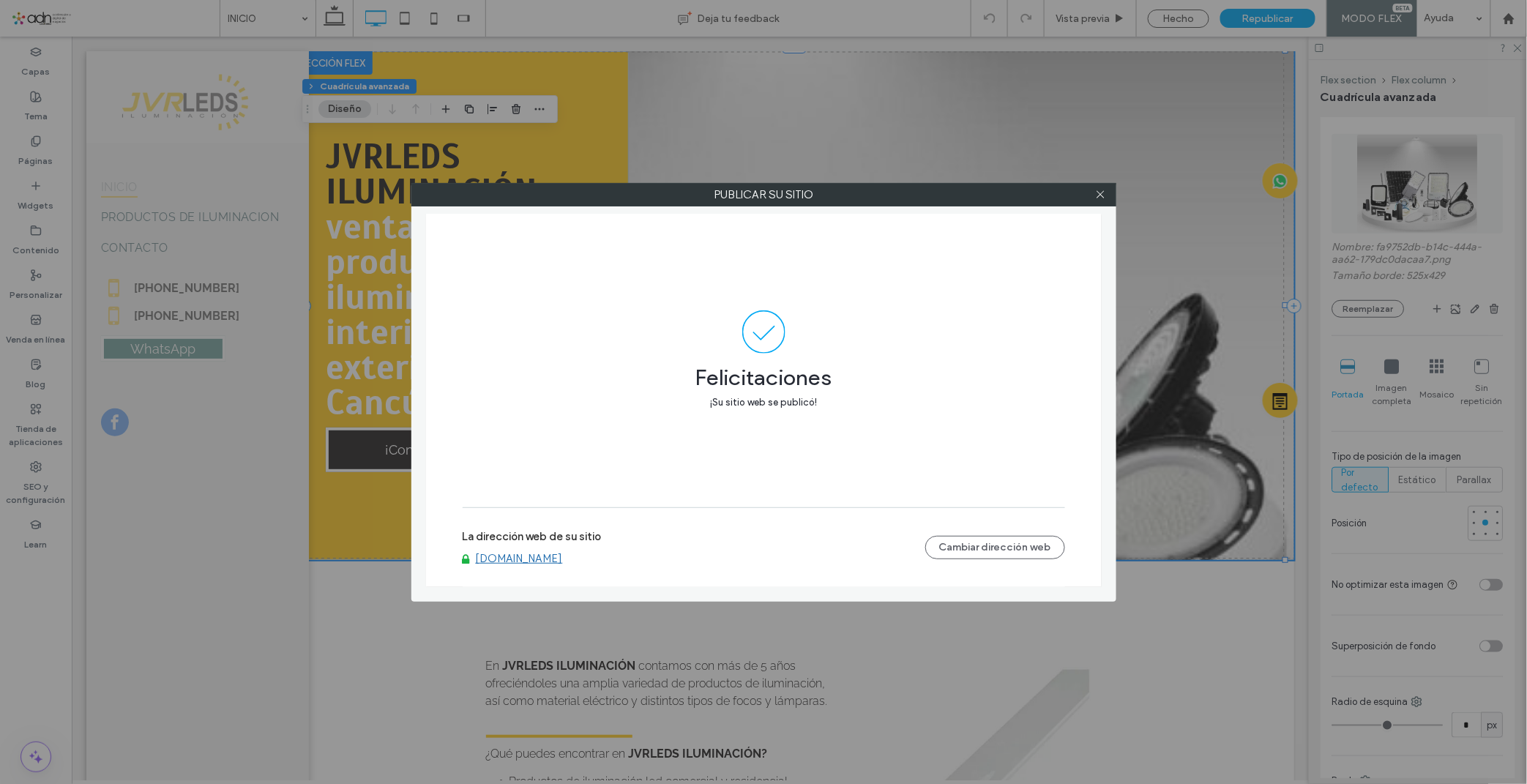
click at [493, 545] on label "La dirección web de su sitio" at bounding box center [532, 541] width 139 height 22
click at [1096, 196] on icon at bounding box center [1100, 195] width 11 height 11
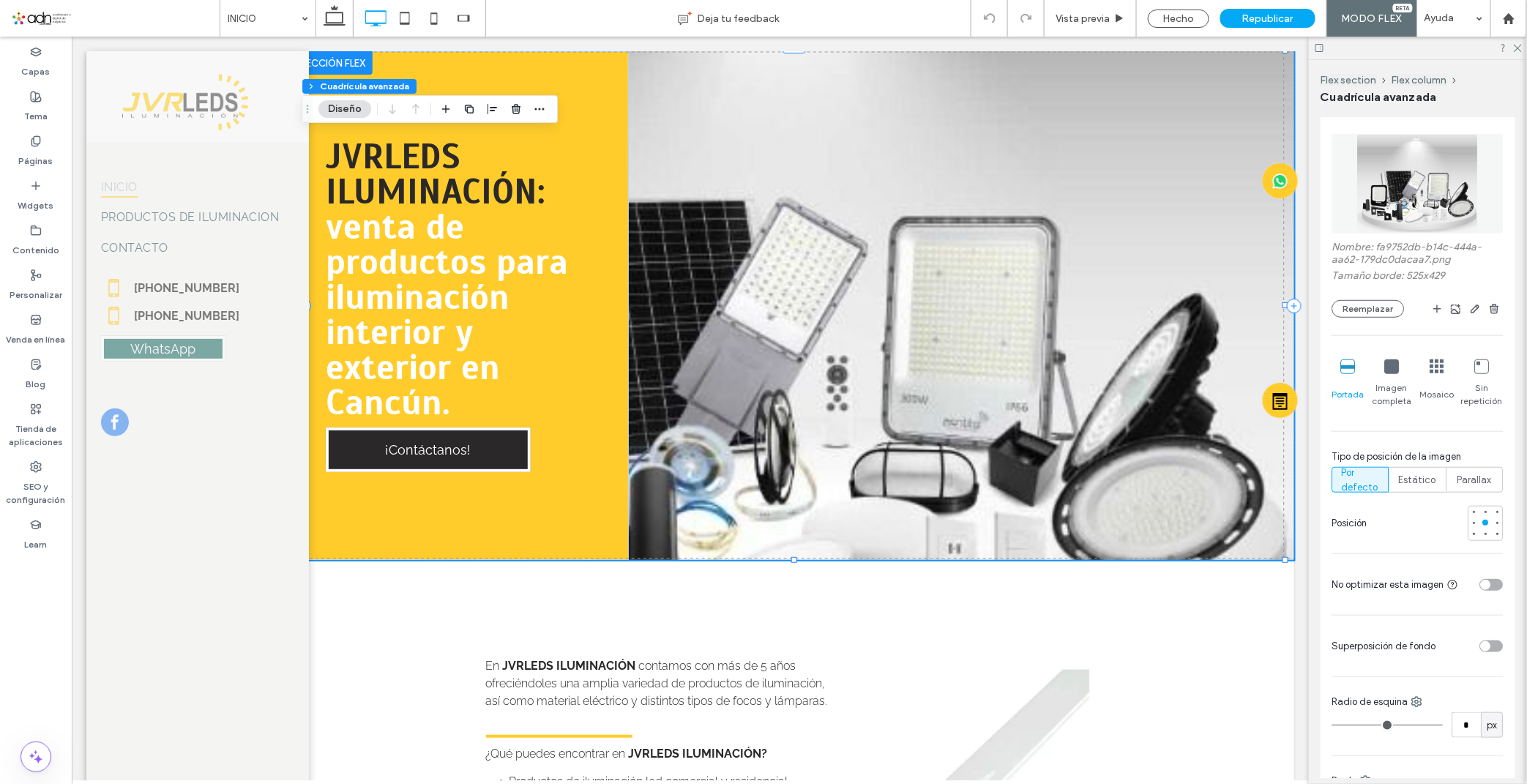
click at [1397, 381] on span "Imagen completa" at bounding box center [1391, 394] width 42 height 26
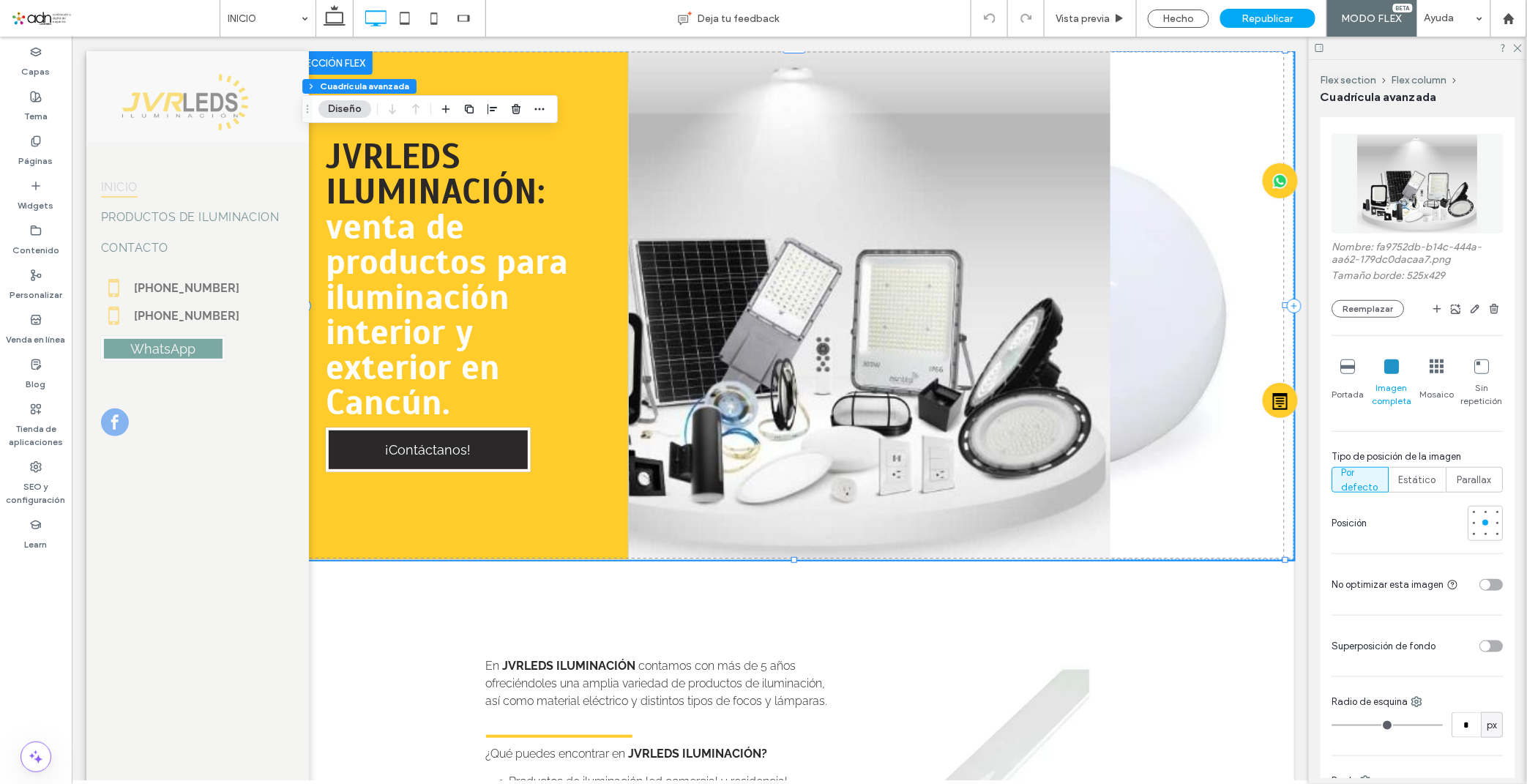
click at [1389, 365] on icon at bounding box center [1392, 366] width 14 height 14
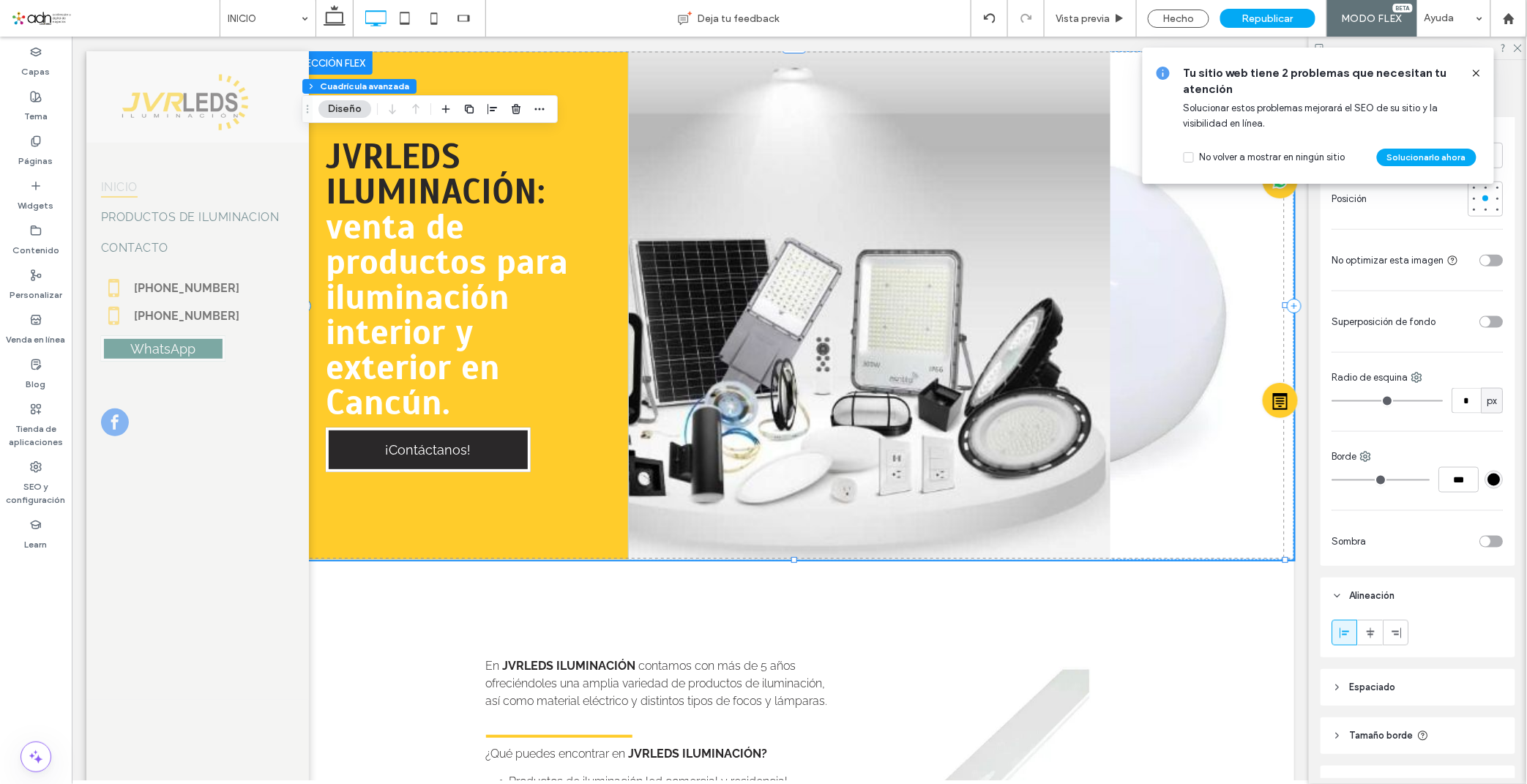
scroll to position [678, 0]
click at [1376, 627] on icon at bounding box center [1370, 632] width 12 height 12
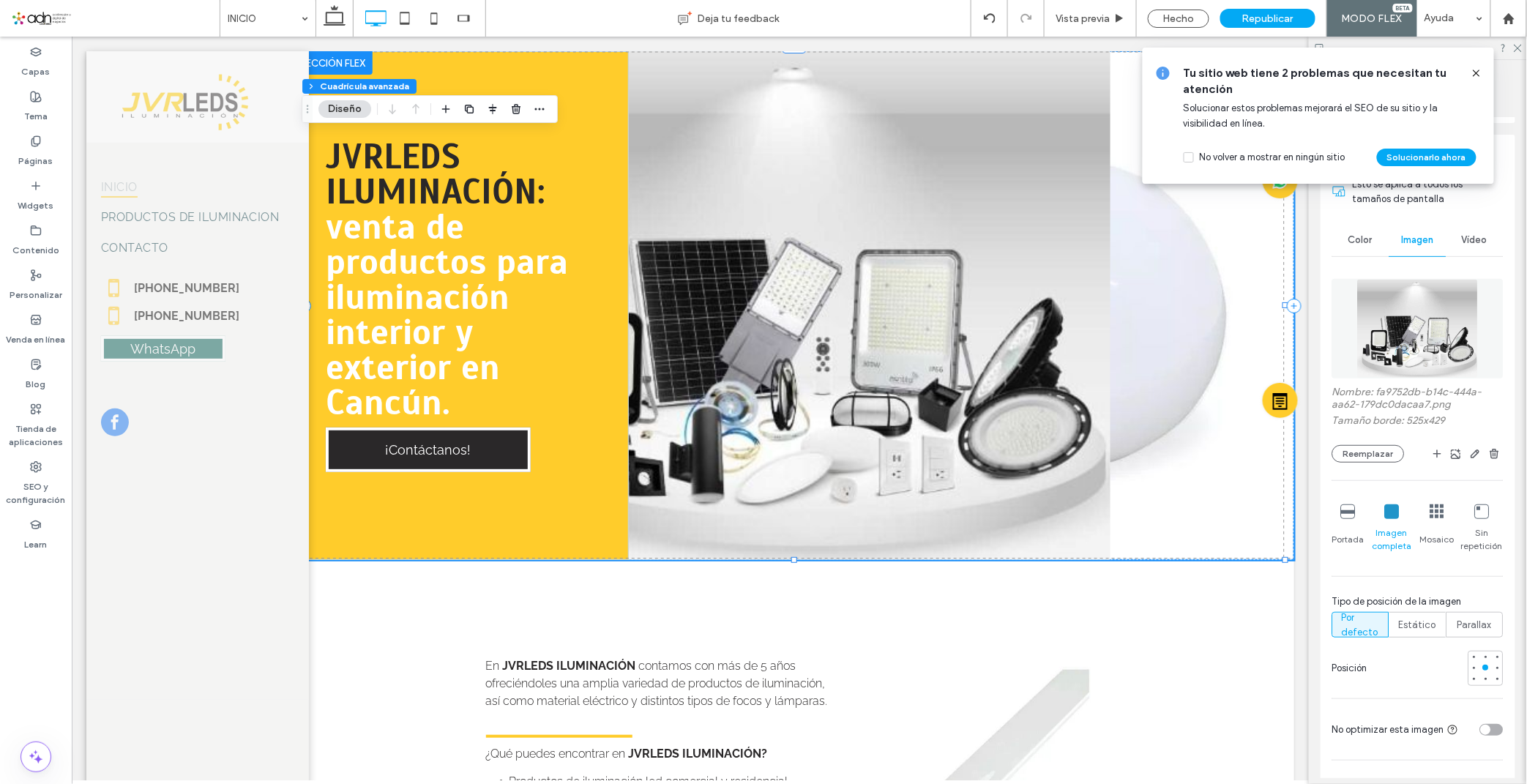
scroll to position [244, 0]
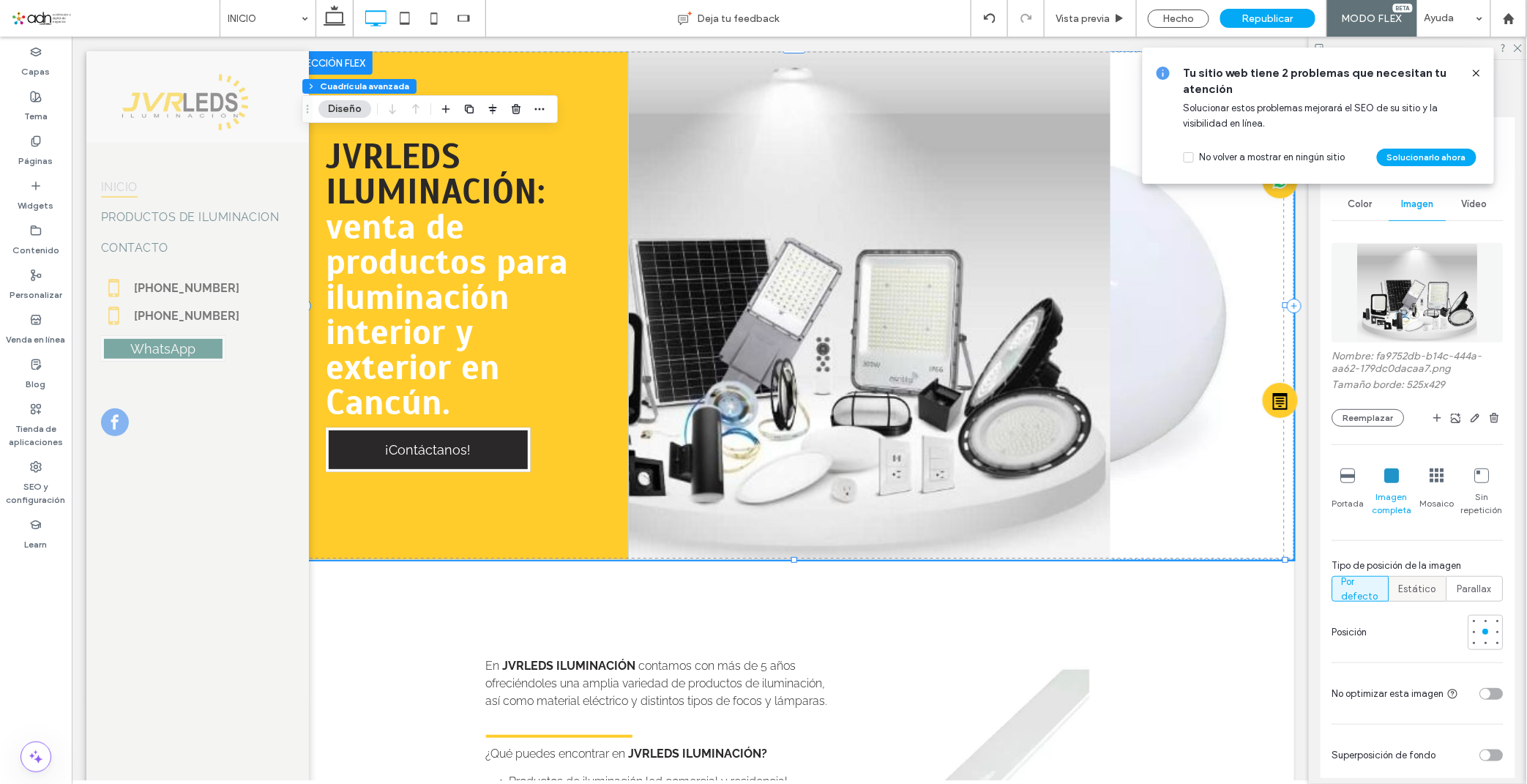
click at [1425, 589] on span "Estático" at bounding box center [1417, 589] width 37 height 14
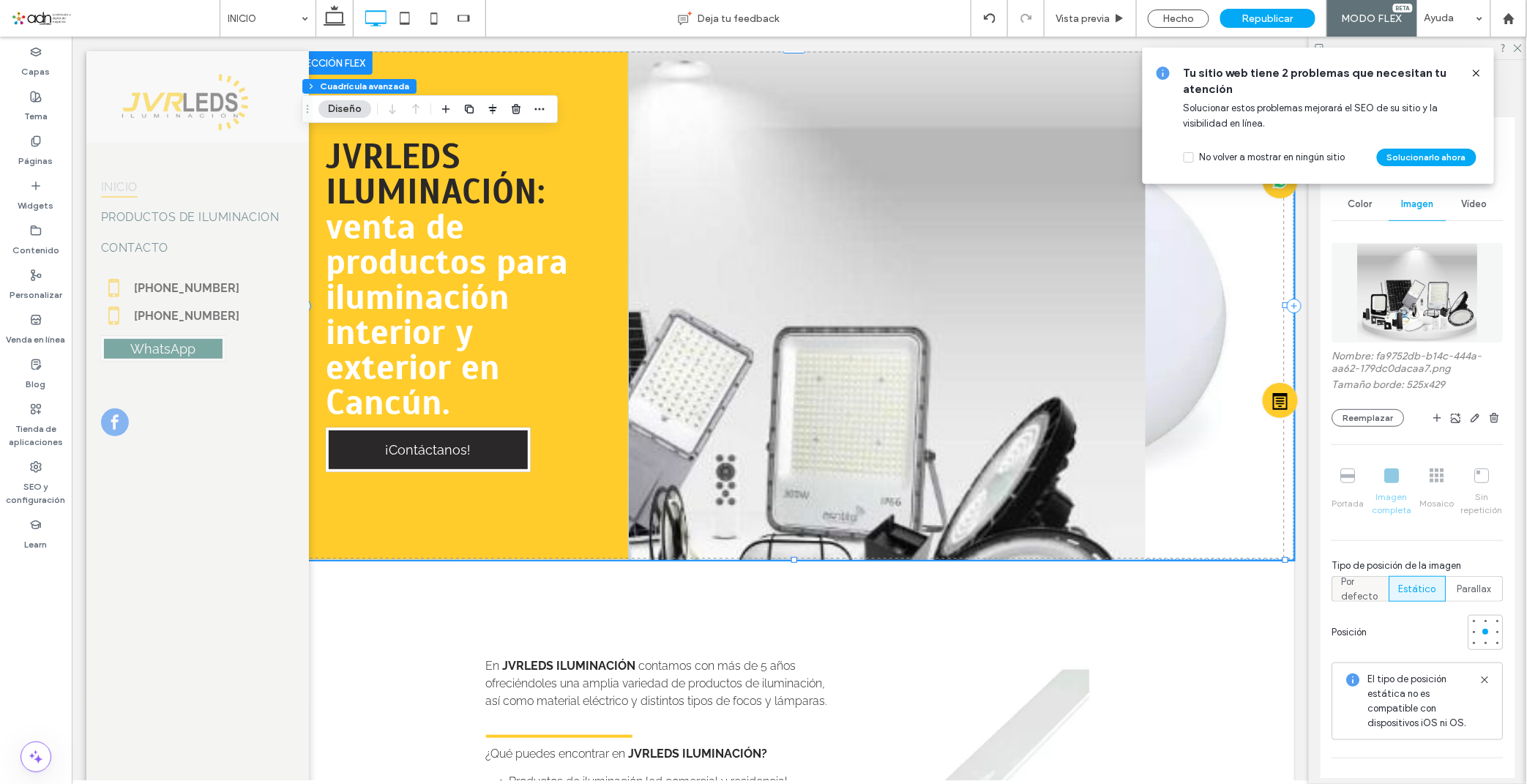
click at [1363, 584] on span "Por defecto" at bounding box center [1361, 589] width 38 height 29
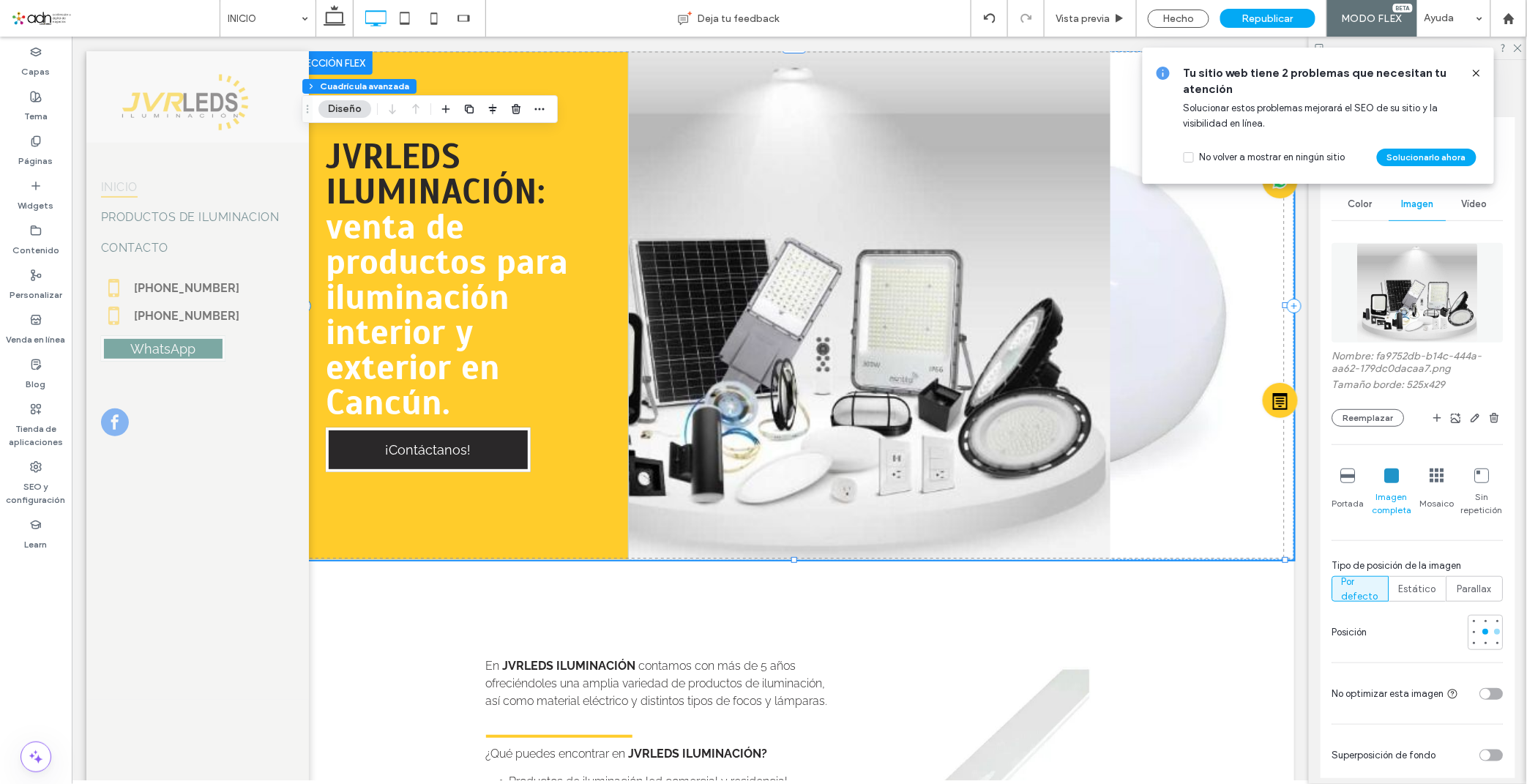
click at [1492, 630] on div at bounding box center [1497, 631] width 10 height 10
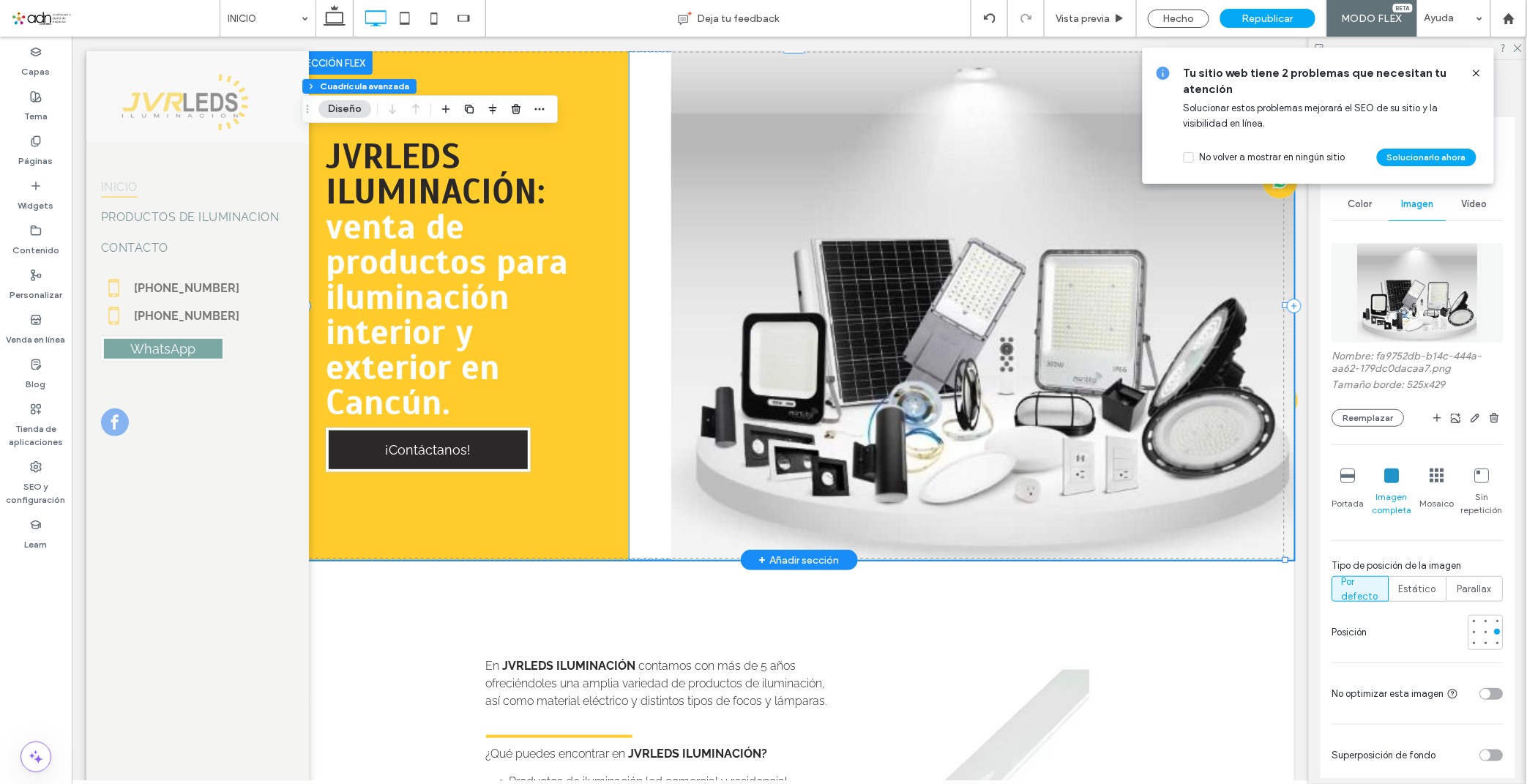
click at [610, 267] on div "JVRLEDS ILUMINACIÓN: venta de productos para iluminación interior y exterior en…" at bounding box center [465, 305] width 325 height 508
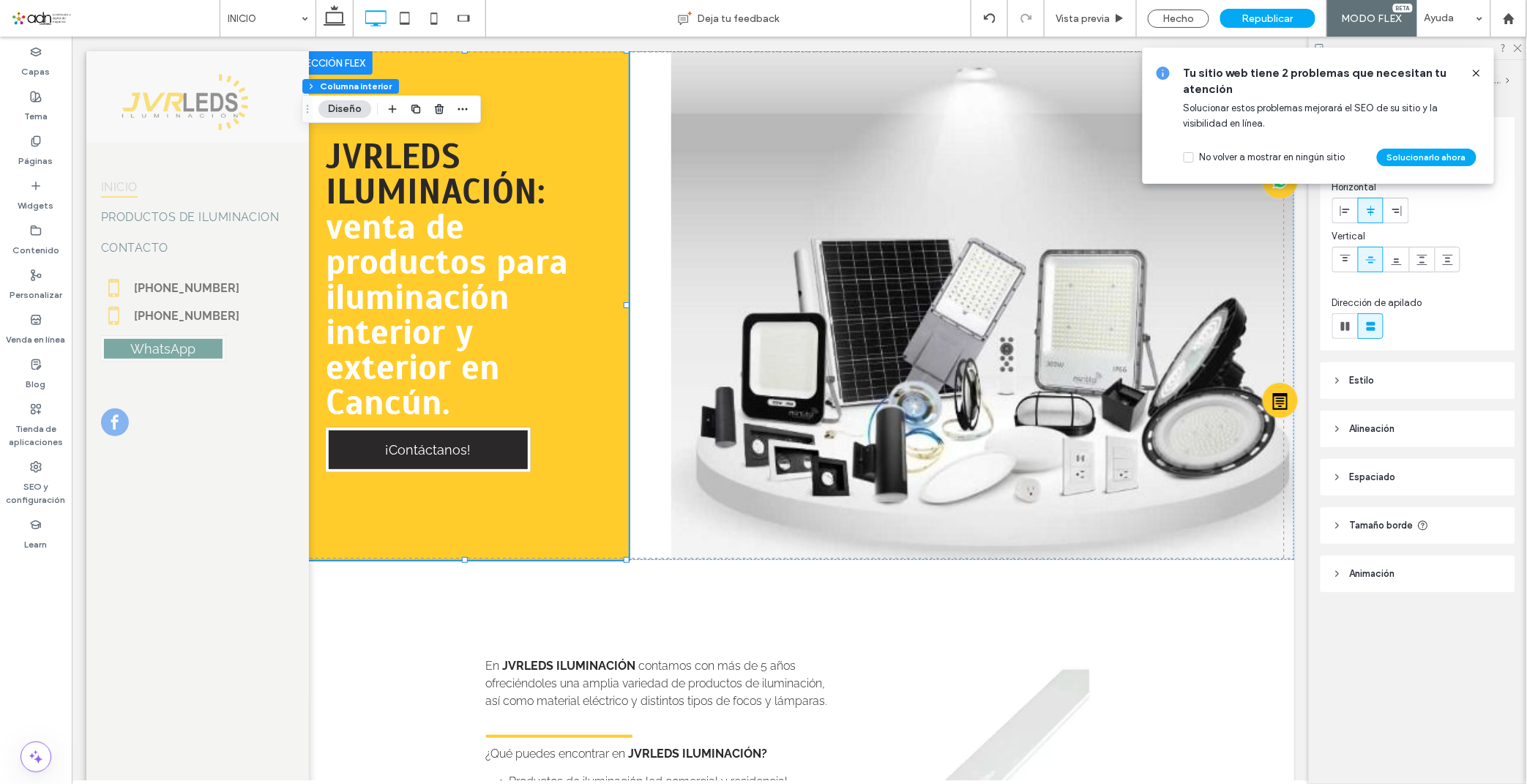
click at [1387, 463] on header "Espaciado" at bounding box center [1417, 477] width 195 height 37
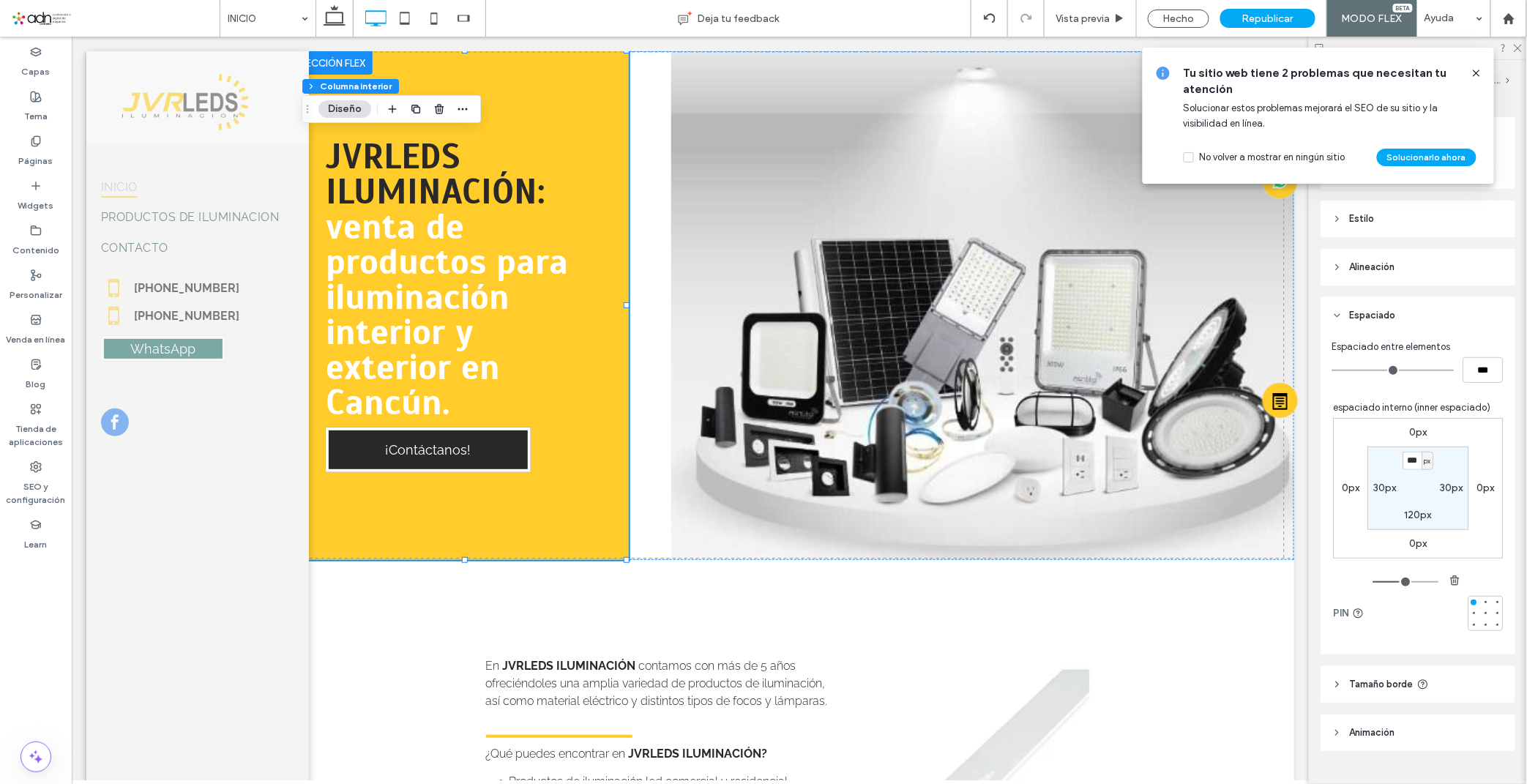
scroll to position [163, 0]
type input "***"
click at [1394, 581] on input "range" at bounding box center [1405, 581] width 66 height 2
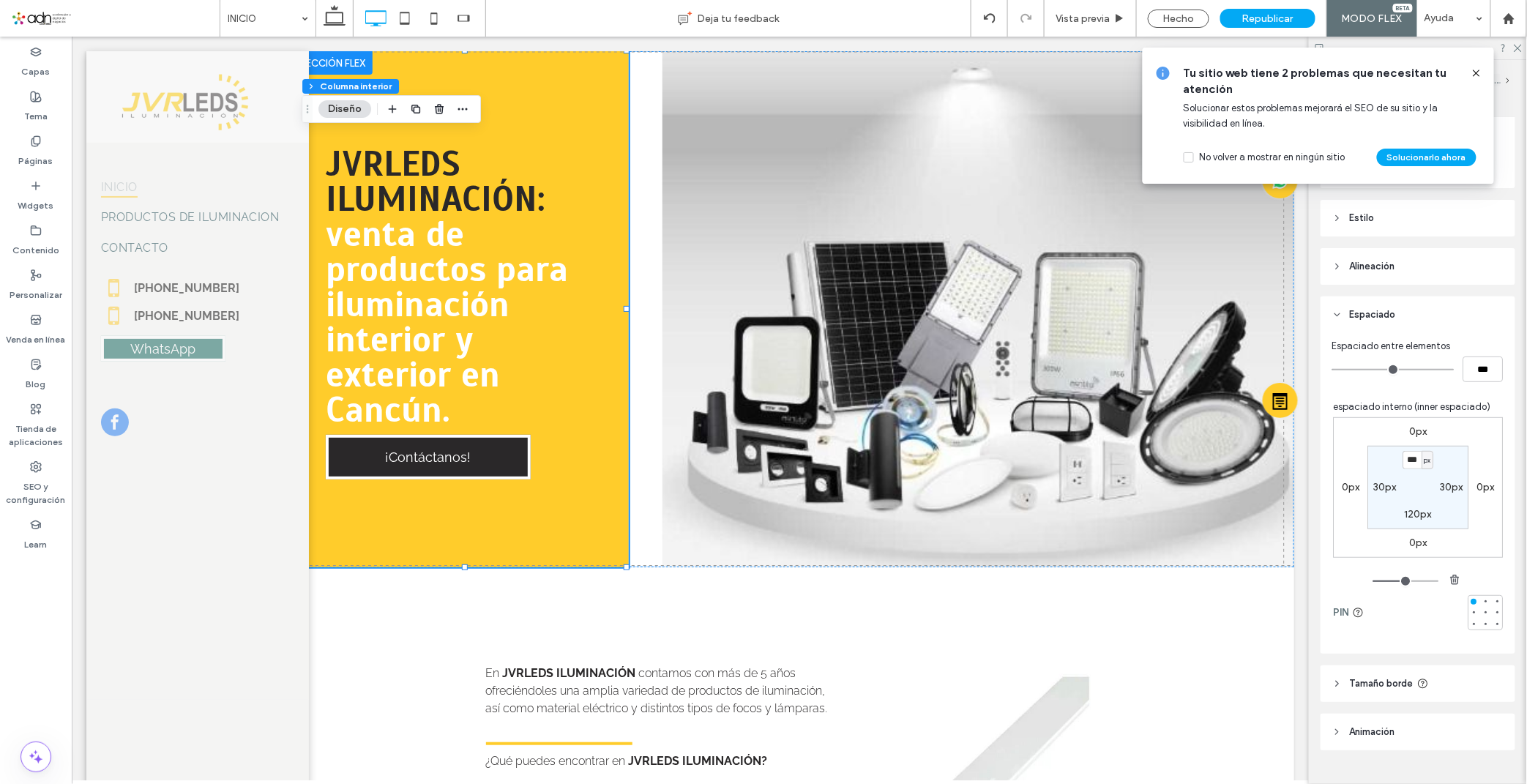
type input "**"
click at [1440, 488] on label "30px" at bounding box center [1452, 487] width 23 height 13
type input "**"
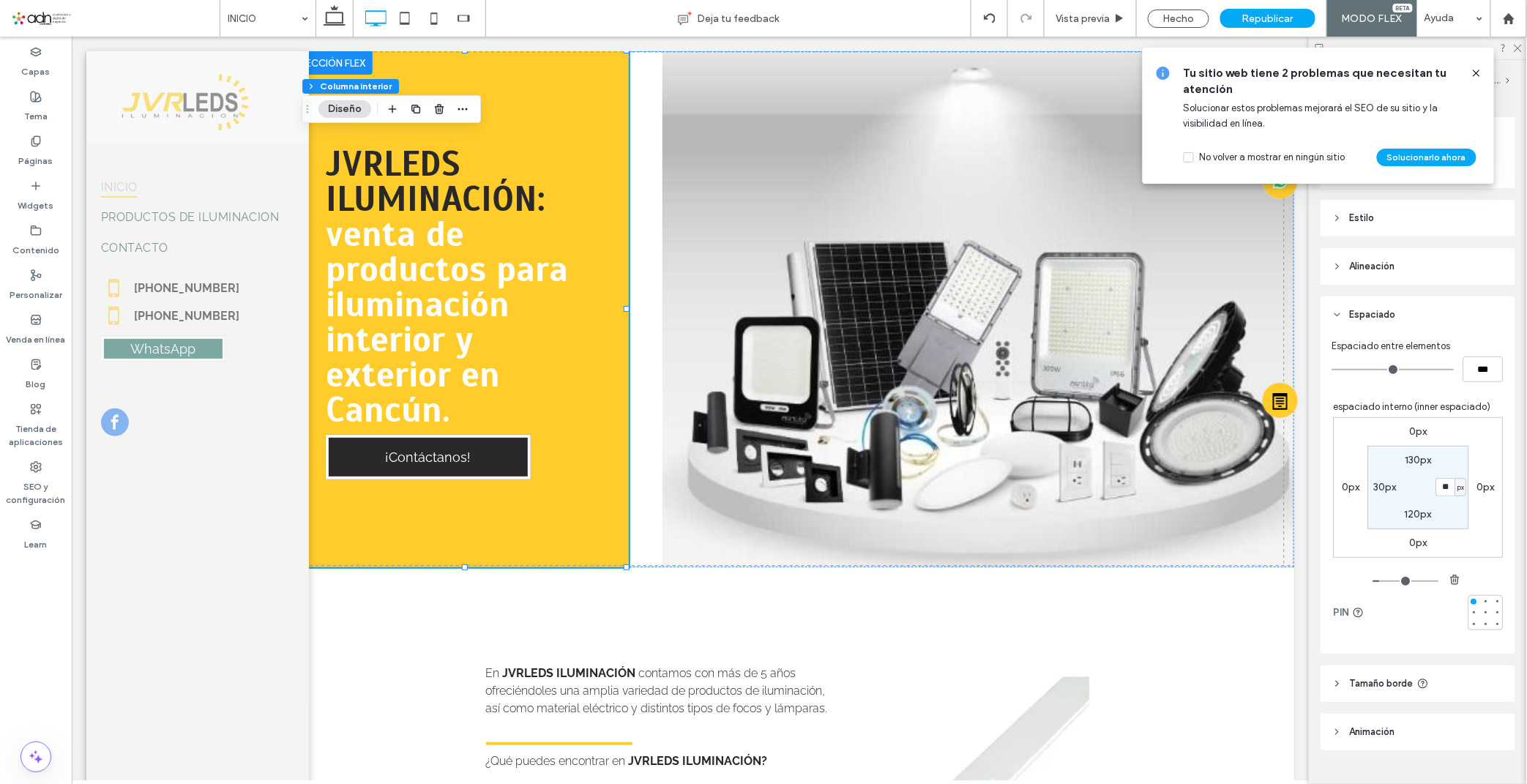
type input "**"
click at [1379, 581] on input "range" at bounding box center [1405, 581] width 66 height 2
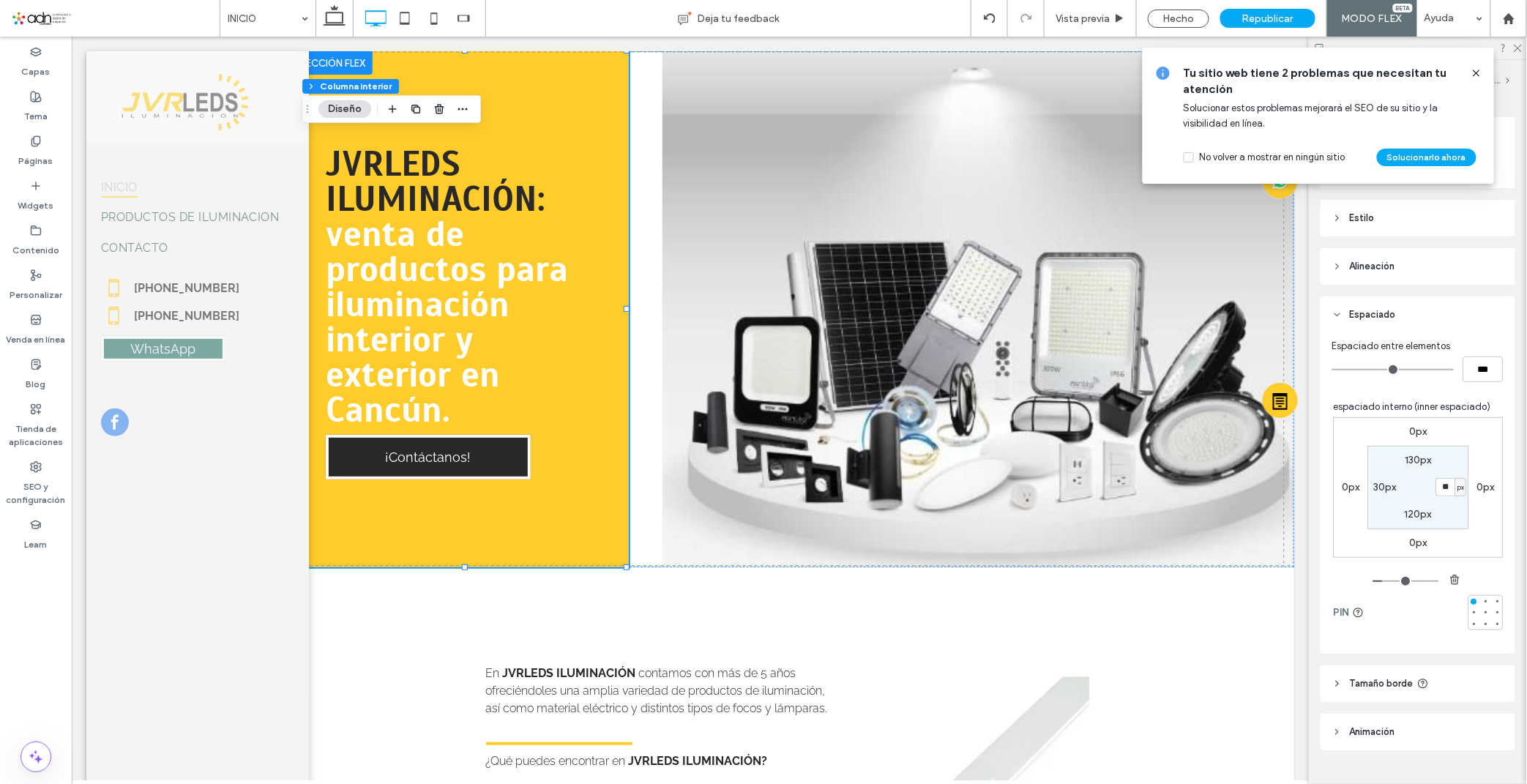
type input "**"
type input "***"
type input "**"
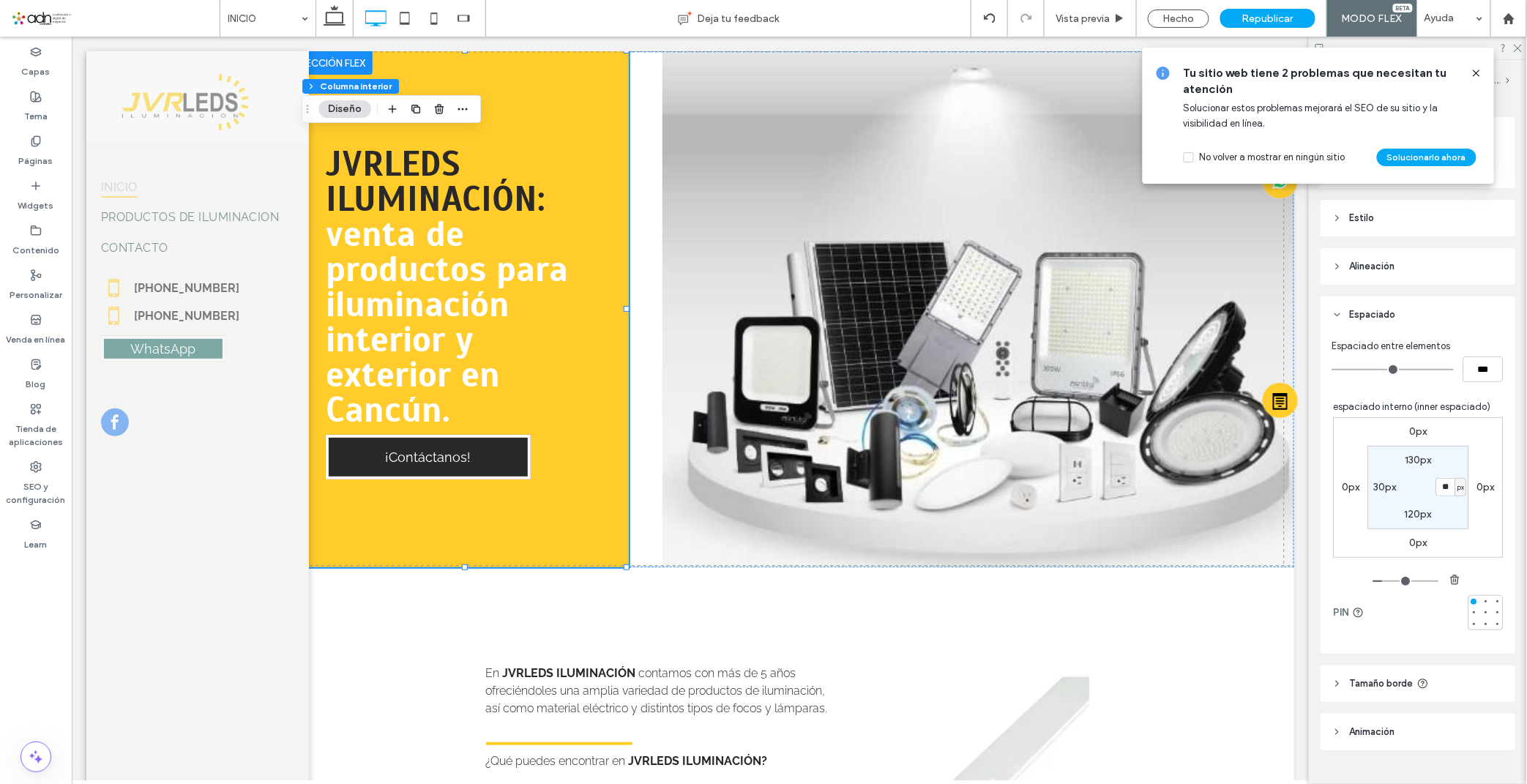
type input "***"
drag, startPoint x: 1379, startPoint y: 581, endPoint x: 1391, endPoint y: 581, distance: 12.0
type input "***"
click at [1391, 581] on input "range" at bounding box center [1405, 581] width 66 height 2
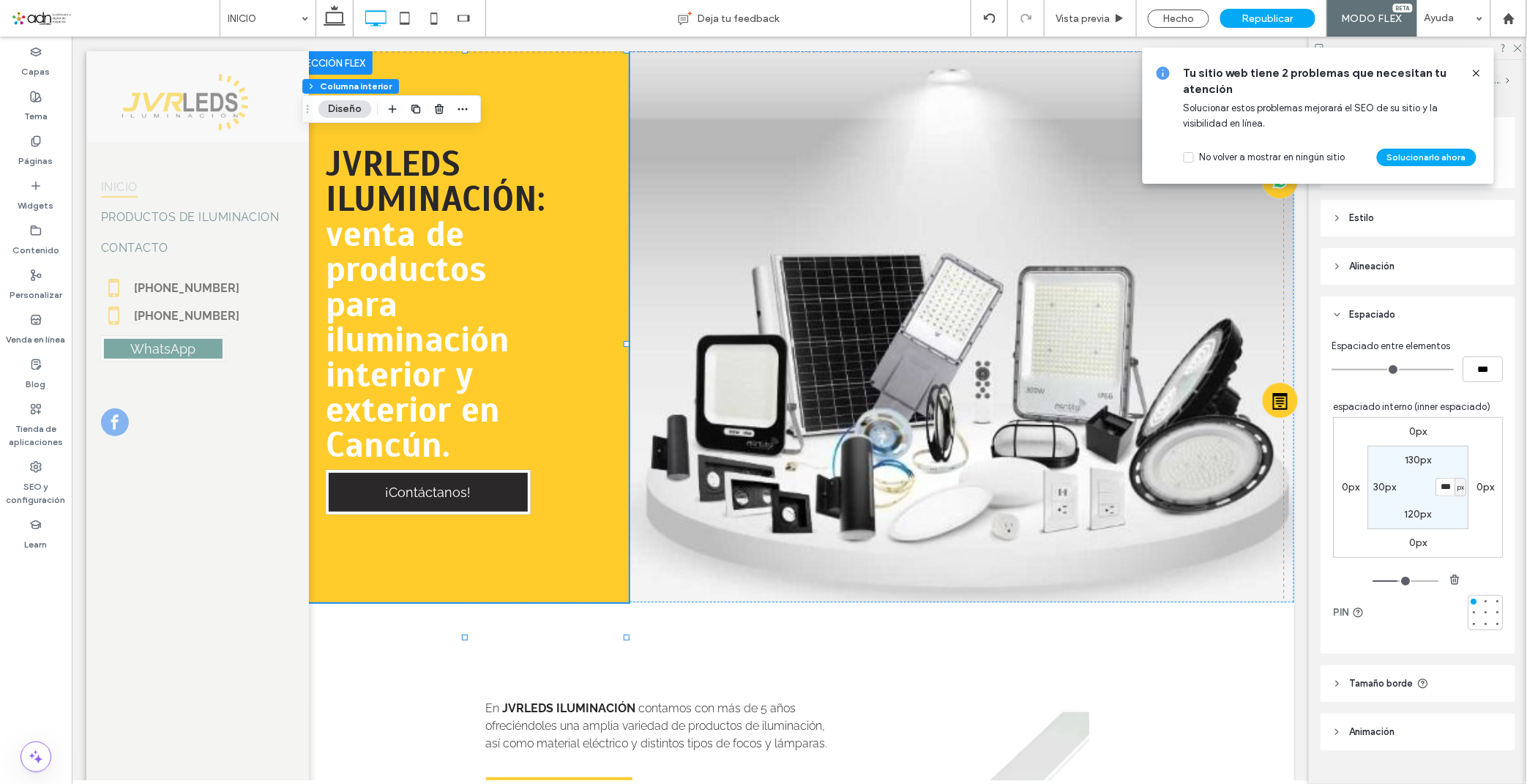
type input "**"
type input "***"
type input "**"
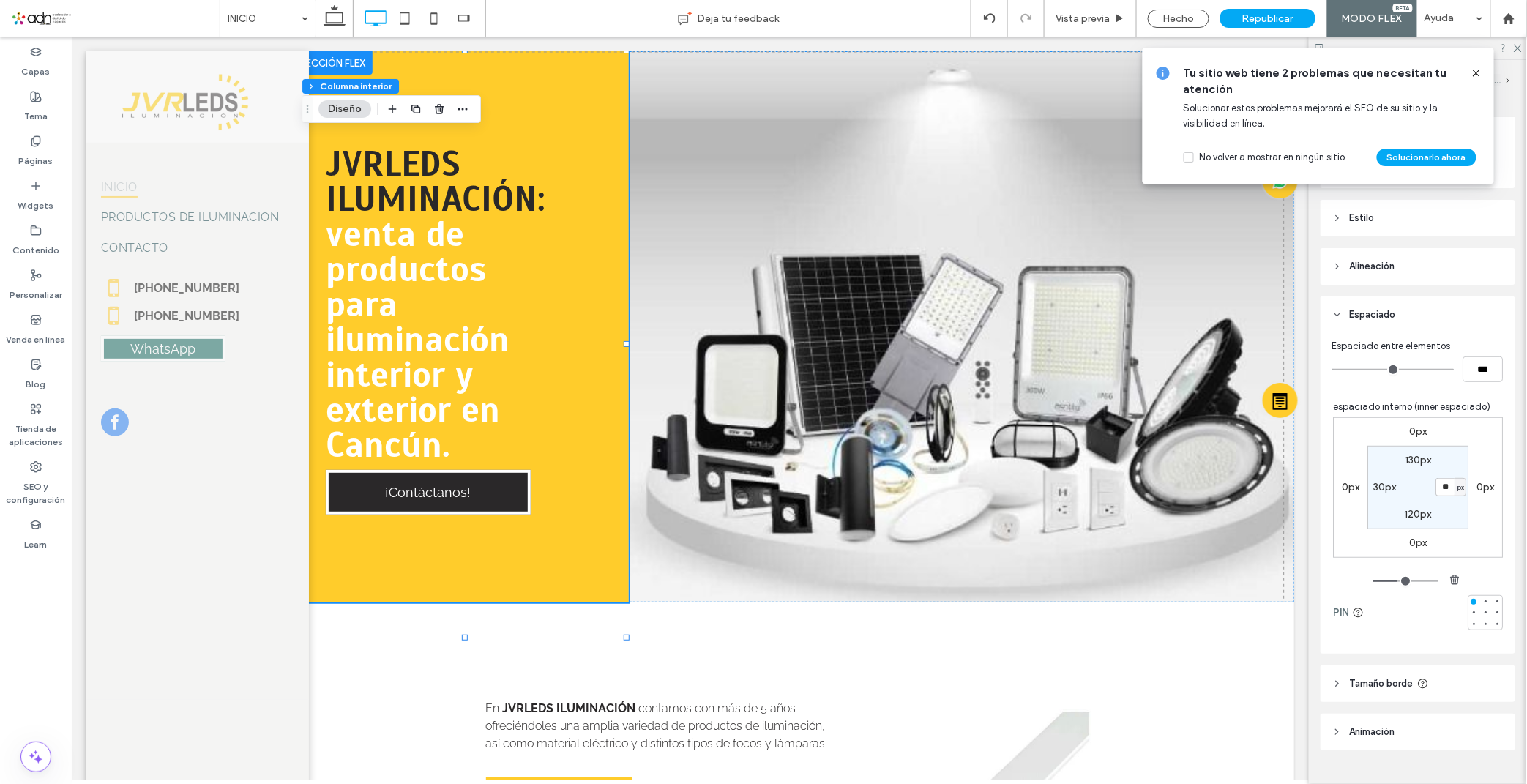
type input "**"
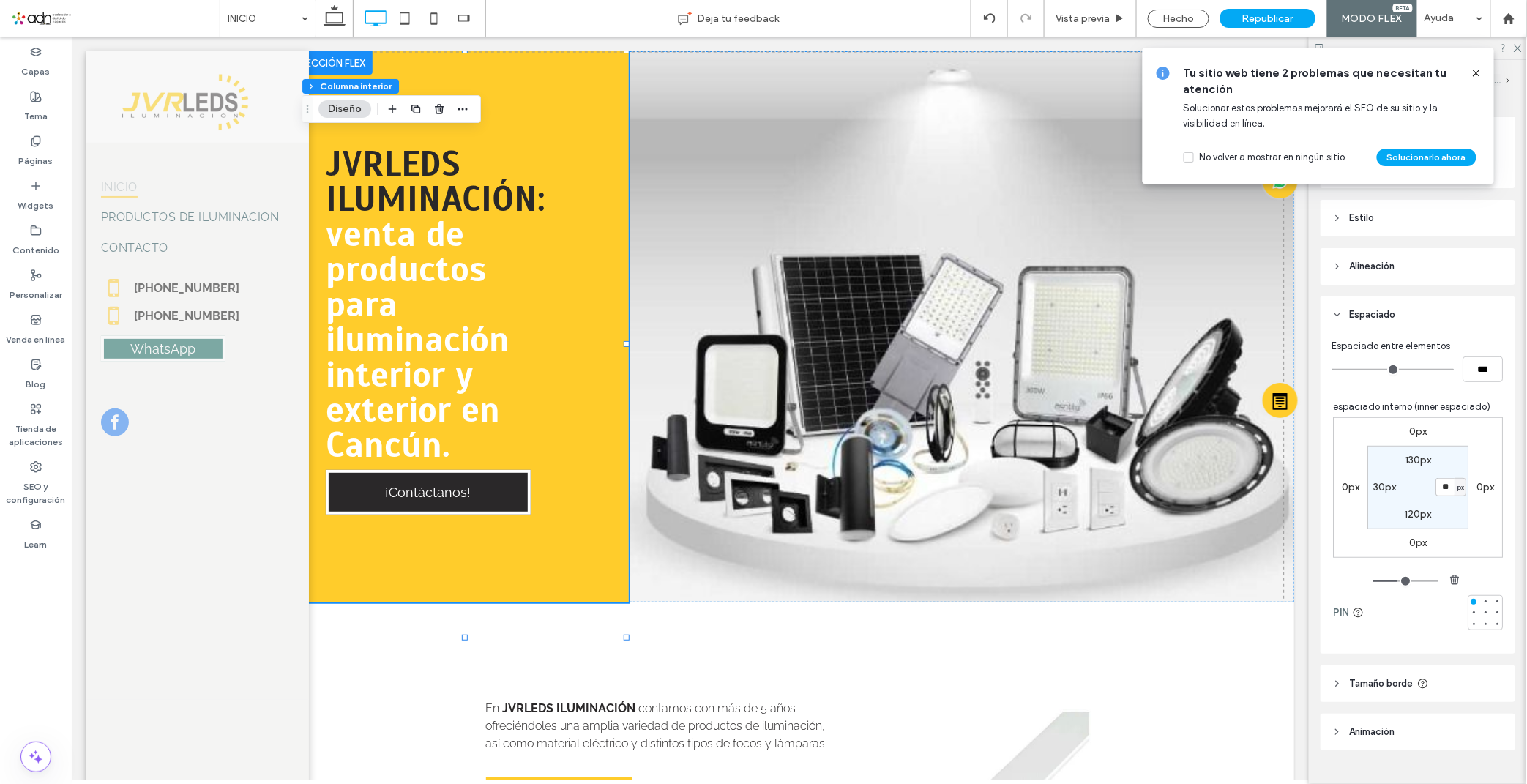
type input "**"
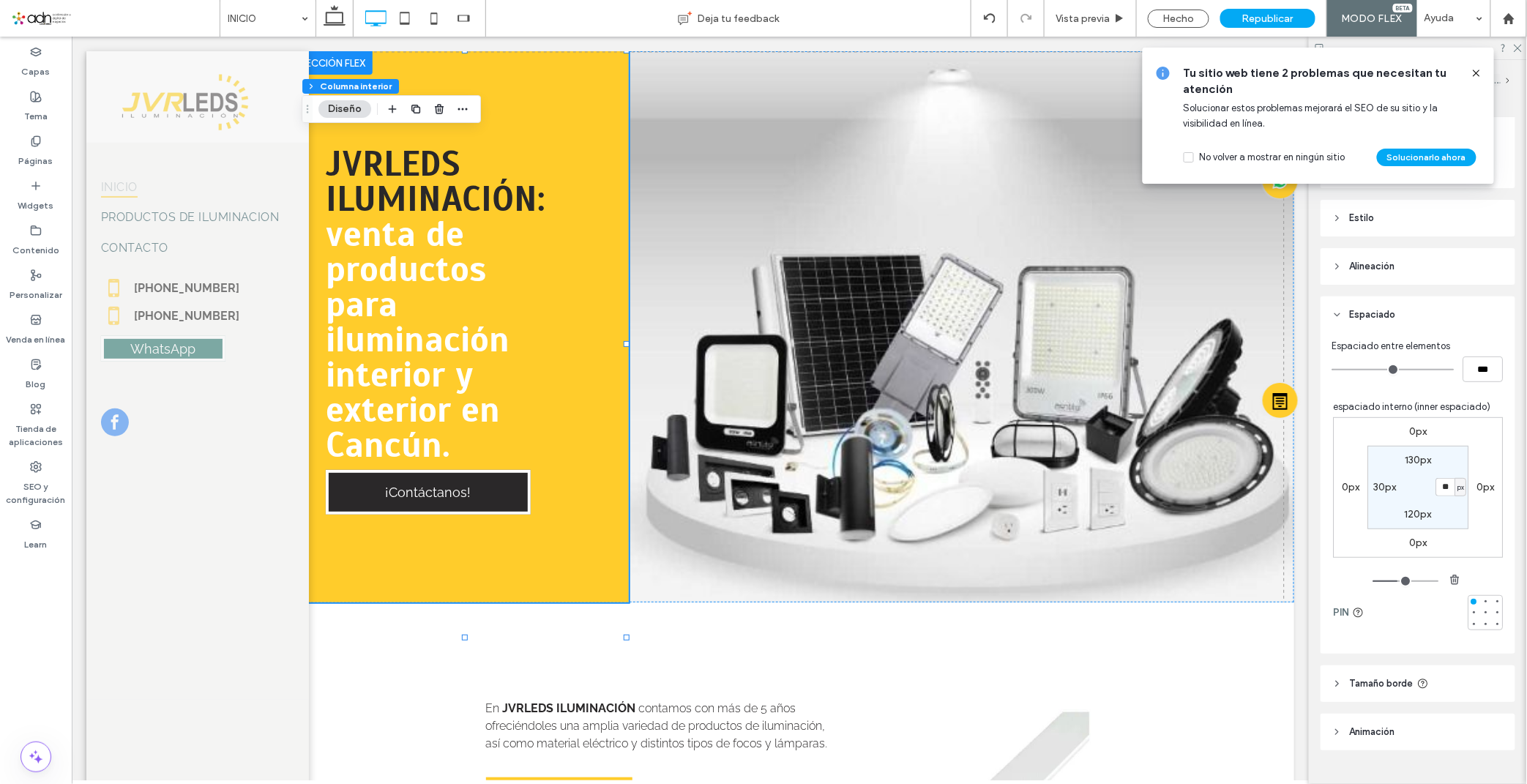
type input "*"
drag, startPoint x: 1391, startPoint y: 581, endPoint x: 1371, endPoint y: 581, distance: 20.0
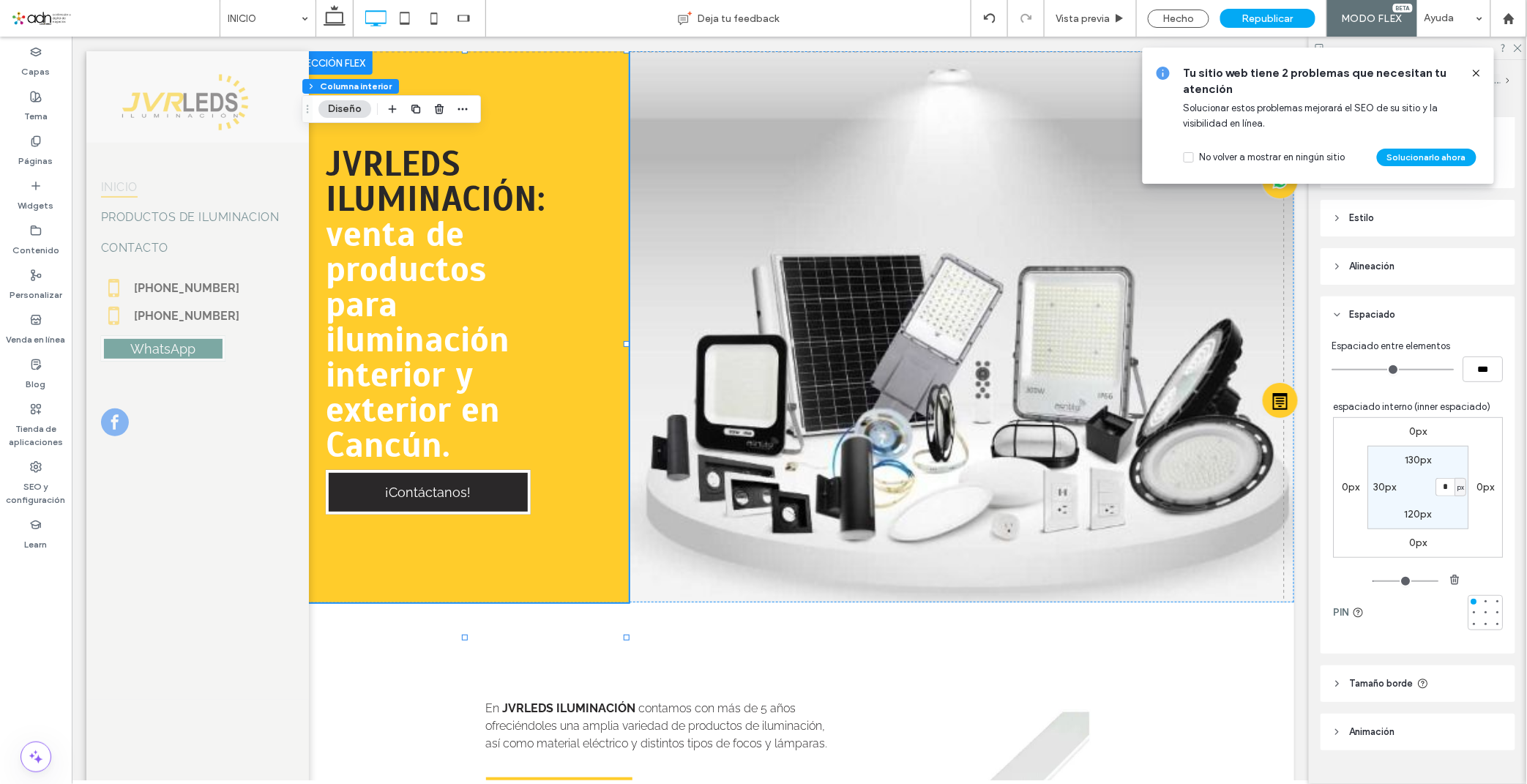
type input "*"
click at [1373, 581] on input "range" at bounding box center [1405, 581] width 66 height 2
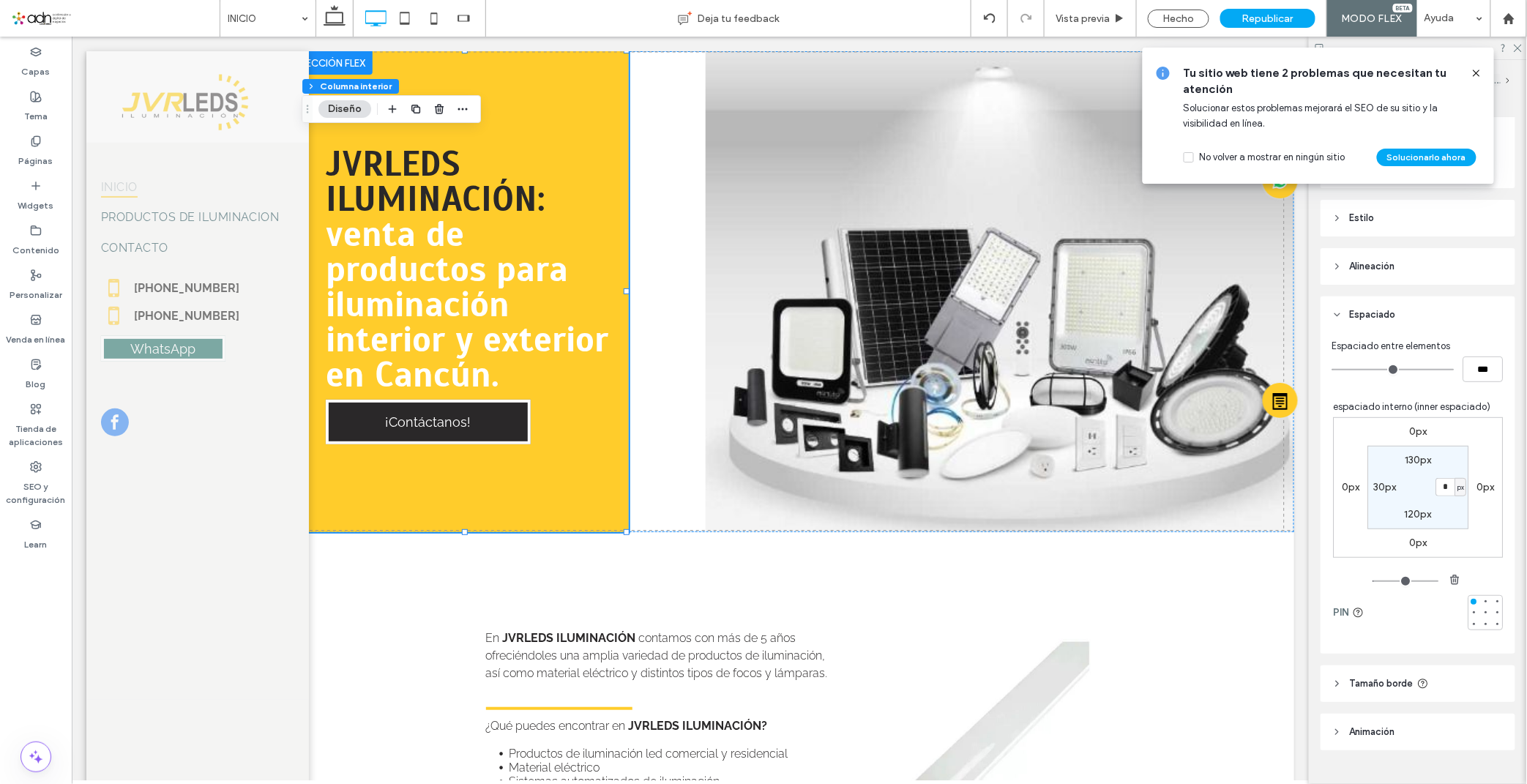
type input "**"
click at [1436, 483] on input "*" at bounding box center [1445, 487] width 19 height 18
type input "**"
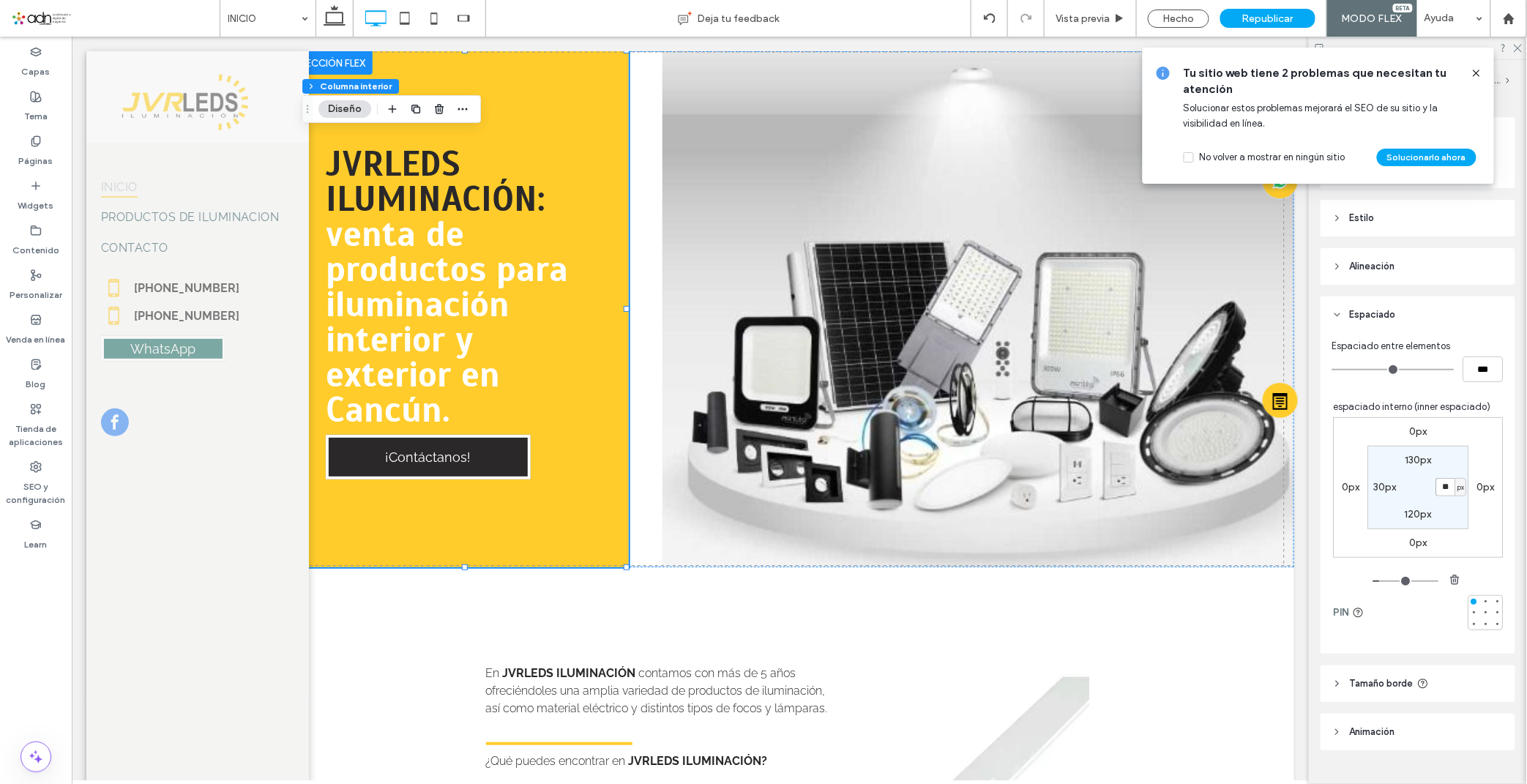
type input "**"
click at [1227, 17] on div "Republicar" at bounding box center [1268, 18] width 95 height 19
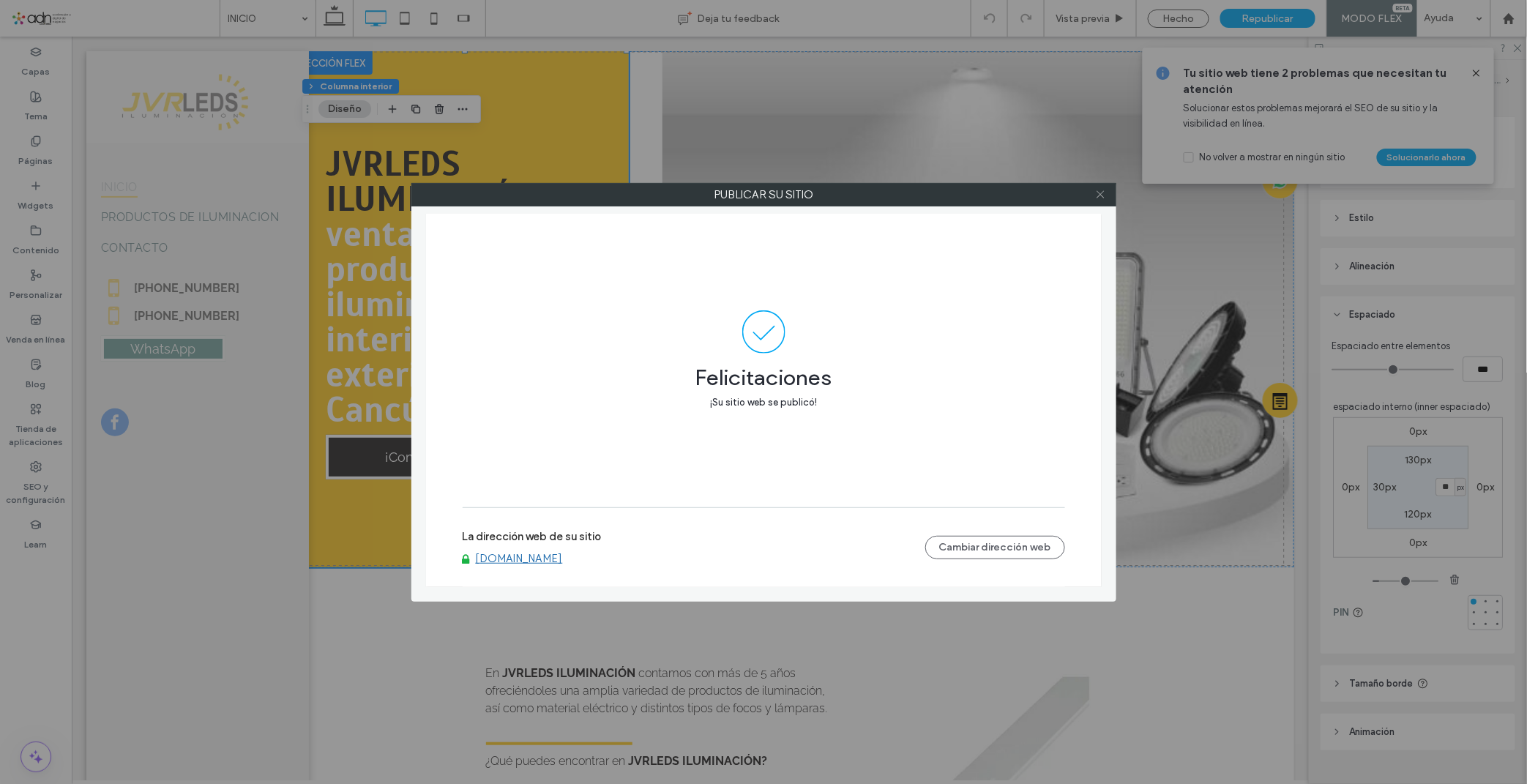
click at [1095, 189] on icon at bounding box center [1100, 195] width 11 height 11
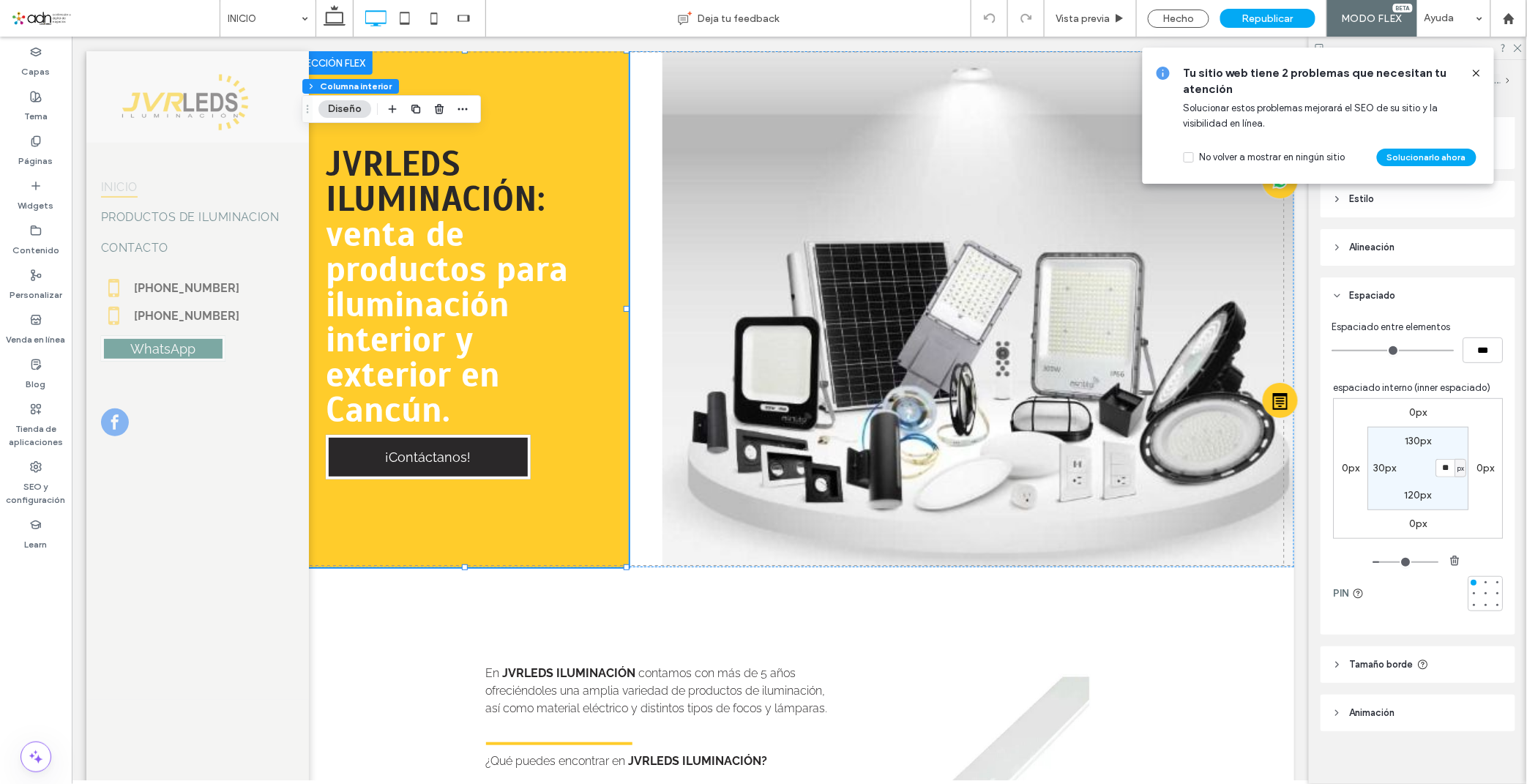
scroll to position [192, 0]
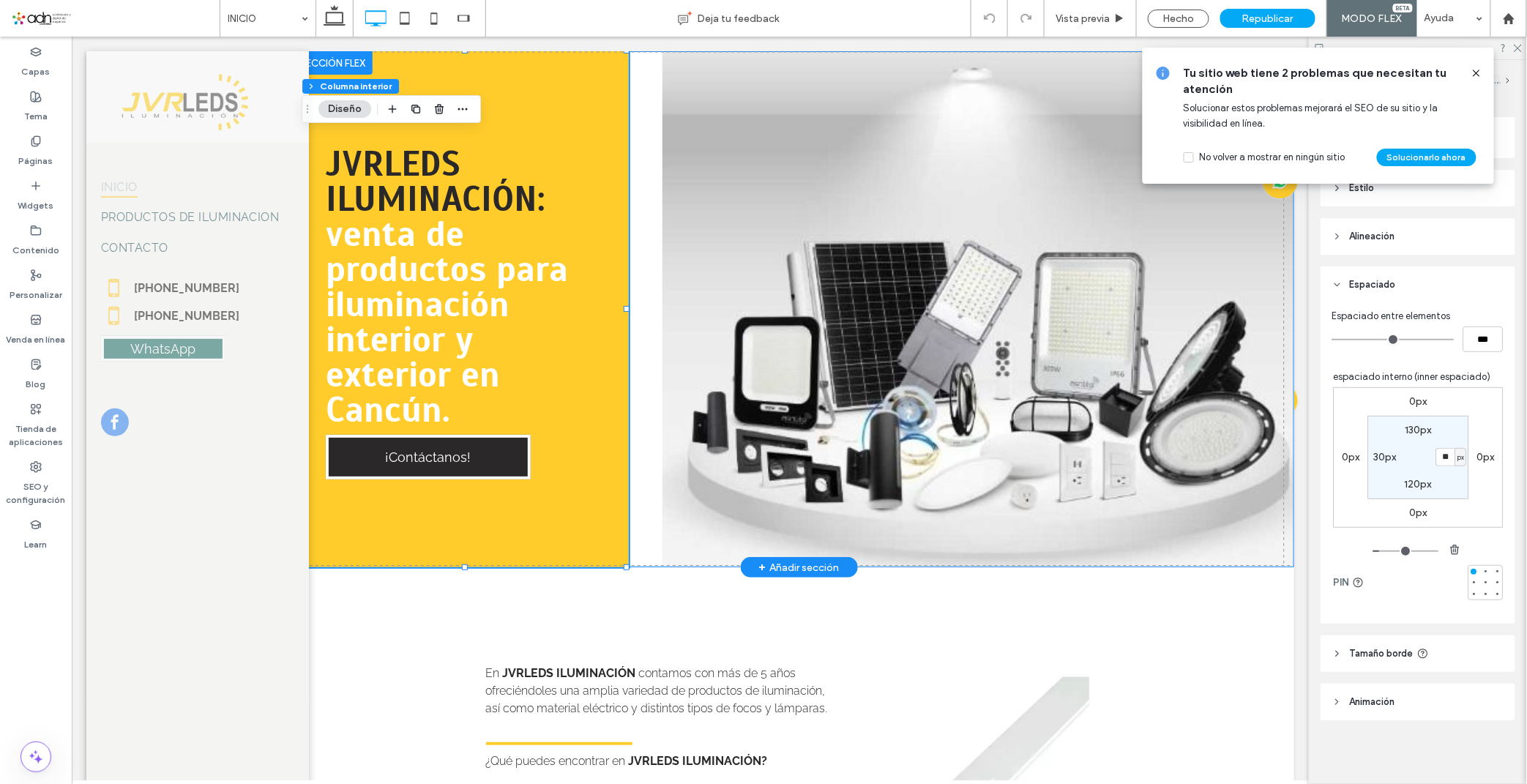
click at [632, 500] on div "JVRLEDS ILUMINACIÓN: venta de productos para iluminación interior y exterior en…" at bounding box center [798, 308] width 990 height 516
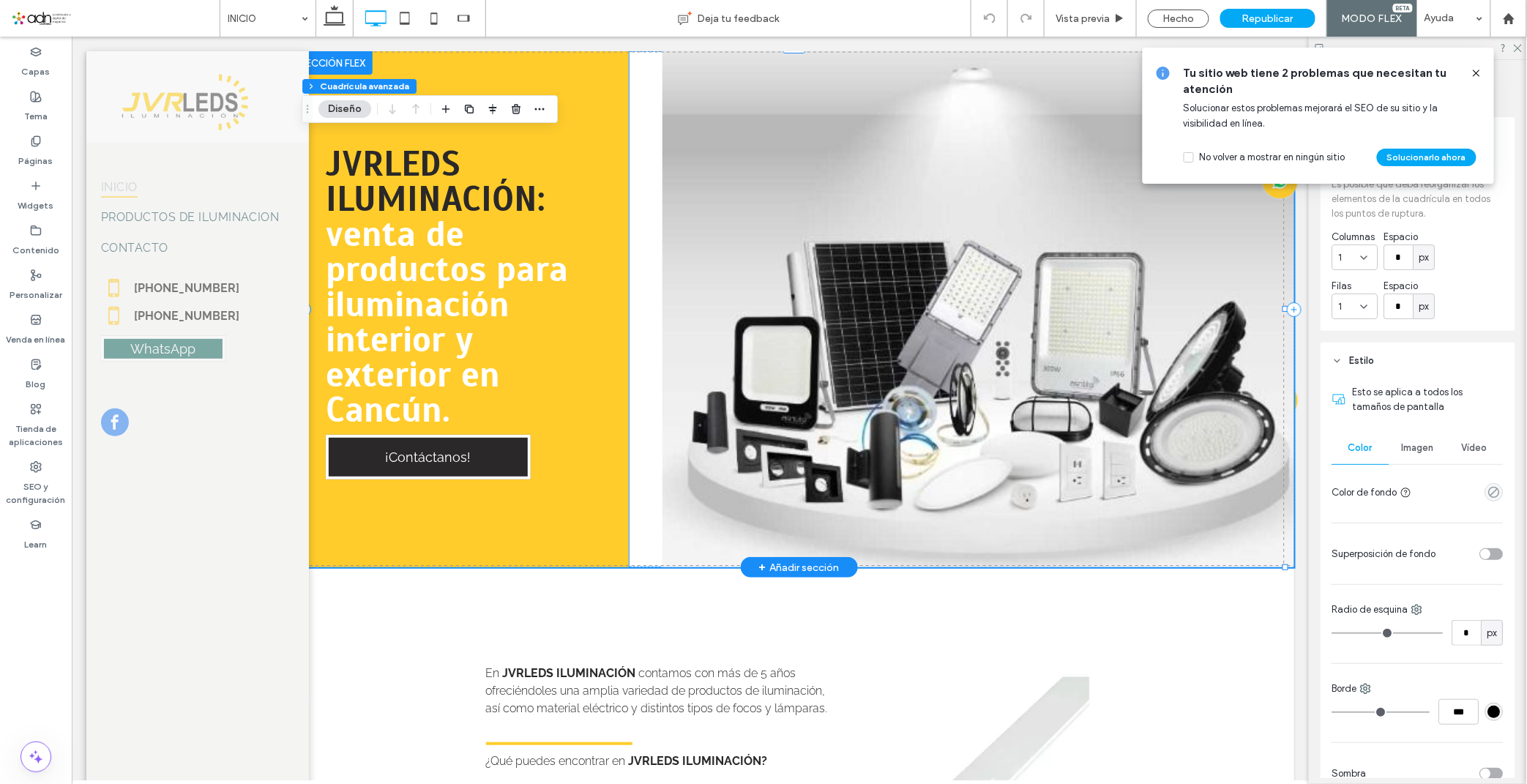
click at [617, 488] on div "JVRLEDS ILUMINACIÓN: venta de productos para iluminación interior y exterior en…" at bounding box center [465, 308] width 325 height 516
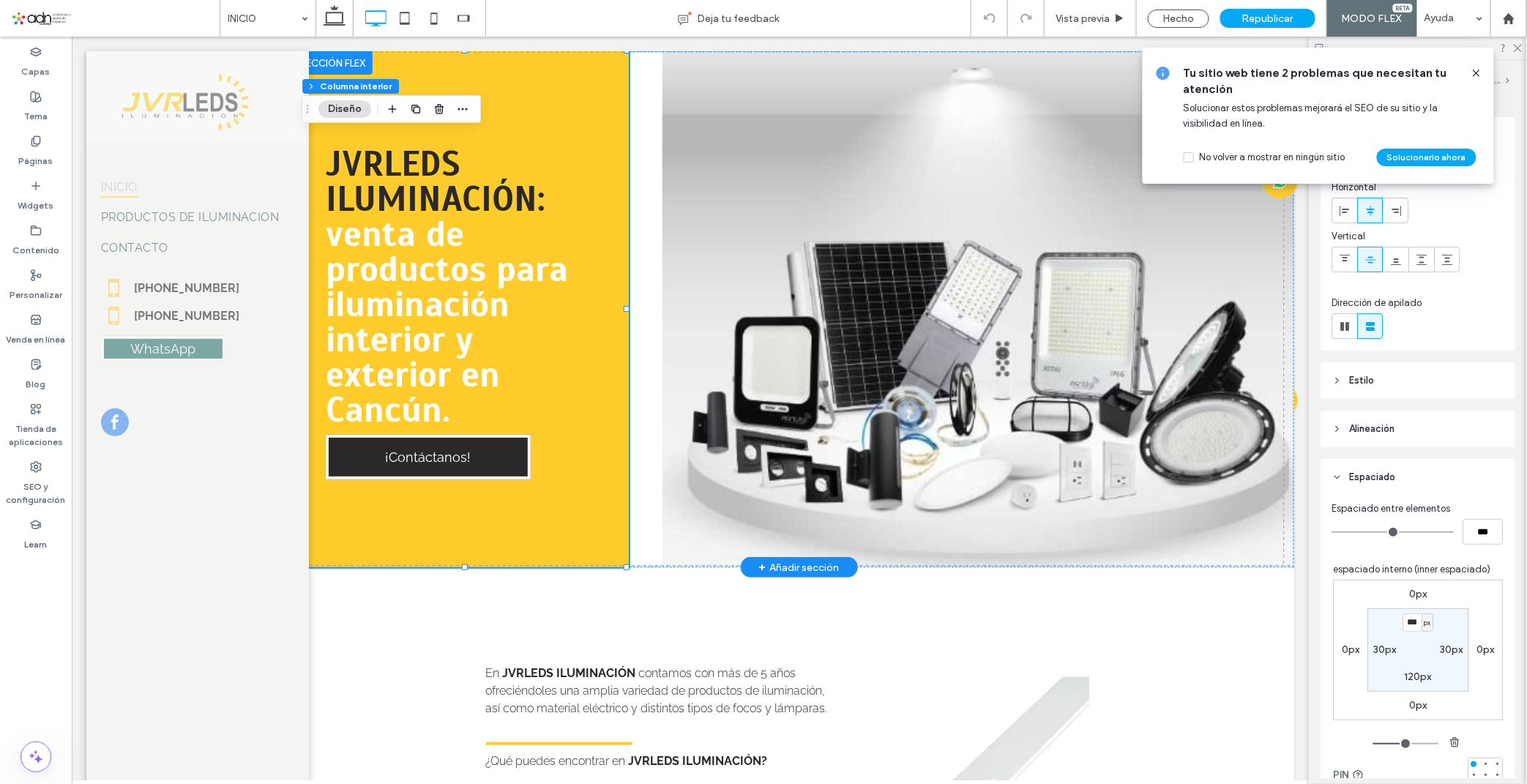
click at [581, 460] on div "JVRLEDS ILUMINACIÓN: venta de productos para iluminación interior y exterior en…" at bounding box center [465, 308] width 325 height 516
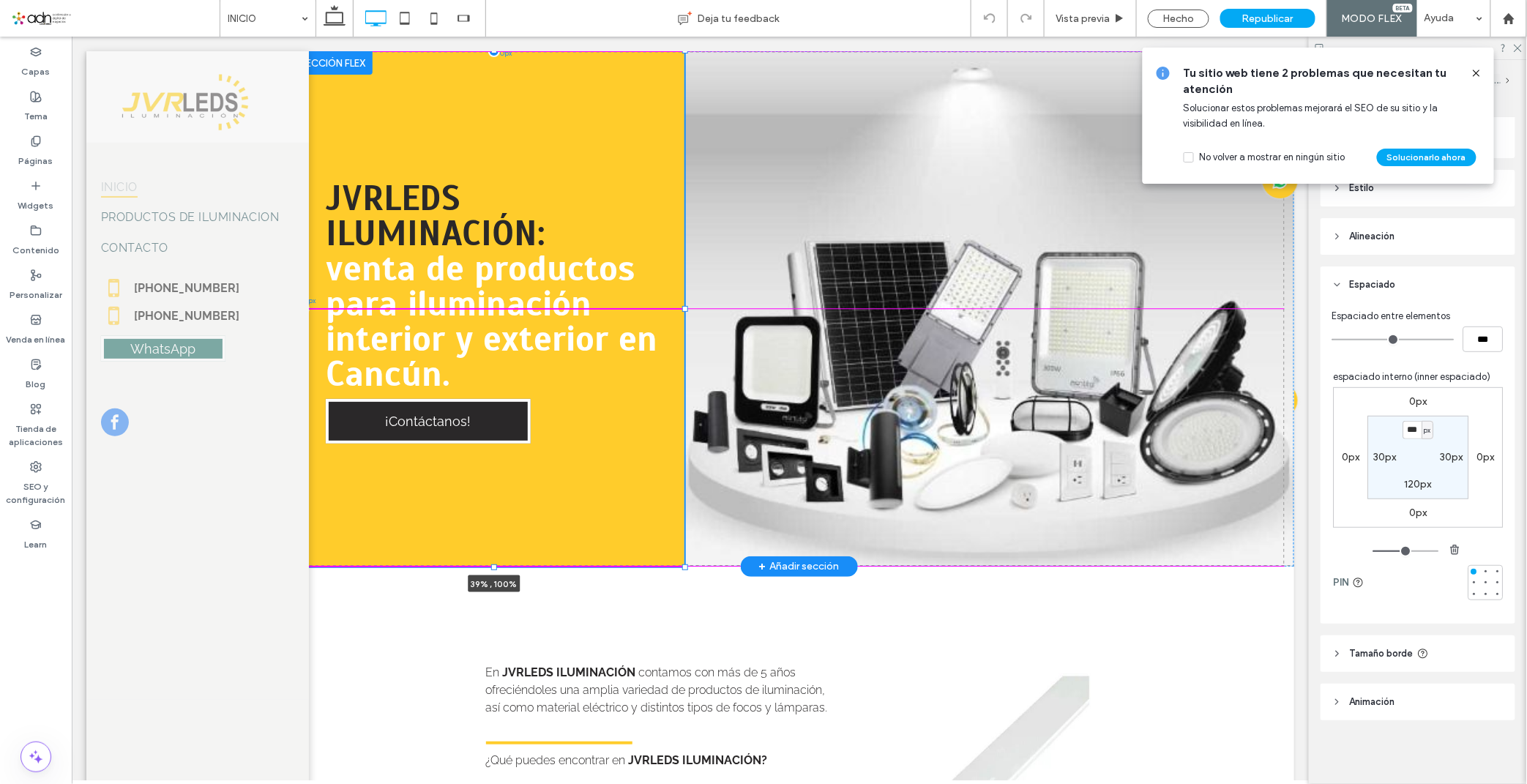
drag, startPoint x: 624, startPoint y: 307, endPoint x: 713, endPoint y: 311, distance: 89.1
click at [713, 311] on div "JVRLEDS ILUMINACIÓN: venta de productos para iluminación interior y exterior en…" at bounding box center [798, 308] width 990 height 516
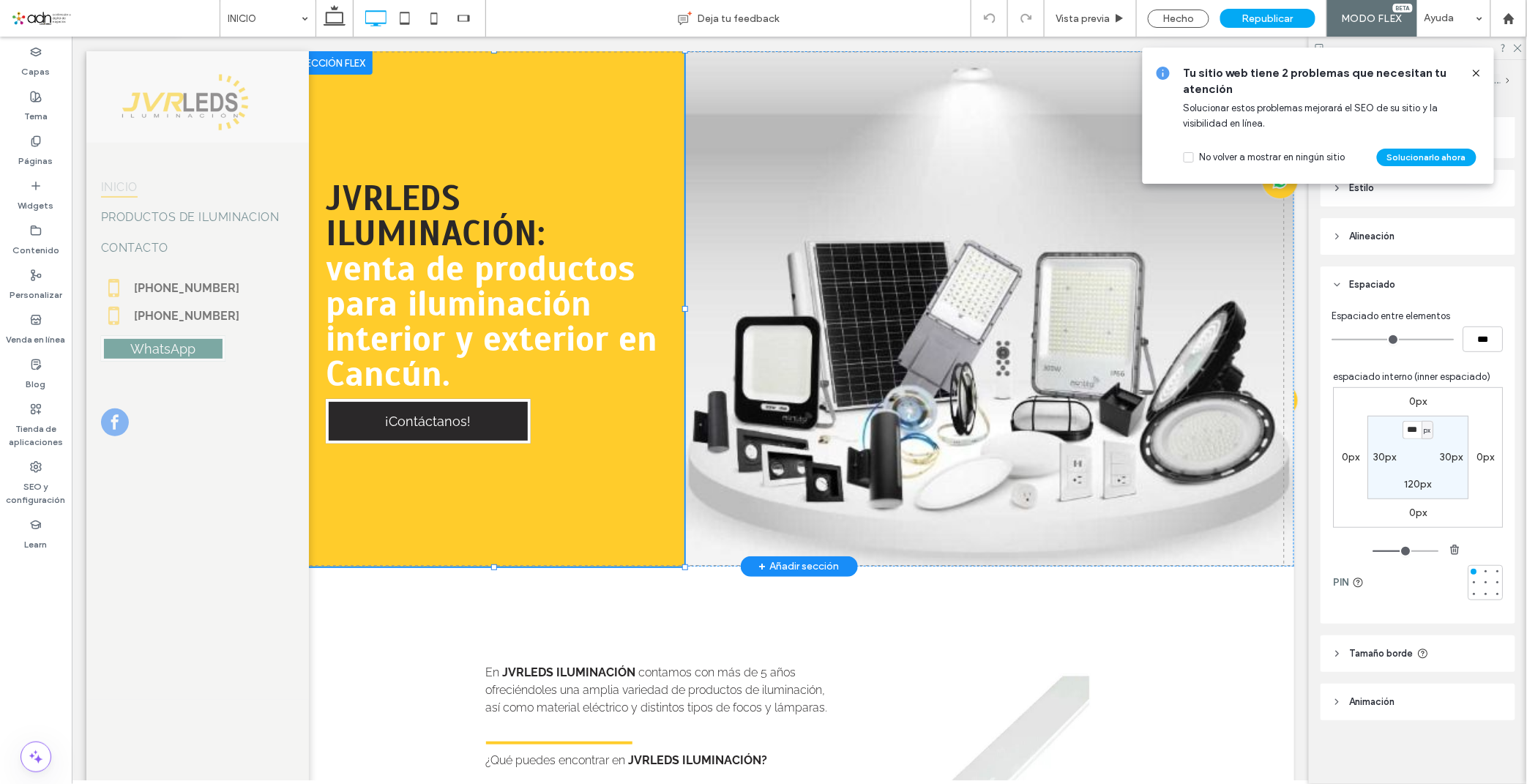
type input "**"
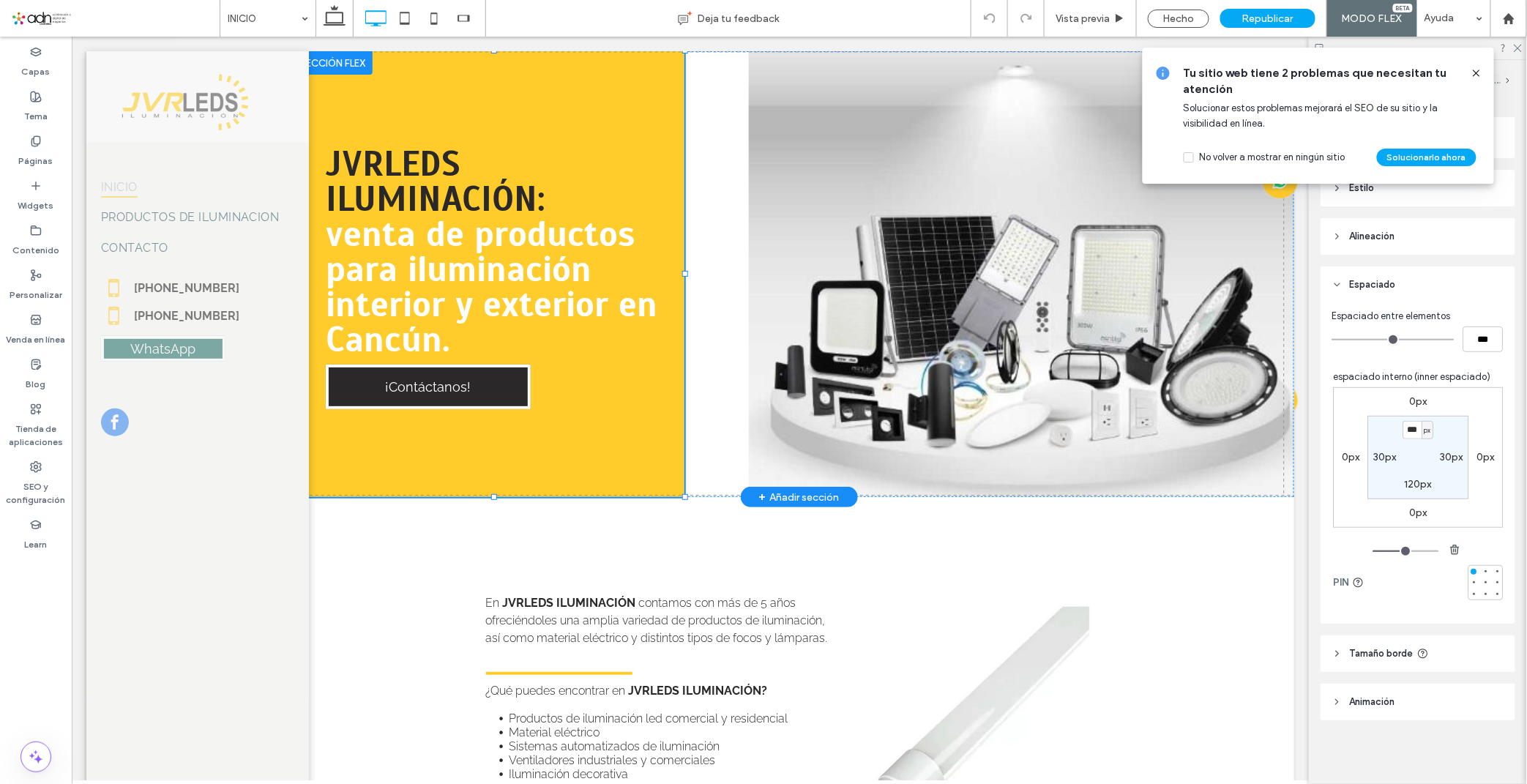
type input "****"
drag, startPoint x: 682, startPoint y: 272, endPoint x: 748, endPoint y: 272, distance: 66.0
click at [748, 272] on div "JVRLEDS ILUMINACIÓN: venta de productos para iluminación interior y exterior en…" at bounding box center [798, 273] width 990 height 445
type input "**"
click at [812, 336] on div "JVRLEDS ILUMINACIÓN: venta de productos para iluminación interior y exterior en…" at bounding box center [798, 273] width 990 height 446
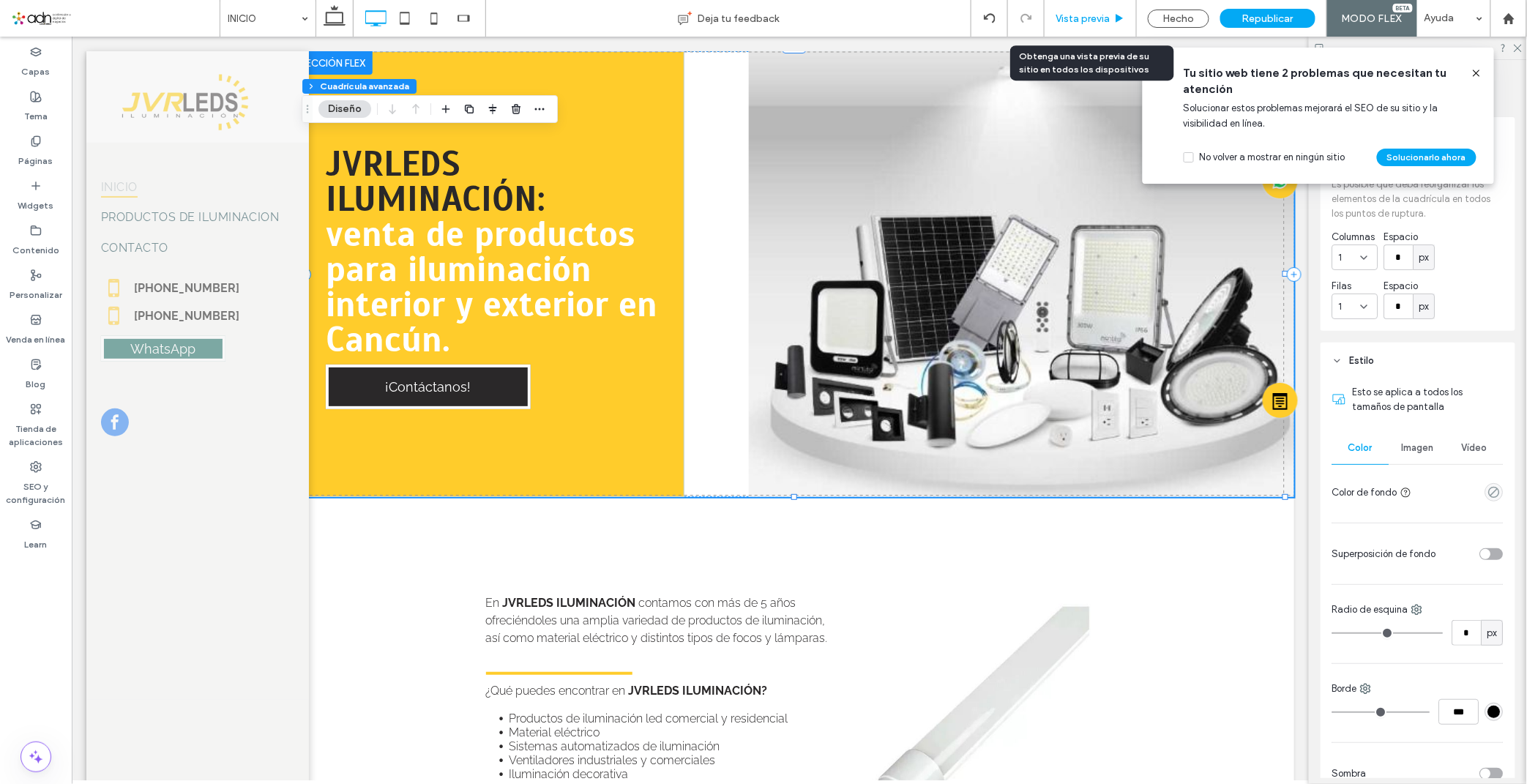
click at [1070, 7] on div "Vista previa" at bounding box center [1091, 18] width 92 height 37
drag, startPoint x: 1405, startPoint y: 34, endPoint x: 1477, endPoint y: 74, distance: 82.4
click at [1079, 14] on span "Vista previa" at bounding box center [1082, 19] width 54 height 13
click at [1477, 74] on use at bounding box center [1475, 73] width 6 height 6
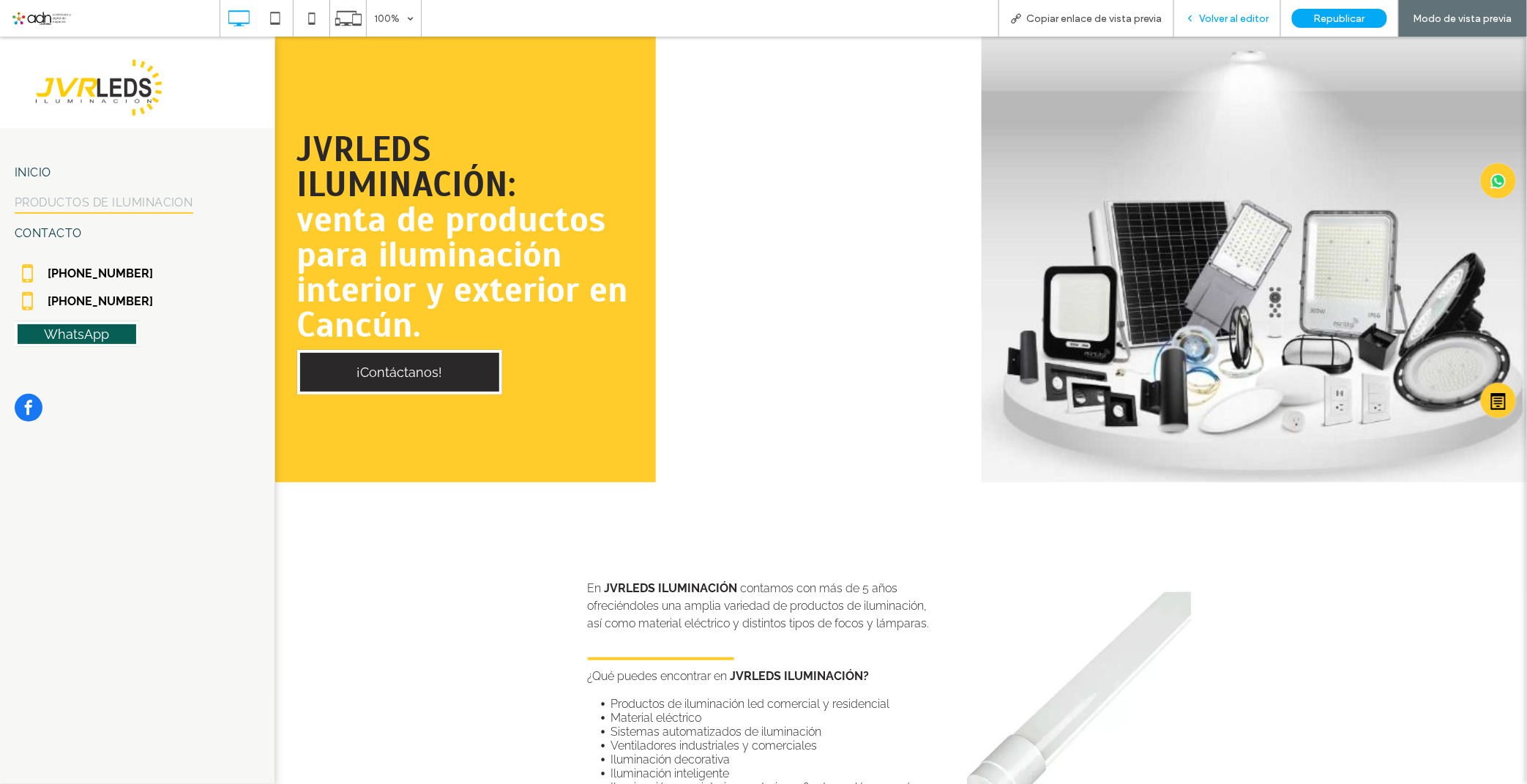
click at [1208, 9] on div "Volver al editor" at bounding box center [1227, 18] width 106 height 37
click at [1230, 26] on div "Volver al editor" at bounding box center [1227, 18] width 106 height 37
click at [1221, 17] on span "Volver al editor" at bounding box center [1235, 19] width 70 height 13
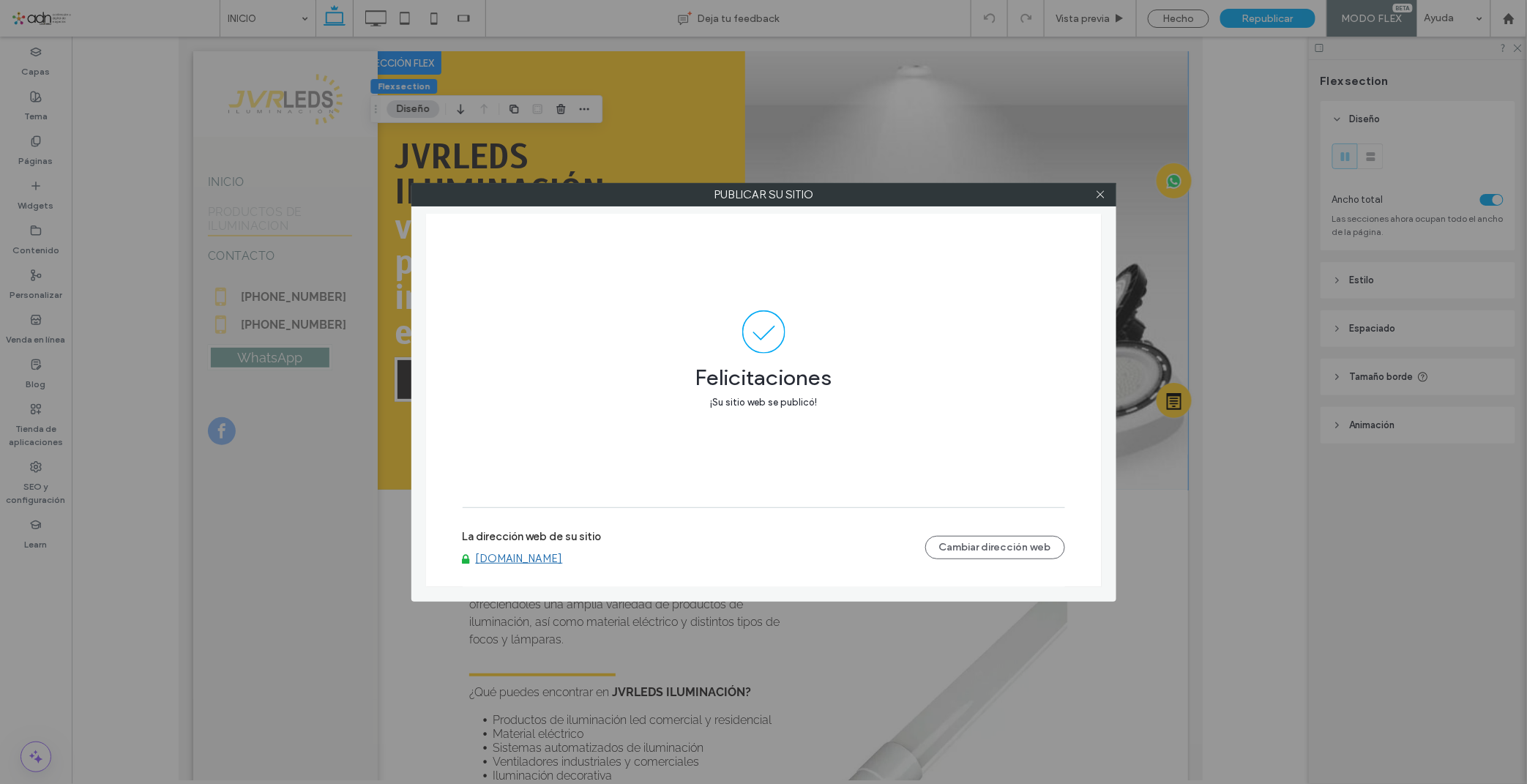
click at [516, 550] on label "La dirección web de su sitio" at bounding box center [532, 541] width 139 height 22
click at [513, 558] on link "[DOMAIN_NAME]" at bounding box center [520, 558] width 87 height 14
click at [1099, 191] on icon at bounding box center [1100, 195] width 11 height 11
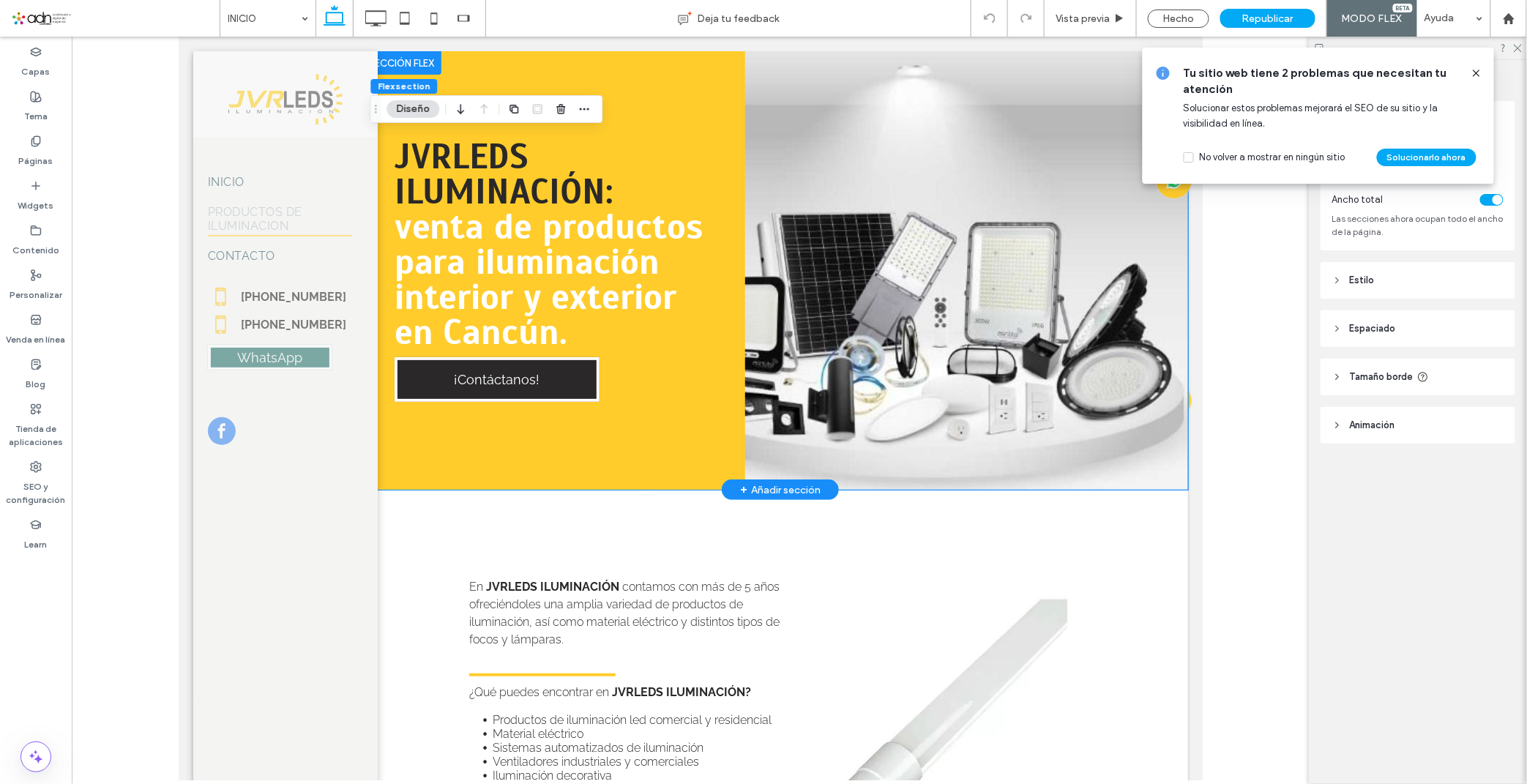
click at [885, 367] on div "JVRLEDS ILUMINACIÓN: venta de productos para iluminación interior y exterior en…" at bounding box center [779, 270] width 815 height 438
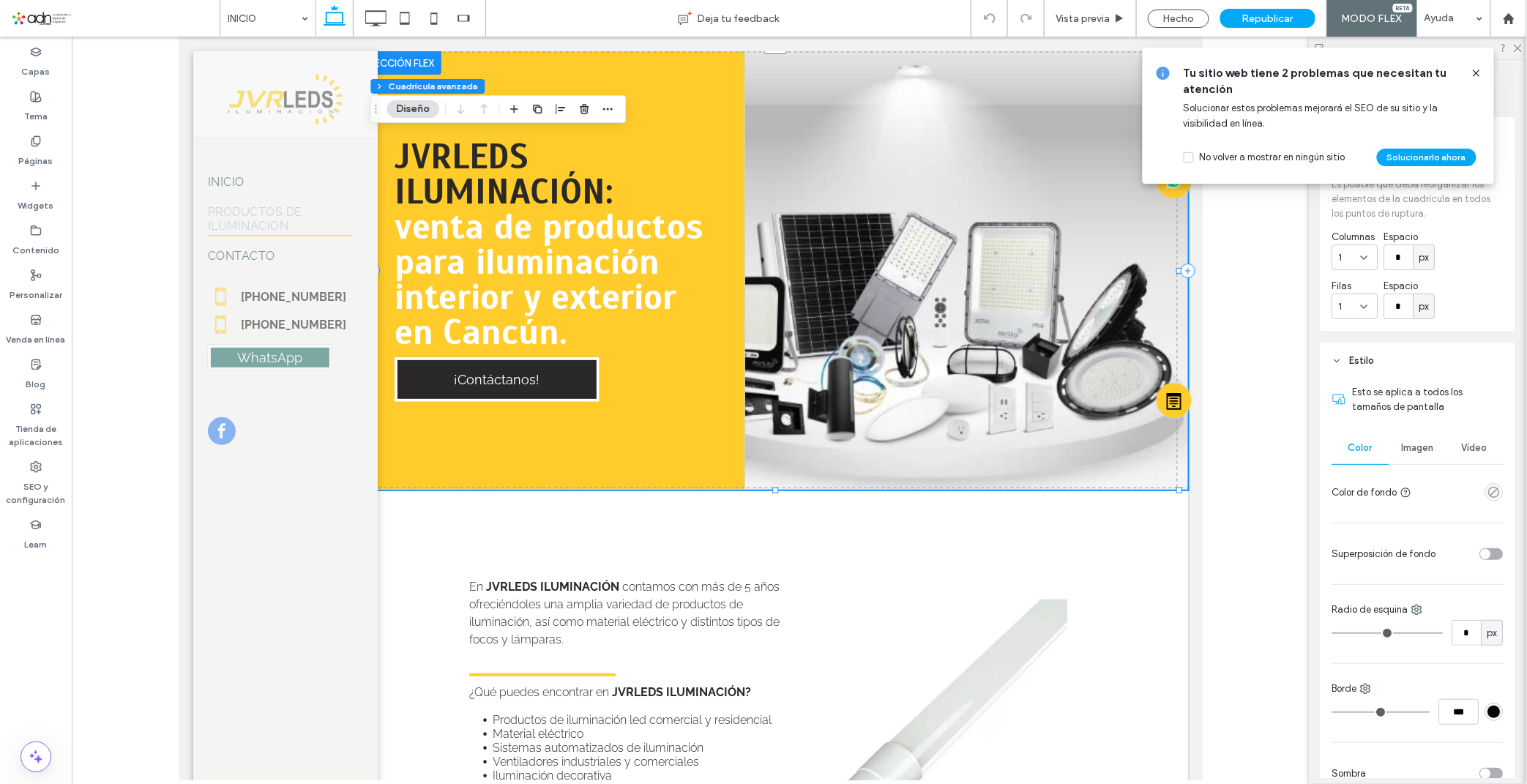
click at [1475, 73] on icon at bounding box center [1476, 73] width 12 height 12
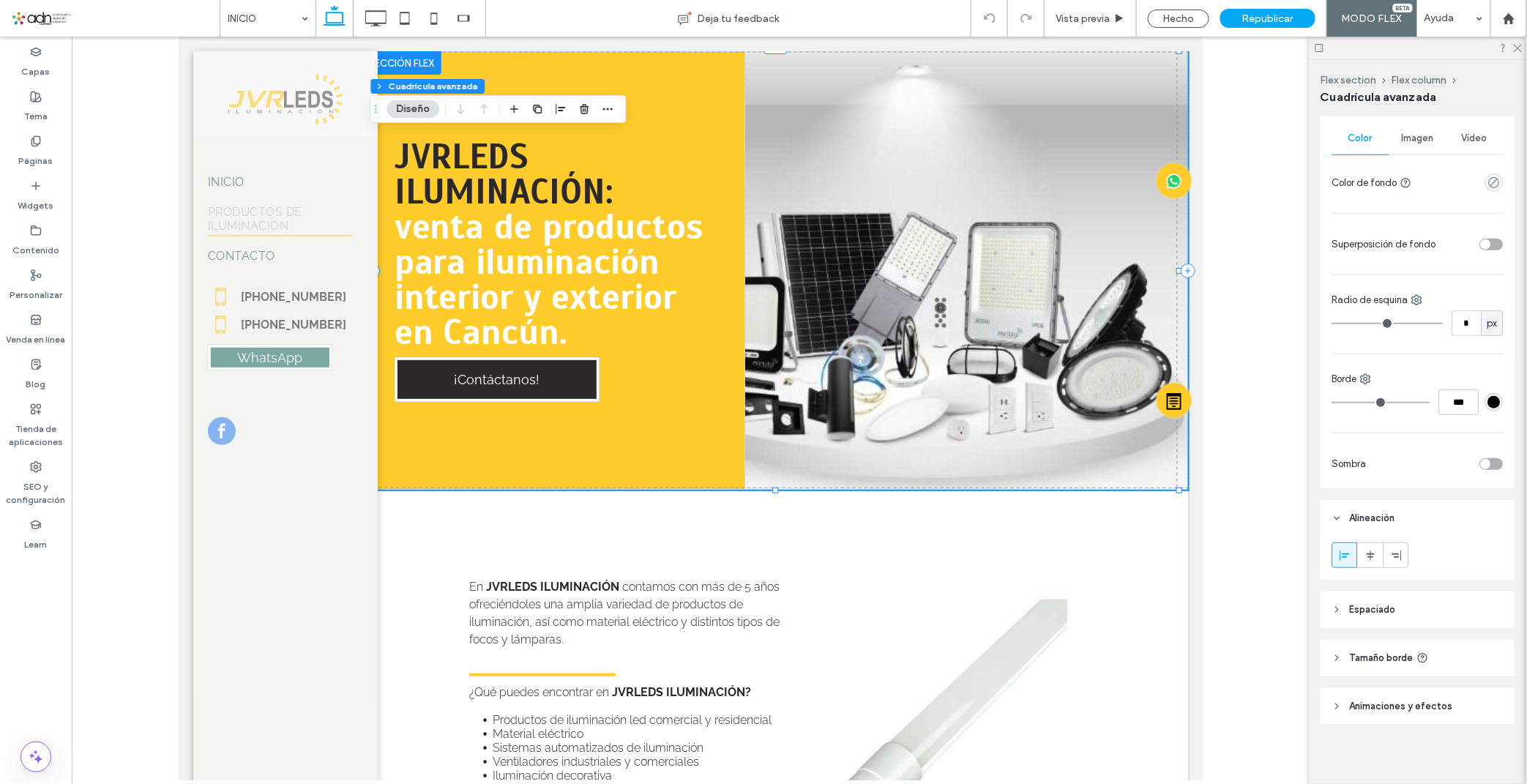
scroll to position [315, 0]
click at [1352, 596] on header "Espaciado" at bounding box center [1417, 604] width 195 height 37
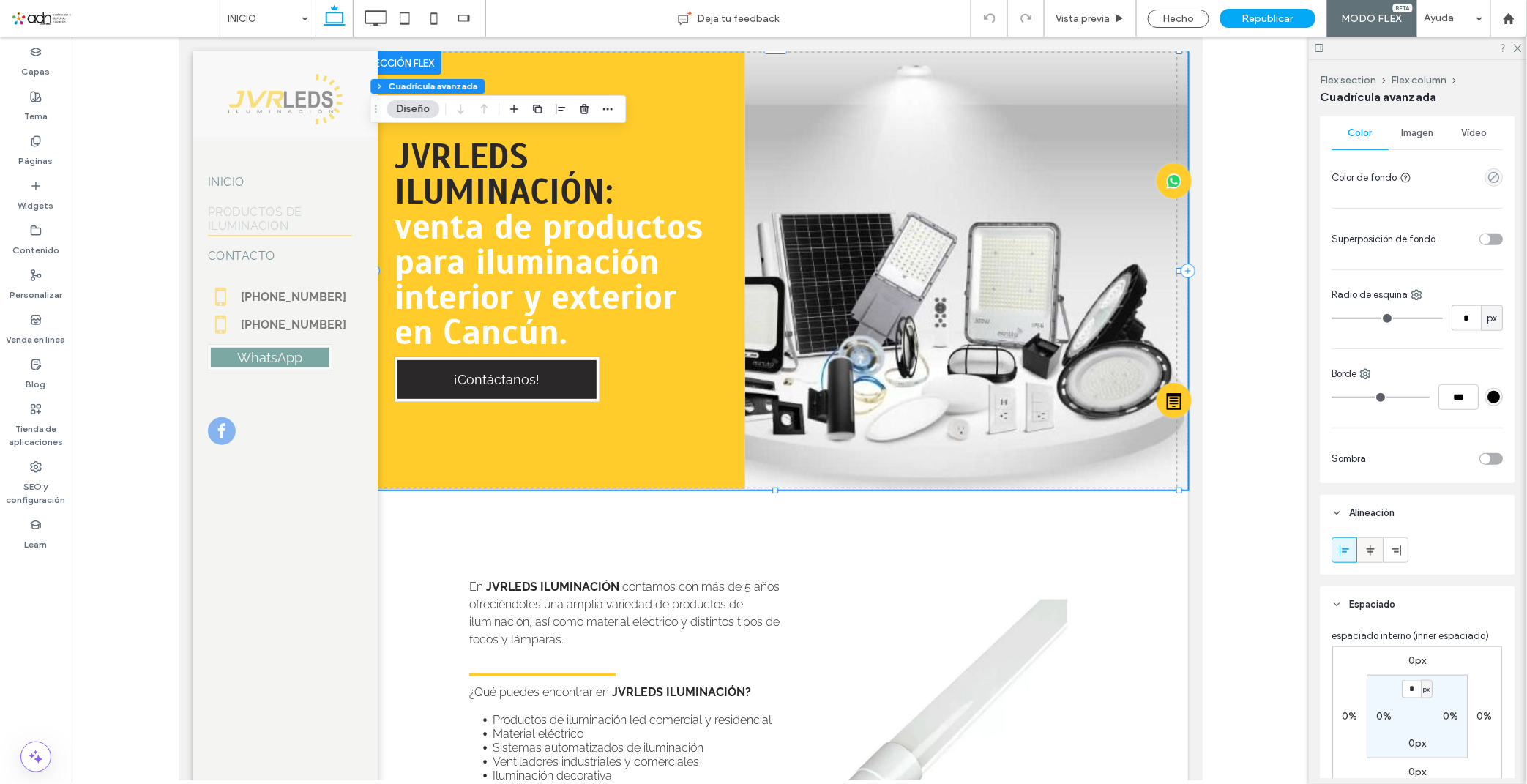
click at [1379, 550] on div at bounding box center [1370, 550] width 24 height 24
click at [1337, 554] on div at bounding box center [1344, 550] width 24 height 24
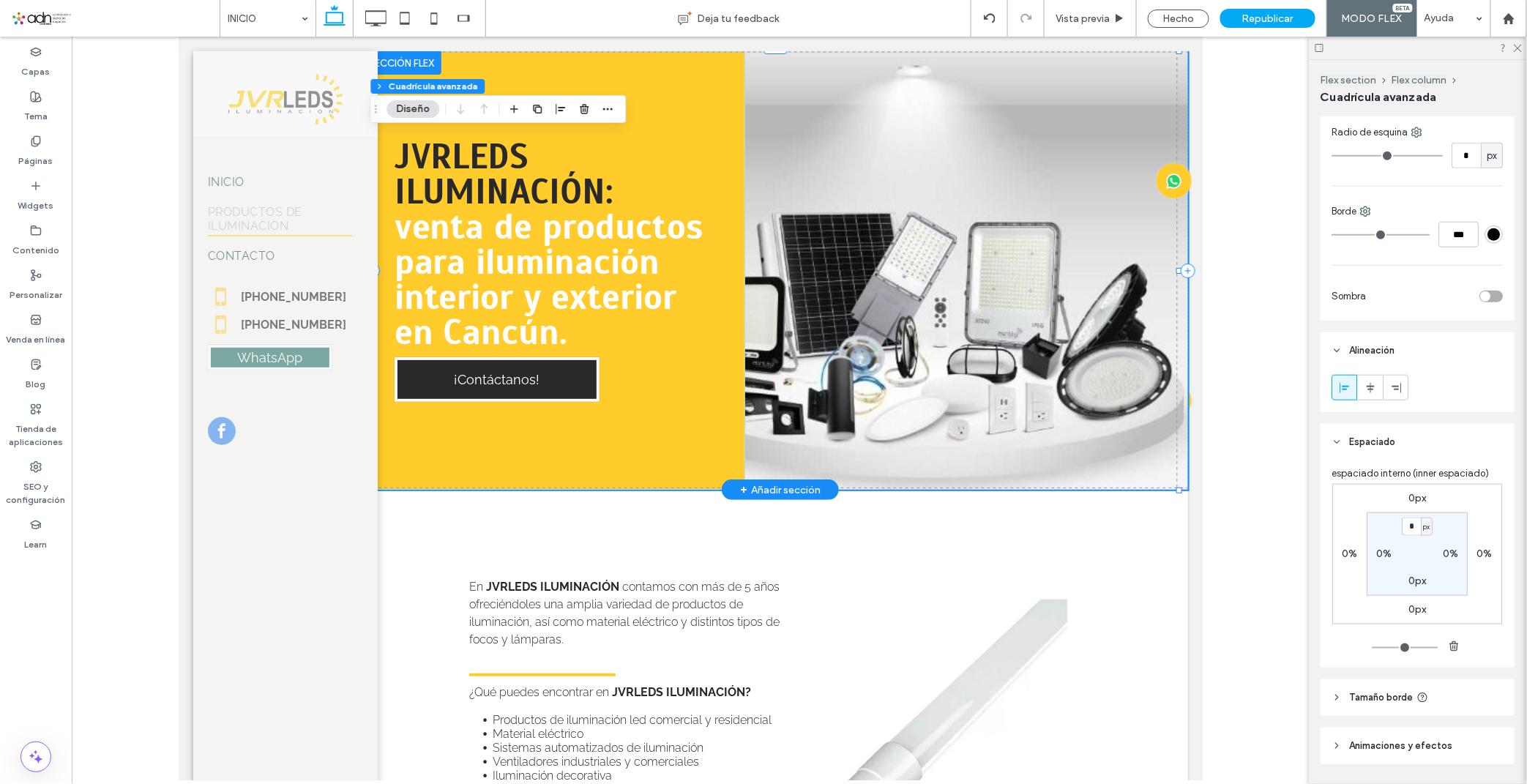
drag, startPoint x: 965, startPoint y: 439, endPoint x: 1393, endPoint y: 565, distance: 446.2
click at [965, 439] on div "JVRLEDS ILUMINACIÓN: venta de productos para iluminación interior y exterior en…" at bounding box center [779, 270] width 815 height 438
click at [414, 59] on div at bounding box center [400, 62] width 79 height 23
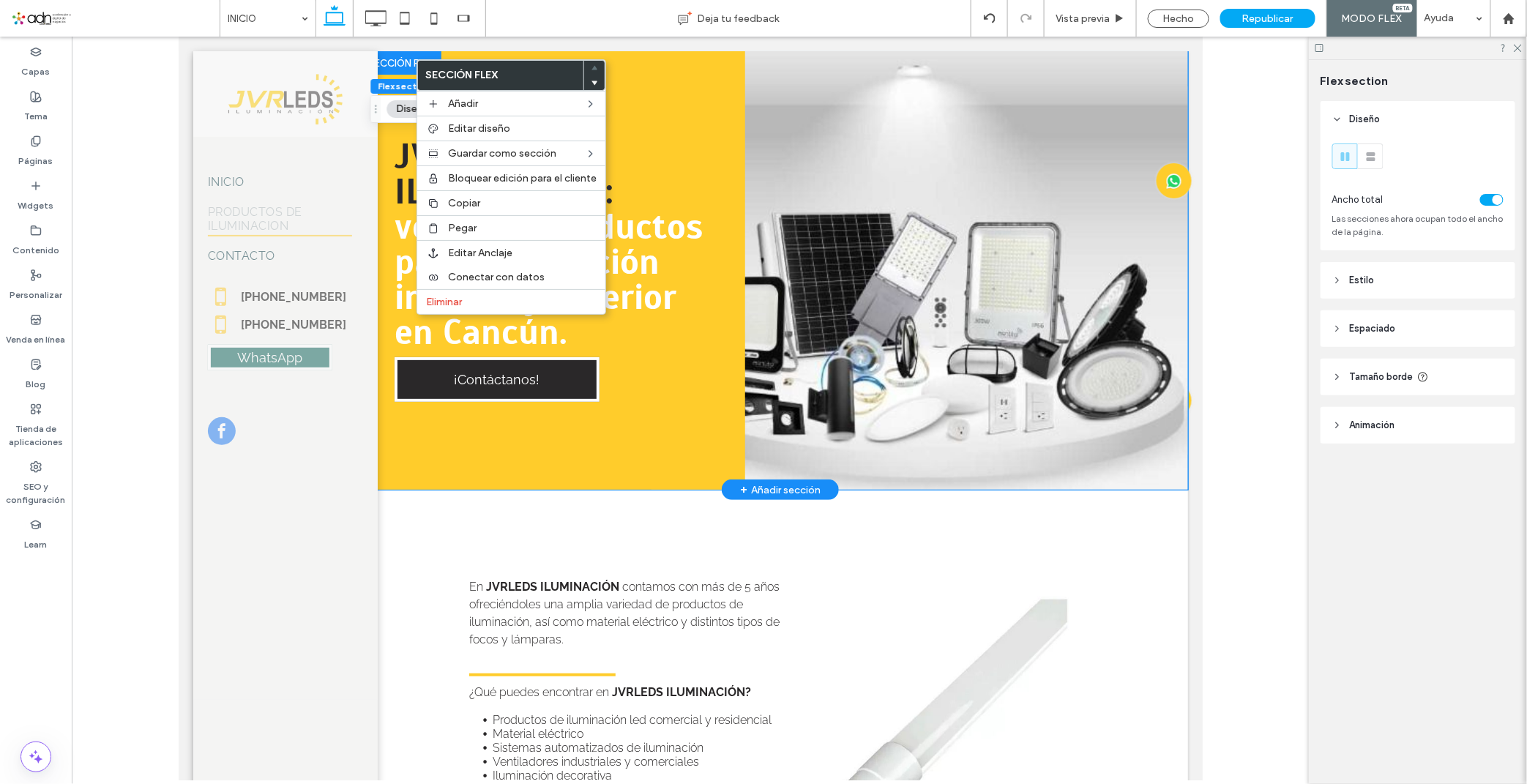
click at [930, 241] on div "JVRLEDS ILUMINACIÓN: venta de productos para iluminación interior y exterior en…" at bounding box center [779, 270] width 815 height 438
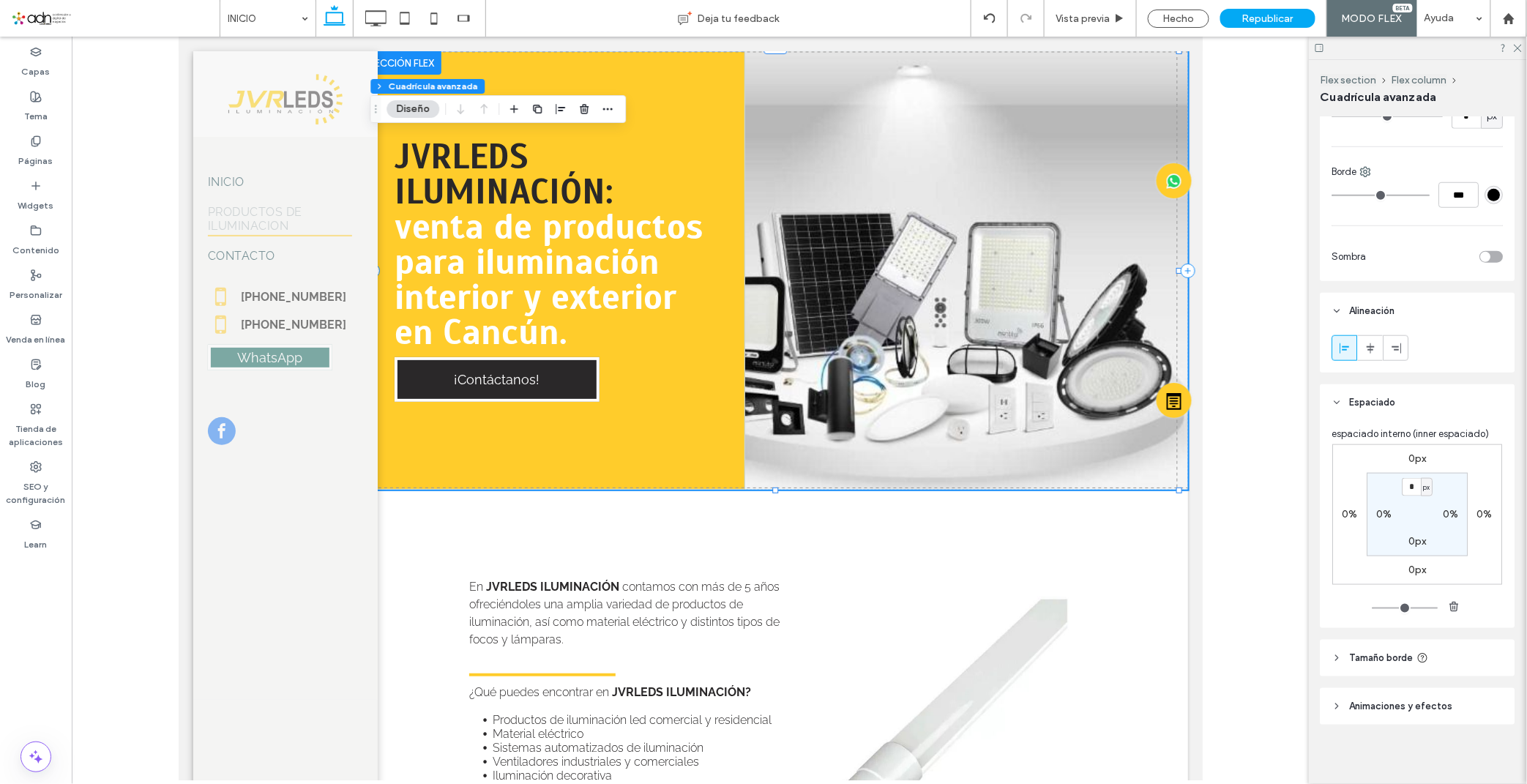
scroll to position [522, 0]
click at [1366, 647] on span "Tamaño borde" at bounding box center [1382, 652] width 64 height 14
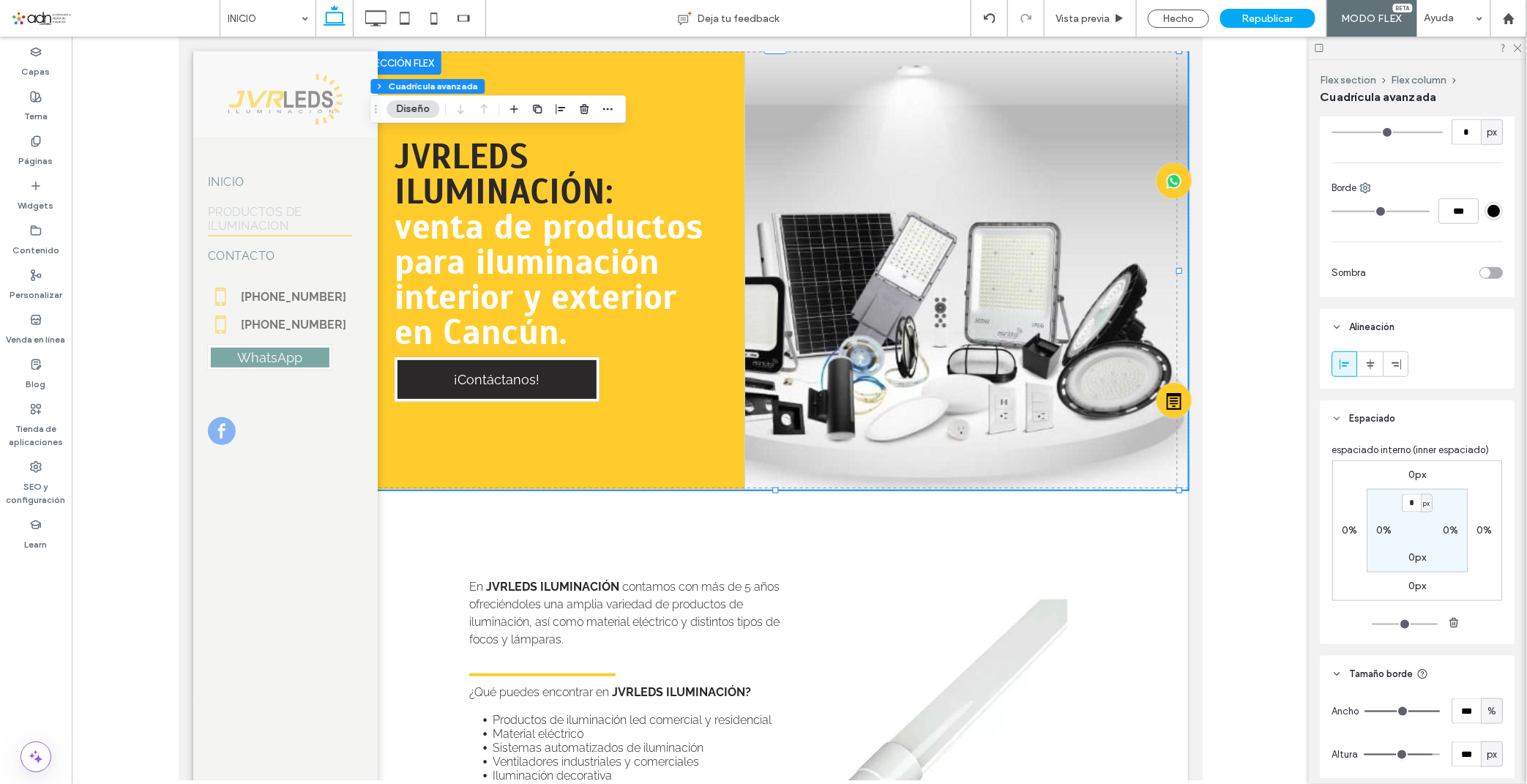
scroll to position [480, 0]
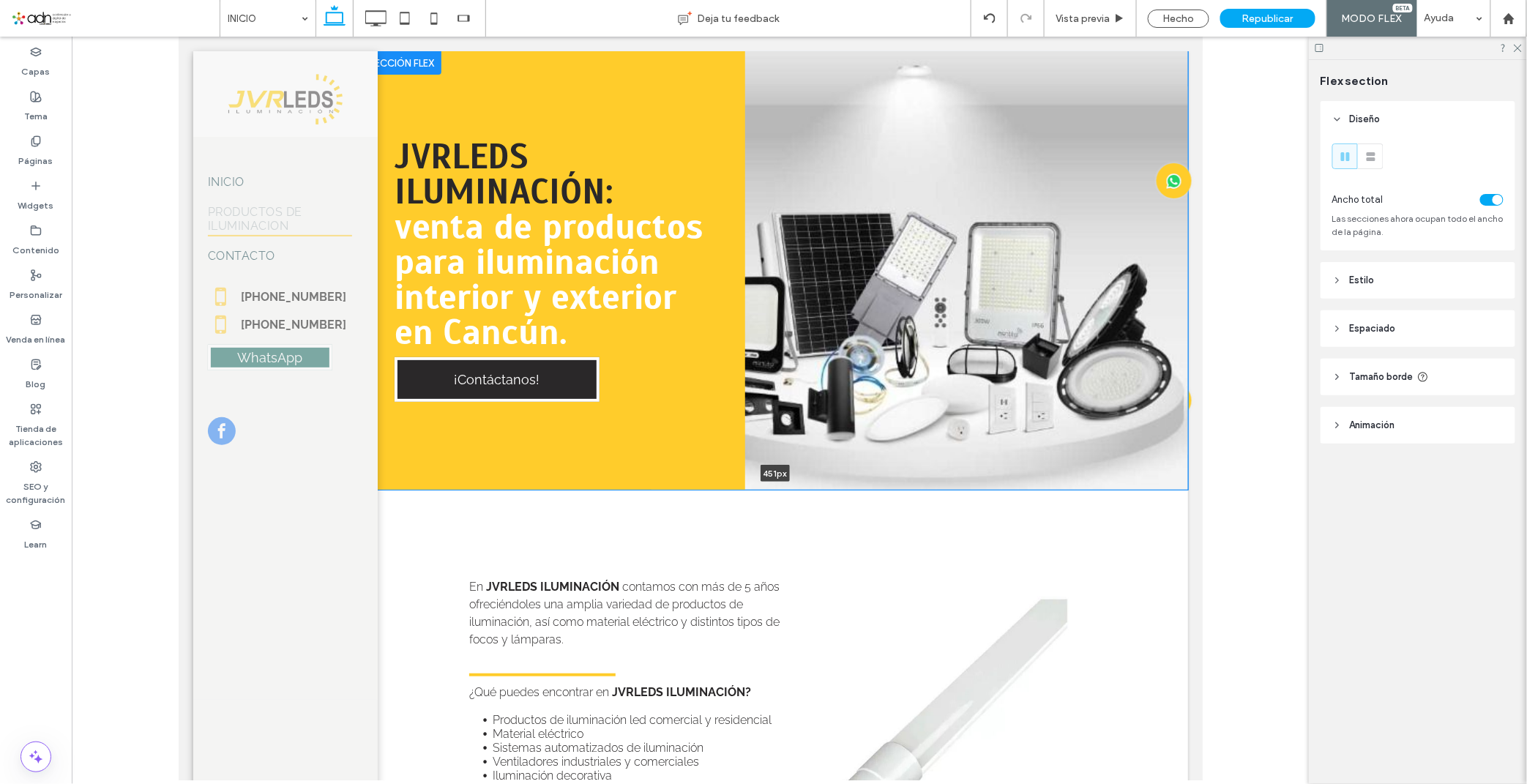
drag, startPoint x: 856, startPoint y: 485, endPoint x: 872, endPoint y: 377, distance: 109.2
click at [872, 377] on div "JVRLEDS ILUMINACIÓN: venta de productos para iluminación interior y exterior en…" at bounding box center [779, 270] width 815 height 438
type input "***"
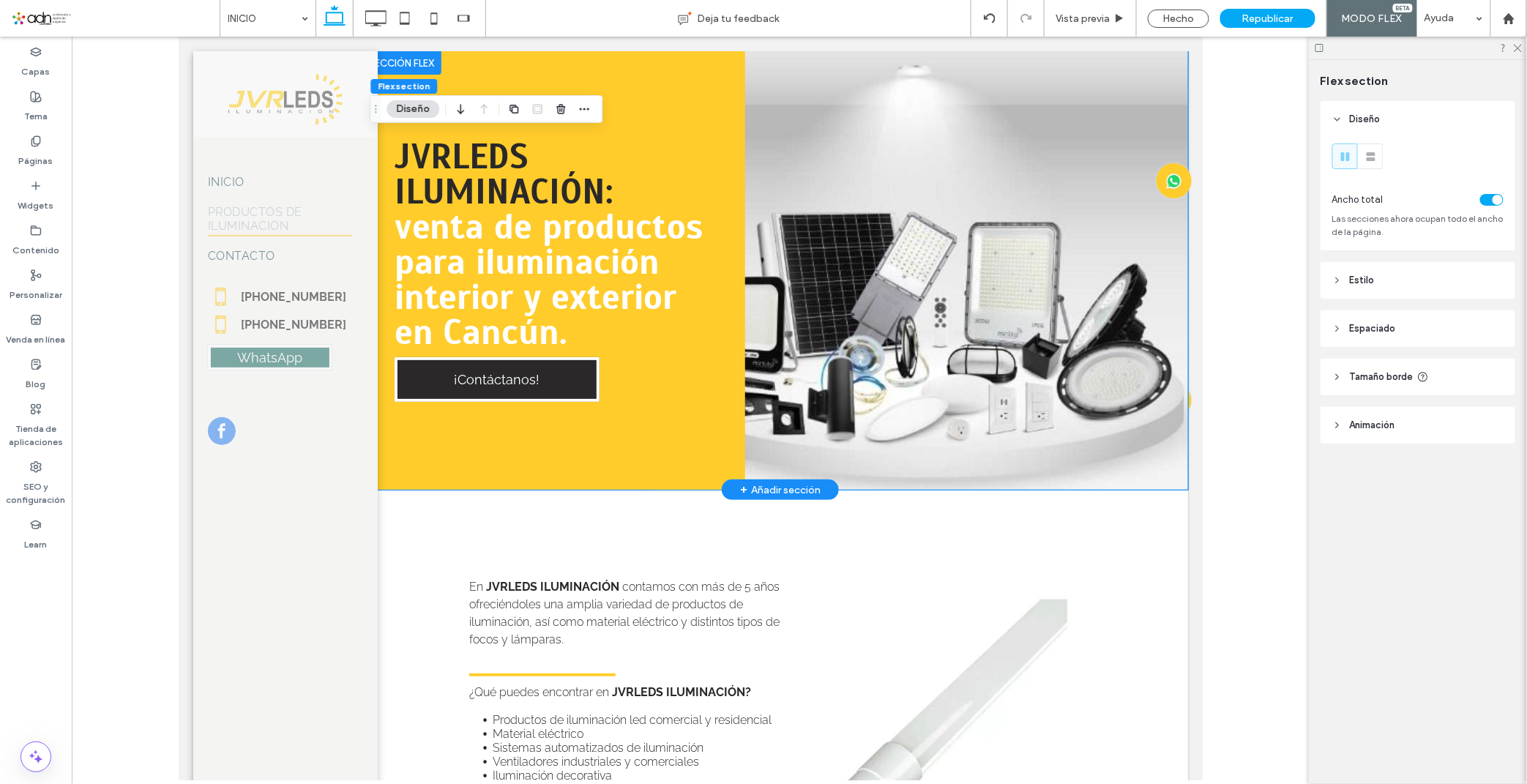
click at [1053, 367] on div "JVRLEDS ILUMINACIÓN: venta de productos para iluminación interior y exterior en…" at bounding box center [779, 270] width 815 height 438
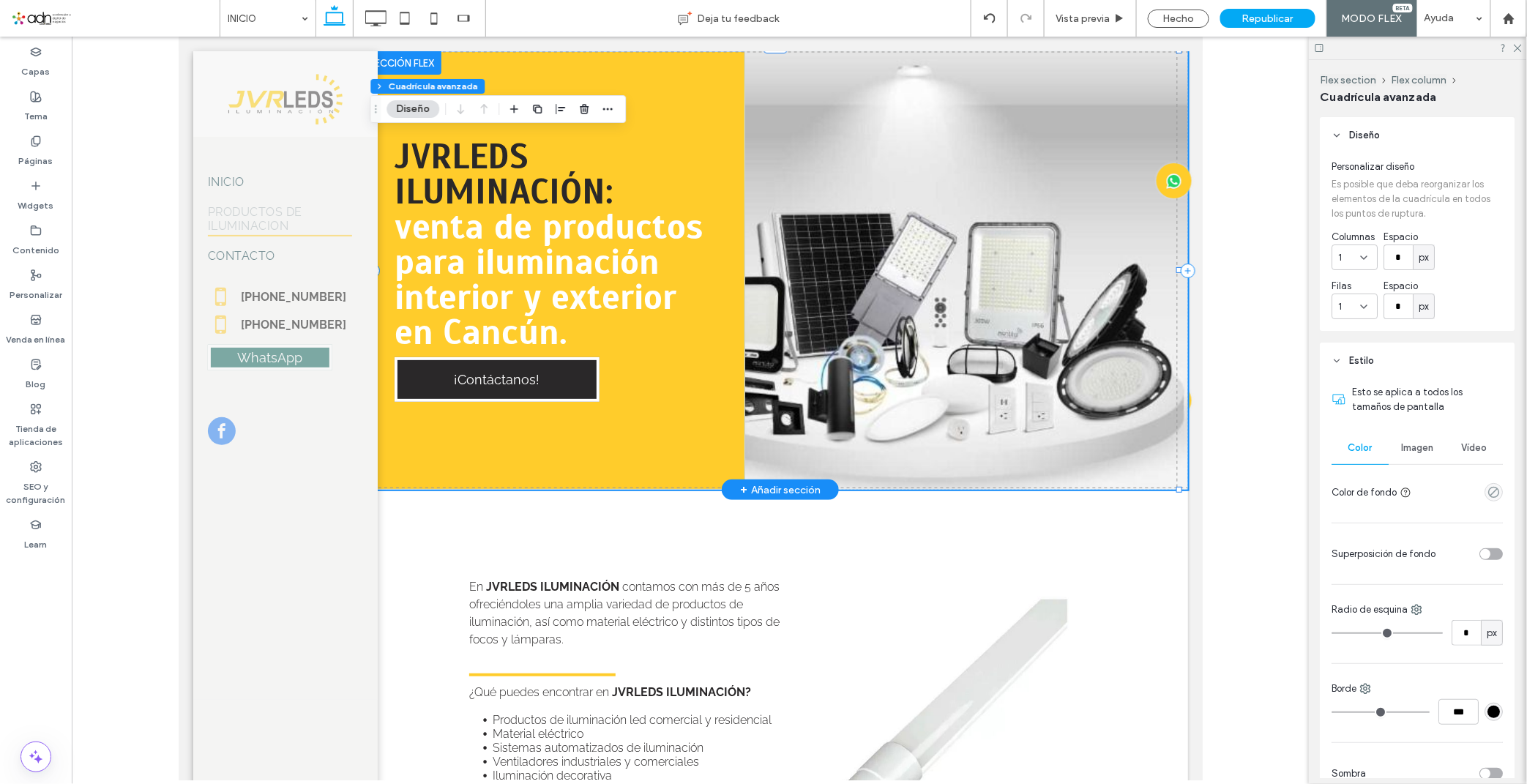
click at [1053, 367] on div "JVRLEDS ILUMINACIÓN: venta de productos para iluminación interior y exterior en…" at bounding box center [779, 270] width 815 height 438
click at [987, 342] on div "JVRLEDS ILUMINACIÓN: venta de productos para iluminación interior y exterior en…" at bounding box center [779, 270] width 815 height 438
click at [839, 334] on div "JVRLEDS ILUMINACIÓN: venta de productos para iluminación interior y exterior en…" at bounding box center [779, 270] width 815 height 438
drag, startPoint x: 914, startPoint y: 346, endPoint x: 1529, endPoint y: 462, distance: 625.8
click at [914, 346] on div "JVRLEDS ILUMINACIÓN: venta de productos para iluminación interior y exterior en…" at bounding box center [779, 270] width 815 height 438
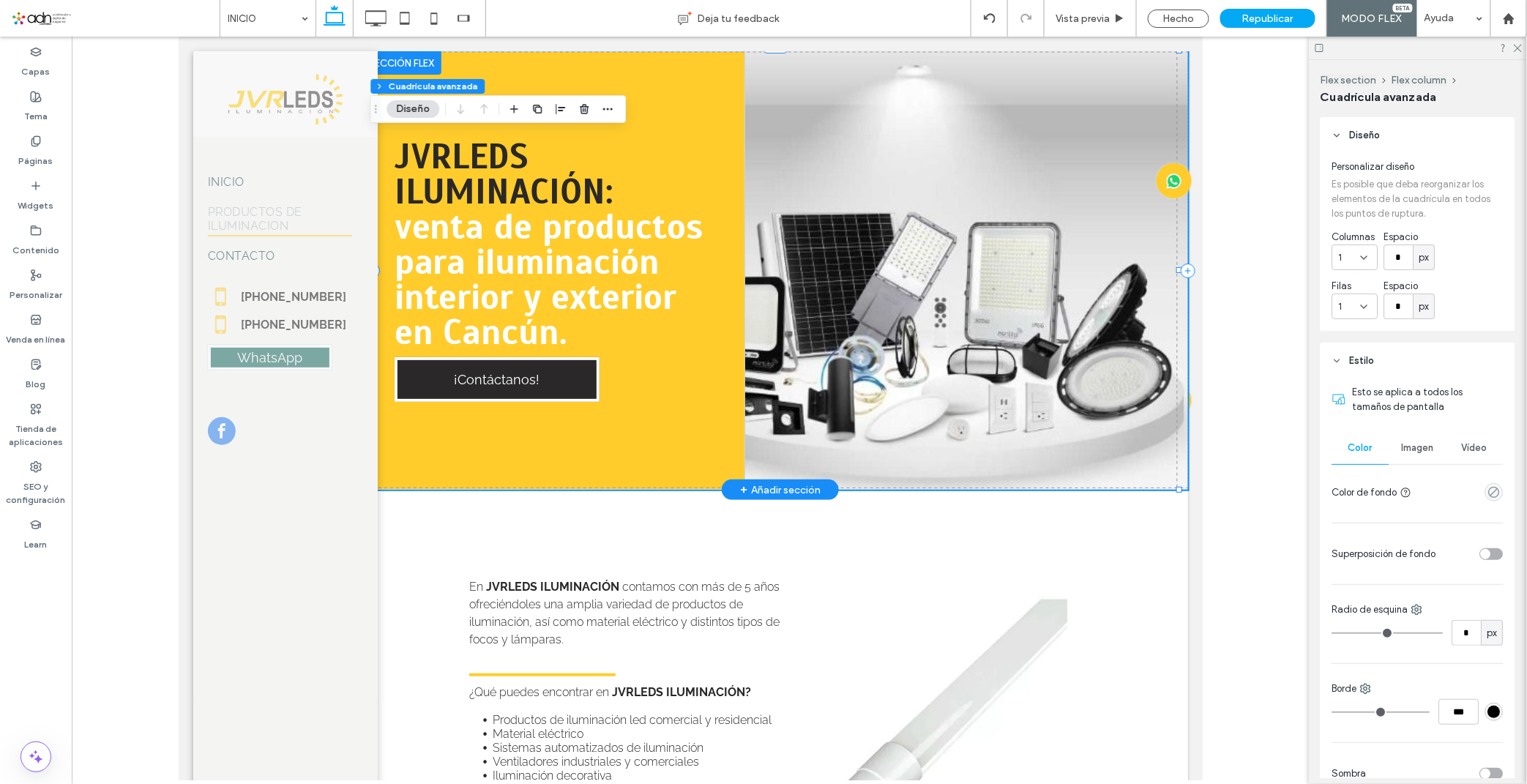
click at [914, 346] on div "JVRLEDS ILUMINACIÓN: venta de productos para iluminación interior y exterior en…" at bounding box center [779, 270] width 815 height 438
click at [1402, 456] on div "Imagen" at bounding box center [1417, 448] width 57 height 33
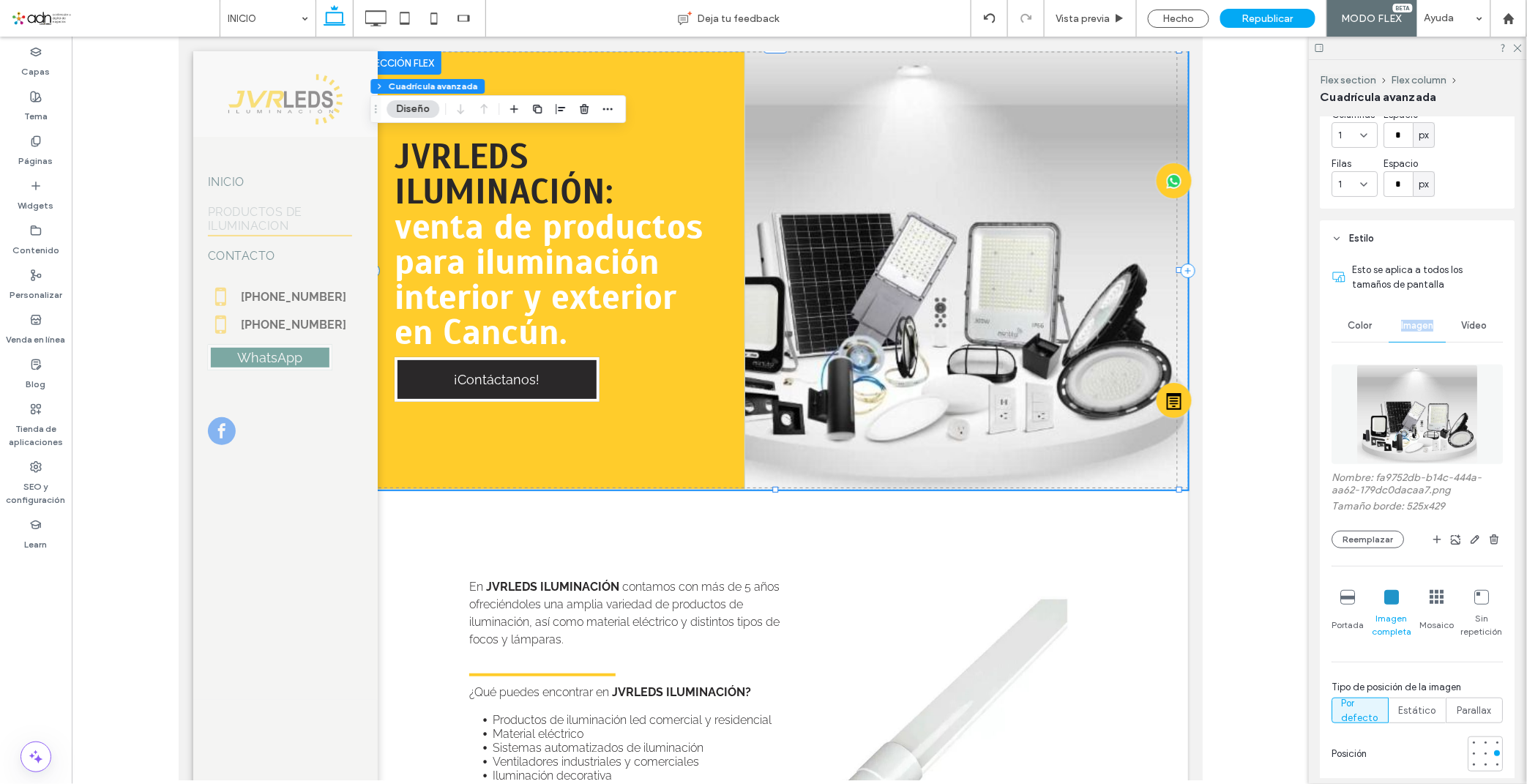
scroll to position [163, 0]
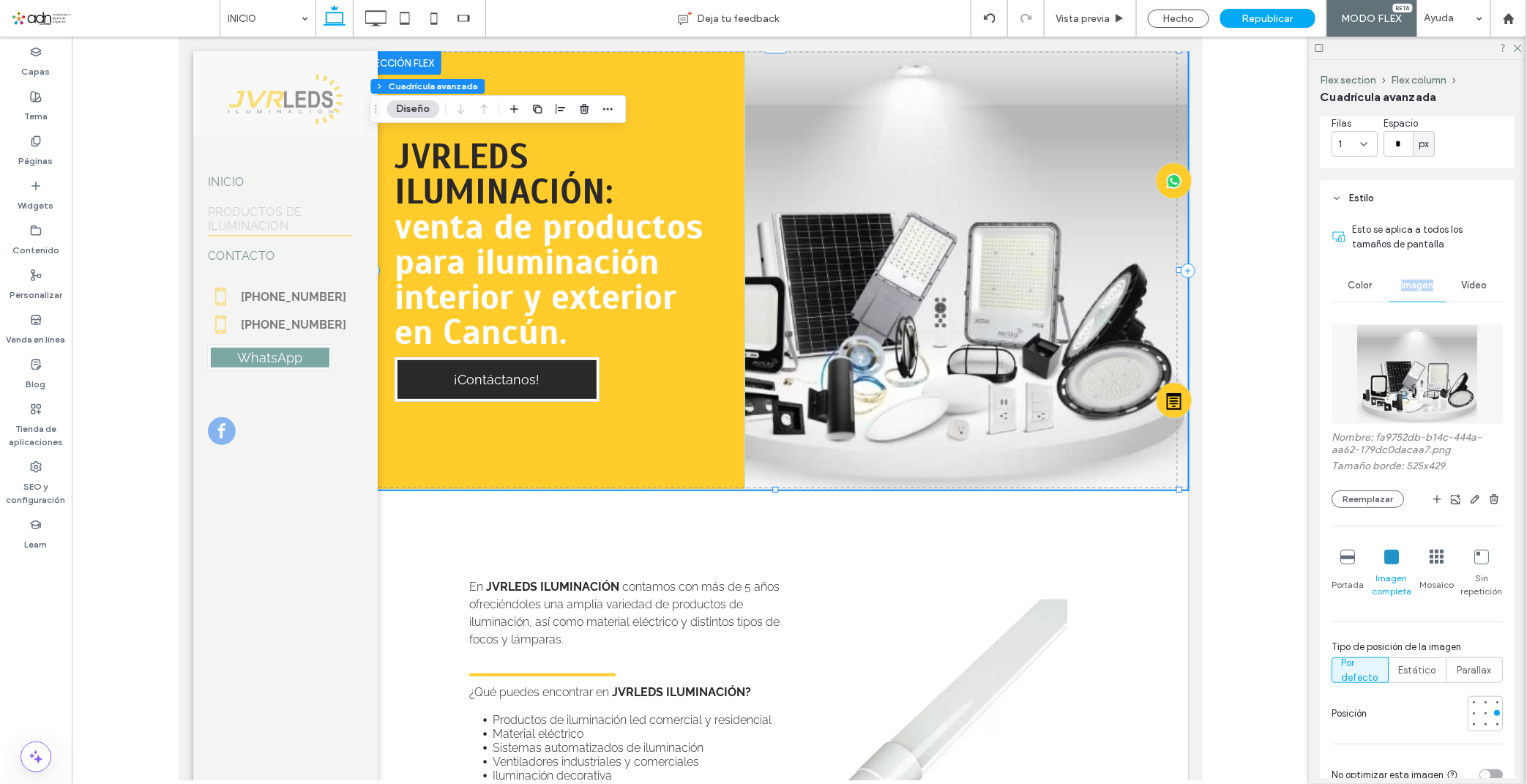
click at [1352, 558] on icon at bounding box center [1348, 557] width 14 height 14
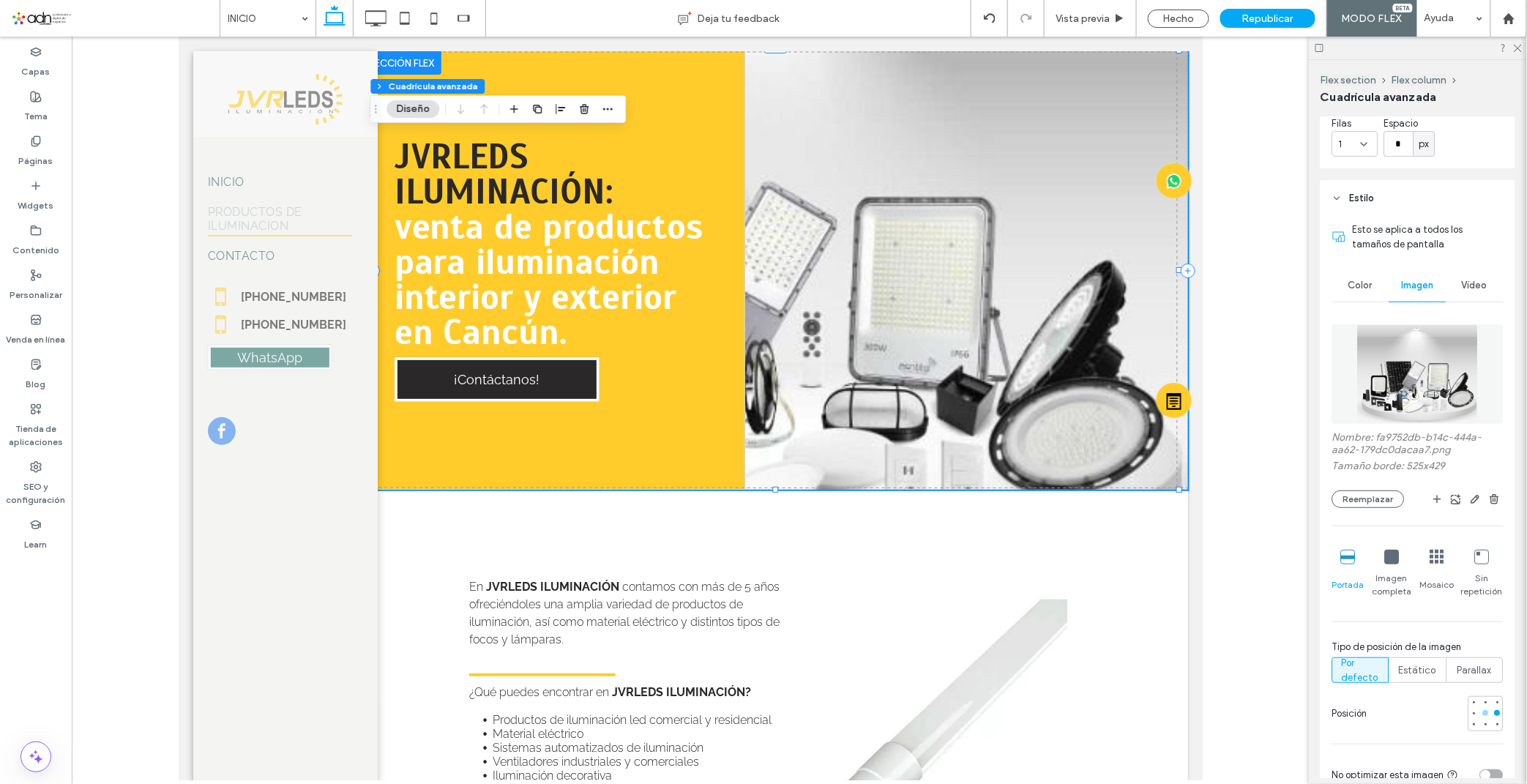
click at [1481, 713] on div at bounding box center [1486, 713] width 10 height 10
click at [1483, 712] on div at bounding box center [1485, 713] width 6 height 6
click at [1471, 713] on div at bounding box center [1474, 713] width 6 height 6
click at [1471, 722] on div at bounding box center [1474, 724] width 6 height 6
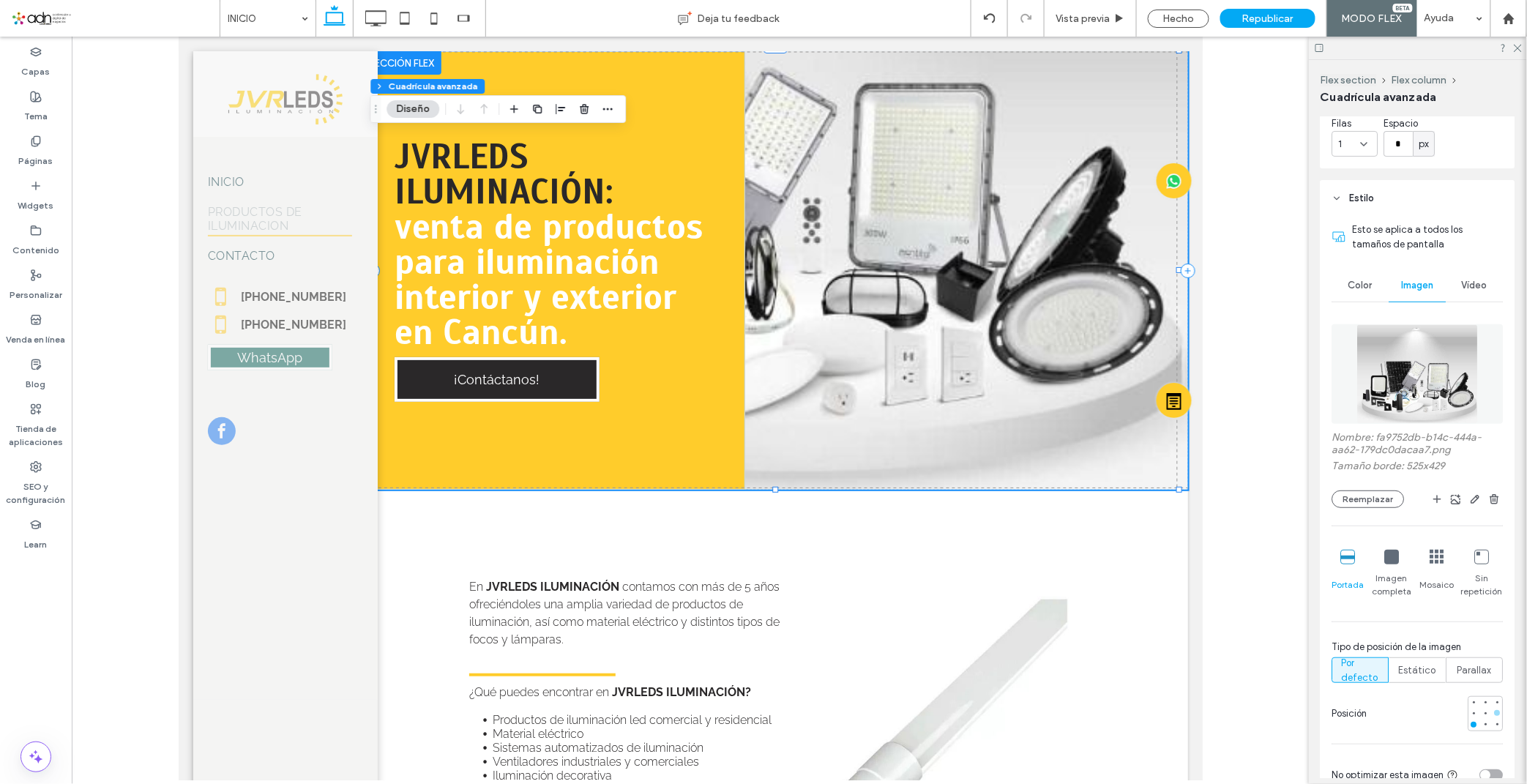
click at [1494, 713] on div at bounding box center [1497, 713] width 6 height 6
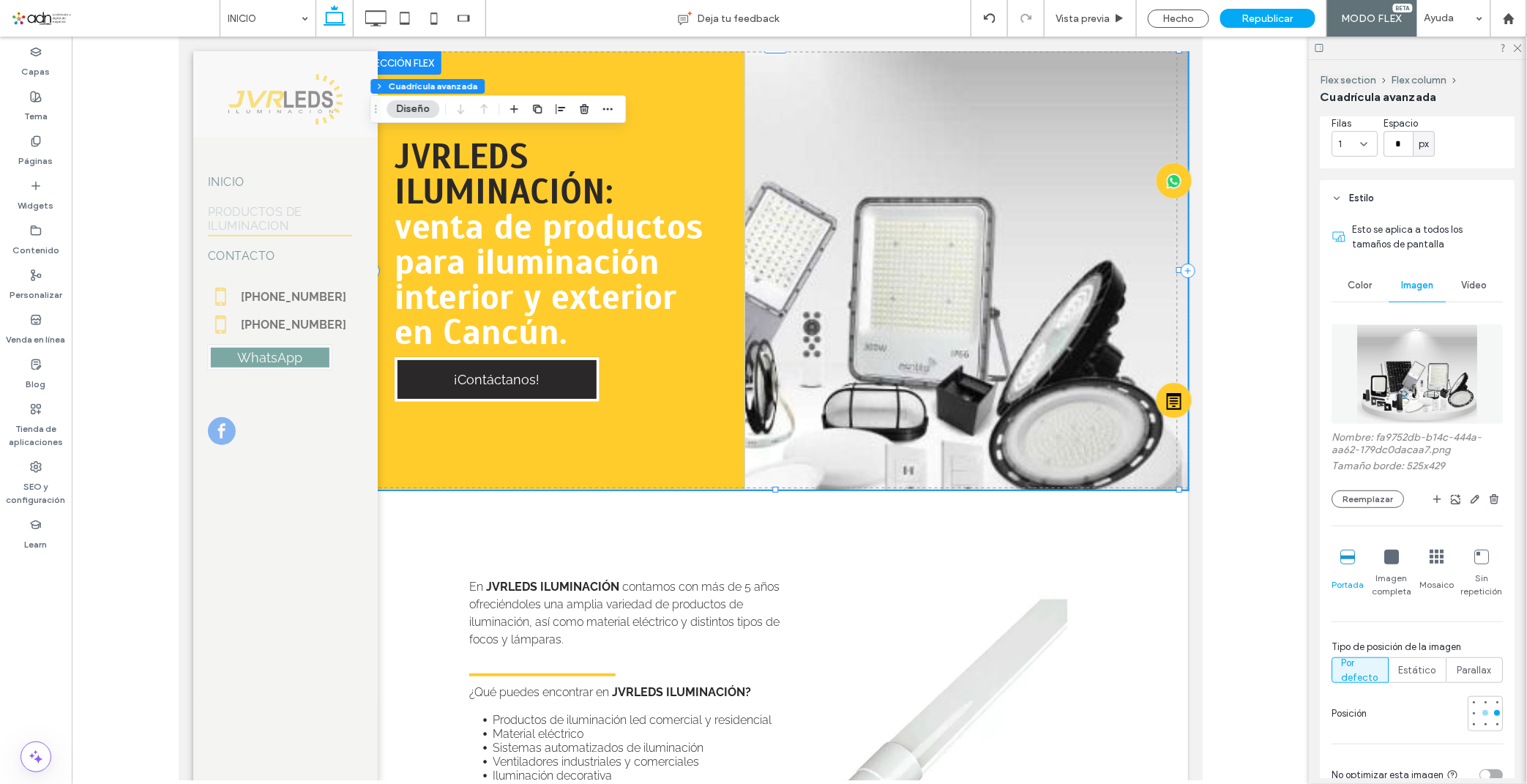
click at [1483, 713] on div at bounding box center [1485, 713] width 6 height 6
click at [1390, 562] on icon at bounding box center [1392, 557] width 14 height 14
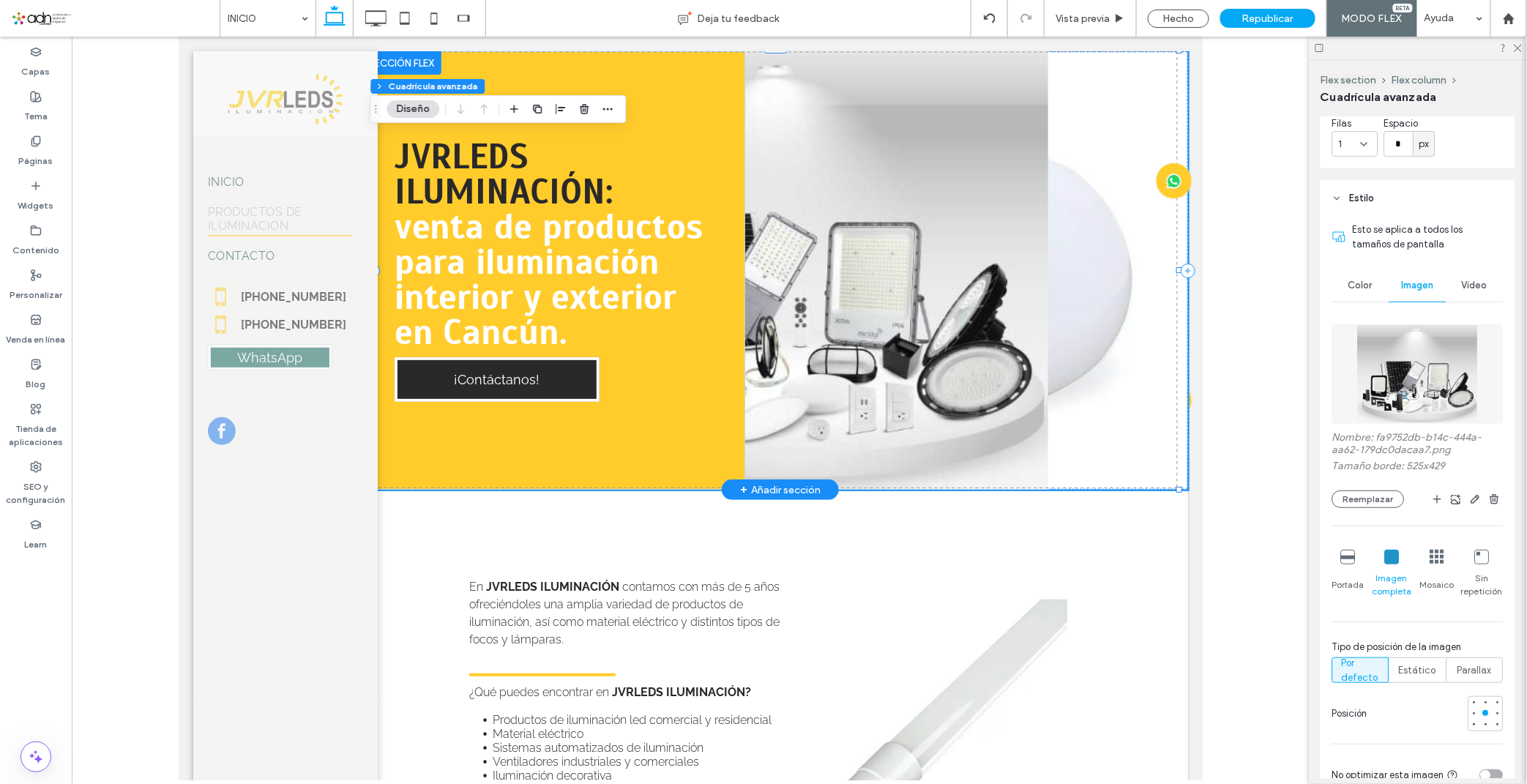
drag, startPoint x: 916, startPoint y: 338, endPoint x: 1573, endPoint y: 597, distance: 706.2
click at [916, 338] on div "JVRLEDS ILUMINACIÓN: venta de productos para iluminación interior y exterior en…" at bounding box center [779, 270] width 815 height 438
click at [1411, 669] on span "Estático" at bounding box center [1417, 670] width 37 height 14
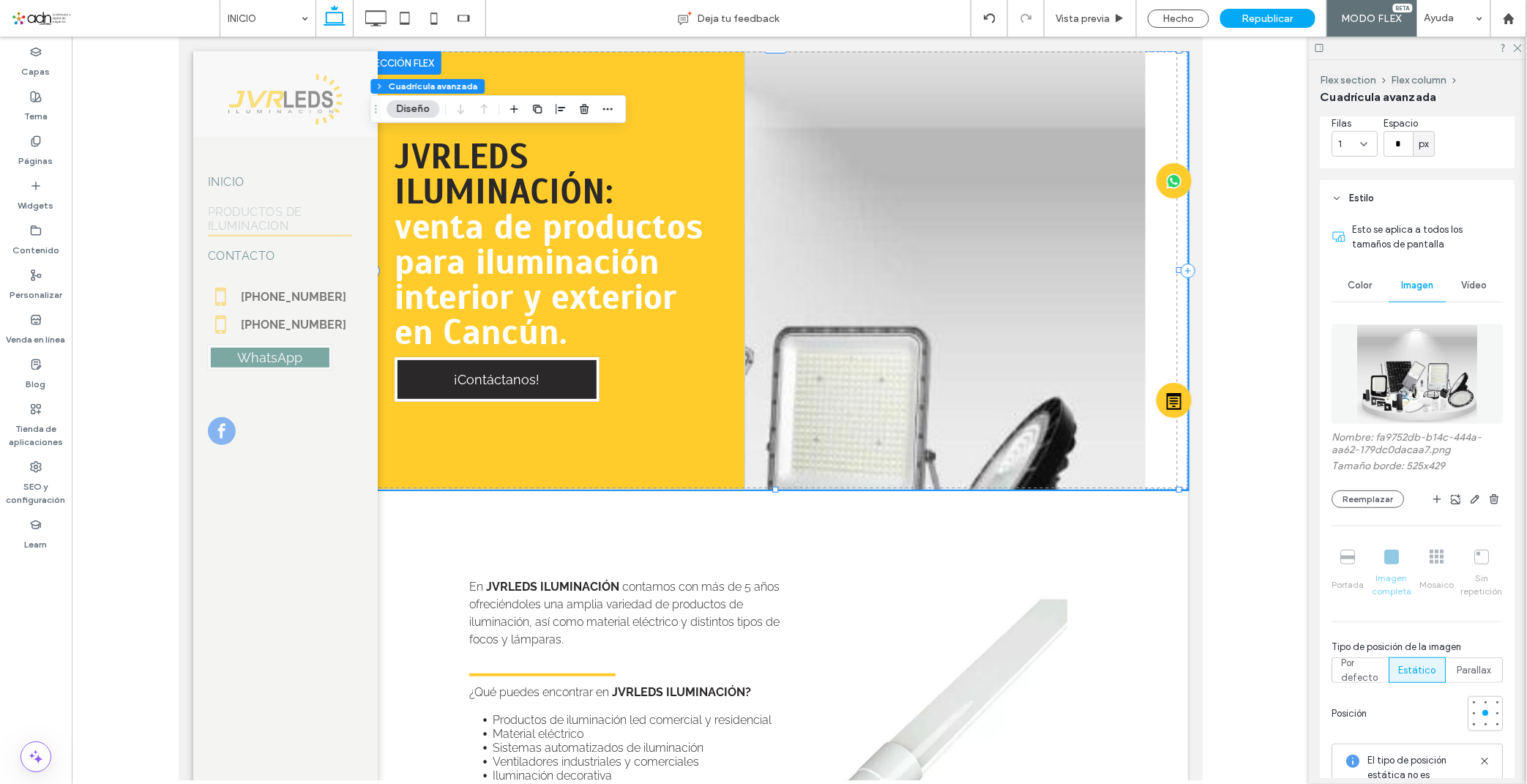
click at [1382, 683] on div "Nombre: fa9752db-b14c-444a-aa62-179dc0dacaa7.png Tamaño borde: 525x429 Reemplaz…" at bounding box center [1418, 600] width 172 height 566
click at [1373, 671] on span "Por defecto" at bounding box center [1361, 670] width 38 height 29
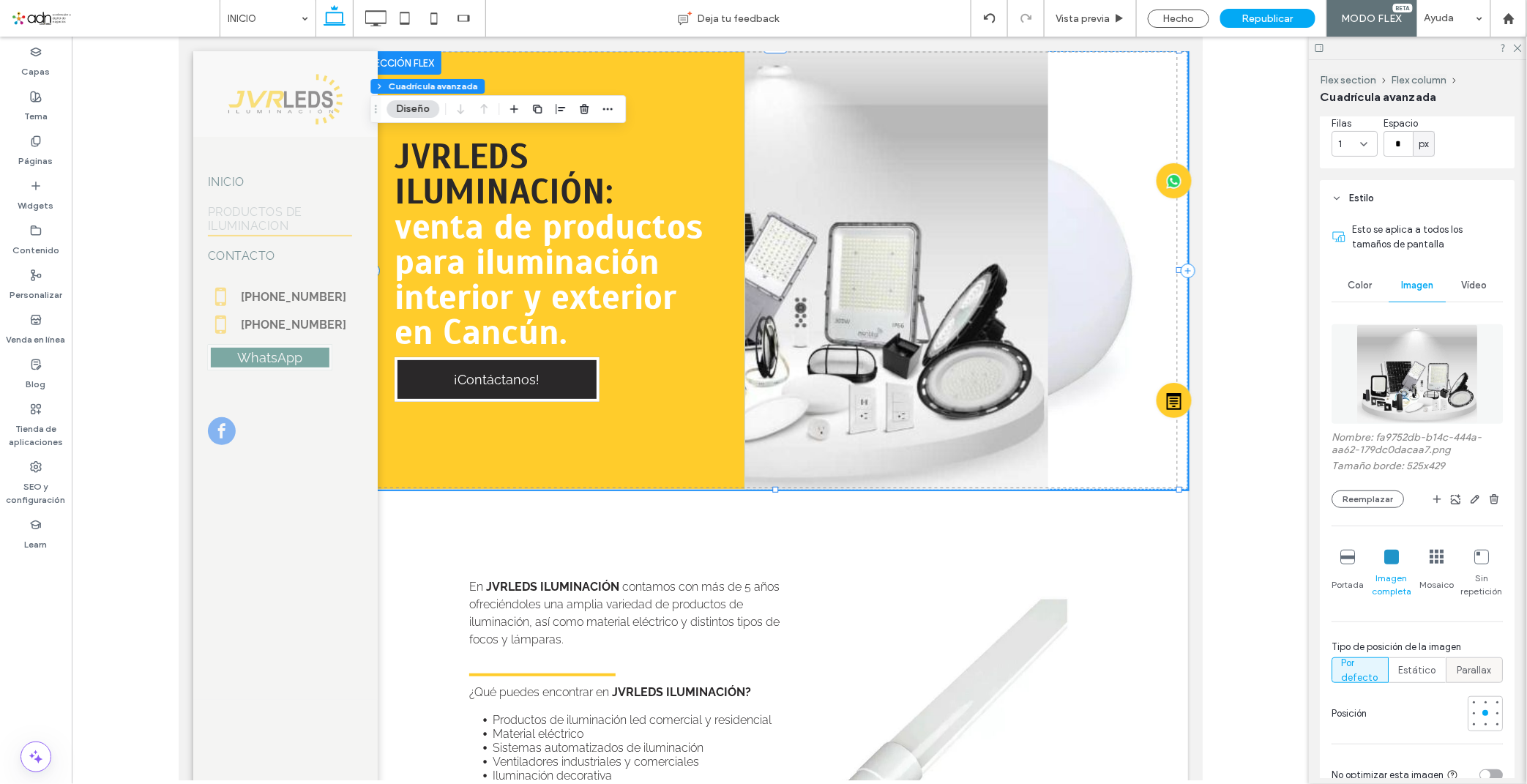
click at [1476, 668] on span "Parallax" at bounding box center [1475, 670] width 34 height 14
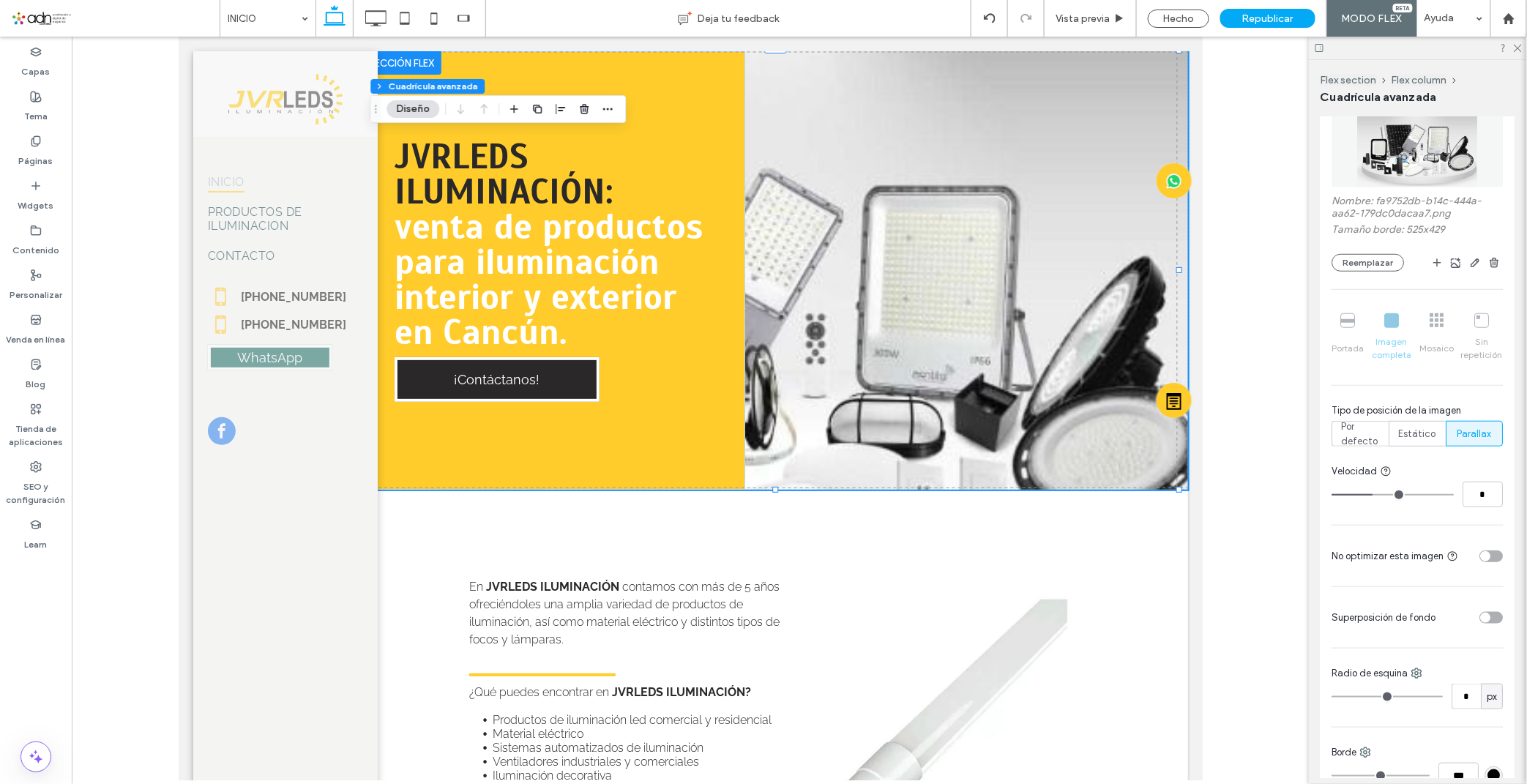
scroll to position [406, 0]
click at [1399, 428] on span "Estático" at bounding box center [1417, 427] width 37 height 14
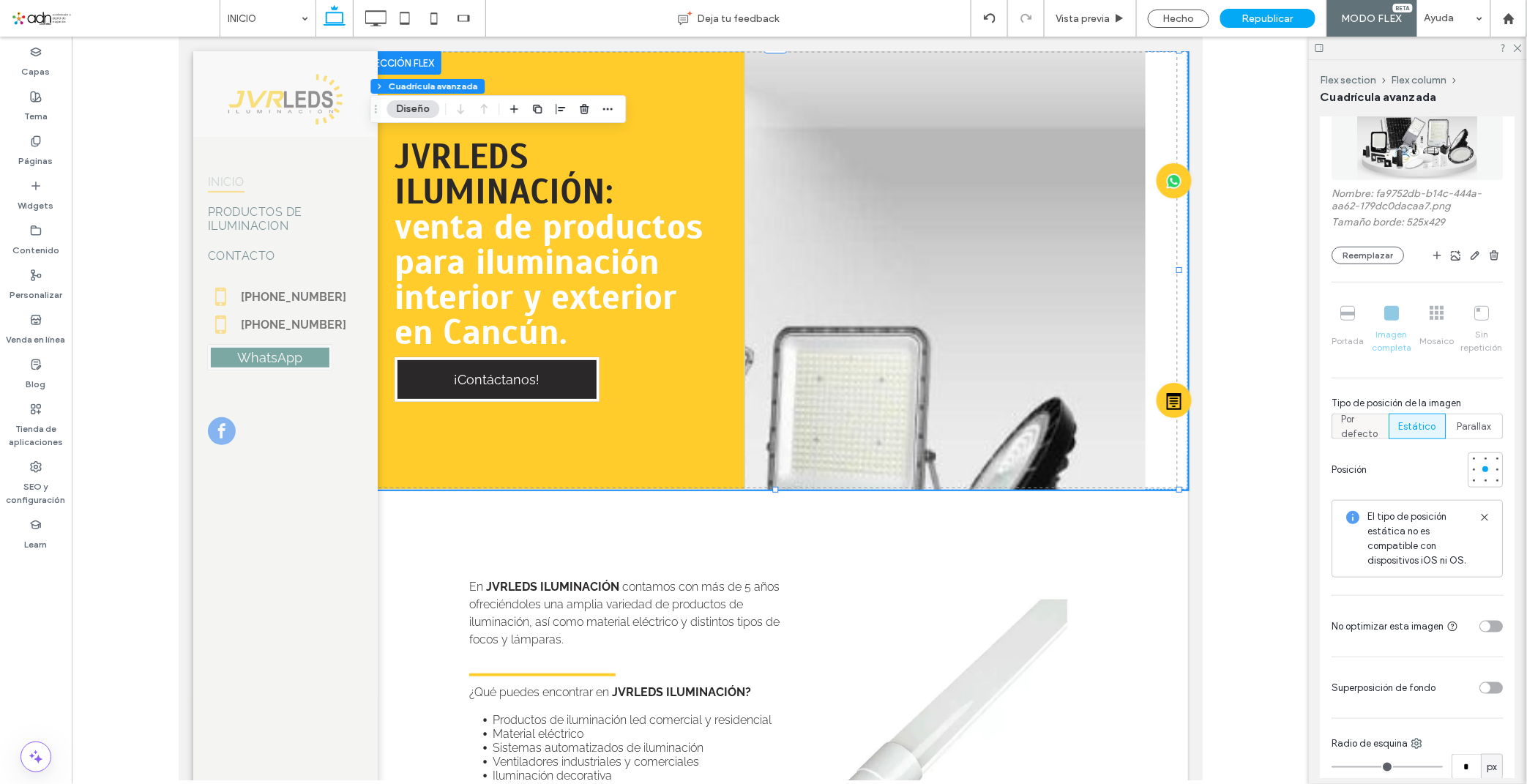
click at [1358, 432] on span "Por defecto" at bounding box center [1361, 427] width 38 height 29
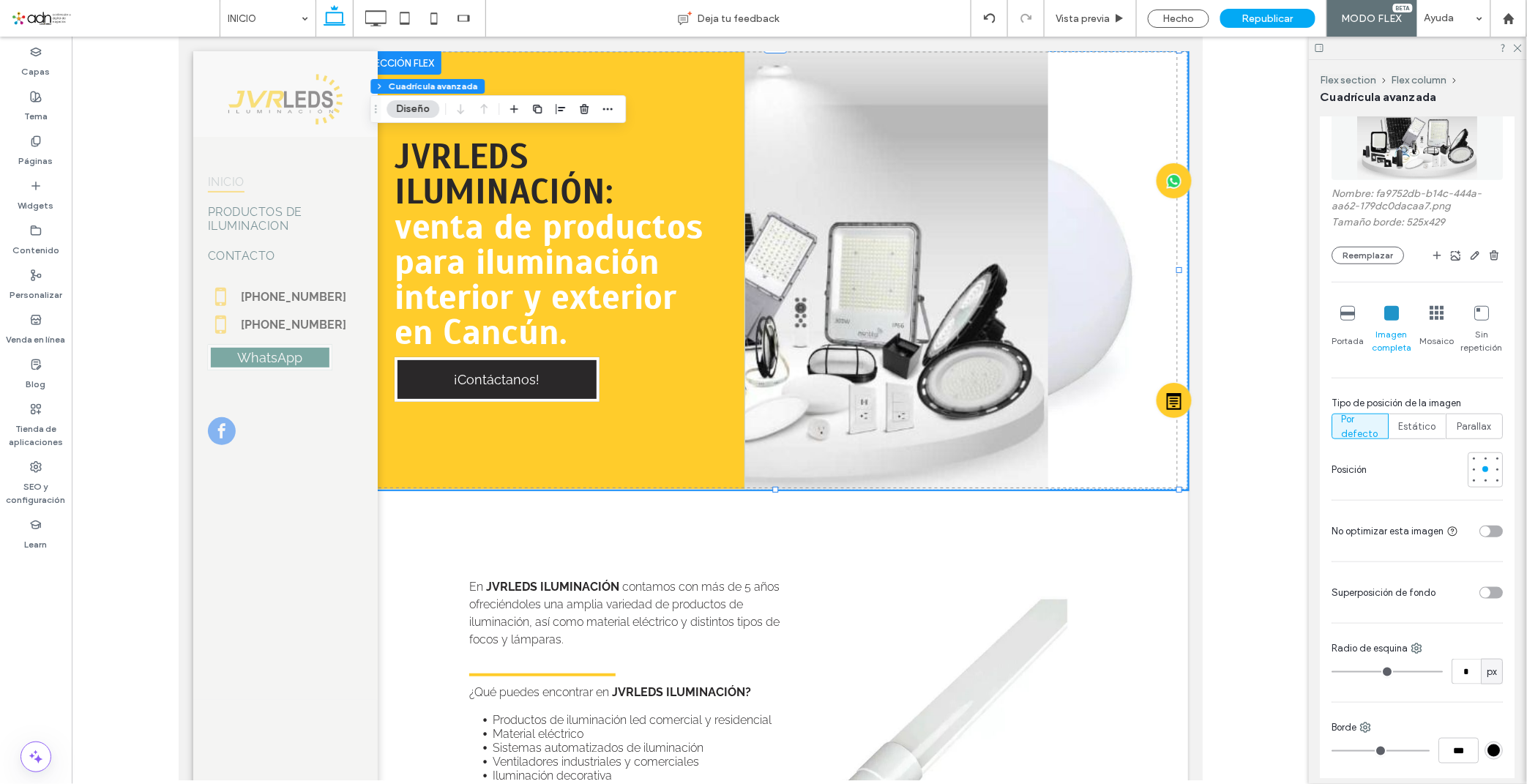
click at [1430, 317] on icon at bounding box center [1437, 313] width 14 height 14
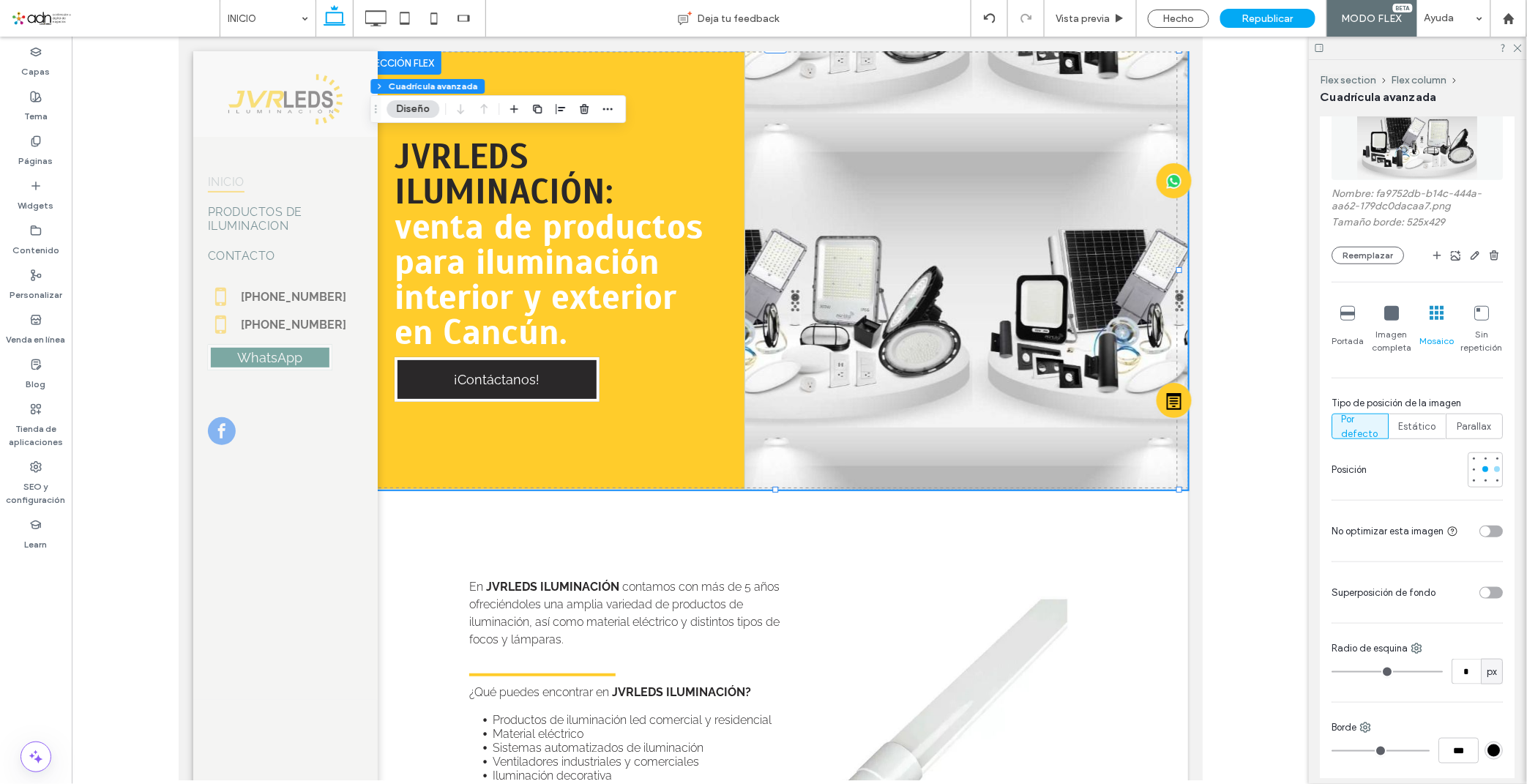
click at [1492, 470] on div at bounding box center [1497, 469] width 10 height 10
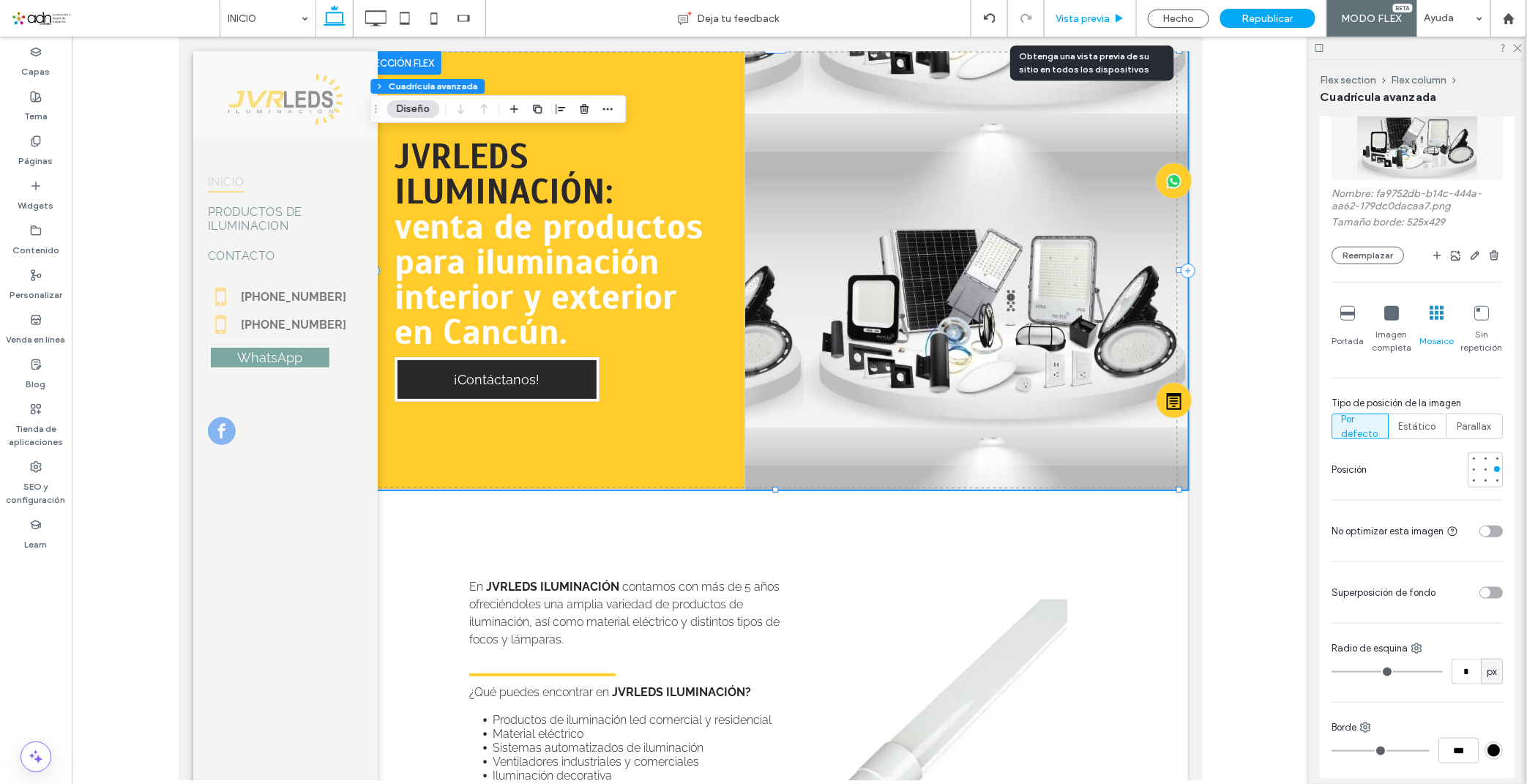
click at [1092, 29] on div "Vista previa" at bounding box center [1091, 18] width 92 height 37
click at [1078, 20] on span "Vista previa" at bounding box center [1082, 19] width 54 height 13
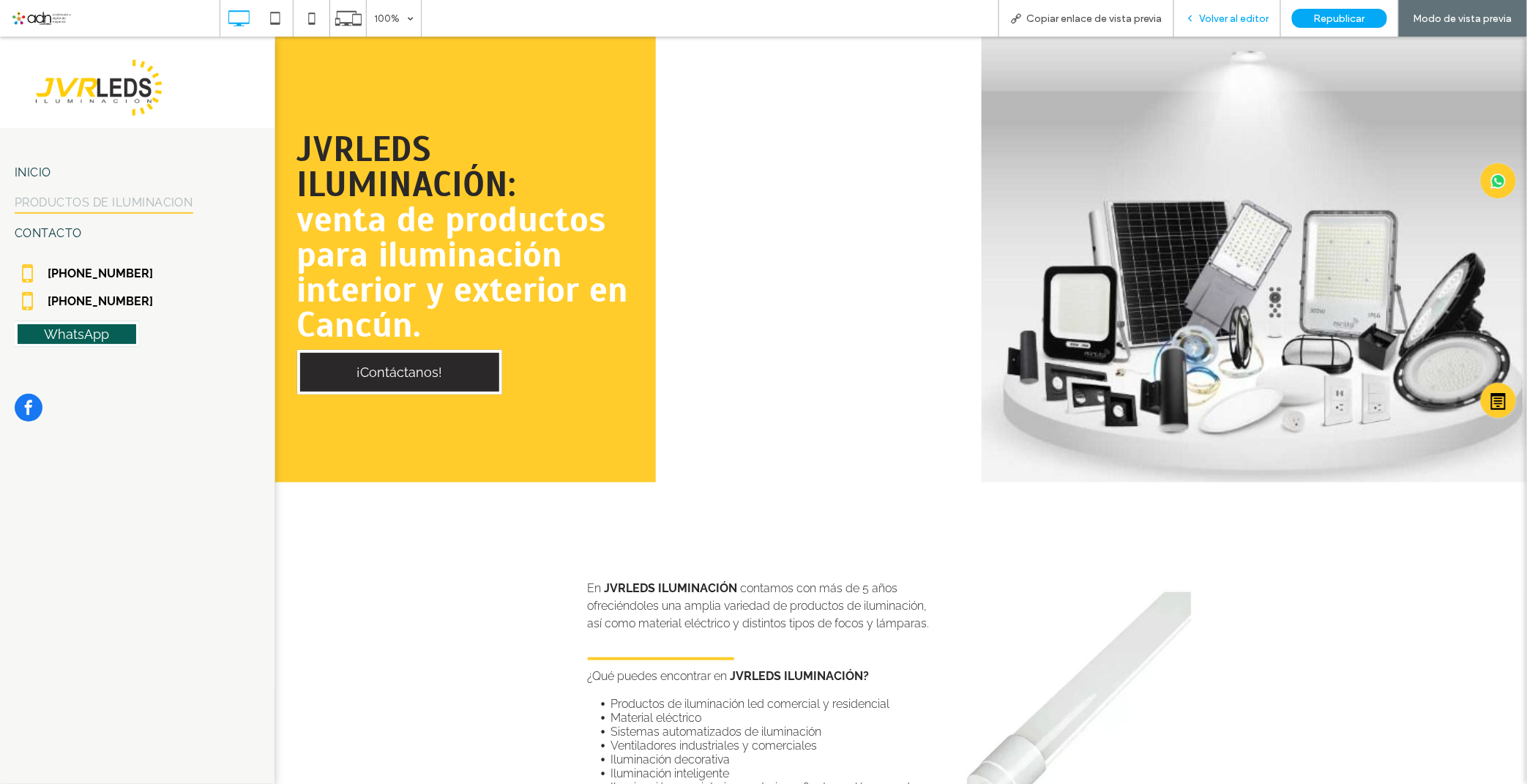
click at [1251, 23] on span "Volver al editor" at bounding box center [1235, 19] width 70 height 13
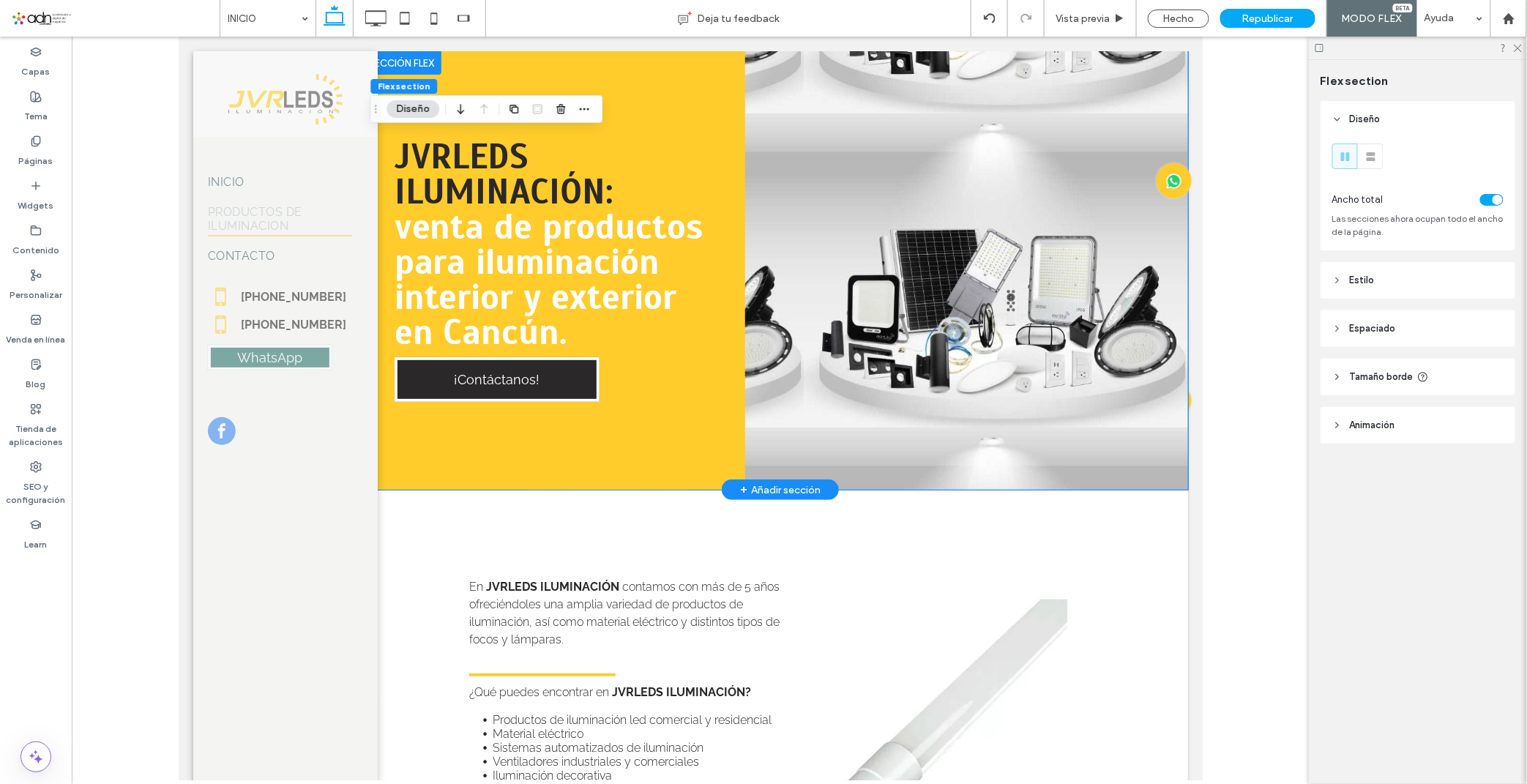
click at [1017, 215] on div "JVRLEDS ILUMINACIÓN: venta de productos para iluminación interior y exterior en…" at bounding box center [779, 270] width 815 height 438
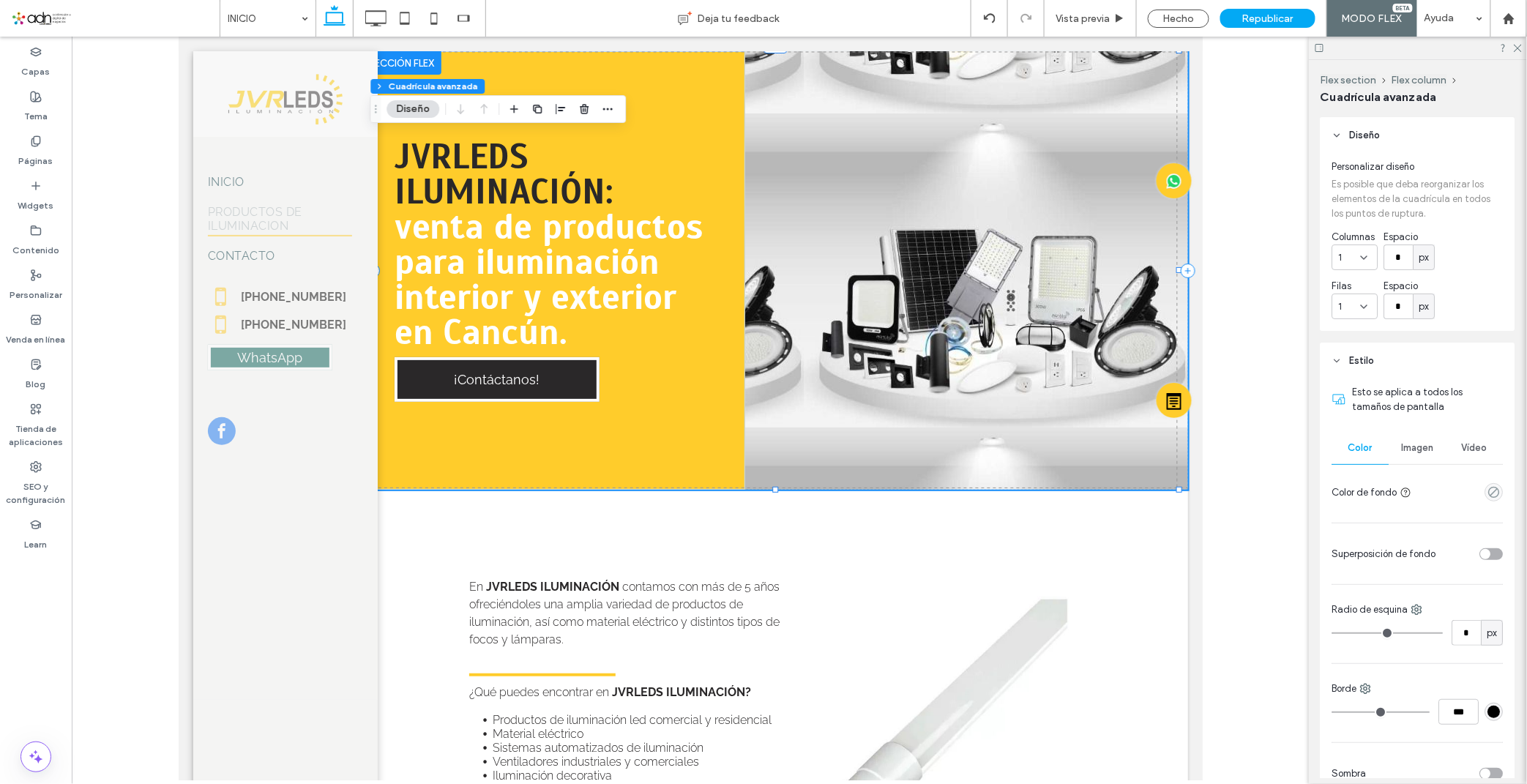
drag, startPoint x: 1435, startPoint y: 432, endPoint x: 1424, endPoint y: 440, distance: 13.6
click at [1431, 433] on div "Imagen" at bounding box center [1417, 448] width 57 height 33
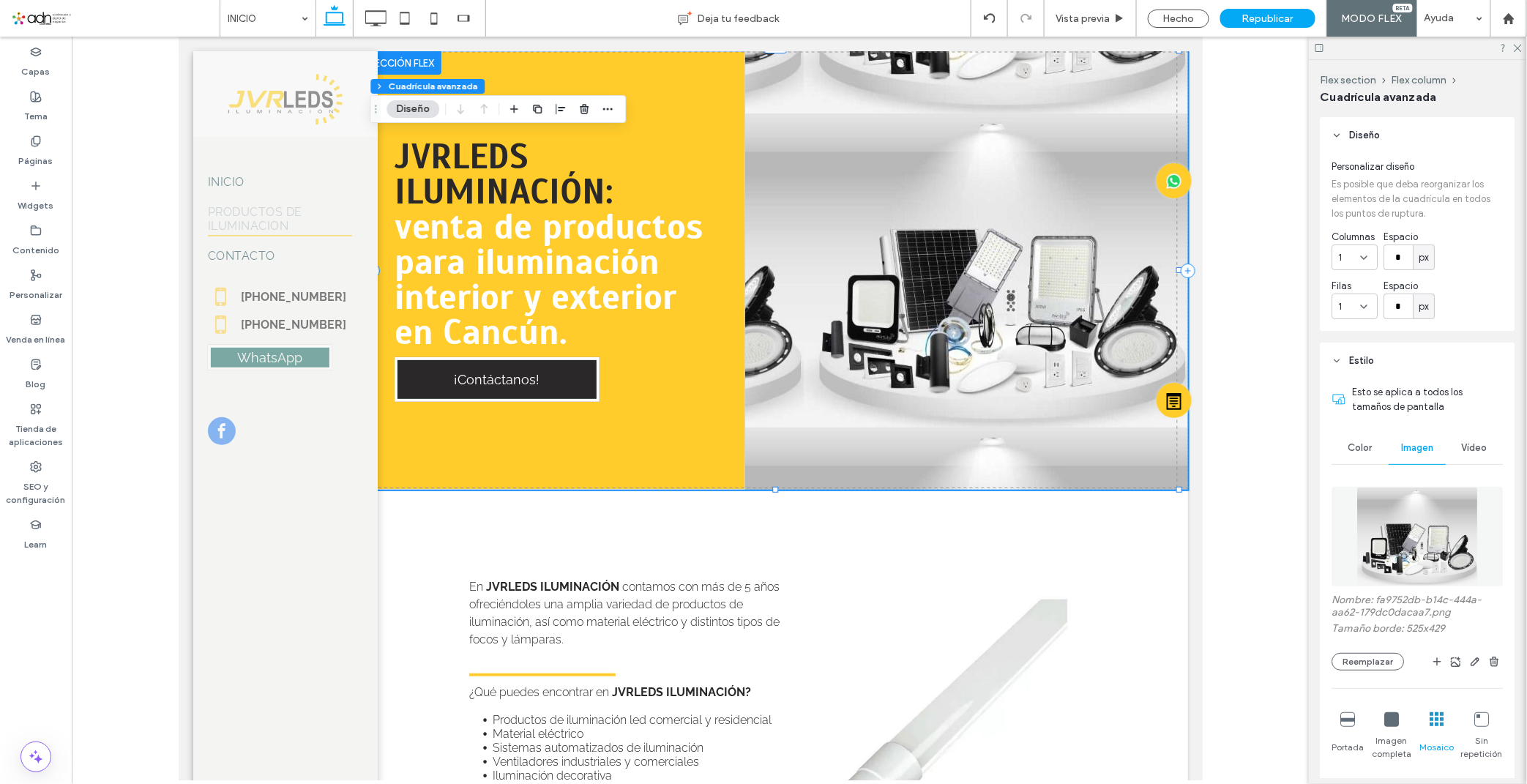
click at [1366, 648] on div "Nombre: fa9752db-b14c-444a-aa62-179dc0dacaa7.png Tamaño borde: 525x429 Reemplaz…" at bounding box center [1418, 631] width 172 height 77
click at [1365, 655] on button "Reemplazar" at bounding box center [1368, 662] width 72 height 17
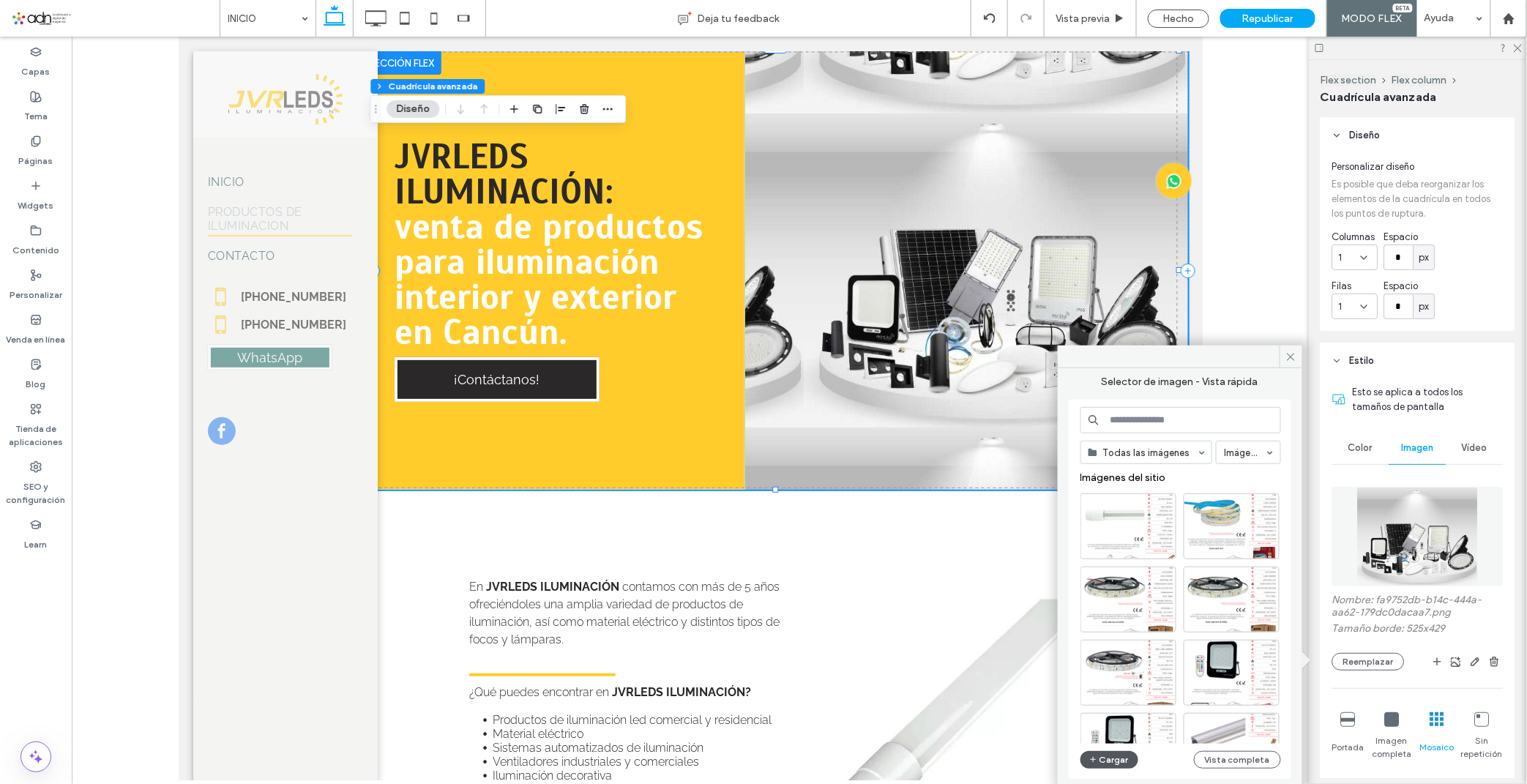
click at [1115, 755] on button "Cargar" at bounding box center [1110, 759] width 59 height 17
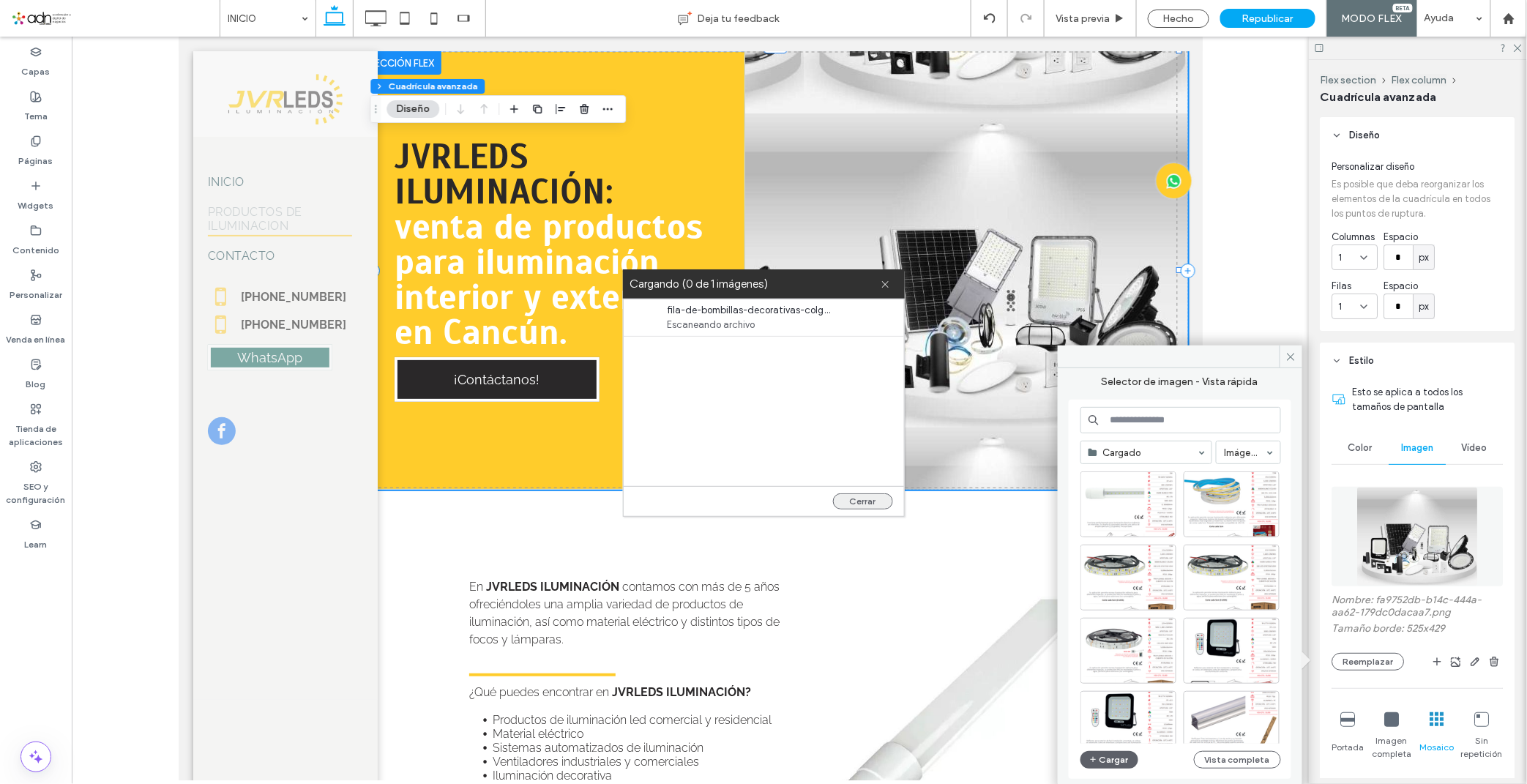
click at [865, 503] on button "Cerrar" at bounding box center [863, 501] width 60 height 16
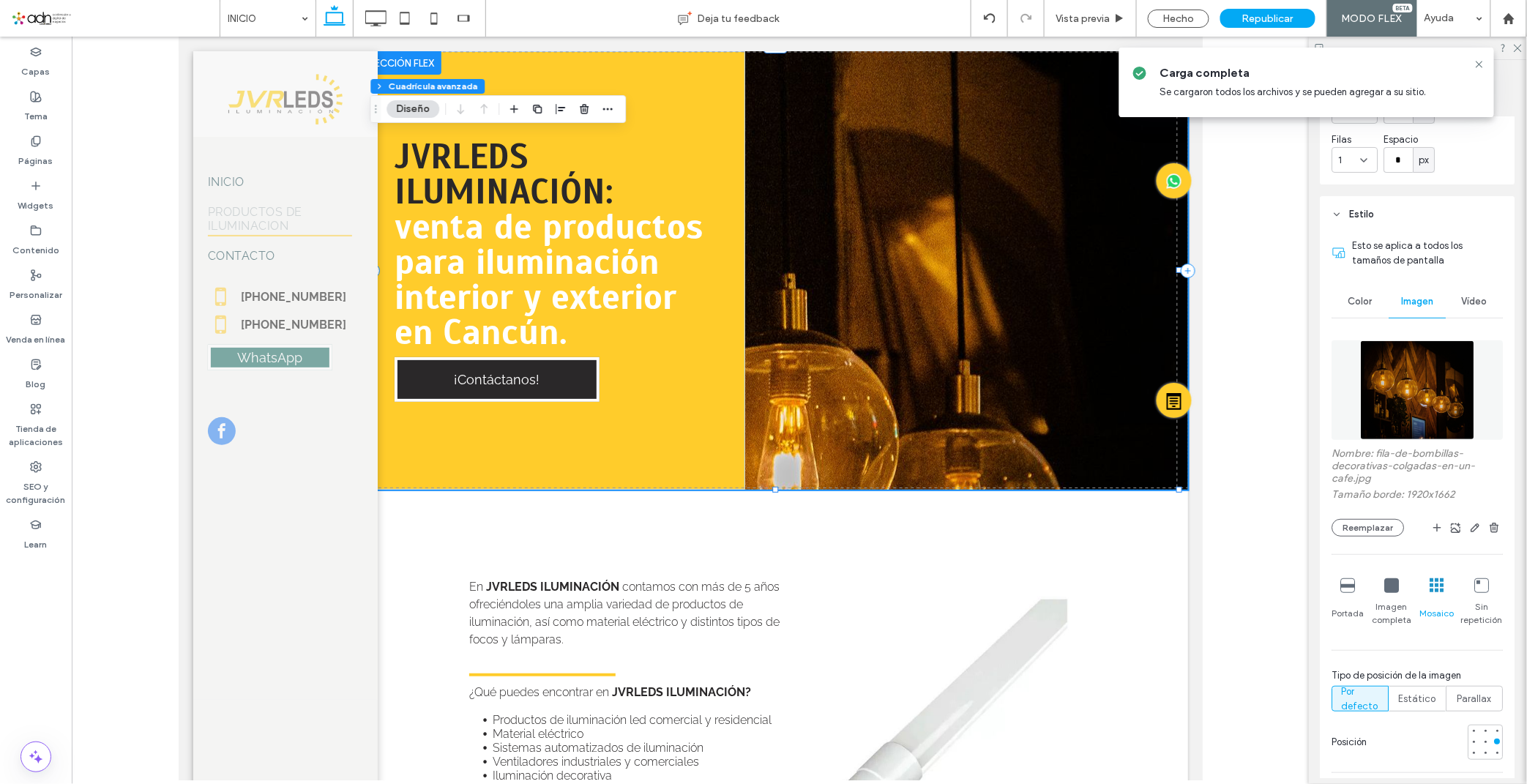
scroll to position [163, 0]
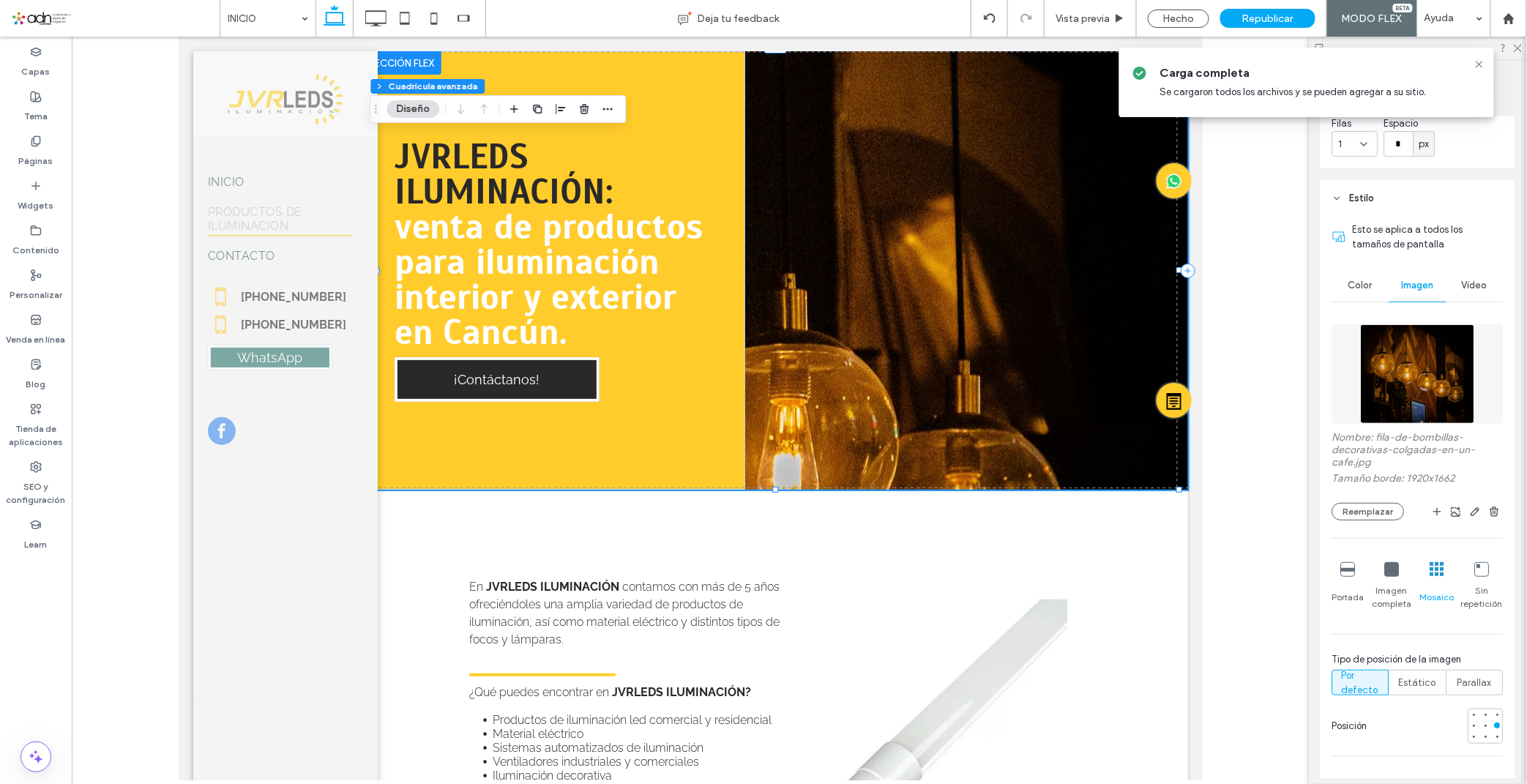
click at [1389, 566] on icon at bounding box center [1392, 569] width 14 height 14
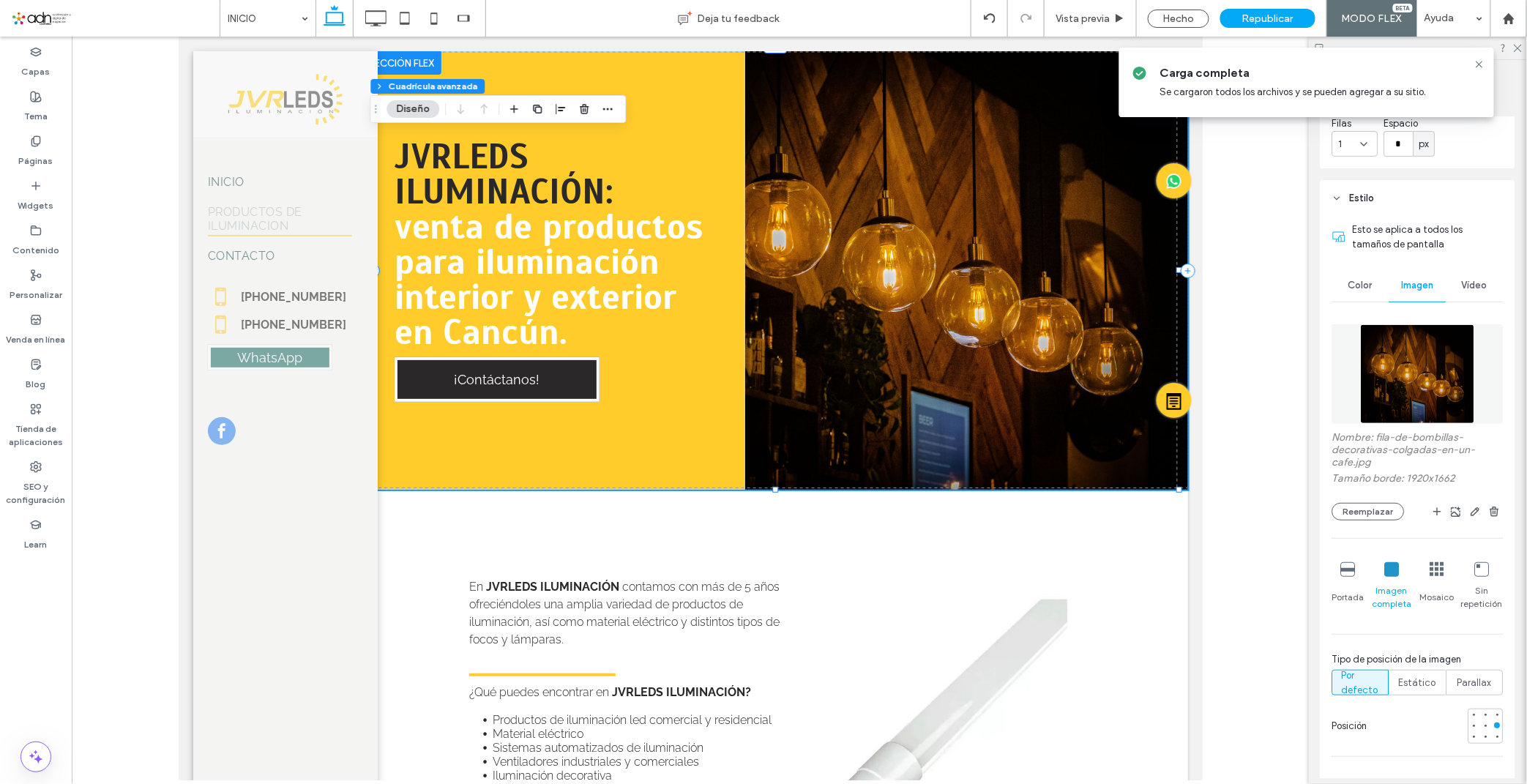
click at [1347, 575] on div at bounding box center [1348, 570] width 14 height 16
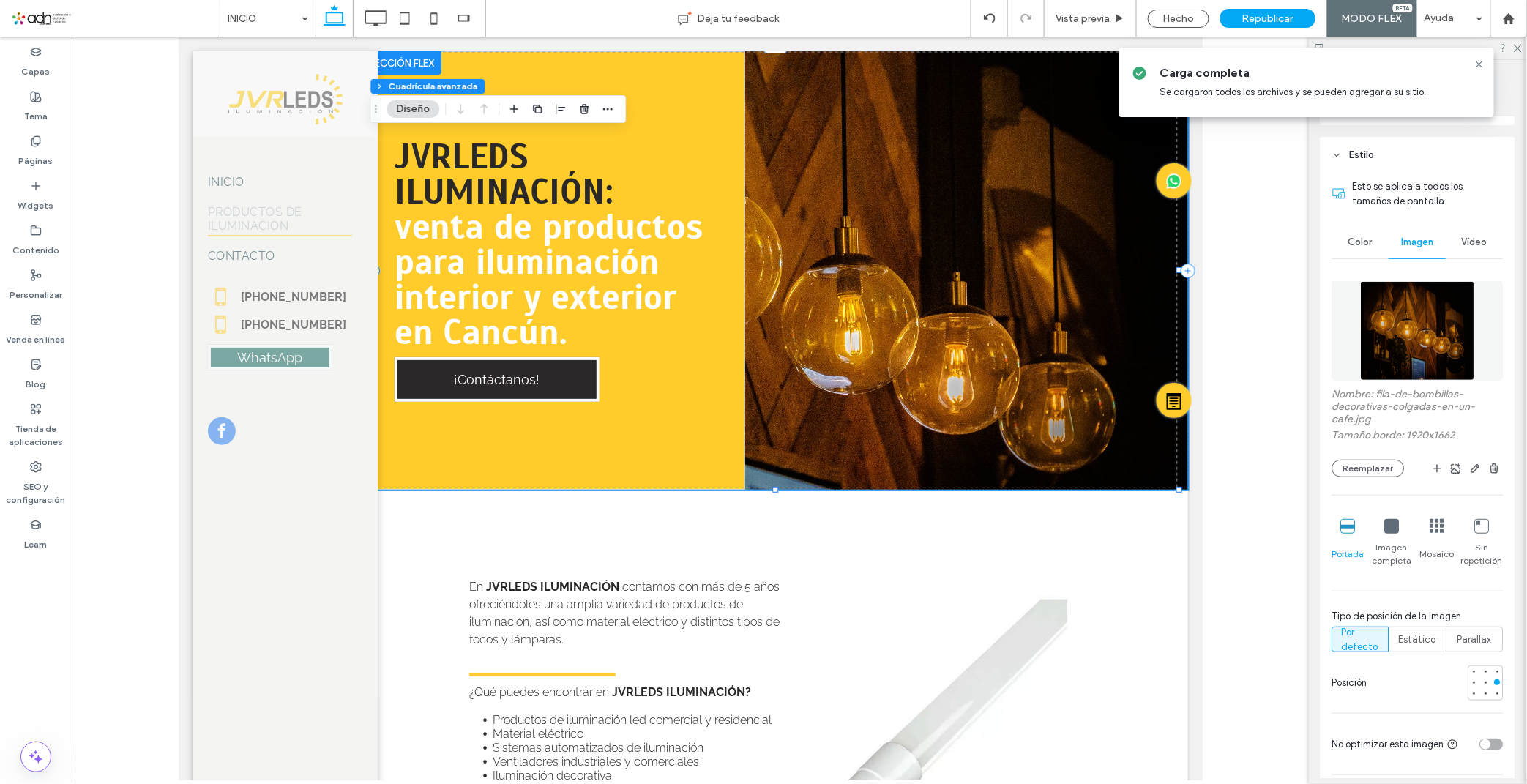
scroll to position [244, 0]
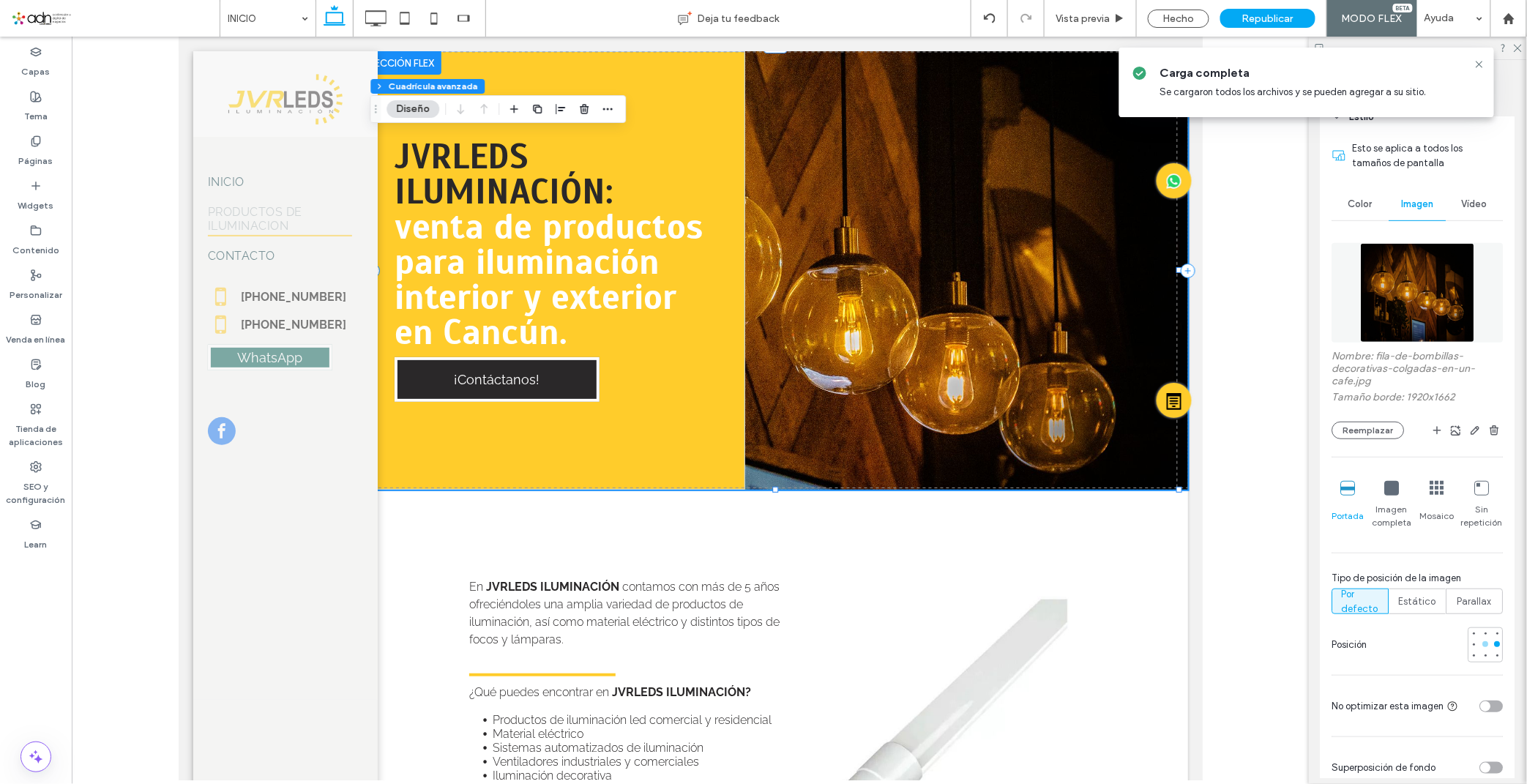
click at [1481, 645] on div at bounding box center [1486, 643] width 10 height 10
click at [1069, 19] on span "Vista previa" at bounding box center [1082, 19] width 54 height 13
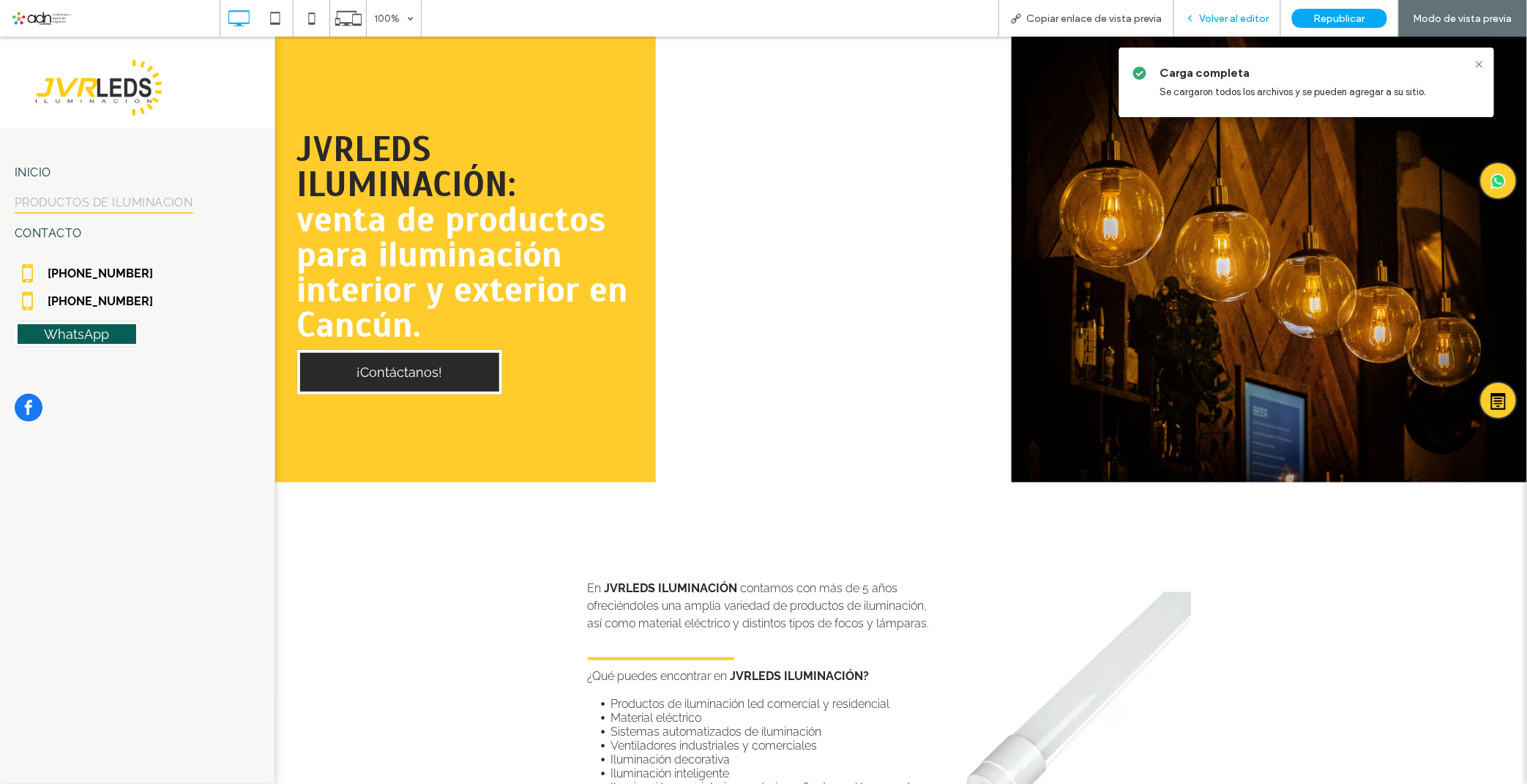
click at [1184, 15] on div "Volver al editor" at bounding box center [1227, 19] width 106 height 13
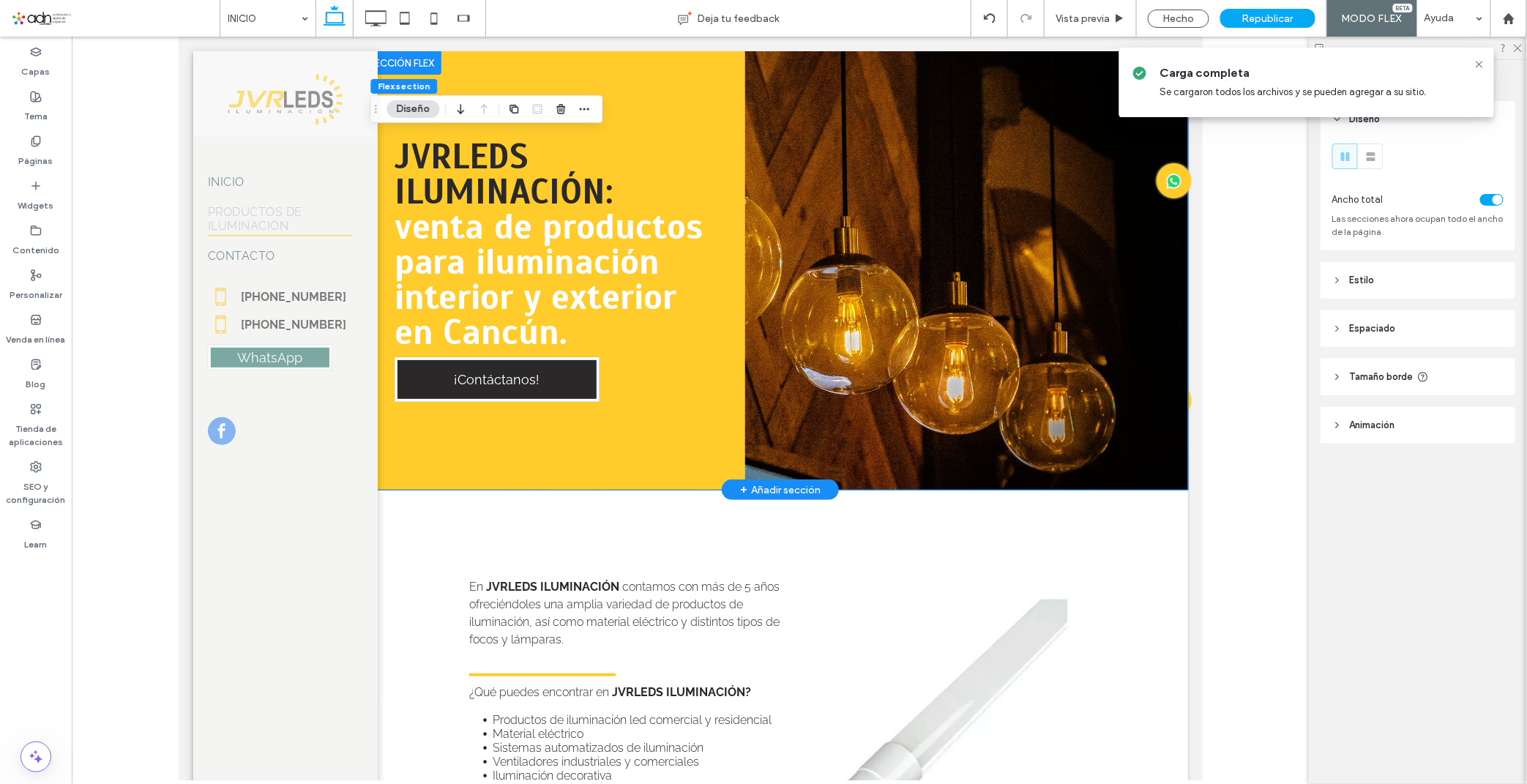
click at [989, 319] on div "JVRLEDS ILUMINACIÓN: venta de productos para iluminación interior y exterior en…" at bounding box center [779, 270] width 815 height 438
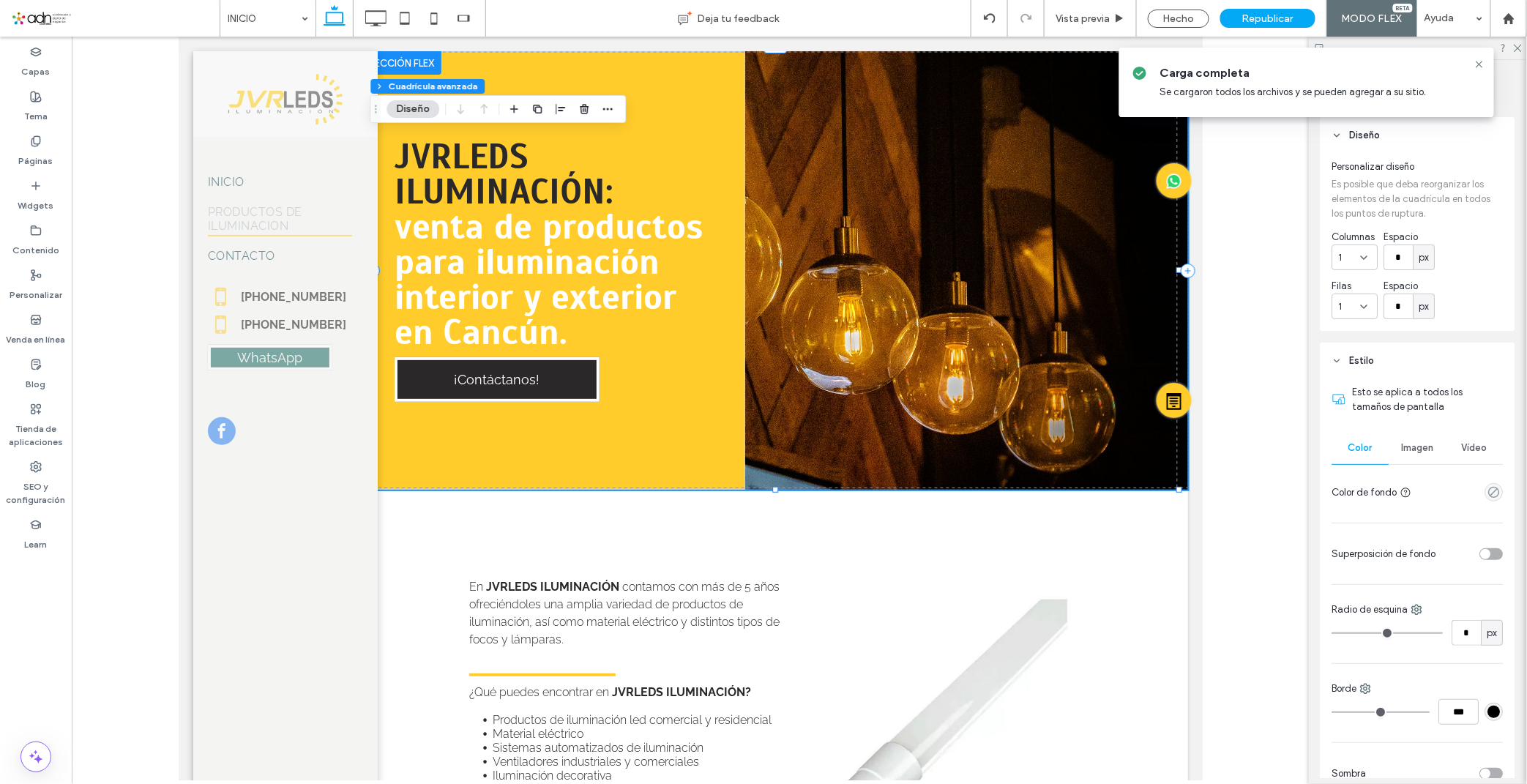
click at [1423, 440] on div "Imagen" at bounding box center [1417, 448] width 57 height 33
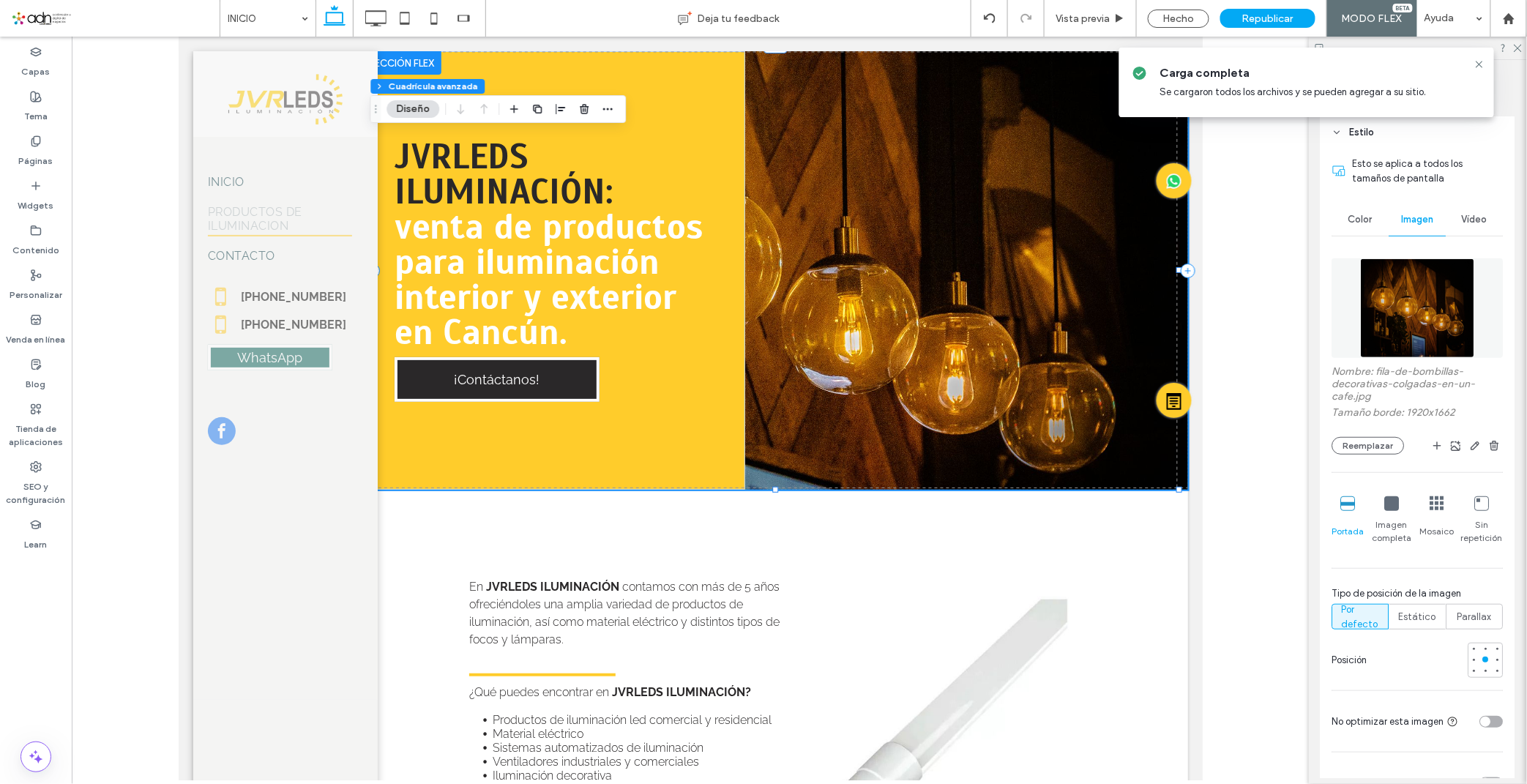
scroll to position [325, 0]
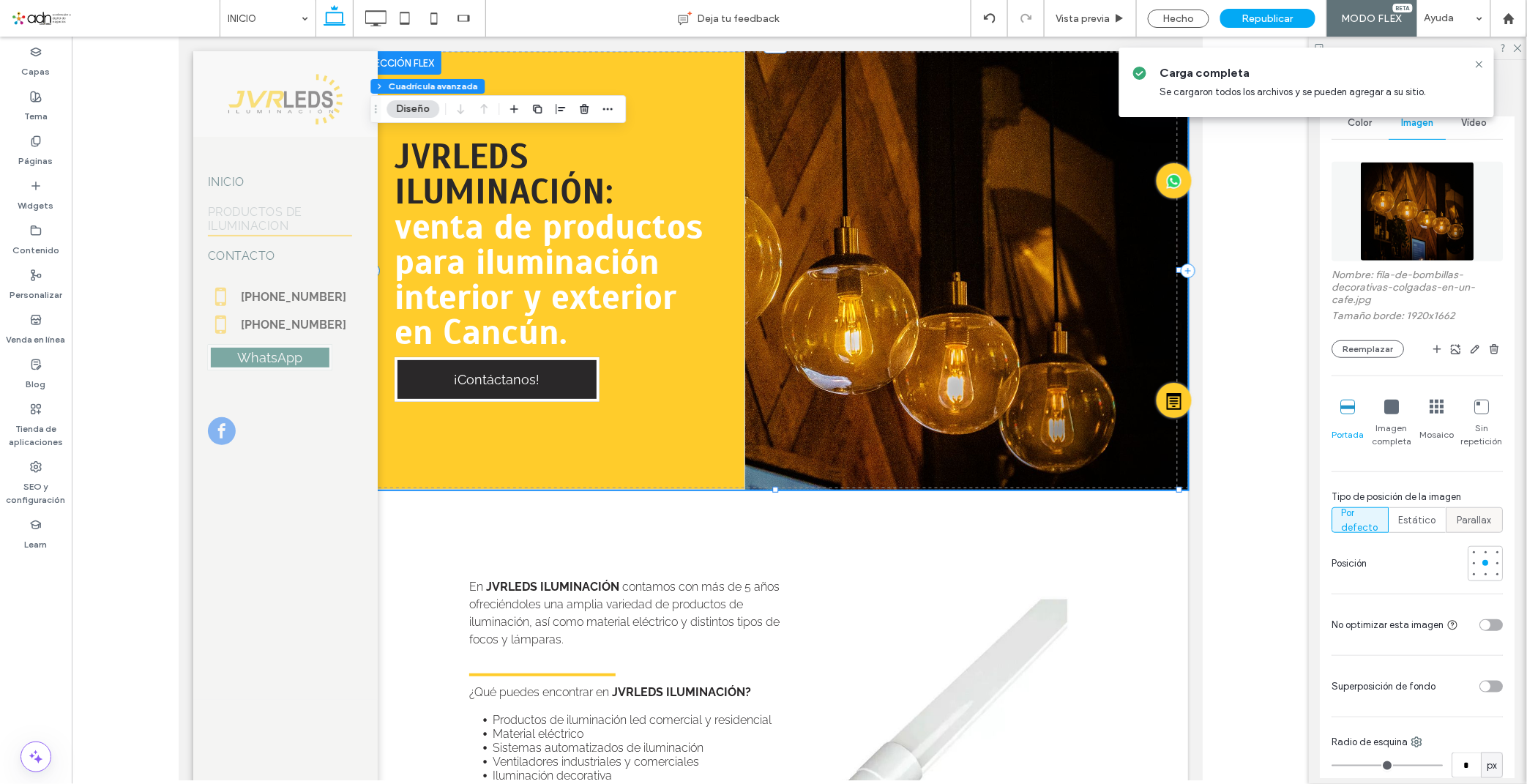
click at [1461, 519] on span "Parallax" at bounding box center [1475, 520] width 34 height 14
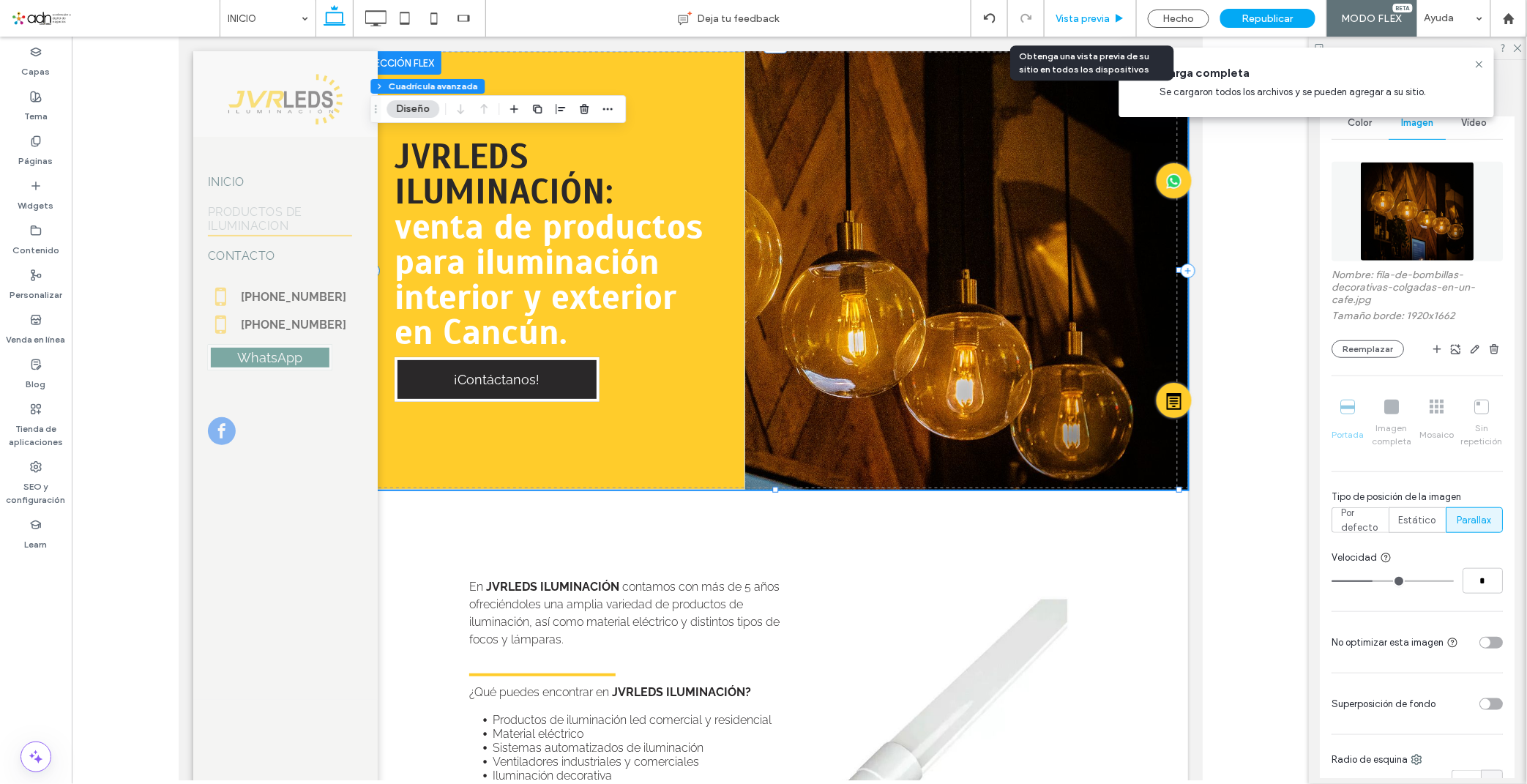
click at [1065, 15] on span "Vista previa" at bounding box center [1082, 19] width 54 height 13
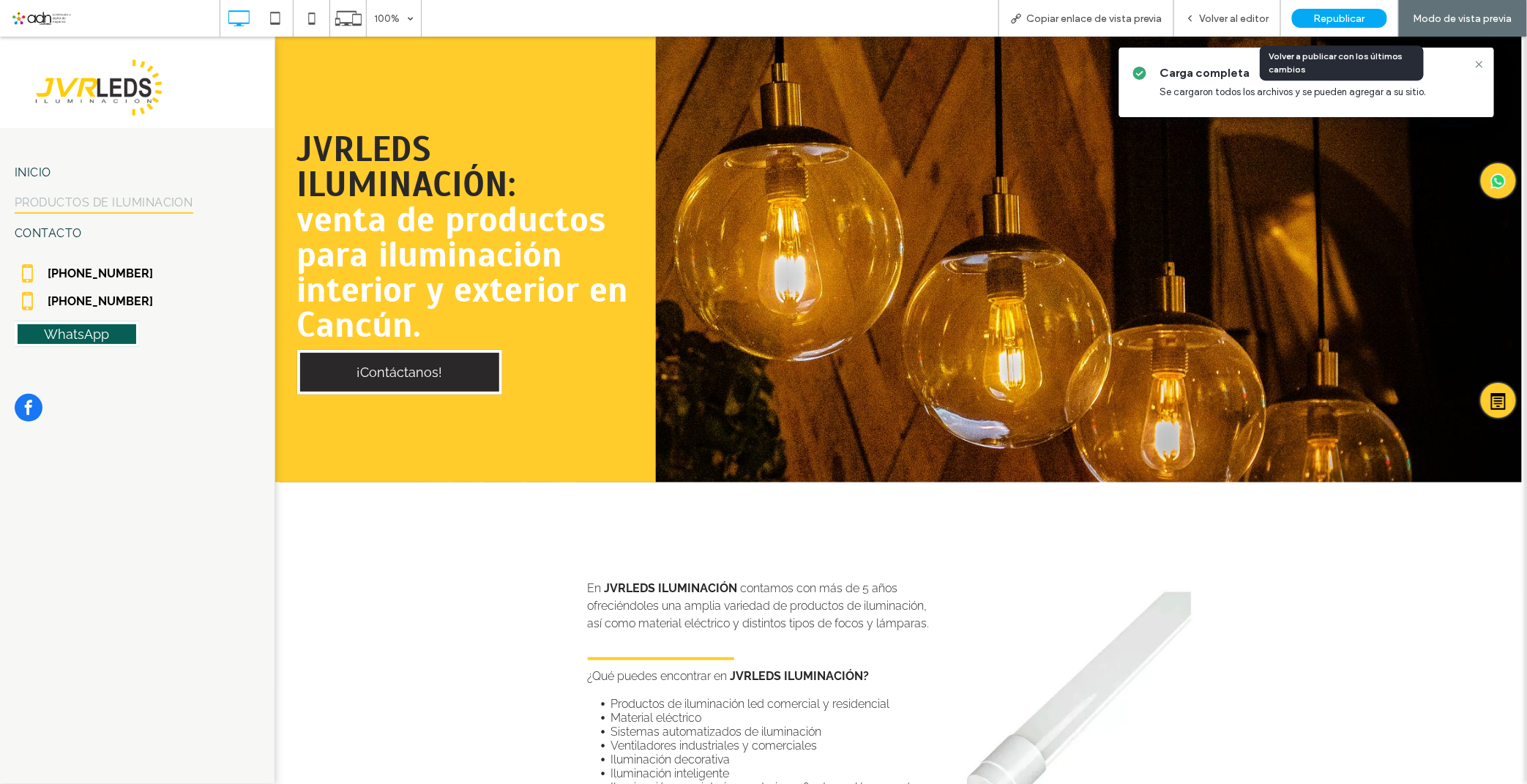
click at [1305, 16] on div "Republicar" at bounding box center [1340, 18] width 95 height 19
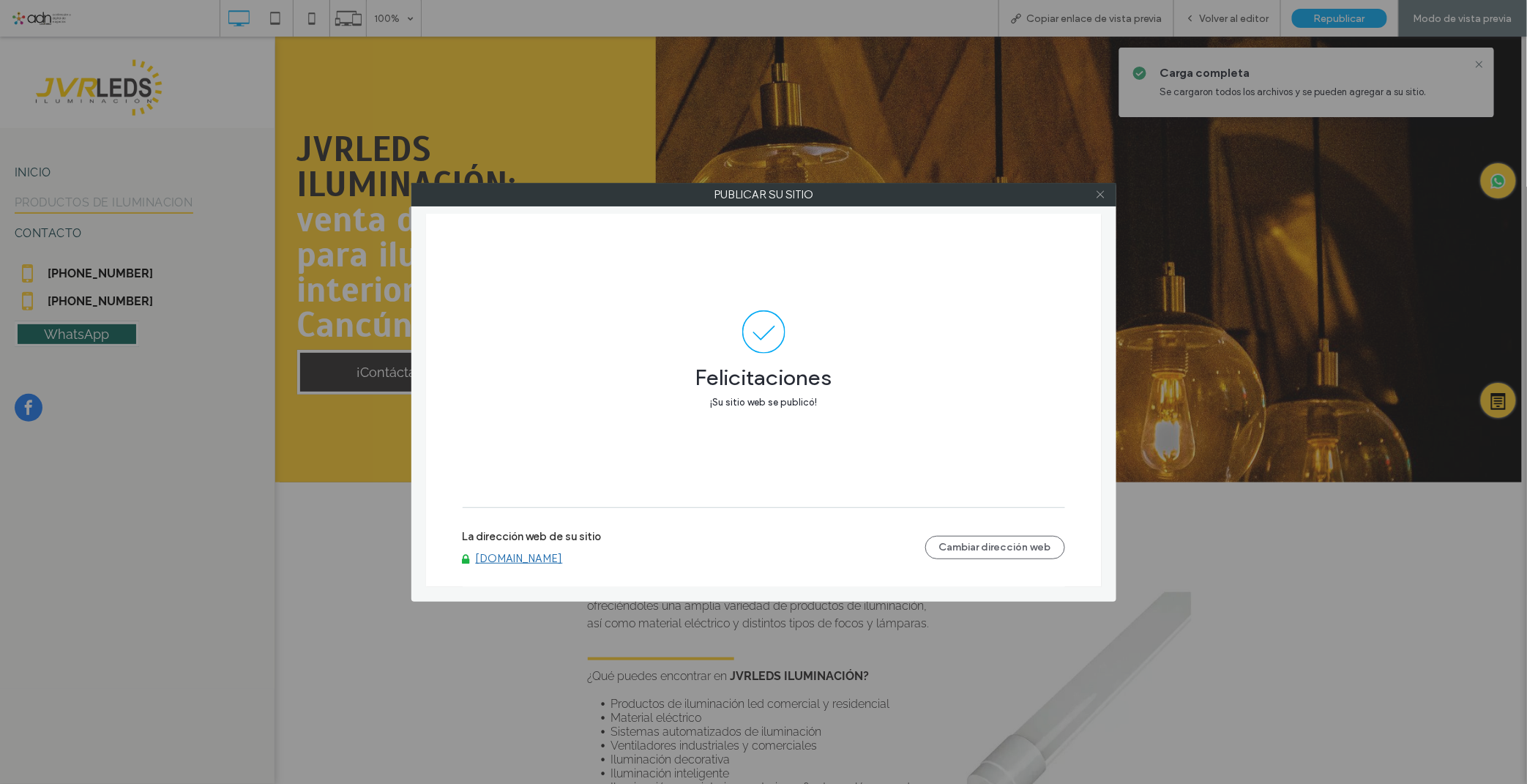
click at [1100, 195] on use at bounding box center [1100, 194] width 7 height 7
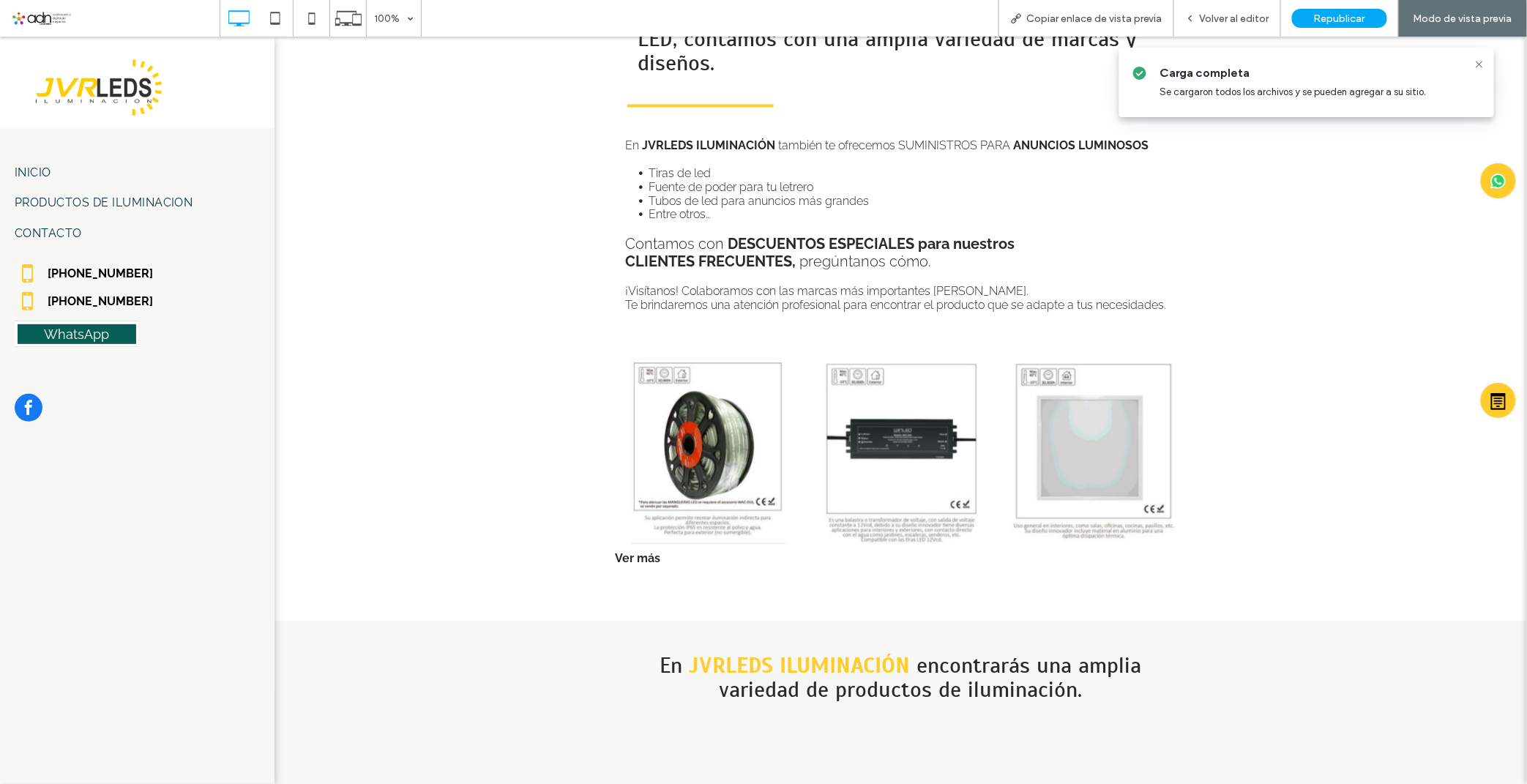
scroll to position [1463, 0]
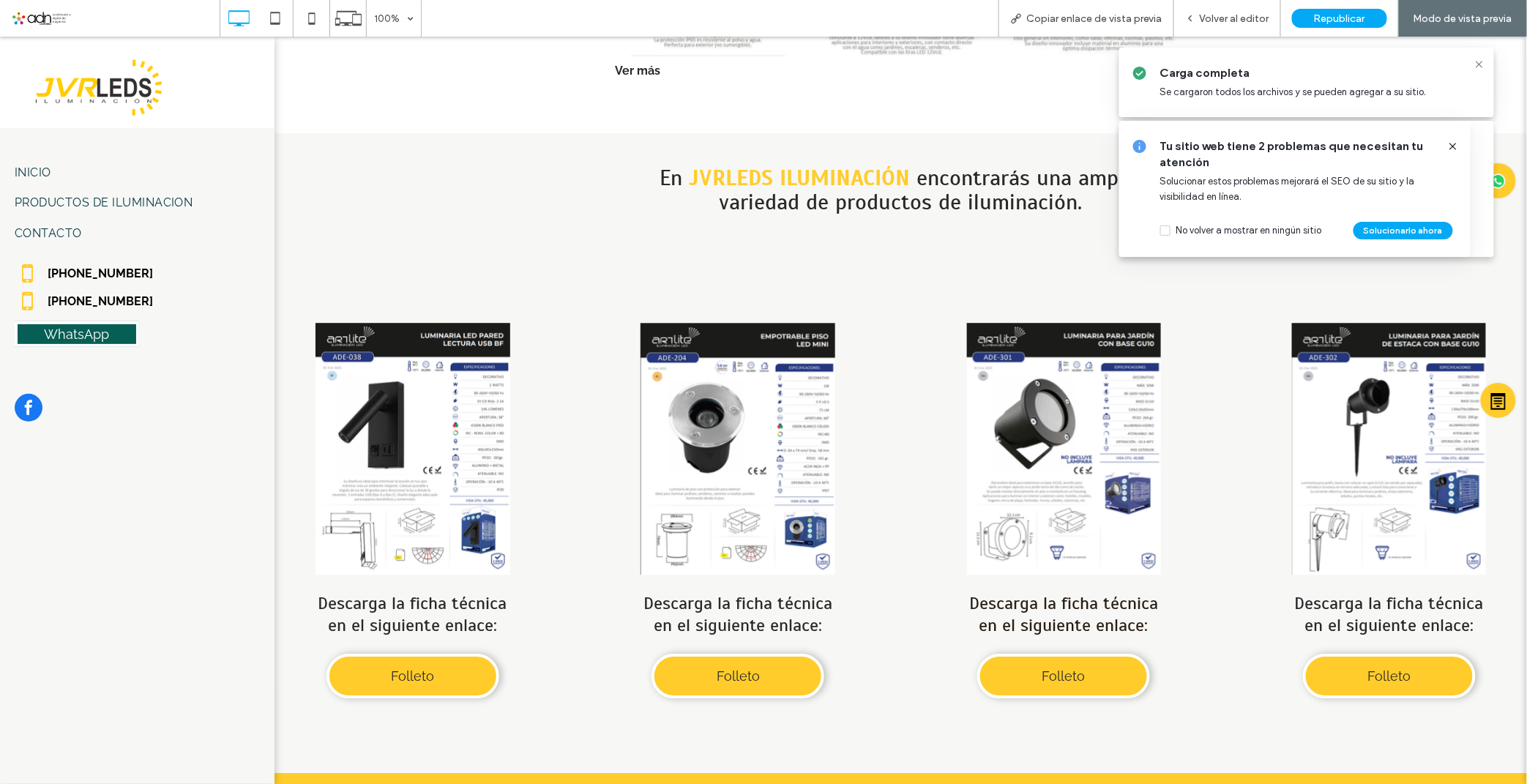
click at [462, 165] on div "En JVRLEDS ILUMINACIÓN encontrarás una amplia variedad de productos de iluminac…" at bounding box center [900, 190] width 878 height 114
click at [1249, 20] on span "Volver al editor" at bounding box center [1235, 19] width 70 height 13
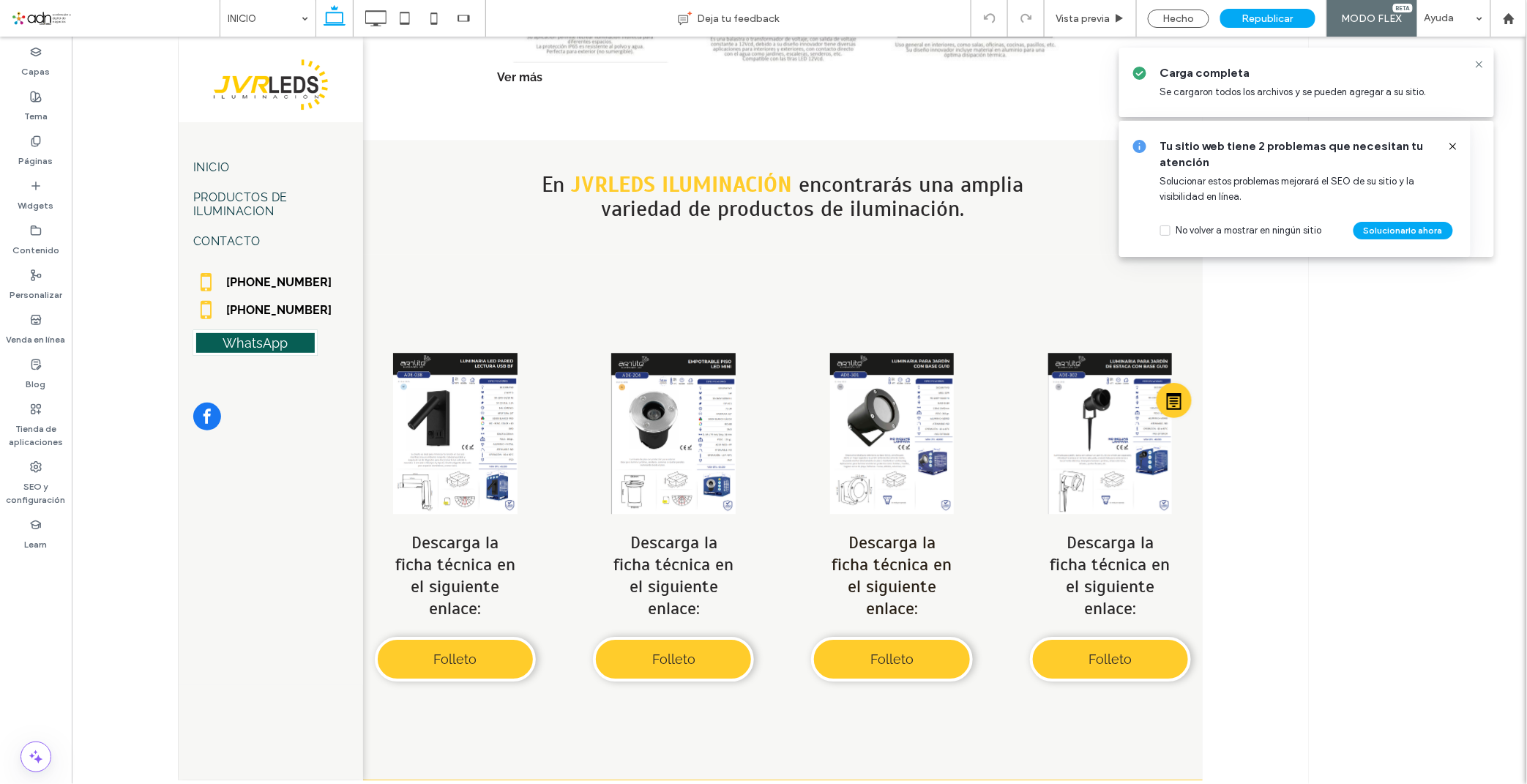
click at [1452, 143] on icon at bounding box center [1452, 146] width 12 height 12
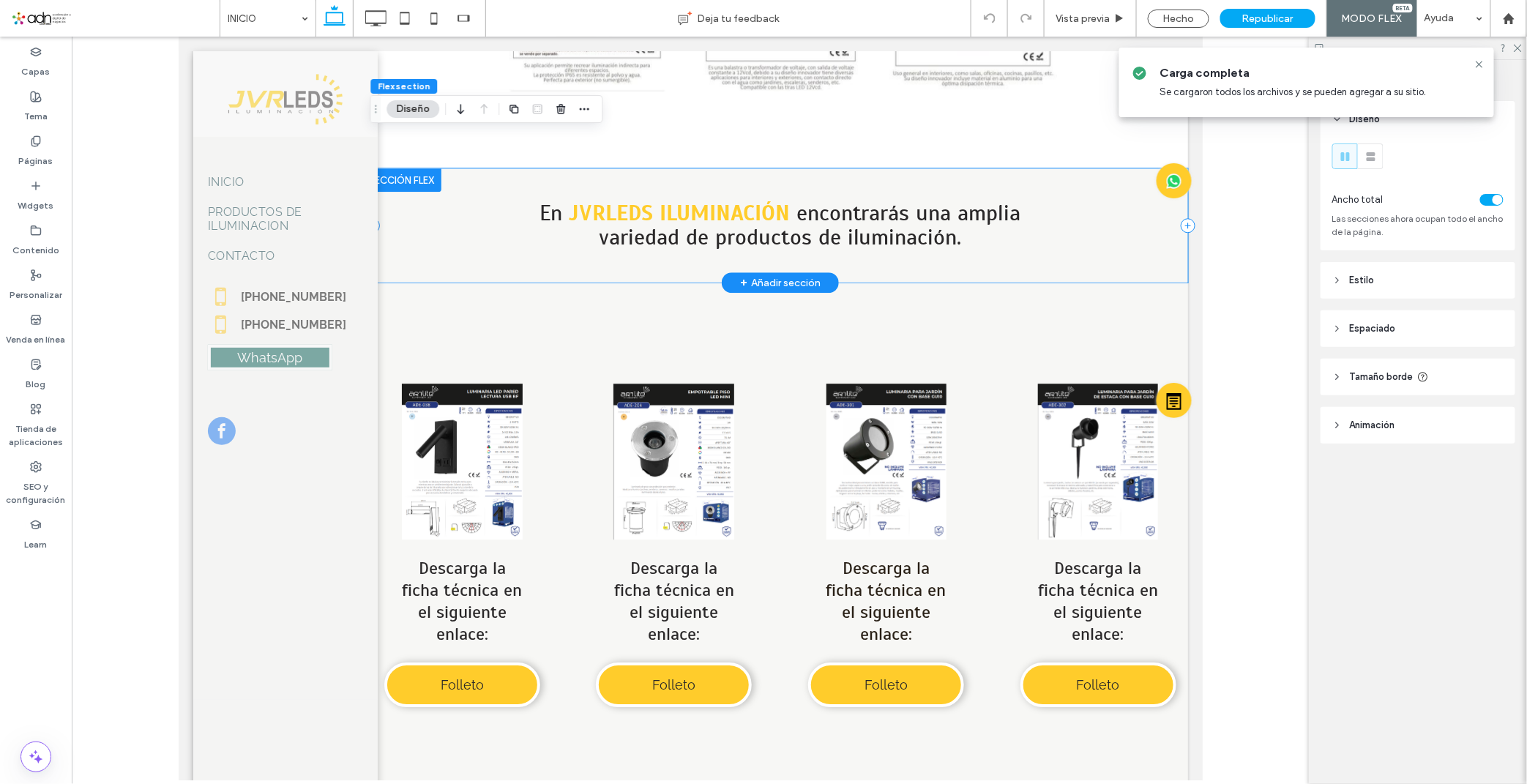
click at [475, 180] on div "En JVRLEDS ILUMINACIÓN encontrarás una amplia variedad de productos de iluminac…" at bounding box center [779, 225] width 815 height 114
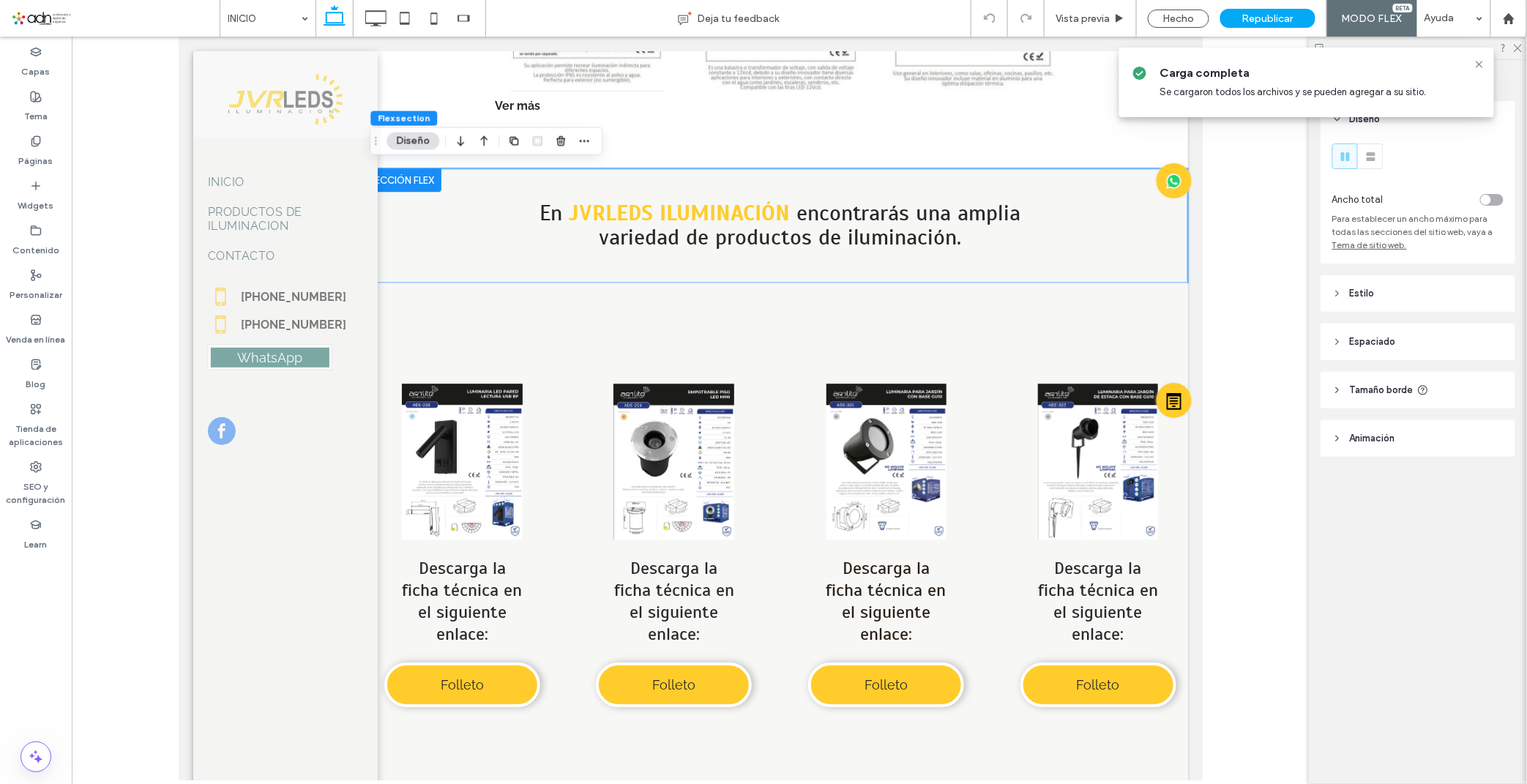
click at [593, 143] on div "Flex section Diseño" at bounding box center [485, 141] width 233 height 28
click at [587, 141] on use "button" at bounding box center [585, 141] width 10 height 2
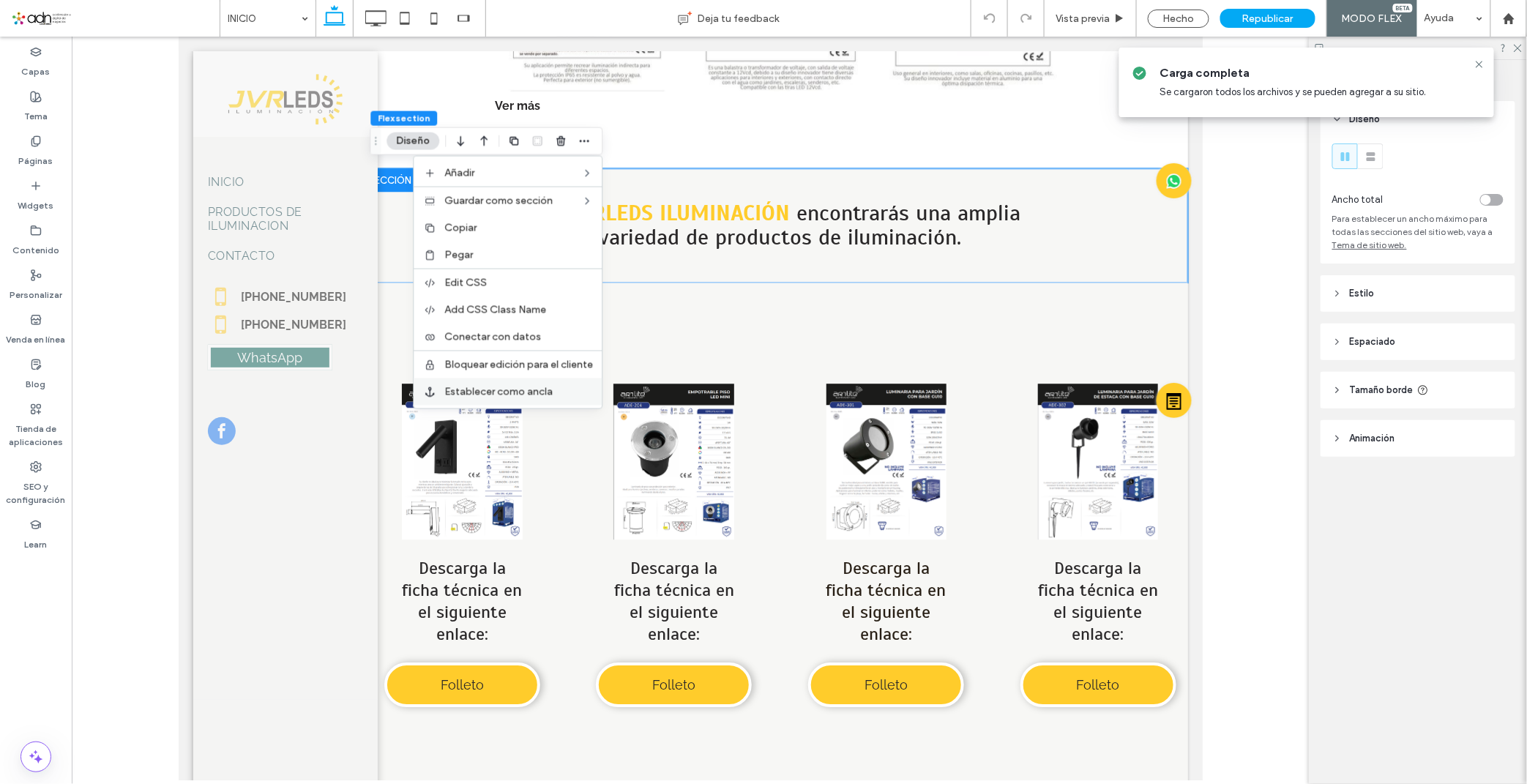
click at [521, 389] on span "Establecer como ancla" at bounding box center [498, 392] width 108 height 13
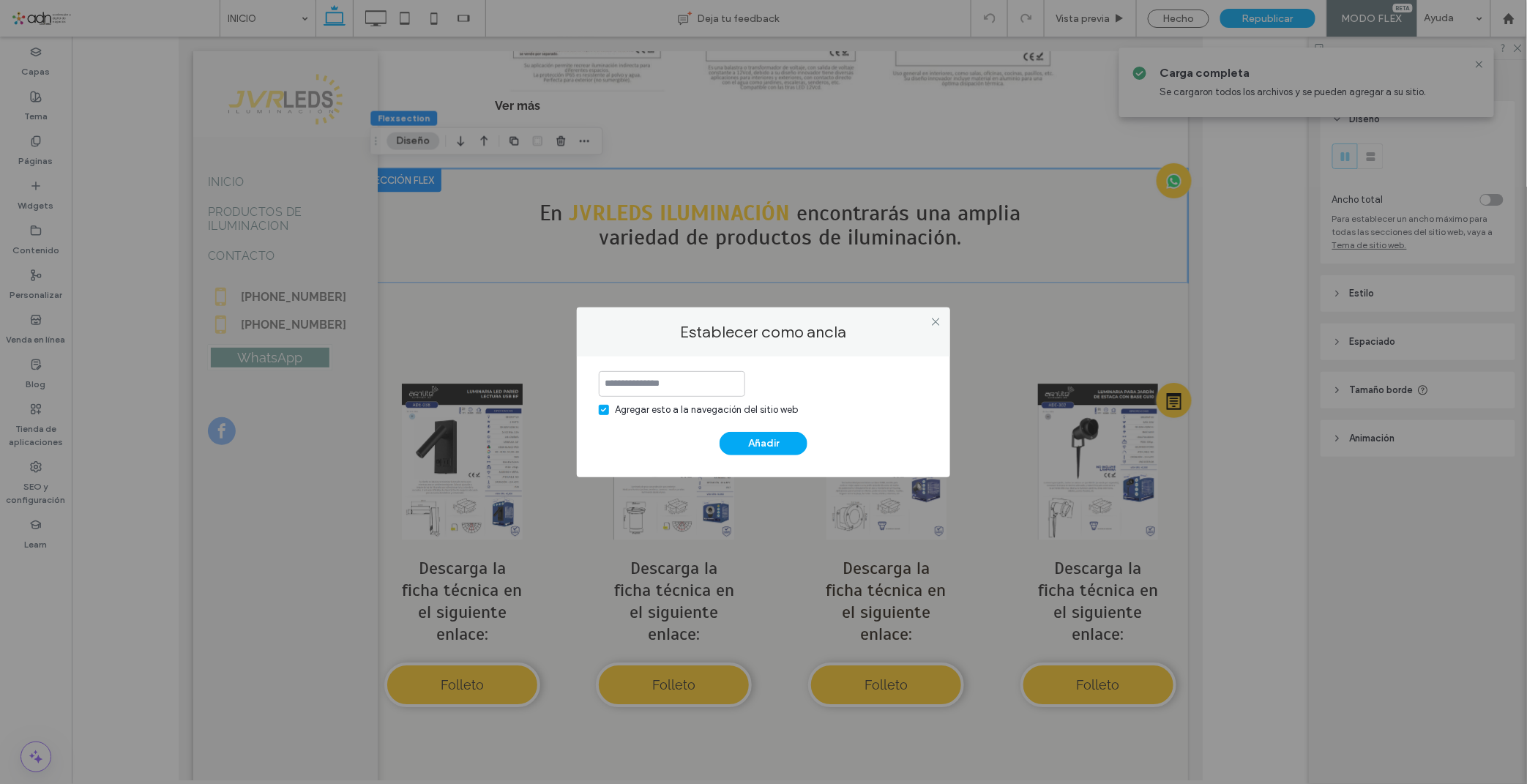
click at [659, 377] on input at bounding box center [672, 384] width 146 height 25
drag, startPoint x: 601, startPoint y: 384, endPoint x: 858, endPoint y: 385, distance: 257.0
click at [858, 385] on div "**********" at bounding box center [764, 394] width 330 height 46
type input "**********"
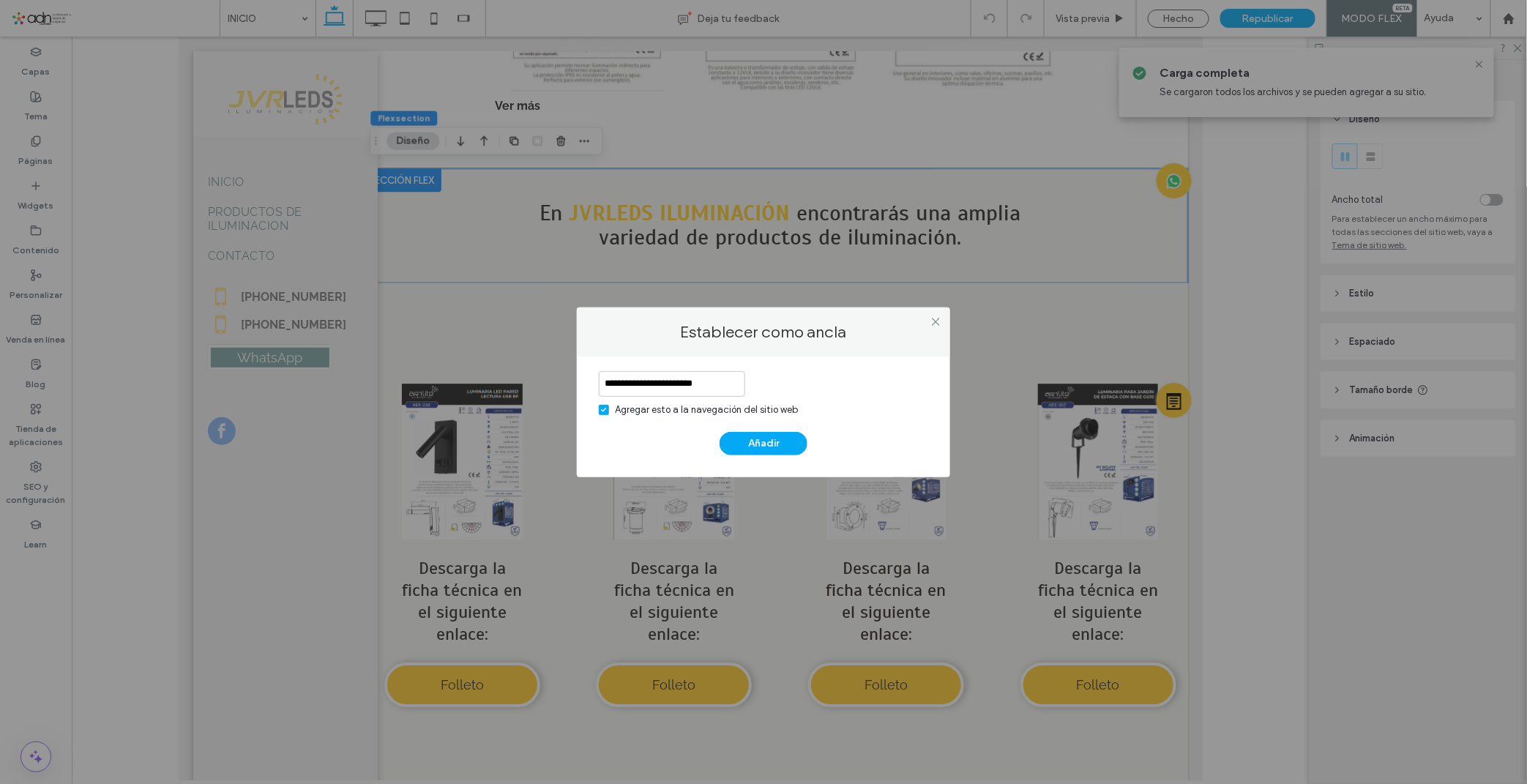
scroll to position [0, 0]
click at [840, 384] on div "**********" at bounding box center [764, 394] width 330 height 46
drag, startPoint x: 600, startPoint y: 383, endPoint x: 773, endPoint y: 377, distance: 173.1
click at [773, 377] on div "**********" at bounding box center [764, 394] width 330 height 46
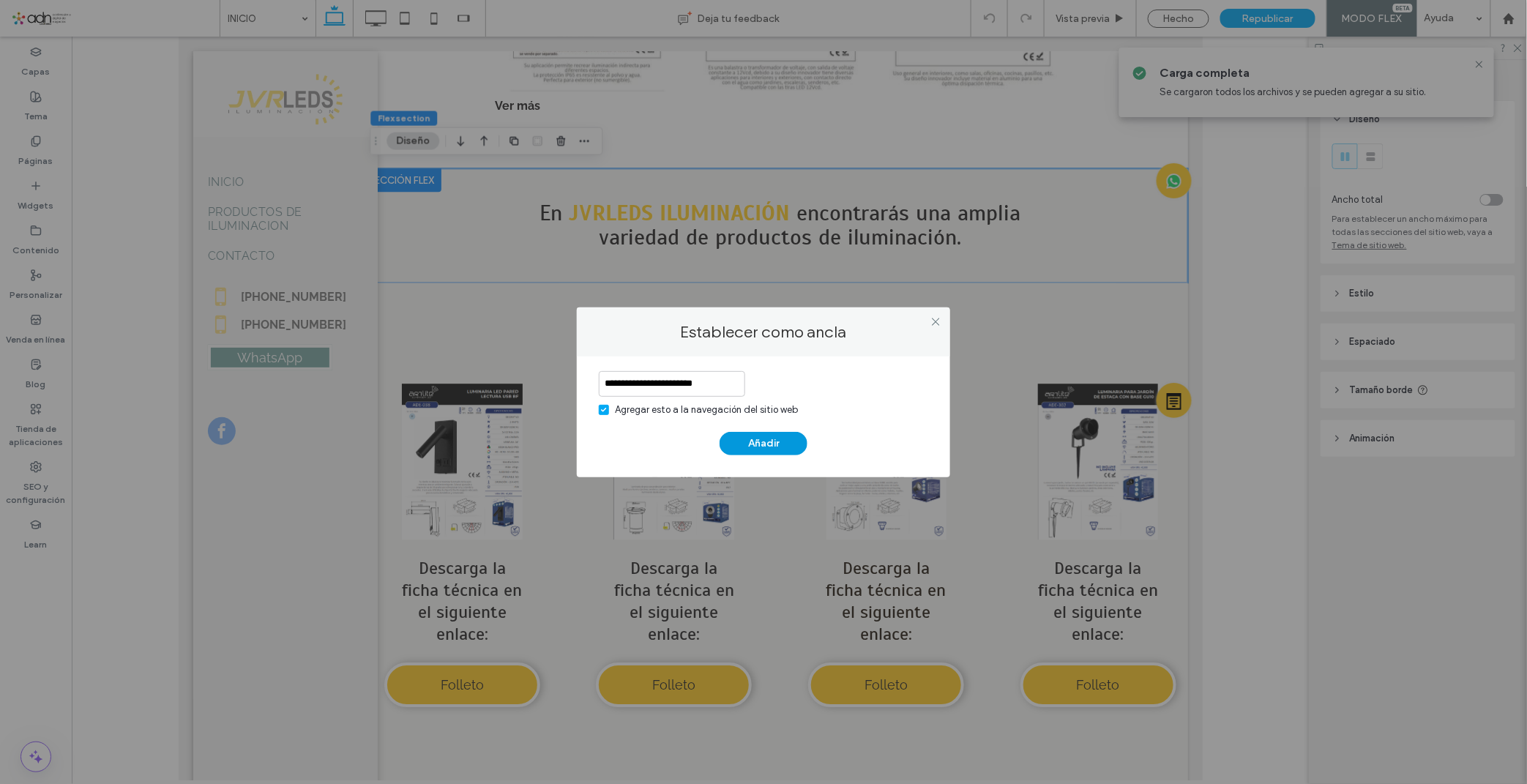
click at [745, 436] on button "Añadir" at bounding box center [764, 443] width 88 height 23
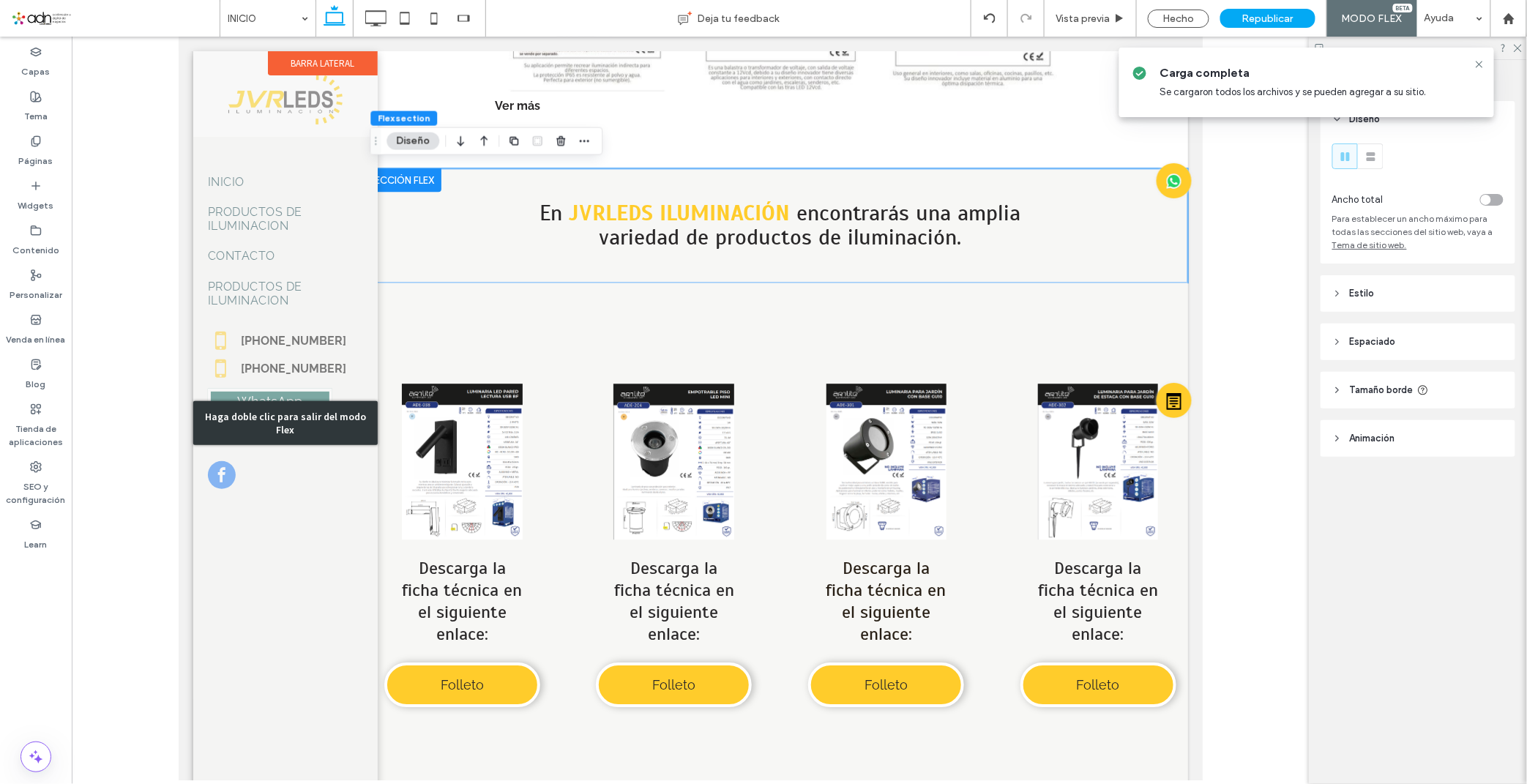
click at [288, 218] on div "Haga doble clic para salir del modo Flex" at bounding box center [284, 423] width 184 height 743
click at [300, 51] on label "Barra lateral" at bounding box center [321, 63] width 109 height 24
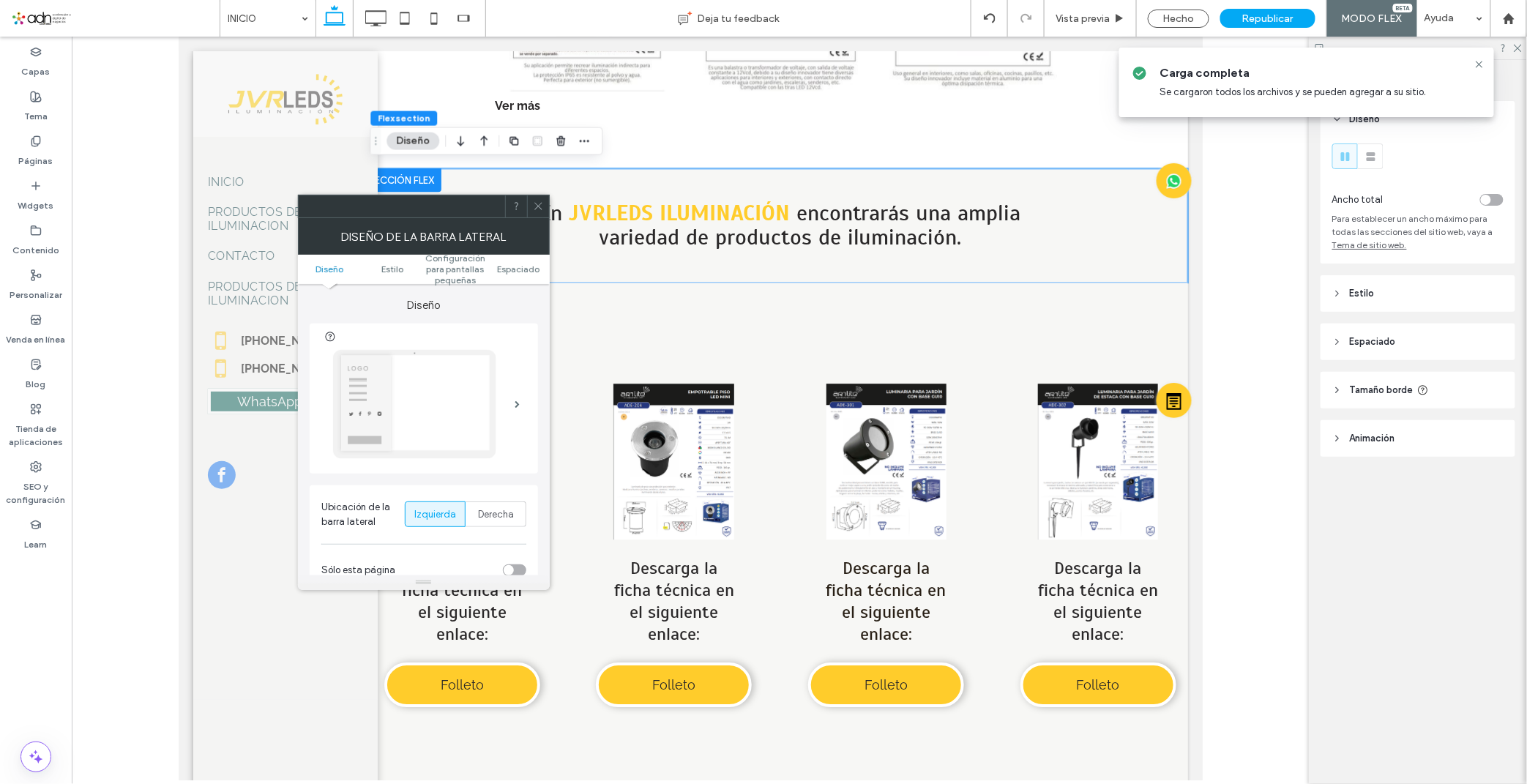
click at [538, 207] on icon at bounding box center [539, 206] width 11 height 11
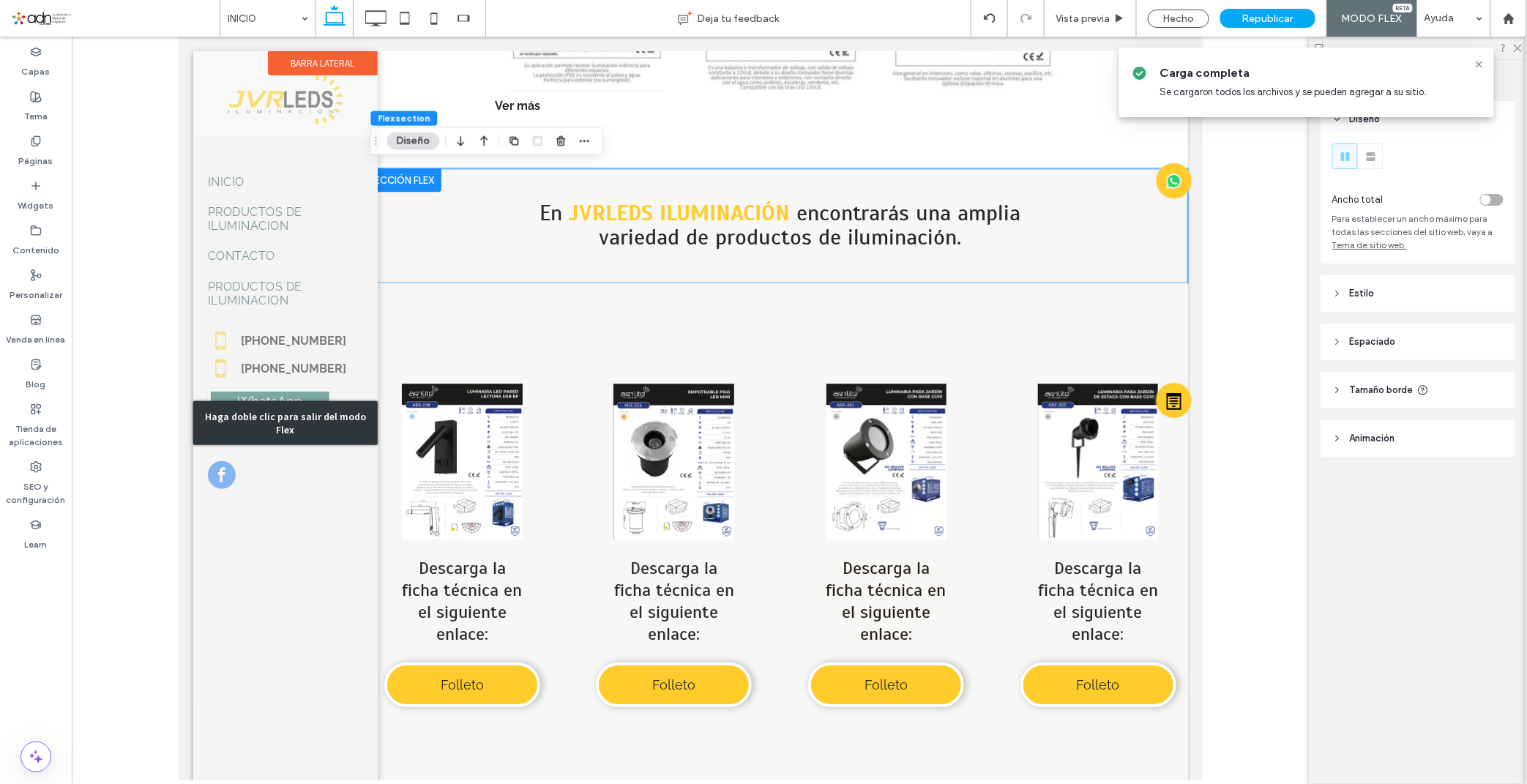
click at [303, 480] on div "Haga doble clic para salir del modo Flex" at bounding box center [284, 423] width 184 height 743
click at [307, 277] on div "Haga doble clic para salir del modo Flex" at bounding box center [284, 423] width 184 height 743
click at [285, 249] on div "Haga doble clic para salir del modo Flex" at bounding box center [284, 423] width 184 height 743
drag, startPoint x: 211, startPoint y: 252, endPoint x: 392, endPoint y: 249, distance: 181.0
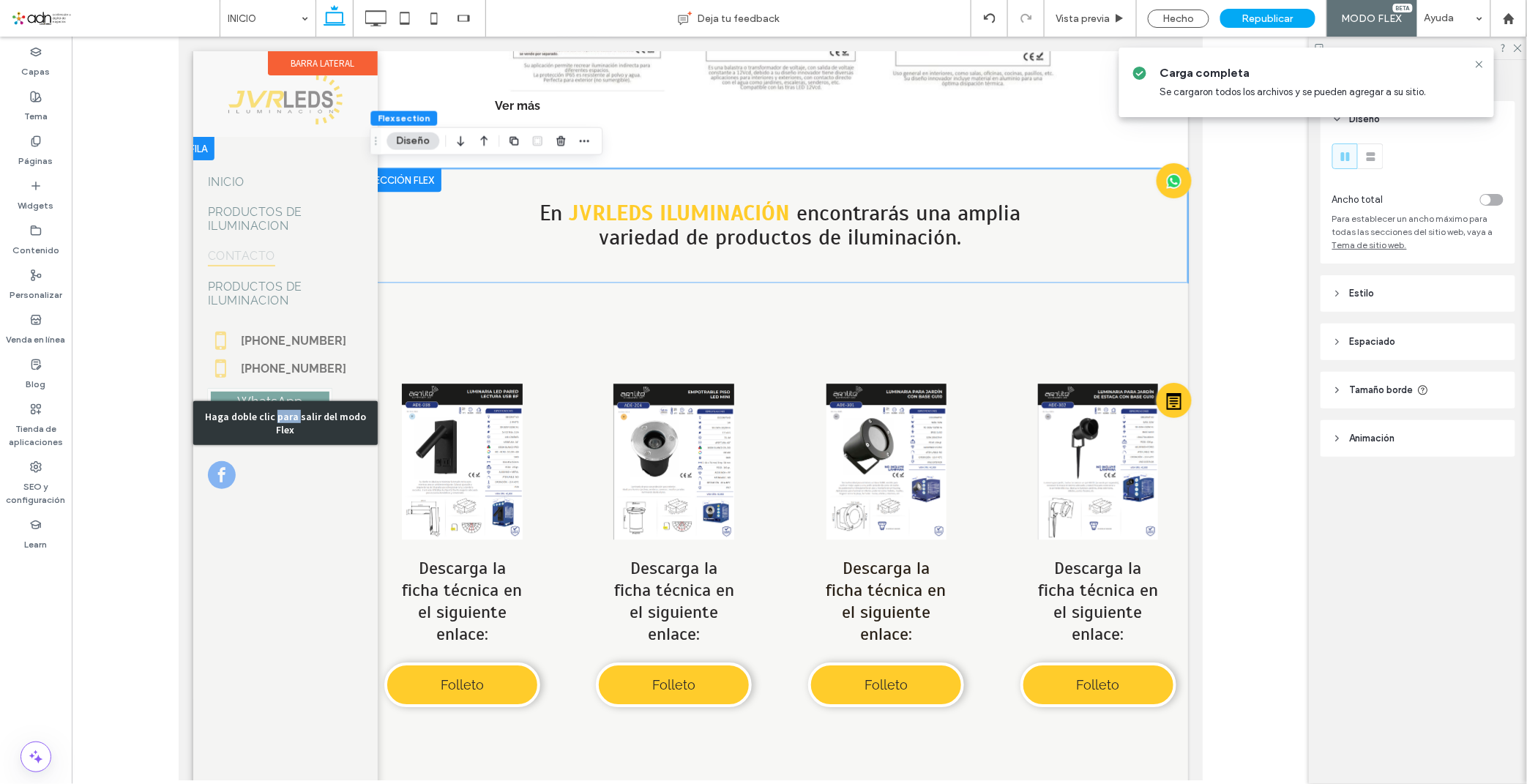
click at [351, 249] on link "CONTACTO" at bounding box center [279, 255] width 144 height 30
click at [33, 237] on label "Contenido" at bounding box center [36, 247] width 47 height 21
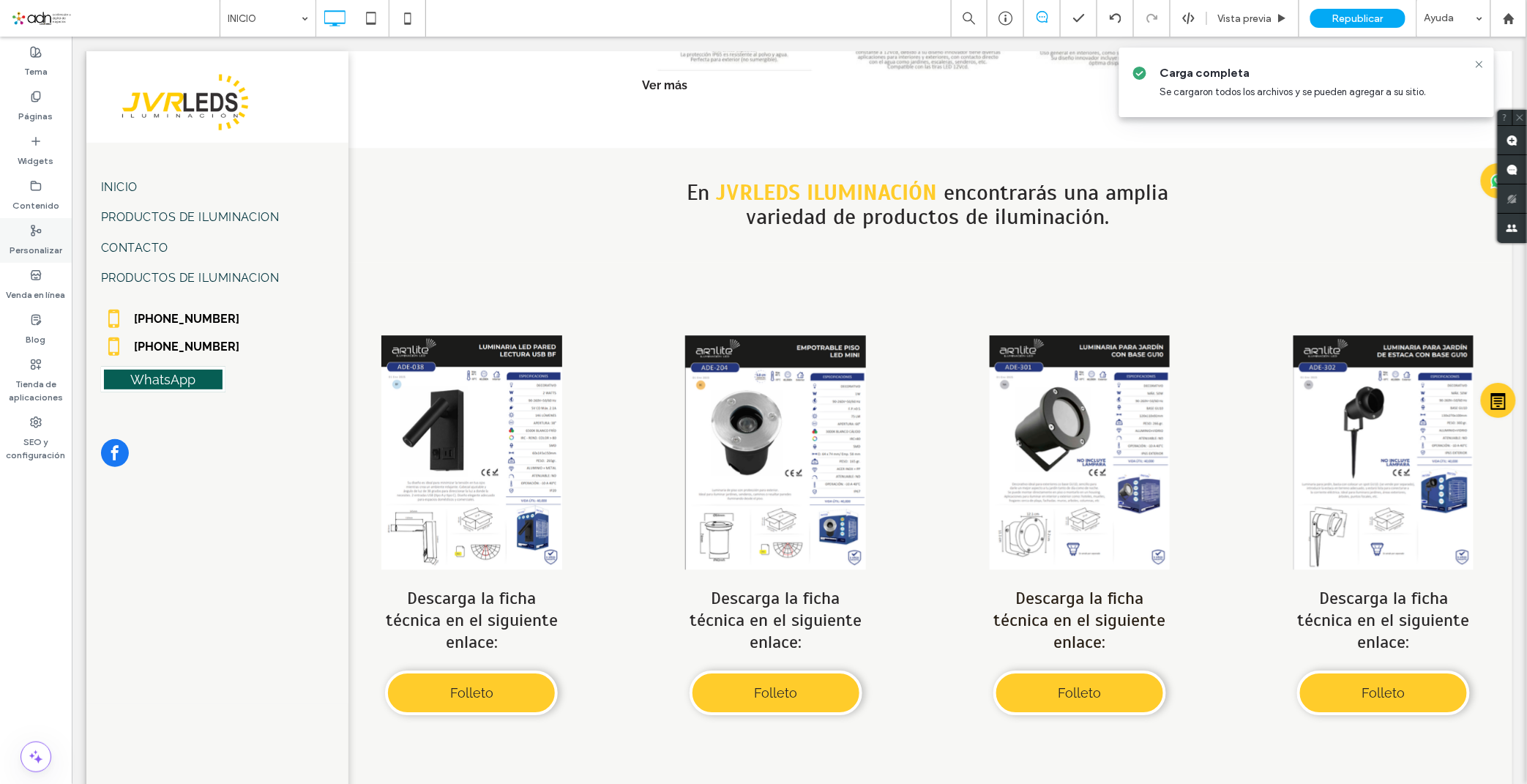
click at [33, 229] on use at bounding box center [37, 230] width 10 height 10
click at [33, 208] on label "Contenido" at bounding box center [36, 202] width 47 height 21
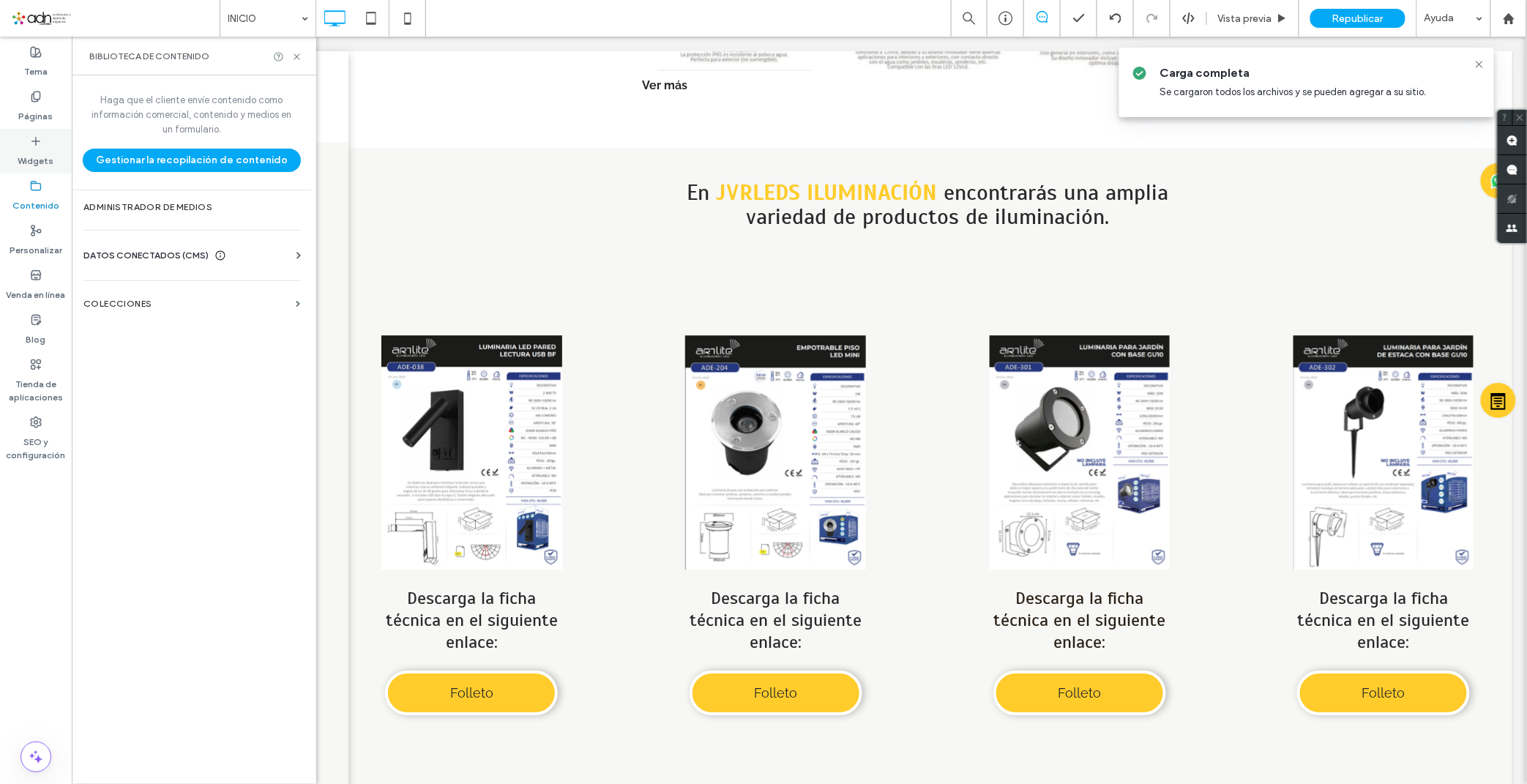
click at [48, 161] on label "Widgets" at bounding box center [36, 157] width 36 height 21
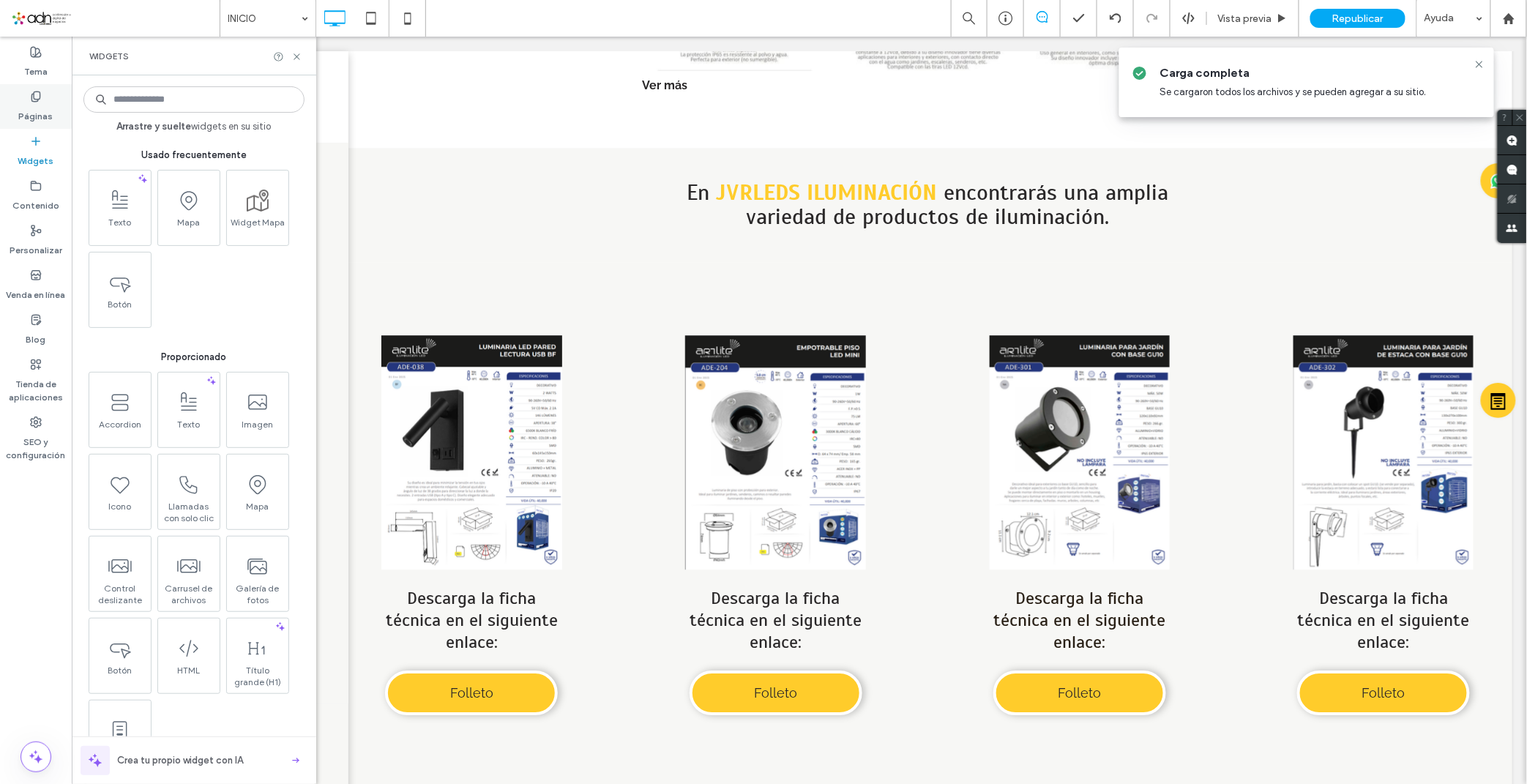
click at [40, 111] on label "Páginas" at bounding box center [36, 113] width 34 height 21
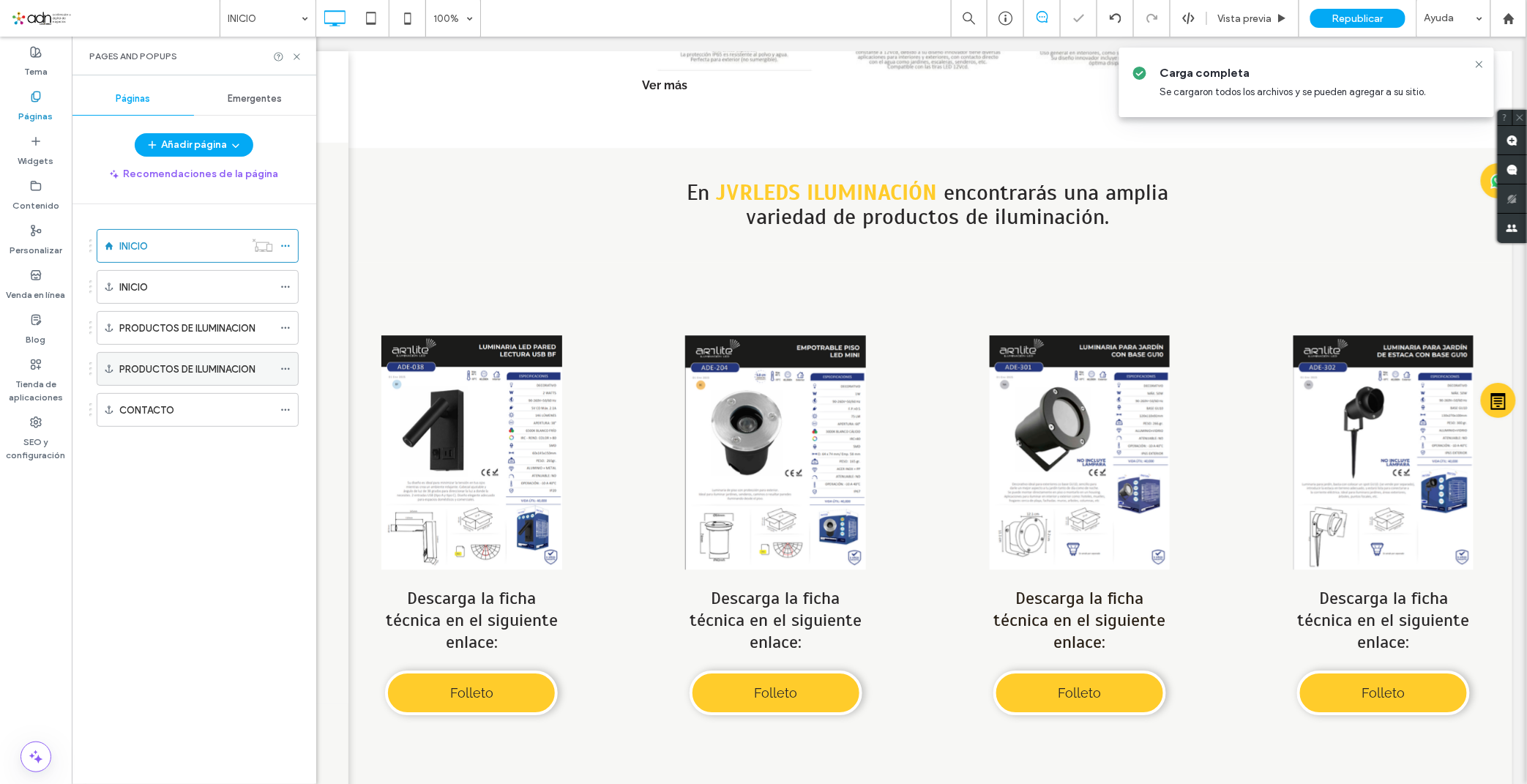
click at [285, 364] on icon at bounding box center [285, 369] width 10 height 10
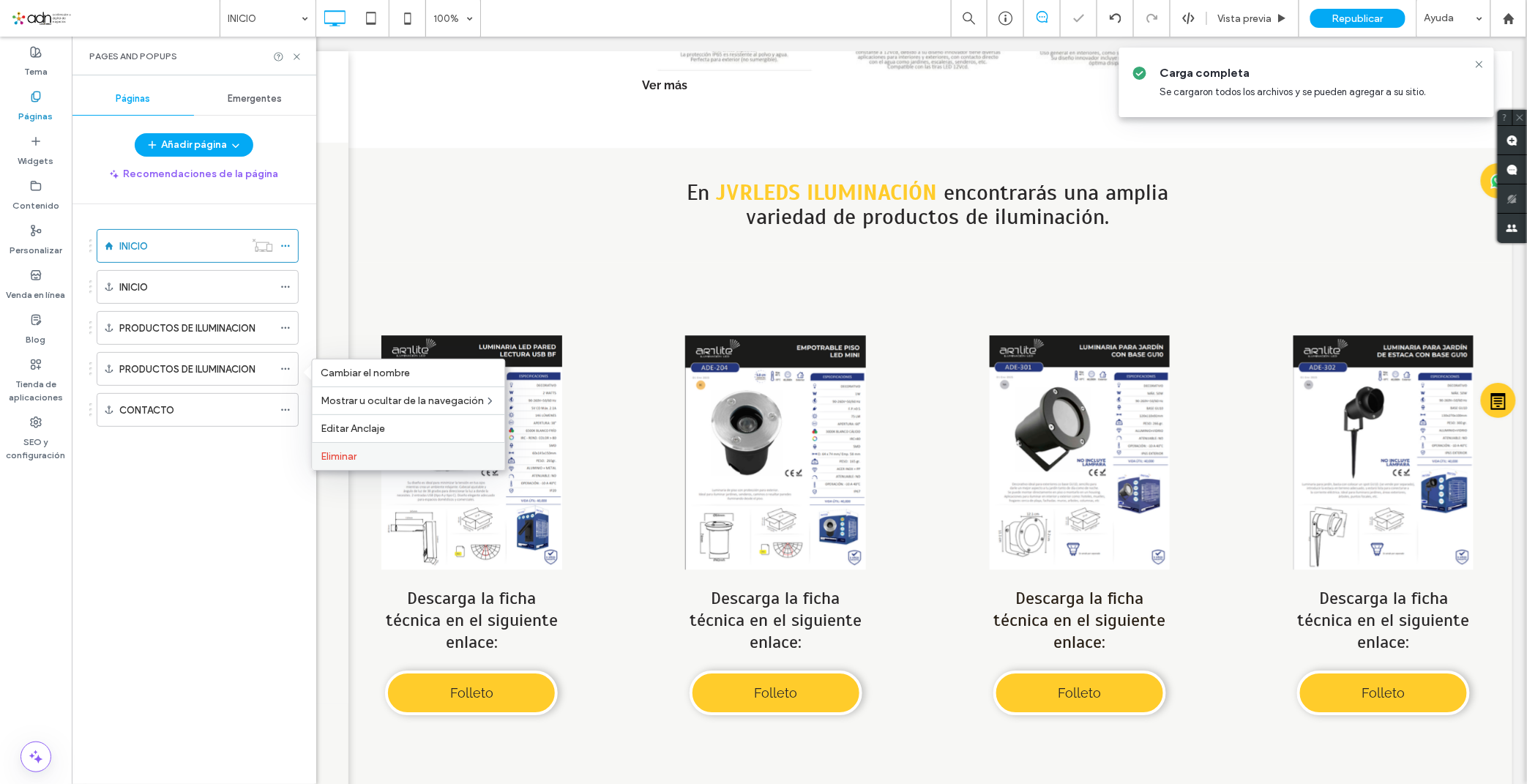
click at [331, 451] on span "Eliminar" at bounding box center [338, 457] width 36 height 13
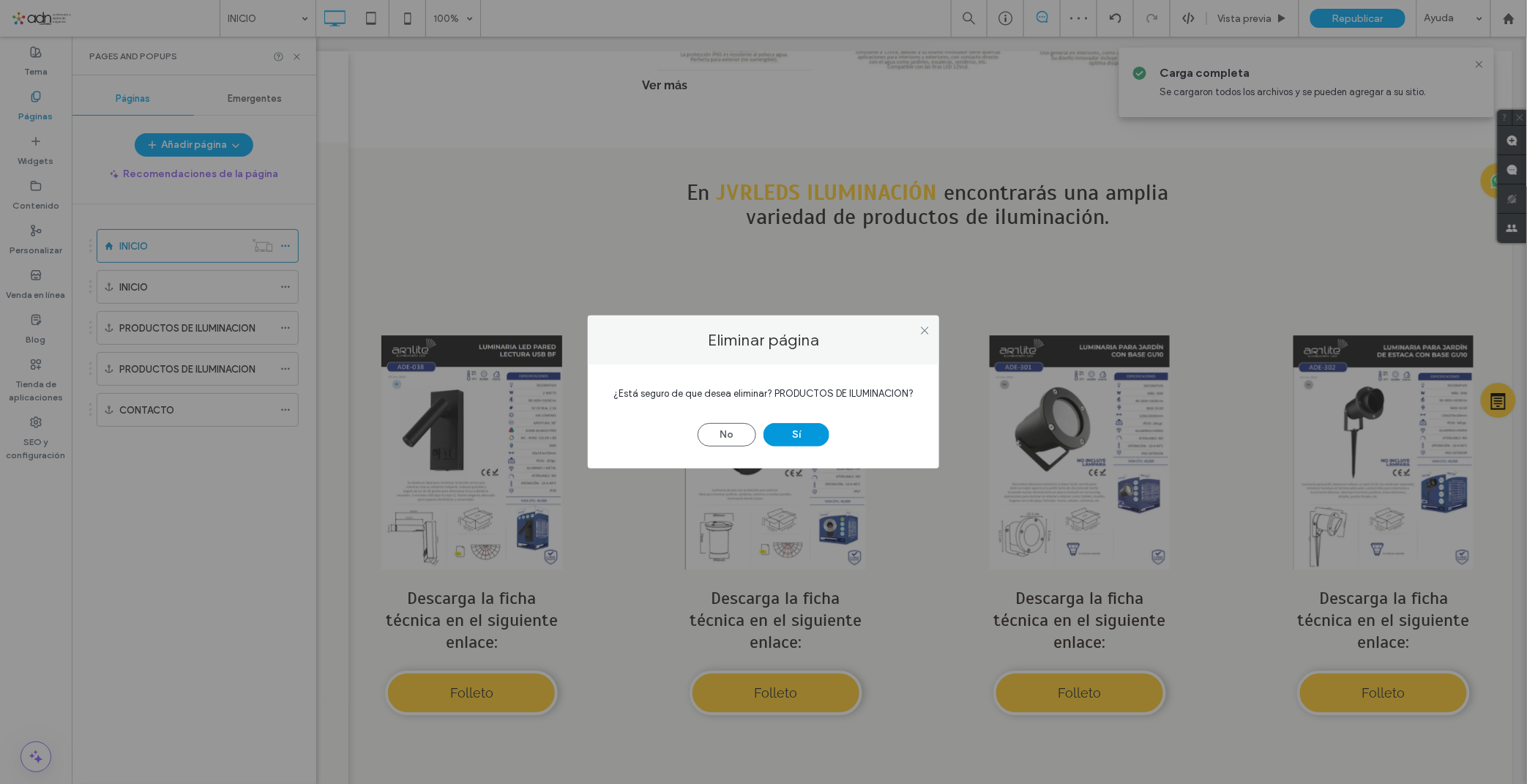
click at [792, 438] on button "Sí" at bounding box center [796, 434] width 66 height 23
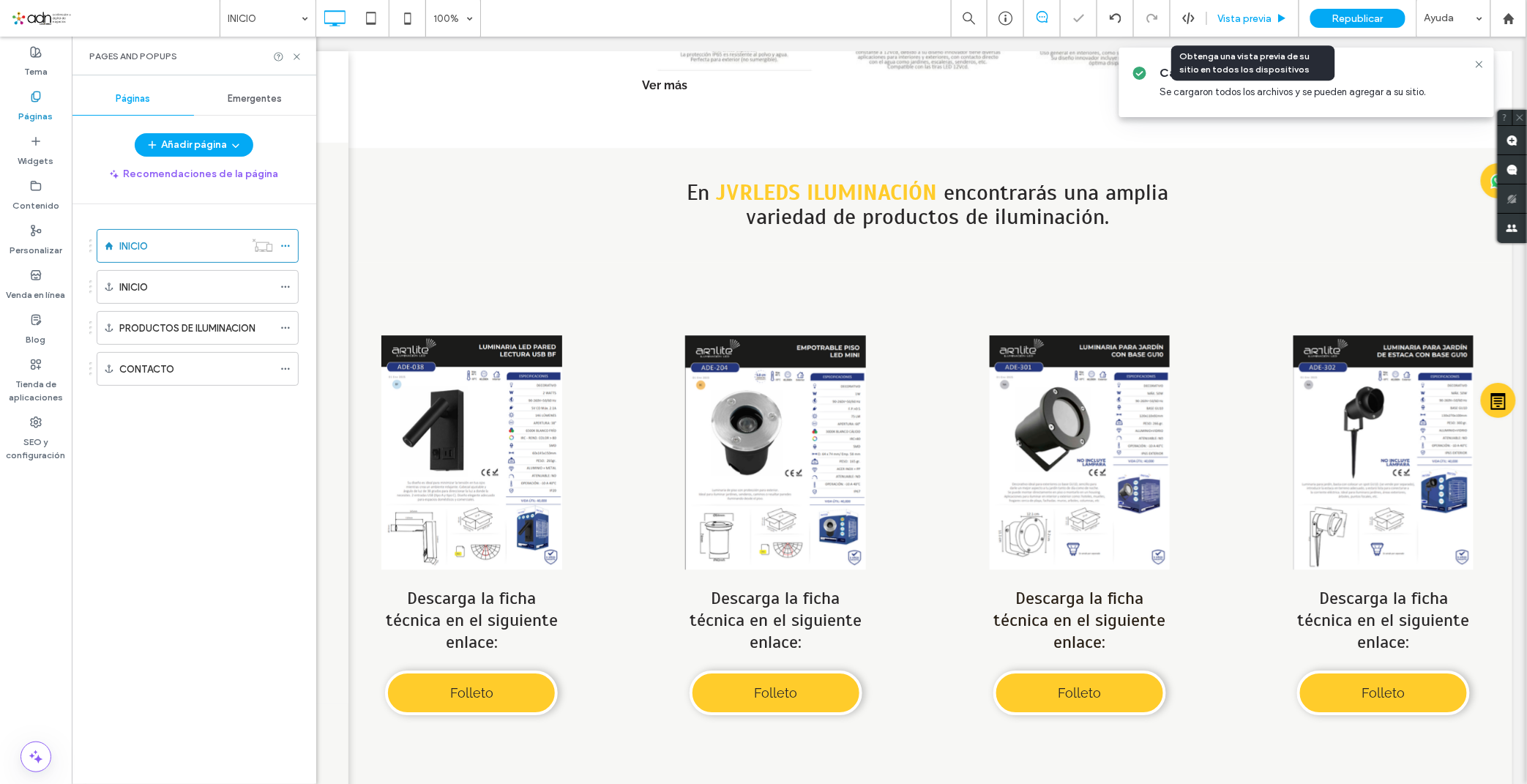
click at [1227, 19] on span "Vista previa" at bounding box center [1245, 19] width 54 height 13
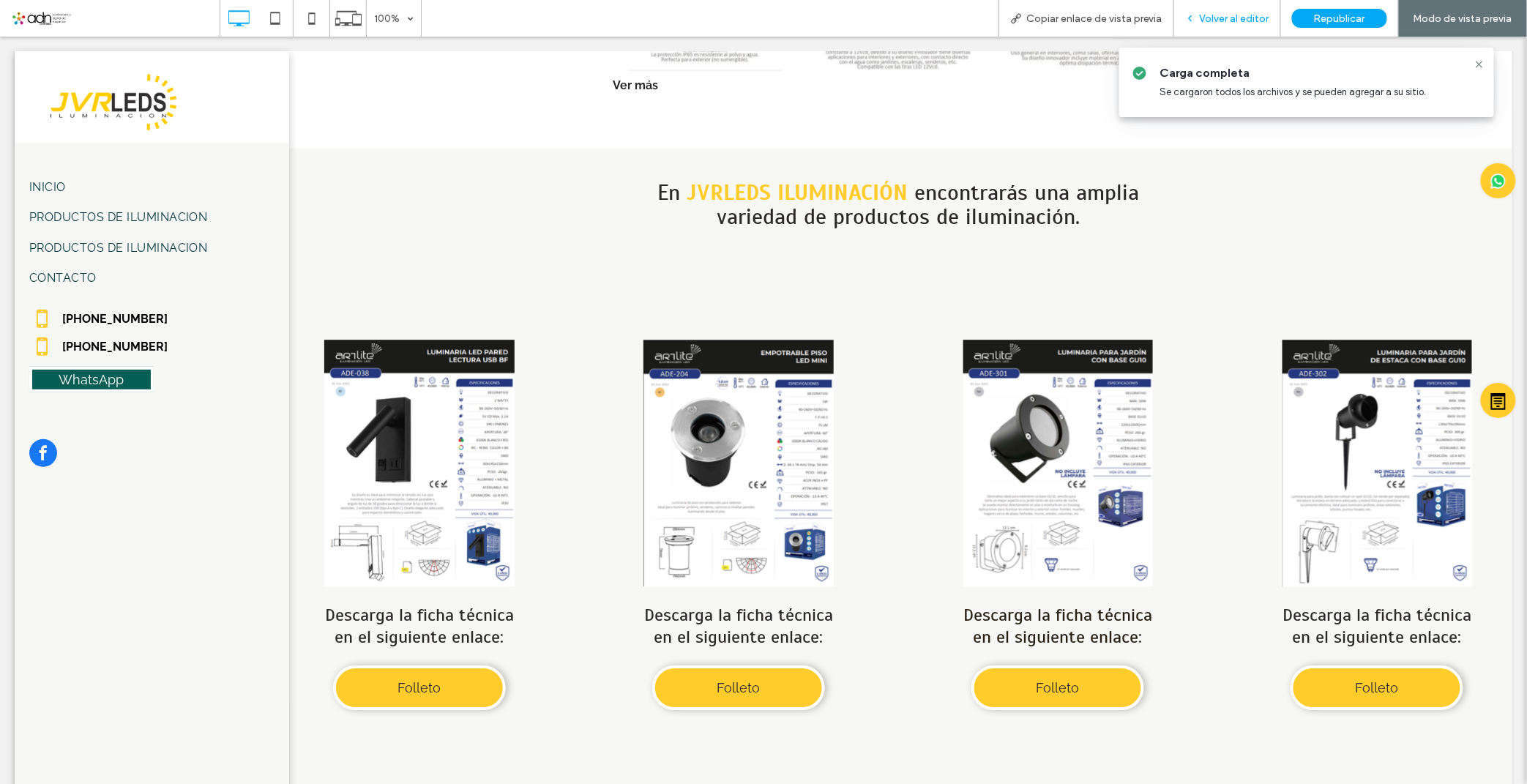
click at [1253, 16] on span "Volver al editor" at bounding box center [1235, 19] width 70 height 13
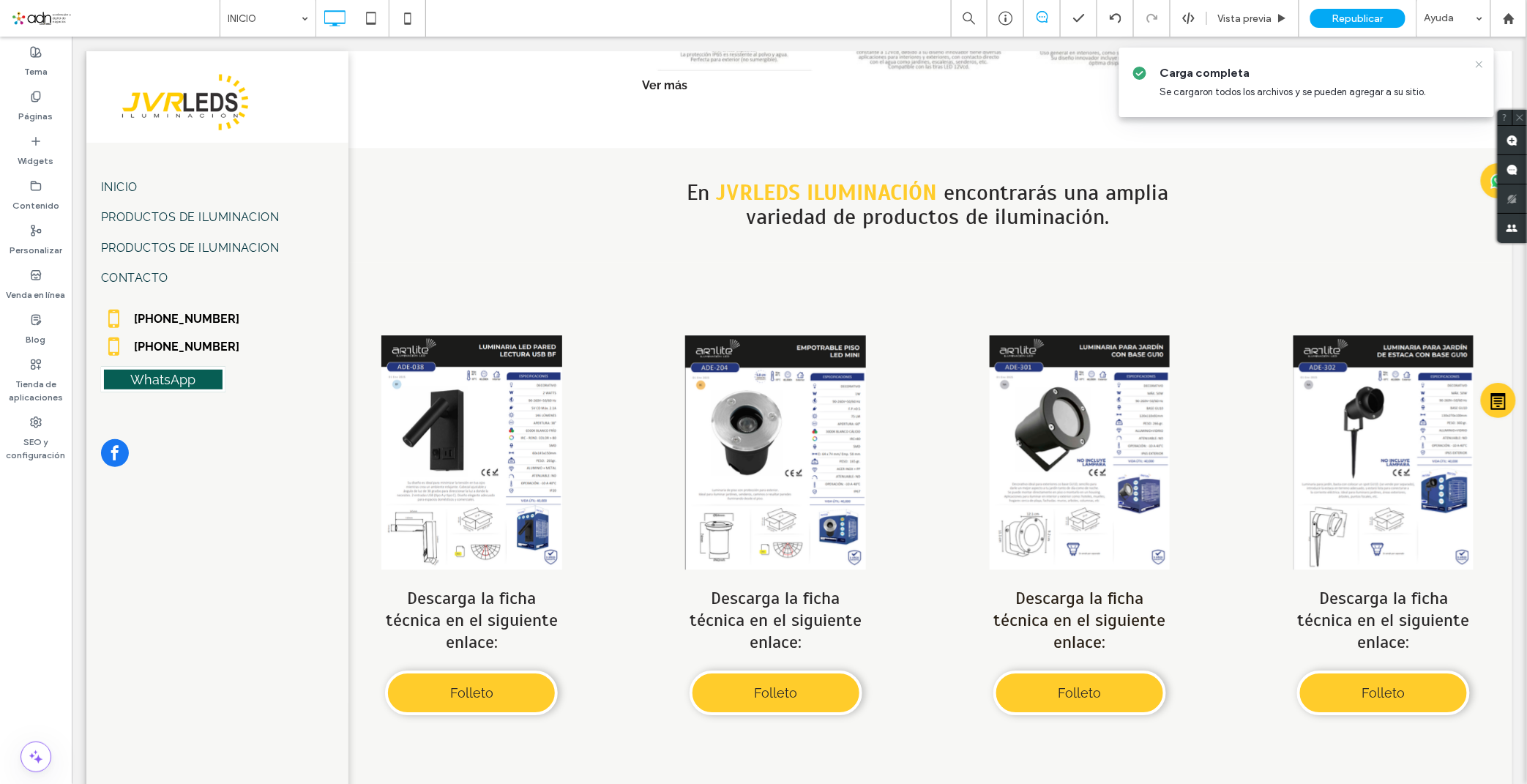
click at [1481, 63] on use at bounding box center [1479, 64] width 6 height 6
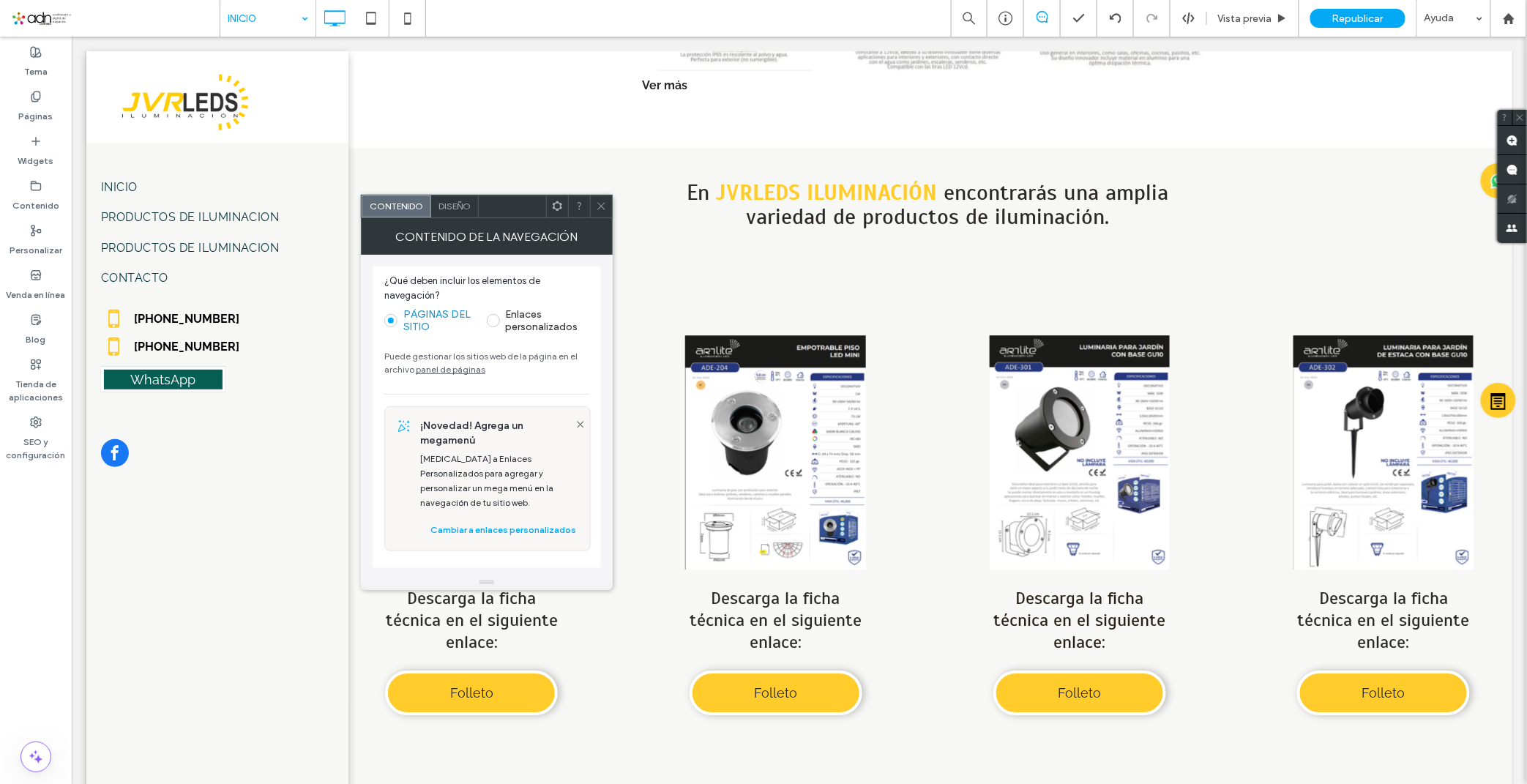
click at [574, 417] on div "¡Novedad! Agrega un megamenú Cambia a Enlaces Personalizados para agregar y per…" at bounding box center [504, 478] width 187 height 144
click at [574, 419] on icon at bounding box center [580, 424] width 12 height 12
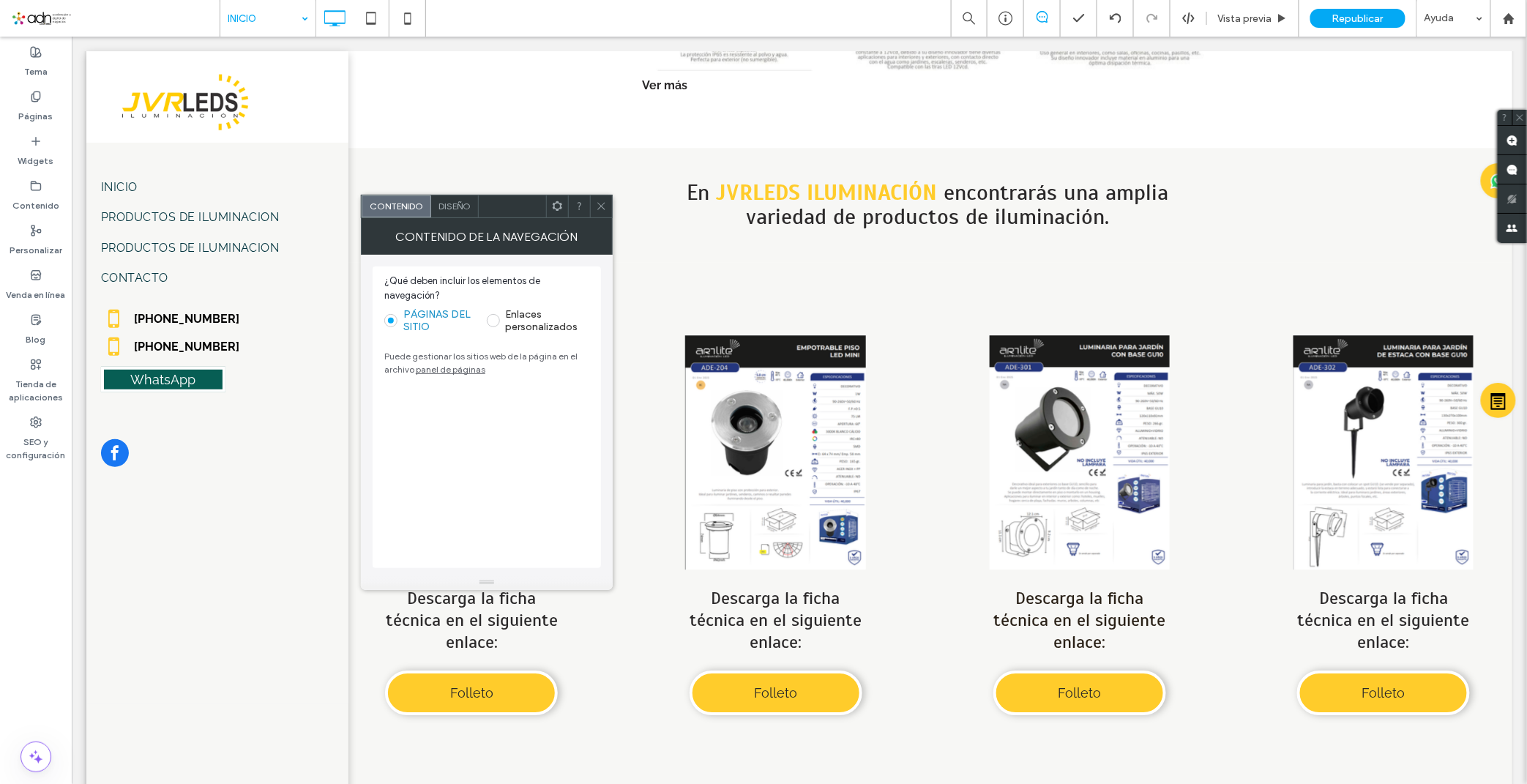
click at [593, 207] on div at bounding box center [601, 207] width 22 height 22
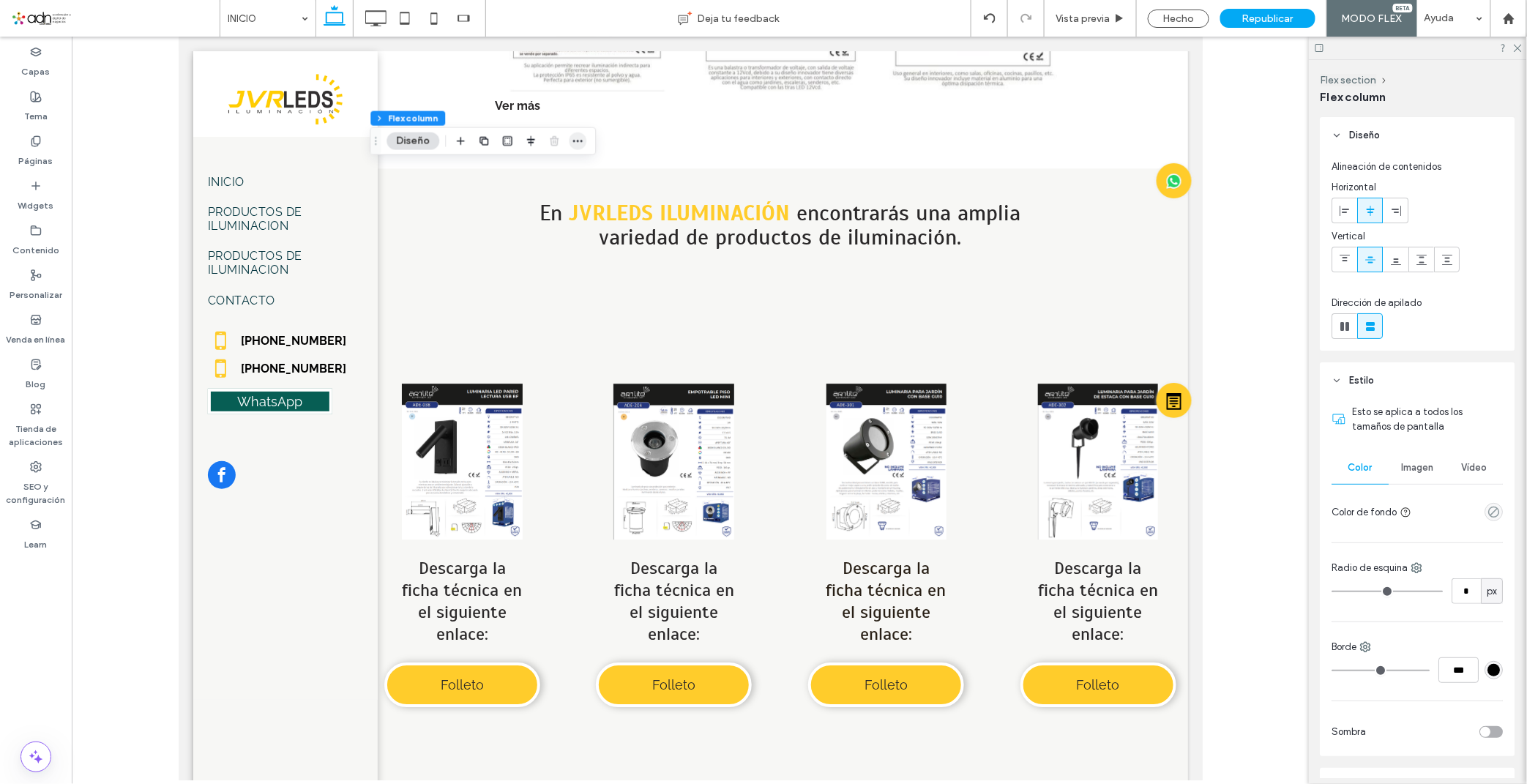
click at [571, 144] on icon "button" at bounding box center [577, 141] width 12 height 12
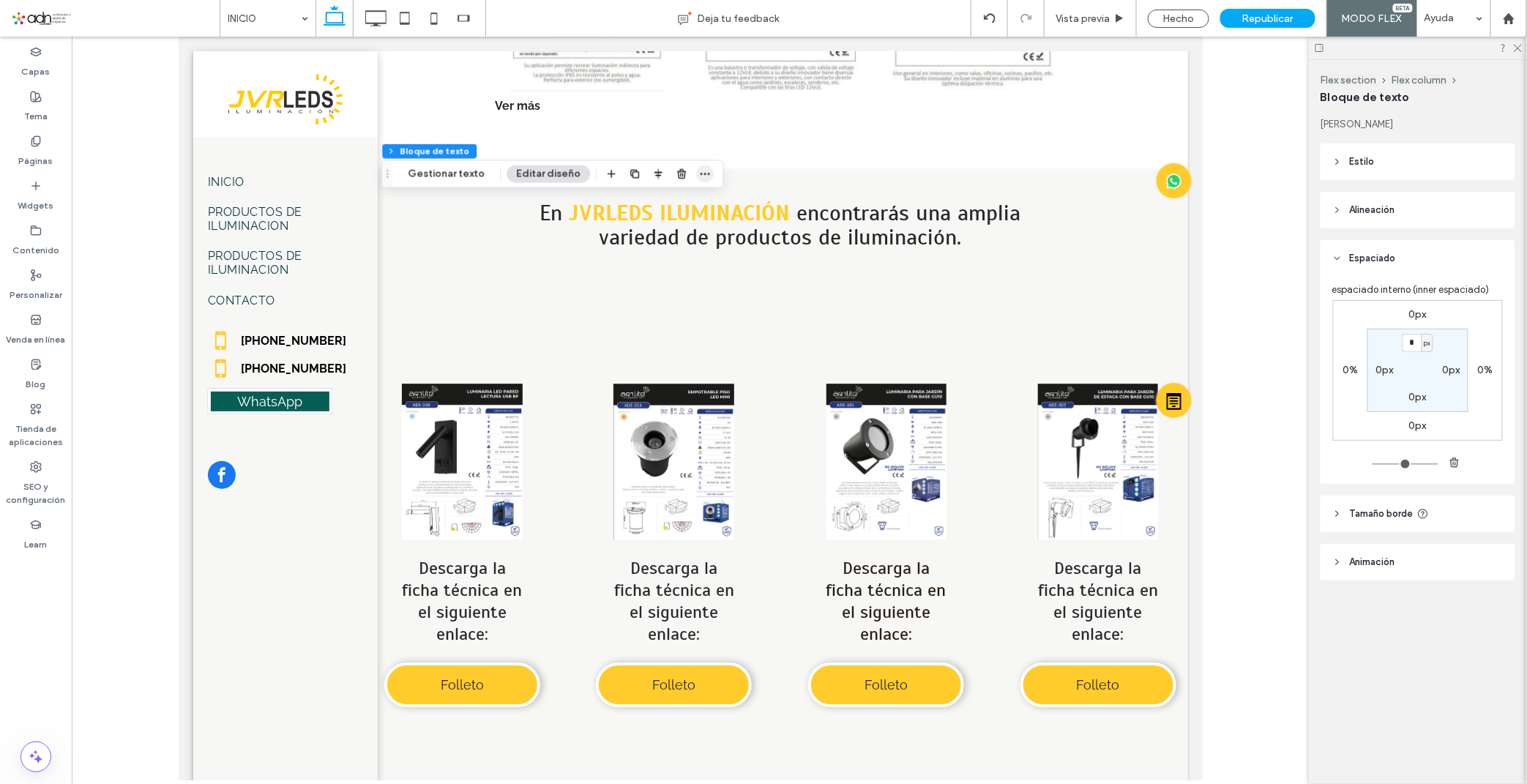
click at [701, 172] on use "button" at bounding box center [706, 173] width 10 height 2
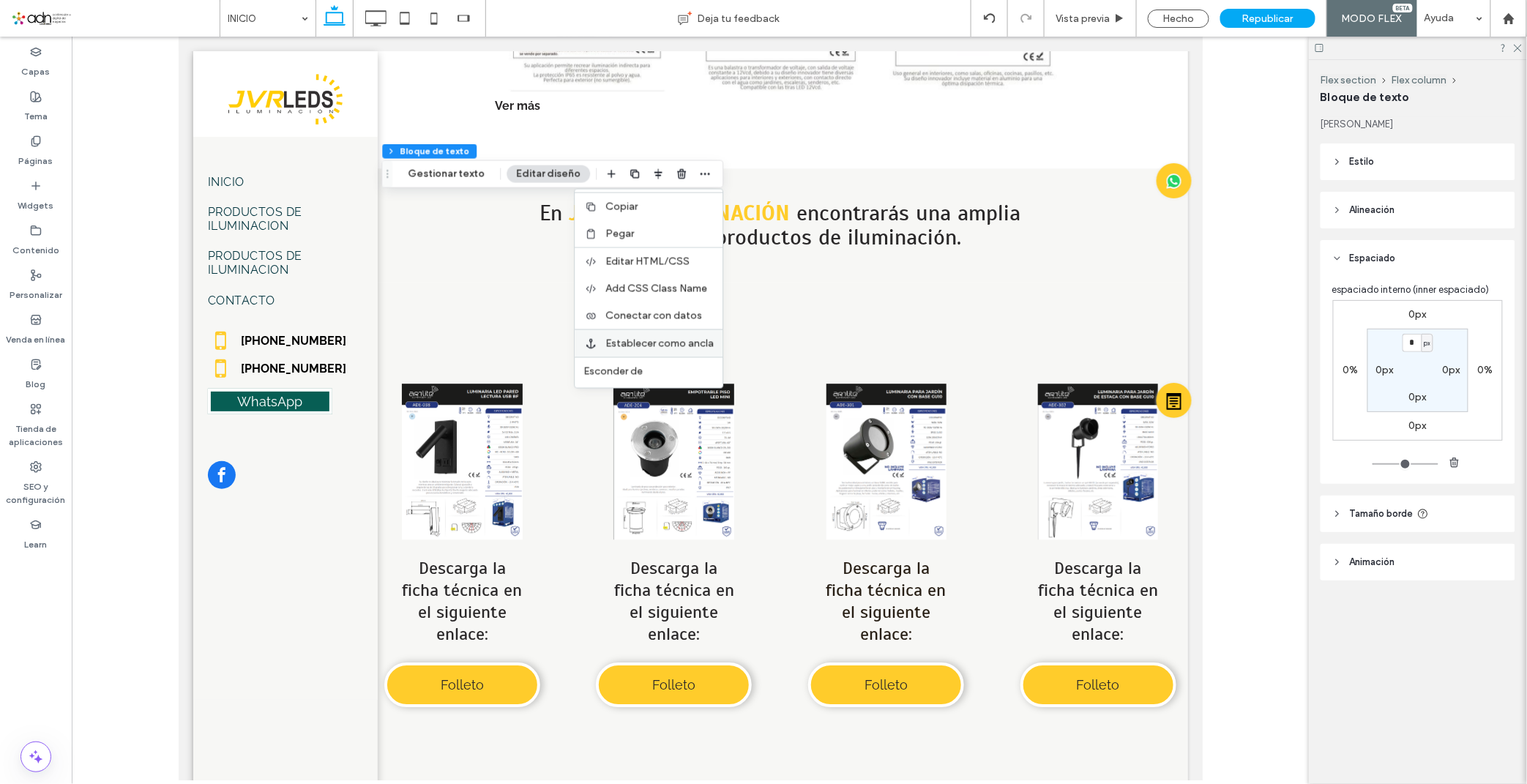
click at [655, 338] on span "Establecer como ancla" at bounding box center [659, 344] width 108 height 13
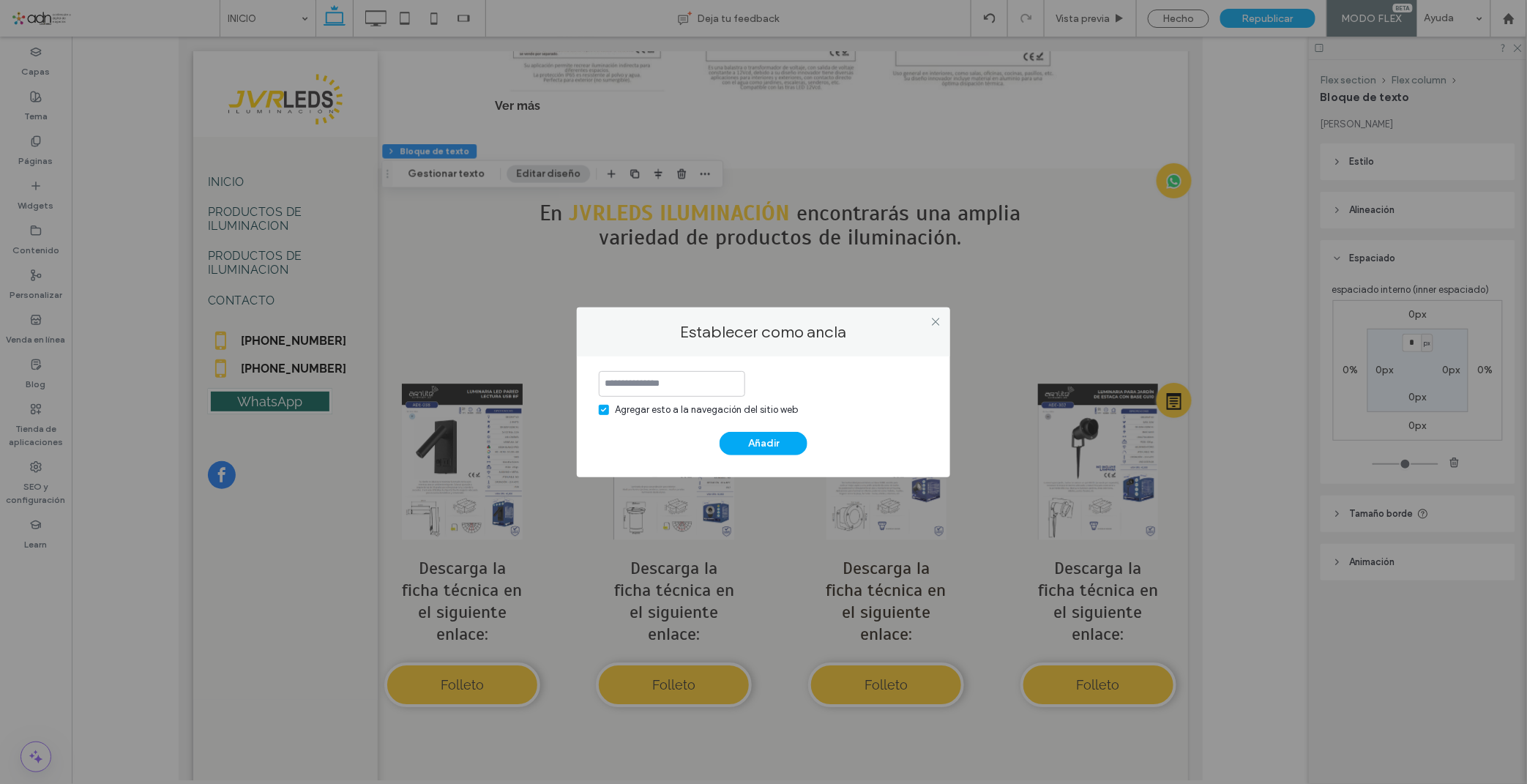
click at [670, 385] on input at bounding box center [672, 384] width 146 height 25
type input "**********"
click at [741, 436] on button "Añadir" at bounding box center [764, 443] width 88 height 23
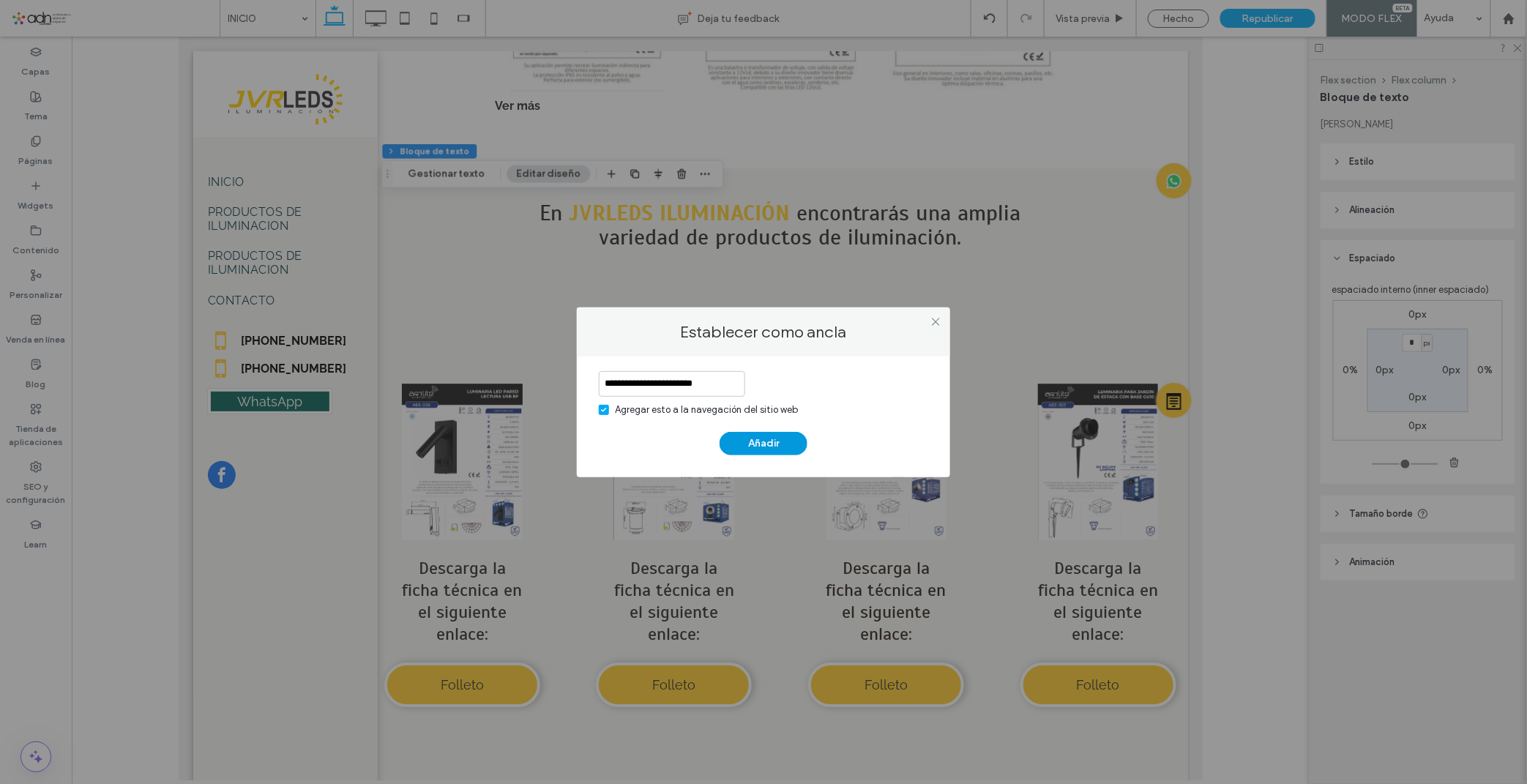
scroll to position [0, 0]
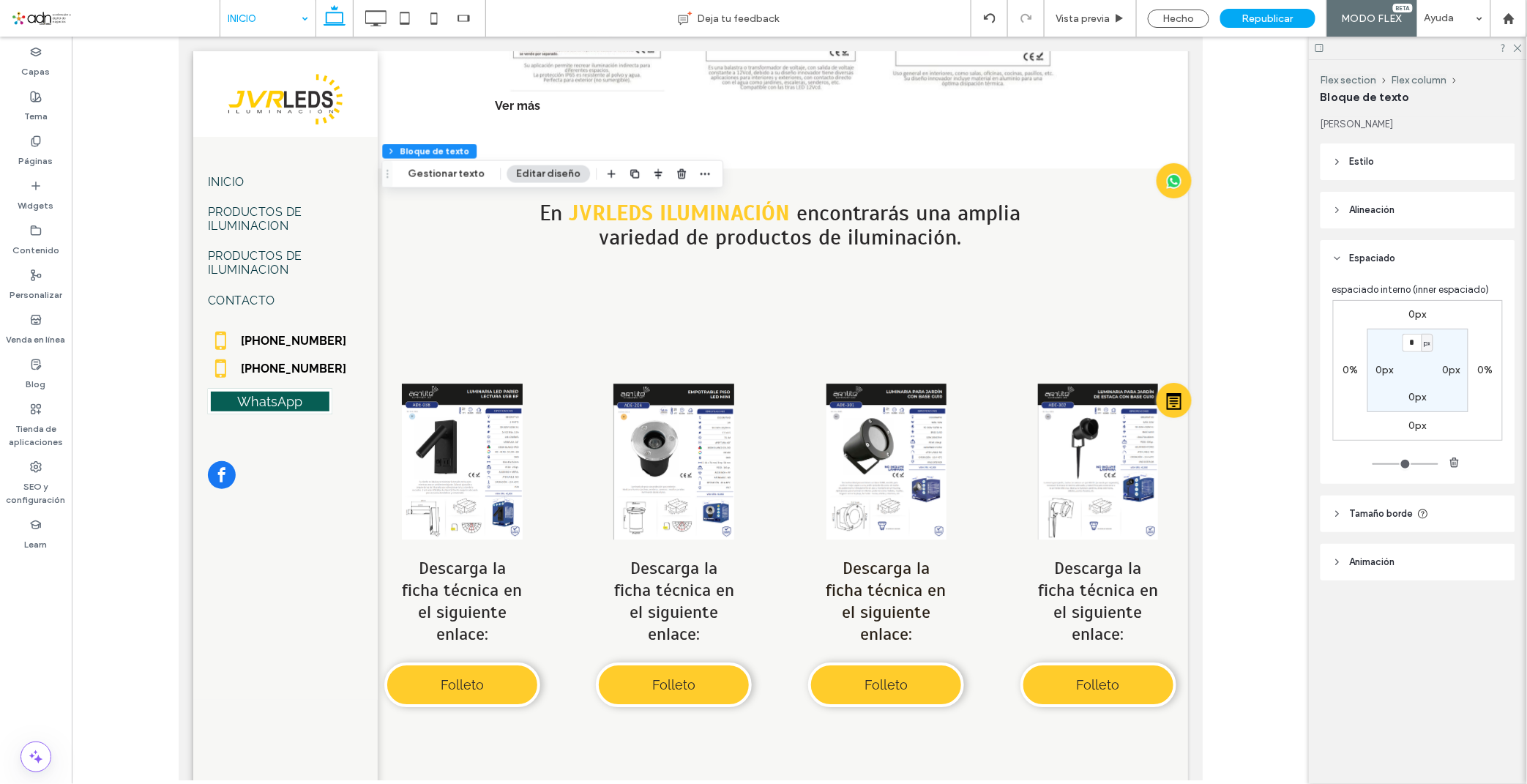
click at [303, 14] on div "INICIO" at bounding box center [268, 18] width 95 height 37
click at [1094, 26] on div "Vista previa" at bounding box center [1091, 18] width 92 height 37
click at [1081, 27] on div "Vista previa" at bounding box center [1091, 18] width 92 height 37
click at [1073, 14] on span "Vista previa" at bounding box center [1082, 19] width 54 height 13
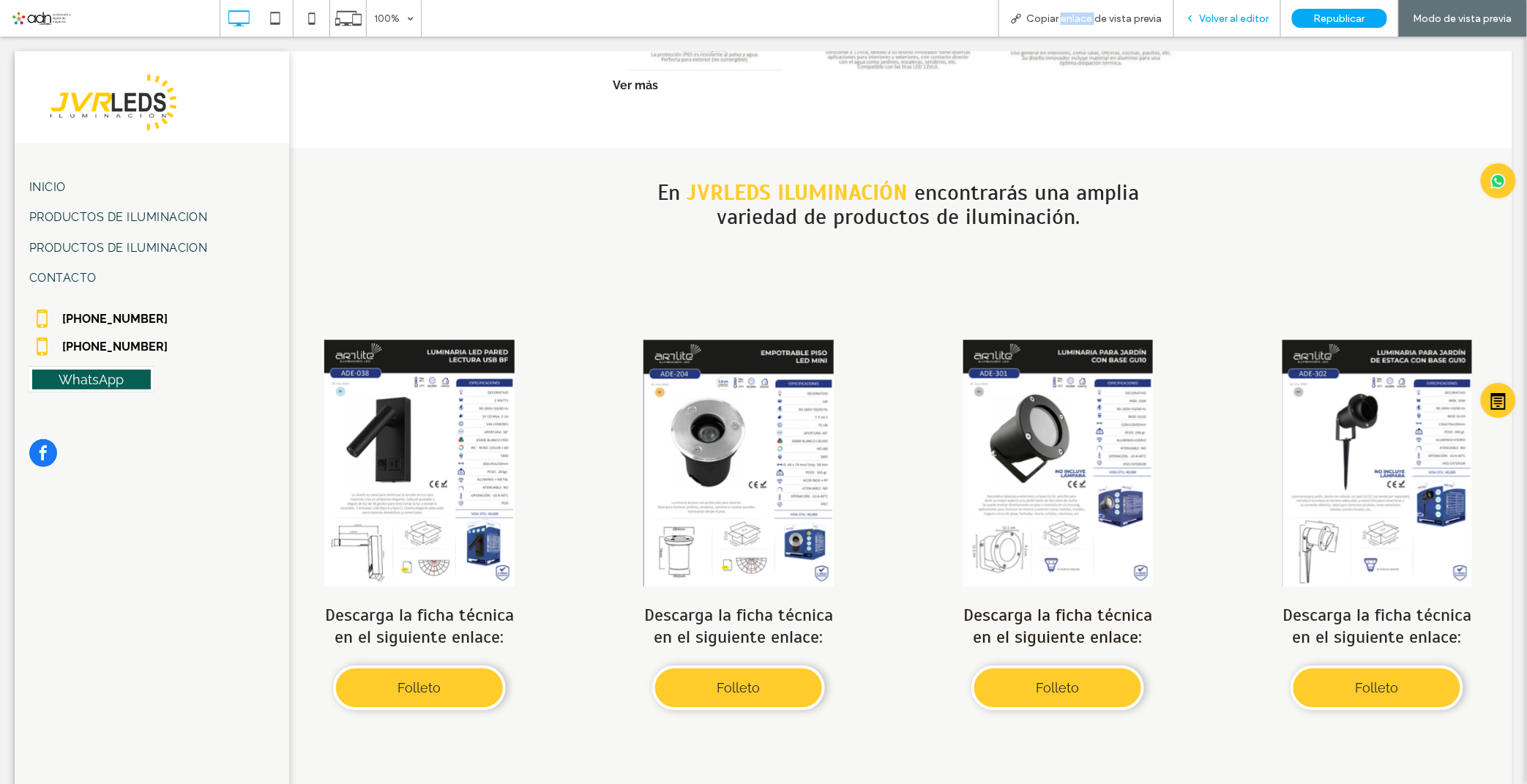
click at [1232, 21] on span "Volver al editor" at bounding box center [1235, 19] width 70 height 13
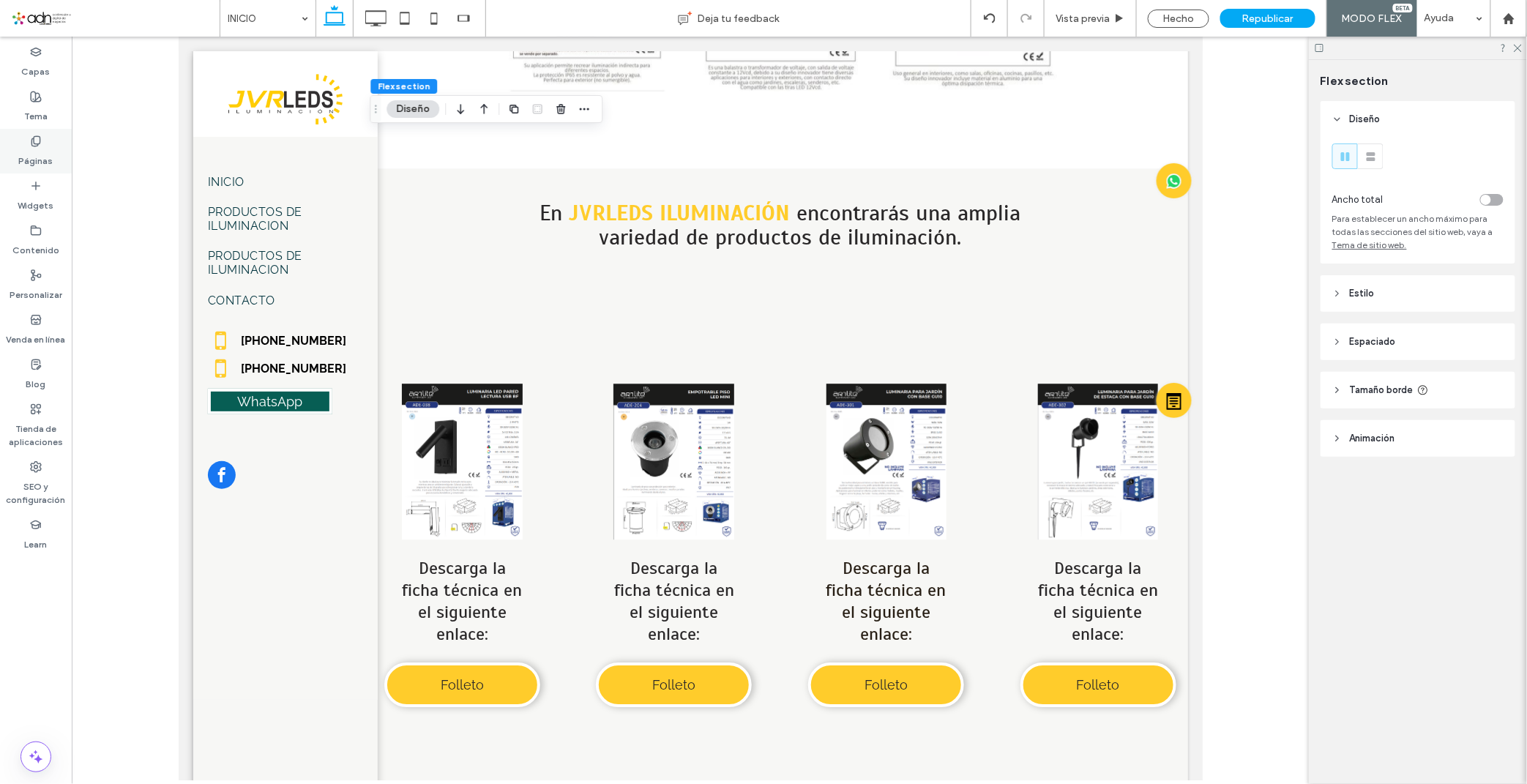
click at [34, 149] on label "Páginas" at bounding box center [36, 157] width 34 height 21
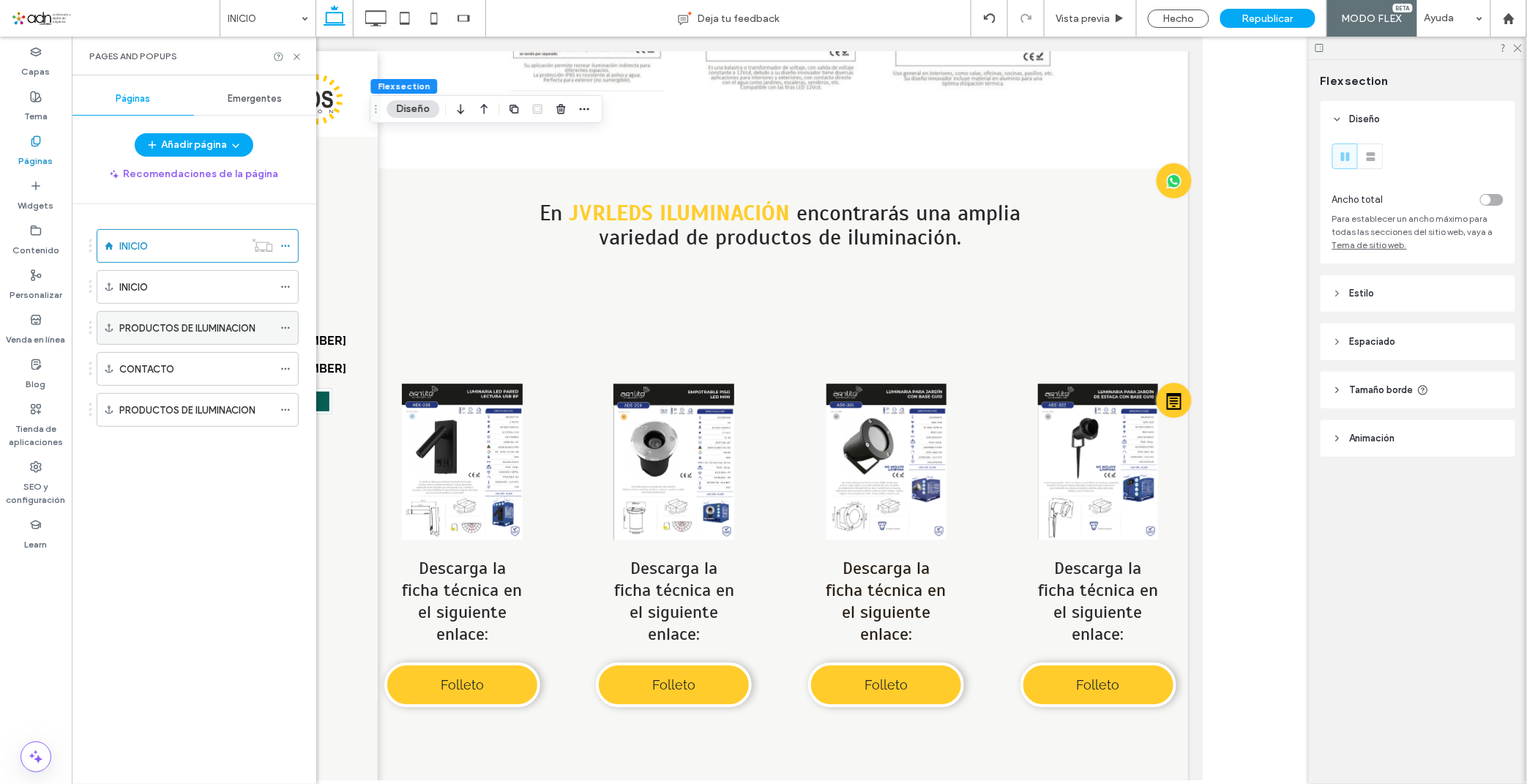
click at [286, 330] on icon at bounding box center [285, 327] width 10 height 10
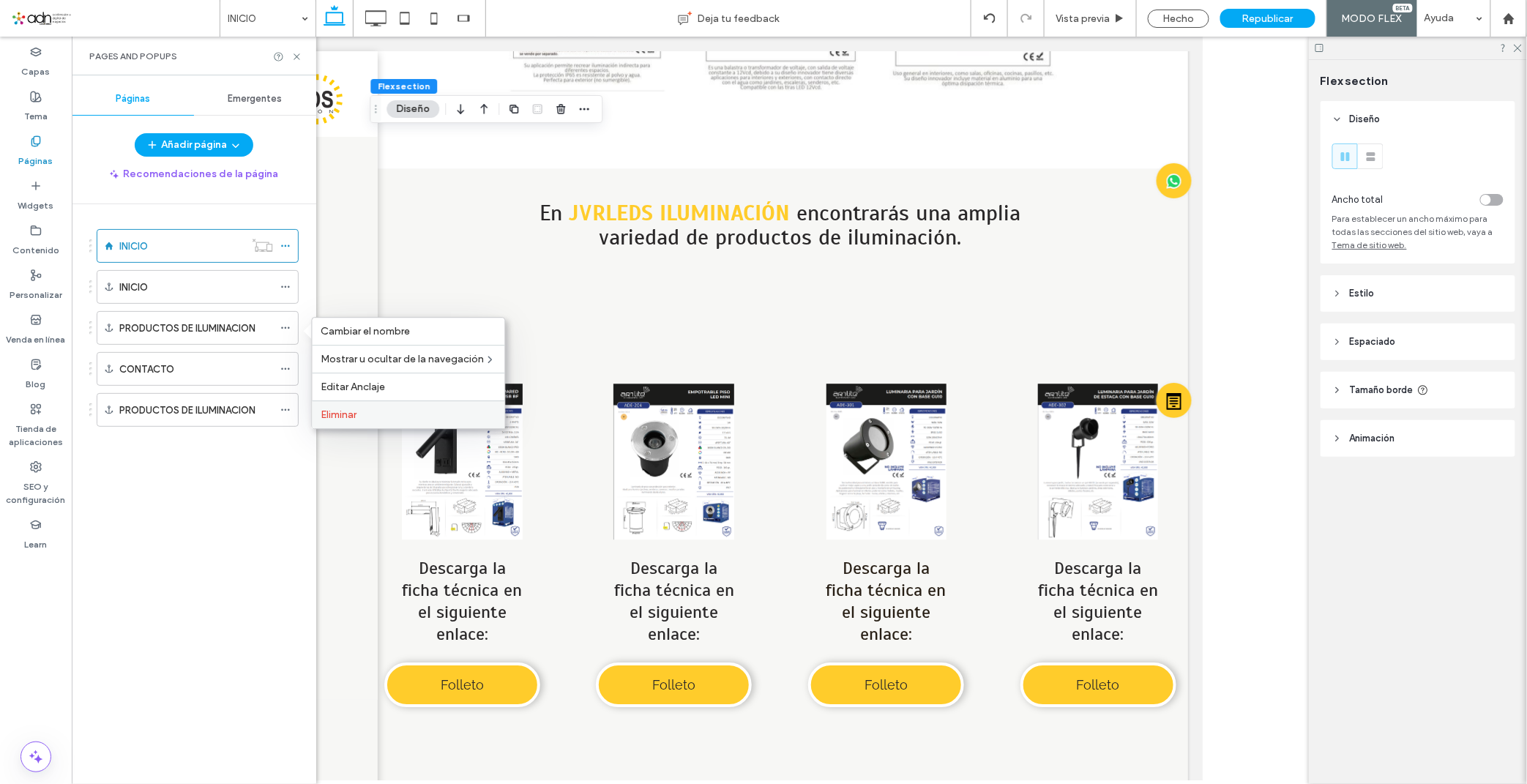
click at [333, 408] on span "Eliminar" at bounding box center [338, 415] width 36 height 13
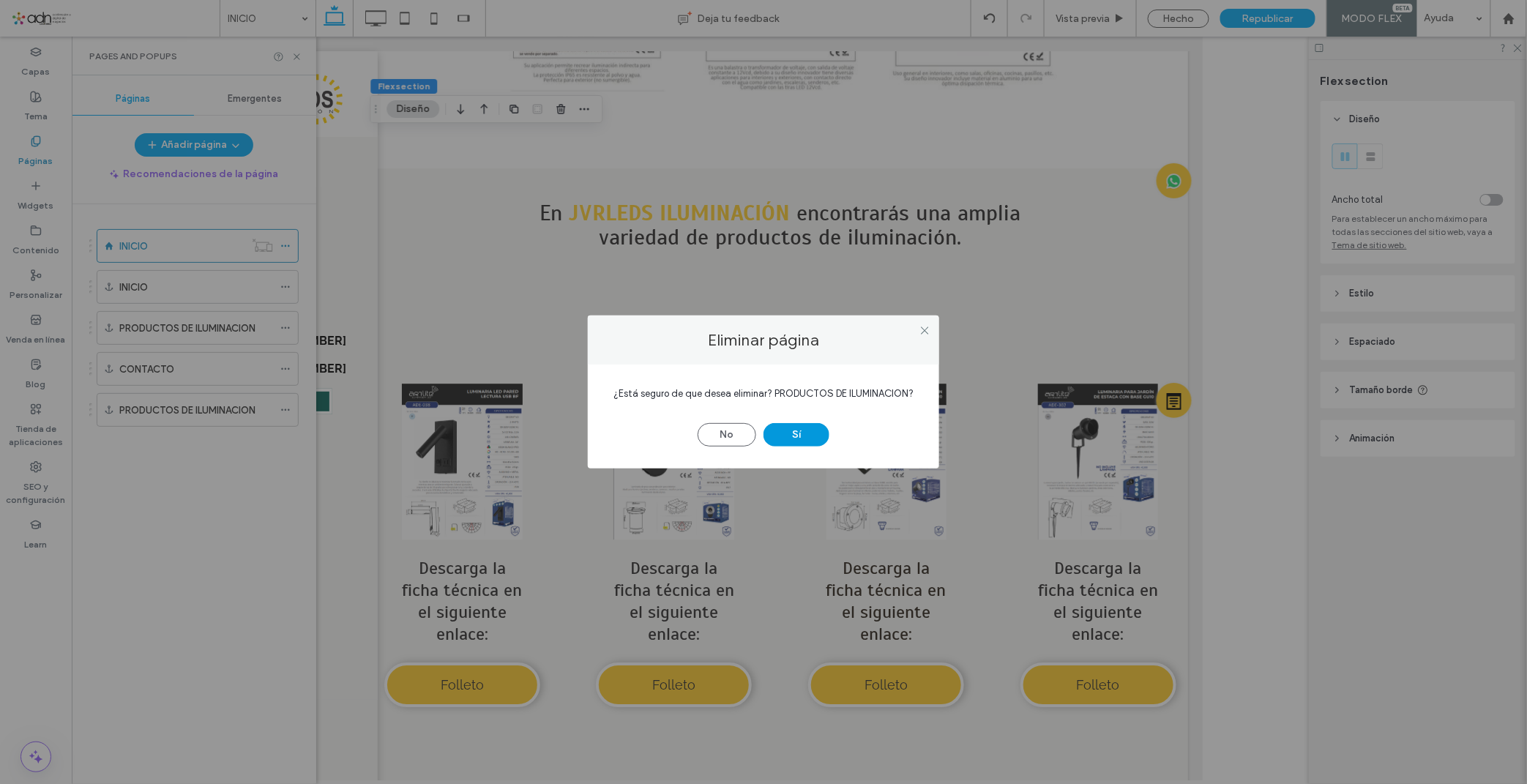
click at [808, 434] on button "Sí" at bounding box center [796, 434] width 66 height 23
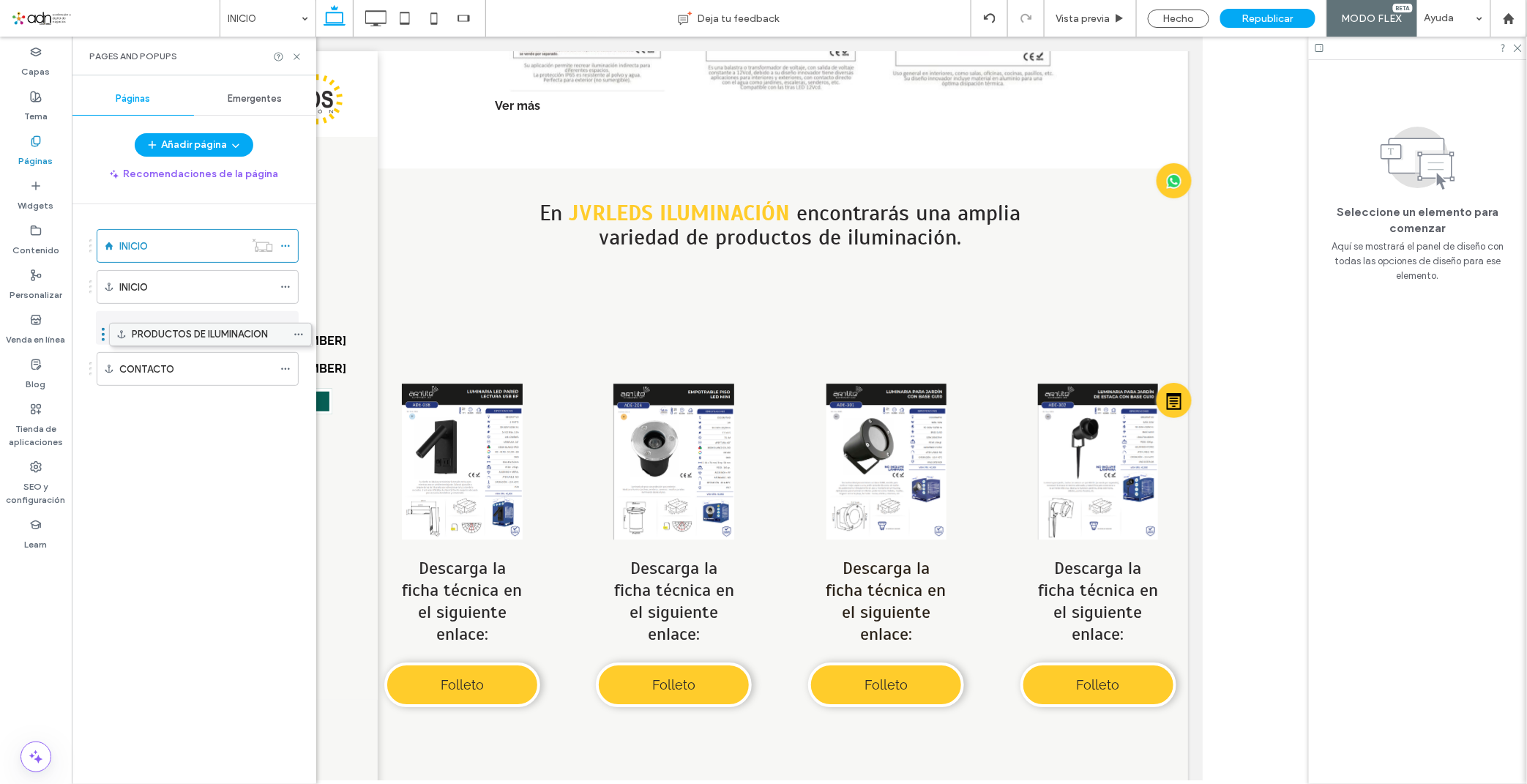
drag, startPoint x: 90, startPoint y: 369, endPoint x: 102, endPoint y: 339, distance: 32.3
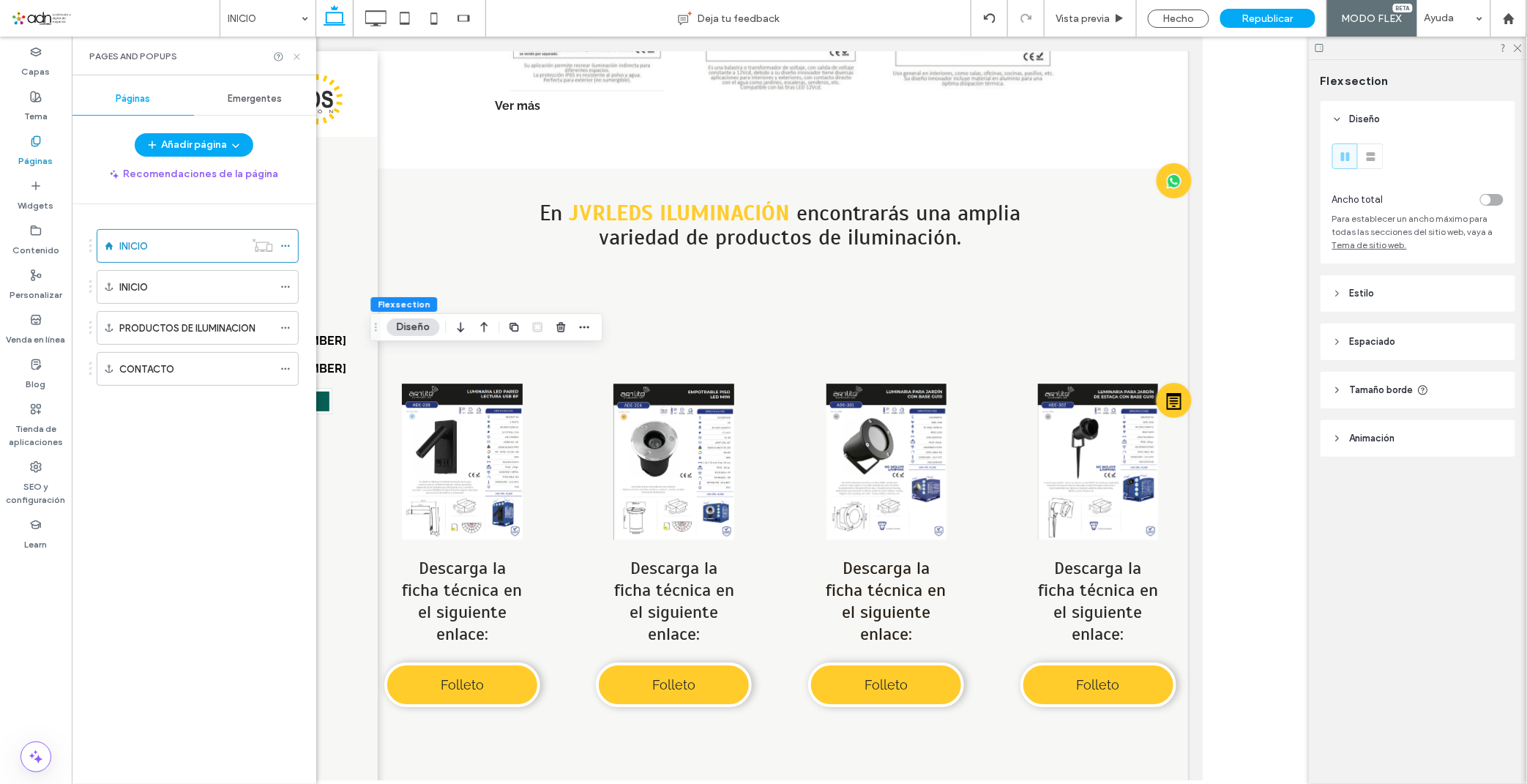
click at [299, 60] on icon at bounding box center [297, 56] width 11 height 11
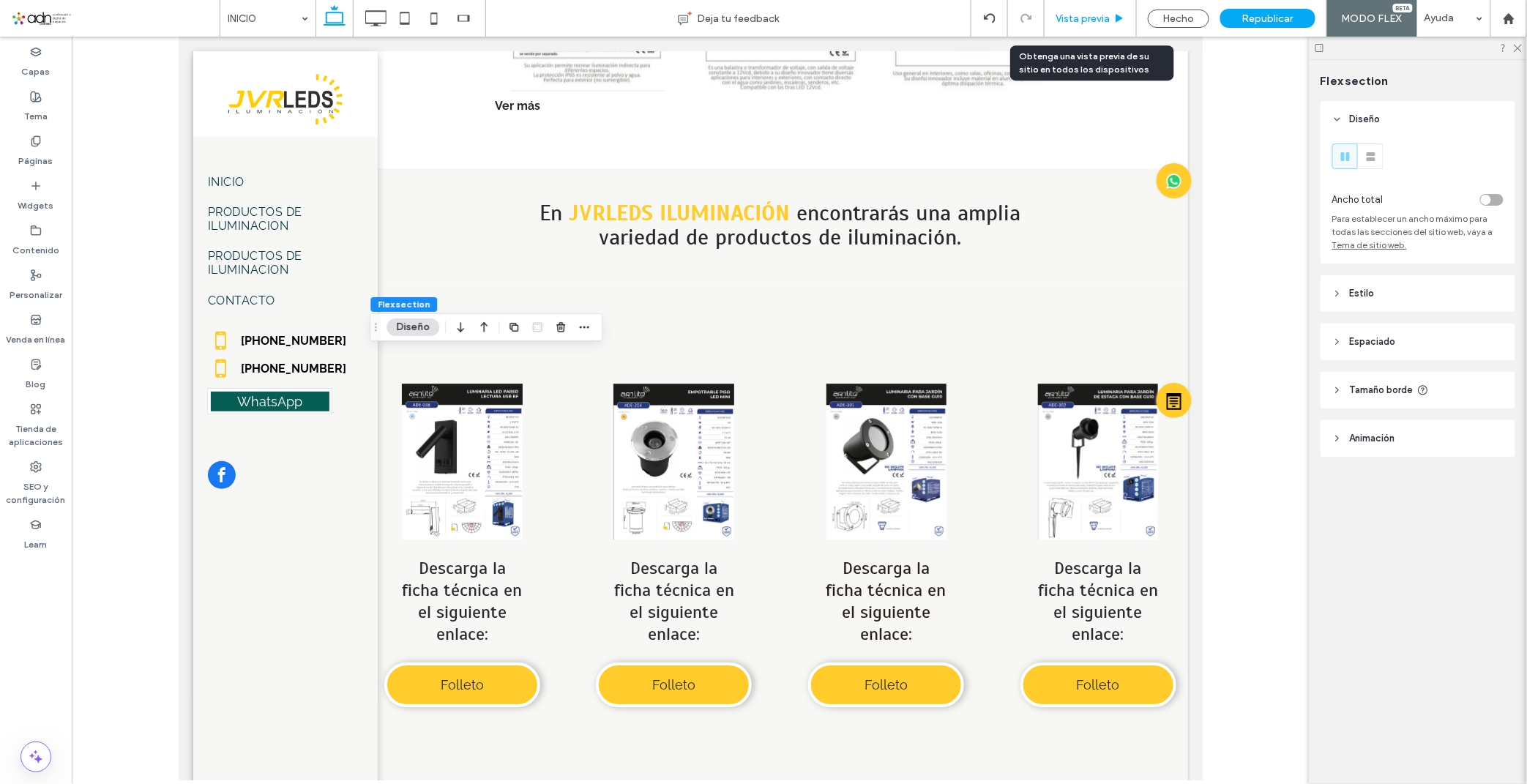
click at [1057, 20] on span "Vista previa" at bounding box center [1082, 19] width 54 height 13
